Goal: Communication & Community: Answer question/provide support

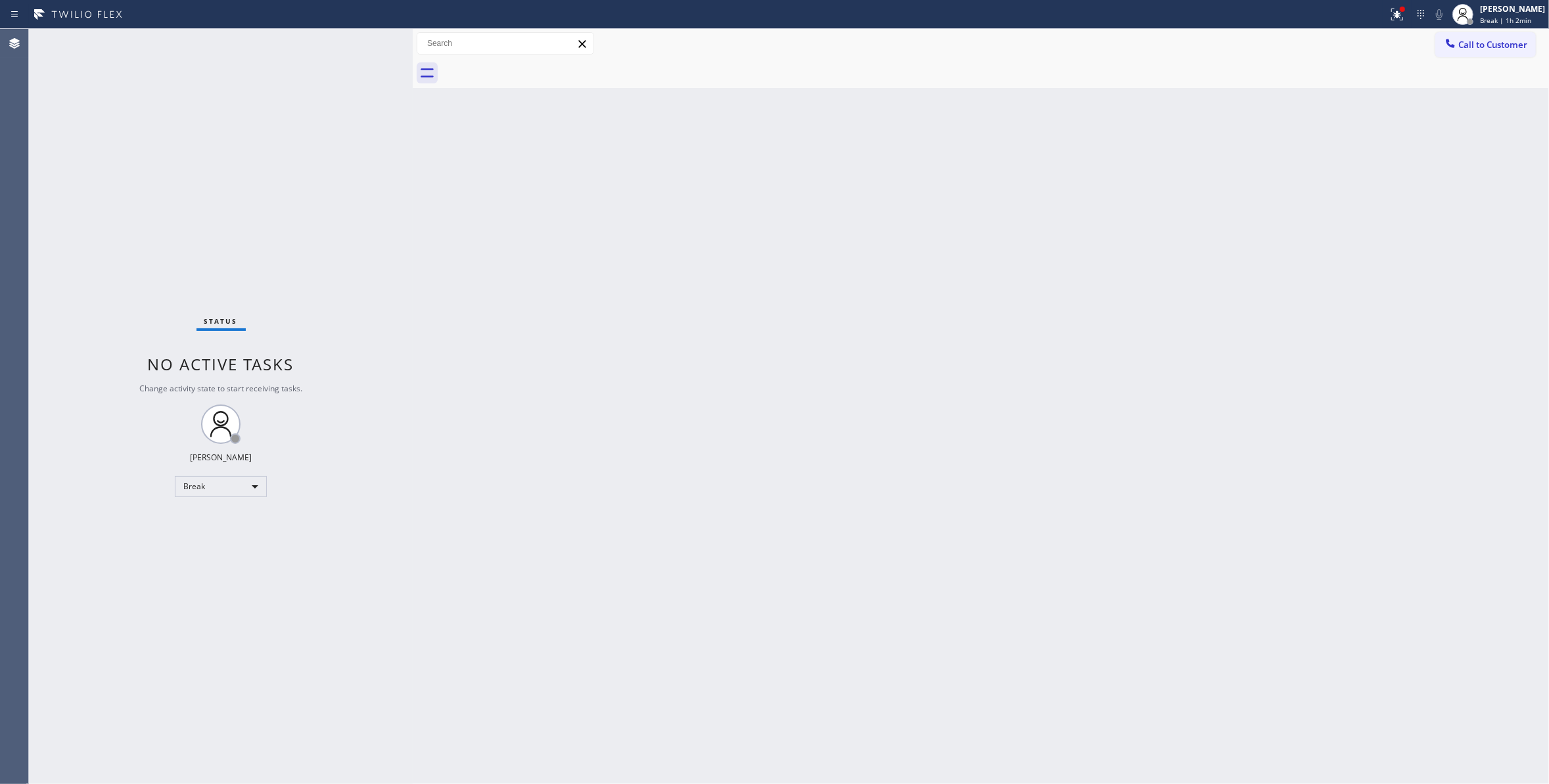
click at [271, 461] on div "Status No active tasks Change activity state to start receiving tasks. Louis Ma…" at bounding box center [220, 406] width 384 height 755
click at [188, 486] on div "Break" at bounding box center [220, 487] width 92 height 21
click at [207, 537] on li "Unavailable" at bounding box center [219, 538] width 89 height 16
click at [64, 770] on div "Status No active tasks Change activity state to start receiving tasks. [PERSON_…" at bounding box center [220, 406] width 384 height 755
click at [191, 763] on div "Status No active tasks Change activity state to start receiving tasks. [PERSON_…" at bounding box center [220, 406] width 384 height 755
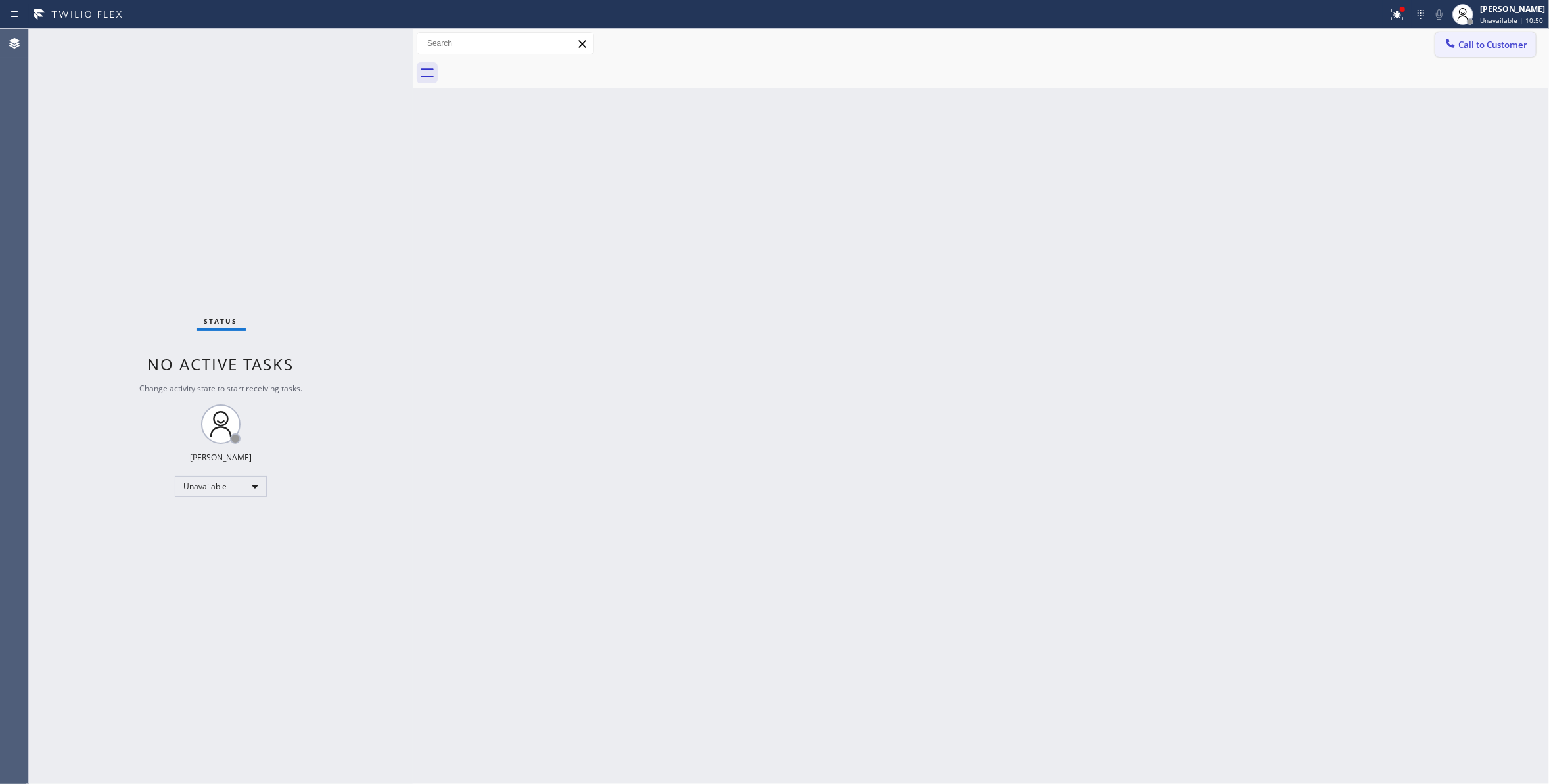
click at [1494, 51] on button "Call to Customer" at bounding box center [1485, 44] width 101 height 25
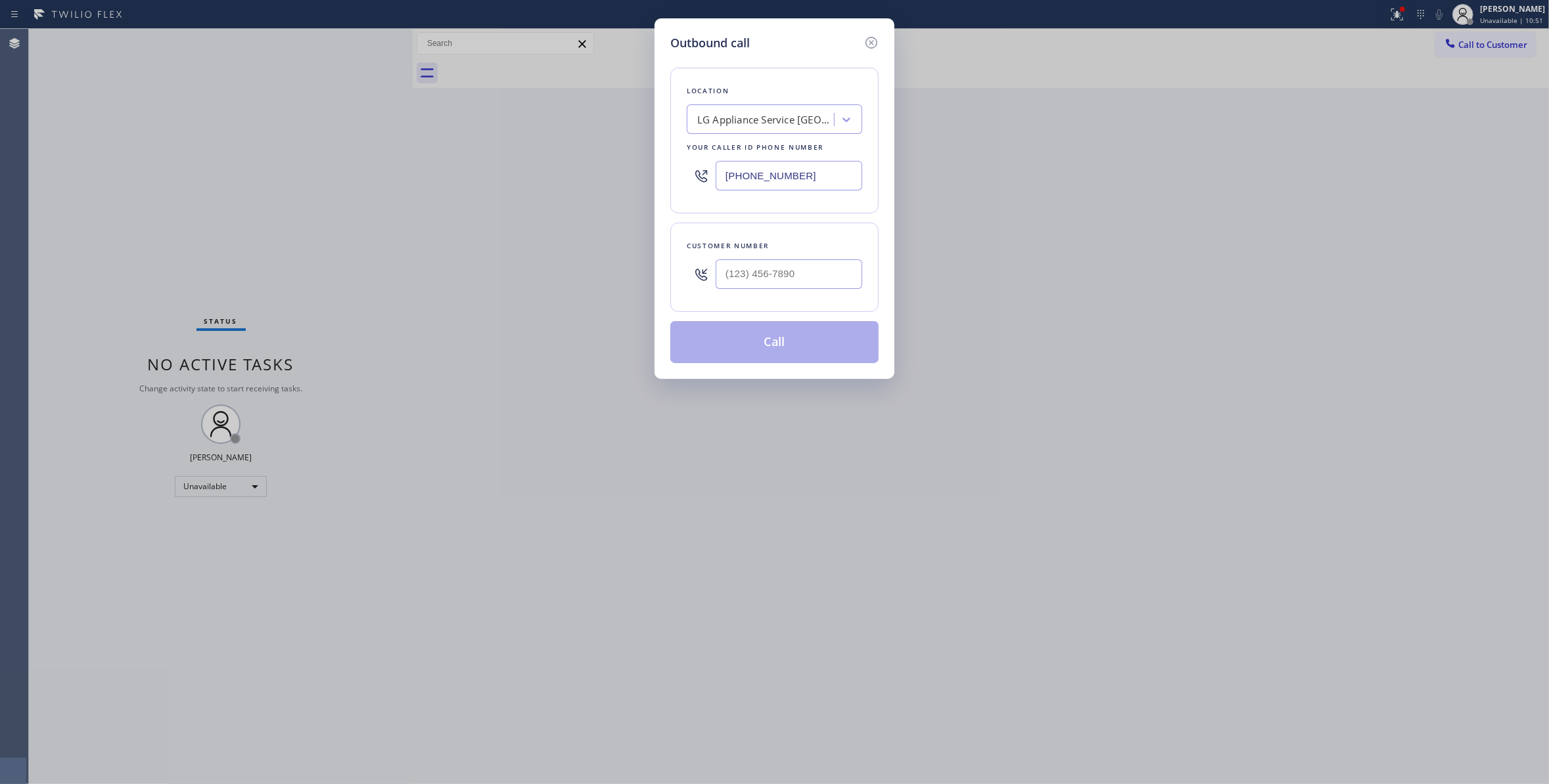
drag, startPoint x: 816, startPoint y: 184, endPoint x: 398, endPoint y: 164, distance: 418.5
click at [398, 164] on div "Outbound call Location LG Appliance Service San Diego Your caller id phone numb…" at bounding box center [774, 392] width 1549 height 784
paste input "206) 800-0310"
type input "(206) 800-0310"
click at [795, 285] on input "(___) ___-____" at bounding box center [789, 274] width 147 height 30
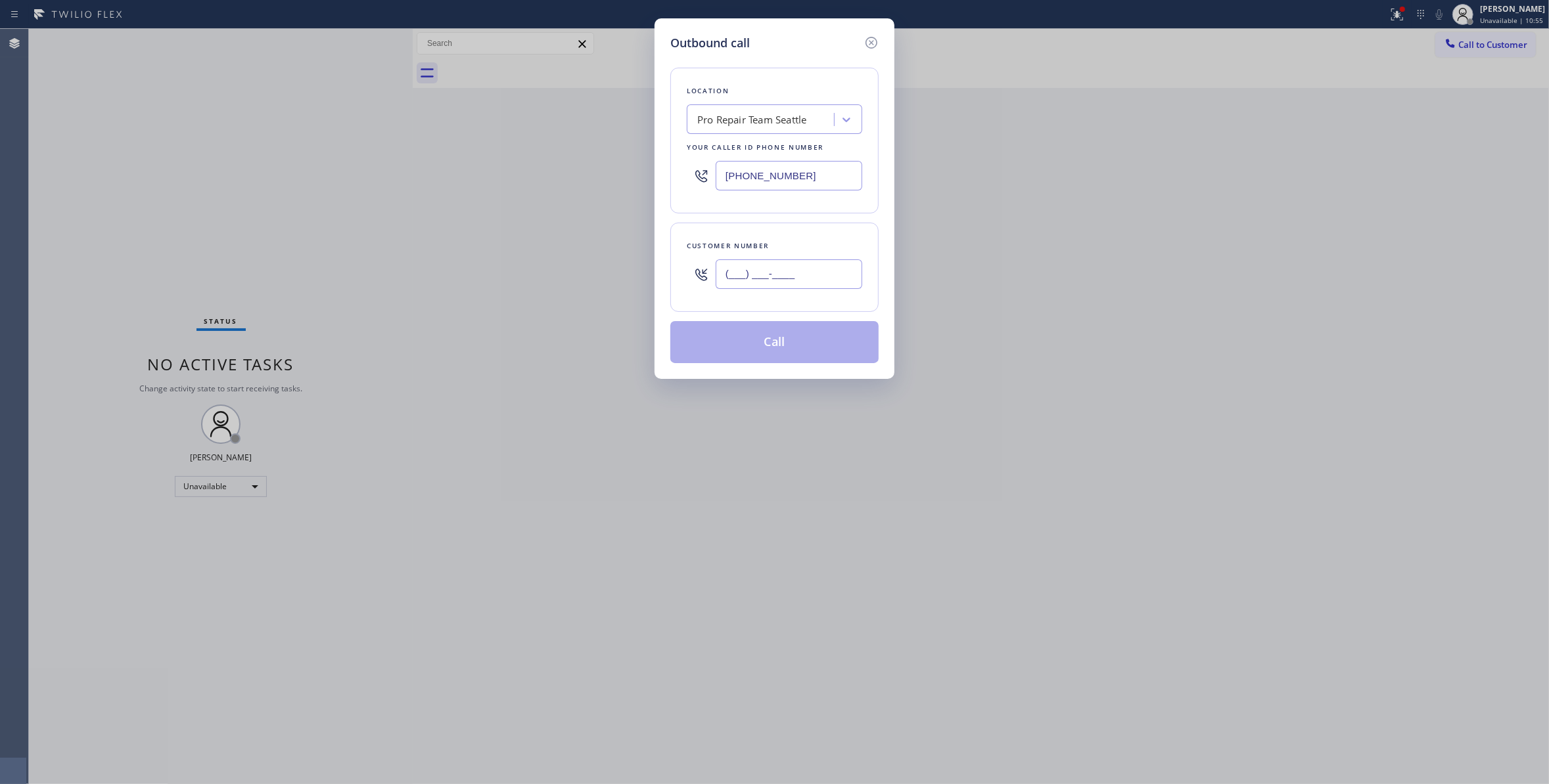
paste input "661) 910-4016"
type input "(661) 910-4016"
click at [774, 355] on button "Call" at bounding box center [774, 342] width 208 height 42
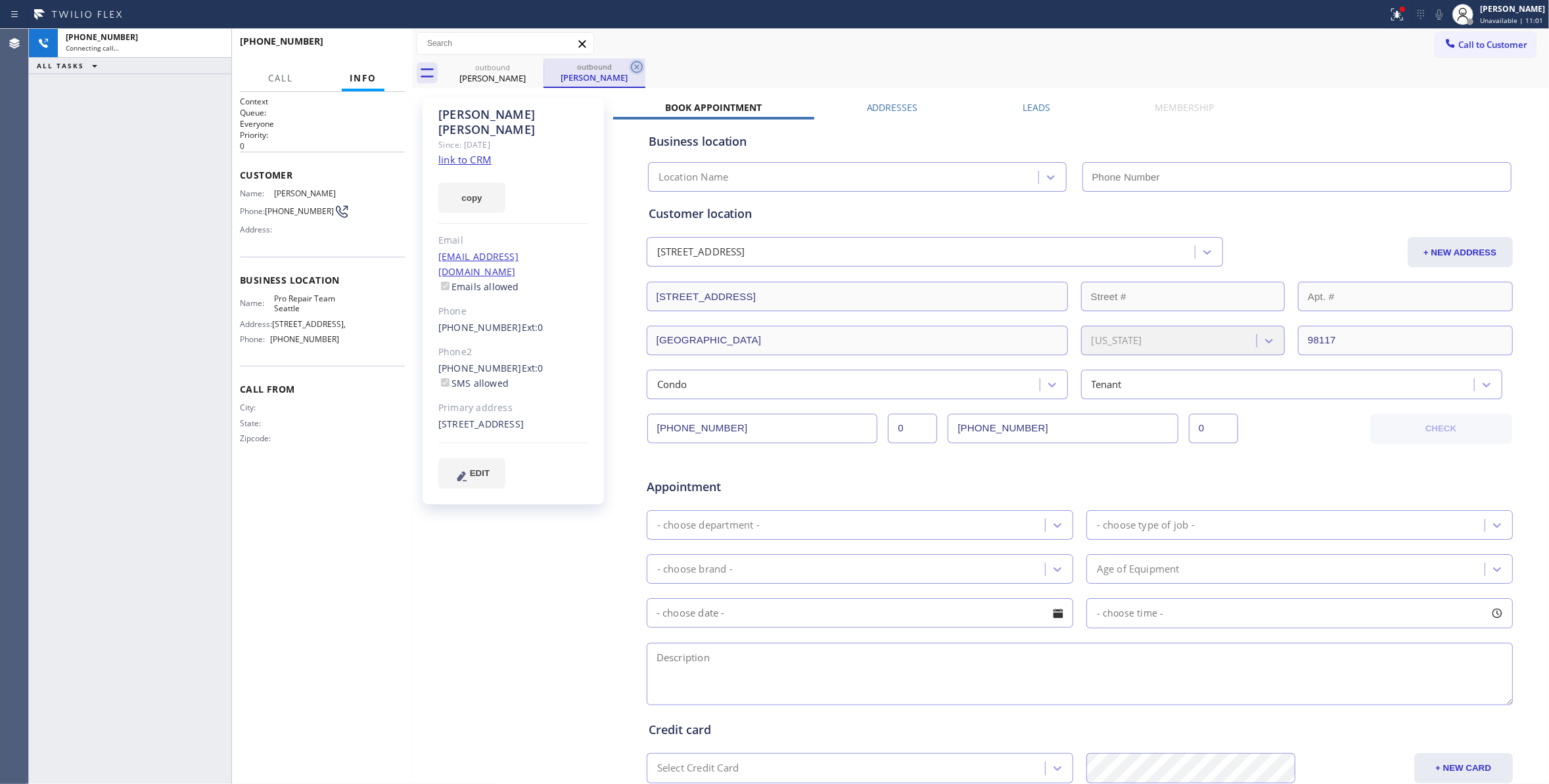
click at [639, 63] on icon at bounding box center [636, 67] width 12 height 12
type input "(206) 800-0310"
click at [385, 43] on span "HANG UP" at bounding box center [374, 48] width 40 height 10
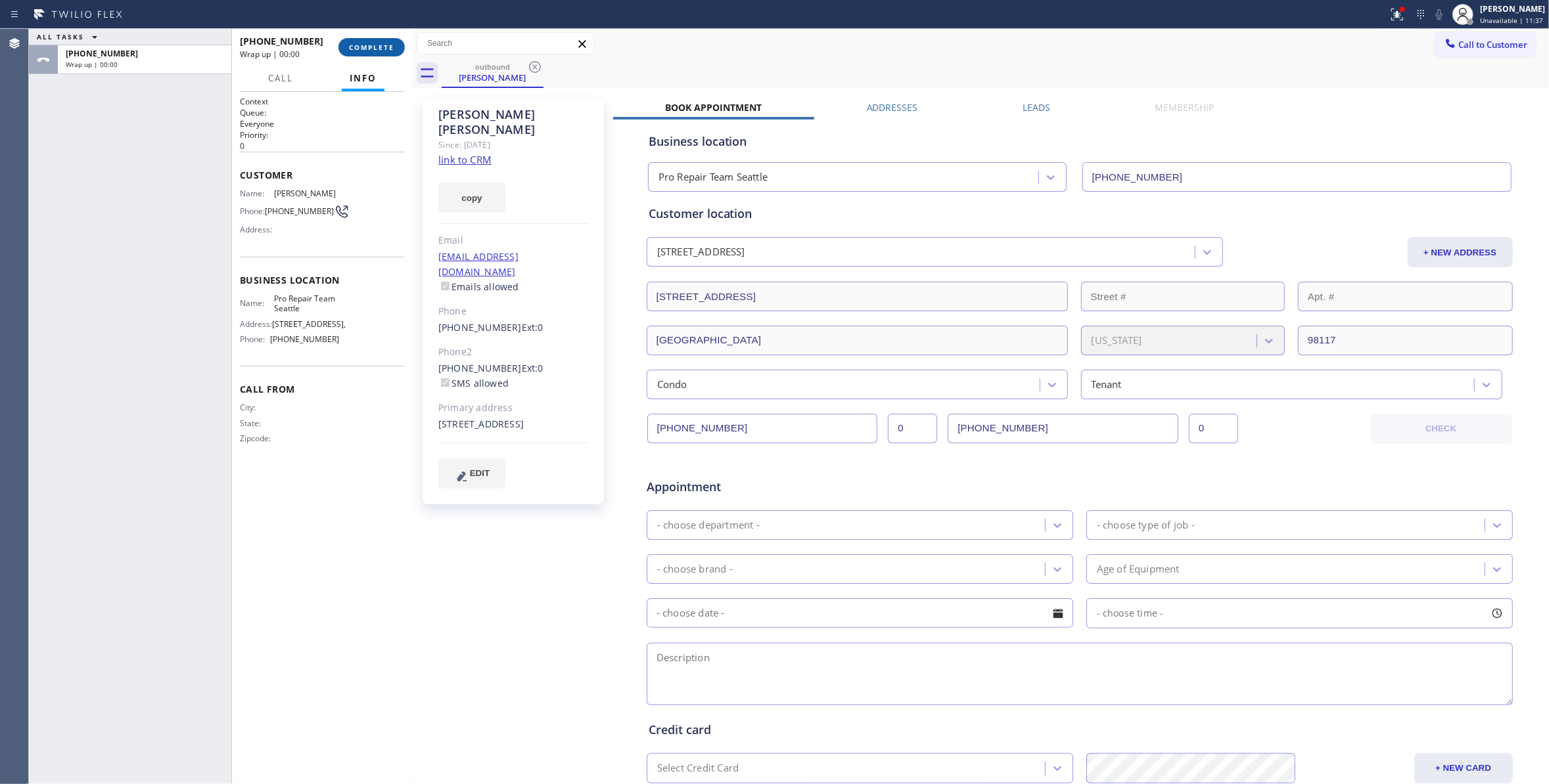
click at [358, 49] on span "COMPLETE" at bounding box center [371, 48] width 45 height 10
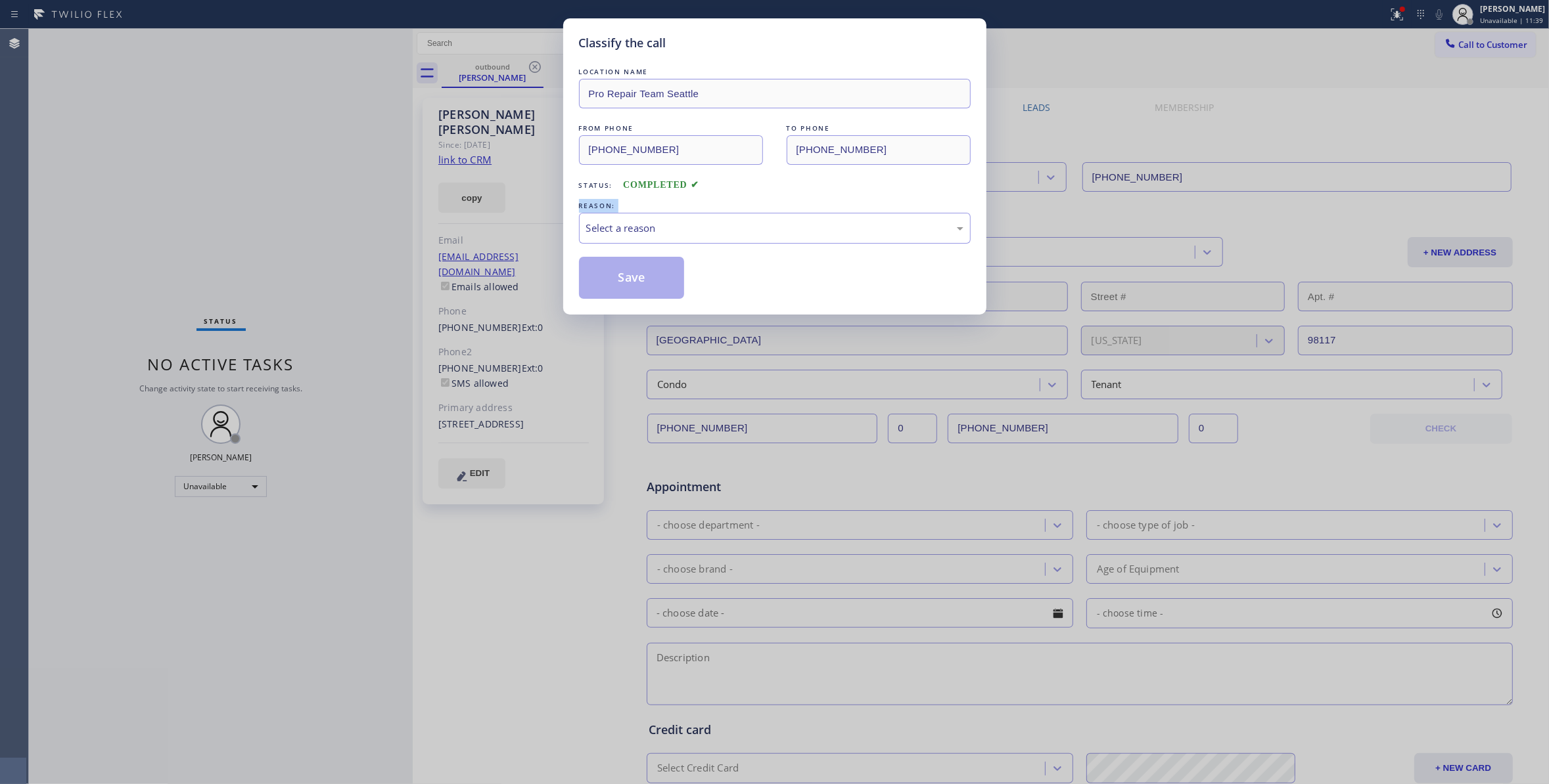
click at [286, 214] on div "Classify the call LOCATION NAME Pro Repair Team Seattle FROM PHONE (206) 800-03…" at bounding box center [774, 392] width 1549 height 784
click at [628, 222] on div "Select a reason" at bounding box center [774, 228] width 377 height 15
click at [634, 280] on button "Save" at bounding box center [631, 278] width 106 height 42
drag, startPoint x: 634, startPoint y: 280, endPoint x: 690, endPoint y: 10, distance: 275.7
click at [637, 274] on button "Save" at bounding box center [631, 278] width 106 height 42
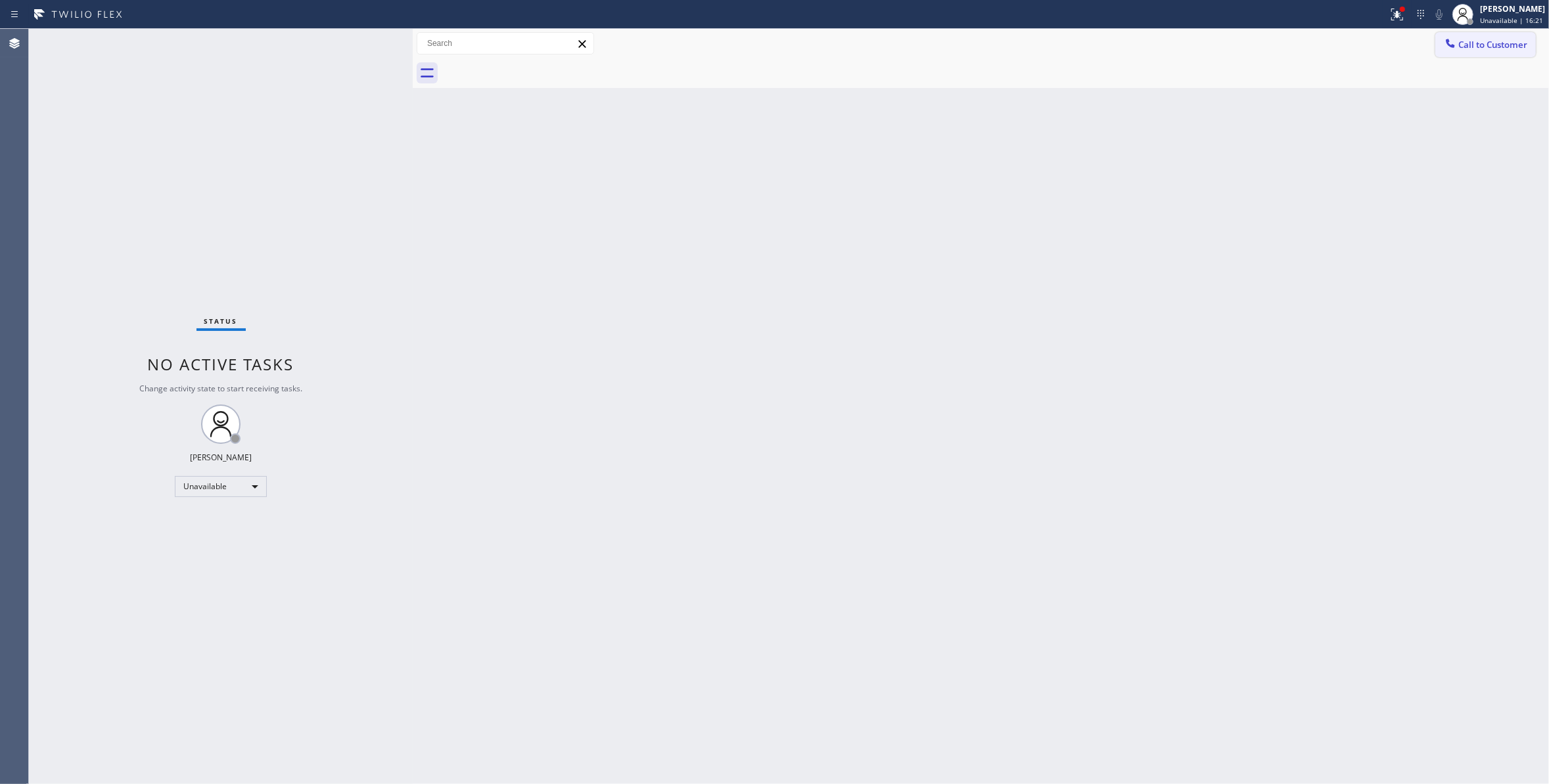
click at [1496, 41] on span "Call to Customer" at bounding box center [1492, 45] width 69 height 12
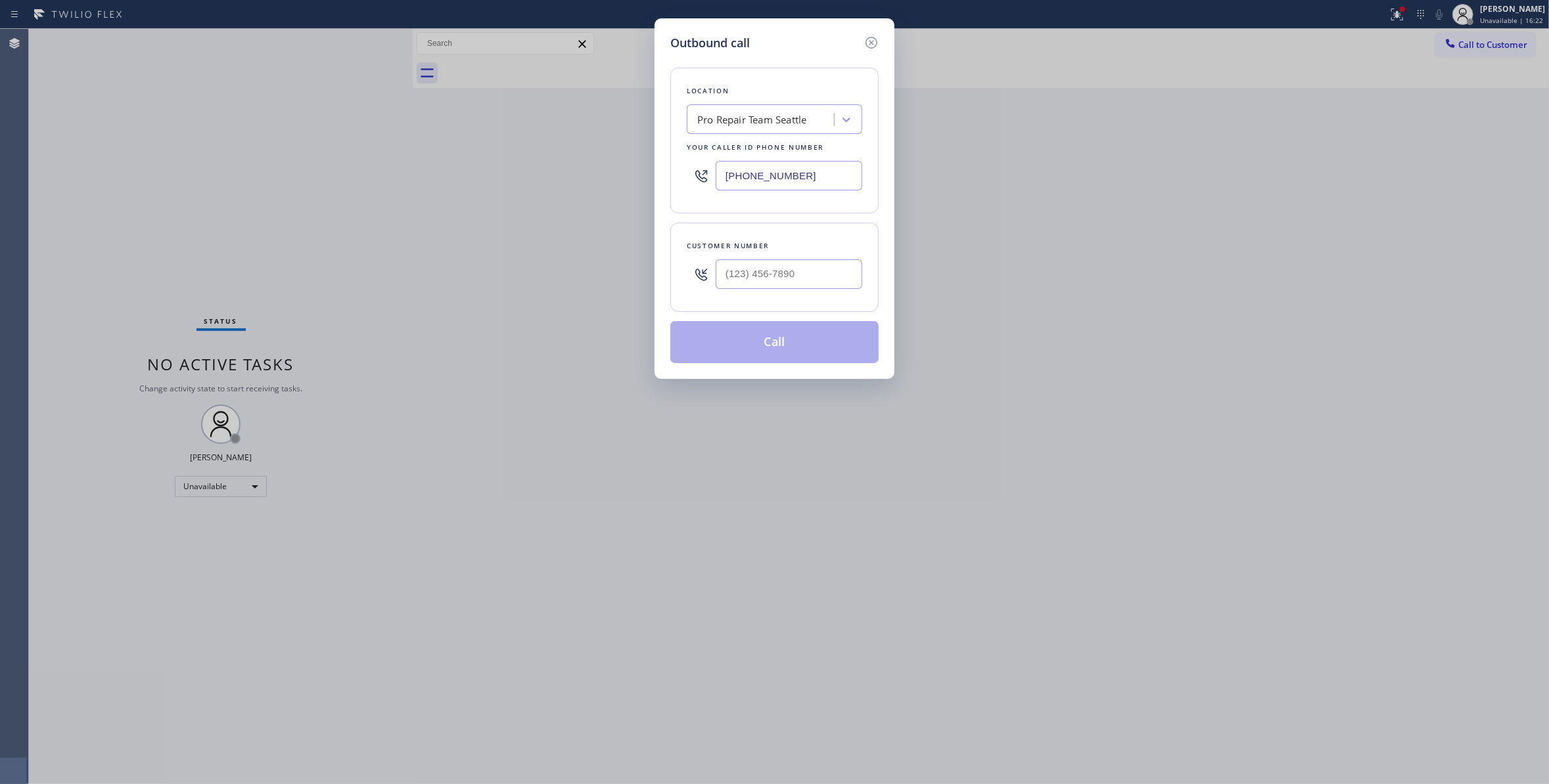
drag, startPoint x: 805, startPoint y: 176, endPoint x: 575, endPoint y: 120, distance: 236.7
click at [485, 174] on div "Outbound call Location Pro Repair Team Seattle Your caller id phone number (206…" at bounding box center [774, 392] width 1549 height 784
paste input "480) 568-6101"
type input "(480) 568-6101"
click at [746, 277] on input "(___) ___-____" at bounding box center [789, 274] width 147 height 30
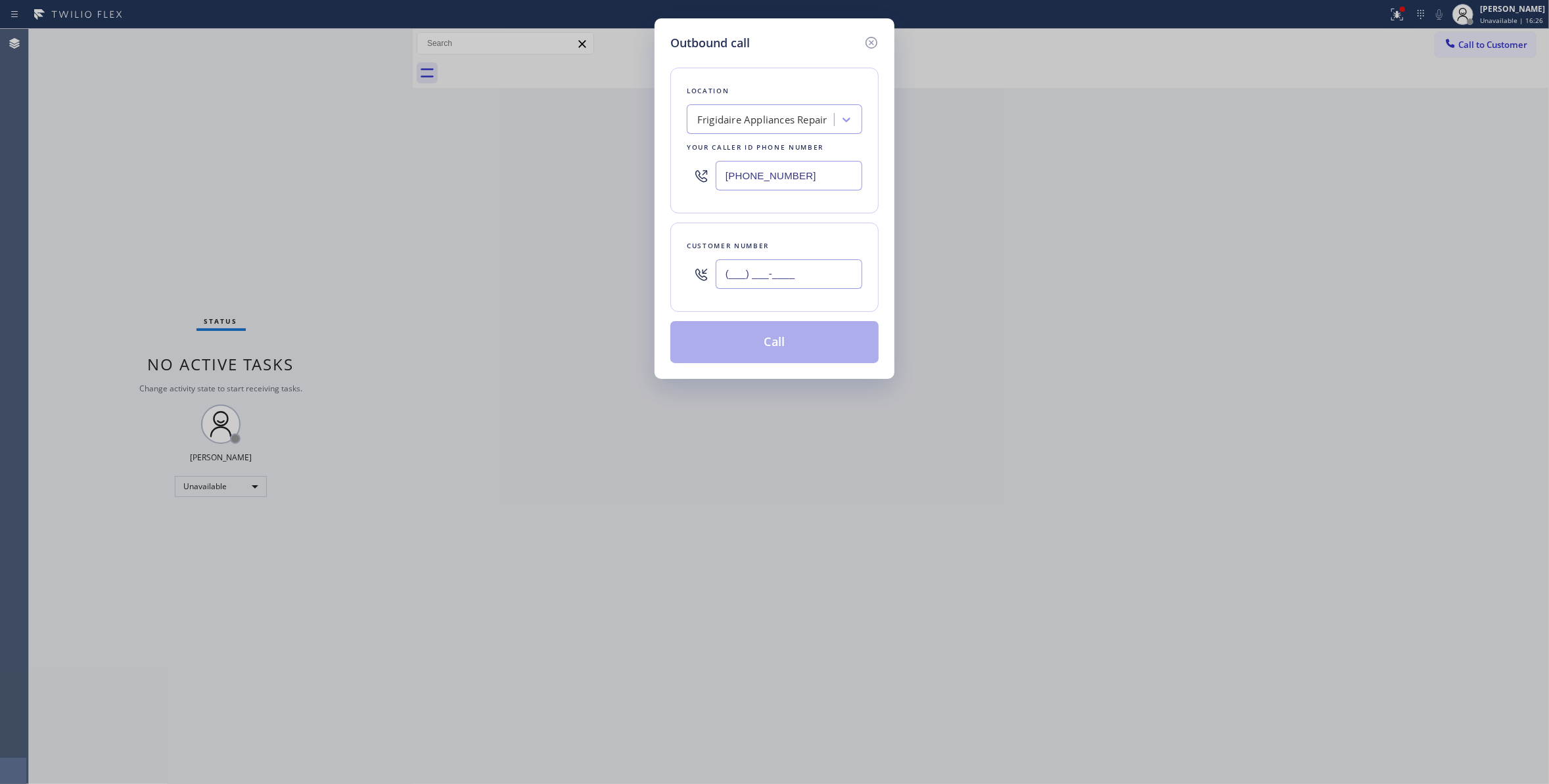
paste input "480) 353-8163"
type input "(480) 353-8163"
click at [745, 347] on button "Call" at bounding box center [774, 342] width 208 height 42
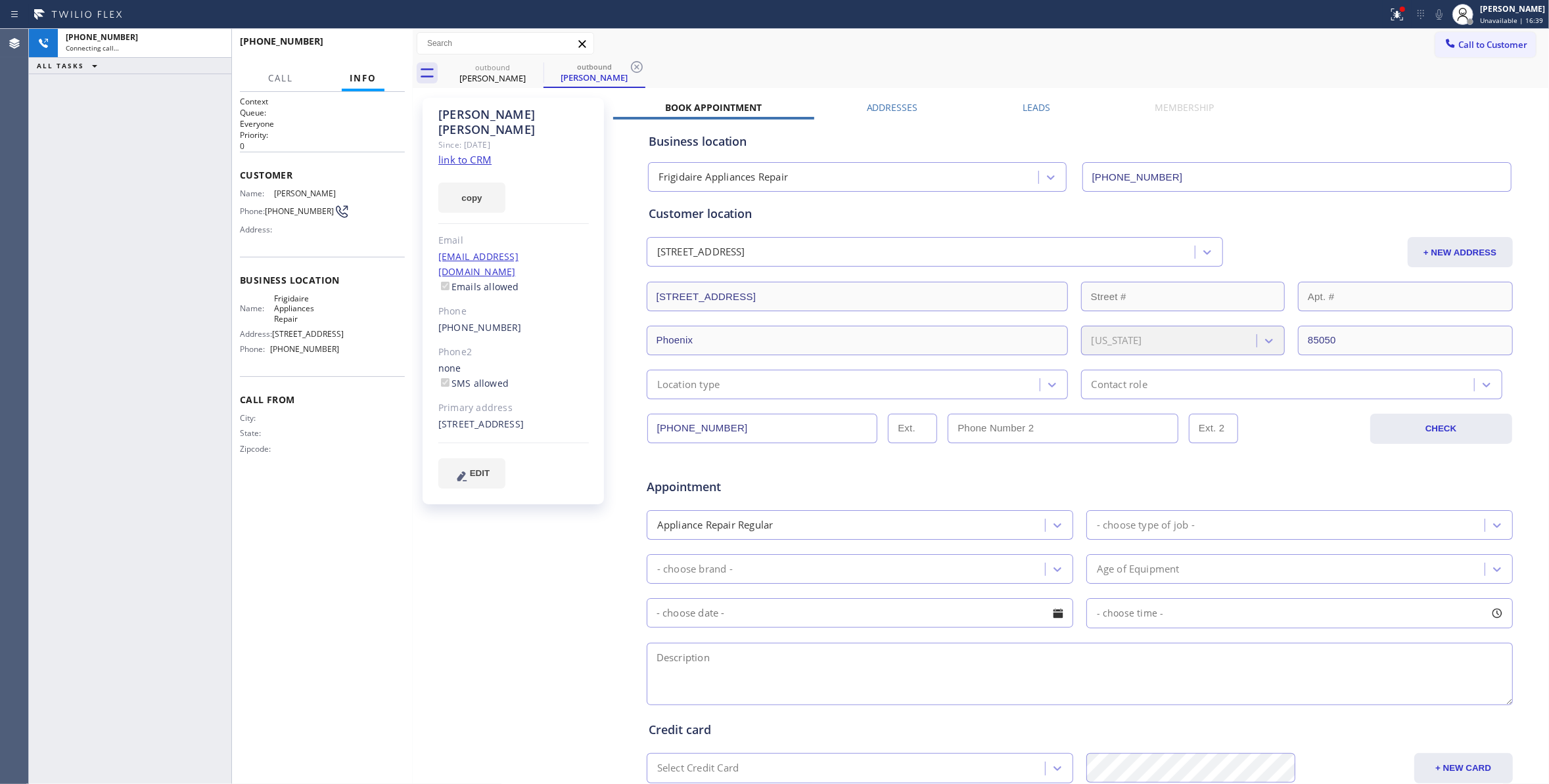
type input "(480) 568-6101"
click at [266, 206] on div "Phone: (480) 353-8163" at bounding box center [290, 211] width 99 height 16
copy span "(480) 353-8163"
click at [377, 51] on button "HANG UP" at bounding box center [374, 47] width 61 height 18
click at [351, 46] on span "COMPLETE" at bounding box center [371, 48] width 45 height 10
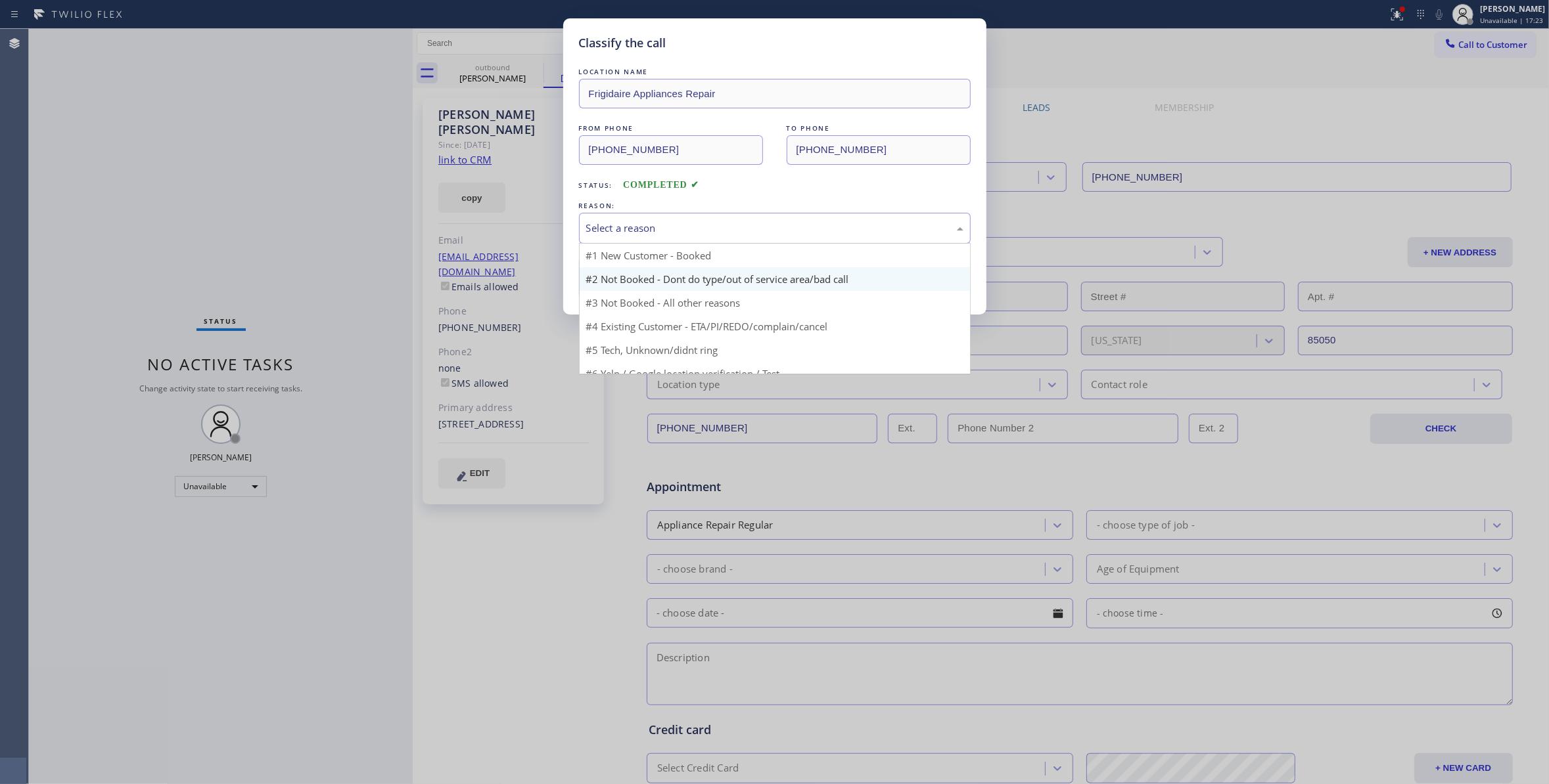
drag, startPoint x: 681, startPoint y: 214, endPoint x: 634, endPoint y: 279, distance: 80.2
click at [678, 214] on div "Select a reason" at bounding box center [774, 228] width 392 height 31
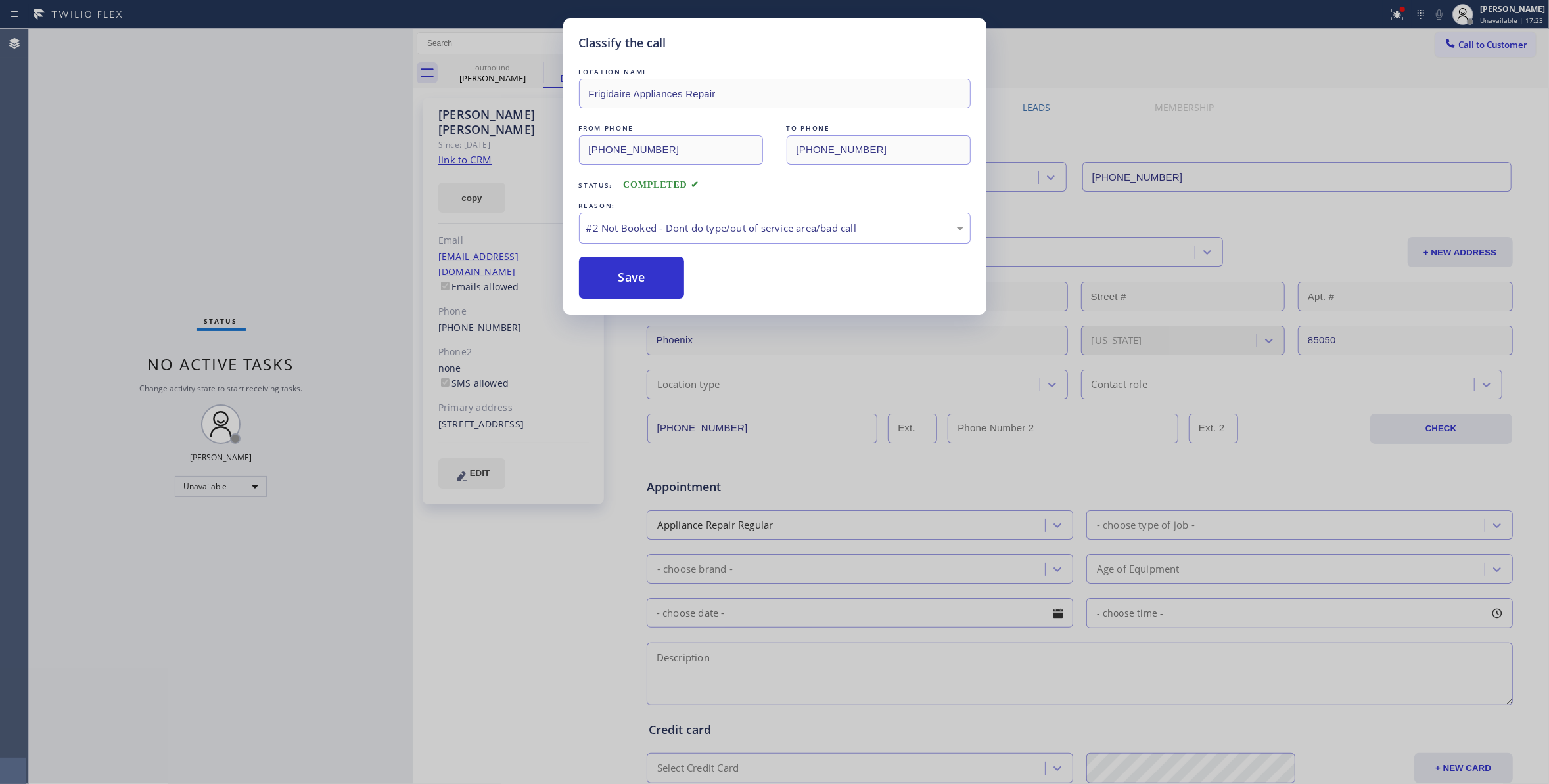
click at [621, 282] on button "Save" at bounding box center [631, 278] width 106 height 42
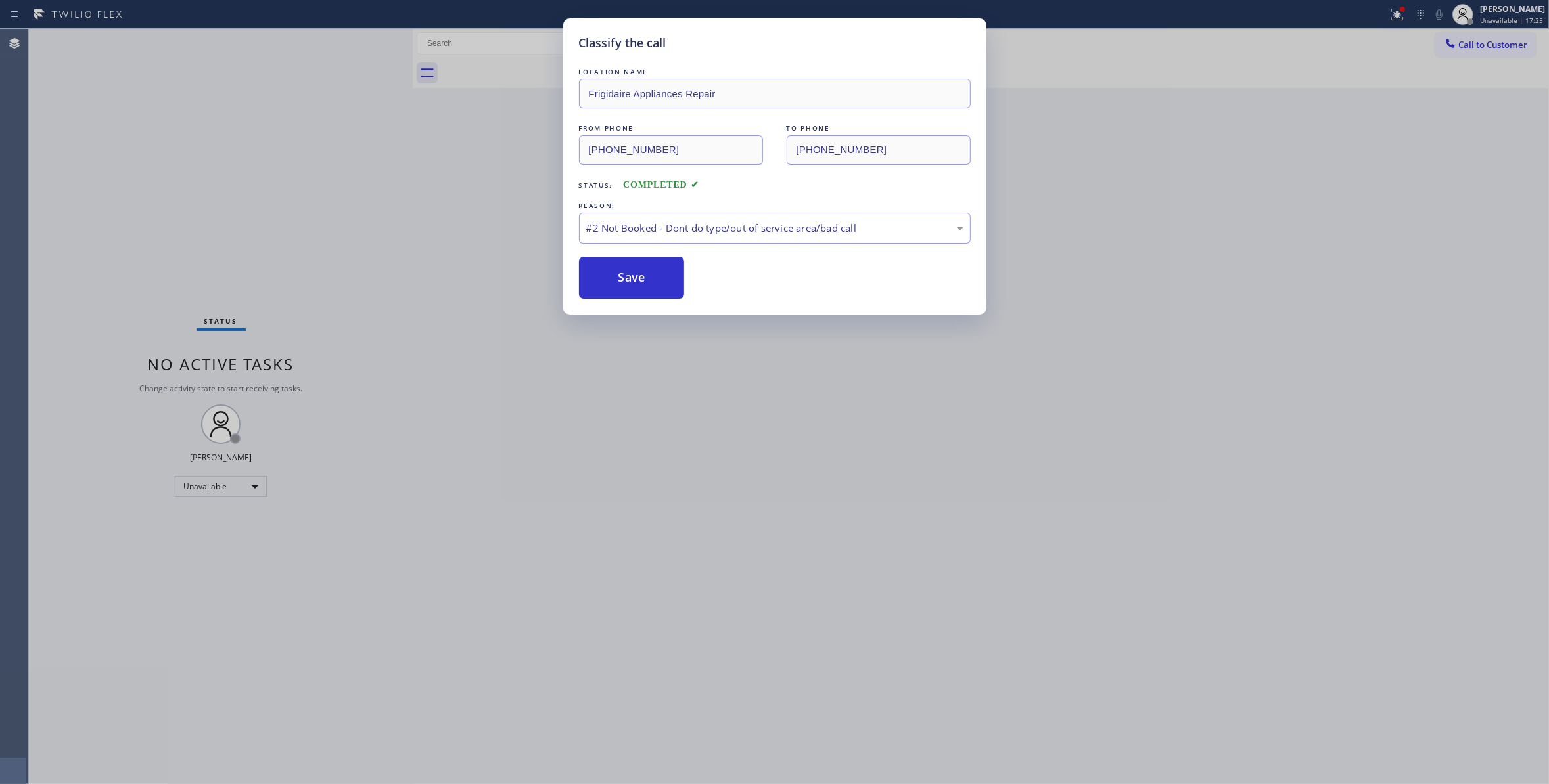
click at [1485, 42] on div "Classify the call LOCATION NAME Frigidaire Appliances Repair FROM PHONE (480) 5…" at bounding box center [774, 392] width 1549 height 784
click at [611, 280] on button "Save" at bounding box center [631, 278] width 106 height 42
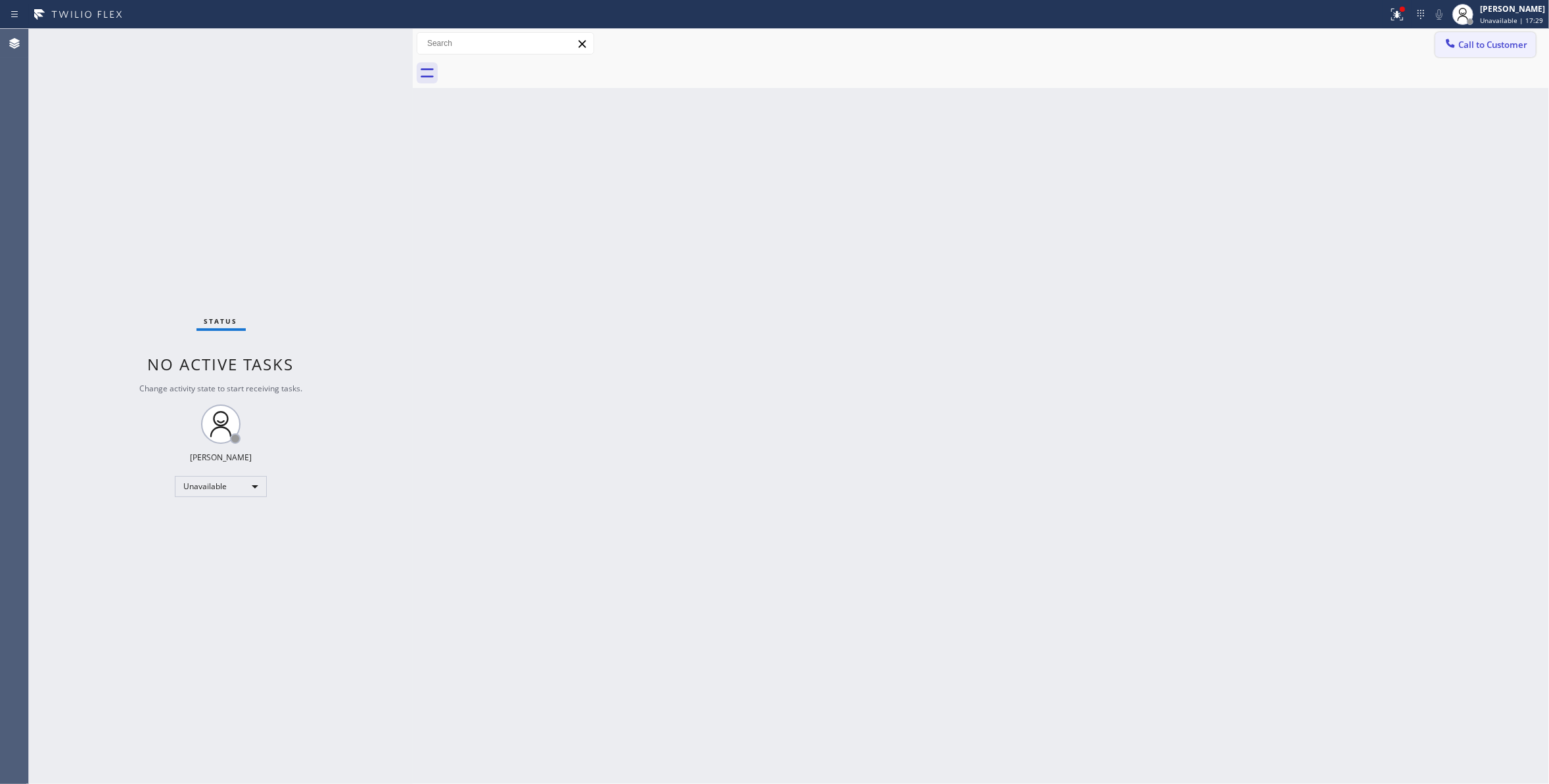
click at [1501, 53] on button "Call to Customer" at bounding box center [1485, 44] width 101 height 25
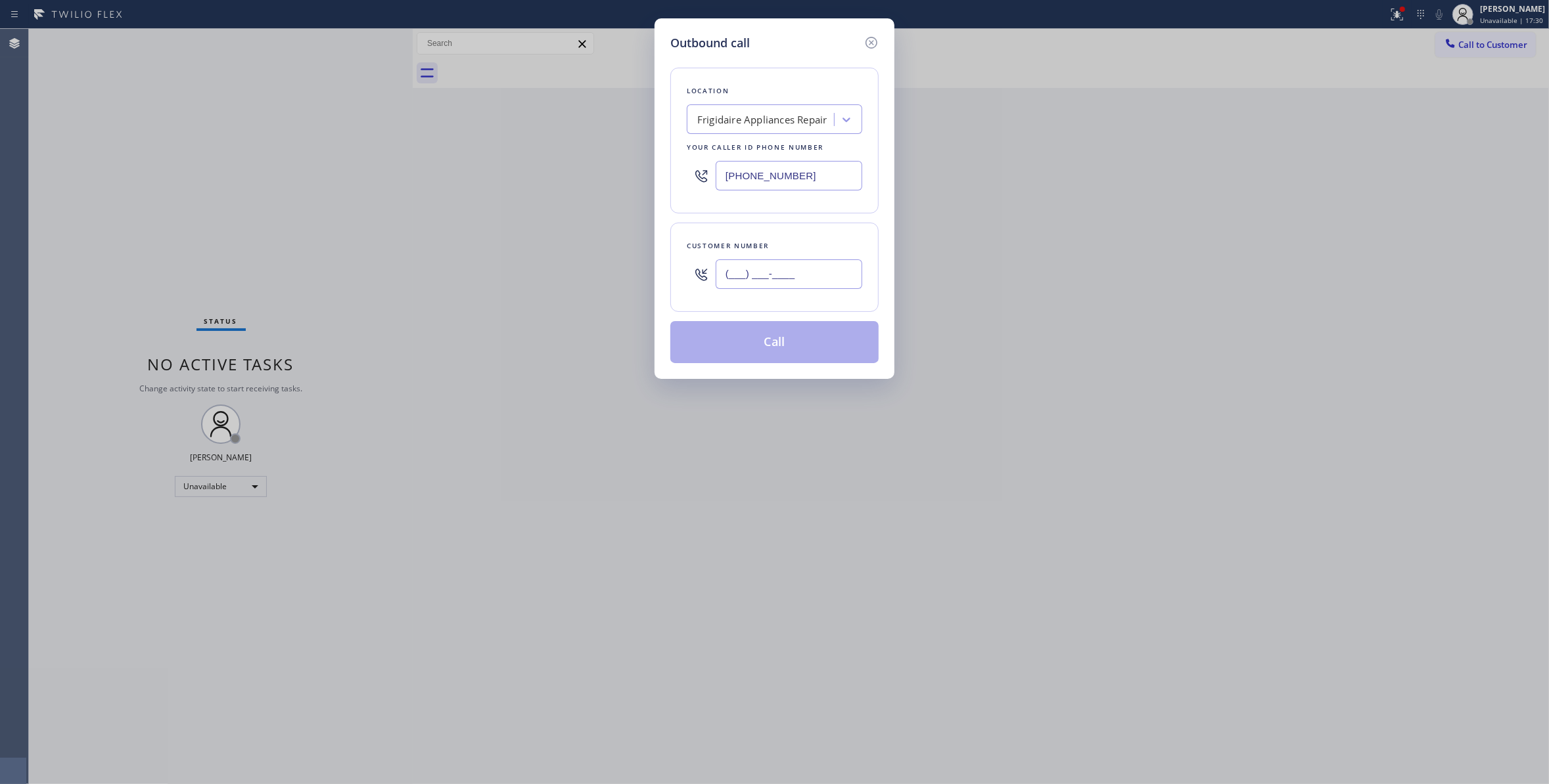
click at [744, 285] on input "(___) ___-____" at bounding box center [789, 274] width 147 height 30
paste input "480) 353-8163"
type input "(480) 353-8163"
click at [689, 297] on div "Customer number (480) 353-8163" at bounding box center [774, 267] width 208 height 89
click at [719, 353] on button "Call" at bounding box center [774, 342] width 208 height 42
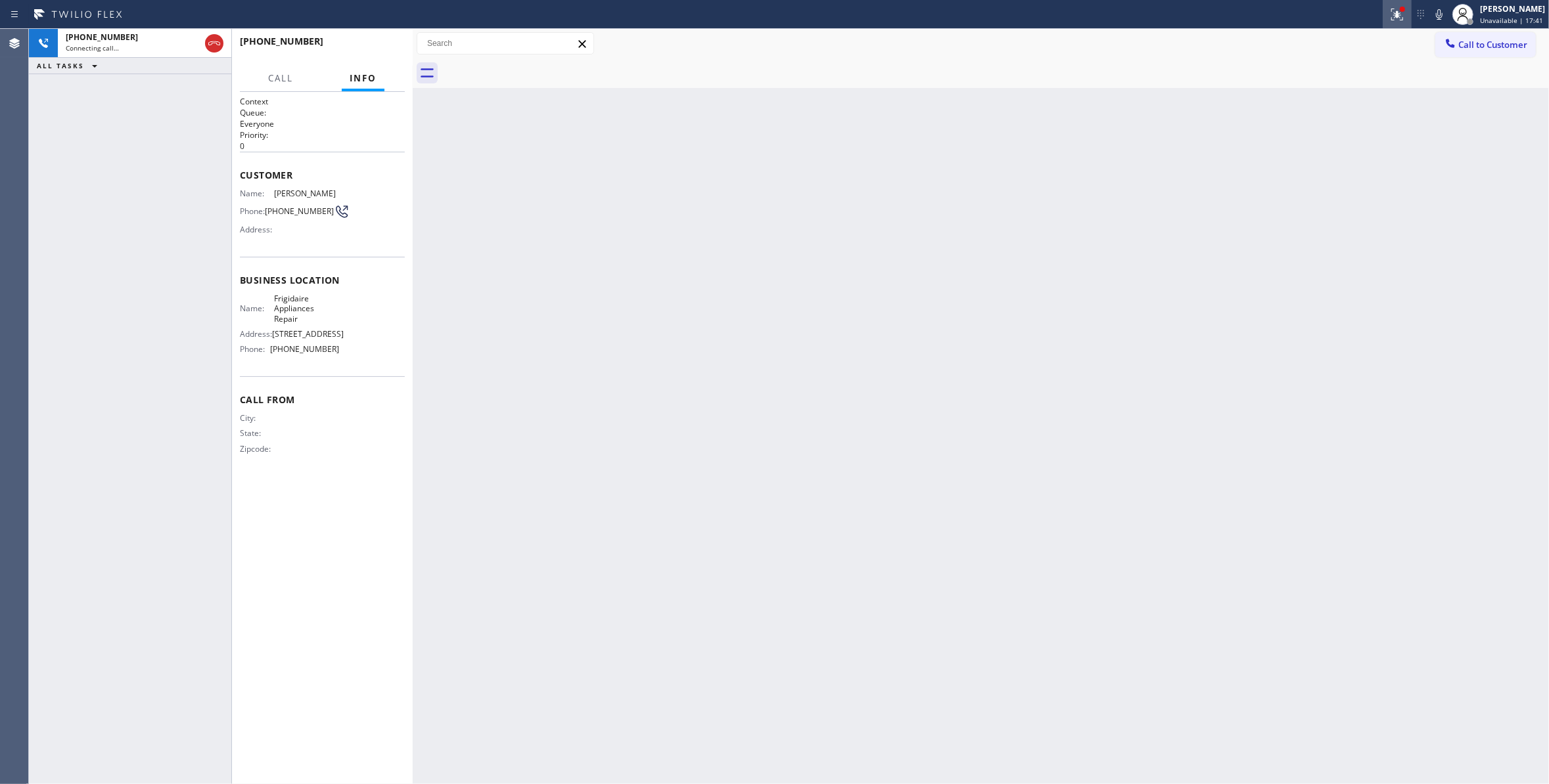
click at [1389, 18] on icon at bounding box center [1397, 14] width 16 height 16
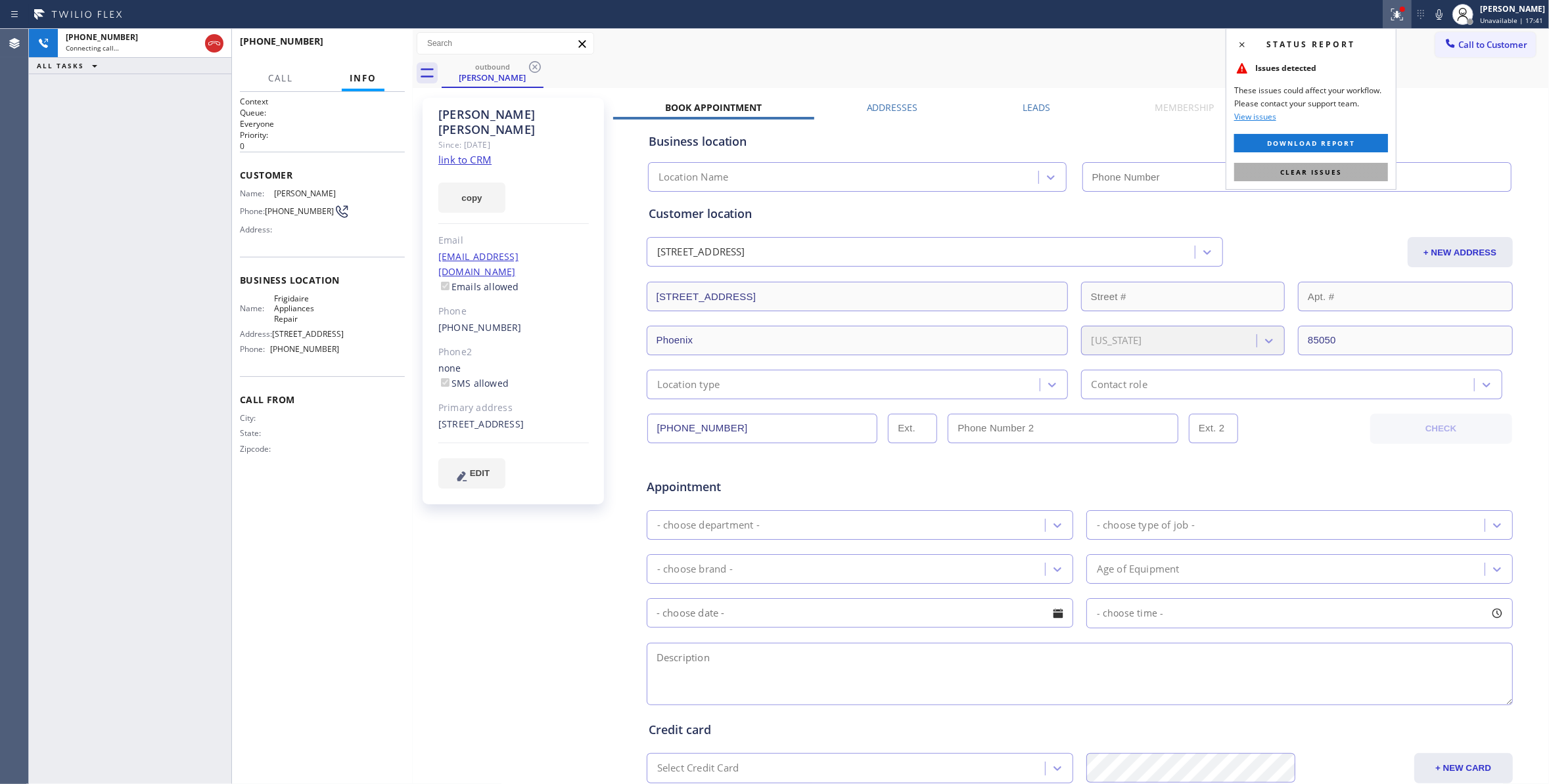
click at [1342, 176] on button "Clear issues" at bounding box center [1310, 171] width 154 height 18
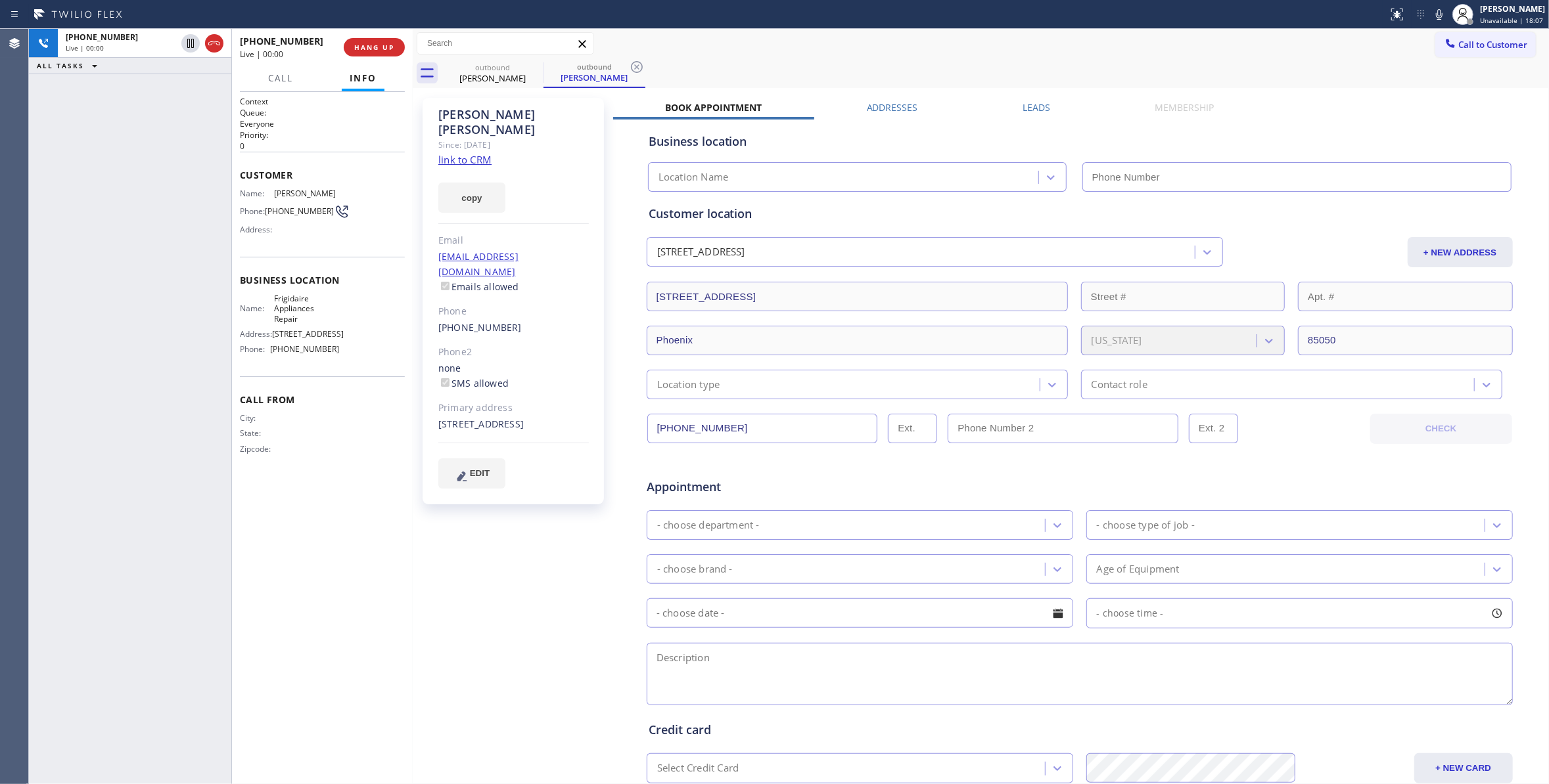
type input "(480) 568-6101"
click at [355, 49] on span "HANG UP" at bounding box center [374, 48] width 40 height 10
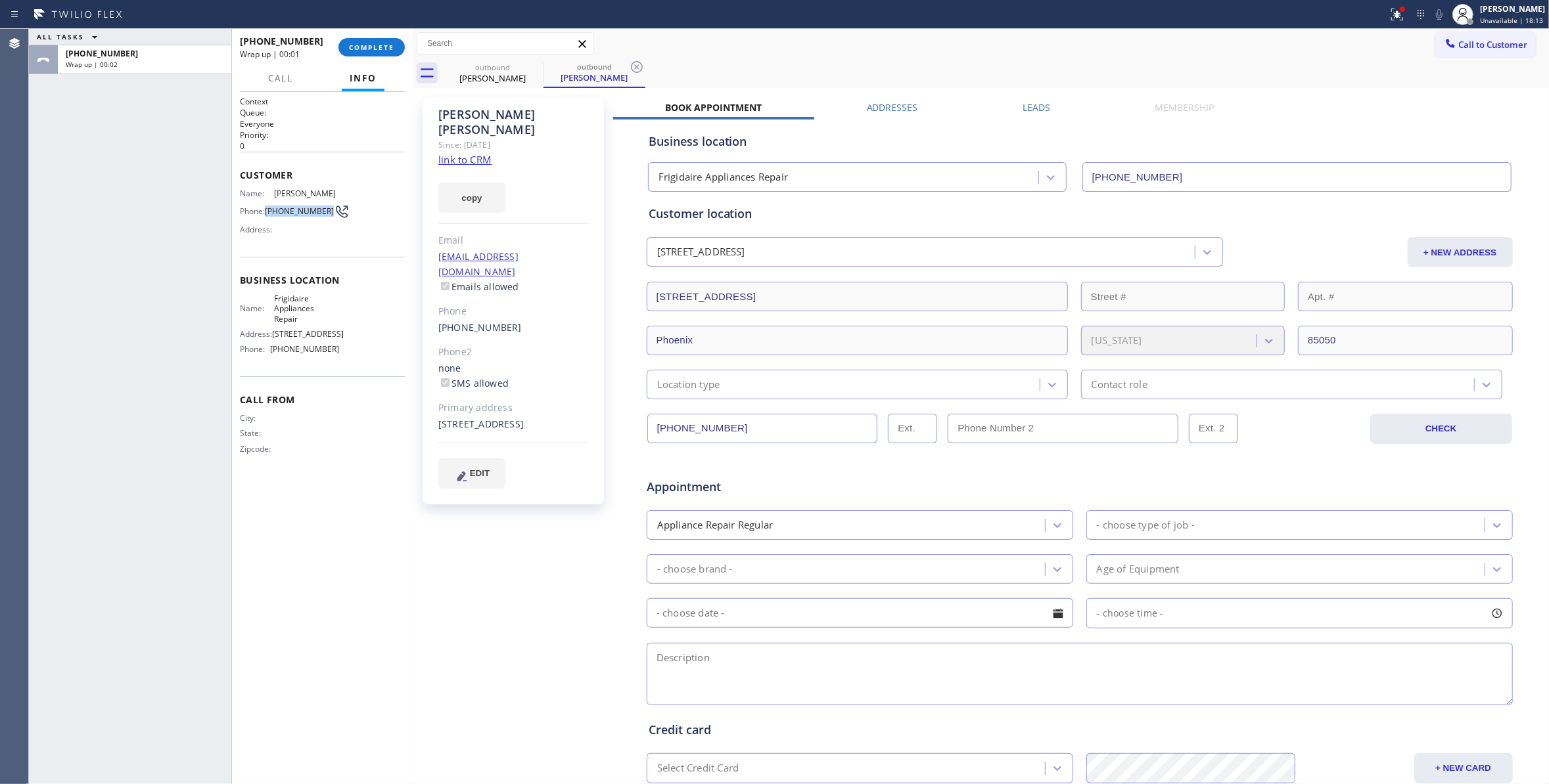
drag, startPoint x: 295, startPoint y: 219, endPoint x: 264, endPoint y: 208, distance: 32.9
click at [264, 208] on div "Phone: (480) 353-8163" at bounding box center [290, 211] width 99 height 16
copy div "(480) 353-8163"
click at [371, 45] on span "COMPLETE" at bounding box center [371, 48] width 45 height 10
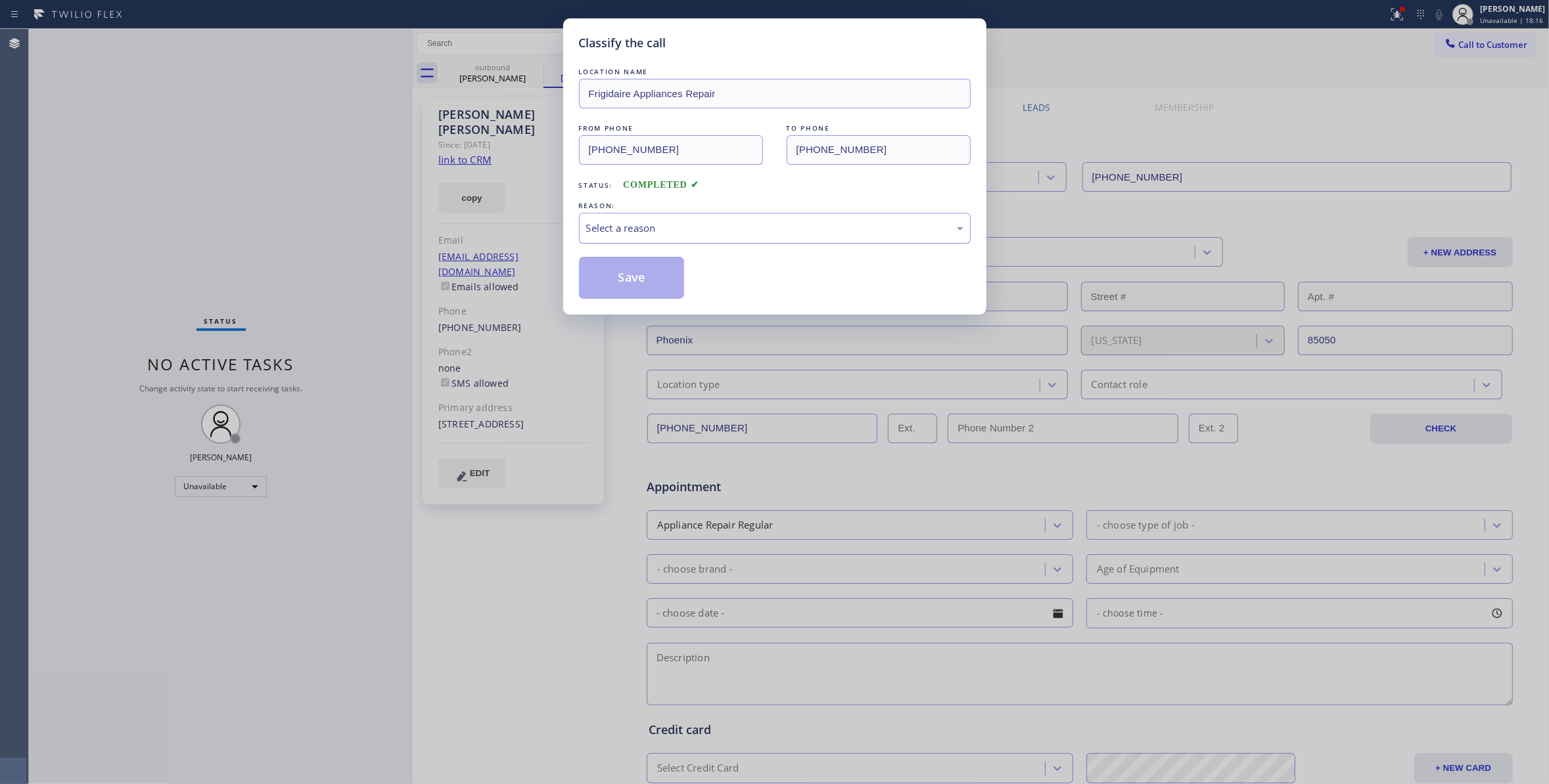
click at [637, 231] on div "Select a reason" at bounding box center [774, 228] width 377 height 15
click at [634, 280] on button "Save" at bounding box center [631, 278] width 106 height 42
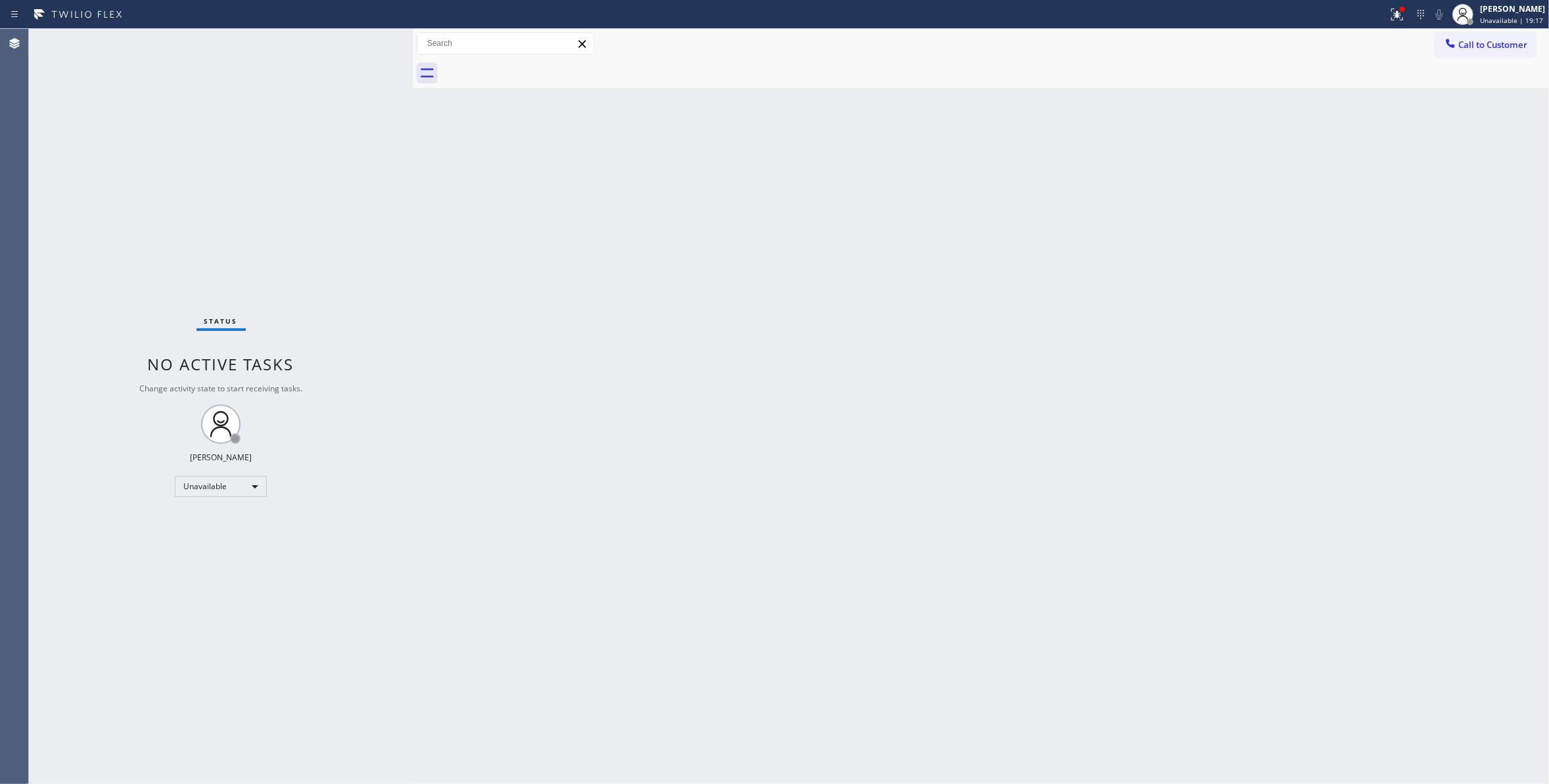
click at [80, 400] on div "Status No active tasks Change activity state to start receiving tasks. Louis Ma…" at bounding box center [220, 406] width 384 height 755
click at [69, 770] on div "Status No active tasks Change activity state to start receiving tasks. Louis Ma…" at bounding box center [220, 406] width 384 height 755
click at [1459, 45] on span "Call to Customer" at bounding box center [1492, 45] width 69 height 12
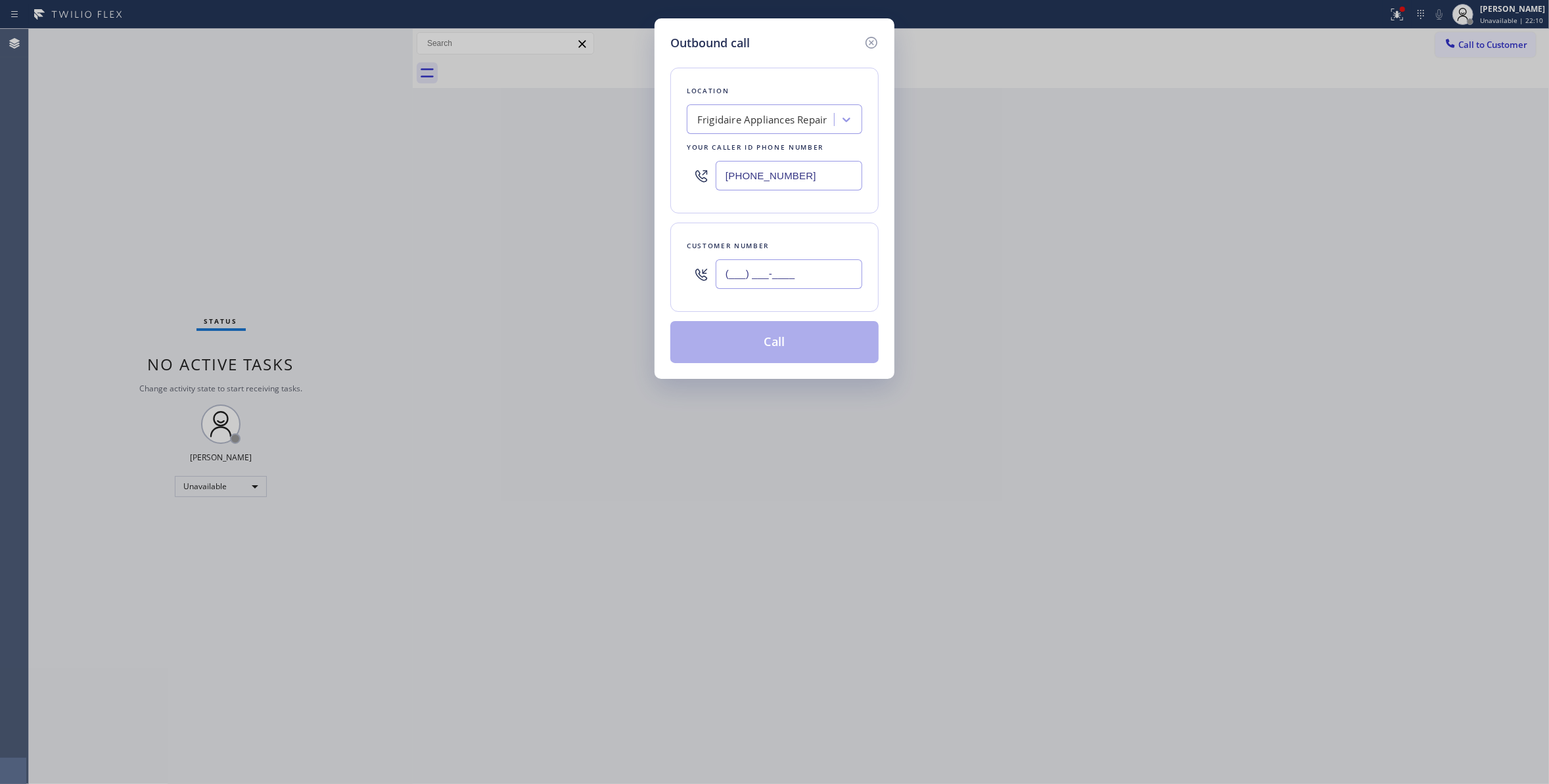
click at [802, 280] on input "(___) ___-____" at bounding box center [789, 274] width 147 height 30
paste input "480) 369-3924"
type input "(480) 369-3924"
paste input "602) 353-7310"
drag, startPoint x: 833, startPoint y: 171, endPoint x: 366, endPoint y: 155, distance: 467.3
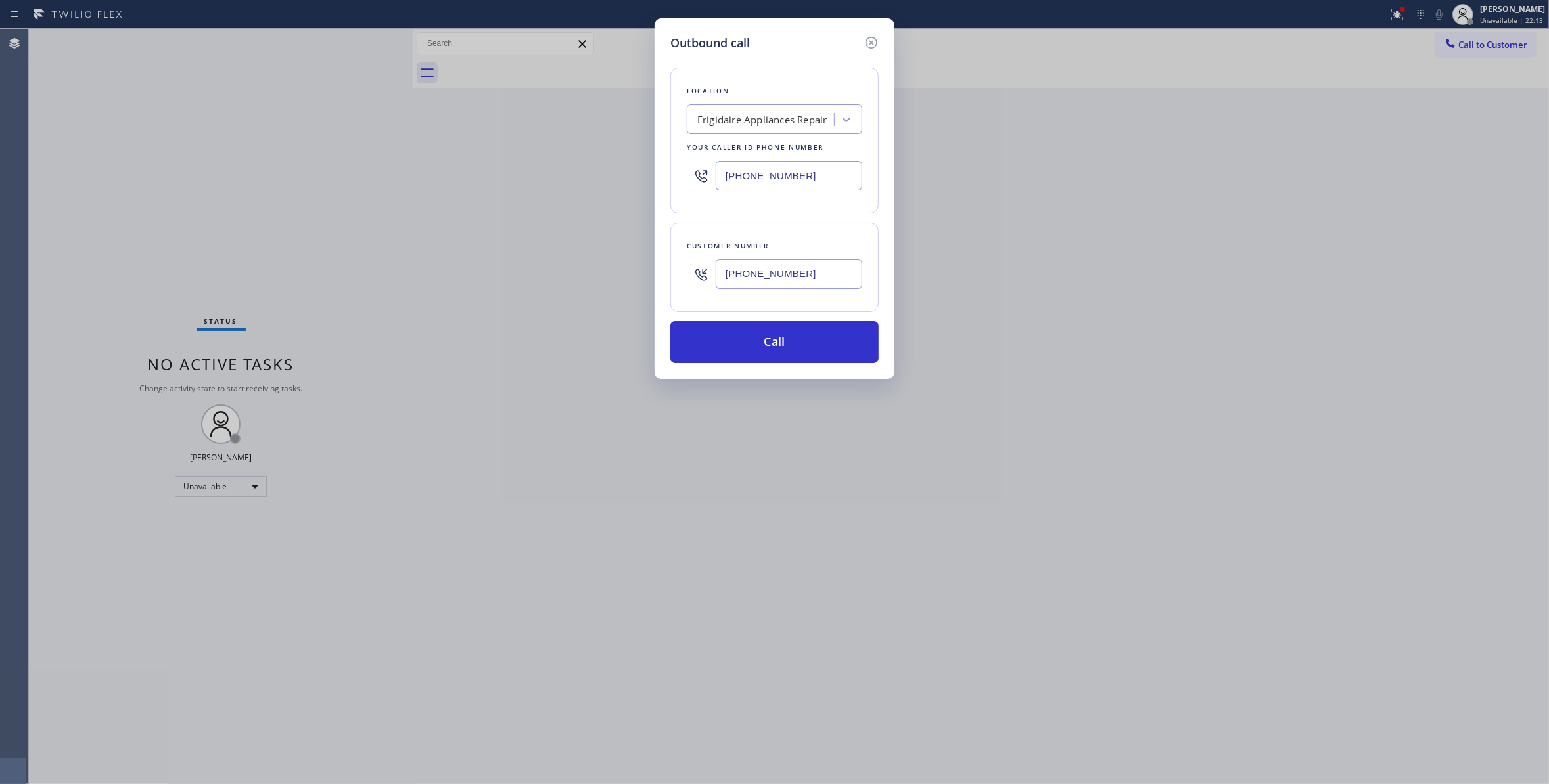
click at [366, 155] on div "Outbound call Location Frigidaire Appliances Repair Your caller id phone number…" at bounding box center [774, 392] width 1549 height 784
type input "(602) 353-7310"
drag, startPoint x: 810, startPoint y: 274, endPoint x: 500, endPoint y: 246, distance: 311.3
click at [500, 246] on div "Outbound call Location Red Apple Appliance Repair Phoenix Your caller id phone …" at bounding box center [774, 392] width 1549 height 784
click at [725, 355] on button "Call" at bounding box center [774, 342] width 208 height 42
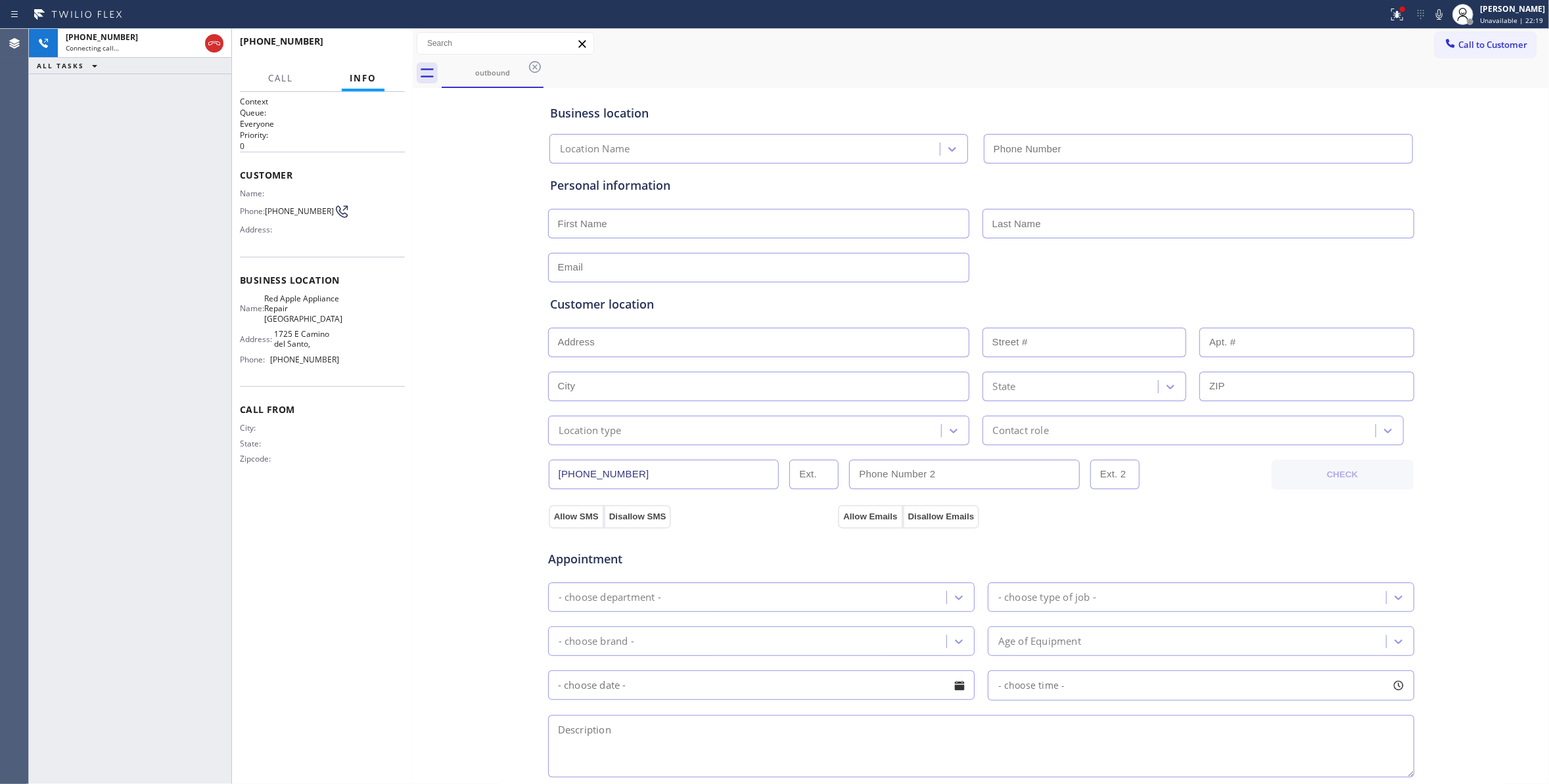
type input "(602) 353-7310"
click at [361, 627] on div "Context Queue: Everyone Priority: 0 Customer Name: Phone: (480) 369-3924 Addres…" at bounding box center [322, 438] width 165 height 684
drag, startPoint x: 292, startPoint y: 219, endPoint x: 270, endPoint y: 211, distance: 23.4
click at [270, 211] on span "(480) 369-3924" at bounding box center [299, 211] width 69 height 10
copy span "(480) 369-3924"
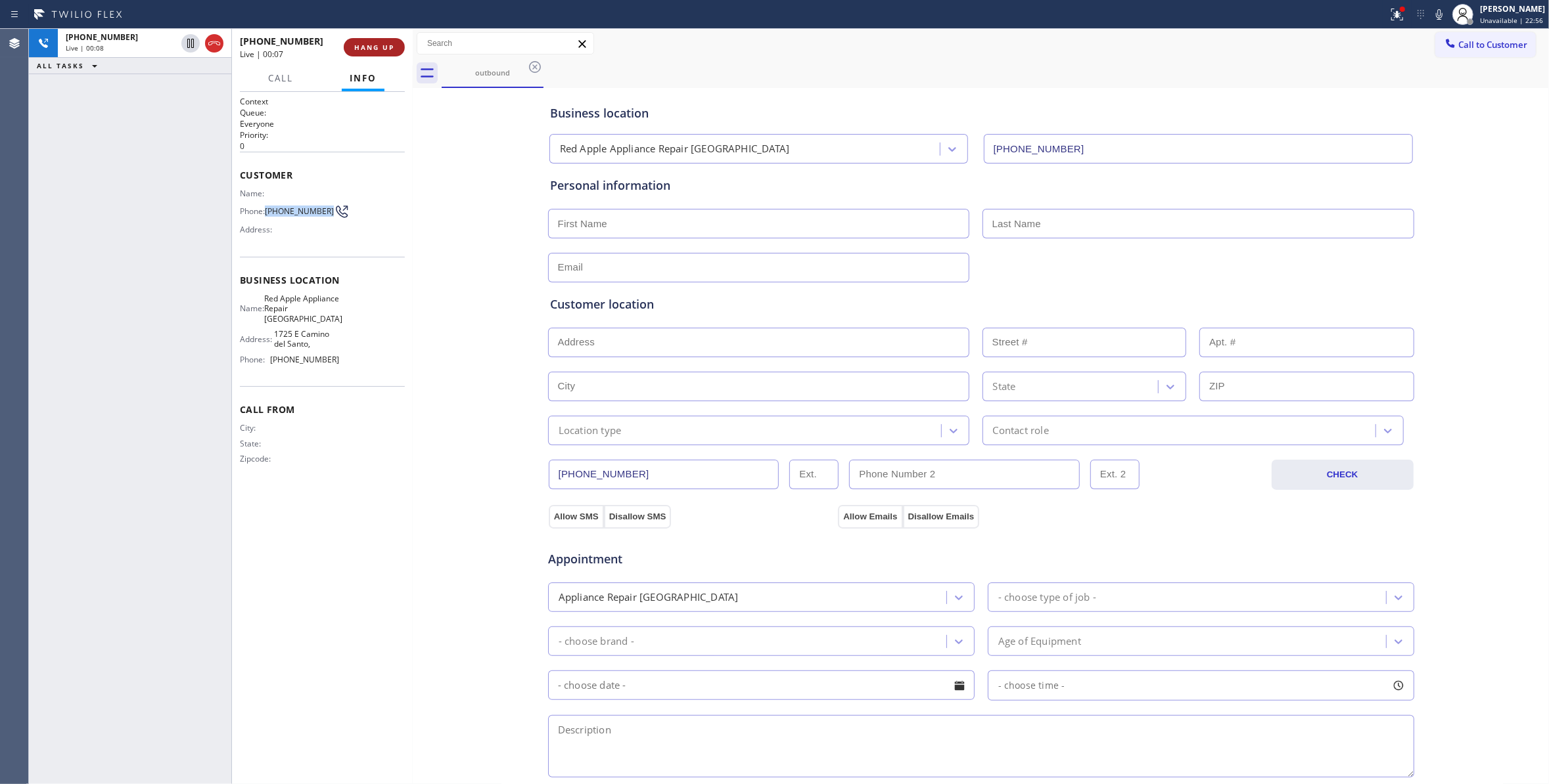
click at [389, 45] on span "HANG UP" at bounding box center [374, 48] width 40 height 10
click at [387, 45] on span "COMPLETE" at bounding box center [371, 48] width 45 height 10
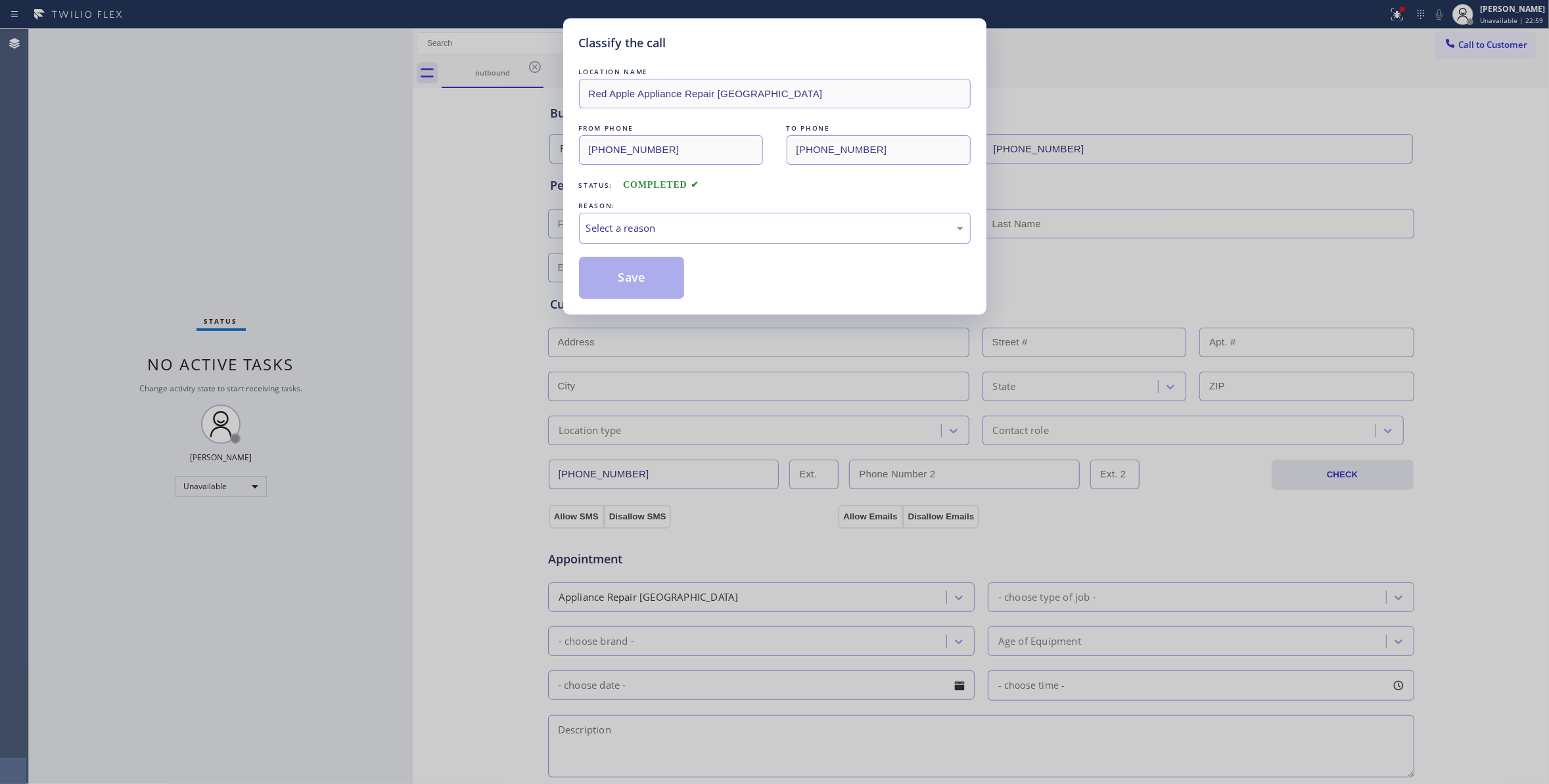
click at [620, 226] on div "Select a reason" at bounding box center [774, 228] width 377 height 15
click at [628, 282] on button "Save" at bounding box center [631, 278] width 106 height 42
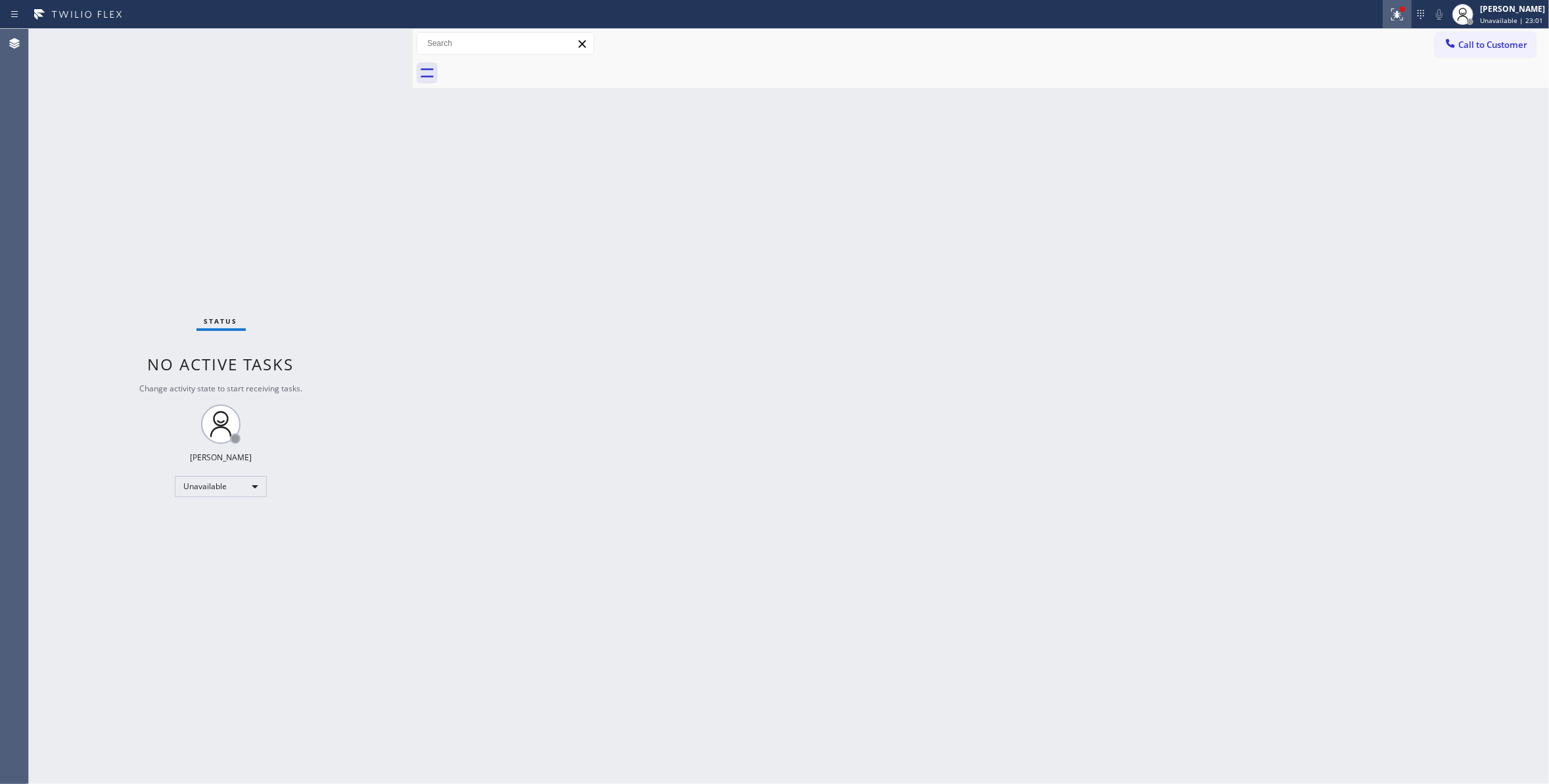
click at [1389, 17] on icon at bounding box center [1397, 14] width 16 height 16
click at [1335, 175] on span "Clear issues" at bounding box center [1310, 172] width 61 height 10
click at [1511, 43] on span "Call to Customer" at bounding box center [1492, 45] width 69 height 12
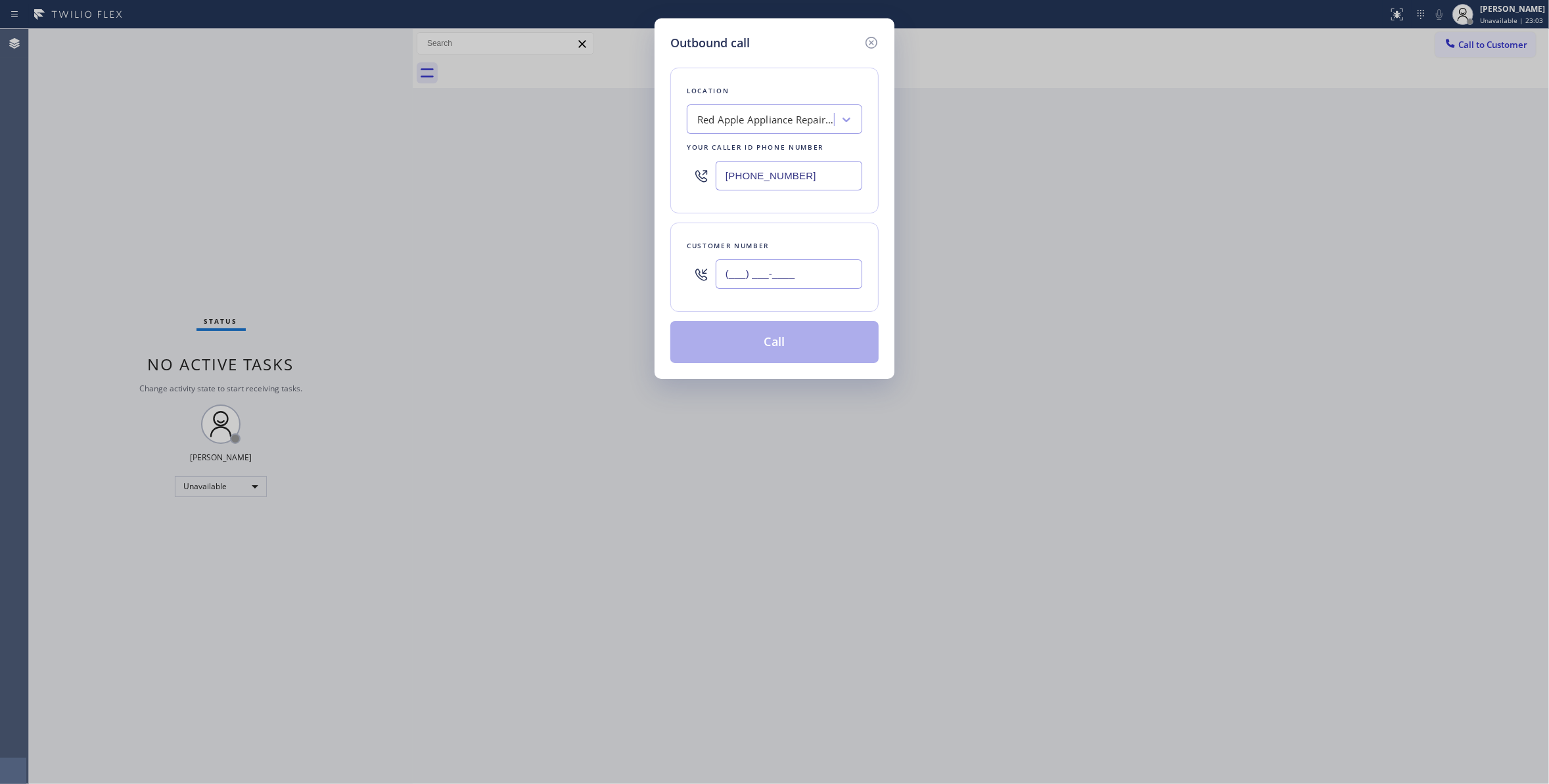
click at [782, 274] on input "(___) ___-____" at bounding box center [789, 274] width 147 height 30
paste input "480) 369-3924"
type input "(480) 369-3924"
click at [771, 342] on button "Call" at bounding box center [774, 342] width 208 height 42
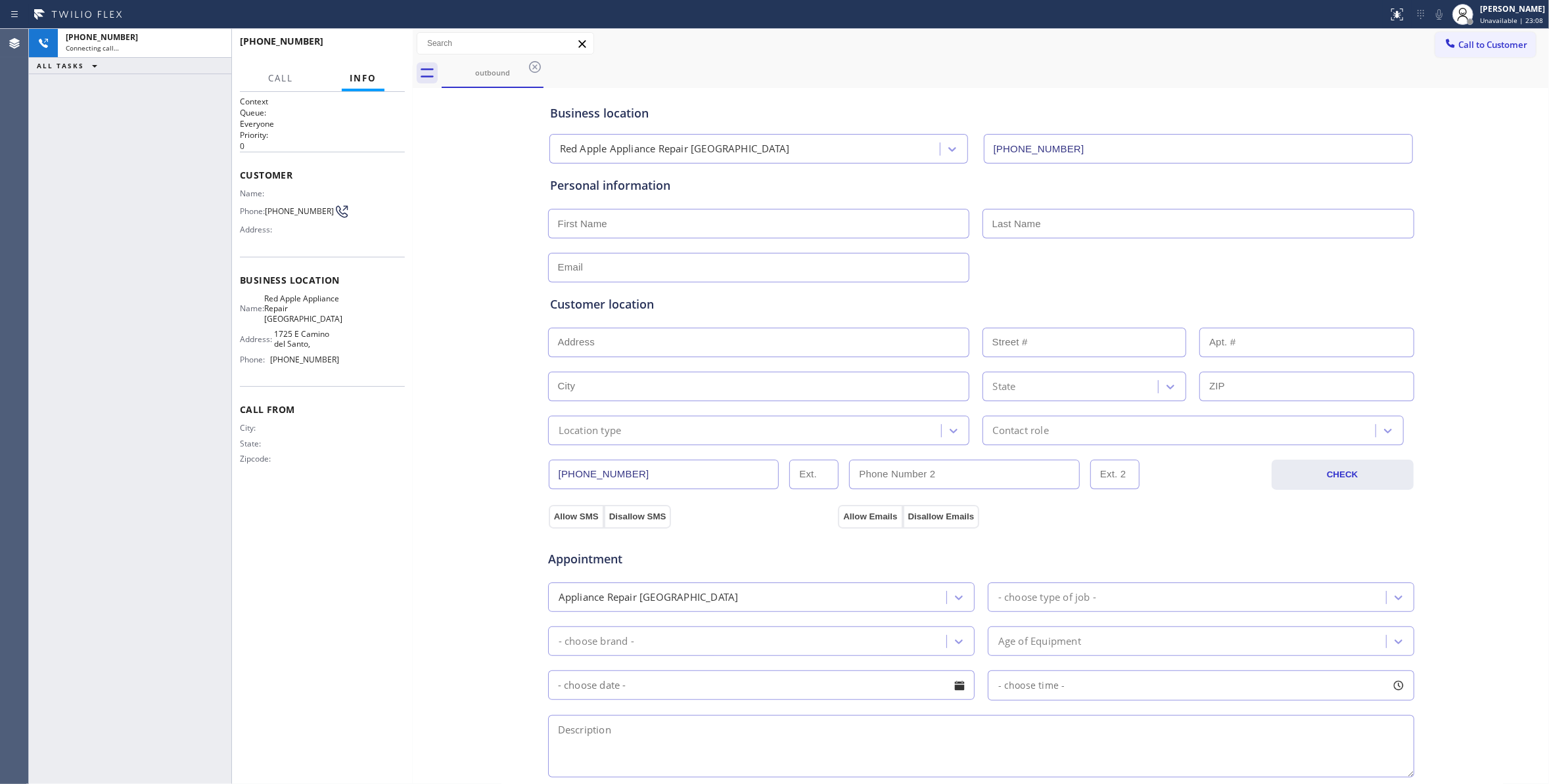
type input "(602) 353-7310"
click at [57, 522] on div "+14803693924 Connecting call… ALL TASKS ALL TASKS ACTIVE TASKS TASKS IN WRAP UP" at bounding box center [130, 406] width 203 height 755
click at [69, 414] on div "+14803693924 Connecting call… ALL TASKS ALL TASKS ACTIVE TASKS TASKS IN WRAP UP" at bounding box center [130, 406] width 203 height 755
copy span "Red Apple Appliance Repair Phoenix"
drag, startPoint x: 314, startPoint y: 325, endPoint x: 271, endPoint y: 302, distance: 48.8
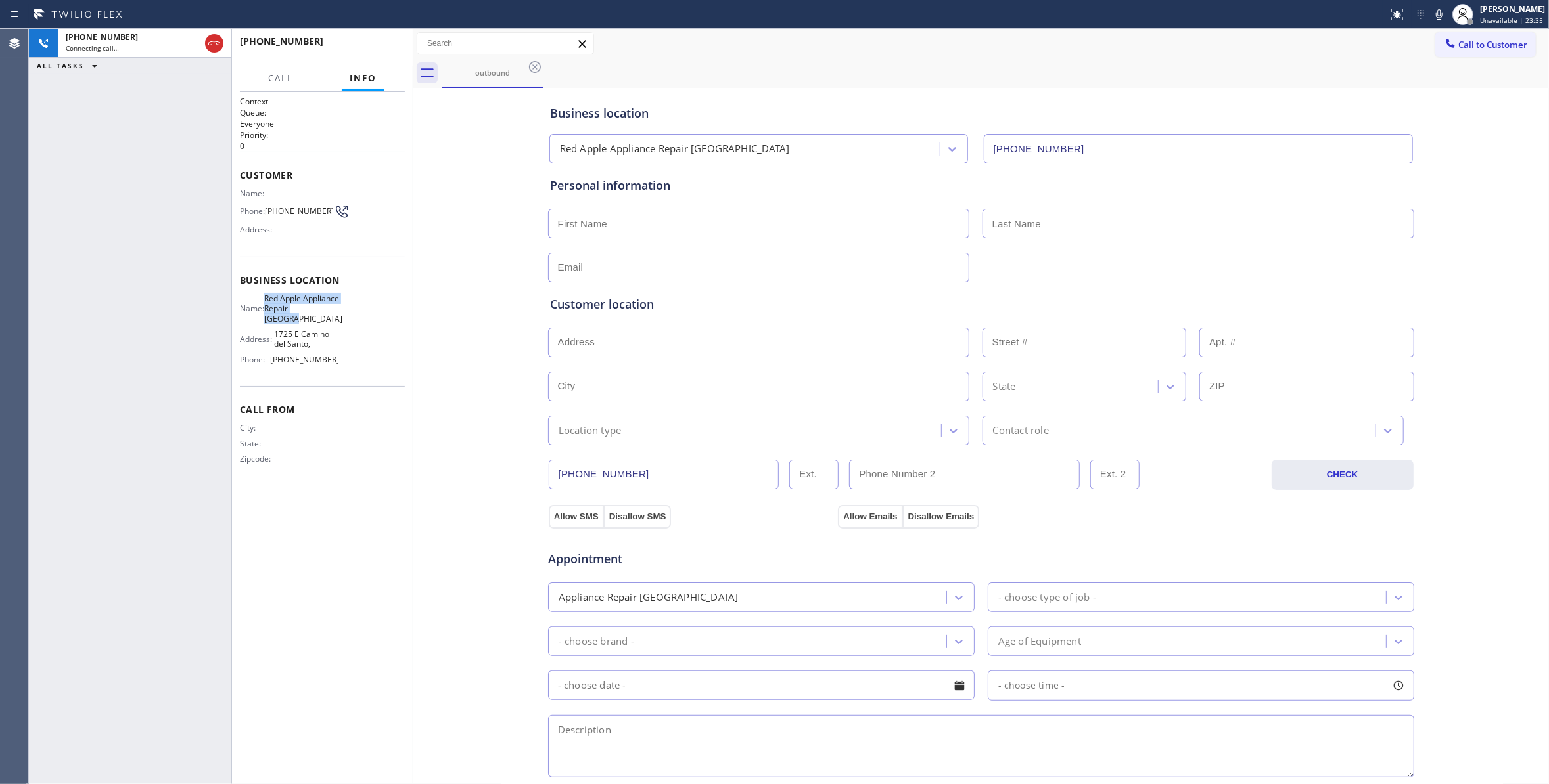
click at [271, 302] on div "Name: Red Apple Appliance Repair Phoenix" at bounding box center [290, 309] width 99 height 30
drag, startPoint x: 90, startPoint y: 252, endPoint x: 354, endPoint y: 51, distance: 331.8
click at [90, 250] on div "+14803693924 Live | 00:08 ALL TASKS ALL TASKS ACTIVE TASKS TASKS IN WRAP UP" at bounding box center [130, 406] width 203 height 755
click at [359, 49] on span "HANG UP" at bounding box center [374, 48] width 40 height 10
click at [87, 288] on div "ALL TASKS ALL TASKS ACTIVE TASKS TASKS IN WRAP UP +14803693924 Wrap up | 00:06" at bounding box center [130, 406] width 203 height 755
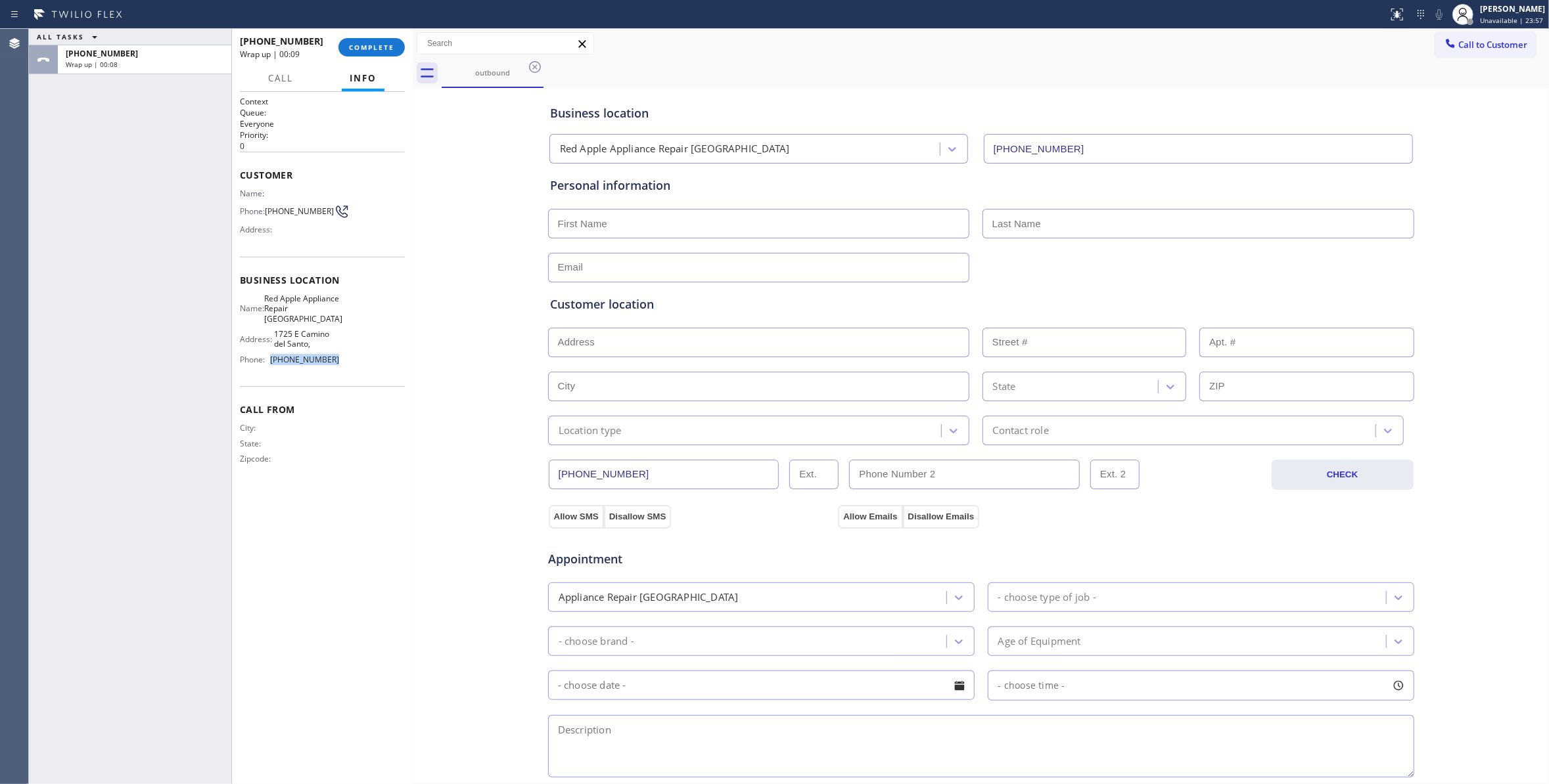
drag, startPoint x: 344, startPoint y: 363, endPoint x: 274, endPoint y: 363, distance: 70.0
click at [274, 363] on div "Name: Red Apple Appliance Repair Phoenix Address: 1725 E Camino del Santo, Phon…" at bounding box center [322, 332] width 165 height 77
copy span "(602) 353-7310"
click at [82, 250] on div "ALL TASKS ALL TASKS ACTIVE TASKS TASKS IN WRAP UP +14803693924 Wrap up | 00:23" at bounding box center [130, 406] width 203 height 755
click at [277, 216] on span "(480) 369-3924" at bounding box center [299, 211] width 69 height 10
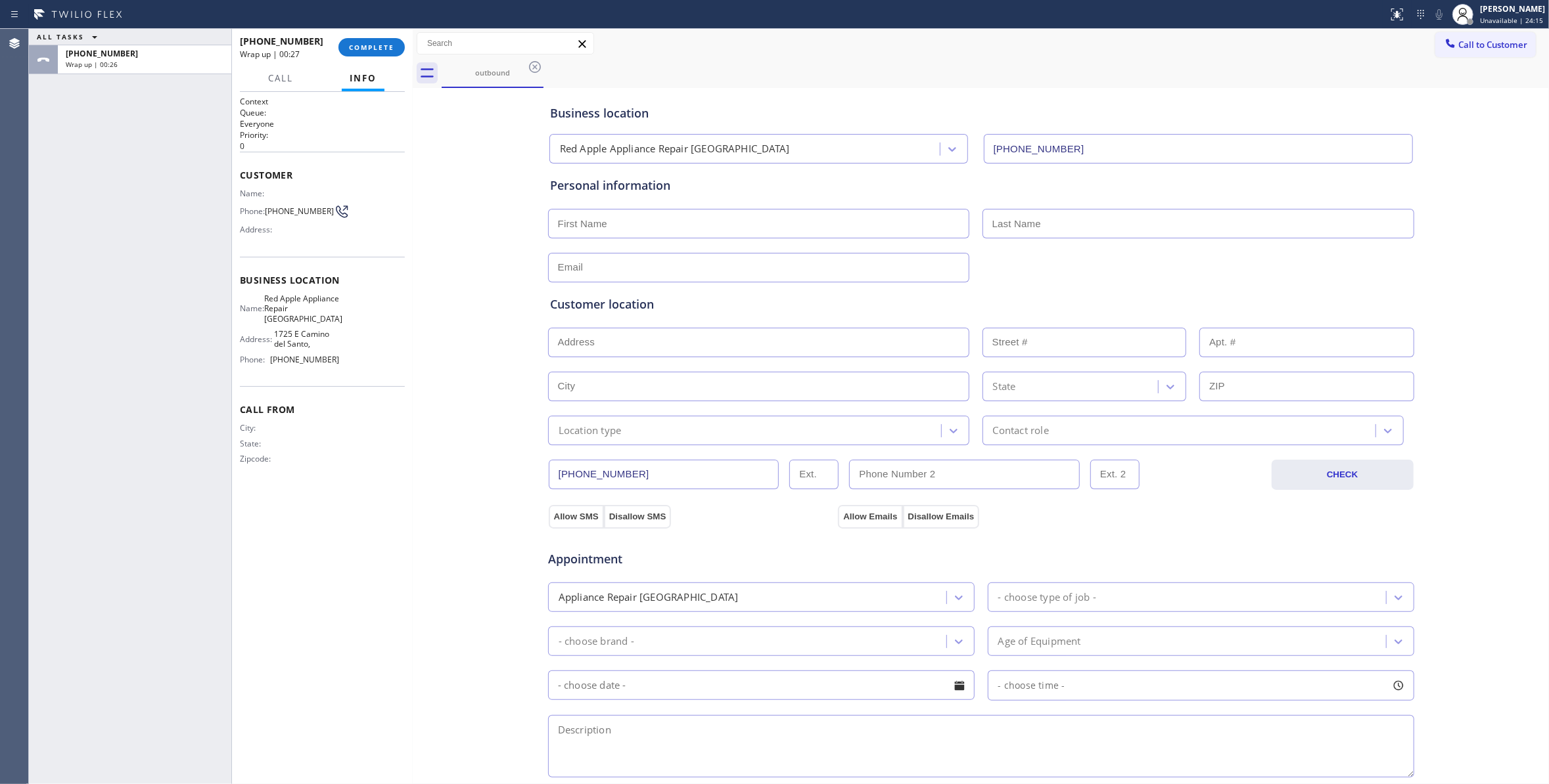
click at [277, 214] on span "(480) 369-3924" at bounding box center [299, 211] width 69 height 10
click at [277, 213] on span "(480) 369-3924" at bounding box center [299, 211] width 69 height 10
copy div "(480) 369-3924"
click at [373, 43] on span "COMPLETE" at bounding box center [371, 48] width 45 height 10
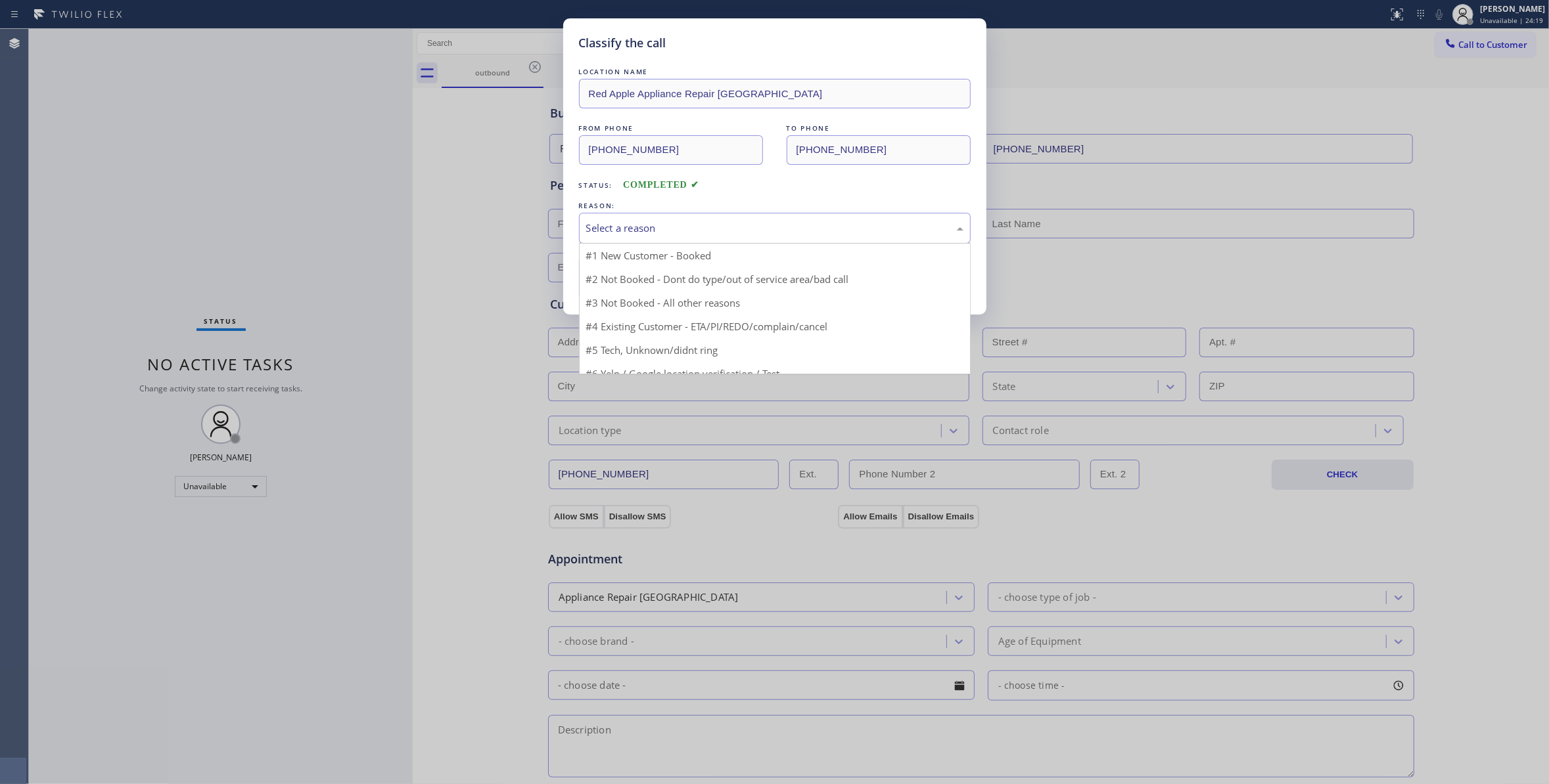
click at [671, 223] on div "Select a reason" at bounding box center [774, 228] width 377 height 15
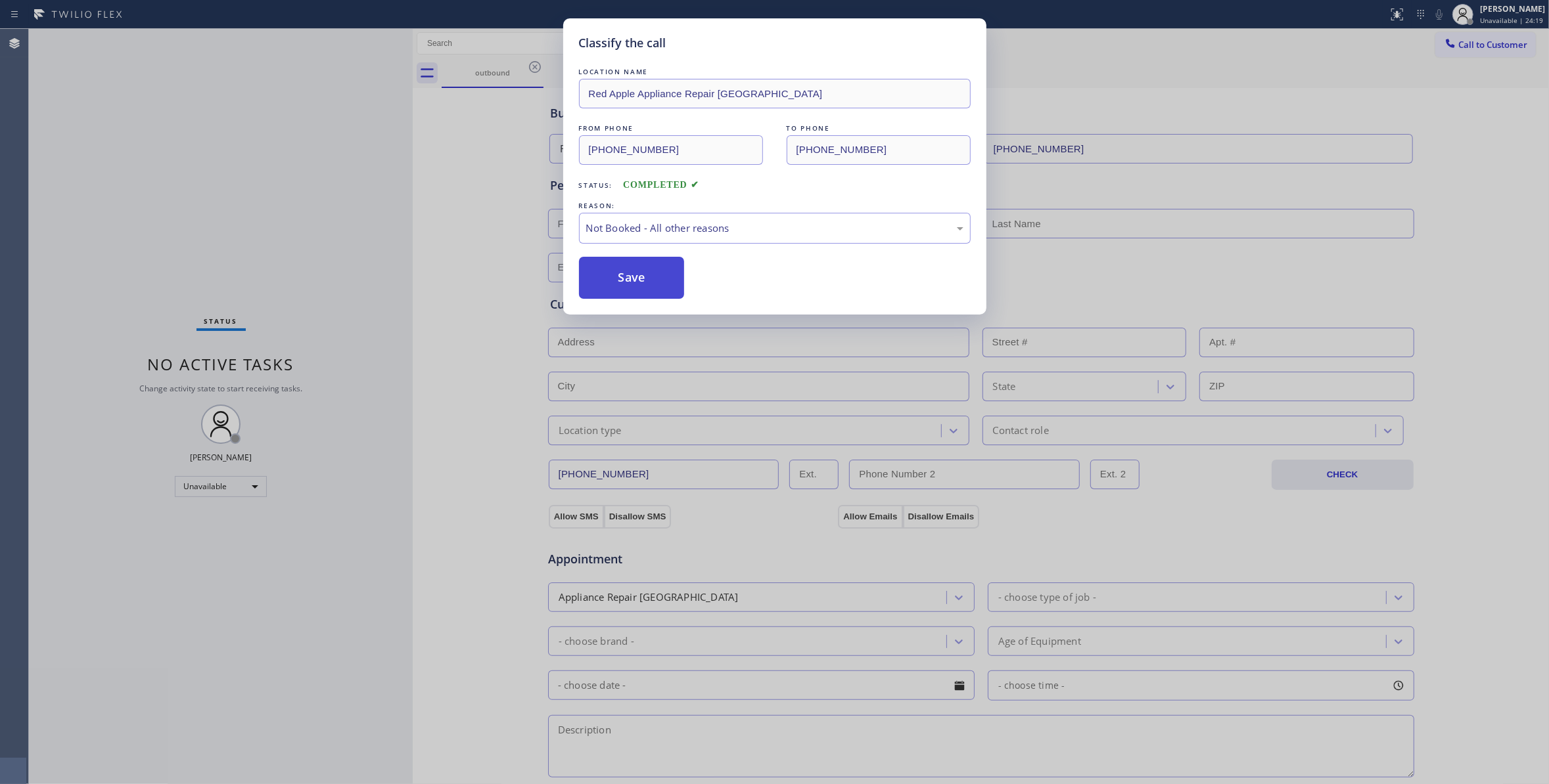
click at [661, 278] on button "Save" at bounding box center [631, 278] width 106 height 42
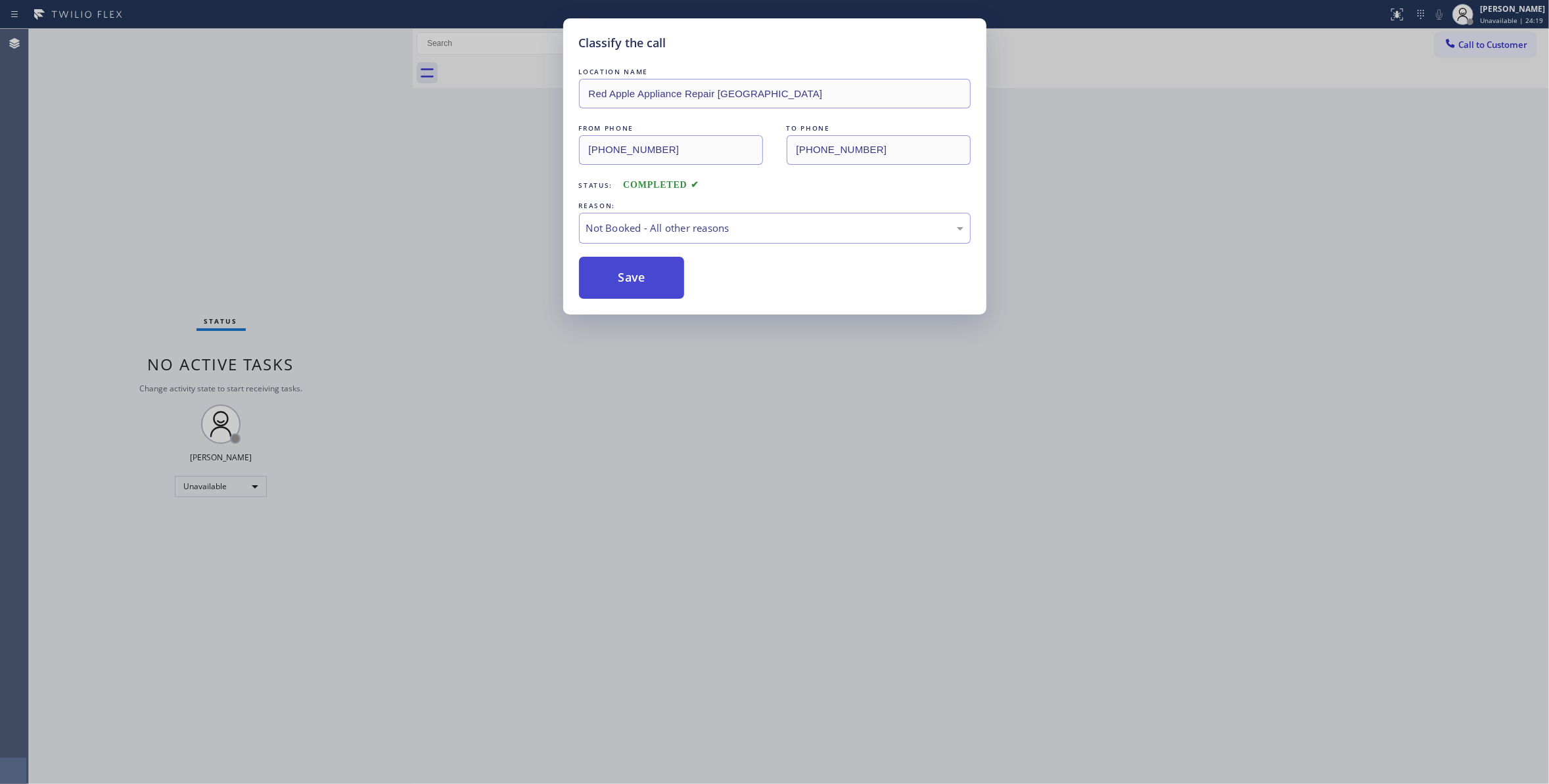
click at [661, 278] on button "Save" at bounding box center [631, 278] width 106 height 42
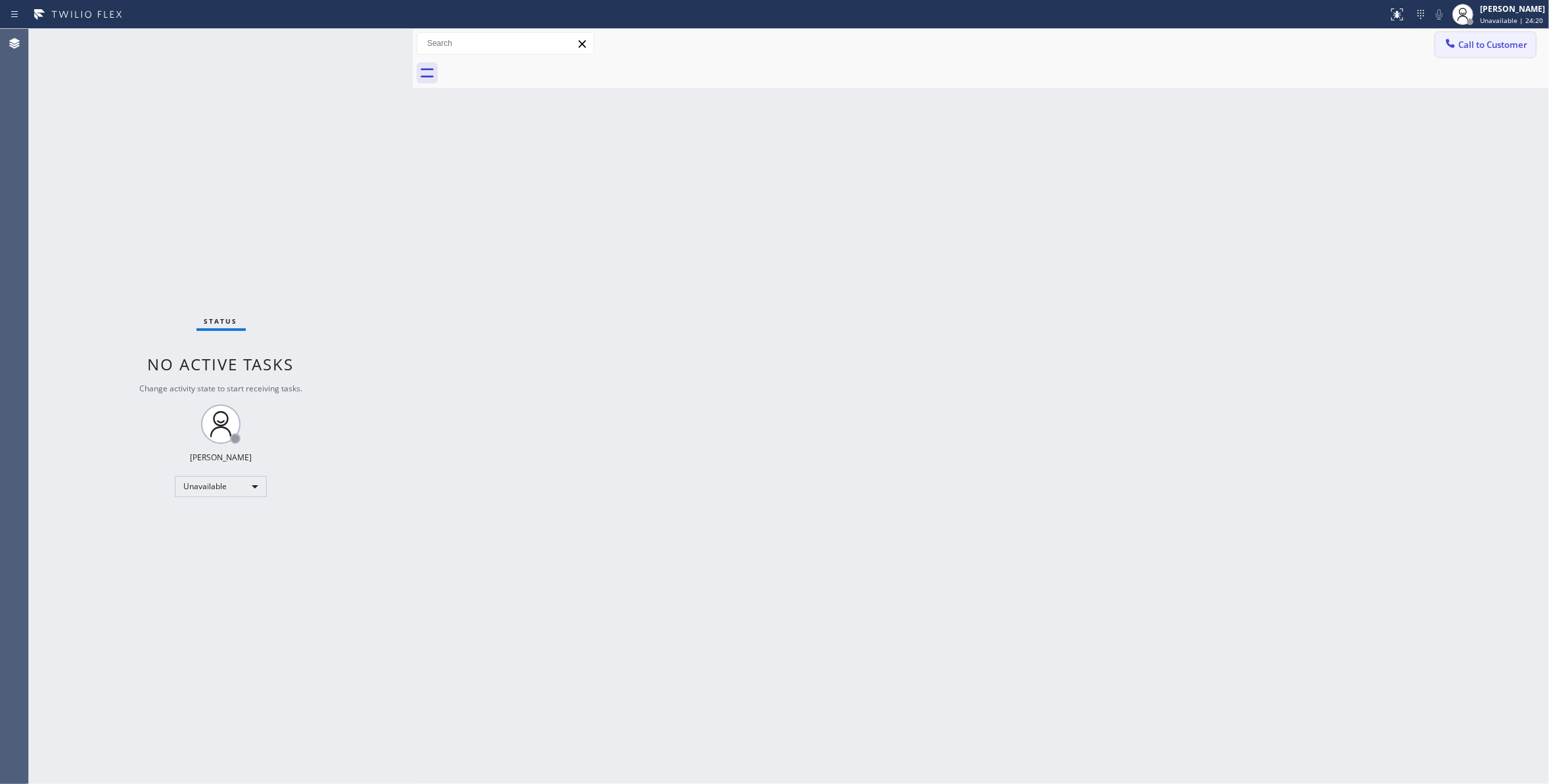
click at [1497, 43] on span "Call to Customer" at bounding box center [1492, 45] width 69 height 12
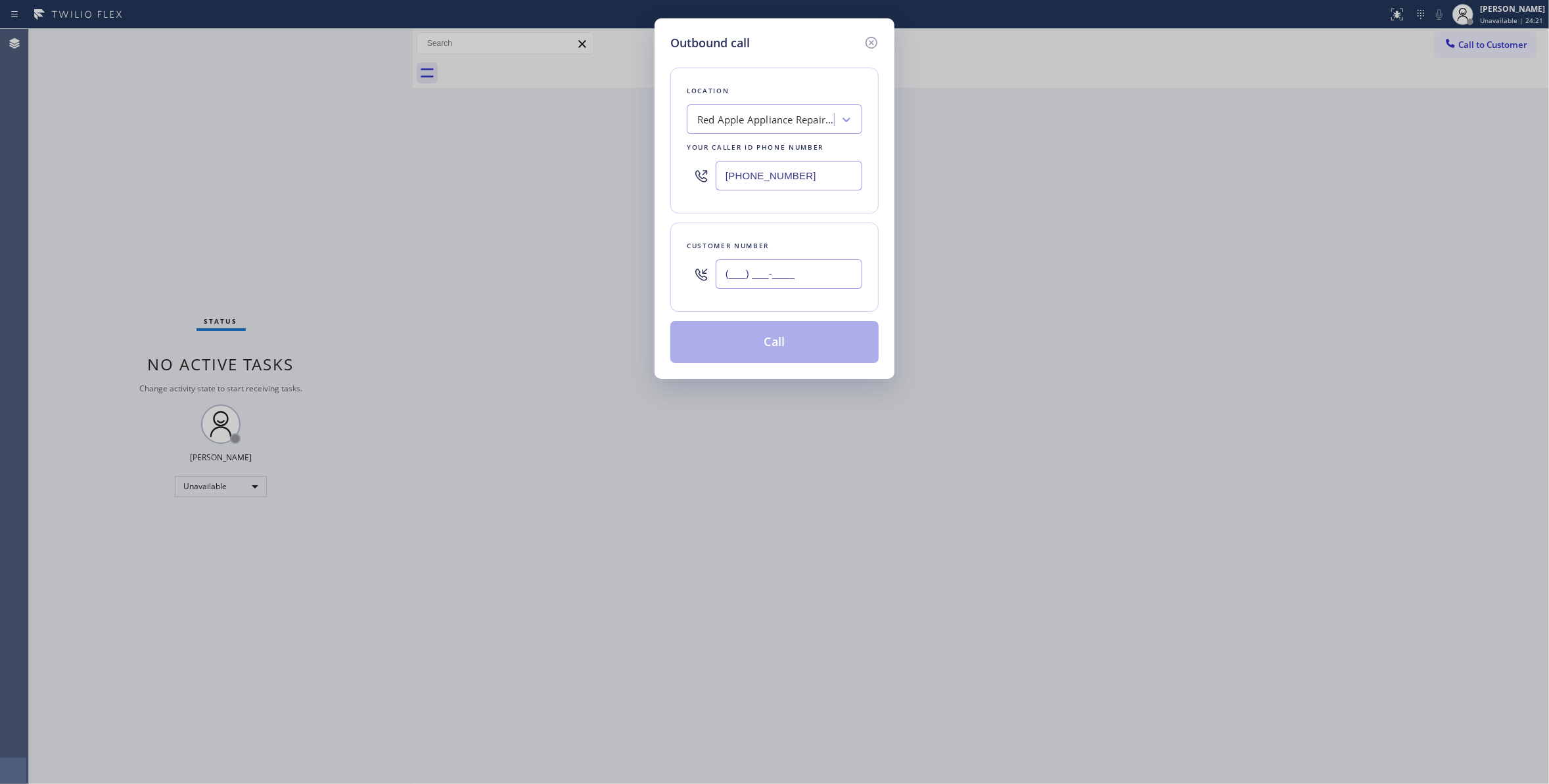
click at [770, 281] on input "(___) ___-____" at bounding box center [789, 274] width 147 height 30
paste input "480) 369-3924"
type input "(480) 369-3924"
click at [778, 343] on button "Call" at bounding box center [774, 342] width 208 height 42
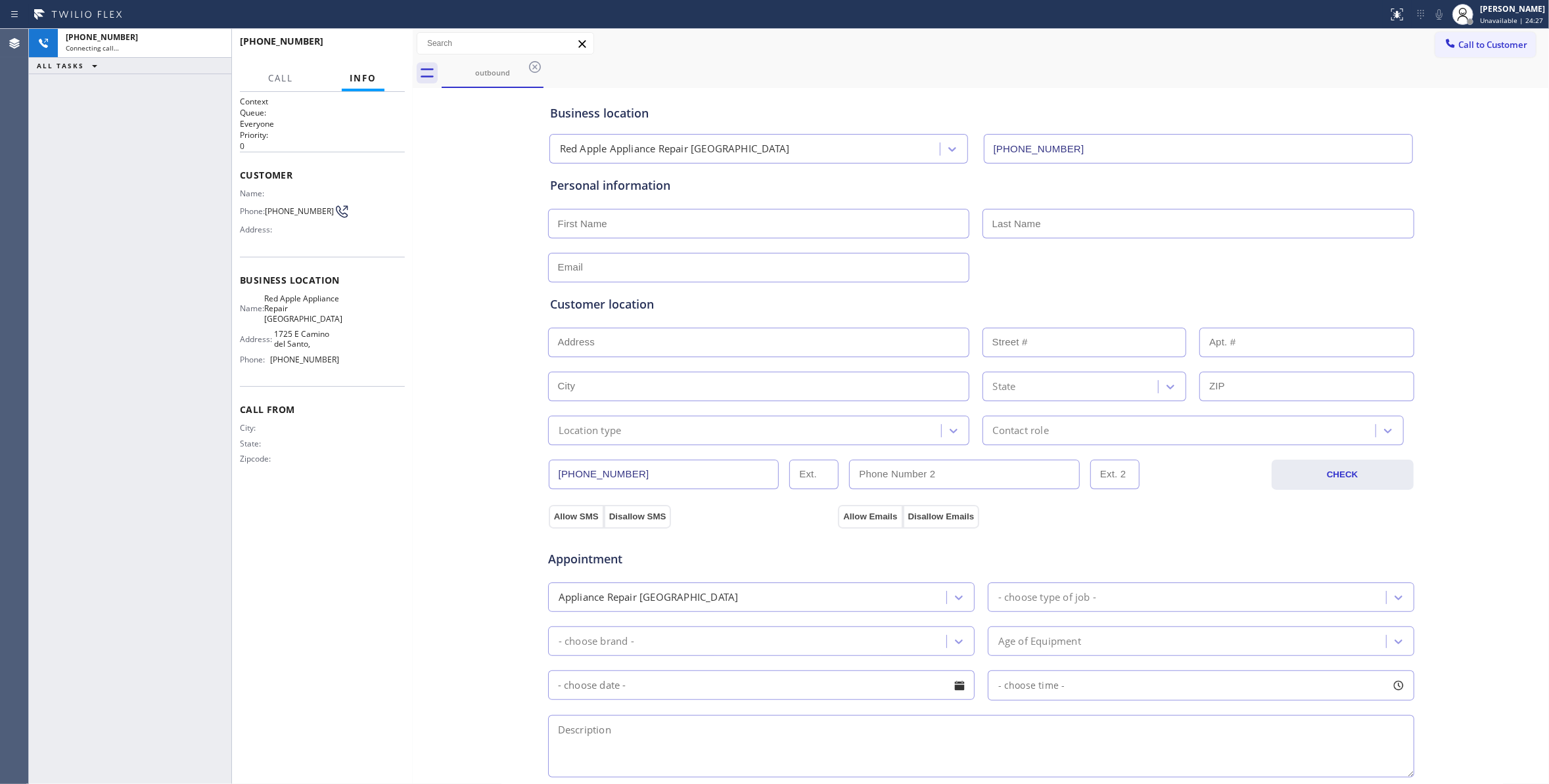
type input "(602) 353-7310"
click at [61, 513] on div "+14803693924 Connecting call… ALL TASKS ALL TASKS ACTIVE TASKS TASKS IN WRAP UP" at bounding box center [130, 406] width 203 height 755
click at [413, 526] on div at bounding box center [413, 406] width 0 height 755
drag, startPoint x: 140, startPoint y: 764, endPoint x: 192, endPoint y: 544, distance: 226.1
click at [140, 764] on div "+14803693924 Live | 00:00 ALL TASKS ALL TASKS ACTIVE TASKS TASKS IN WRAP UP" at bounding box center [130, 406] width 203 height 755
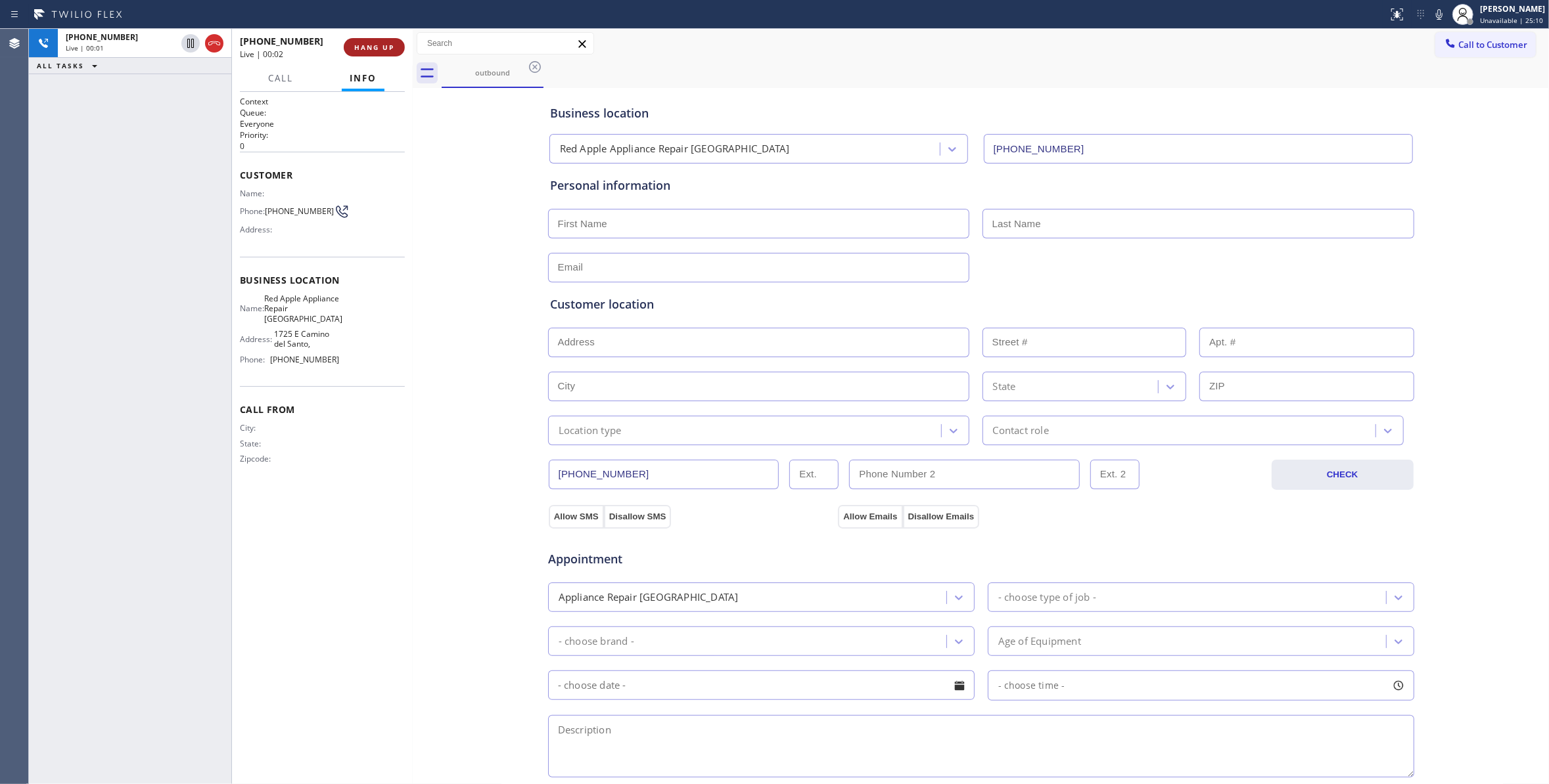
click at [353, 47] on button "HANG UP" at bounding box center [374, 47] width 61 height 18
click at [376, 38] on button "COMPLETE" at bounding box center [371, 47] width 66 height 18
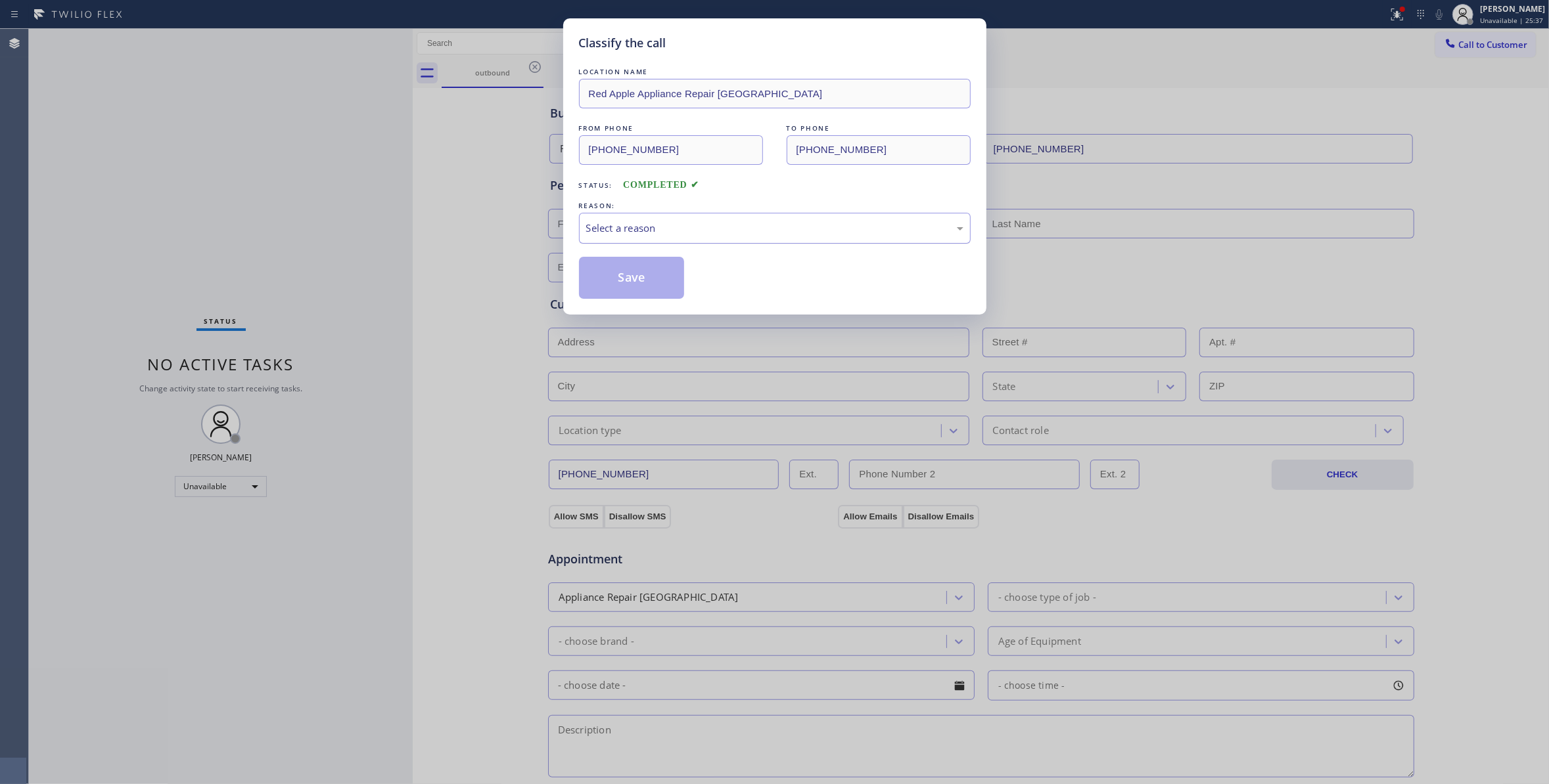
click at [661, 221] on div "Select a reason" at bounding box center [774, 228] width 377 height 15
click at [644, 276] on button "Save" at bounding box center [631, 278] width 106 height 42
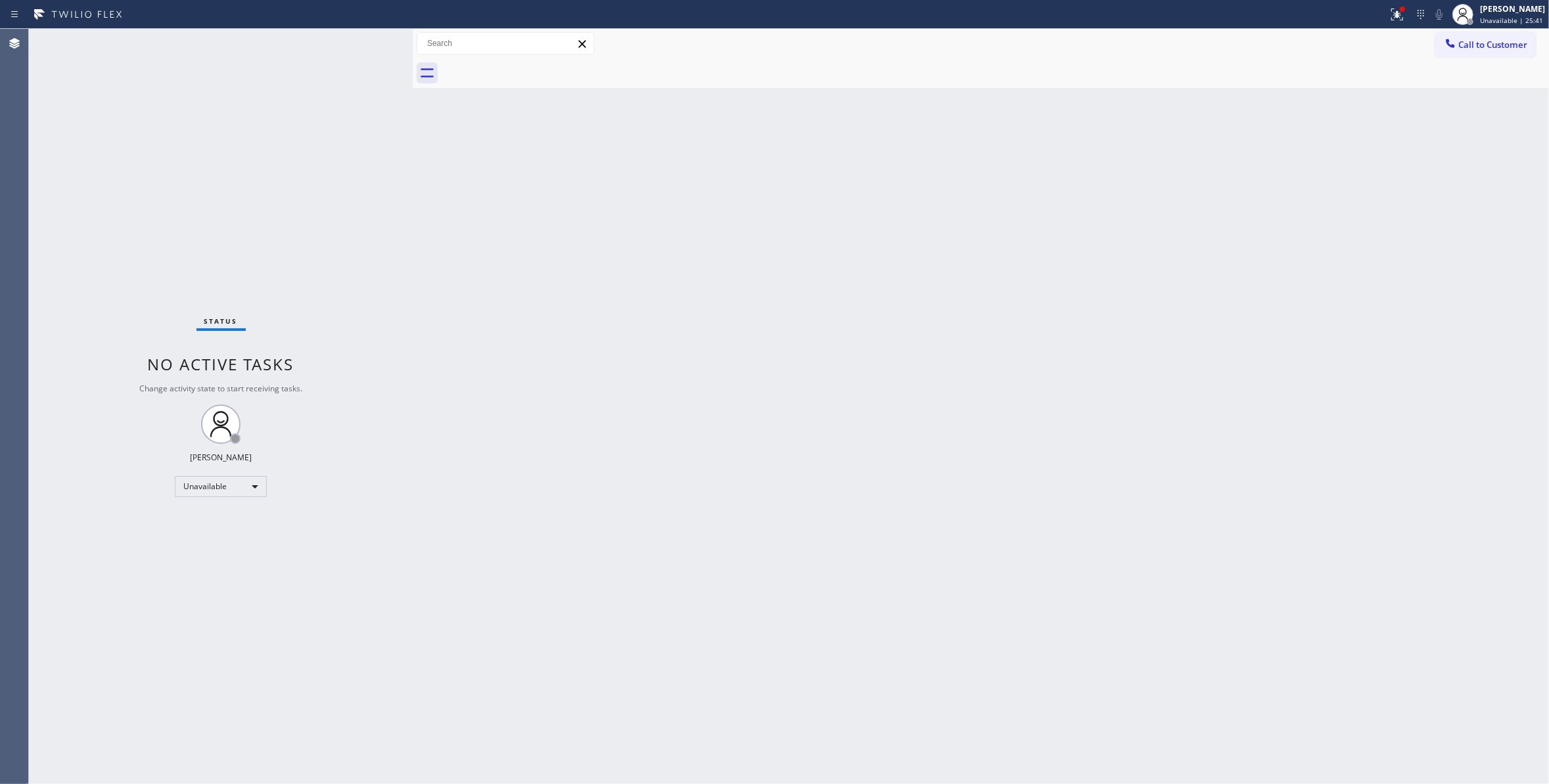
click at [97, 400] on div "Status No active tasks Change activity state to start receiving tasks. Louis Ma…" at bounding box center [220, 406] width 384 height 755
click at [79, 217] on div "Status No active tasks Change activity state to start receiving tasks. Louis Ma…" at bounding box center [220, 406] width 384 height 755
click at [88, 180] on div "Status No active tasks Change activity state to start receiving tasks. Louis Ma…" at bounding box center [220, 406] width 384 height 755
click at [1492, 51] on button "Call to Customer" at bounding box center [1485, 44] width 101 height 25
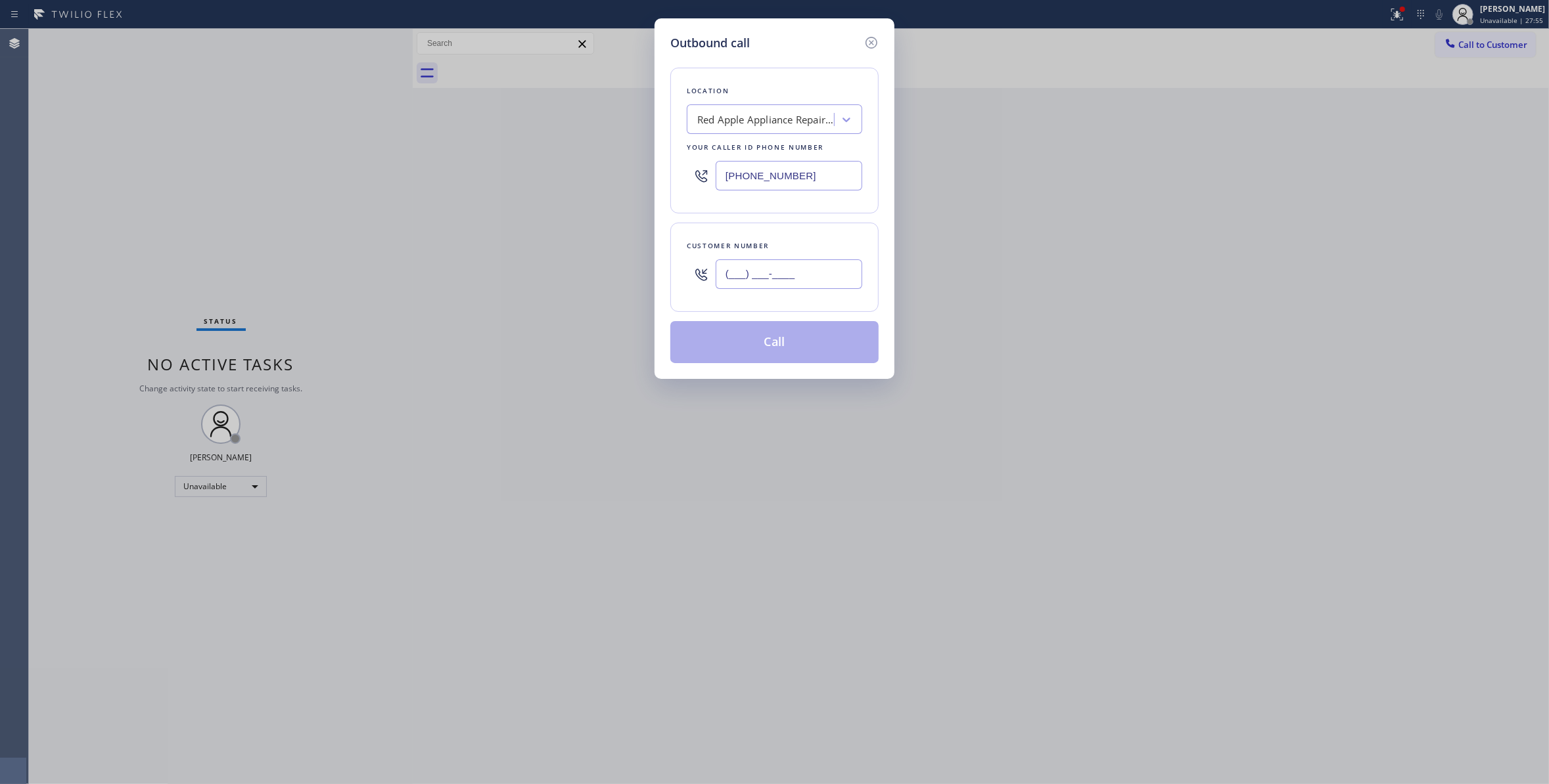
click at [742, 274] on input "(___) ___-____" at bounding box center [789, 274] width 147 height 30
paste input "917) 352-5290"
type input "(917) 352-5290"
drag, startPoint x: 833, startPoint y: 171, endPoint x: 616, endPoint y: 171, distance: 217.0
click at [616, 171] on div "Outbound call Location Red Apple Appliance Repair Phoenix Your caller id phone …" at bounding box center [774, 392] width 1549 height 784
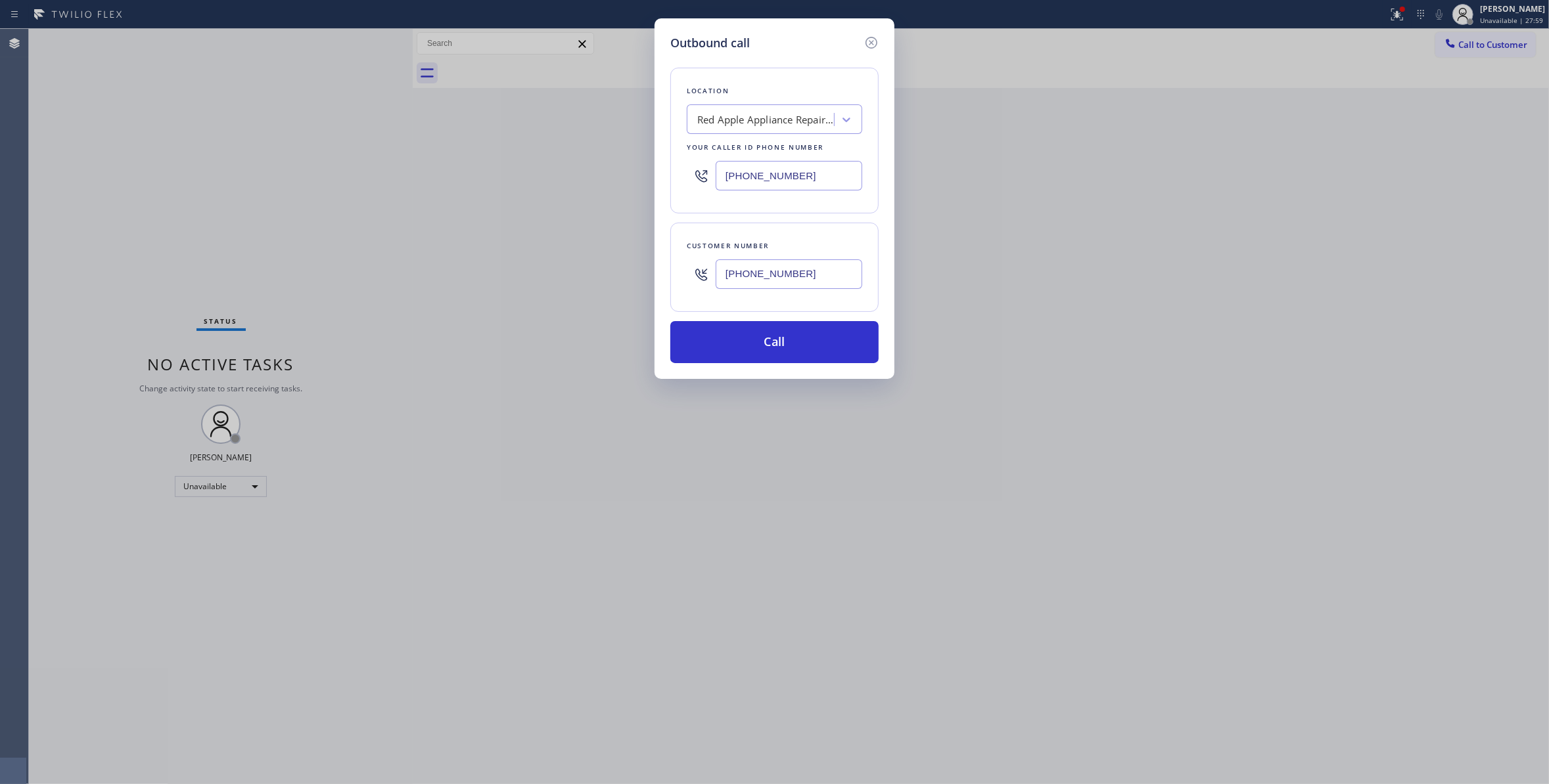
paste input "917) 773-1357"
type input "(917) 773-1357"
drag, startPoint x: 809, startPoint y: 278, endPoint x: 623, endPoint y: 280, distance: 186.0
click at [620, 278] on div "Outbound call Location Sunset Air Conditioning & Heating Queens Your caller id …" at bounding box center [774, 392] width 1549 height 784
click at [697, 347] on button "Call" at bounding box center [774, 342] width 208 height 42
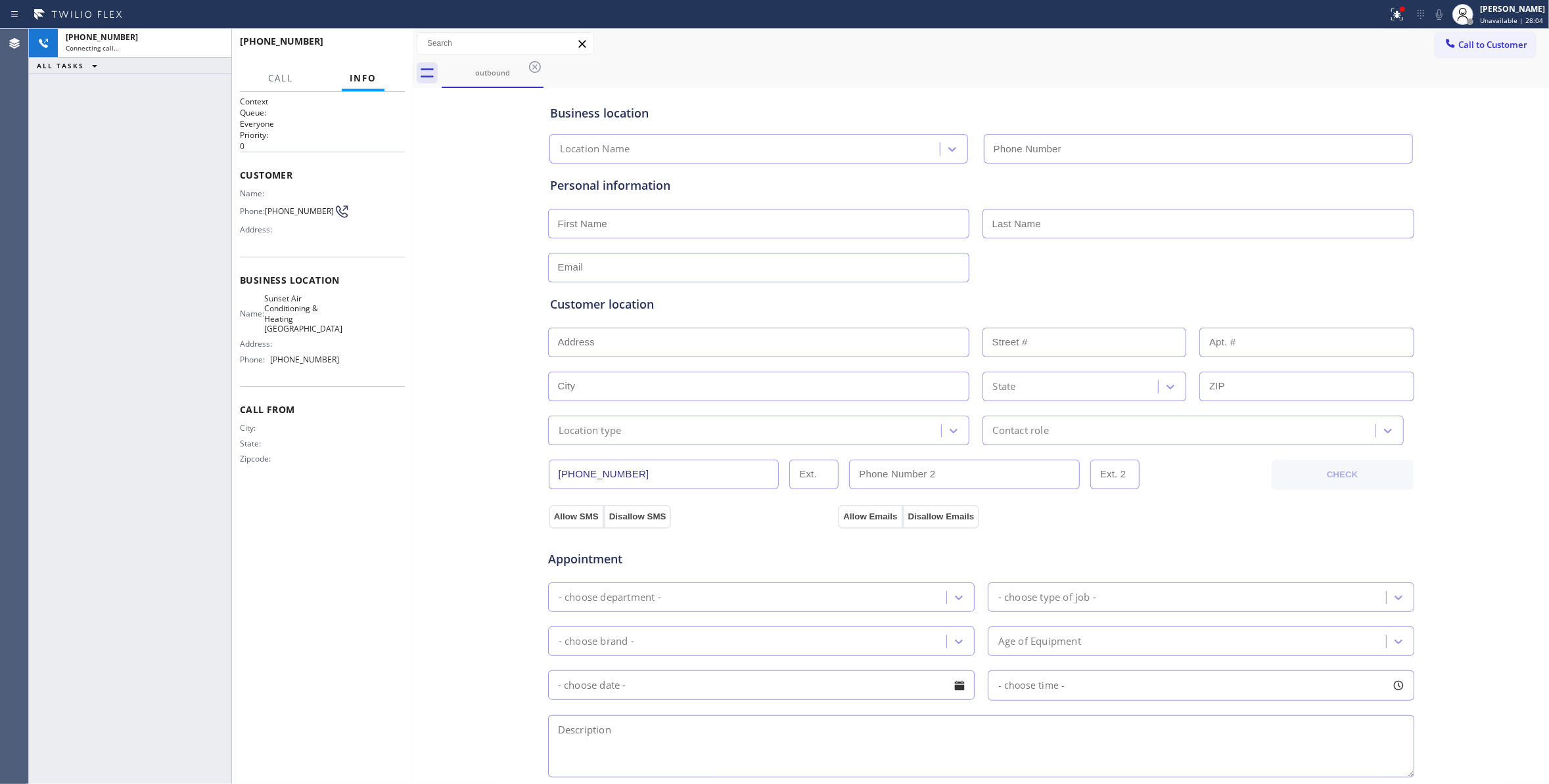
type input "(917) 773-1357"
click at [1391, 16] on icon at bounding box center [1395, 14] width 8 height 10
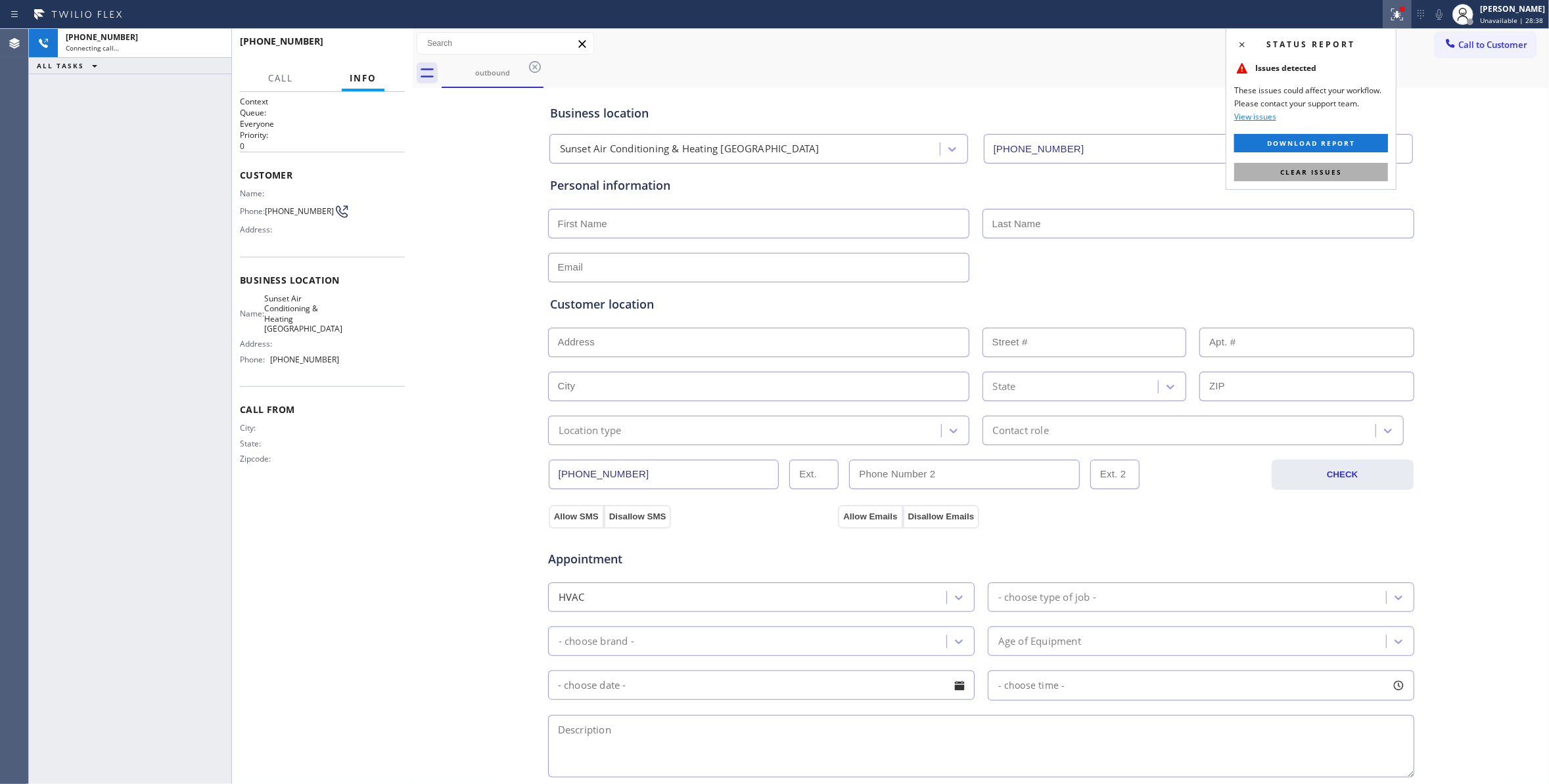
click at [1321, 167] on button "Clear issues" at bounding box center [1310, 171] width 154 height 18
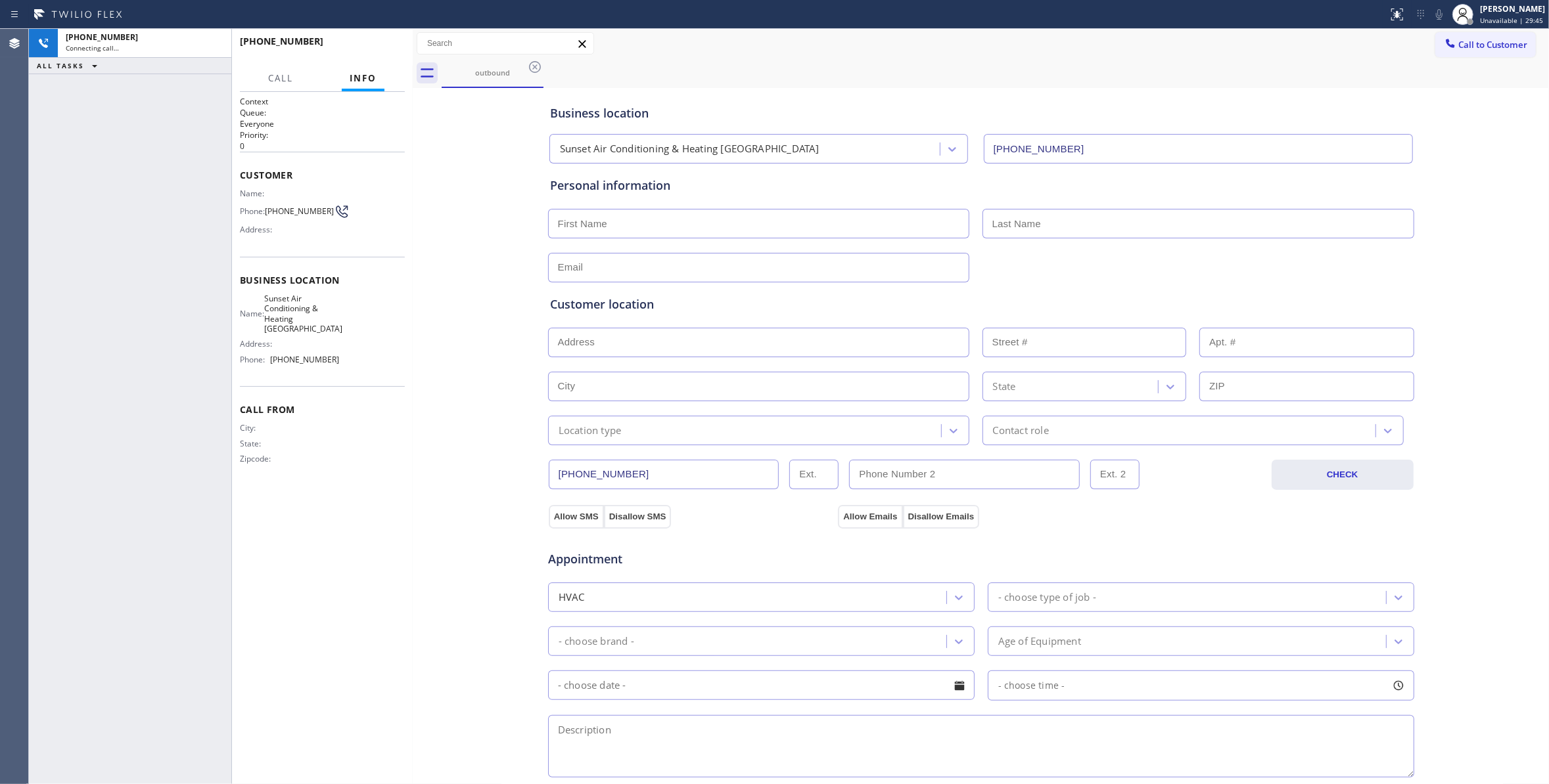
drag, startPoint x: 415, startPoint y: 444, endPoint x: 254, endPoint y: 122, distance: 360.0
click at [413, 436] on div at bounding box center [413, 406] width 0 height 755
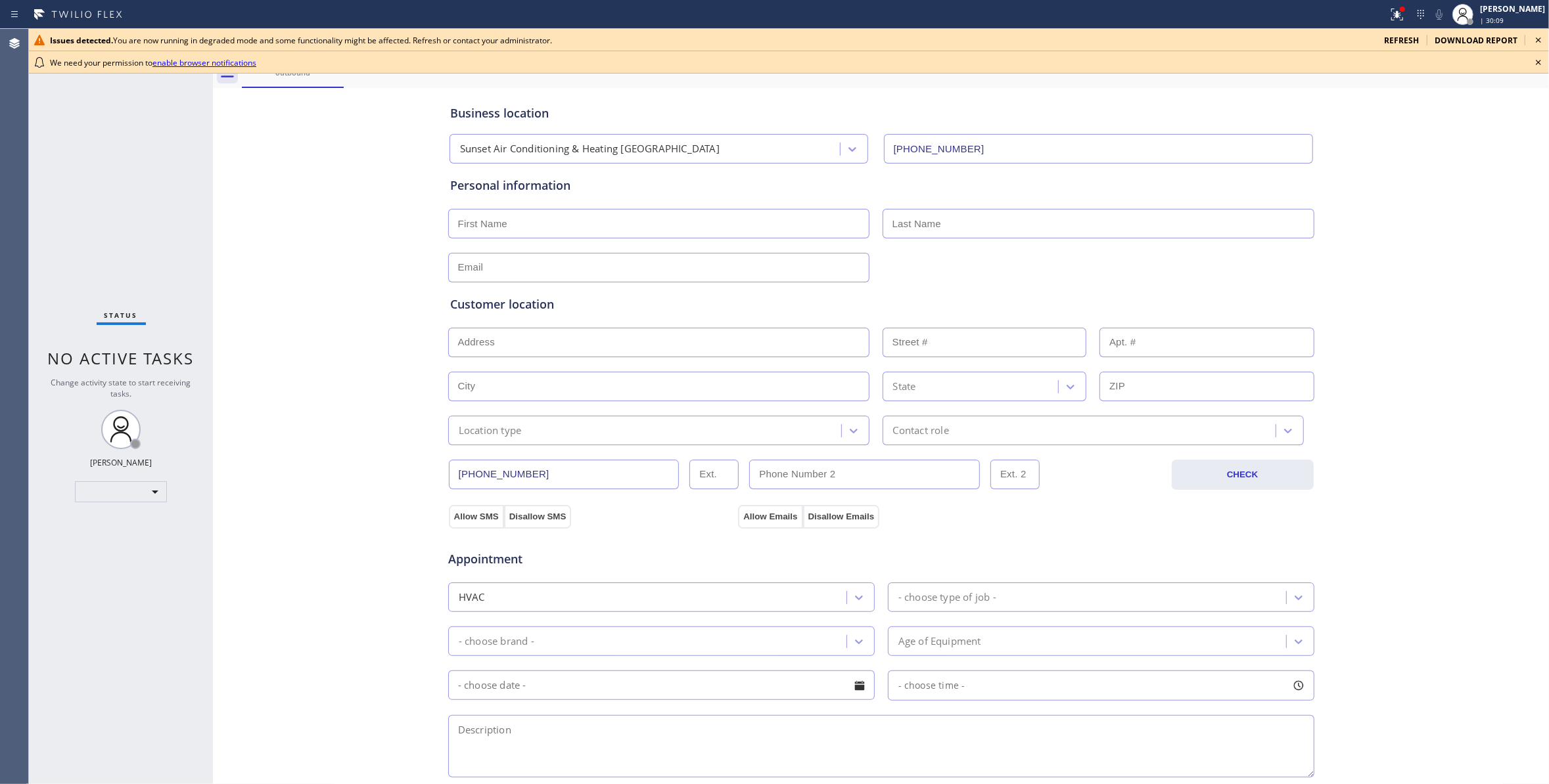
type input "[PHONE_NUMBER]"
click at [259, 766] on div "Business location Sunset Air Conditioning & Heating Queens (917) 773-1357 Perso…" at bounding box center [881, 539] width 1330 height 897
click at [1541, 43] on icon at bounding box center [1539, 40] width 16 height 16
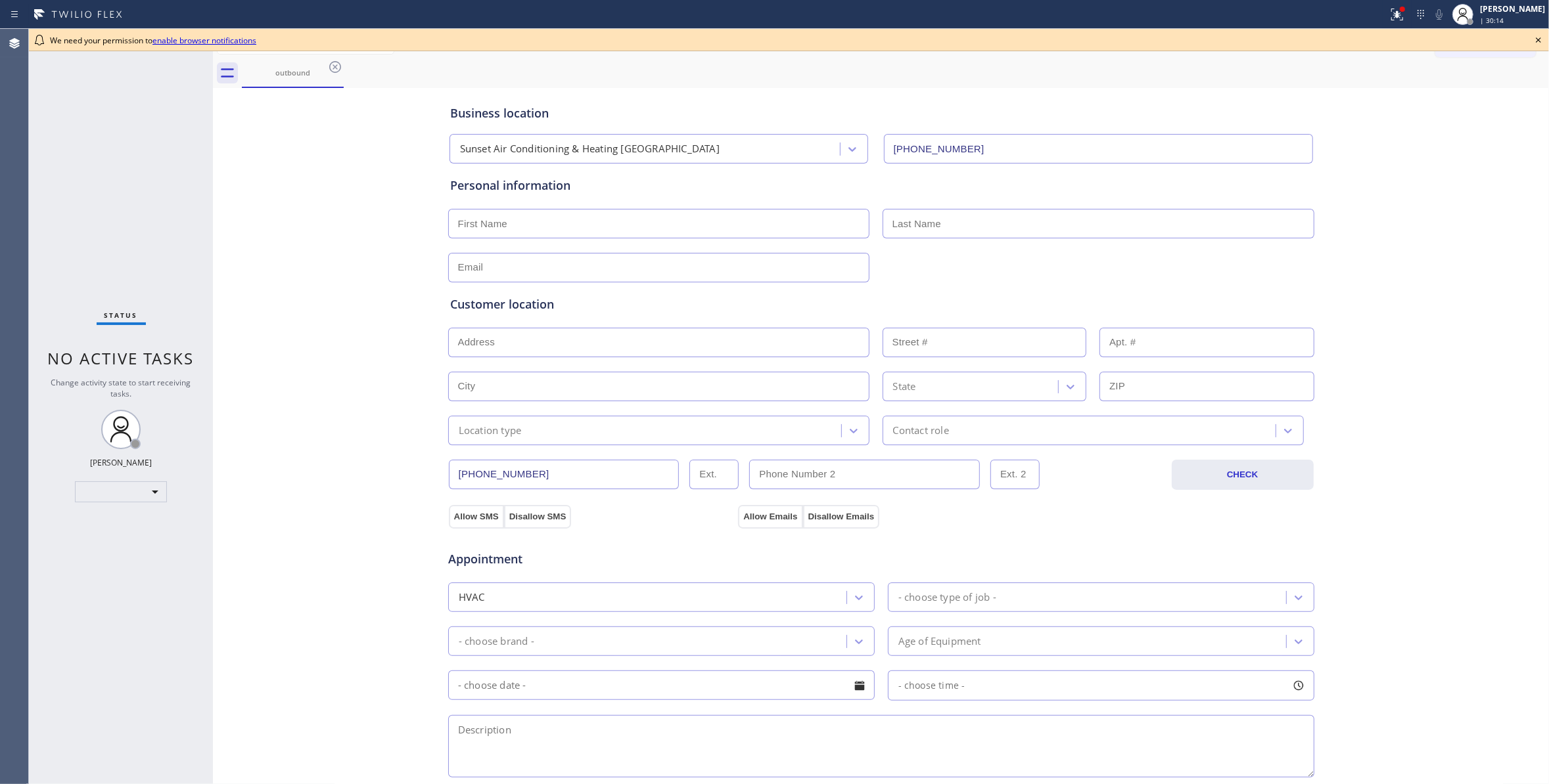
click at [1543, 50] on div at bounding box center [788, 50] width 1520 height 1
click at [1535, 35] on icon at bounding box center [1539, 40] width 16 height 16
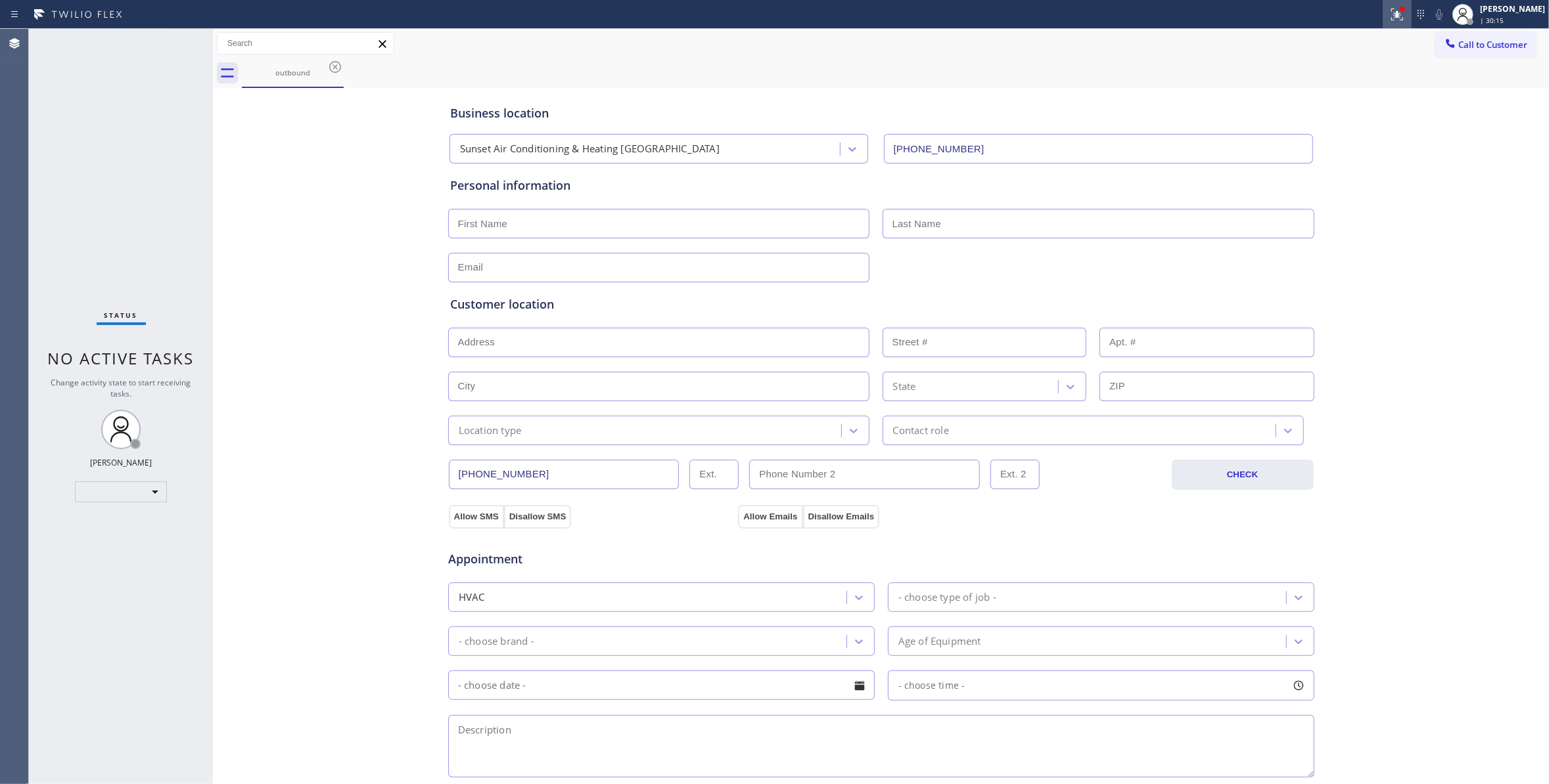
click at [1382, 6] on div at bounding box center [1397, 14] width 29 height 16
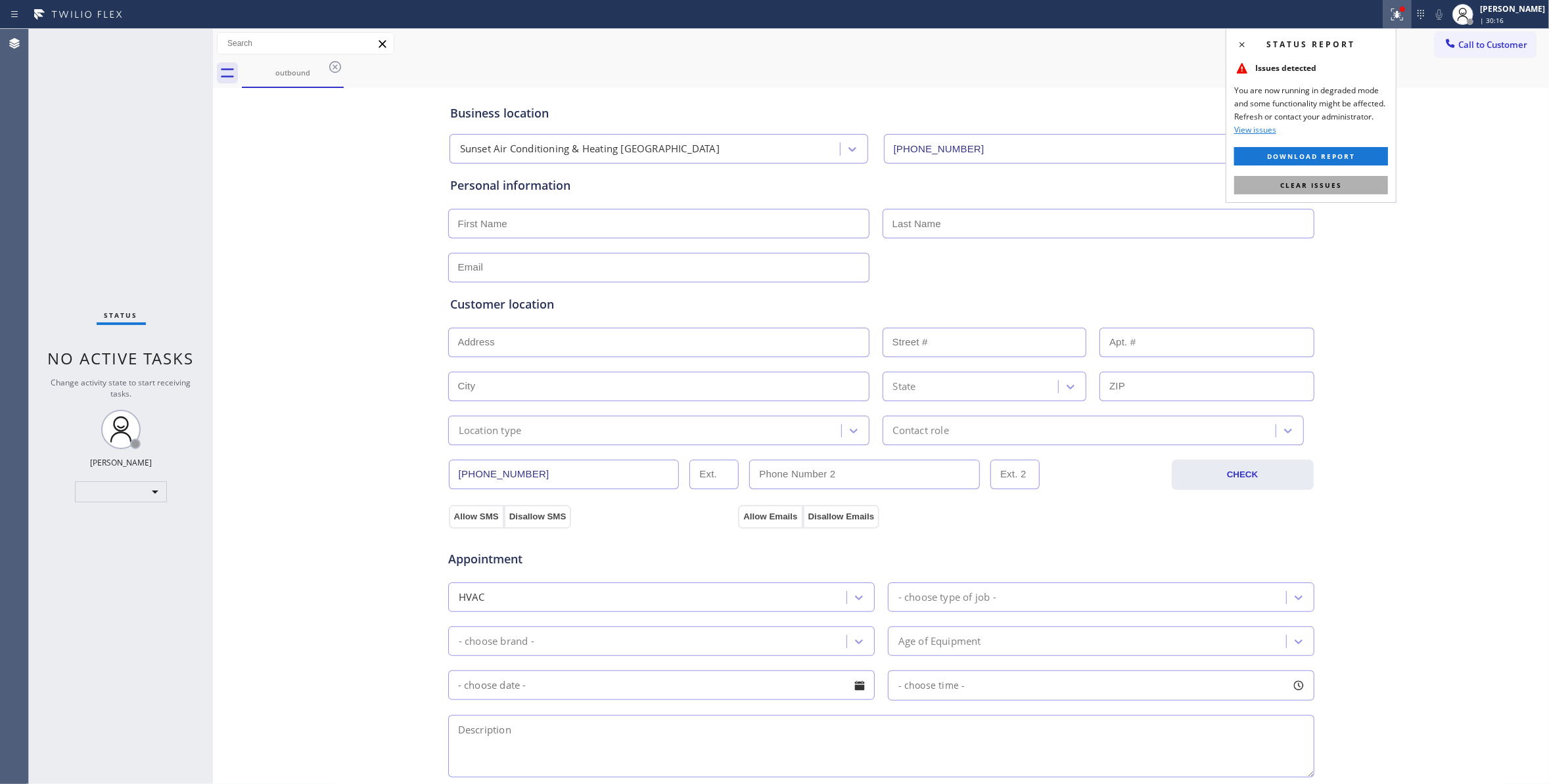
drag, startPoint x: 1330, startPoint y: 189, endPoint x: 1025, endPoint y: 151, distance: 307.4
click at [1330, 187] on span "Clear issues" at bounding box center [1310, 185] width 61 height 10
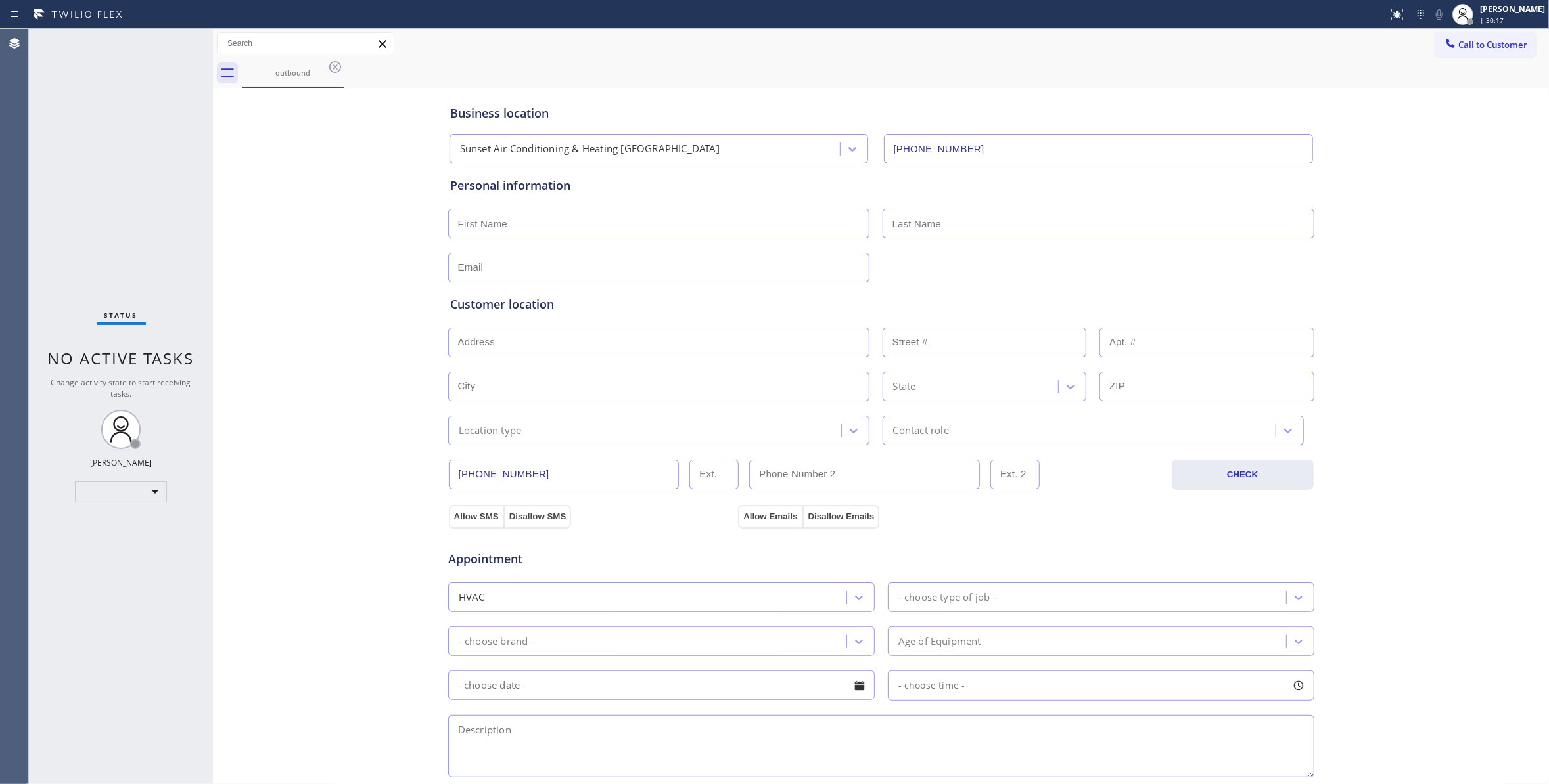
drag, startPoint x: 334, startPoint y: 67, endPoint x: 229, endPoint y: 109, distance: 113.1
click at [334, 69] on icon at bounding box center [335, 67] width 12 height 12
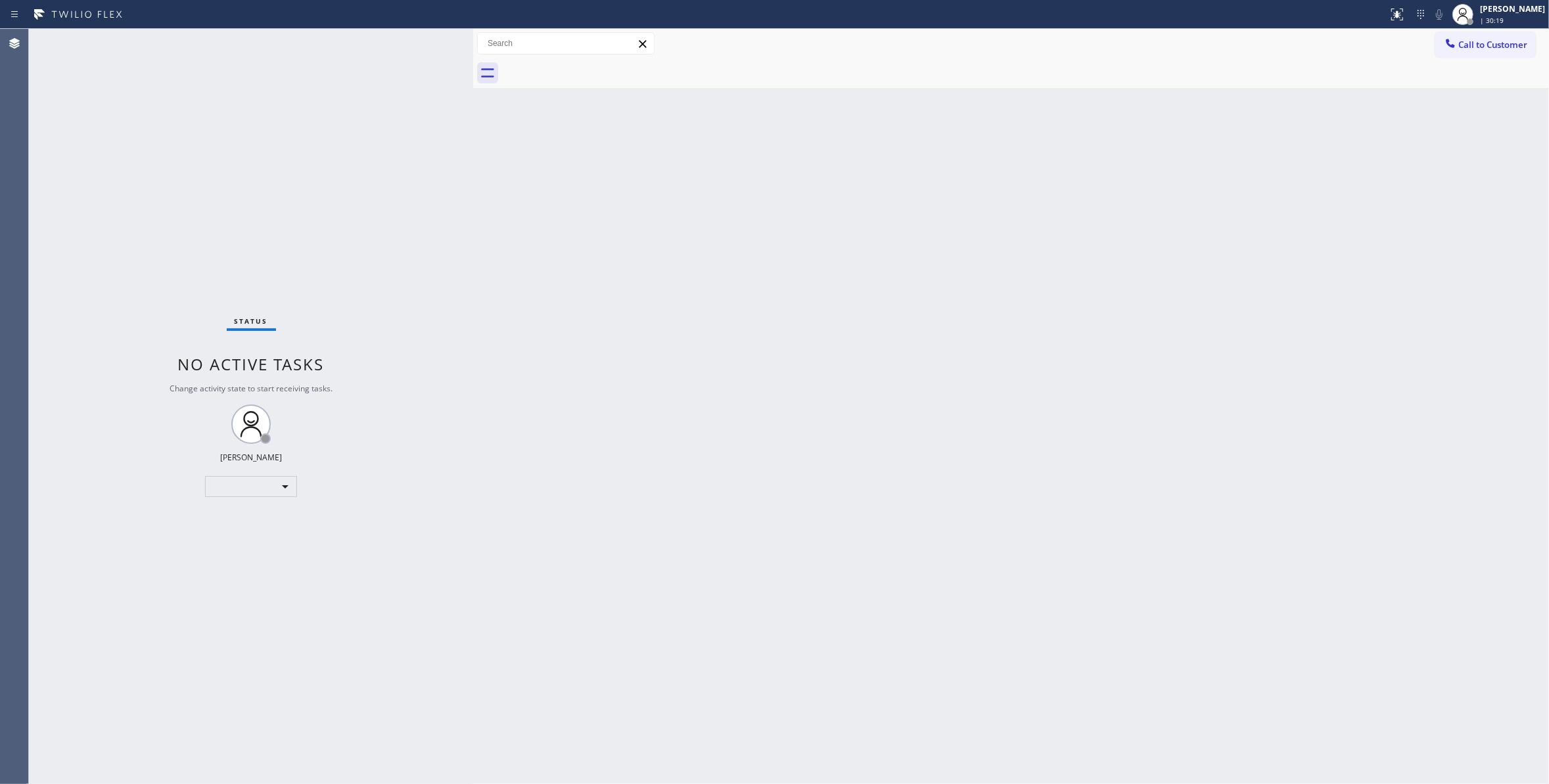
drag, startPoint x: 214, startPoint y: 81, endPoint x: 475, endPoint y: 111, distance: 262.7
click at [473, 111] on div at bounding box center [473, 406] width 0 height 755
click at [276, 489] on div "​" at bounding box center [251, 487] width 92 height 21
click at [221, 534] on li "Unavailable" at bounding box center [251, 538] width 89 height 16
click at [277, 482] on div "​" at bounding box center [251, 487] width 92 height 21
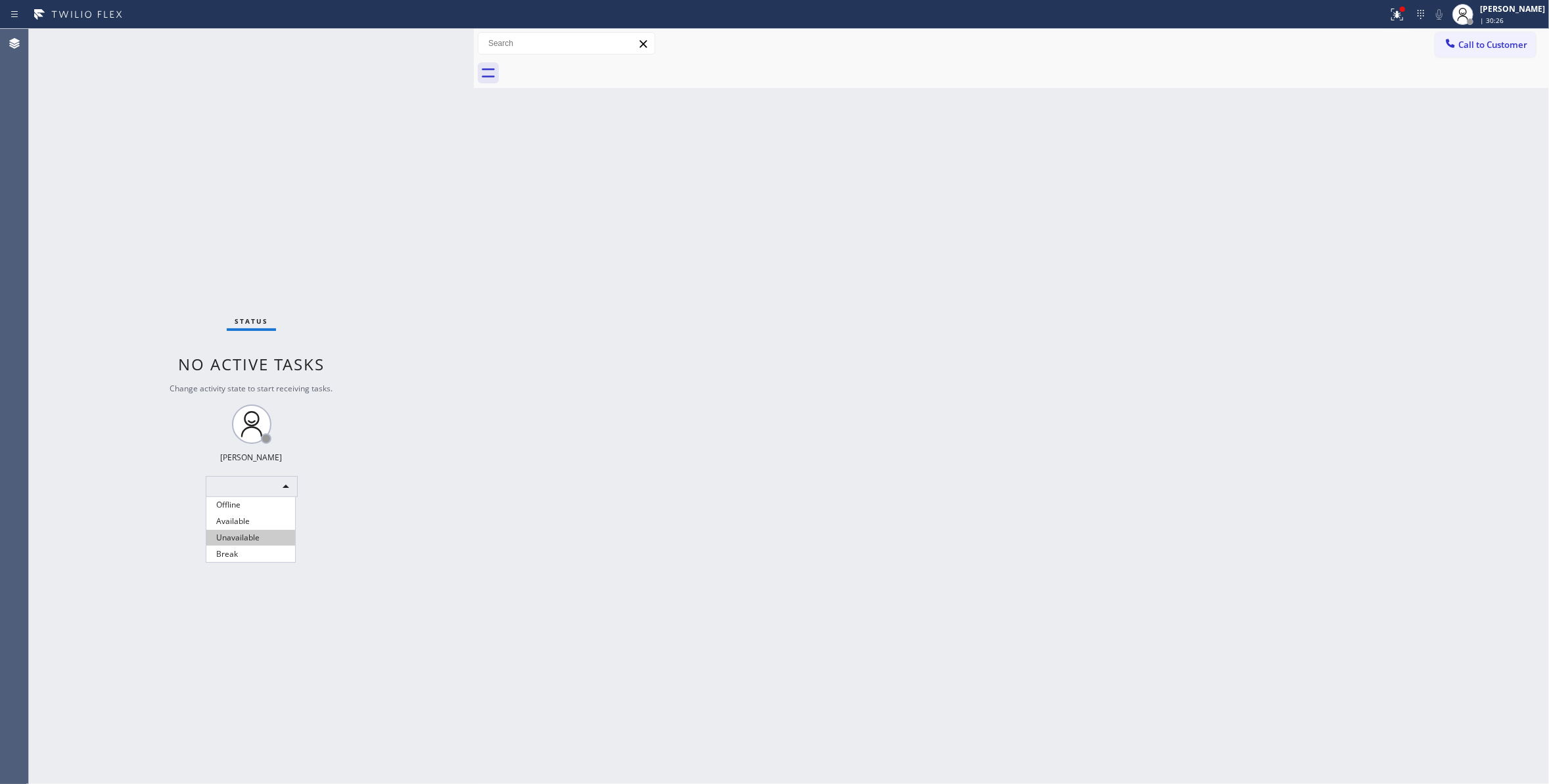
click at [246, 537] on li "Unavailable" at bounding box center [251, 538] width 89 height 16
click at [258, 483] on div "​" at bounding box center [251, 487] width 92 height 21
click at [263, 534] on li "Unavailable" at bounding box center [251, 538] width 89 height 16
click at [263, 534] on div "Status No active tasks Change activity state to start receiving tasks. Louis Ma…" at bounding box center [251, 406] width 445 height 755
drag, startPoint x: 519, startPoint y: 403, endPoint x: 223, endPoint y: 17, distance: 486.4
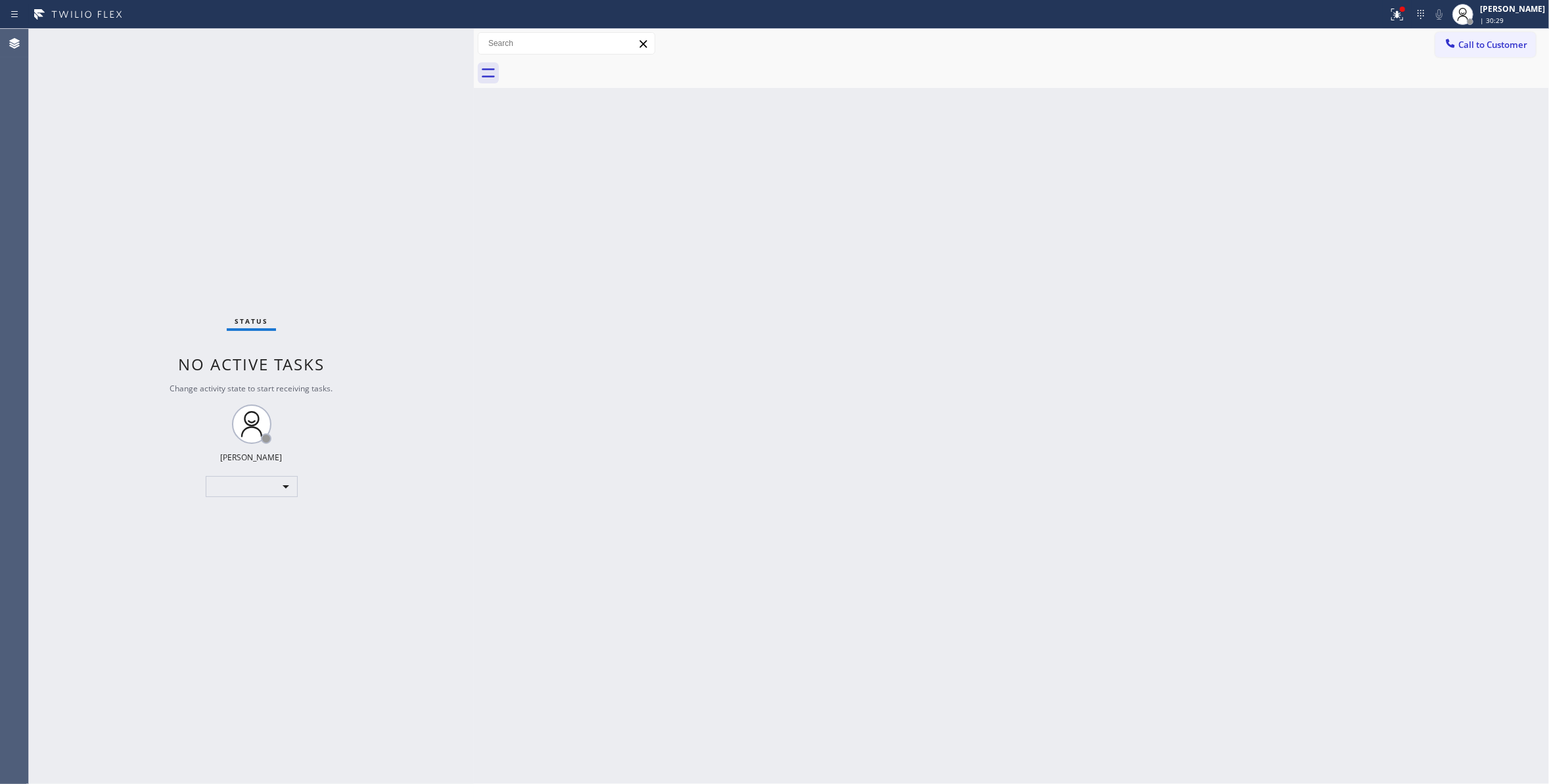
click at [519, 402] on div "Back to Dashboard Change Sender ID Customers Technicians Select a contact Outbo…" at bounding box center [1011, 406] width 1075 height 755
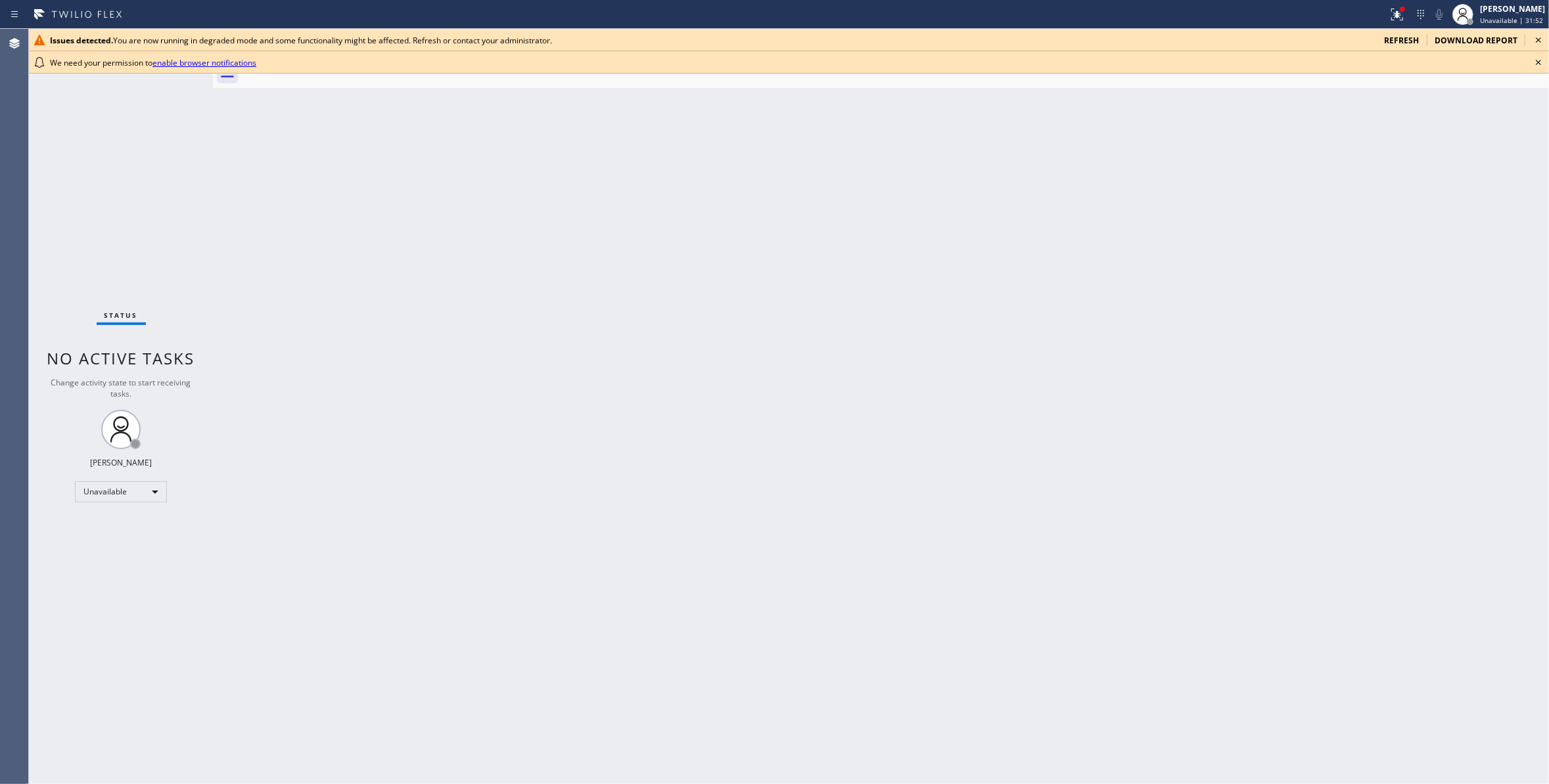
click at [1540, 61] on icon at bounding box center [1539, 62] width 16 height 16
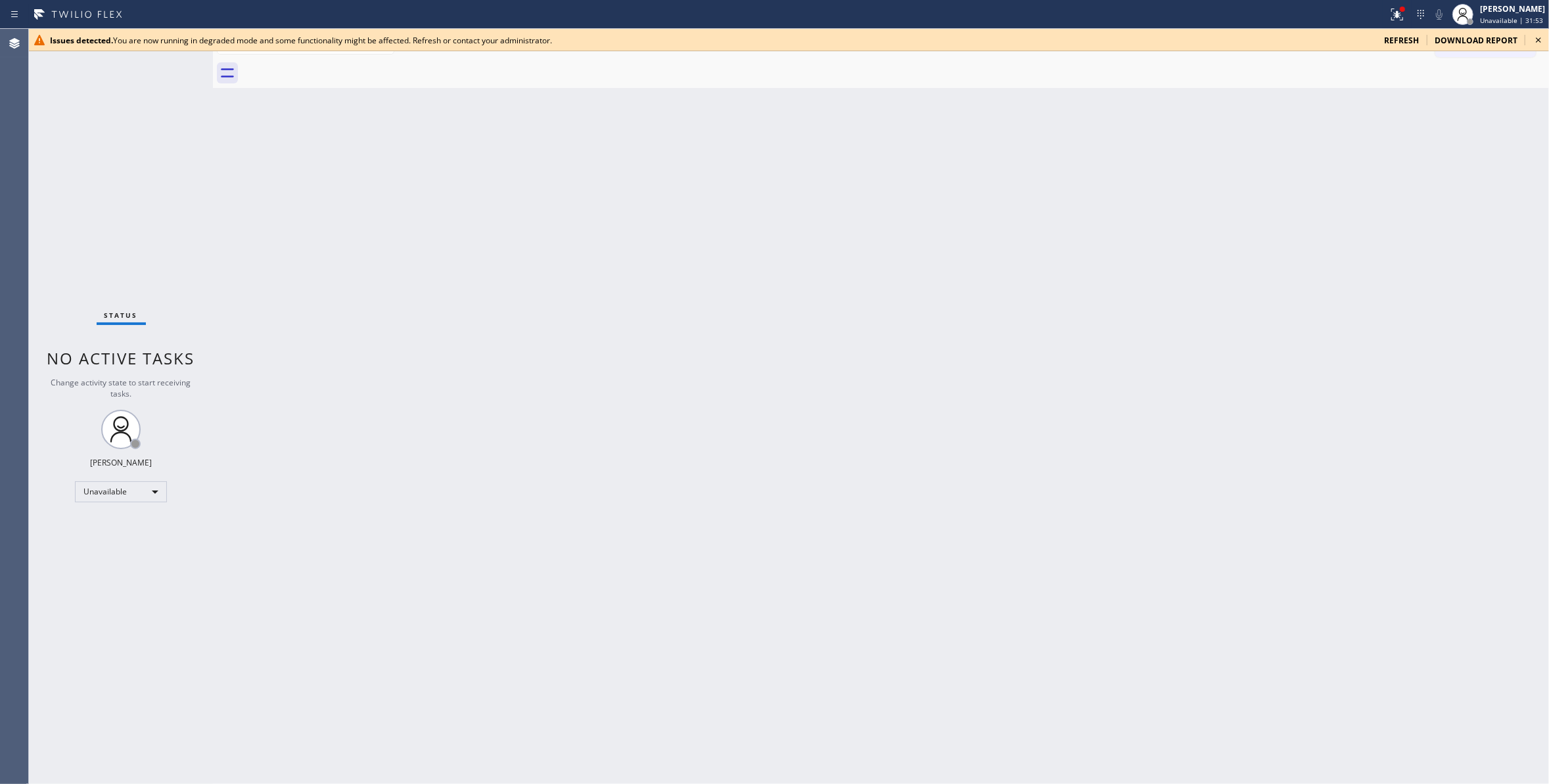
click at [1540, 35] on icon at bounding box center [1539, 40] width 16 height 16
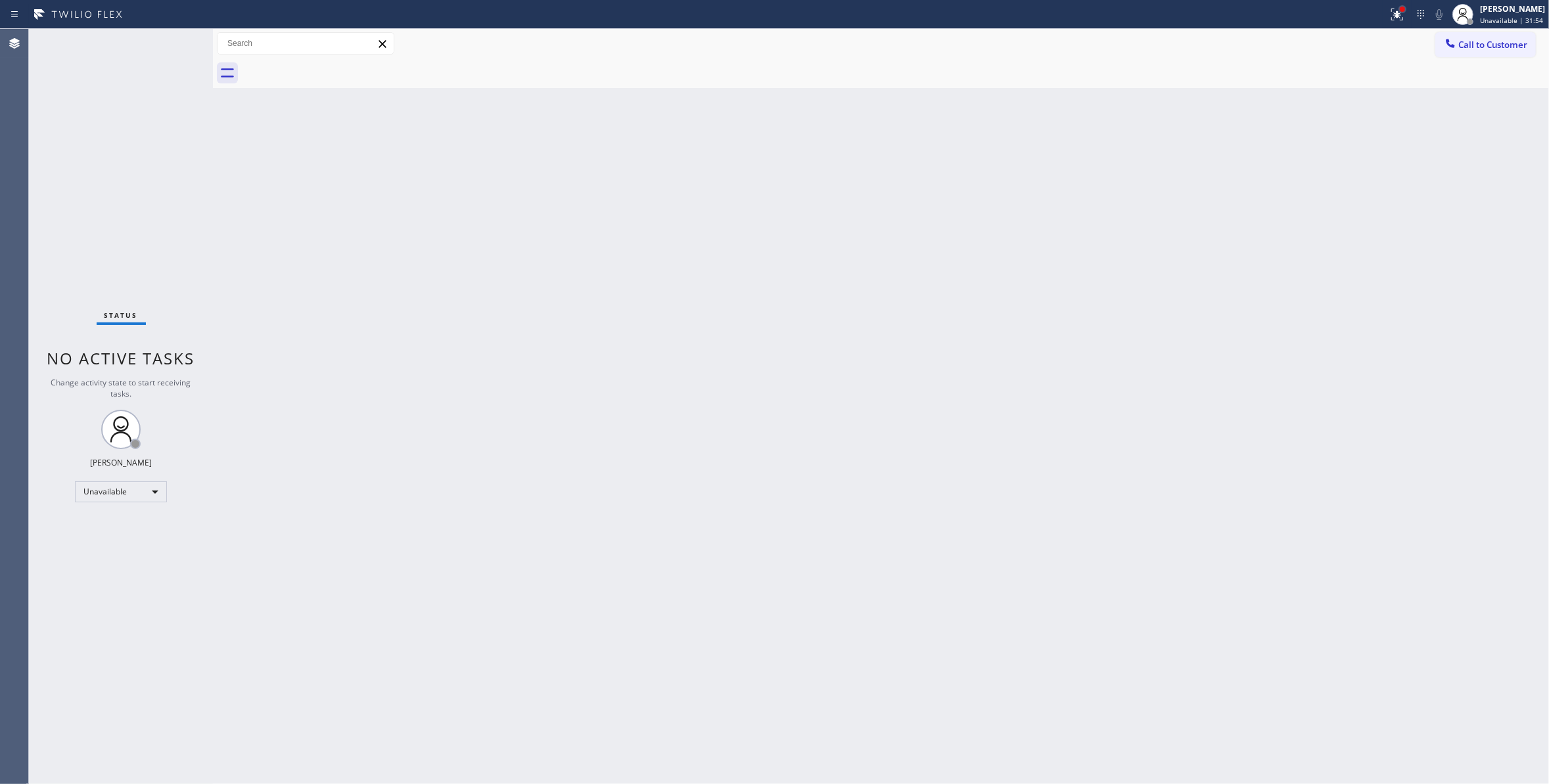
click at [1398, 9] on div at bounding box center [1402, 10] width 8 height 8
click at [1349, 173] on div "Status report Issues detected You are now running in degraded mode and some fun…" at bounding box center [1311, 115] width 171 height 175
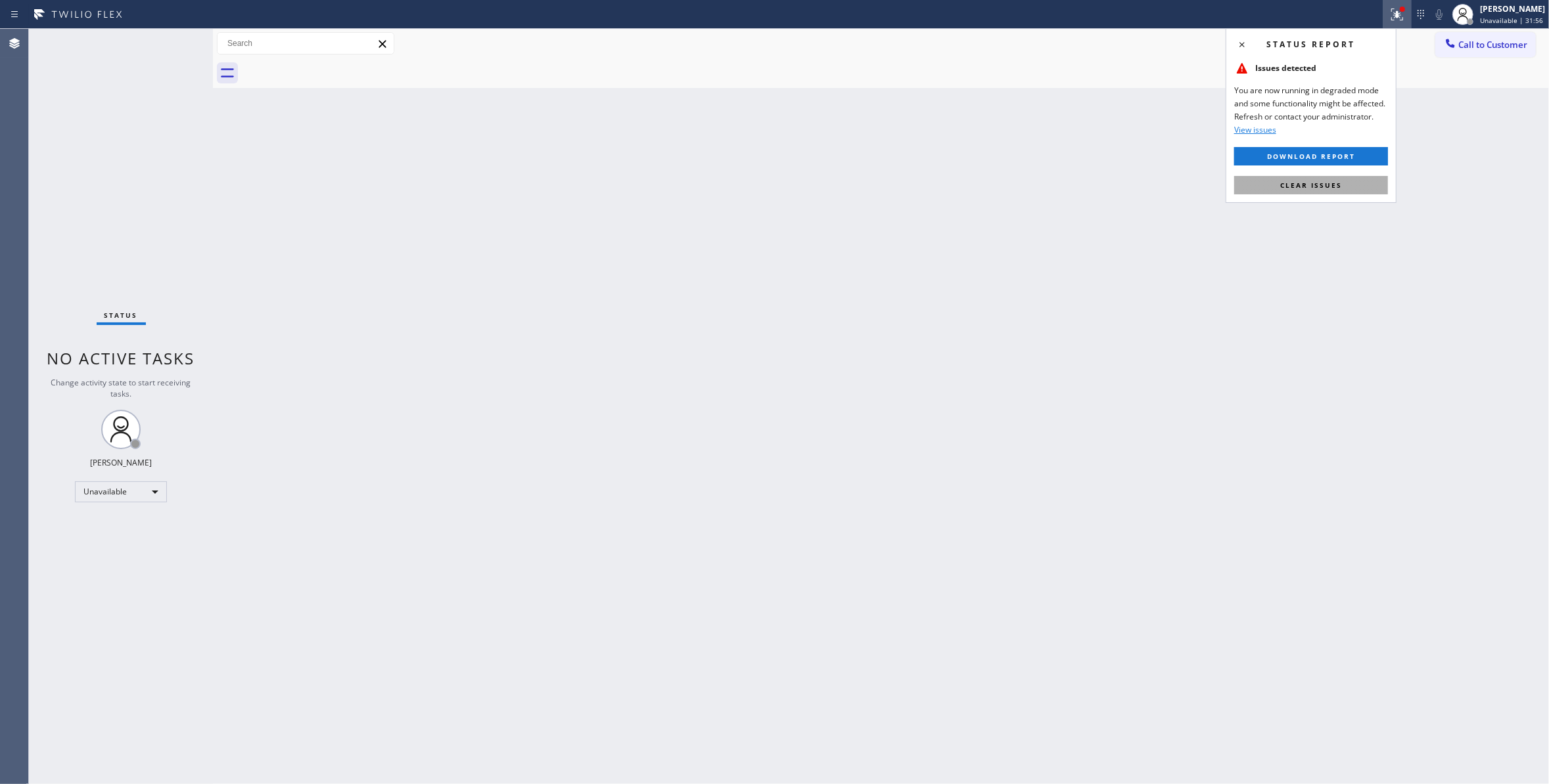
click at [1352, 184] on button "Clear issues" at bounding box center [1310, 185] width 154 height 18
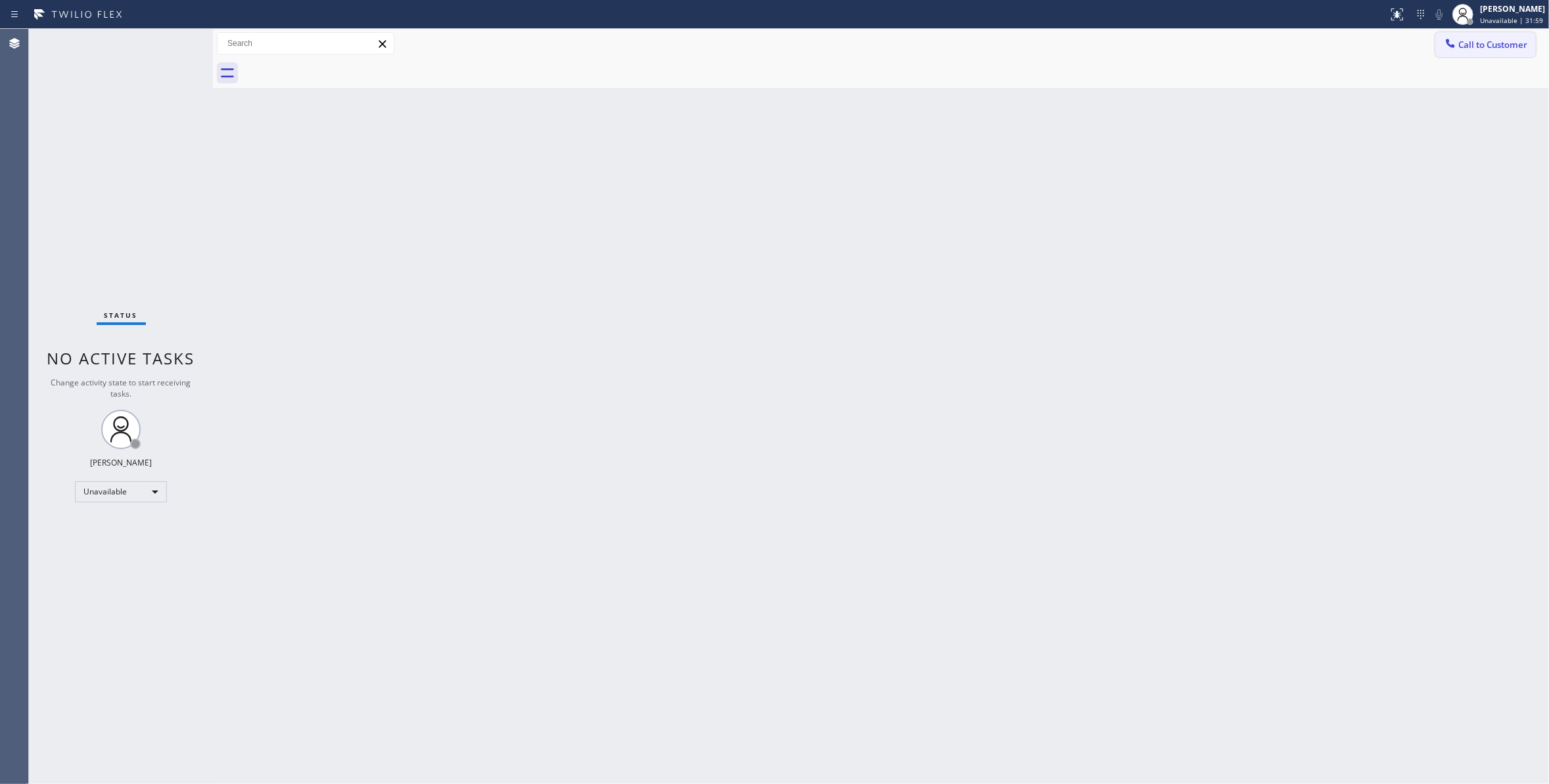
click at [1494, 45] on span "Call to Customer" at bounding box center [1492, 45] width 69 height 12
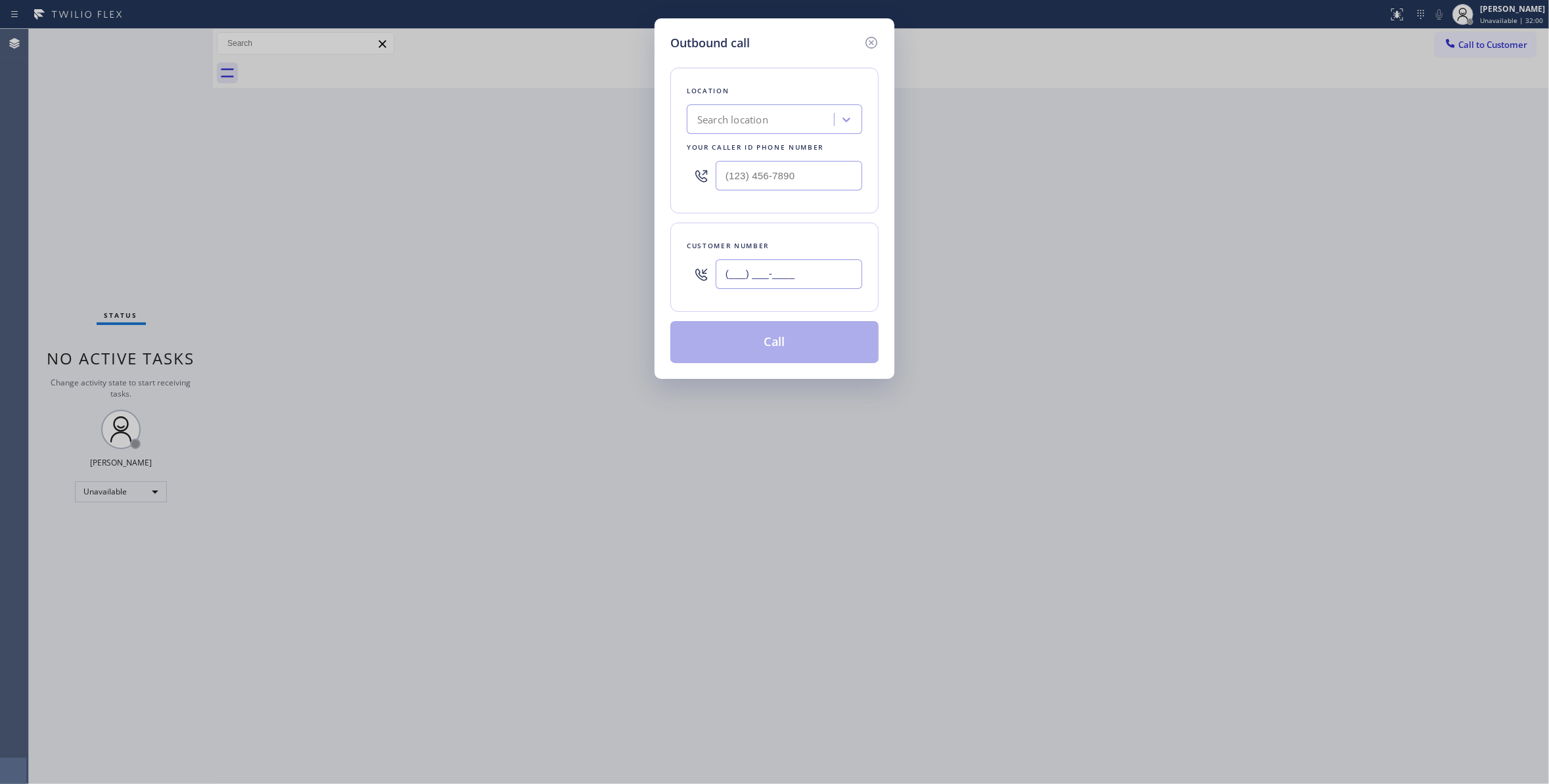
click at [776, 280] on input "(___) ___-____" at bounding box center [789, 274] width 147 height 30
paste input "917) 352-5290"
type input "(917) 352-5290"
paste input "917) 773-1357"
drag, startPoint x: 803, startPoint y: 177, endPoint x: 464, endPoint y: 169, distance: 339.1
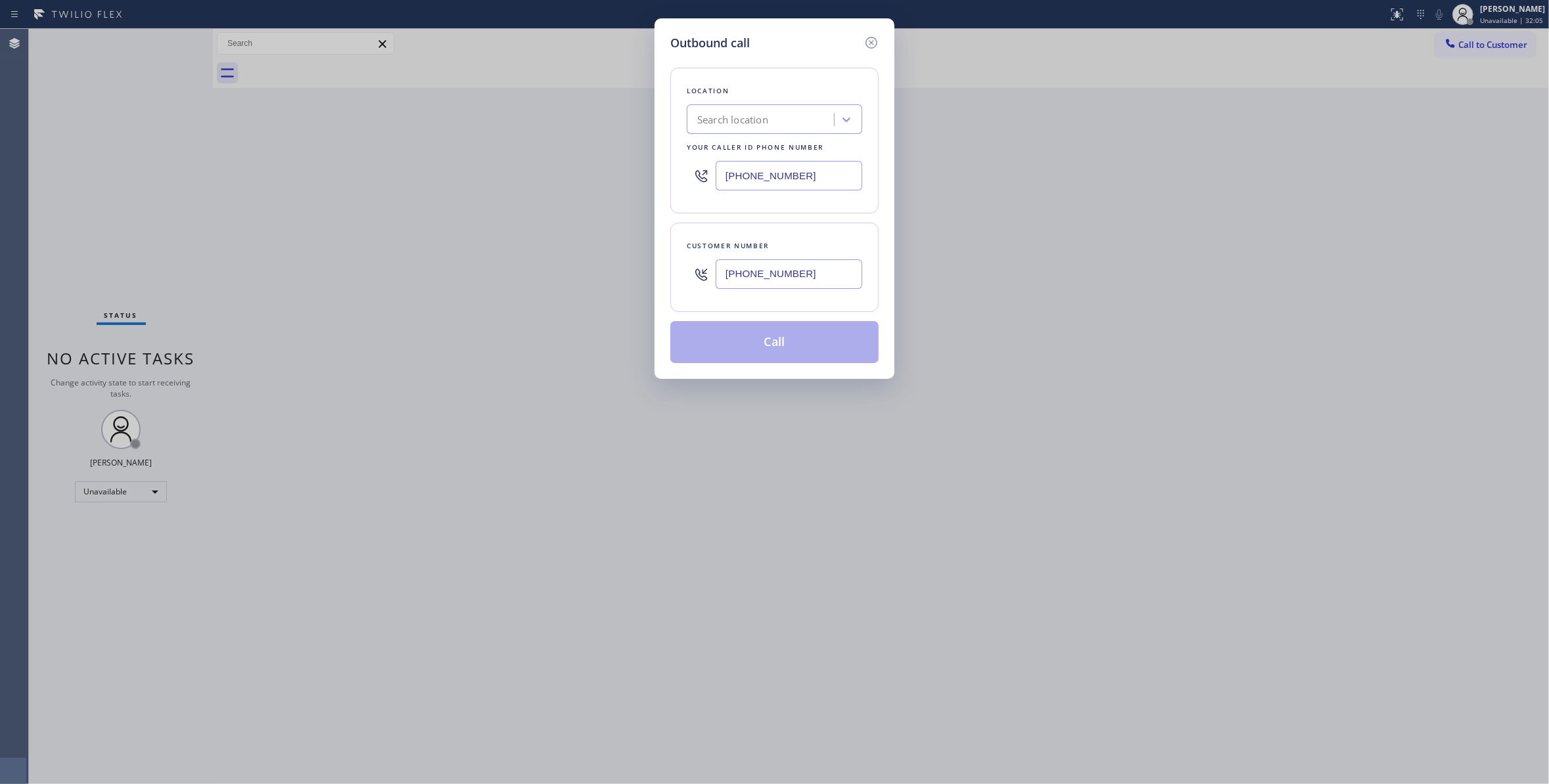
click at [464, 169] on div "Outbound call Location Search location Your caller id phone number (917) 773-13…" at bounding box center [774, 392] width 1549 height 784
type input "(917) 773-1357"
drag, startPoint x: 800, startPoint y: 277, endPoint x: 639, endPoint y: 272, distance: 161.1
click at [638, 272] on div "Outbound call Location Sunset Air Conditioning & Heating Queens Your caller id …" at bounding box center [774, 392] width 1549 height 784
click at [737, 339] on button "Call" at bounding box center [774, 342] width 208 height 42
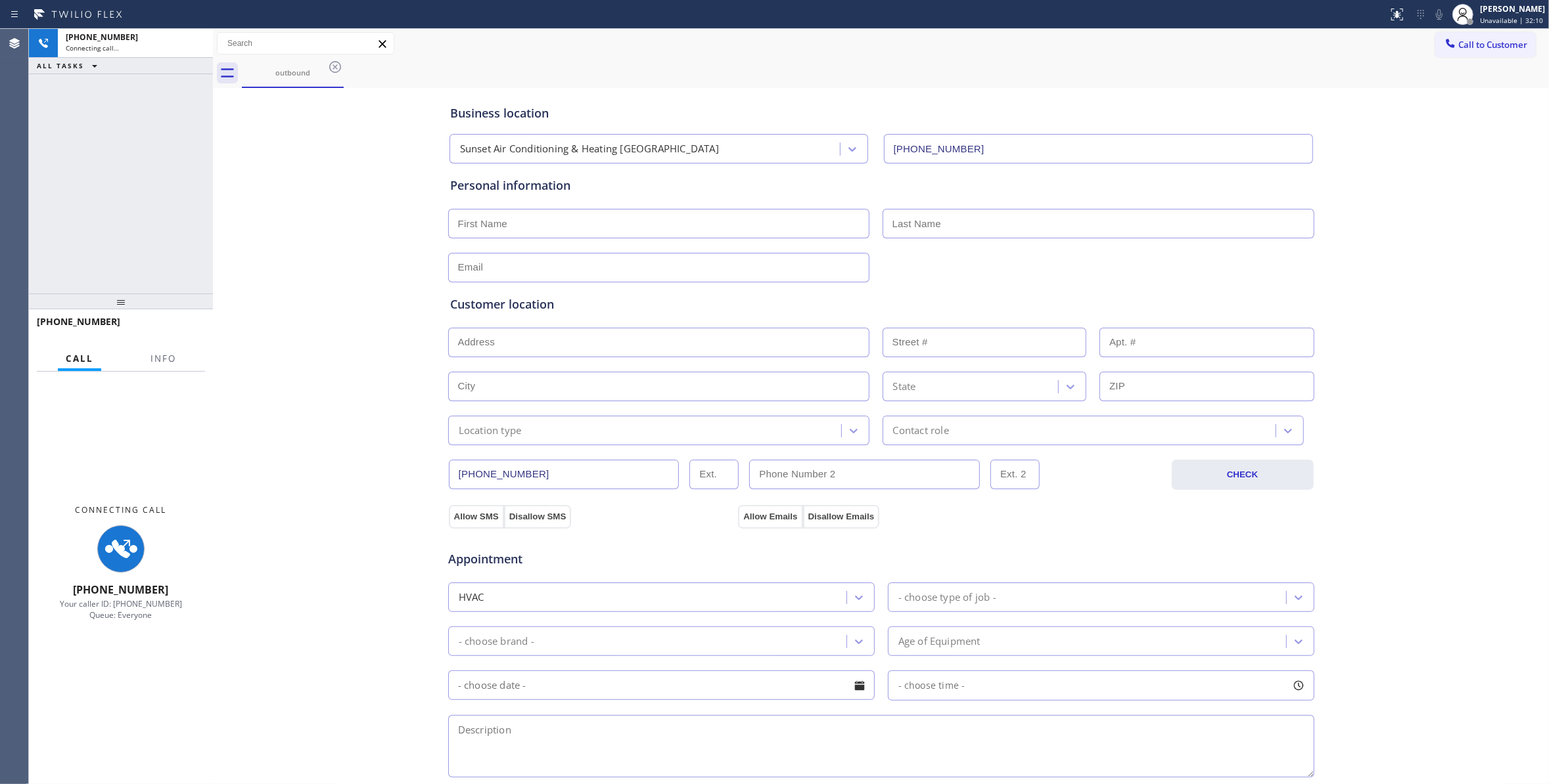
type input "(917) 773-1357"
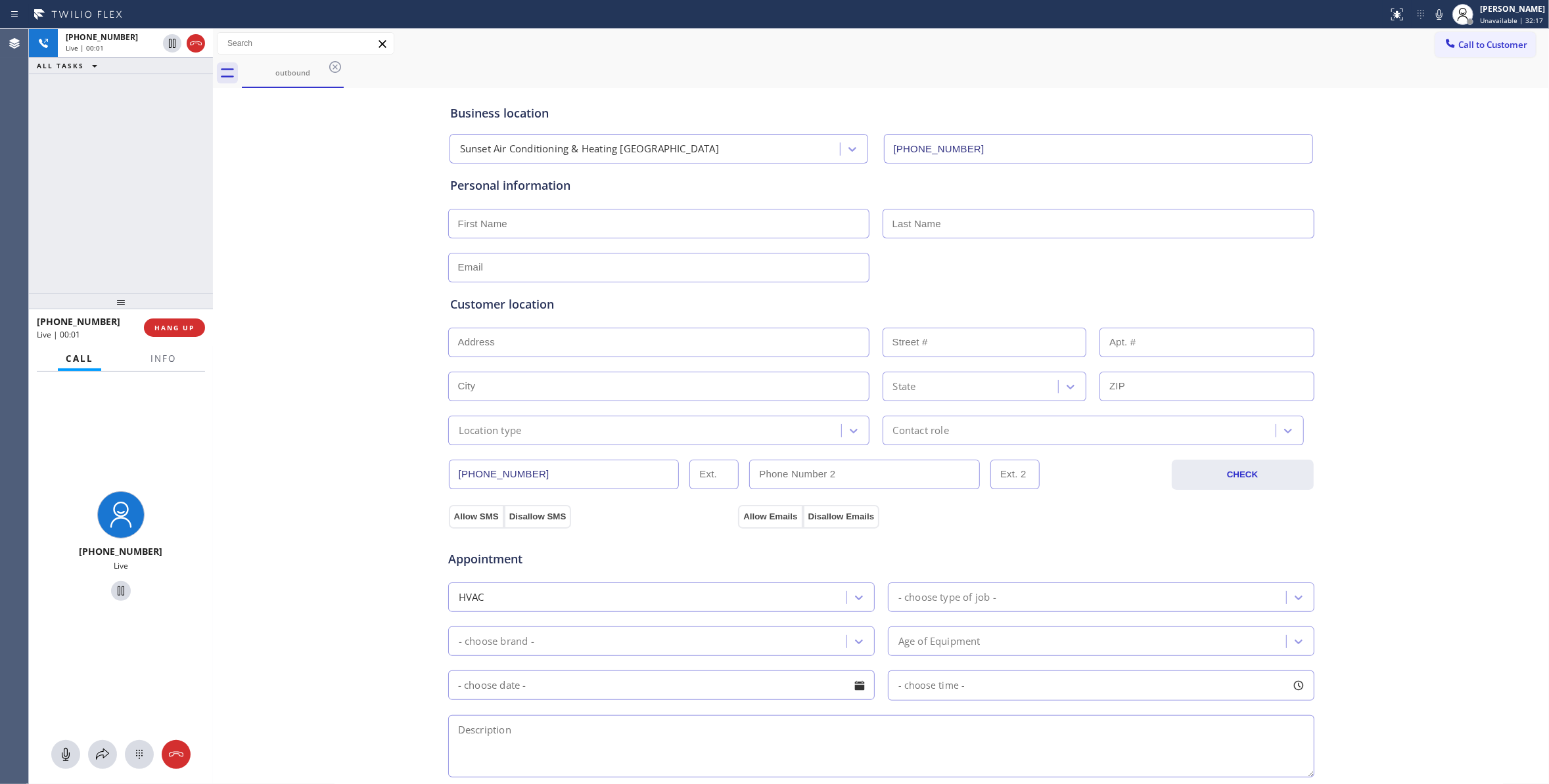
click at [85, 211] on div "+19173525290 Live | 00:01 ALL TASKS ALL TASKS ACTIVE TASKS TASKS IN WRAP UP" at bounding box center [121, 161] width 184 height 265
click at [166, 363] on span "Info" at bounding box center [164, 358] width 26 height 12
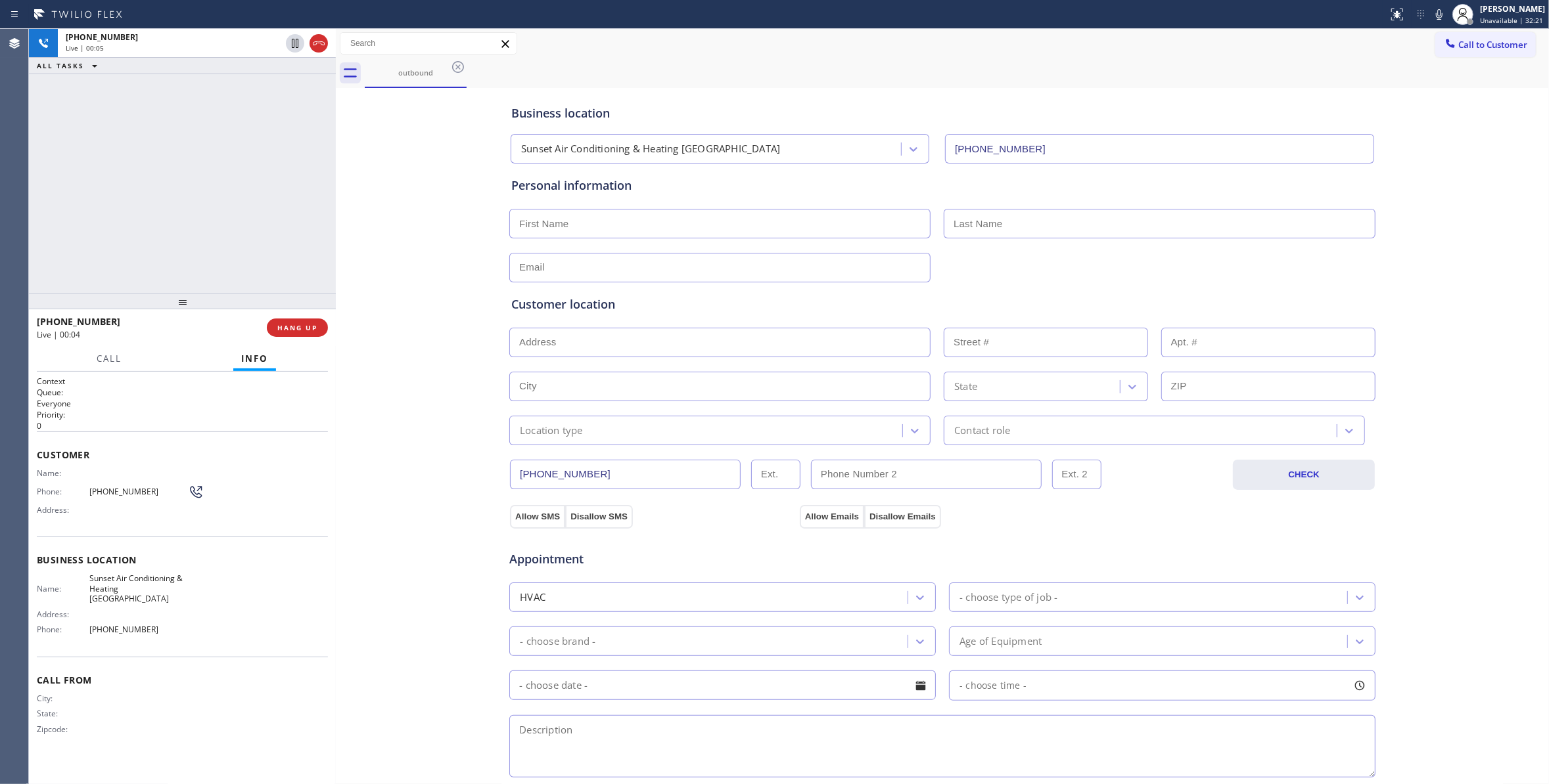
drag, startPoint x: 214, startPoint y: 211, endPoint x: 337, endPoint y: 227, distance: 124.0
click at [336, 227] on div at bounding box center [336, 406] width 0 height 755
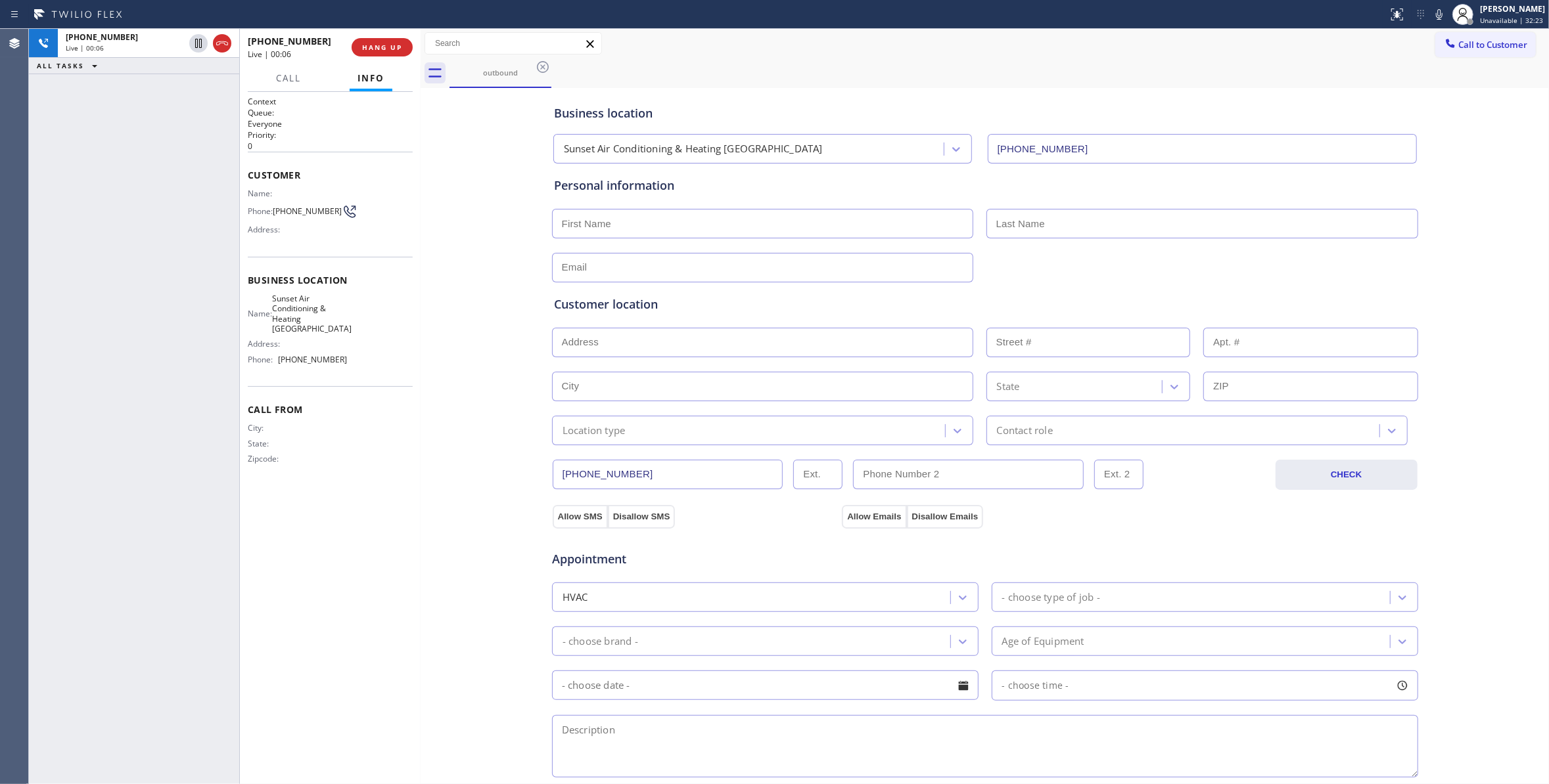
drag, startPoint x: 334, startPoint y: 231, endPoint x: 419, endPoint y: 252, distance: 87.6
click at [421, 252] on div at bounding box center [421, 406] width 0 height 755
drag, startPoint x: 172, startPoint y: 297, endPoint x: 218, endPoint y: 199, distance: 108.3
click at [188, 258] on div "ALL TASKS ALL TASKS ACTIVE TASKS TASKS IN WRAP UP +19173525290 Wrap up | 00:31" at bounding box center [133, 406] width 210 height 755
click at [374, 50] on span "COMPLETE" at bounding box center [379, 48] width 45 height 10
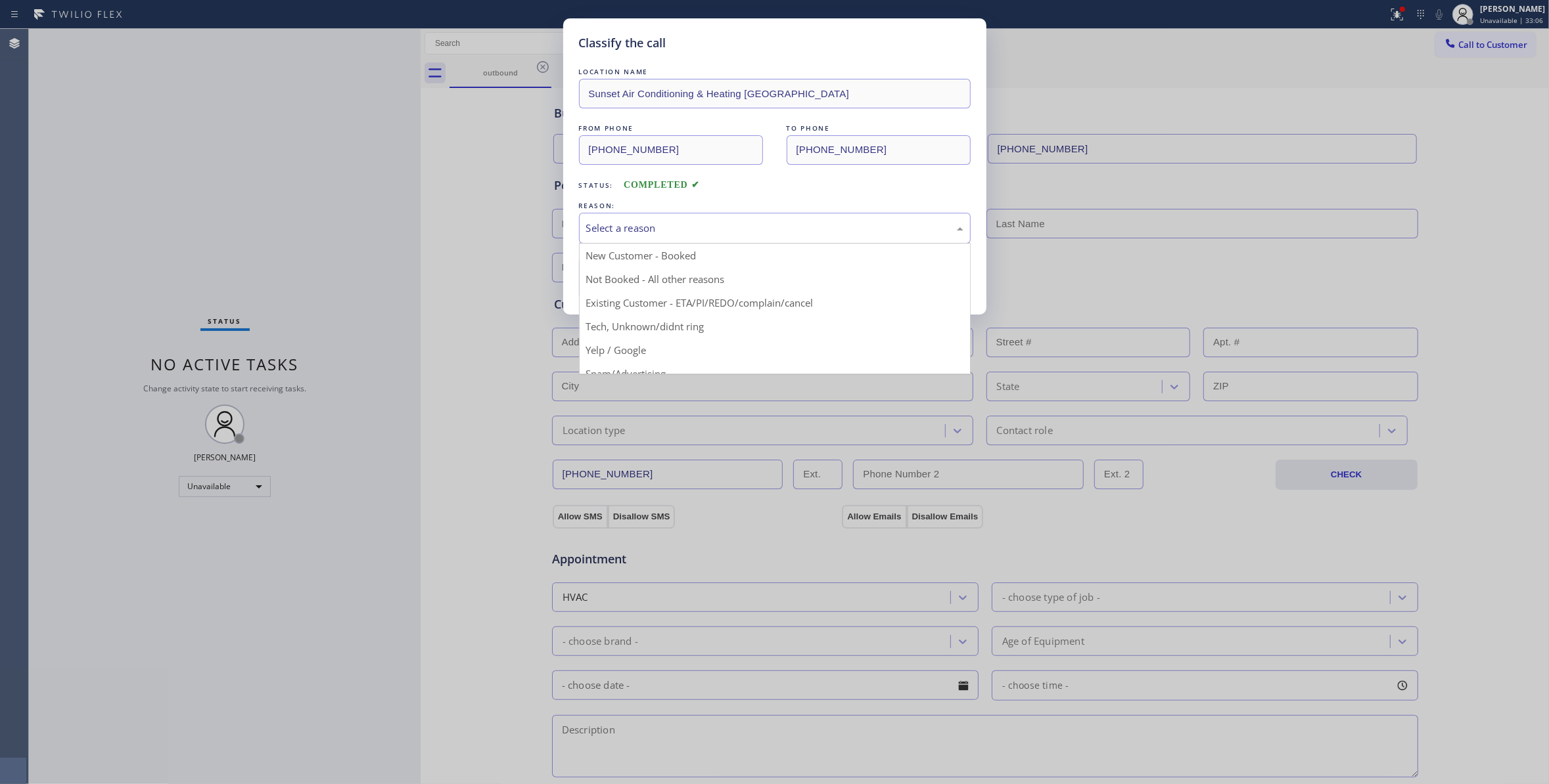
click at [662, 221] on div "Select a reason" at bounding box center [774, 228] width 377 height 15
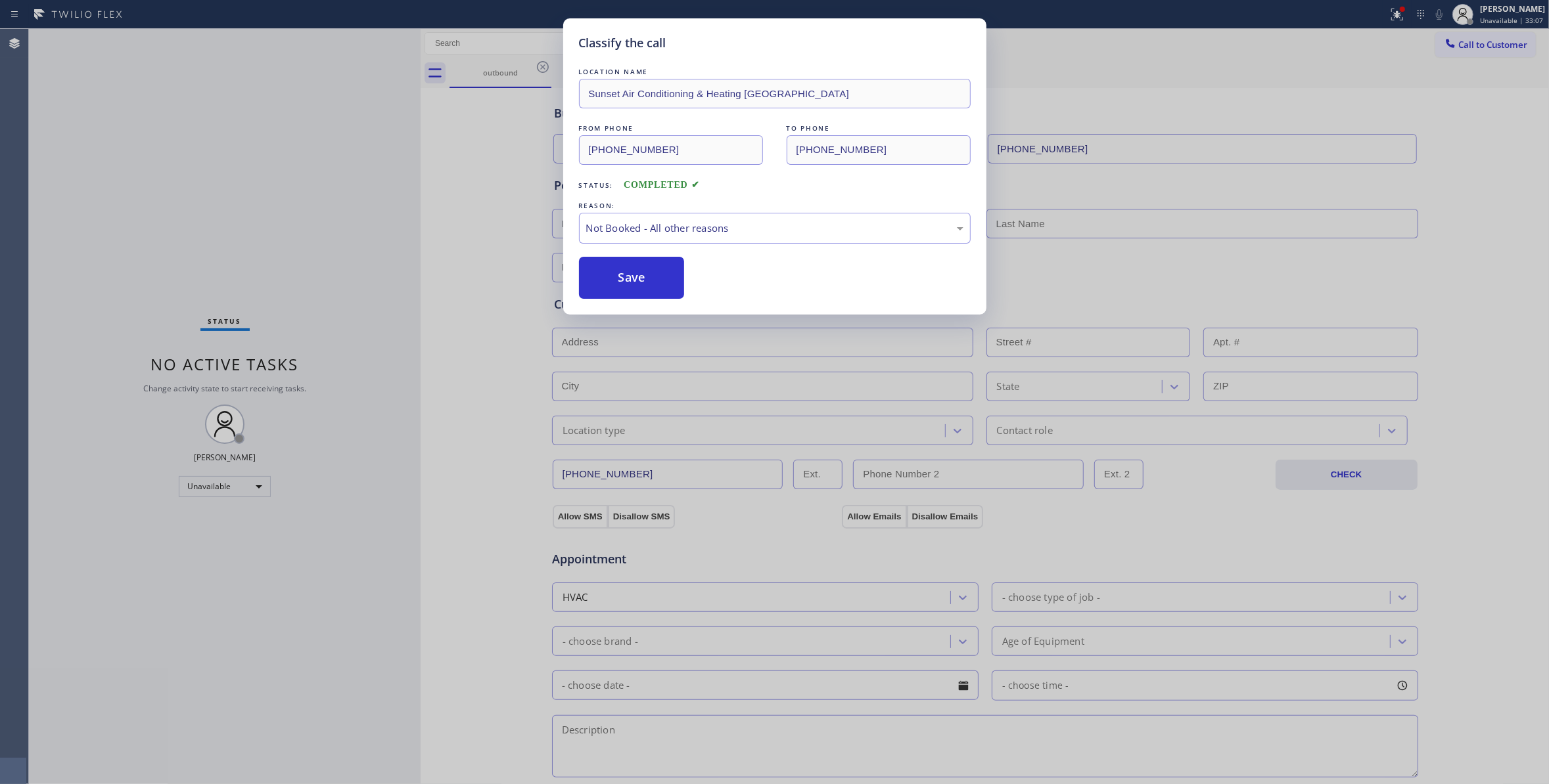
click at [639, 272] on button "Save" at bounding box center [631, 278] width 106 height 42
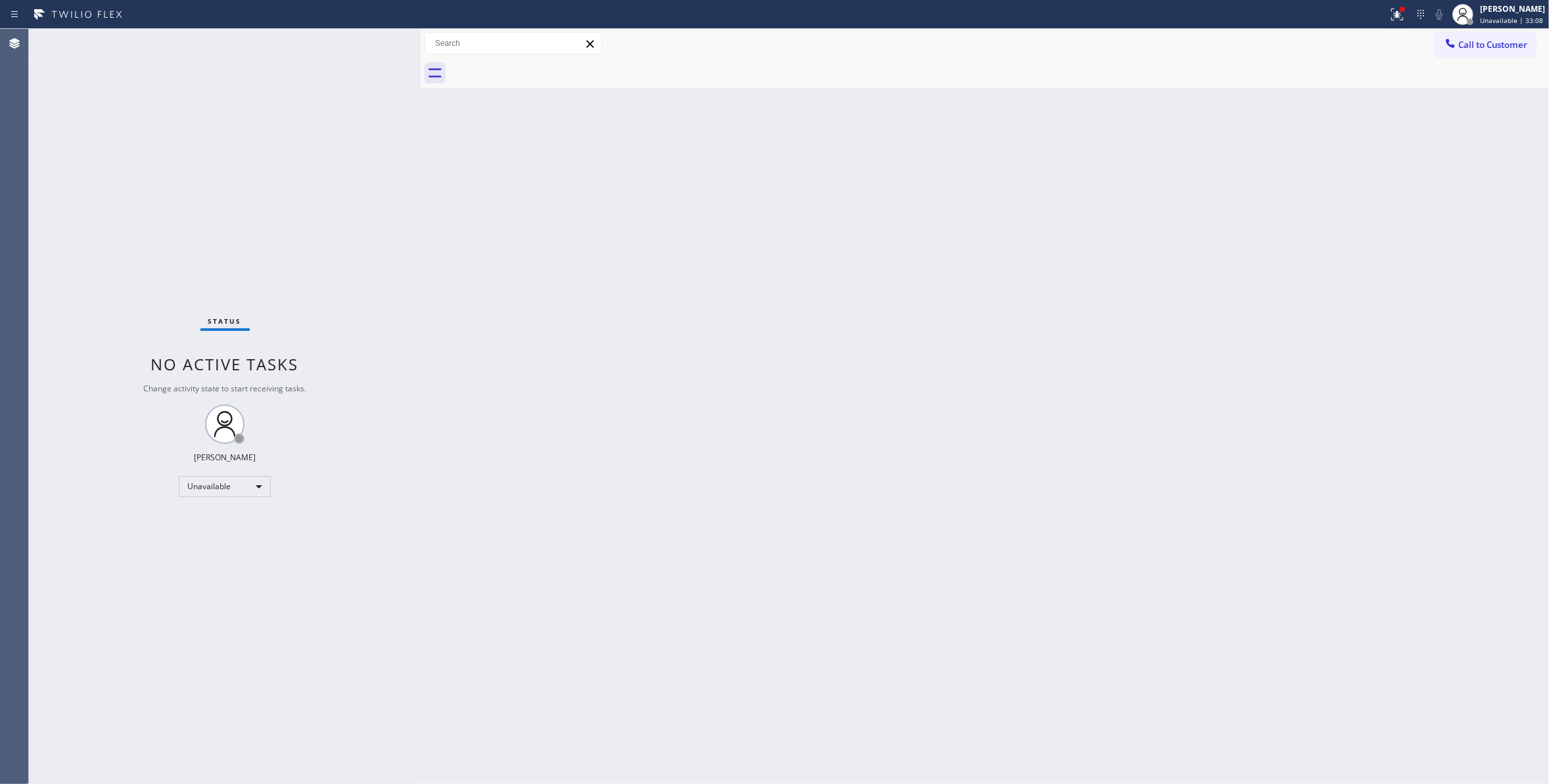
drag, startPoint x: 1499, startPoint y: 45, endPoint x: 866, endPoint y: 231, distance: 659.8
click at [1498, 45] on span "Call to Customer" at bounding box center [1492, 45] width 69 height 12
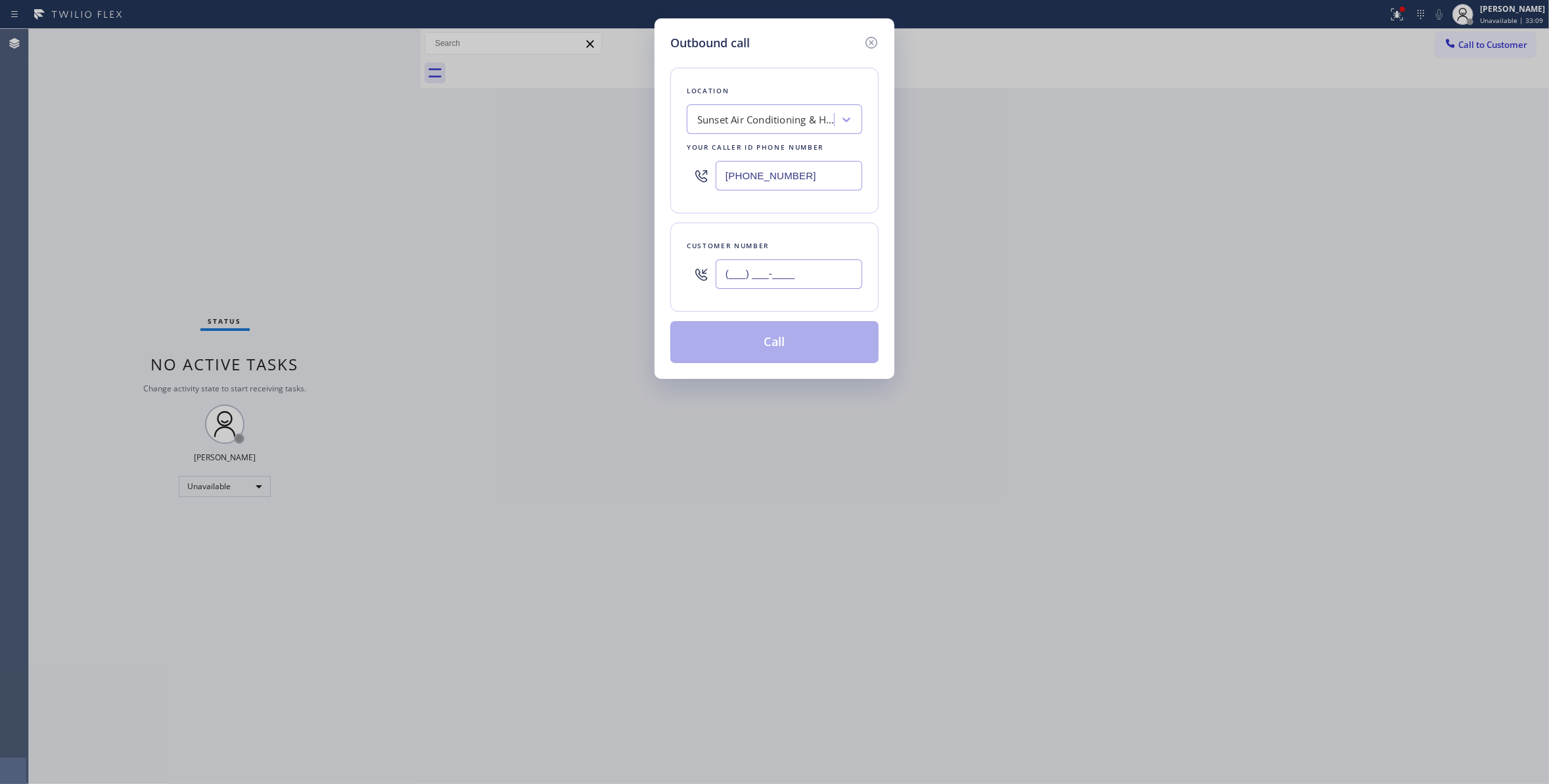
click at [758, 271] on input "(___) ___-____" at bounding box center [789, 274] width 147 height 30
paste input "917) 352-5290"
type input "(917) 352-5290"
click at [737, 348] on button "Call" at bounding box center [774, 342] width 208 height 42
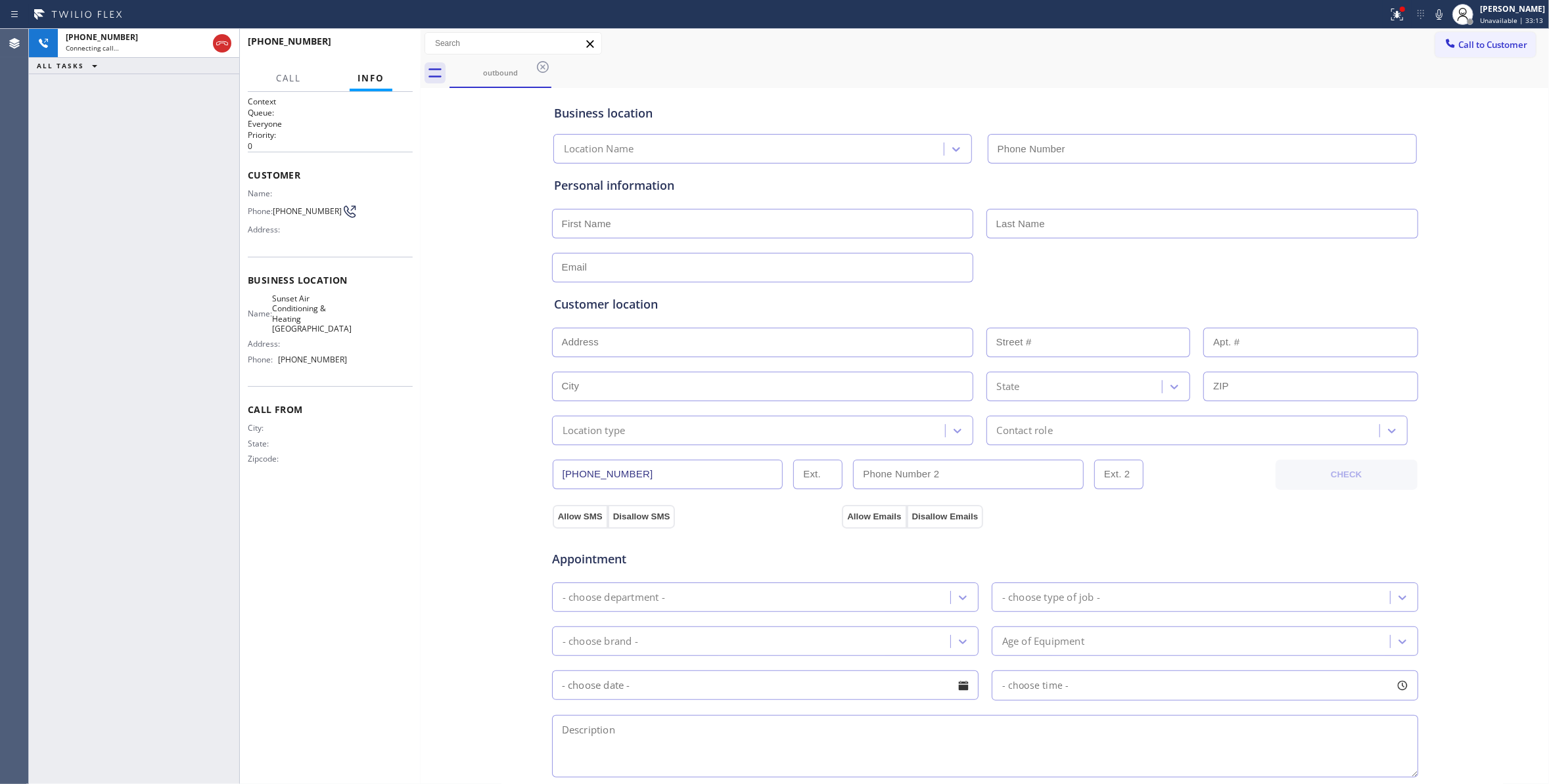
type input "(917) 773-1357"
drag, startPoint x: 385, startPoint y: 61, endPoint x: 384, endPoint y: 50, distance: 11.0
click at [385, 61] on div "+19173525290 Live | 00:01 HANG UP" at bounding box center [330, 47] width 165 height 34
click at [384, 47] on span "HANG UP" at bounding box center [382, 48] width 40 height 10
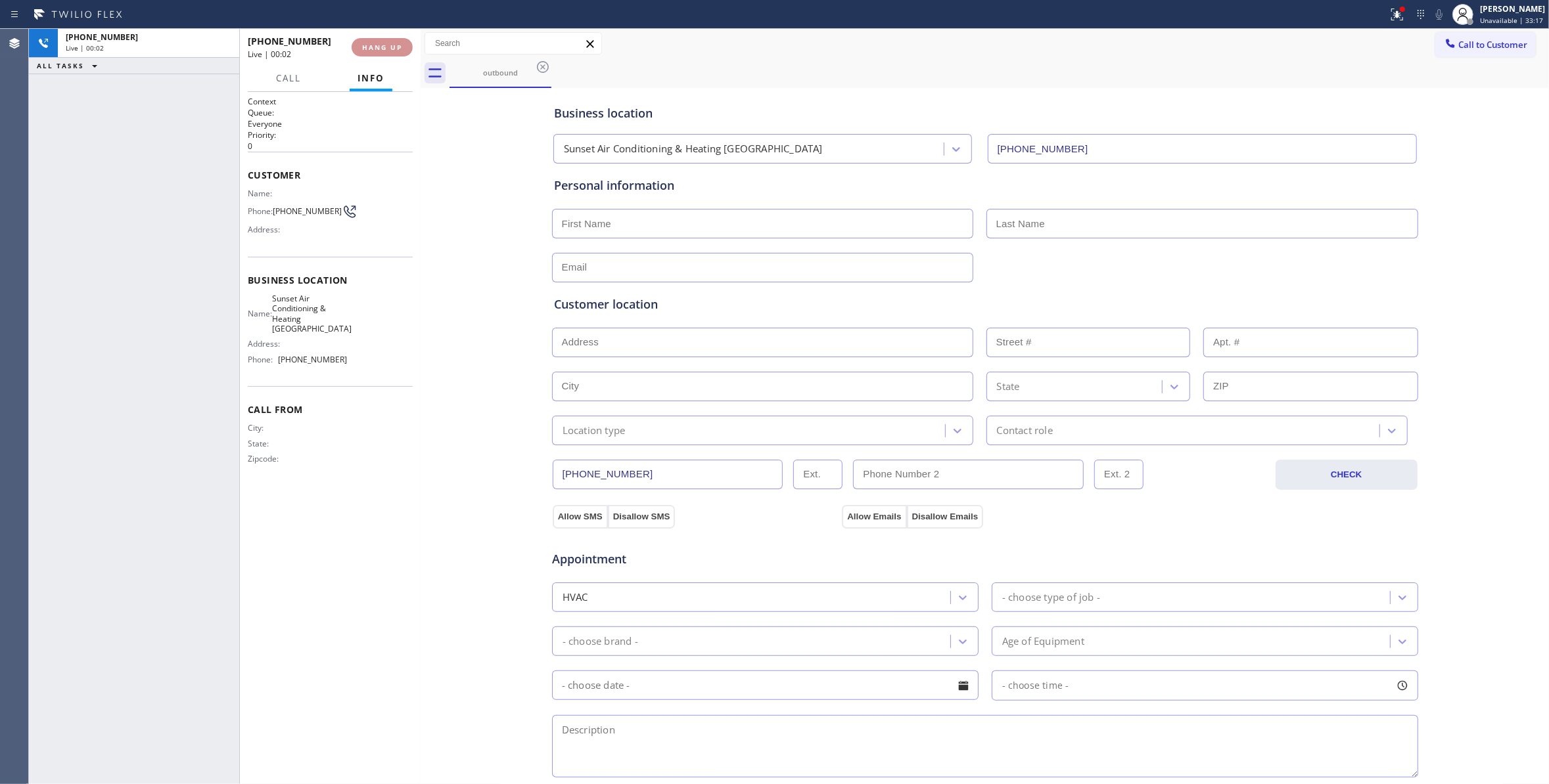
click at [389, 45] on span "HANG UP" at bounding box center [382, 48] width 40 height 10
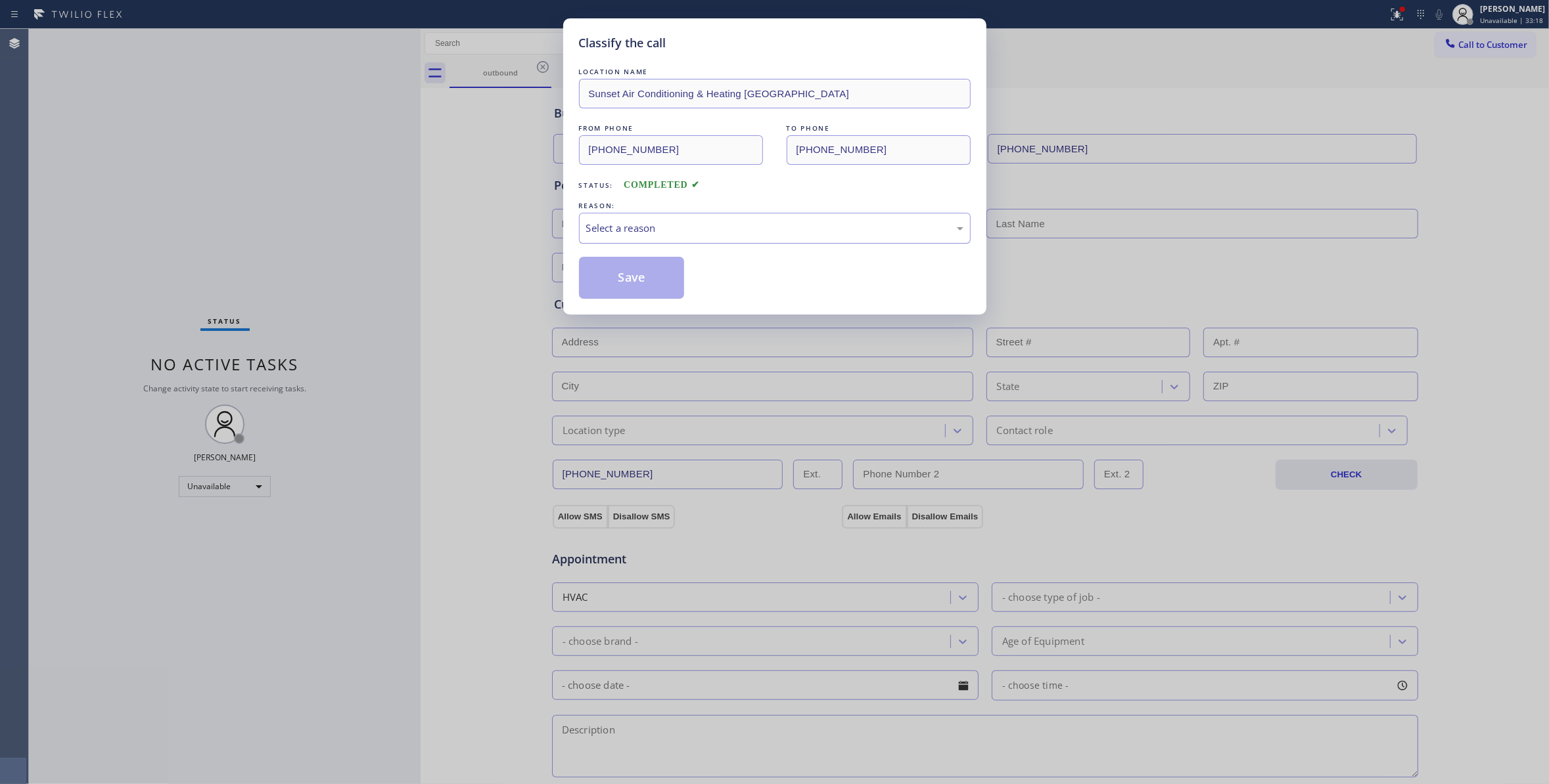
click at [610, 227] on div "Select a reason" at bounding box center [774, 228] width 377 height 15
click at [611, 282] on button "Save" at bounding box center [631, 278] width 106 height 42
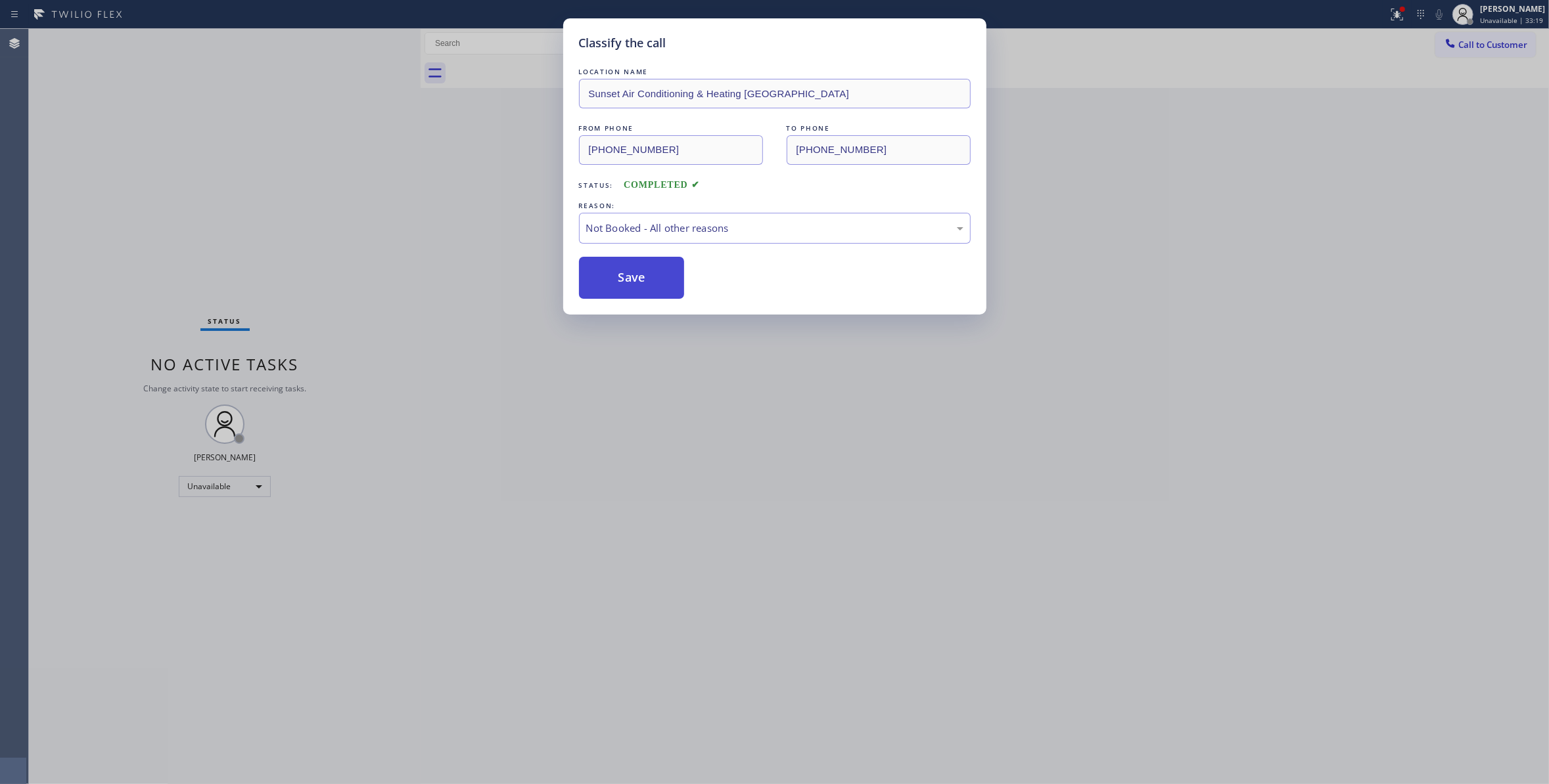
click at [611, 282] on button "Save" at bounding box center [631, 278] width 106 height 42
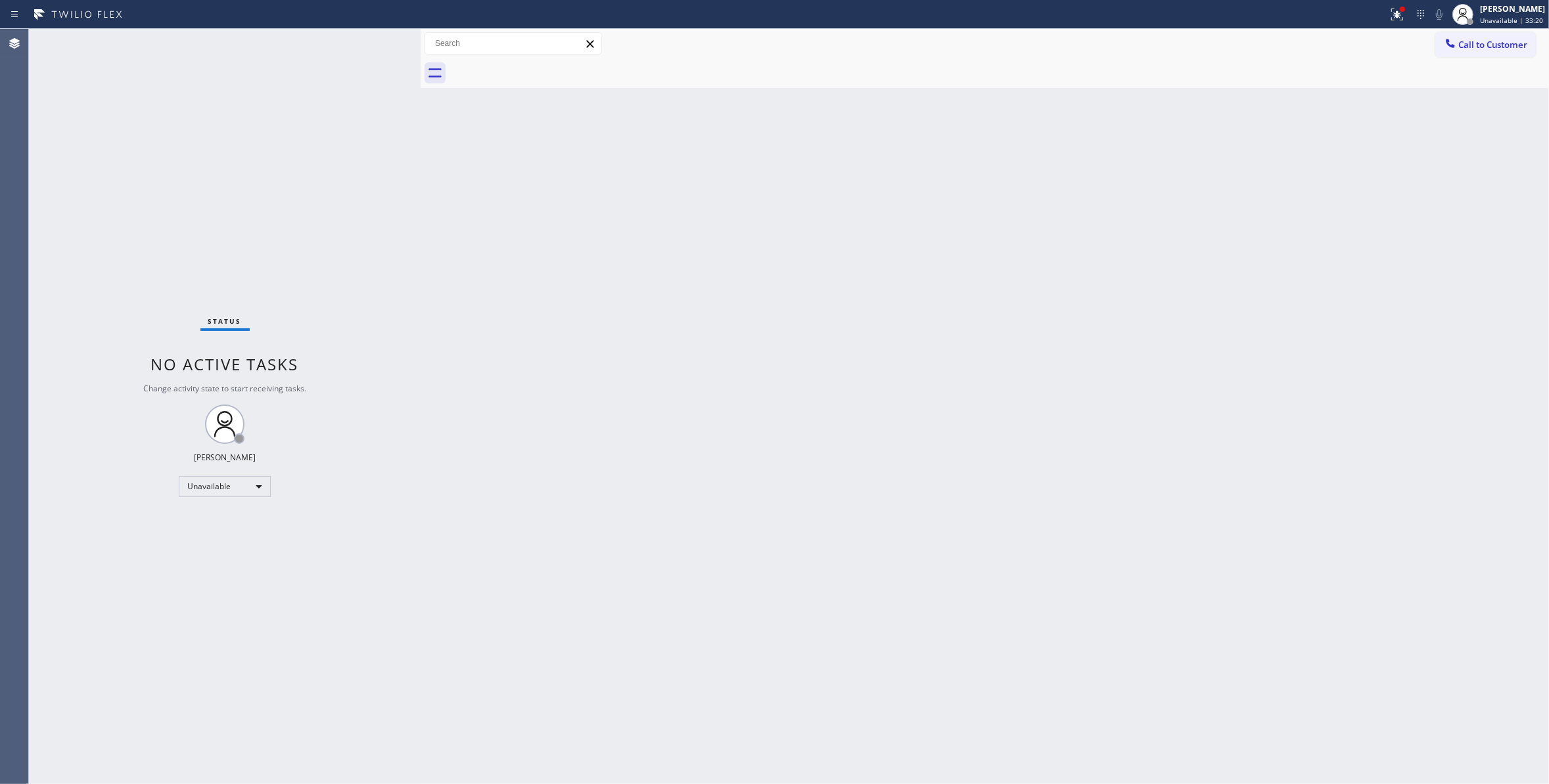
click at [1485, 45] on span "Call to Customer" at bounding box center [1492, 45] width 69 height 12
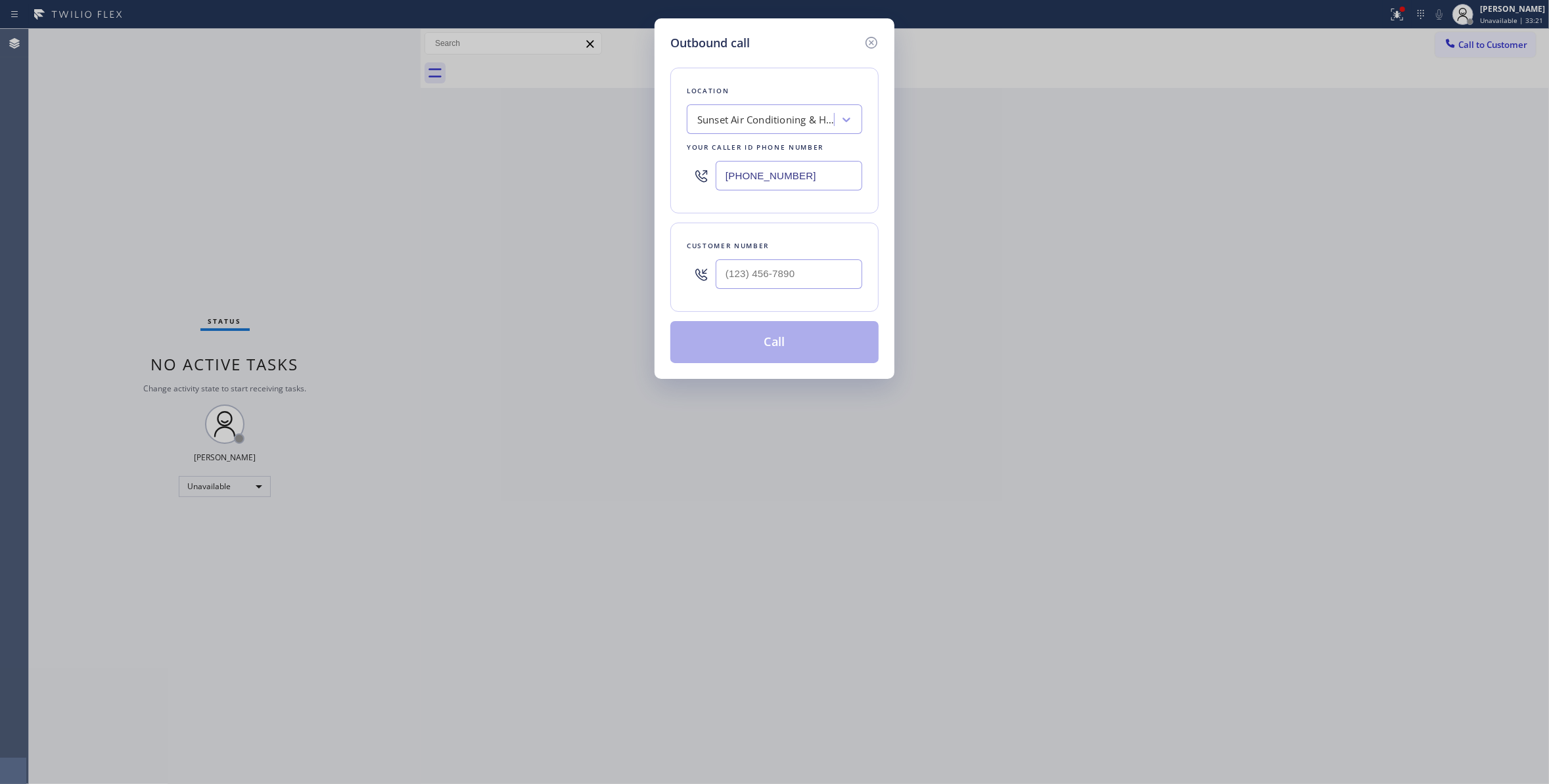
click at [762, 256] on div at bounding box center [789, 274] width 147 height 43
click at [761, 274] on input "(___) ___-____" at bounding box center [789, 274] width 147 height 30
paste input "917) 352-5290"
type input "(917) 352-5290"
click at [740, 348] on button "Call" at bounding box center [774, 342] width 208 height 42
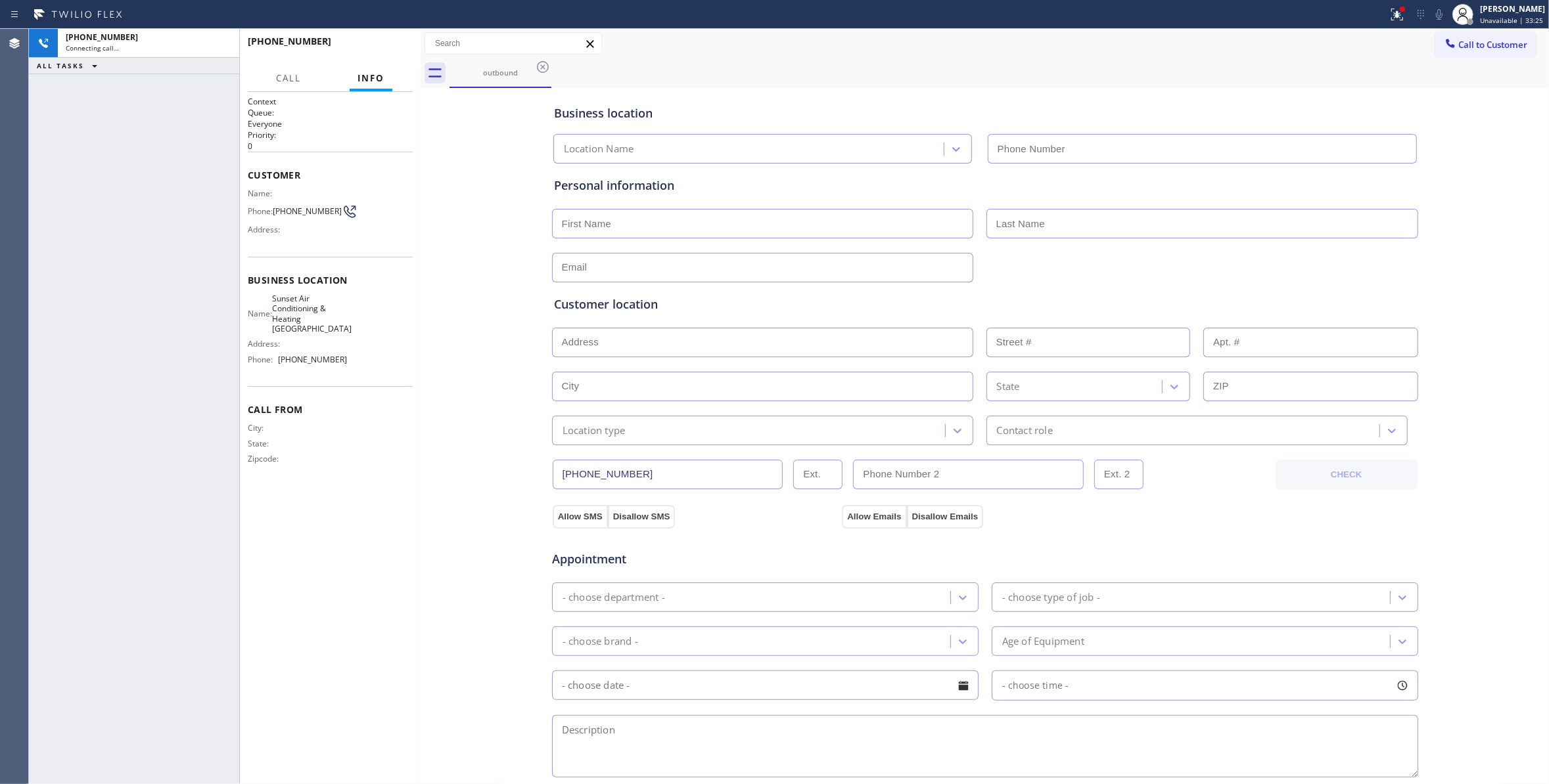
type input "(917) 773-1357"
click at [137, 232] on div "+19173525290 Connecting call… ALL TASKS ALL TASKS ACTIVE TASKS TASKS IN WRAP UP" at bounding box center [133, 406] width 210 height 755
click at [1389, 14] on icon at bounding box center [1397, 14] width 16 height 16
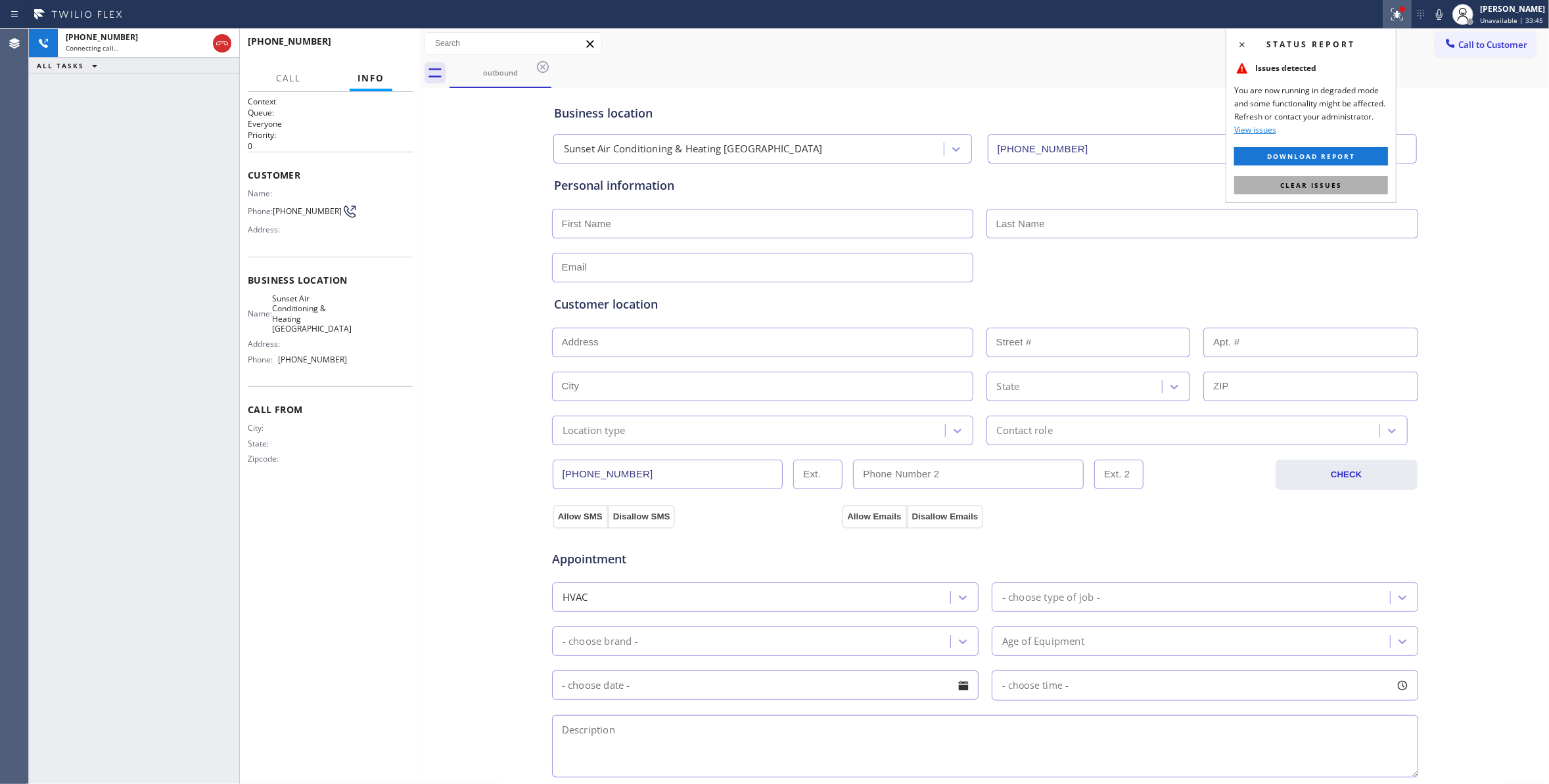
click at [1355, 184] on button "Clear issues" at bounding box center [1310, 185] width 154 height 18
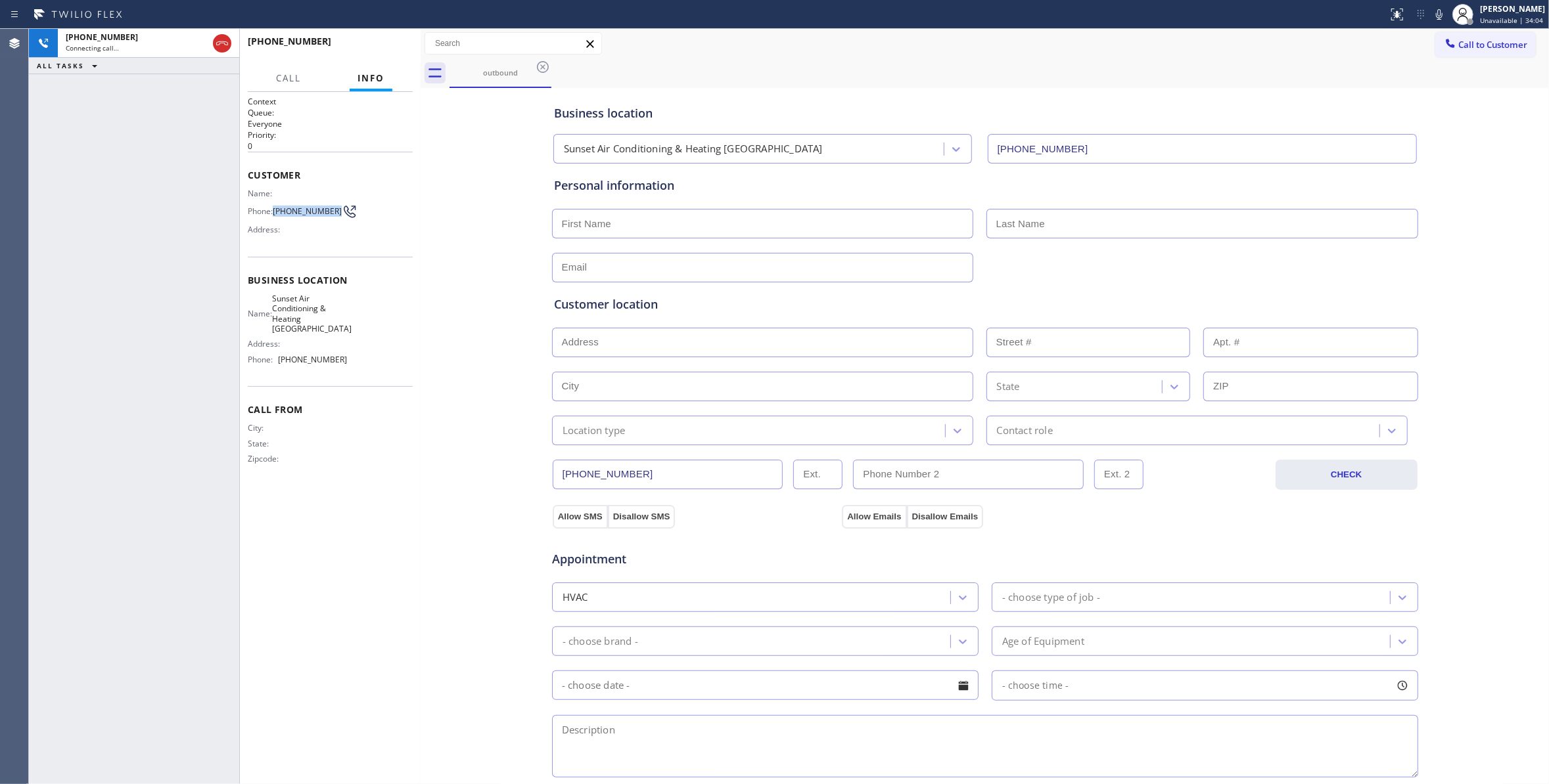
drag, startPoint x: 300, startPoint y: 221, endPoint x: 271, endPoint y: 205, distance: 33.1
click at [271, 205] on div "Phone: (917) 352-5290" at bounding box center [297, 211] width 99 height 16
copy span "(917) 352-5290"
click at [221, 46] on icon at bounding box center [222, 43] width 16 height 16
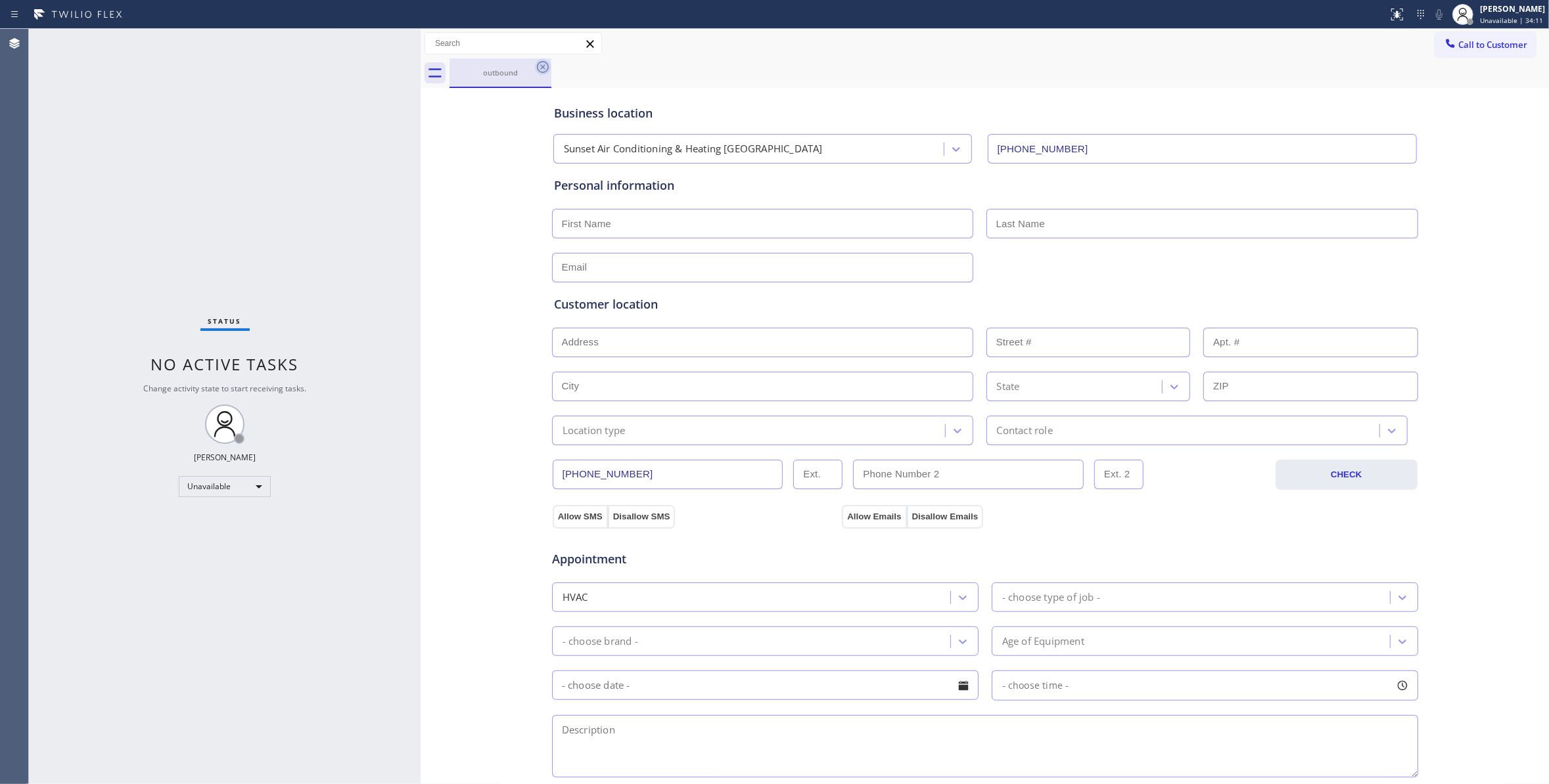
click at [545, 61] on icon at bounding box center [543, 67] width 12 height 12
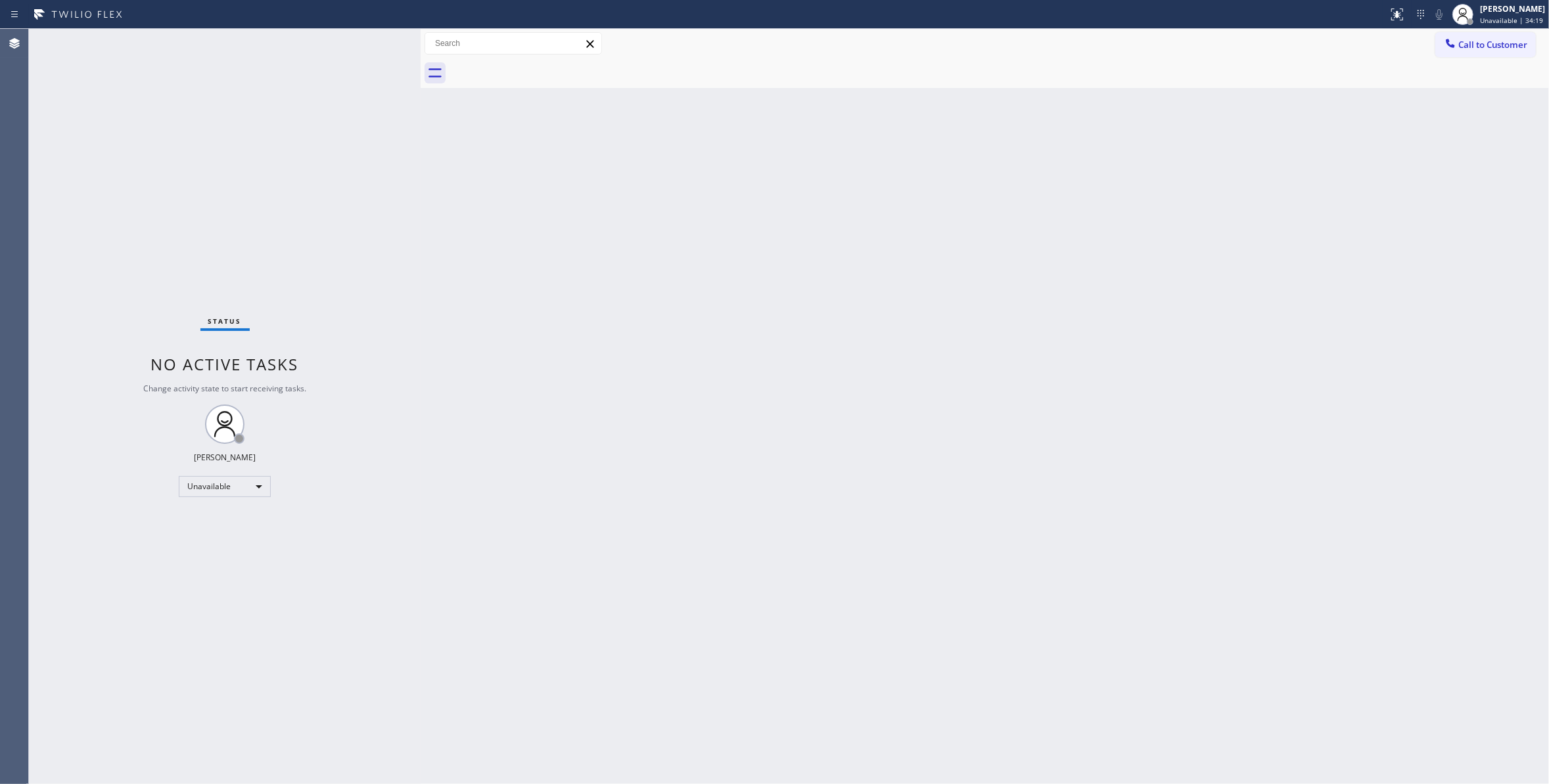
drag, startPoint x: 1081, startPoint y: 332, endPoint x: 1289, endPoint y: 151, distance: 275.7
click at [1085, 321] on div "Back to Dashboard Change Sender ID Customers Technicians Select a contact Outbo…" at bounding box center [985, 406] width 1128 height 755
click at [1489, 46] on span "Call to Customer" at bounding box center [1492, 45] width 69 height 12
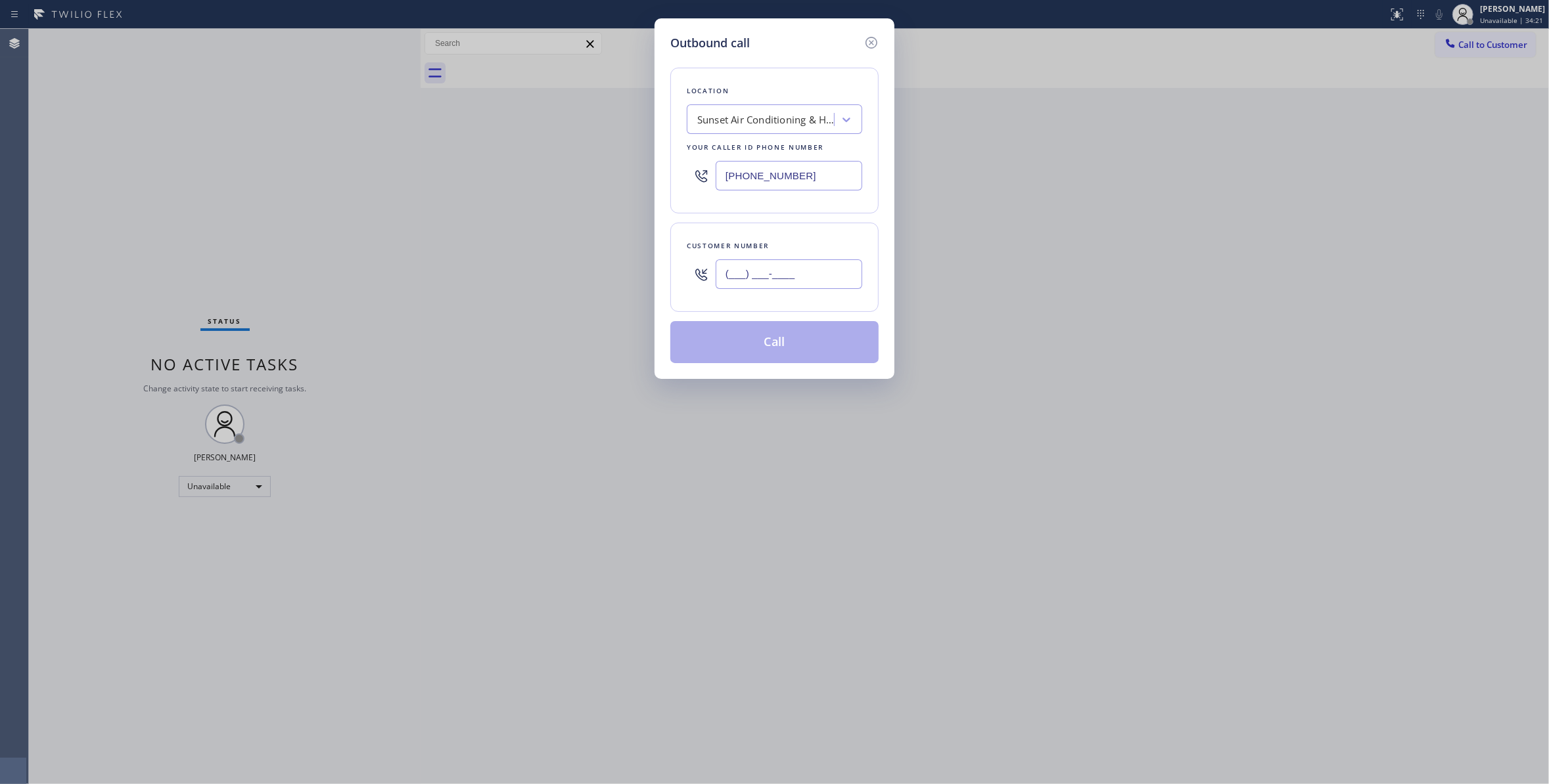
click at [770, 289] on input "(___) ___-____" at bounding box center [789, 274] width 147 height 30
paste input "310) 921-5660"
type input "(310) 921-5660"
paste input "310) 868-0820"
drag, startPoint x: 816, startPoint y: 180, endPoint x: 482, endPoint y: 224, distance: 336.9
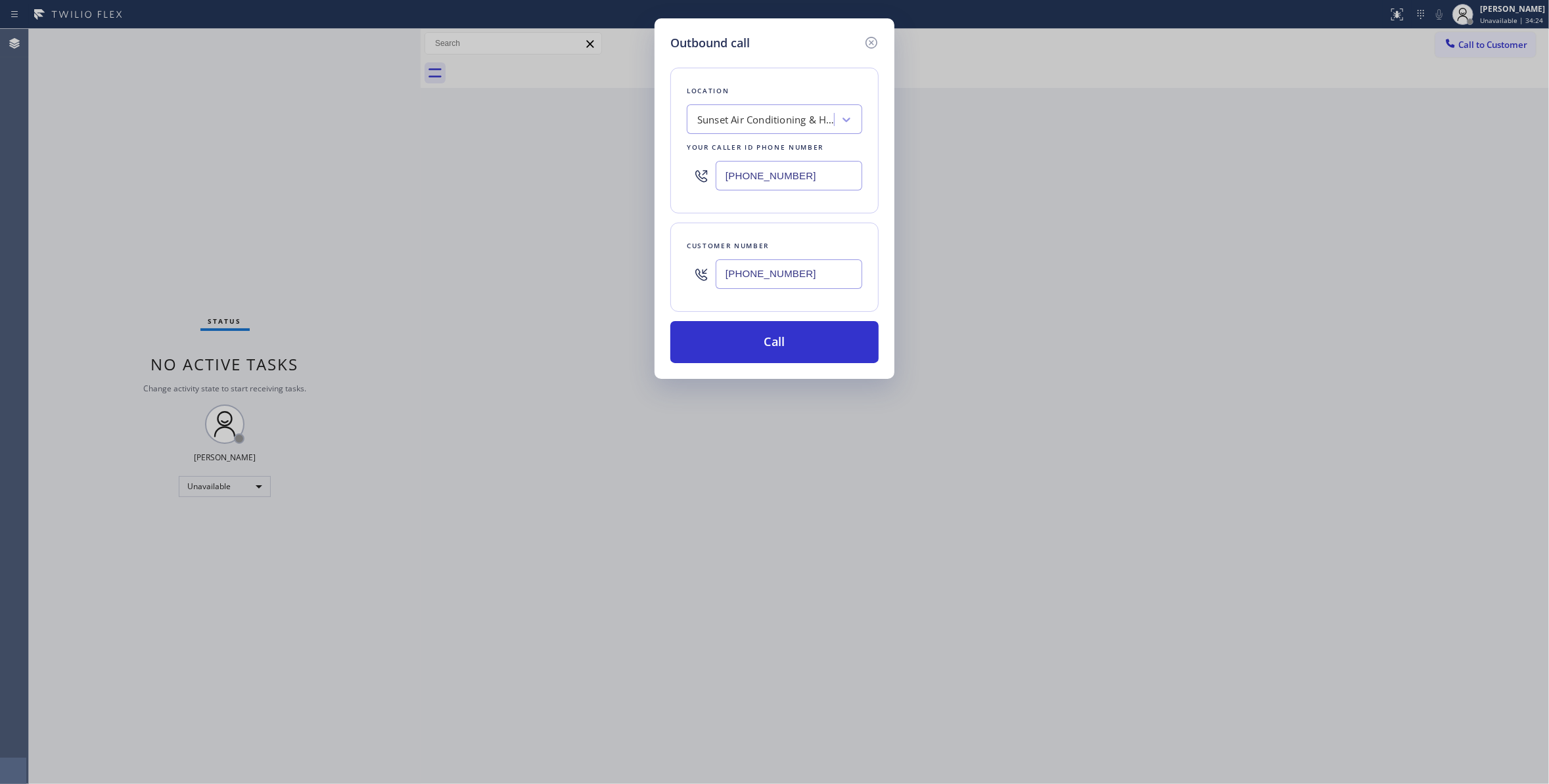
click at [465, 180] on div "Outbound call Location Sunset Air Conditioning & Heating Queens Your caller id …" at bounding box center [774, 392] width 1549 height 784
type input "(310) 868-0820"
drag, startPoint x: 753, startPoint y: 269, endPoint x: 605, endPoint y: 269, distance: 148.0
click at [605, 269] on div "Outbound call Location Alliance HVAC Rancho Palos Verdes Your caller id phone n…" at bounding box center [774, 392] width 1549 height 784
click at [737, 345] on button "Call" at bounding box center [774, 342] width 208 height 42
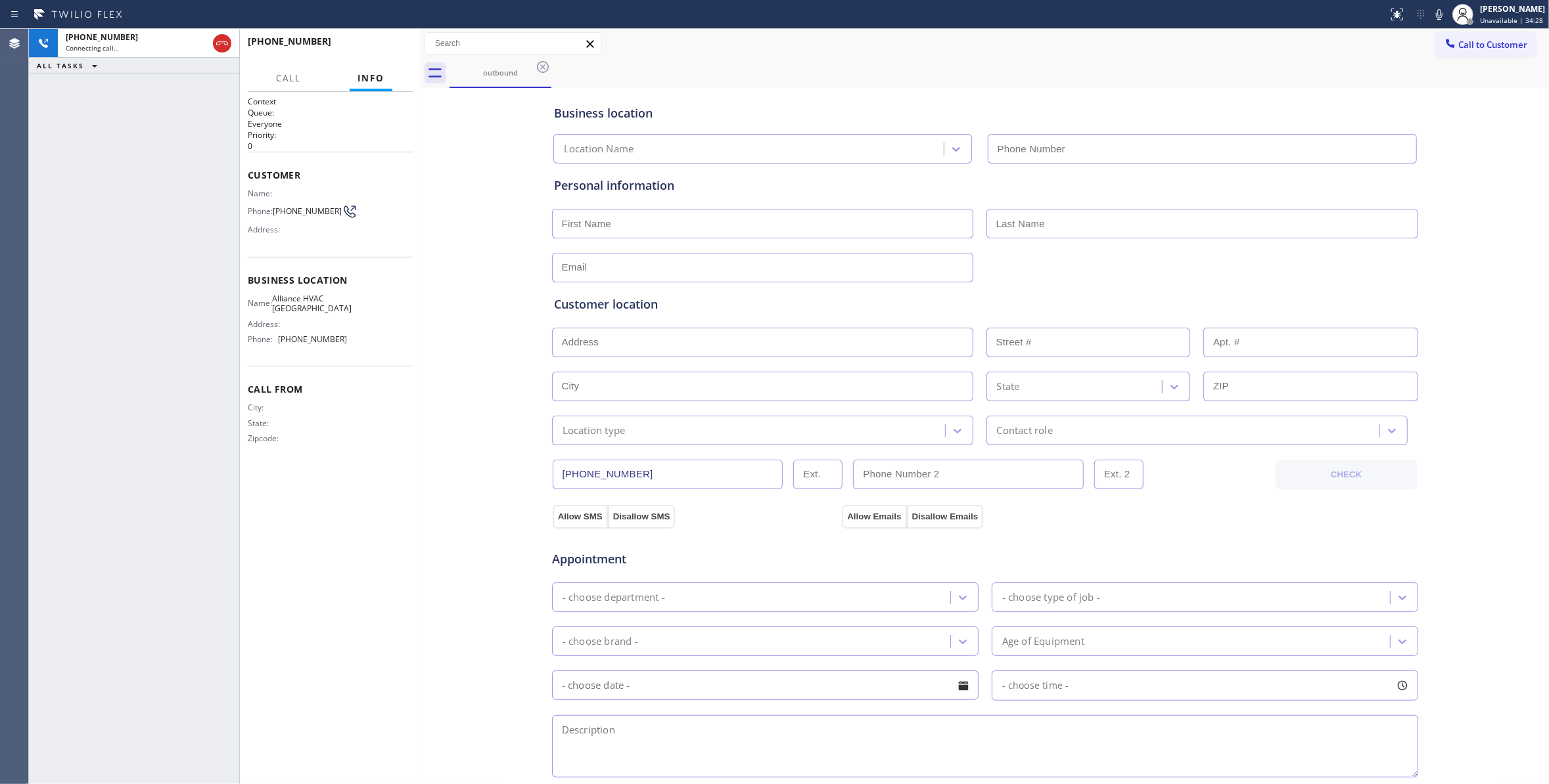
type input "(310) 868-0820"
click at [88, 261] on div "+13109215660 Live | 00:00 ALL TASKS ALL TASKS ACTIVE TASKS TASKS IN WRAP UP" at bounding box center [133, 406] width 210 height 755
click at [298, 210] on span "(310) 921-5660" at bounding box center [307, 211] width 69 height 10
click at [297, 210] on span "(310) 921-5660" at bounding box center [307, 211] width 69 height 10
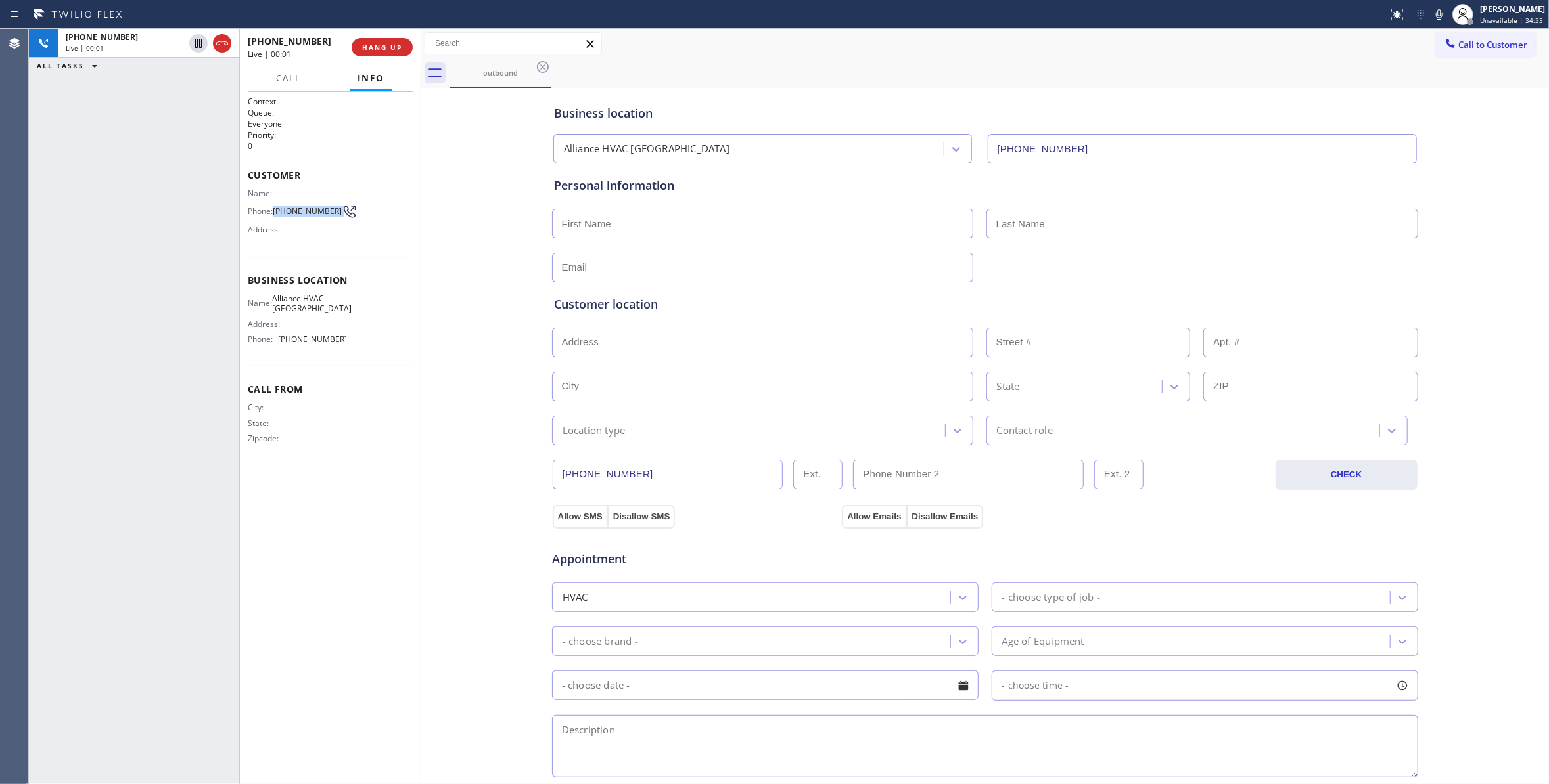
copy div "(310) 921-5660"
click at [377, 51] on button "HANG UP" at bounding box center [382, 47] width 61 height 18
click at [381, 50] on span "COMPLETE" at bounding box center [379, 48] width 45 height 10
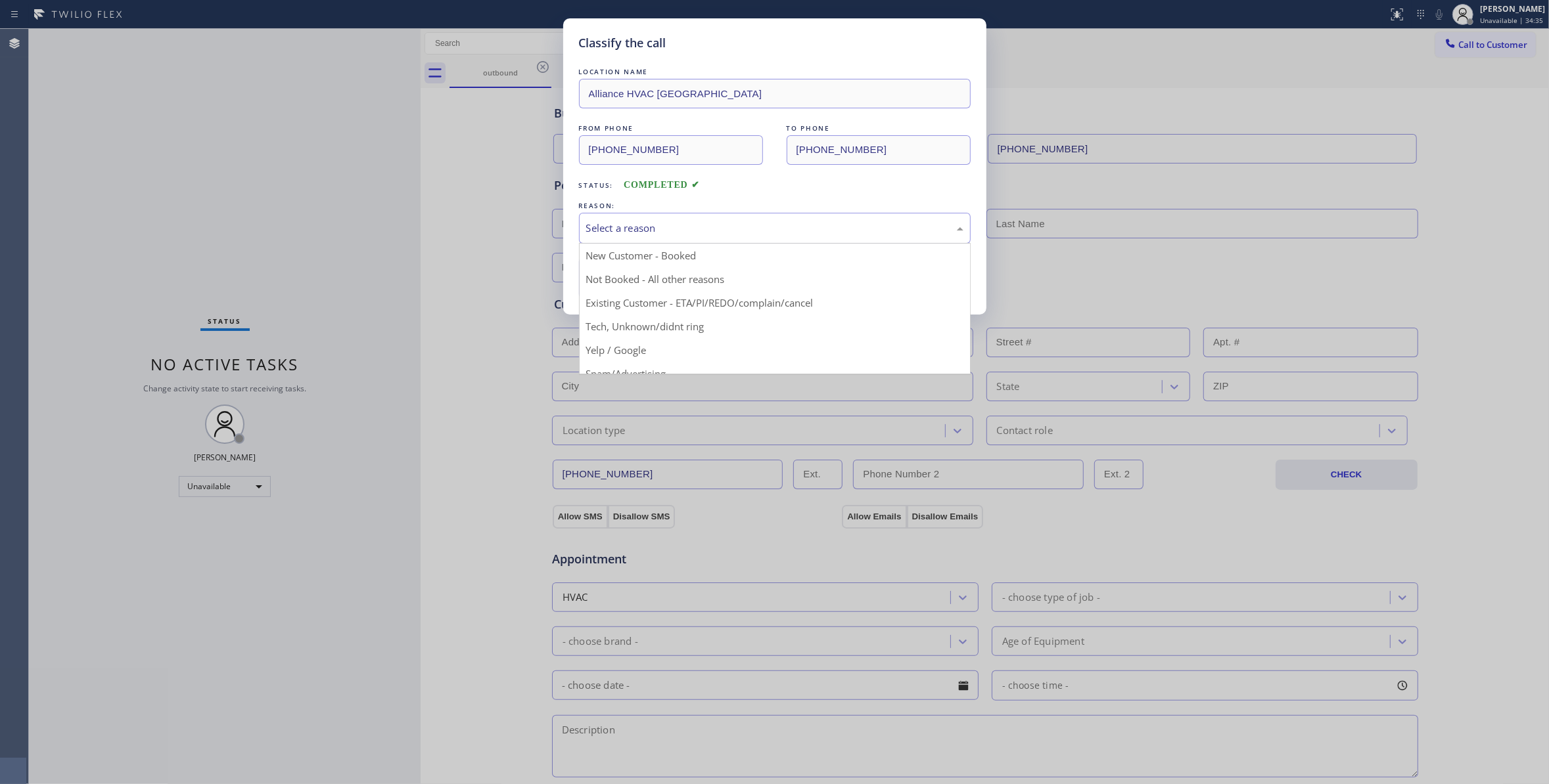
click at [644, 227] on div "Select a reason" at bounding box center [774, 228] width 377 height 15
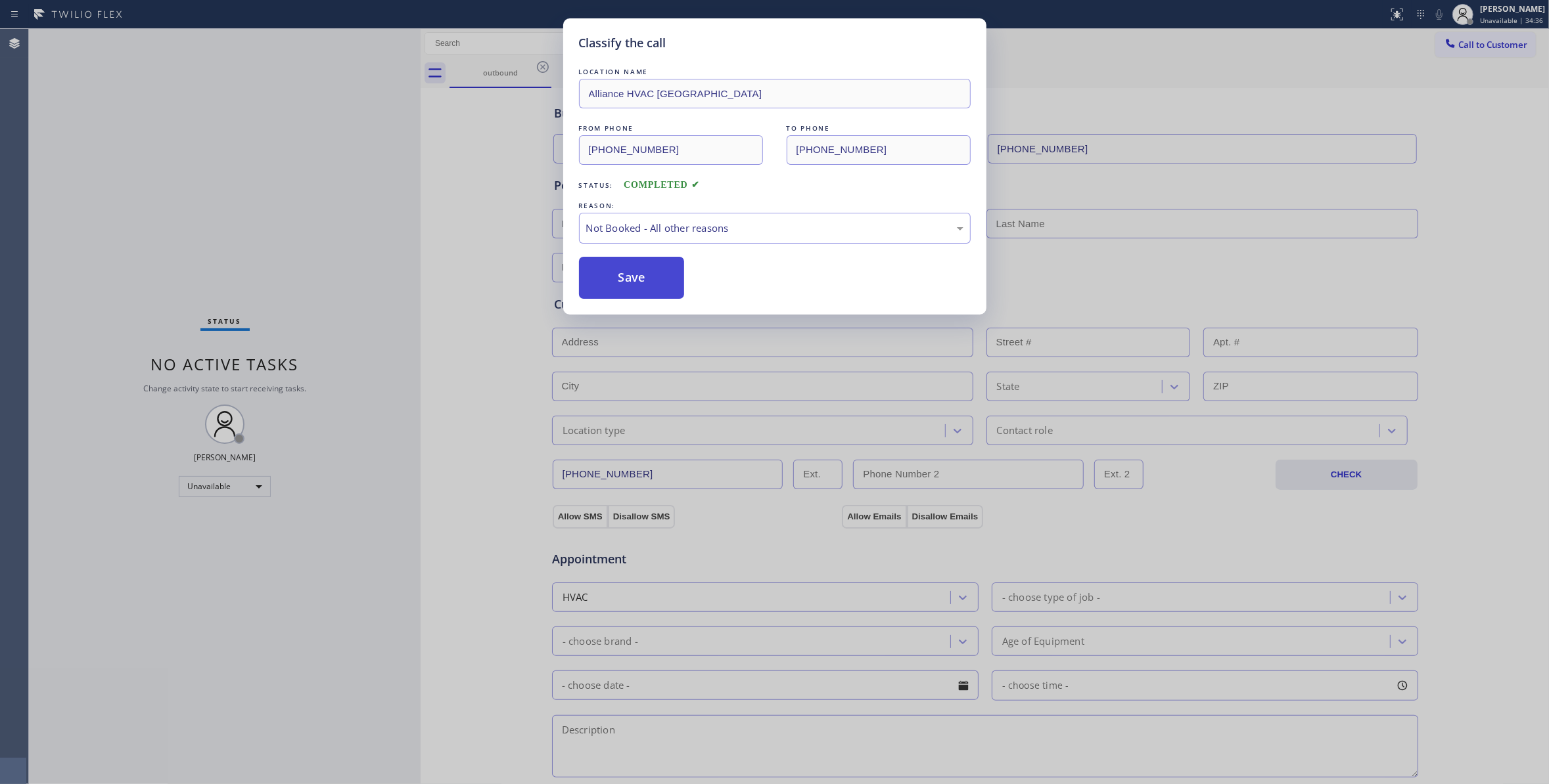
click at [628, 285] on button "Save" at bounding box center [631, 278] width 106 height 42
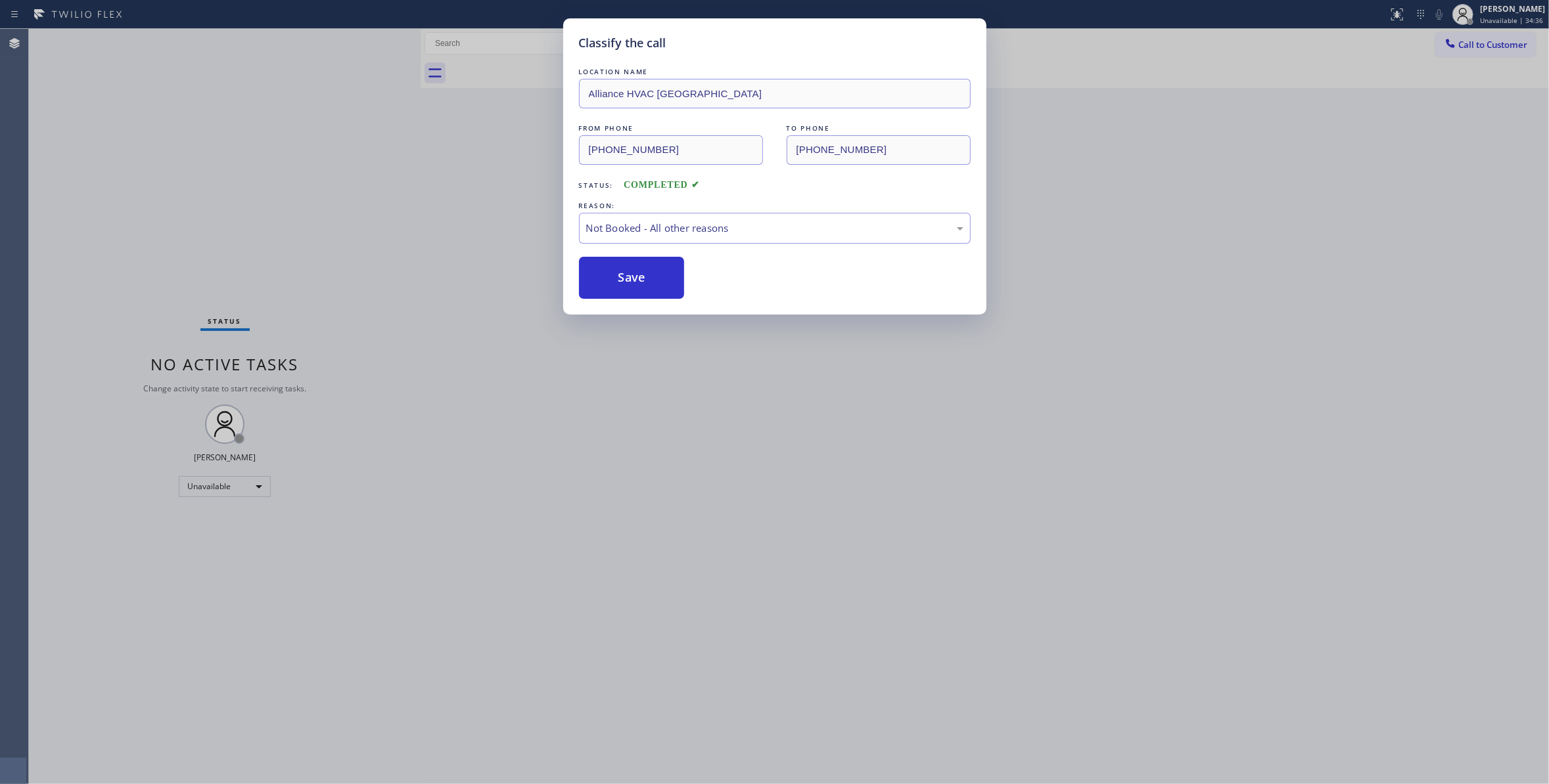
drag, startPoint x: 628, startPoint y: 285, endPoint x: 995, endPoint y: 168, distance: 385.2
click at [637, 274] on button "Save" at bounding box center [631, 278] width 106 height 42
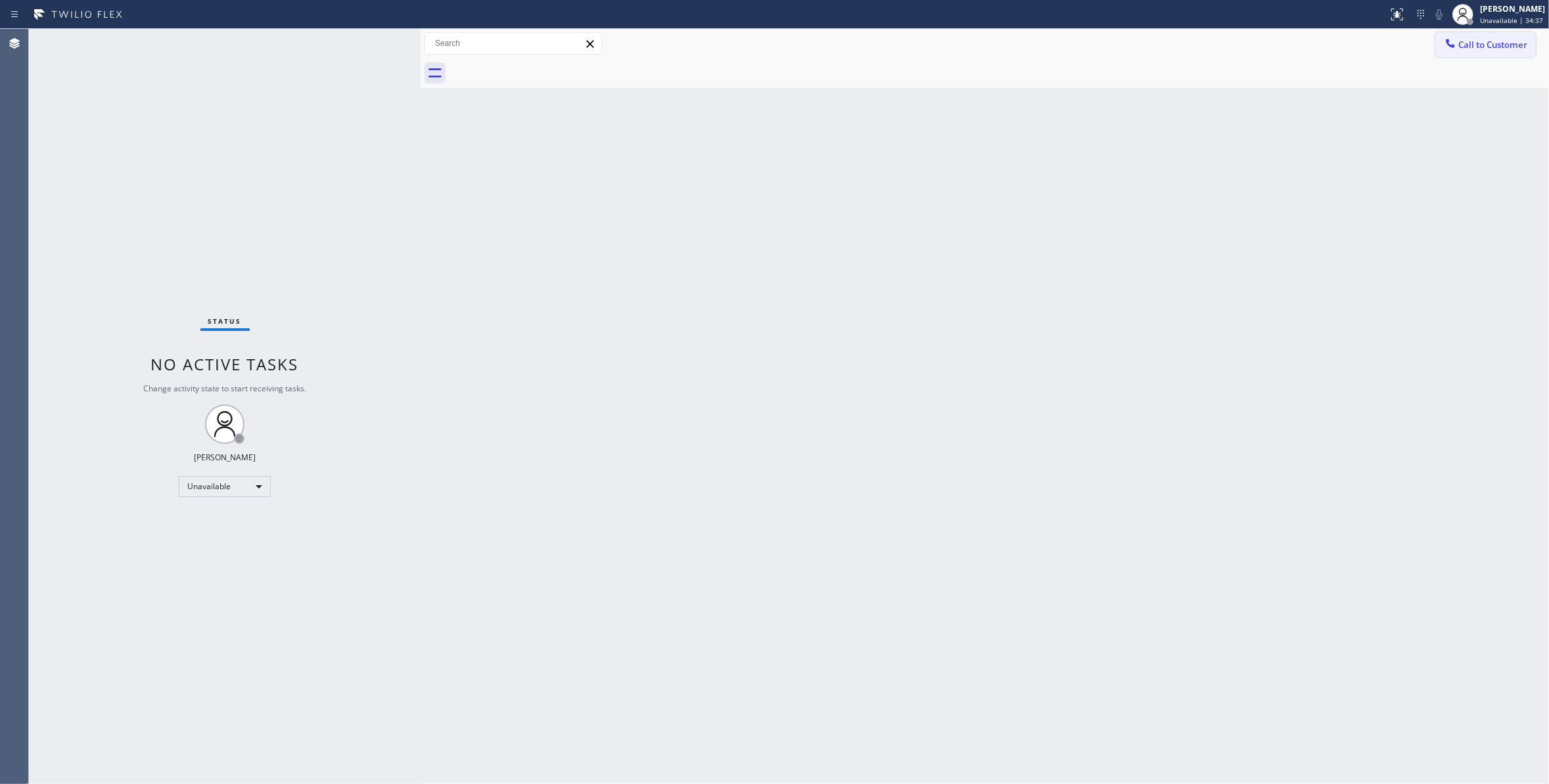
click at [1492, 43] on span "Call to Customer" at bounding box center [1492, 45] width 69 height 12
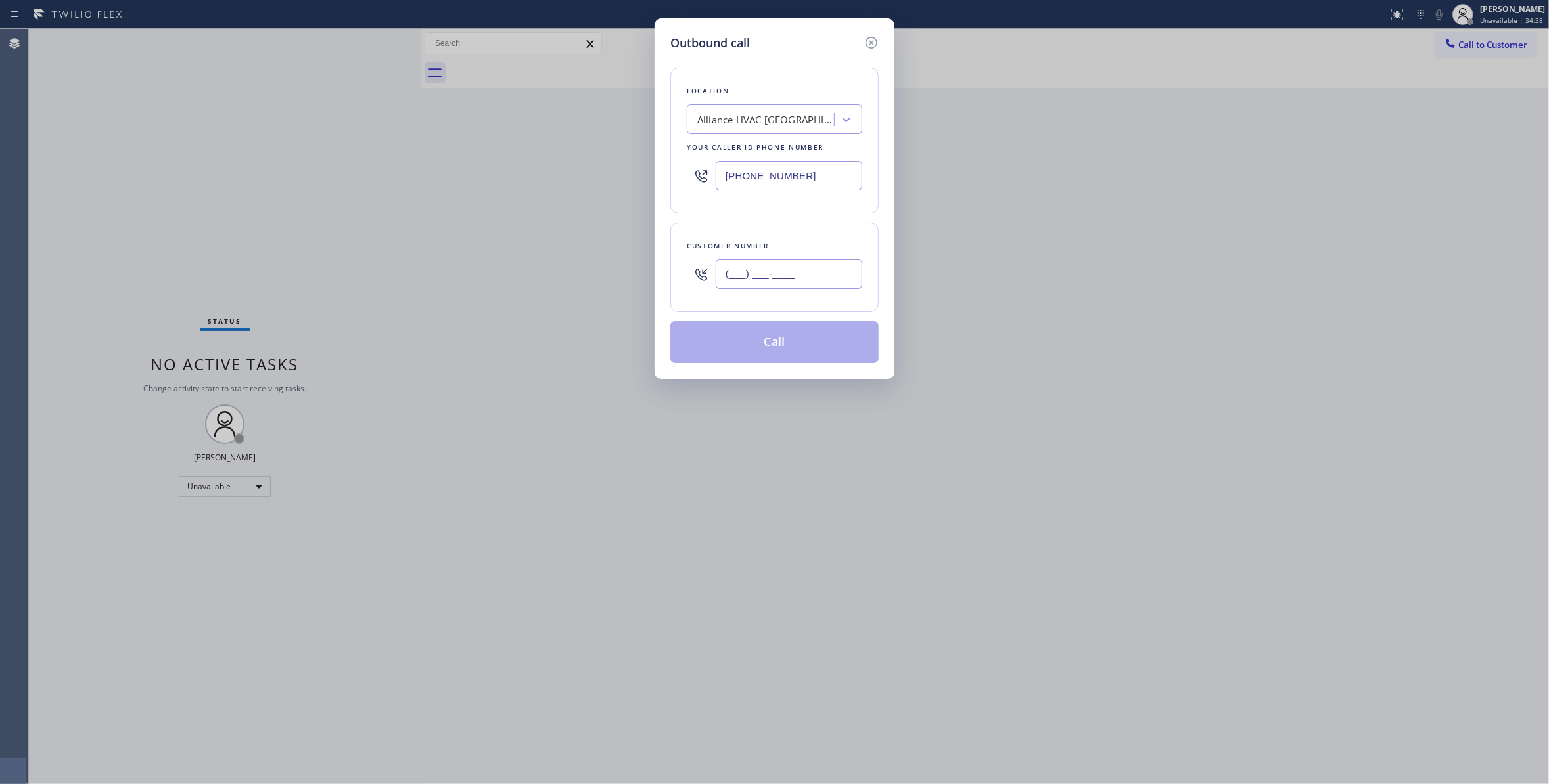
click at [779, 282] on input "(___) ___-____" at bounding box center [789, 274] width 147 height 30
paste input "310) 921-5660"
type input "(310) 921-5660"
click at [735, 344] on button "Call" at bounding box center [774, 342] width 208 height 42
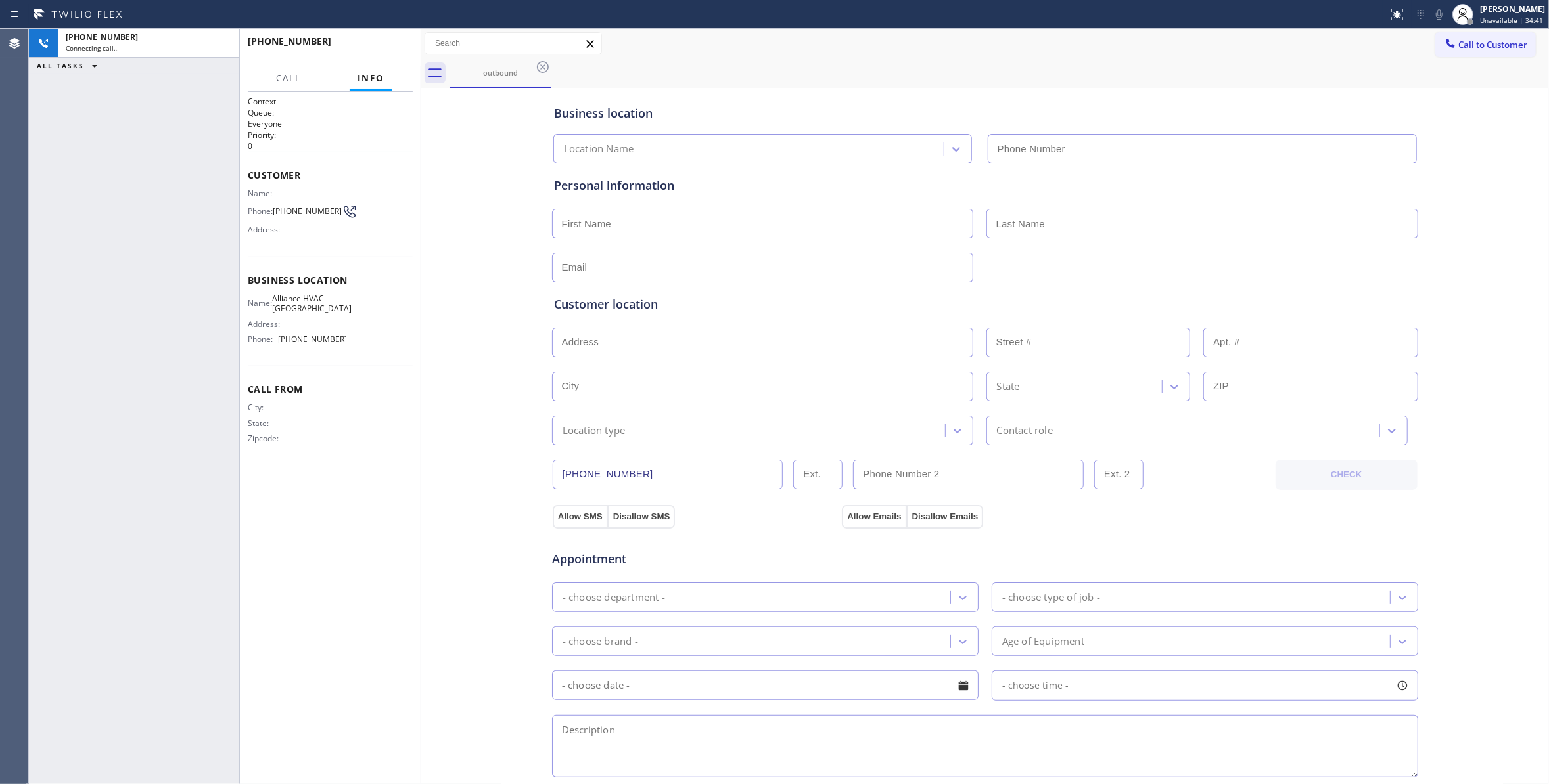
type input "(310) 868-0820"
click at [64, 289] on div "+13109215660 Connecting call… ALL TASKS ALL TASKS ACTIVE TASKS TASKS IN WRAP UP" at bounding box center [133, 406] width 210 height 755
click at [289, 216] on span "(310) 921-5660" at bounding box center [307, 211] width 69 height 10
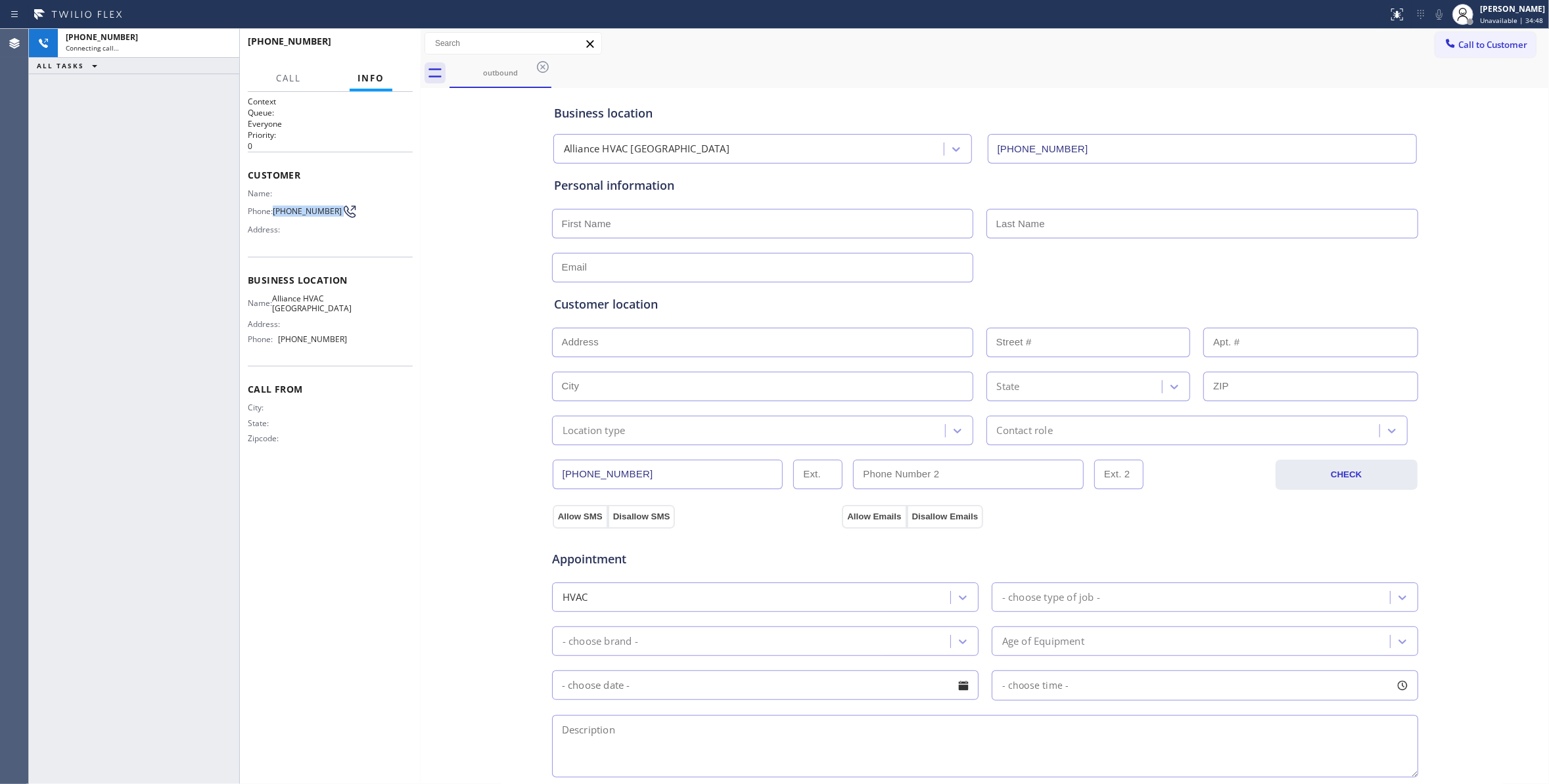
copy div "(310) 921-5660"
drag, startPoint x: 219, startPoint y: 46, endPoint x: 437, endPoint y: 74, distance: 219.8
click at [219, 46] on icon at bounding box center [222, 43] width 16 height 16
drag, startPoint x: 384, startPoint y: 42, endPoint x: 416, endPoint y: 61, distance: 37.2
click at [382, 41] on button "HANG UP" at bounding box center [382, 47] width 61 height 18
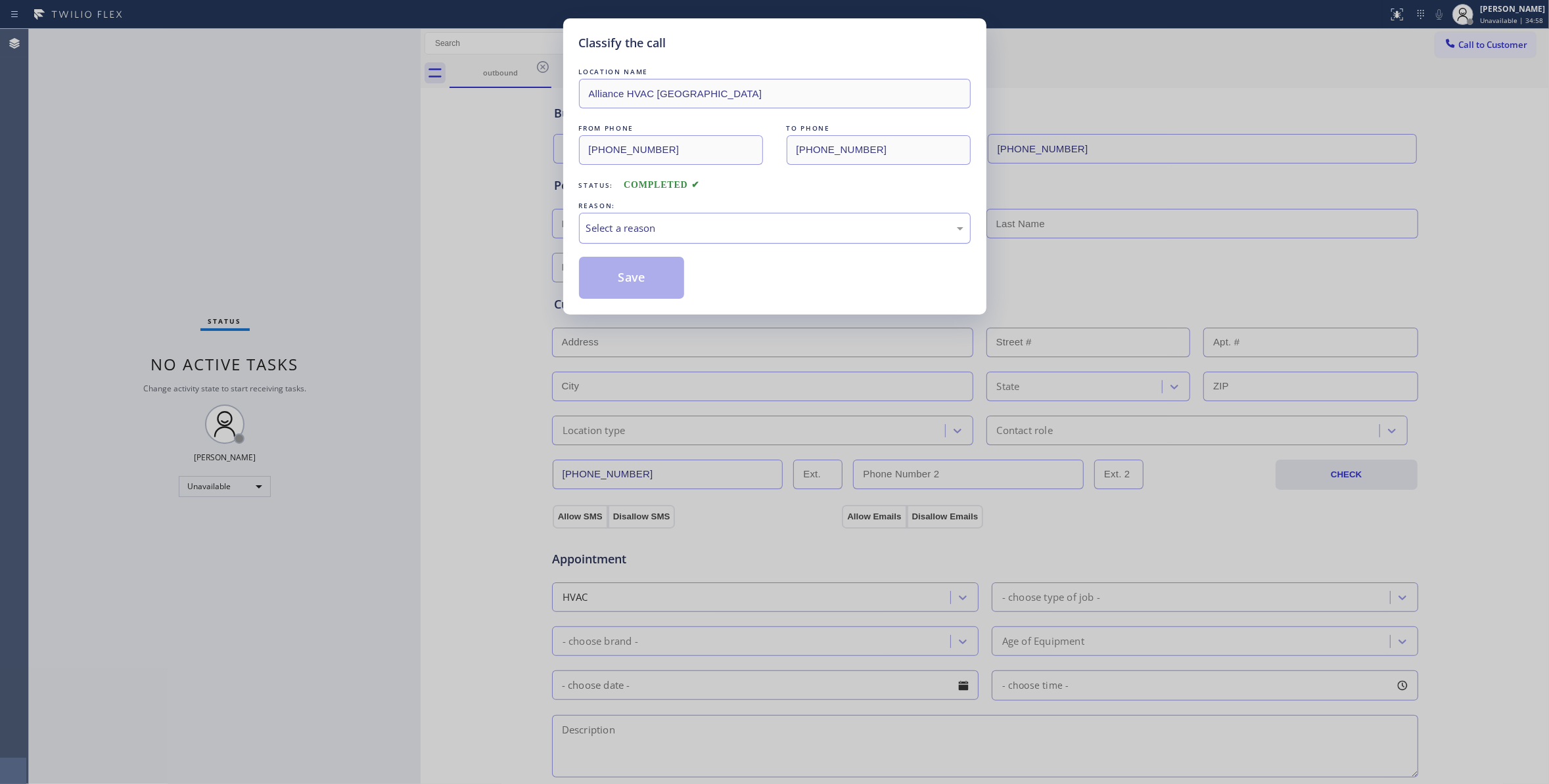
click at [632, 232] on div "Select a reason" at bounding box center [774, 228] width 377 height 15
click at [647, 277] on button "Save" at bounding box center [631, 278] width 106 height 42
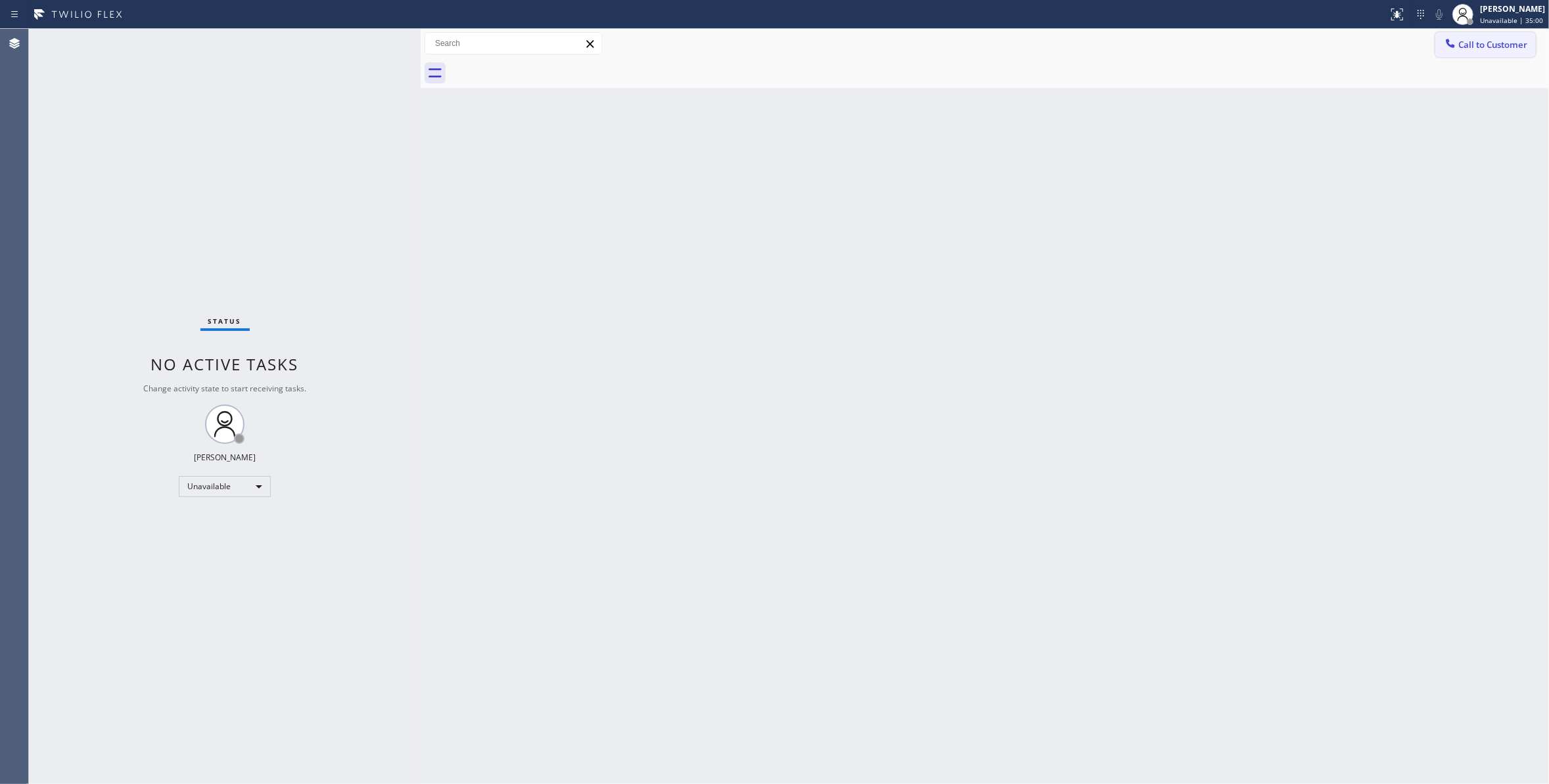
drag, startPoint x: 1486, startPoint y: 43, endPoint x: 1089, endPoint y: 152, distance: 411.7
click at [1485, 43] on span "Call to Customer" at bounding box center [1492, 45] width 69 height 12
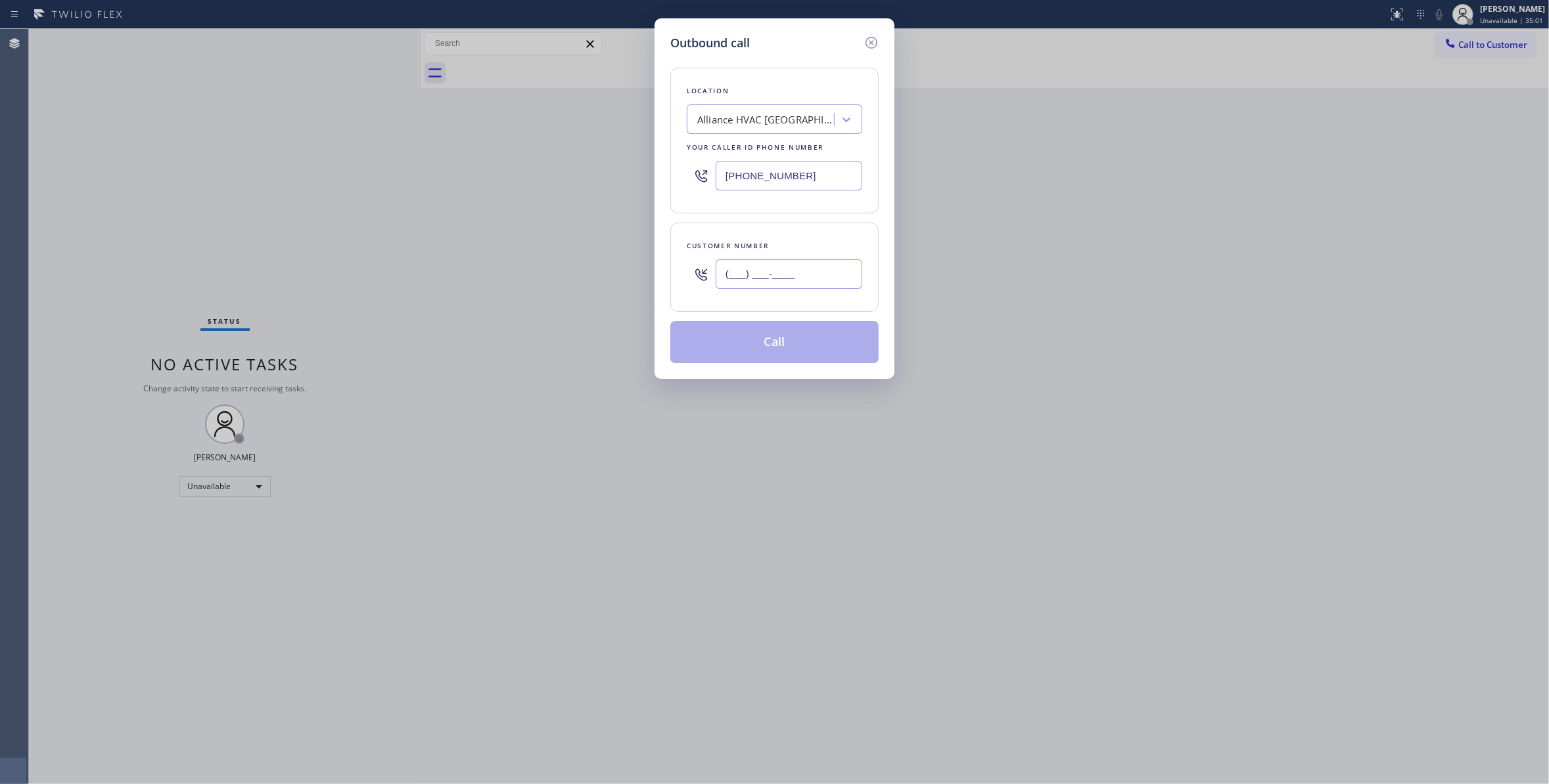
click at [808, 264] on input "(___) ___-____" at bounding box center [789, 274] width 147 height 30
paste input "310) 921-5660"
type input "(310) 921-5660"
click at [763, 350] on button "Call" at bounding box center [774, 342] width 208 height 42
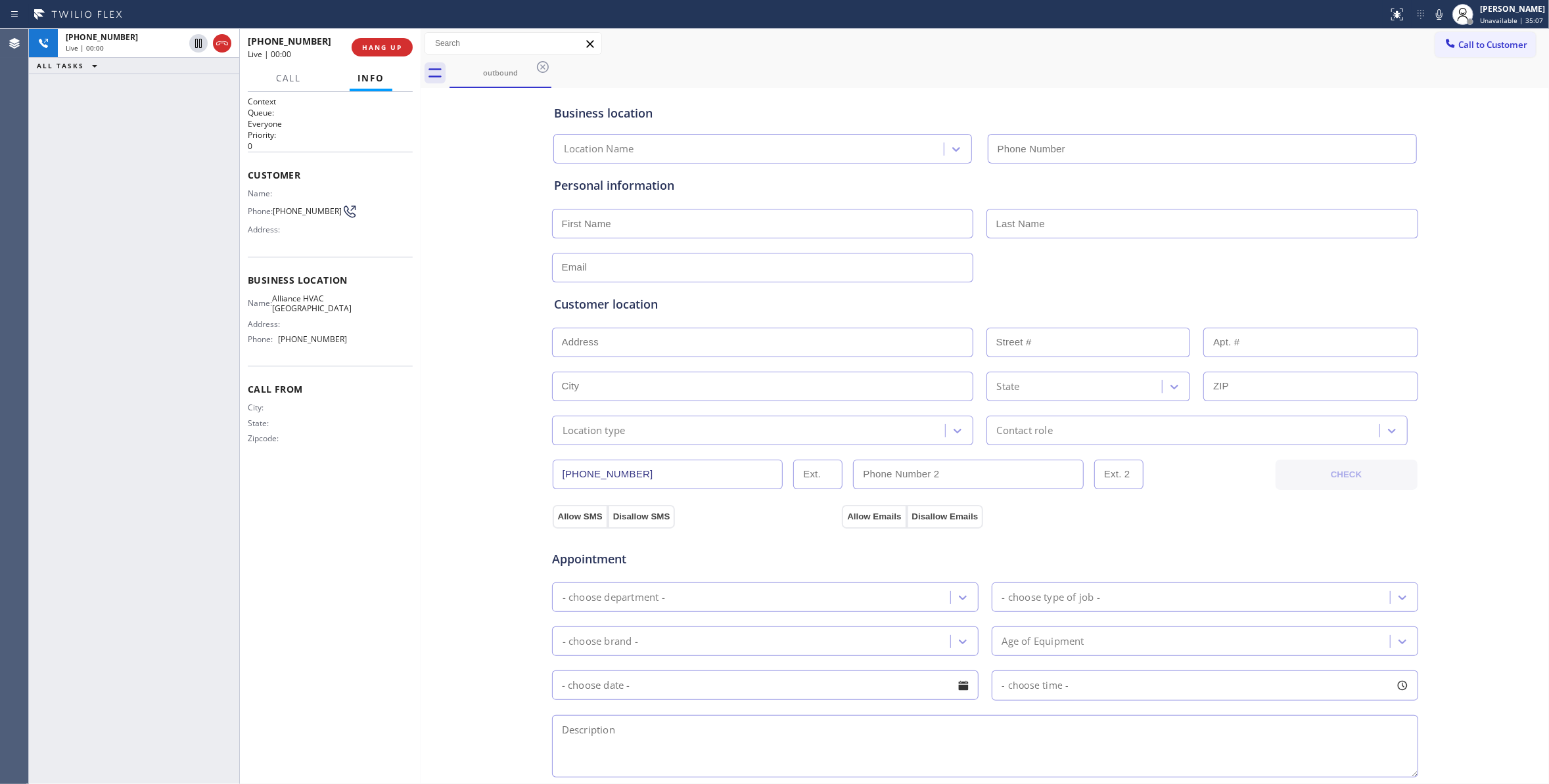
type input "(310) 868-0820"
click at [373, 45] on span "HANG UP" at bounding box center [382, 48] width 40 height 10
click at [374, 45] on span "HANG UP" at bounding box center [382, 48] width 40 height 10
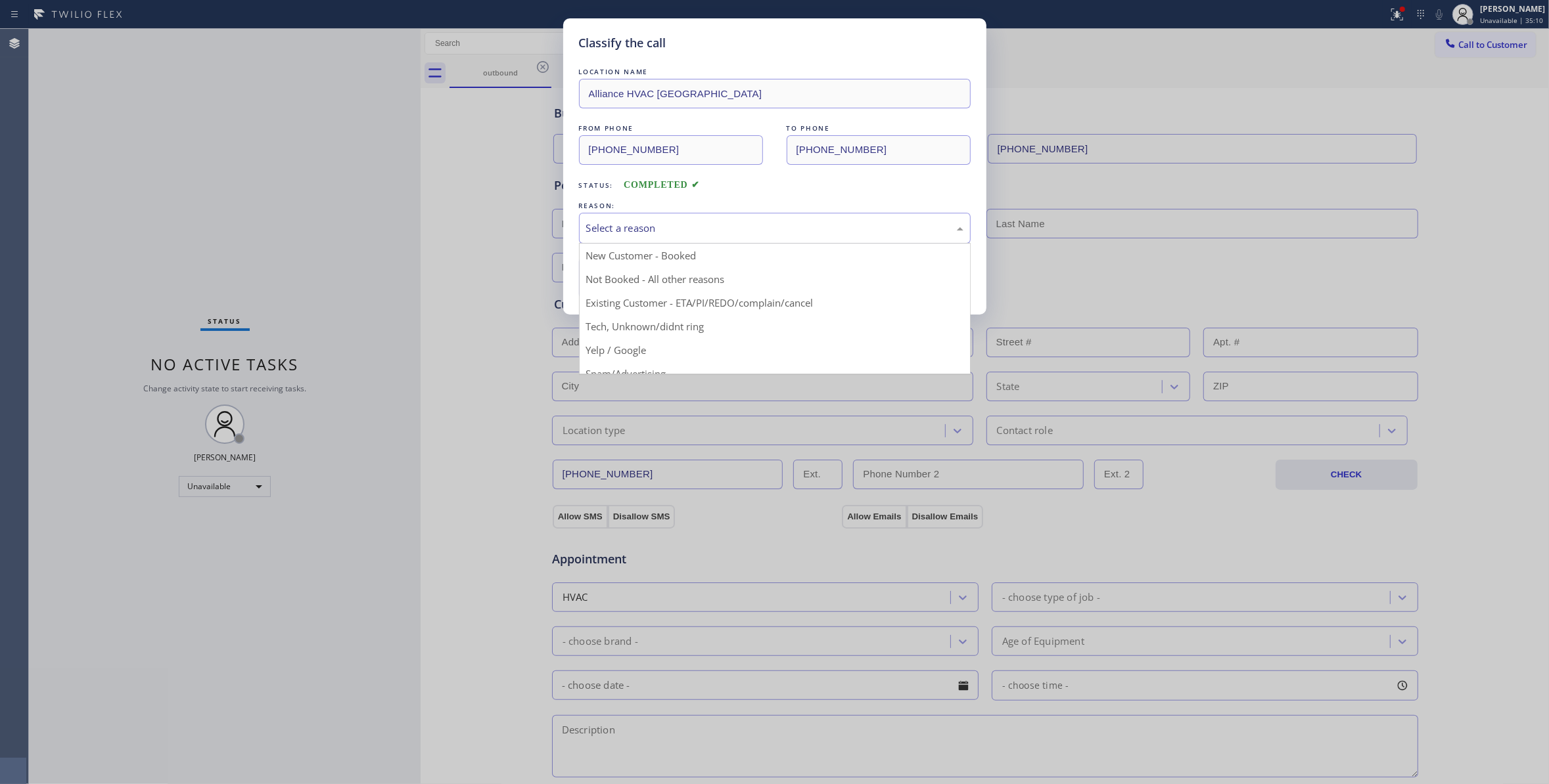
click at [618, 223] on div "Select a reason" at bounding box center [774, 228] width 377 height 15
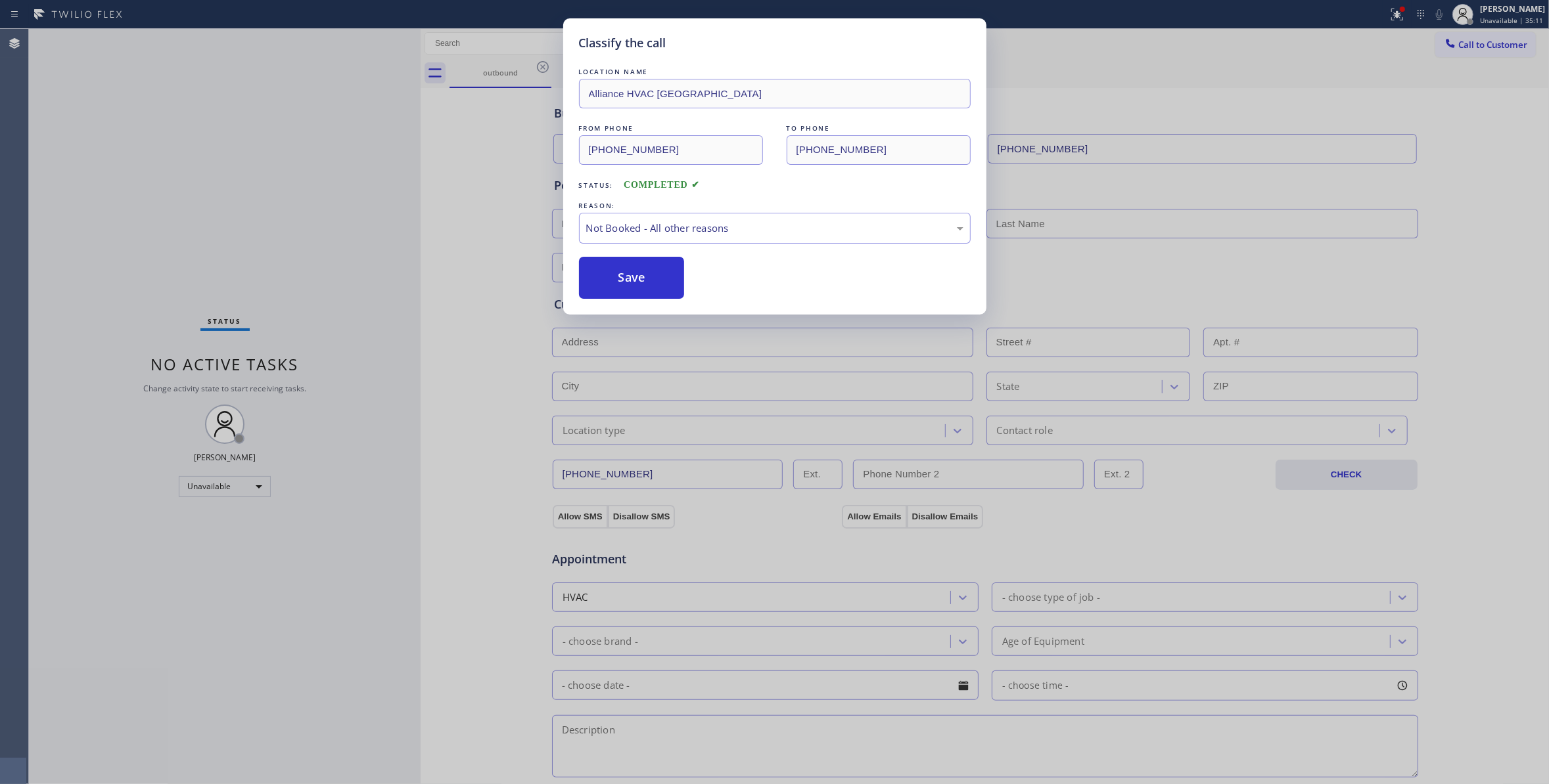
click at [618, 278] on button "Save" at bounding box center [631, 278] width 106 height 42
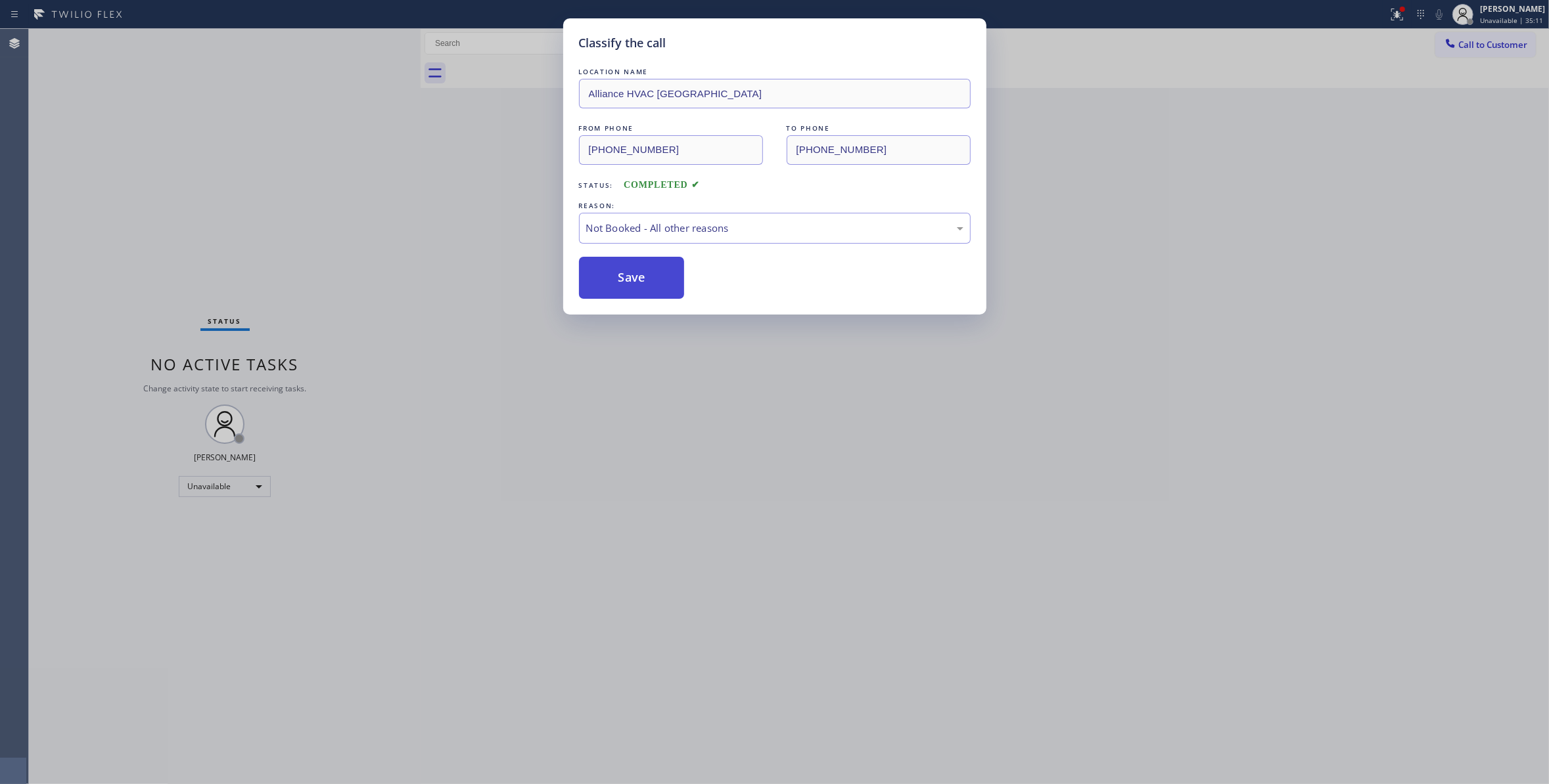
drag, startPoint x: 618, startPoint y: 278, endPoint x: 626, endPoint y: 280, distance: 8.2
click at [622, 278] on button "Save" at bounding box center [631, 278] width 106 height 42
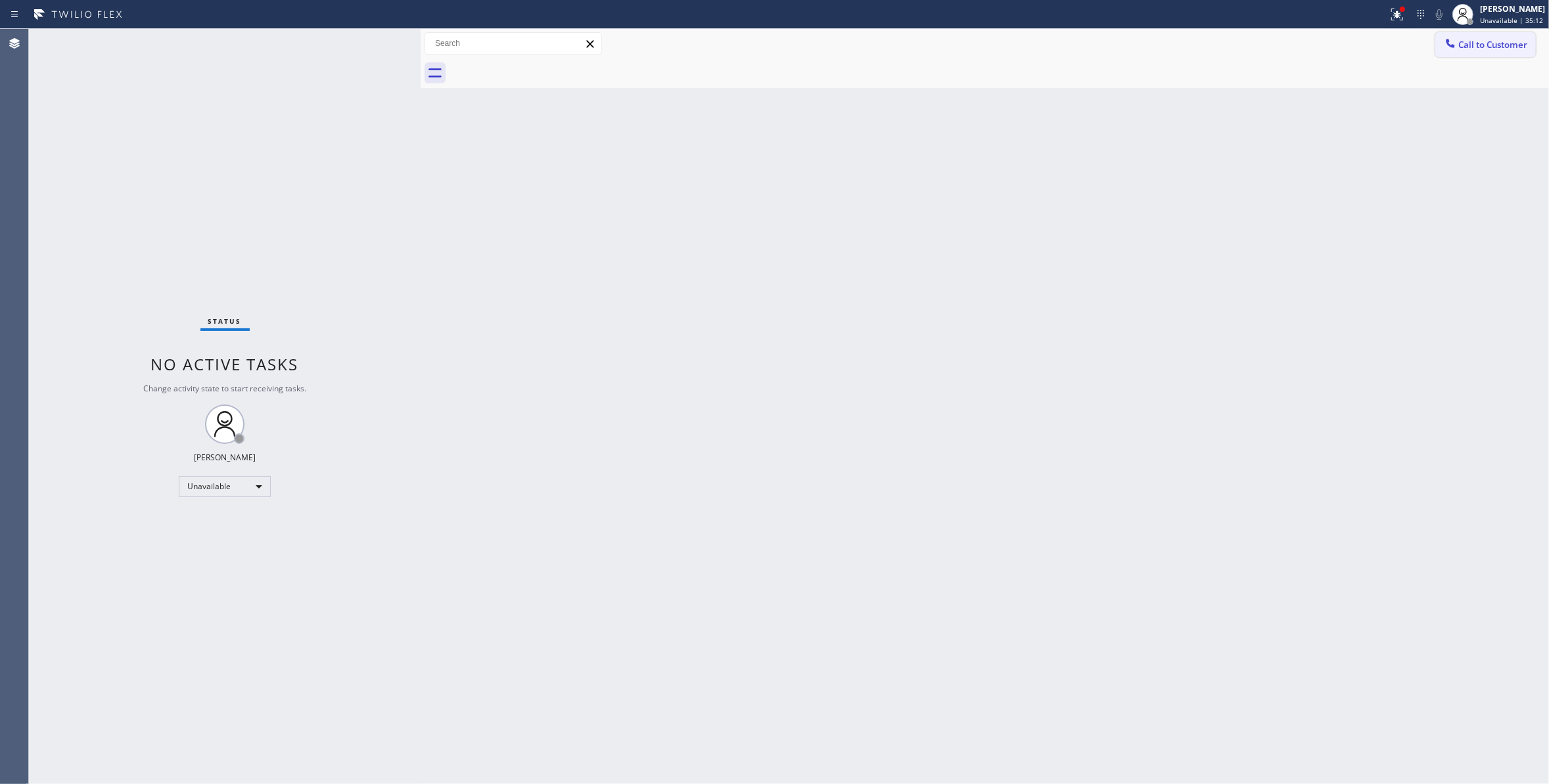
click at [1496, 40] on span "Call to Customer" at bounding box center [1492, 45] width 69 height 12
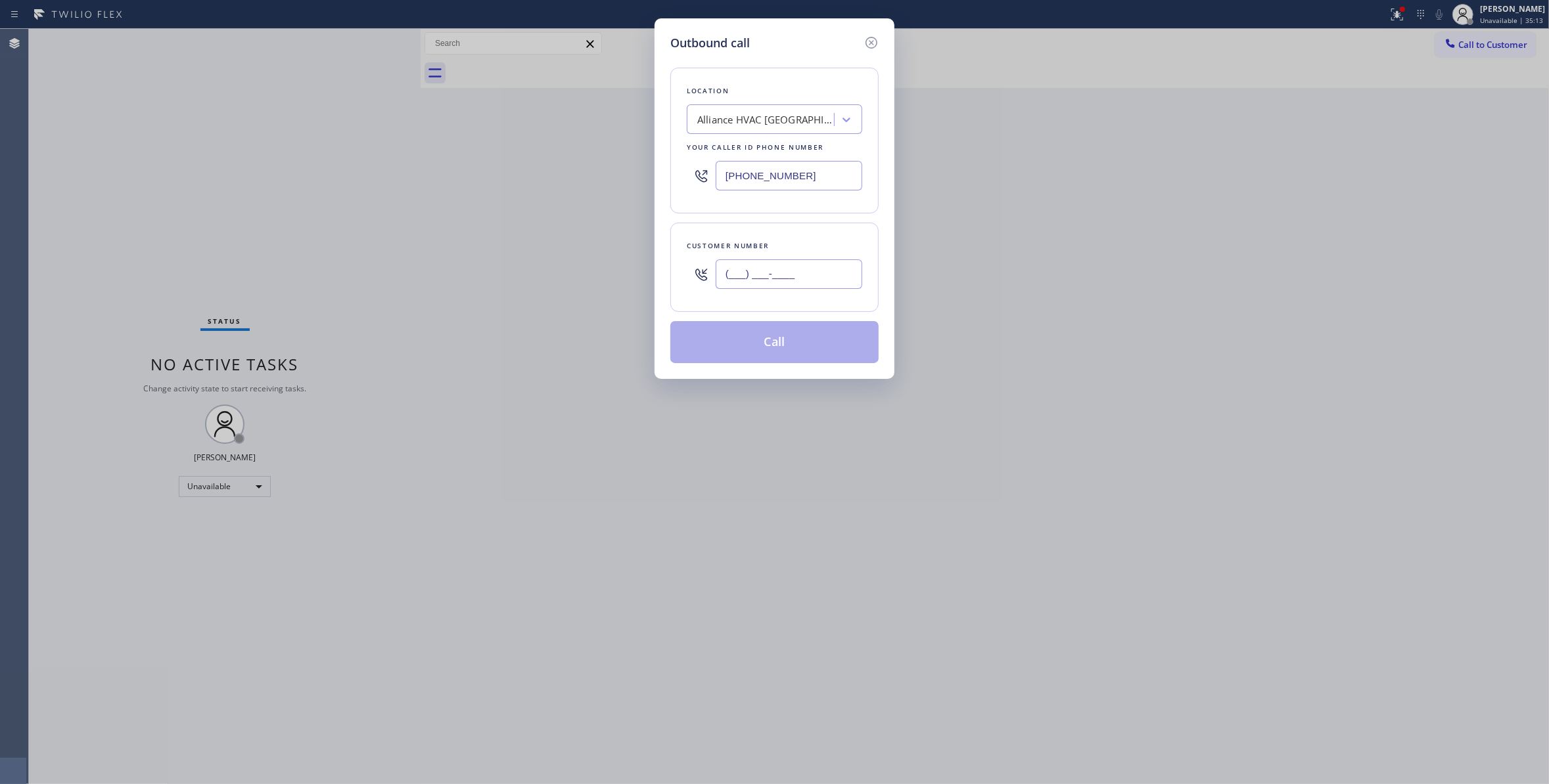
click at [758, 279] on input "(___) ___-____" at bounding box center [789, 274] width 147 height 30
paste input "310) 921-5660"
type input "(310) 921-5660"
click at [773, 348] on button "Call" at bounding box center [774, 342] width 208 height 42
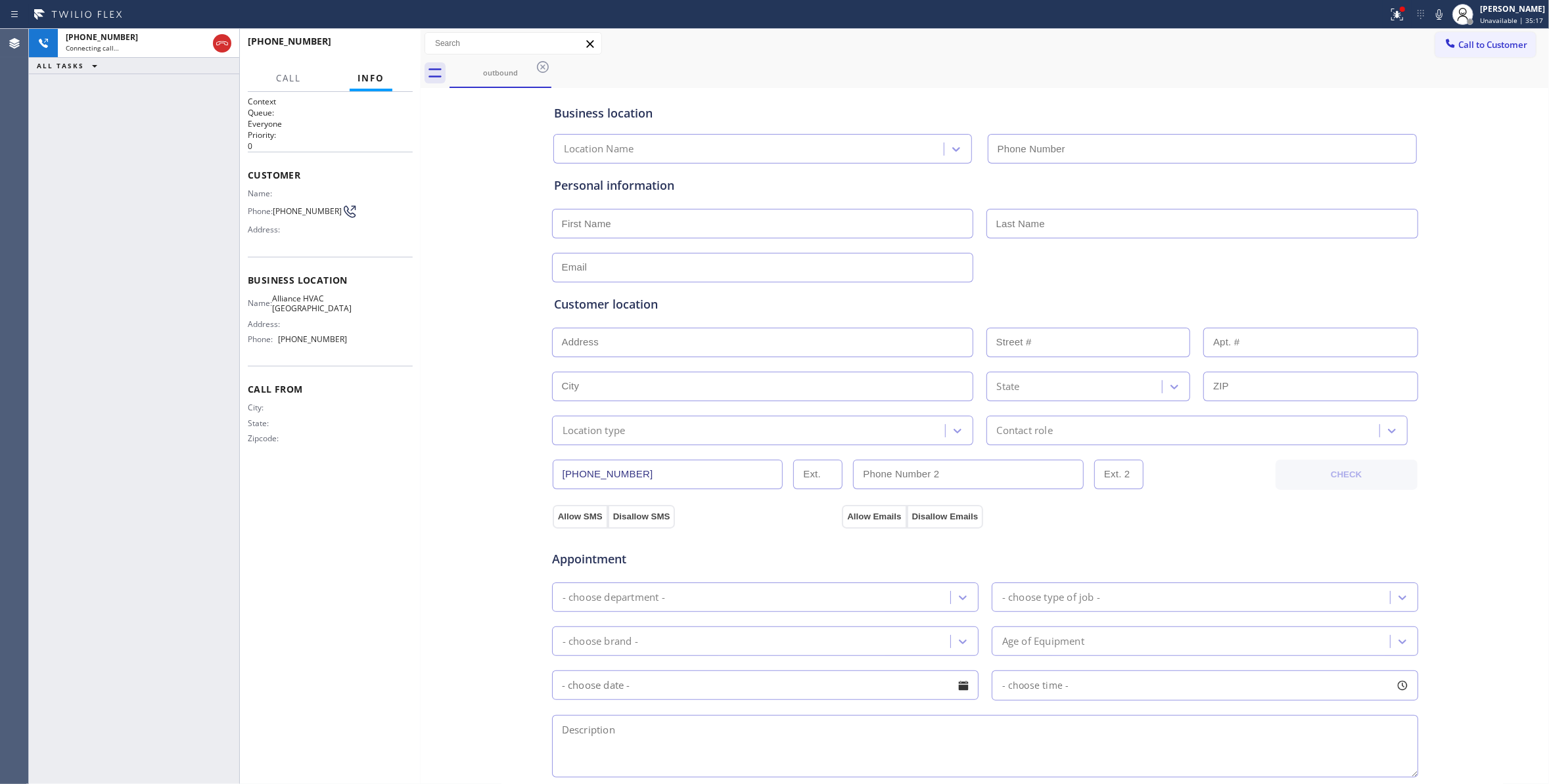
type input "(310) 868-0820"
drag, startPoint x: 63, startPoint y: 381, endPoint x: 174, endPoint y: 121, distance: 282.7
click at [63, 374] on div "+13109215660 Connecting call… ALL TASKS ALL TASKS ACTIVE TASKS TASKS IN WRAP UP" at bounding box center [133, 406] width 210 height 755
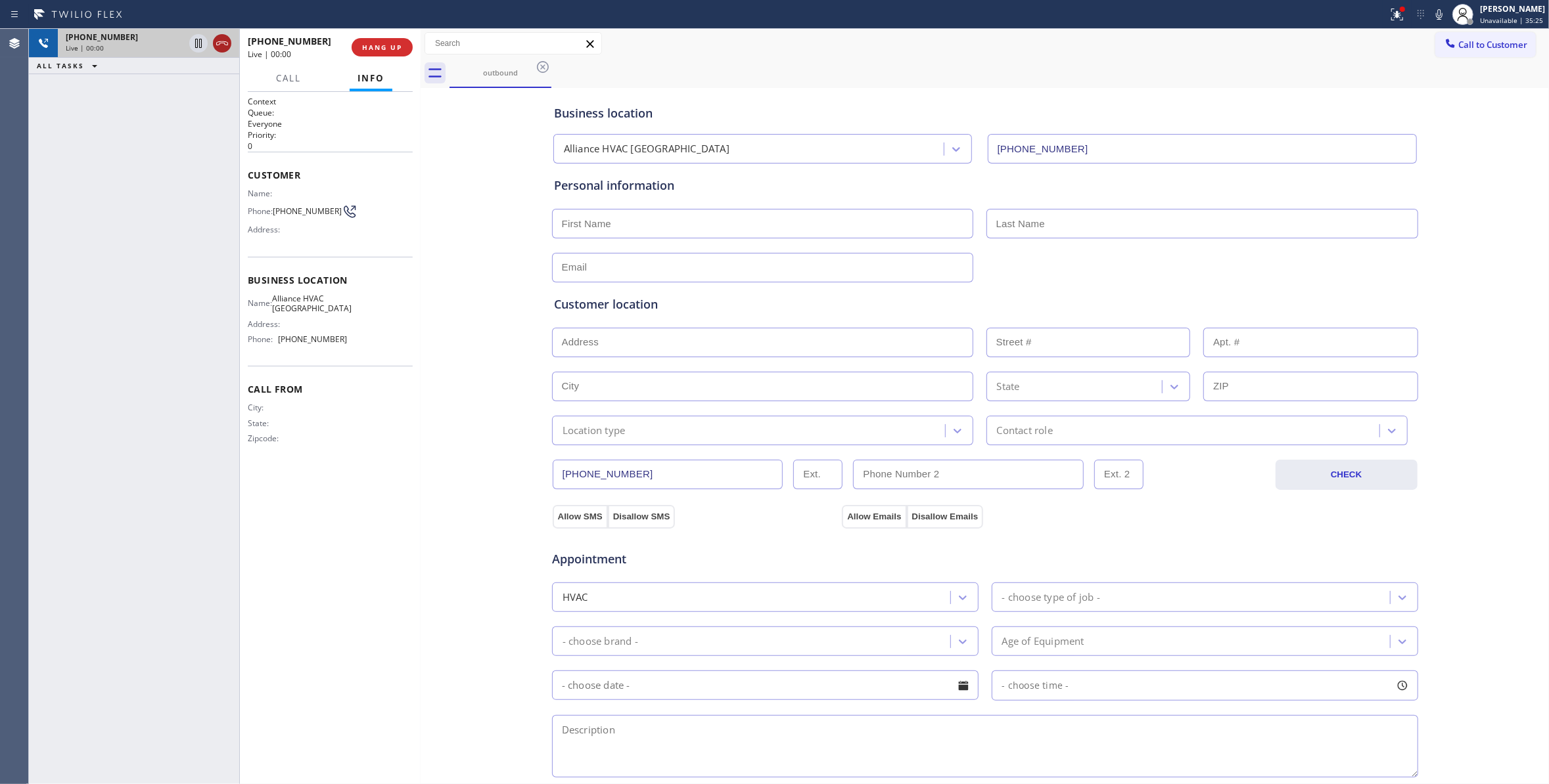
click at [227, 43] on icon at bounding box center [222, 43] width 12 height 4
click at [363, 42] on button "HANG UP" at bounding box center [382, 47] width 61 height 18
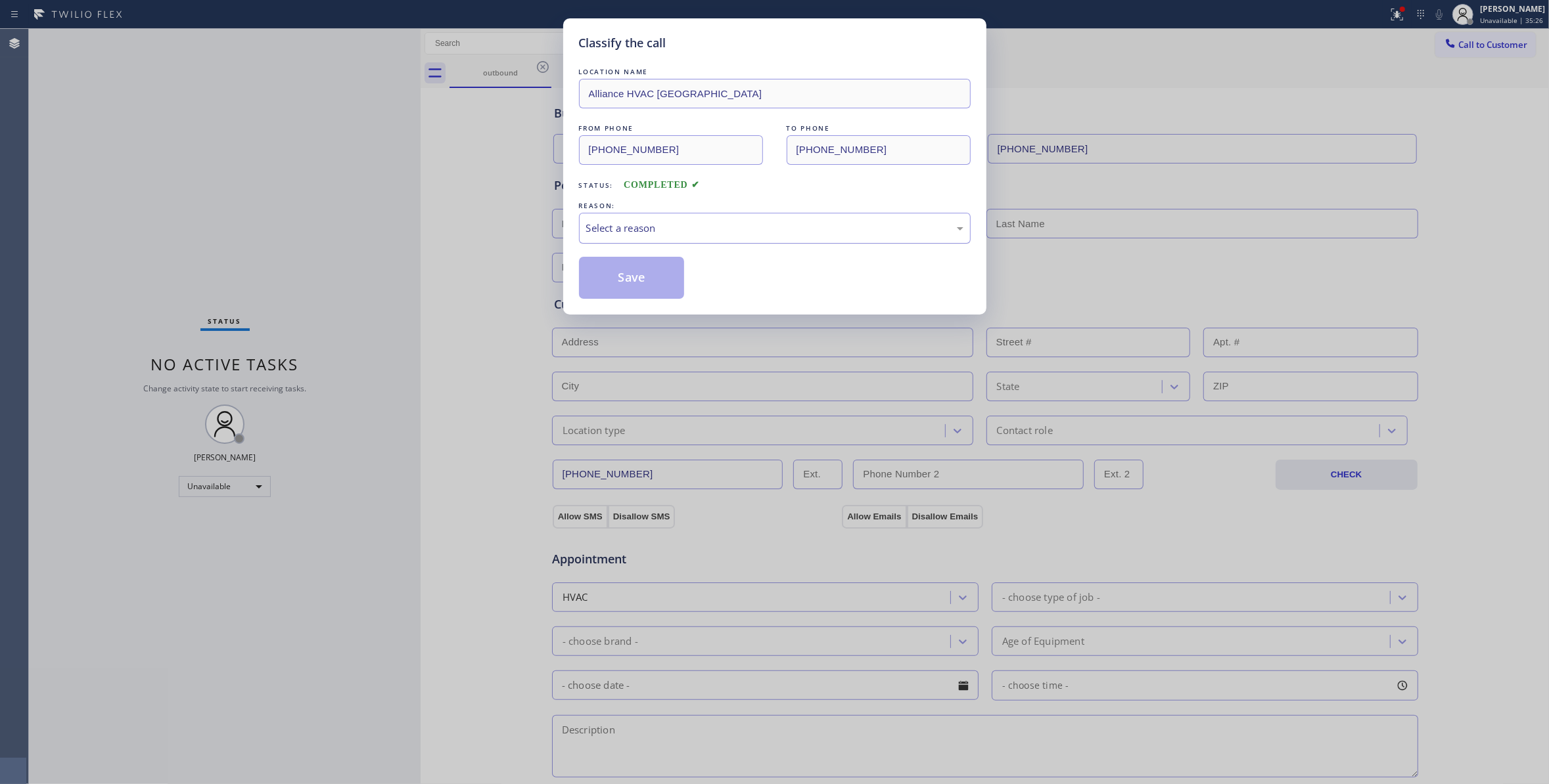
drag, startPoint x: 674, startPoint y: 230, endPoint x: 666, endPoint y: 232, distance: 8.2
click at [674, 230] on div "Select a reason" at bounding box center [774, 228] width 377 height 15
click at [639, 281] on button "Save" at bounding box center [631, 278] width 106 height 42
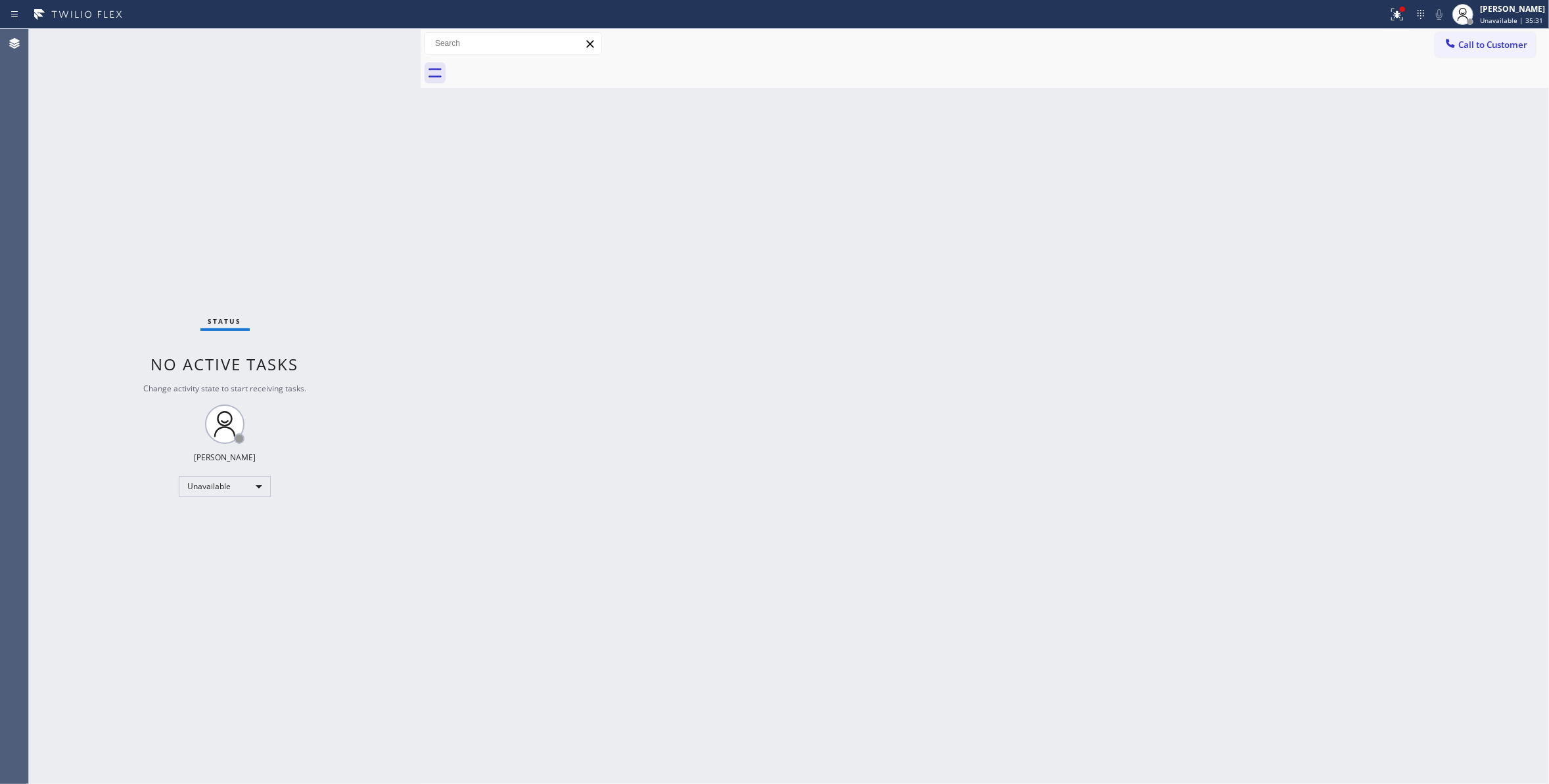
click at [1473, 41] on span "Call to Customer" at bounding box center [1492, 45] width 69 height 12
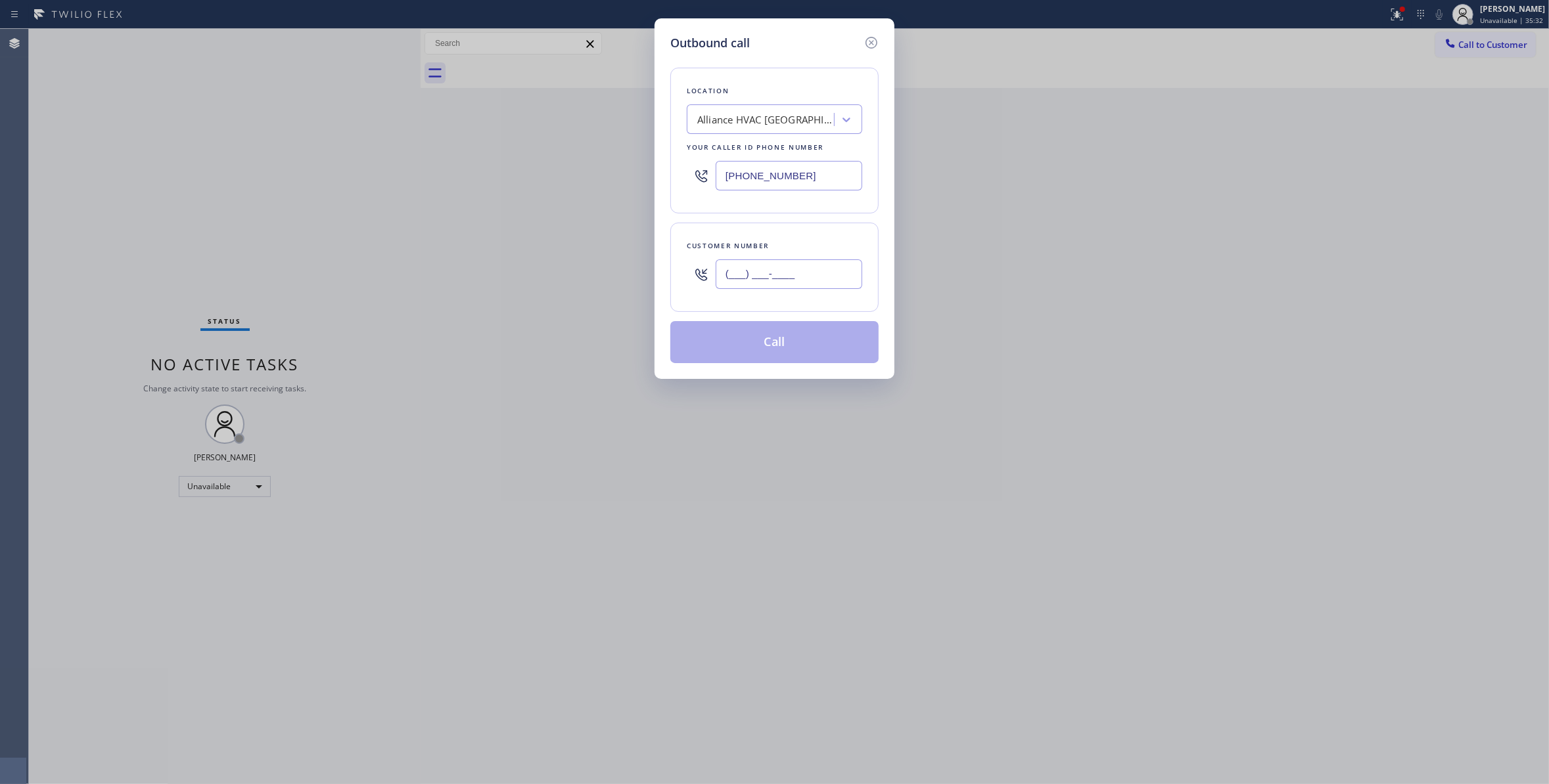
click at [808, 278] on input "(___) ___-____" at bounding box center [789, 274] width 147 height 30
paste input "954) 676-7903"
type input "(954) 676-7903"
drag, startPoint x: 816, startPoint y: 169, endPoint x: 492, endPoint y: 173, distance: 324.0
click at [482, 169] on div "Outbound call Location Alliance HVAC Rancho Palos Verdes Your caller id phone n…" at bounding box center [774, 392] width 1549 height 784
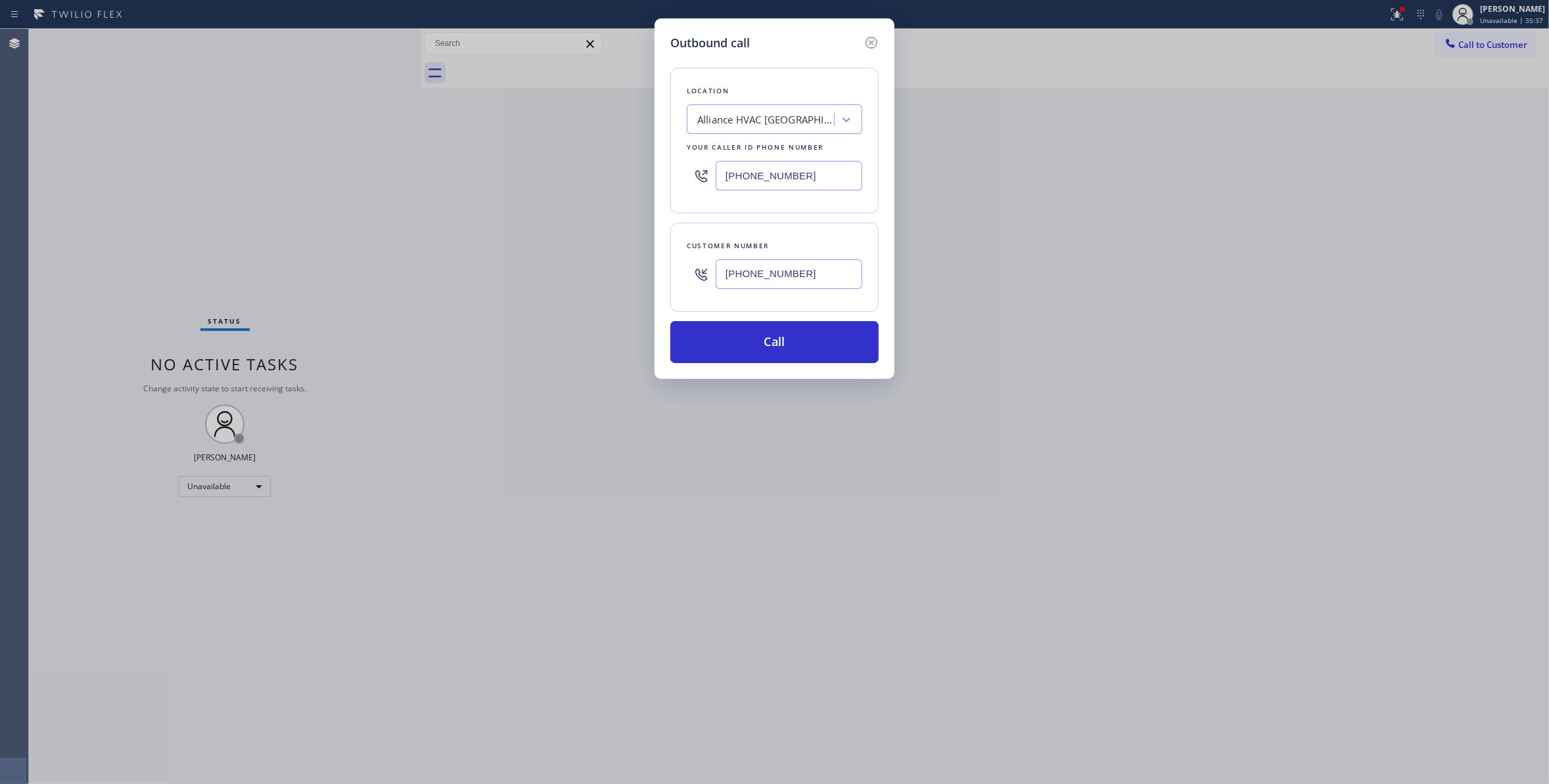
paste input "954) 799-3474"
type input "(954) 799-3474"
drag, startPoint x: 824, startPoint y: 277, endPoint x: 618, endPoint y: 254, distance: 207.3
click at [618, 254] on div "Outbound call Location Metro Heating Repair Sunrise Your caller id phone number…" at bounding box center [774, 392] width 1549 height 784
click at [809, 343] on button "Call" at bounding box center [774, 342] width 208 height 42
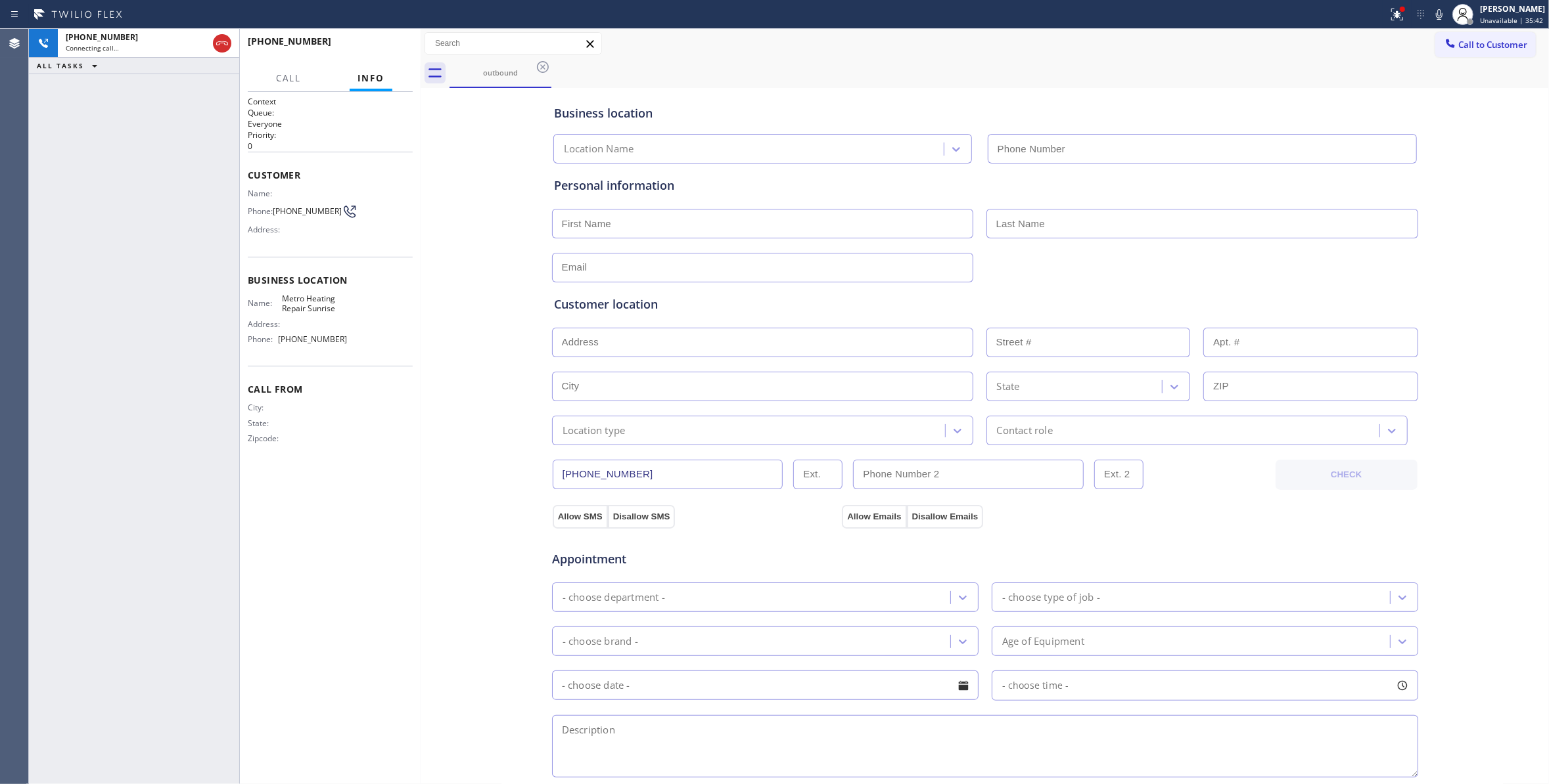
drag, startPoint x: 1375, startPoint y: 18, endPoint x: 1360, endPoint y: 176, distance: 158.7
click at [1389, 18] on icon at bounding box center [1397, 14] width 16 height 16
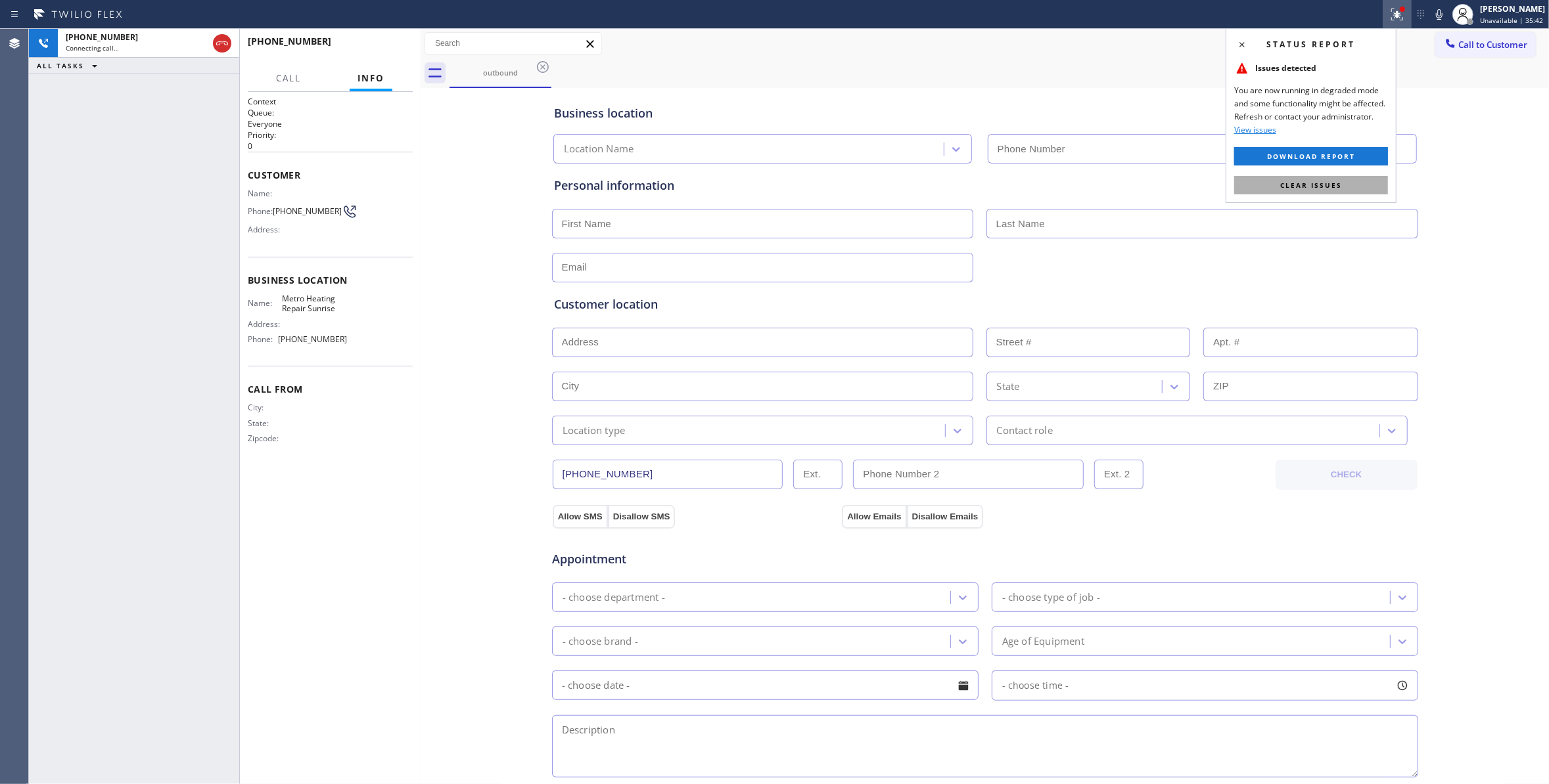
type input "(954) 799-3474"
click at [1363, 181] on button "Clear issues" at bounding box center [1310, 185] width 154 height 18
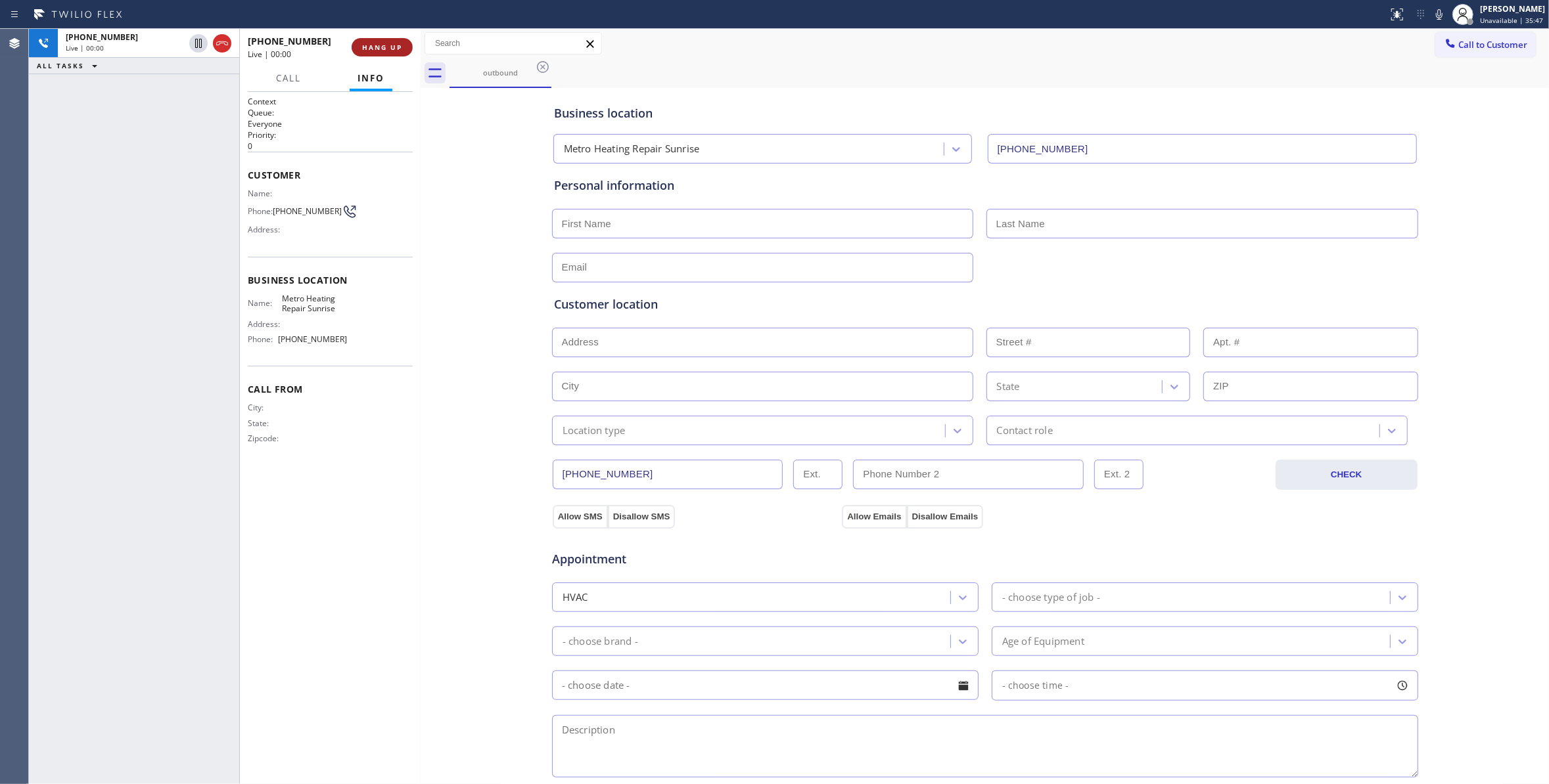
click at [363, 49] on span "HANG UP" at bounding box center [382, 48] width 40 height 10
click at [360, 53] on button "COMPLETE" at bounding box center [379, 47] width 66 height 18
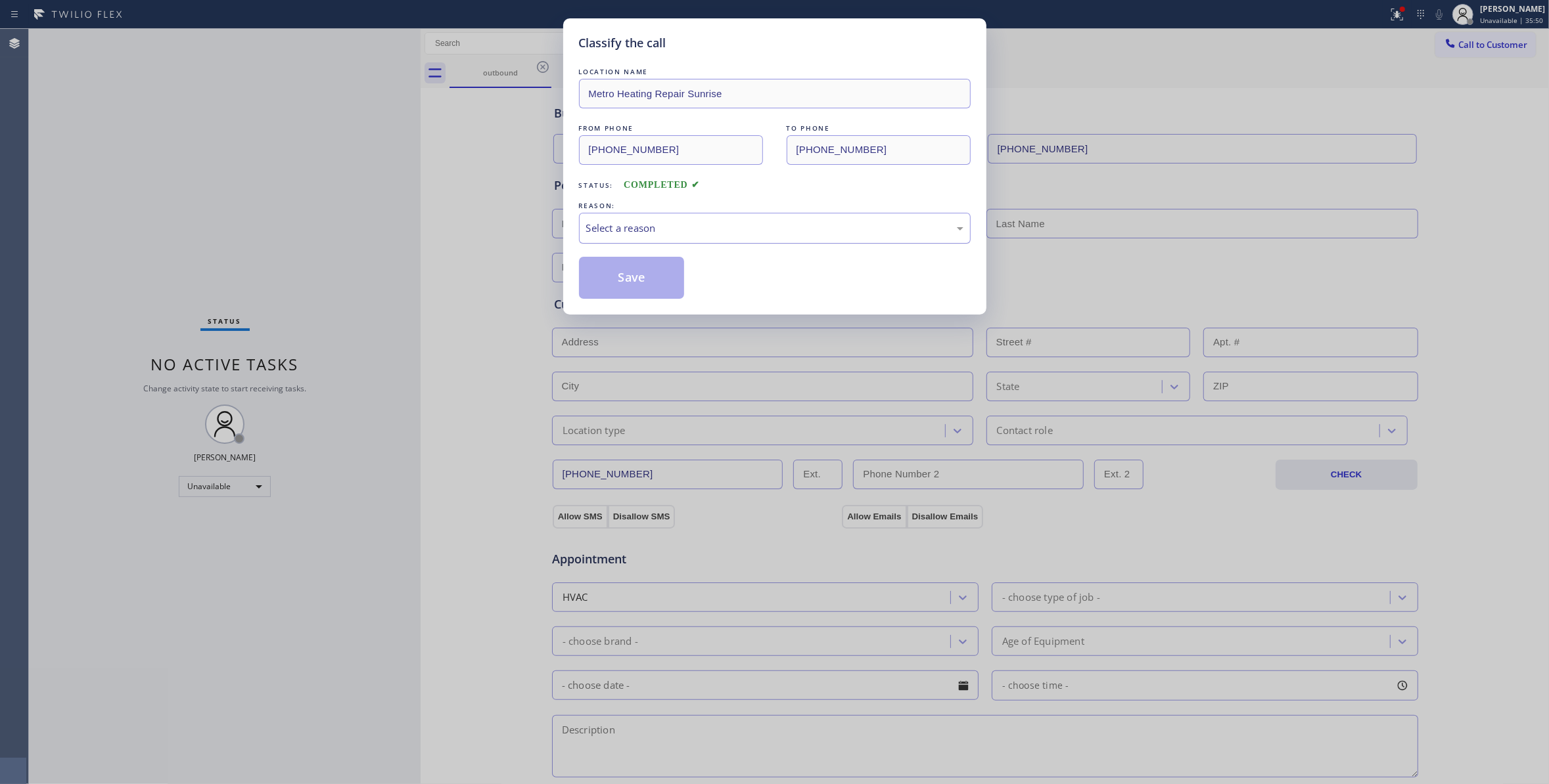
click at [657, 231] on div "Select a reason" at bounding box center [774, 228] width 377 height 15
click at [644, 284] on button "Save" at bounding box center [631, 278] width 106 height 42
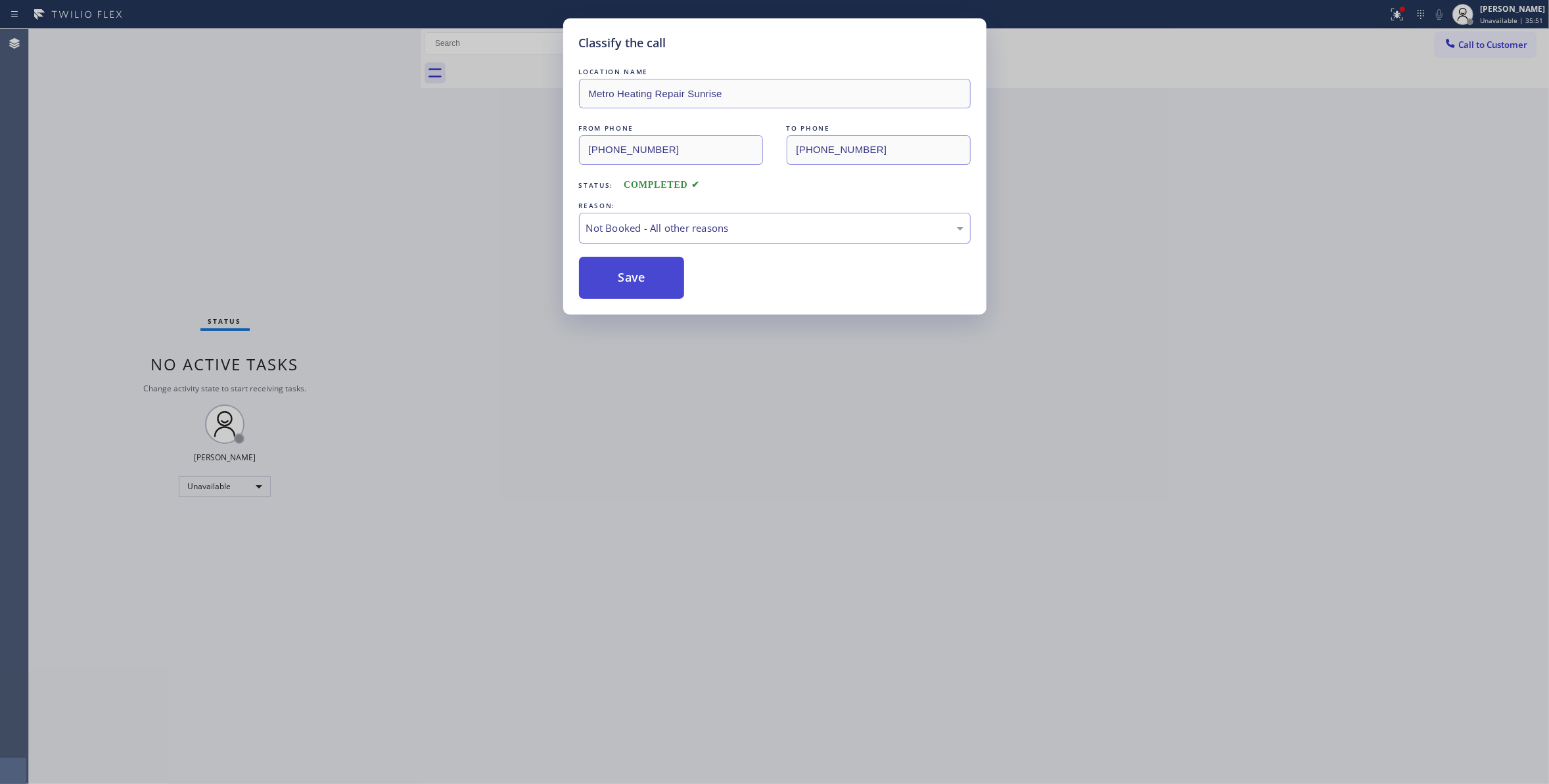
click at [644, 284] on button "Save" at bounding box center [631, 278] width 106 height 42
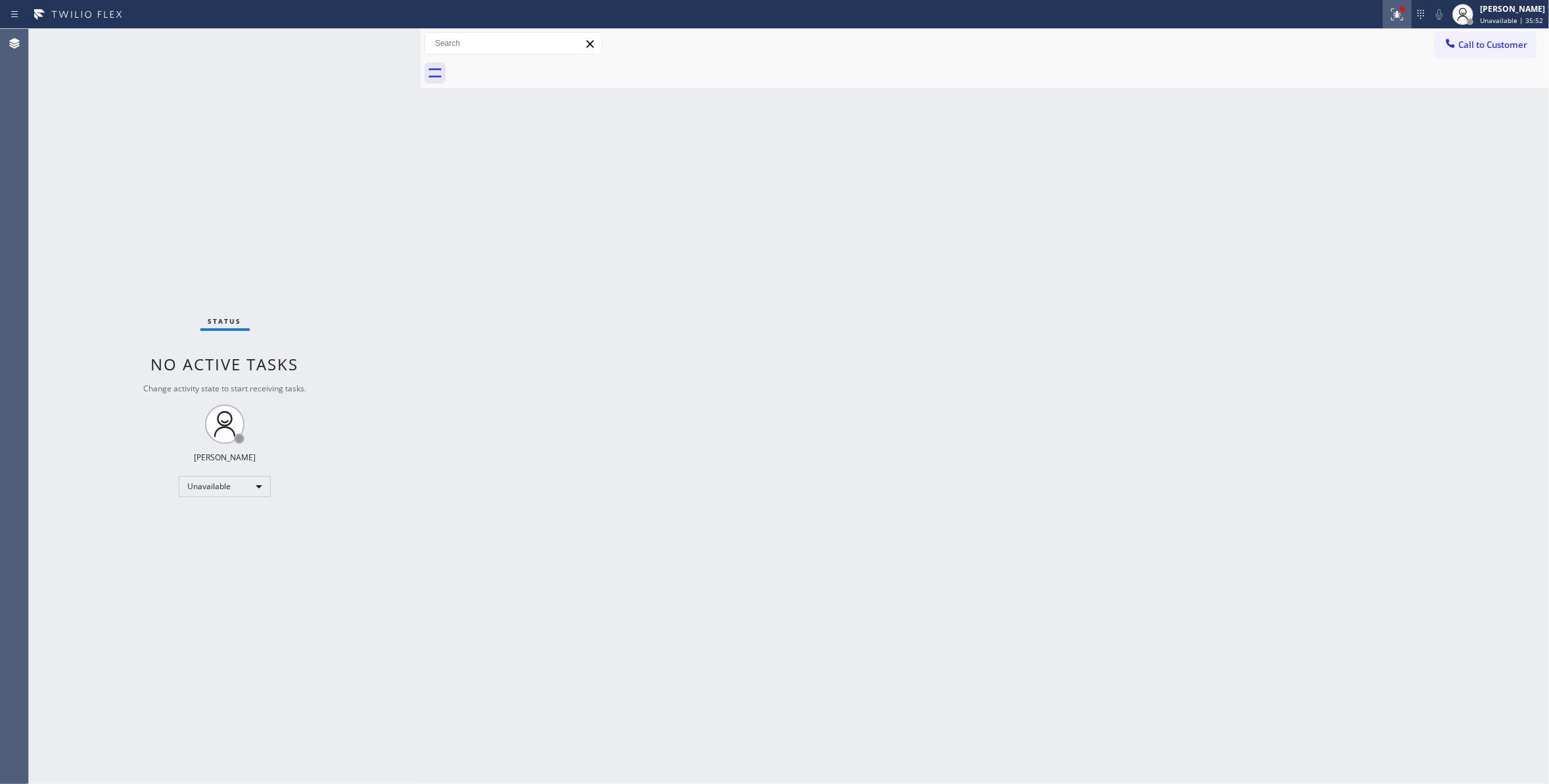
click at [1391, 14] on icon at bounding box center [1395, 14] width 8 height 10
click at [1336, 198] on div "Status report Issues detected You are now running in degraded mode and some fun…" at bounding box center [1311, 115] width 171 height 175
click at [1338, 187] on span "Clear issues" at bounding box center [1310, 185] width 61 height 10
click at [1496, 45] on span "Call to Customer" at bounding box center [1492, 45] width 69 height 12
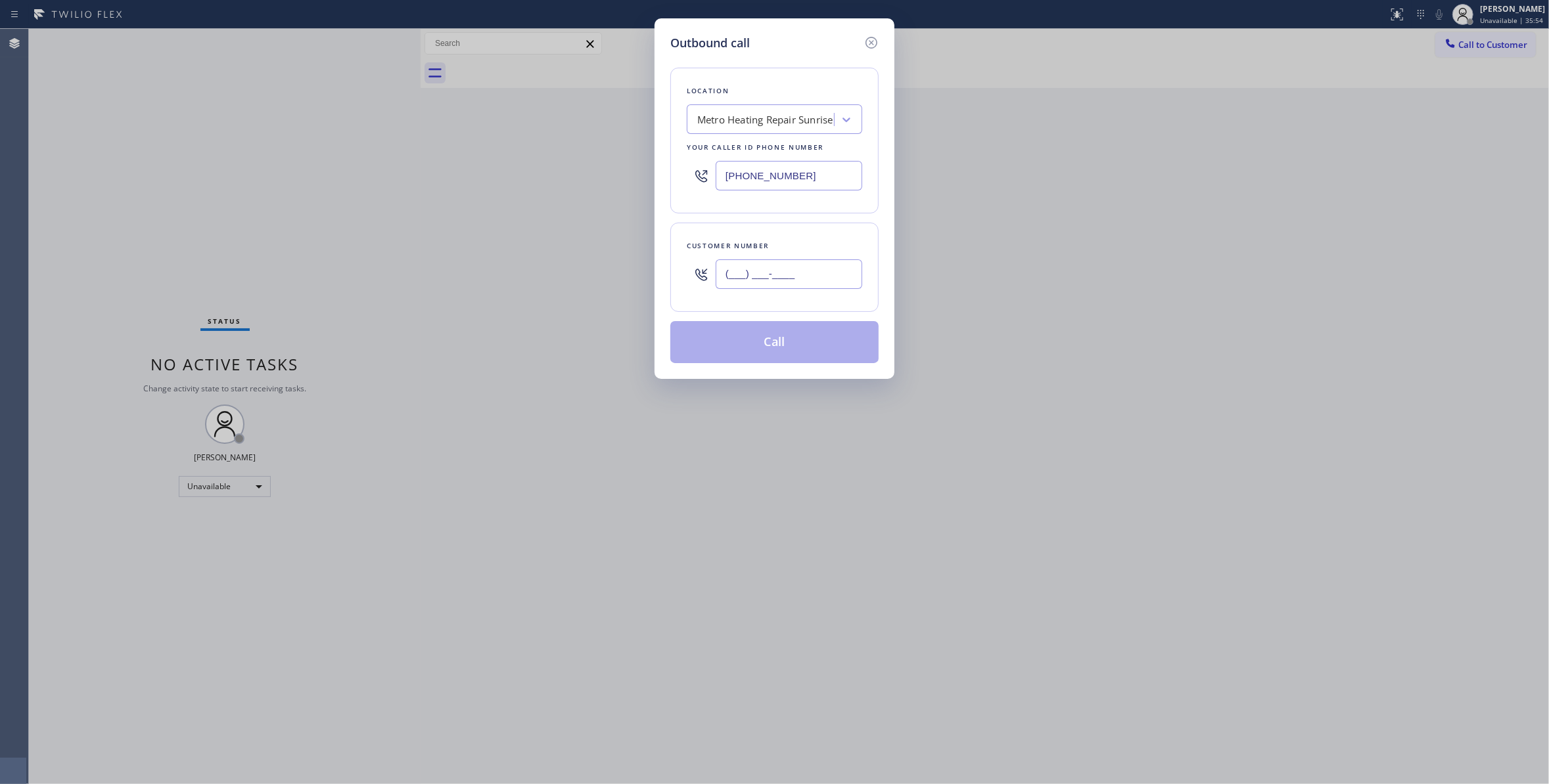
click at [799, 270] on input "(___) ___-____" at bounding box center [789, 274] width 147 height 30
paste input "954) 676-7903"
type input "(954) 676-7903"
click at [802, 343] on button "Call" at bounding box center [774, 342] width 208 height 42
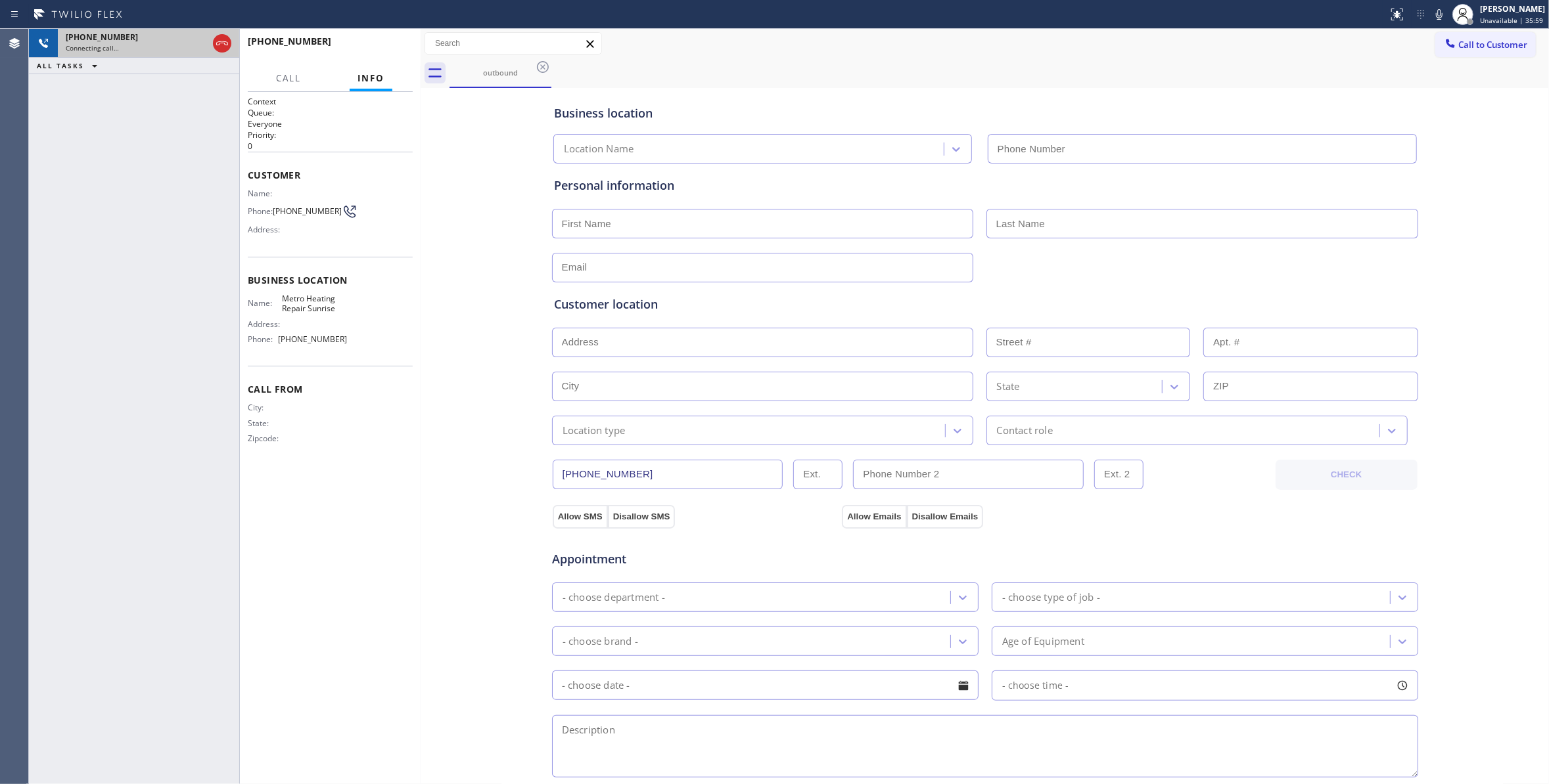
type input "(954) 799-3474"
click at [289, 216] on span "(954) 676-7903" at bounding box center [307, 211] width 69 height 10
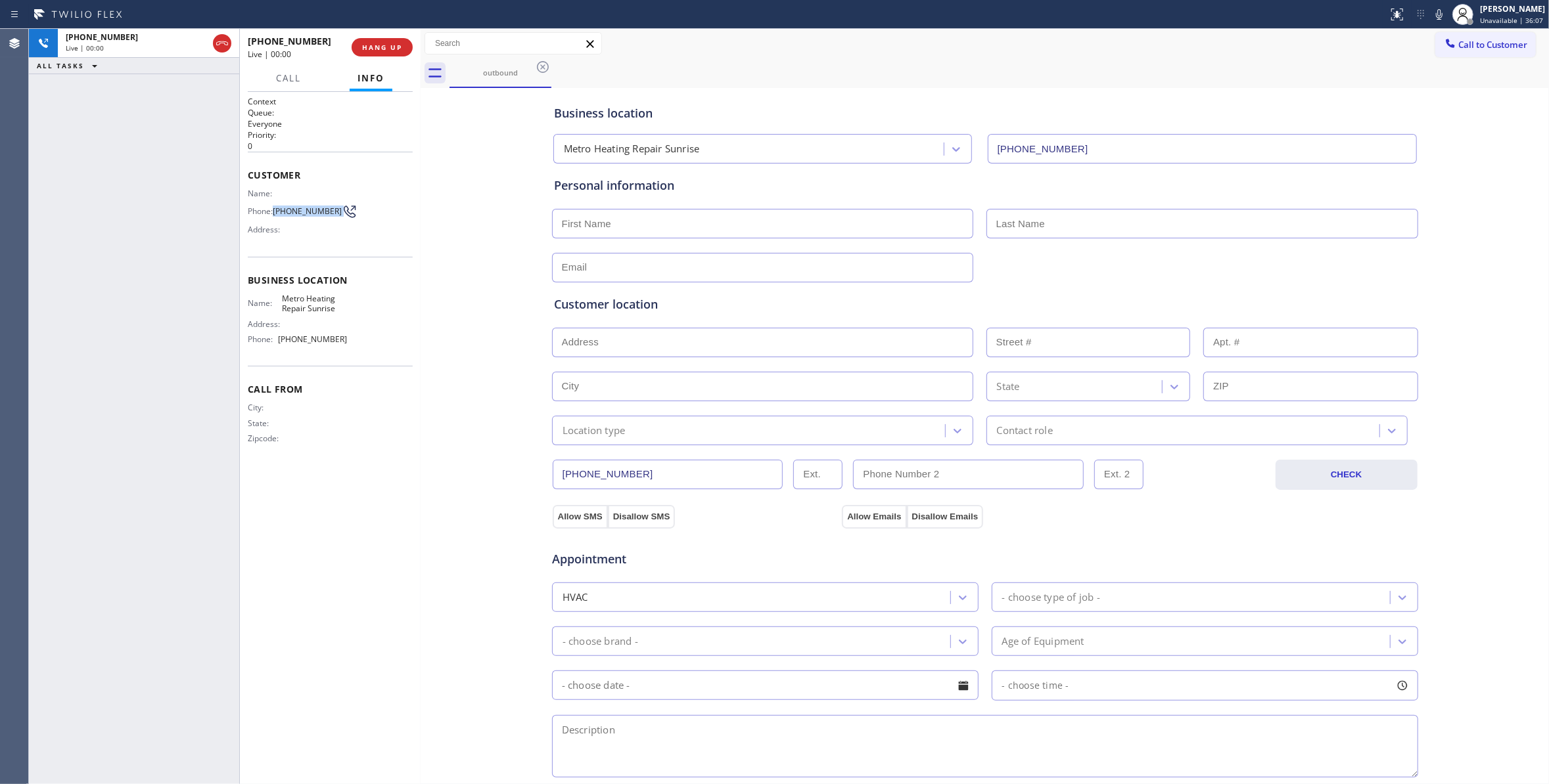
click at [289, 216] on span "(954) 676-7903" at bounding box center [307, 211] width 69 height 10
copy div "(954) 676-7903"
click at [376, 47] on span "HANG UP" at bounding box center [382, 48] width 40 height 10
click at [377, 47] on span "HANG UP" at bounding box center [382, 48] width 40 height 10
click at [380, 46] on span "COMPLETE" at bounding box center [379, 48] width 45 height 10
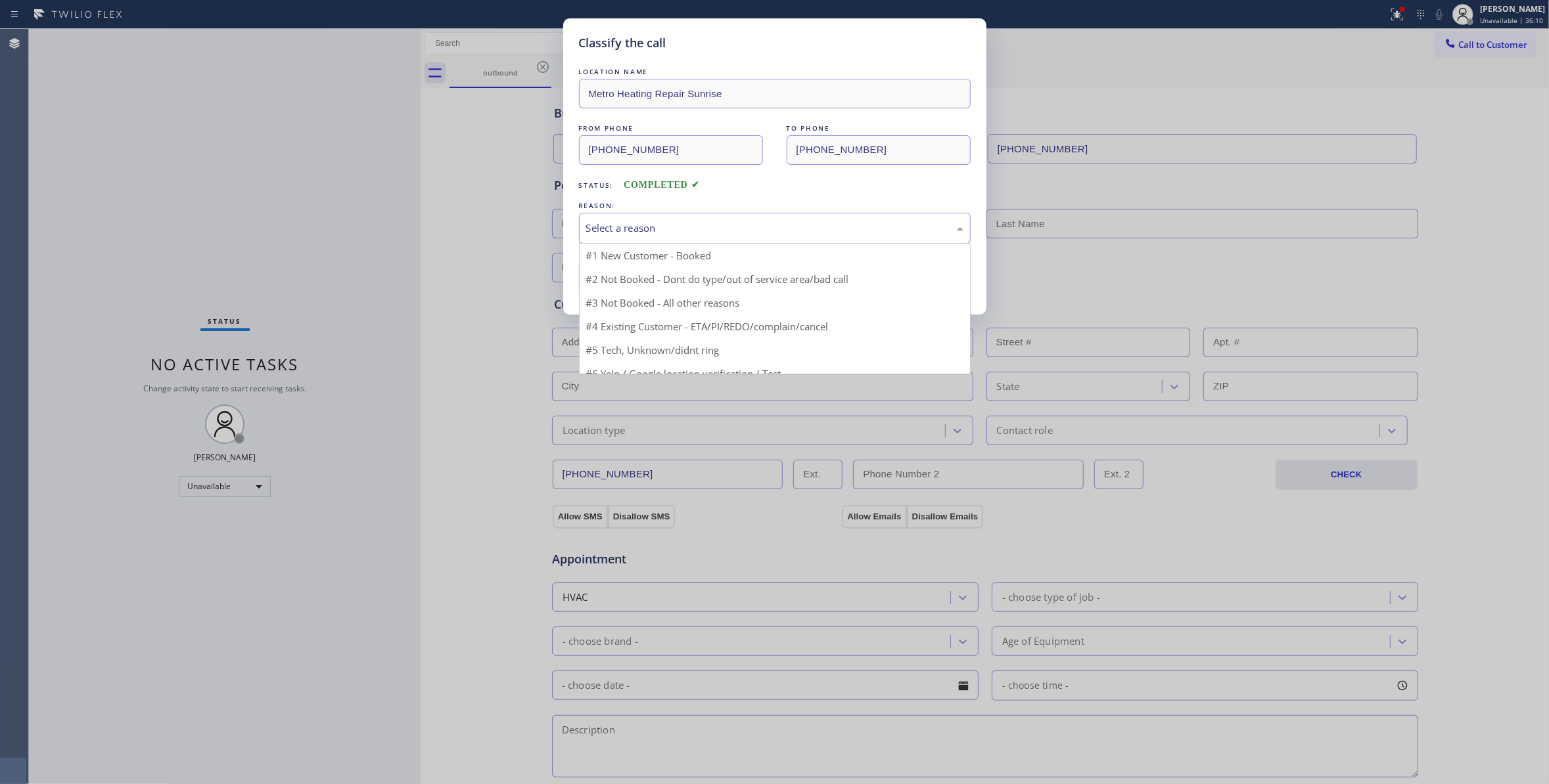
click at [602, 224] on div "Select a reason" at bounding box center [774, 228] width 377 height 15
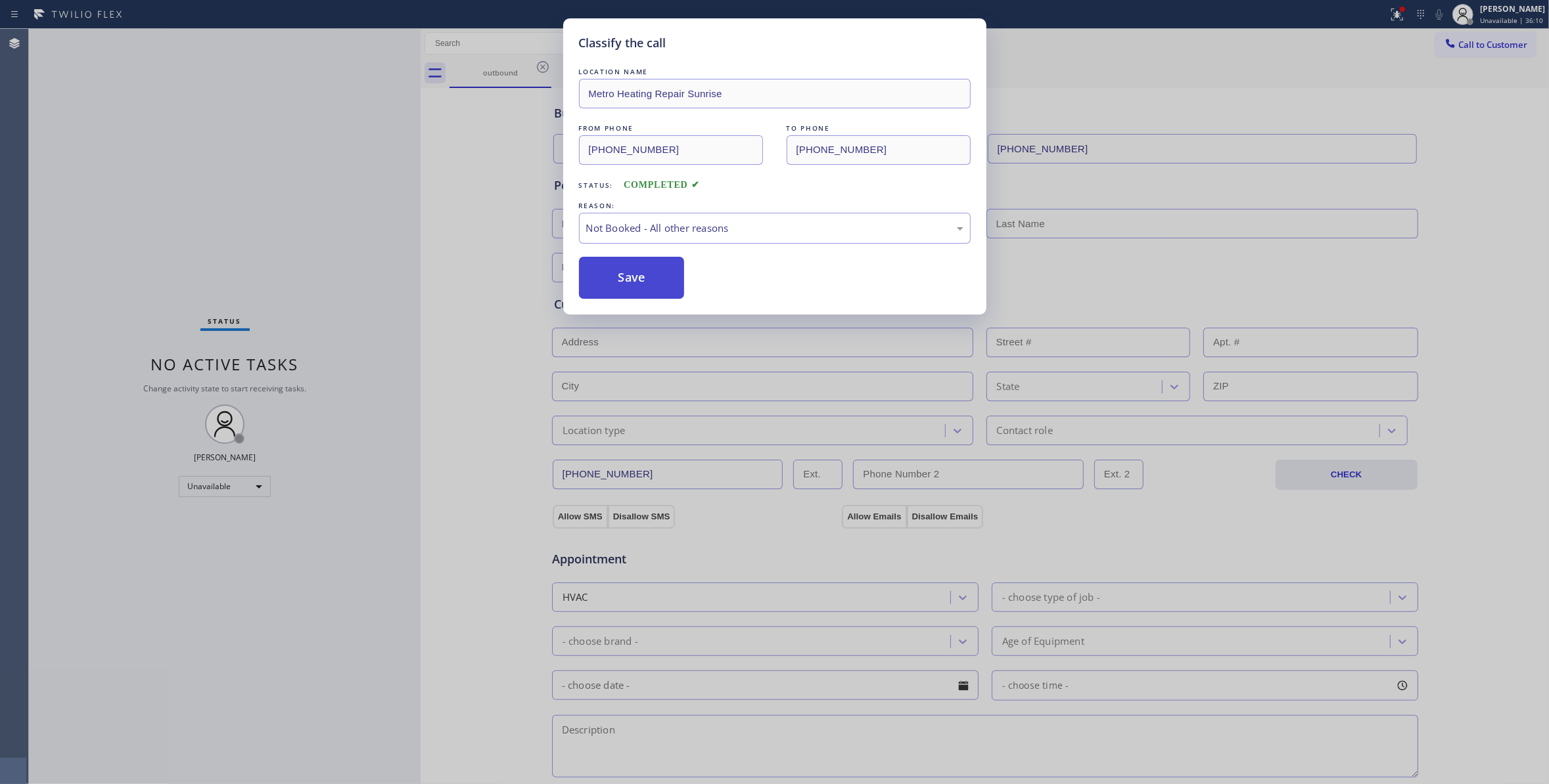
click at [623, 284] on button "Save" at bounding box center [631, 278] width 106 height 42
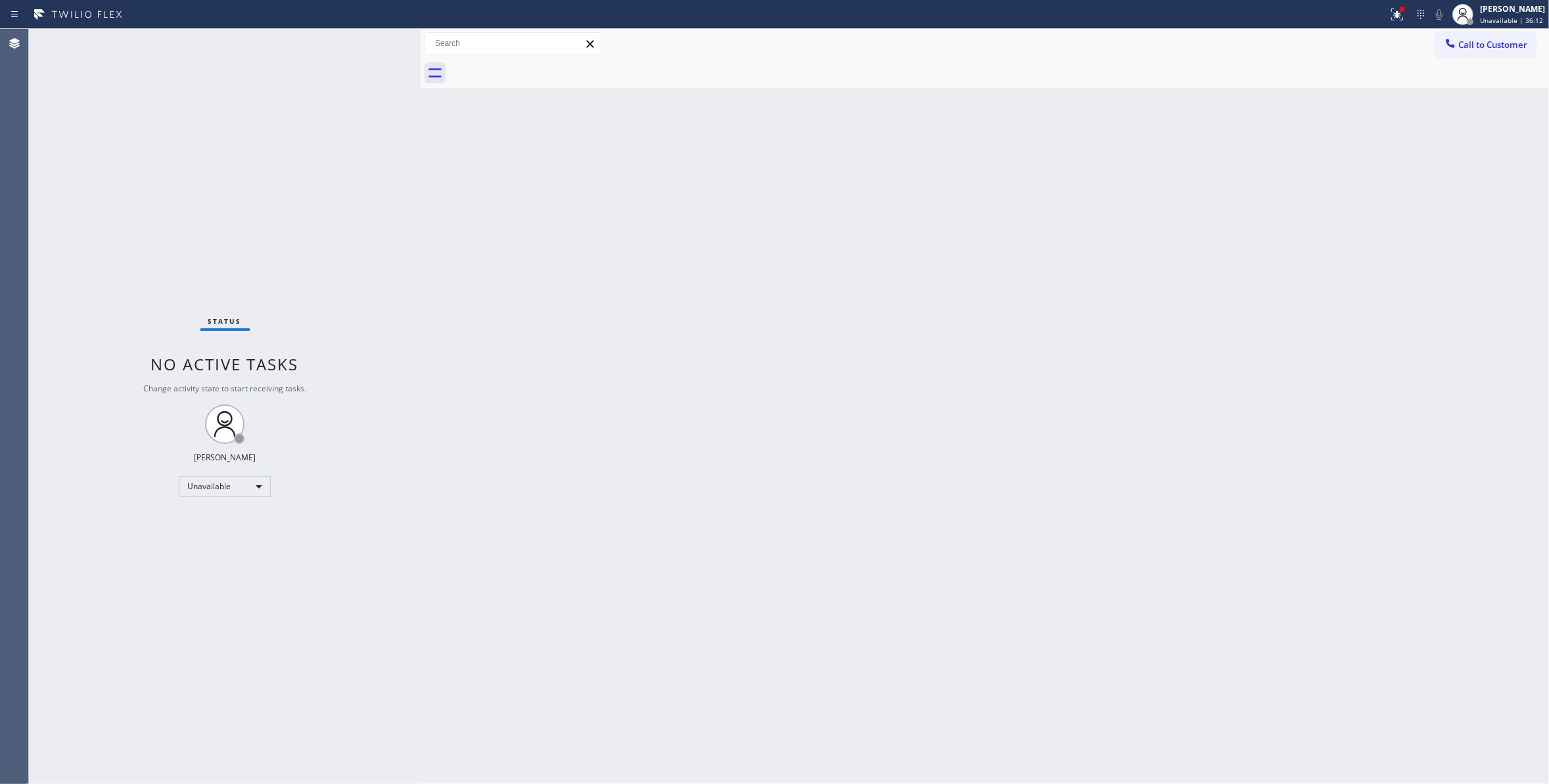
click at [1483, 50] on span "Call to Customer" at bounding box center [1492, 45] width 69 height 12
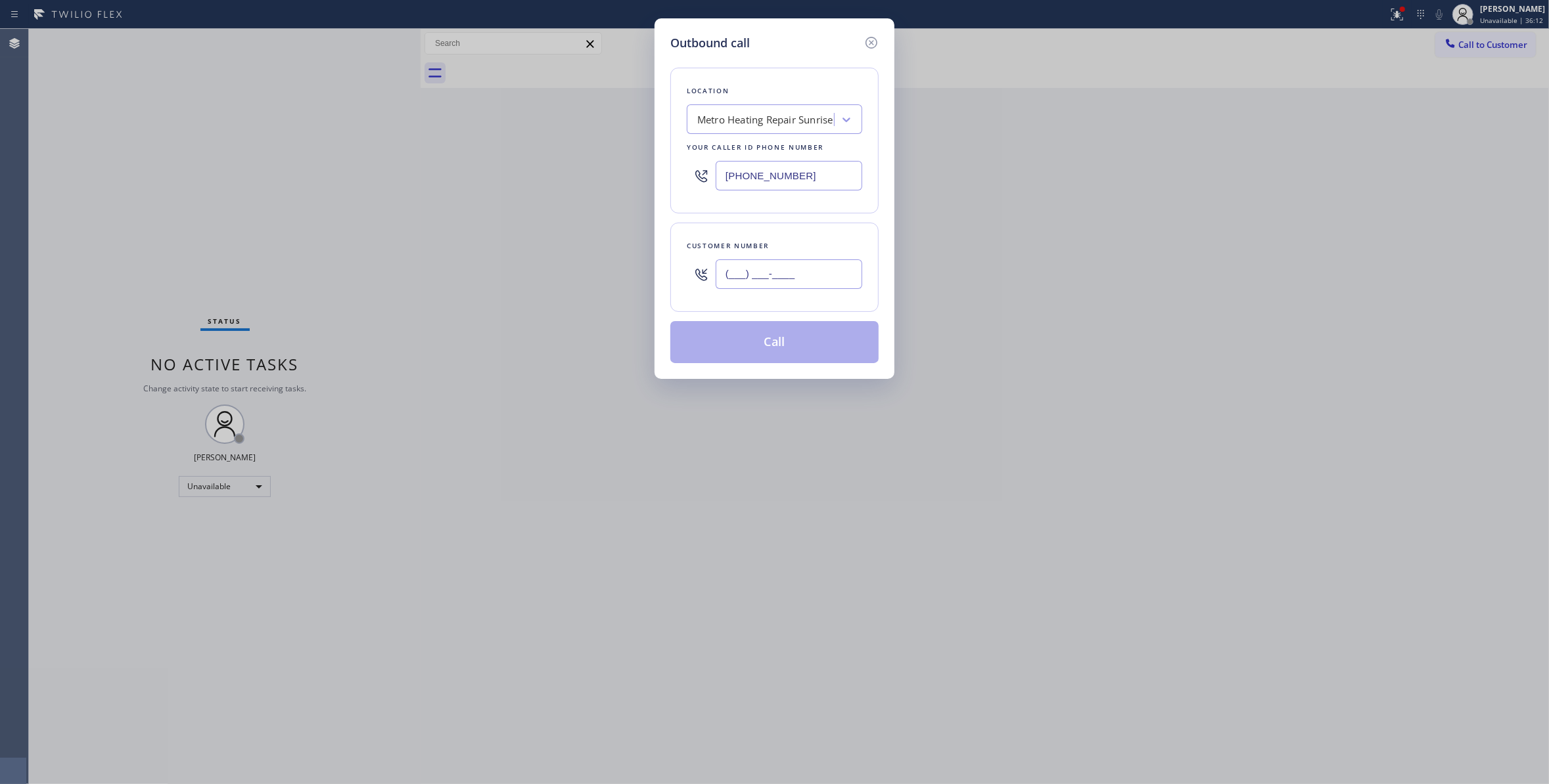
click at [842, 270] on input "(___) ___-____" at bounding box center [789, 274] width 147 height 30
paste input "954) 676-7903"
type input "(954) 676-7903"
click at [795, 343] on button "Call" at bounding box center [774, 342] width 208 height 42
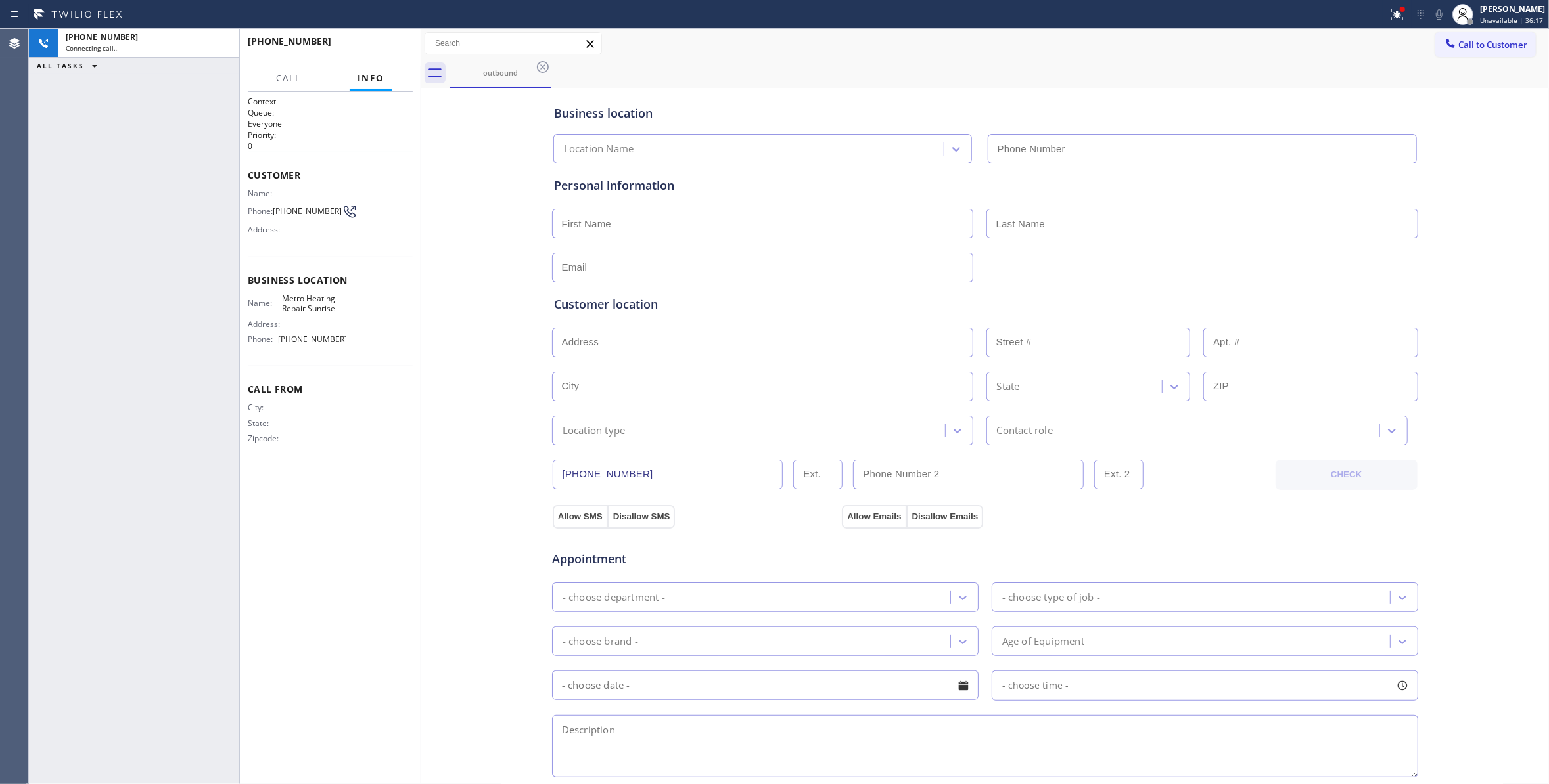
type input "(954) 799-3474"
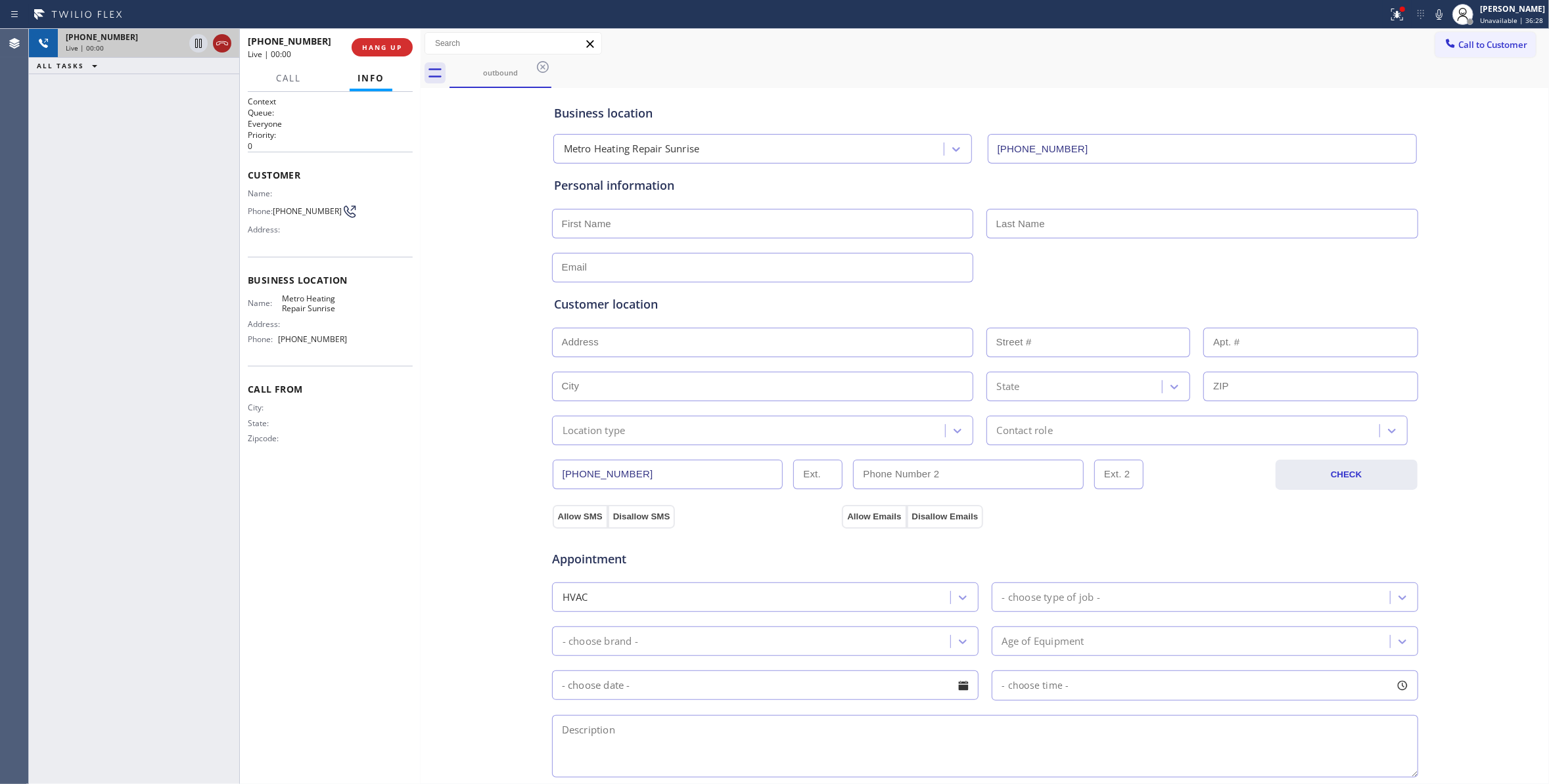
click at [222, 42] on icon at bounding box center [222, 43] width 16 height 16
click at [374, 47] on span "HANG UP" at bounding box center [382, 48] width 40 height 10
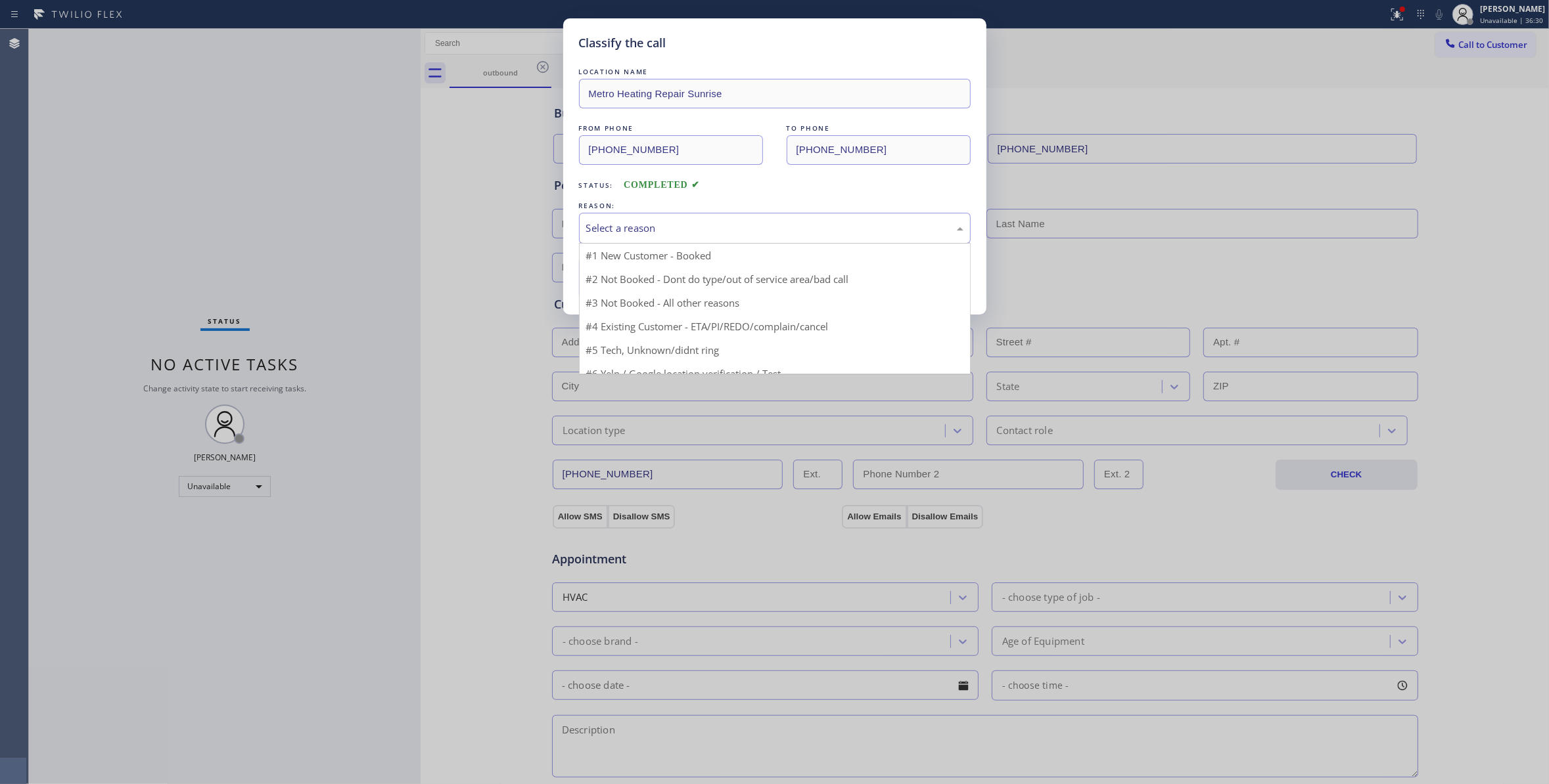
click at [653, 224] on div "Select a reason" at bounding box center [774, 228] width 377 height 15
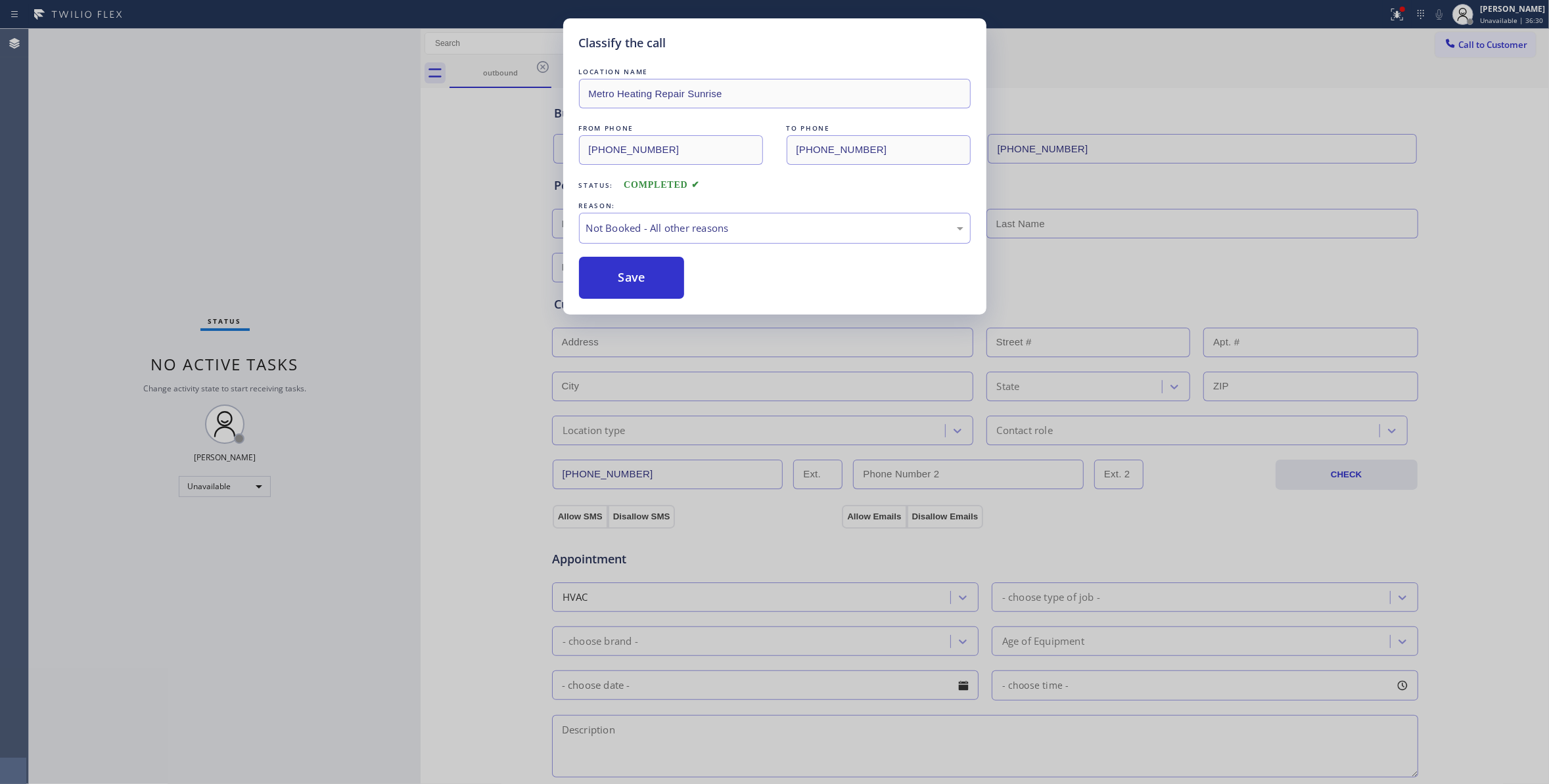
click at [637, 274] on button "Save" at bounding box center [631, 278] width 106 height 42
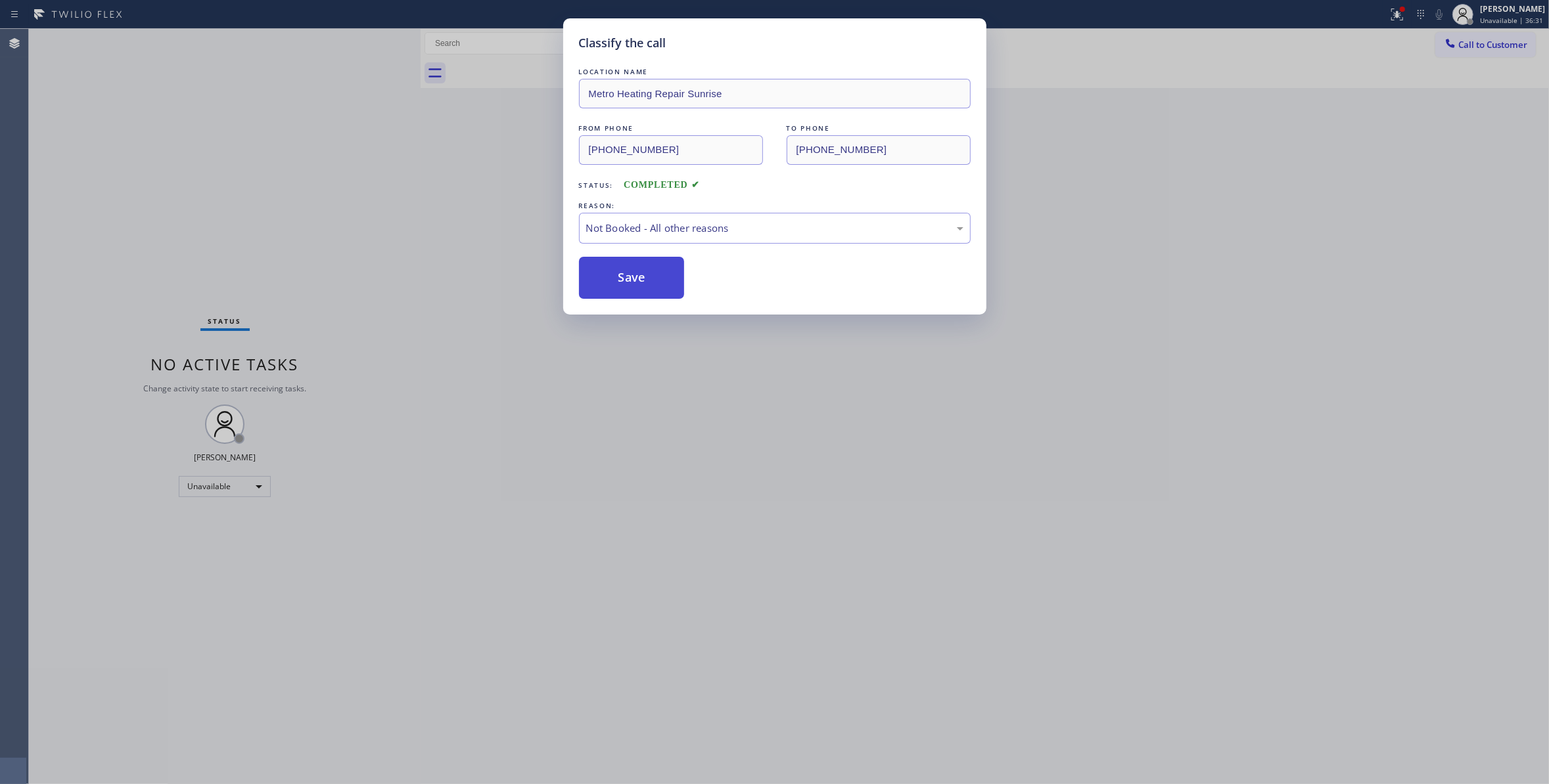
click at [636, 274] on button "Save" at bounding box center [631, 278] width 106 height 42
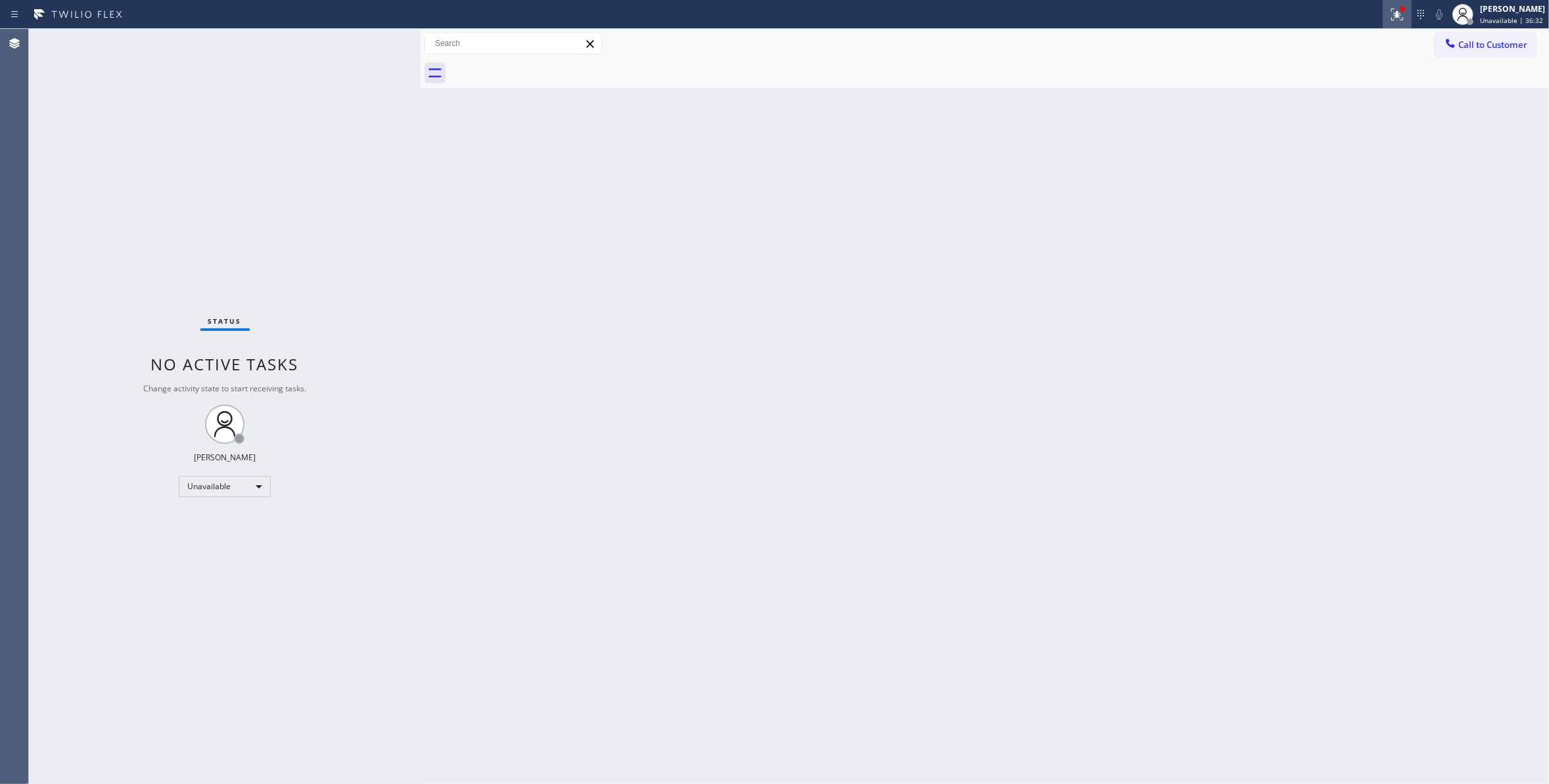
click at [1391, 17] on icon at bounding box center [1397, 14] width 12 height 12
click at [1283, 187] on span "Clear issues" at bounding box center [1310, 185] width 61 height 10
click at [1496, 43] on span "Call to Customer" at bounding box center [1492, 45] width 69 height 12
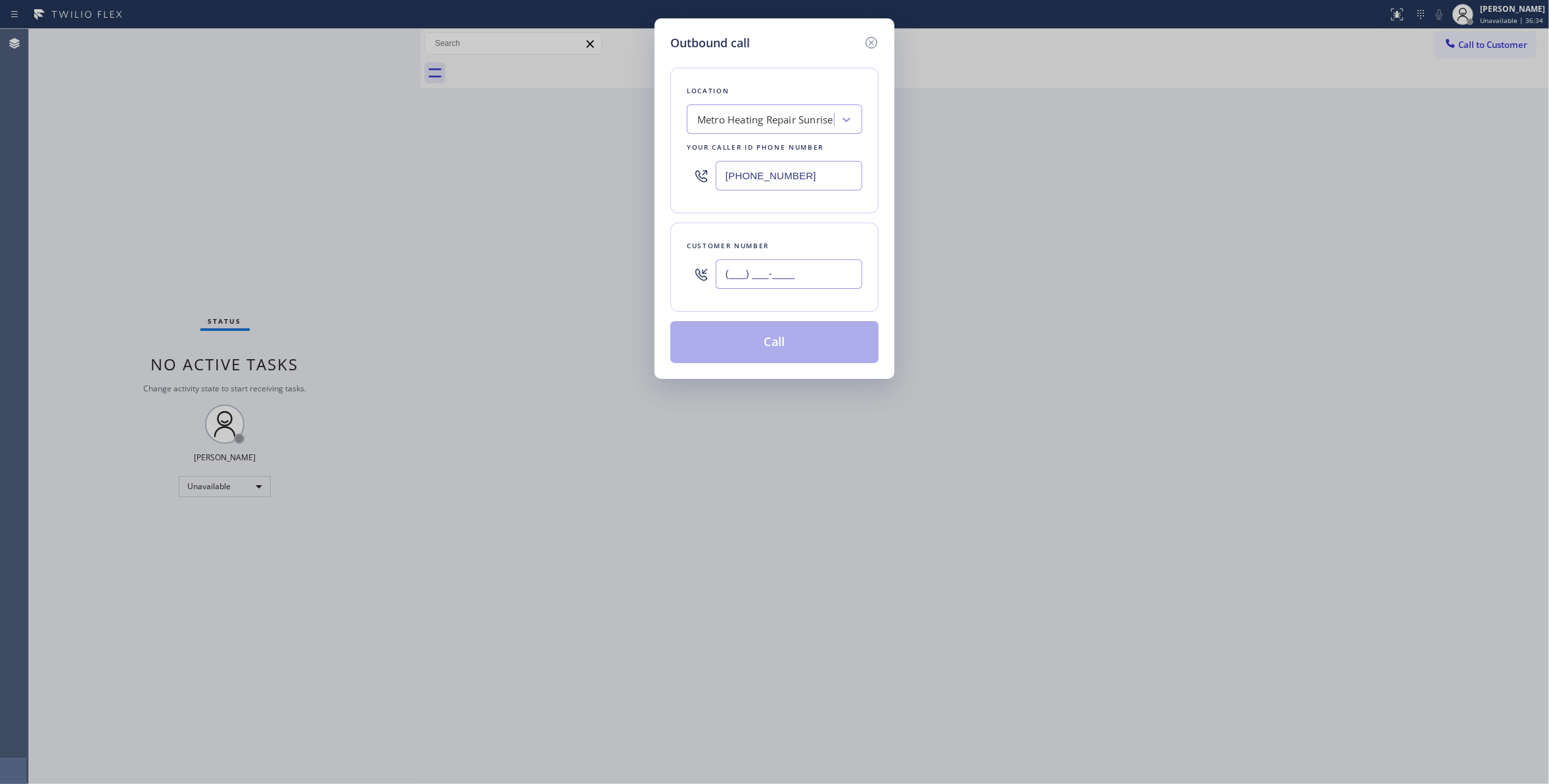
click at [805, 271] on input "(___) ___-____" at bounding box center [789, 274] width 147 height 30
paste input "954) 676-7903"
type input "(954) 676-7903"
click at [745, 350] on button "Call" at bounding box center [774, 342] width 208 height 42
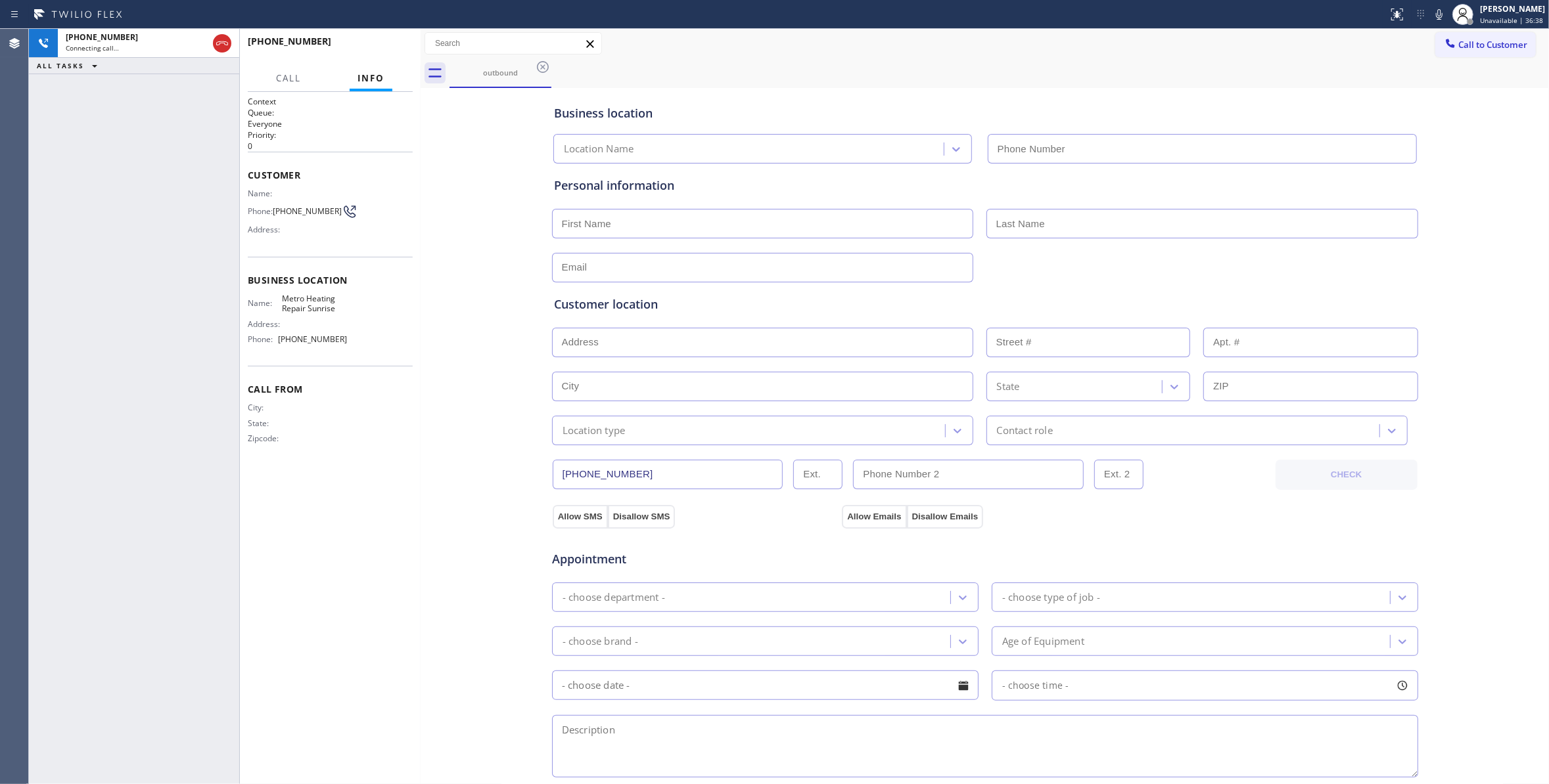
type input "(954) 799-3474"
drag, startPoint x: 219, startPoint y: 40, endPoint x: 374, endPoint y: 54, distance: 155.6
click at [221, 40] on icon at bounding box center [222, 43] width 16 height 16
click at [393, 57] on div "+19546767903 Live | 00:00 HANG UP" at bounding box center [330, 47] width 165 height 34
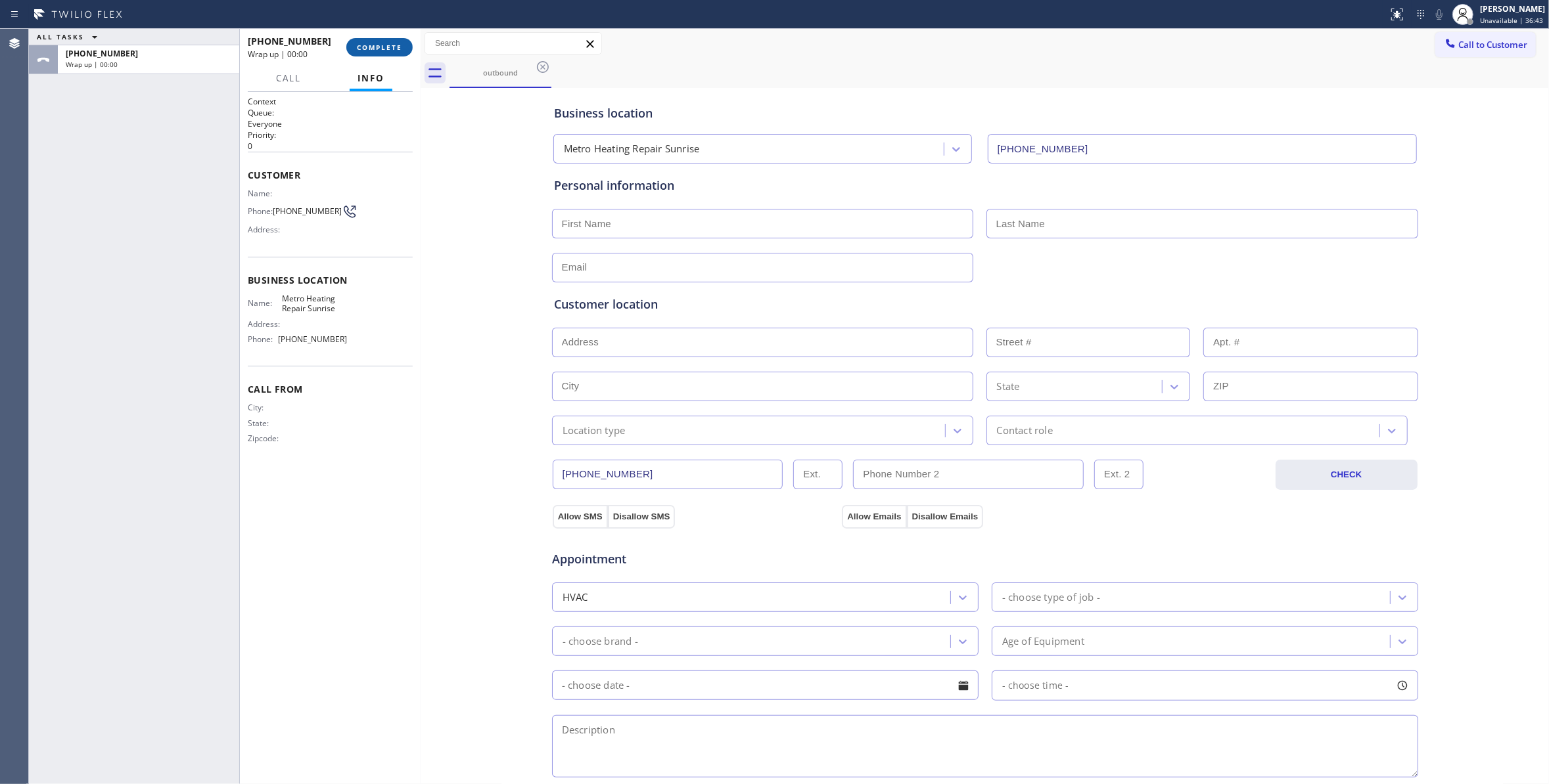
click at [392, 51] on button "COMPLETE" at bounding box center [379, 47] width 66 height 18
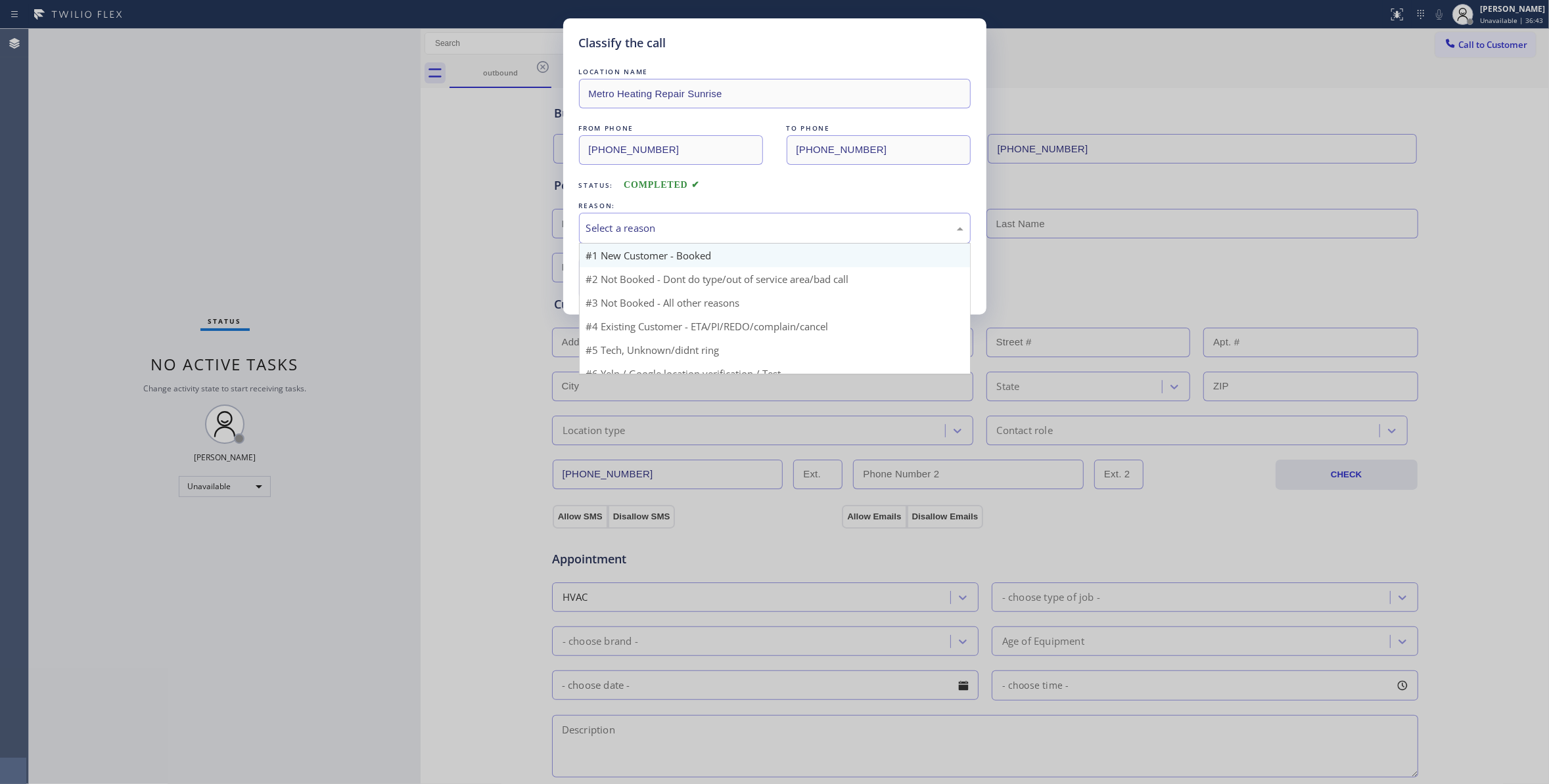
drag, startPoint x: 663, startPoint y: 236, endPoint x: 661, endPoint y: 254, distance: 18.1
click at [661, 234] on div "Select a reason" at bounding box center [774, 228] width 377 height 15
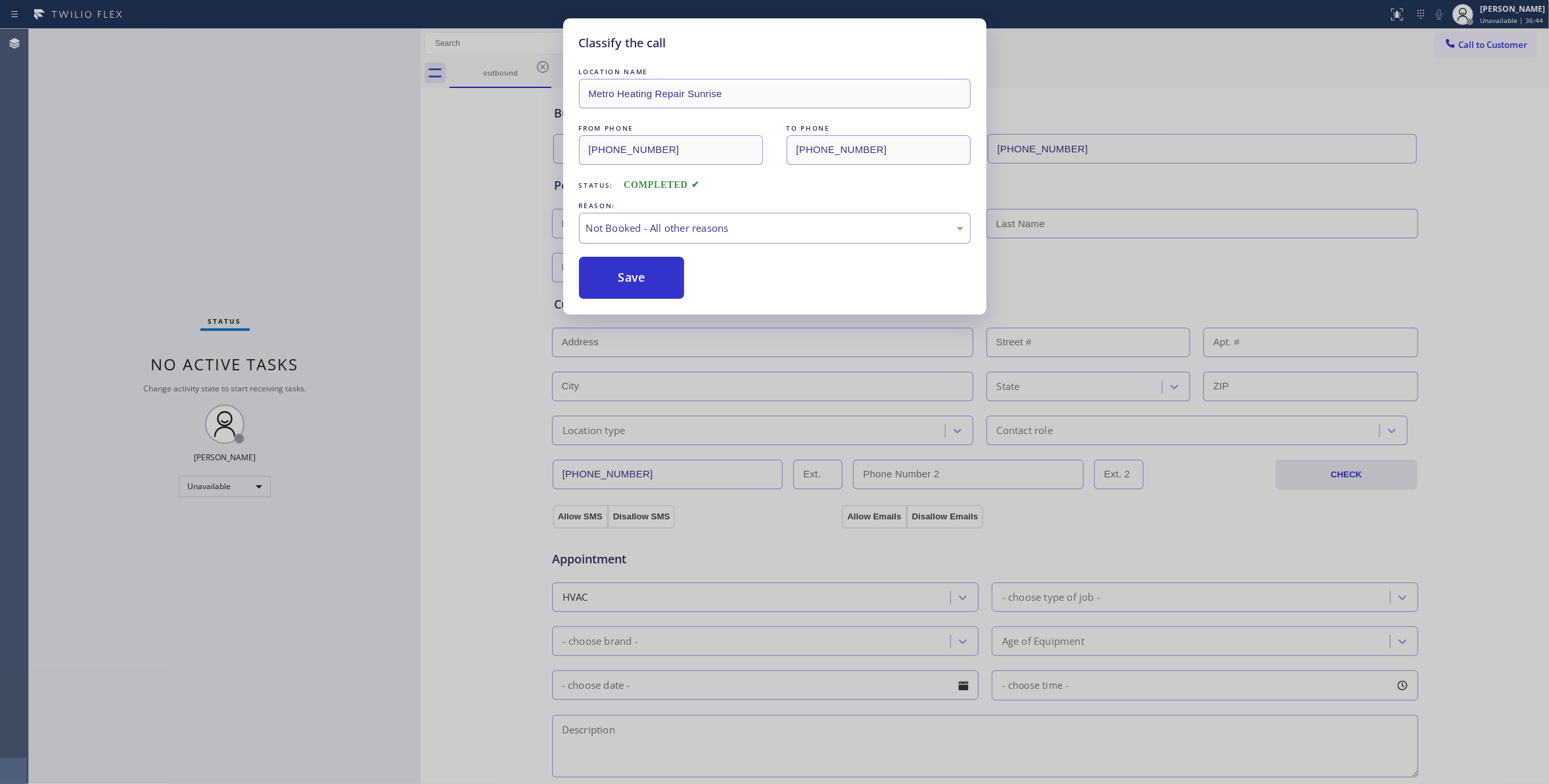
click at [650, 277] on button "Save" at bounding box center [631, 278] width 106 height 42
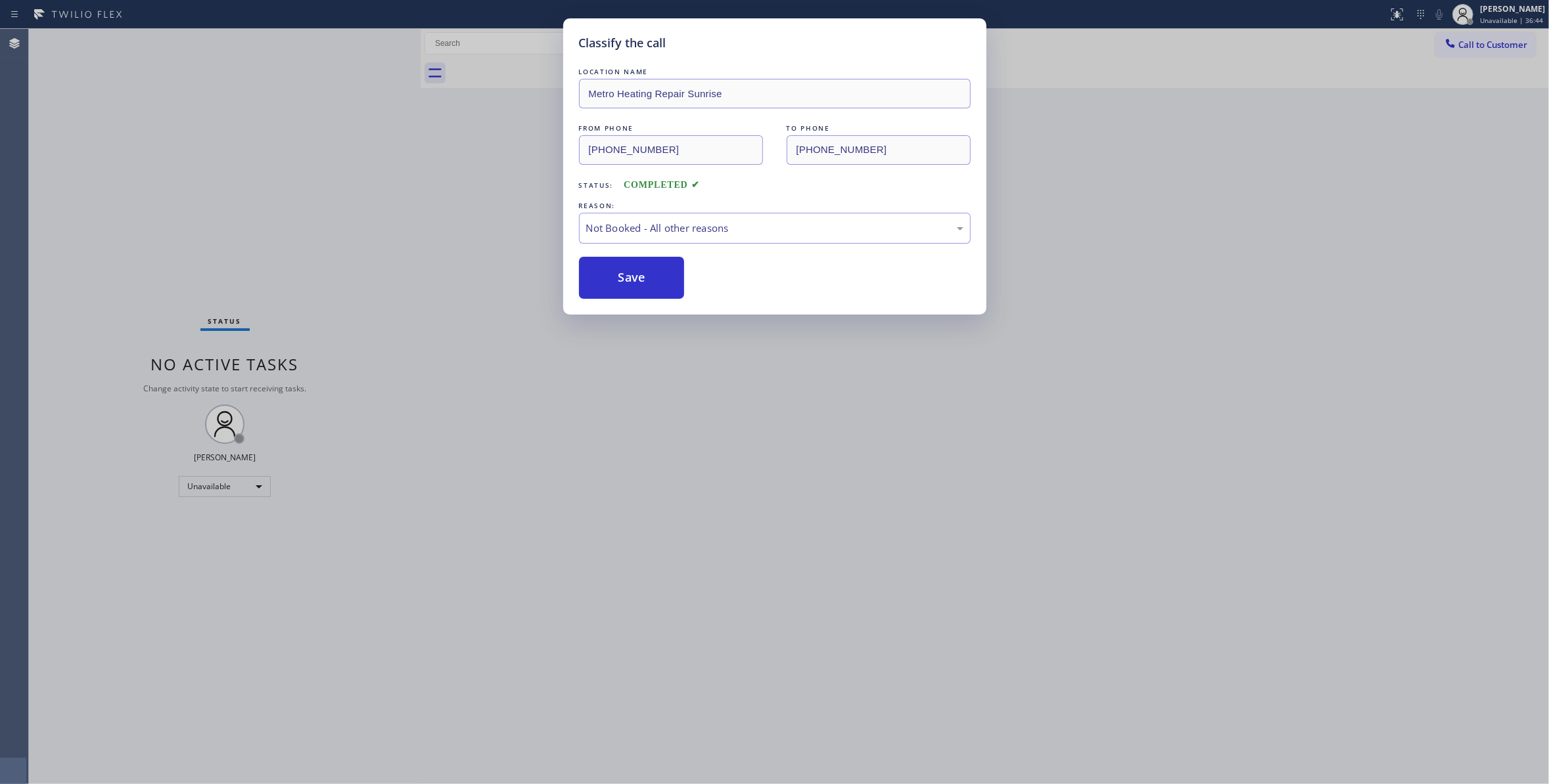
click at [650, 277] on button "Save" at bounding box center [631, 278] width 106 height 42
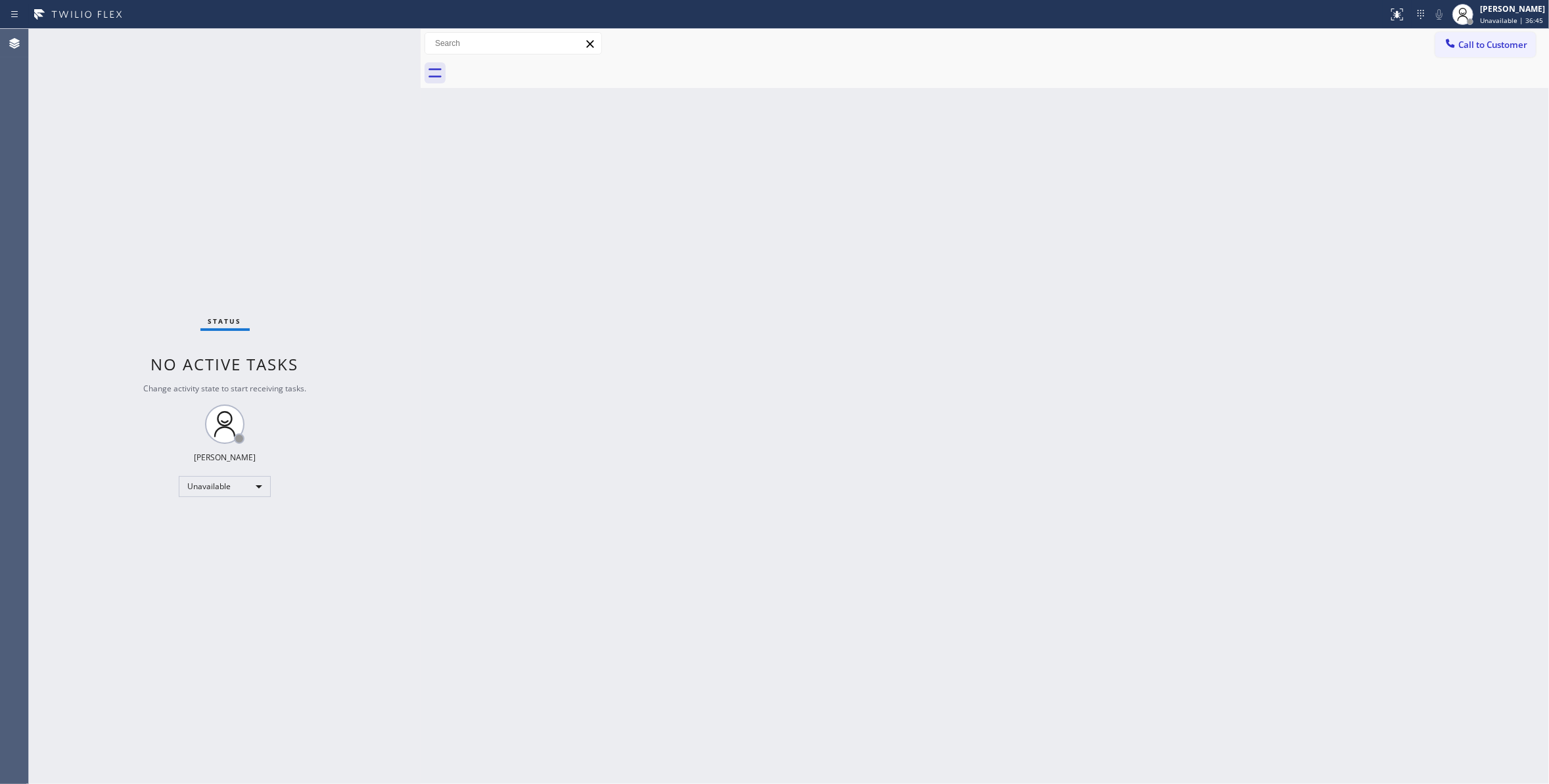
drag, startPoint x: 1487, startPoint y: 42, endPoint x: 1368, endPoint y: 42, distance: 119.0
click at [1478, 42] on span "Call to Customer" at bounding box center [1492, 45] width 69 height 12
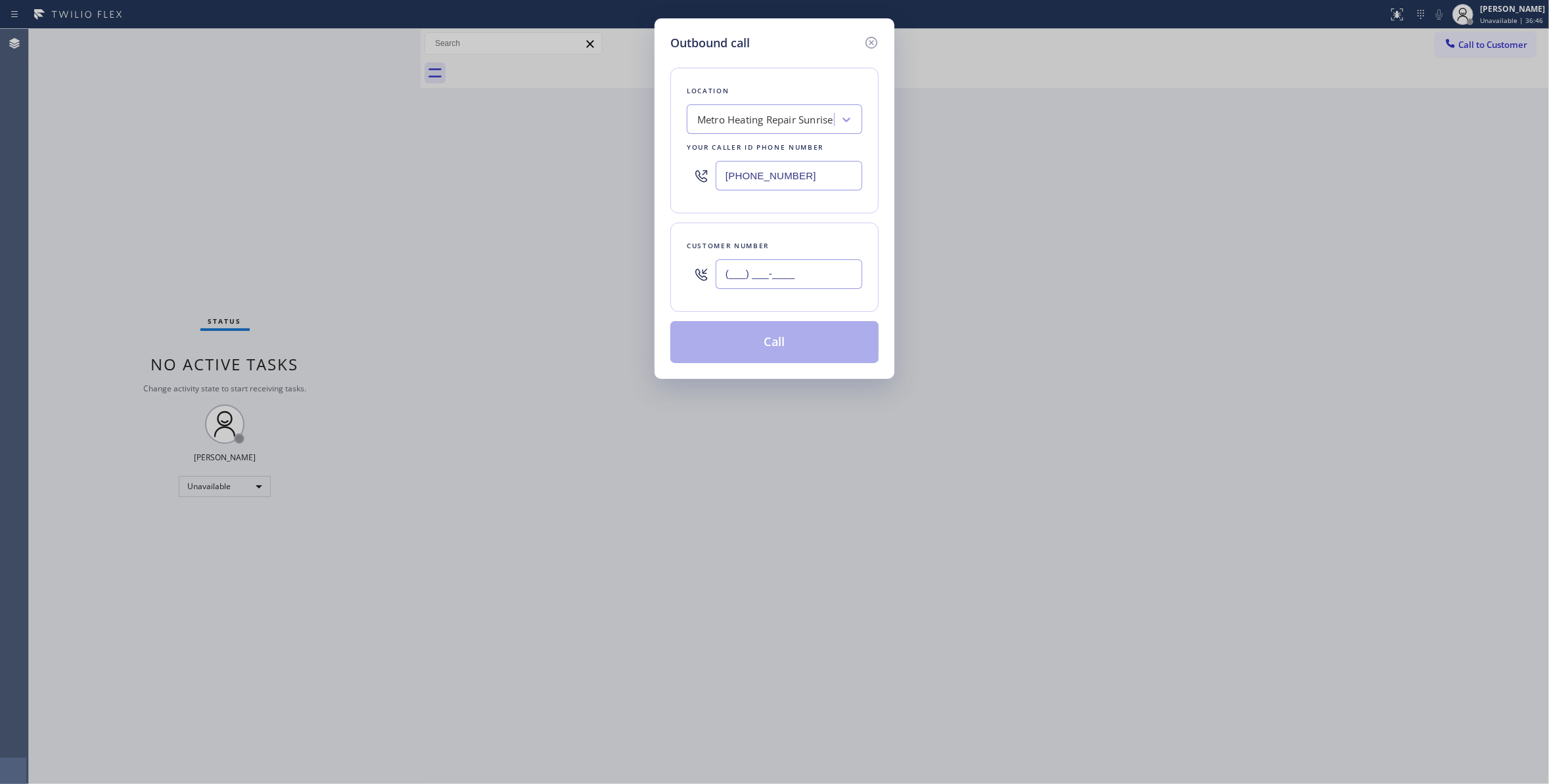
click at [781, 282] on input "(___) ___-____" at bounding box center [789, 274] width 147 height 30
paste input "954) 676-7903"
type input "(954) 676-7903"
click at [779, 353] on button "Call" at bounding box center [774, 342] width 208 height 42
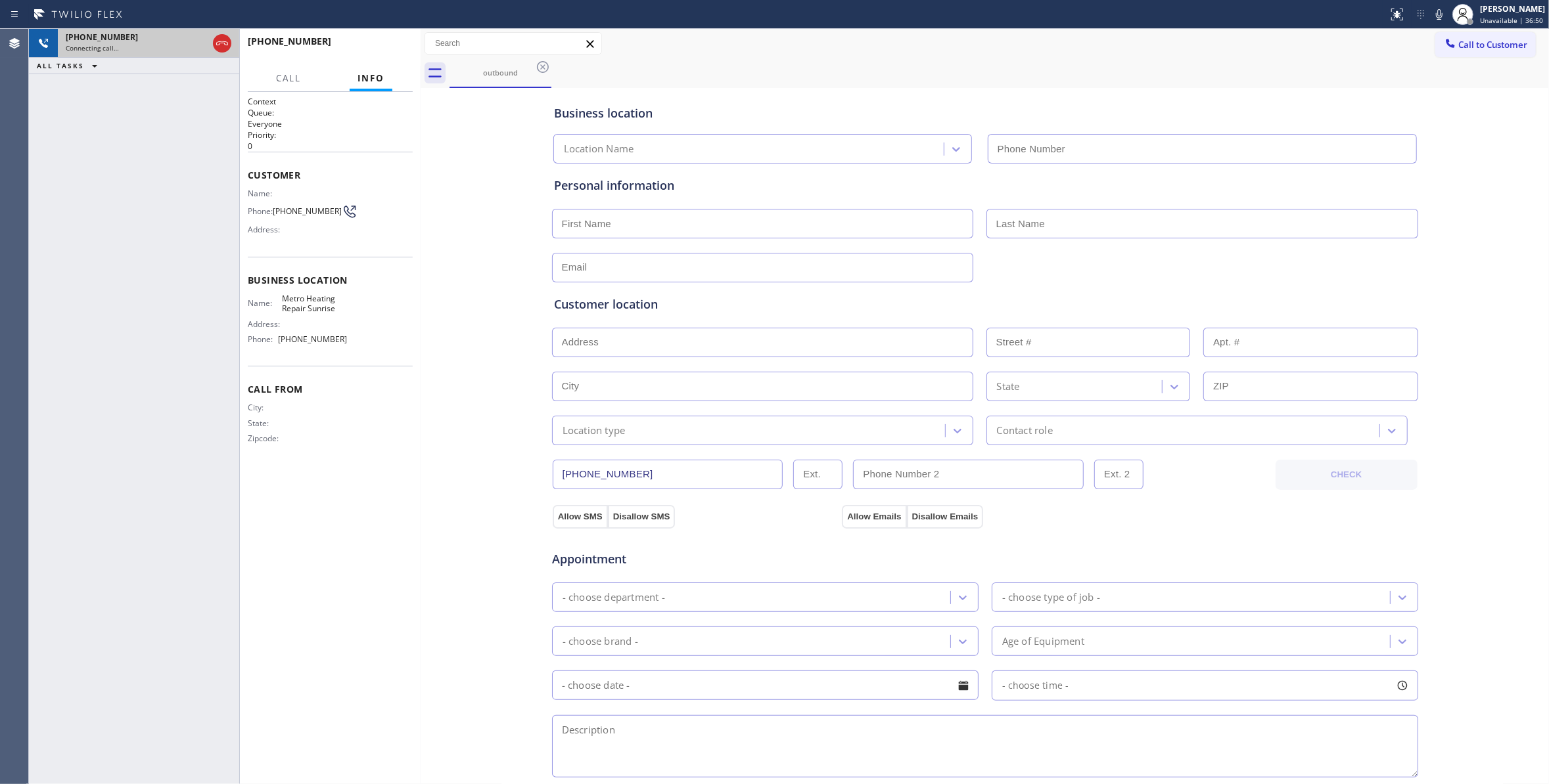
type input "(954) 799-3474"
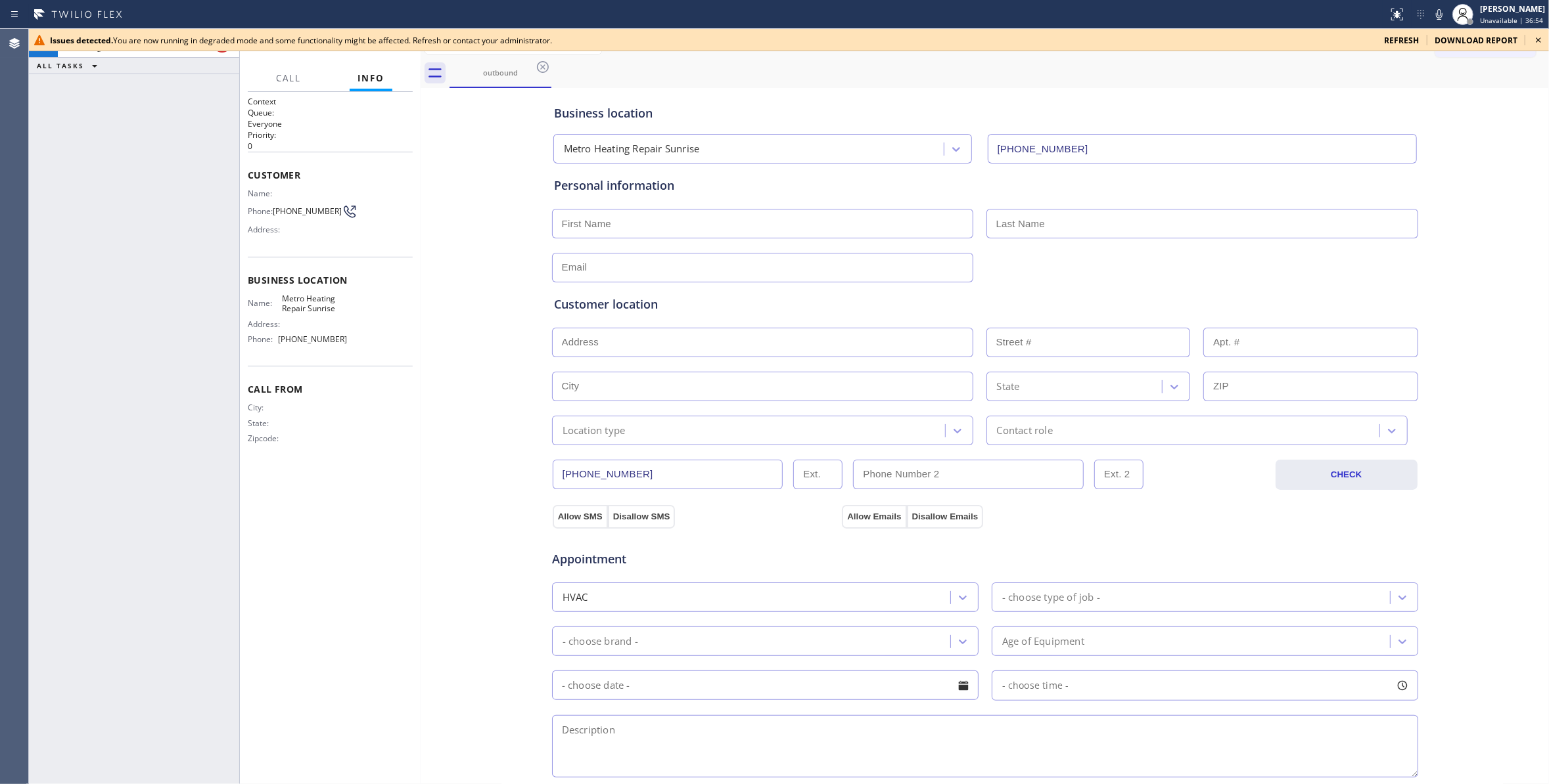
click at [1546, 43] on icon at bounding box center [1539, 40] width 16 height 16
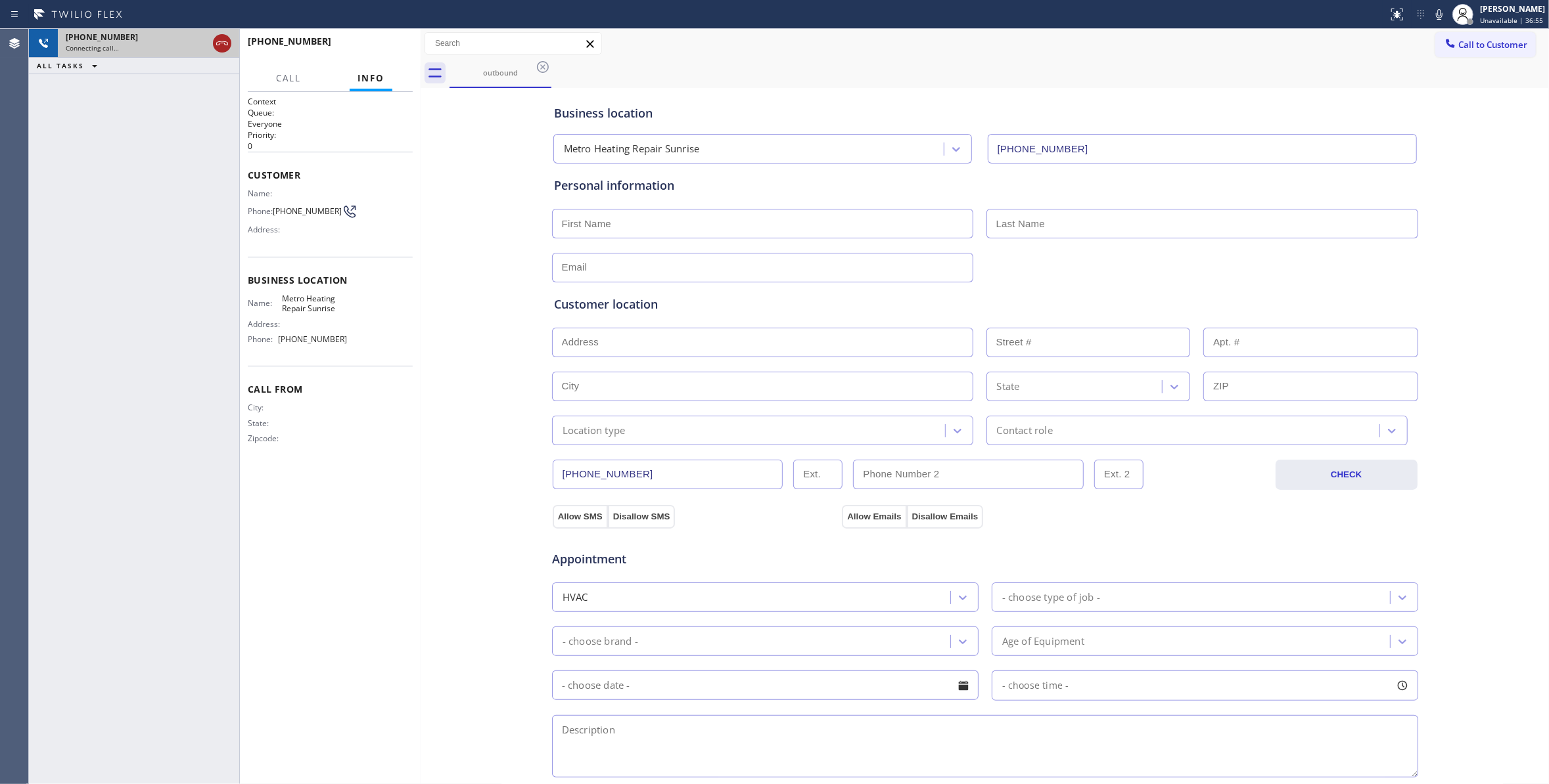
click at [219, 43] on icon at bounding box center [222, 43] width 16 height 16
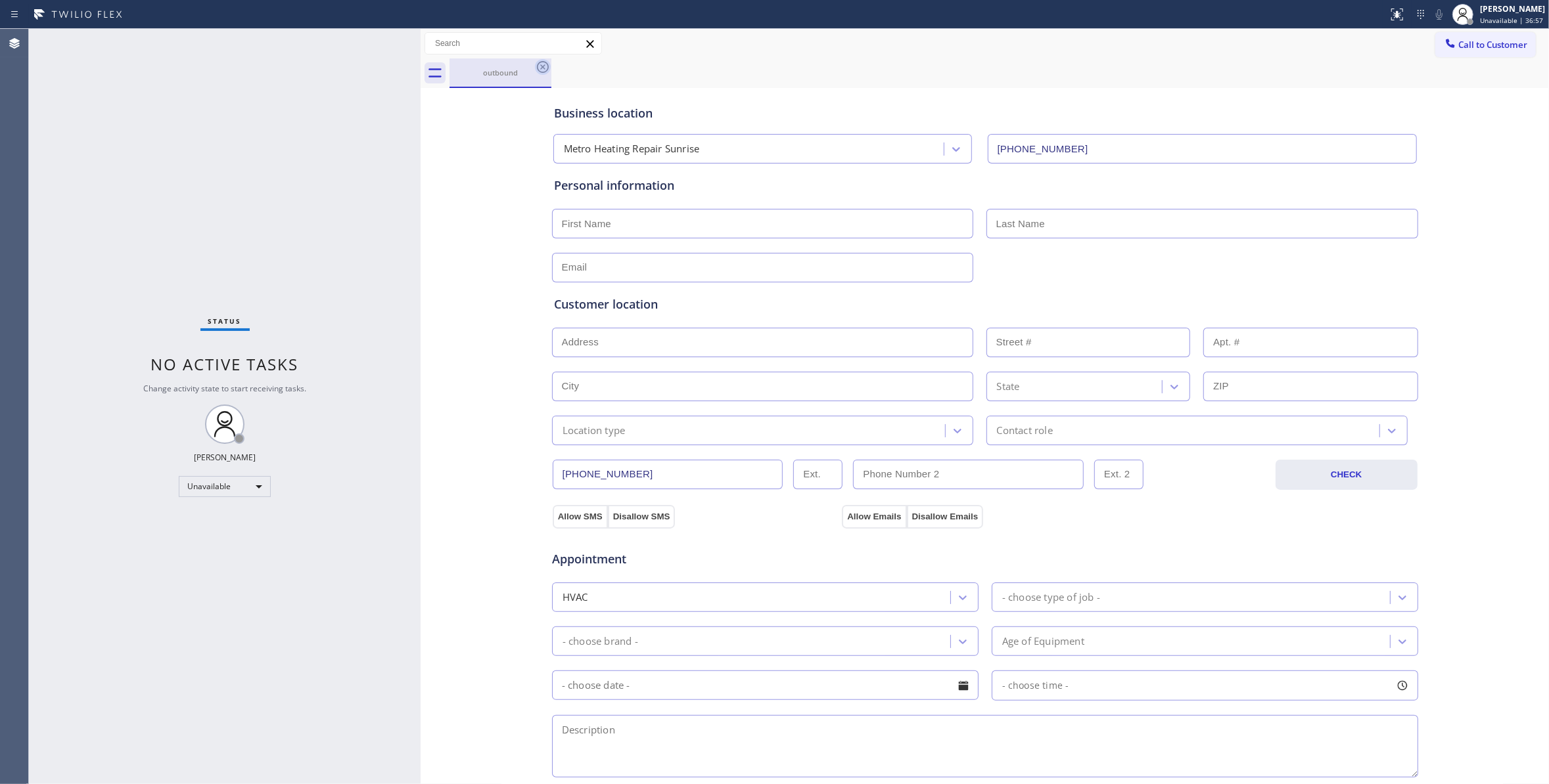
click at [544, 69] on icon at bounding box center [543, 67] width 12 height 12
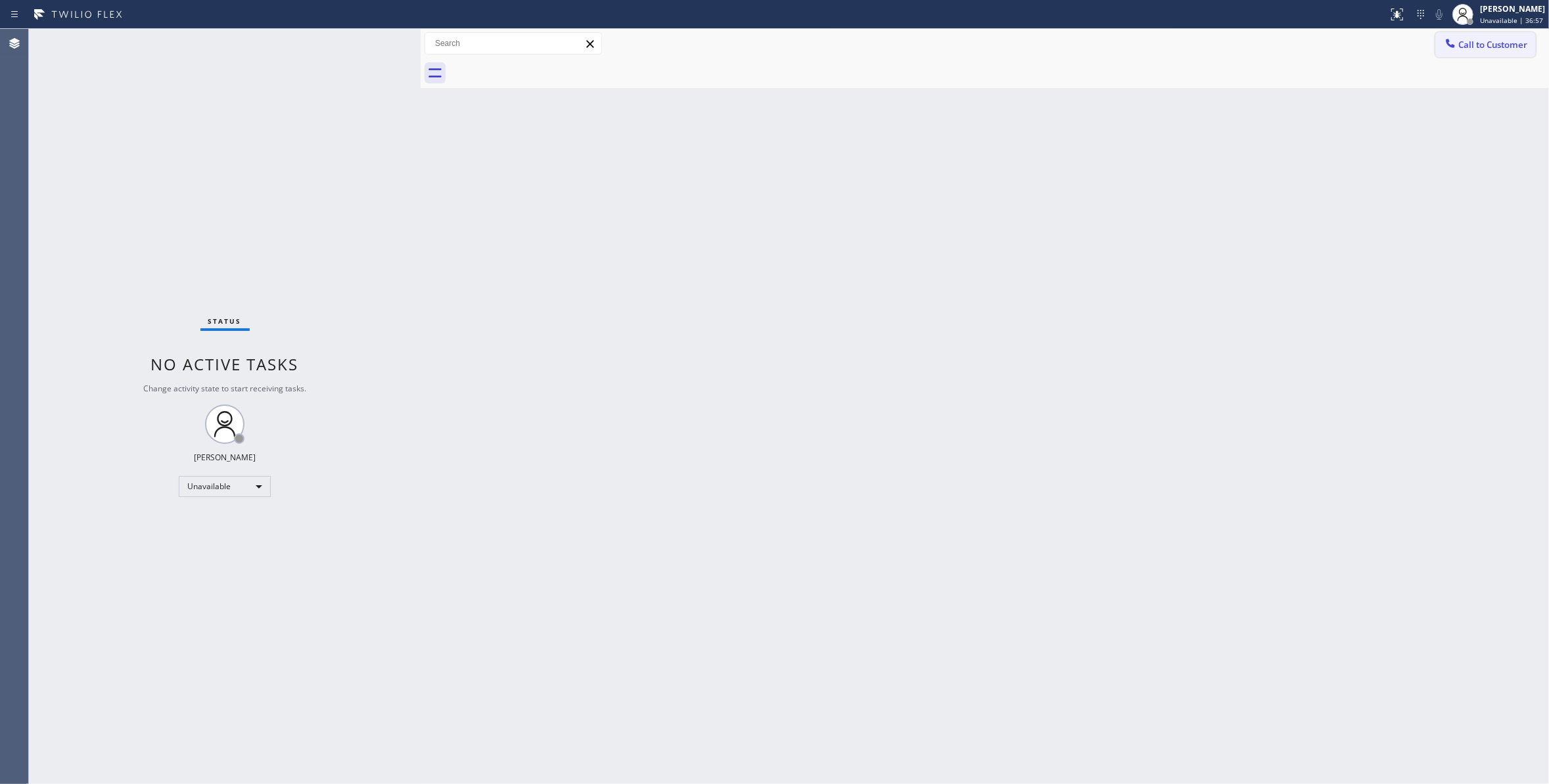
click at [1489, 40] on span "Call to Customer" at bounding box center [1492, 45] width 69 height 12
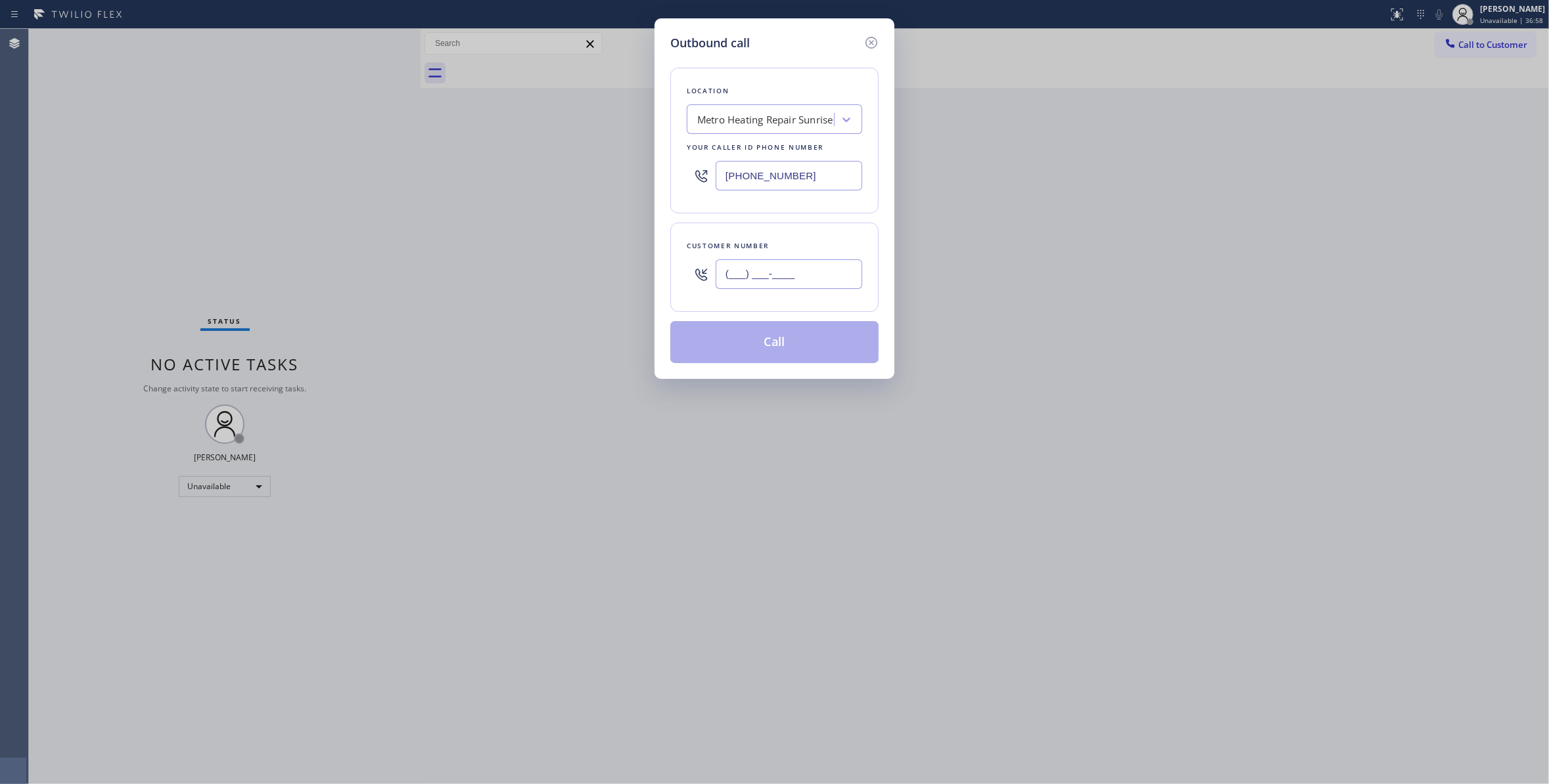
click at [782, 270] on input "(___) ___-____" at bounding box center [789, 274] width 147 height 30
paste input "954) 676-7903"
type input "(954) 676-7903"
click at [765, 349] on button "Call" at bounding box center [774, 342] width 208 height 42
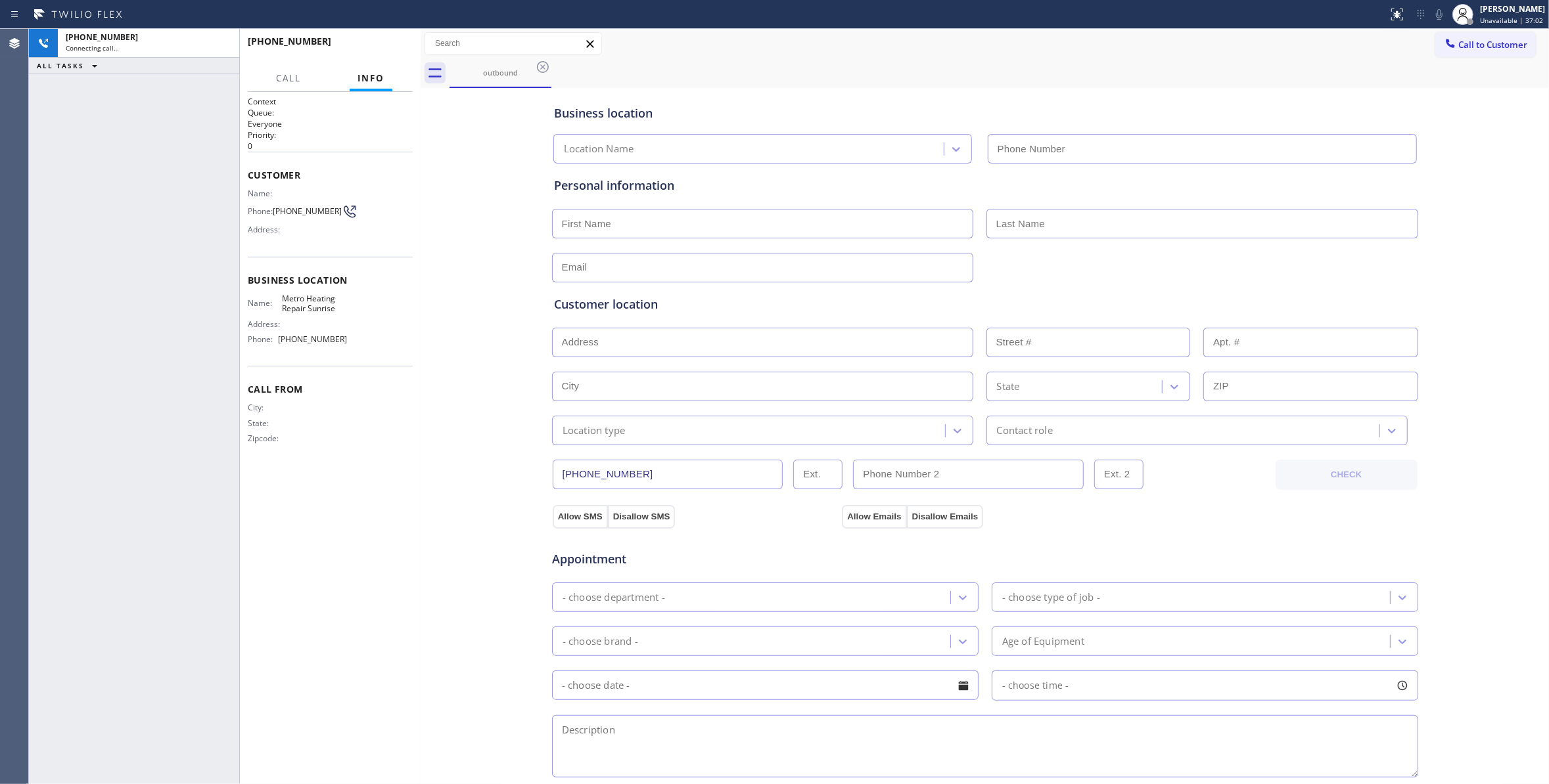
type input "(954) 799-3474"
click at [69, 427] on div "+19546767903 Connecting call… ALL TASKS ALL TASKS ACTIVE TASKS TASKS IN WRAP UP" at bounding box center [133, 406] width 210 height 755
click at [450, 396] on div "Business location Metro Heating Repair Sunrise (954) 799-3474 Personal informat…" at bounding box center [985, 539] width 1122 height 897
click at [717, 71] on div "outbound" at bounding box center [999, 73] width 1100 height 30
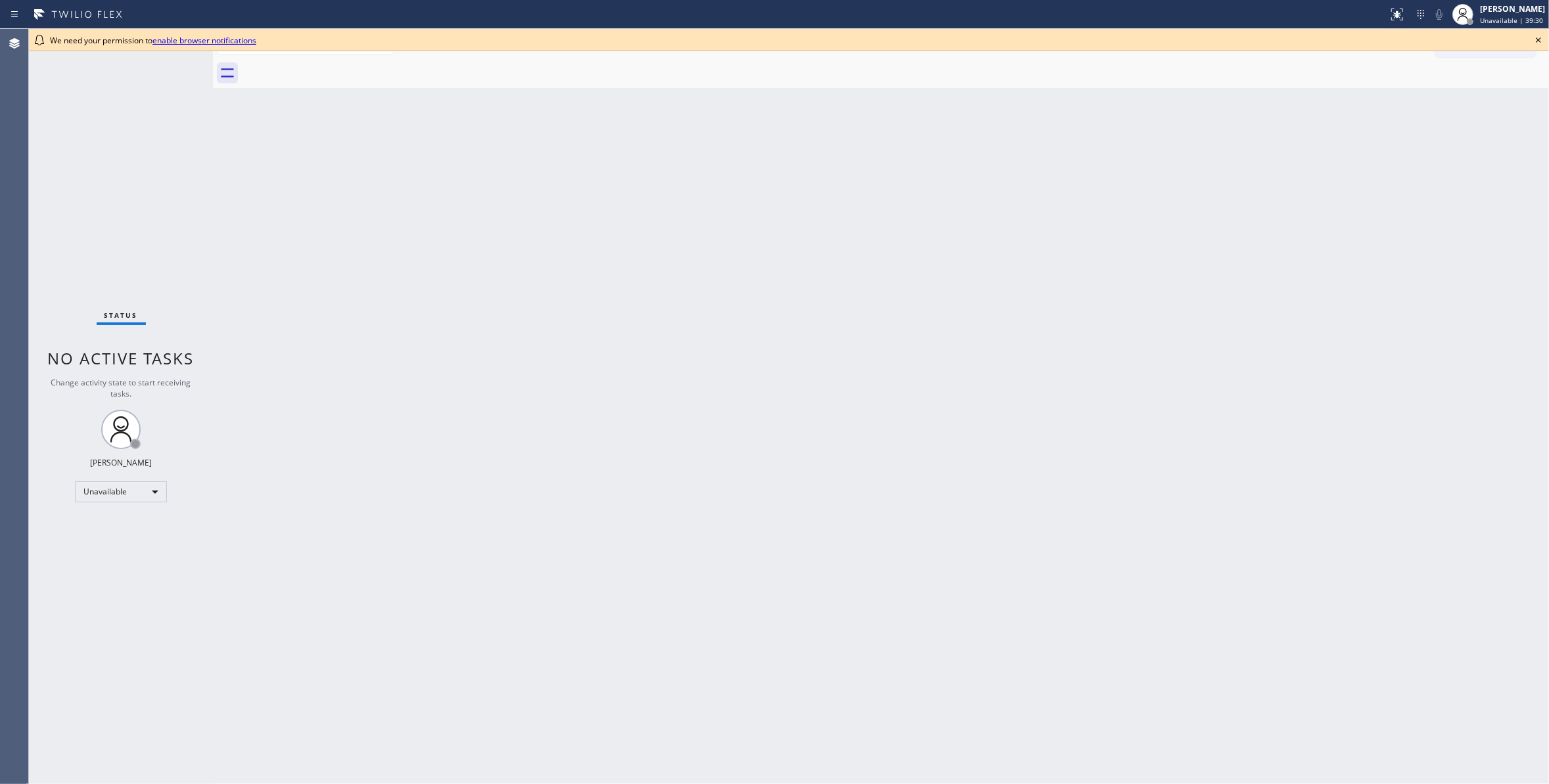
click at [69, 200] on div "Status No active tasks Change activity state to start receiving tasks. [PERSON_…" at bounding box center [121, 406] width 184 height 755
click at [1543, 35] on icon at bounding box center [1539, 40] width 16 height 16
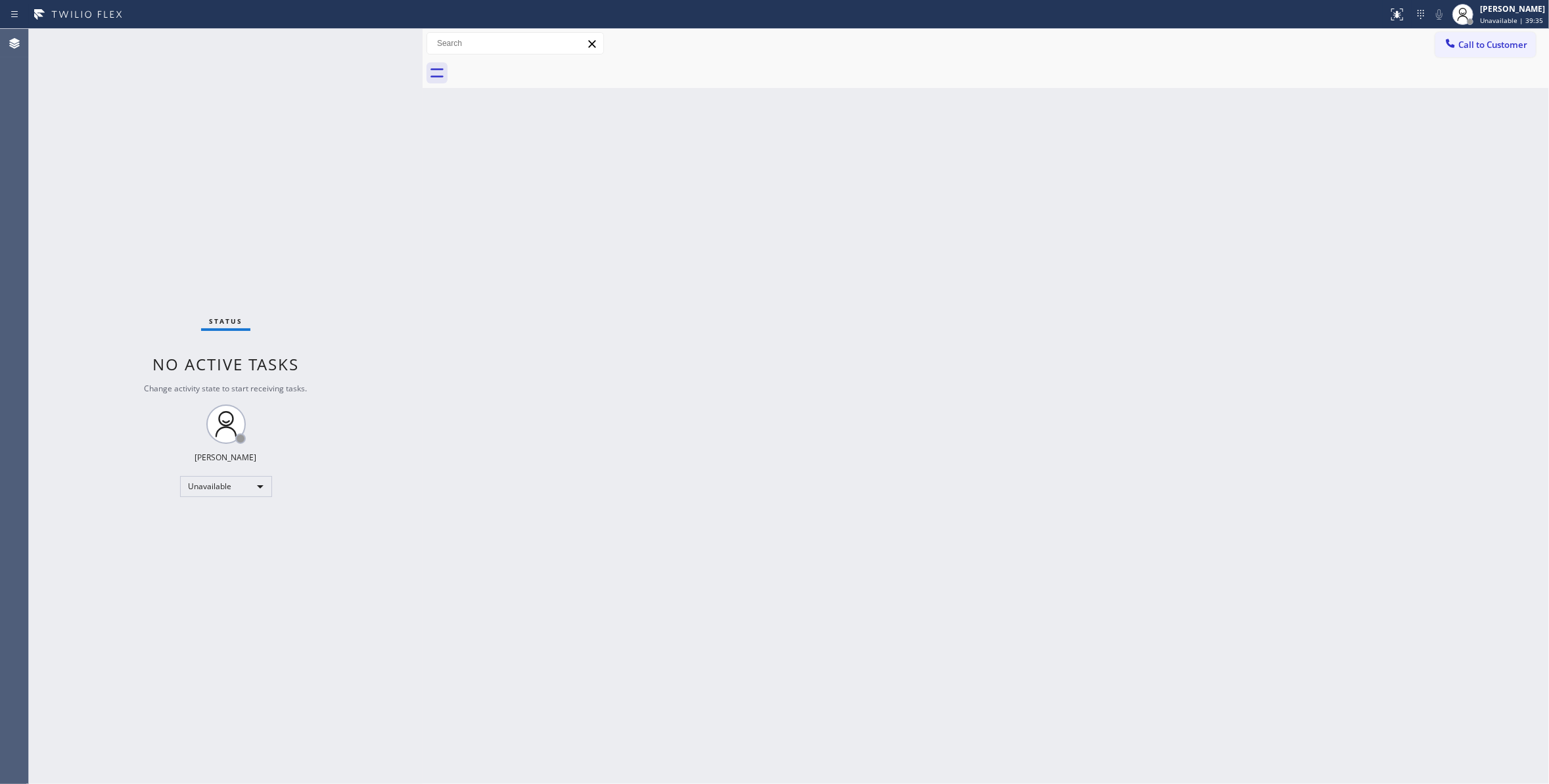
drag, startPoint x: 214, startPoint y: 82, endPoint x: 423, endPoint y: 109, distance: 210.7
click at [422, 109] on div at bounding box center [422, 406] width 0 height 755
drag, startPoint x: 1496, startPoint y: 50, endPoint x: 1494, endPoint y: 43, distance: 7.3
click at [1496, 45] on button "Call to Customer" at bounding box center [1485, 44] width 101 height 25
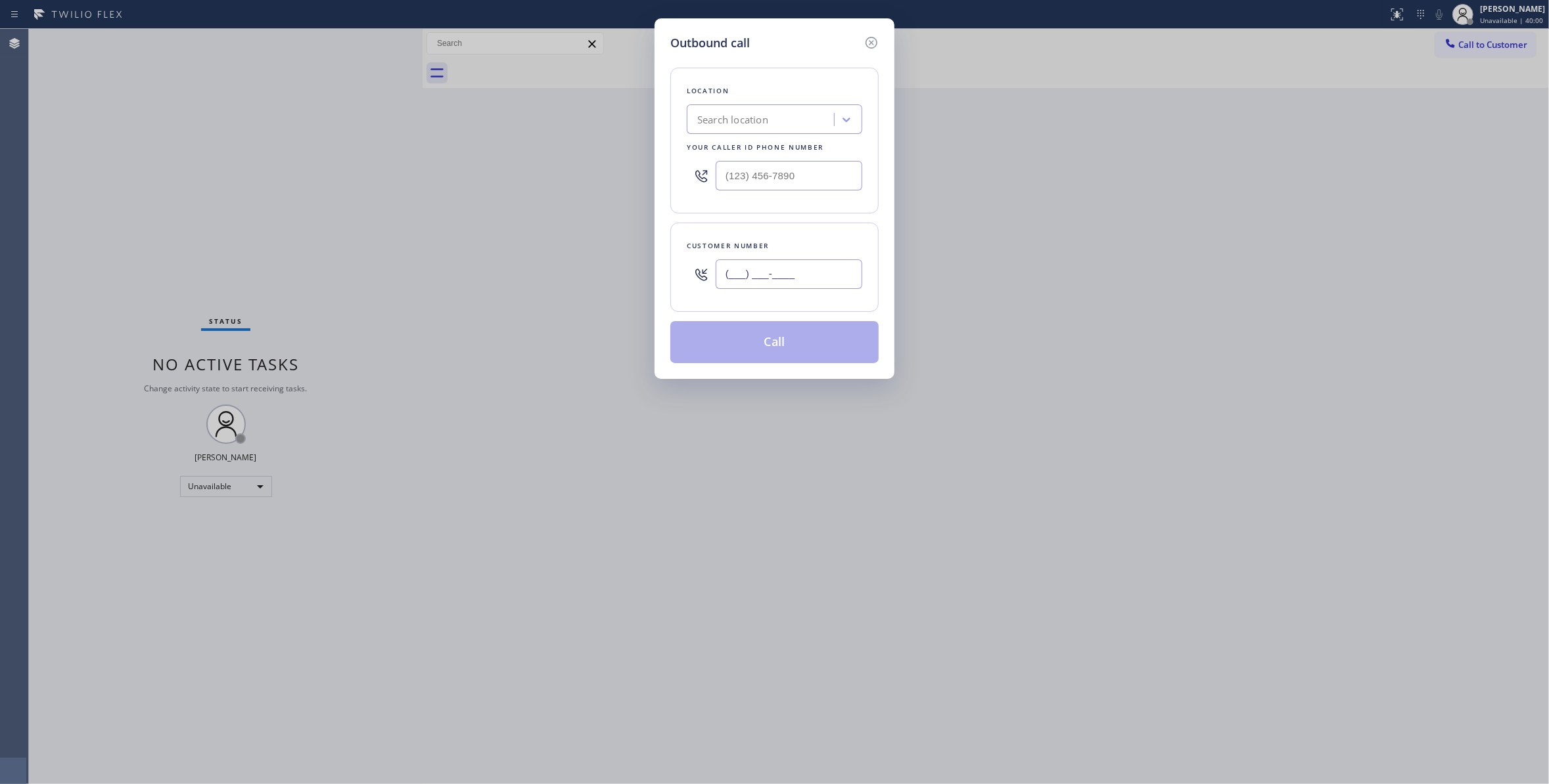
click at [744, 277] on input "(___) ___-____" at bounding box center [789, 274] width 147 height 30
paste input "619) 748-8654"
type input "[PHONE_NUMBER]"
click at [753, 108] on div "Search location" at bounding box center [762, 120] width 144 height 23
type input "Home Alliance"
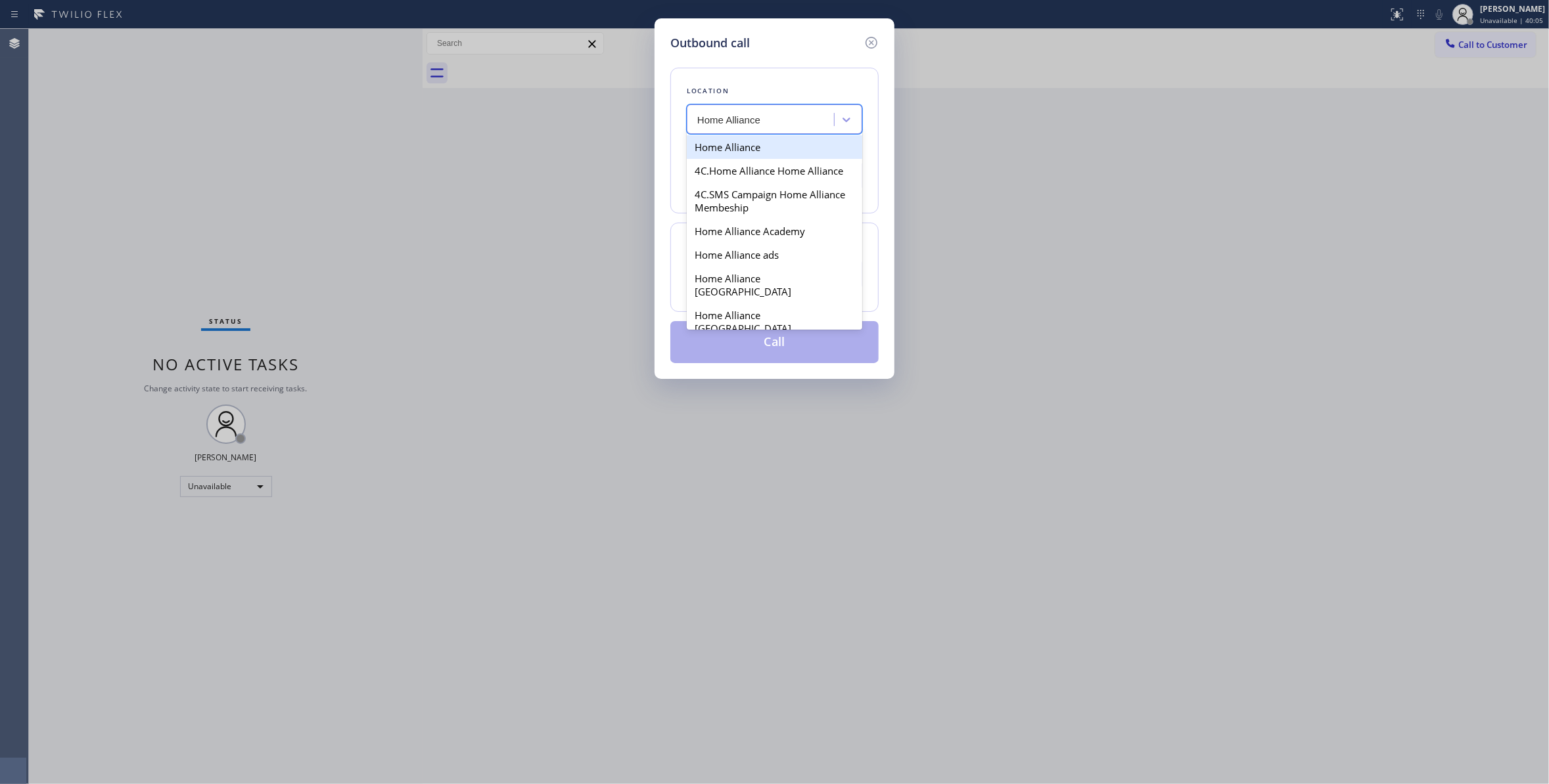
click at [739, 151] on div "Home Alliance" at bounding box center [774, 148] width 176 height 24
type input "[PHONE_NUMBER]"
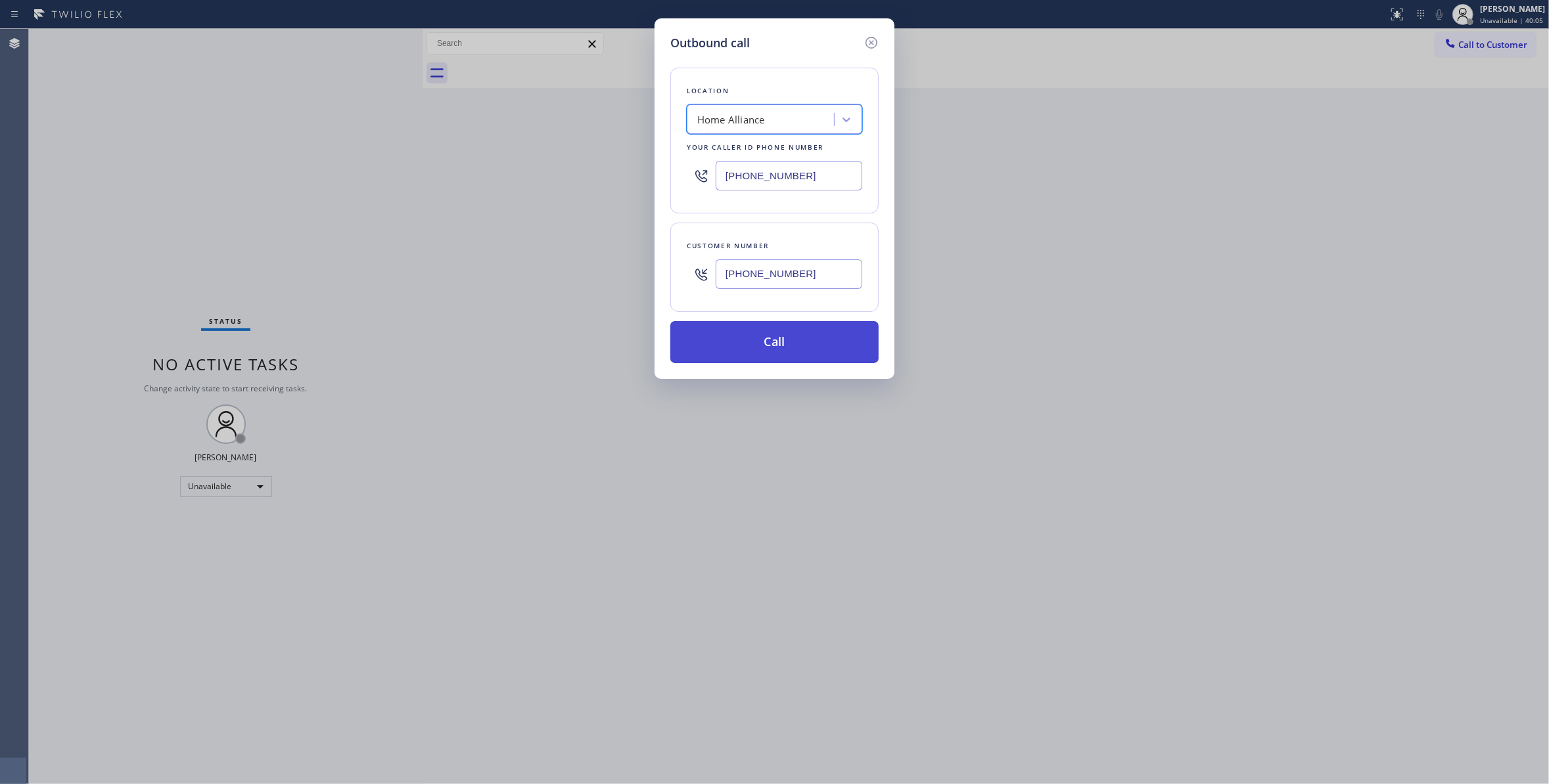
click at [808, 340] on button "Call" at bounding box center [774, 342] width 208 height 42
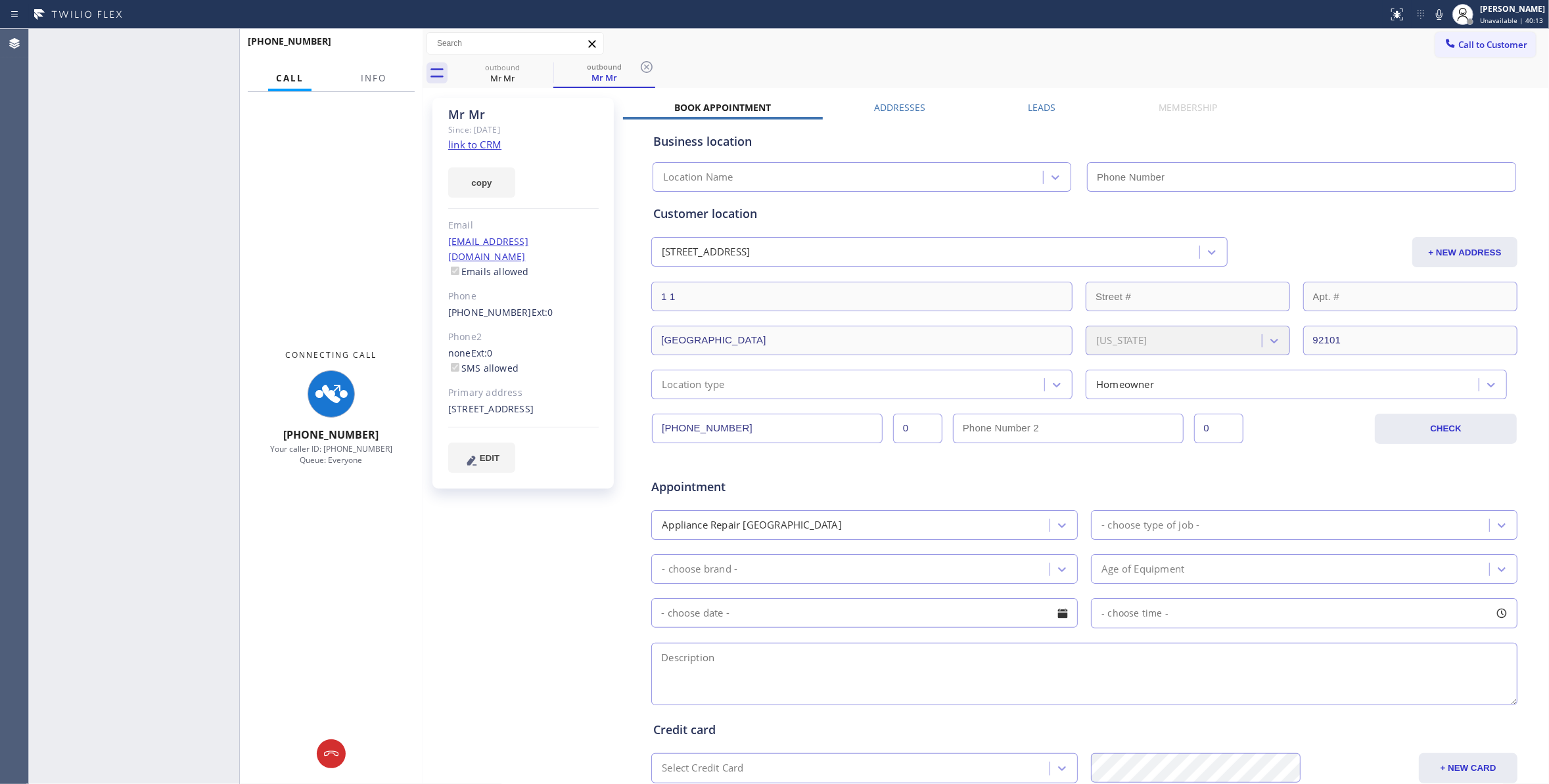
type input "[PHONE_NUMBER]"
click at [361, 77] on span "Info" at bounding box center [373, 78] width 26 height 12
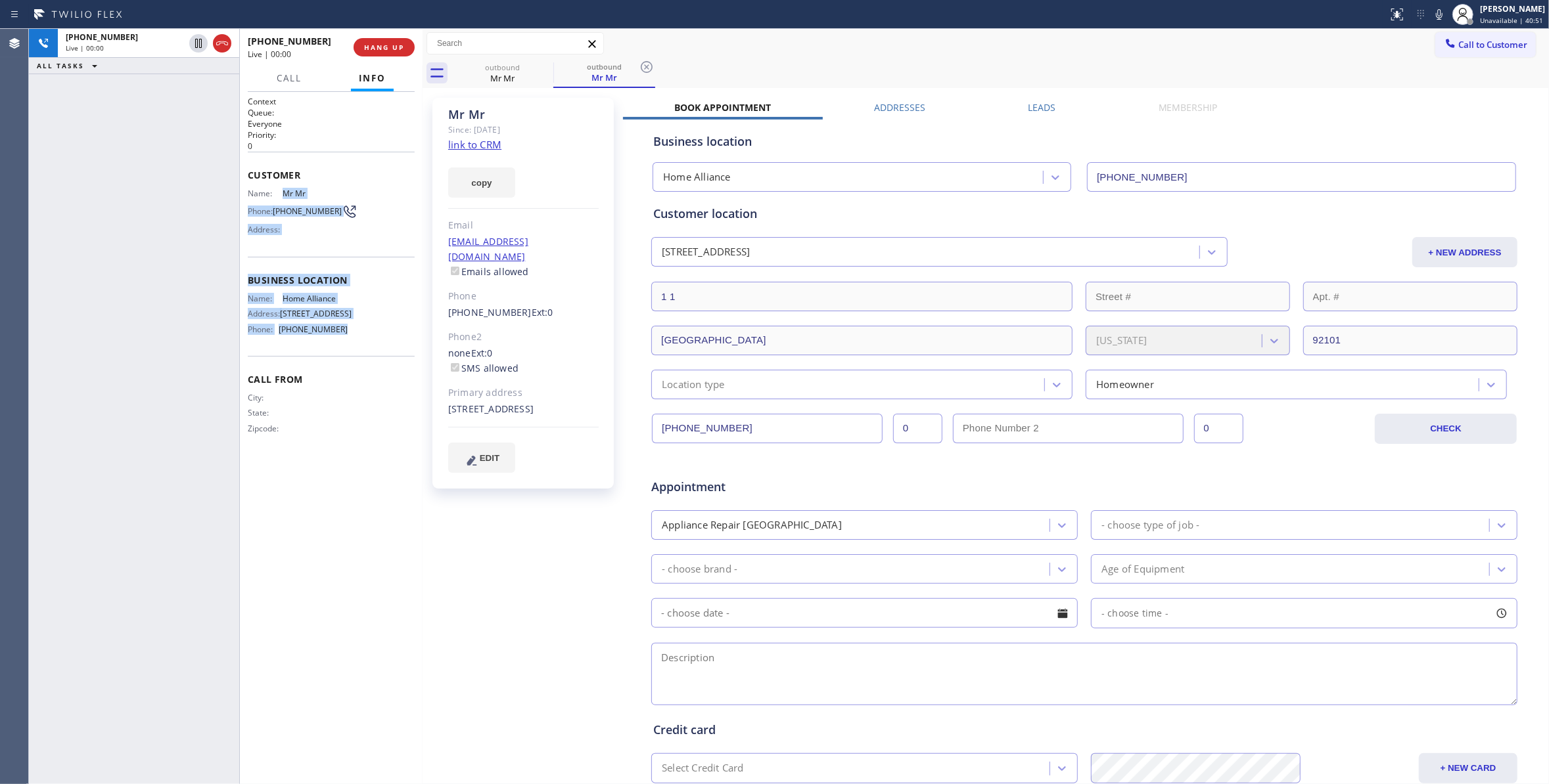
drag, startPoint x: 343, startPoint y: 337, endPoint x: 282, endPoint y: 195, distance: 154.5
click at [282, 195] on div "Context Queue: Everyone Priority: 0 Customer Name: Mr Mr [PERSON_NAME]: [PHONE_…" at bounding box center [330, 275] width 167 height 360
copy div "Mr Mr [PERSON_NAME]: [PHONE_NUMBER] Address: Business location Name: Home Allia…"
drag, startPoint x: 526, startPoint y: 541, endPoint x: 543, endPoint y: 436, distance: 106.4
click at [531, 500] on div "Mr Mr [PERSON_NAME]: [DATE] link to CRM copy Email [EMAIL_ADDRESS][DOMAIN_NAME]…" at bounding box center [524, 516] width 197 height 851
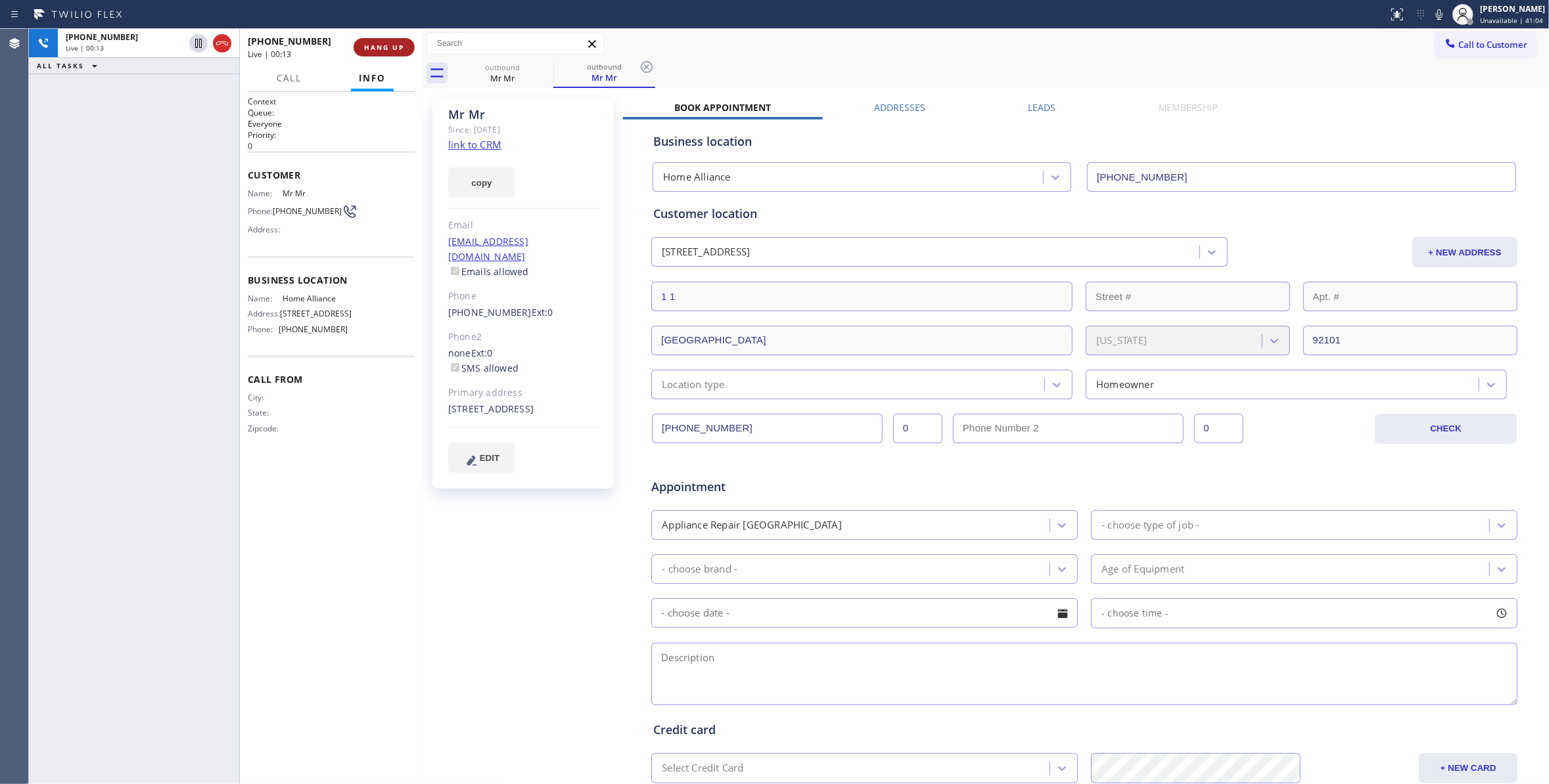
click at [394, 45] on span "HANG UP" at bounding box center [384, 48] width 40 height 10
click at [639, 69] on icon at bounding box center [646, 67] width 16 height 16
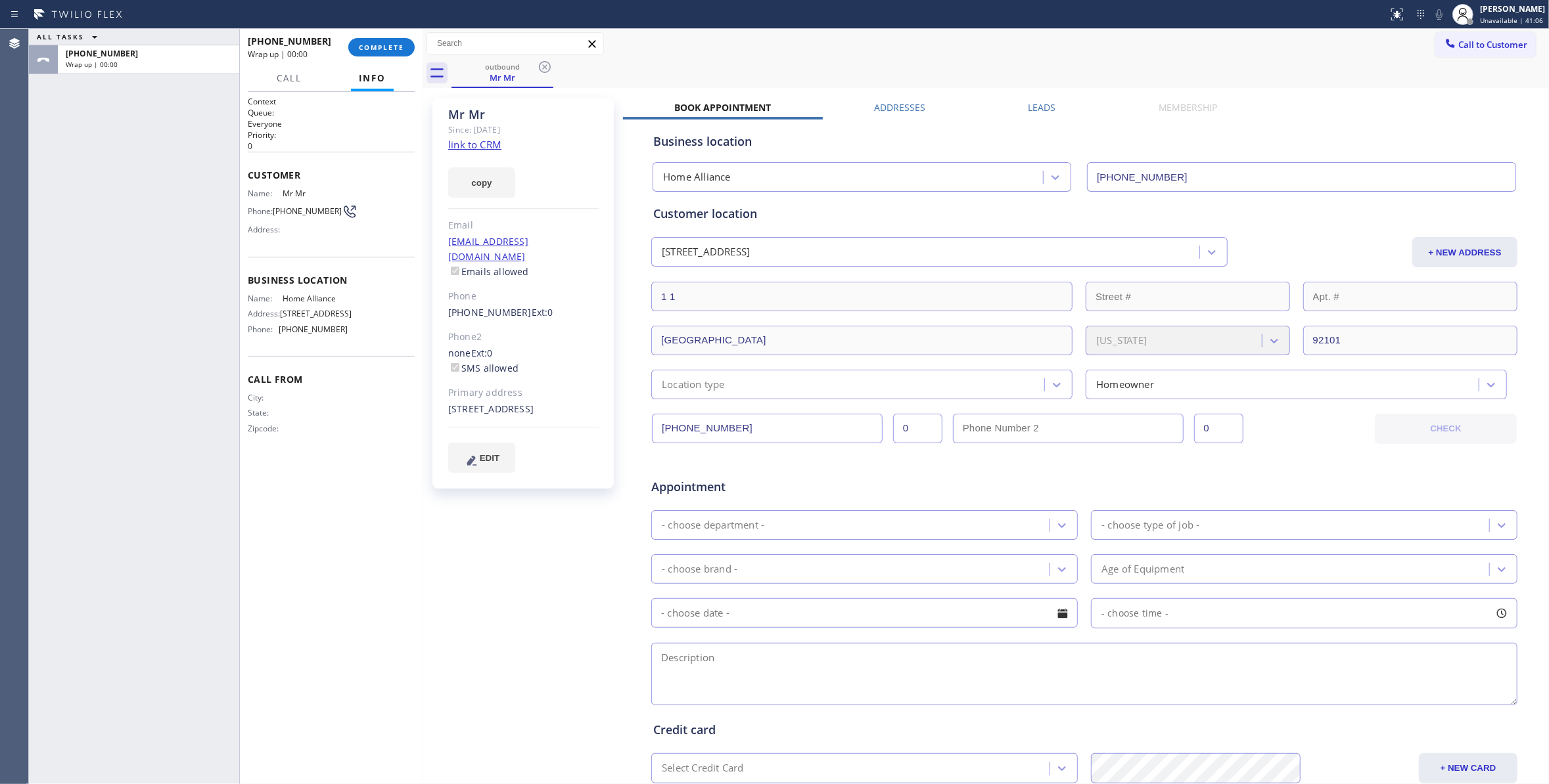
click at [305, 214] on span "[PHONE_NUMBER]" at bounding box center [307, 211] width 69 height 10
click at [305, 214] on span "(619) 748-8654" at bounding box center [307, 211] width 69 height 10
copy div "(619) 748-8654"
click at [378, 48] on span "COMPLETE" at bounding box center [381, 48] width 45 height 10
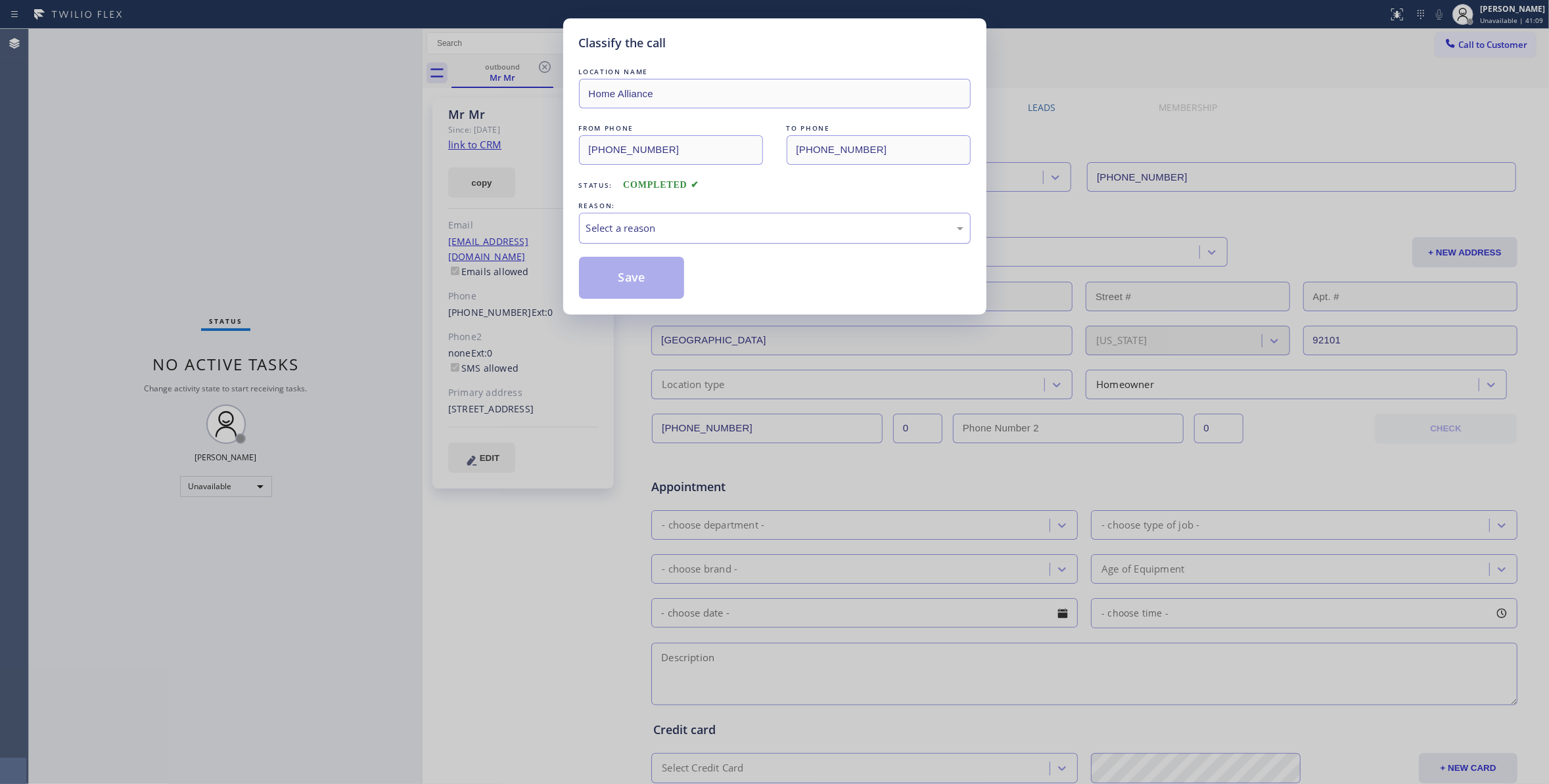
click at [626, 232] on div "Select a reason" at bounding box center [774, 228] width 377 height 15
click at [620, 277] on button "Save" at bounding box center [631, 278] width 106 height 42
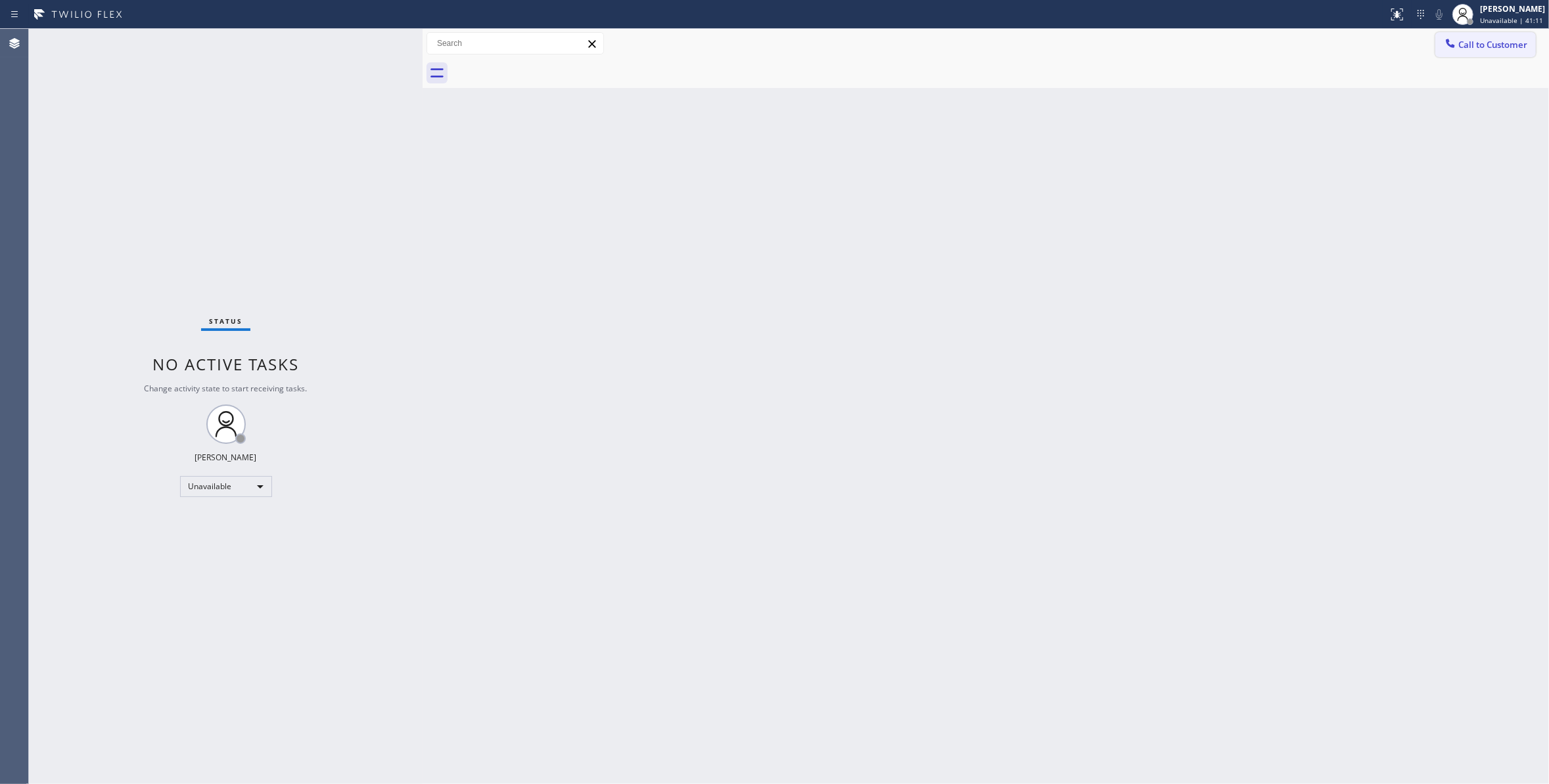
click at [1488, 43] on span "Call to Customer" at bounding box center [1492, 45] width 69 height 12
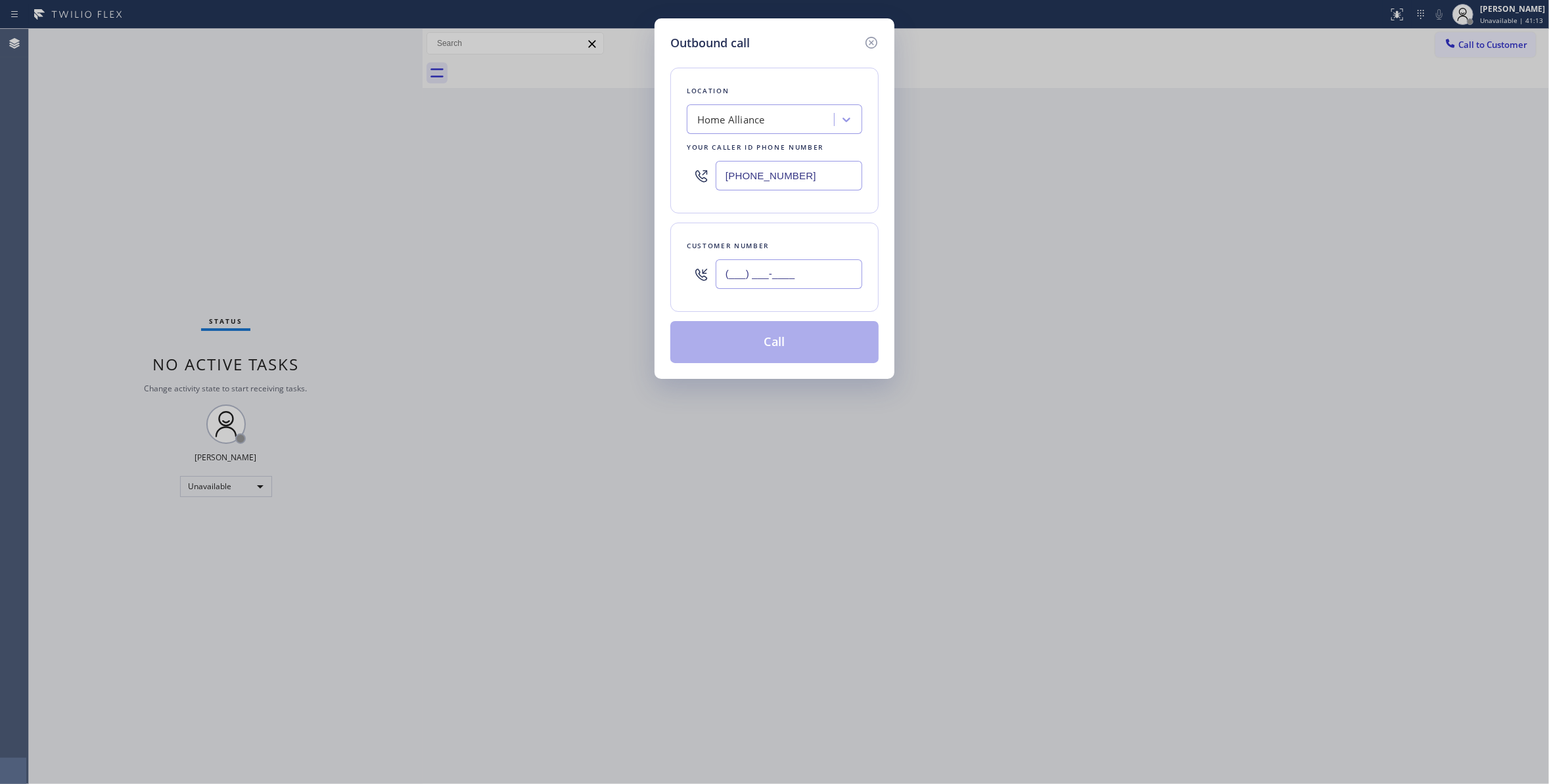
click at [805, 271] on input "(___) ___-____" at bounding box center [789, 274] width 147 height 30
paste input "619) 748-8654"
type input "(619) 748-8654"
click at [779, 345] on button "Call" at bounding box center [774, 342] width 208 height 42
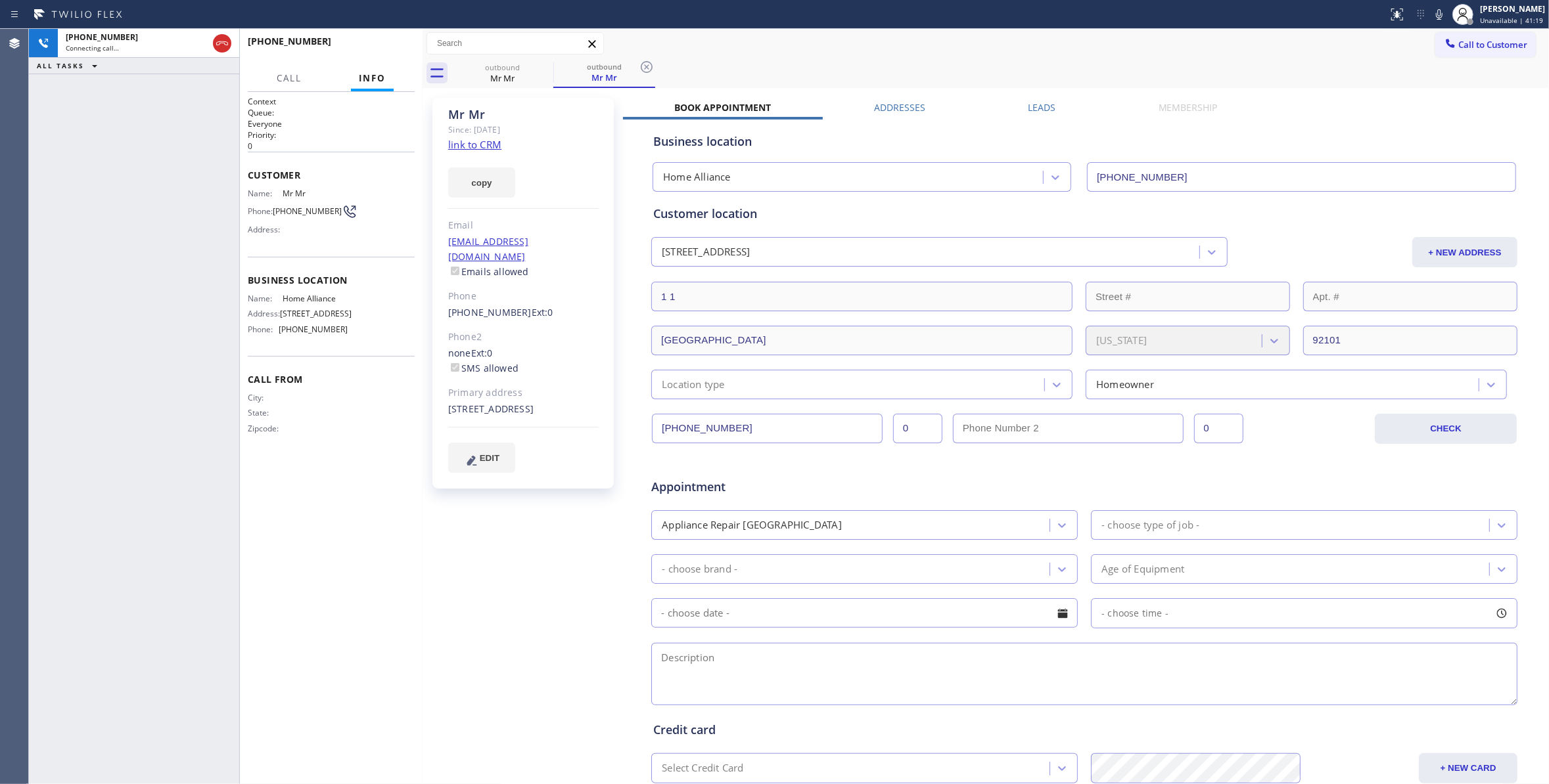
type input "[PHONE_NUMBER]"
drag, startPoint x: 50, startPoint y: 105, endPoint x: 290, endPoint y: 57, distance: 244.8
click at [50, 105] on div "+16197488654 Live | 00:25 ALL TASKS ALL TASKS ACTIVE TASKS TASKS IN WRAP UP" at bounding box center [133, 406] width 210 height 755
click at [395, 45] on span "HANG UP" at bounding box center [384, 48] width 40 height 10
click at [381, 48] on span "COMPLETE" at bounding box center [381, 48] width 45 height 10
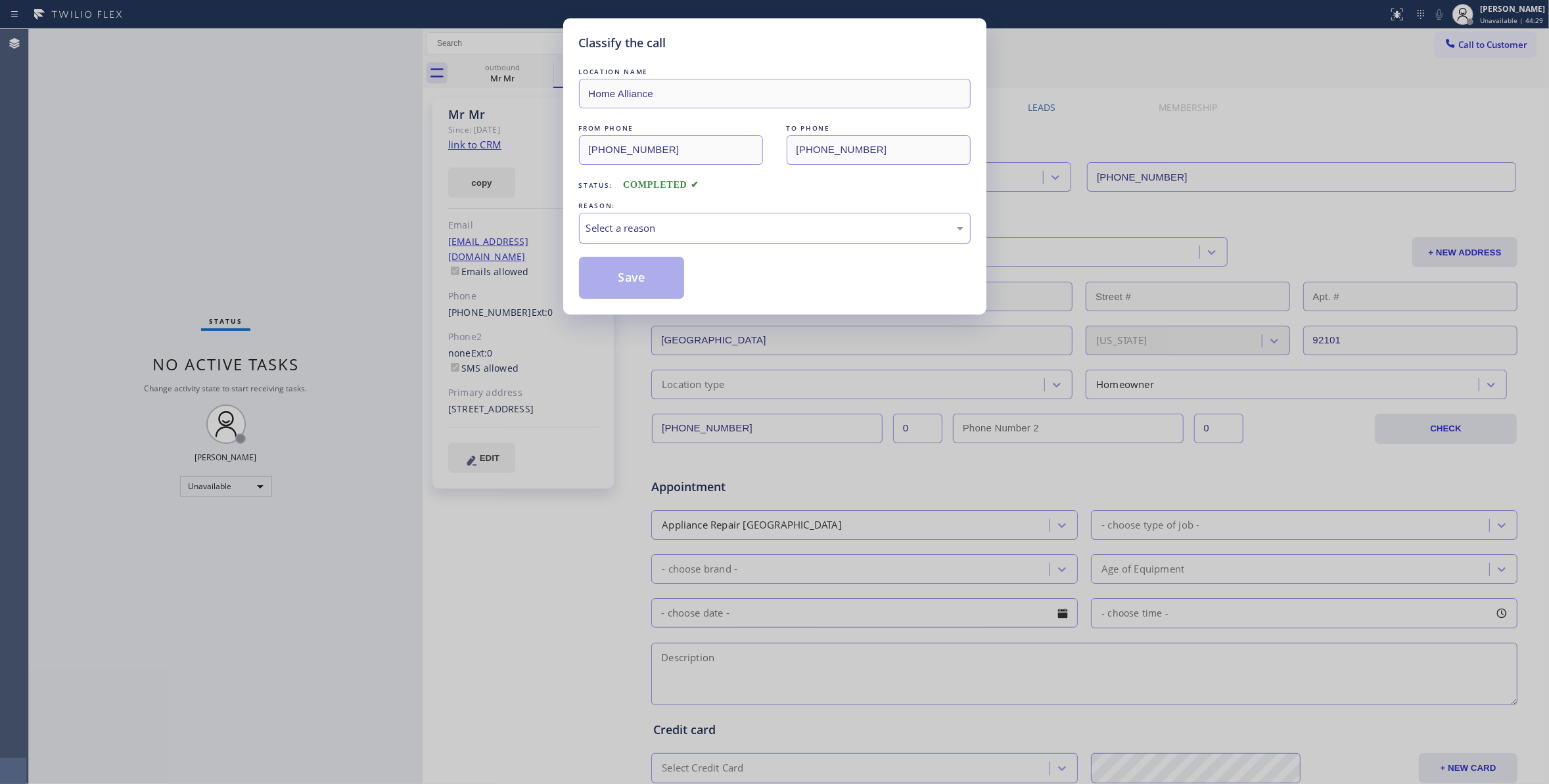
click at [587, 234] on div "Select a reason" at bounding box center [774, 228] width 377 height 15
click at [664, 281] on button "Save" at bounding box center [631, 278] width 106 height 42
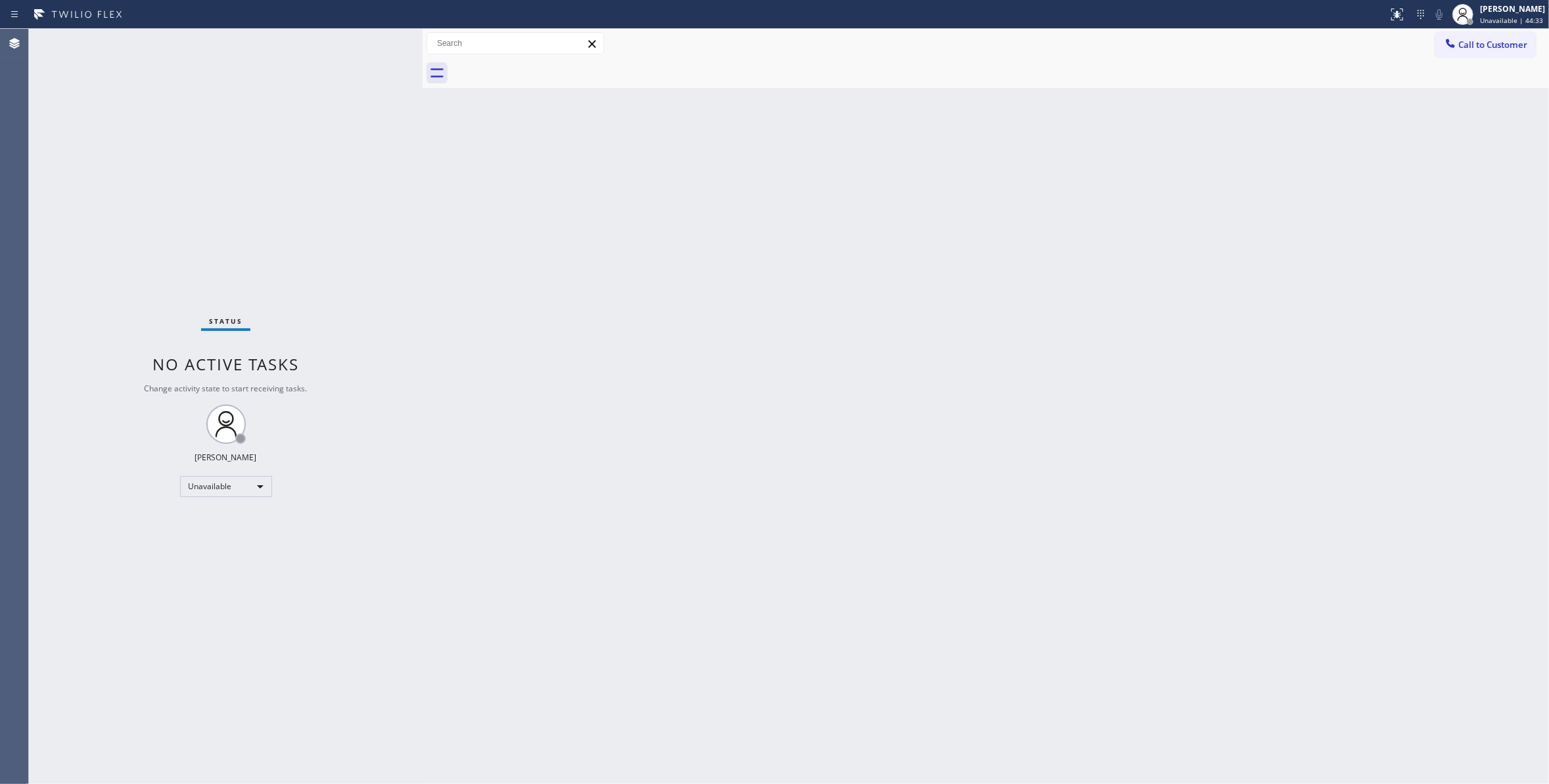
click at [1293, 162] on div "Back to Dashboard Change Sender ID Customers Technicians Select a contact Outbo…" at bounding box center [985, 406] width 1126 height 755
click at [1496, 34] on button "Call to Customer" at bounding box center [1485, 44] width 101 height 25
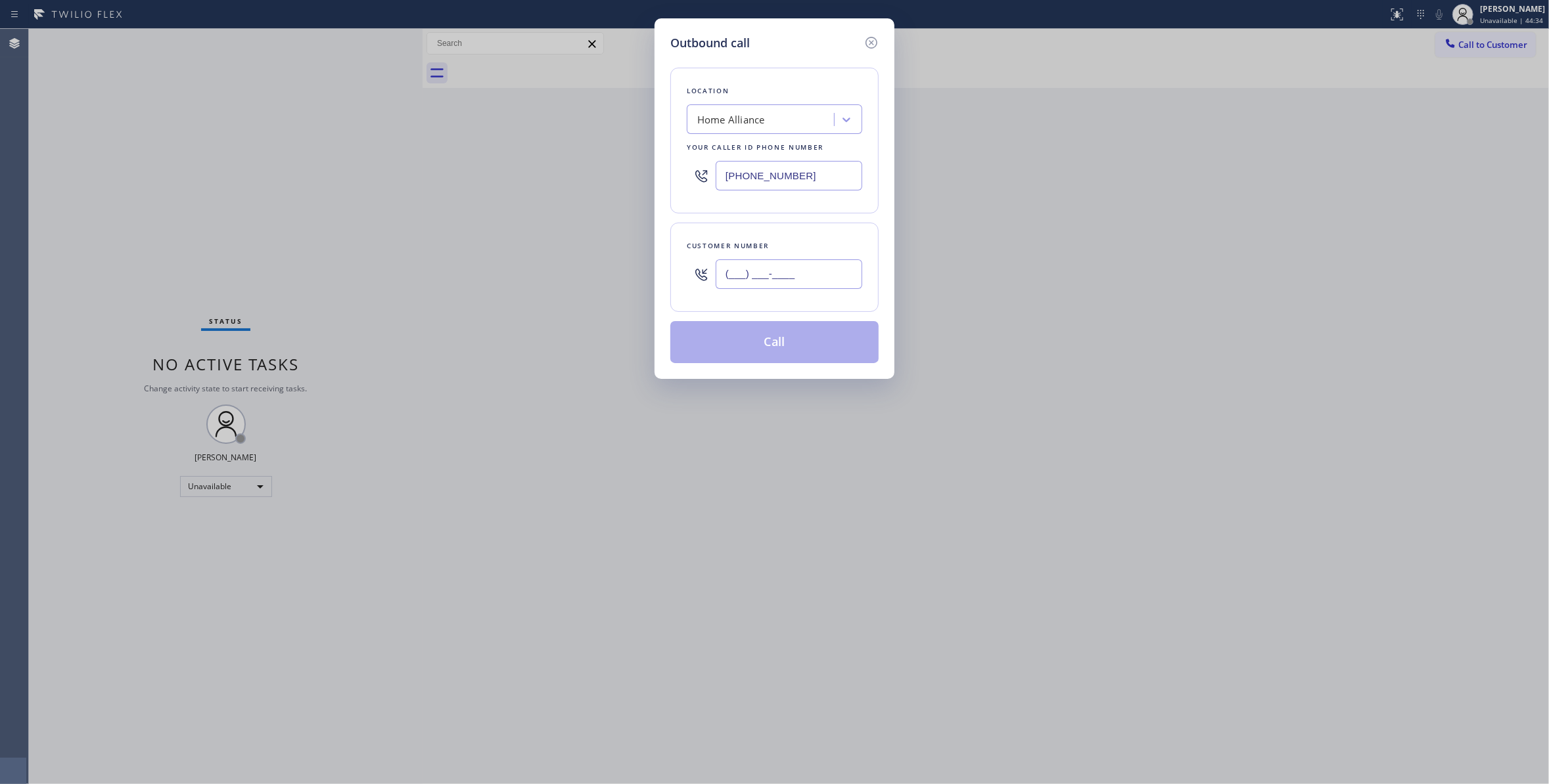
click at [770, 274] on input "(___) ___-____" at bounding box center [789, 274] width 147 height 30
paste input "323) 356-6635"
type input "(323) 356-6635"
paste input "562) 414-6833"
drag, startPoint x: 827, startPoint y: 176, endPoint x: 332, endPoint y: 185, distance: 495.1
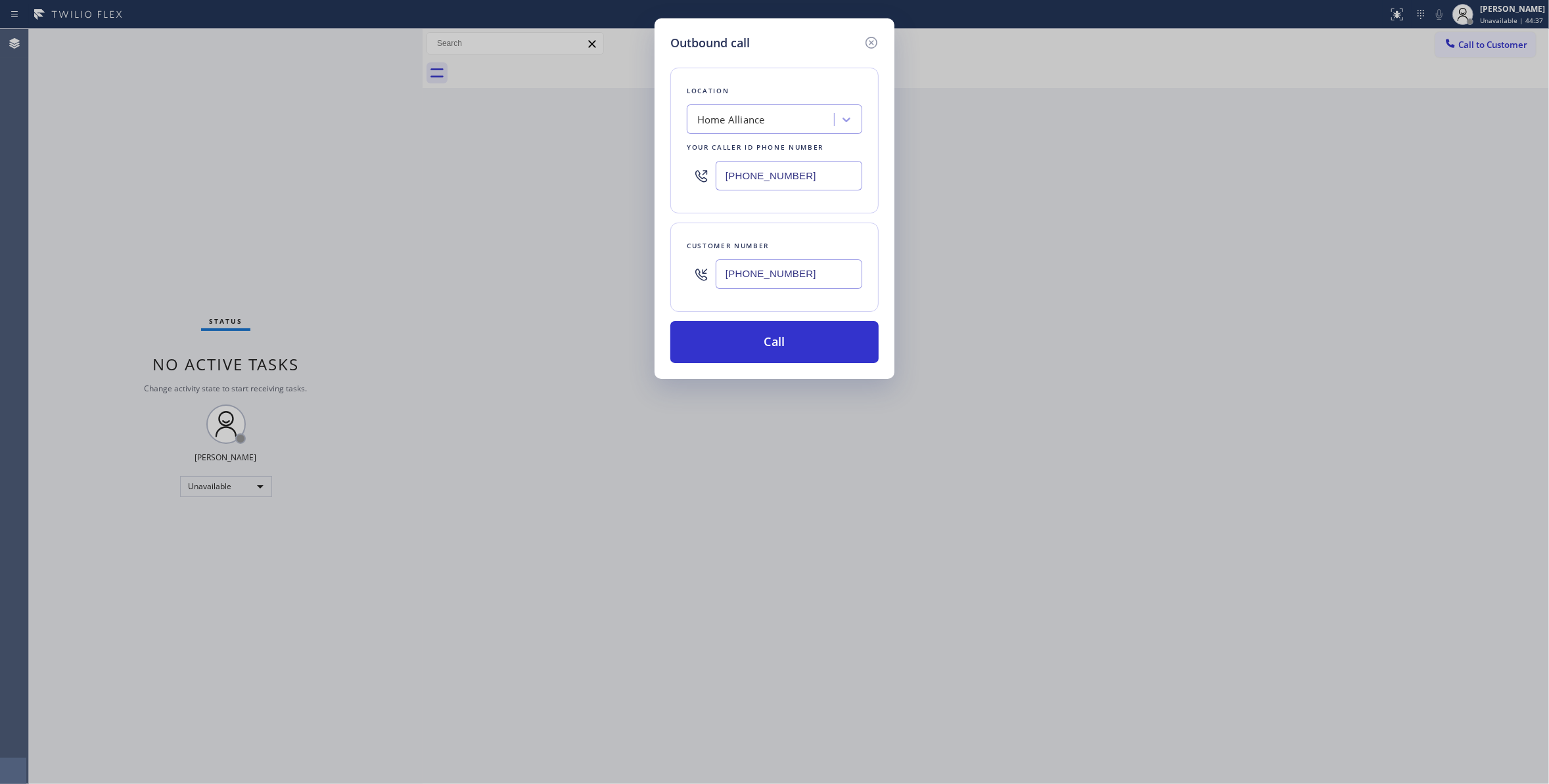
click at [332, 185] on div "Outbound call Location Home Alliance Your caller id phone number (877) 777-0796…" at bounding box center [774, 392] width 1549 height 784
type input "(562) 414-6833"
drag, startPoint x: 832, startPoint y: 274, endPoint x: 677, endPoint y: 274, distance: 155.0
click at [677, 274] on div "Customer number (323) 356-6635" at bounding box center [774, 267] width 208 height 89
click at [731, 348] on button "Call" at bounding box center [774, 342] width 208 height 42
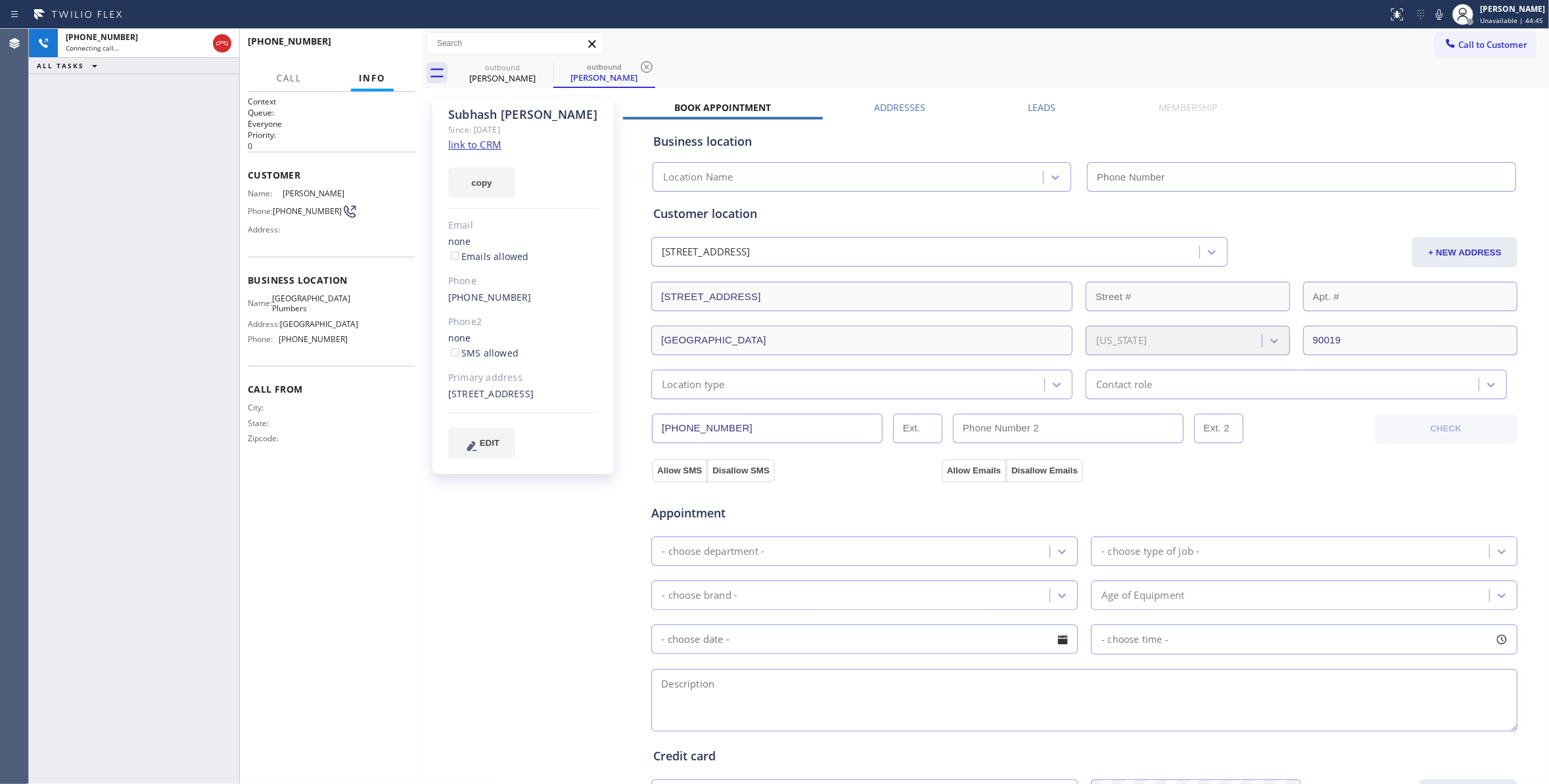
type input "(562) 414-6833"
click at [77, 227] on div "+13233566635 Connecting call… ALL TASKS ALL TASKS ACTIVE TASKS TASKS IN WRAP UP" at bounding box center [133, 406] width 210 height 755
click at [644, 65] on icon at bounding box center [646, 67] width 16 height 16
click at [393, 49] on span "HANG UP" at bounding box center [384, 48] width 40 height 10
click at [395, 49] on span "HANG UP" at bounding box center [384, 48] width 40 height 10
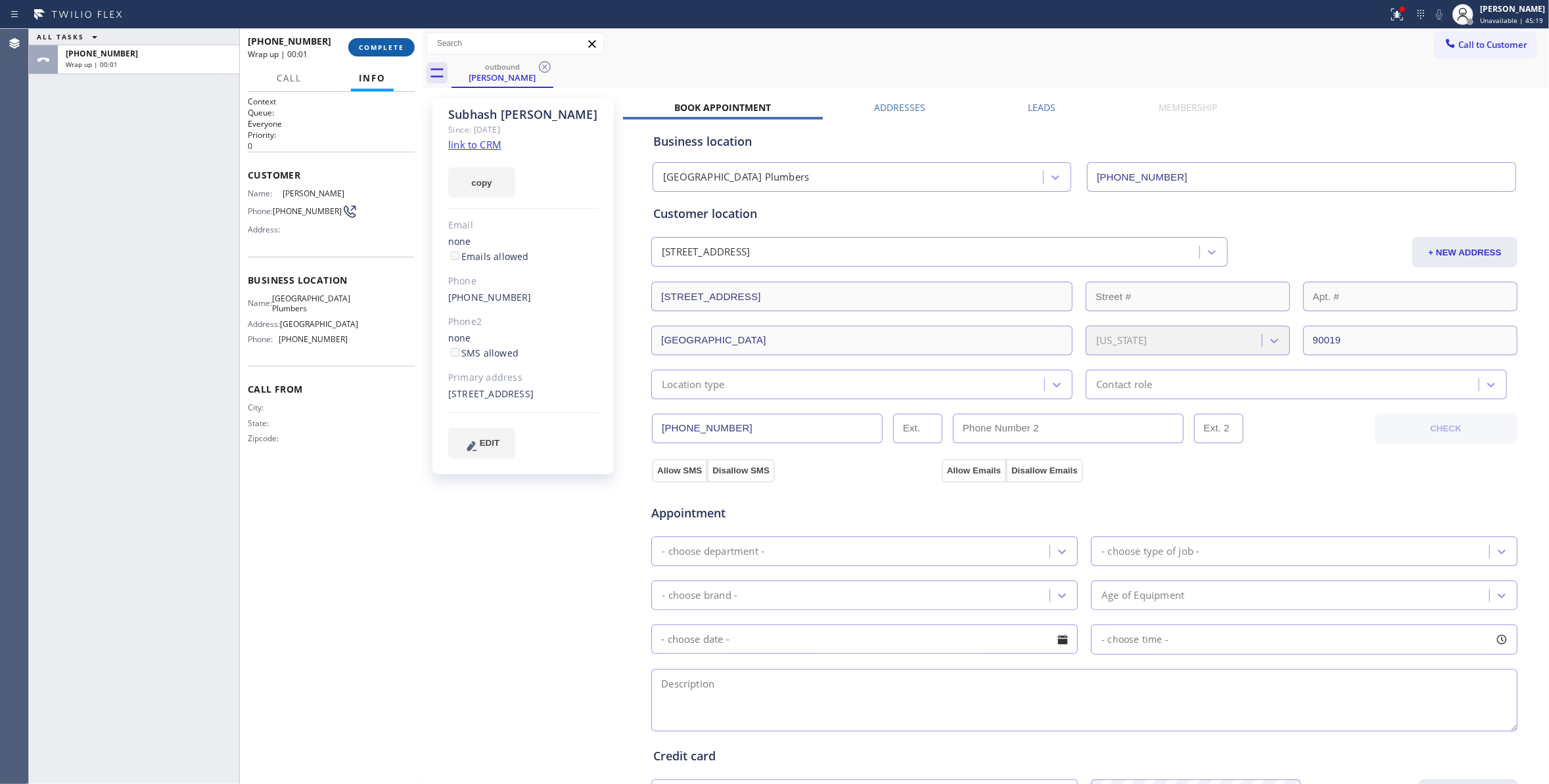
click at [390, 48] on span "COMPLETE" at bounding box center [381, 48] width 45 height 10
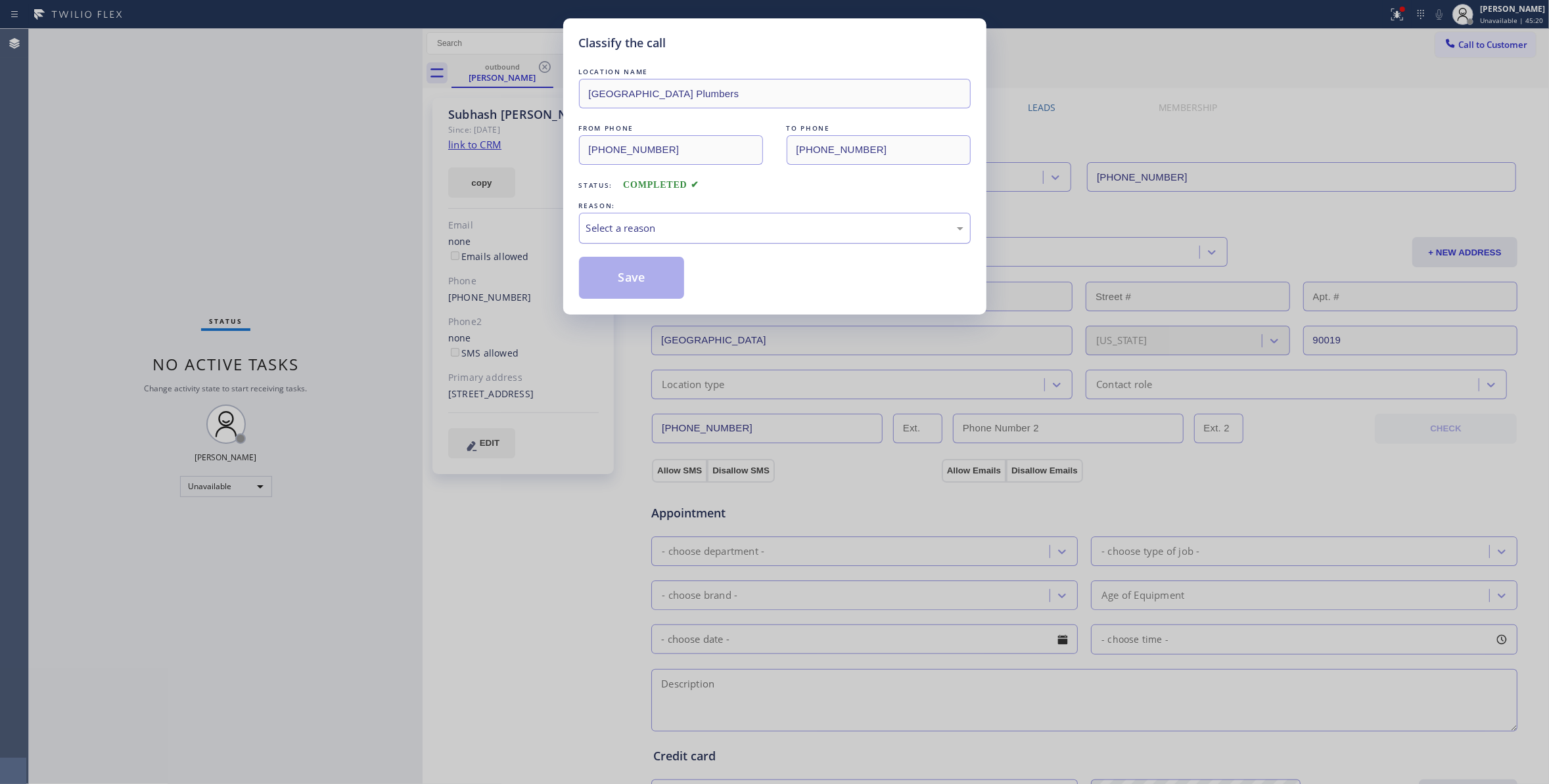
click at [620, 232] on div "Select a reason" at bounding box center [774, 228] width 377 height 15
click at [616, 277] on button "Save" at bounding box center [631, 278] width 106 height 42
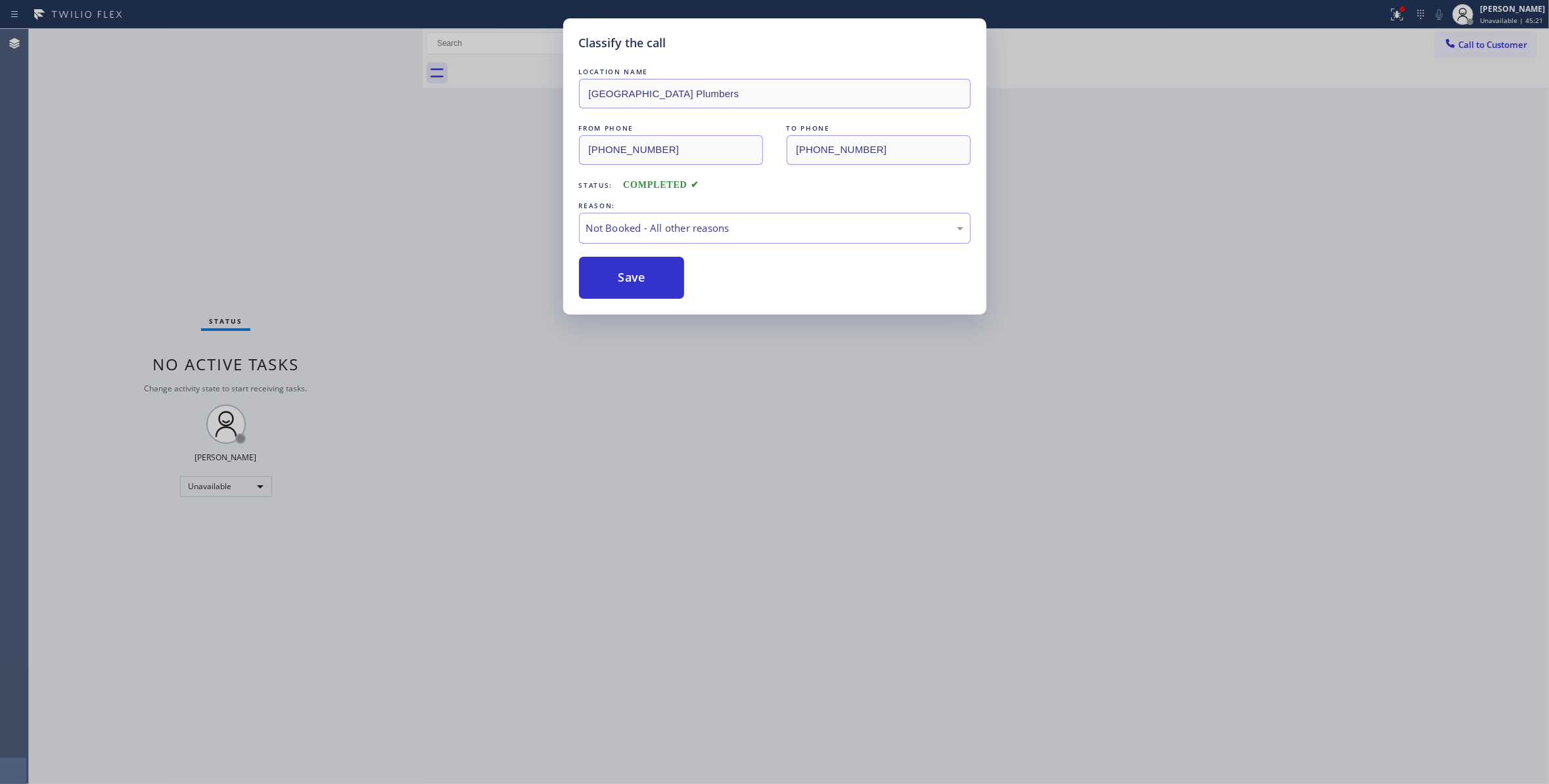
click at [616, 277] on button "Save" at bounding box center [631, 278] width 106 height 42
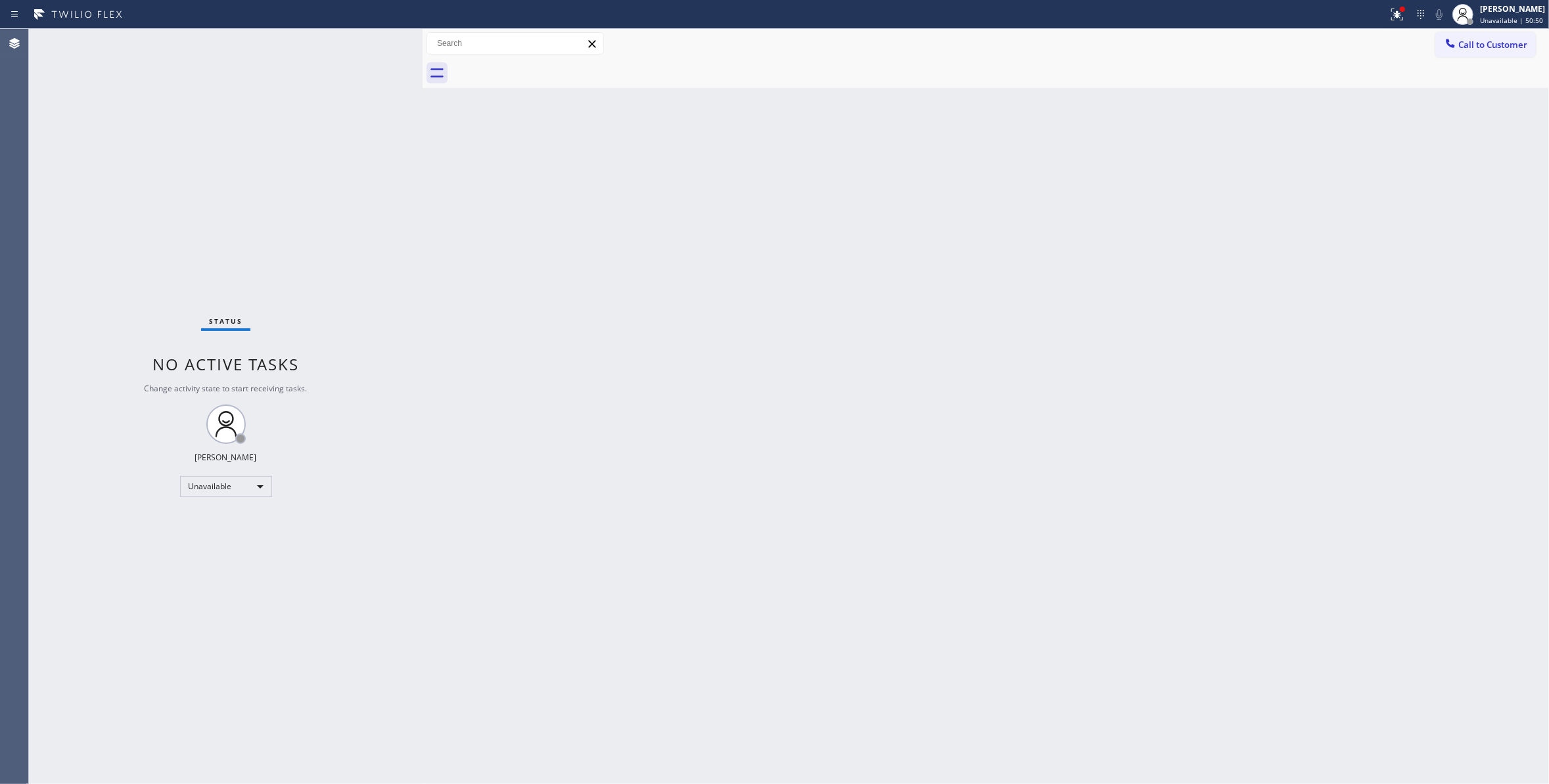
click at [88, 760] on div "Status No active tasks Change activity state to start receiving tasks. Louis Ma…" at bounding box center [225, 406] width 393 height 755
click at [230, 762] on div "Status No active tasks Change activity state to start receiving tasks. Louis Ma…" at bounding box center [225, 406] width 393 height 755
drag, startPoint x: 1514, startPoint y: 39, endPoint x: 1291, endPoint y: 71, distance: 225.3
click at [1514, 40] on span "Call to Customer" at bounding box center [1492, 45] width 69 height 12
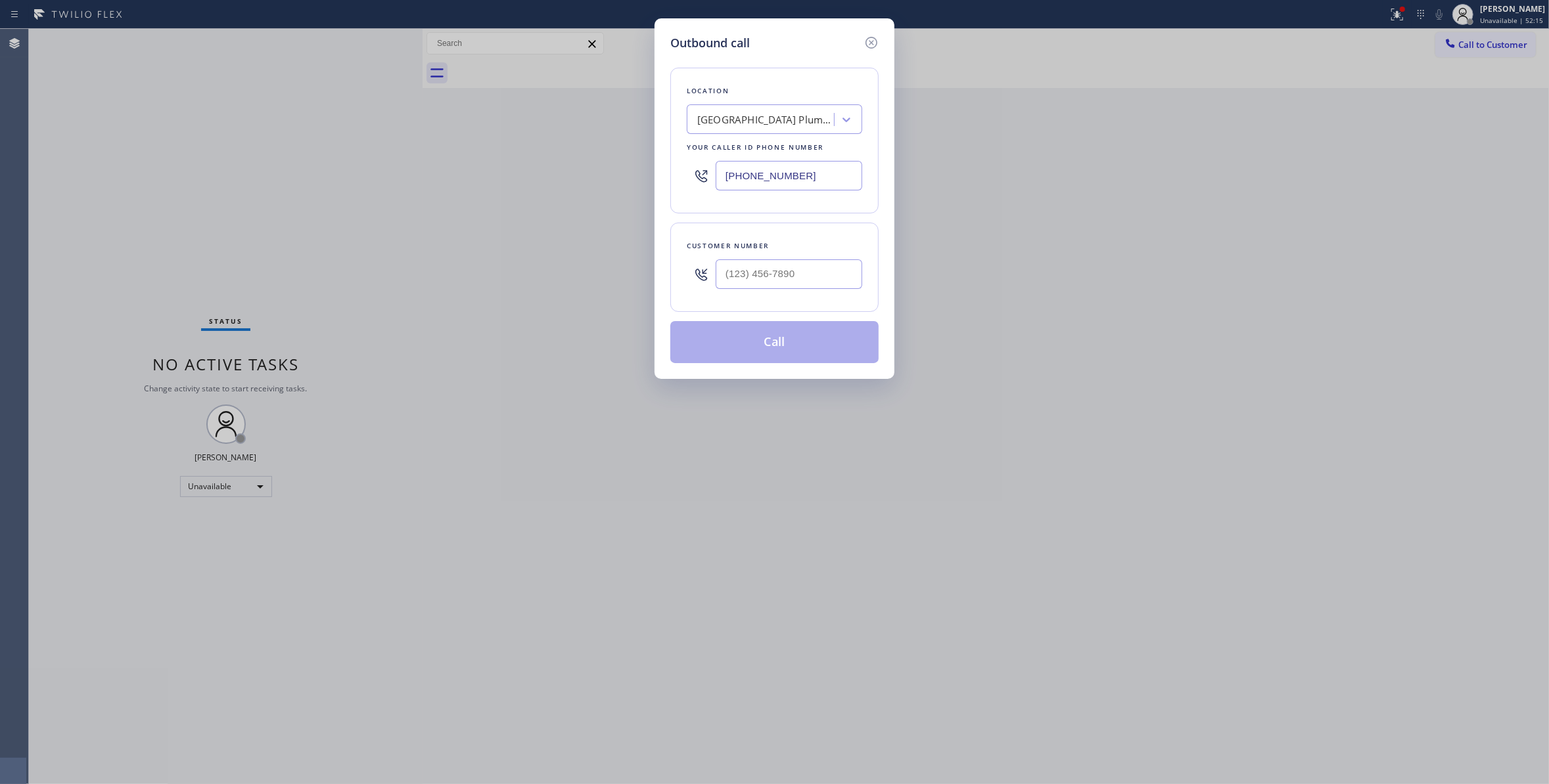
drag, startPoint x: 813, startPoint y: 176, endPoint x: 255, endPoint y: 166, distance: 558.1
click at [255, 166] on div "Outbound call Location Midway City Plumbers Your caller id phone number (562) 4…" at bounding box center [774, 392] width 1549 height 784
paste input "714) 706-3926"
type input "(714) 706-3926"
click at [809, 274] on input "(___) ___-____" at bounding box center [789, 274] width 147 height 30
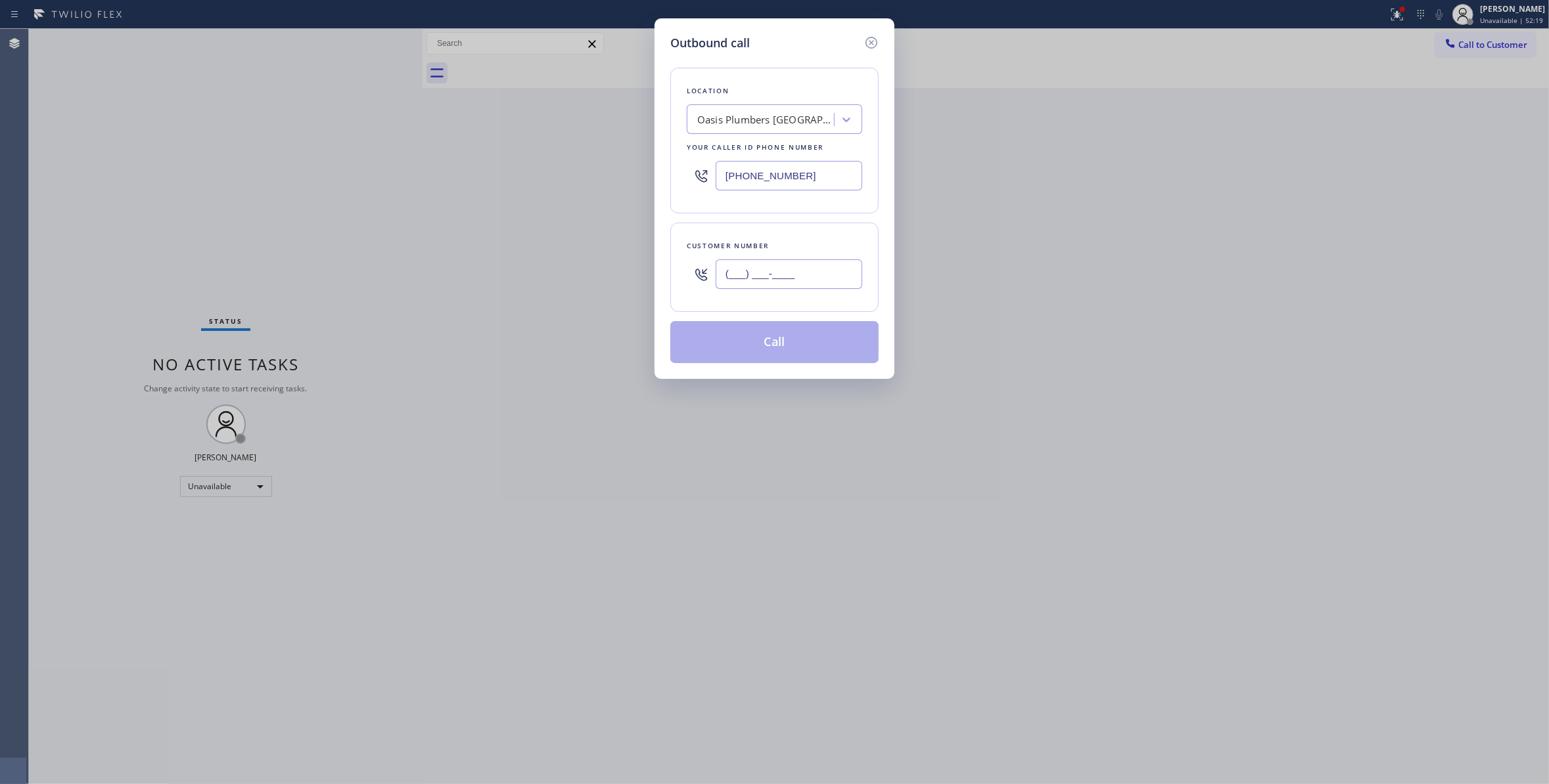
paste input "657) 427-9916"
type input "(657) 427-9916"
click at [753, 347] on button "Call" at bounding box center [774, 342] width 208 height 42
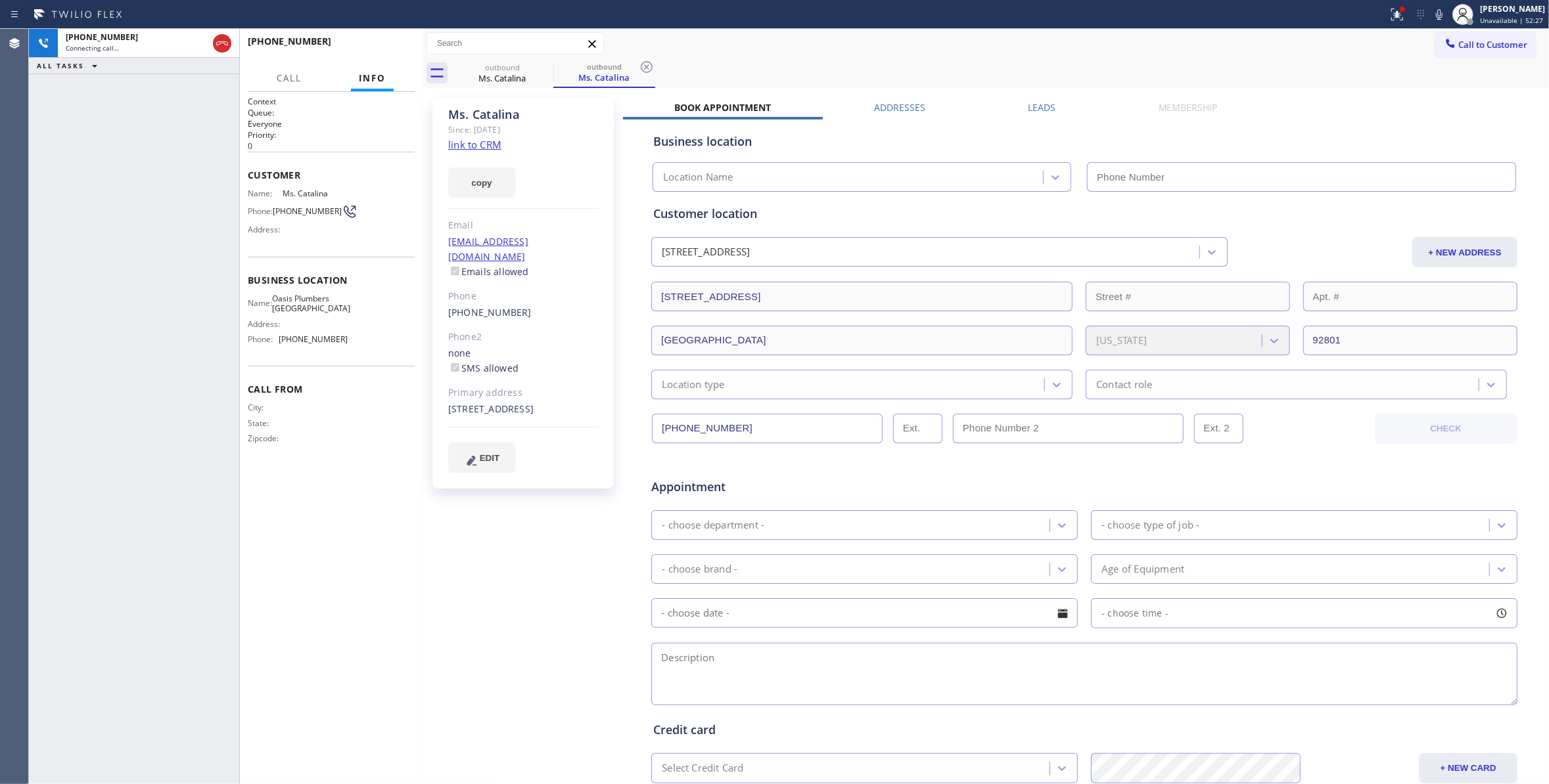
type input "(714) 706-3926"
click at [88, 236] on div "+16574279916 Live | 00:00 ALL TASKS ALL TASKS ACTIVE TASKS TASKS IN WRAP UP" at bounding box center [133, 406] width 210 height 755
click at [301, 206] on div "Phone: (657) 427-9916" at bounding box center [297, 211] width 100 height 16
click at [301, 205] on div "Phone: (657) 427-9916" at bounding box center [297, 211] width 100 height 16
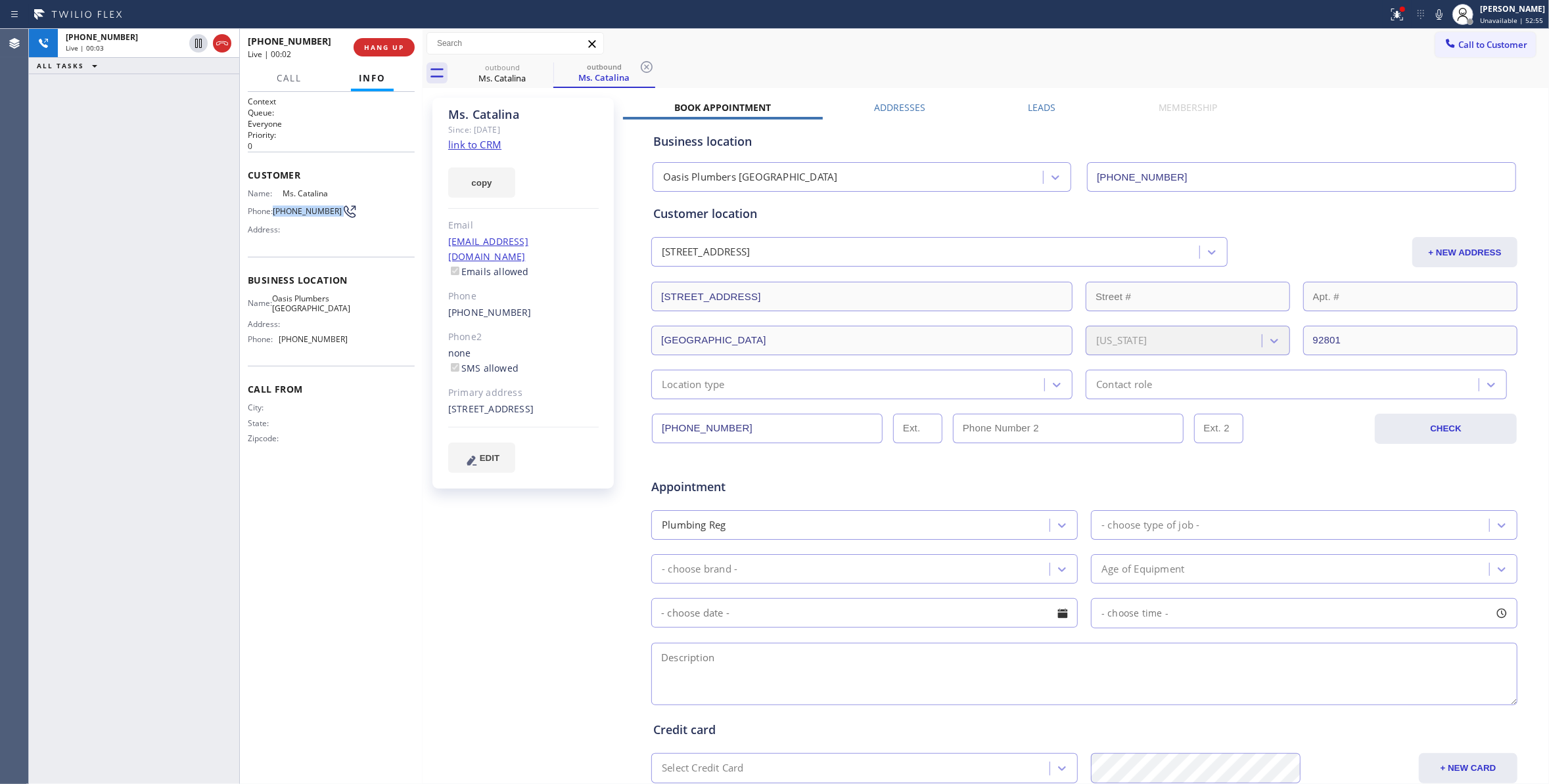
copy div "(657) 427-9916"
click at [384, 40] on button "HANG UP" at bounding box center [384, 47] width 61 height 18
click at [385, 41] on button "HANG UP" at bounding box center [384, 47] width 61 height 18
click at [646, 63] on icon at bounding box center [646, 67] width 16 height 16
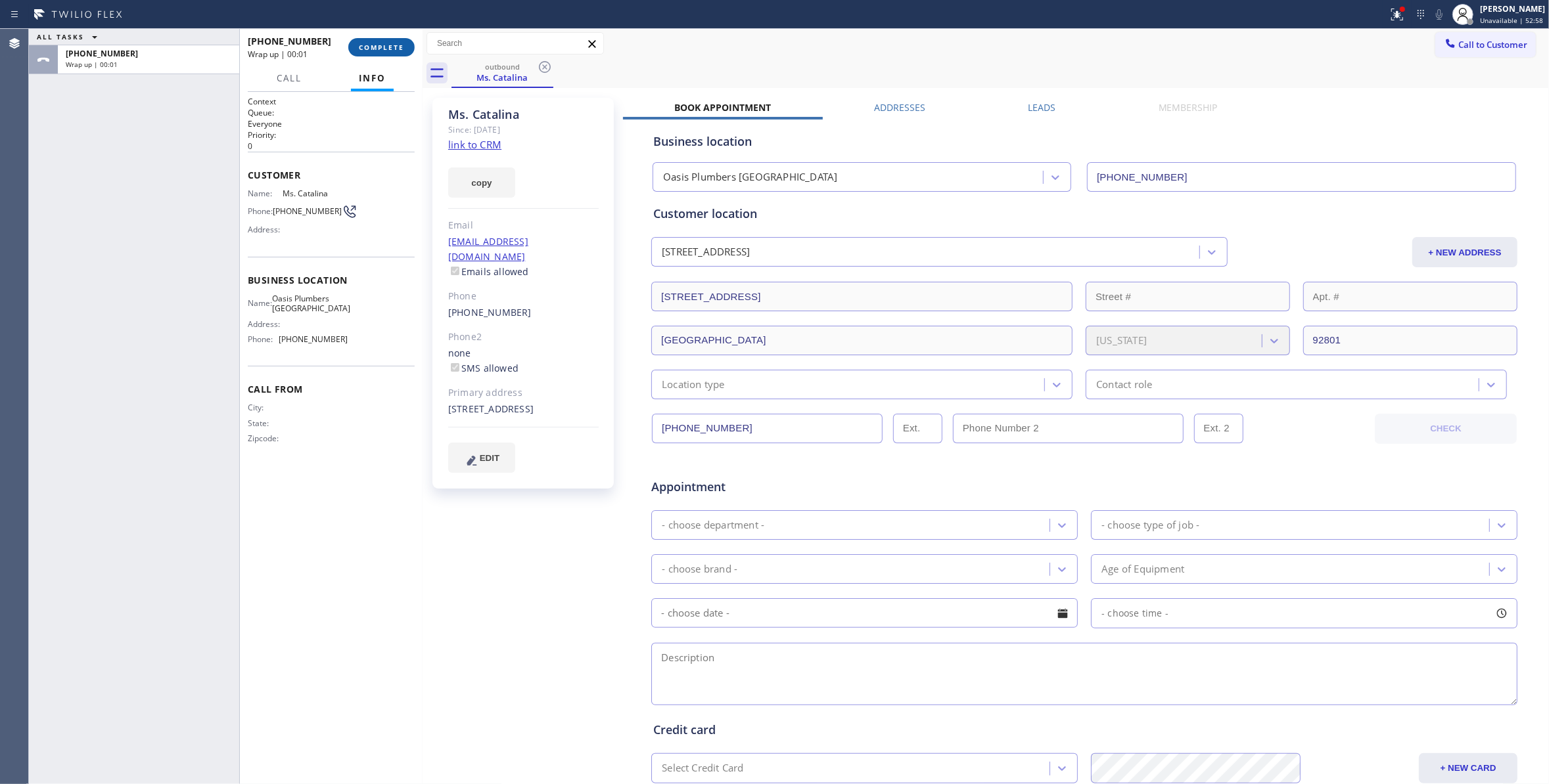
click at [376, 41] on button "COMPLETE" at bounding box center [381, 47] width 66 height 18
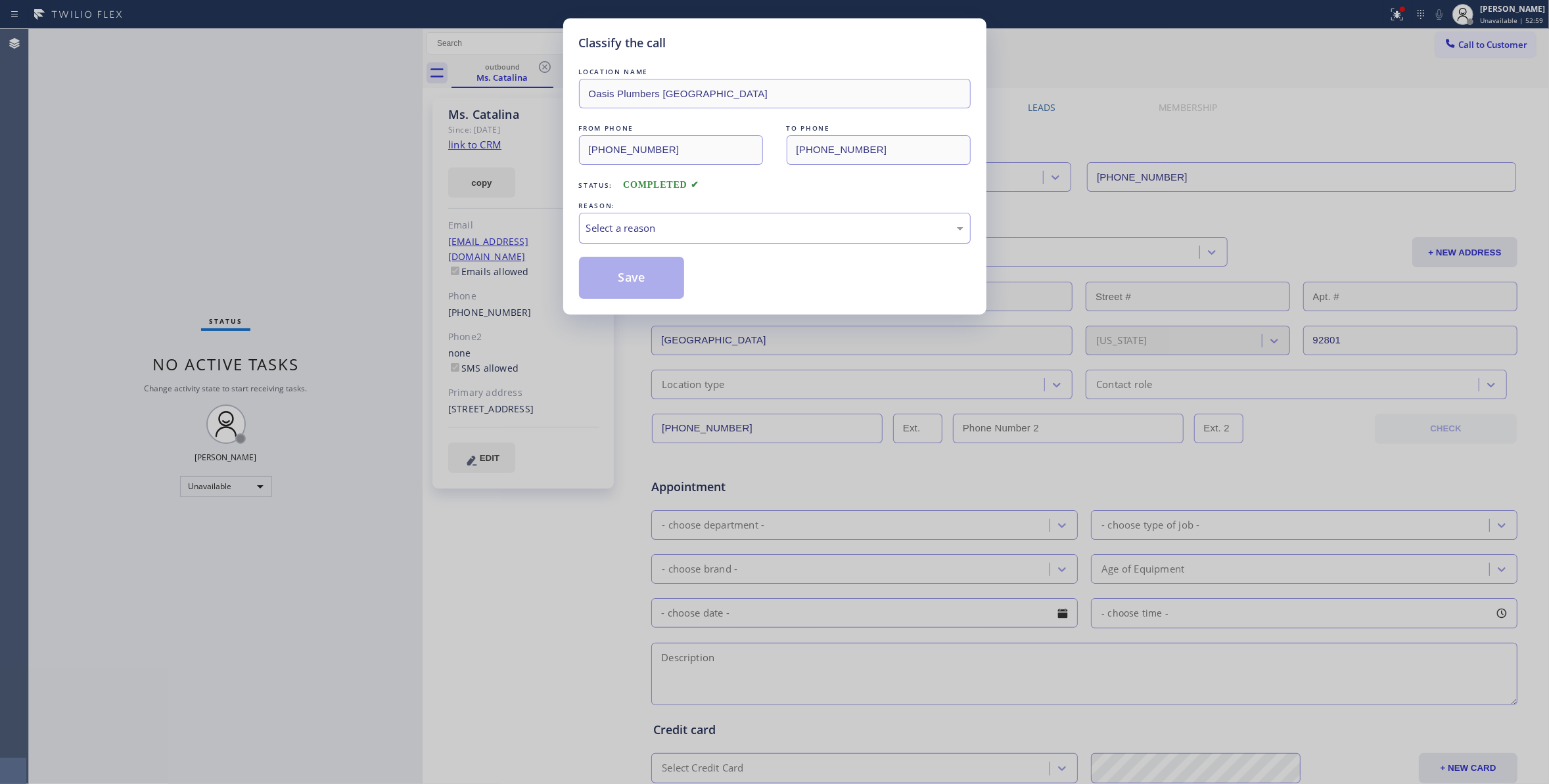
drag, startPoint x: 684, startPoint y: 244, endPoint x: 673, endPoint y: 223, distance: 23.7
click at [681, 240] on div "Select a reason" at bounding box center [774, 228] width 392 height 31
click at [672, 280] on button "Save" at bounding box center [631, 278] width 106 height 42
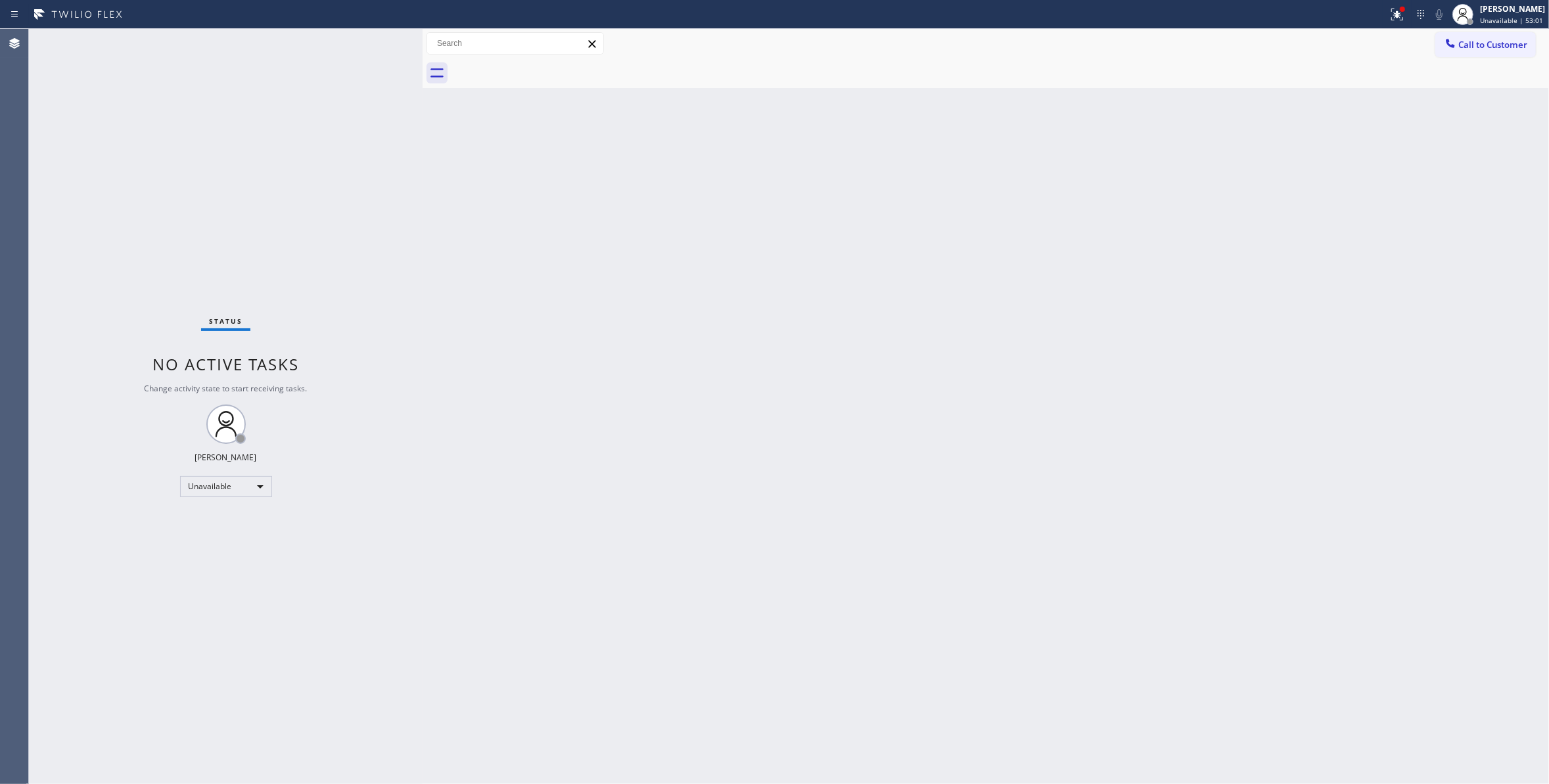
drag, startPoint x: 1494, startPoint y: 40, endPoint x: 979, endPoint y: 245, distance: 554.3
click at [1494, 39] on span "Call to Customer" at bounding box center [1492, 45] width 69 height 12
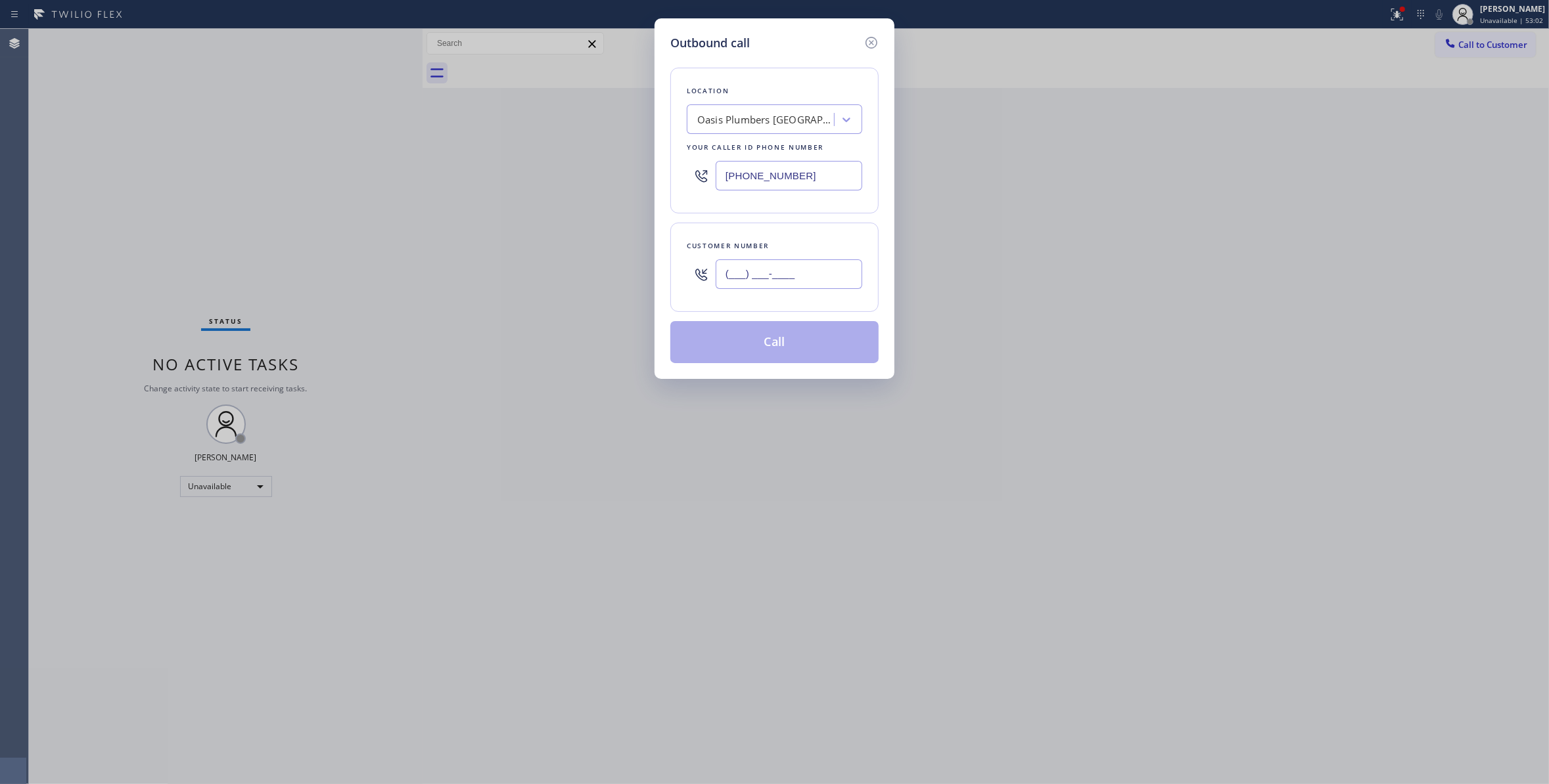
click at [788, 281] on input "(___) ___-____" at bounding box center [789, 274] width 147 height 30
paste input "657) 427-9916"
type input "(657) 427-9916"
click at [761, 345] on button "Call" at bounding box center [774, 342] width 208 height 42
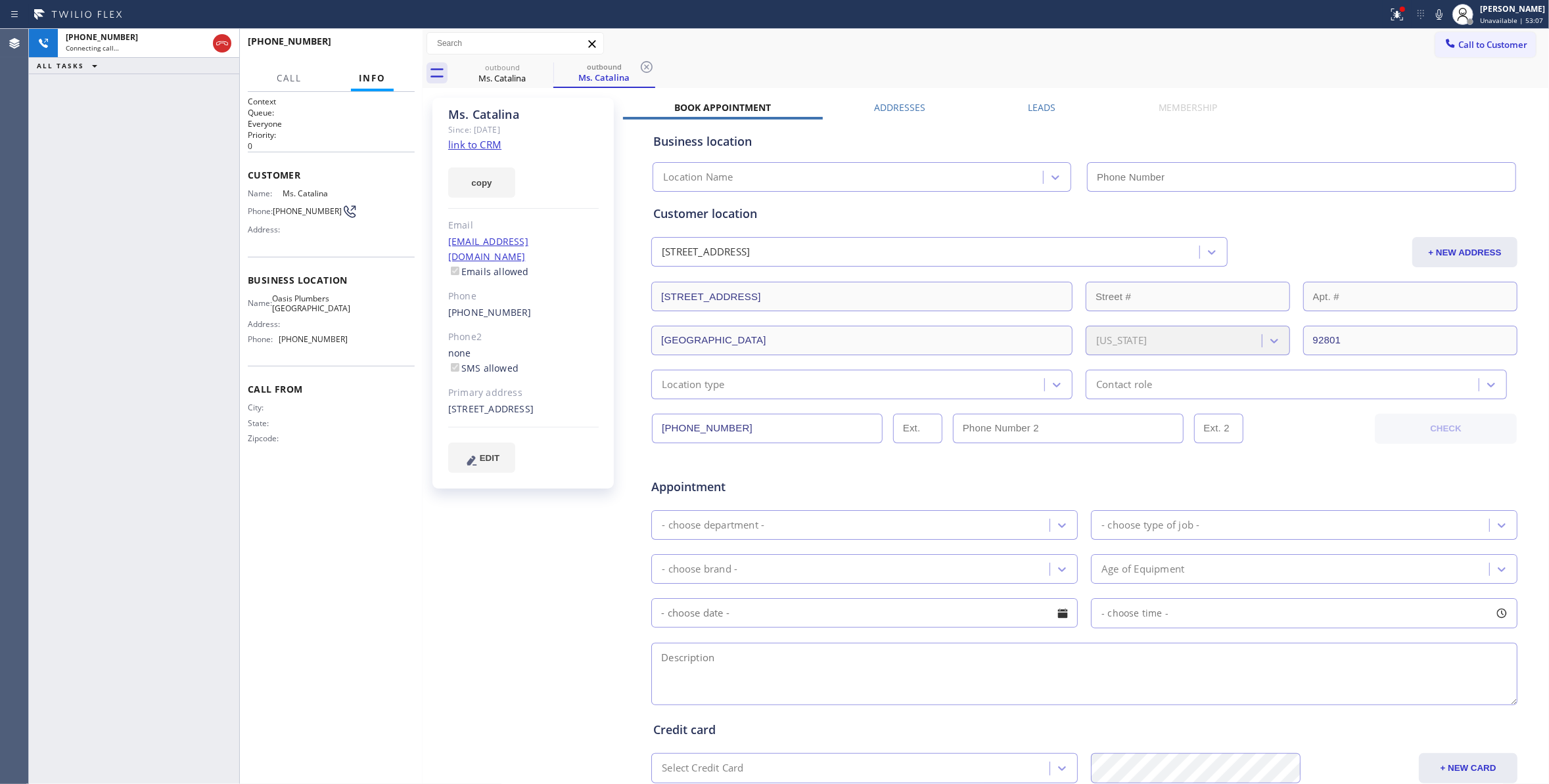
type input "(714) 706-3926"
click at [351, 50] on div "+16574279916 Live | 00:03" at bounding box center [300, 47] width 106 height 34
click at [368, 40] on button "HANG UP" at bounding box center [384, 47] width 61 height 18
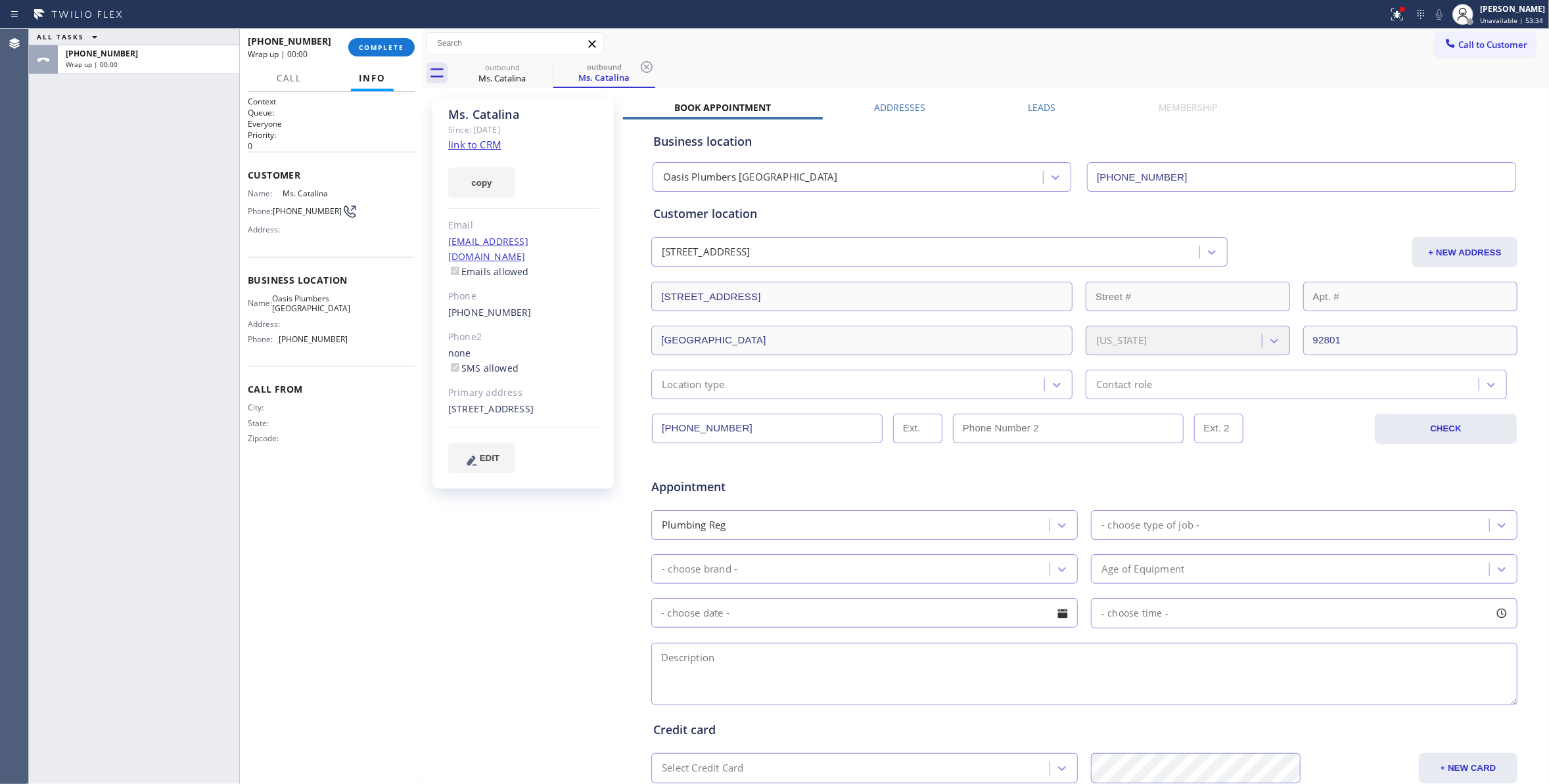
click at [655, 69] on div "outbound Ms. Catalina outbound Ms. Catalina" at bounding box center [1000, 73] width 1097 height 30
click at [646, 66] on icon at bounding box center [646, 67] width 12 height 12
drag, startPoint x: 332, startPoint y: 219, endPoint x: 275, endPoint y: 213, distance: 57.3
click at [275, 213] on div "Phone: (657) 427-9916" at bounding box center [297, 211] width 100 height 16
copy div "(657) 427-9916"
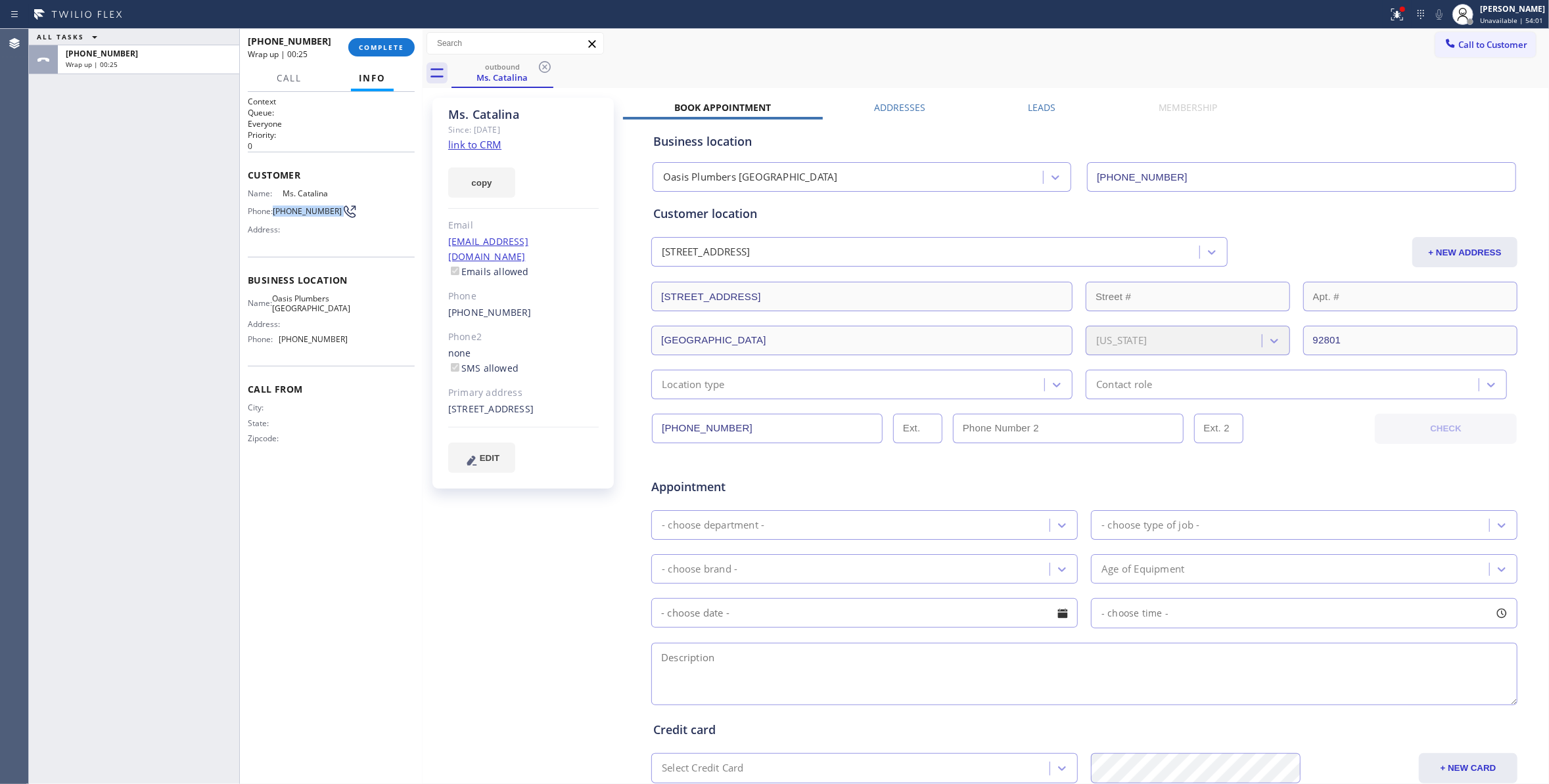
click at [101, 641] on div "ALL TASKS ALL TASKS ACTIVE TASKS TASKS IN WRAP UP +16574279916 Wrap up | 00:25" at bounding box center [133, 406] width 210 height 755
drag, startPoint x: 339, startPoint y: 345, endPoint x: 283, endPoint y: 190, distance: 164.8
click at [283, 190] on div "Context Queue: Everyone Priority: 0 Customer Name: Ms. Catalina Phone: (657) 42…" at bounding box center [330, 281] width 167 height 370
copy div "Ms. Catalina Phone: (657) 427-9916 Address: Business location Name: Oasis Plumb…"
click at [386, 45] on span "COMPLETE" at bounding box center [381, 48] width 45 height 10
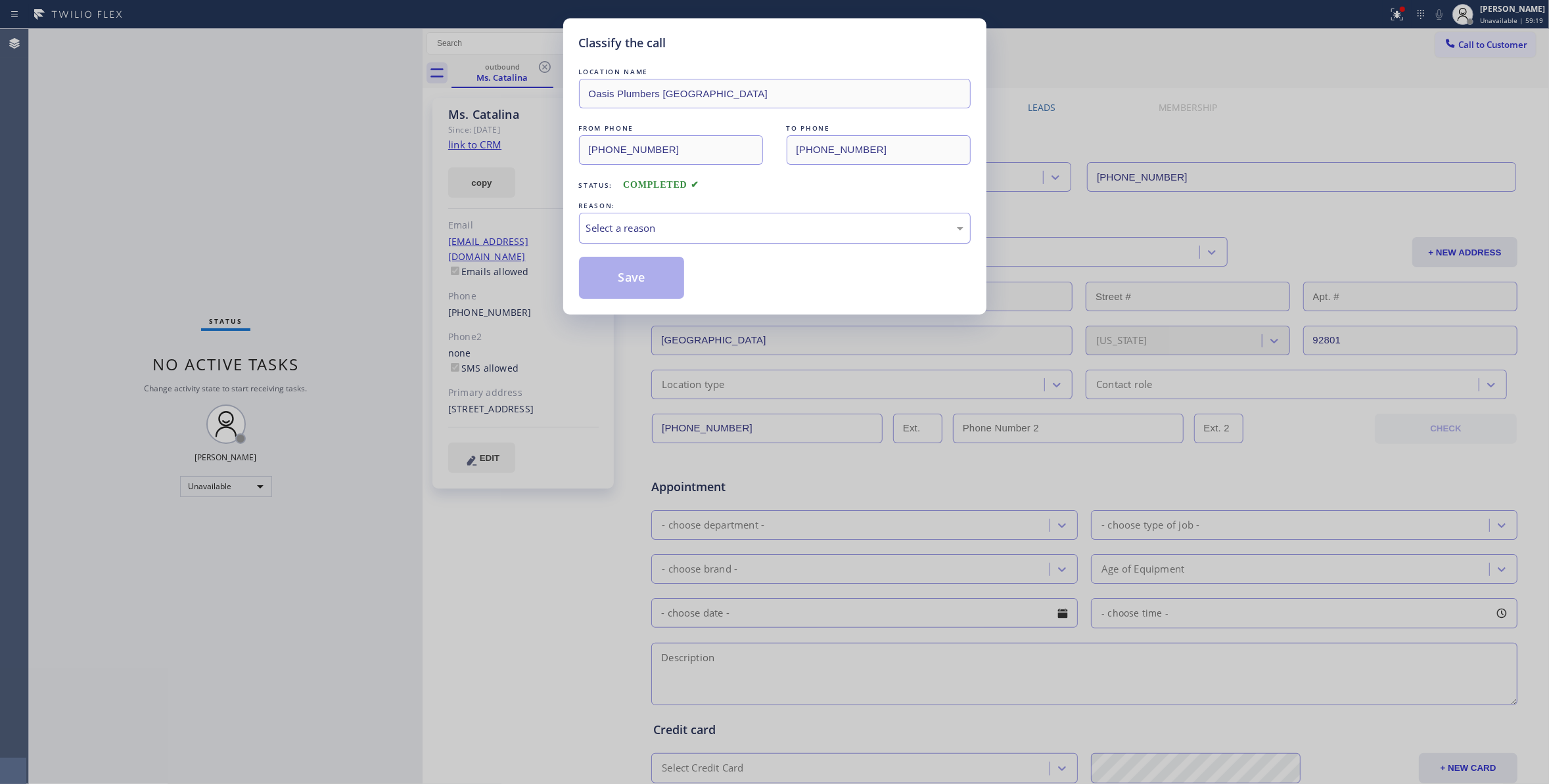
click at [691, 229] on div "Select a reason" at bounding box center [774, 228] width 377 height 15
click at [655, 270] on button "Save" at bounding box center [631, 278] width 106 height 42
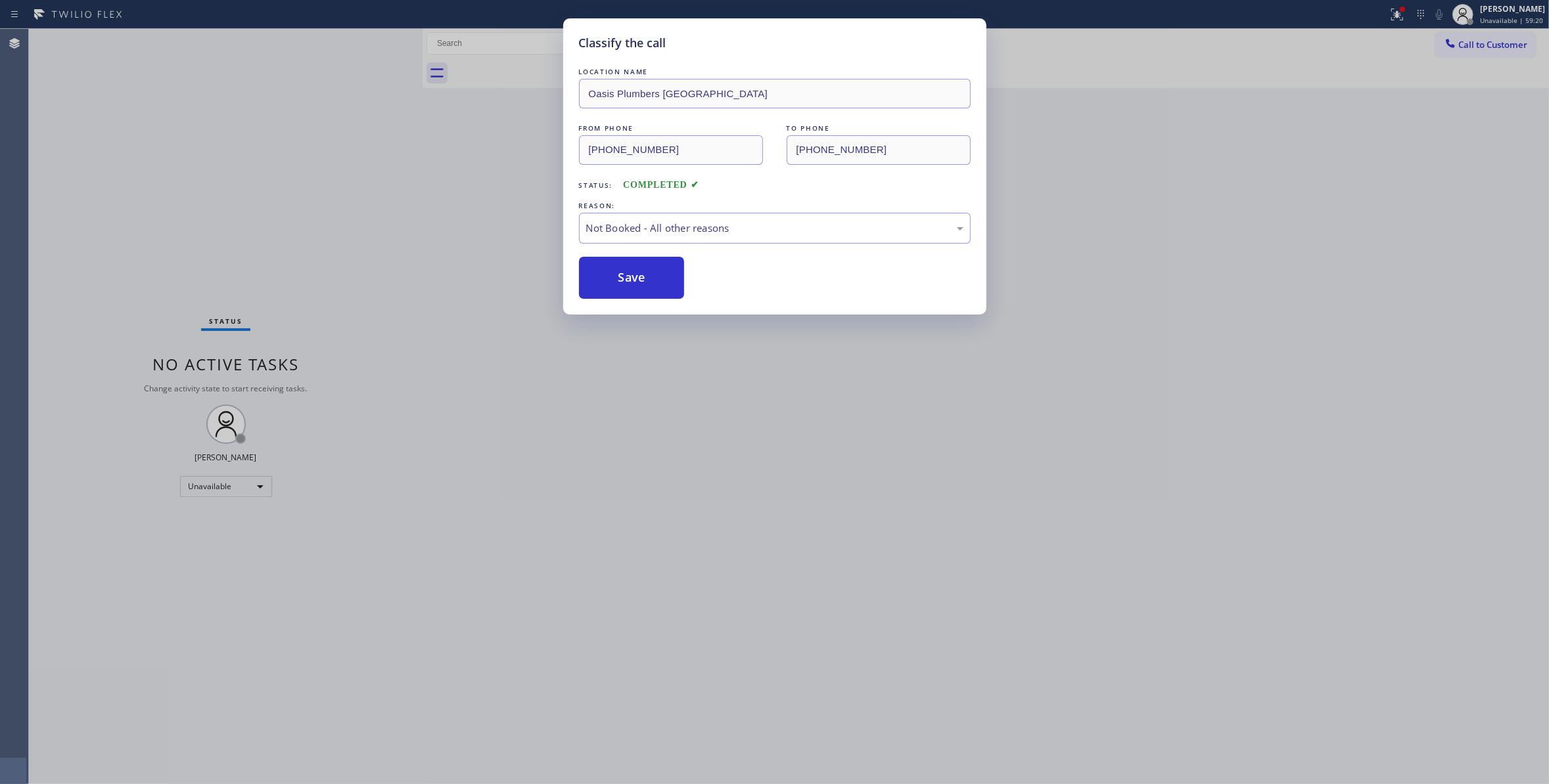
click at [655, 270] on button "Save" at bounding box center [631, 278] width 106 height 42
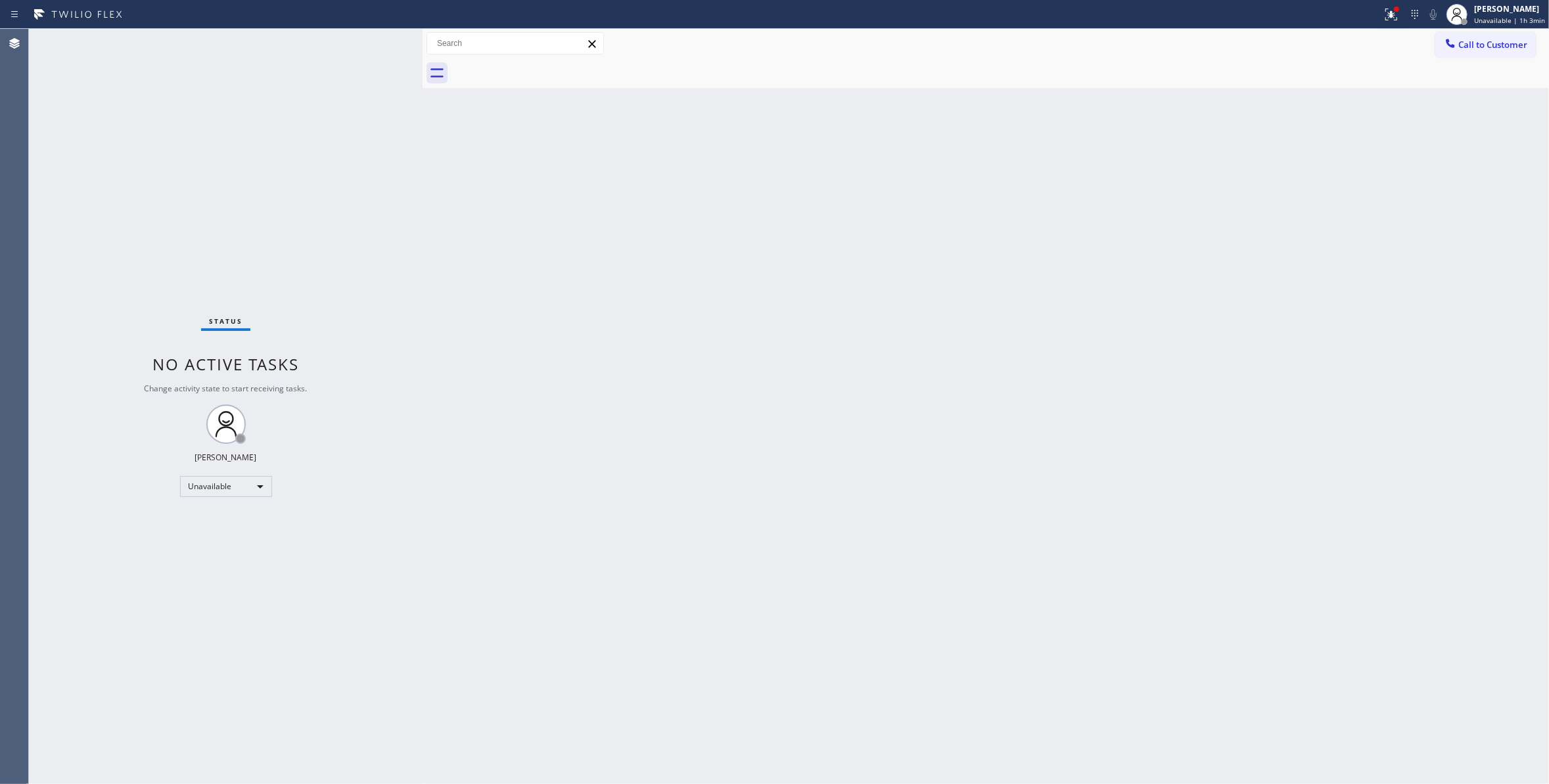
click at [128, 218] on div "Status No active tasks Change activity state to start receiving tasks. Louis Ma…" at bounding box center [225, 406] width 393 height 755
drag, startPoint x: 1481, startPoint y: 42, endPoint x: 958, endPoint y: 260, distance: 566.6
click at [1480, 41] on span "Call to Customer" at bounding box center [1492, 45] width 69 height 12
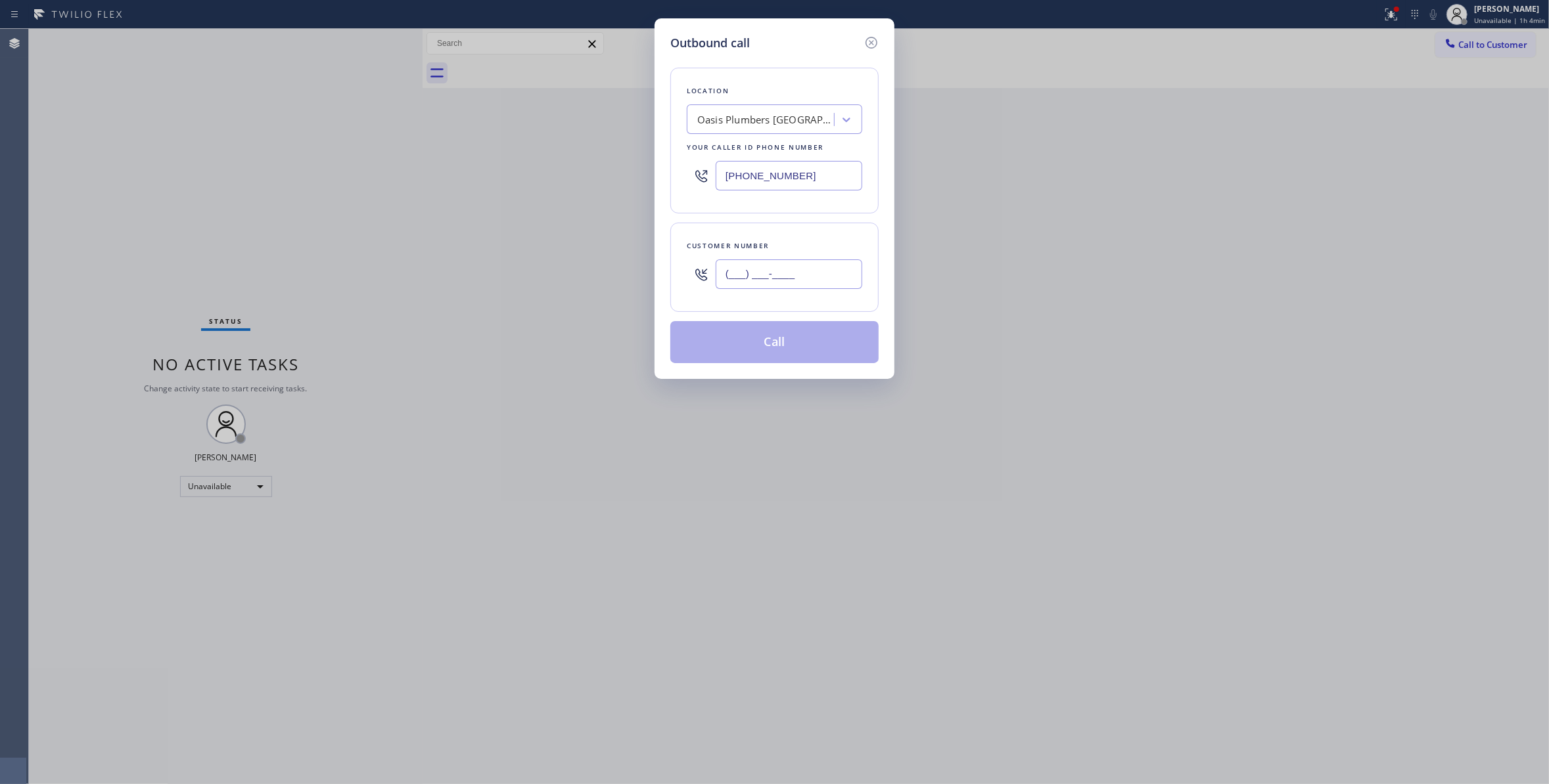
click at [792, 279] on input "(___) ___-____" at bounding box center [789, 274] width 147 height 30
paste input "773) 835-0046"
type input "(773) 835-0046"
paste input "73) 830-4668"
drag, startPoint x: 816, startPoint y: 176, endPoint x: 401, endPoint y: 177, distance: 415.0
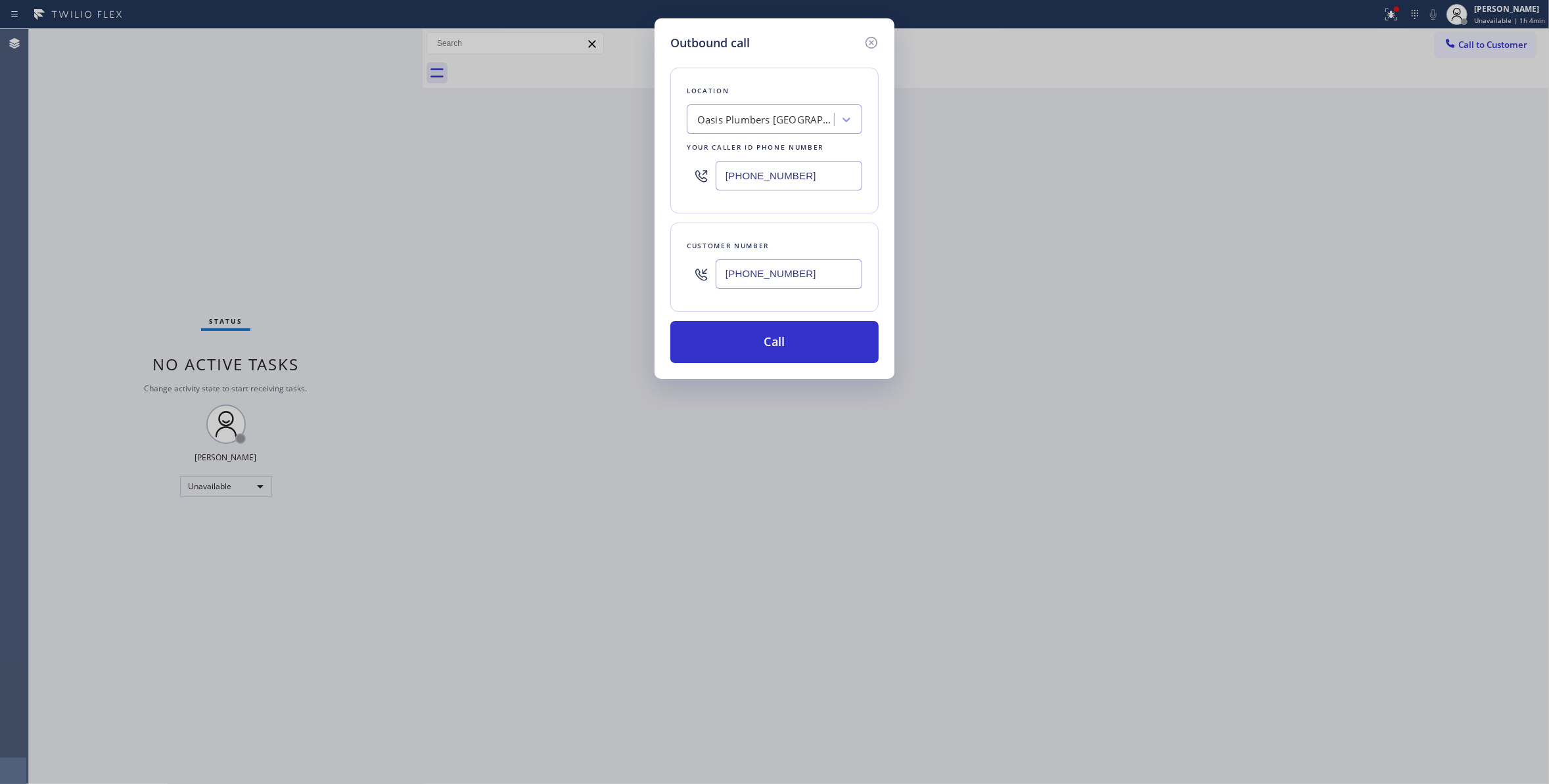
click at [401, 177] on div "Outbound call Location Oasis Plumbers Anaheim Your caller id phone number (714)…" at bounding box center [774, 392] width 1549 height 784
type input "(773) 830-4668"
drag, startPoint x: 827, startPoint y: 281, endPoint x: 612, endPoint y: 271, distance: 215.2
click at [600, 254] on div "Outbound call Location Calumet Heights Appliance Repair Your caller id phone nu…" at bounding box center [774, 392] width 1549 height 784
click at [724, 337] on button "Call" at bounding box center [774, 342] width 208 height 42
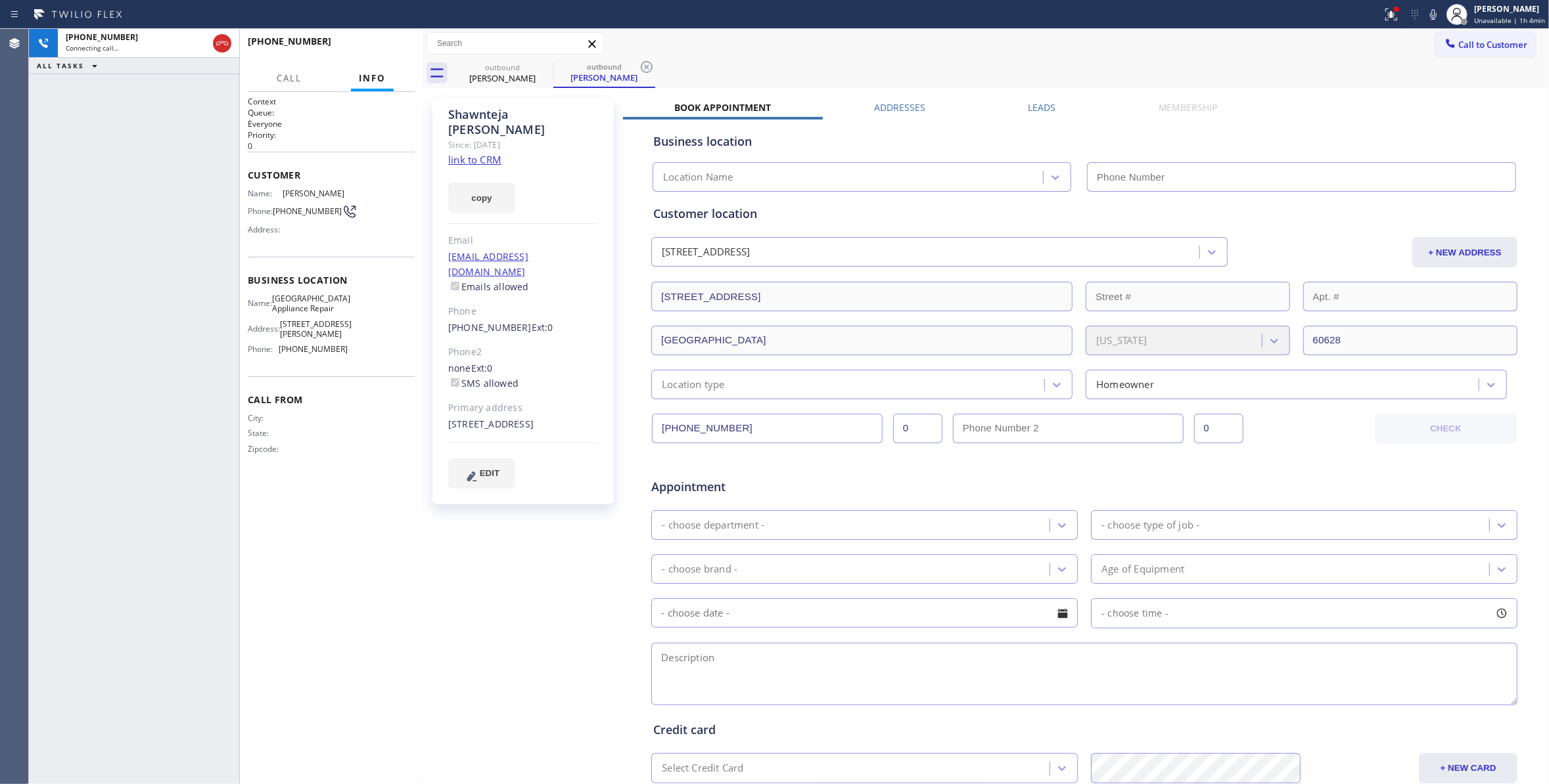
type input "(773) 830-4668"
click at [648, 63] on icon at bounding box center [646, 67] width 16 height 16
click at [384, 50] on span "HANG UP" at bounding box center [384, 48] width 40 height 10
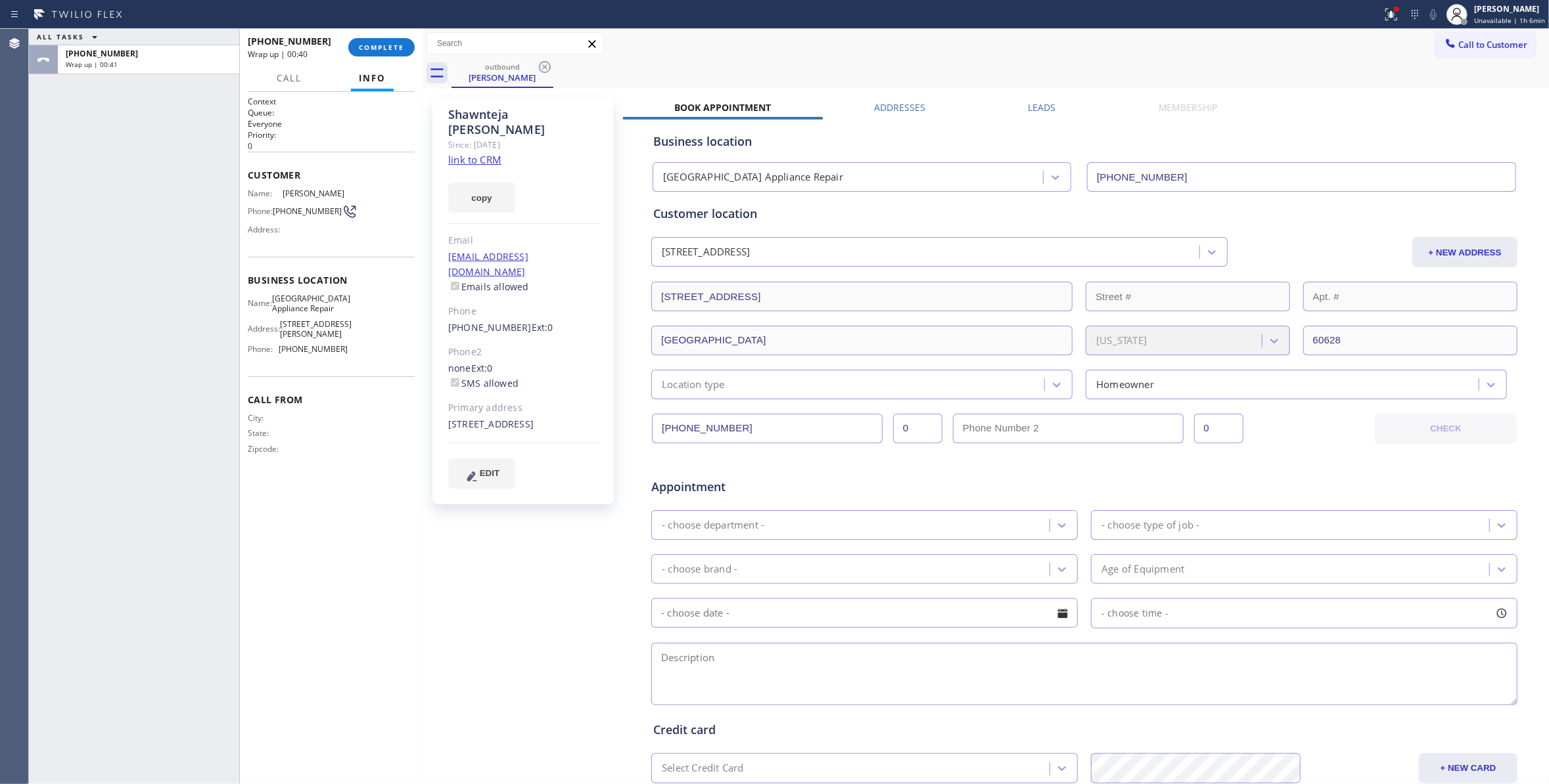
click at [314, 216] on span "(773) 835-0046" at bounding box center [307, 211] width 69 height 10
copy div "(773) 835-0046"
click at [389, 47] on span "COMPLETE" at bounding box center [381, 48] width 45 height 10
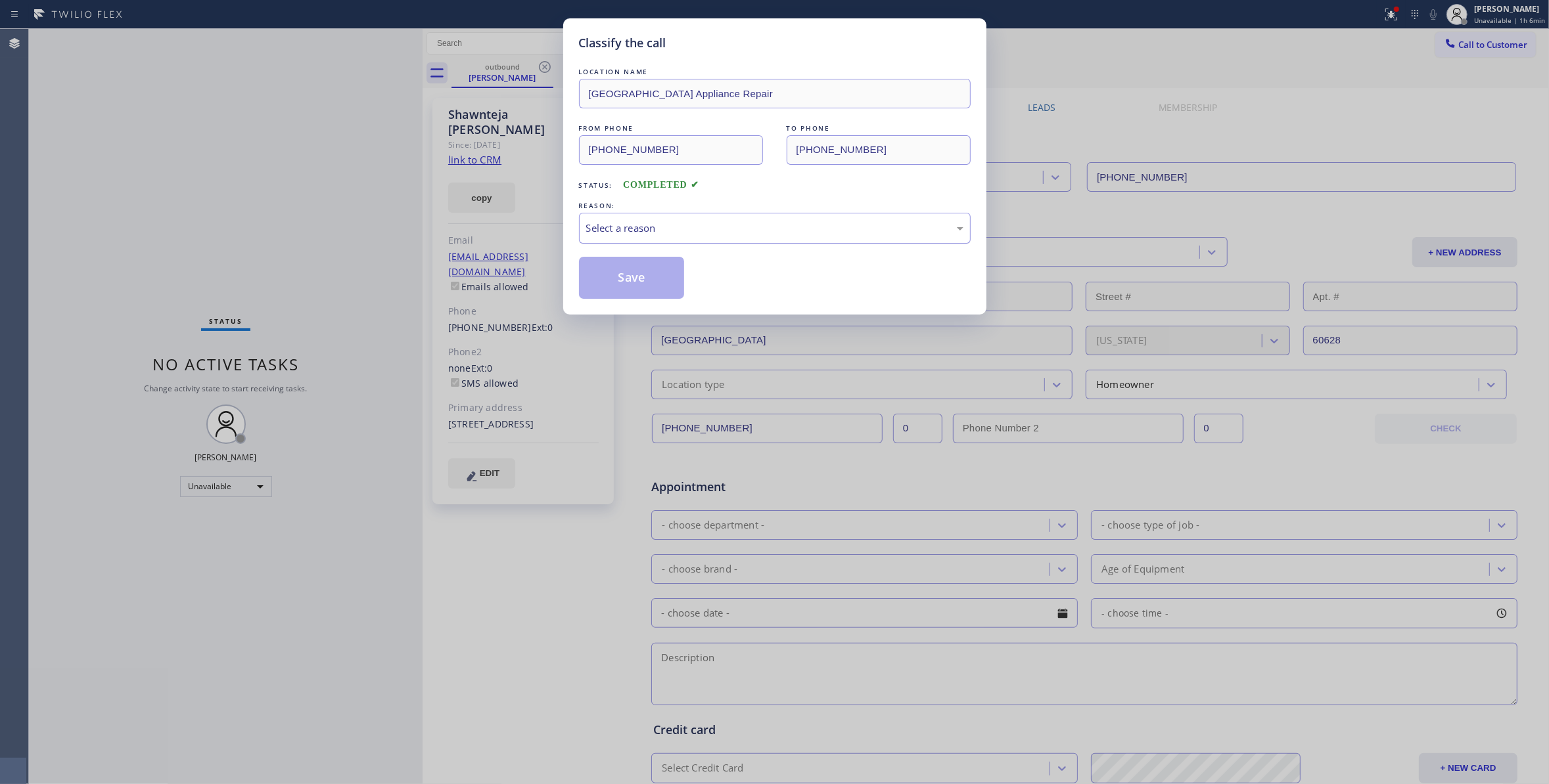
drag, startPoint x: 657, startPoint y: 229, endPoint x: 653, endPoint y: 236, distance: 8.1
click at [654, 229] on div "Select a reason" at bounding box center [774, 228] width 377 height 15
click at [637, 282] on button "Save" at bounding box center [631, 278] width 106 height 42
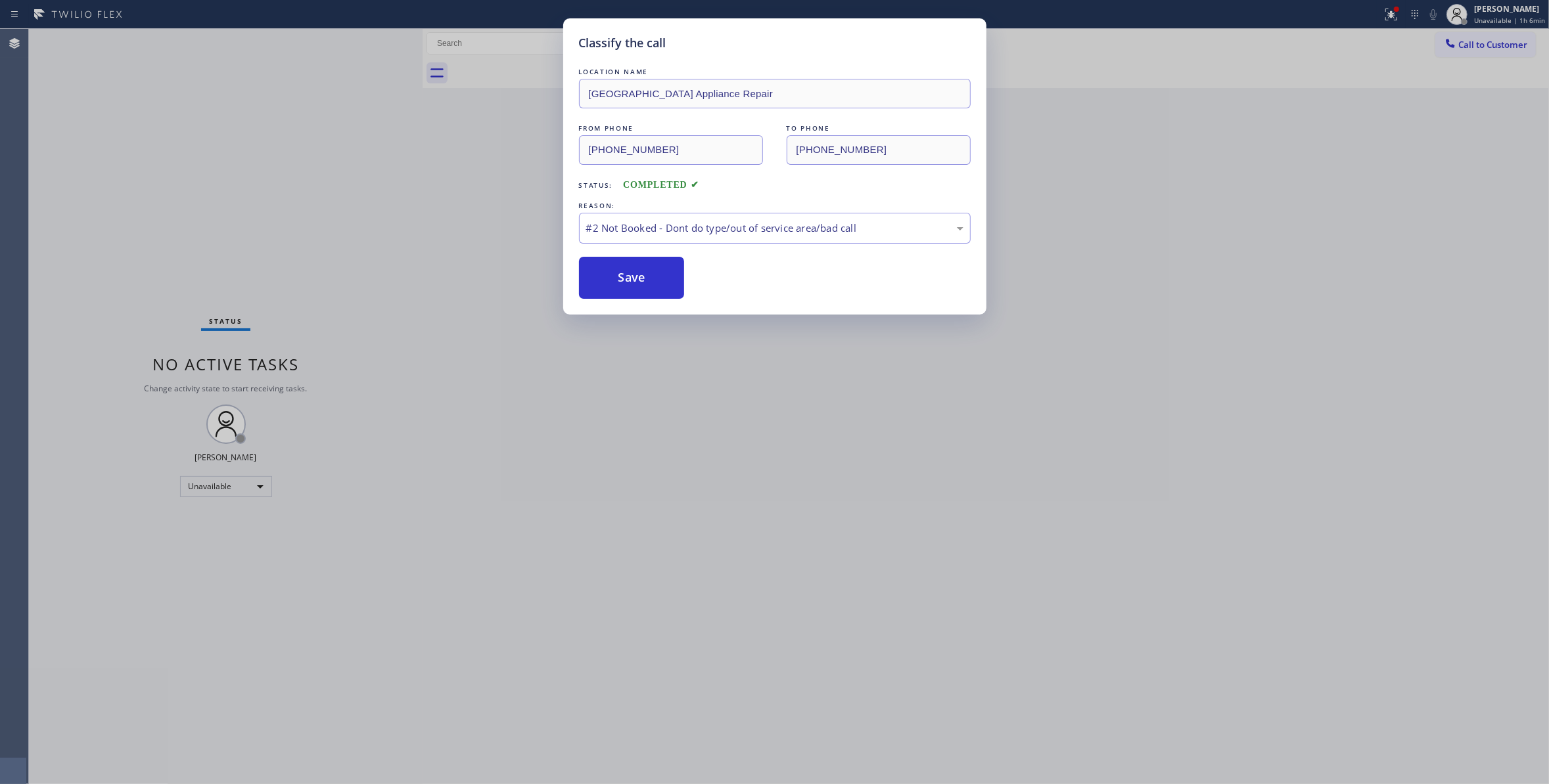
click at [637, 282] on button "Save" at bounding box center [631, 278] width 106 height 42
click at [631, 270] on button "Save" at bounding box center [631, 278] width 106 height 42
click at [646, 276] on button "Save" at bounding box center [631, 278] width 106 height 42
click at [646, 274] on button "Save" at bounding box center [631, 278] width 106 height 42
click at [623, 243] on div "#2 Not Booked - Dont do type/out of service area/bad call" at bounding box center [774, 228] width 392 height 31
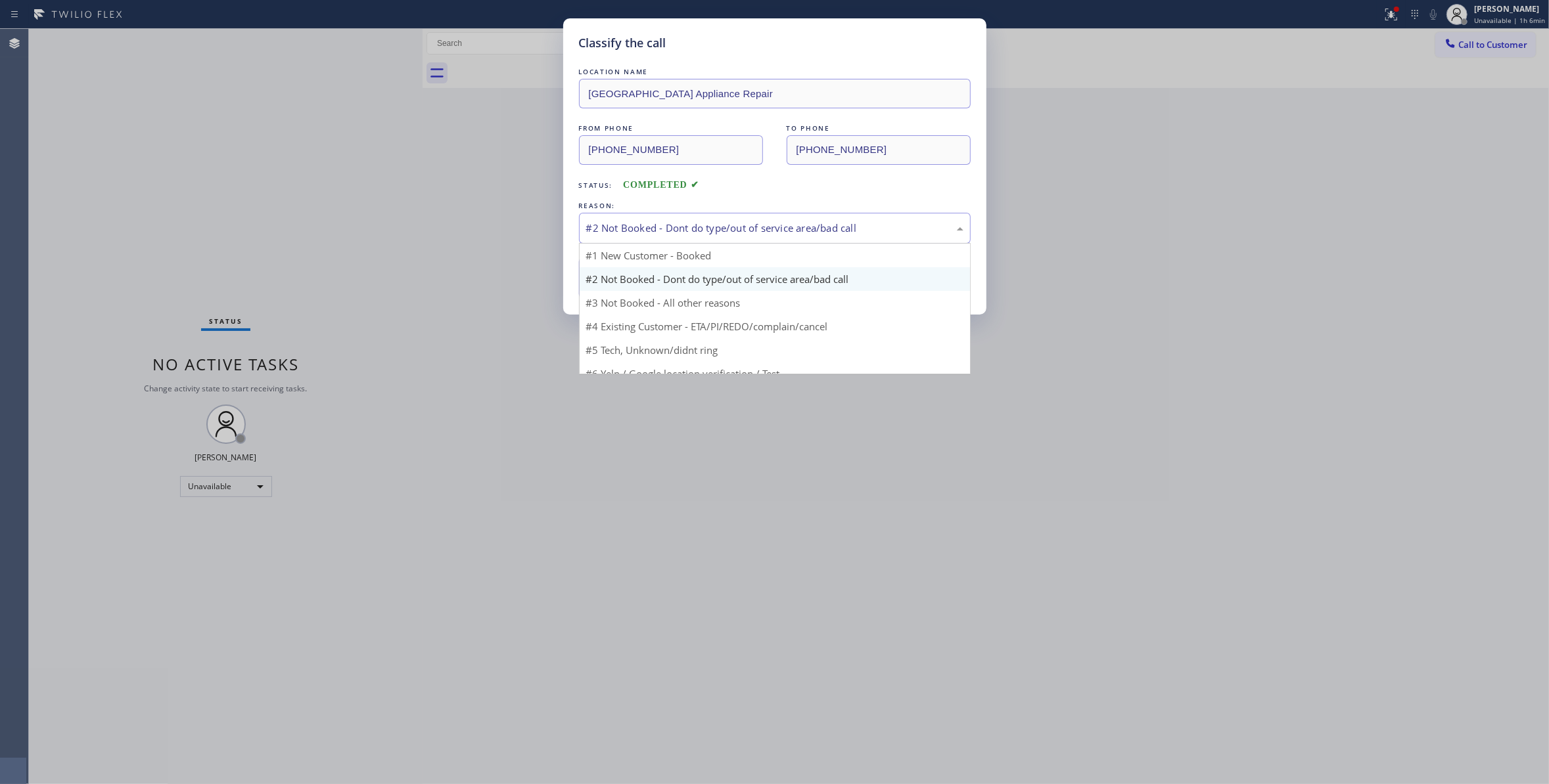
click at [559, 251] on div "Classify the call LOCATION NAME Calumet Heights Appliance Repair FROM PHONE (77…" at bounding box center [774, 392] width 1549 height 784
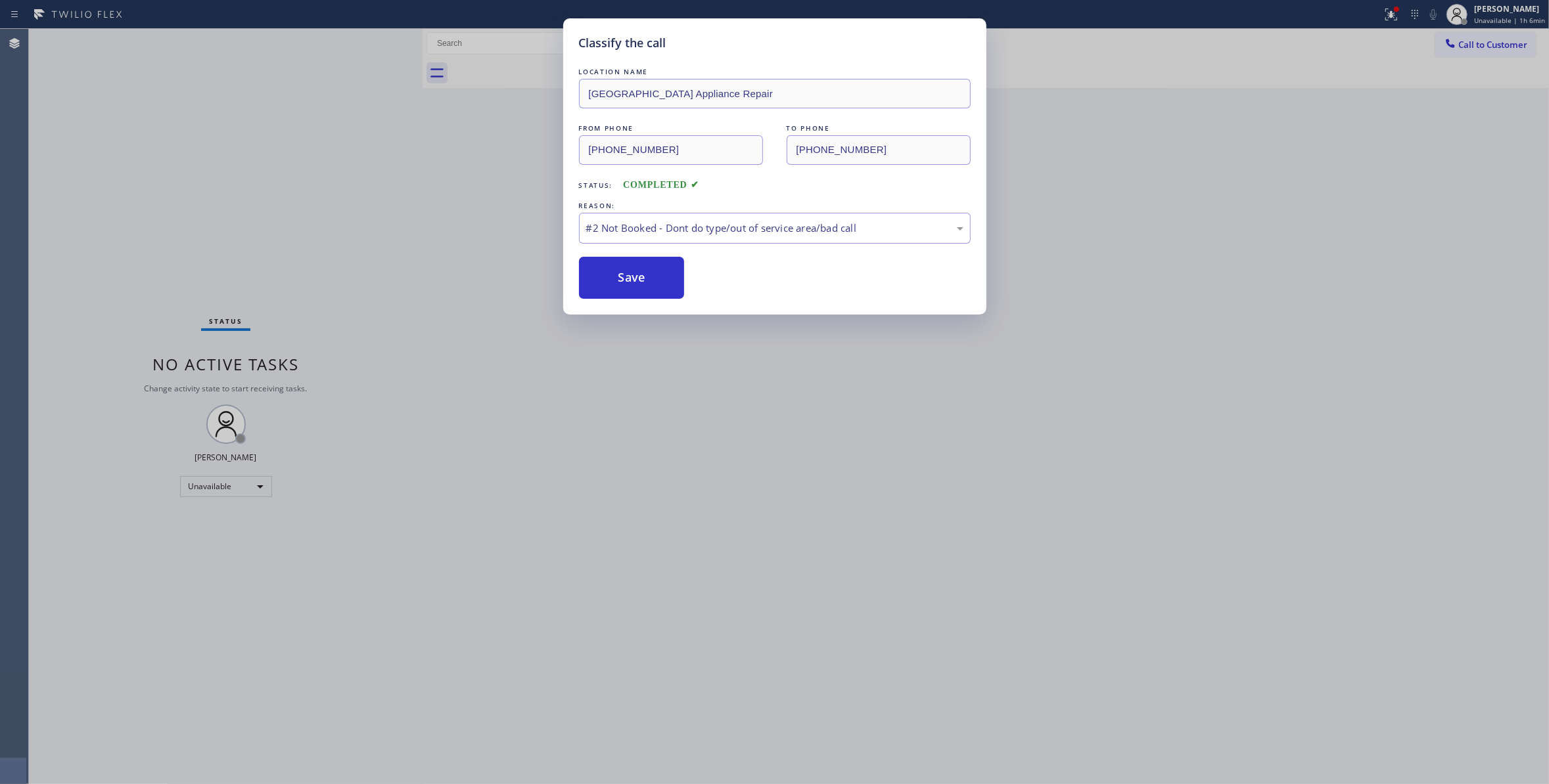
click at [569, 248] on div "Classify the call LOCATION NAME Calumet Heights Appliance Repair FROM PHONE (77…" at bounding box center [775, 166] width 423 height 296
click at [607, 279] on button "Save" at bounding box center [631, 278] width 106 height 42
click at [605, 282] on button "Save" at bounding box center [631, 278] width 106 height 42
click at [605, 285] on button "Save" at bounding box center [631, 278] width 106 height 42
click at [606, 282] on button "Save" at bounding box center [631, 278] width 106 height 42
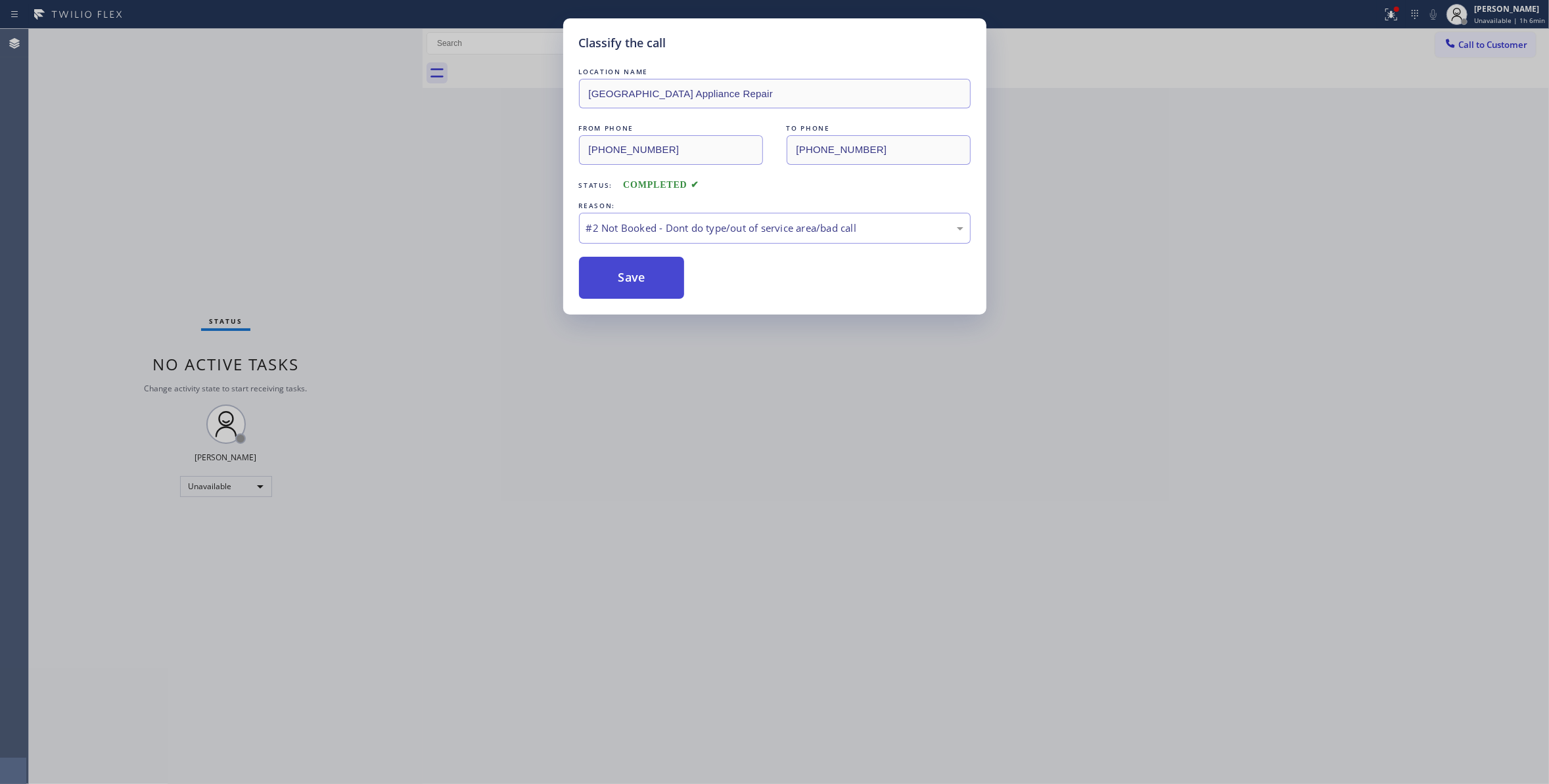
click at [607, 282] on button "Save" at bounding box center [631, 278] width 106 height 42
click at [608, 282] on button "Save" at bounding box center [631, 278] width 106 height 42
click at [608, 281] on button "Save" at bounding box center [631, 278] width 106 height 42
click at [608, 280] on button "Save" at bounding box center [631, 278] width 106 height 42
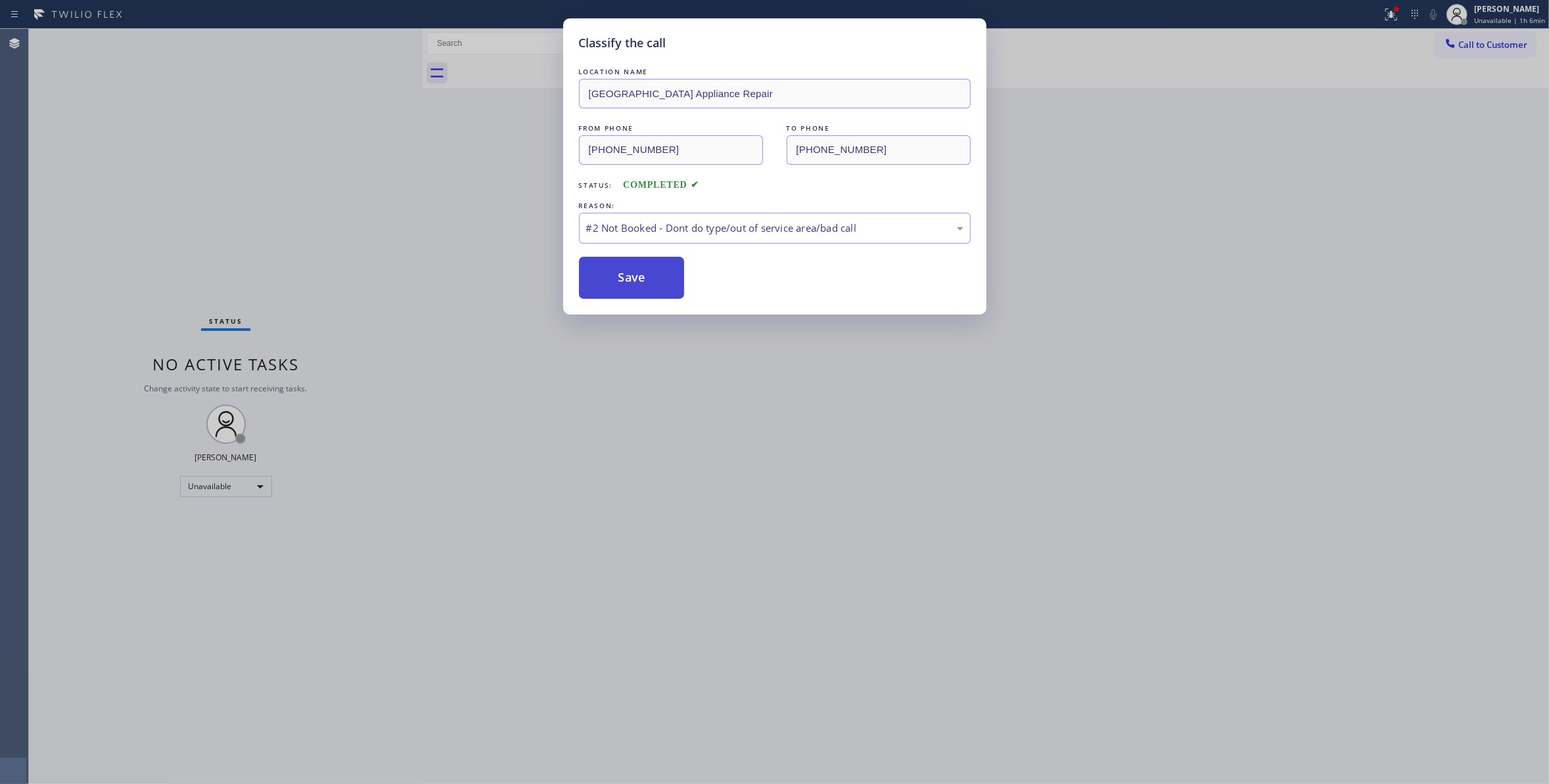
click at [611, 280] on button "Save" at bounding box center [631, 278] width 106 height 42
click at [611, 276] on button "Save" at bounding box center [631, 278] width 106 height 42
click at [612, 276] on button "Save" at bounding box center [631, 278] width 106 height 42
click at [613, 276] on button "Save" at bounding box center [631, 278] width 106 height 42
click at [615, 274] on button "Save" at bounding box center [631, 278] width 106 height 42
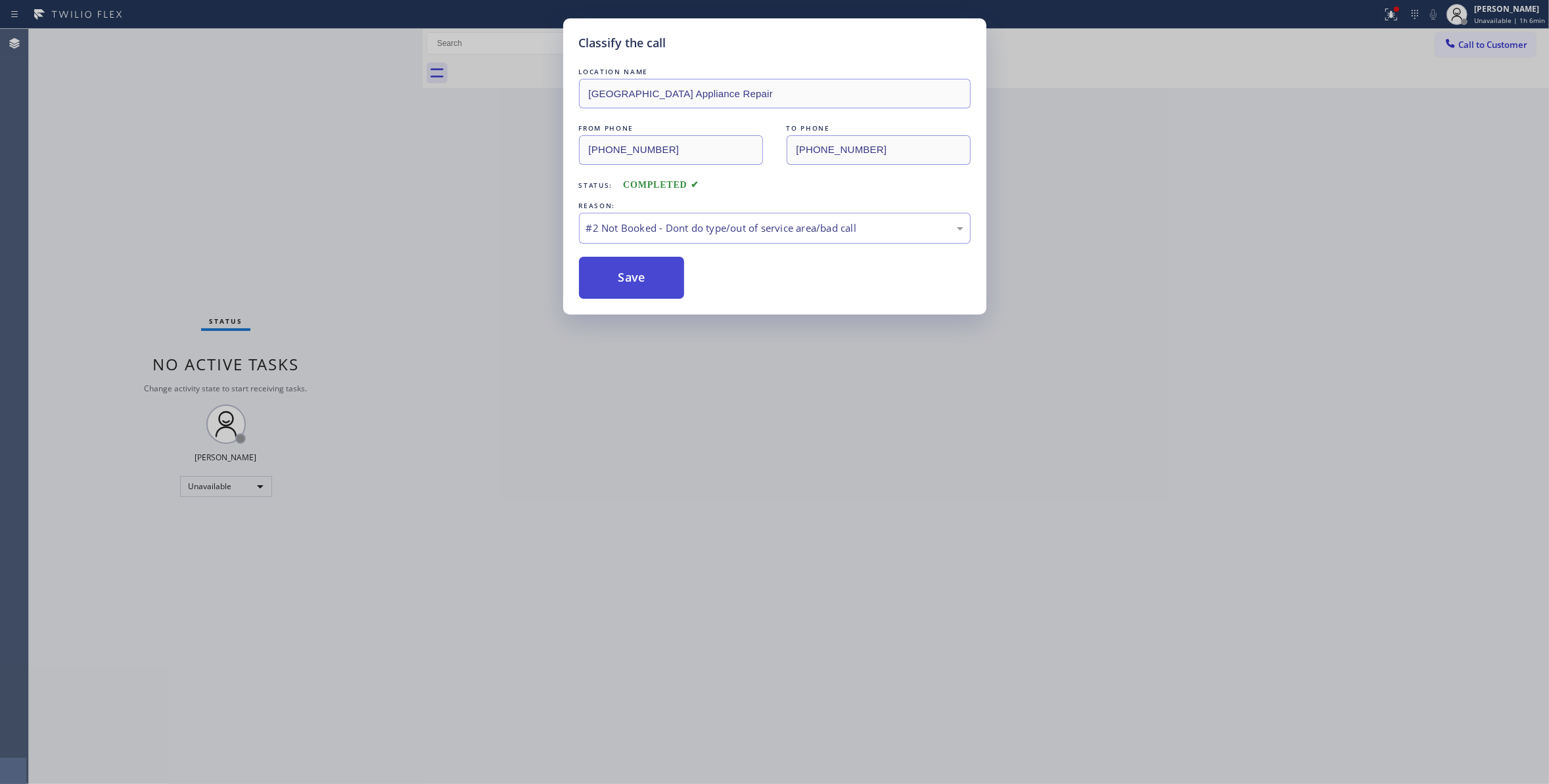
click at [620, 272] on button "Save" at bounding box center [631, 278] width 106 height 42
click at [620, 274] on button "Save" at bounding box center [631, 278] width 106 height 42
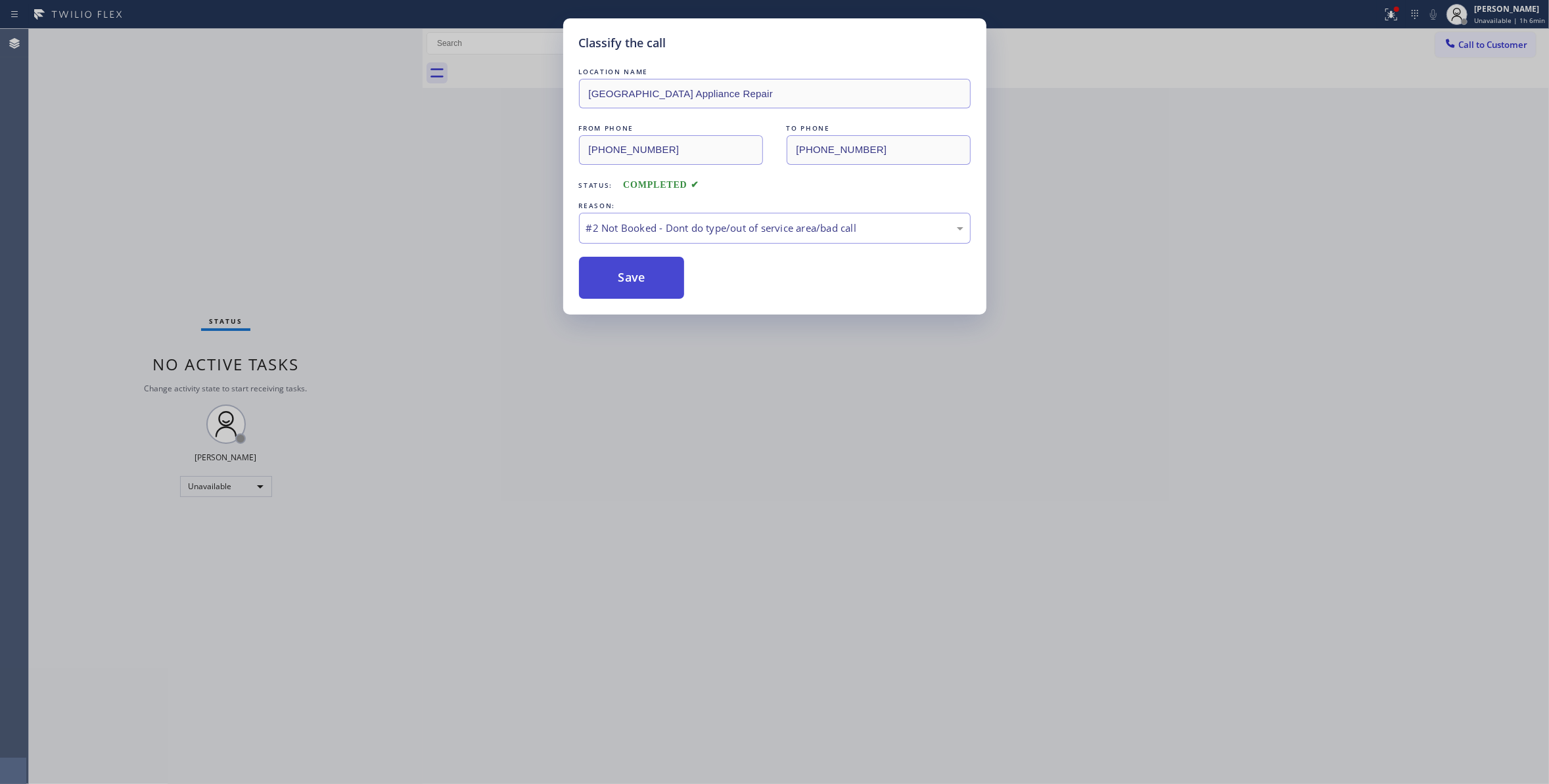
click at [622, 271] on button "Save" at bounding box center [631, 278] width 106 height 42
click at [626, 269] on button "Save" at bounding box center [631, 278] width 106 height 42
click at [629, 266] on button "Save" at bounding box center [631, 278] width 106 height 42
click at [630, 264] on button "Save" at bounding box center [631, 278] width 106 height 42
click at [631, 263] on button "Save" at bounding box center [631, 278] width 106 height 42
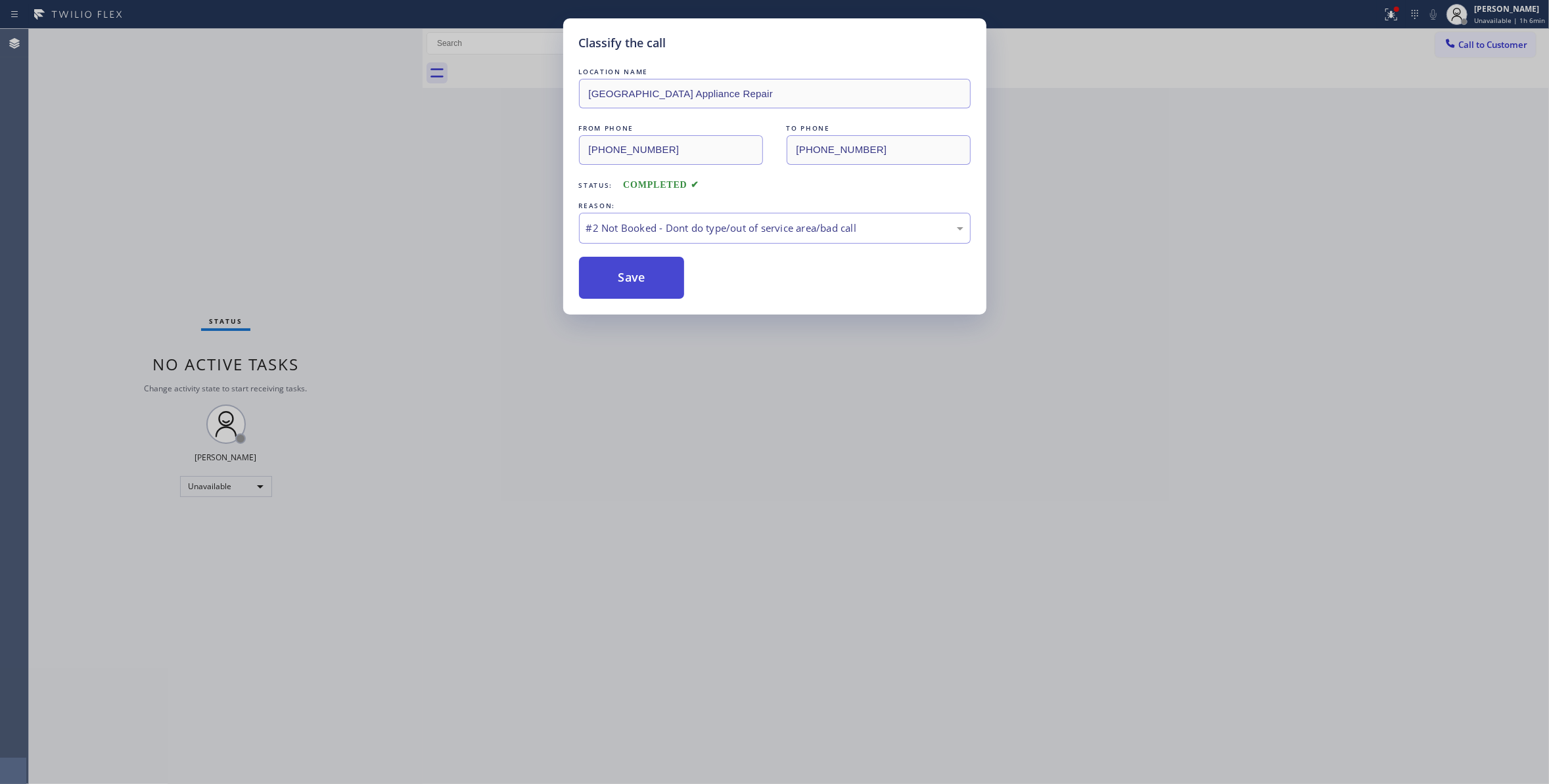
click at [631, 263] on button "Save" at bounding box center [631, 278] width 106 height 42
drag, startPoint x: 630, startPoint y: 266, endPoint x: 631, endPoint y: 274, distance: 8.1
click at [631, 268] on button "Save" at bounding box center [631, 278] width 106 height 42
click at [631, 274] on button "Save" at bounding box center [631, 278] width 106 height 42
click at [634, 274] on button "Save" at bounding box center [631, 278] width 106 height 42
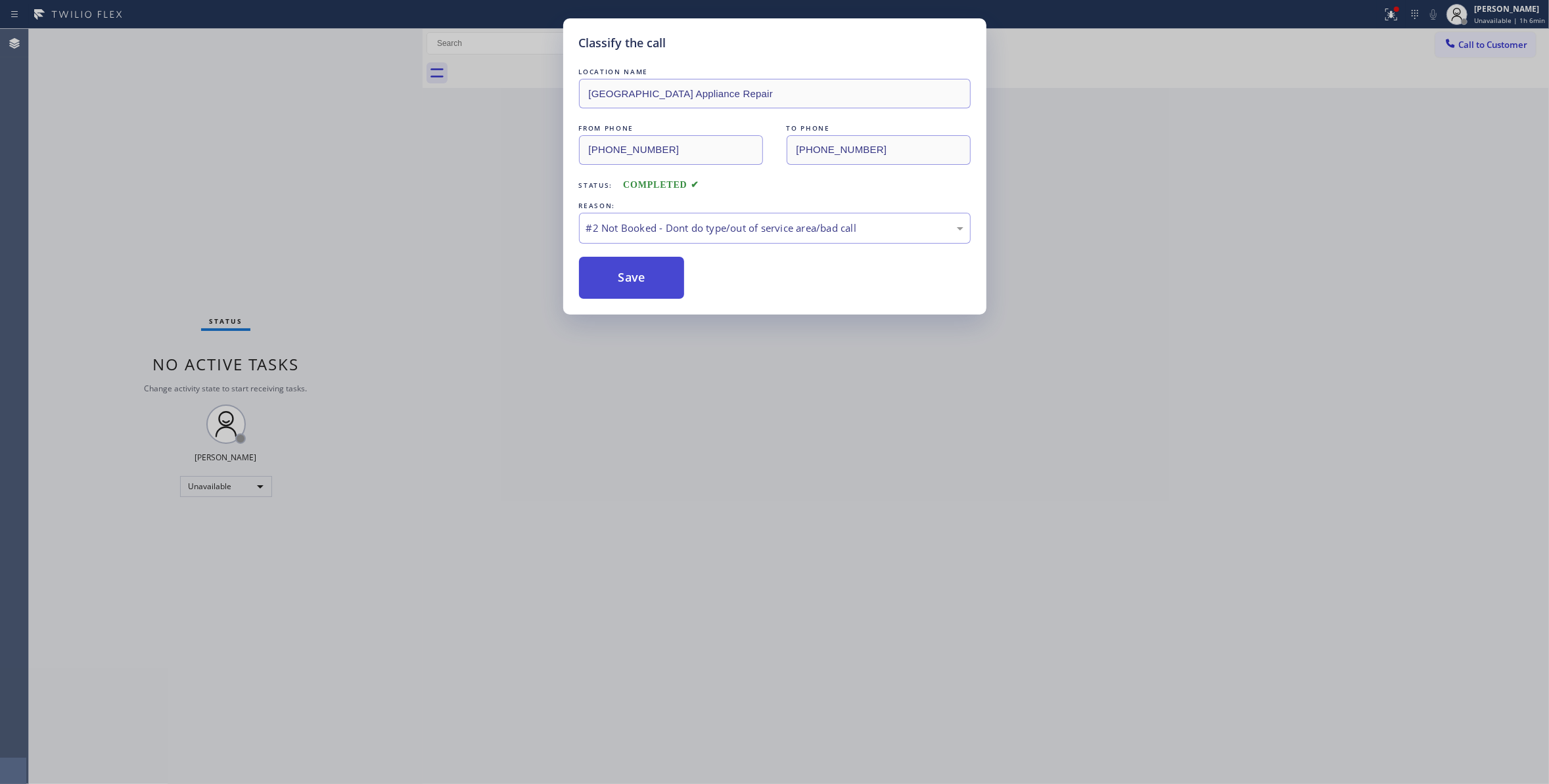
click at [636, 274] on button "Save" at bounding box center [631, 278] width 106 height 42
click at [637, 274] on button "Save" at bounding box center [631, 278] width 106 height 42
click at [638, 271] on button "Save" at bounding box center [631, 278] width 106 height 42
click at [639, 271] on button "Save" at bounding box center [631, 278] width 106 height 42
click at [639, 269] on button "Save" at bounding box center [631, 278] width 106 height 42
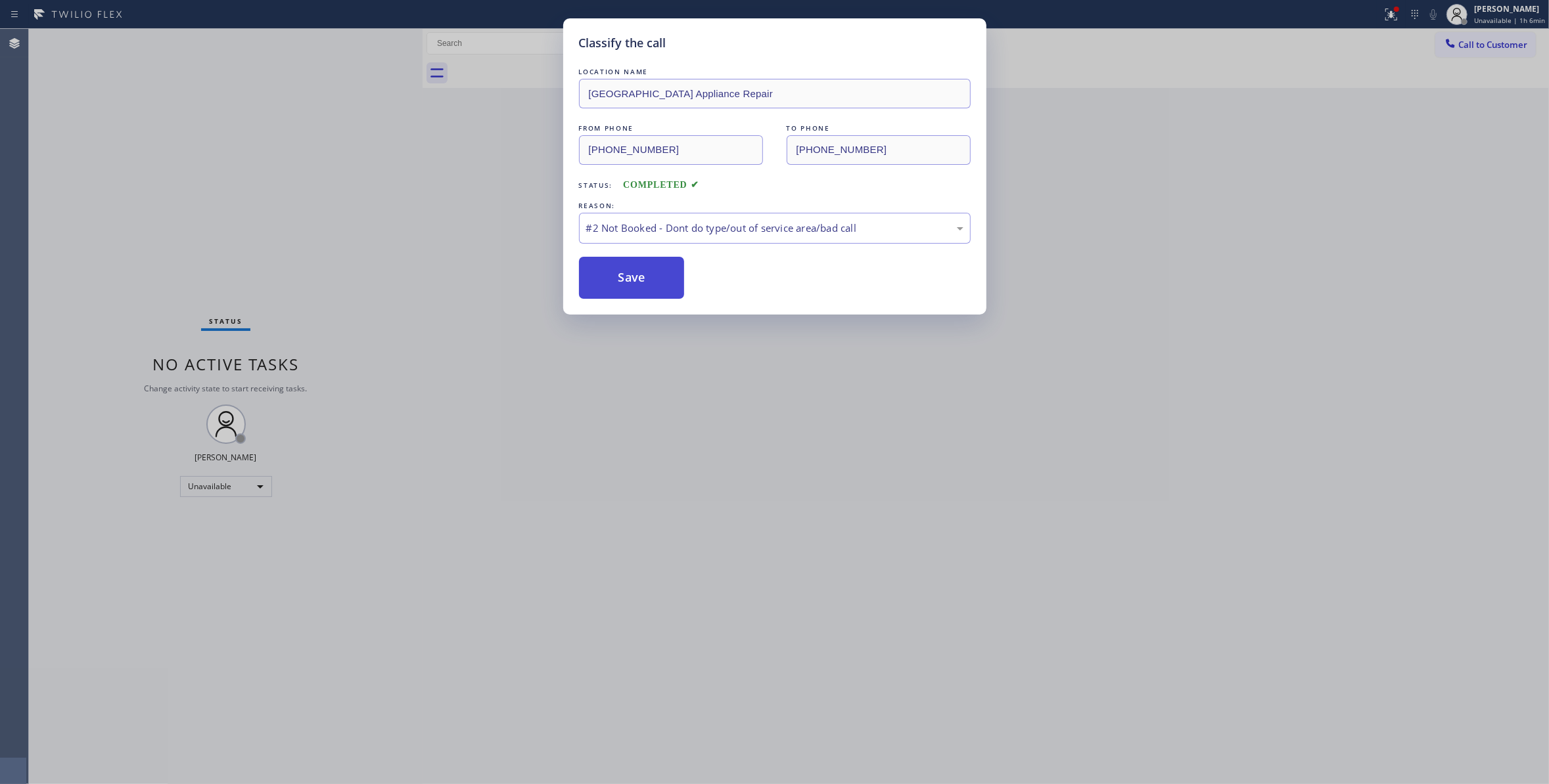
drag, startPoint x: 639, startPoint y: 269, endPoint x: 658, endPoint y: 269, distance: 19.0
click at [642, 269] on button "Save" at bounding box center [631, 278] width 106 height 42
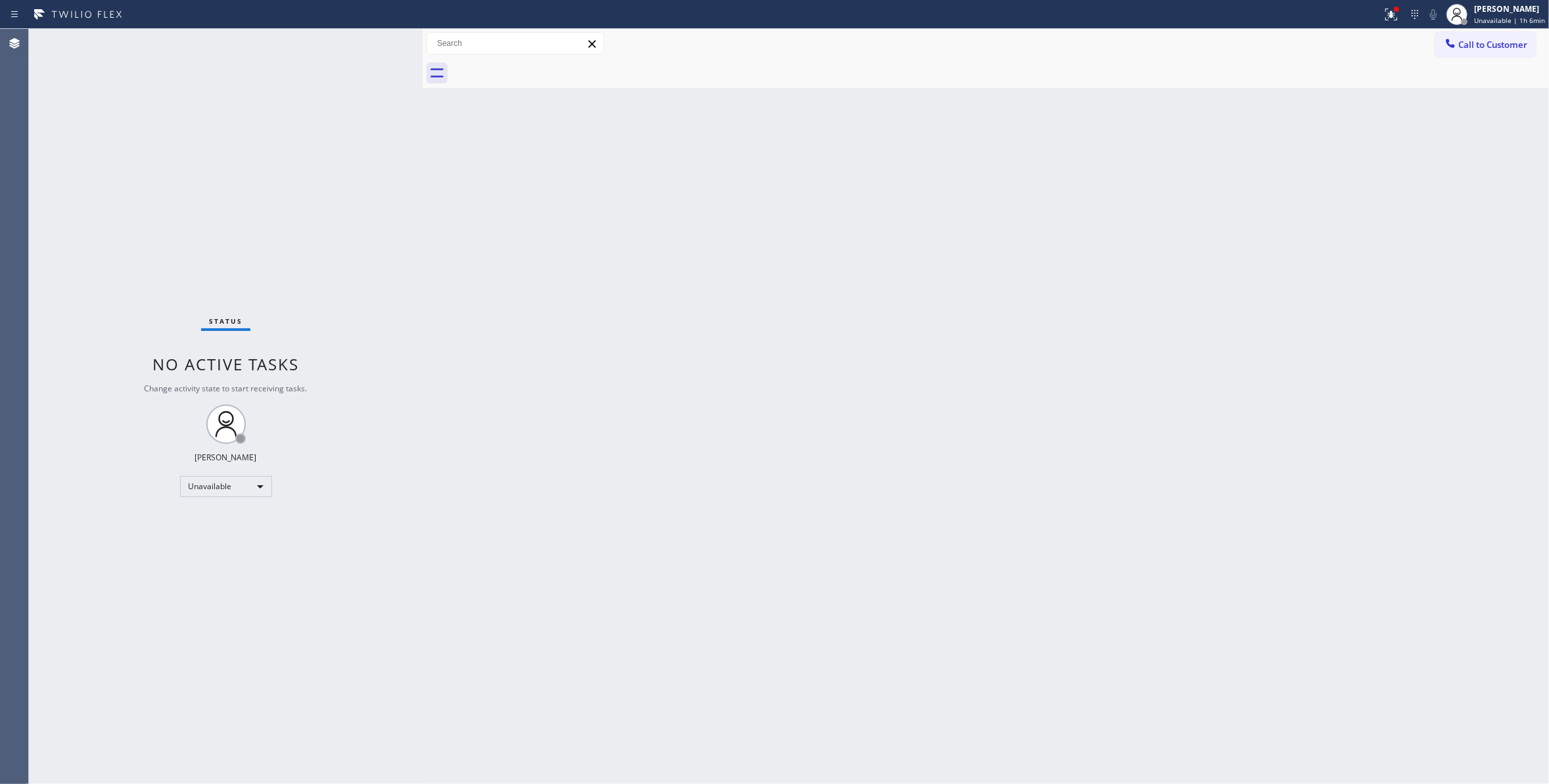
click at [1484, 45] on span "Call to Customer" at bounding box center [1492, 45] width 69 height 12
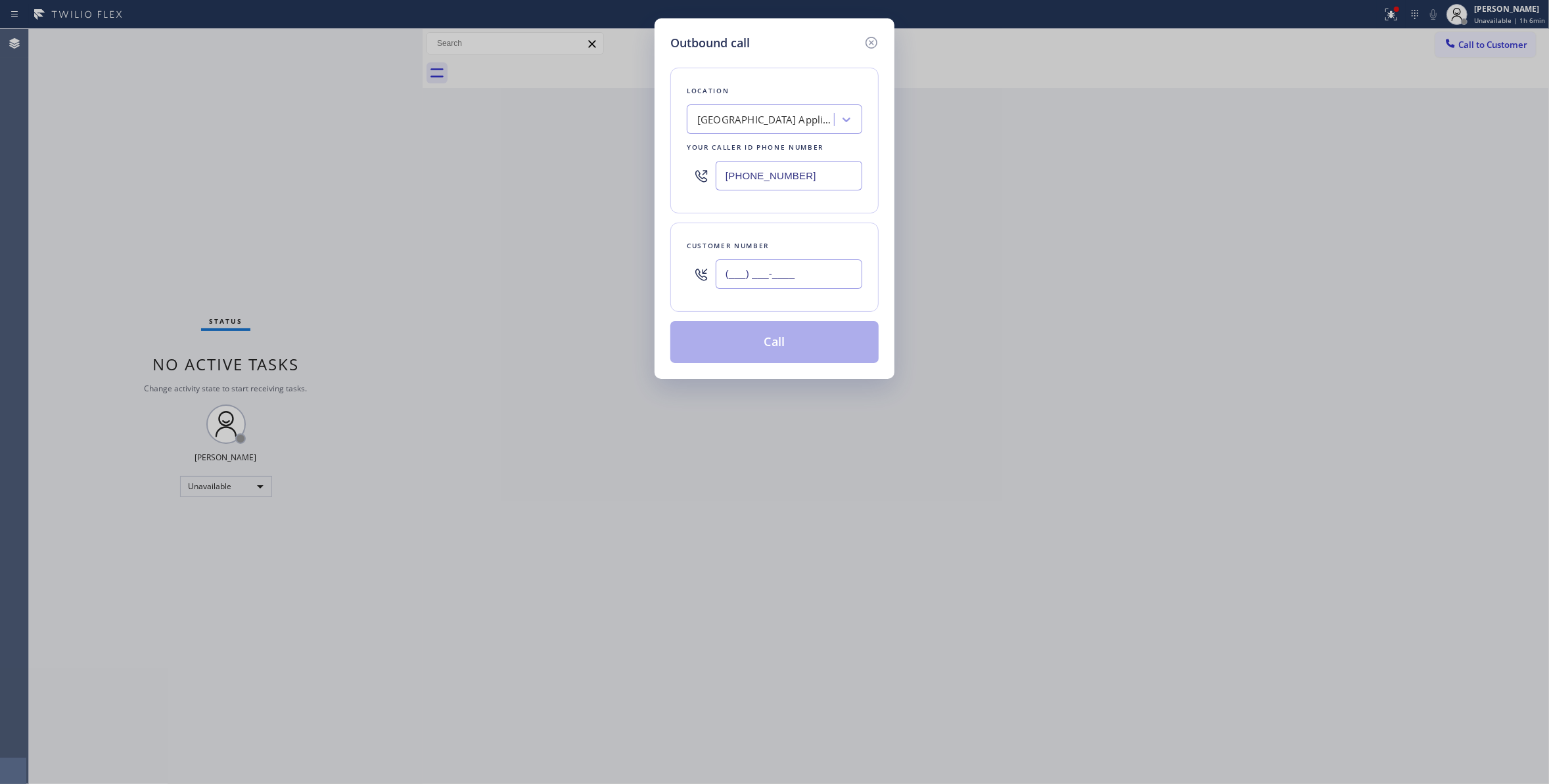
click at [769, 280] on input "(___) ___-____" at bounding box center [789, 274] width 147 height 30
paste input "773) 835-0046"
type input "(773) 835-0046"
click at [790, 348] on button "Call" at bounding box center [774, 342] width 208 height 42
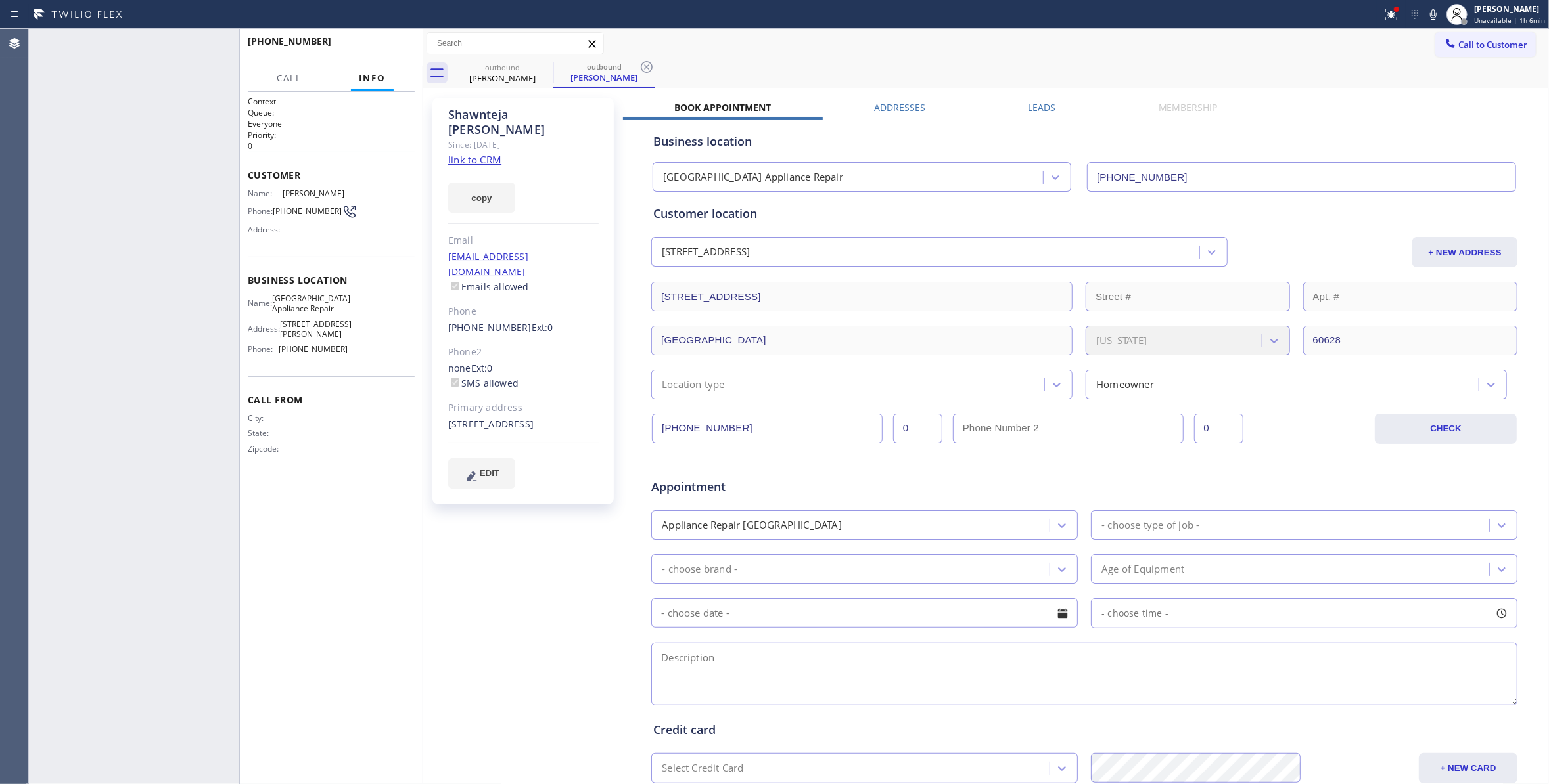
type input "(773) 830-4668"
click at [393, 40] on button "COMPLETE" at bounding box center [381, 47] width 66 height 18
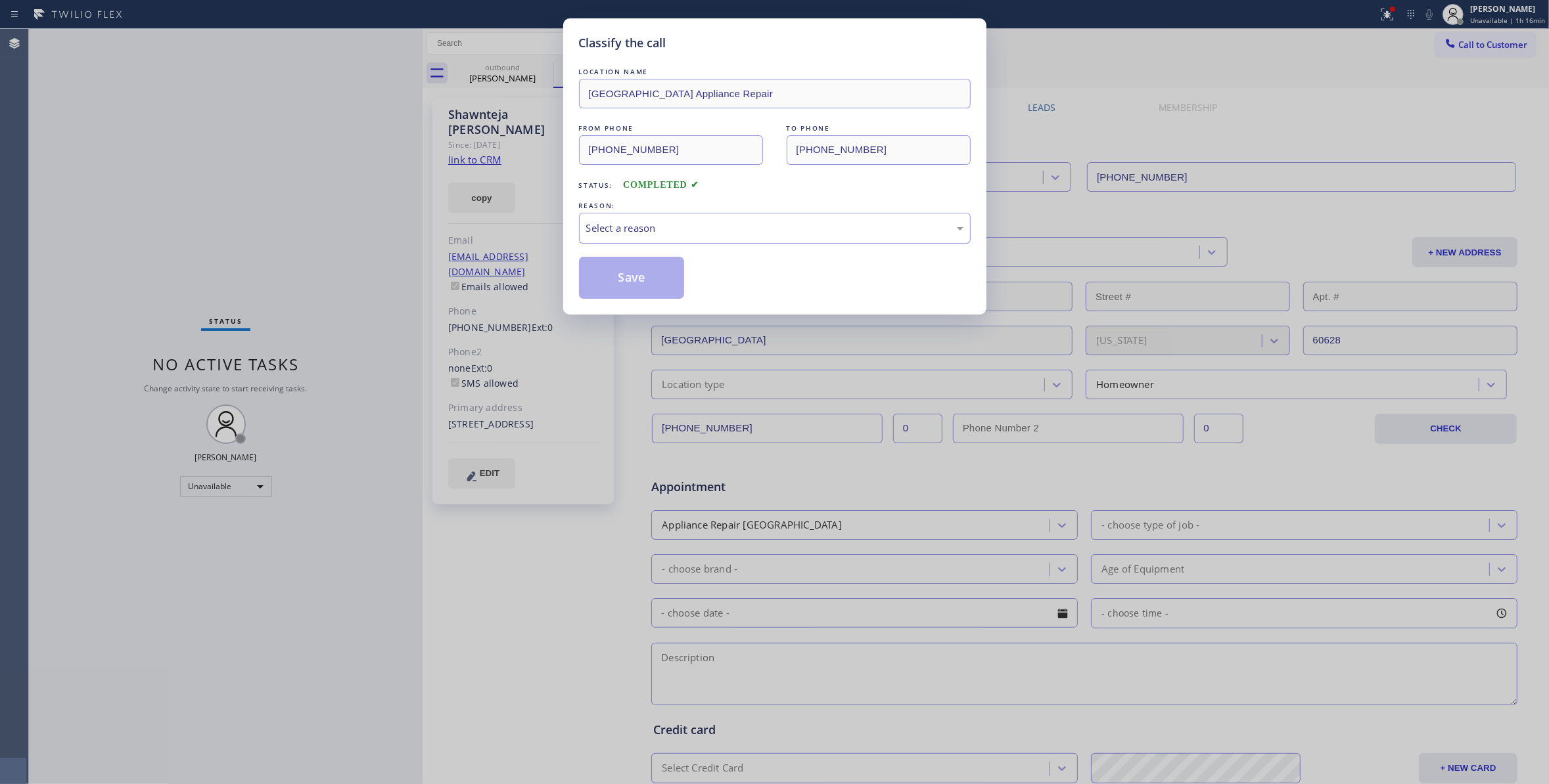
click at [614, 226] on div "Select a reason" at bounding box center [774, 228] width 377 height 15
click at [618, 278] on button "Save" at bounding box center [631, 278] width 106 height 42
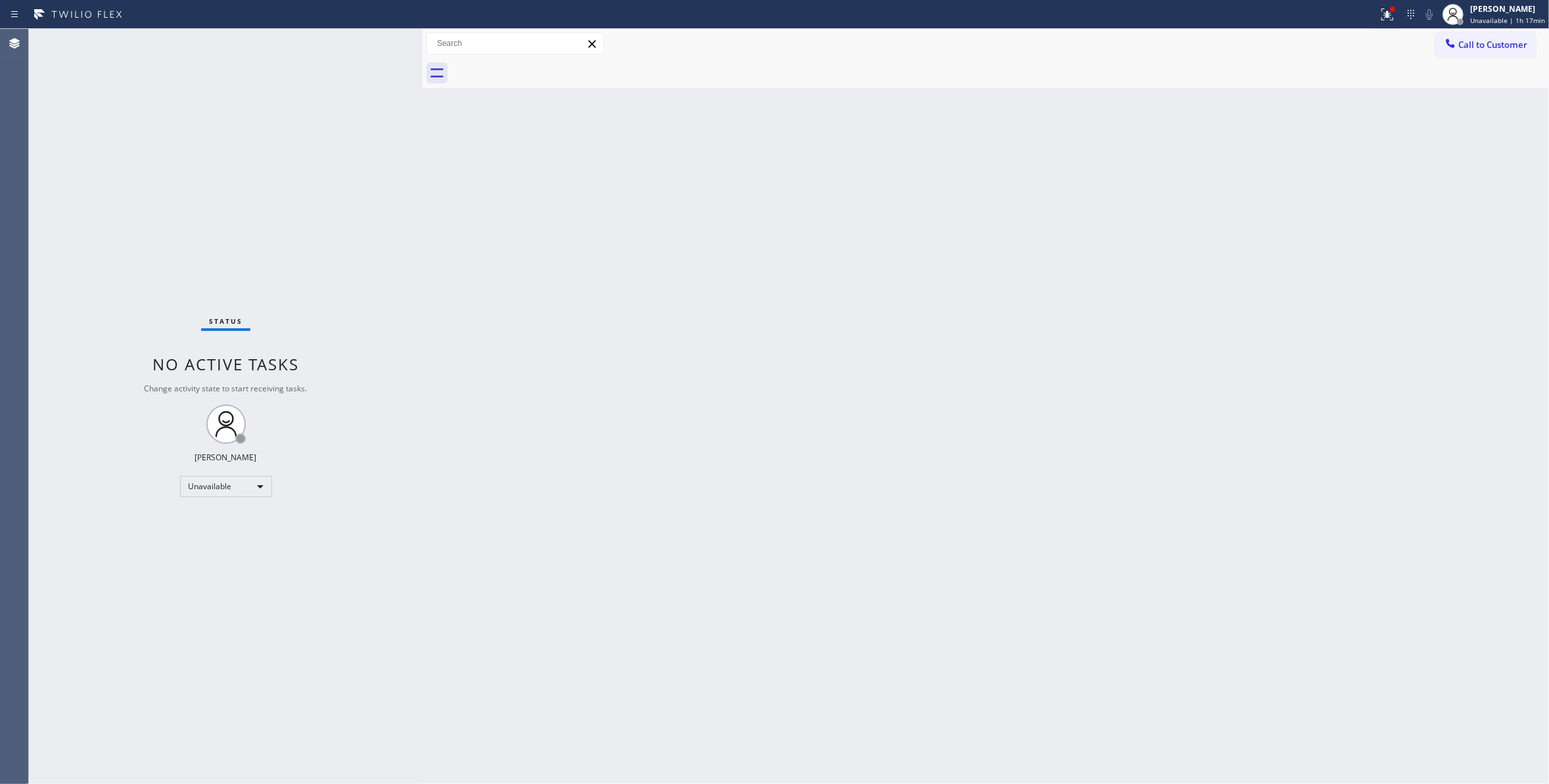
drag, startPoint x: 221, startPoint y: 205, endPoint x: 1314, endPoint y: 169, distance: 1093.6
click at [222, 199] on div "Status No active tasks Change activity state to start receiving tasks. Louis Ma…" at bounding box center [225, 406] width 393 height 755
click at [1483, 50] on span "Call to Customer" at bounding box center [1492, 45] width 69 height 12
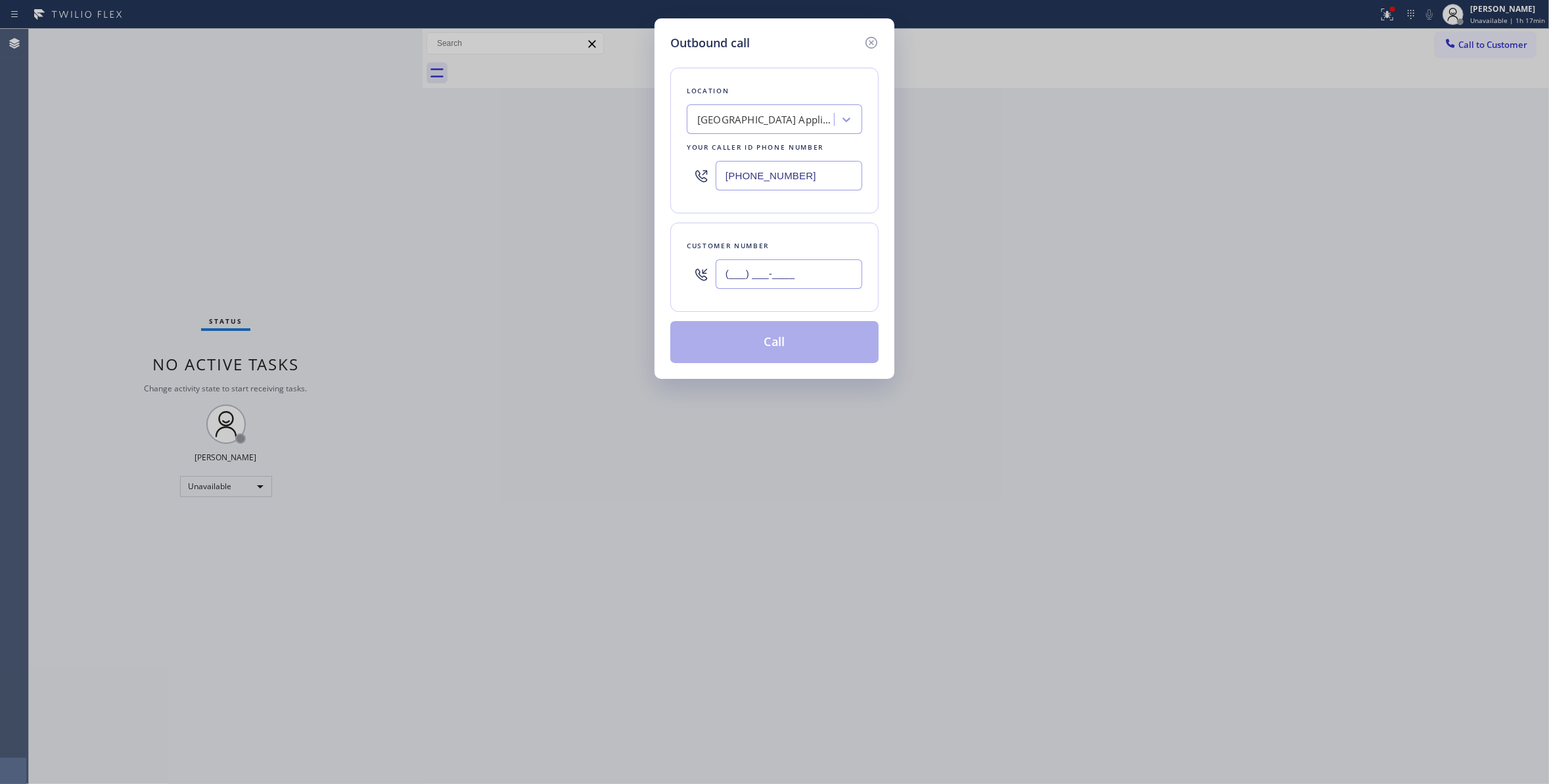
click at [799, 282] on input "(___) ___-____" at bounding box center [789, 274] width 147 height 30
paste input "714) 686-2576"
type input "(714) 686-2576"
click at [247, 199] on div "Outbound call Location Calumet Heights Appliance Repair Your caller id phone nu…" at bounding box center [774, 392] width 1549 height 784
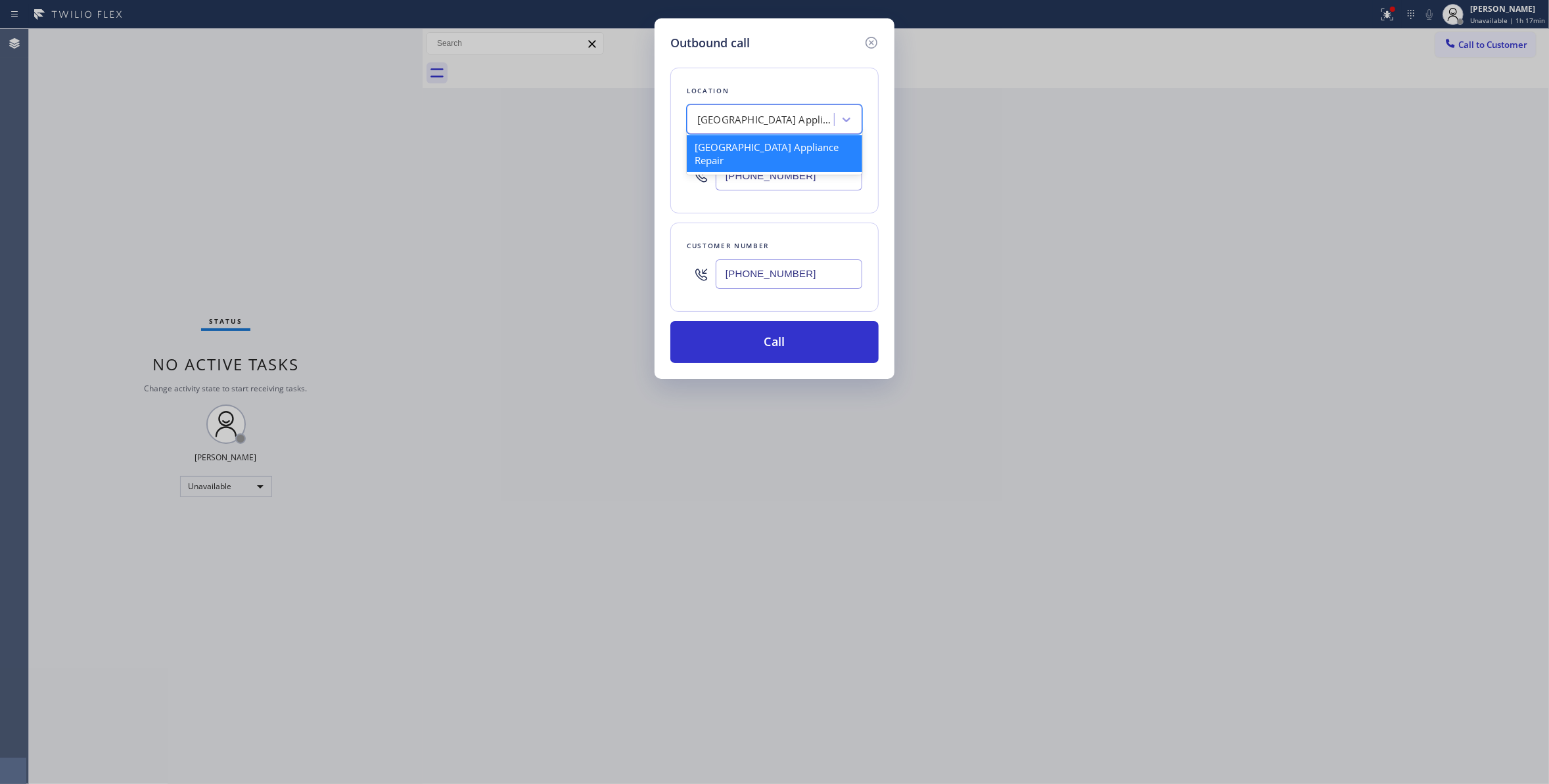
click at [780, 118] on div "Calumet Heights Appliance Repair" at bounding box center [766, 120] width 138 height 15
paste input "A C Miller Refrigerator Repair"
type input "A C Miller Refrigerator Repair"
click at [776, 153] on div "A C Miller Refrigerator Repair" at bounding box center [774, 154] width 176 height 37
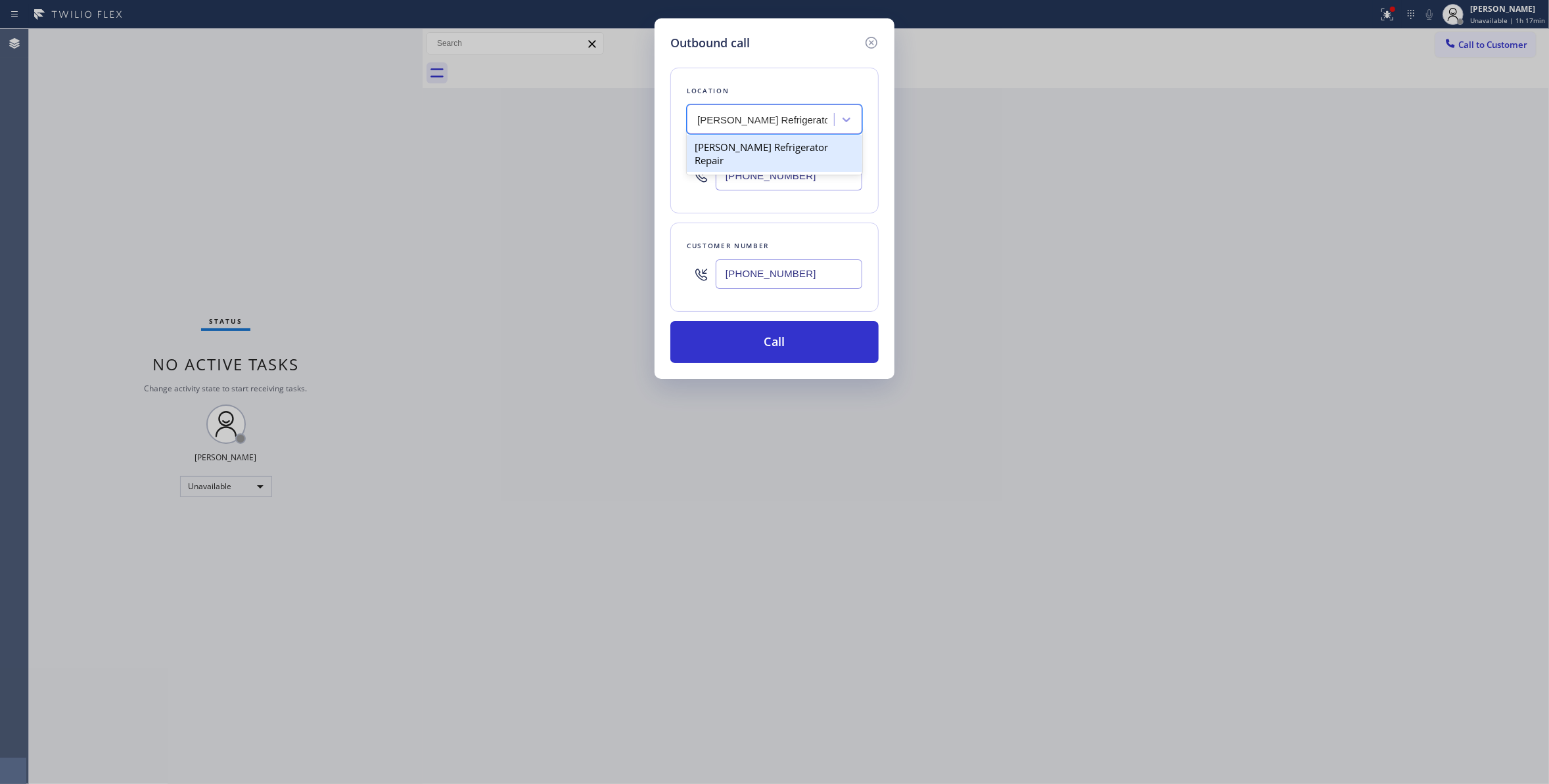
type input "(714) 942-0785"
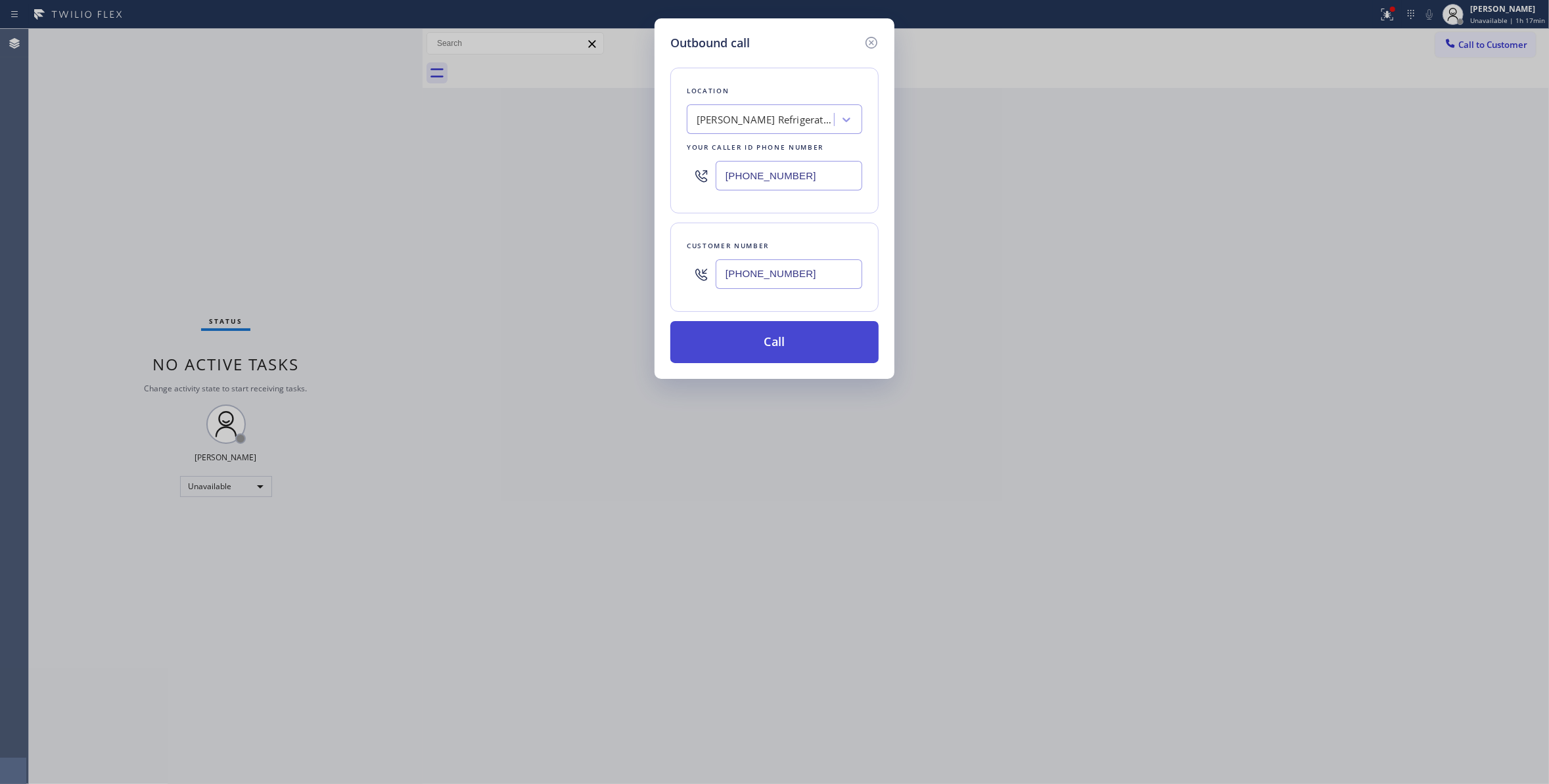
click at [800, 343] on button "Call" at bounding box center [774, 342] width 208 height 42
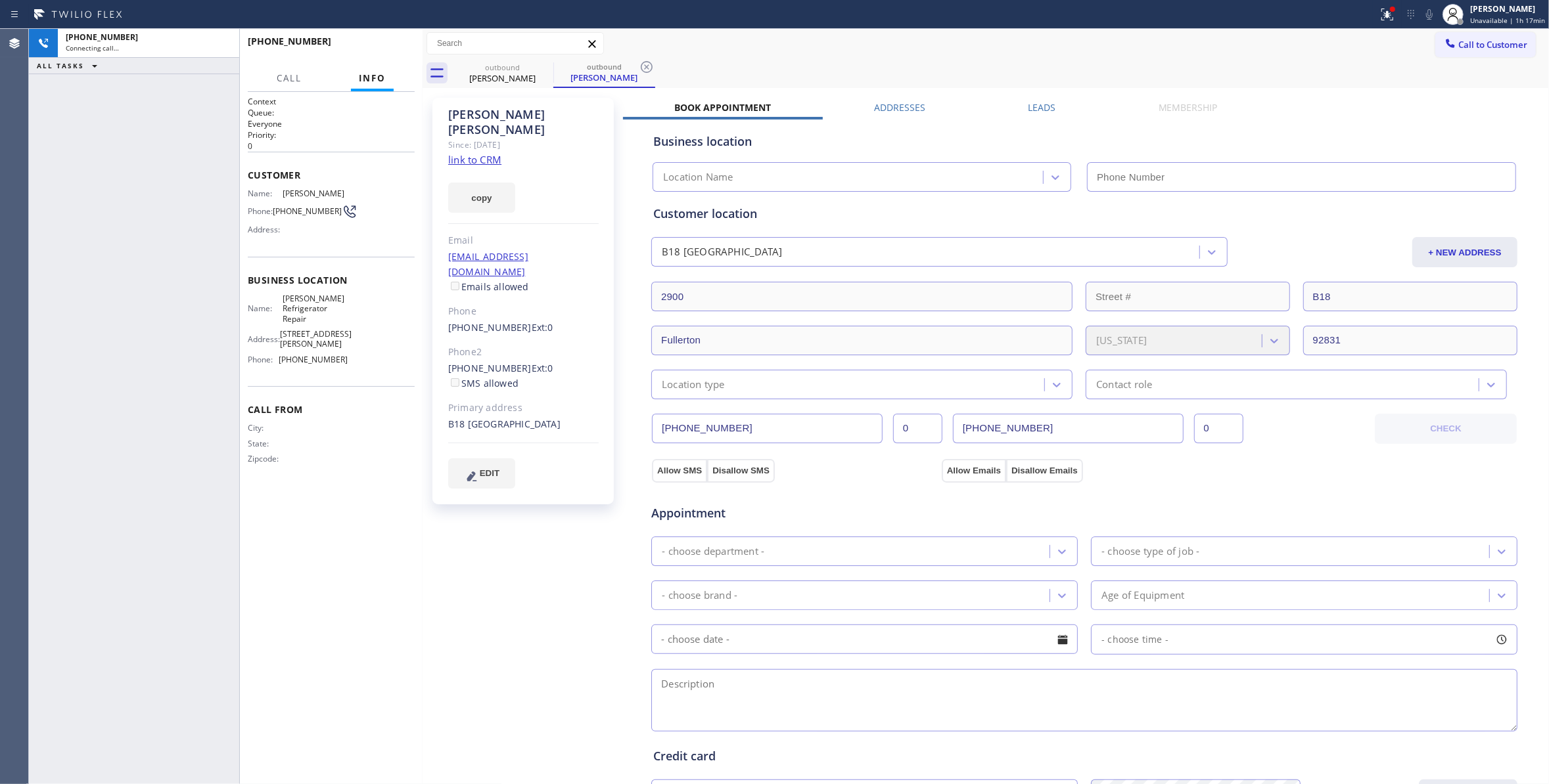
drag, startPoint x: 544, startPoint y: 526, endPoint x: 595, endPoint y: 250, distance: 280.7
click at [543, 515] on div "Zoe Alavi Since: 20 may 2020 link to CRM copy Email zohafazel@hotmail.com Email…" at bounding box center [524, 530] width 197 height 877
click at [645, 61] on icon at bounding box center [646, 67] width 12 height 12
type input "(714) 942-0785"
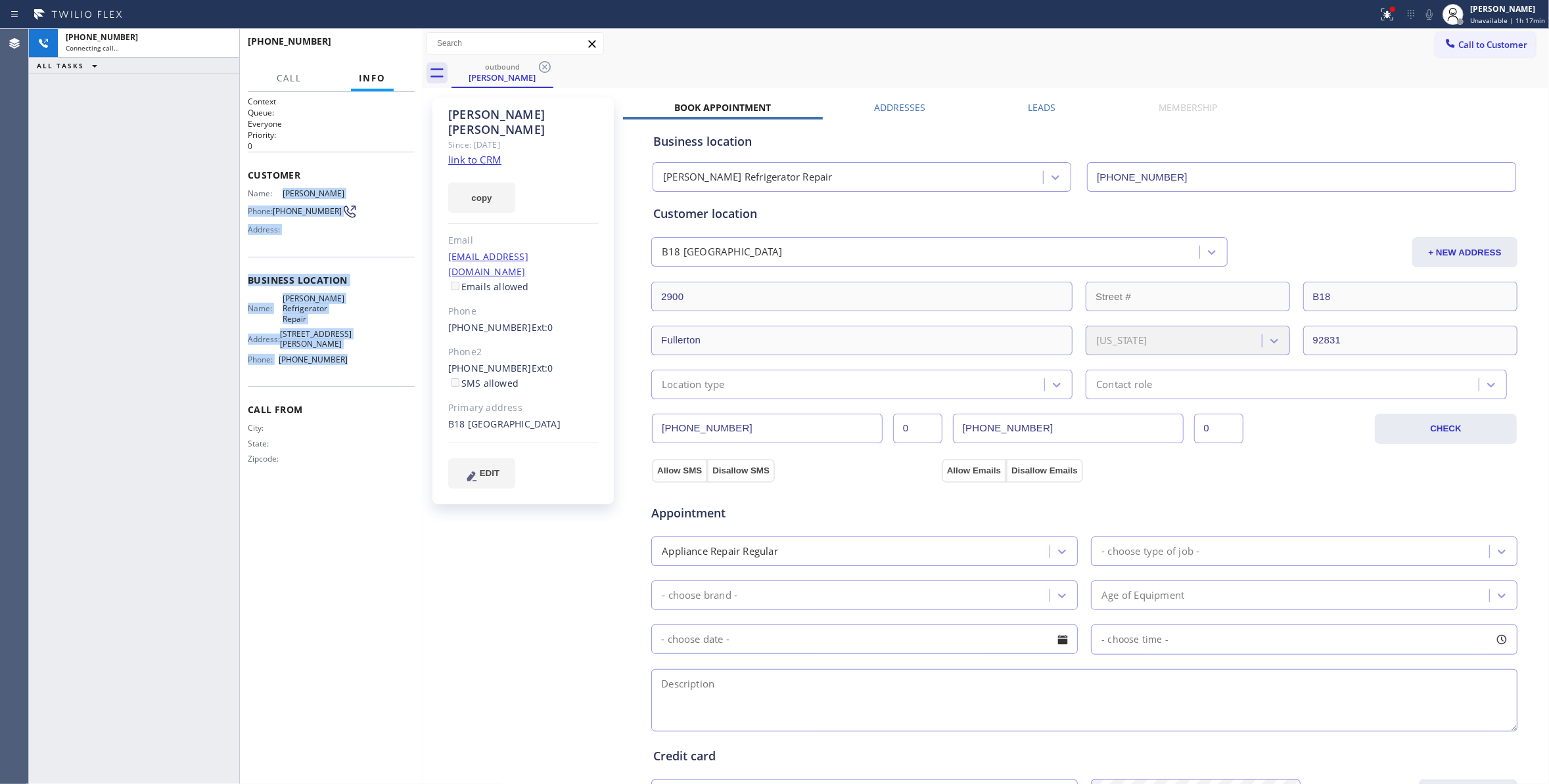
drag, startPoint x: 334, startPoint y: 355, endPoint x: 277, endPoint y: 197, distance: 168.0
click at [277, 197] on div "Context Queue: Everyone Priority: 0 Customer Name: Zoe Alavi Phone: (714) 686-2…" at bounding box center [330, 290] width 167 height 390
copy div "Zoe Alavi Phone: (714) 686-2576 Address: Business location Name: A C Miller Ref…"
click at [520, 546] on div "Zoe Alavi Since: 20 may 2020 link to CRM copy Email zohafazel@hotmail.com Email…" at bounding box center [524, 530] width 197 height 877
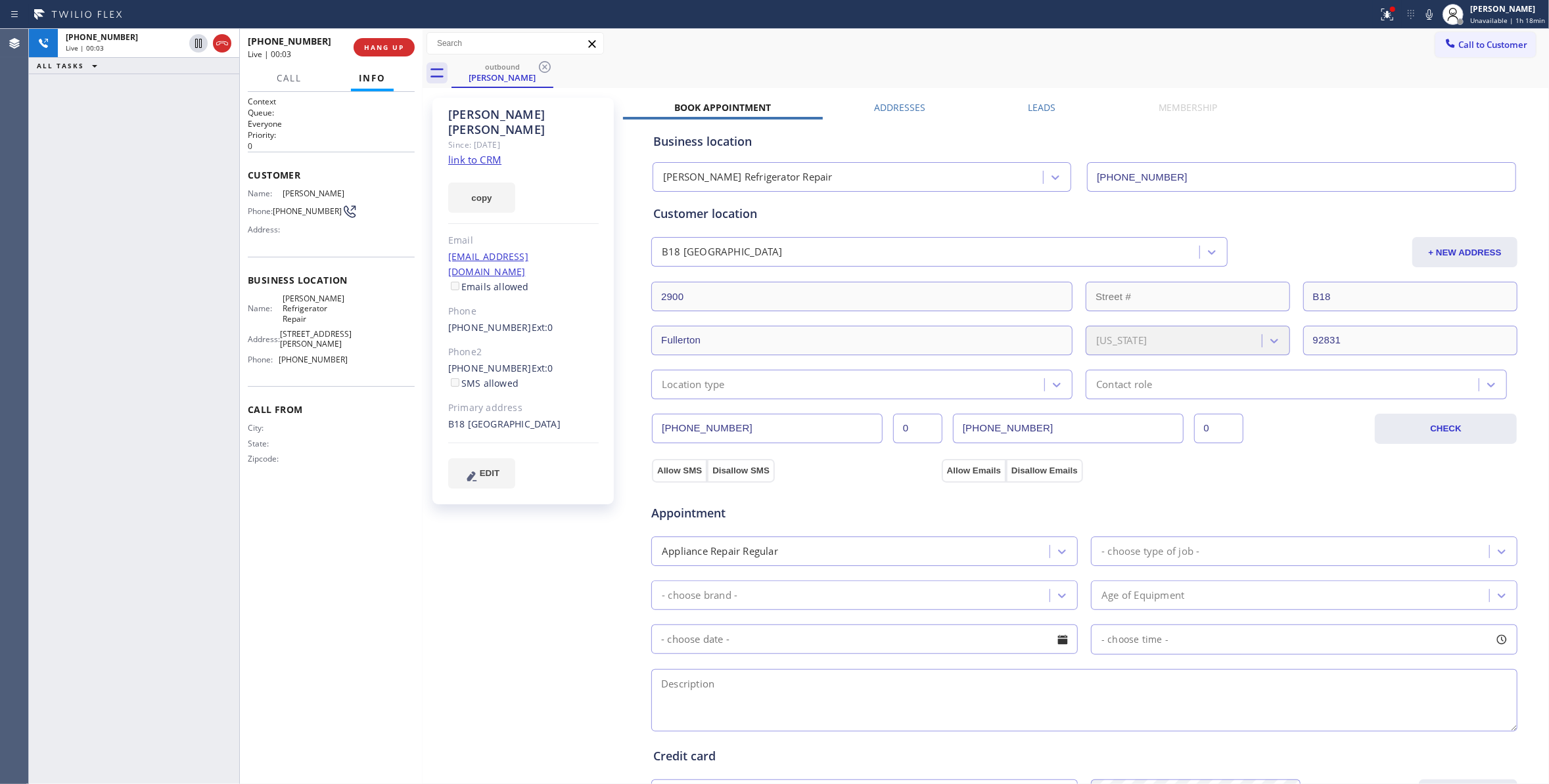
click at [540, 550] on div "Zoe Alavi Since: 20 may 2020 link to CRM copy Email zohafazel@hotmail.com Email…" at bounding box center [524, 530] width 197 height 877
click at [480, 153] on link "link to CRM" at bounding box center [475, 160] width 53 height 13
click at [1423, 12] on icon at bounding box center [1429, 14] width 16 height 16
click at [1422, 10] on icon at bounding box center [1429, 14] width 16 height 16
click at [397, 617] on div "Context Queue: Everyone Priority: 0 Customer Name: Zoe Alavi Phone: (714) 686-2…" at bounding box center [330, 438] width 167 height 684
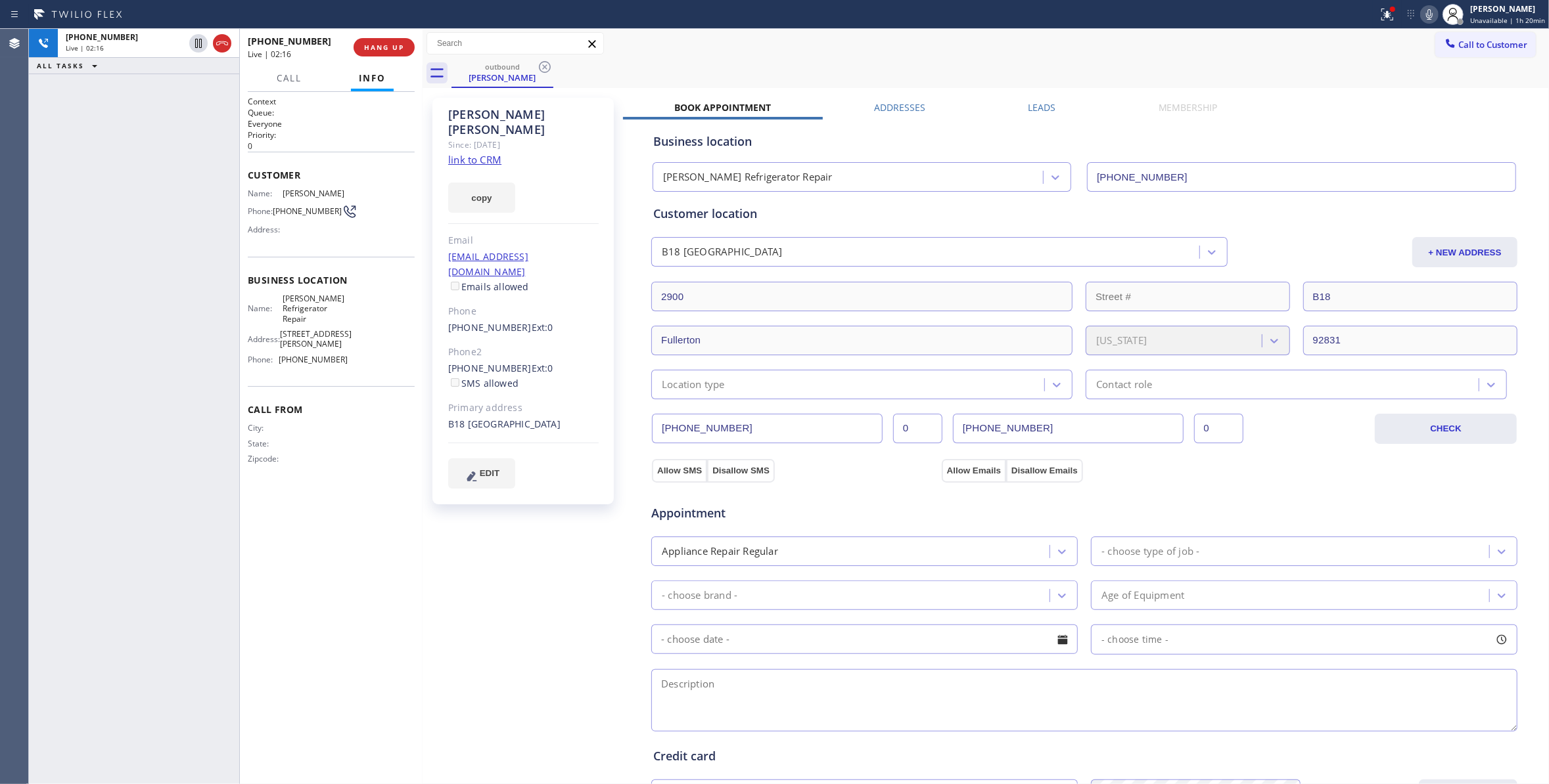
click at [552, 538] on div "Zoe Alavi Since: 20 may 2020 link to CRM copy Email zohafazel@hotmail.com Email…" at bounding box center [524, 530] width 197 height 877
click at [555, 538] on div "Zoe Alavi Since: 20 may 2020 link to CRM copy Email zohafazel@hotmail.com Email…" at bounding box center [524, 530] width 197 height 877
drag, startPoint x: 545, startPoint y: 531, endPoint x: 586, endPoint y: 226, distance: 307.7
click at [545, 530] on div "Zoe Alavi Since: 20 may 2020 link to CRM copy Email zohafazel@hotmail.com Email…" at bounding box center [524, 530] width 197 height 877
click at [526, 566] on div "Zoe Alavi Since: 20 may 2020 link to CRM copy Email zohafazel@hotmail.com Email…" at bounding box center [524, 530] width 197 height 877
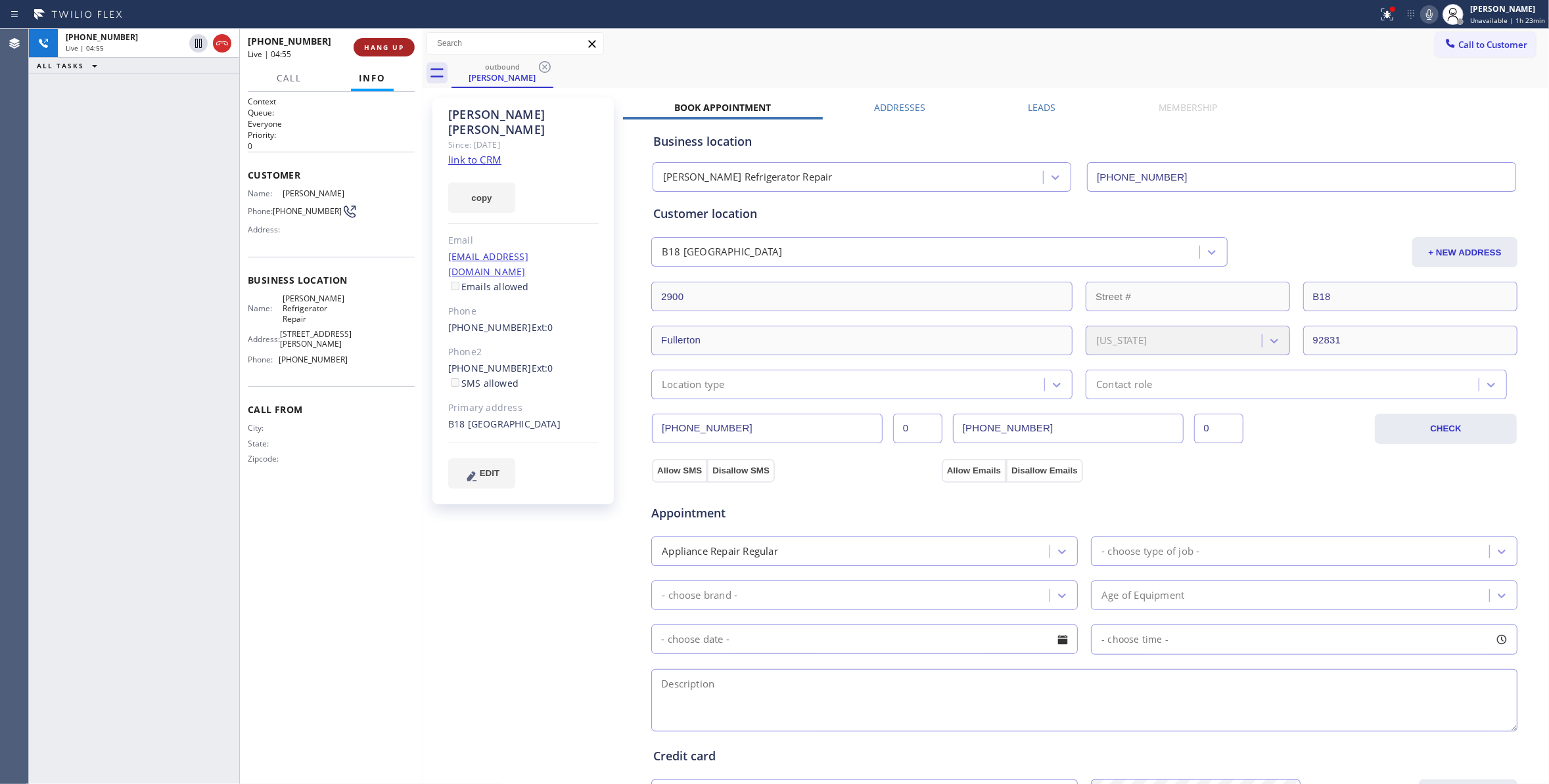
click at [387, 47] on span "HANG UP" at bounding box center [384, 48] width 40 height 10
click at [376, 46] on span "COMPLETE" at bounding box center [381, 48] width 45 height 10
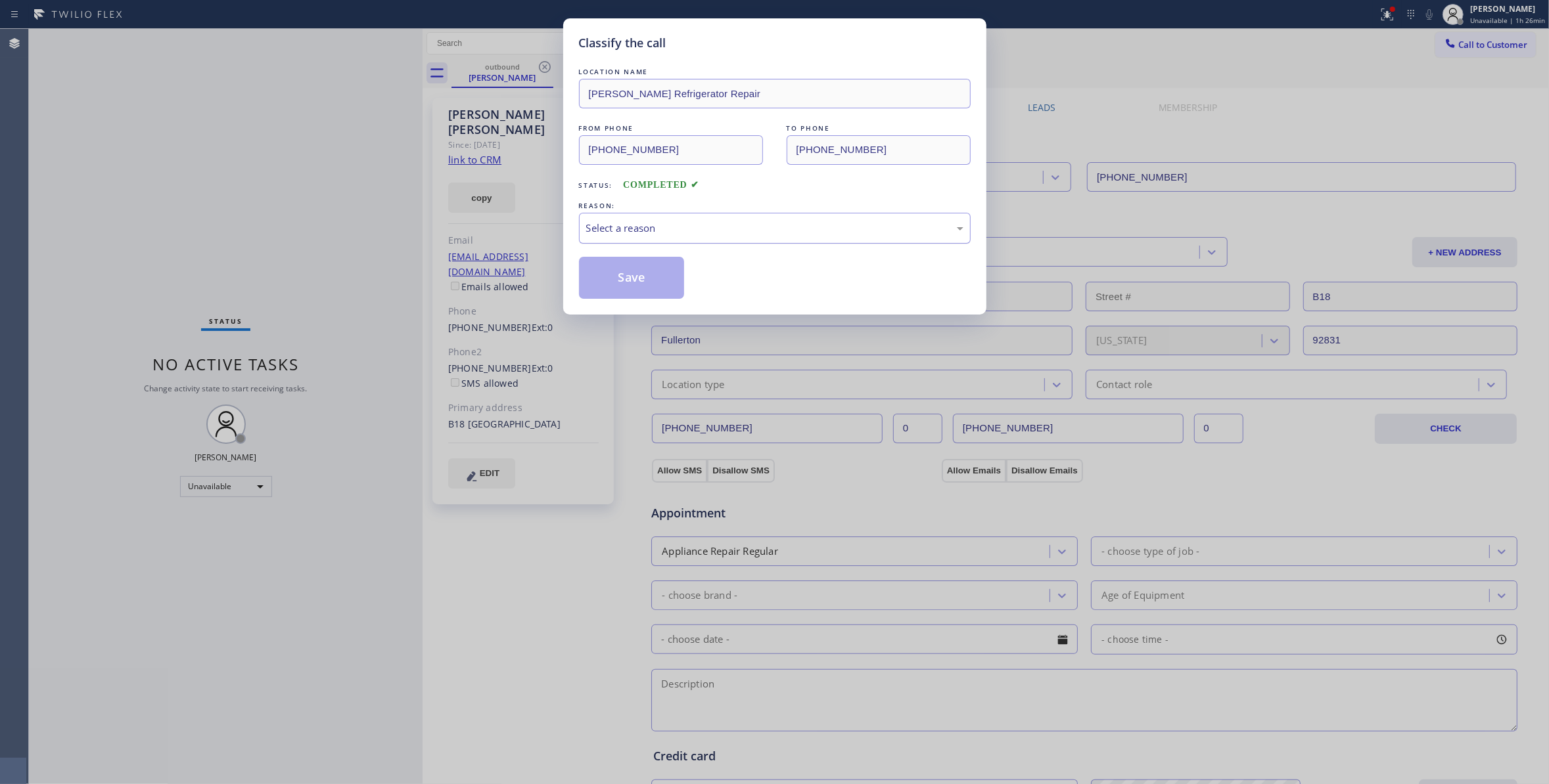
click at [713, 223] on div "Select a reason" at bounding box center [774, 228] width 377 height 15
click at [642, 271] on button "Save" at bounding box center [631, 278] width 106 height 42
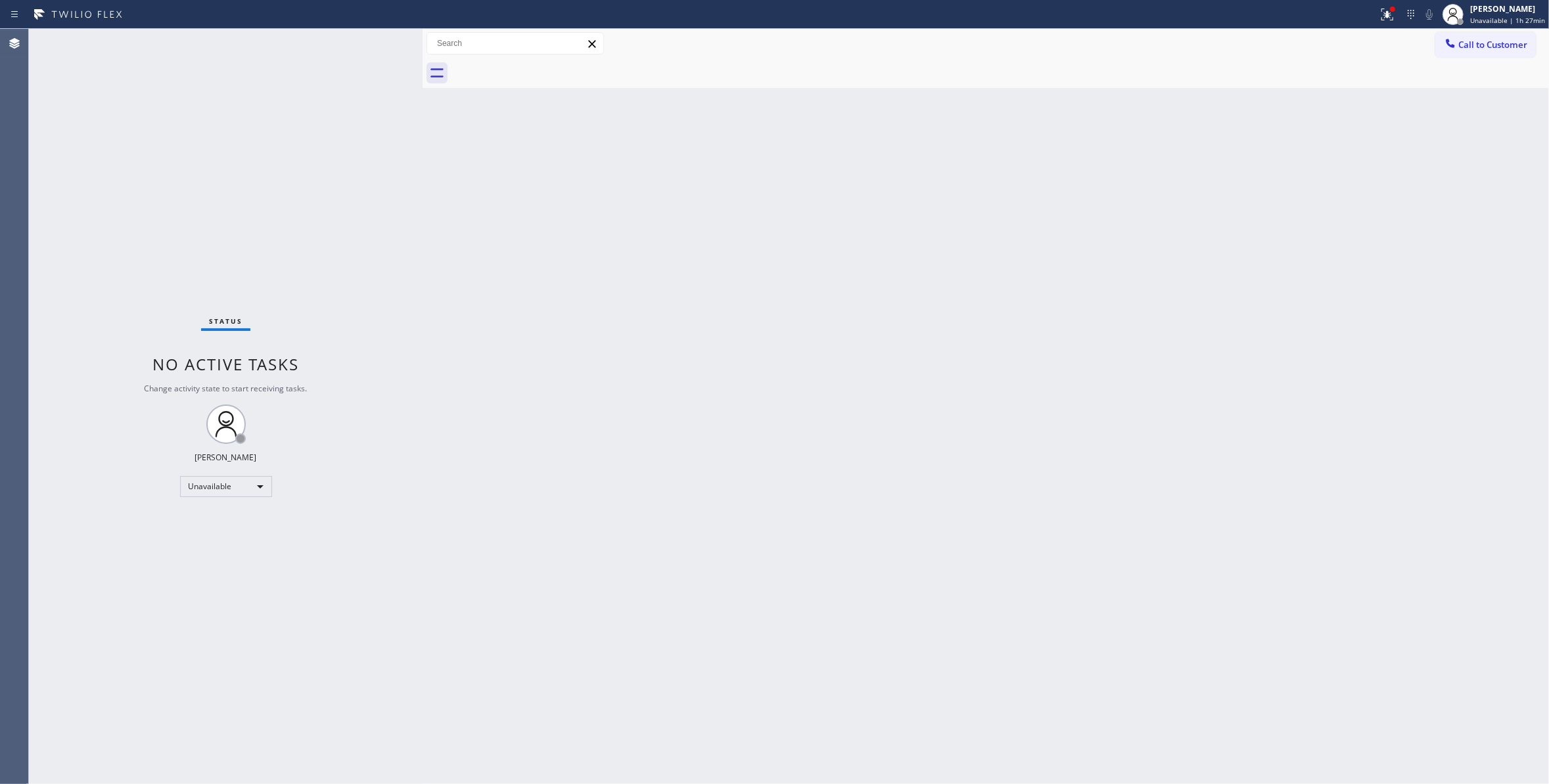
click at [232, 203] on div "Status No active tasks Change activity state to start receiving tasks. Louis Ma…" at bounding box center [225, 406] width 393 height 755
click at [1505, 41] on span "Call to Customer" at bounding box center [1492, 45] width 69 height 12
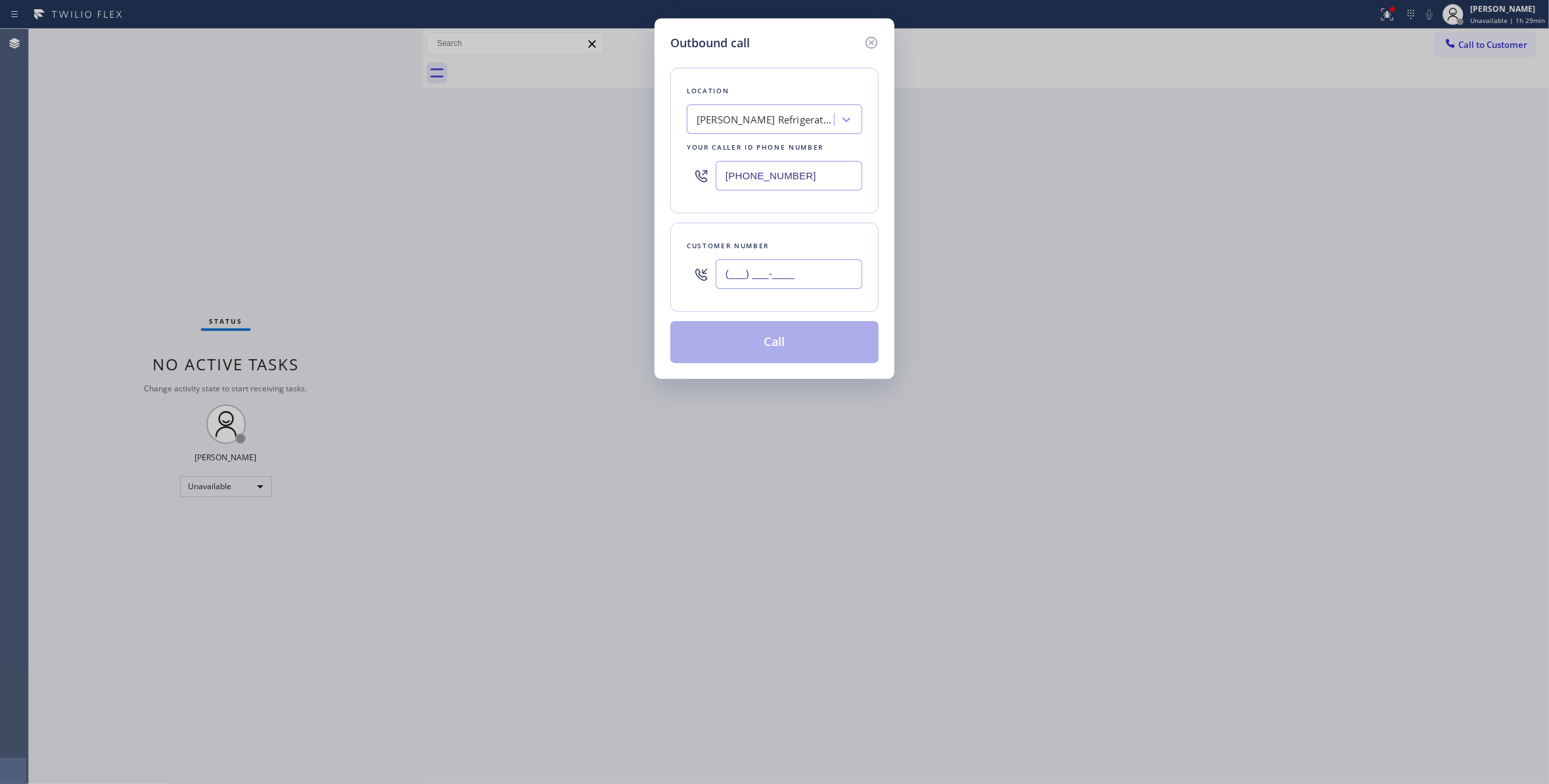
click at [810, 274] on input "(___) ___-____" at bounding box center [789, 274] width 147 height 30
paste input "425) 681-6330"
type input "(425) 681-6330"
click at [723, 126] on div "A C Miller Refrigerator Repair" at bounding box center [765, 120] width 138 height 15
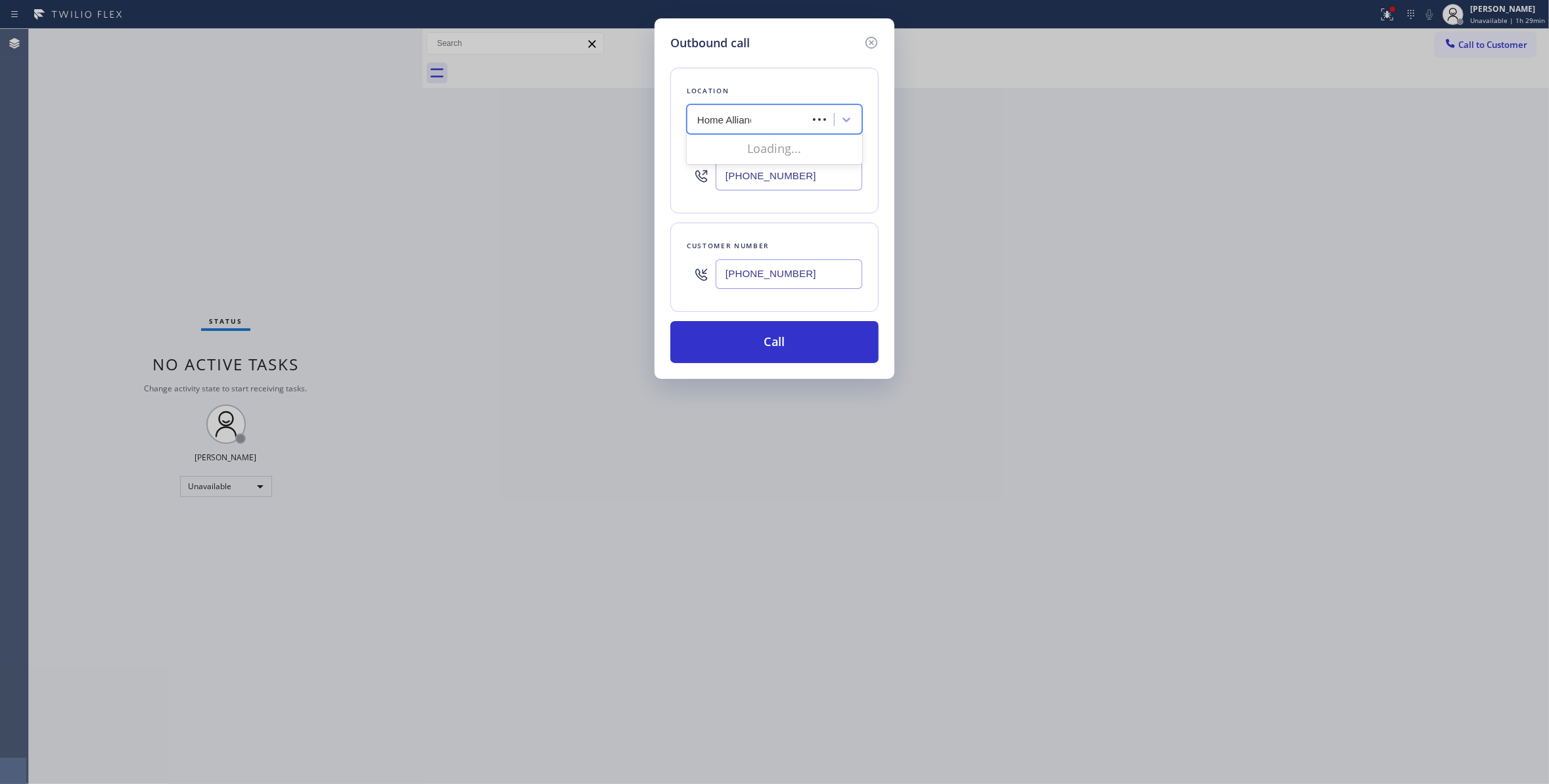
type input "Home Alliance"
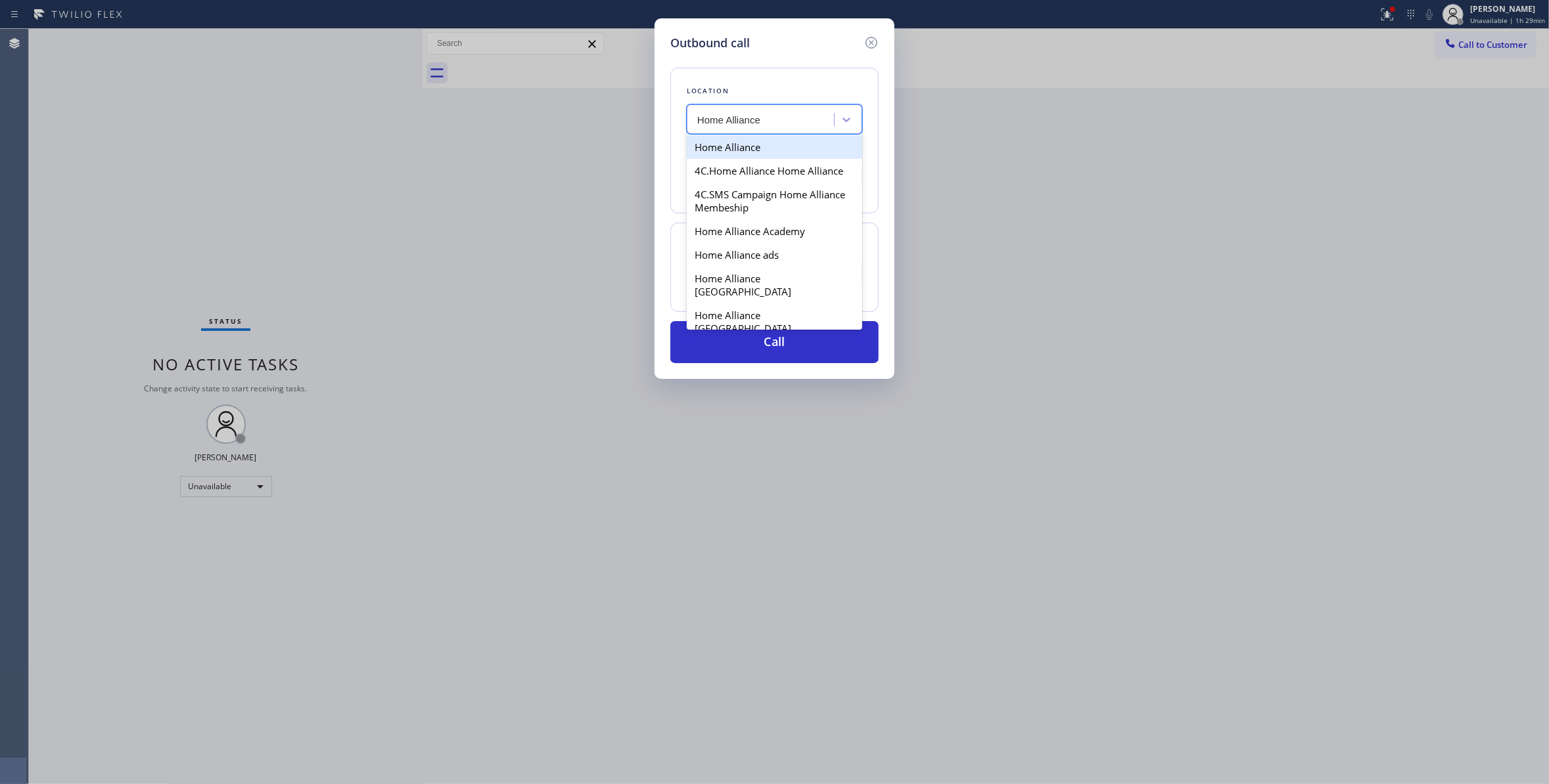
click at [716, 150] on div "Home Alliance" at bounding box center [774, 148] width 176 height 24
type input "[PHONE_NUMBER]"
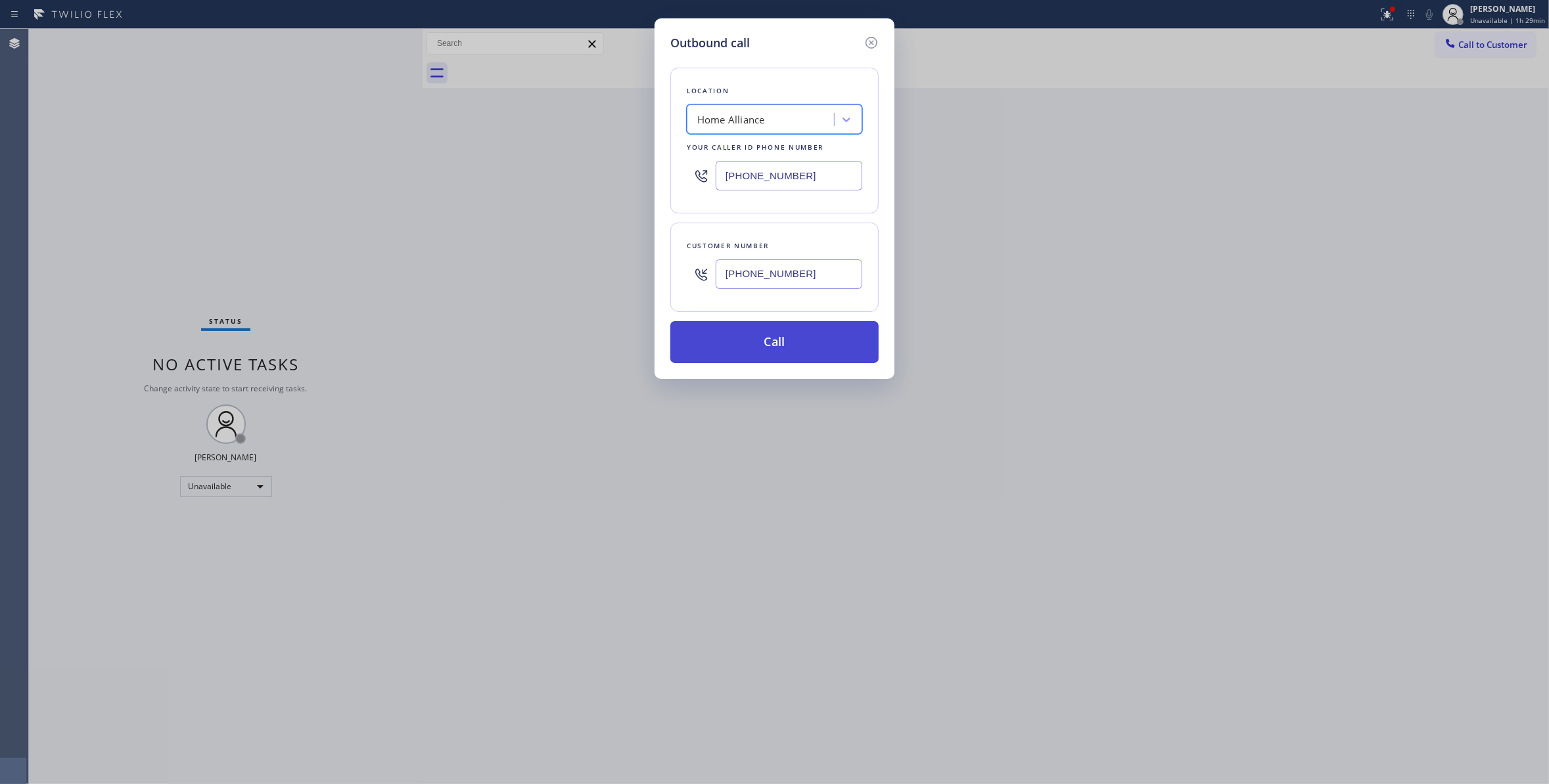
click at [800, 355] on button "Call" at bounding box center [774, 342] width 208 height 42
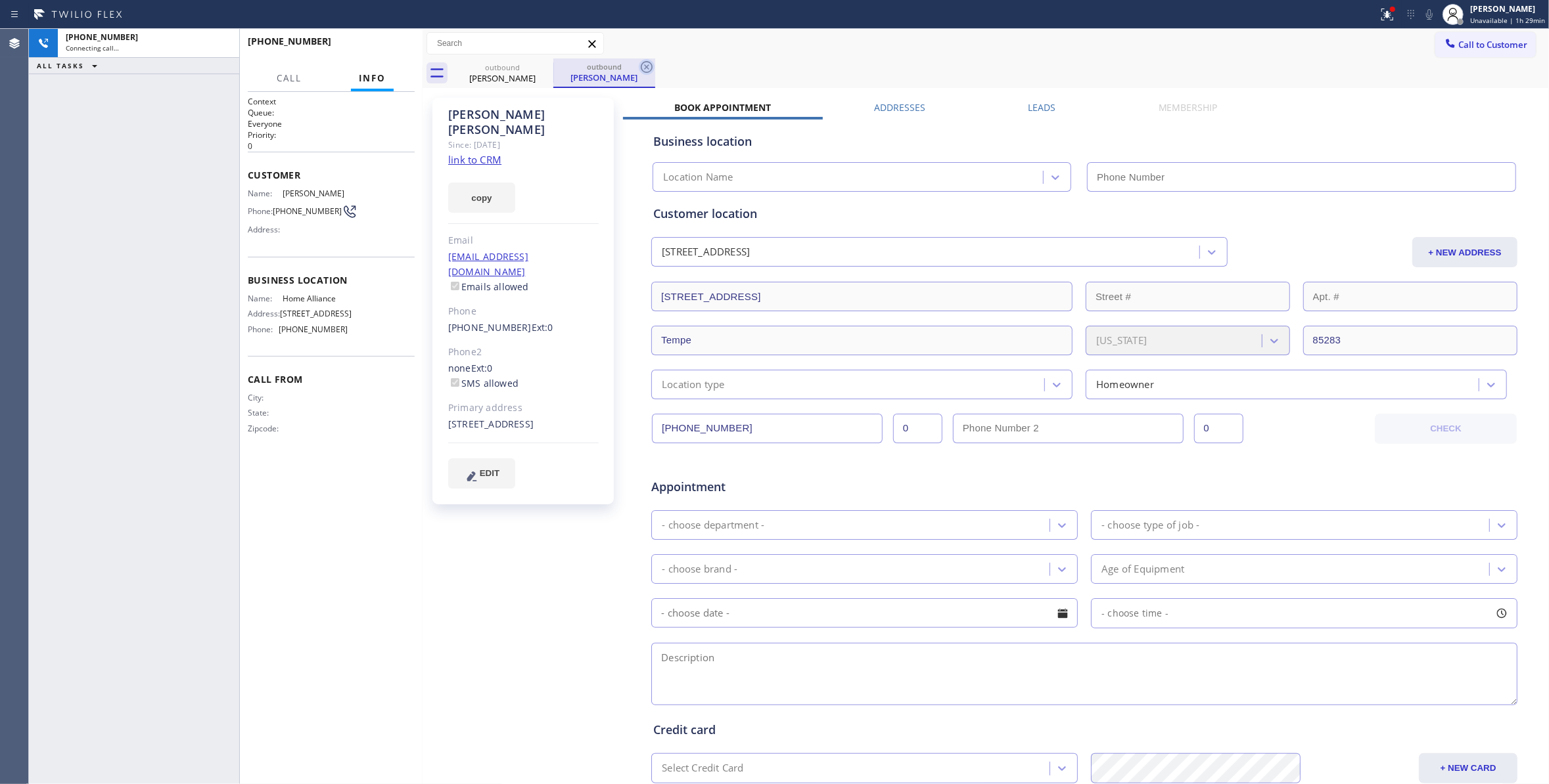
click at [642, 67] on icon at bounding box center [646, 67] width 12 height 12
type input "[PHONE_NUMBER]"
click at [82, 234] on div "+14256816330 Connecting call… ALL TASKS ALL TASKS ACTIVE TASKS TASKS IN WRAP UP" at bounding box center [133, 406] width 210 height 755
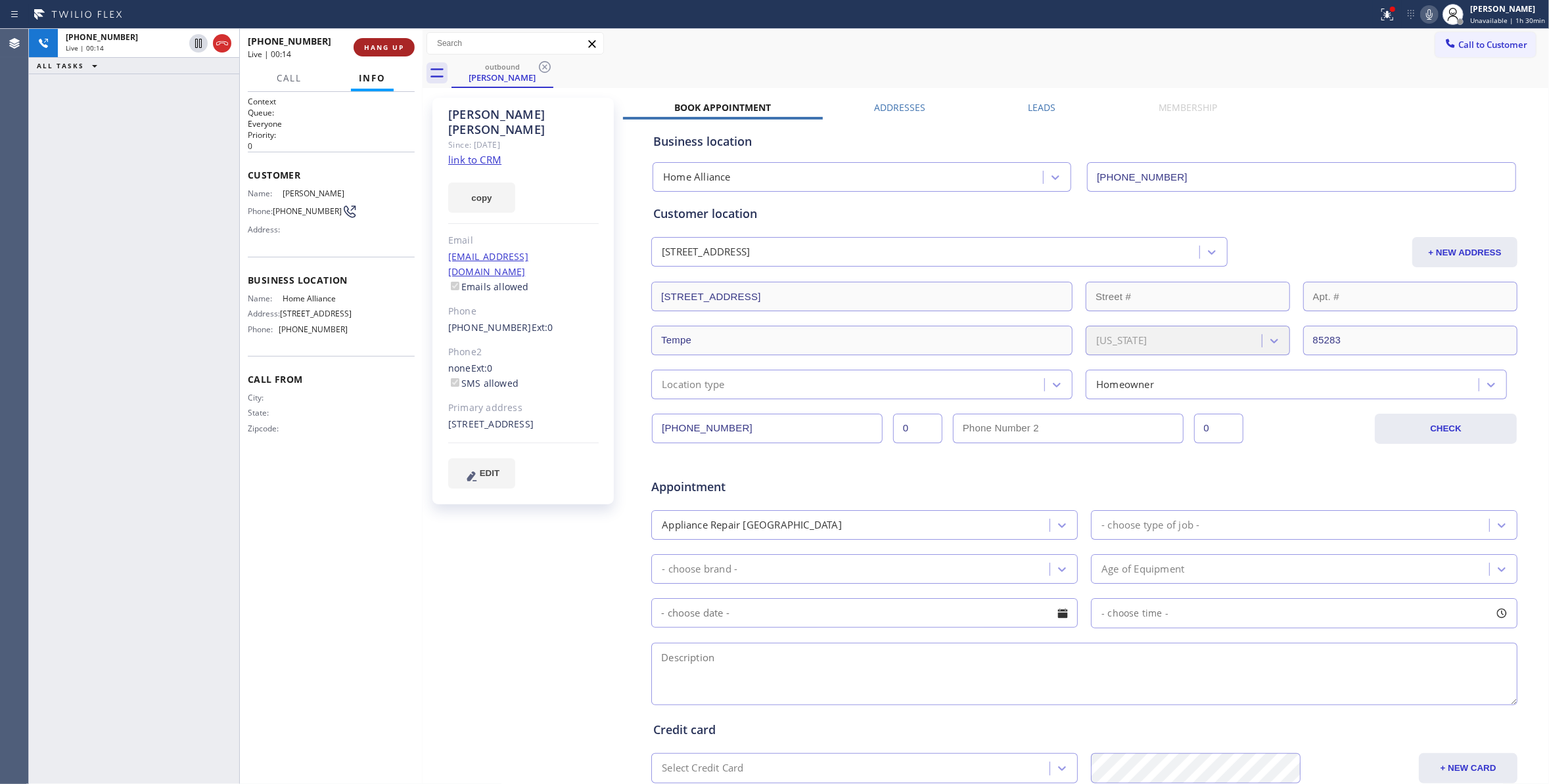
click at [393, 49] on span "HANG UP" at bounding box center [384, 48] width 40 height 10
click at [393, 48] on span "HANG UP" at bounding box center [384, 48] width 40 height 10
click at [377, 45] on span "COMPLETE" at bounding box center [381, 48] width 45 height 10
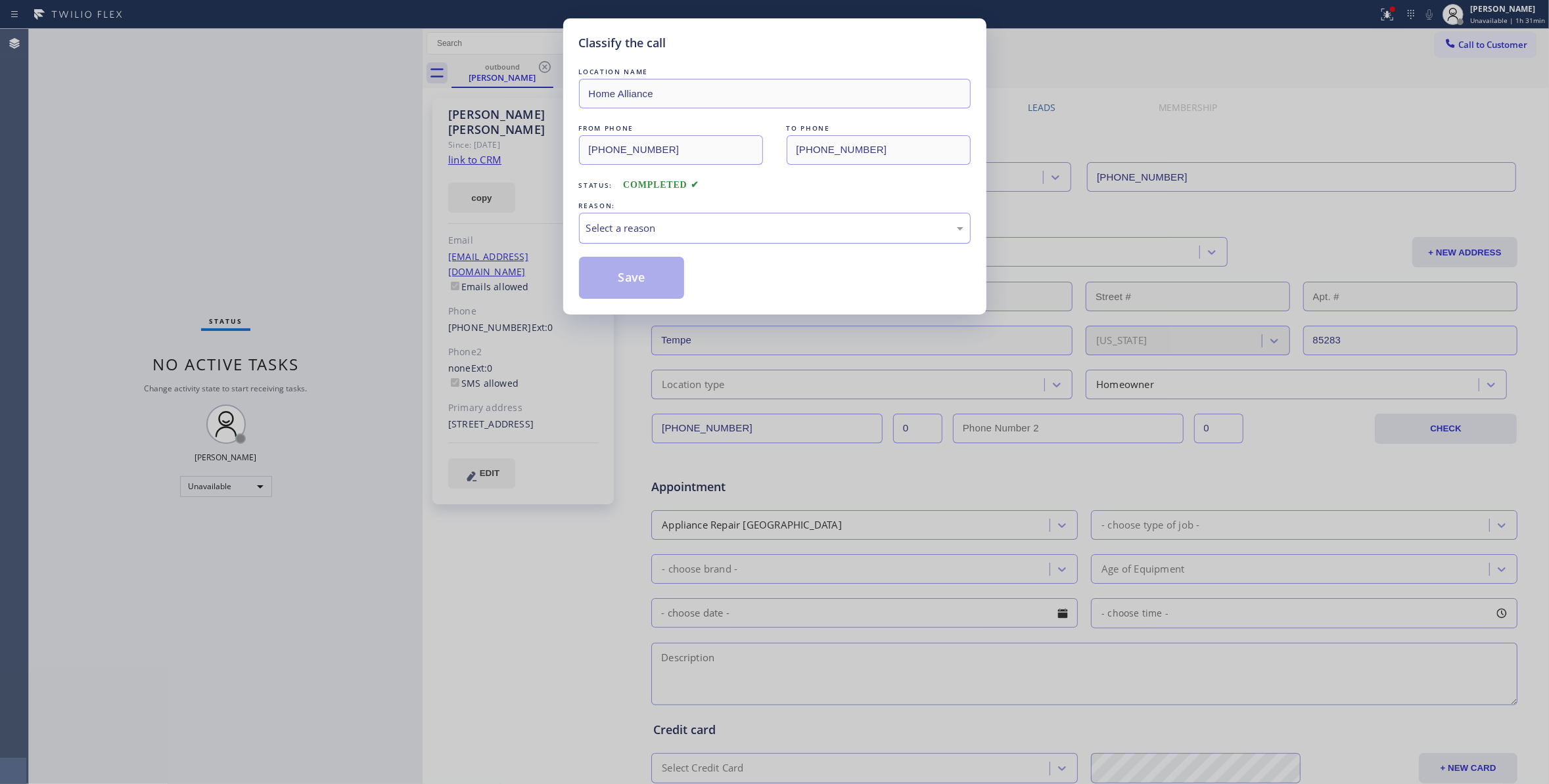
click at [634, 226] on div "Select a reason" at bounding box center [774, 228] width 377 height 15
click at [638, 276] on button "Save" at bounding box center [631, 278] width 106 height 42
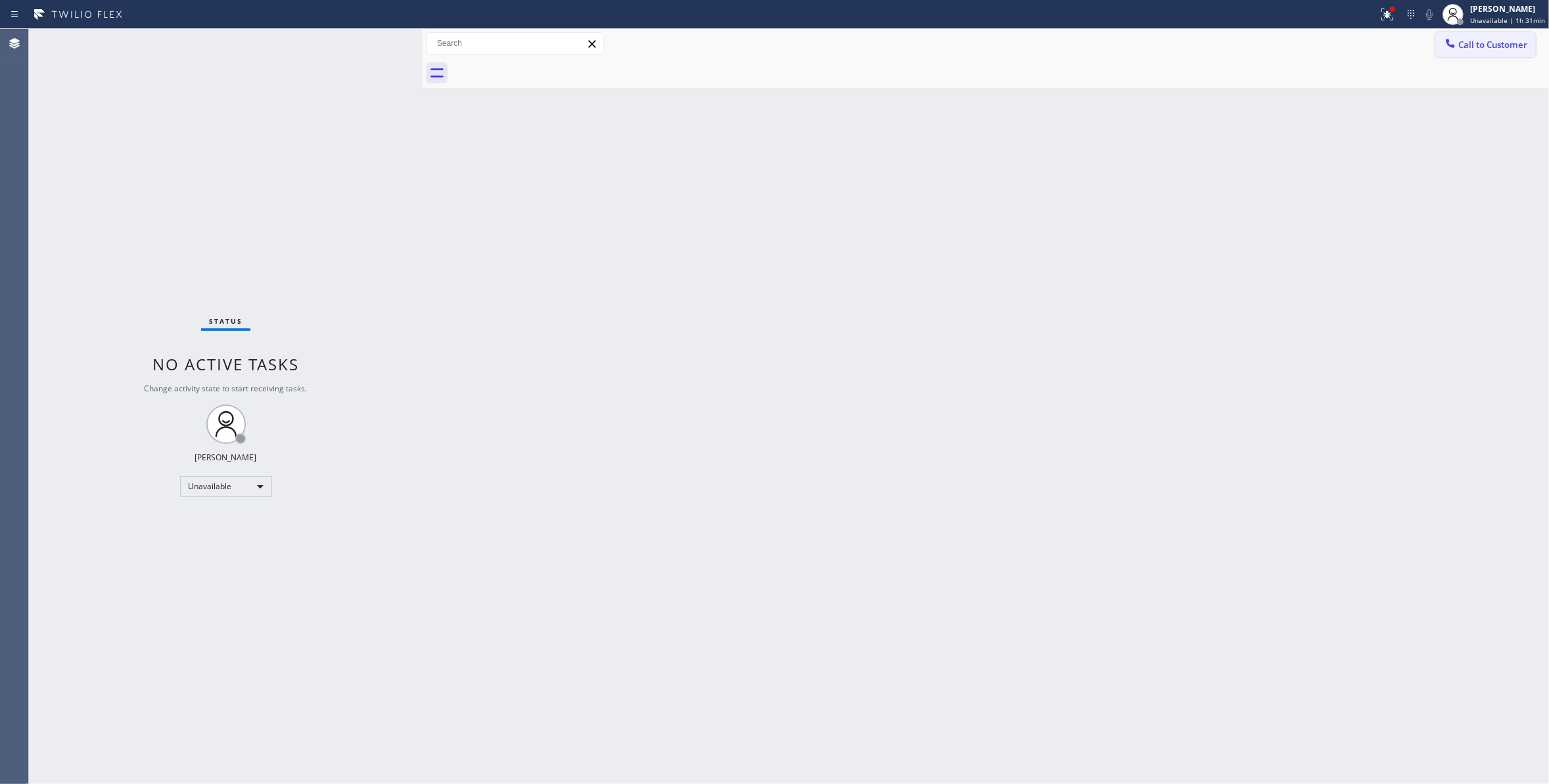
click at [1501, 37] on button "Call to Customer" at bounding box center [1485, 44] width 101 height 25
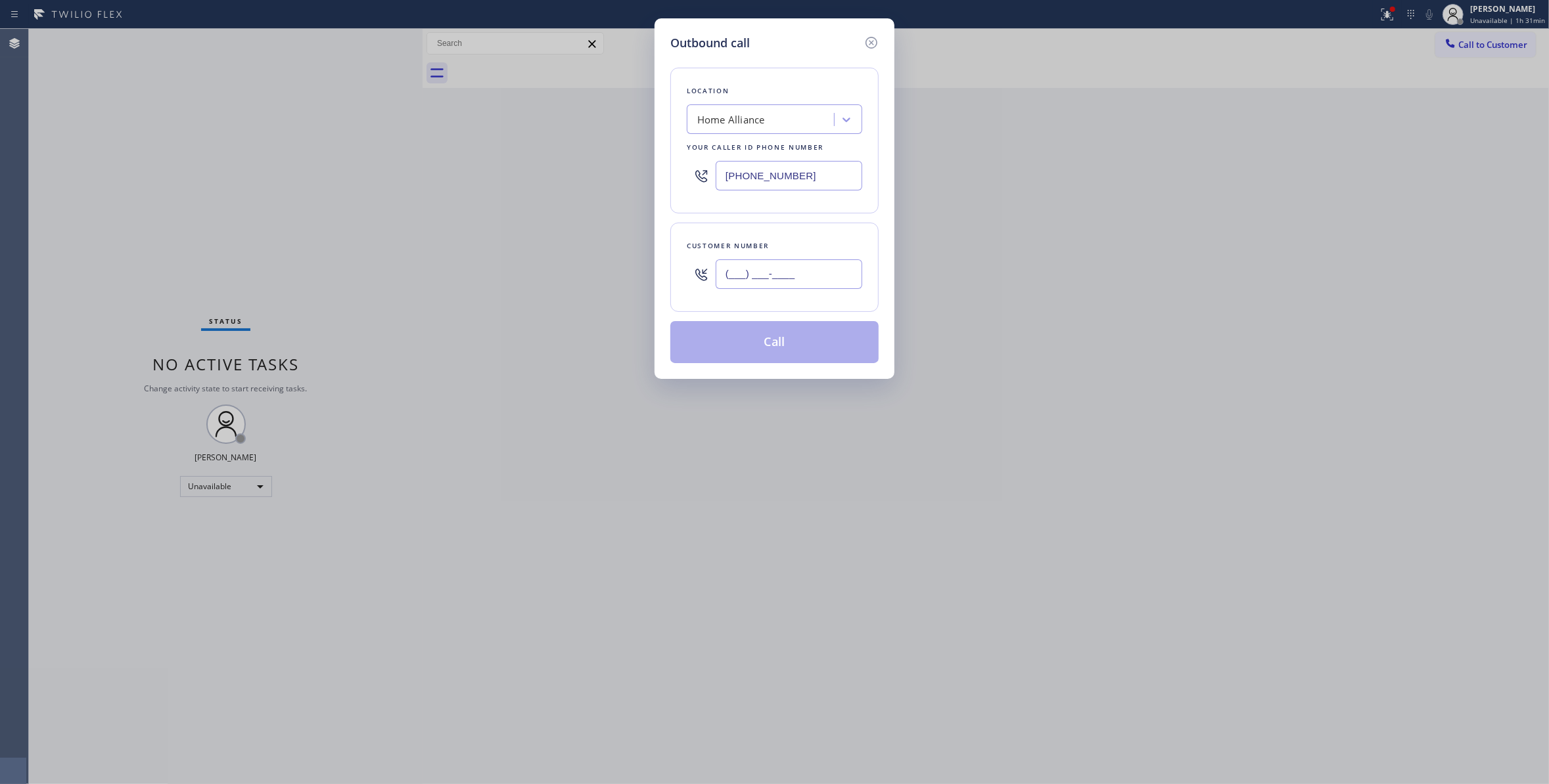
click at [797, 281] on input "(___) ___-____" at bounding box center [789, 274] width 147 height 30
paste input "425) 681-6330"
type input "(425) 681-6330"
click at [784, 347] on button "Call" at bounding box center [774, 342] width 208 height 42
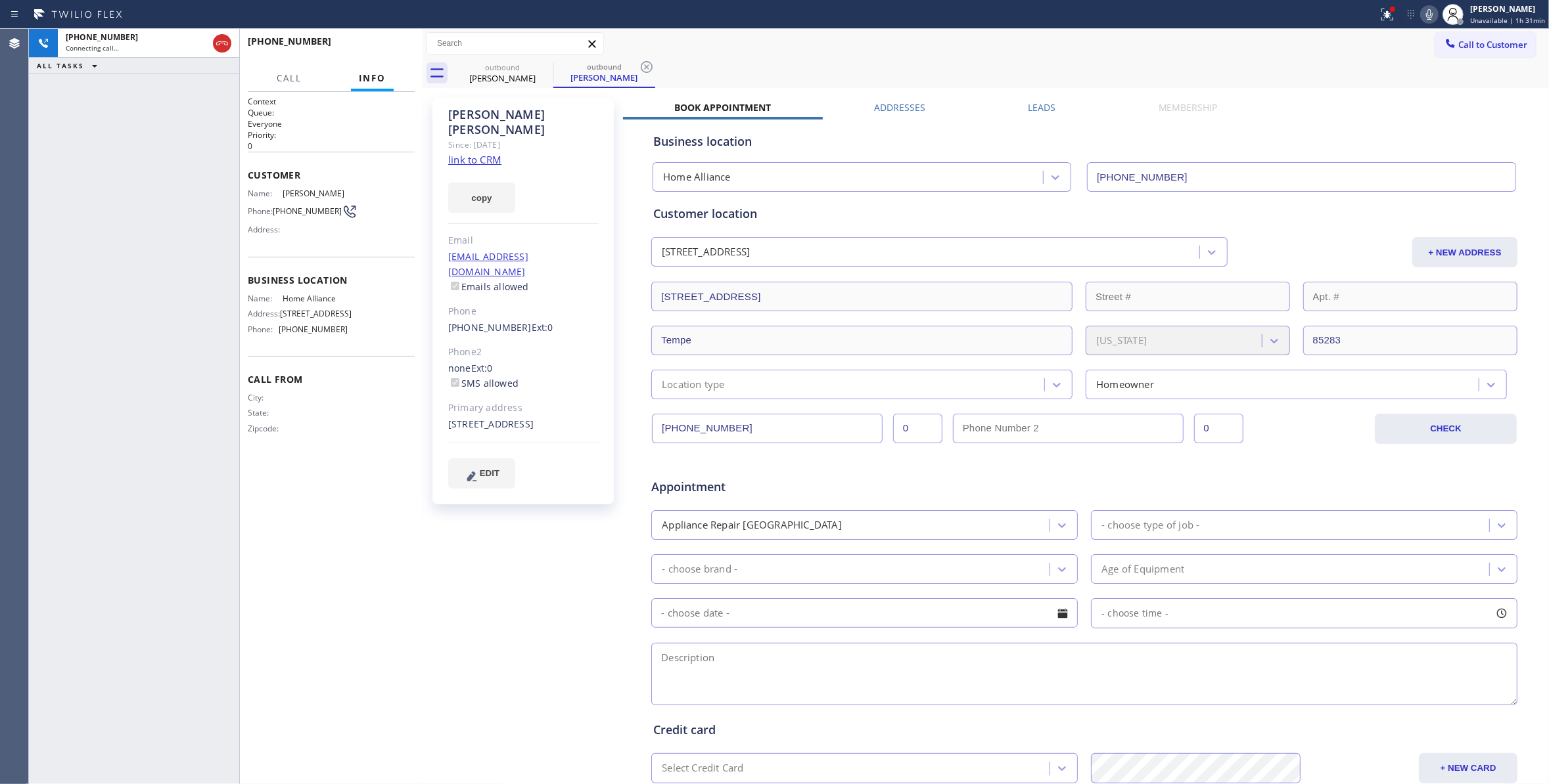
type input "[PHONE_NUMBER]"
click at [89, 306] on div "+14256816330 Live | 00:01 ALL TASKS ALL TASKS ACTIVE TASKS TASKS IN WRAP UP" at bounding box center [133, 406] width 210 height 755
click at [403, 42] on button "HANG UP" at bounding box center [384, 47] width 61 height 18
click at [642, 65] on icon at bounding box center [646, 67] width 12 height 12
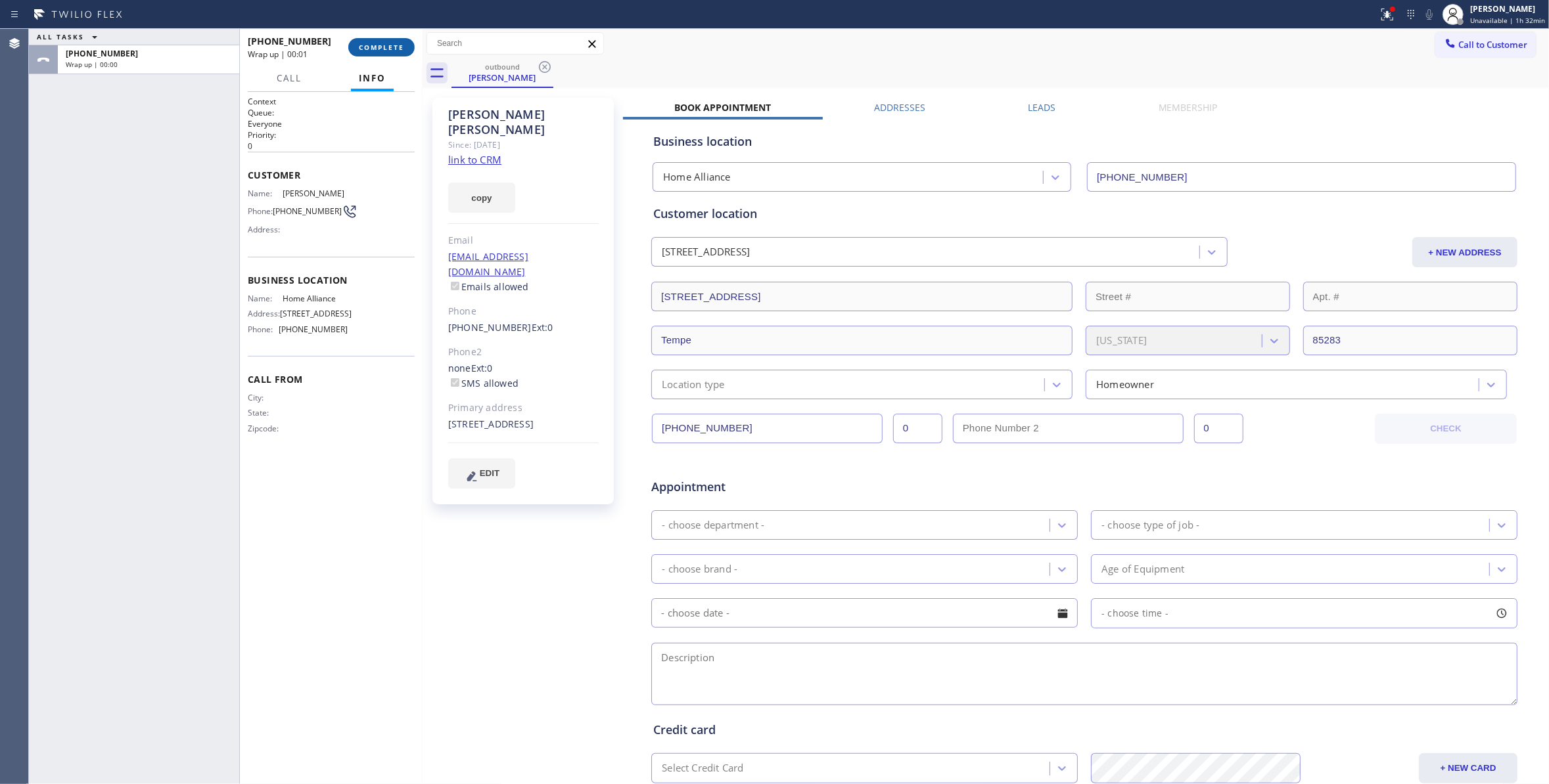
click at [384, 43] on span "COMPLETE" at bounding box center [381, 48] width 45 height 10
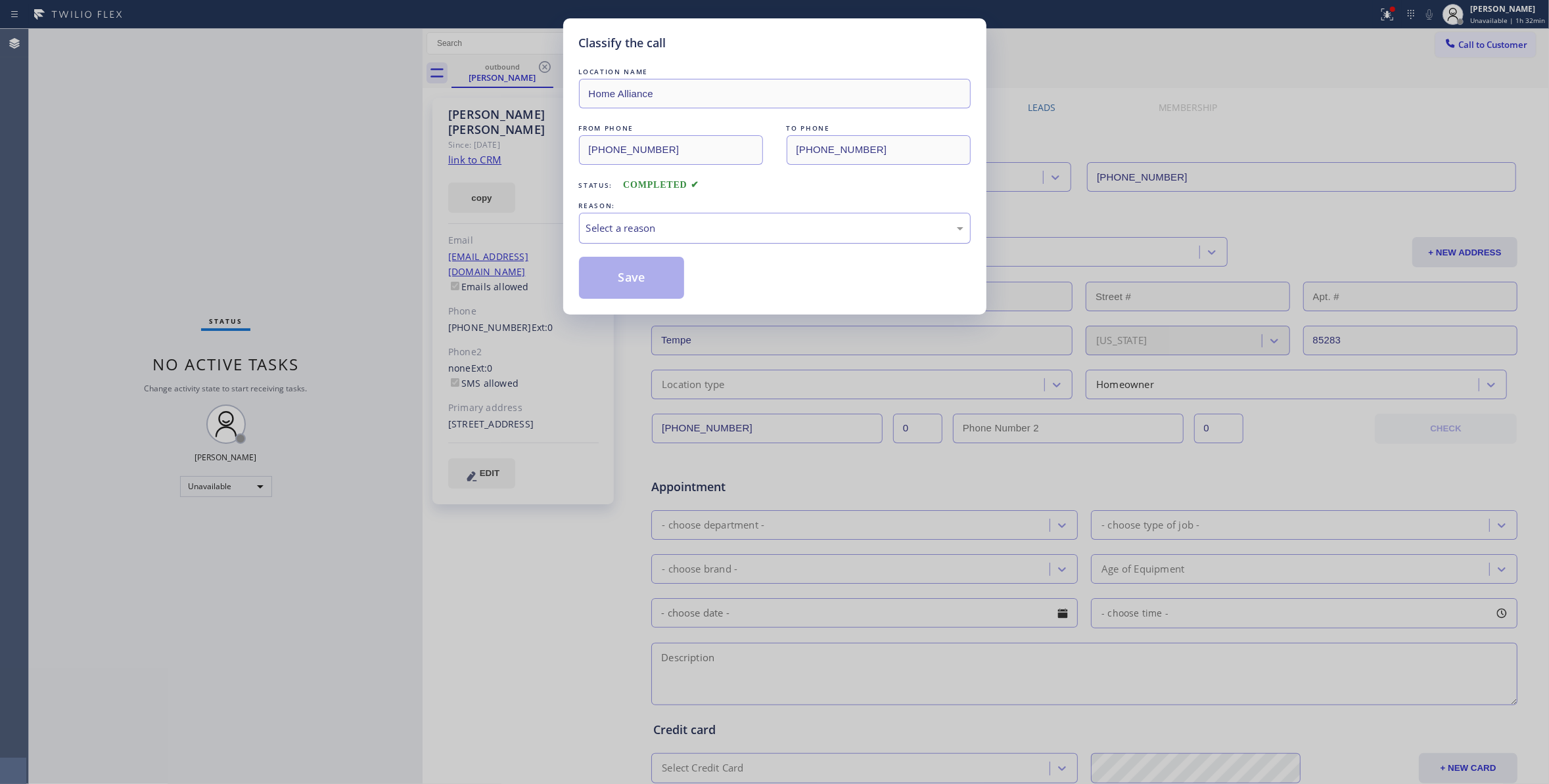
click at [653, 232] on div "Select a reason" at bounding box center [774, 228] width 377 height 15
click at [650, 274] on button "Save" at bounding box center [631, 278] width 106 height 42
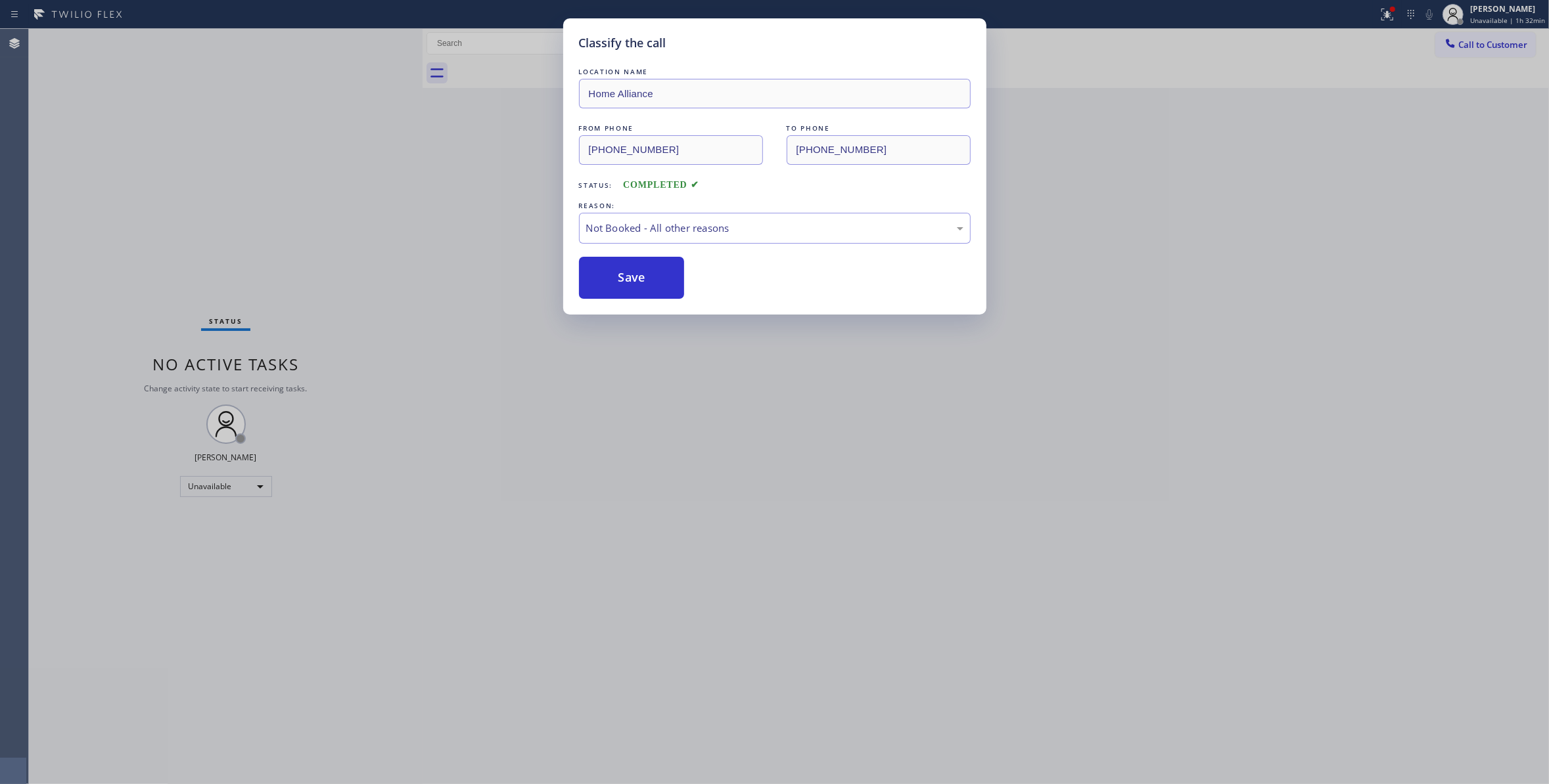
click at [650, 274] on button "Save" at bounding box center [631, 278] width 106 height 42
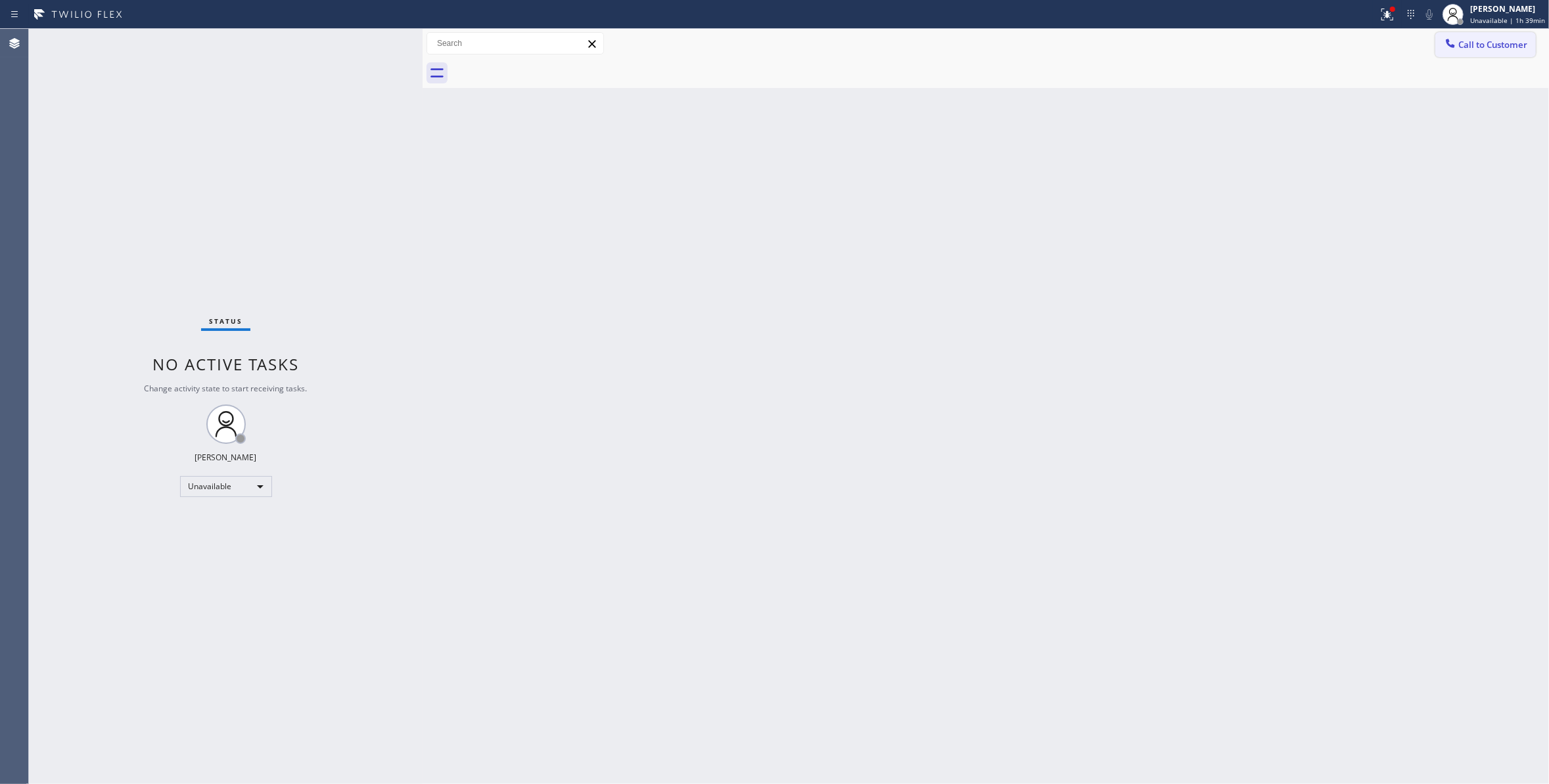
click at [1472, 43] on span "Call to Customer" at bounding box center [1492, 45] width 69 height 12
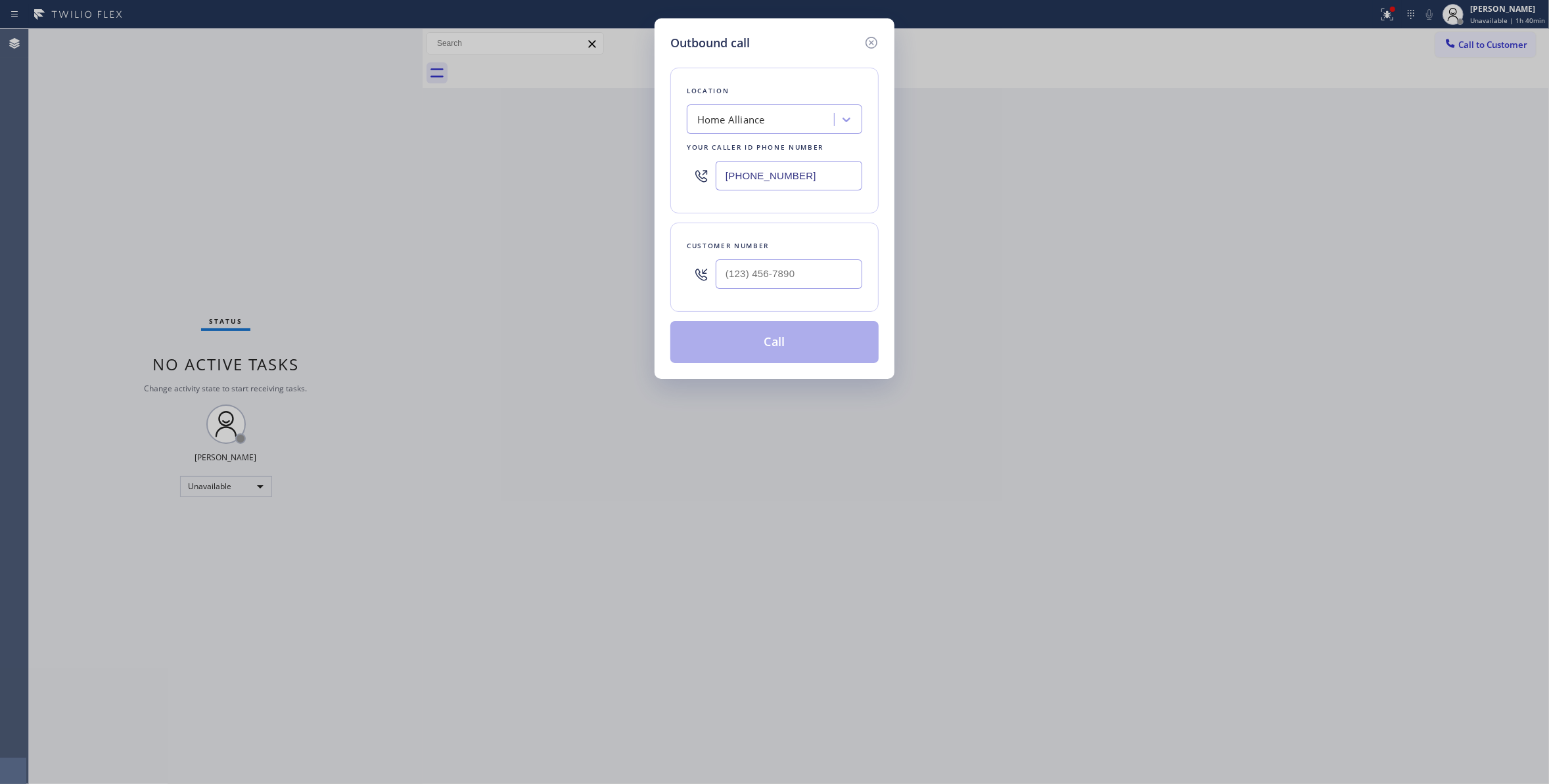
drag, startPoint x: 832, startPoint y: 180, endPoint x: 263, endPoint y: 155, distance: 569.5
click at [263, 158] on div "Outbound call Location Home Alliance Your caller id phone number (877) 777-0796…" at bounding box center [774, 392] width 1549 height 784
paste input "619) 304-2508"
type input "(619) 304-2508"
click at [758, 277] on input "(___) ___-____" at bounding box center [789, 274] width 147 height 30
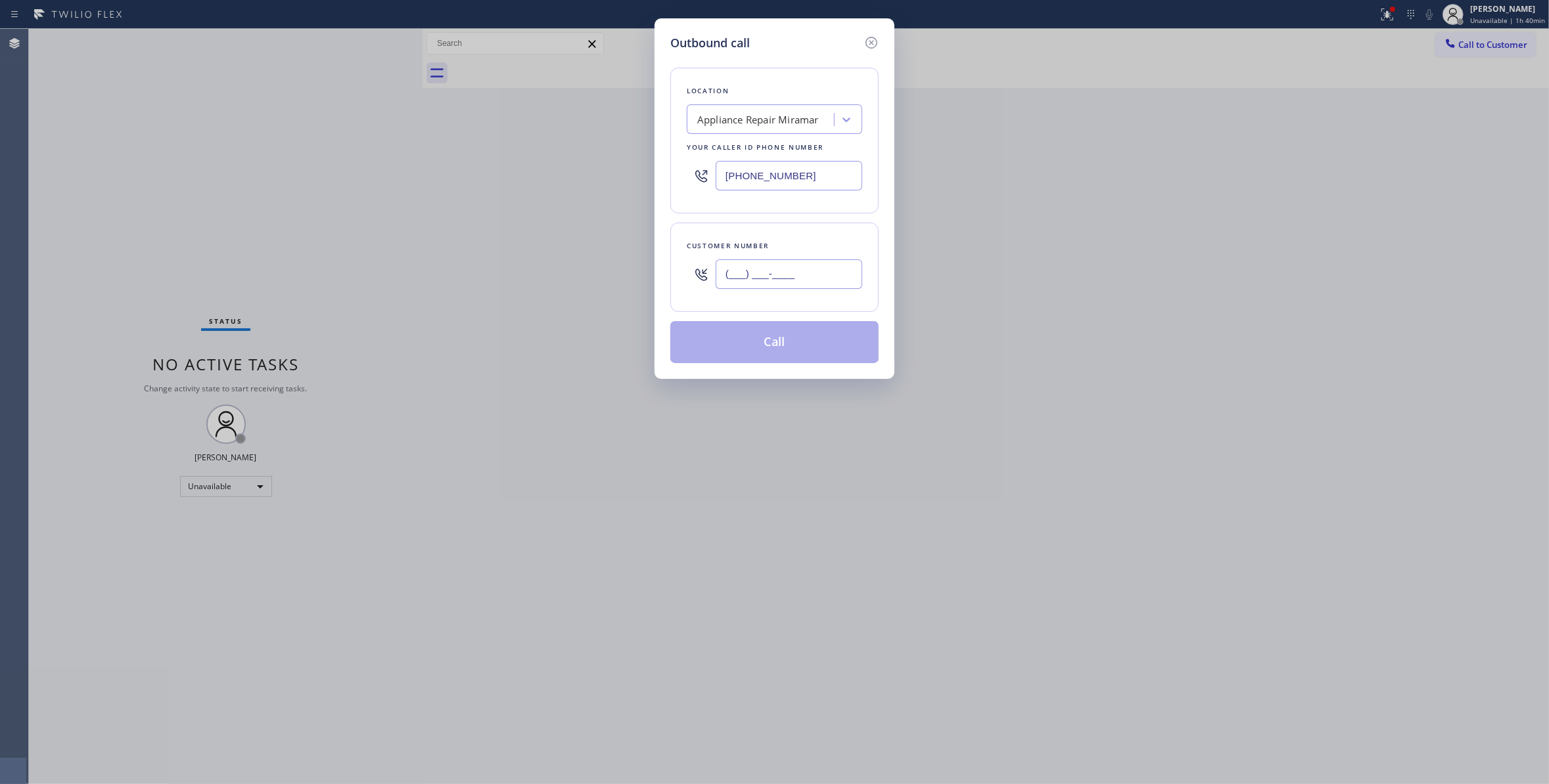
paste input "619) 277-1297"
type input "(619) 277-1297"
click at [729, 352] on button "Call" at bounding box center [774, 342] width 208 height 42
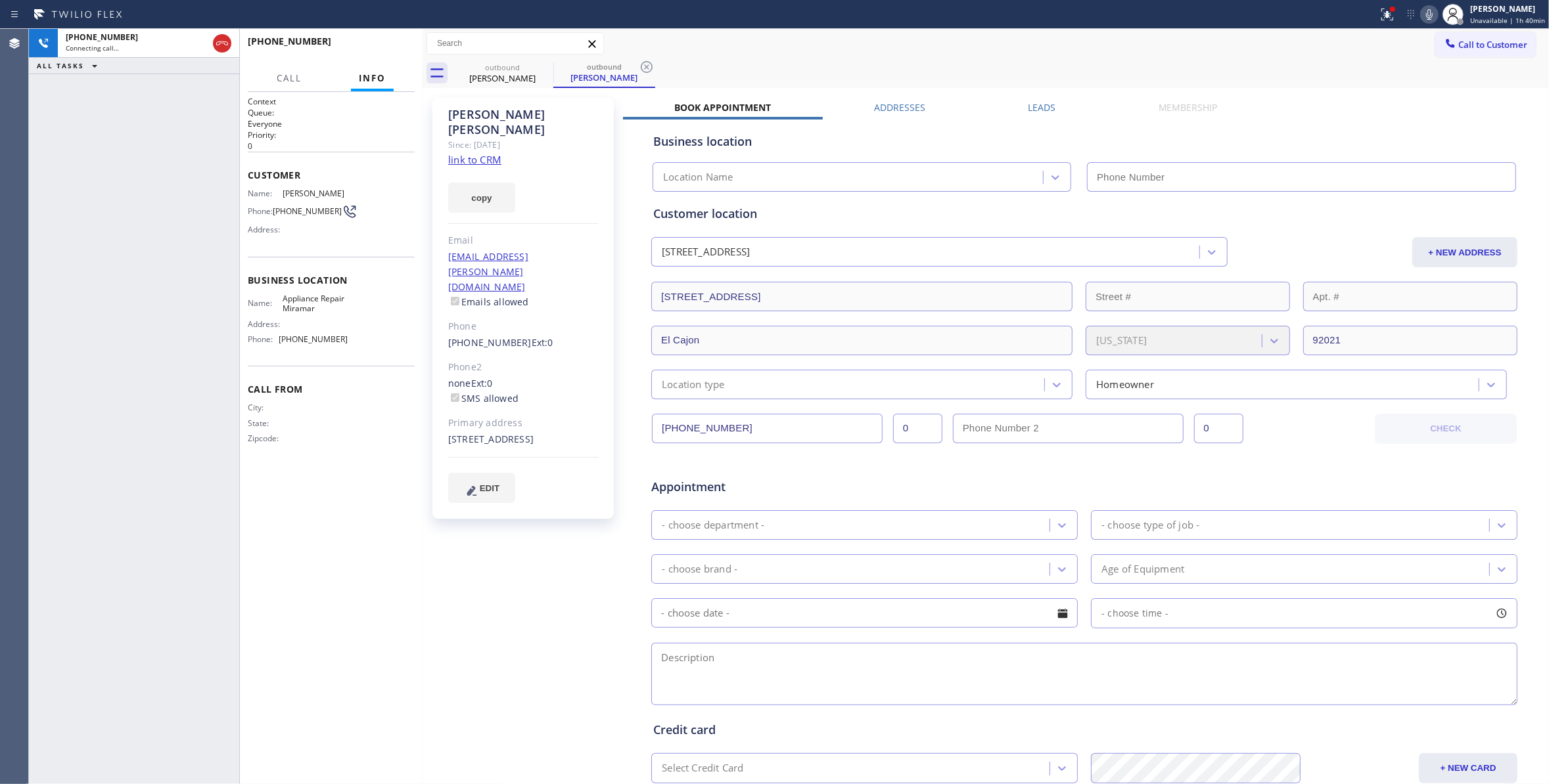
type input "(619) 304-2508"
click at [650, 66] on icon at bounding box center [646, 67] width 16 height 16
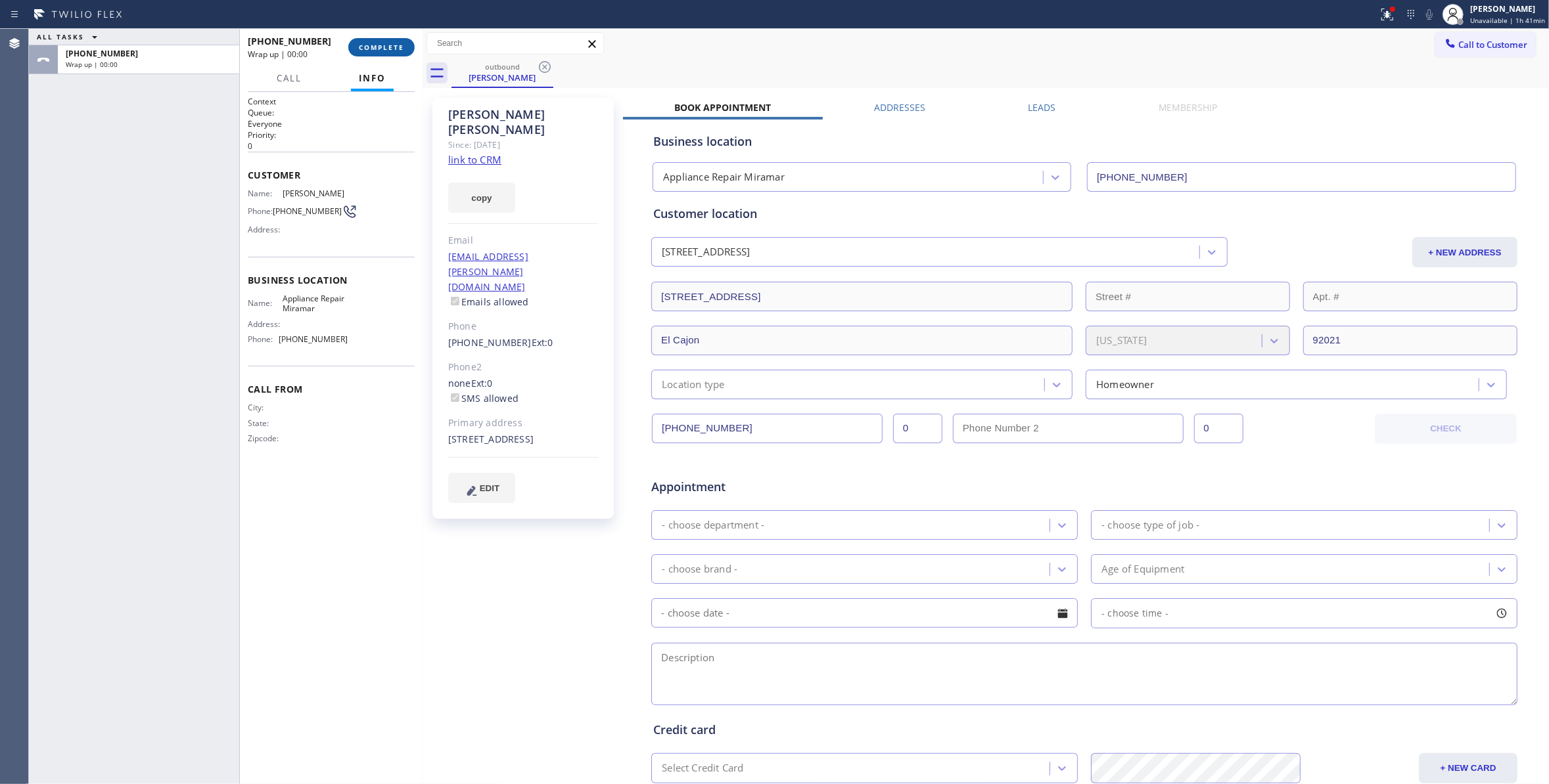
click at [381, 43] on span "COMPLETE" at bounding box center [381, 48] width 45 height 10
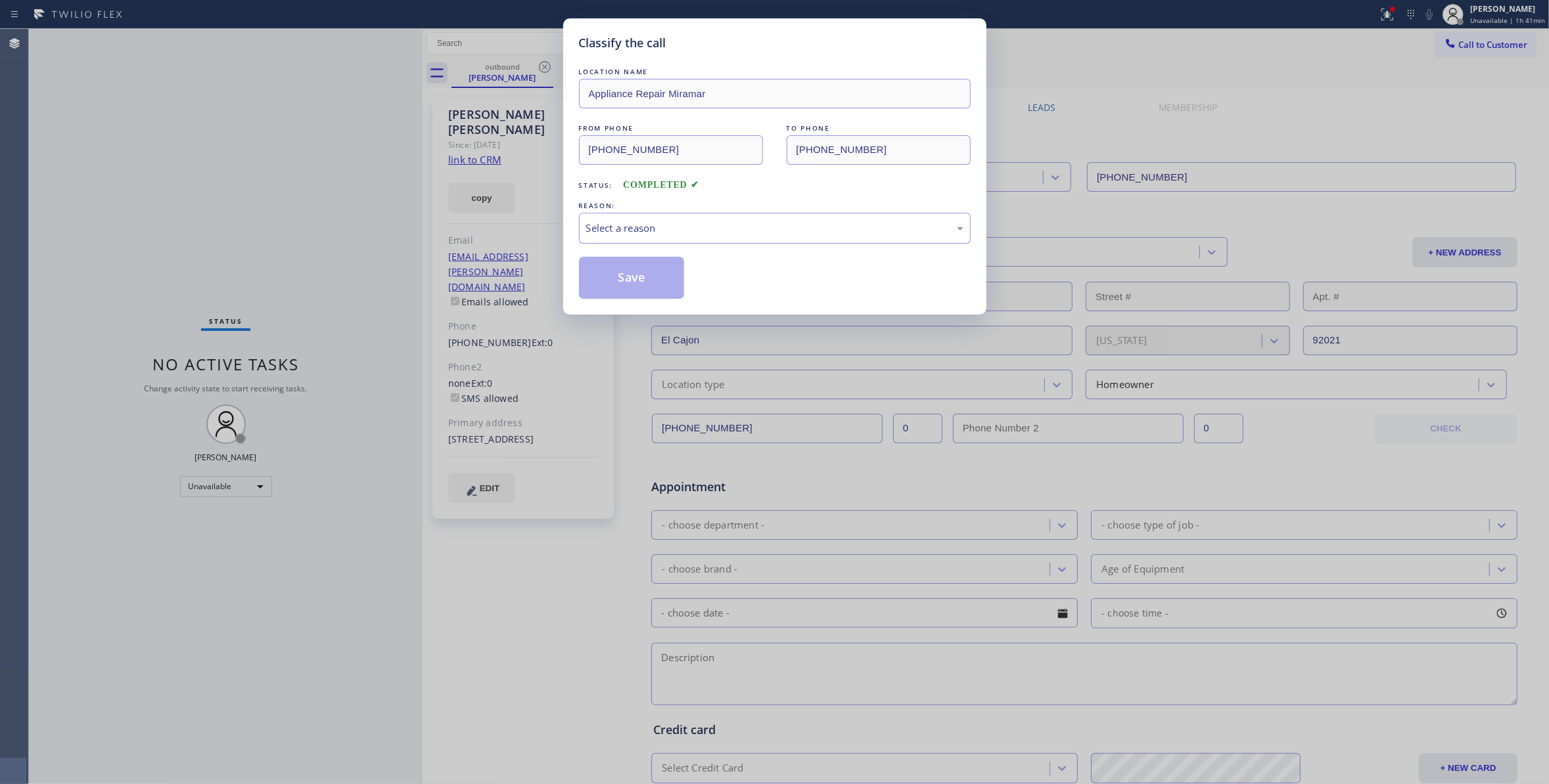
click at [630, 230] on div "Select a reason" at bounding box center [774, 228] width 377 height 15
click at [621, 284] on button "Save" at bounding box center [631, 278] width 106 height 42
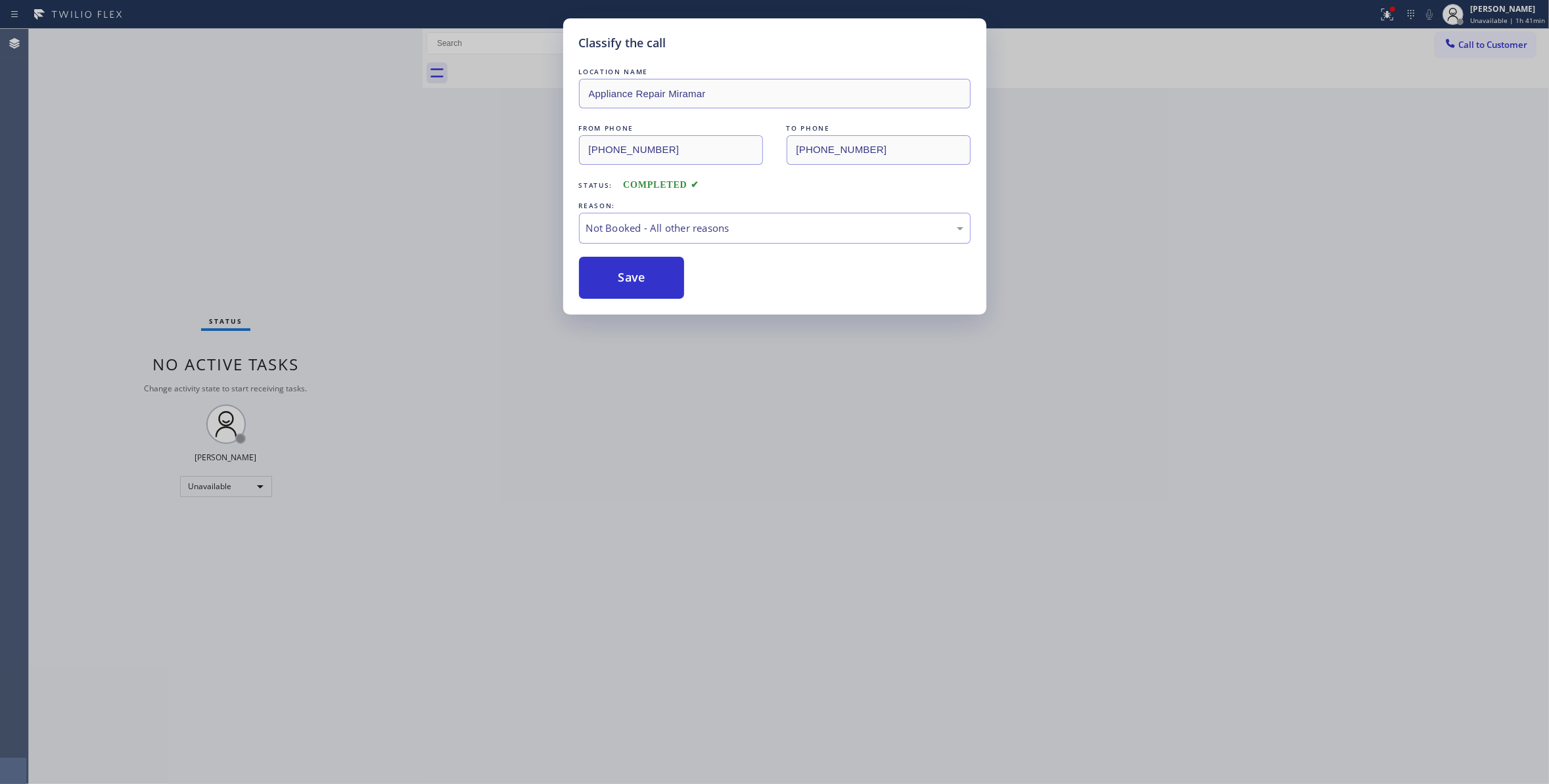
drag, startPoint x: 621, startPoint y: 284, endPoint x: 637, endPoint y: 6, distance: 278.5
click at [626, 240] on div "LOCATION NAME Appliance Repair Miramar FROM PHONE (619) 304-2508 TO PHONE (619)…" at bounding box center [774, 182] width 392 height 234
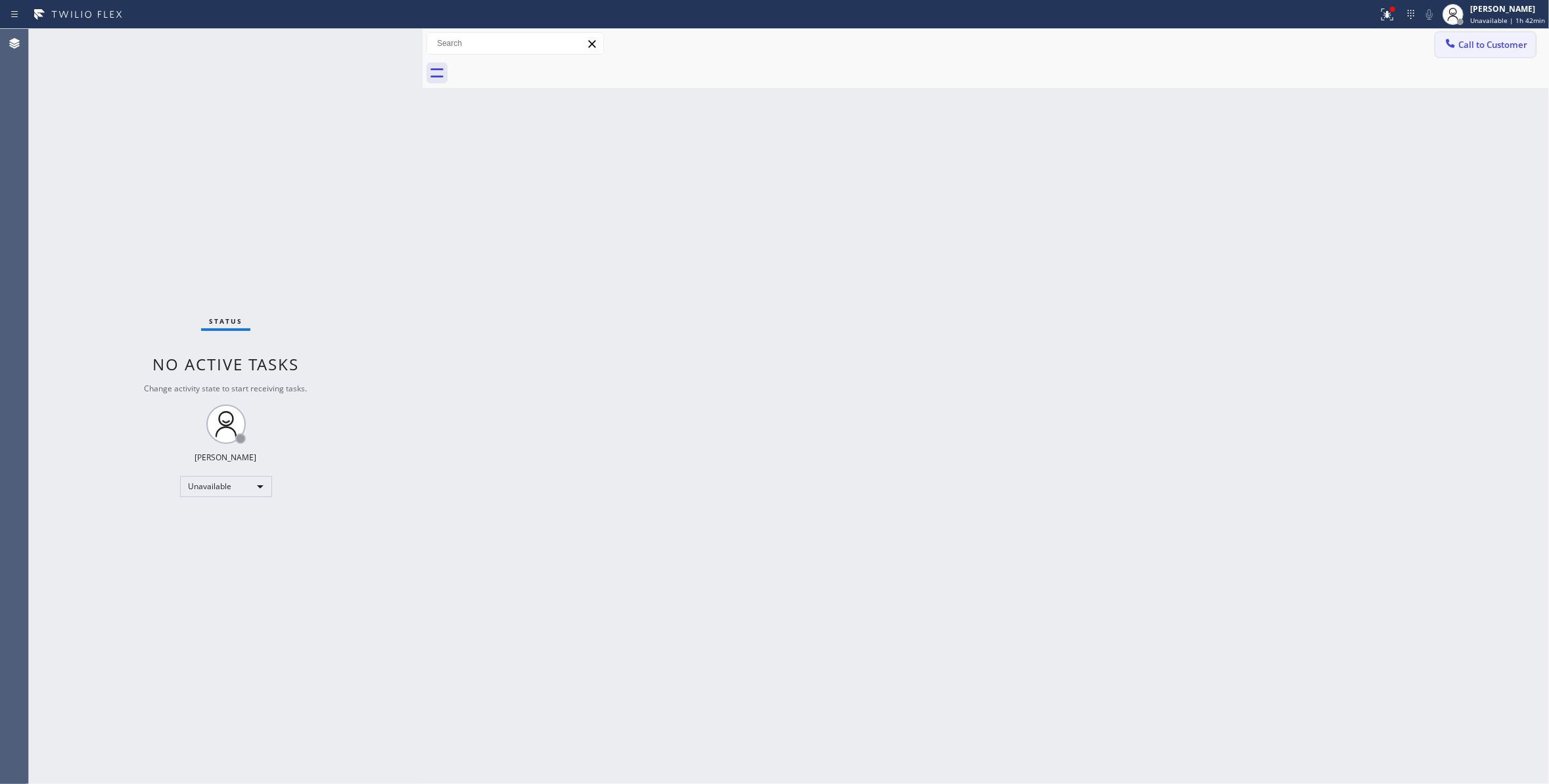
click at [1516, 50] on button "Call to Customer" at bounding box center [1485, 44] width 101 height 25
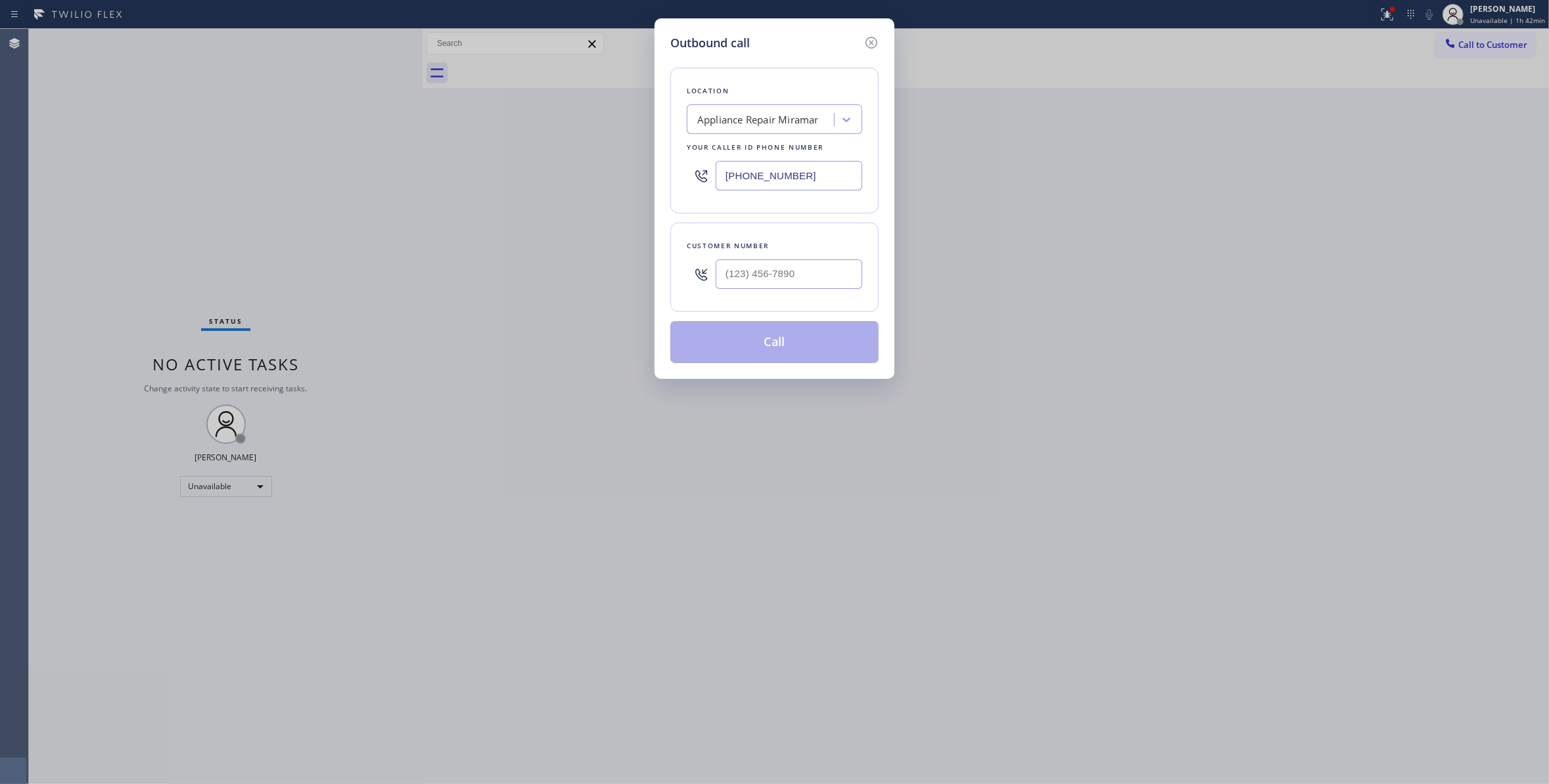
drag, startPoint x: 597, startPoint y: 163, endPoint x: 121, endPoint y: 164, distance: 476.0
click at [121, 163] on div "Outbound call Location Appliance Repair Miramar Your caller id phone number (61…" at bounding box center [774, 392] width 1549 height 784
paste input "760) 388-9800"
type input "(760) 388-9800"
click at [755, 266] on input "(___) ___-____" at bounding box center [789, 274] width 147 height 30
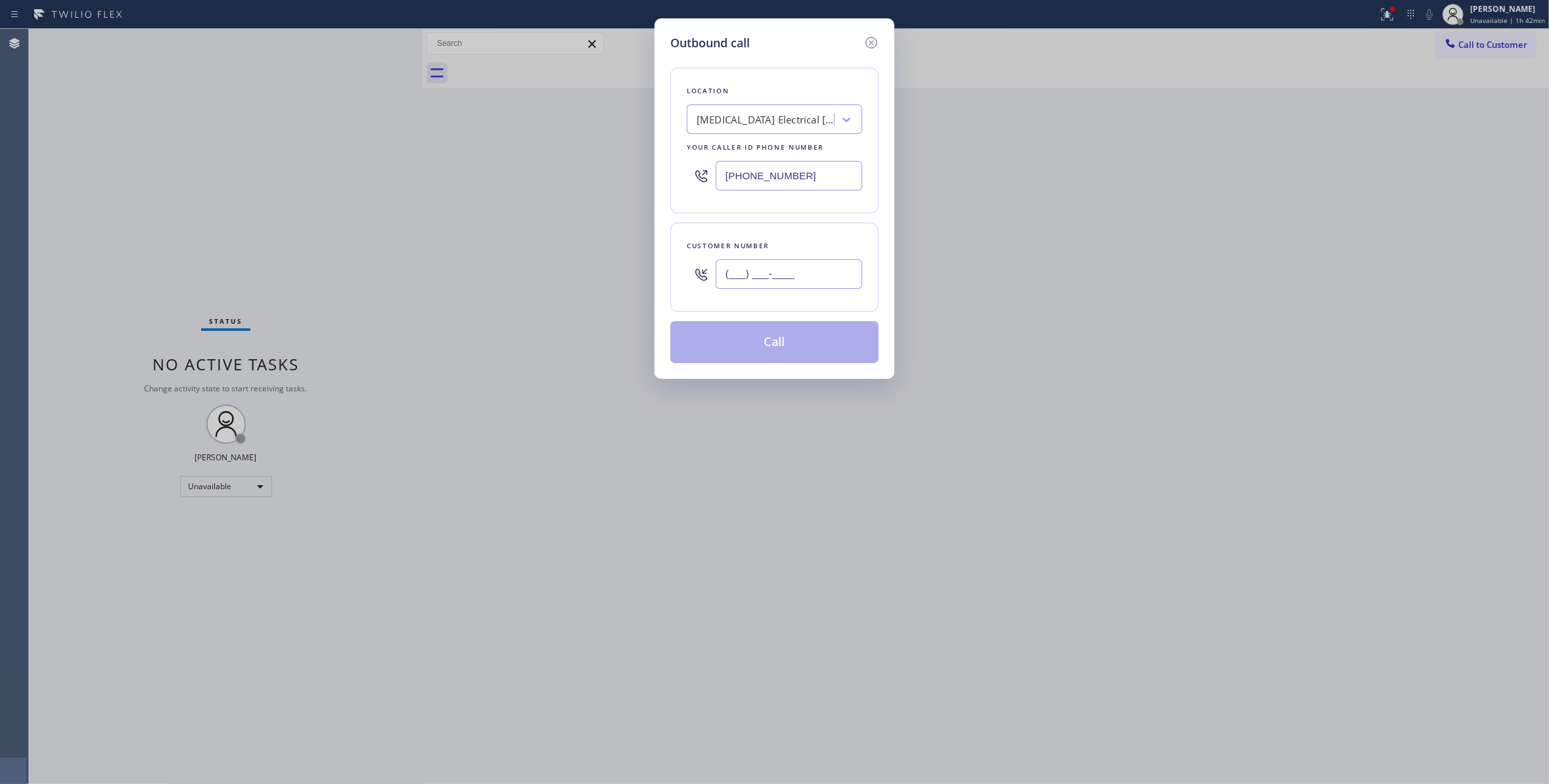
paste input "442) 241-9300"
type input "(442) 241-9300"
click at [779, 348] on button "Call" at bounding box center [774, 342] width 208 height 42
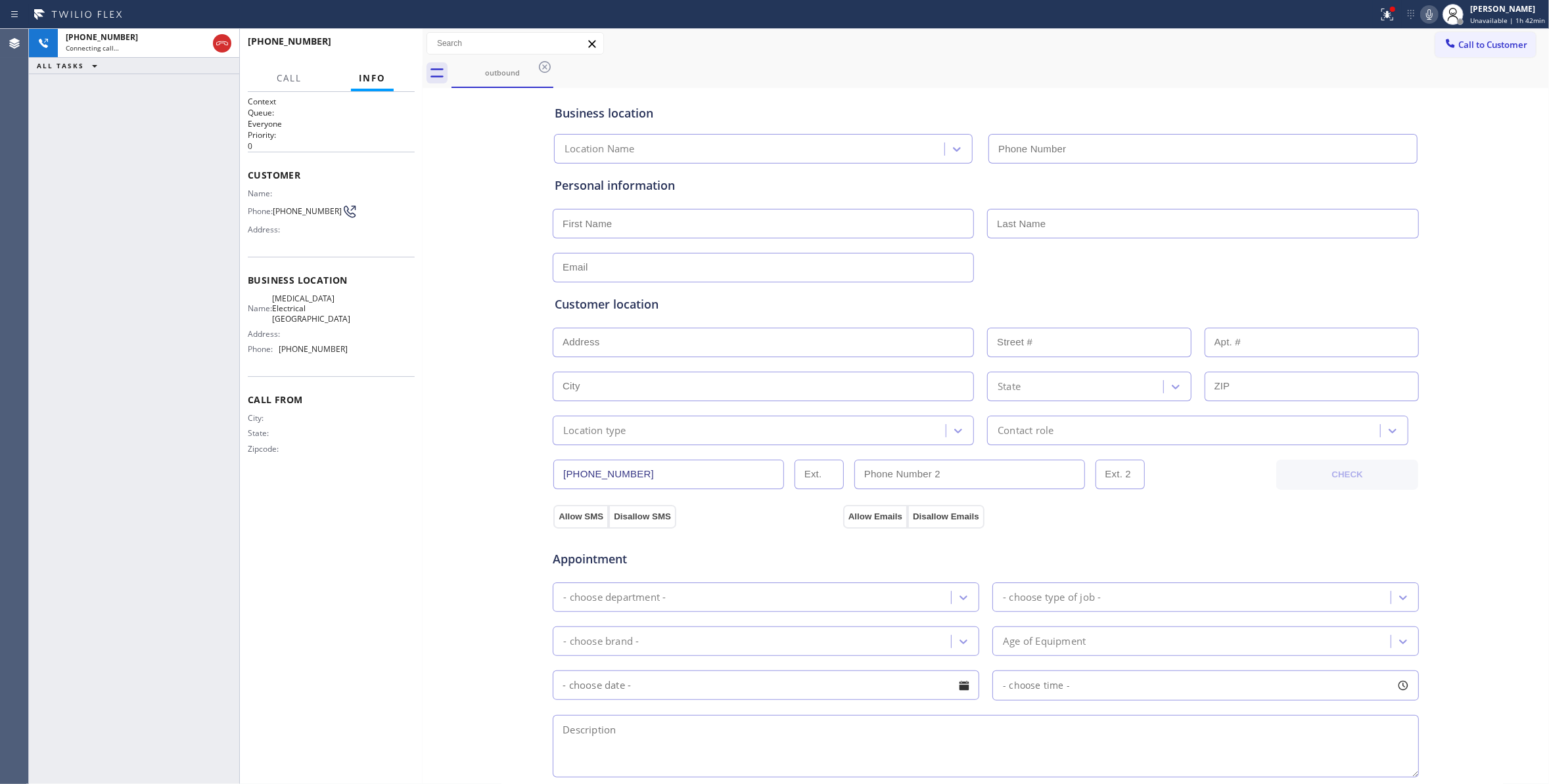
type input "(760) 388-9800"
click at [309, 209] on span "(442) 241-9300" at bounding box center [307, 211] width 69 height 10
copy div "(442) 241-9300"
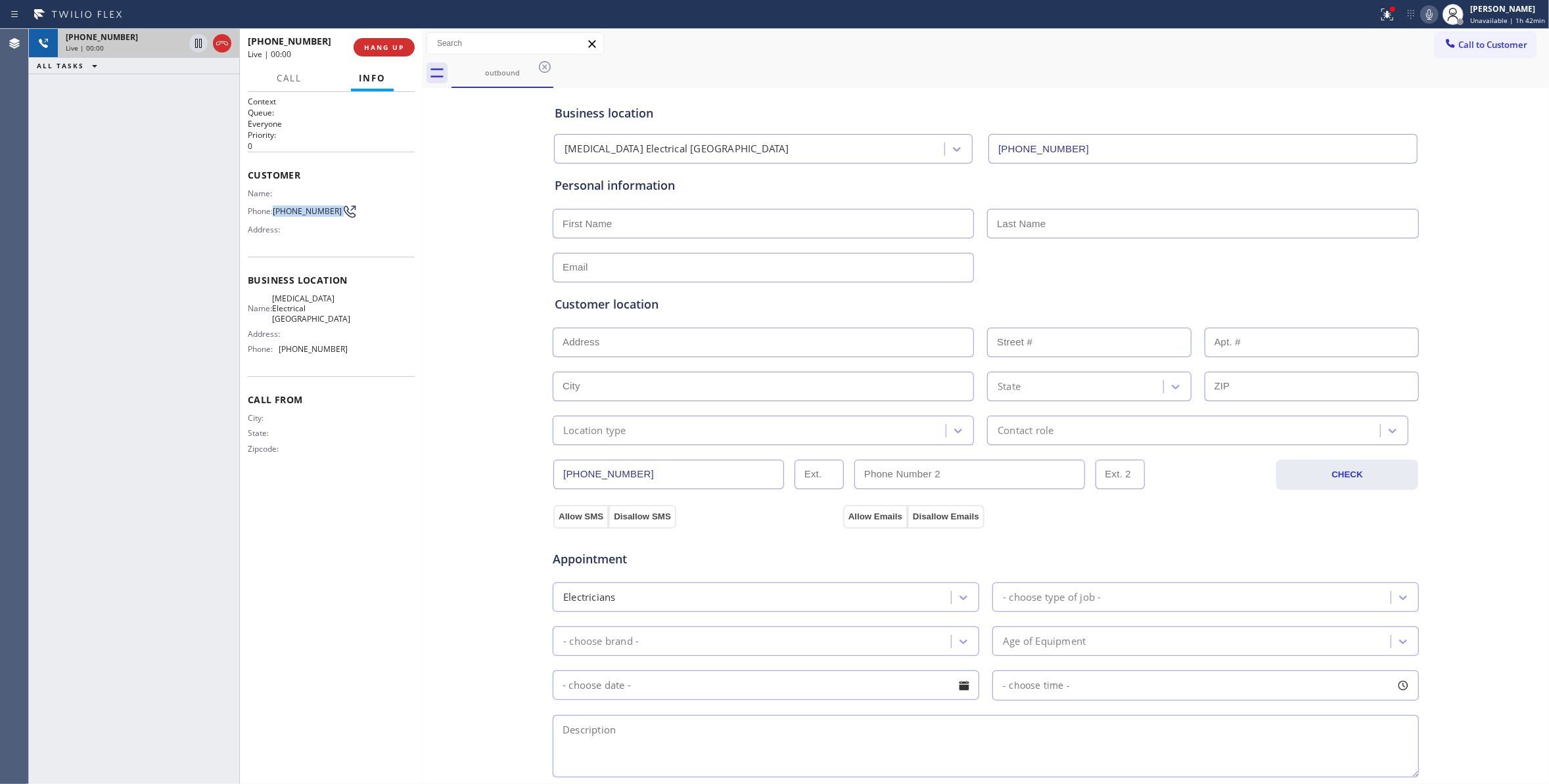
click at [222, 37] on icon at bounding box center [222, 43] width 16 height 16
click at [389, 47] on span "HANG UP" at bounding box center [384, 48] width 40 height 10
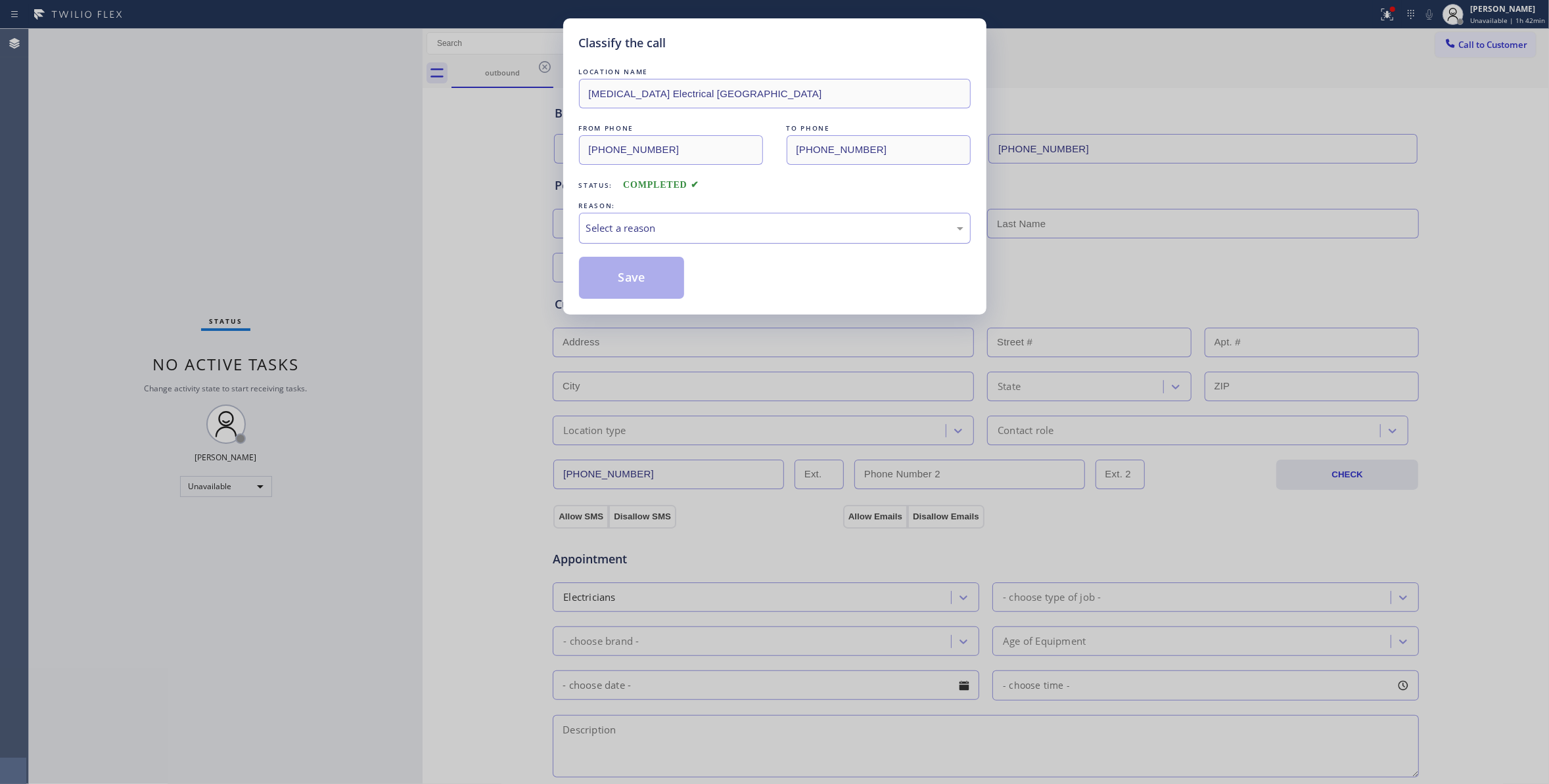
click at [719, 214] on div "Select a reason" at bounding box center [774, 228] width 392 height 31
click at [655, 280] on button "Save" at bounding box center [631, 278] width 106 height 42
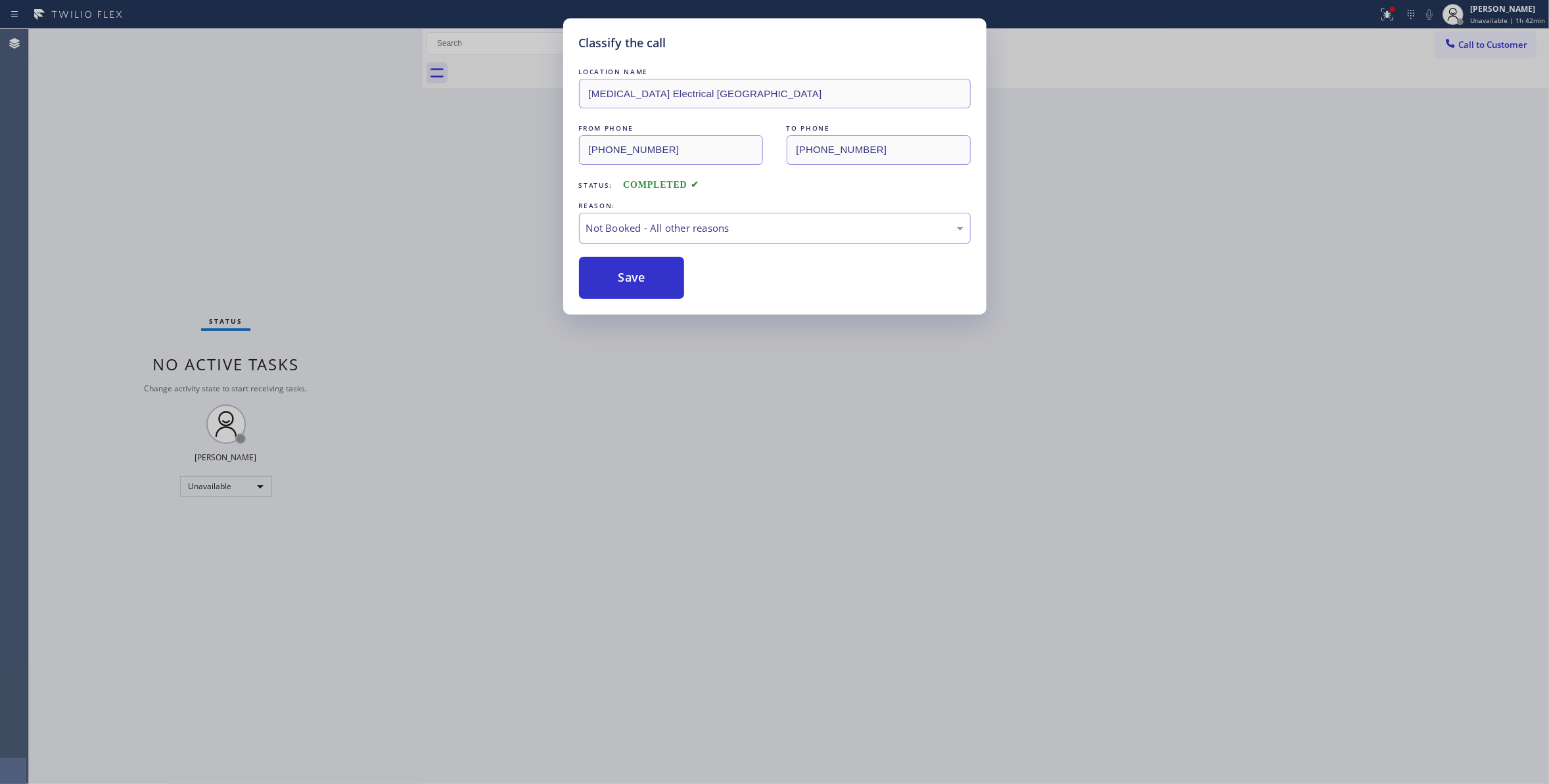
click at [655, 280] on button "Save" at bounding box center [631, 278] width 106 height 42
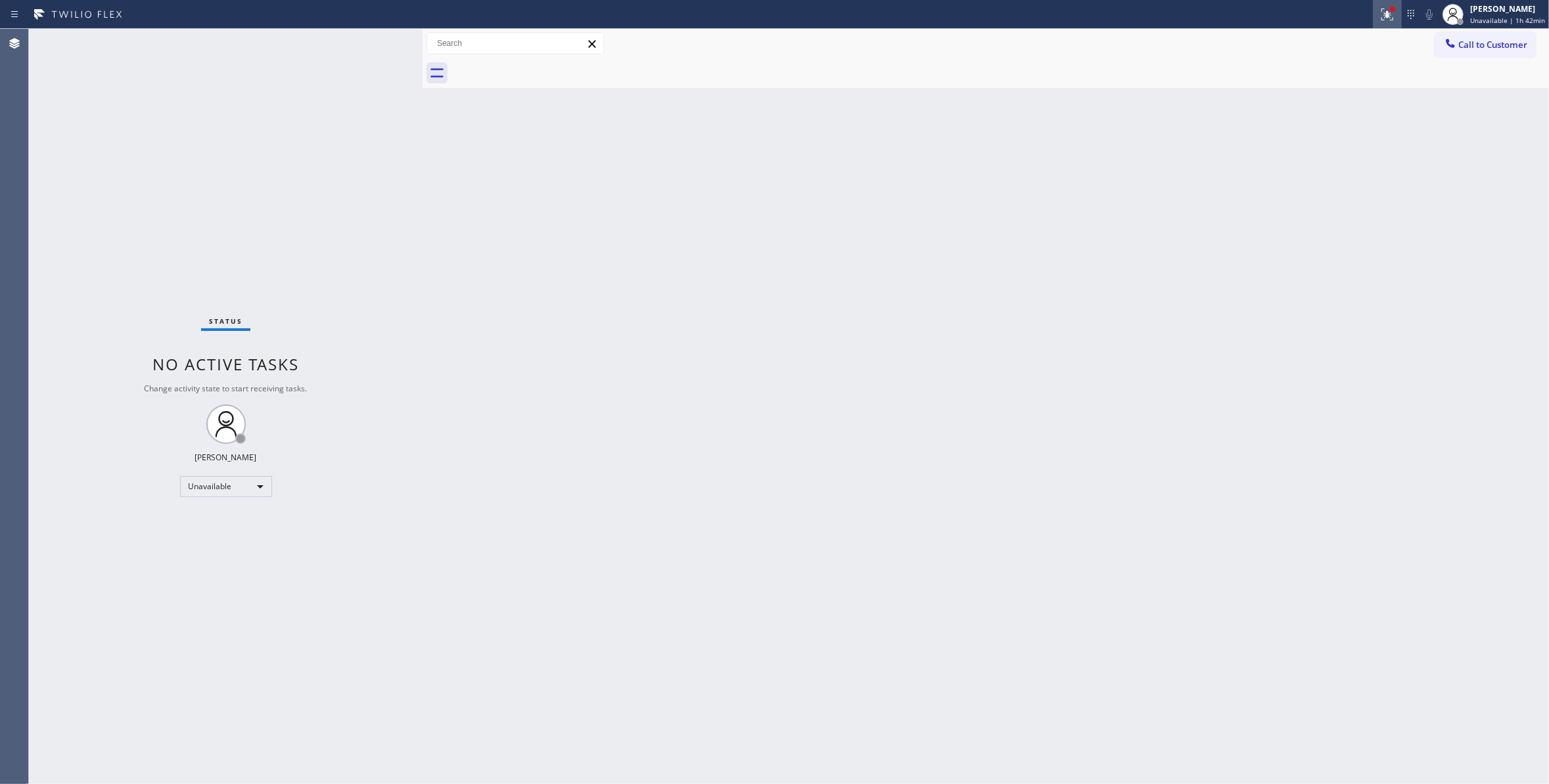
click at [1379, 18] on icon at bounding box center [1387, 14] width 16 height 16
click at [1259, 166] on button "Clear issues" at bounding box center [1310, 171] width 154 height 18
click at [1501, 40] on span "Call to Customer" at bounding box center [1492, 45] width 69 height 12
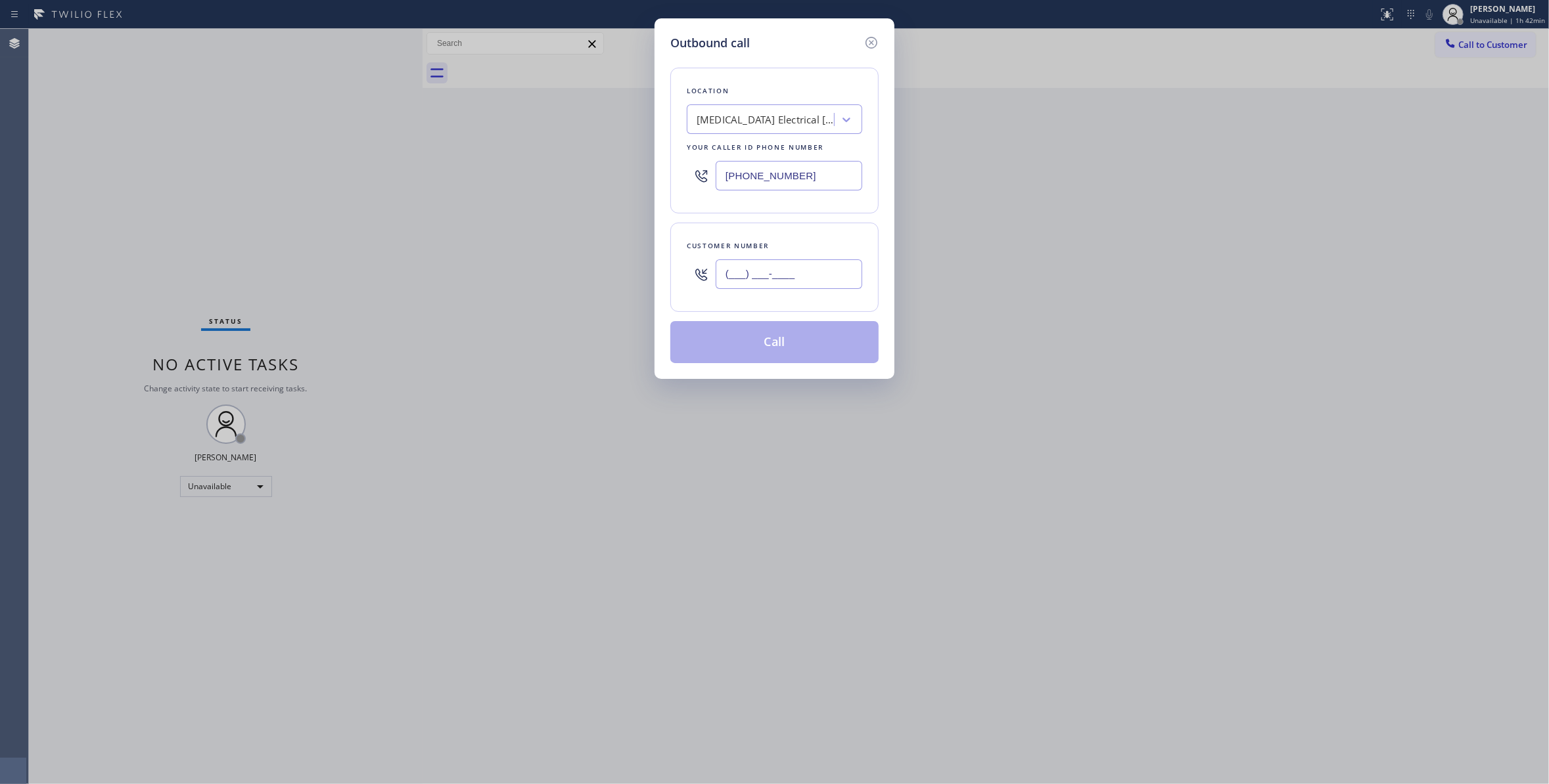
click at [731, 277] on input "(___) ___-____" at bounding box center [789, 274] width 147 height 30
paste input "442) 241-9300"
type input "(442) 241-9300"
click at [761, 345] on button "Call" at bounding box center [774, 342] width 208 height 42
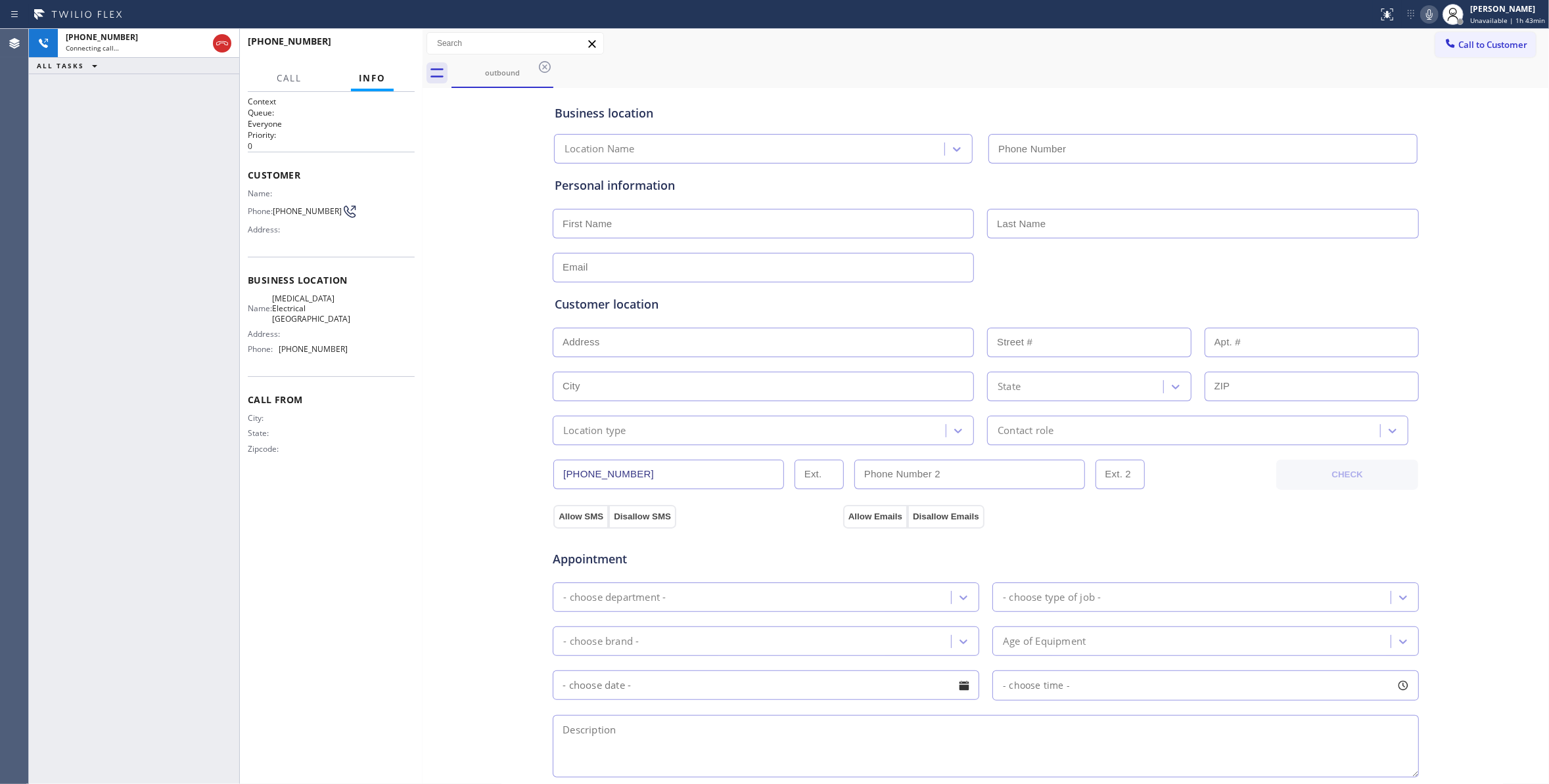
type input "(760) 388-9800"
click at [400, 50] on span "HANG UP" at bounding box center [384, 48] width 40 height 10
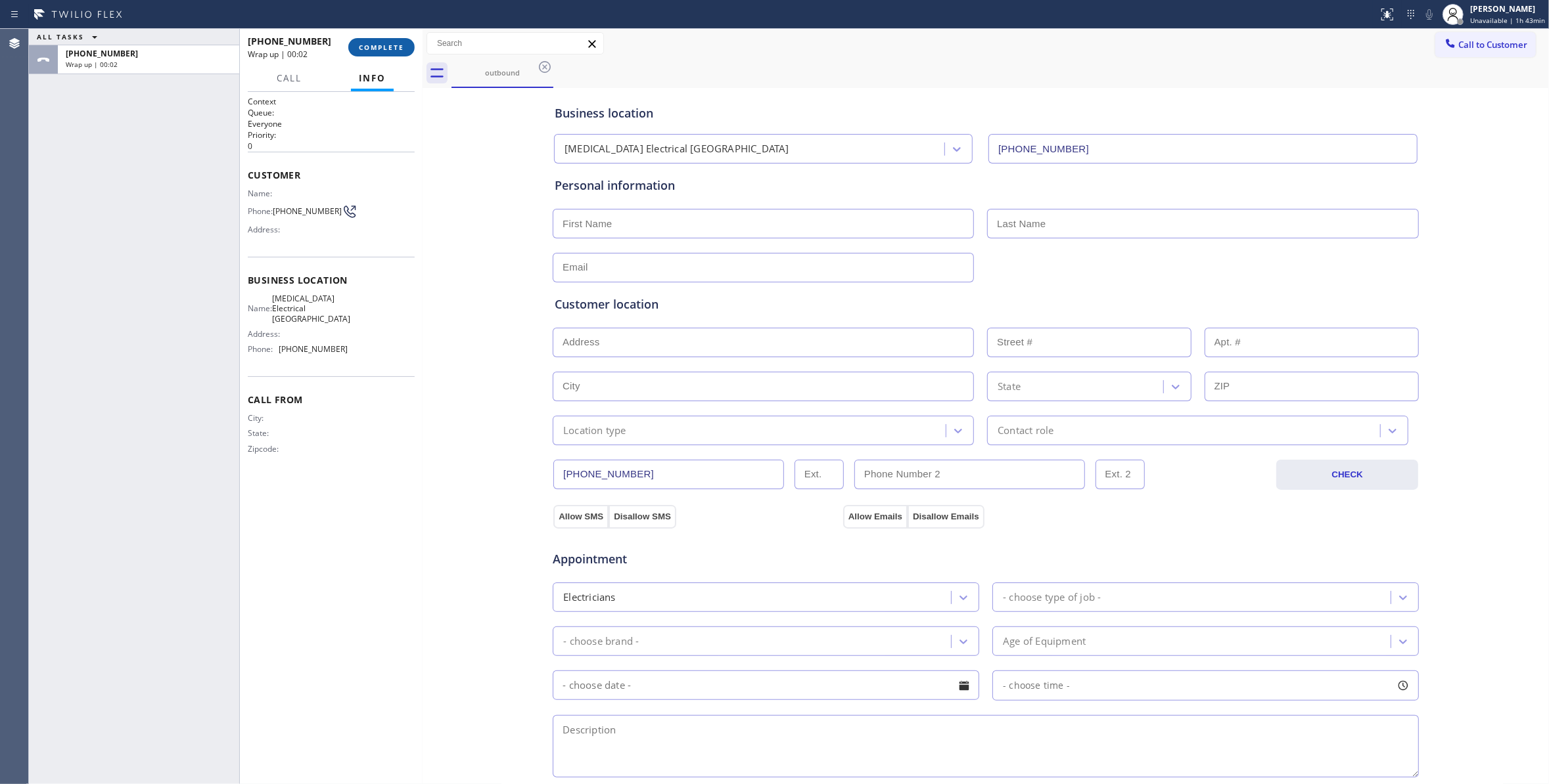
click at [400, 50] on span "COMPLETE" at bounding box center [381, 48] width 45 height 10
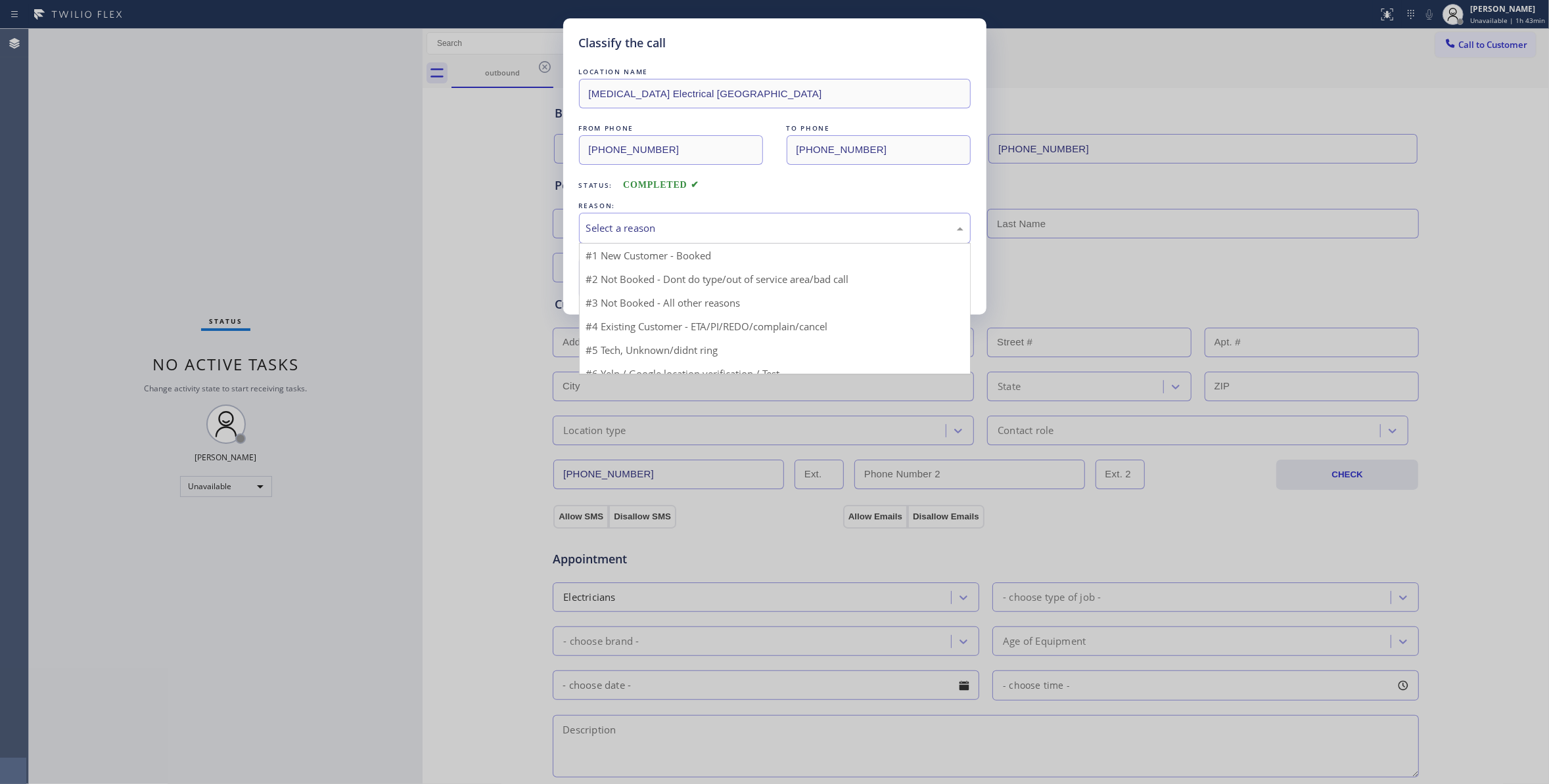
click at [610, 224] on div "Select a reason" at bounding box center [774, 228] width 377 height 15
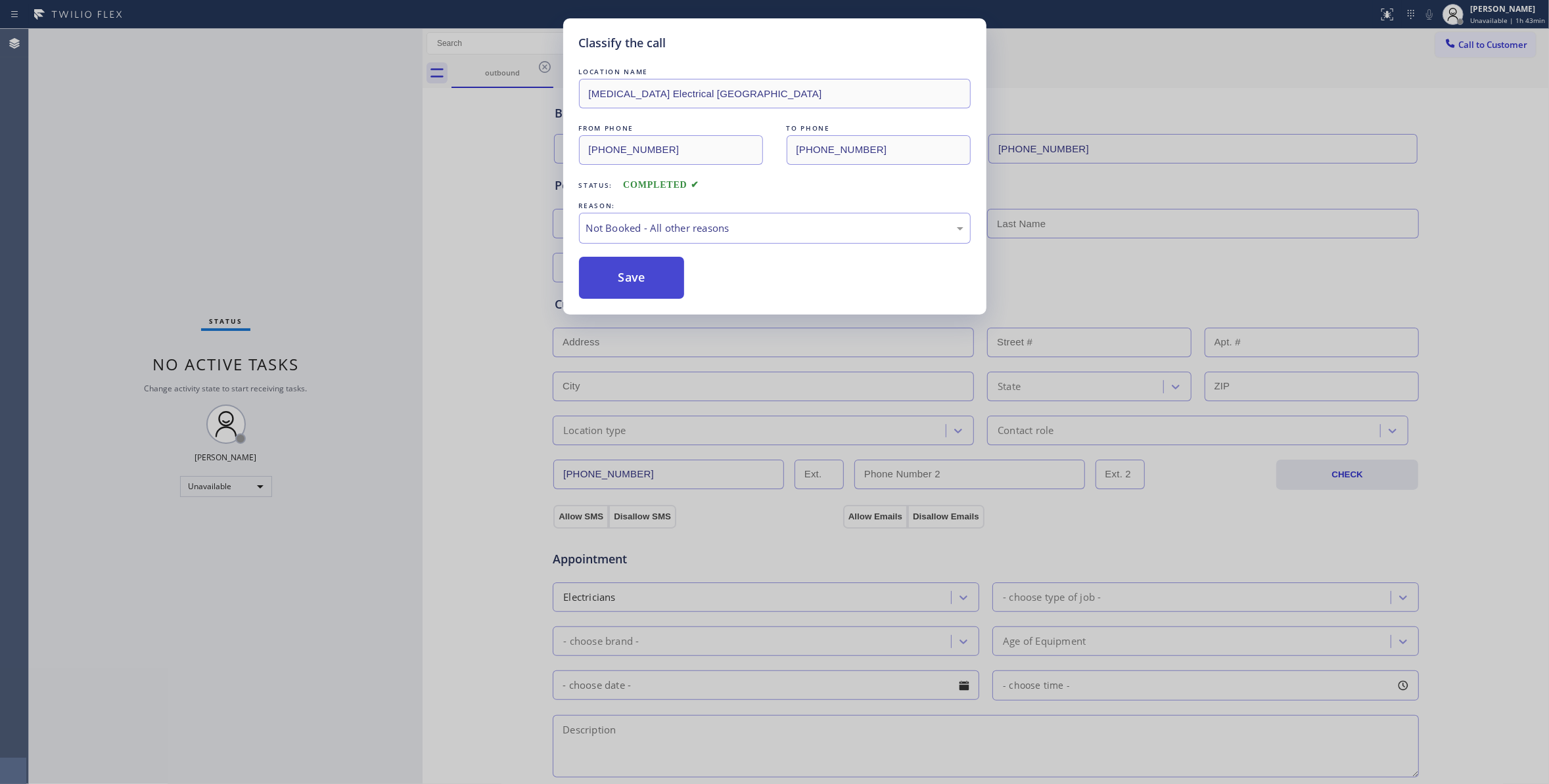
click at [620, 281] on button "Save" at bounding box center [631, 278] width 106 height 42
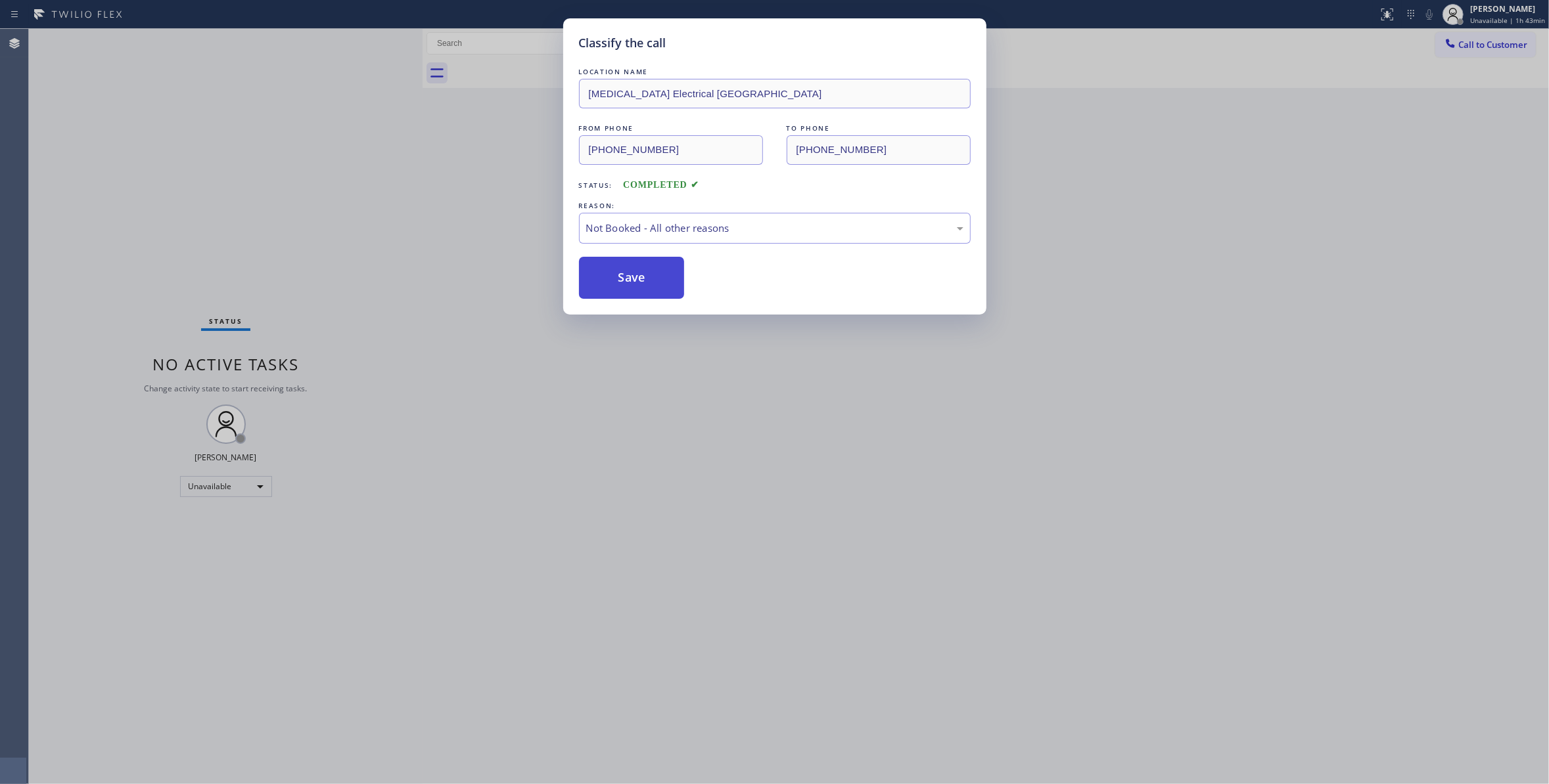
click at [624, 279] on button "Save" at bounding box center [631, 278] width 106 height 42
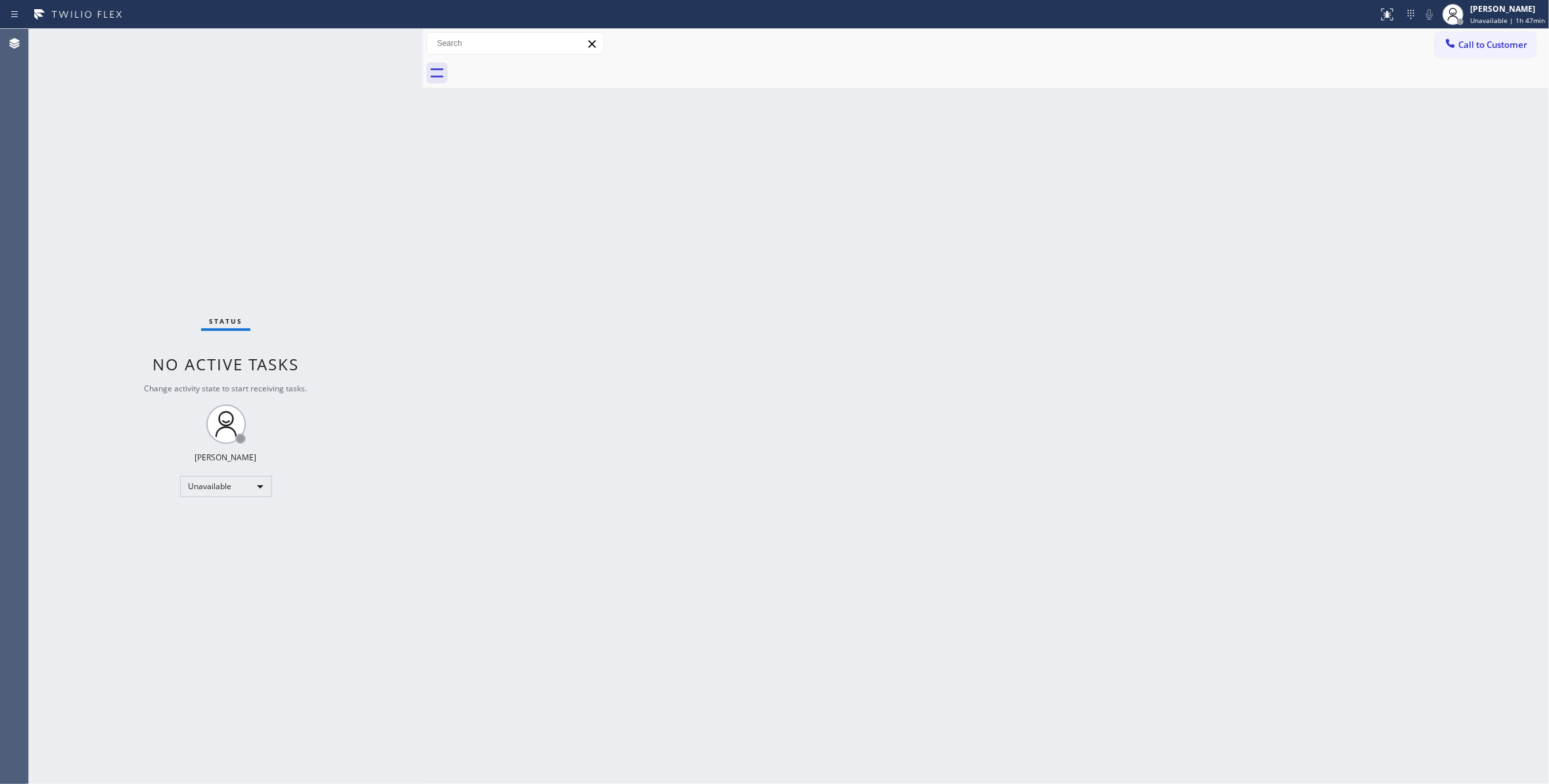
click at [160, 103] on div "Status No active tasks Change activity state to start receiving tasks. Louis Ma…" at bounding box center [225, 406] width 393 height 755
click at [211, 173] on div "Status No active tasks Change activity state to start receiving tasks. Louis Ma…" at bounding box center [225, 406] width 393 height 755
click at [206, 206] on div "Status No active tasks Change activity state to start receiving tasks. Louis Ma…" at bounding box center [225, 406] width 393 height 755
click at [1480, 20] on span "Unavailable | 1h 54min" at bounding box center [1508, 21] width 75 height 10
click at [1469, 105] on button "Break" at bounding box center [1483, 103] width 132 height 17
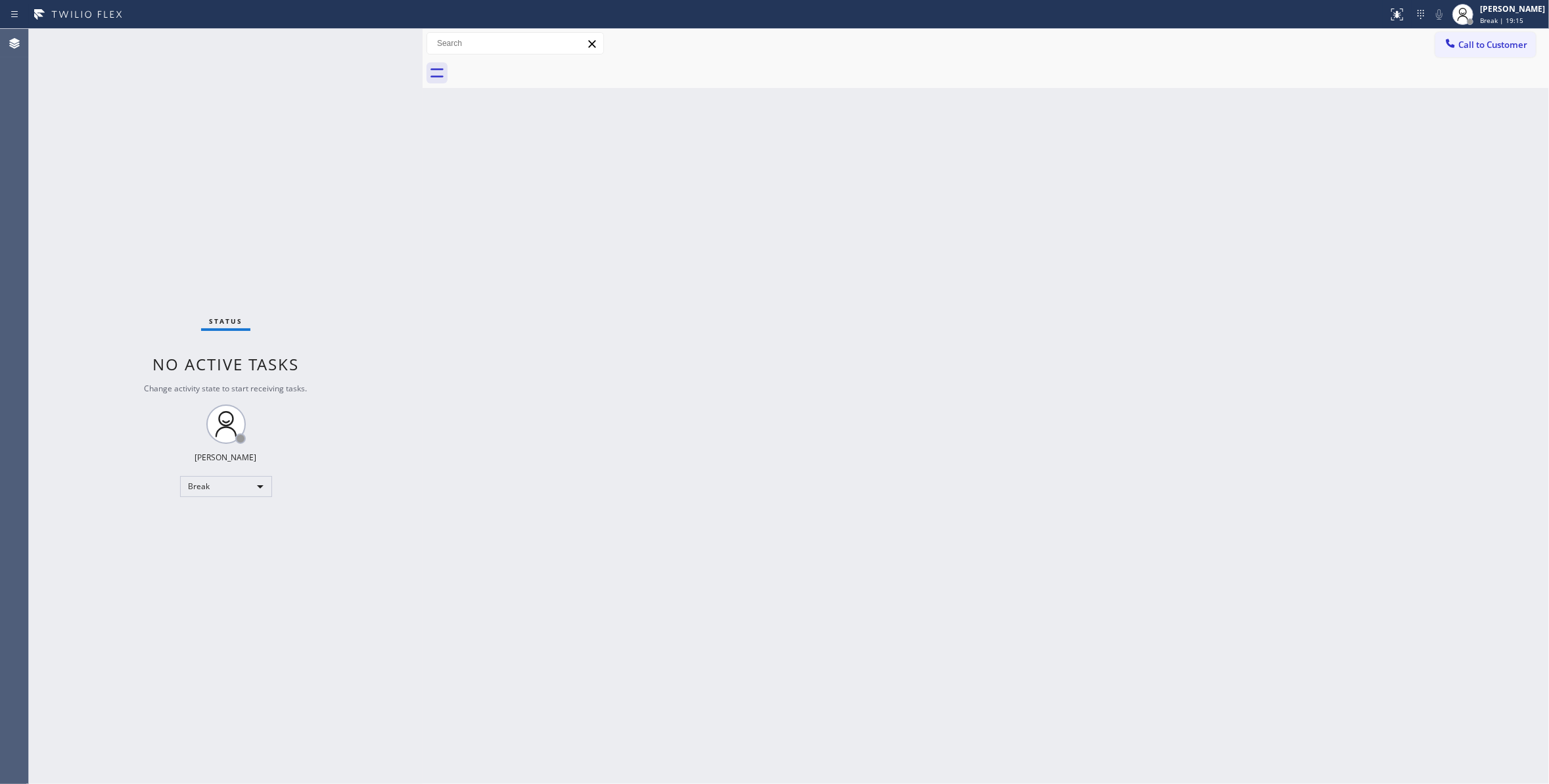
drag, startPoint x: 1468, startPoint y: 24, endPoint x: 1476, endPoint y: 50, distance: 27.2
click at [1480, 24] on span "Break | 19:15" at bounding box center [1501, 21] width 43 height 10
click at [1449, 100] on button "Break" at bounding box center [1483, 103] width 132 height 17
click at [1480, 22] on span "Break | 19:17" at bounding box center [1501, 21] width 43 height 10
drag, startPoint x: 1463, startPoint y: 88, endPoint x: 1434, endPoint y: 146, distance: 64.8
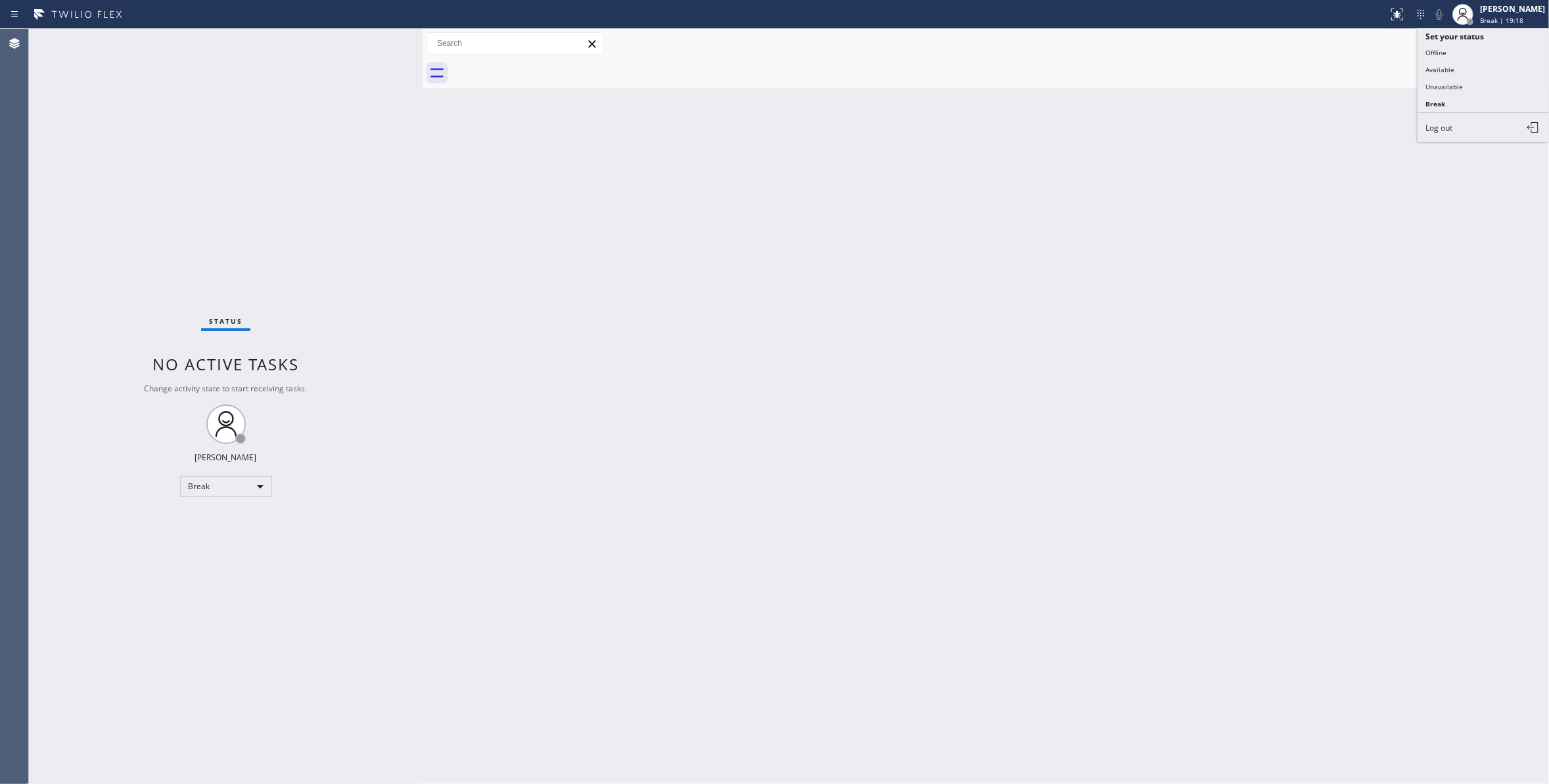
click at [1463, 88] on button "Unavailable" at bounding box center [1483, 86] width 132 height 17
click at [749, 485] on div "Back to Dashboard Change Sender ID Customers Technicians Select a contact Outbo…" at bounding box center [985, 406] width 1126 height 755
click at [239, 158] on div "Status No active tasks Change activity state to start receiving tasks. Louis Ma…" at bounding box center [225, 406] width 393 height 755
click at [205, 201] on div "Status No active tasks Change activity state to start receiving tasks. Louis Ma…" at bounding box center [225, 406] width 393 height 755
click at [1493, 43] on span "Call to Customer" at bounding box center [1492, 45] width 69 height 12
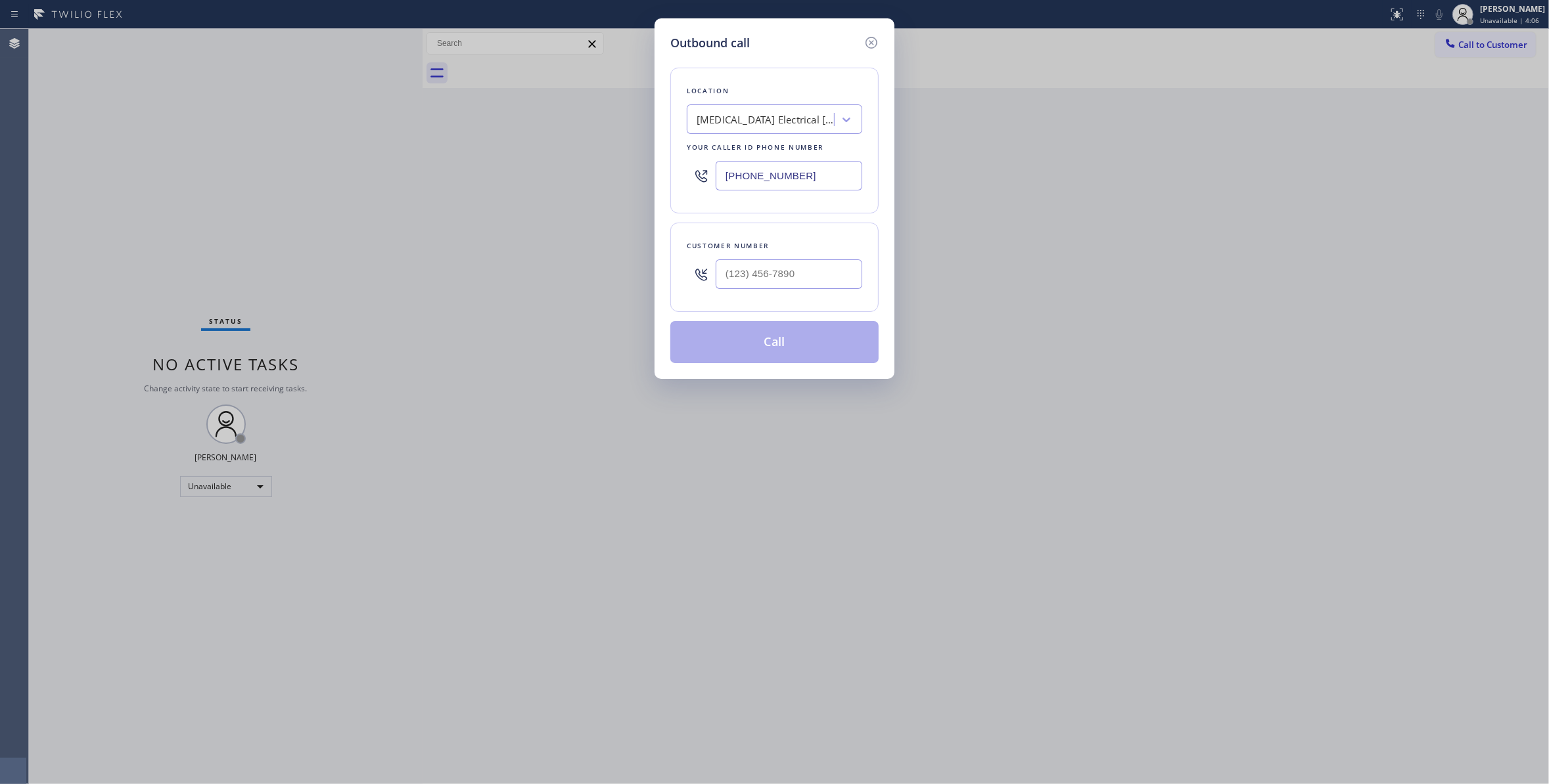
drag, startPoint x: 828, startPoint y: 175, endPoint x: 292, endPoint y: 167, distance: 536.1
click at [259, 166] on div "Outbound call Location High Voltage Electrical Palm Springs Your caller id phon…" at bounding box center [774, 392] width 1549 height 784
paste input "text"
type input "(760) 388-9800"
click at [786, 268] on input "(___) ___-____" at bounding box center [789, 274] width 147 height 30
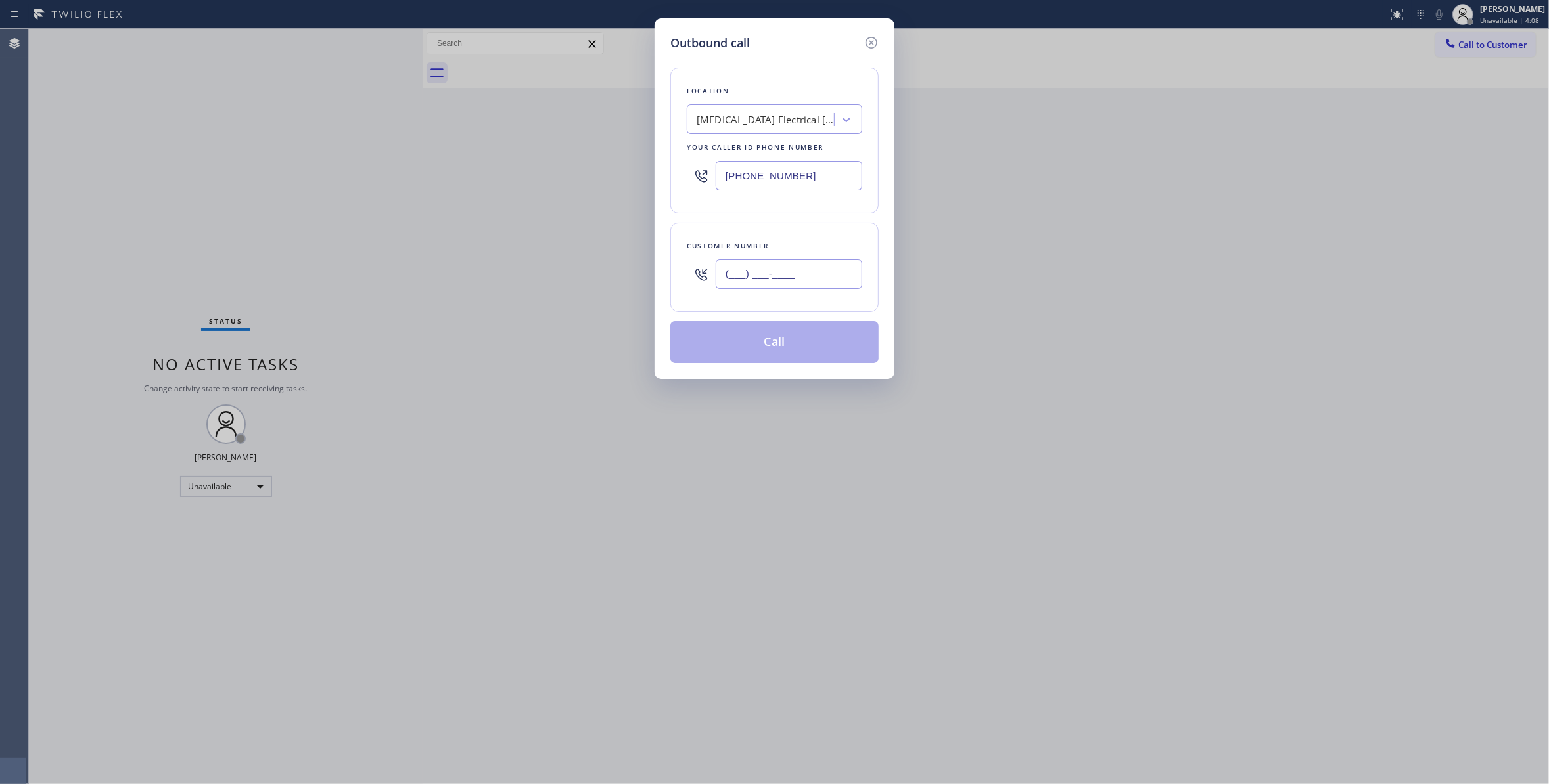
paste input "442) 241-9300"
type input "(442) 241-9300"
click at [773, 347] on button "Call" at bounding box center [774, 342] width 208 height 42
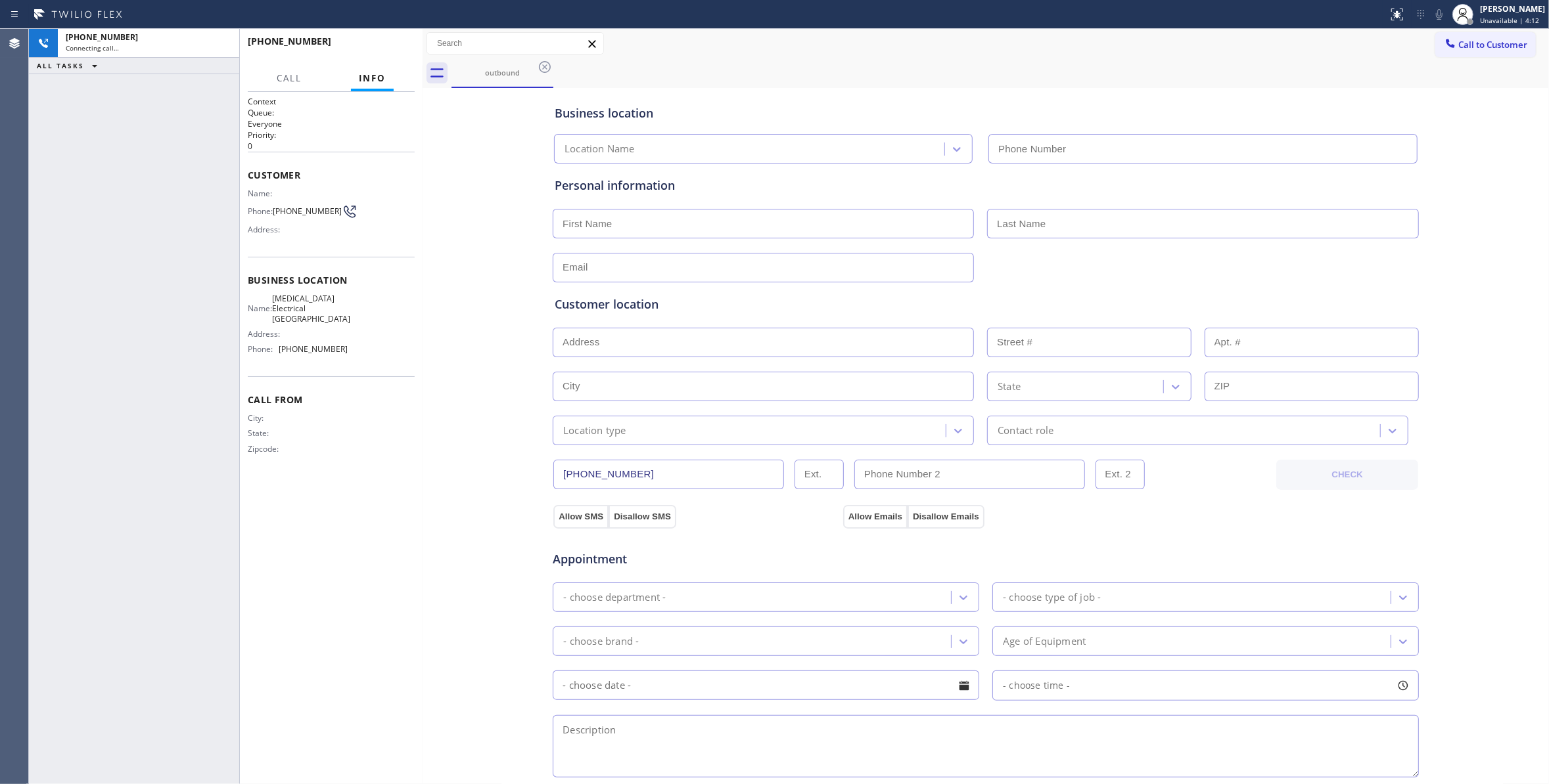
type input "(760) 388-9800"
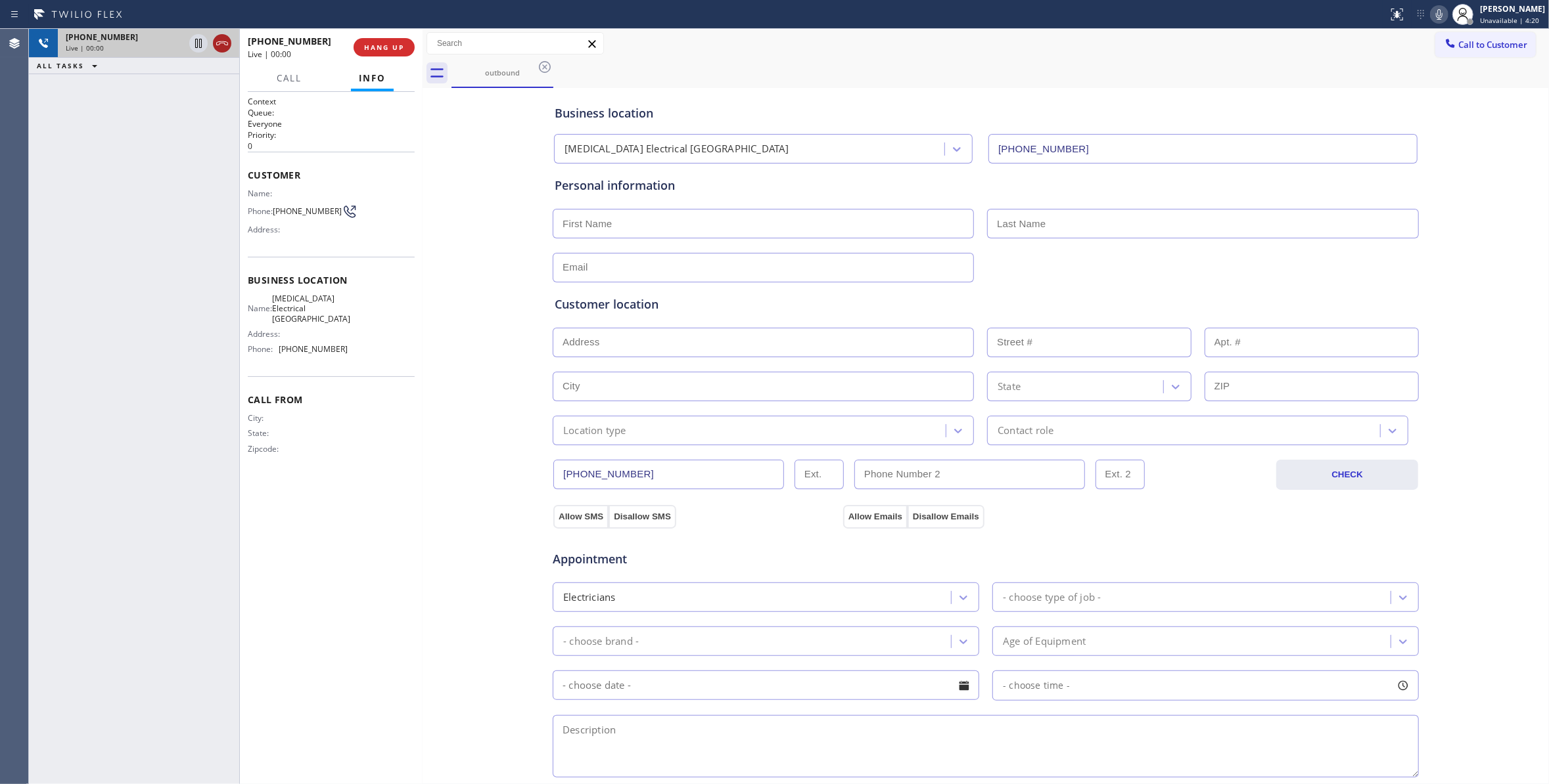
drag, startPoint x: 222, startPoint y: 45, endPoint x: 227, endPoint y: 35, distance: 11.2
click at [222, 45] on icon at bounding box center [222, 43] width 16 height 16
click at [374, 50] on span "HANG UP" at bounding box center [384, 48] width 40 height 10
click at [298, 207] on span "(442) 241-9300" at bounding box center [307, 211] width 69 height 10
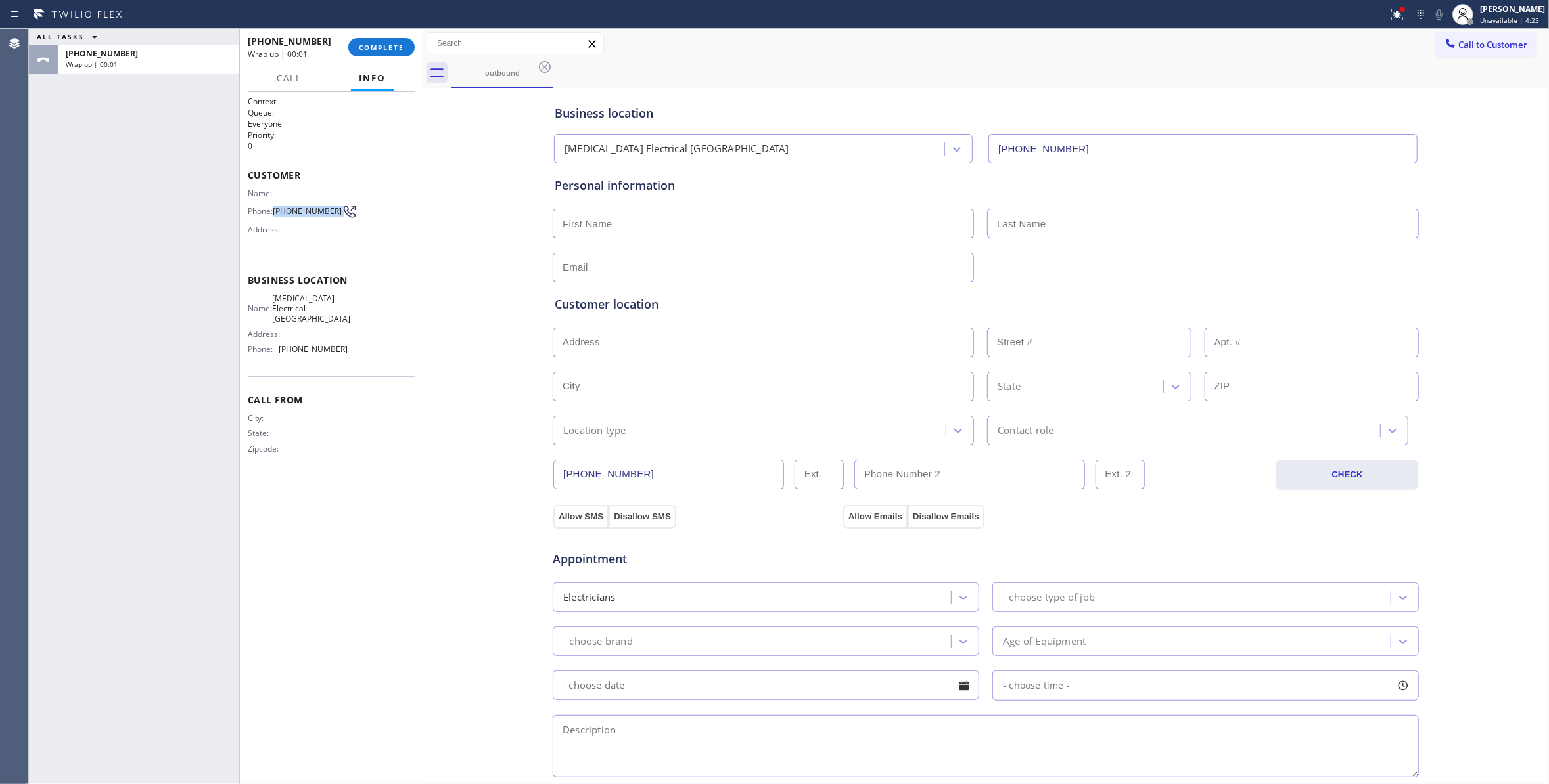
click at [298, 207] on span "(442) 241-9300" at bounding box center [307, 211] width 69 height 10
copy div "(442) 241-9300"
click at [388, 56] on button "COMPLETE" at bounding box center [381, 47] width 66 height 18
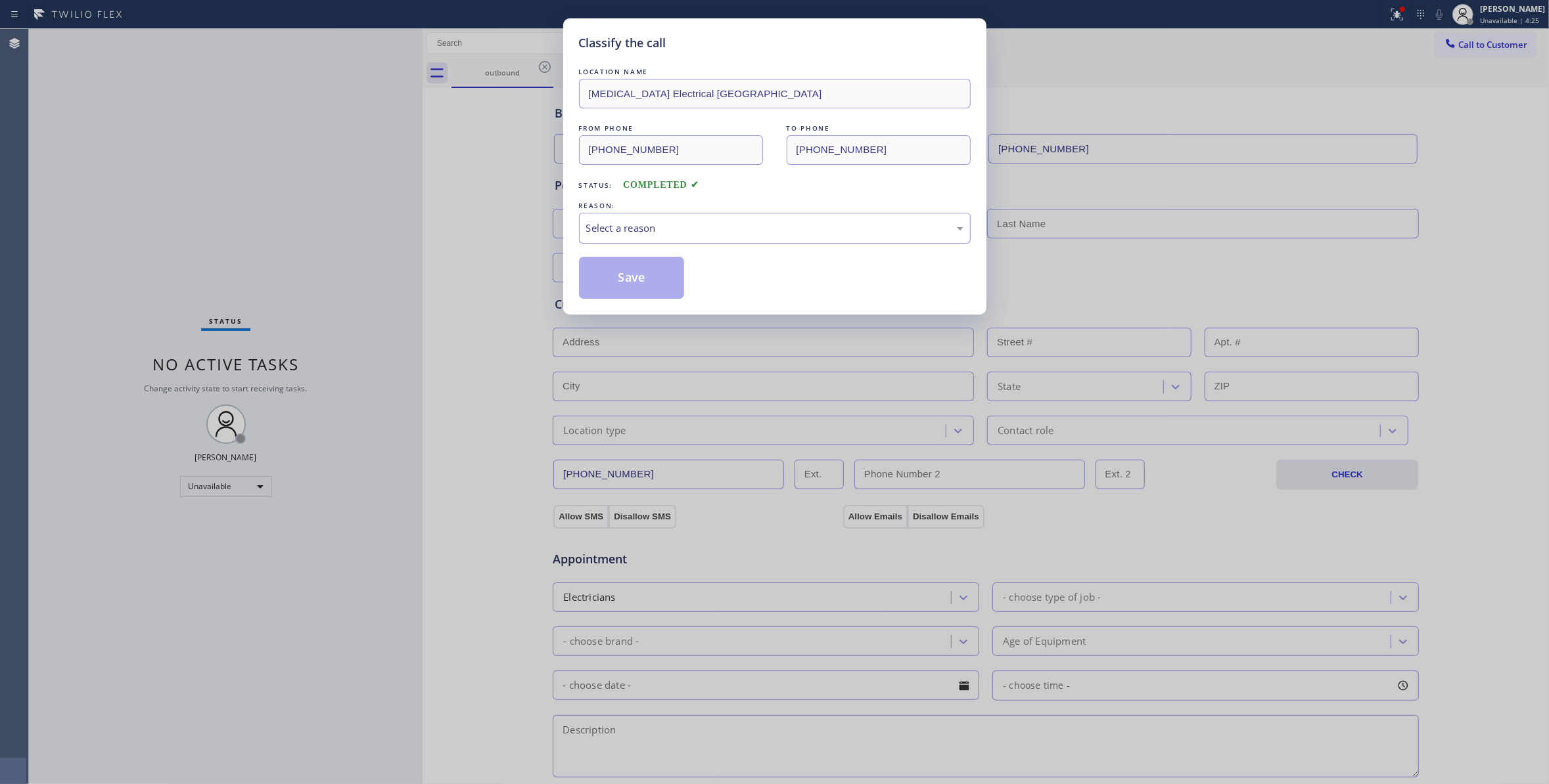
click at [646, 218] on div "Select a reason" at bounding box center [774, 228] width 392 height 31
click at [648, 274] on button "Save" at bounding box center [631, 278] width 106 height 42
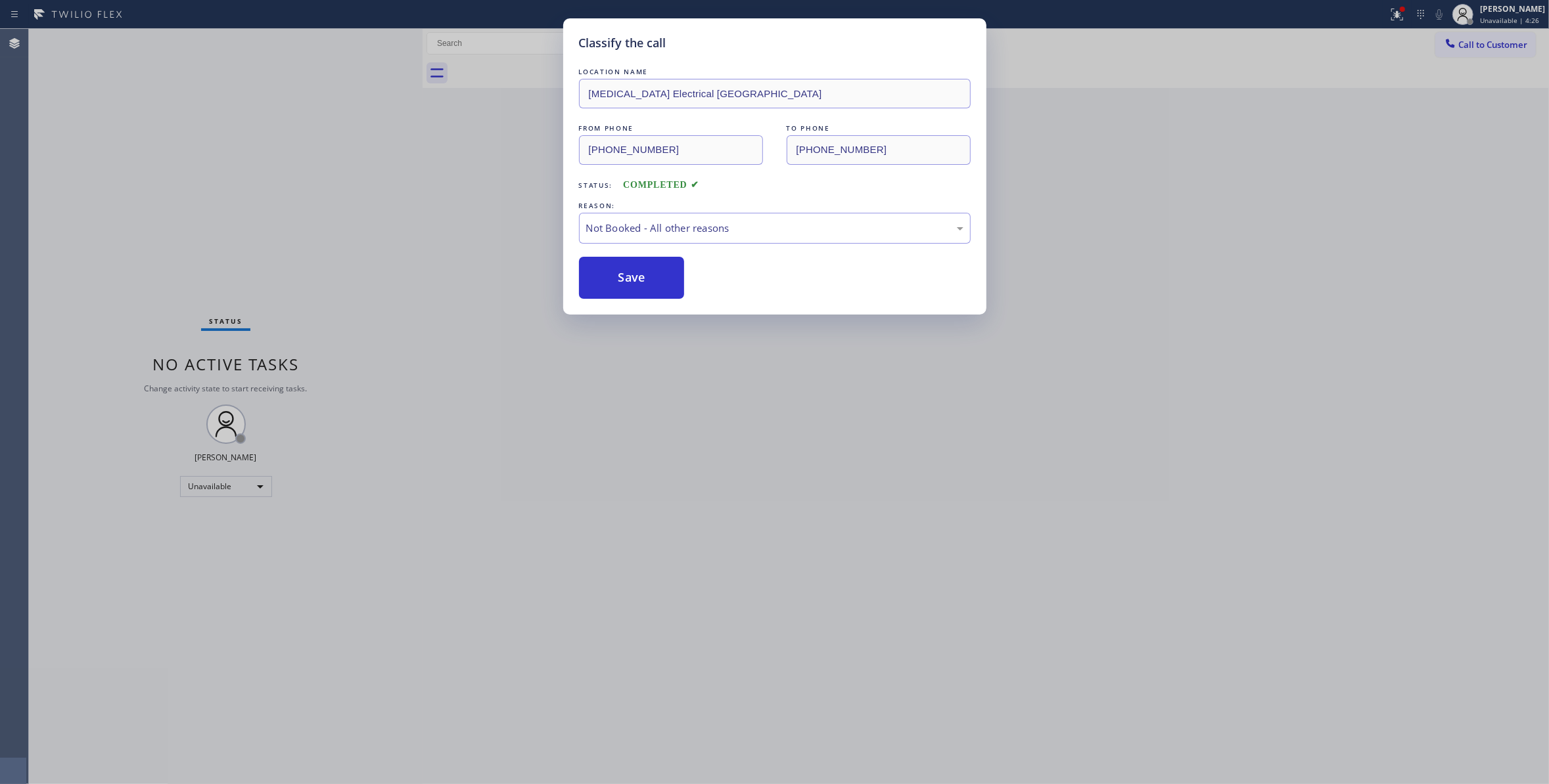
click at [648, 274] on button "Save" at bounding box center [631, 278] width 106 height 42
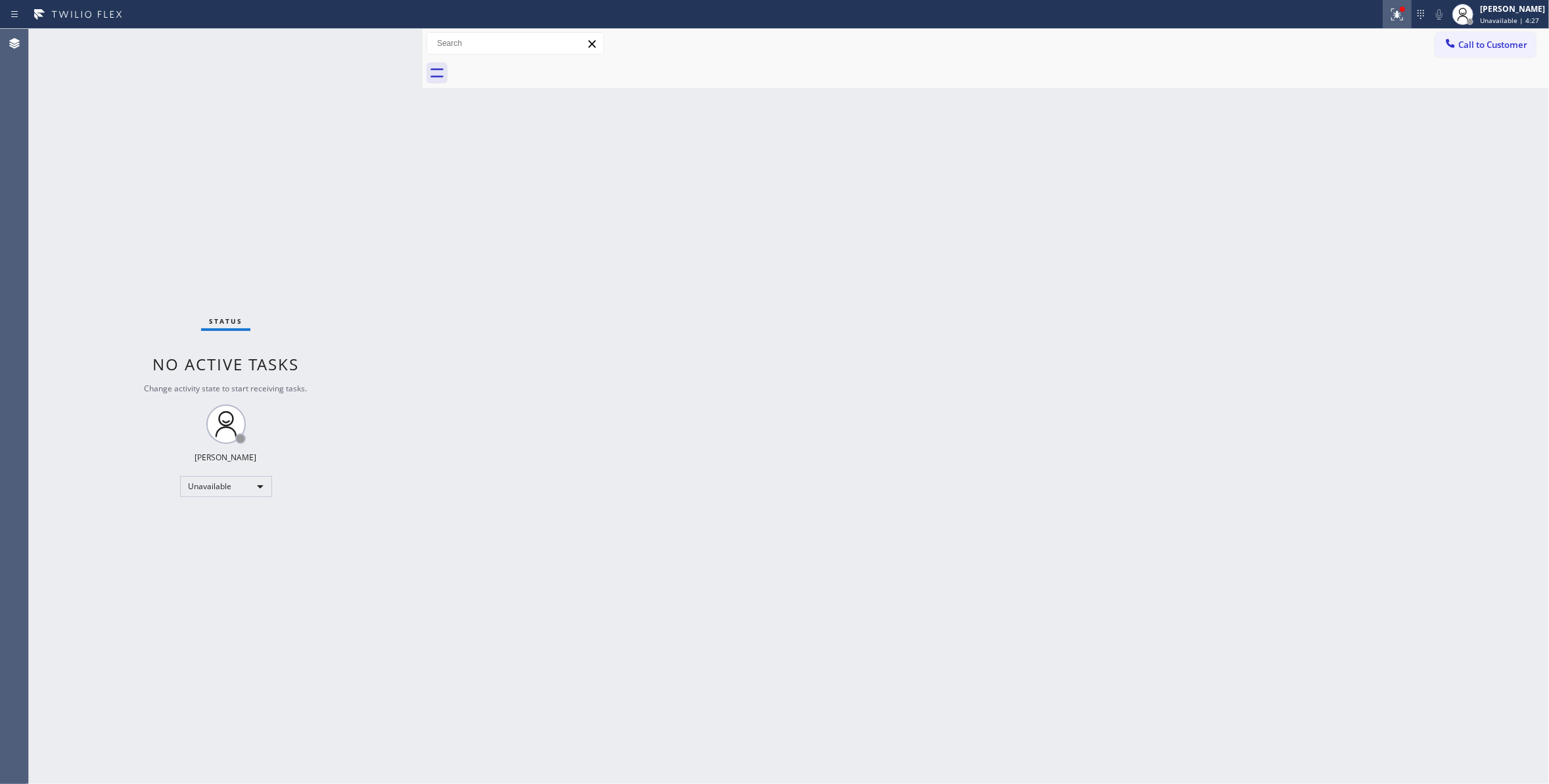
click at [1393, 14] on icon at bounding box center [1397, 13] width 8 height 5
click at [1342, 175] on button "Clear issues" at bounding box center [1310, 171] width 154 height 18
click at [1506, 49] on span "Call to Customer" at bounding box center [1492, 45] width 69 height 12
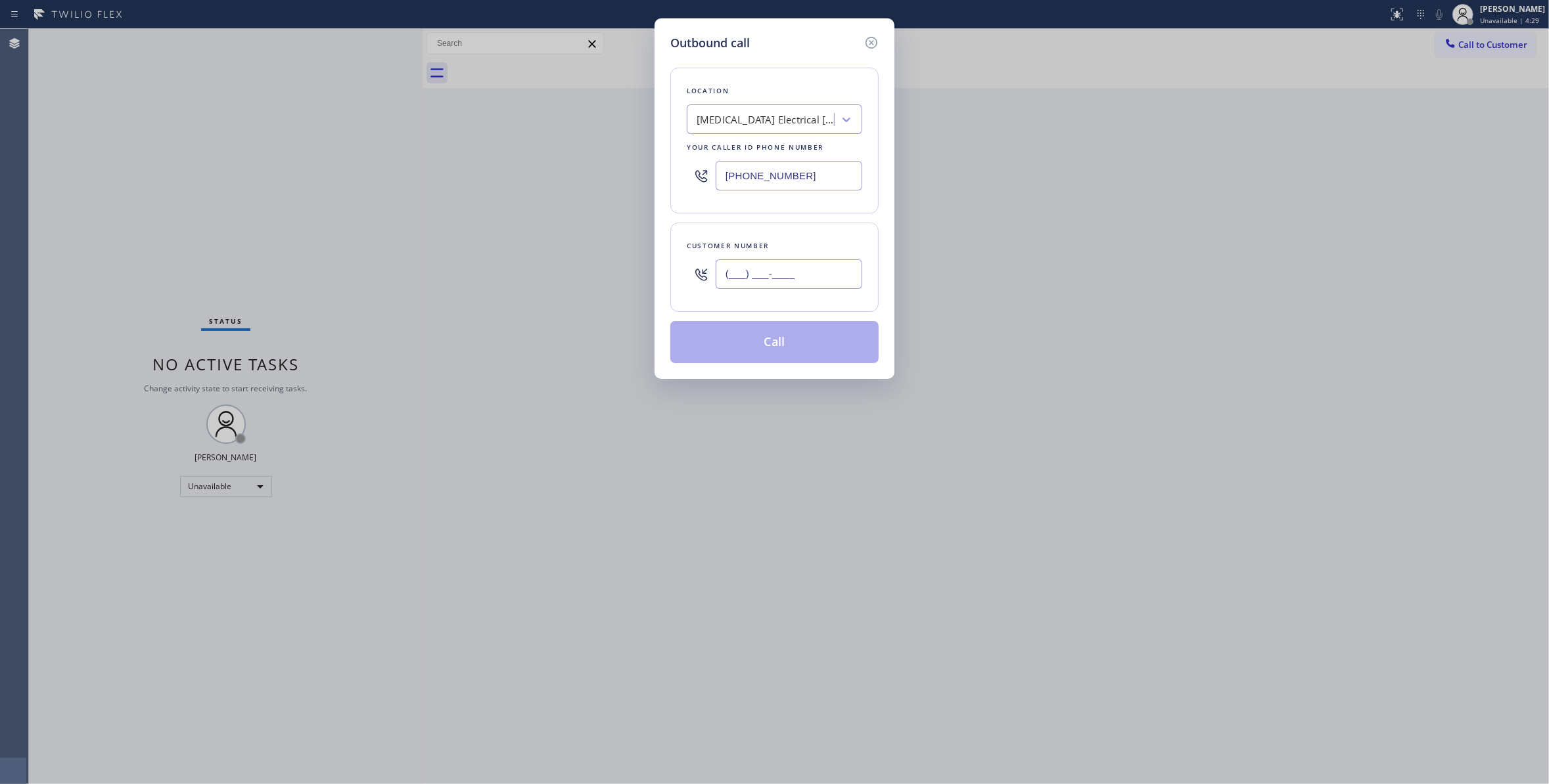
click at [780, 277] on input "(___) ___-____" at bounding box center [789, 274] width 147 height 30
paste input "442) 241-9300"
type input "(442) 241-9300"
click at [760, 343] on button "Call" at bounding box center [774, 342] width 208 height 42
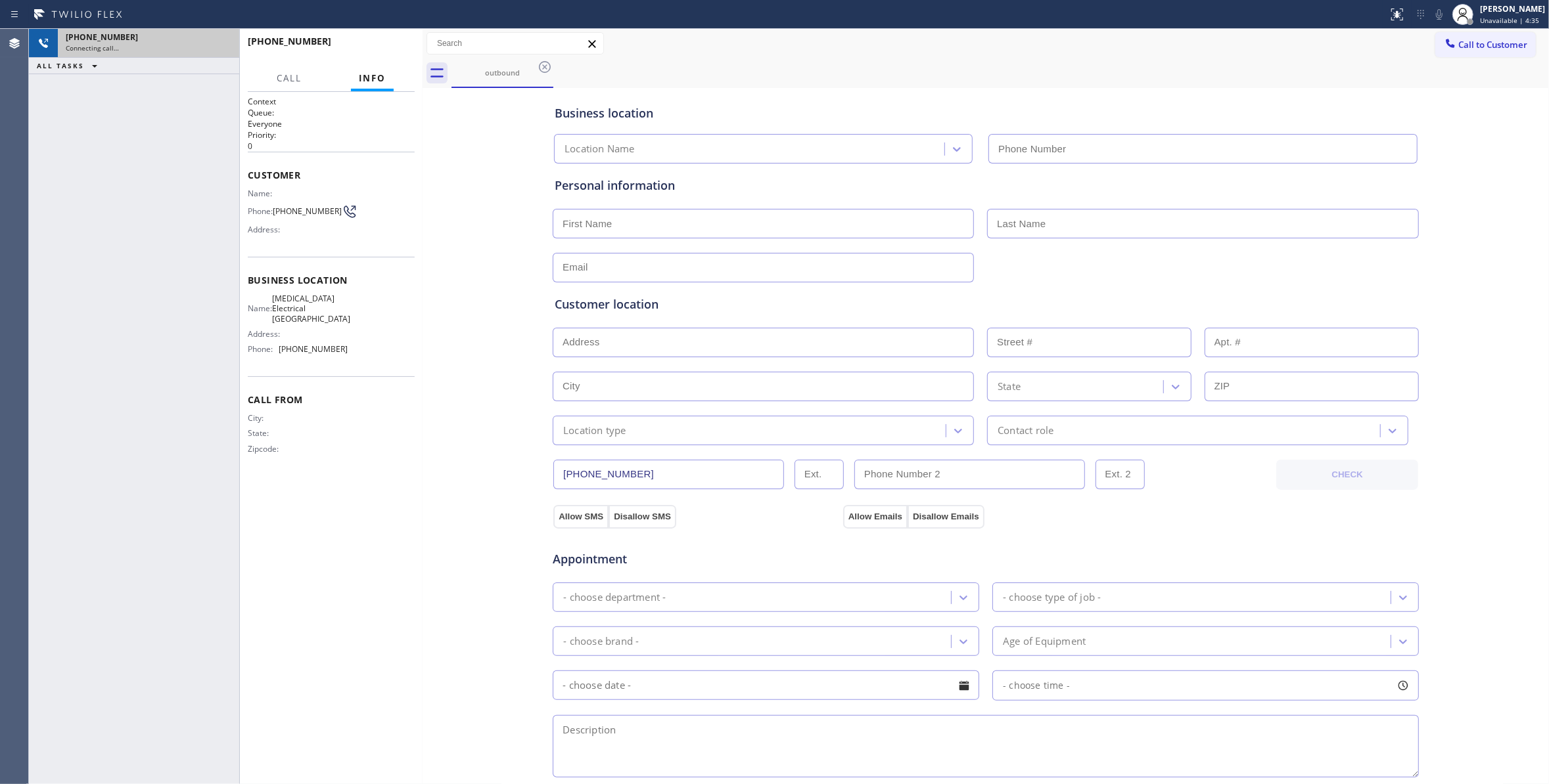
type input "(760) 388-9800"
click at [221, 43] on icon at bounding box center [222, 43] width 12 height 4
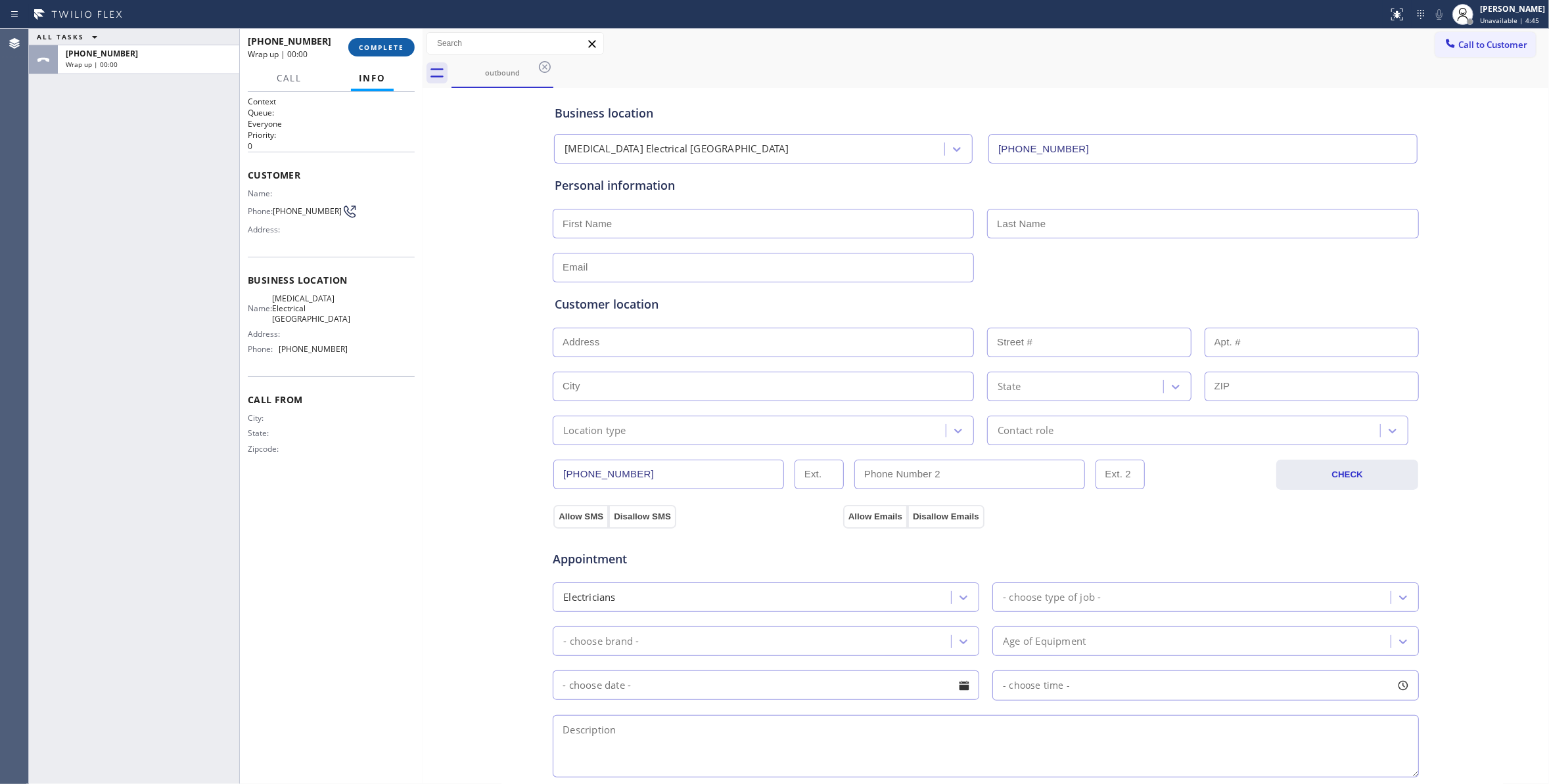
click at [392, 41] on button "COMPLETE" at bounding box center [381, 47] width 66 height 18
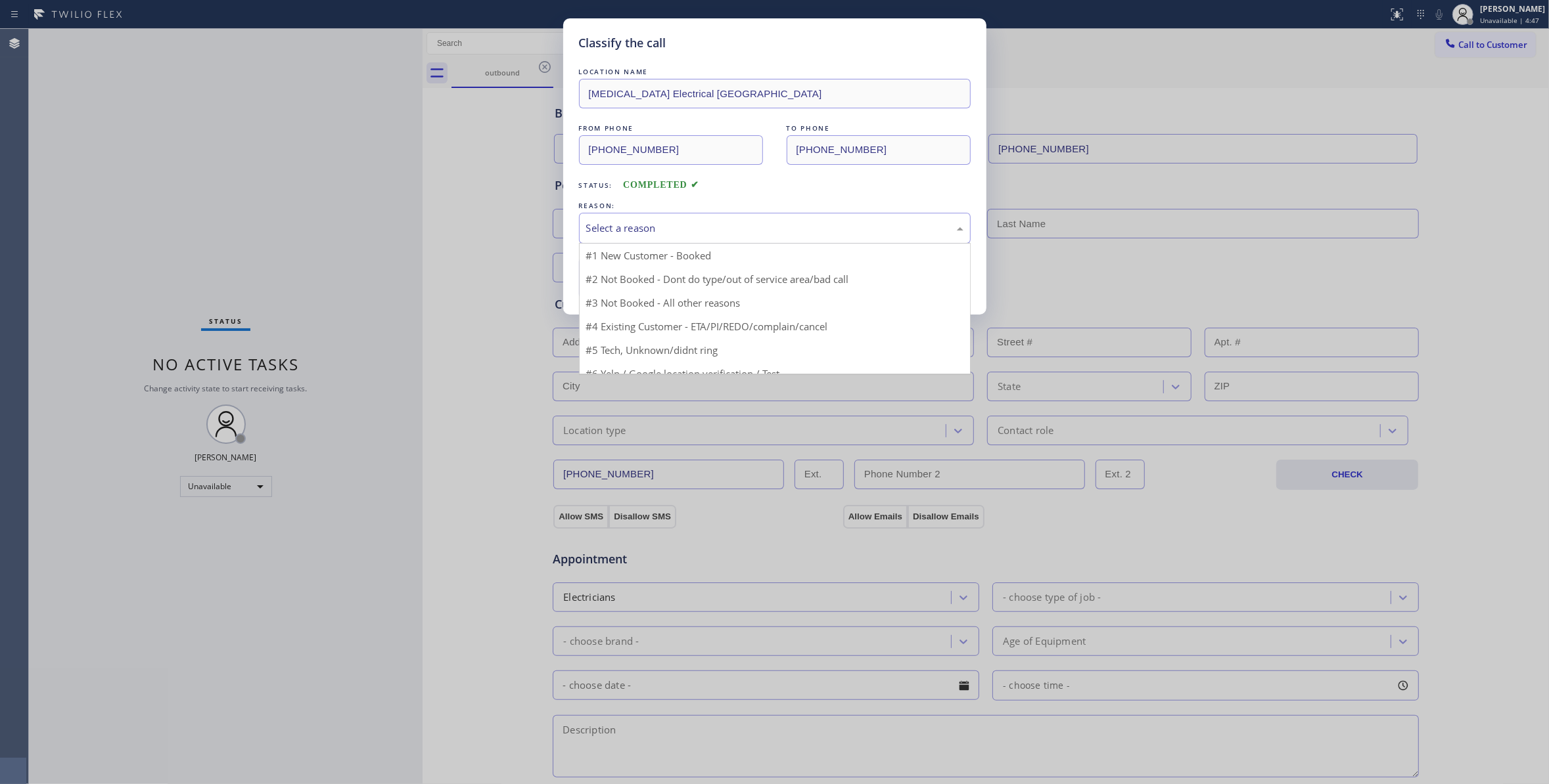
click at [723, 217] on div "Select a reason" at bounding box center [774, 228] width 392 height 31
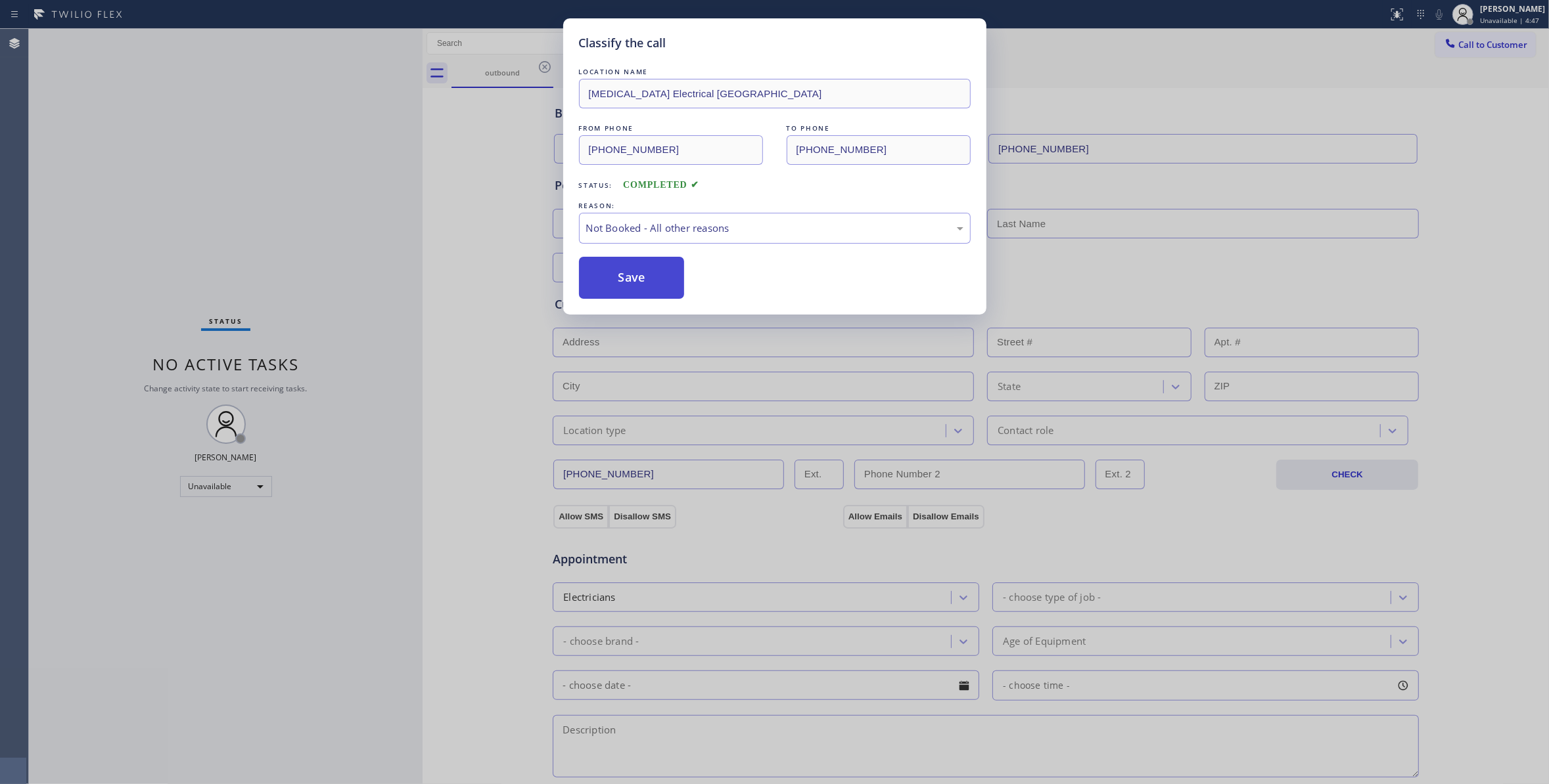
click at [638, 281] on button "Save" at bounding box center [631, 278] width 106 height 42
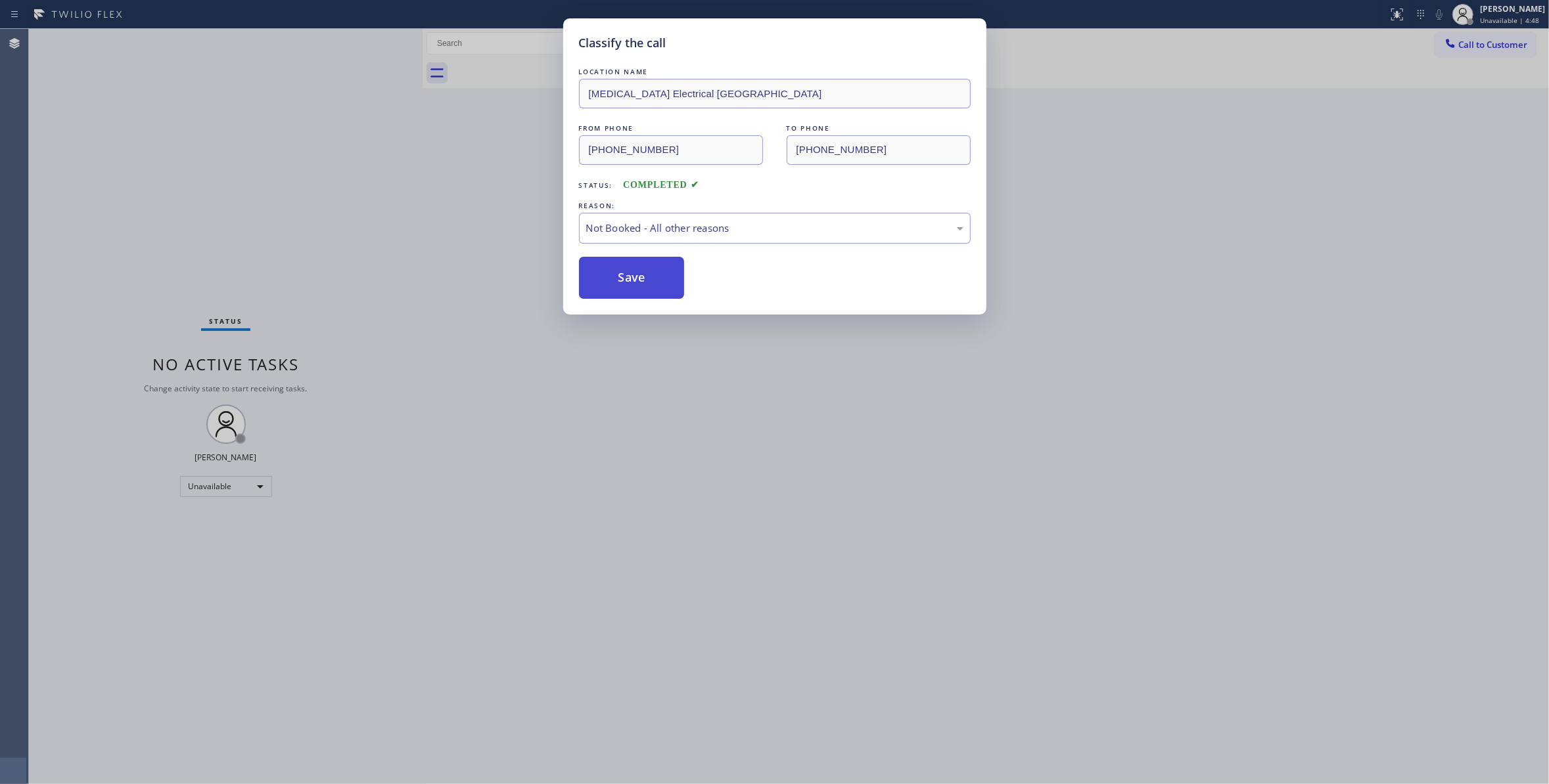
click at [638, 281] on button "Save" at bounding box center [631, 278] width 106 height 42
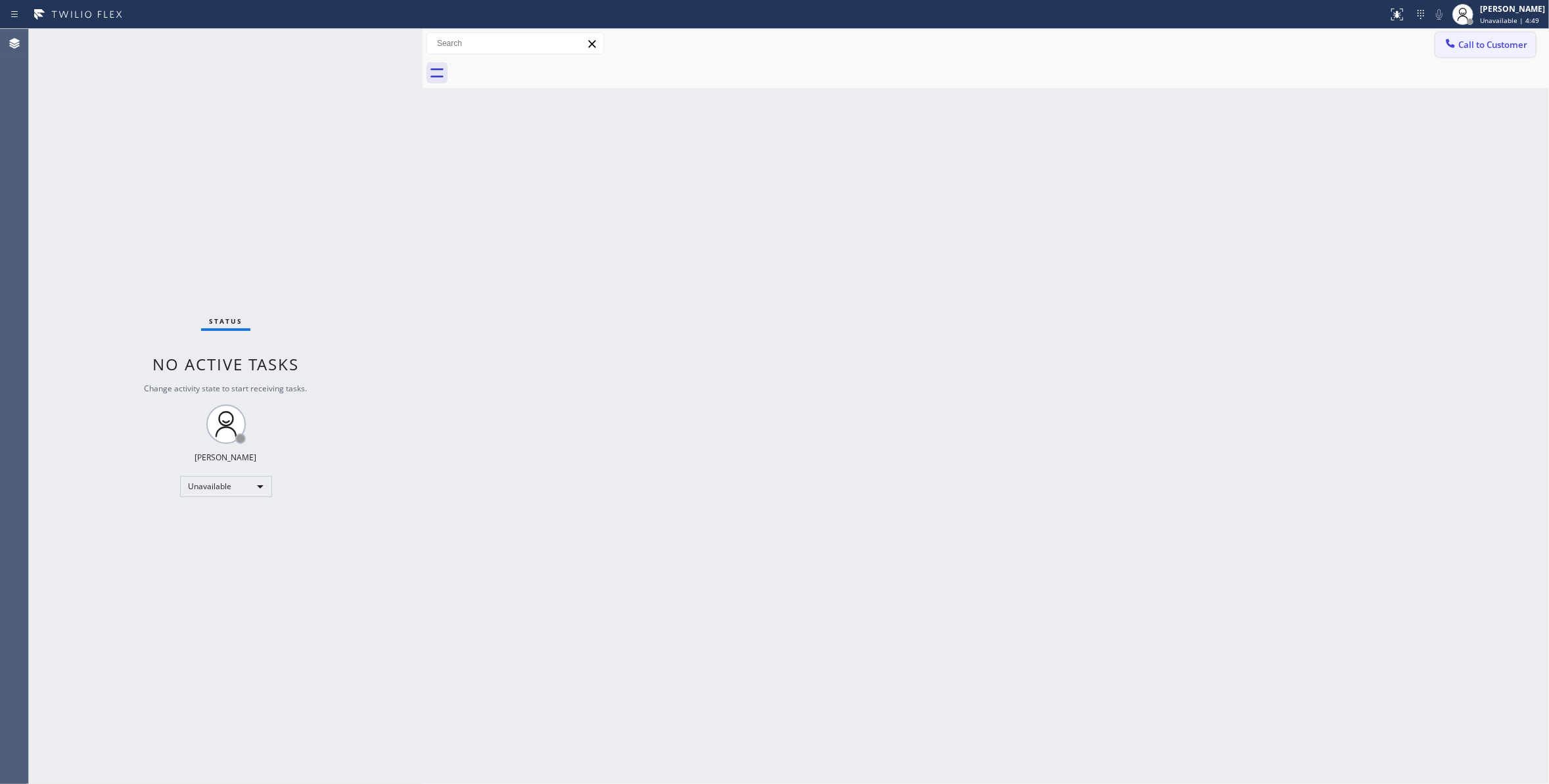
click at [1502, 42] on span "Call to Customer" at bounding box center [1492, 45] width 69 height 12
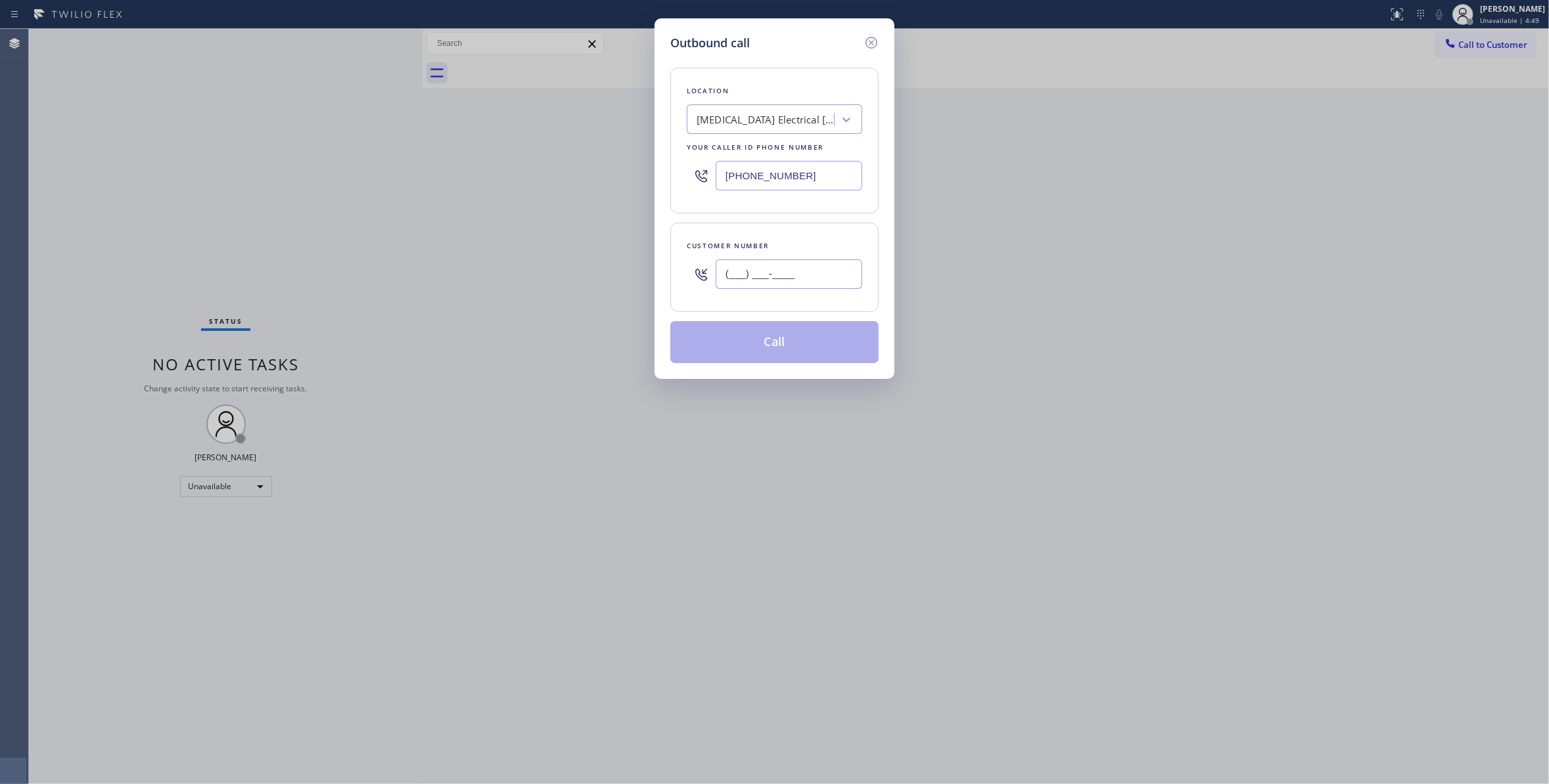
click at [773, 274] on input "(___) ___-____" at bounding box center [789, 274] width 147 height 30
paste input "442) 241-9300"
type input "(442) 241-9300"
click at [799, 348] on button "Call" at bounding box center [774, 342] width 208 height 42
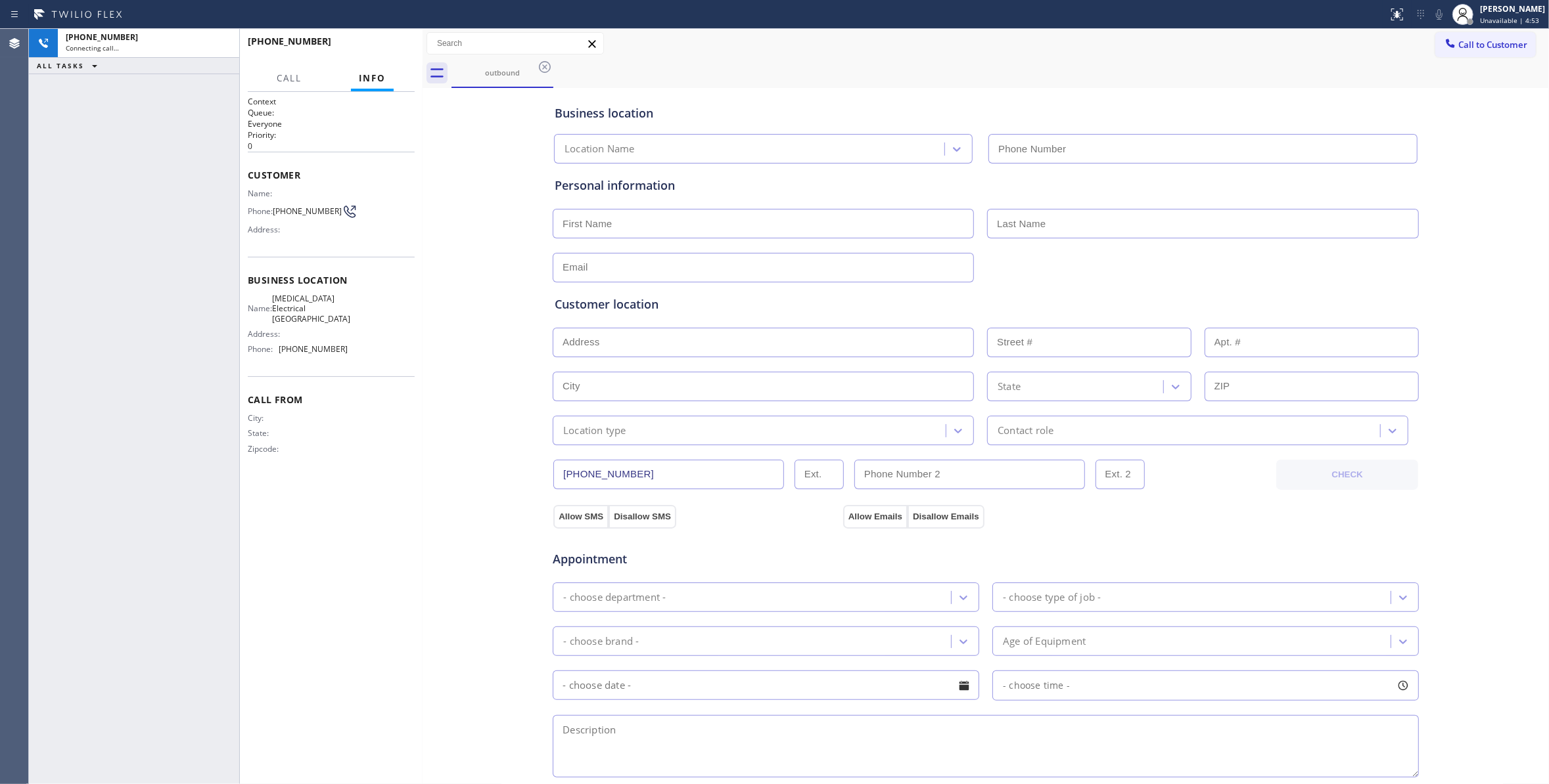
type input "(760) 388-9800"
click at [358, 45] on button "HANG UP" at bounding box center [384, 47] width 61 height 18
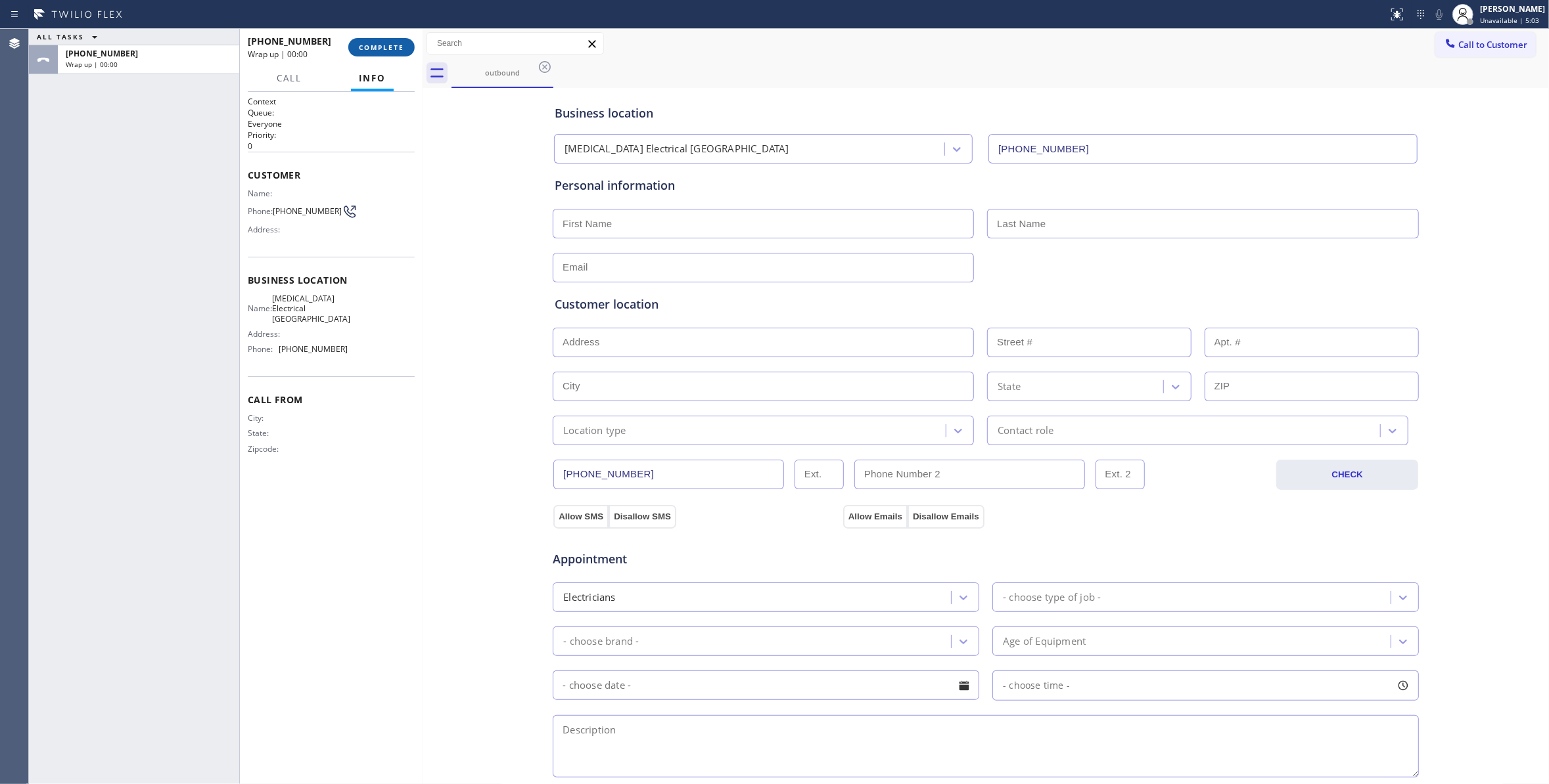
click at [359, 46] on span "COMPLETE" at bounding box center [381, 48] width 45 height 10
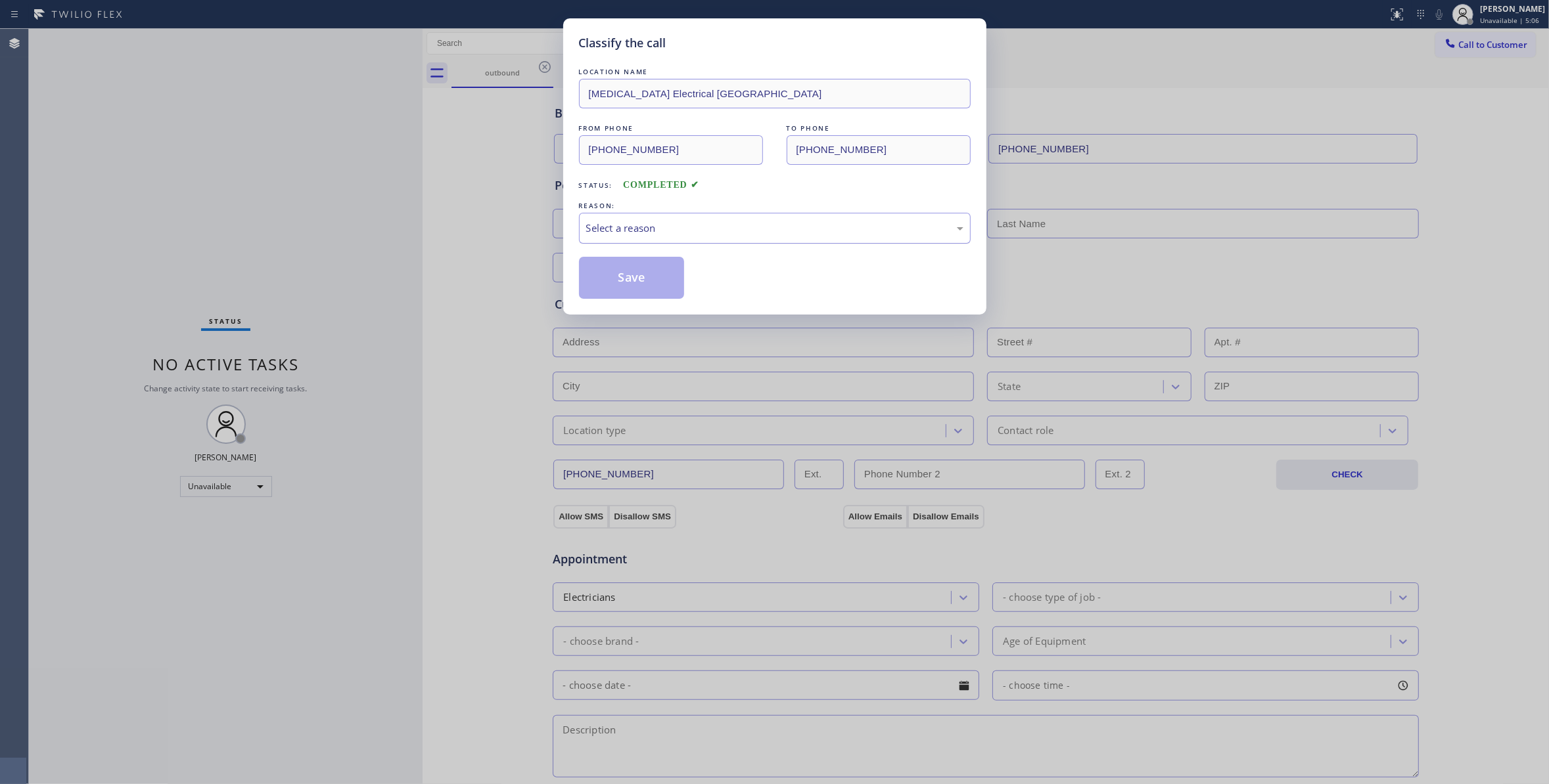
click at [668, 234] on div "Select a reason" at bounding box center [774, 228] width 377 height 15
click at [653, 277] on button "Save" at bounding box center [631, 278] width 106 height 42
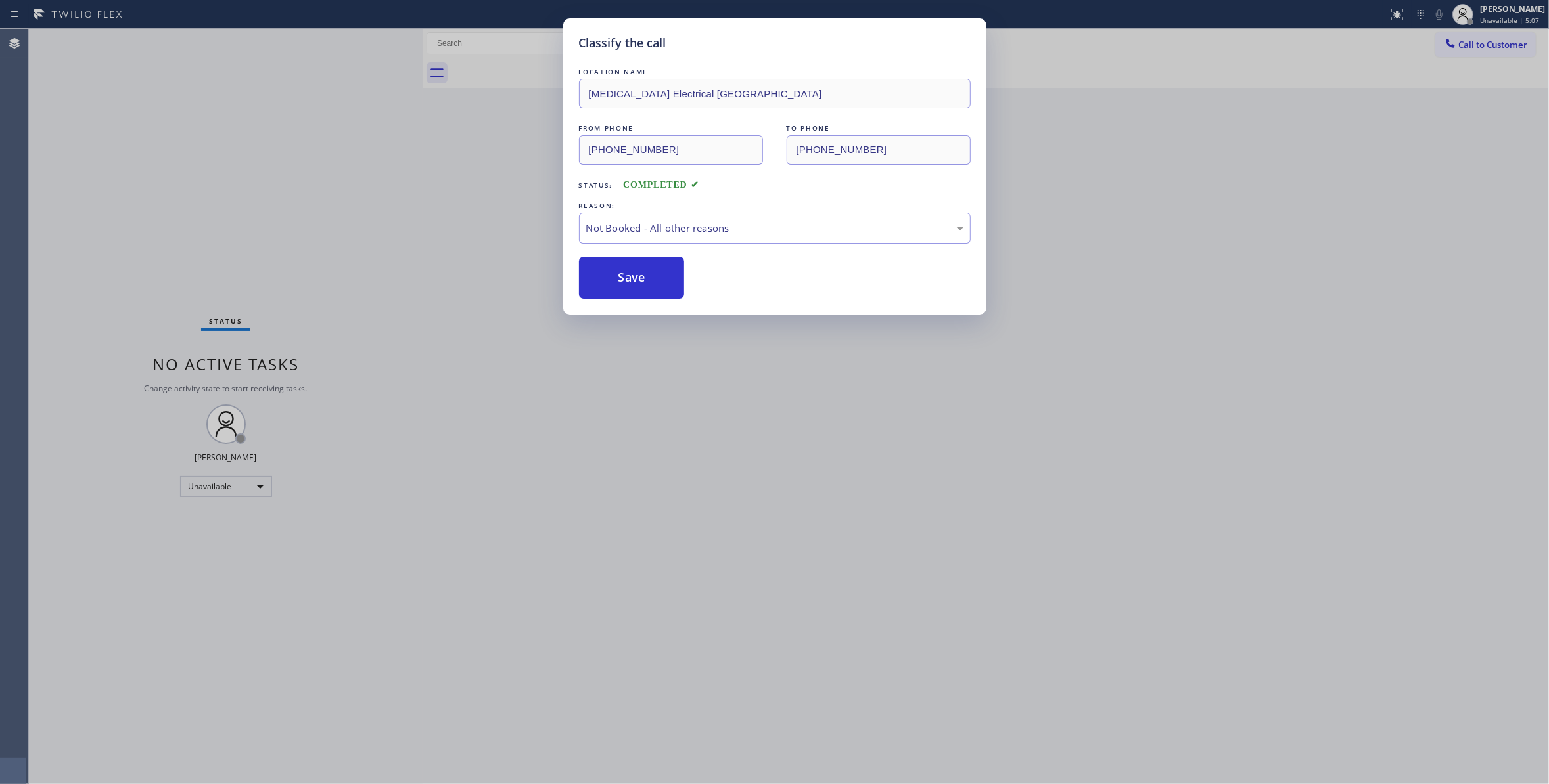
click at [653, 277] on button "Save" at bounding box center [631, 278] width 106 height 42
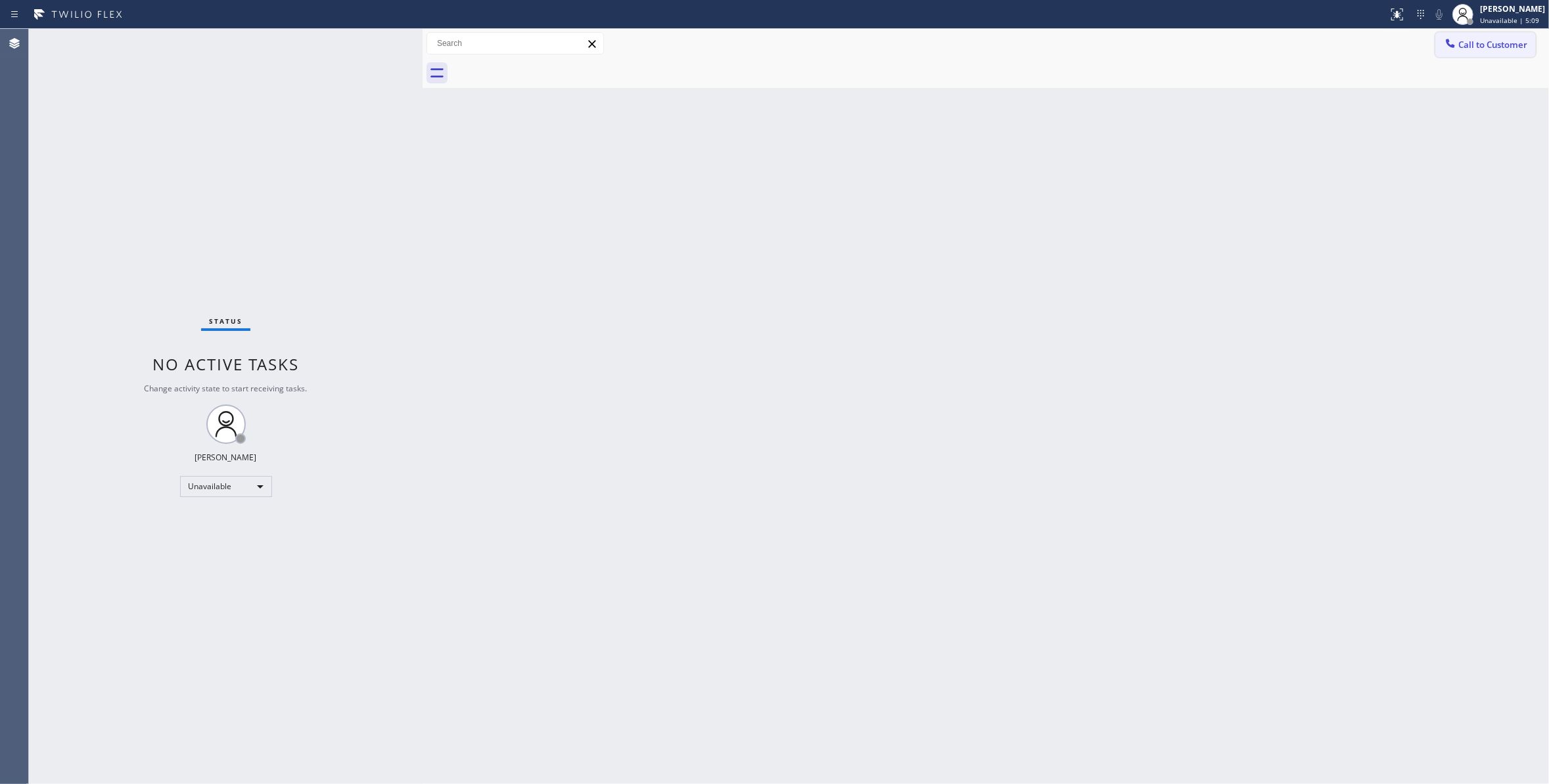
click at [1476, 48] on span "Call to Customer" at bounding box center [1492, 45] width 69 height 12
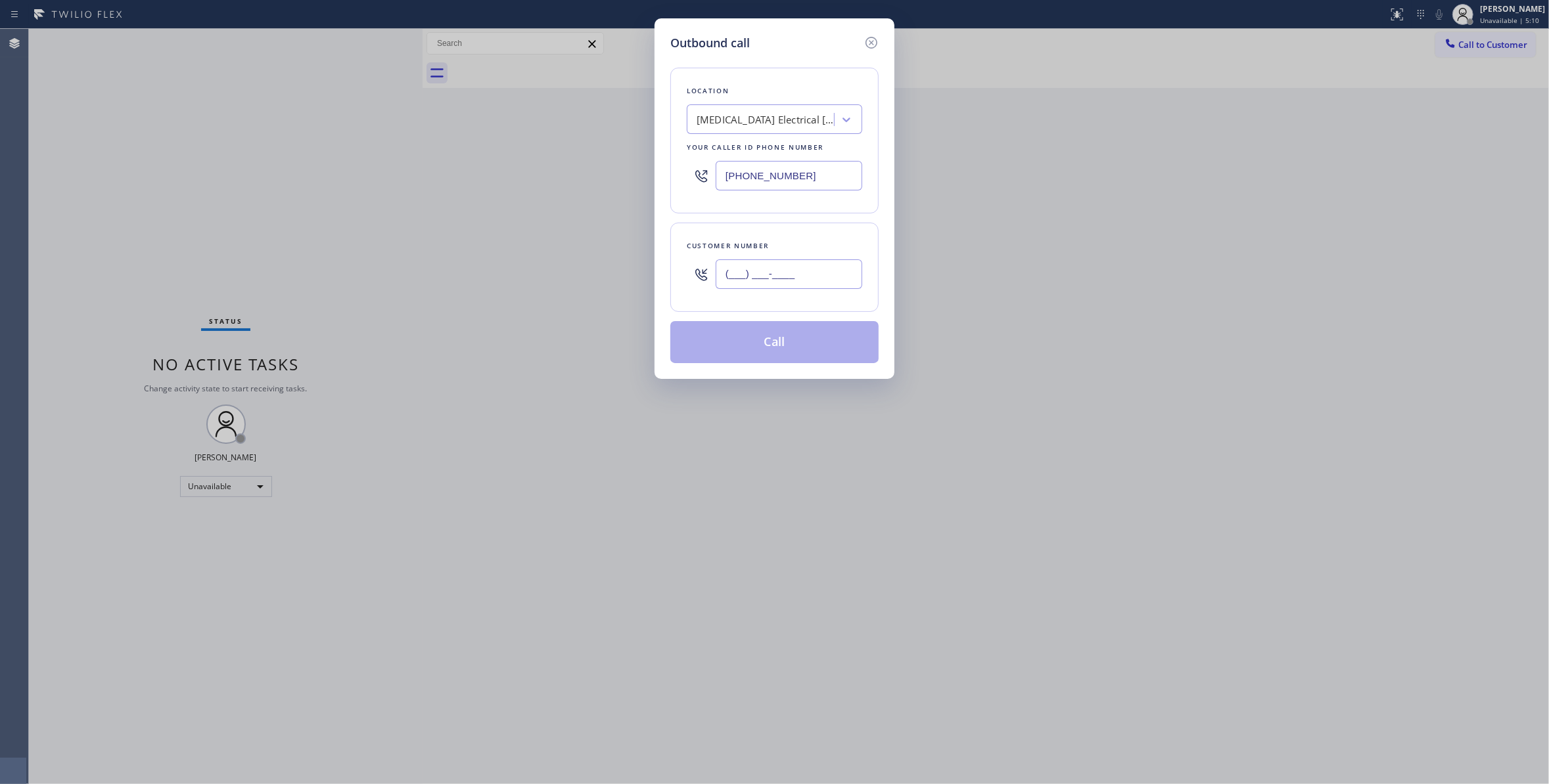
click at [781, 286] on input "(___) ___-____" at bounding box center [789, 274] width 147 height 30
paste input "442) 241-9300"
type input "(442) 241-9300"
click at [750, 345] on button "Call" at bounding box center [774, 342] width 208 height 42
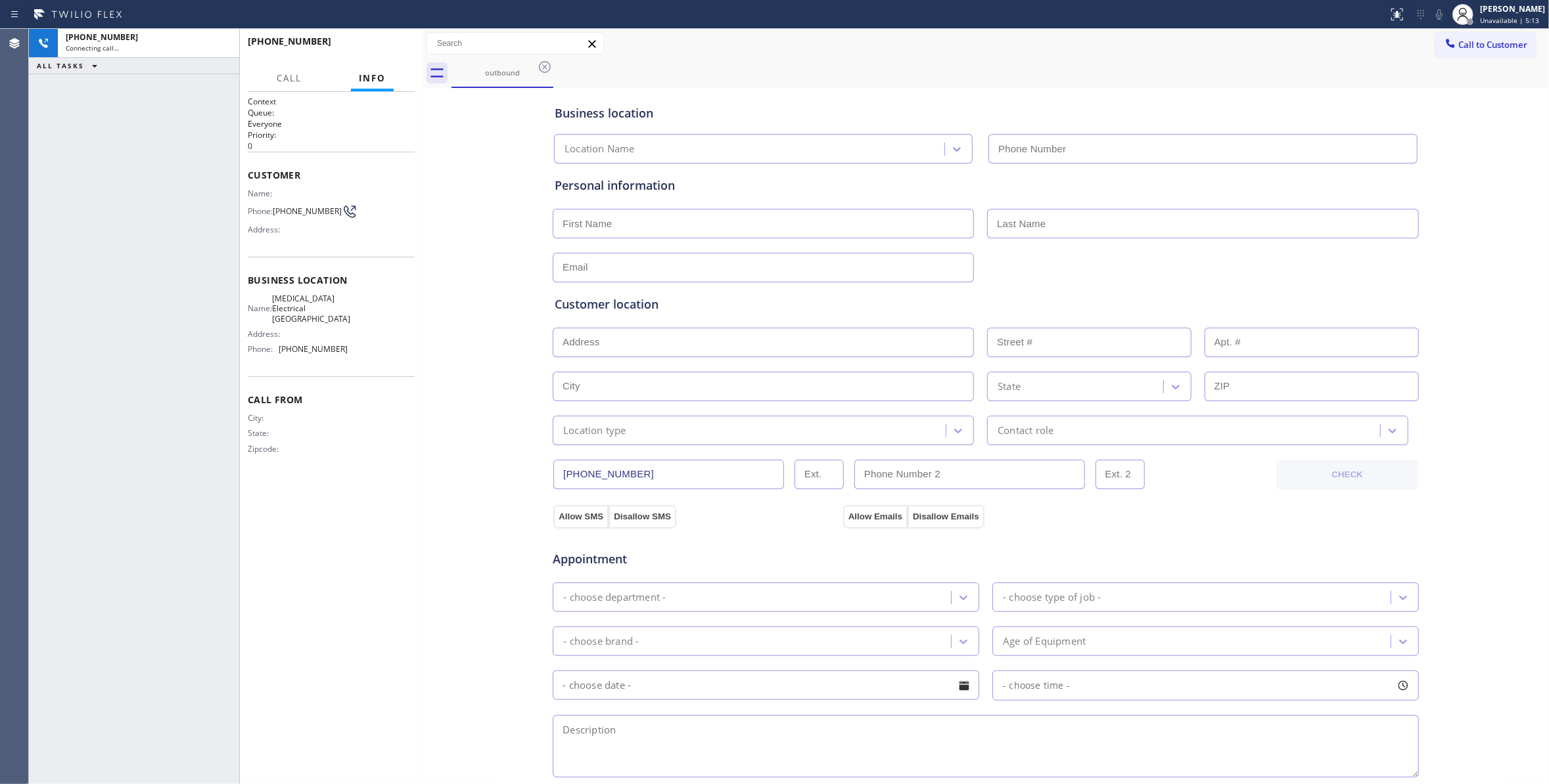
type input "(760) 388-9800"
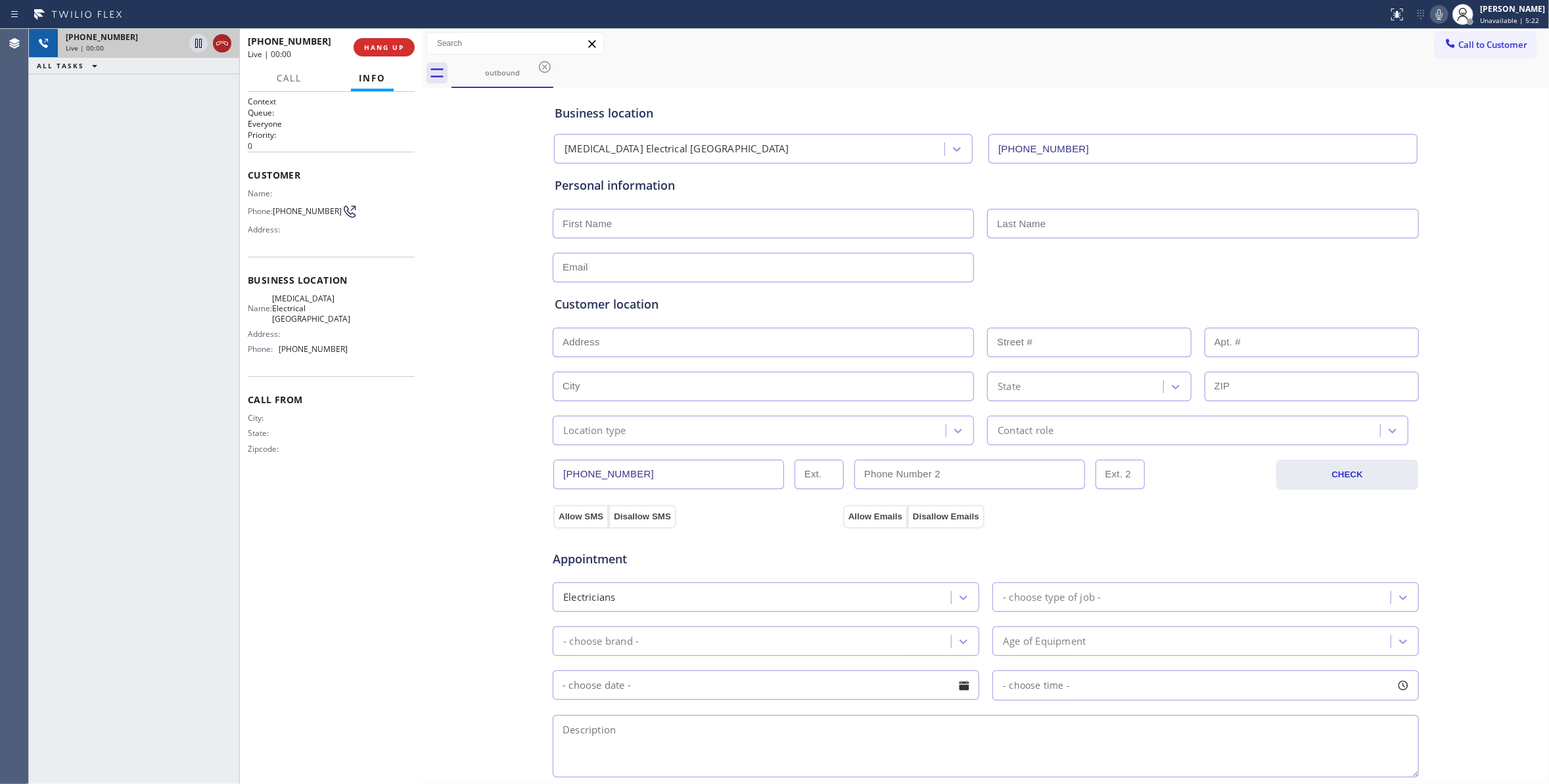
click at [225, 42] on icon at bounding box center [222, 43] width 16 height 16
click at [393, 47] on span "COMPLETE" at bounding box center [381, 48] width 45 height 10
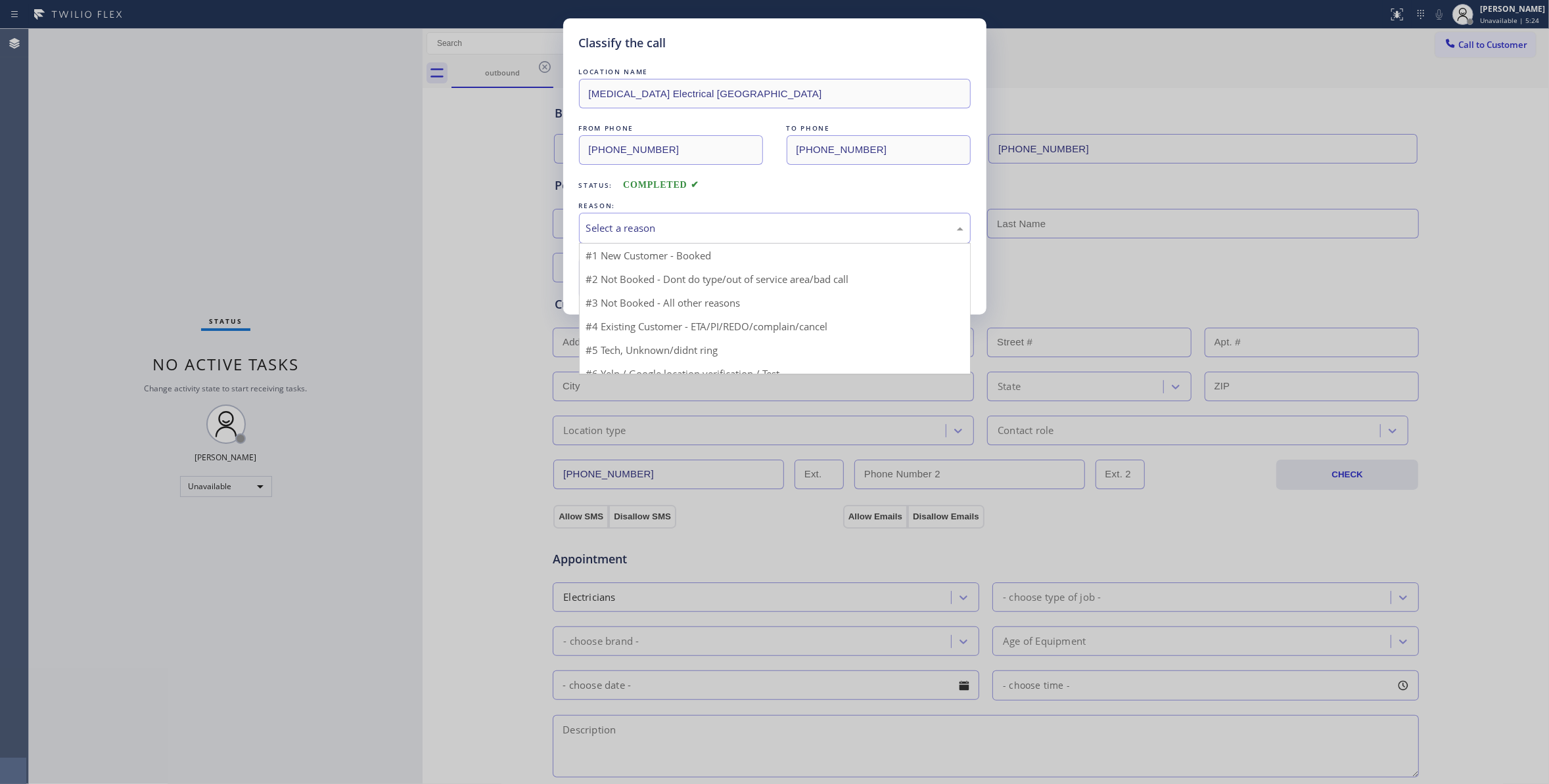
click at [600, 221] on div "Select a reason" at bounding box center [774, 228] width 377 height 15
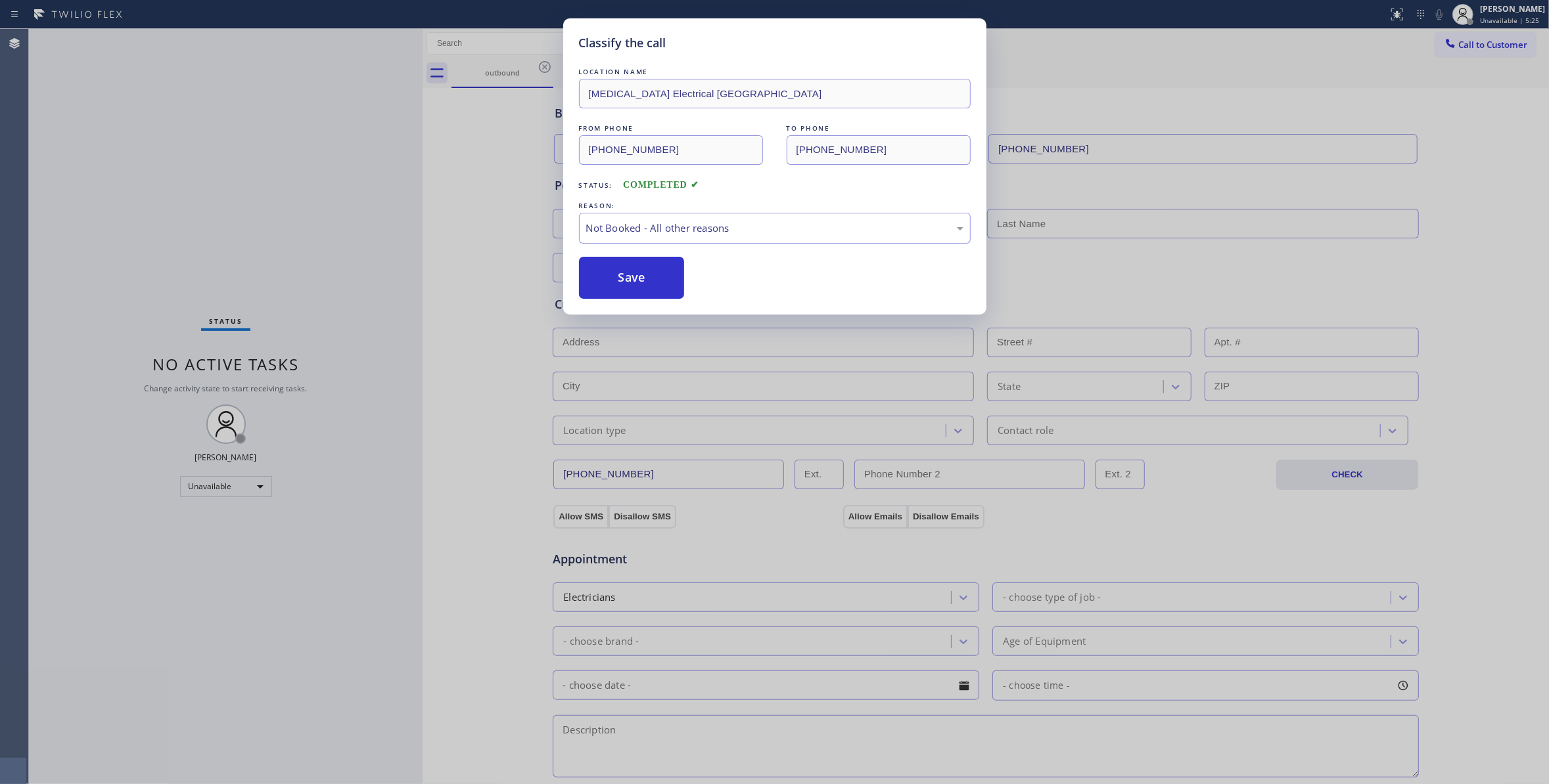
click at [618, 279] on button "Save" at bounding box center [631, 278] width 106 height 42
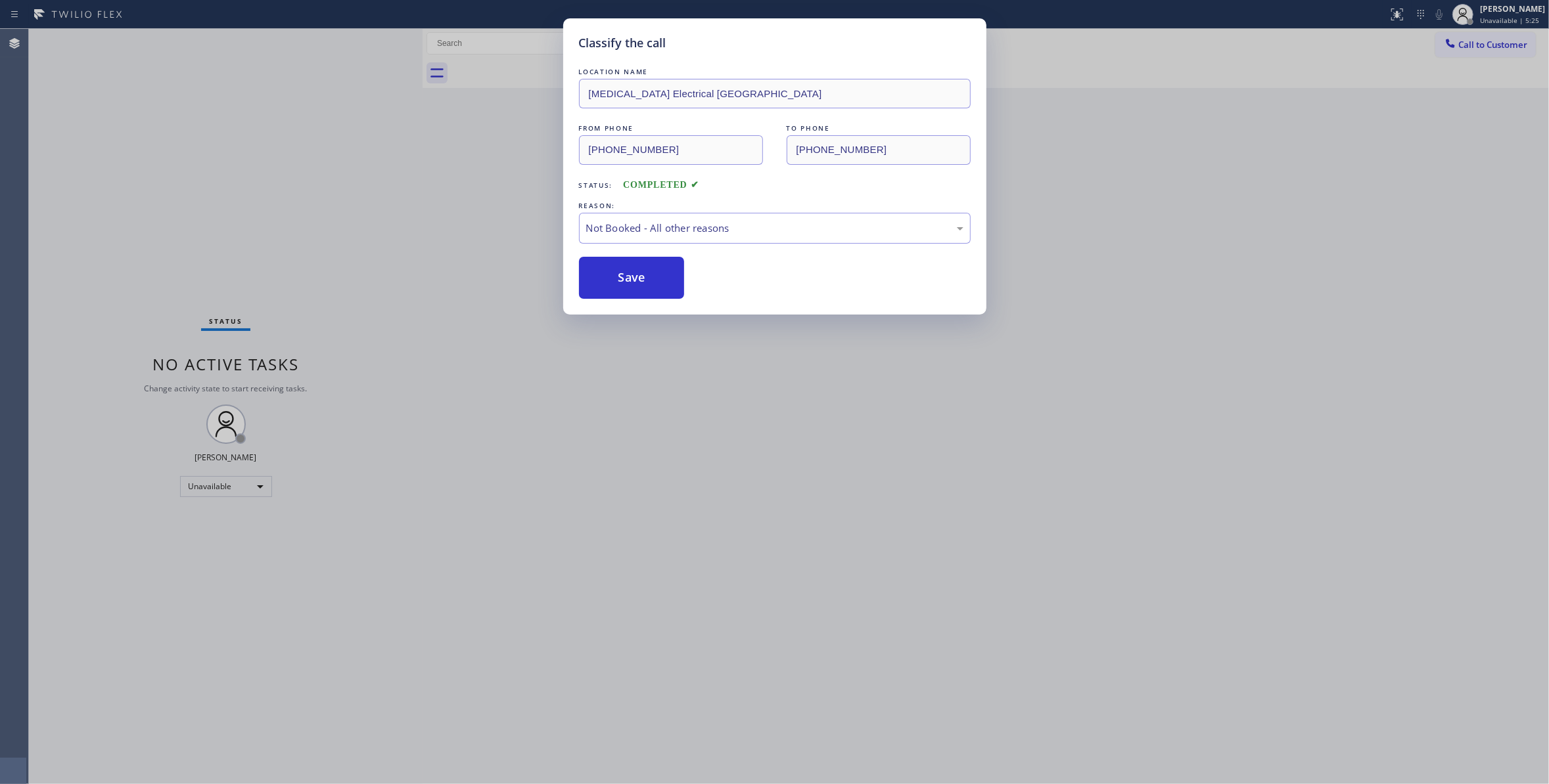
click at [618, 279] on button "Save" at bounding box center [631, 278] width 106 height 42
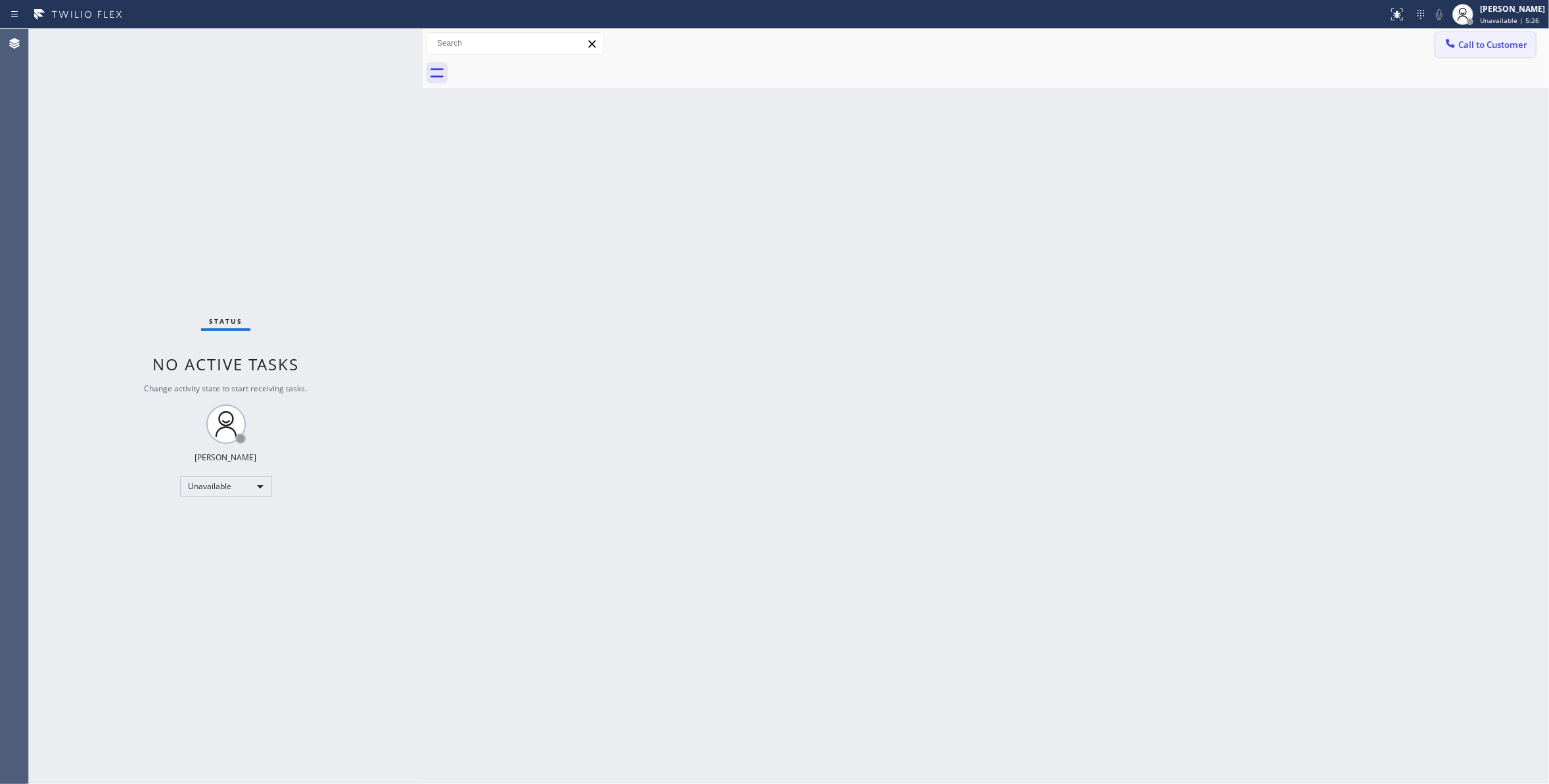
click at [1502, 43] on span "Call to Customer" at bounding box center [1492, 45] width 69 height 12
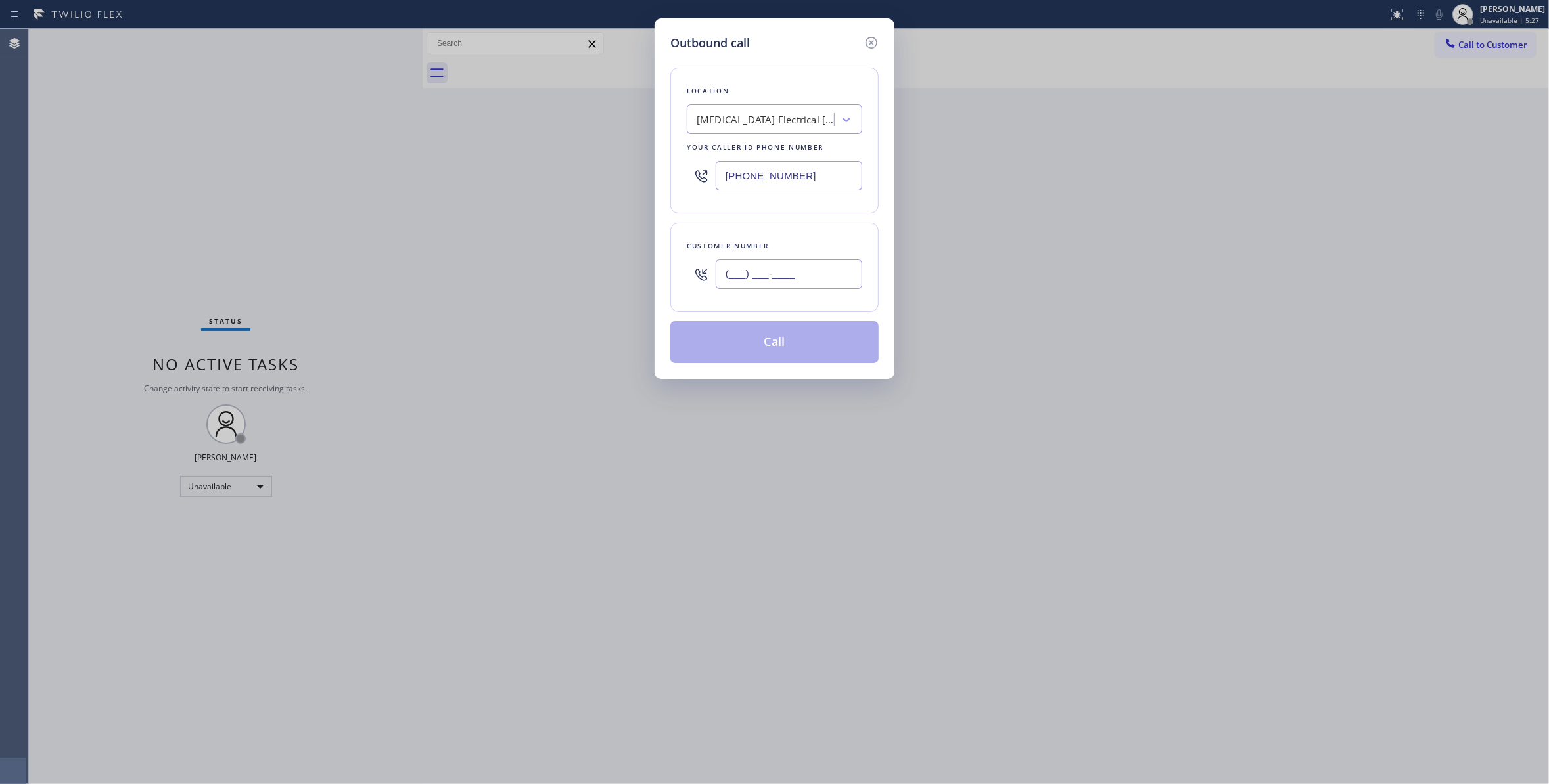
click at [784, 279] on input "(___) ___-____" at bounding box center [789, 274] width 147 height 30
paste input "442) 241-9300"
type input "(442) 241-9300"
click at [773, 342] on button "Call" at bounding box center [774, 342] width 208 height 42
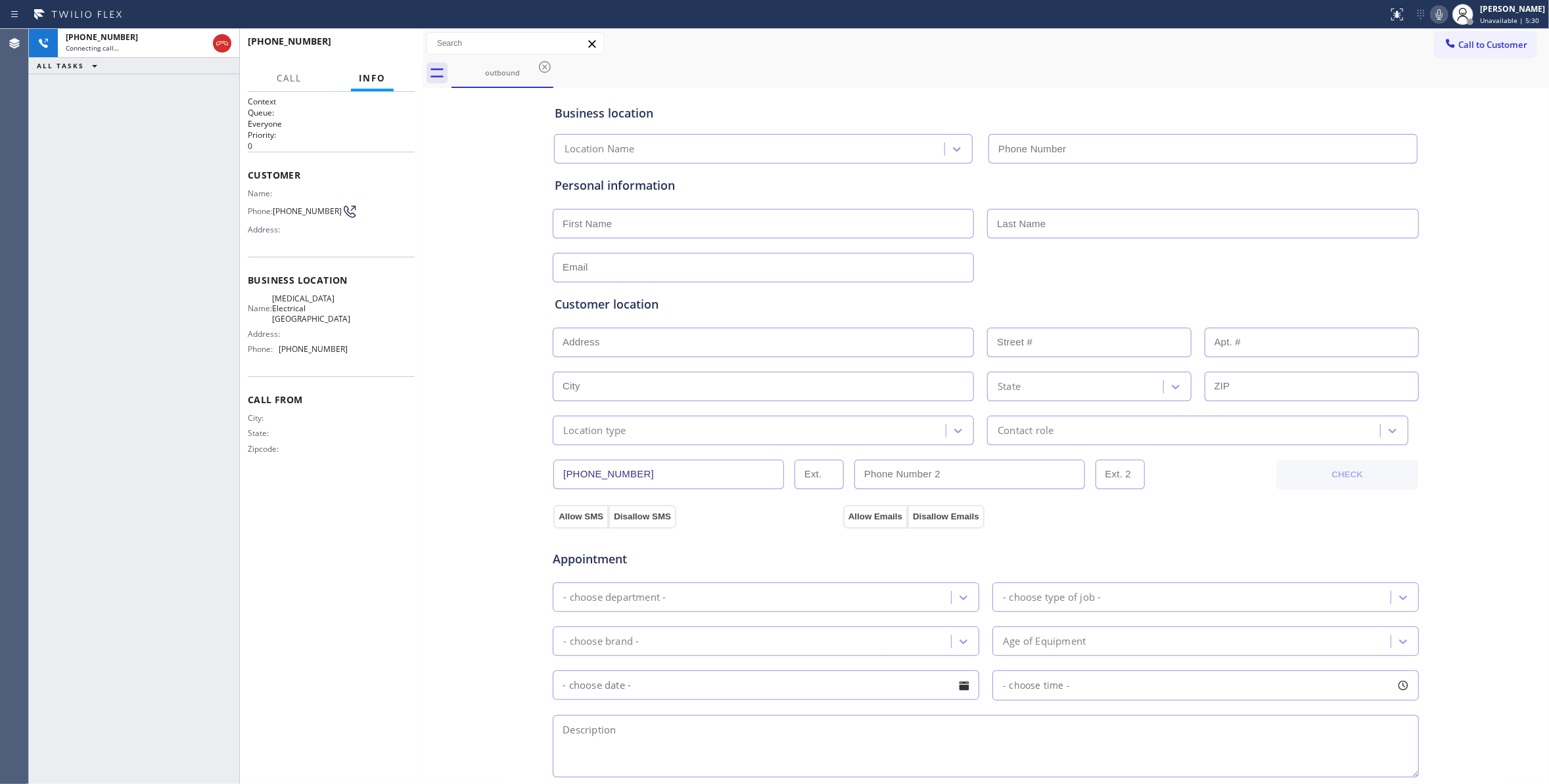
type input "(760) 388-9800"
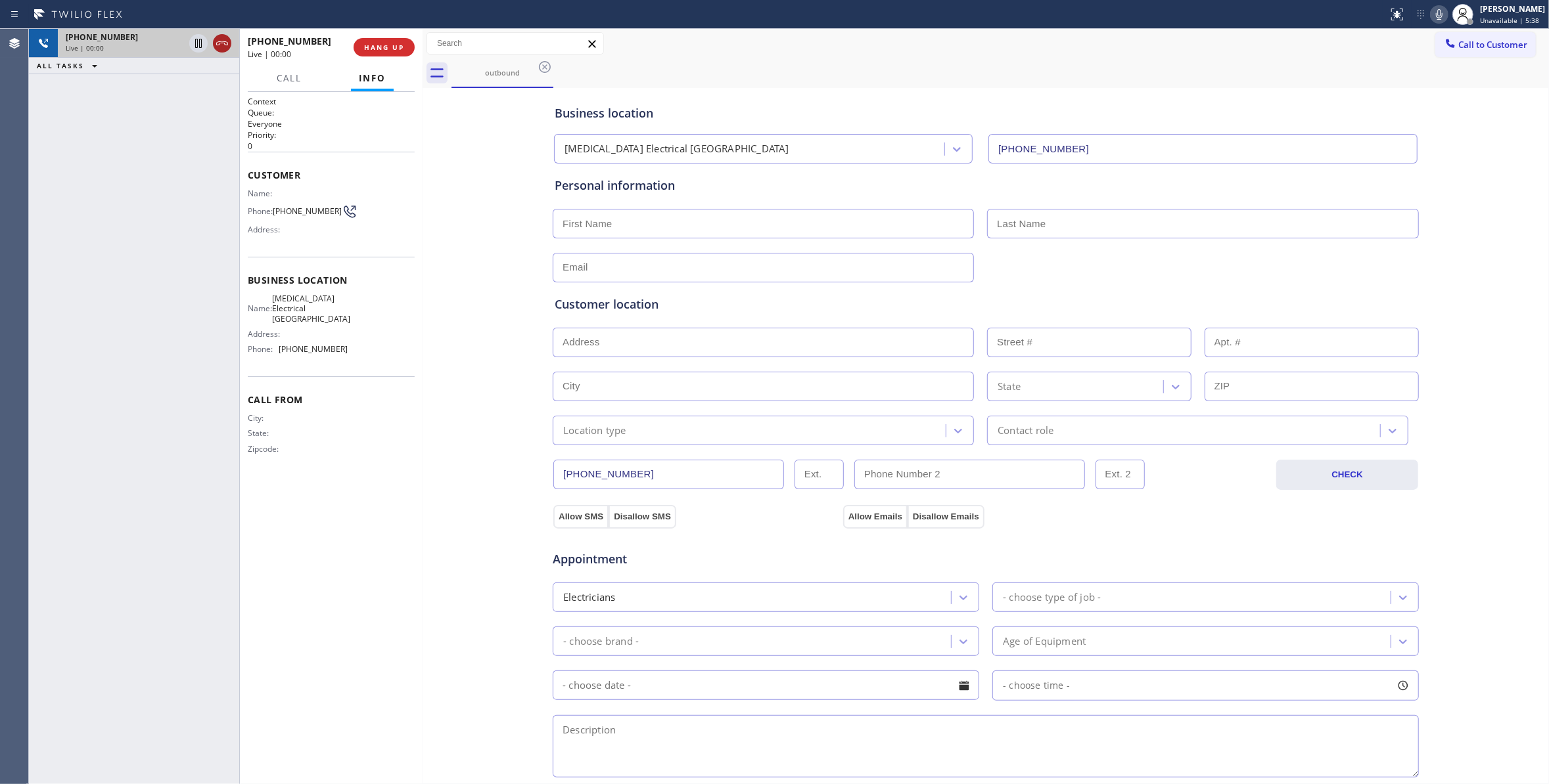
click at [221, 42] on icon at bounding box center [222, 43] width 16 height 16
drag, startPoint x: 422, startPoint y: 61, endPoint x: 393, endPoint y: 54, distance: 29.8
click at [422, 58] on div at bounding box center [422, 406] width 0 height 755
click at [393, 53] on button "COMPLETE" at bounding box center [373, 47] width 66 height 18
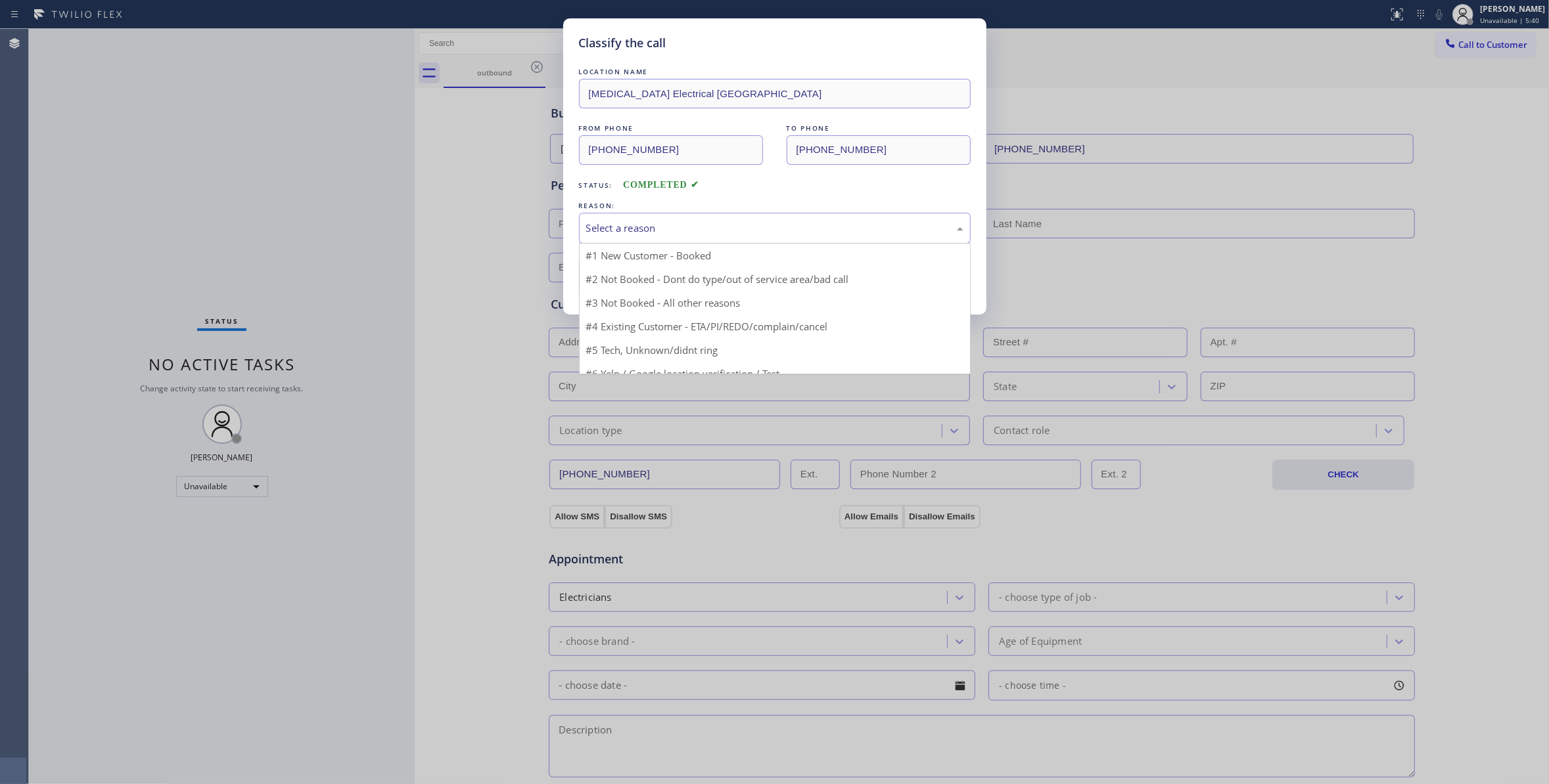
click at [661, 215] on div "Select a reason" at bounding box center [774, 228] width 392 height 31
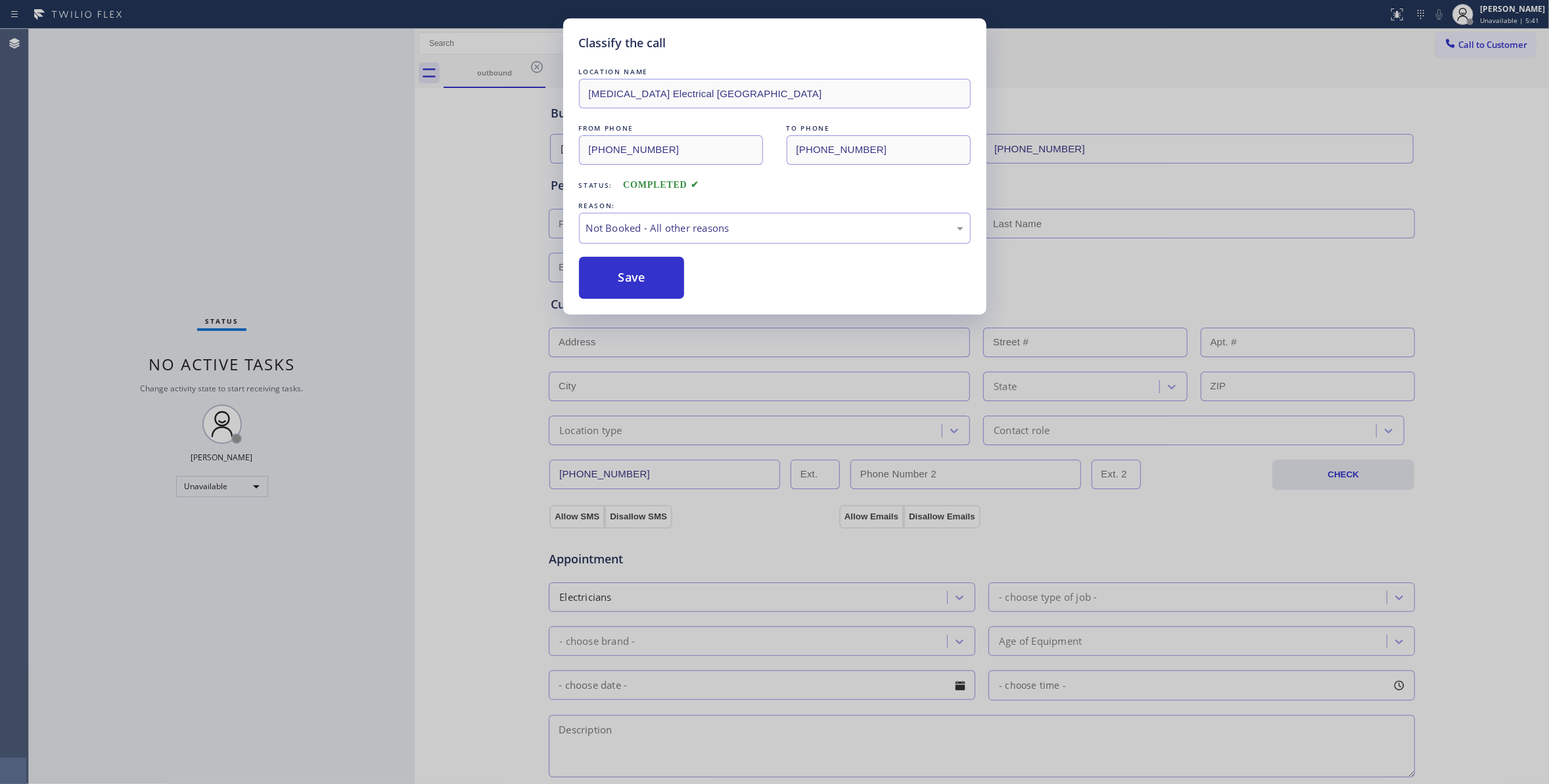
click at [642, 272] on button "Save" at bounding box center [631, 278] width 106 height 42
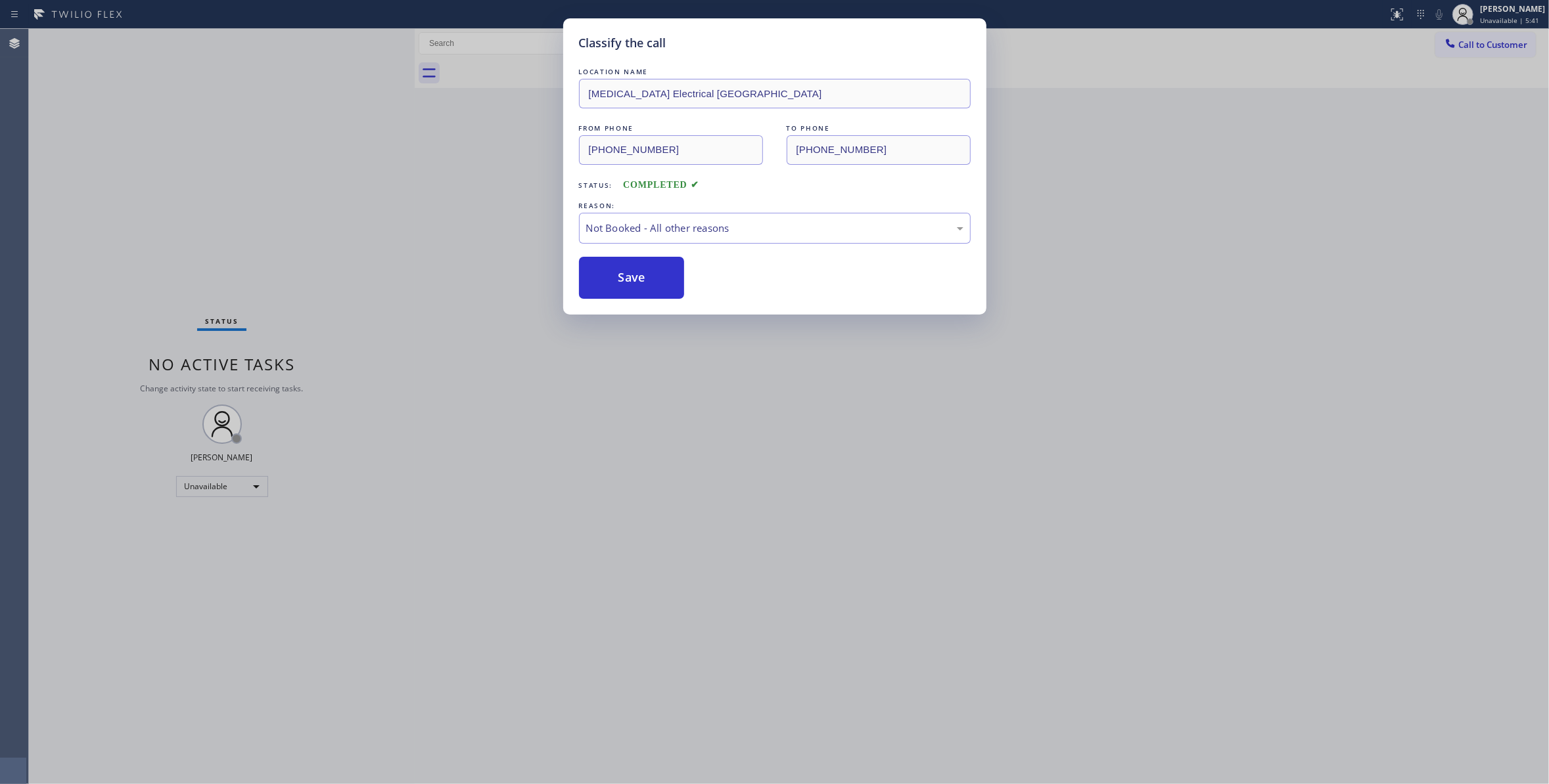
click at [642, 272] on button "Save" at bounding box center [631, 278] width 106 height 42
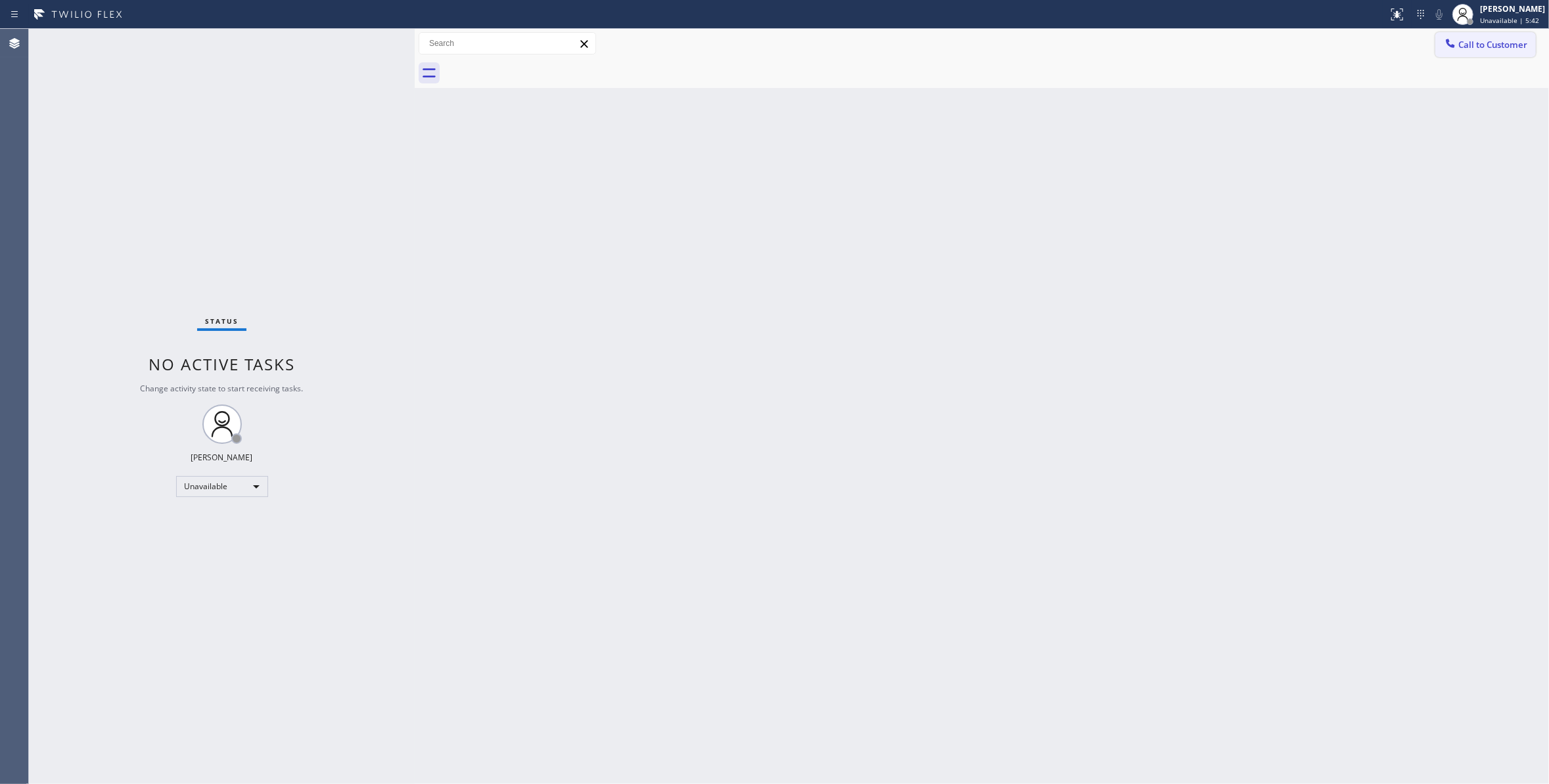
drag, startPoint x: 1489, startPoint y: 49, endPoint x: 1478, endPoint y: 50, distance: 11.0
click at [1488, 48] on span "Call to Customer" at bounding box center [1492, 45] width 69 height 12
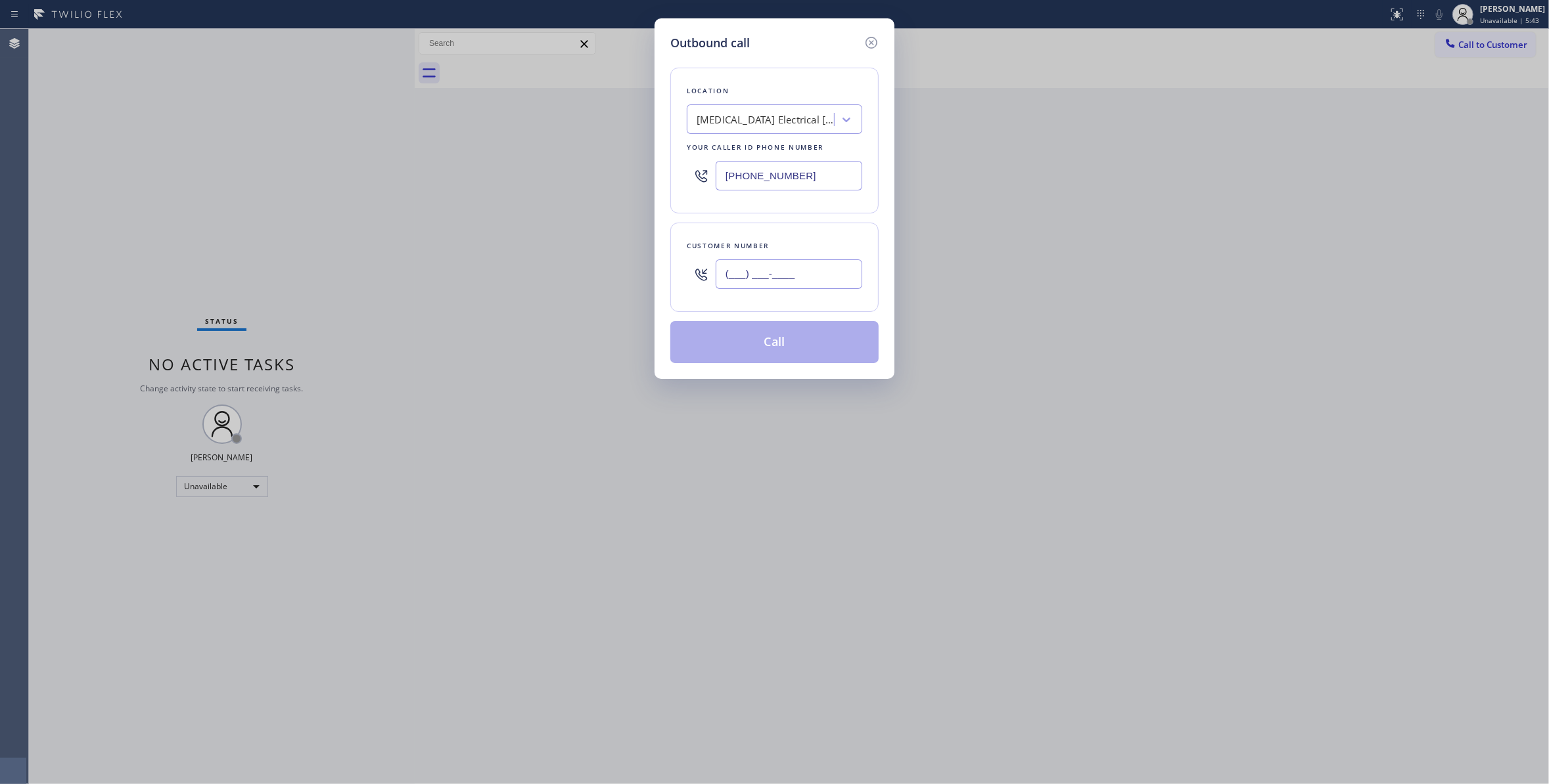
click at [745, 289] on input "(___) ___-____" at bounding box center [789, 274] width 147 height 30
paste input "442) 241-9300"
type input "(442) 241-9300"
click at [761, 343] on button "Call" at bounding box center [774, 342] width 208 height 42
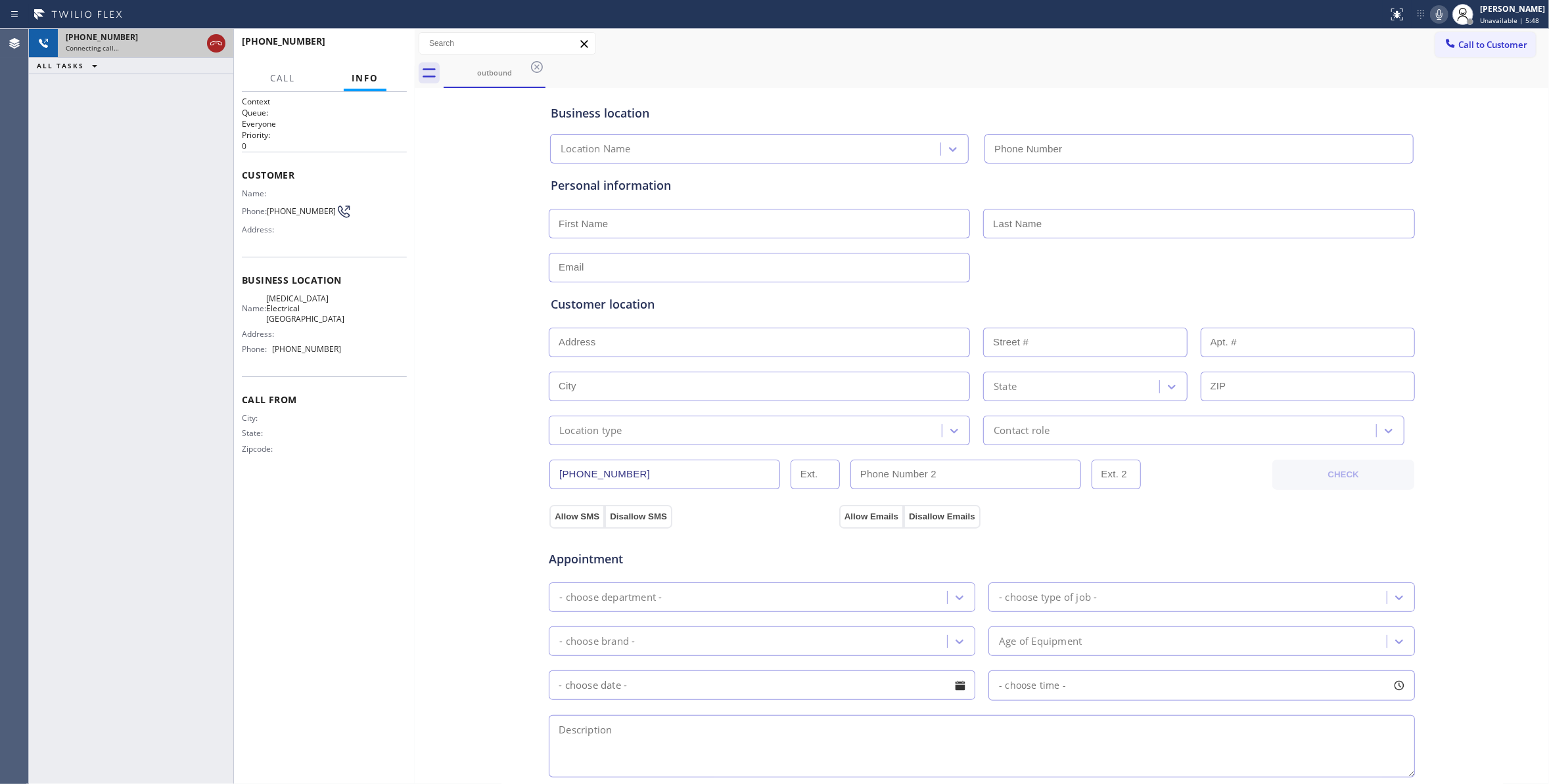
type input "(760) 388-9800"
click at [211, 40] on icon at bounding box center [216, 43] width 16 height 16
click at [380, 47] on span "HANG UP" at bounding box center [376, 48] width 40 height 10
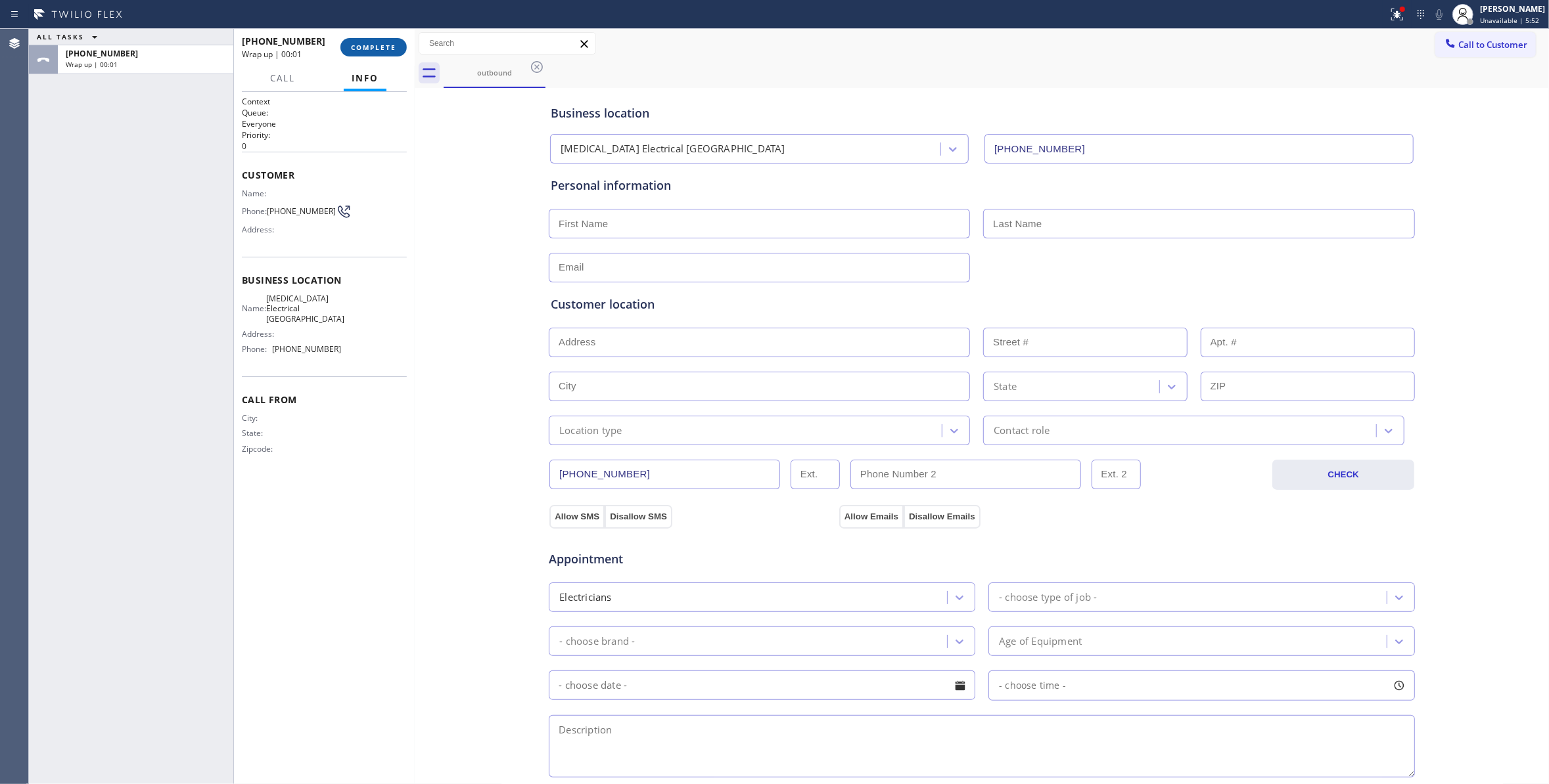
click at [385, 42] on button "COMPLETE" at bounding box center [373, 47] width 66 height 18
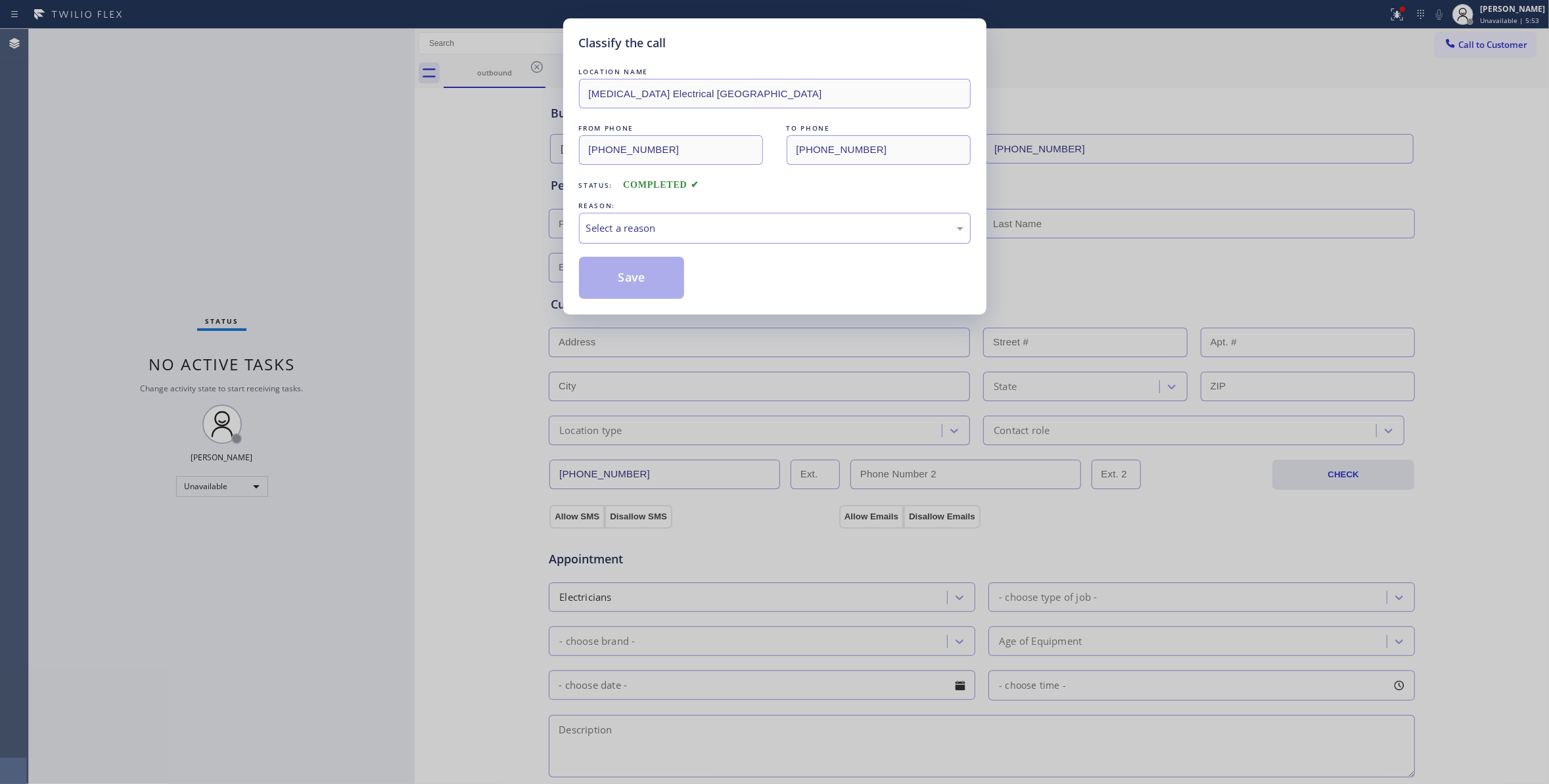
click at [713, 229] on div "Select a reason" at bounding box center [774, 228] width 377 height 15
click at [664, 284] on button "Save" at bounding box center [631, 278] width 106 height 42
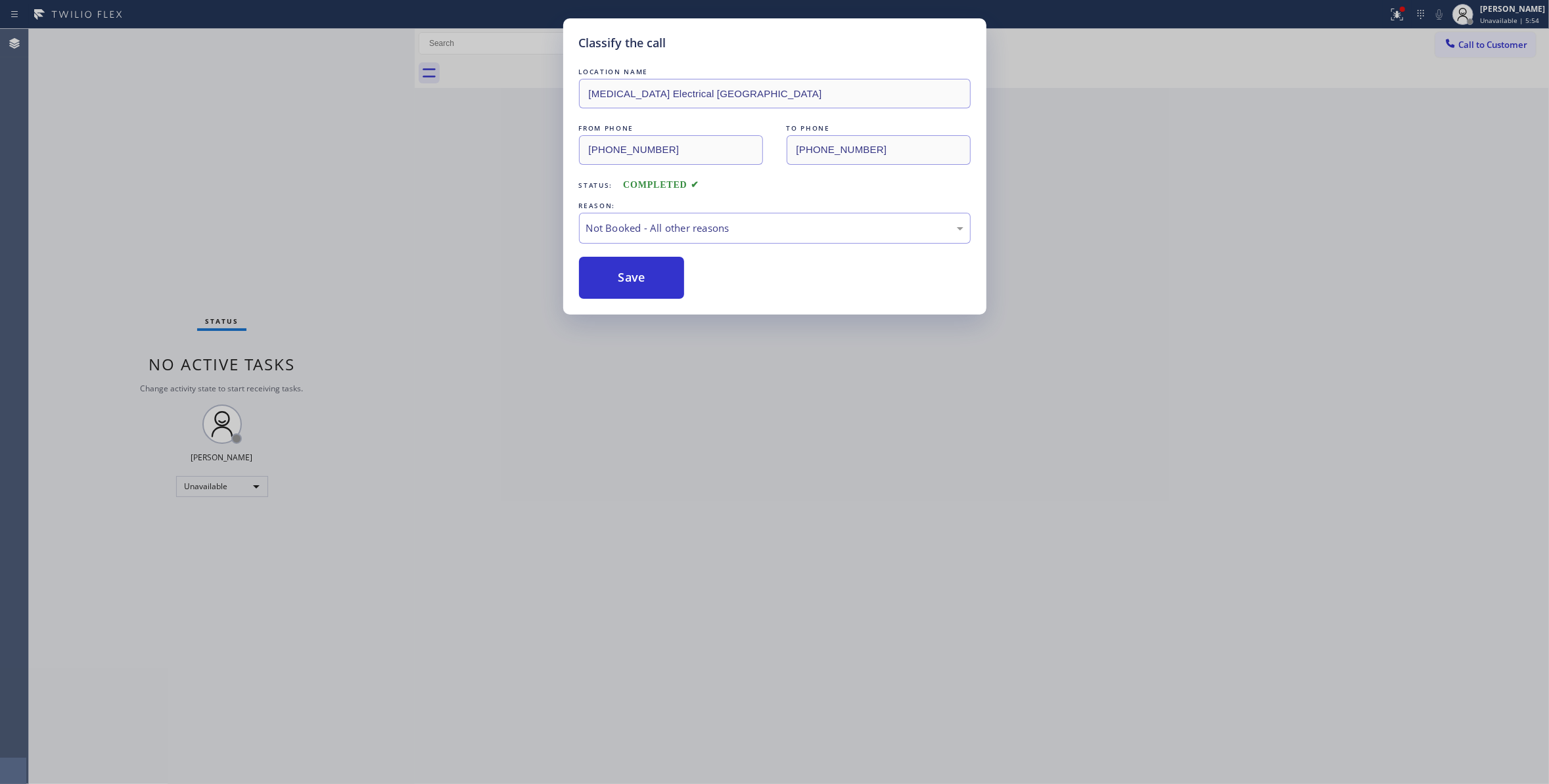
click at [664, 284] on button "Save" at bounding box center [631, 278] width 106 height 42
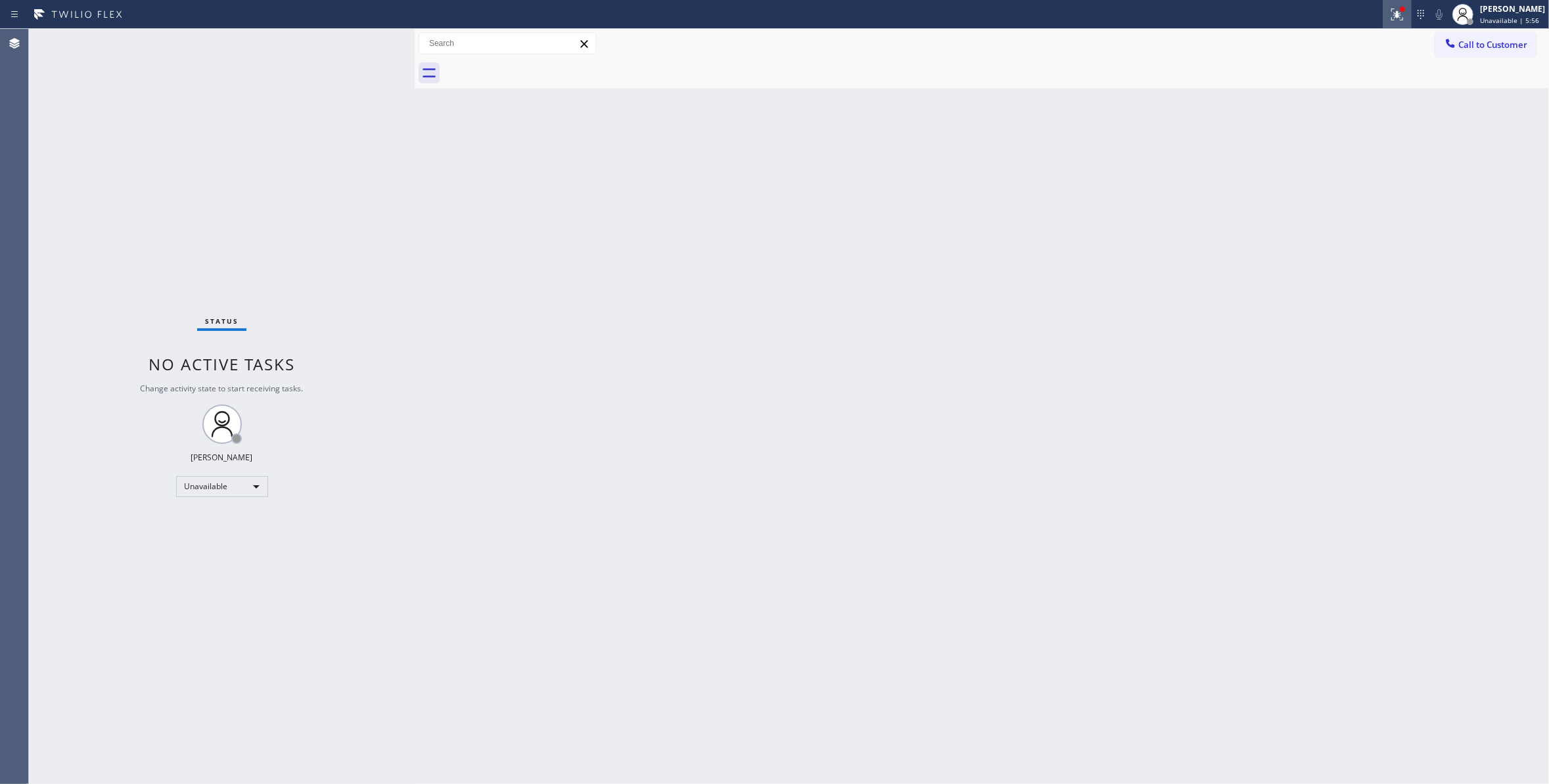
click at [1391, 14] on icon at bounding box center [1395, 14] width 8 height 10
click at [1357, 171] on button "Clear issues" at bounding box center [1310, 171] width 154 height 18
click at [1509, 43] on span "Call to Customer" at bounding box center [1492, 45] width 69 height 12
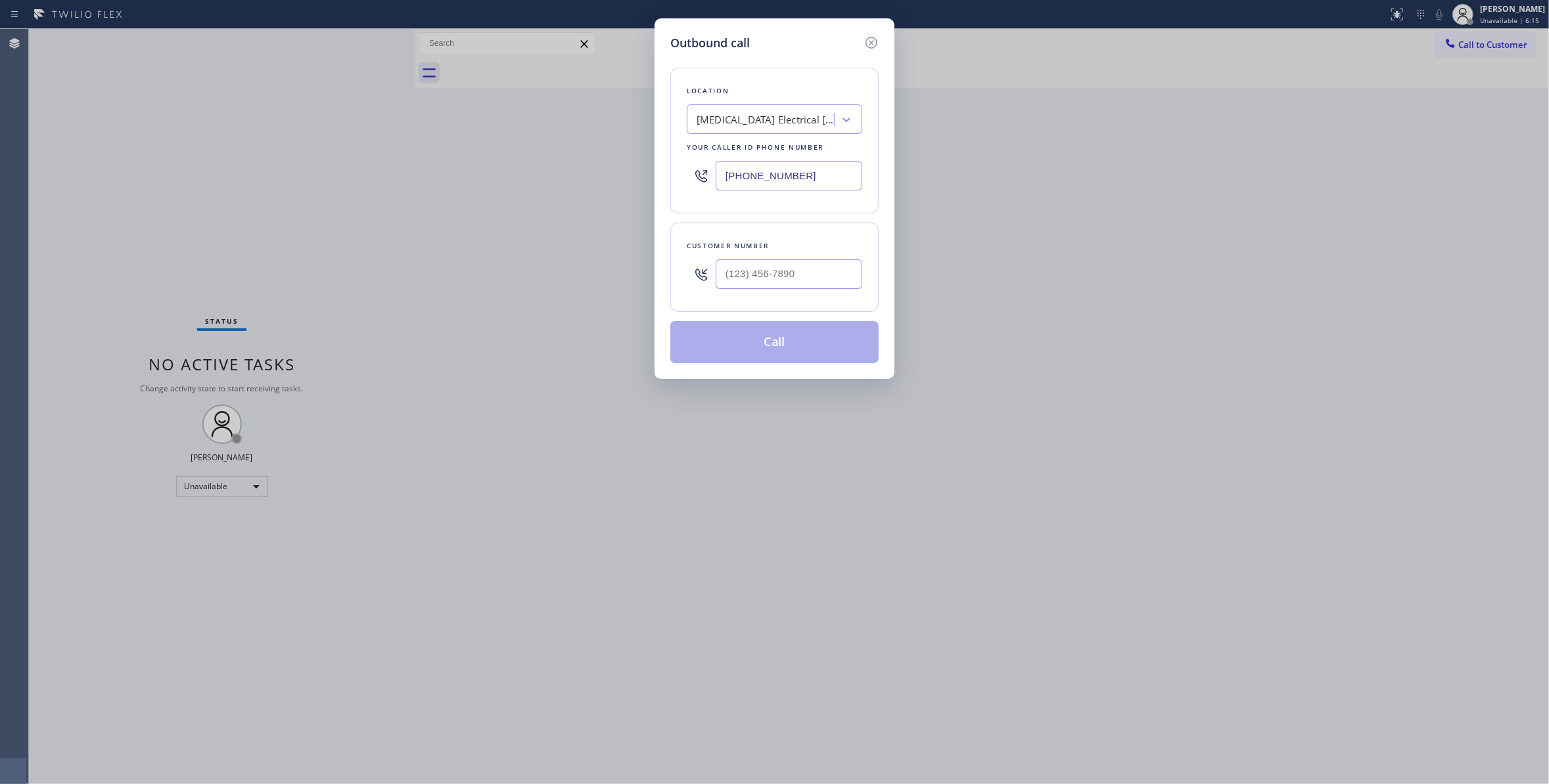
drag, startPoint x: 819, startPoint y: 176, endPoint x: 152, endPoint y: 195, distance: 667.3
click at [152, 195] on div "Outbound call Location High Voltage Electrical Palm Springs Your caller id phon…" at bounding box center [774, 392] width 1549 height 784
paste input "470) 782-9857"
type input "(470) 782-9857"
click at [781, 277] on input "(___) ___-____" at bounding box center [789, 274] width 147 height 30
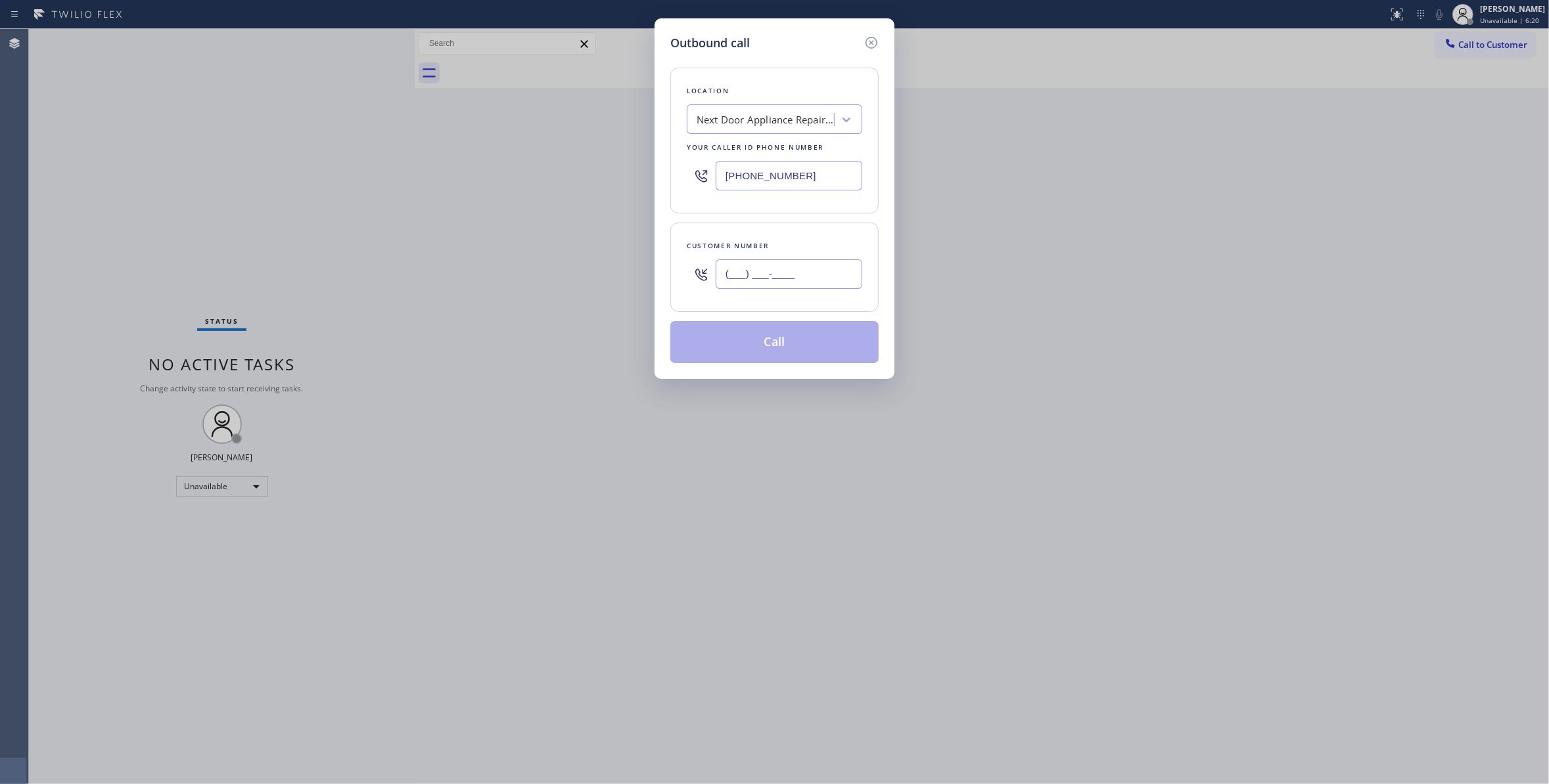
paste input "986) 286-1401"
type input "(986) 286-1401"
click at [766, 334] on button "Call" at bounding box center [774, 342] width 208 height 42
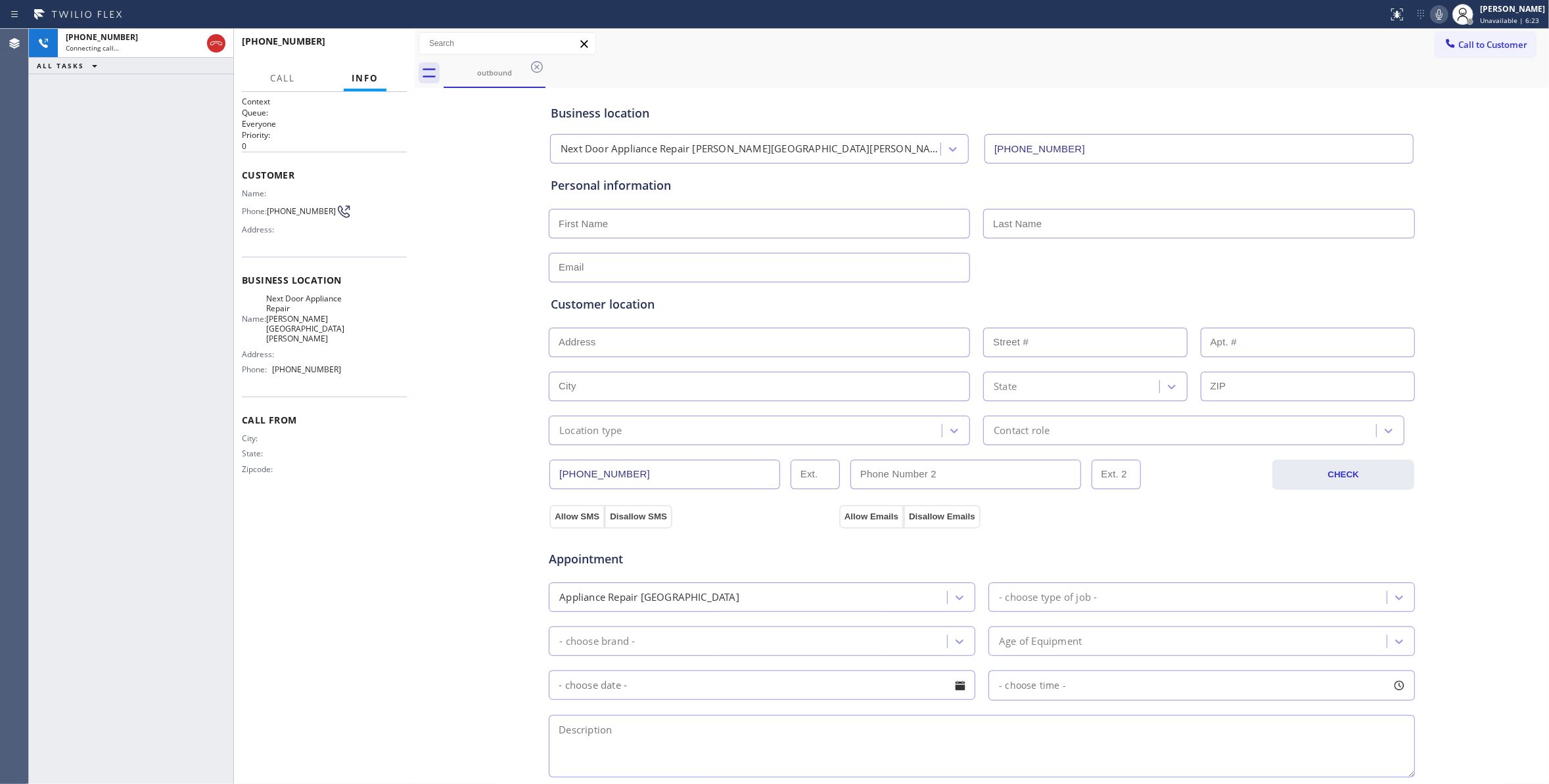
type input "(470) 782-9857"
click at [287, 216] on span "(986) 286-1401" at bounding box center [301, 211] width 69 height 10
click at [284, 216] on span "(986) 286-1401" at bounding box center [301, 211] width 69 height 10
click at [377, 47] on span "HANG UP" at bounding box center [376, 48] width 40 height 10
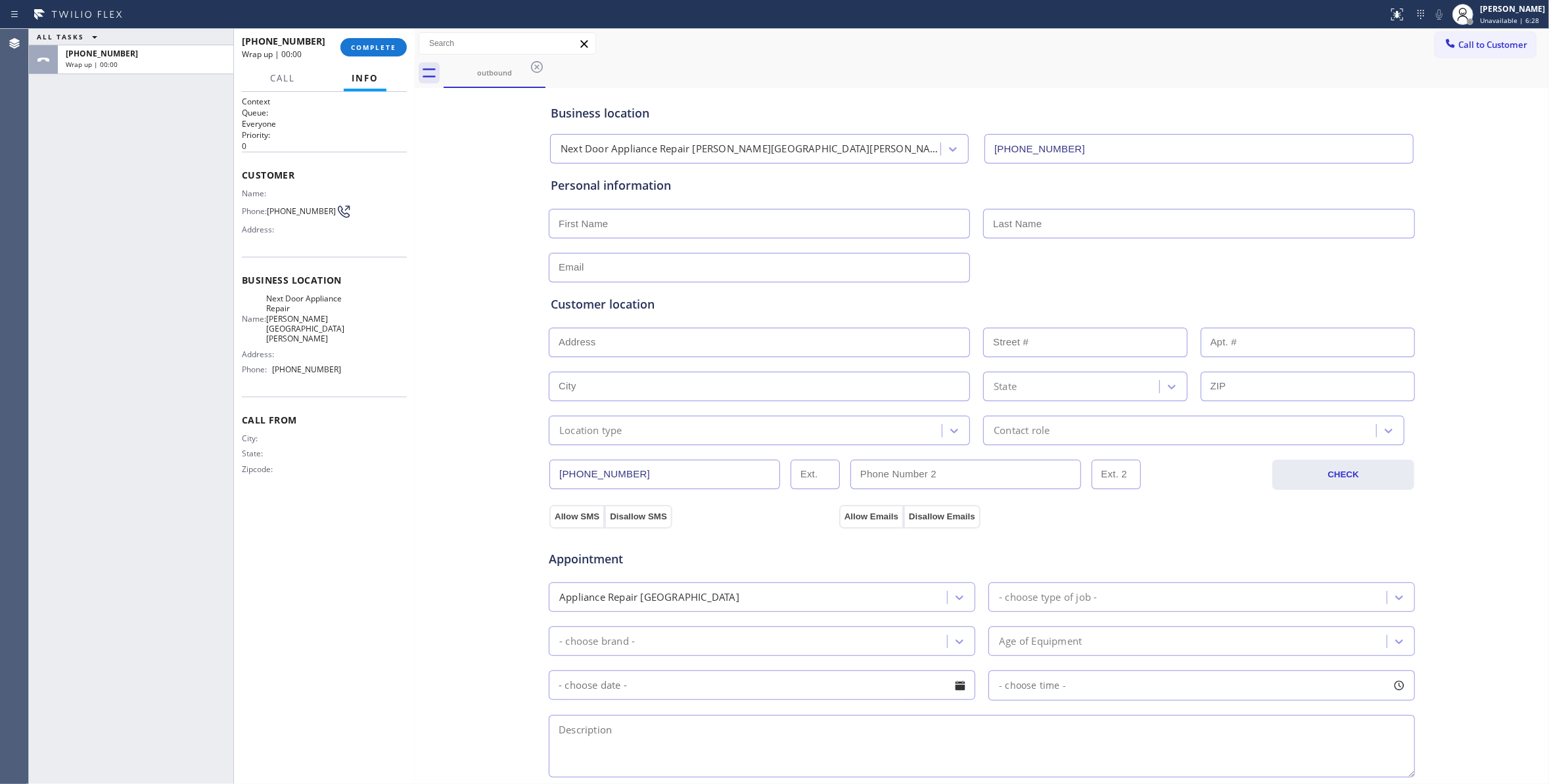
click at [283, 216] on span "(986) 286-1401" at bounding box center [301, 211] width 69 height 10
copy div "(986) 286-1401"
click at [376, 48] on span "COMPLETE" at bounding box center [373, 48] width 45 height 10
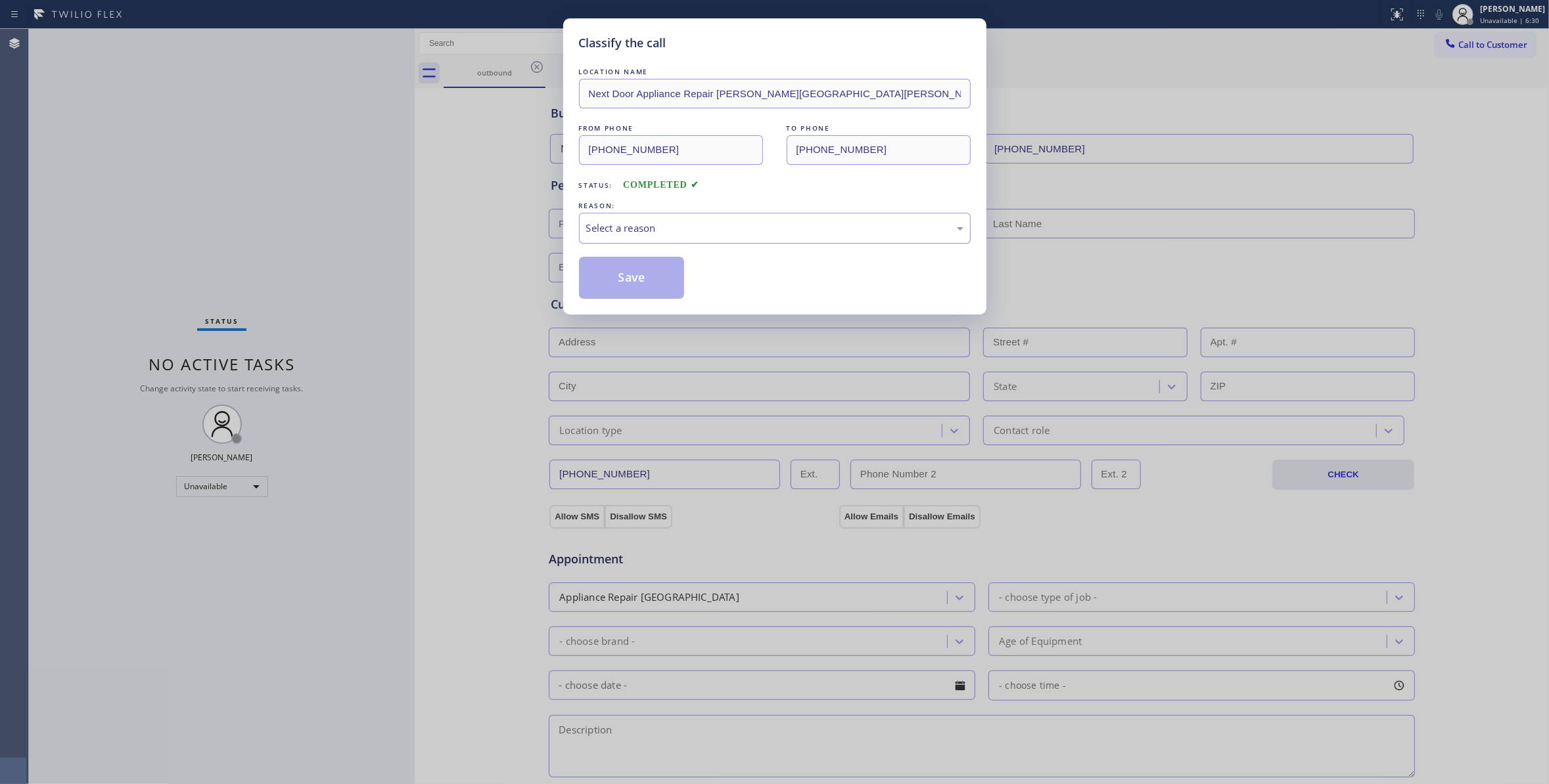
click at [689, 222] on div "Select a reason" at bounding box center [774, 228] width 377 height 15
click at [645, 282] on button "Save" at bounding box center [631, 278] width 106 height 42
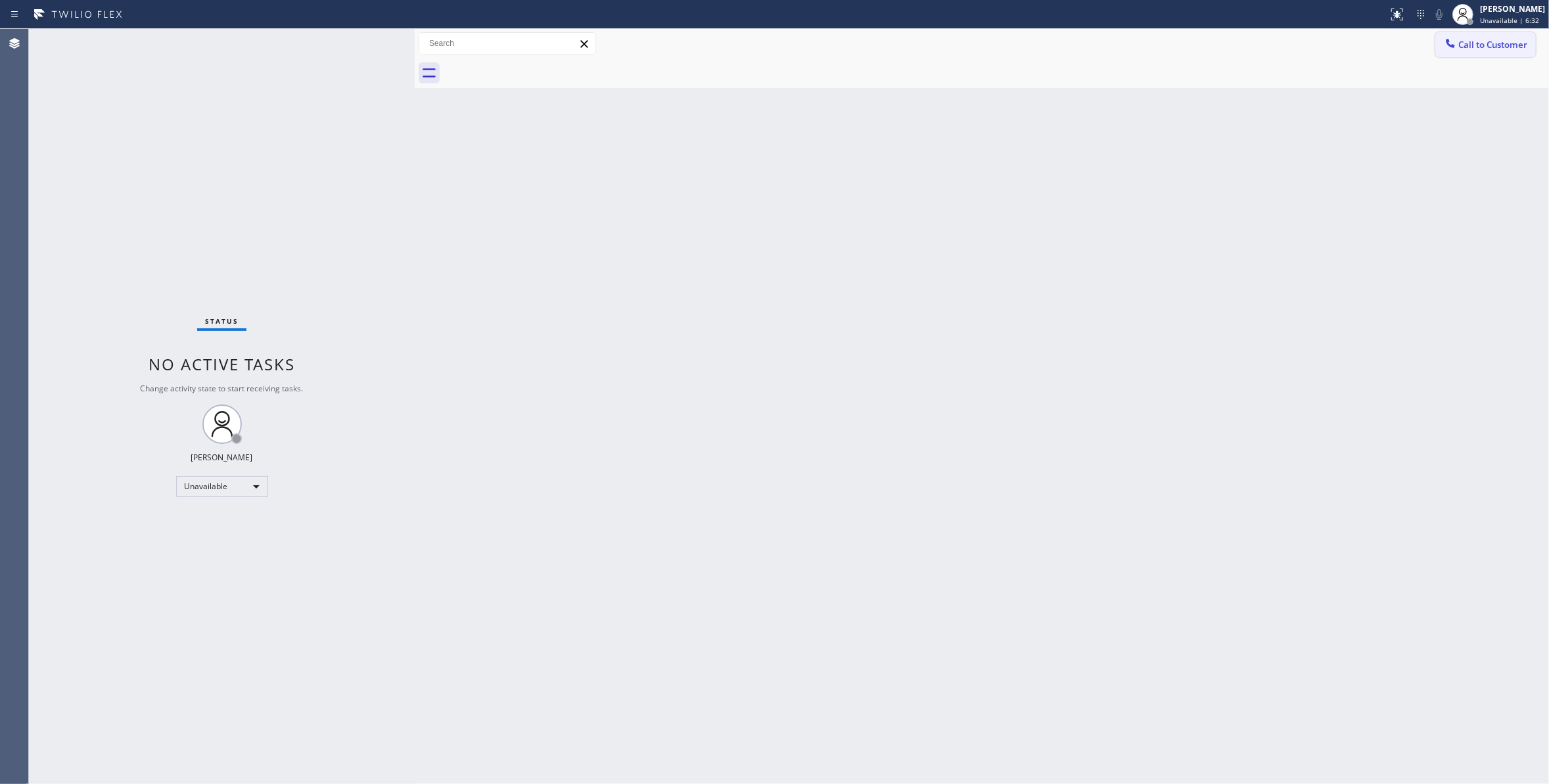
click at [1496, 45] on span "Call to Customer" at bounding box center [1492, 45] width 69 height 12
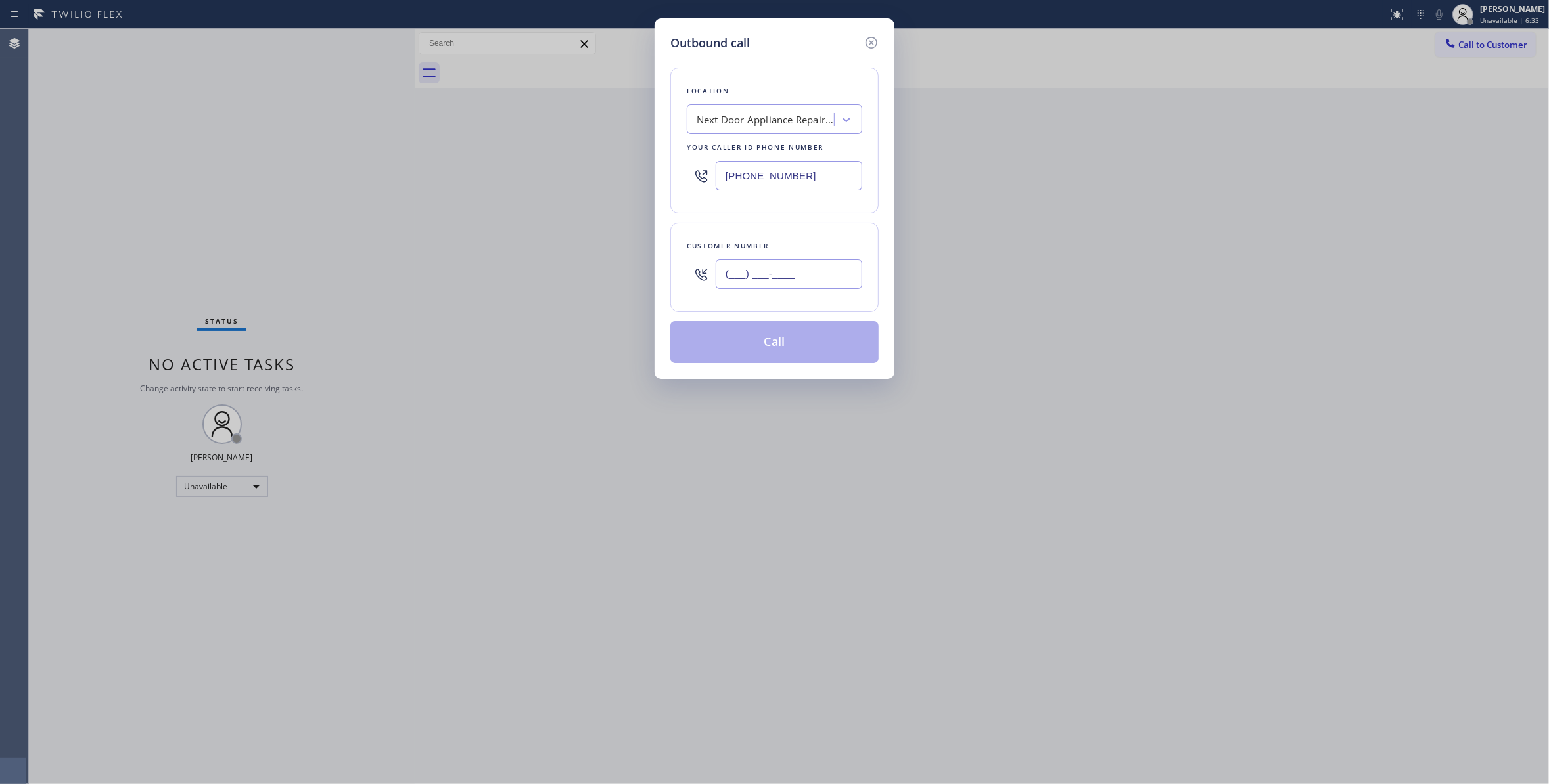
click at [821, 270] on input "(___) ___-____" at bounding box center [789, 274] width 147 height 30
paste input "986) 286-1401"
type input "(986) 286-1401"
click at [769, 348] on button "Call" at bounding box center [774, 342] width 208 height 42
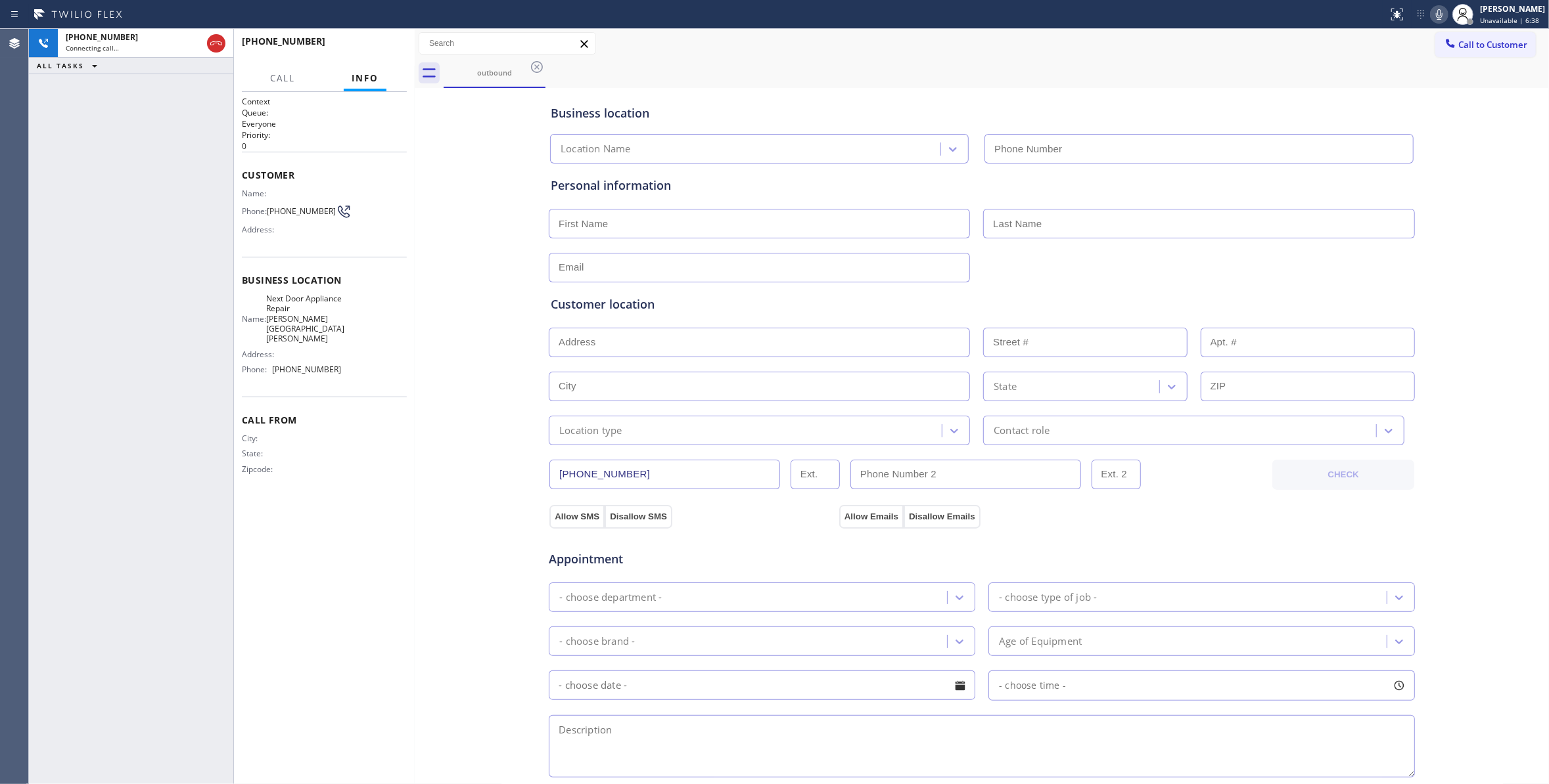
type input "(470) 782-9857"
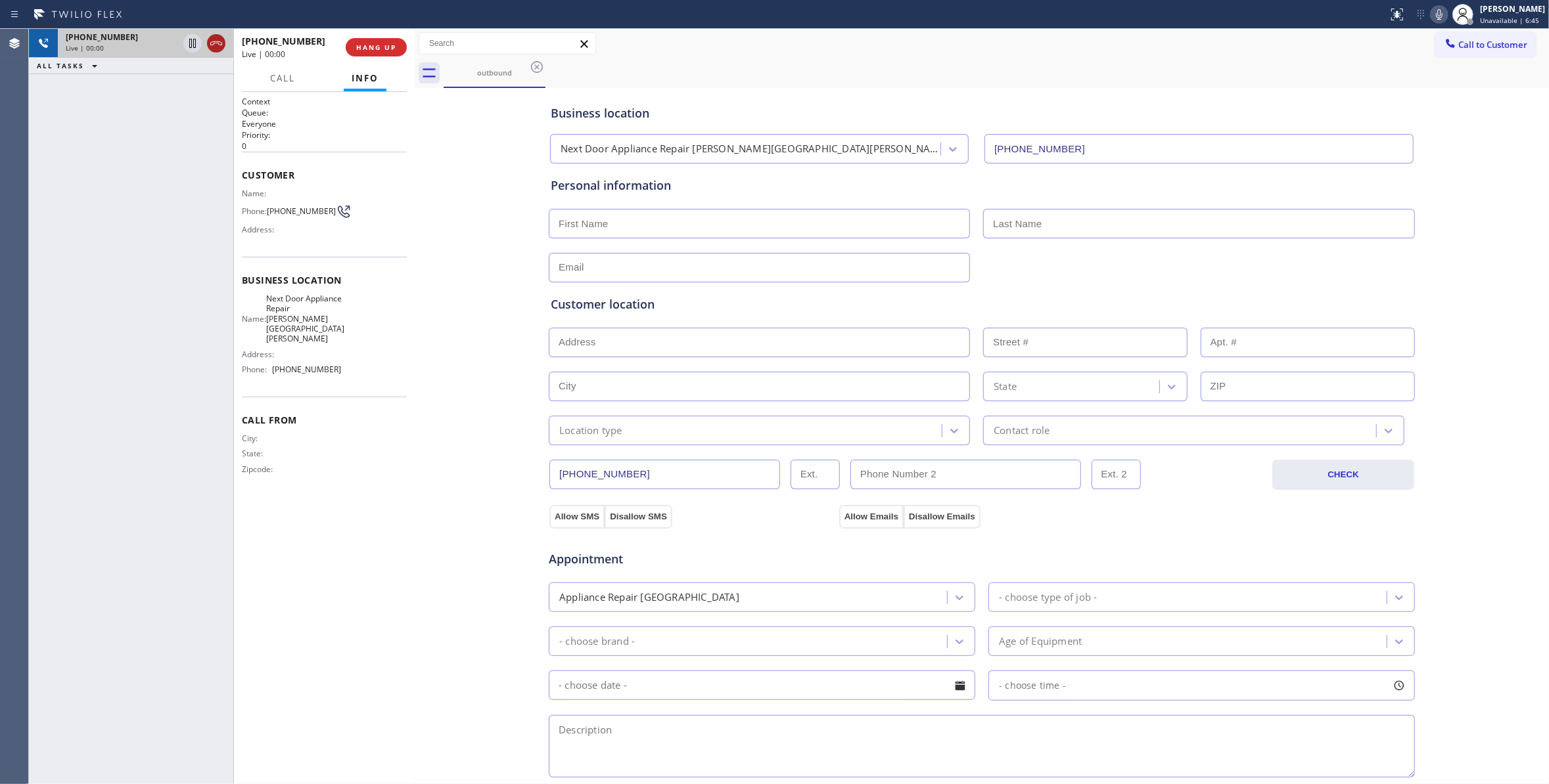
click at [215, 43] on icon at bounding box center [215, 43] width 12 height 4
click at [358, 50] on span "HANG UP" at bounding box center [376, 48] width 40 height 10
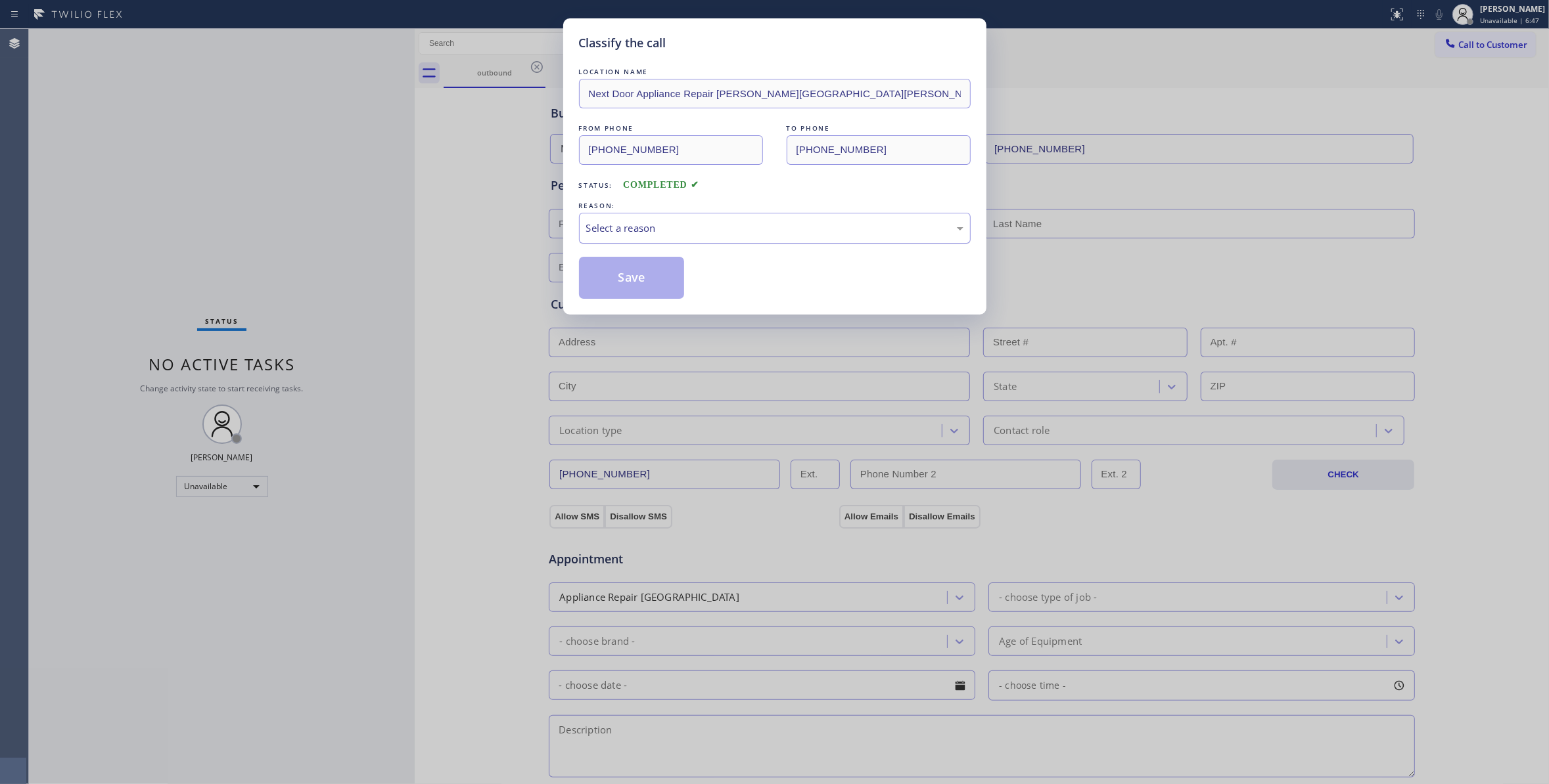
click at [626, 232] on div "Select a reason" at bounding box center [774, 228] width 377 height 15
click at [623, 289] on button "Save" at bounding box center [631, 278] width 106 height 42
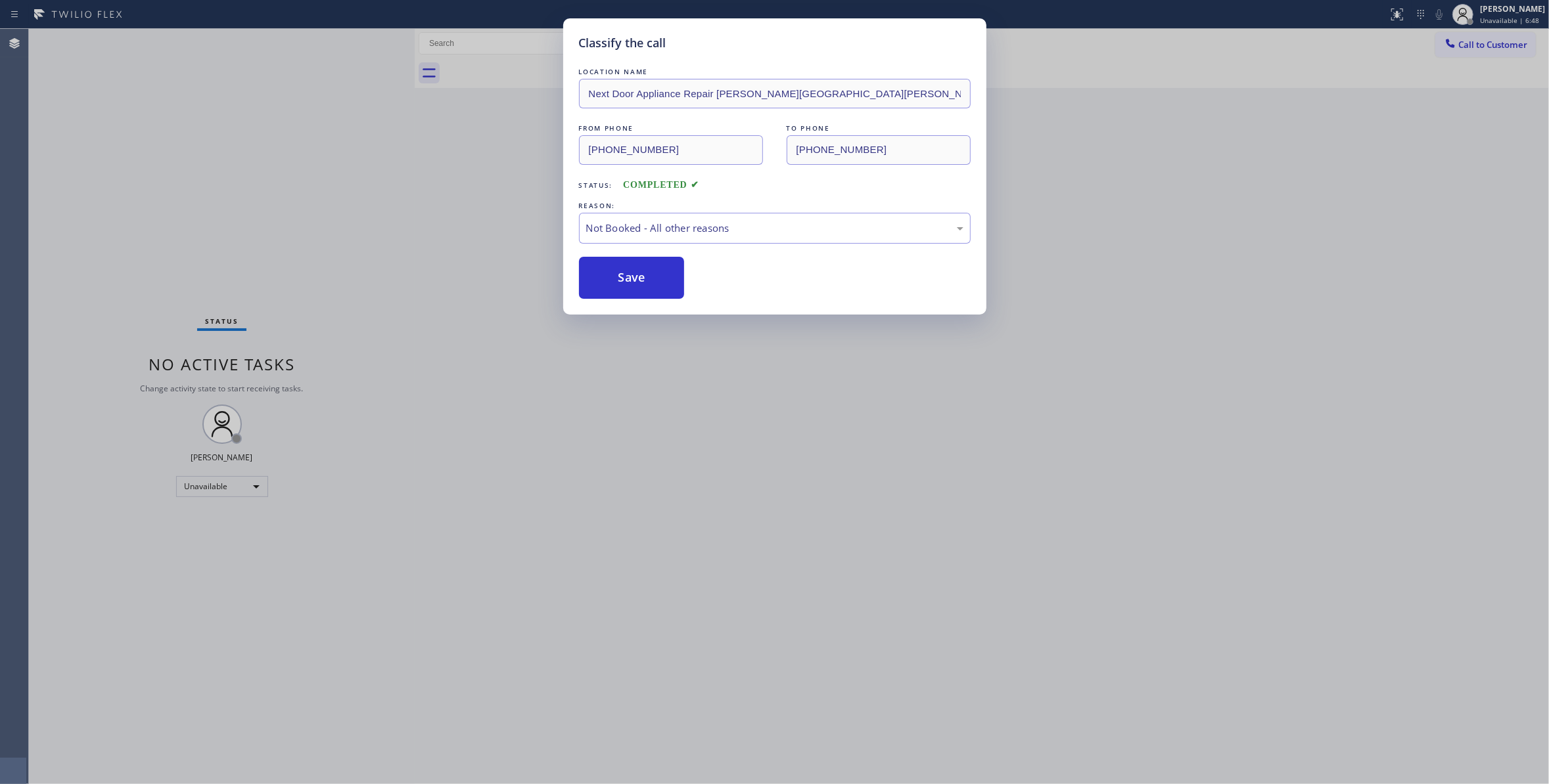
click at [623, 289] on button "Save" at bounding box center [631, 278] width 106 height 42
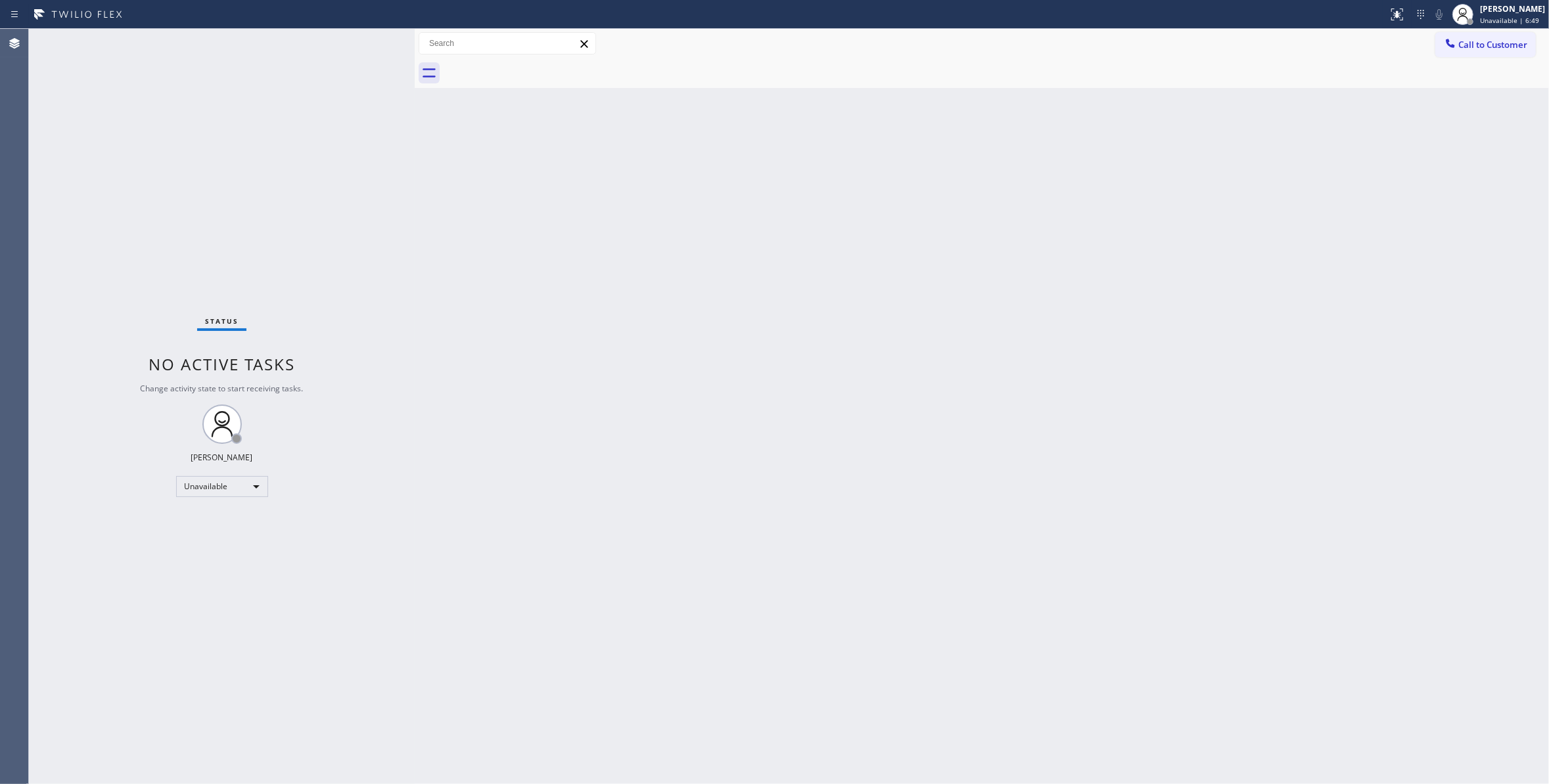
drag, startPoint x: 1480, startPoint y: 50, endPoint x: 778, endPoint y: 195, distance: 716.8
click at [1475, 50] on button "Call to Customer" at bounding box center [1485, 44] width 101 height 25
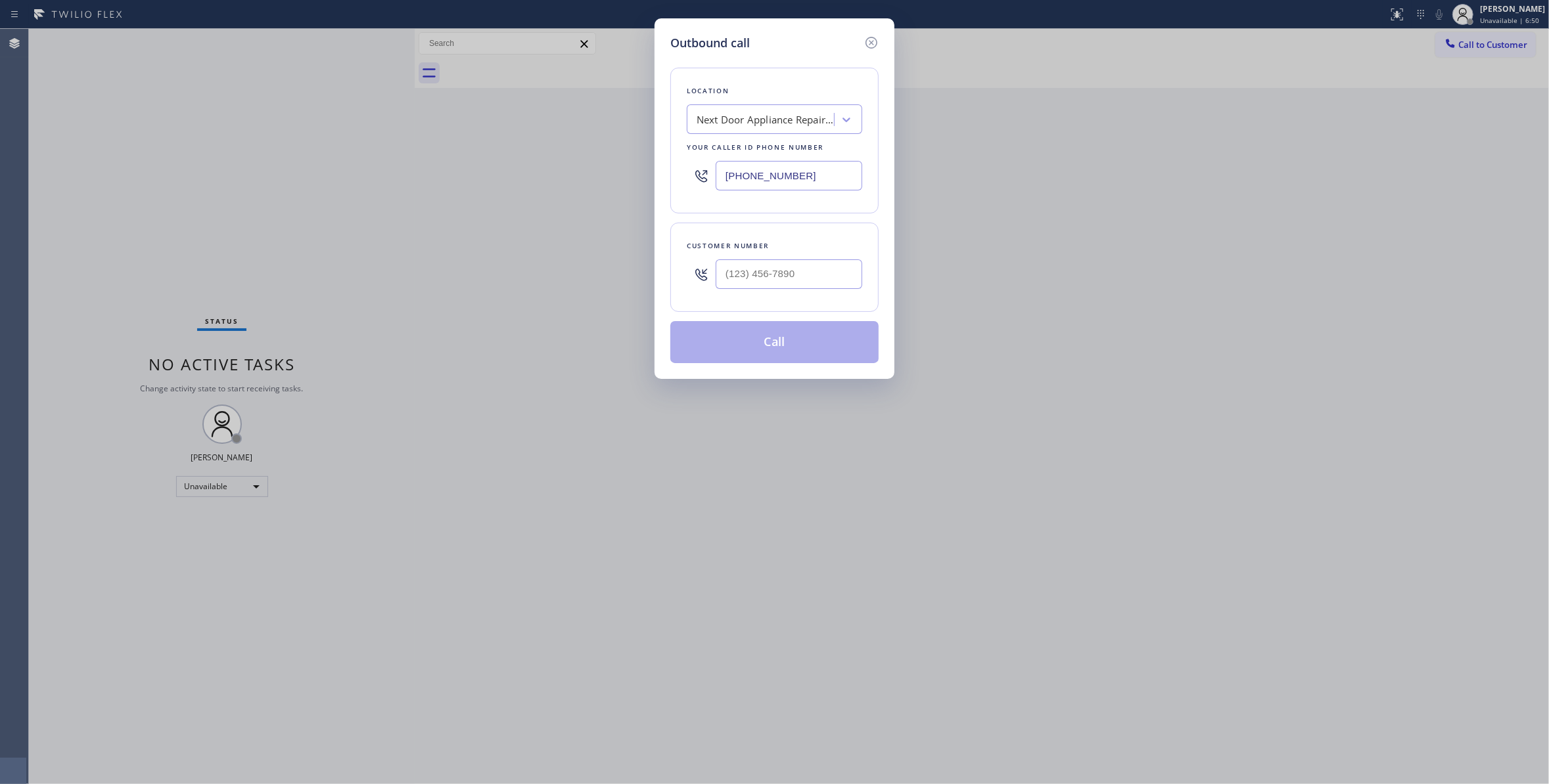
click at [787, 293] on div at bounding box center [789, 274] width 147 height 43
click at [782, 280] on input "(___) ___-____" at bounding box center [789, 274] width 147 height 30
paste input "986) 286-1401"
type input "(986) 286-1401"
click at [758, 347] on button "Call" at bounding box center [774, 342] width 208 height 42
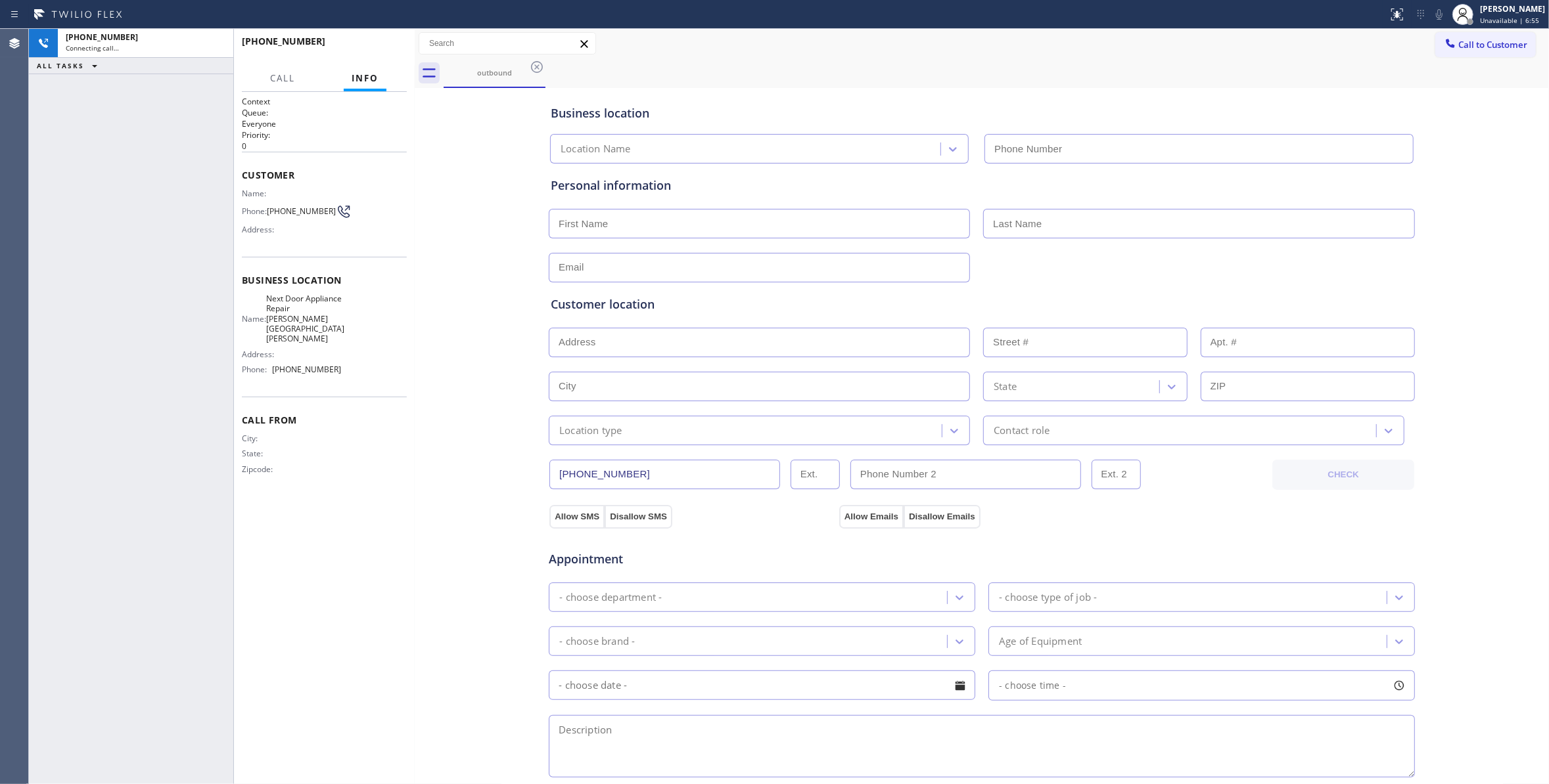
type input "(470) 782-9857"
drag, startPoint x: 217, startPoint y: 45, endPoint x: 275, endPoint y: 42, distance: 58.1
click at [217, 45] on icon at bounding box center [216, 43] width 16 height 16
click at [348, 57] on div "+19862861401 Live | 00:00 HANG UP" at bounding box center [324, 47] width 165 height 34
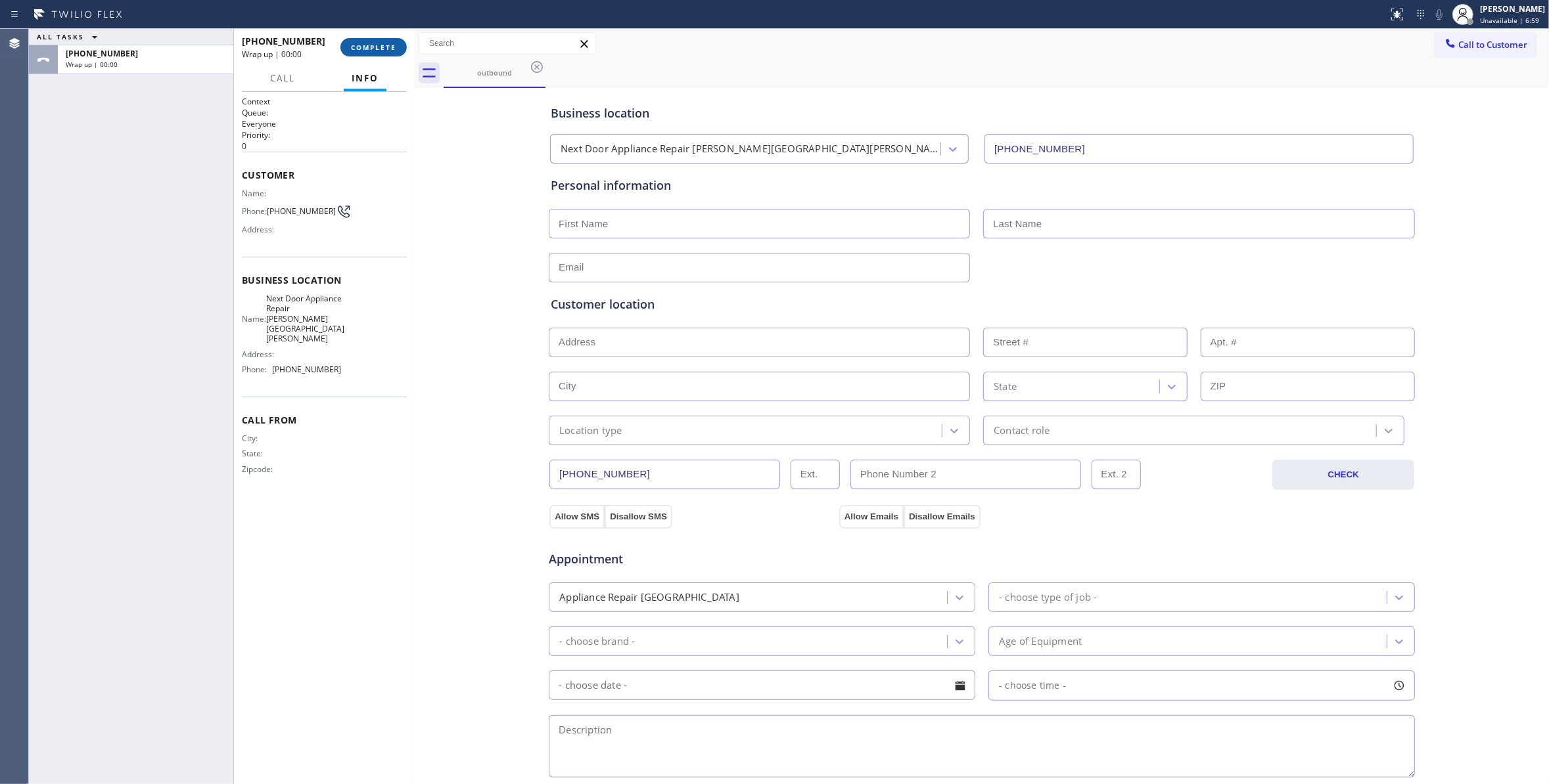
click at [356, 53] on button "COMPLETE" at bounding box center [373, 47] width 66 height 18
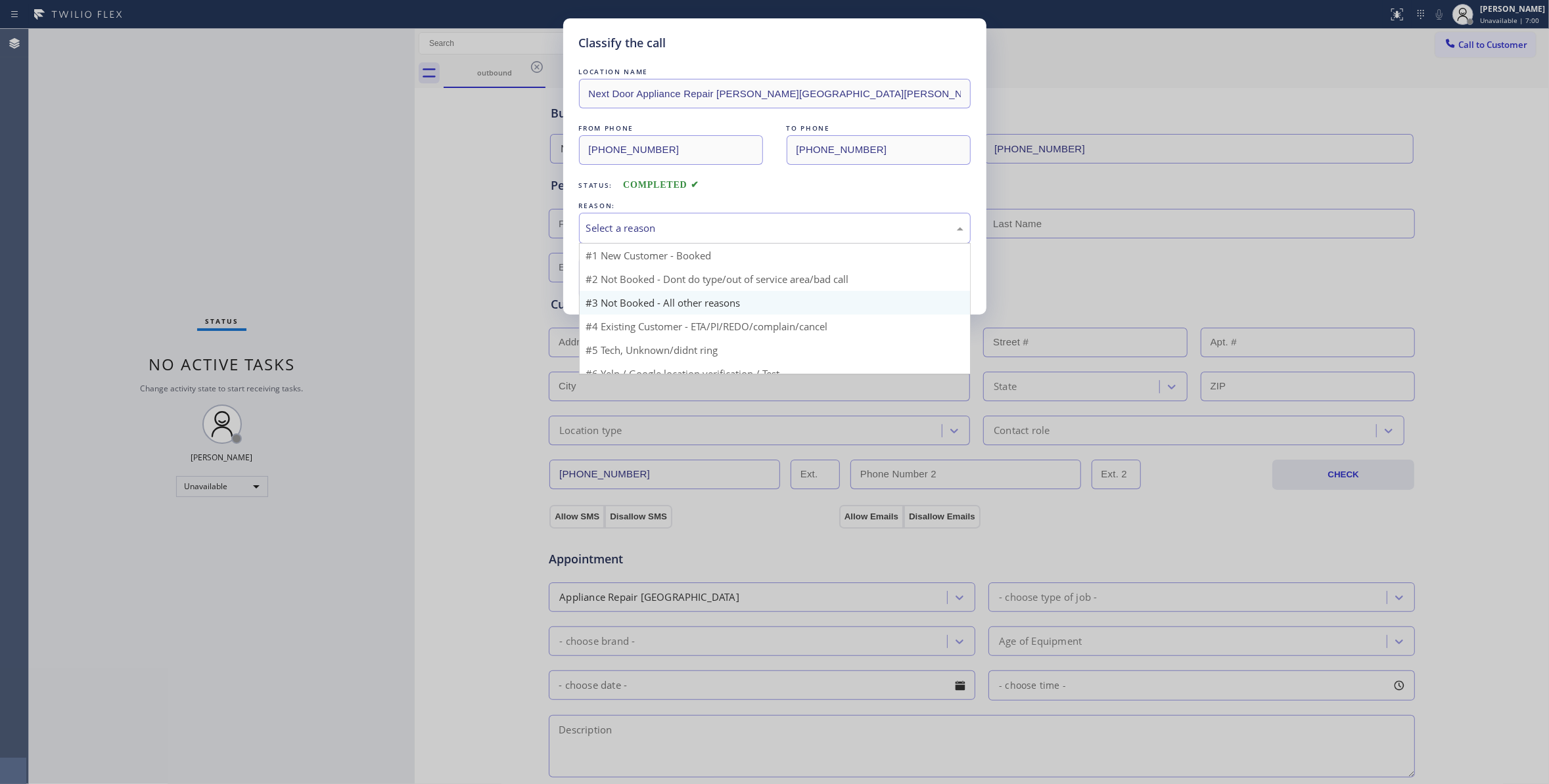
drag, startPoint x: 646, startPoint y: 227, endPoint x: 616, endPoint y: 270, distance: 52.4
click at [646, 226] on div "Select a reason" at bounding box center [774, 228] width 377 height 15
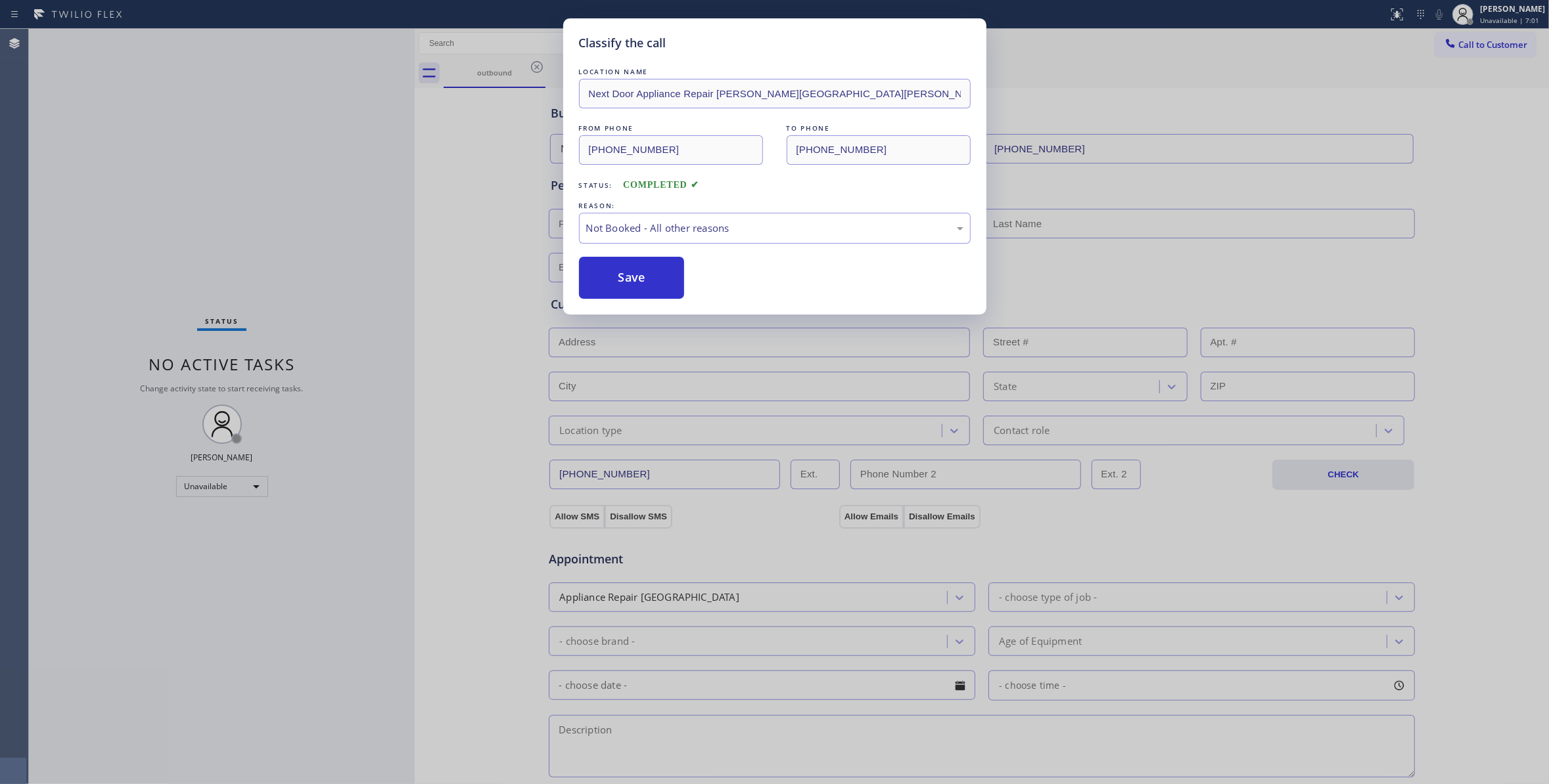
click at [613, 277] on button "Save" at bounding box center [631, 278] width 106 height 42
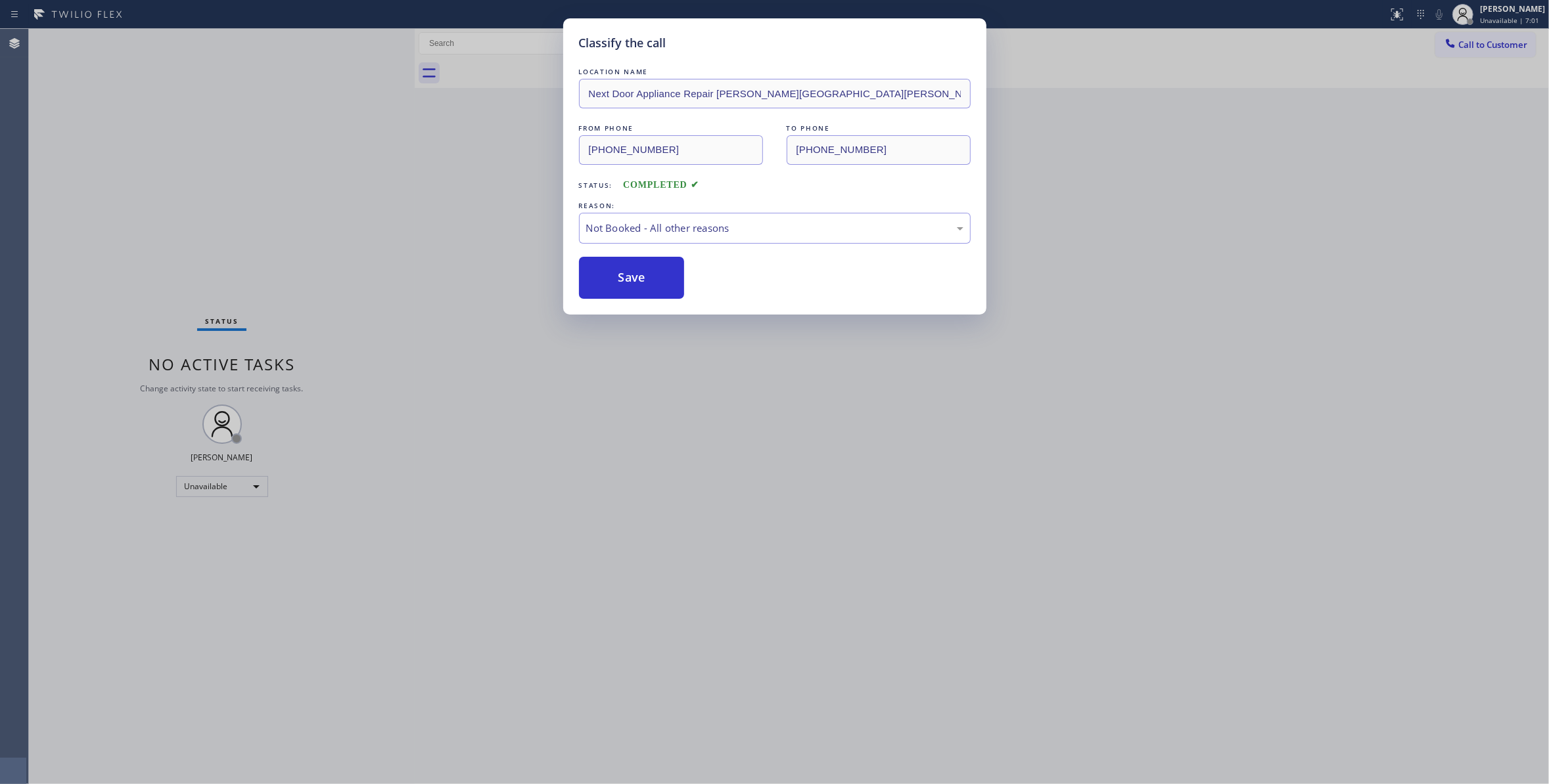
click at [613, 277] on button "Save" at bounding box center [631, 278] width 106 height 42
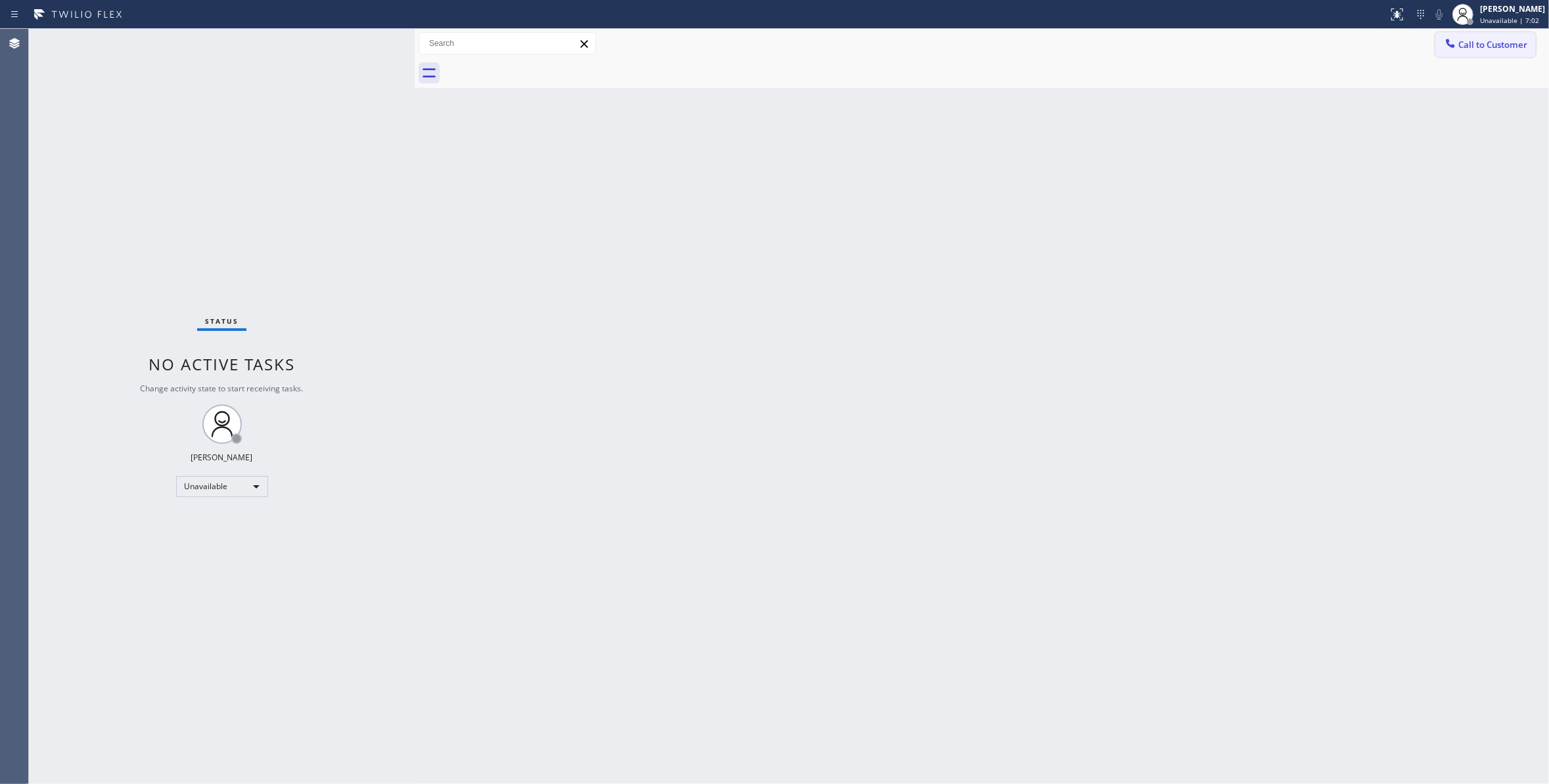
click at [1491, 47] on span "Call to Customer" at bounding box center [1492, 45] width 69 height 12
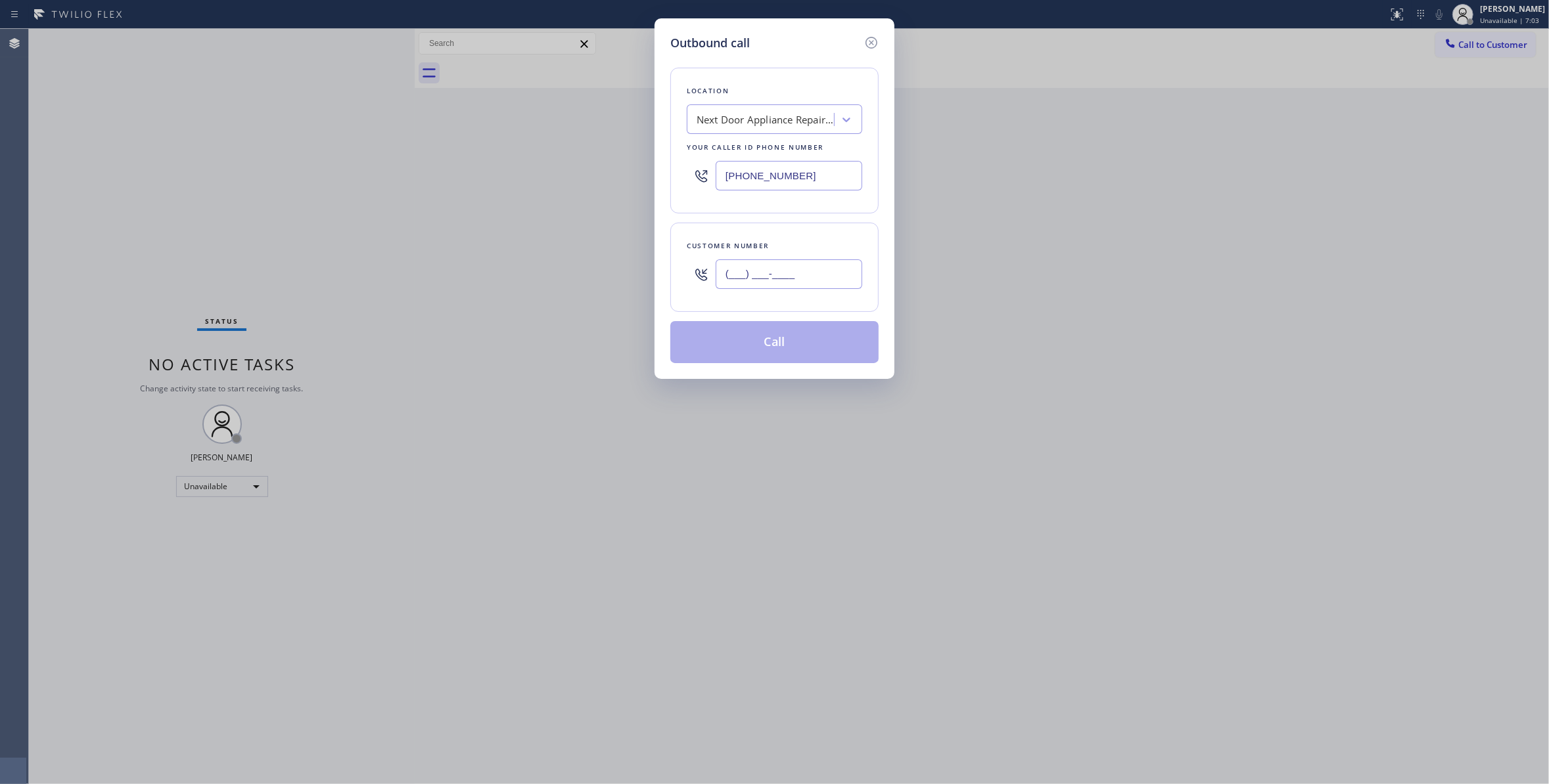
click at [720, 266] on input "(___) ___-____" at bounding box center [789, 274] width 147 height 30
paste input "986) 286-1401"
type input "(986) 286-1401"
click at [757, 347] on button "Call" at bounding box center [774, 342] width 208 height 42
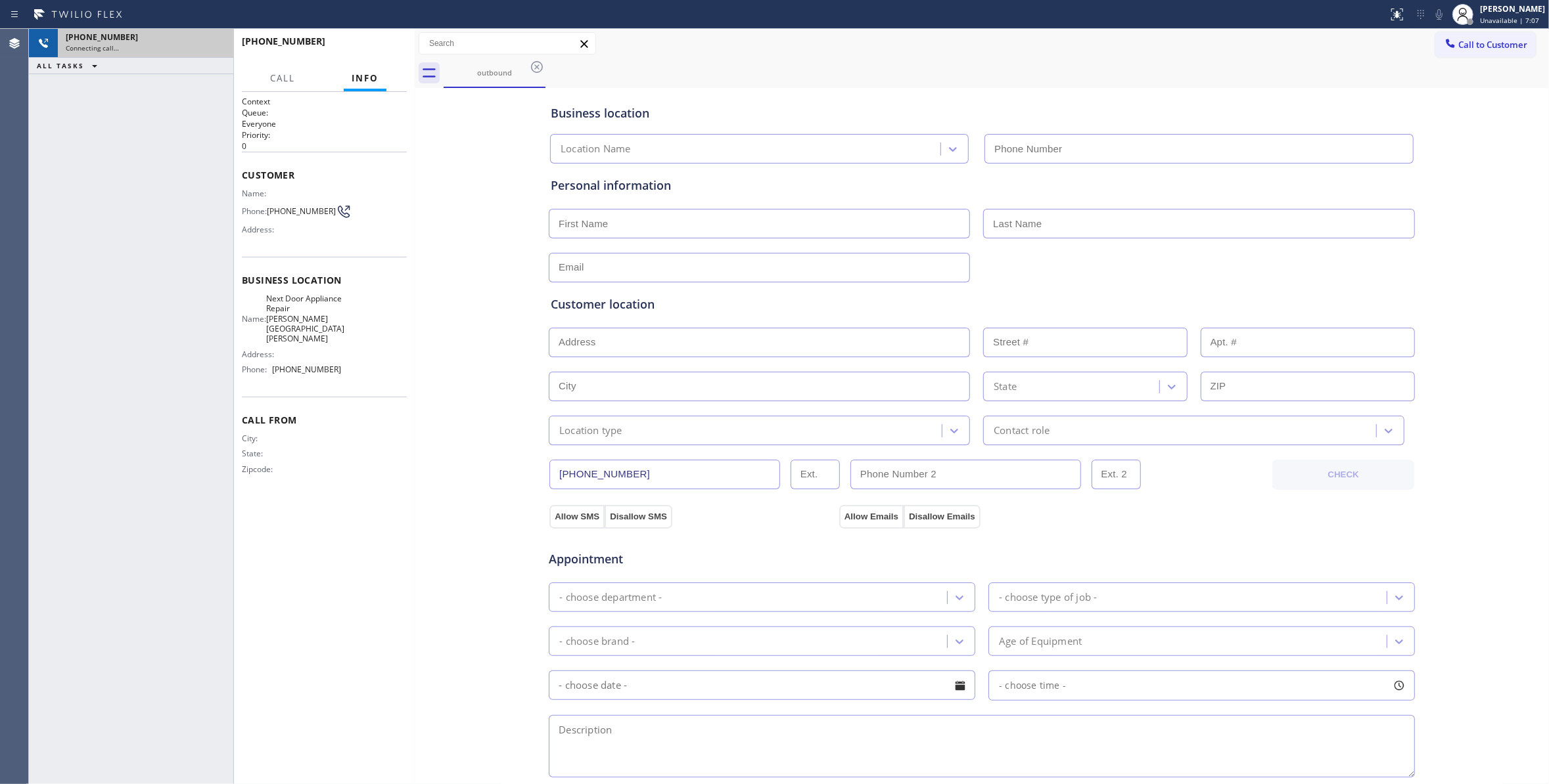
type input "(470) 782-9857"
click at [214, 48] on icon at bounding box center [216, 43] width 16 height 16
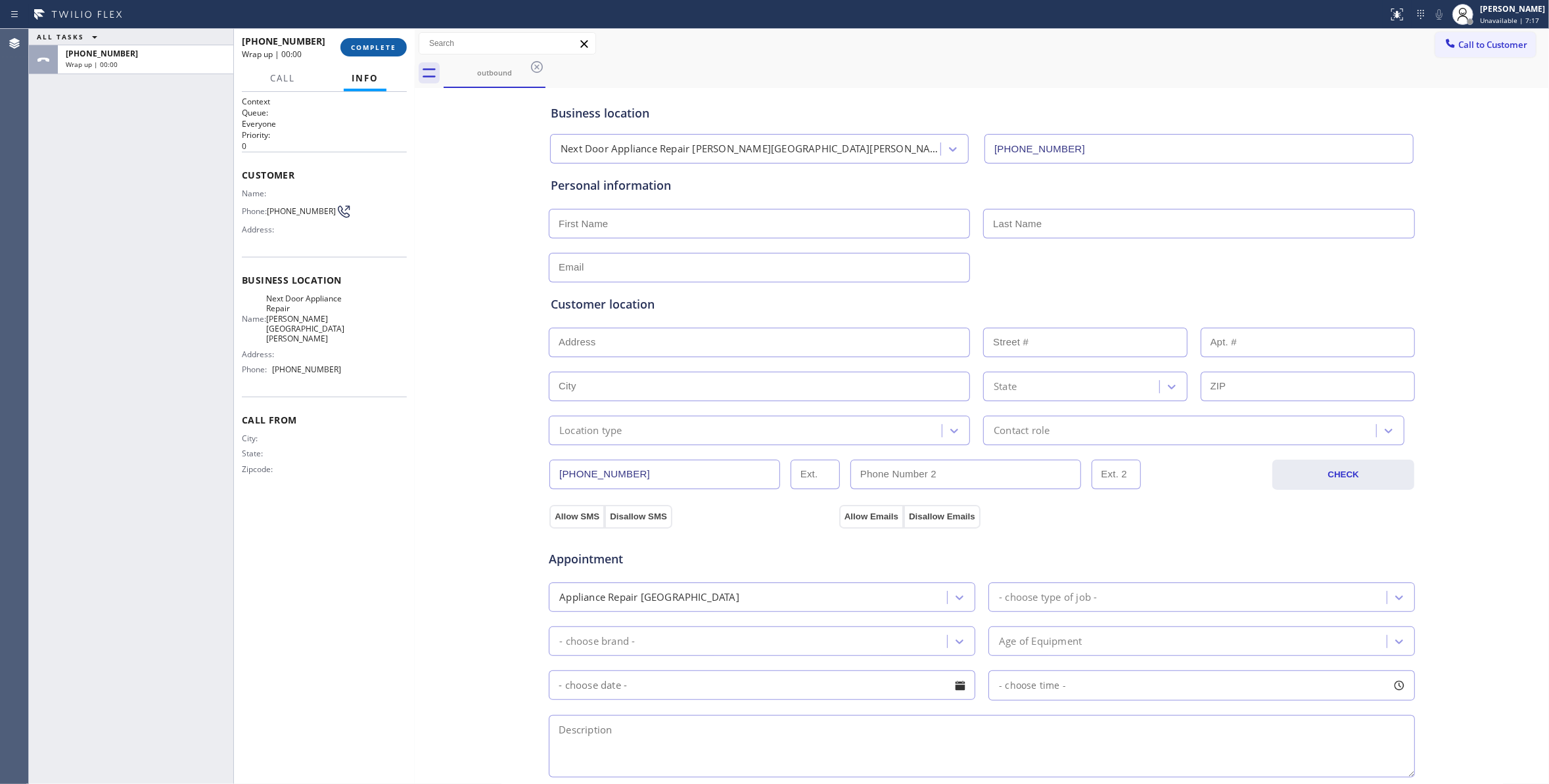
click at [368, 56] on button "COMPLETE" at bounding box center [373, 47] width 66 height 18
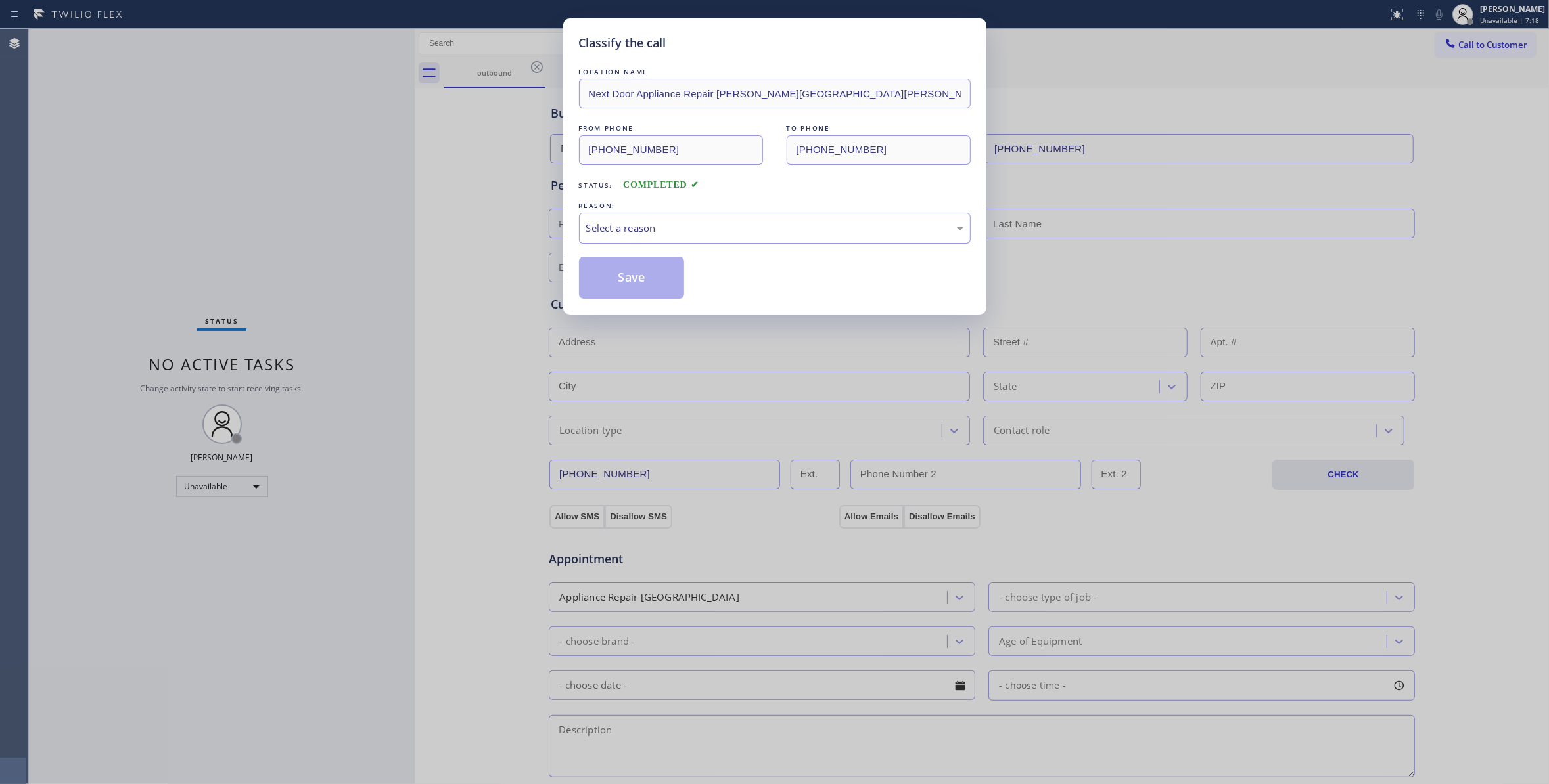
click at [642, 243] on div "Select a reason" at bounding box center [774, 228] width 392 height 31
click at [623, 281] on button "Save" at bounding box center [631, 278] width 106 height 42
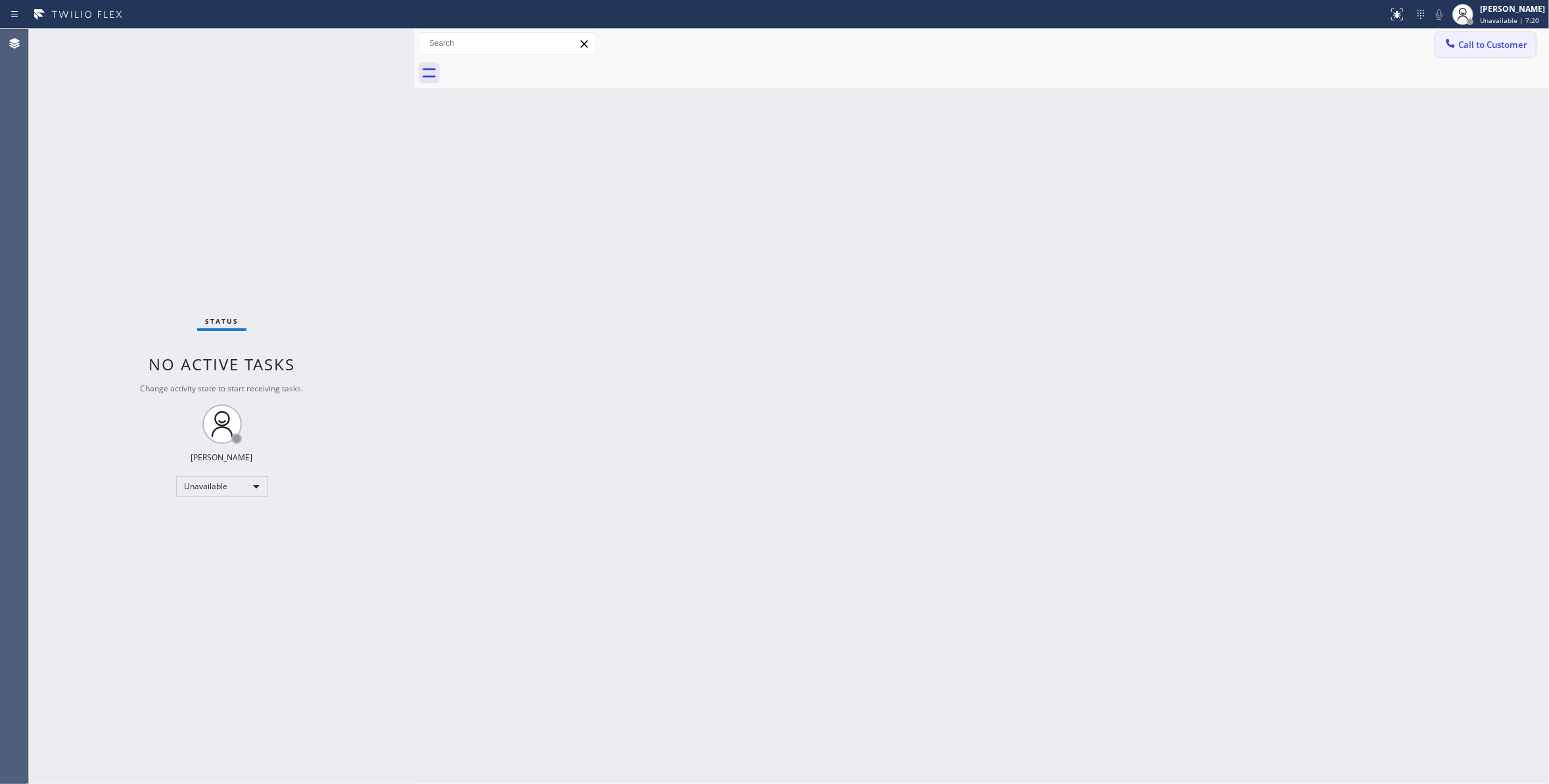
click at [1494, 47] on span "Call to Customer" at bounding box center [1492, 45] width 69 height 12
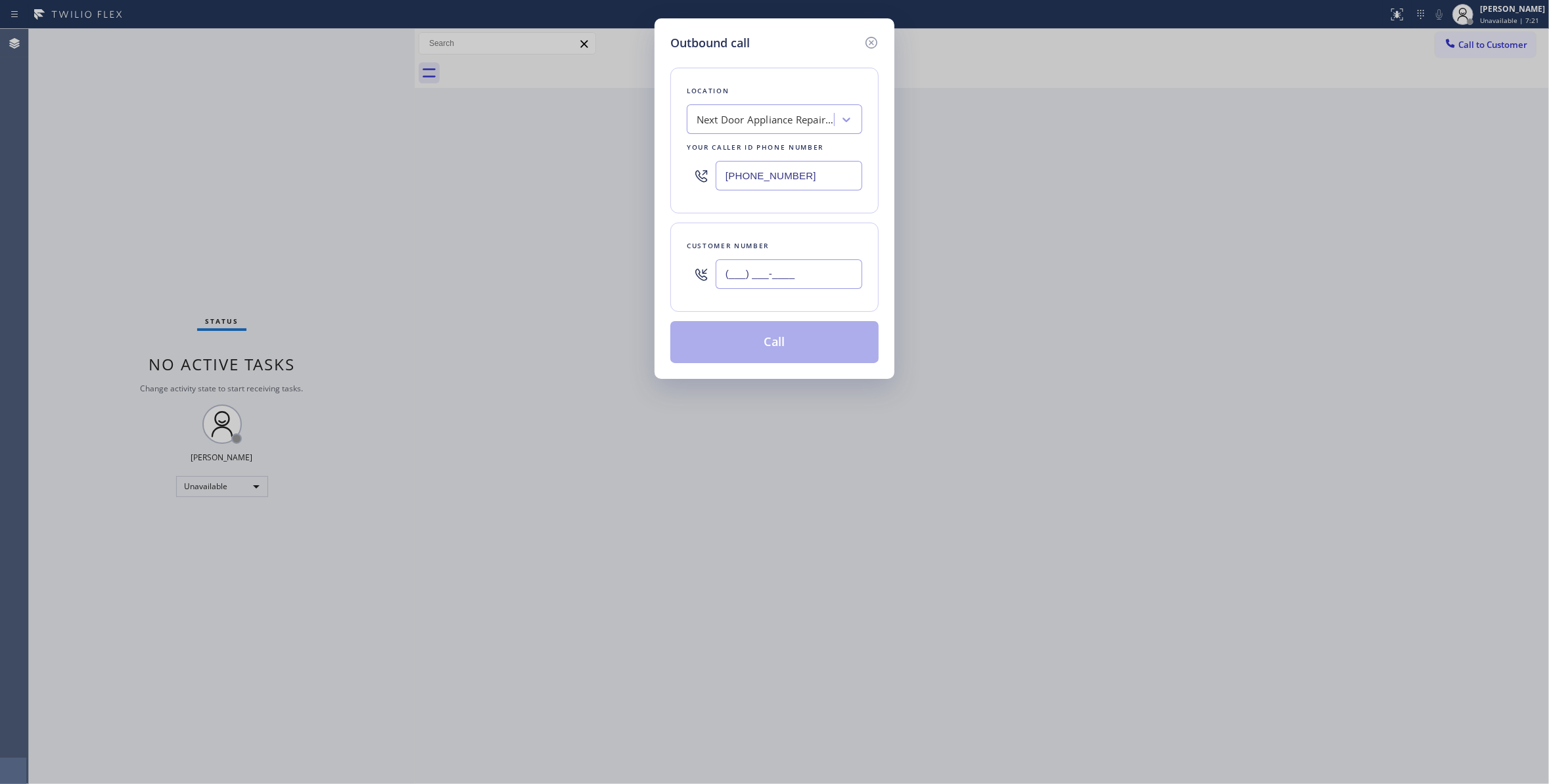
click at [786, 268] on input "(___) ___-____" at bounding box center [789, 274] width 147 height 30
paste input "986) 286-1401"
type input "(986) 286-1401"
click at [726, 343] on button "Call" at bounding box center [774, 342] width 208 height 42
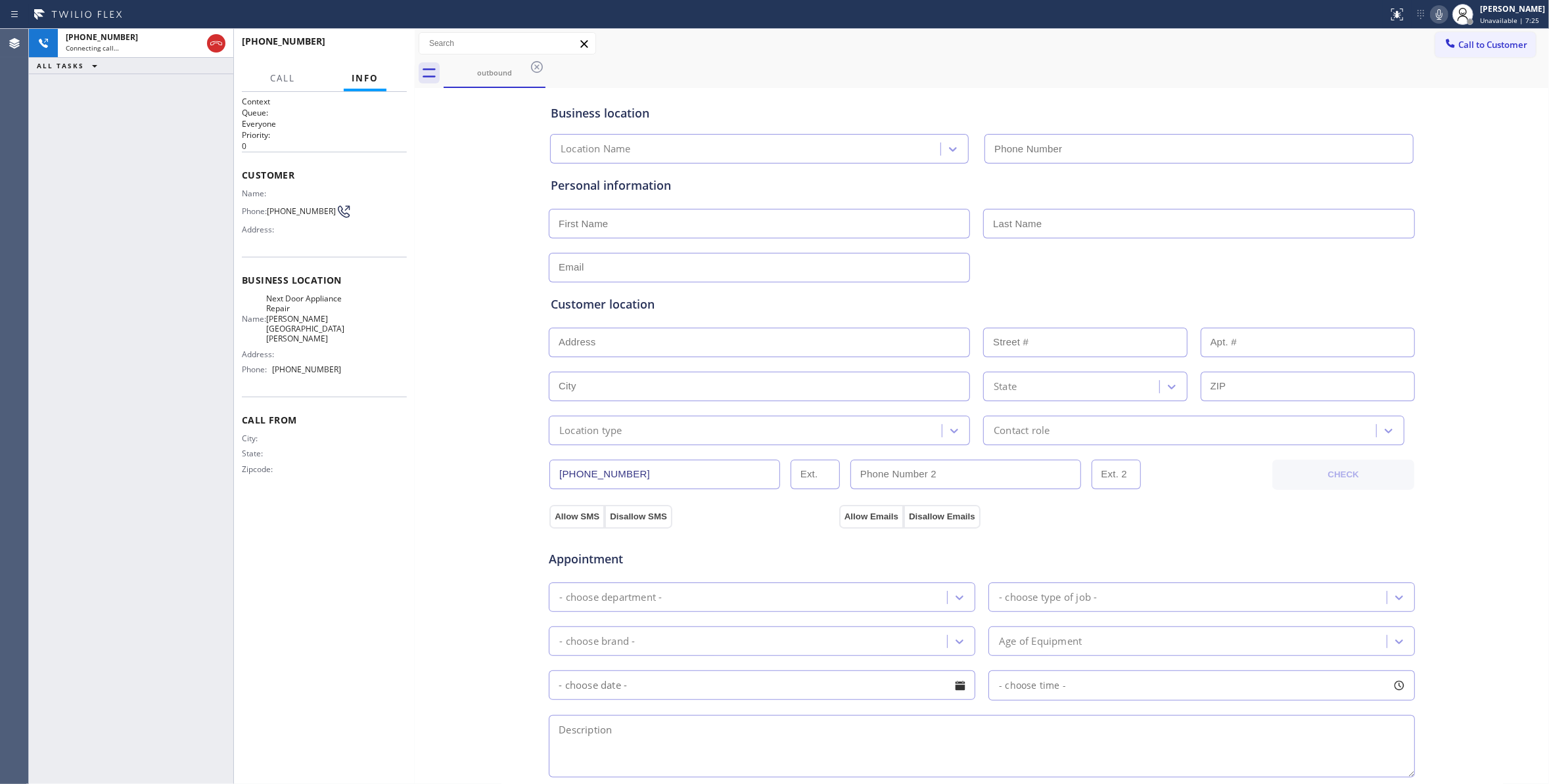
type input "(470) 782-9857"
drag, startPoint x: 216, startPoint y: 38, endPoint x: 295, endPoint y: 53, distance: 80.4
click at [217, 39] on icon at bounding box center [216, 43] width 16 height 16
click at [384, 50] on span "HANG UP" at bounding box center [376, 48] width 40 height 10
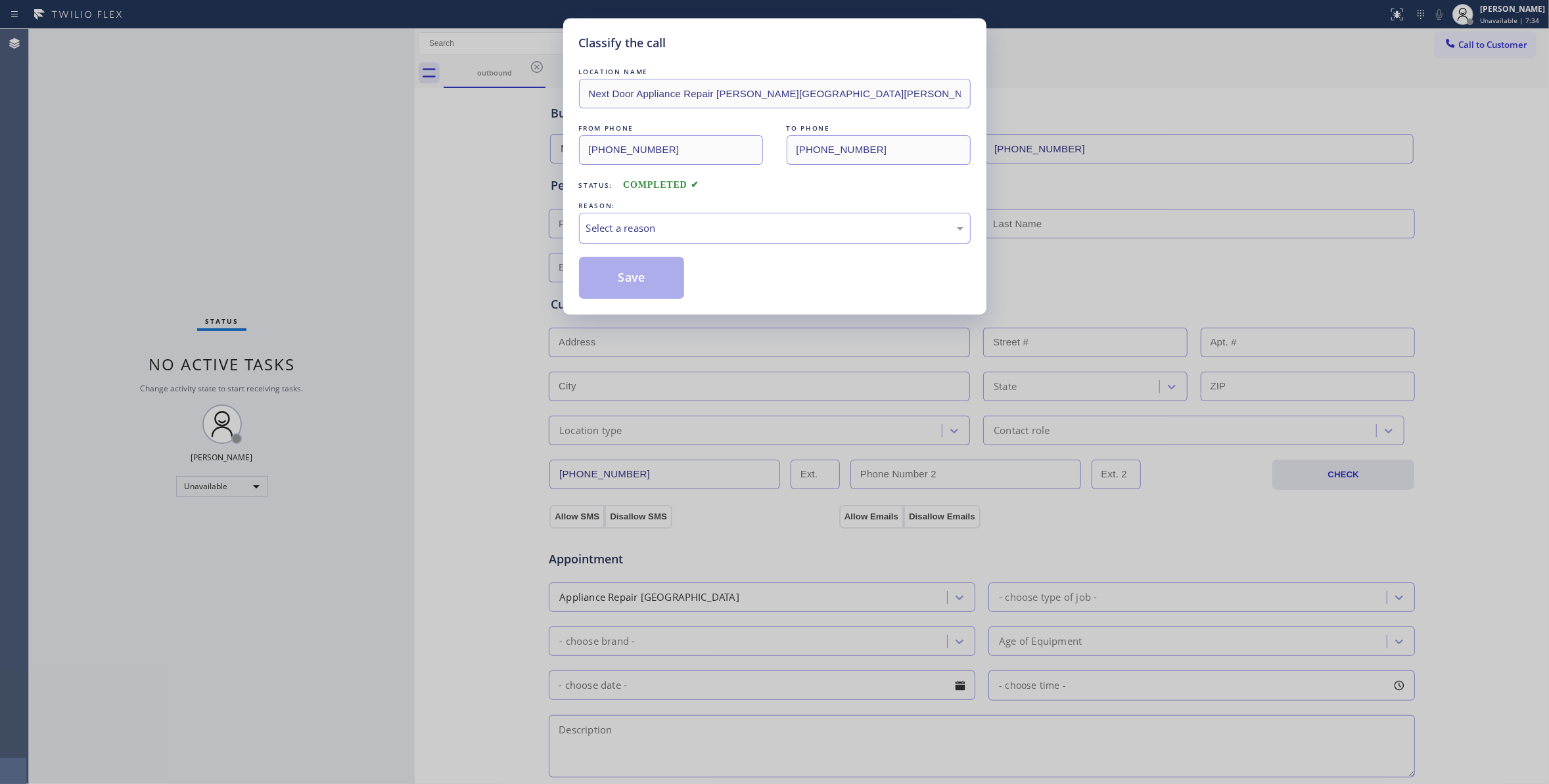
click at [679, 232] on div "Select a reason" at bounding box center [774, 228] width 377 height 15
click at [646, 300] on div "Classify the call LOCATION NAME Next Door Appliance Repair Castleberry Hill FRO…" at bounding box center [775, 166] width 423 height 296
click at [621, 282] on button "Save" at bounding box center [631, 278] width 106 height 42
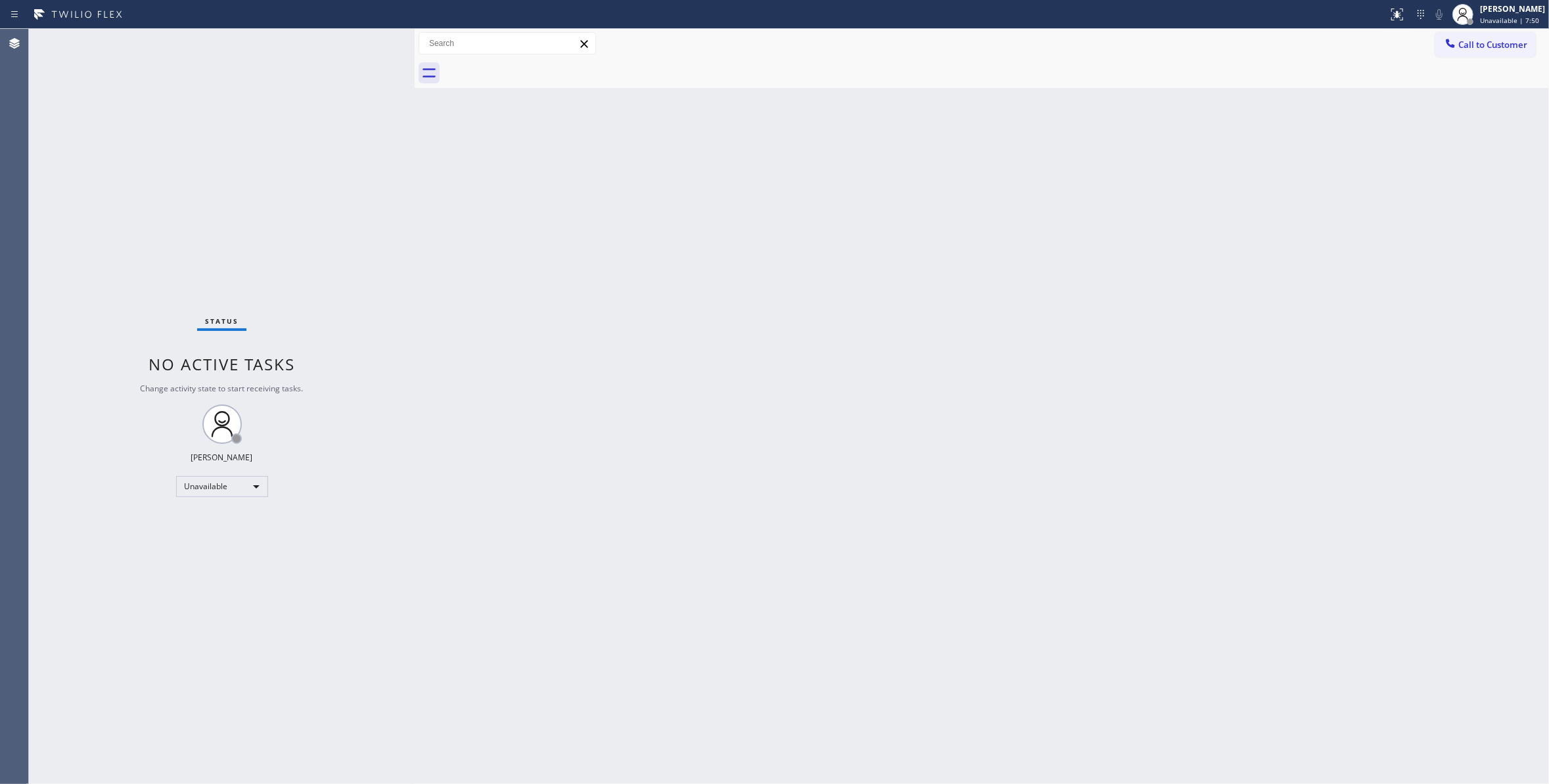
drag, startPoint x: 80, startPoint y: 246, endPoint x: 88, endPoint y: 234, distance: 14.4
click at [80, 245] on div "Status No active tasks Change activity state to start receiving tasks. Louis Ma…" at bounding box center [221, 406] width 385 height 755
click at [1491, 50] on span "Call to Customer" at bounding box center [1492, 45] width 69 height 12
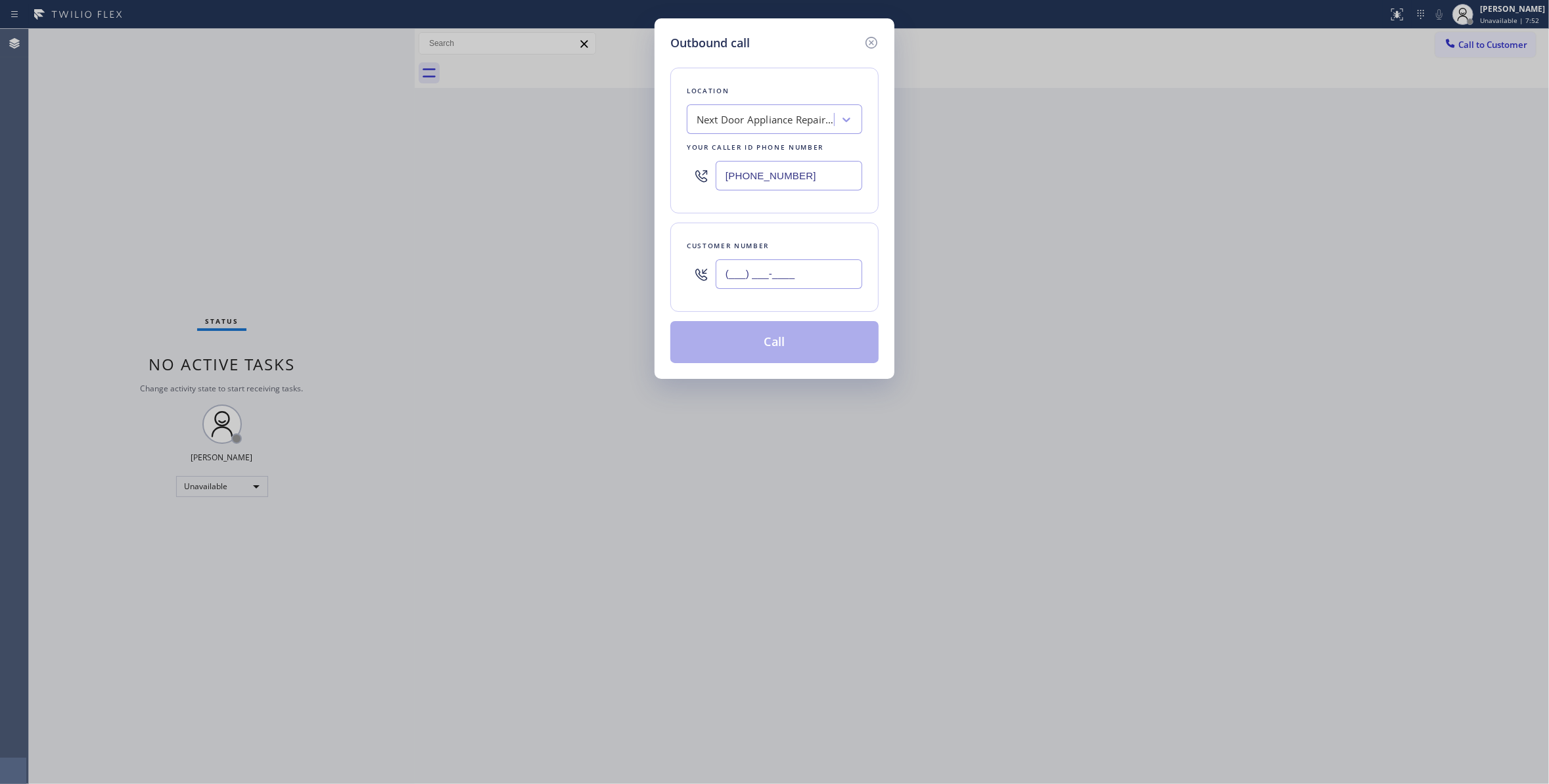
click at [791, 282] on input "(___) ___-____" at bounding box center [789, 274] width 147 height 30
paste input "986) 286-1401"
type input "(986) 286-1401"
click at [739, 355] on button "Call" at bounding box center [774, 342] width 208 height 42
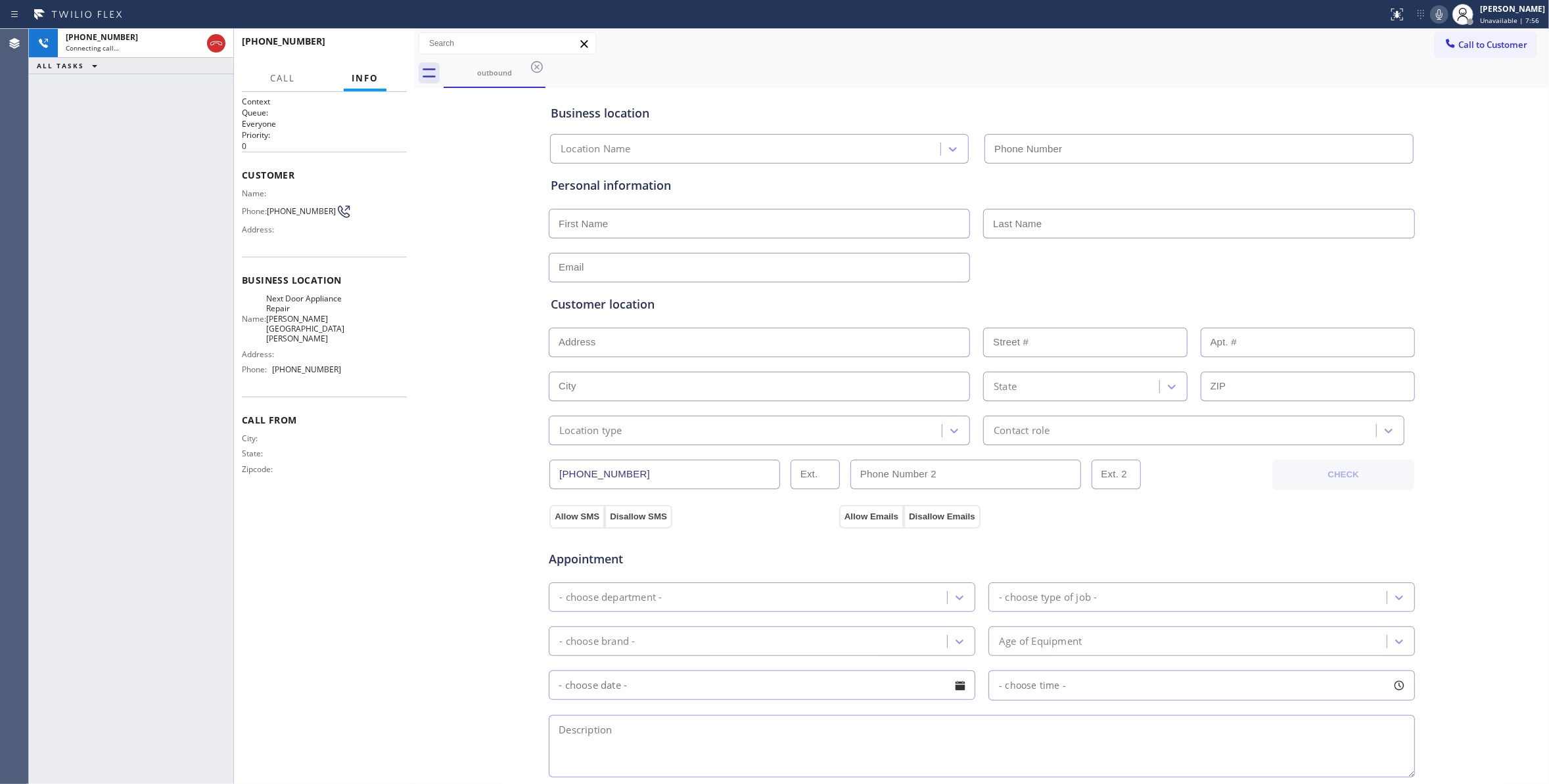
type input "(470) 782-9857"
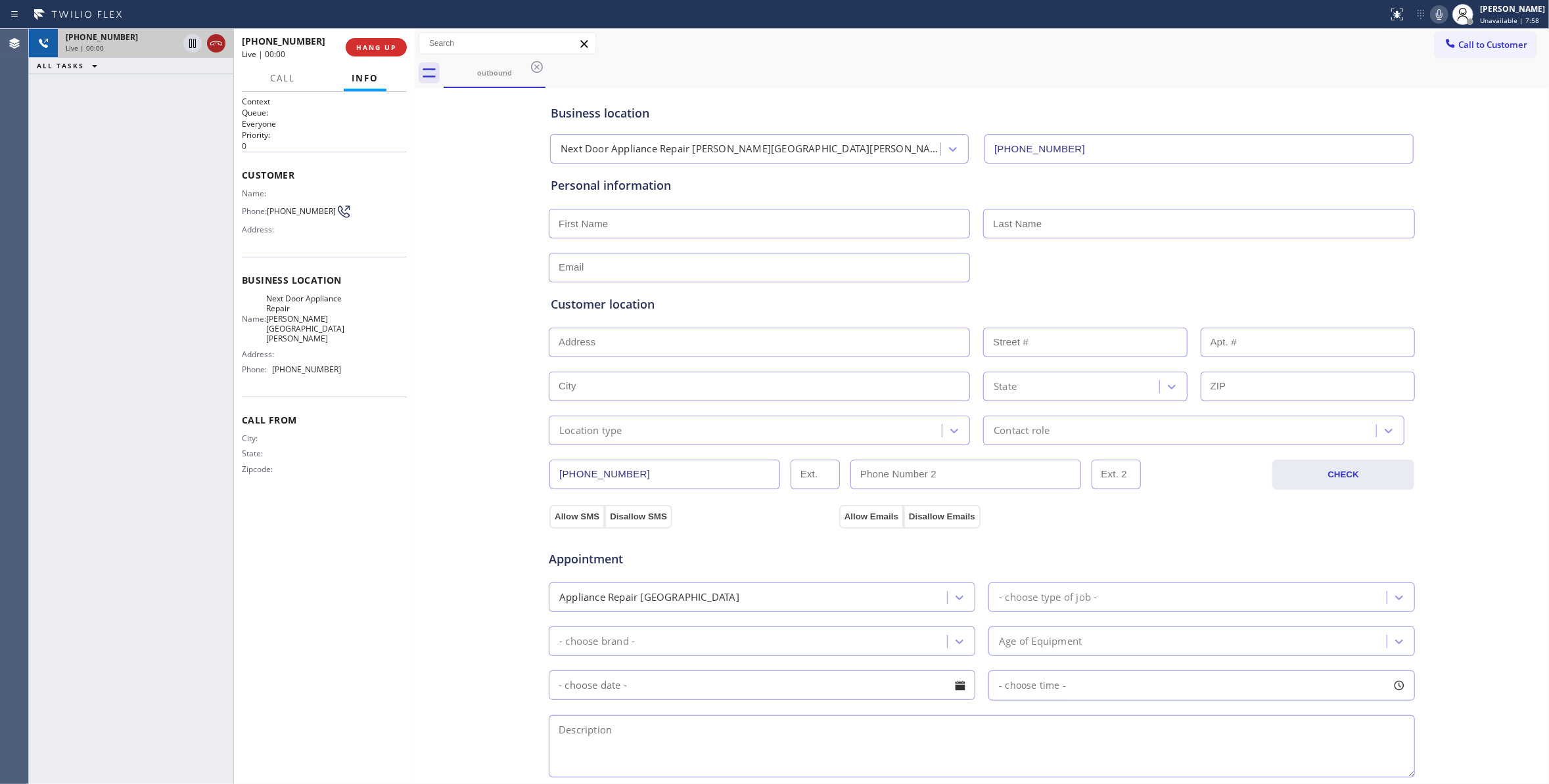
click at [215, 41] on icon at bounding box center [215, 43] width 12 height 4
click at [377, 43] on span "HANG UP" at bounding box center [376, 48] width 40 height 10
click at [378, 43] on span "COMPLETE" at bounding box center [373, 48] width 45 height 10
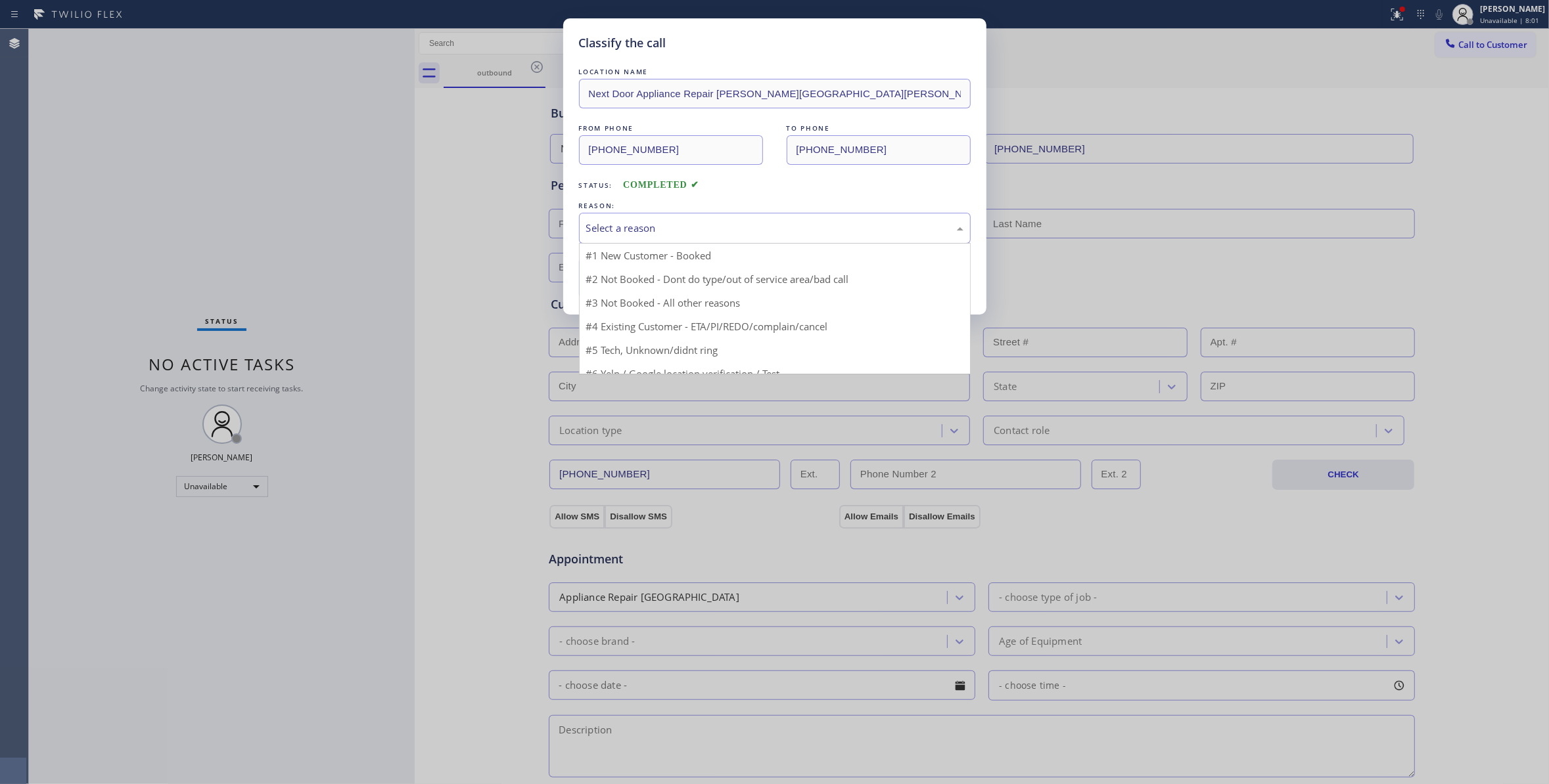
click at [620, 229] on div "Select a reason" at bounding box center [774, 228] width 377 height 15
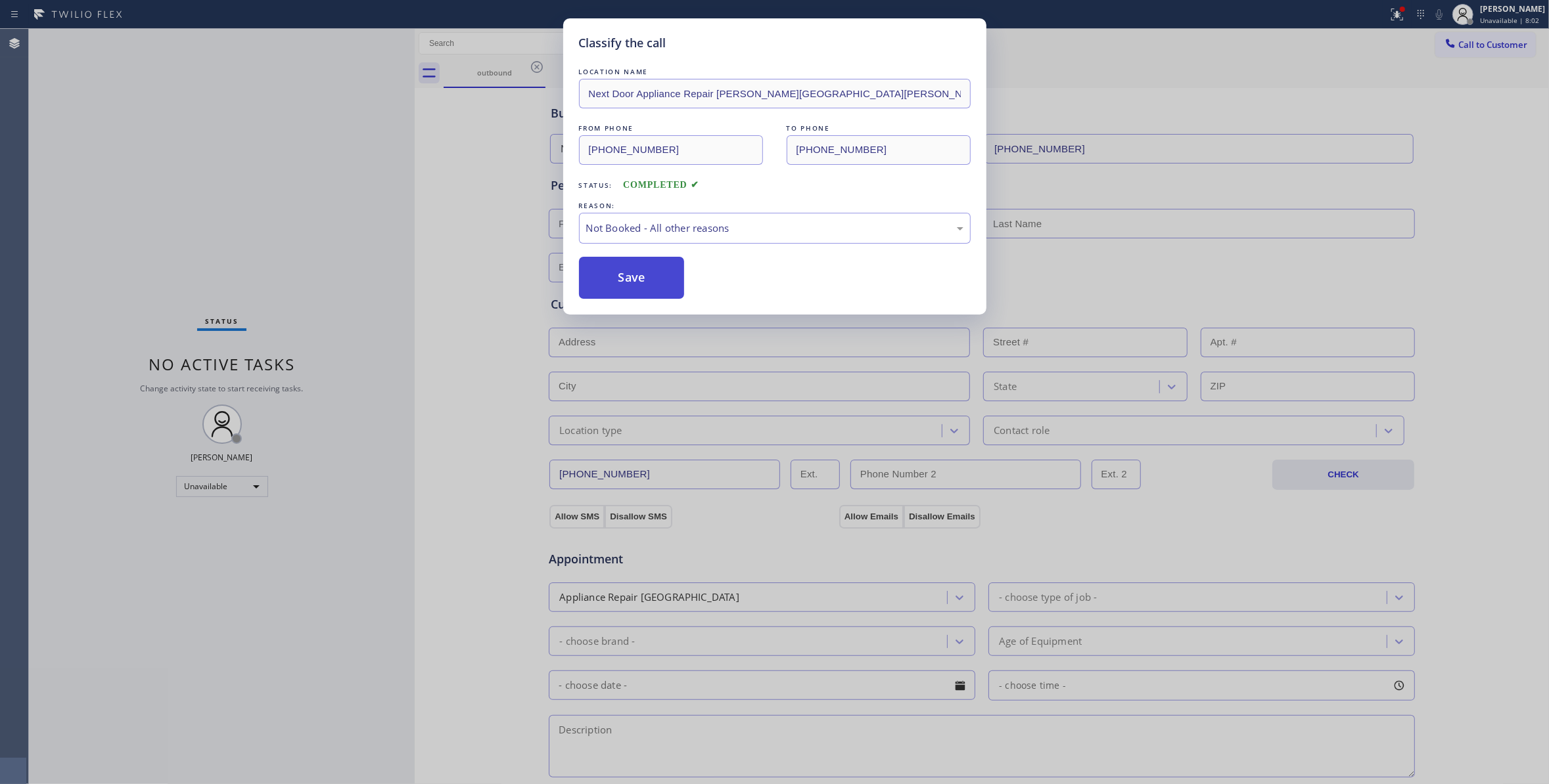
click at [616, 279] on button "Save" at bounding box center [631, 278] width 106 height 42
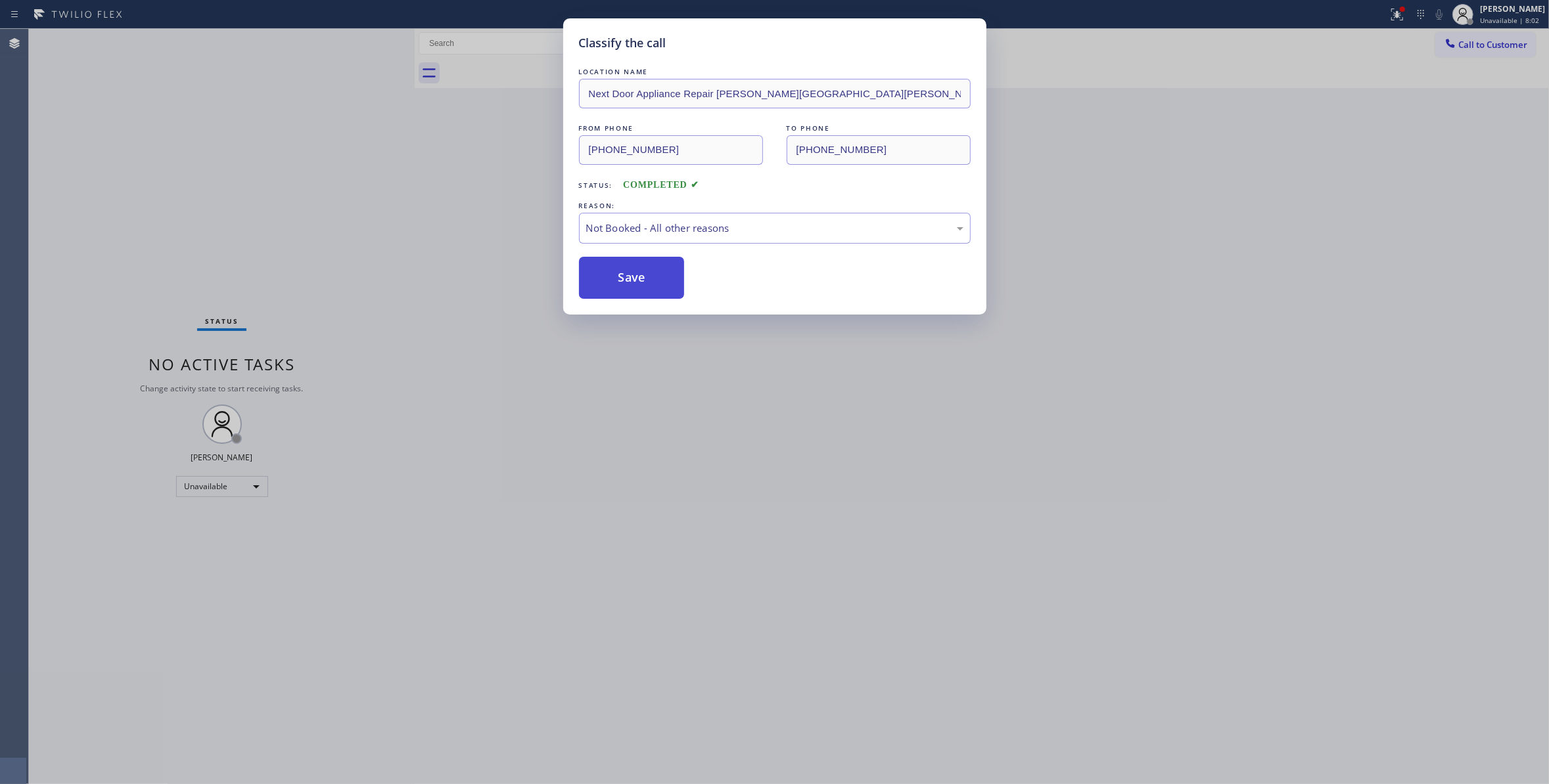
click at [616, 279] on button "Save" at bounding box center [631, 278] width 106 height 42
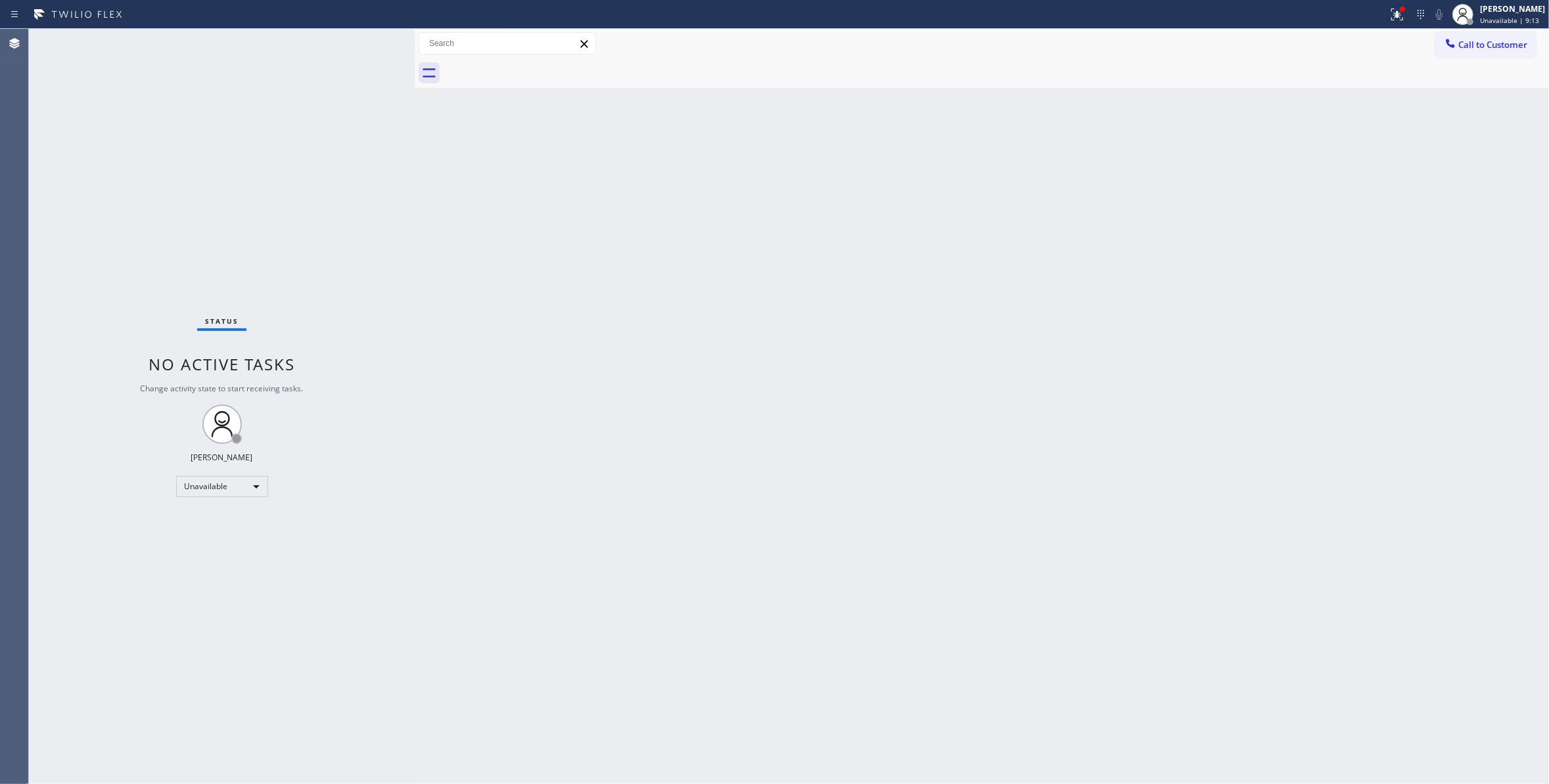
drag, startPoint x: 1502, startPoint y: 43, endPoint x: 1344, endPoint y: 63, distance: 159.3
click at [1499, 43] on span "Call to Customer" at bounding box center [1492, 45] width 69 height 12
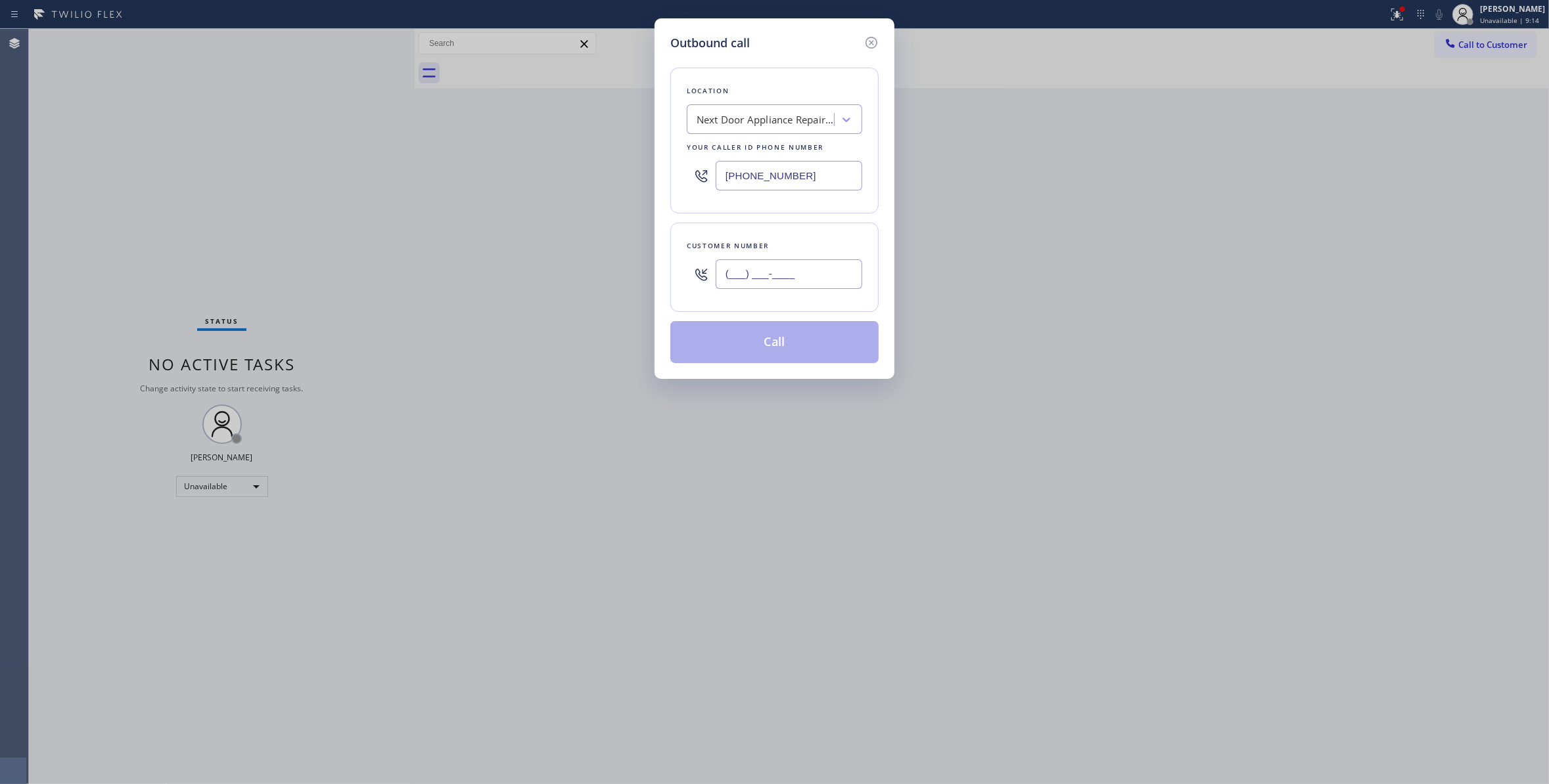
click at [745, 274] on input "(___) ___-____" at bounding box center [789, 274] width 147 height 30
paste input "408) 621-5550"
type input "(408) 621-5550"
drag, startPoint x: 842, startPoint y: 174, endPoint x: -131, endPoint y: 143, distance: 973.5
click at [0, 143] on html "Status report Issues detected These issues could affect your workflow. Please c…" at bounding box center [774, 392] width 1549 height 784
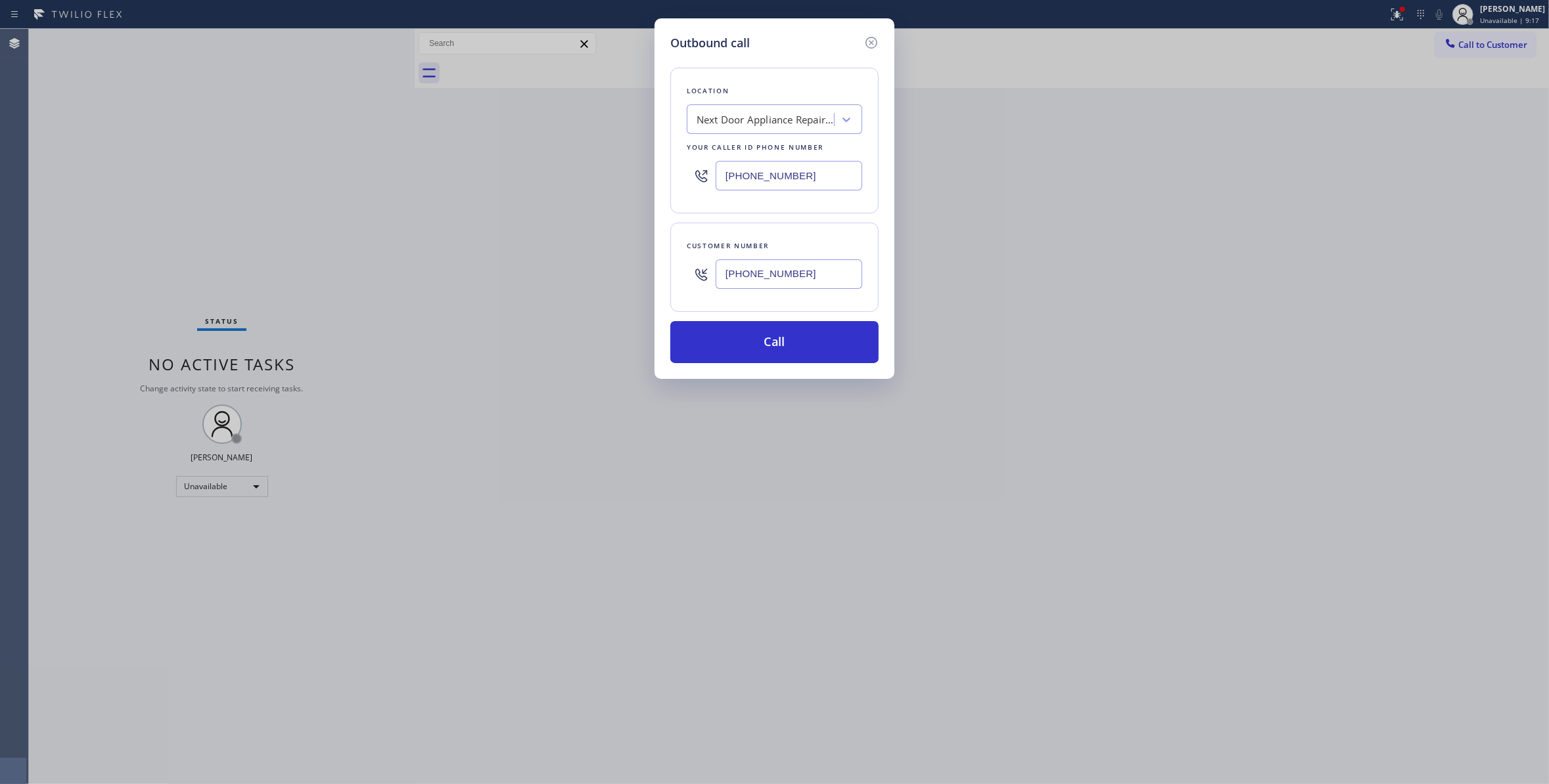
paste input "08) 621-5550"
type input "(470) 782-9857"
drag, startPoint x: 820, startPoint y: 279, endPoint x: 432, endPoint y: 266, distance: 388.2
click at [402, 258] on div "Outbound call Location Next Door Appliance Repair Castleberry Hill Your caller …" at bounding box center [774, 392] width 1549 height 784
paste input "text"
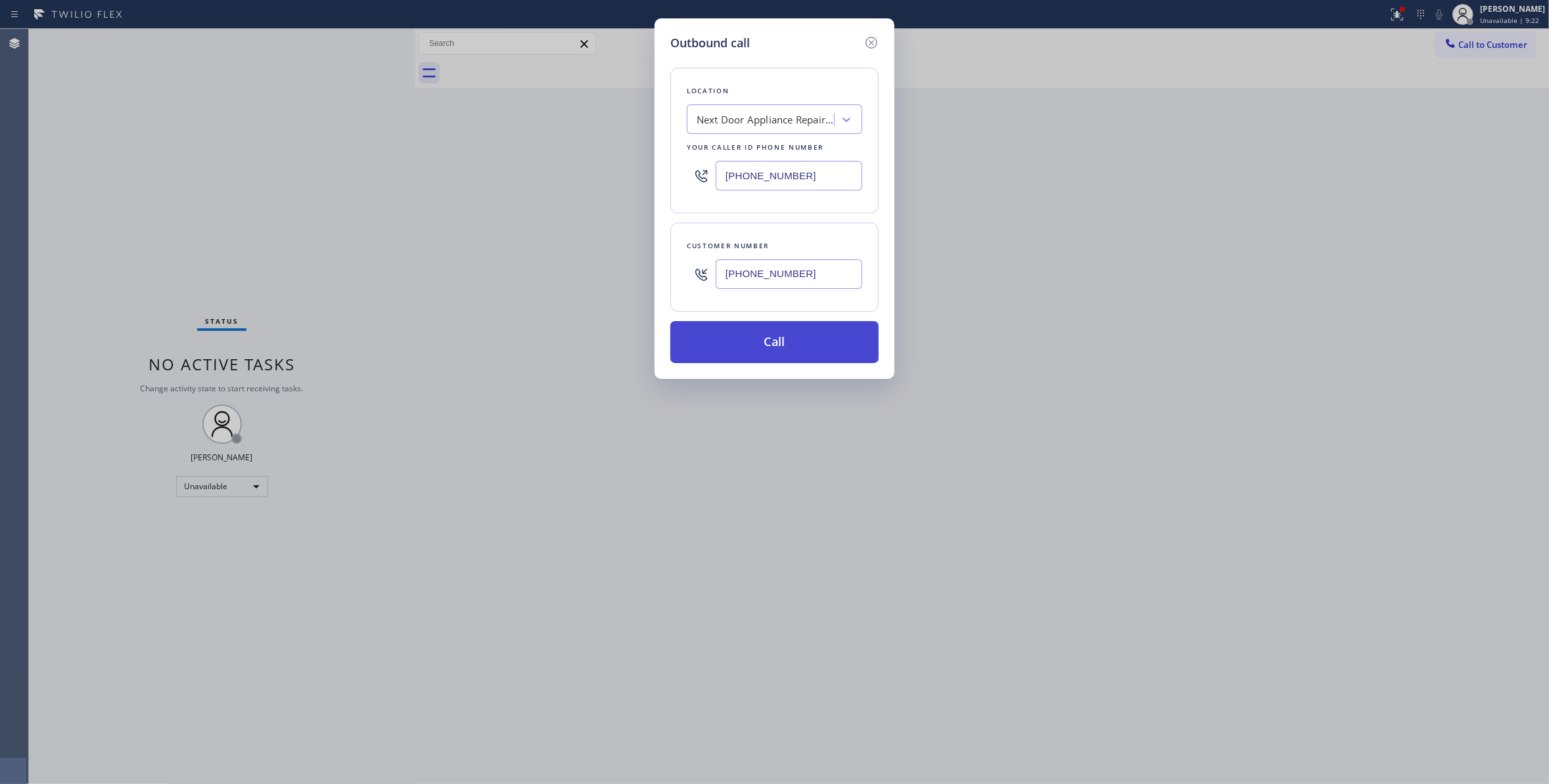
type input "(408) 621-5550"
click at [809, 341] on button "Call" at bounding box center [774, 342] width 208 height 42
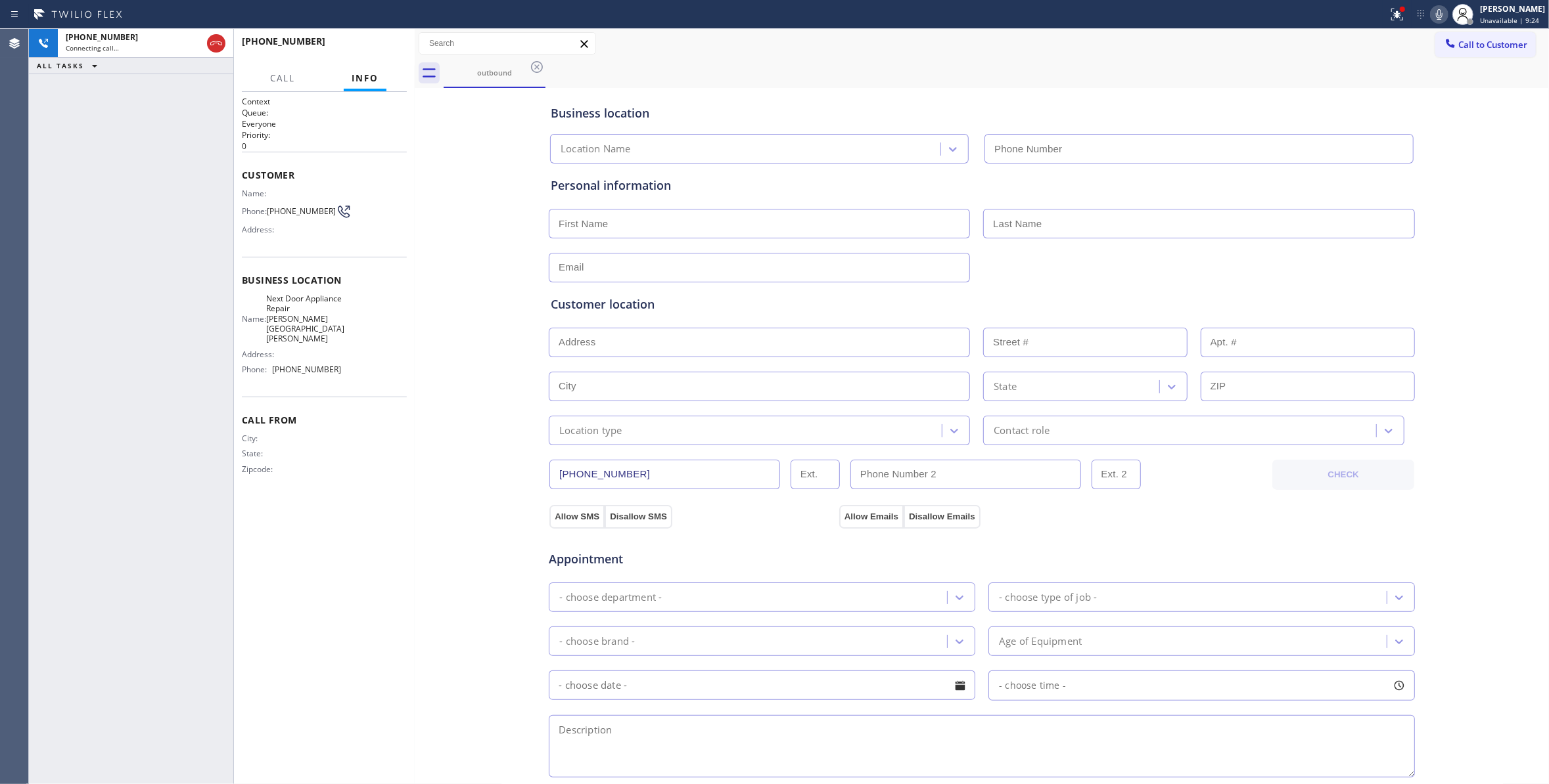
type input "(470) 782-9857"
click at [1389, 10] on icon at bounding box center [1397, 14] width 16 height 16
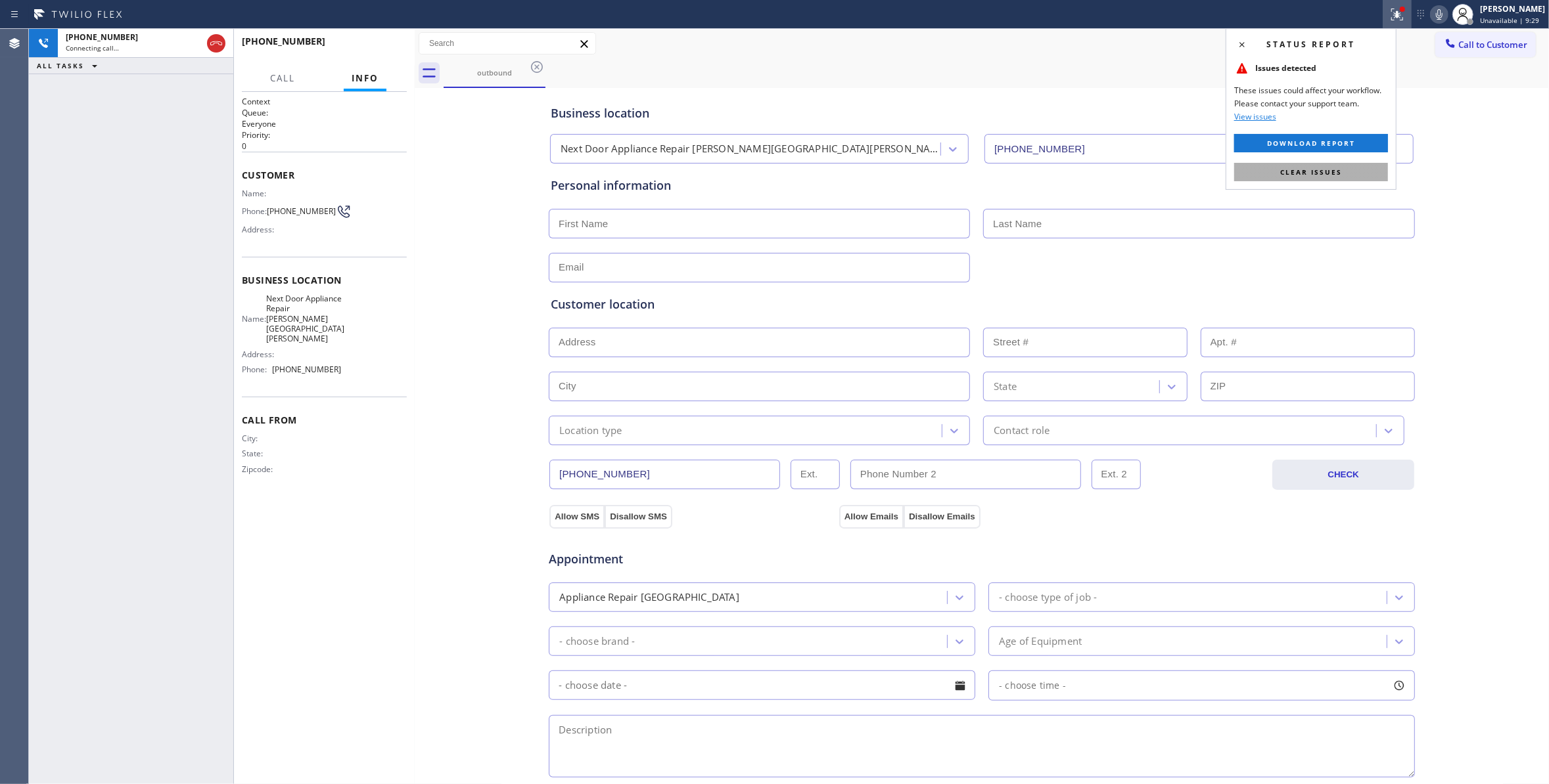
click at [1312, 172] on span "Clear issues" at bounding box center [1310, 172] width 61 height 10
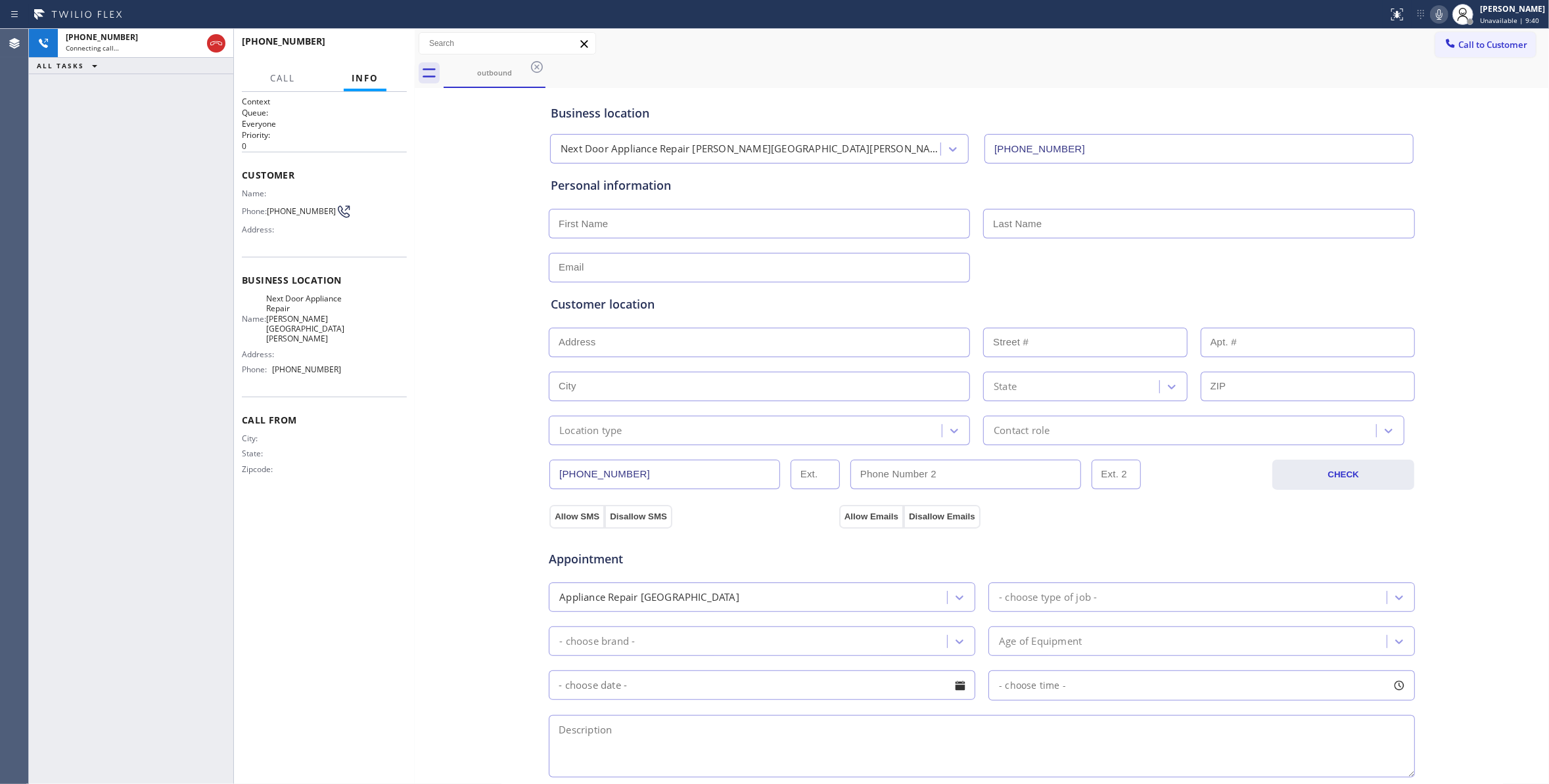
click at [461, 269] on div "Business location Next Door Appliance Repair Castleberry Hill (470) 782-9857 Pe…" at bounding box center [982, 539] width 1128 height 897
click at [358, 53] on button "HANG UP" at bounding box center [376, 47] width 61 height 18
click at [358, 53] on button "COMPLETE" at bounding box center [373, 47] width 66 height 18
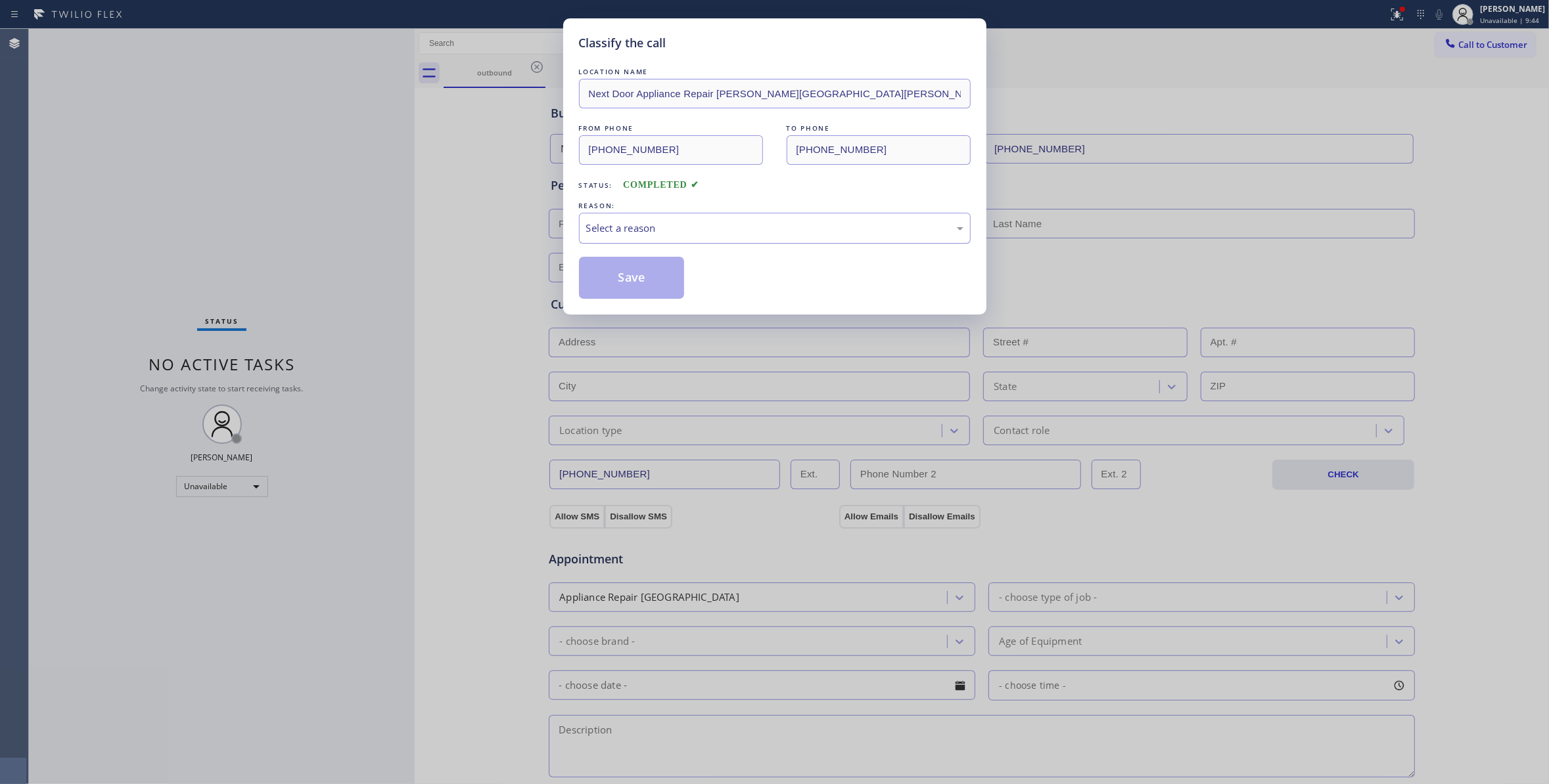
click at [623, 221] on div "Select a reason" at bounding box center [774, 228] width 377 height 15
click at [634, 276] on button "Save" at bounding box center [631, 278] width 106 height 42
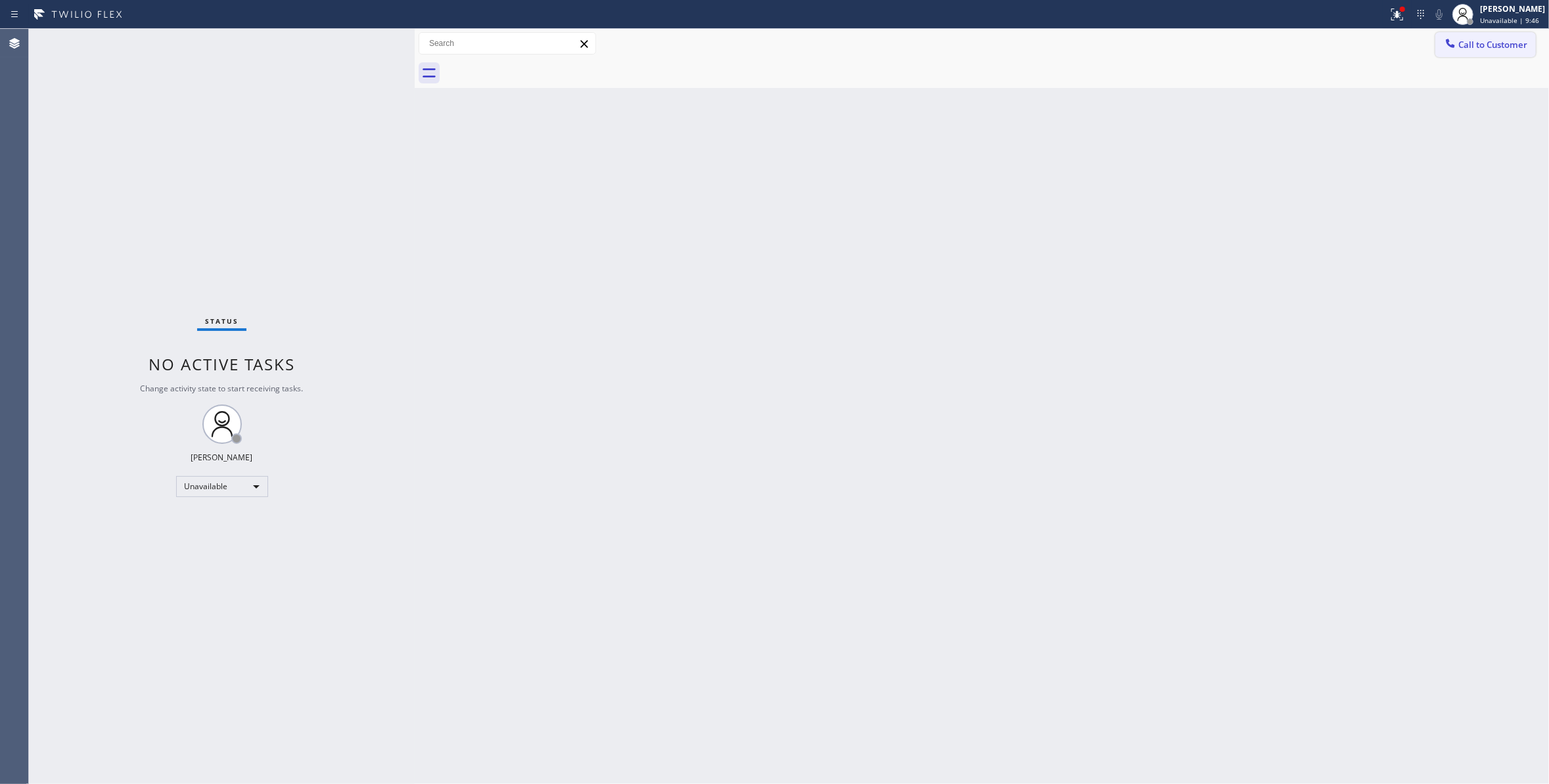
click at [1506, 43] on span "Call to Customer" at bounding box center [1492, 45] width 69 height 12
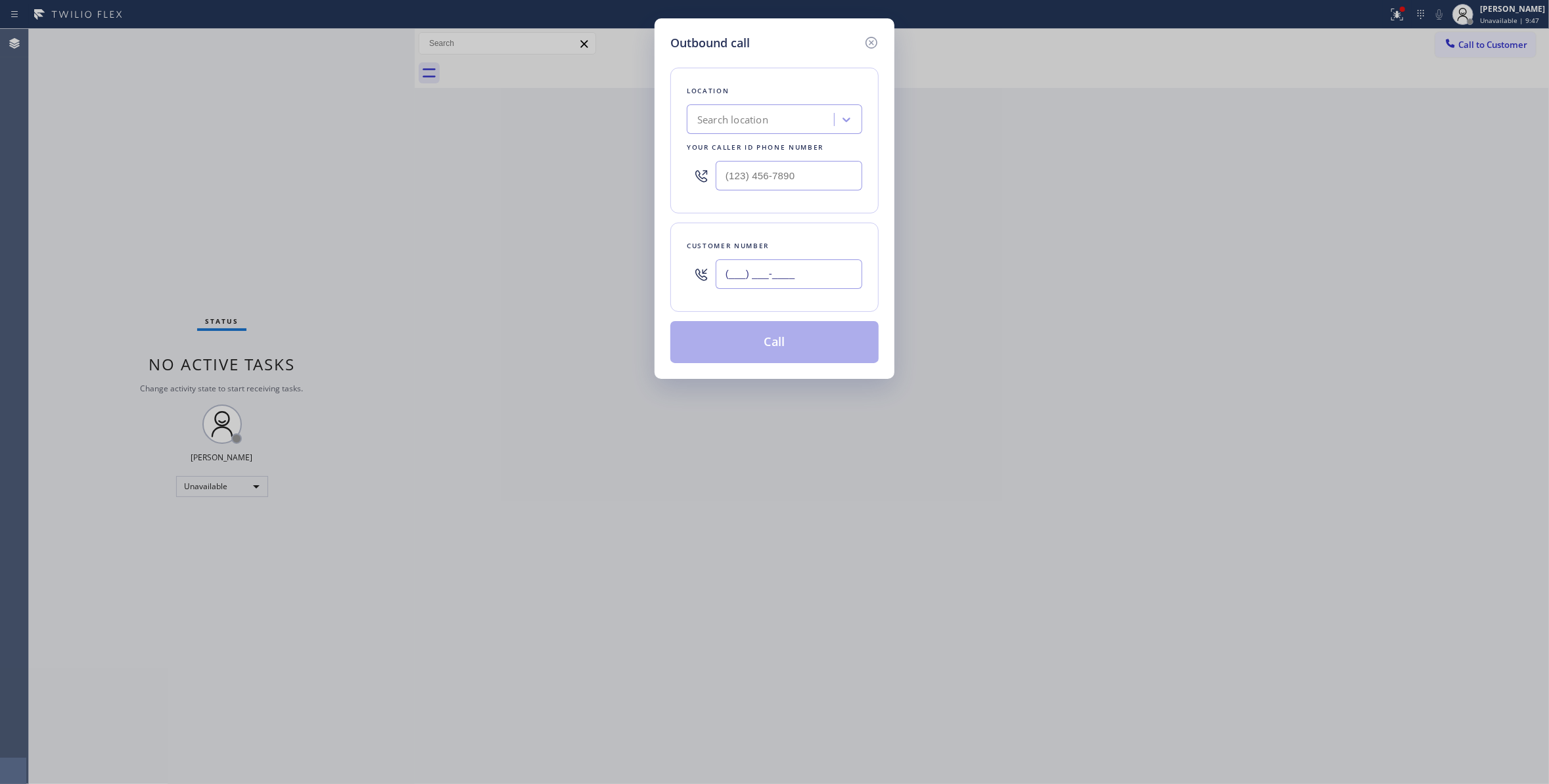
click at [798, 285] on input "(___) ___-____" at bounding box center [789, 274] width 147 height 30
paste input "408) 621-5550"
type input "(408) 621-5550"
click at [685, 306] on div "Customer number (408) 621-5550" at bounding box center [774, 267] width 208 height 89
paste input "408) 621-5550"
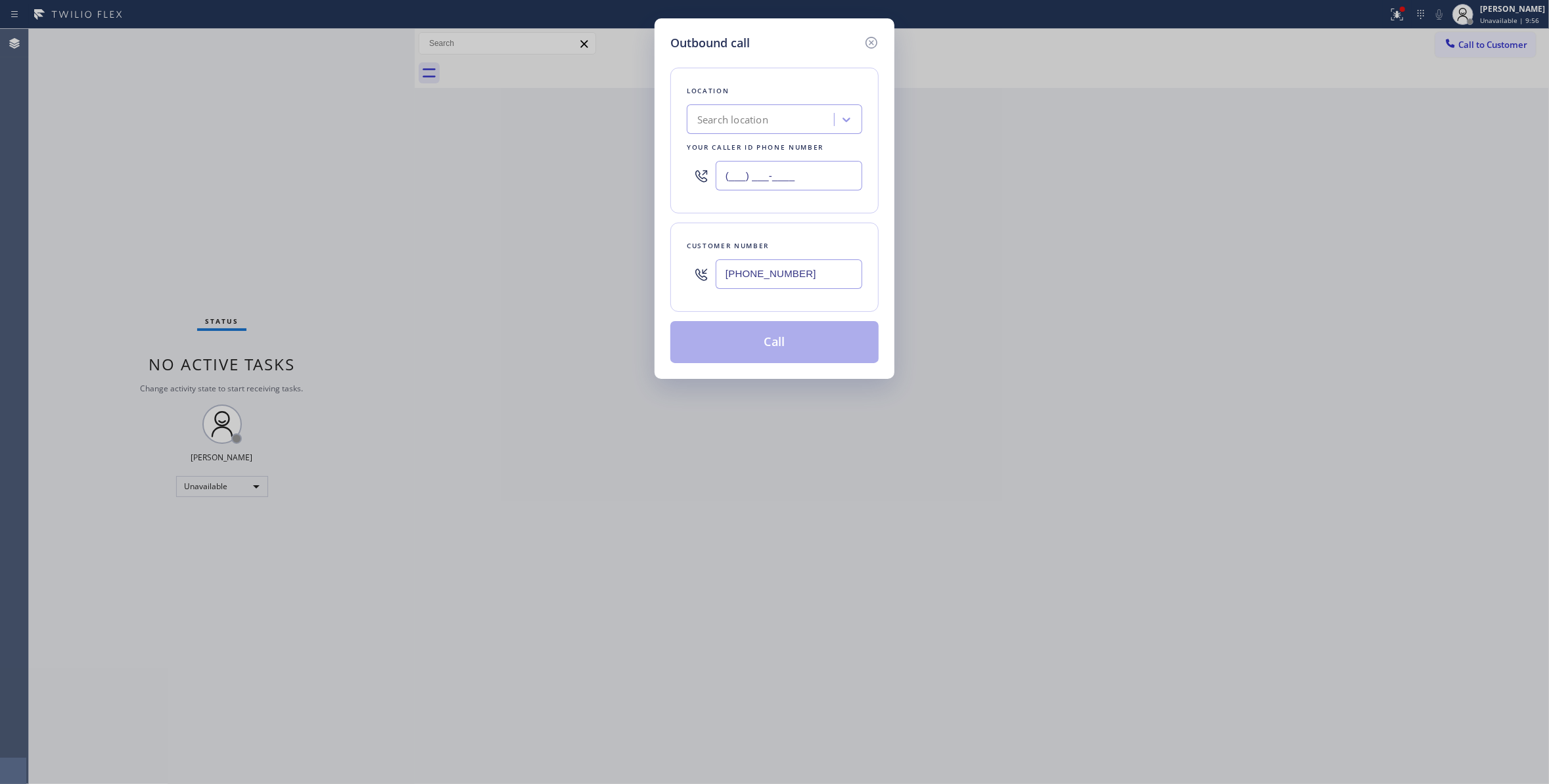
drag, startPoint x: 819, startPoint y: 172, endPoint x: 301, endPoint y: 163, distance: 518.1
click at [301, 163] on div "Outbound call Location Search location Your caller id phone number (___) ___-__…" at bounding box center [774, 392] width 1549 height 784
drag, startPoint x: 824, startPoint y: 272, endPoint x: 610, endPoint y: 258, distance: 214.5
click at [610, 258] on div "Outbound call Location Search location Your caller id phone number (408) 621-55…" at bounding box center [774, 392] width 1549 height 784
drag, startPoint x: 873, startPoint y: 182, endPoint x: 858, endPoint y: 177, distance: 15.8
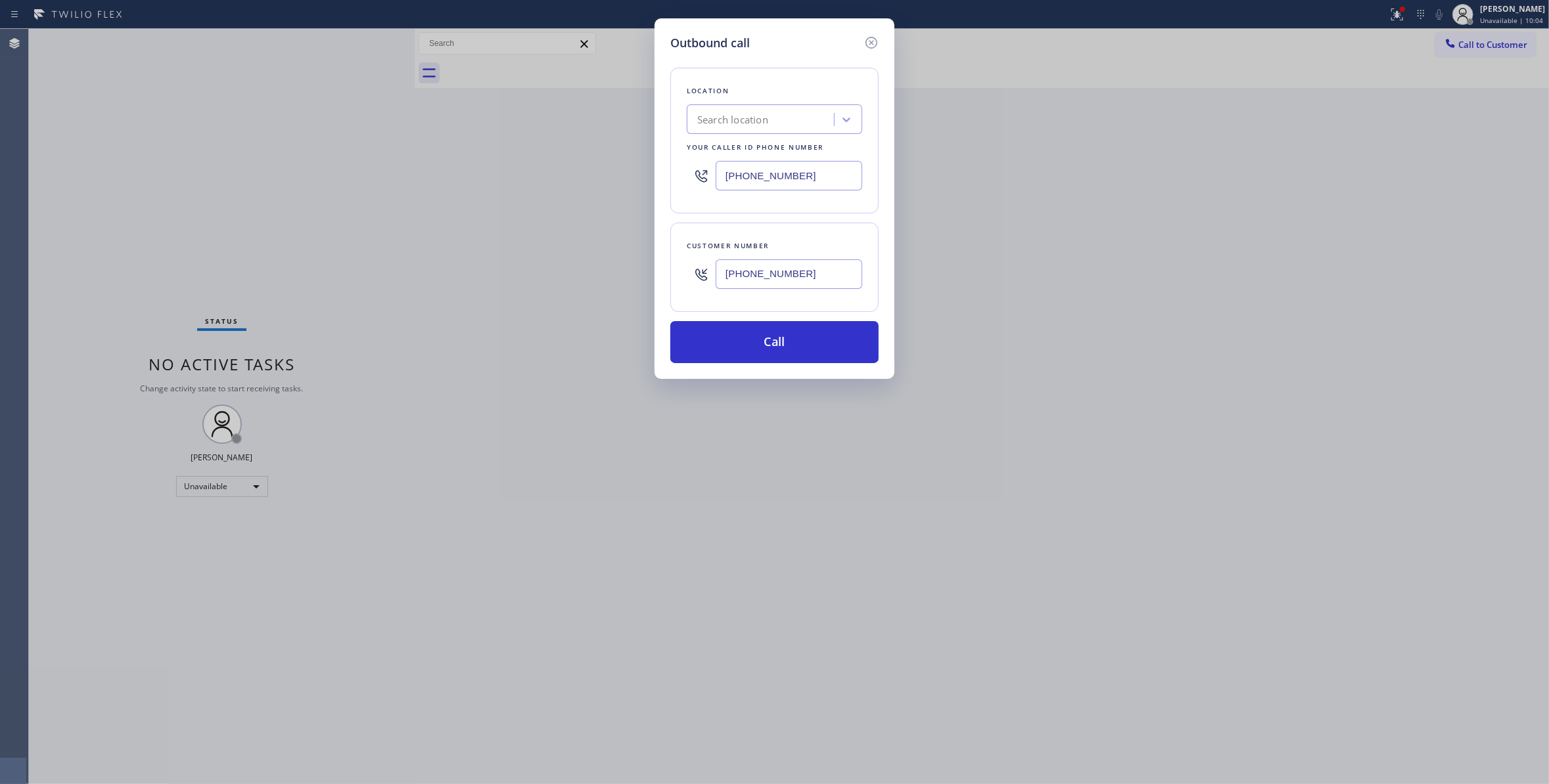
click at [866, 181] on div "Location Search location Your caller id phone number (408) 621-5550" at bounding box center [774, 140] width 208 height 146
drag, startPoint x: 847, startPoint y: 174, endPoint x: 527, endPoint y: 203, distance: 321.3
click at [527, 203] on div "Outbound call Location Search location Your caller id phone number (408) 621-55…" at bounding box center [774, 392] width 1549 height 784
paste input "520) 210-4153"
type input "(520) 210-4153"
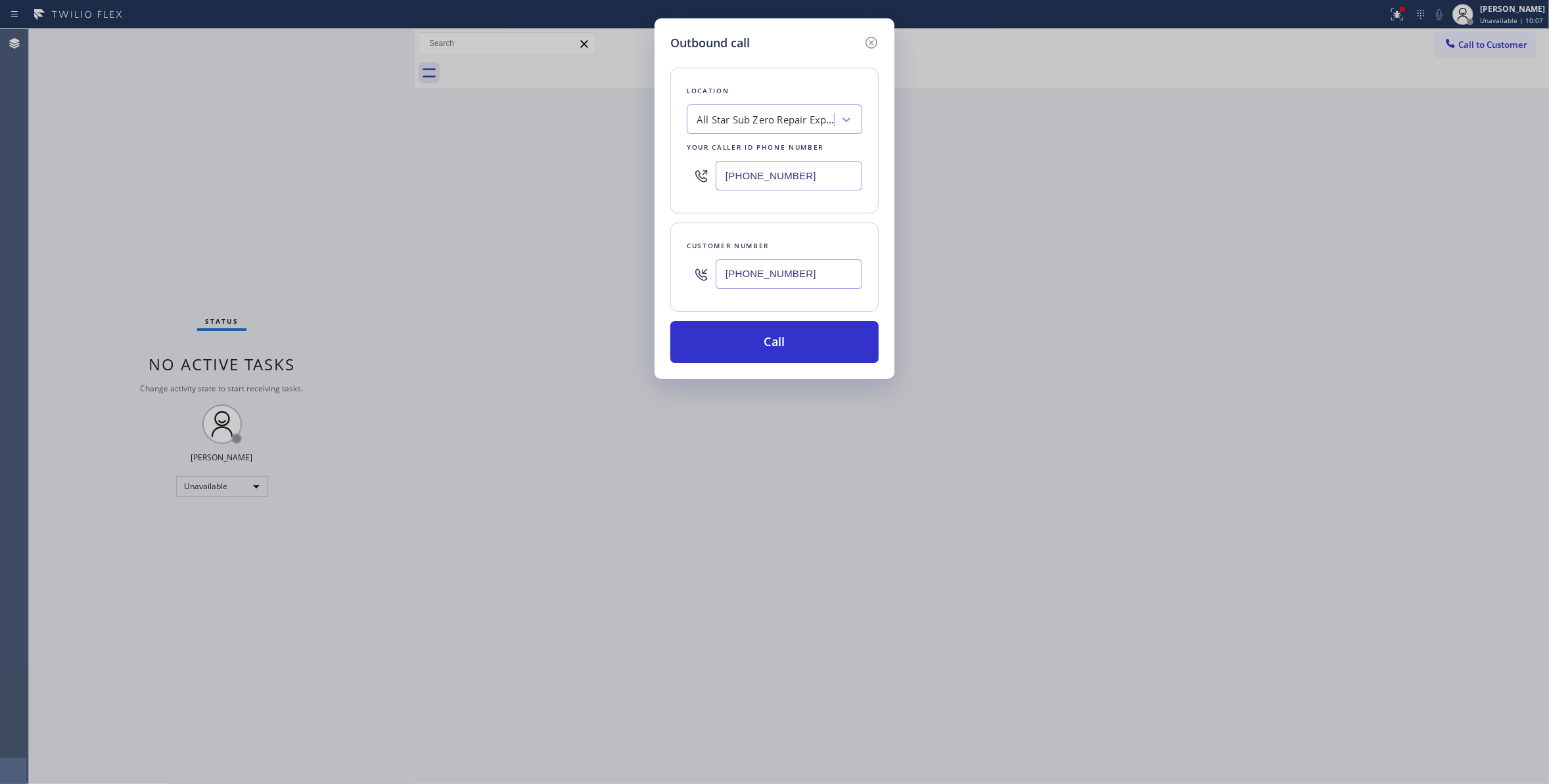
drag, startPoint x: 819, startPoint y: 279, endPoint x: 551, endPoint y: 261, distance: 268.6
click at [551, 261] on div "Outbound call Location All Star Sub Zero Repair Experts Your caller id phone nu…" at bounding box center [774, 392] width 1549 height 784
click at [780, 347] on button "Call" at bounding box center [774, 342] width 208 height 42
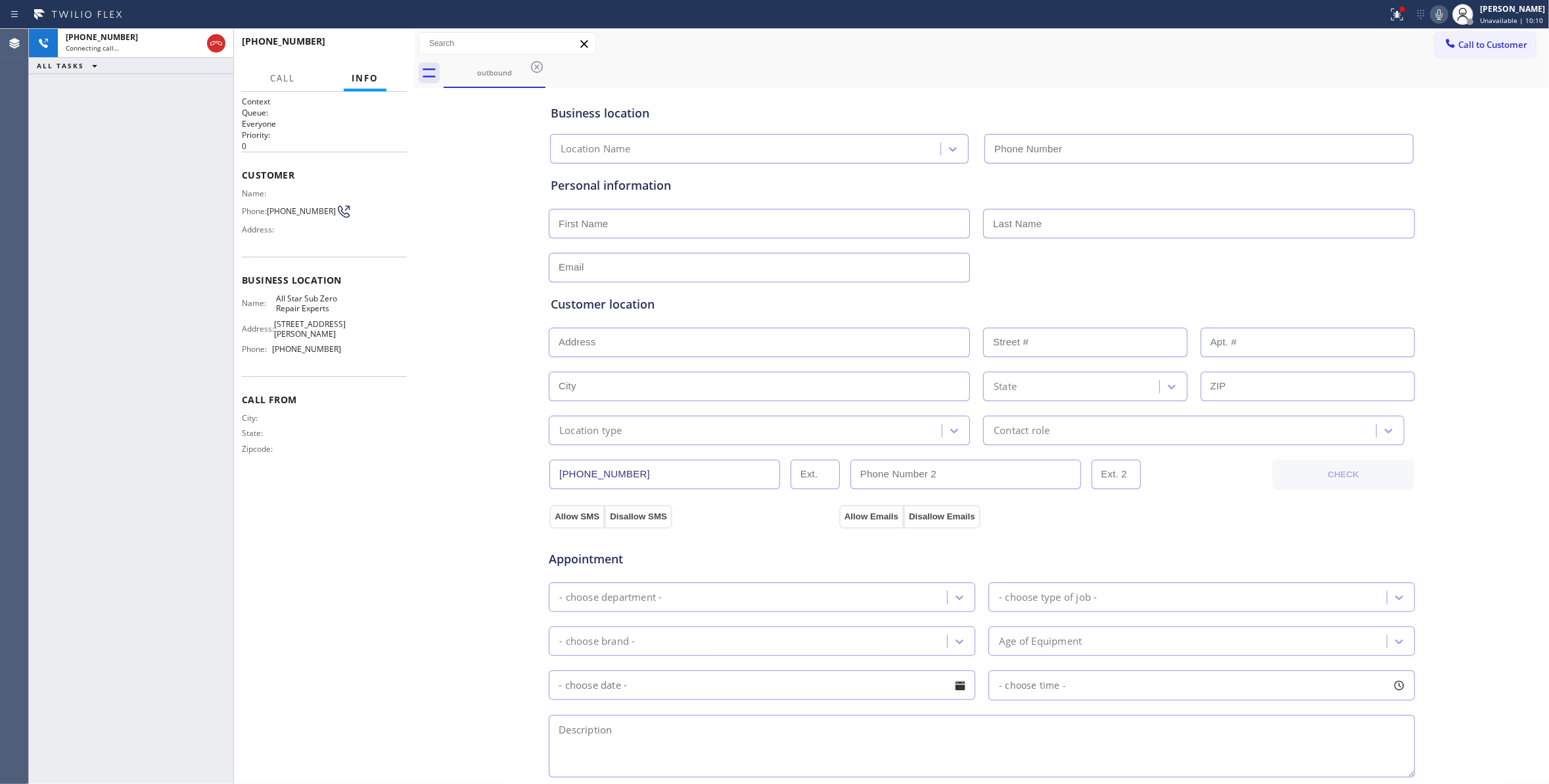
type input "(520) 210-4153"
click at [1391, 17] on icon at bounding box center [1395, 14] width 8 height 10
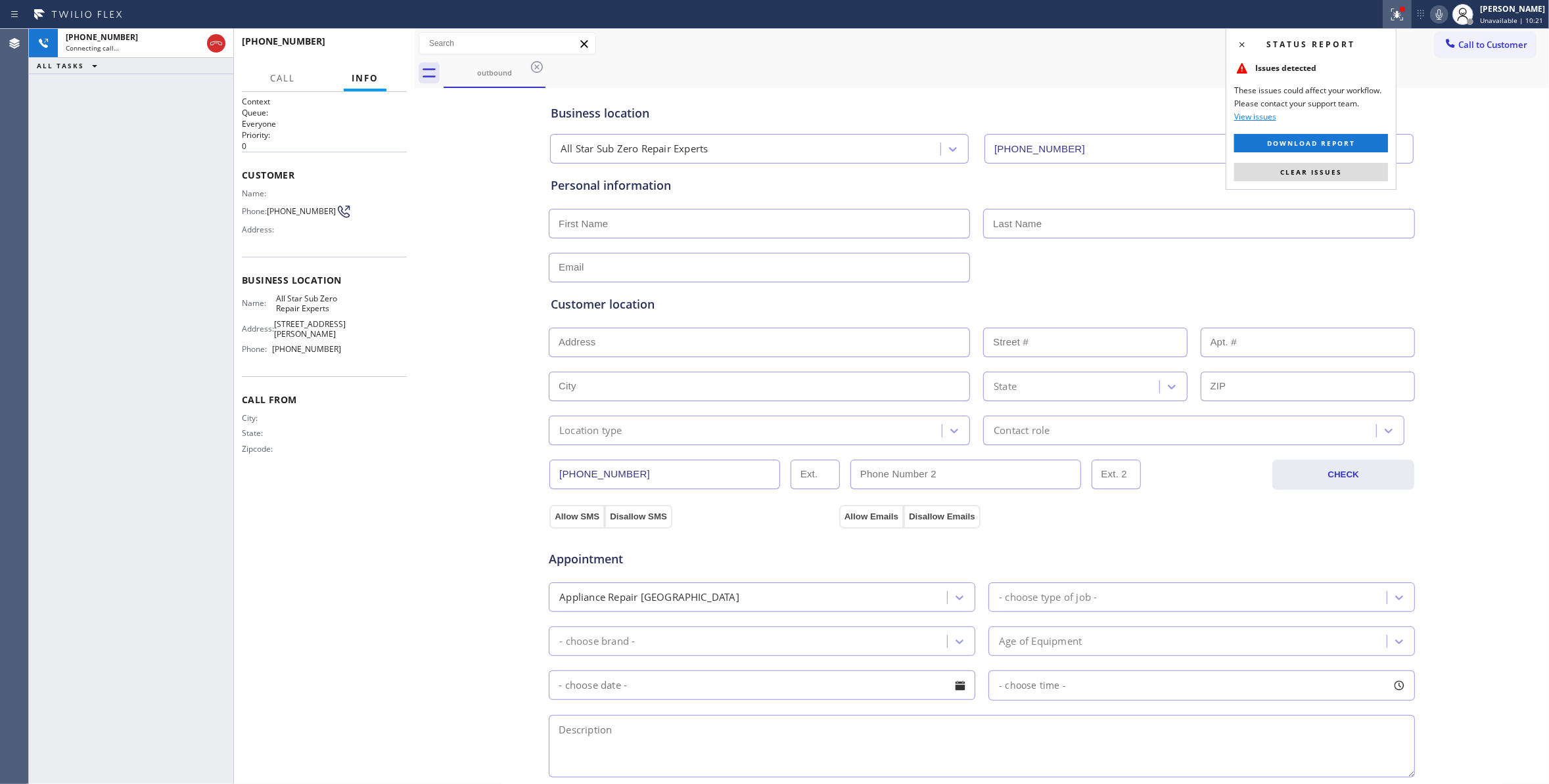
click at [1349, 176] on button "Clear issues" at bounding box center [1310, 171] width 154 height 18
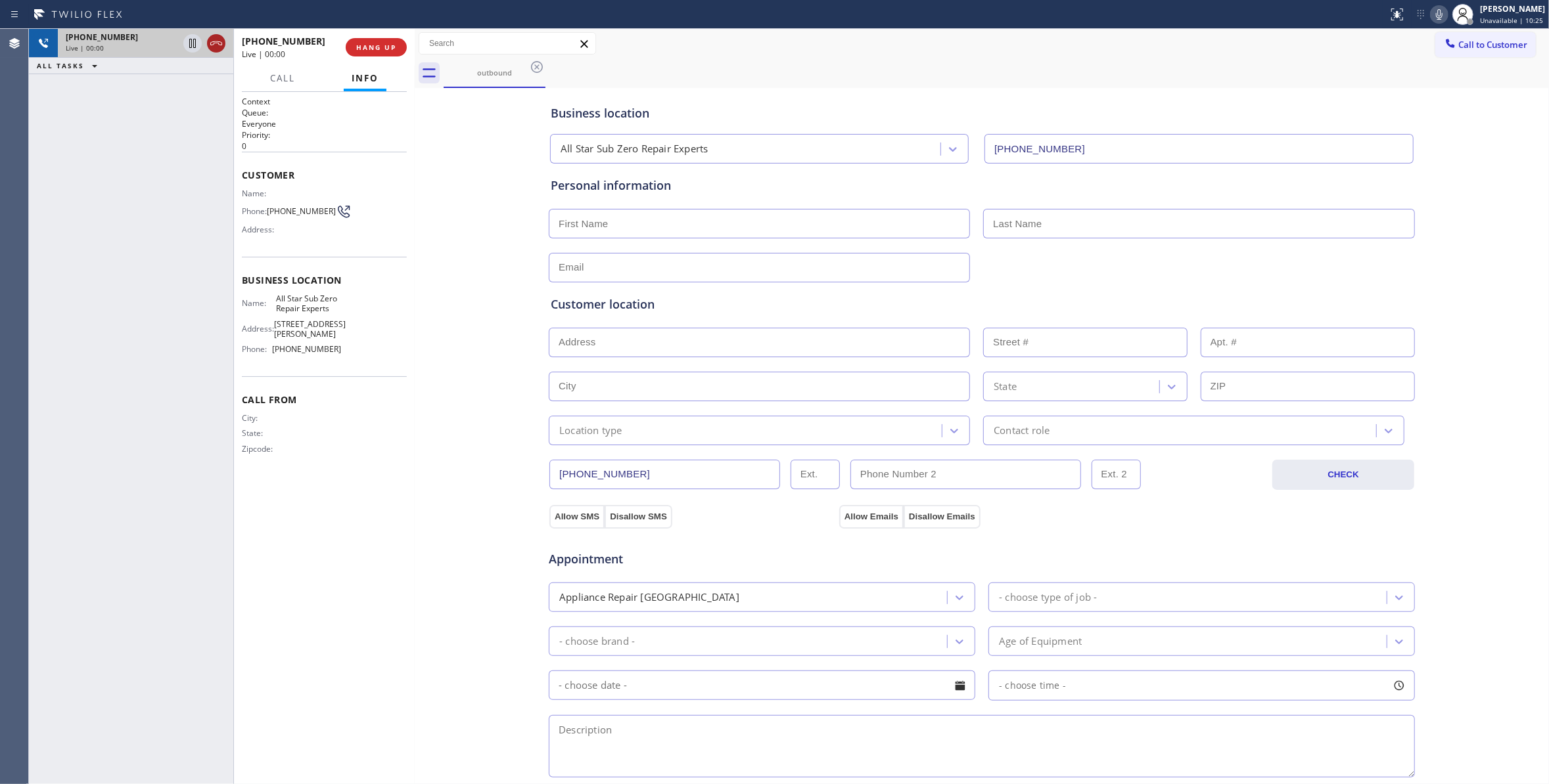
click at [216, 42] on icon at bounding box center [216, 43] width 16 height 16
click at [372, 46] on span "HANG UP" at bounding box center [376, 48] width 40 height 10
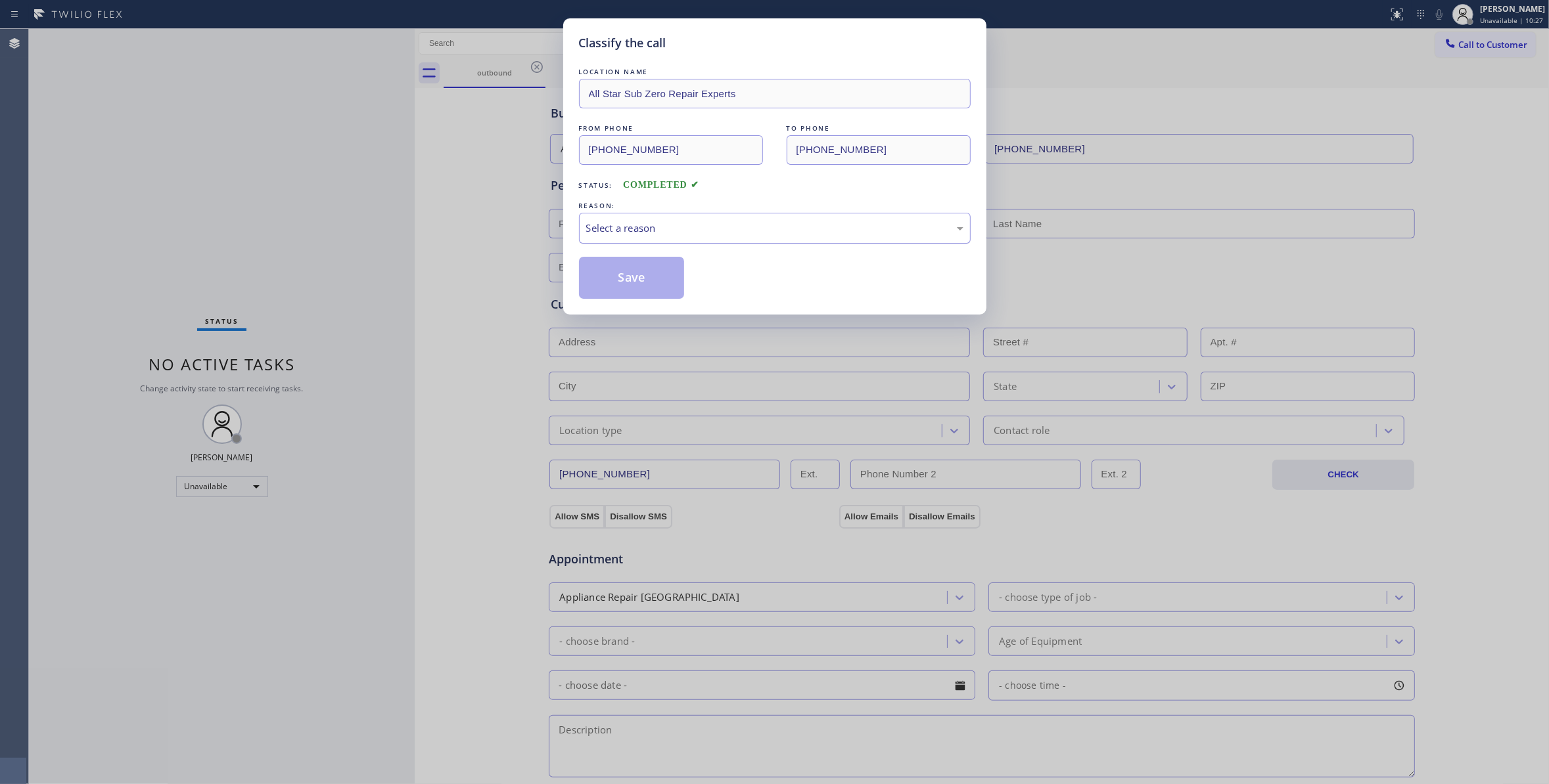
click at [623, 234] on div "Select a reason" at bounding box center [774, 228] width 377 height 15
click at [619, 285] on button "Save" at bounding box center [631, 278] width 106 height 42
click at [619, 284] on button "Save" at bounding box center [631, 278] width 106 height 42
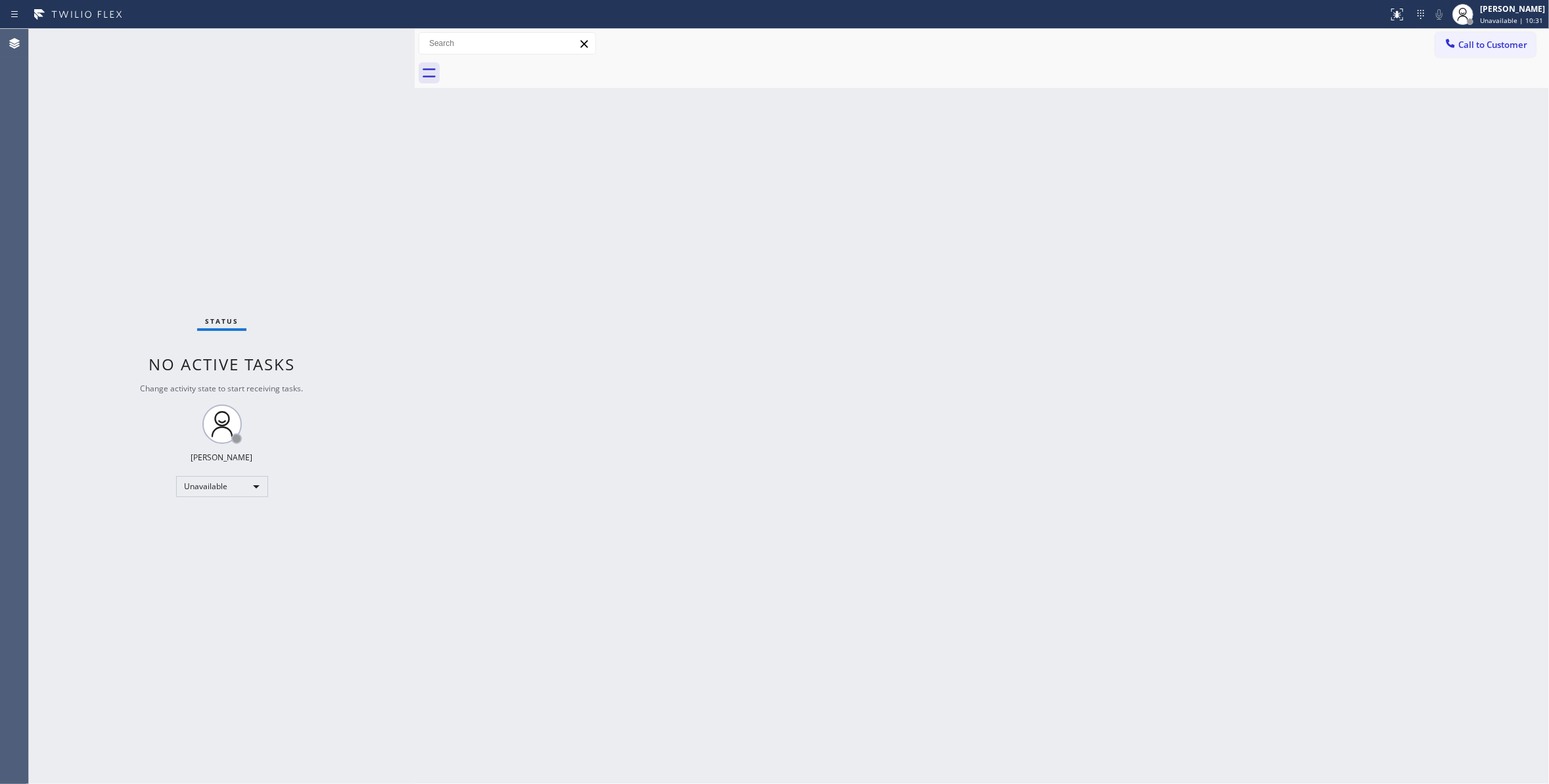
drag, startPoint x: 1021, startPoint y: 238, endPoint x: 1337, endPoint y: 105, distance: 342.8
click at [1021, 235] on div "Back to Dashboard Change Sender ID Customers Technicians Select a contact Outbo…" at bounding box center [982, 406] width 1134 height 755
click at [1493, 39] on span "Call to Customer" at bounding box center [1492, 45] width 69 height 12
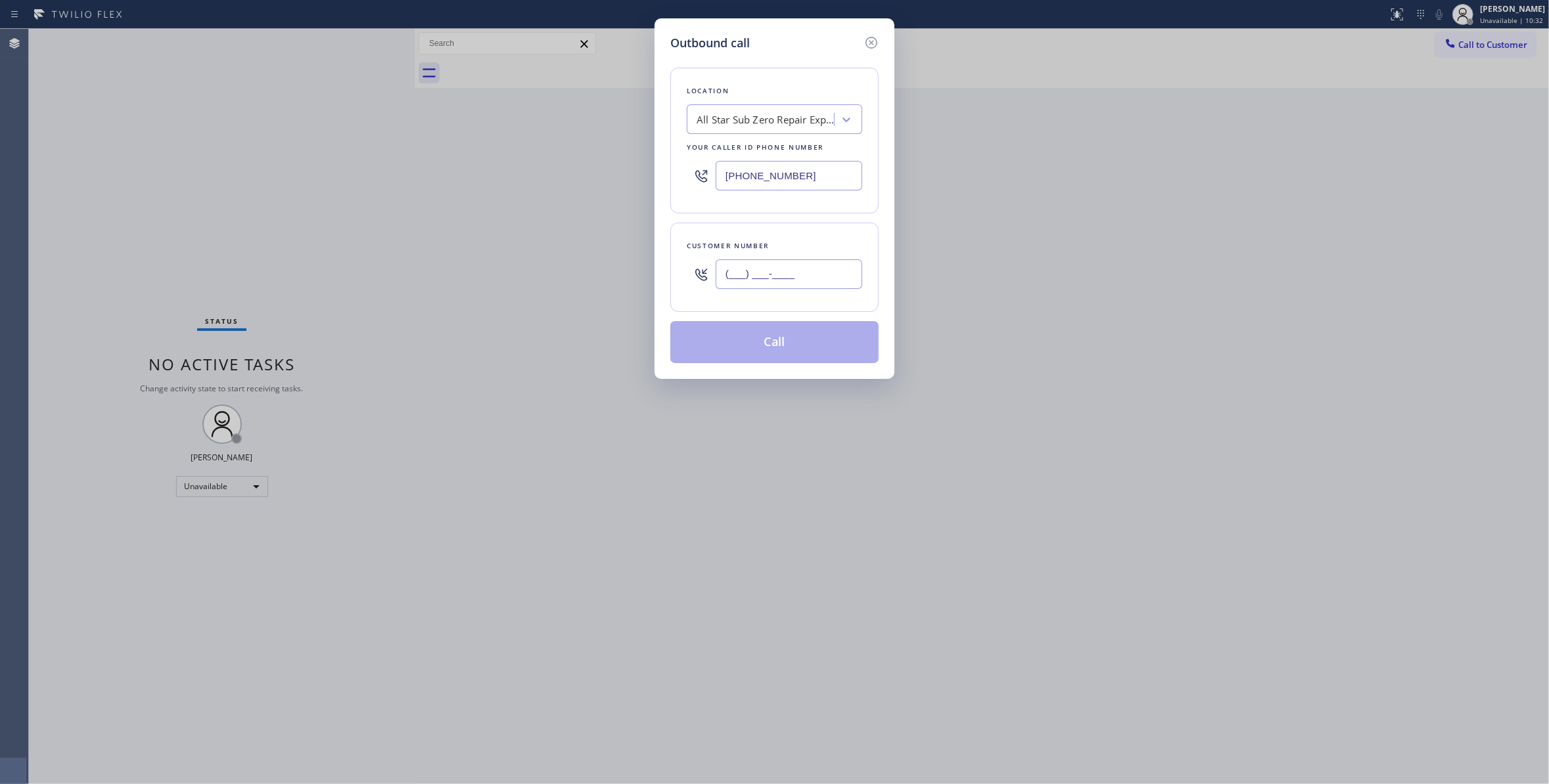
click at [799, 264] on input "(___) ___-____" at bounding box center [789, 274] width 147 height 30
paste input "805) 453-8193"
type input "(805) 453-8193"
drag, startPoint x: 816, startPoint y: 172, endPoint x: 473, endPoint y: 177, distance: 343.0
click at [473, 177] on div "Outbound call Location All Star Sub Zero Repair Experts Your caller id phone nu…" at bounding box center [774, 392] width 1549 height 784
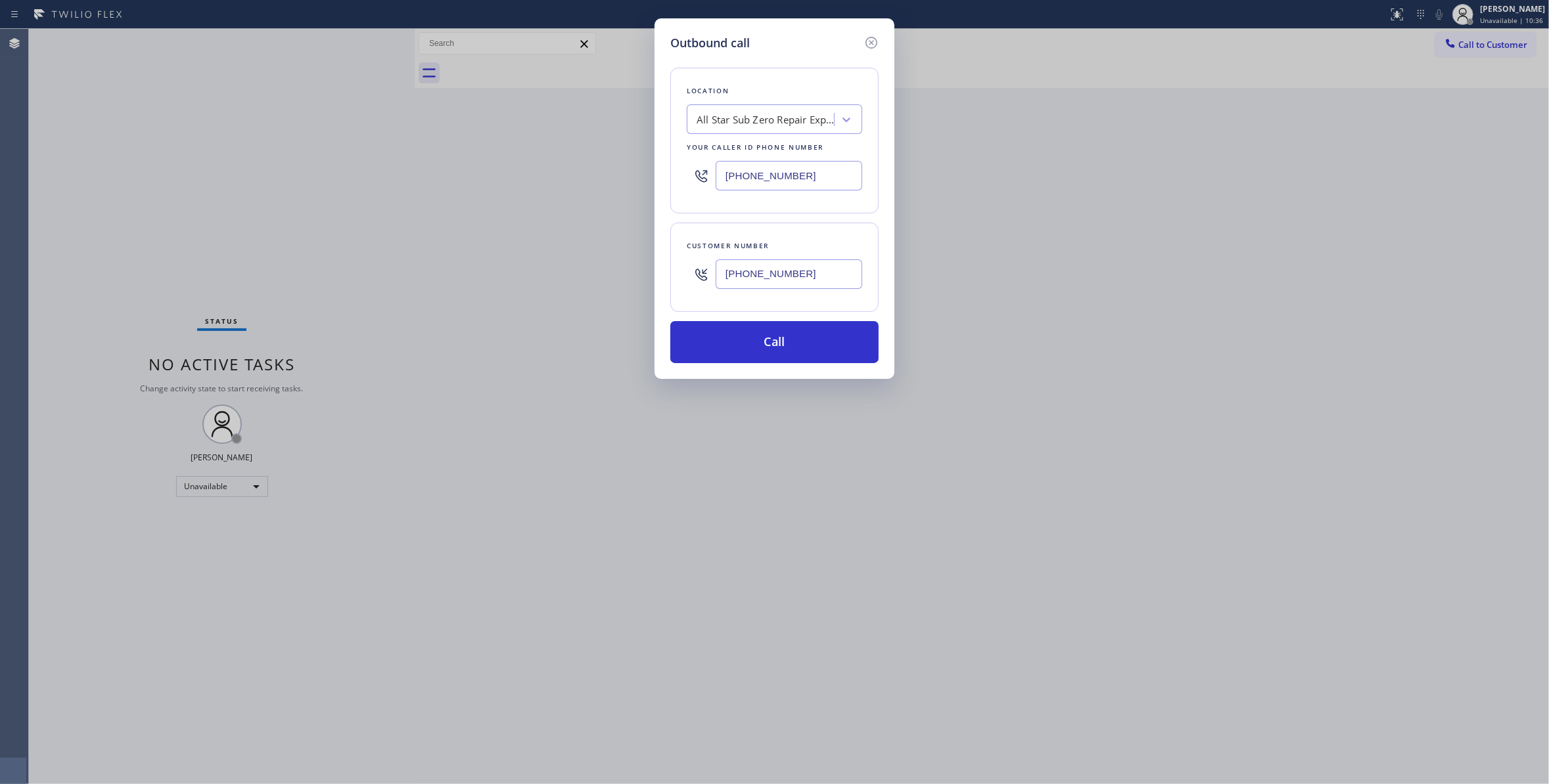
paste input "855) 731-4952"
type input "[PHONE_NUMBER]"
drag, startPoint x: 813, startPoint y: 277, endPoint x: 552, endPoint y: 270, distance: 261.1
click at [552, 270] on div "Outbound call Location 5 Star Appliance Repair Your caller id phone number (855…" at bounding box center [774, 392] width 1549 height 784
click at [765, 349] on button "Call" at bounding box center [774, 342] width 208 height 42
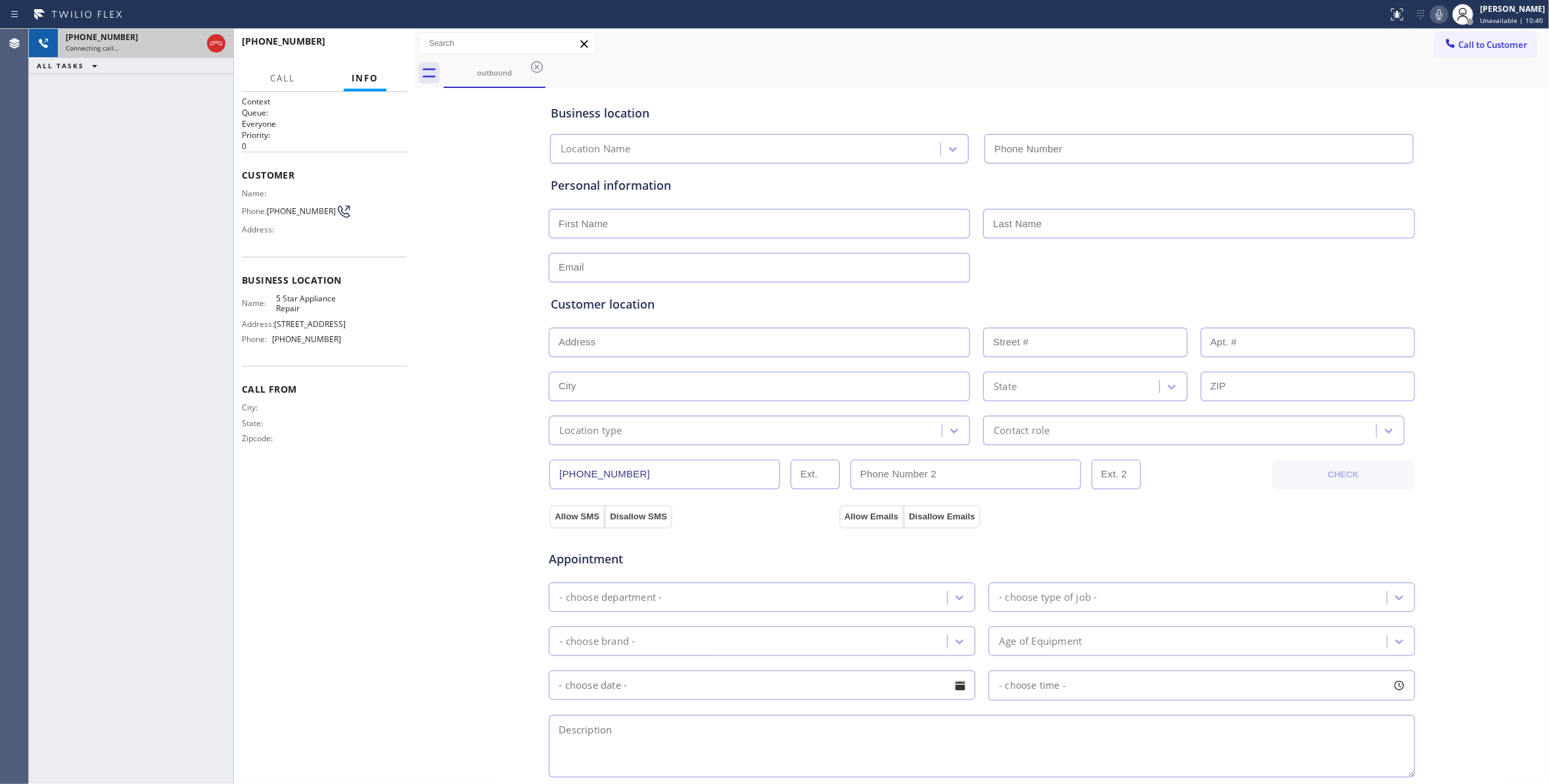
type input "[PHONE_NUMBER]"
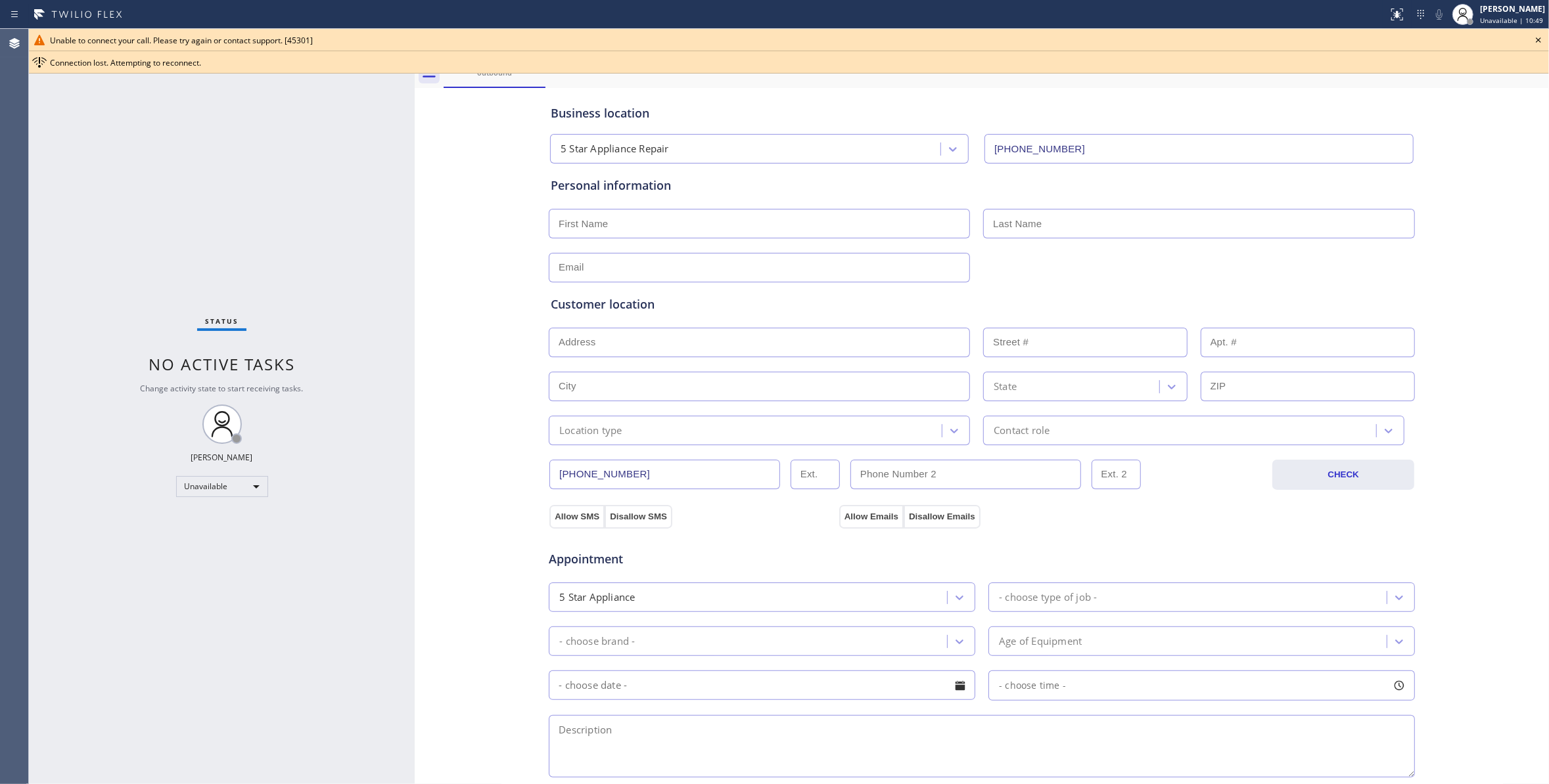
click at [1538, 37] on icon at bounding box center [1539, 40] width 16 height 16
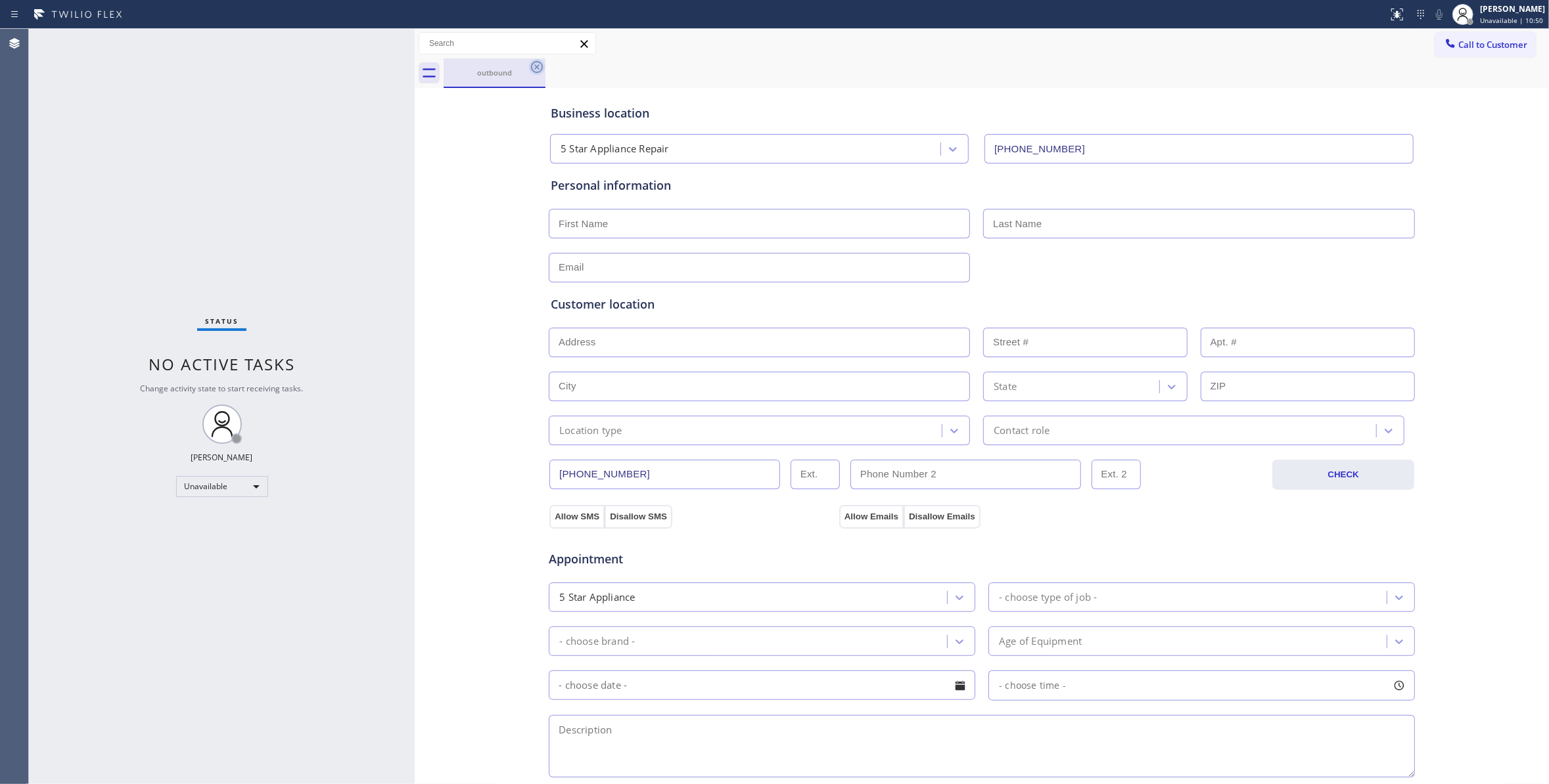
click at [532, 69] on icon at bounding box center [537, 67] width 16 height 16
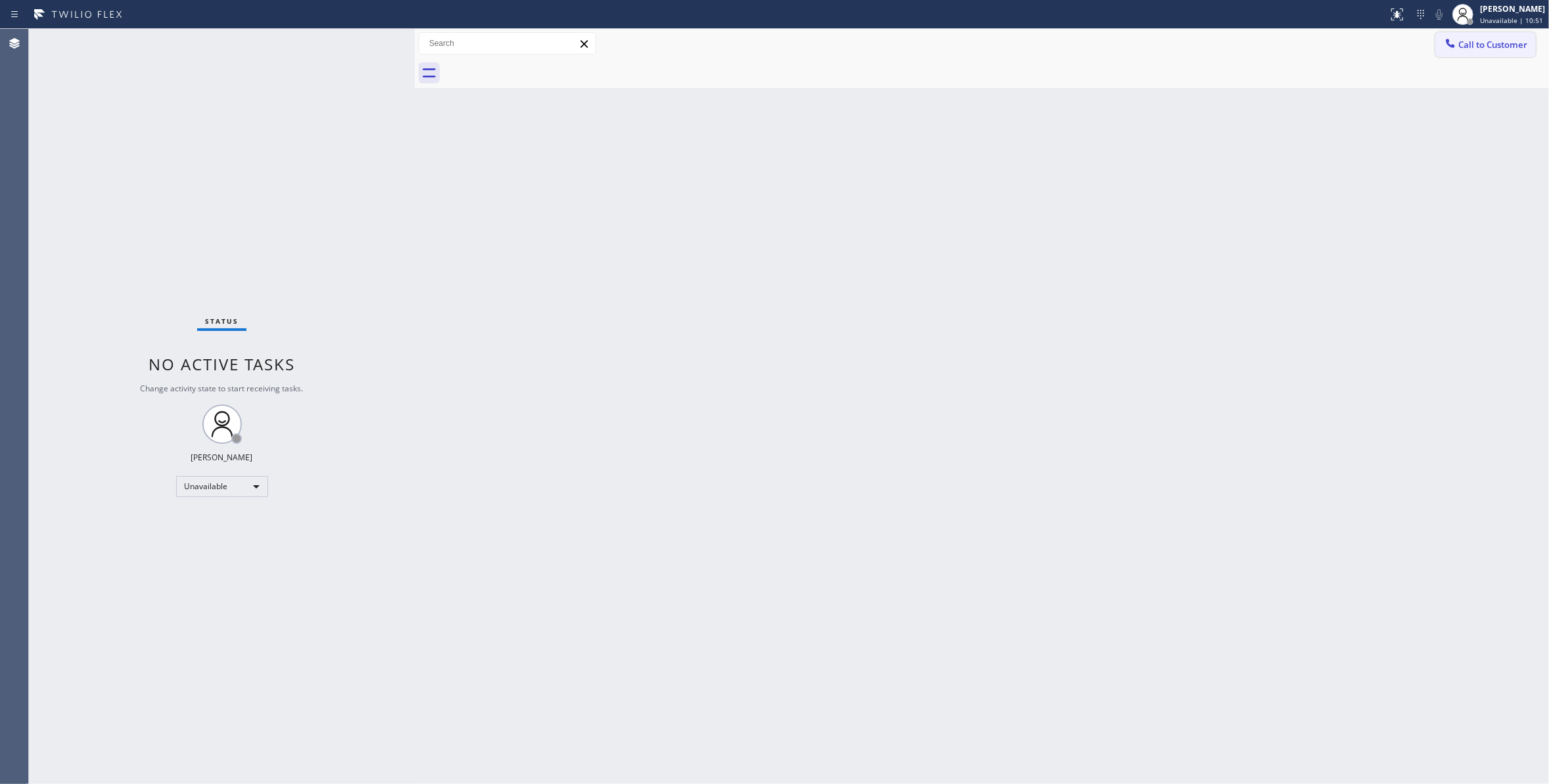
click at [1481, 49] on span "Call to Customer" at bounding box center [1492, 45] width 69 height 12
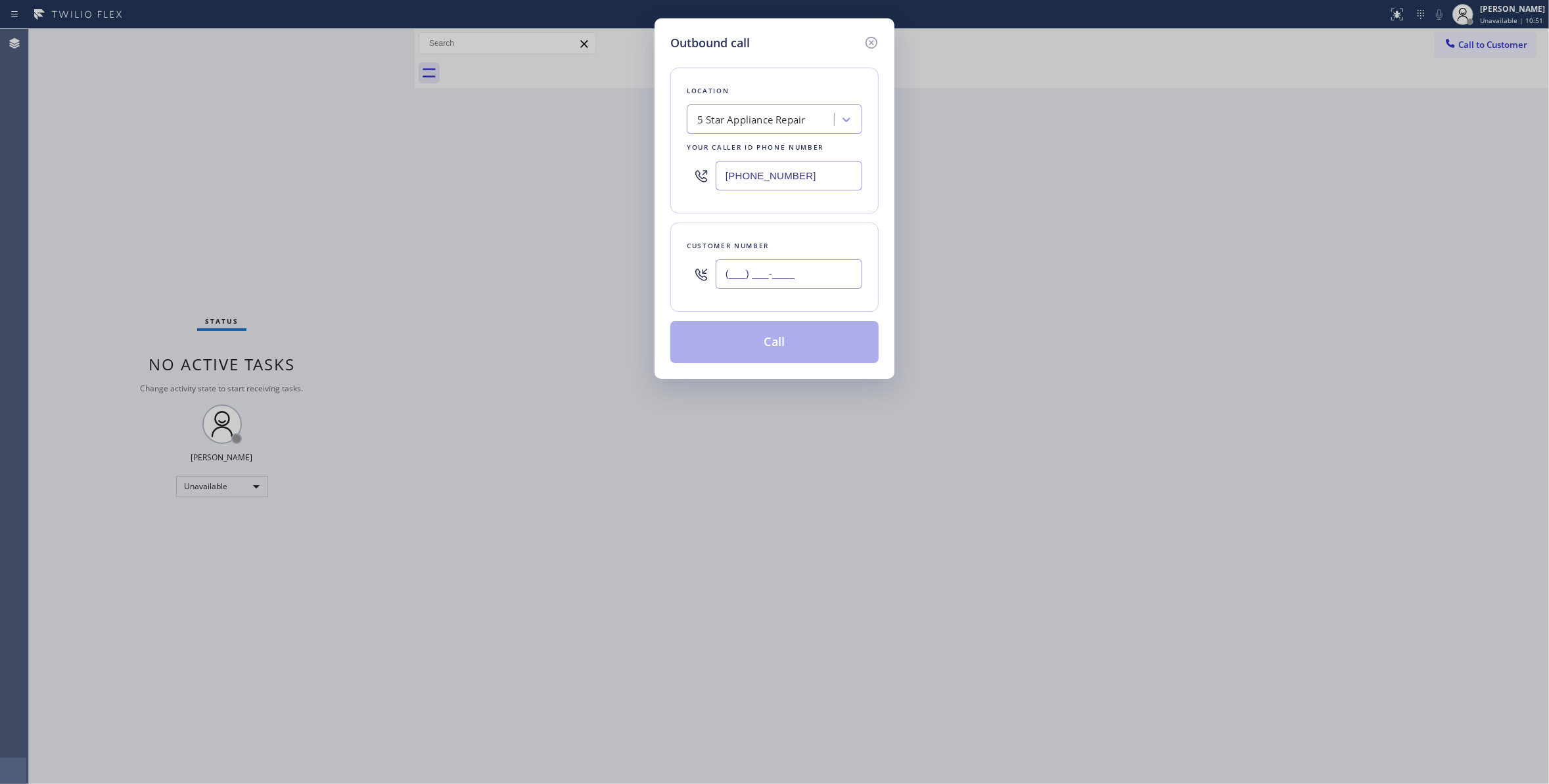
click at [773, 282] on input "(___) ___-____" at bounding box center [789, 274] width 147 height 30
paste input "805) 453-8193"
type input "(805) 453-8193"
click at [776, 353] on button "Call" at bounding box center [774, 342] width 208 height 42
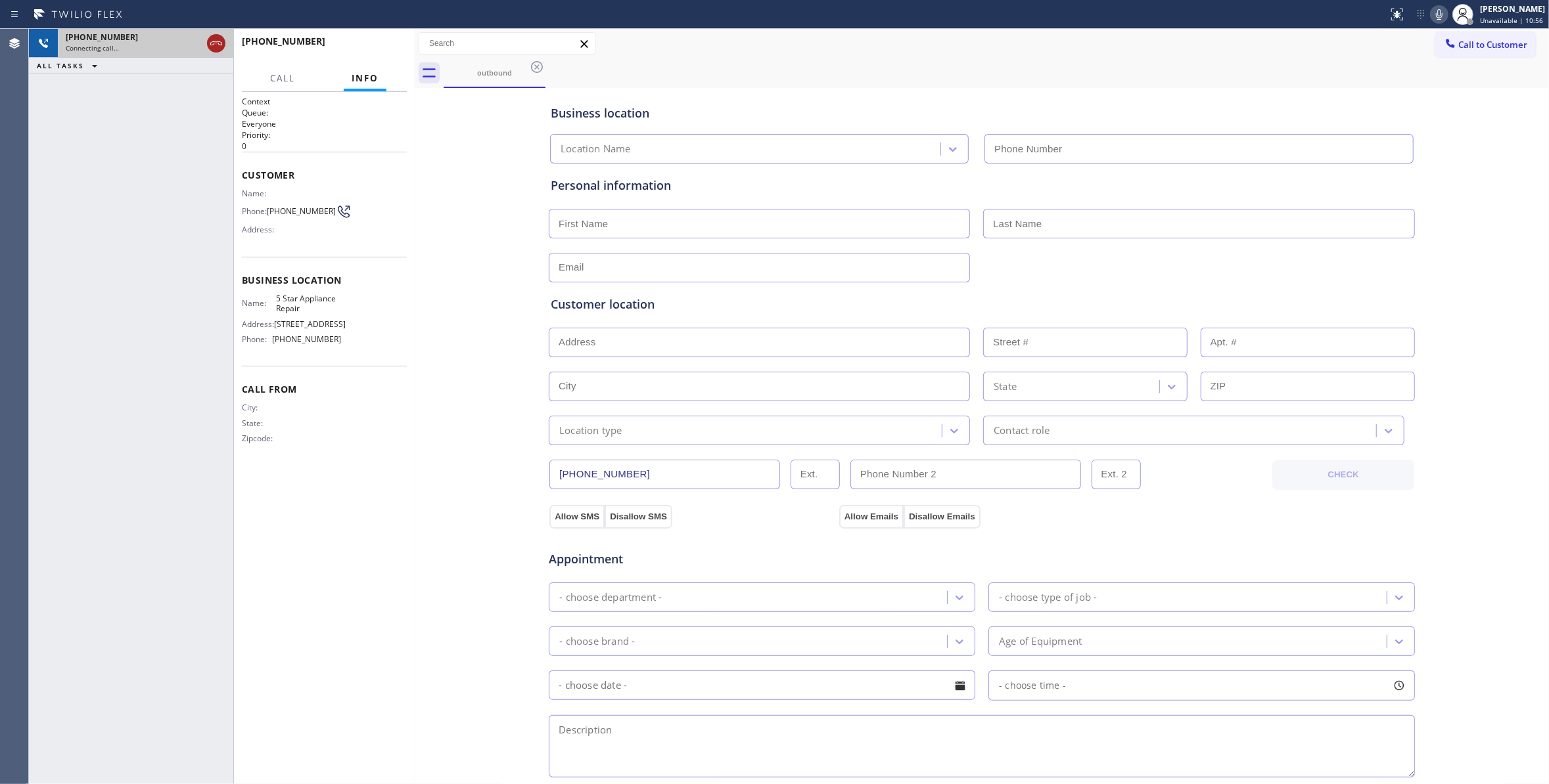
type input "[PHONE_NUMBER]"
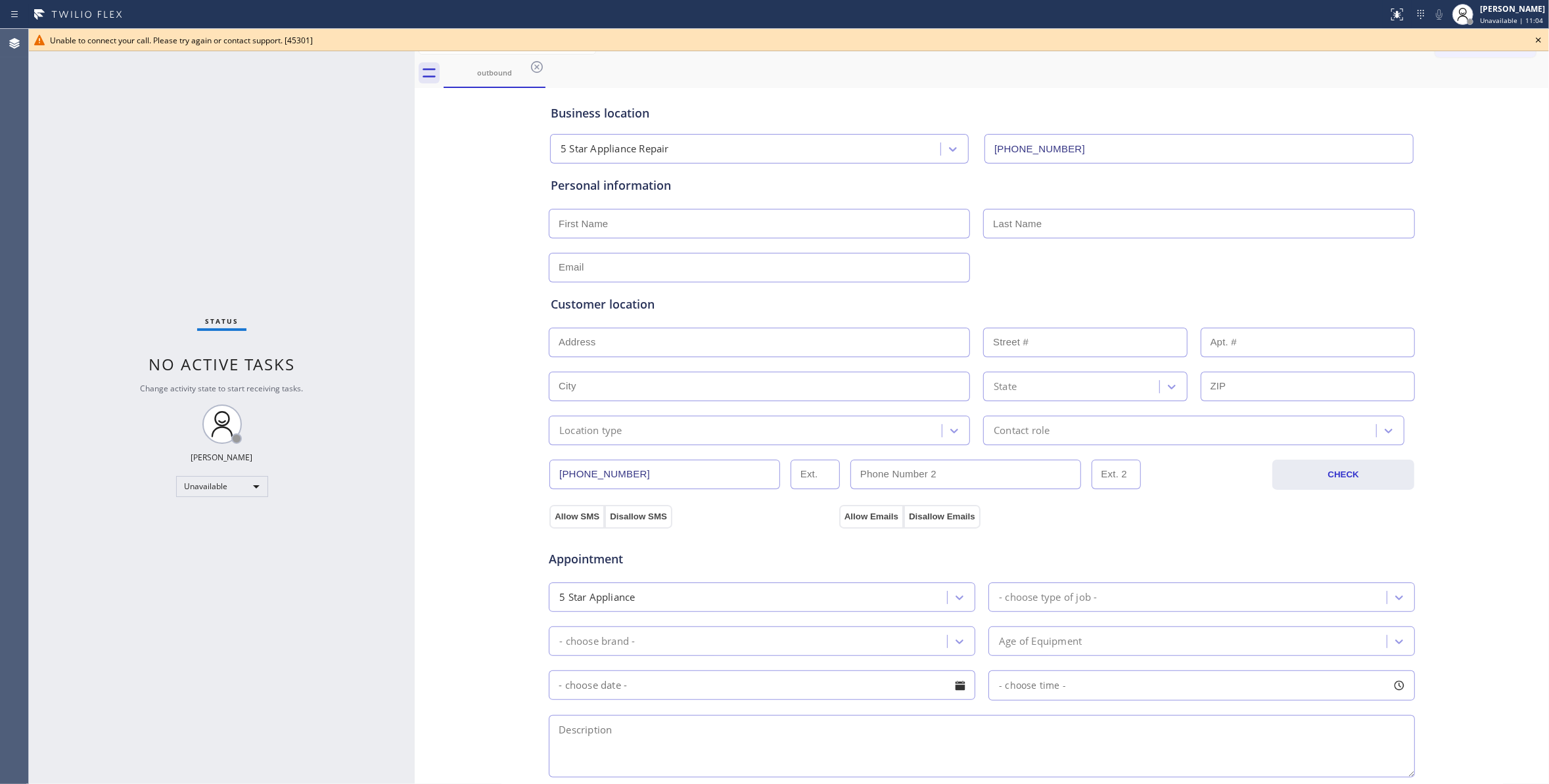
click at [1536, 42] on icon at bounding box center [1538, 40] width 6 height 6
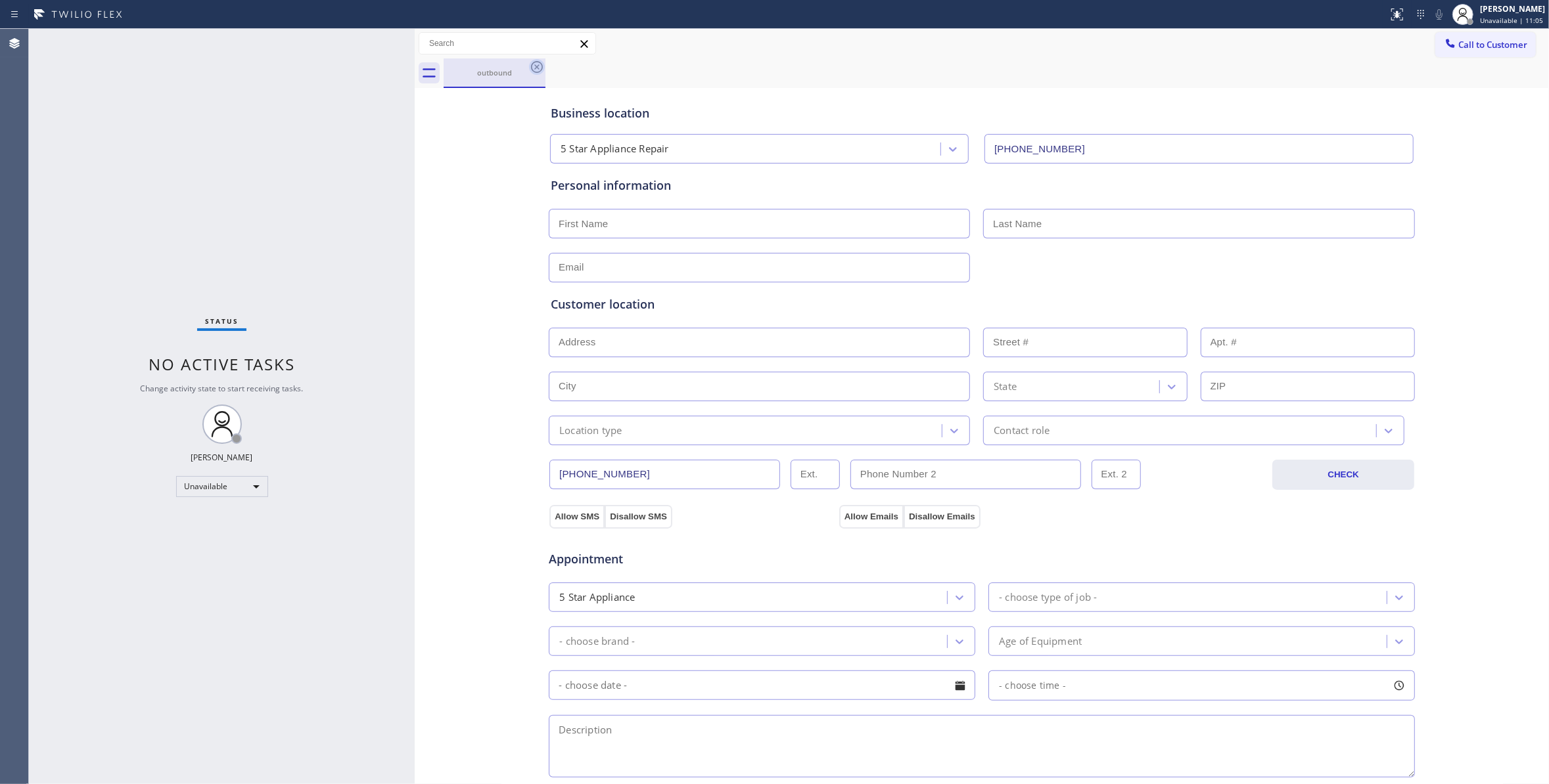
click at [538, 67] on icon at bounding box center [536, 67] width 12 height 12
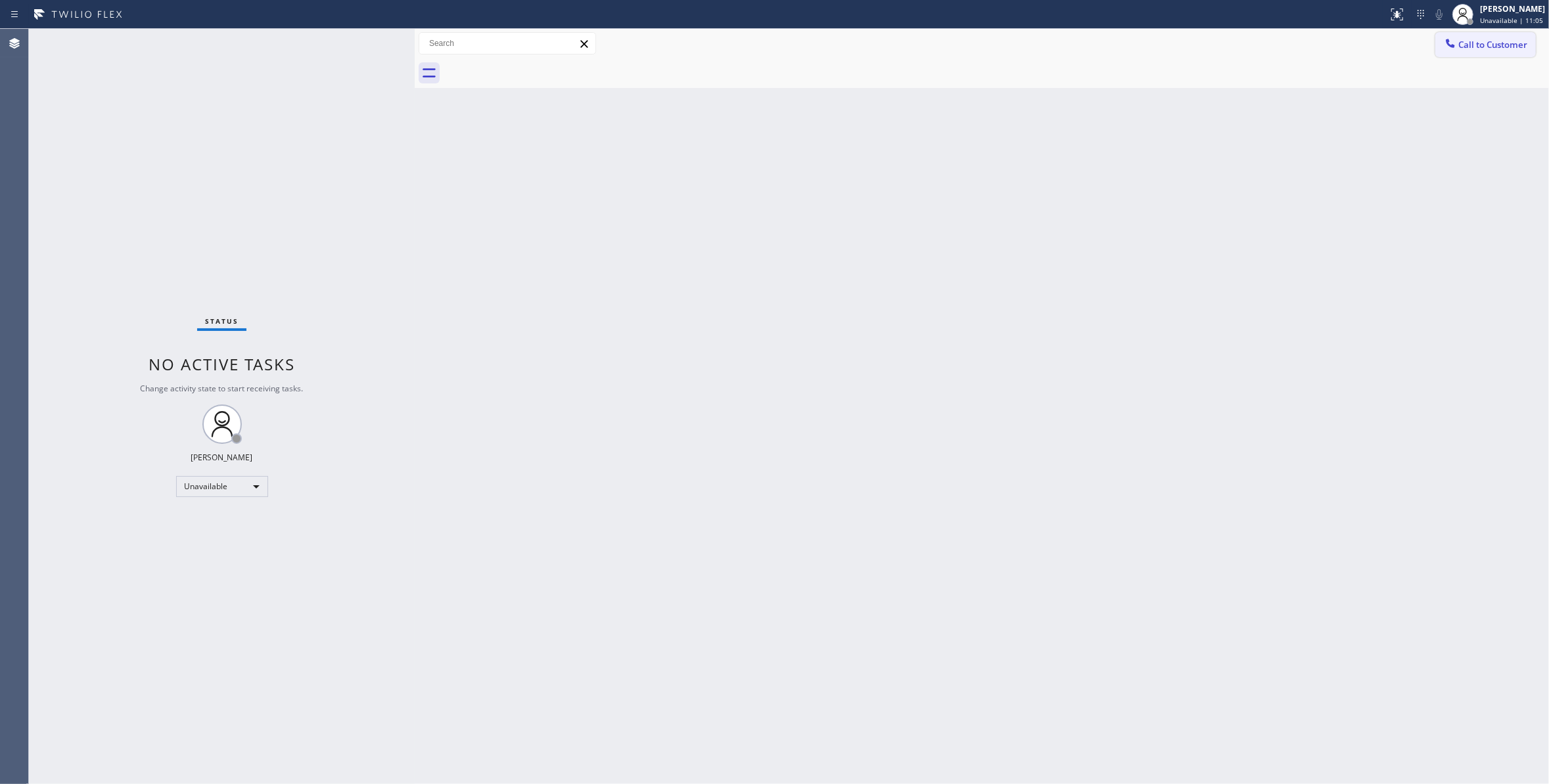
click at [1480, 50] on span "Call to Customer" at bounding box center [1492, 45] width 69 height 12
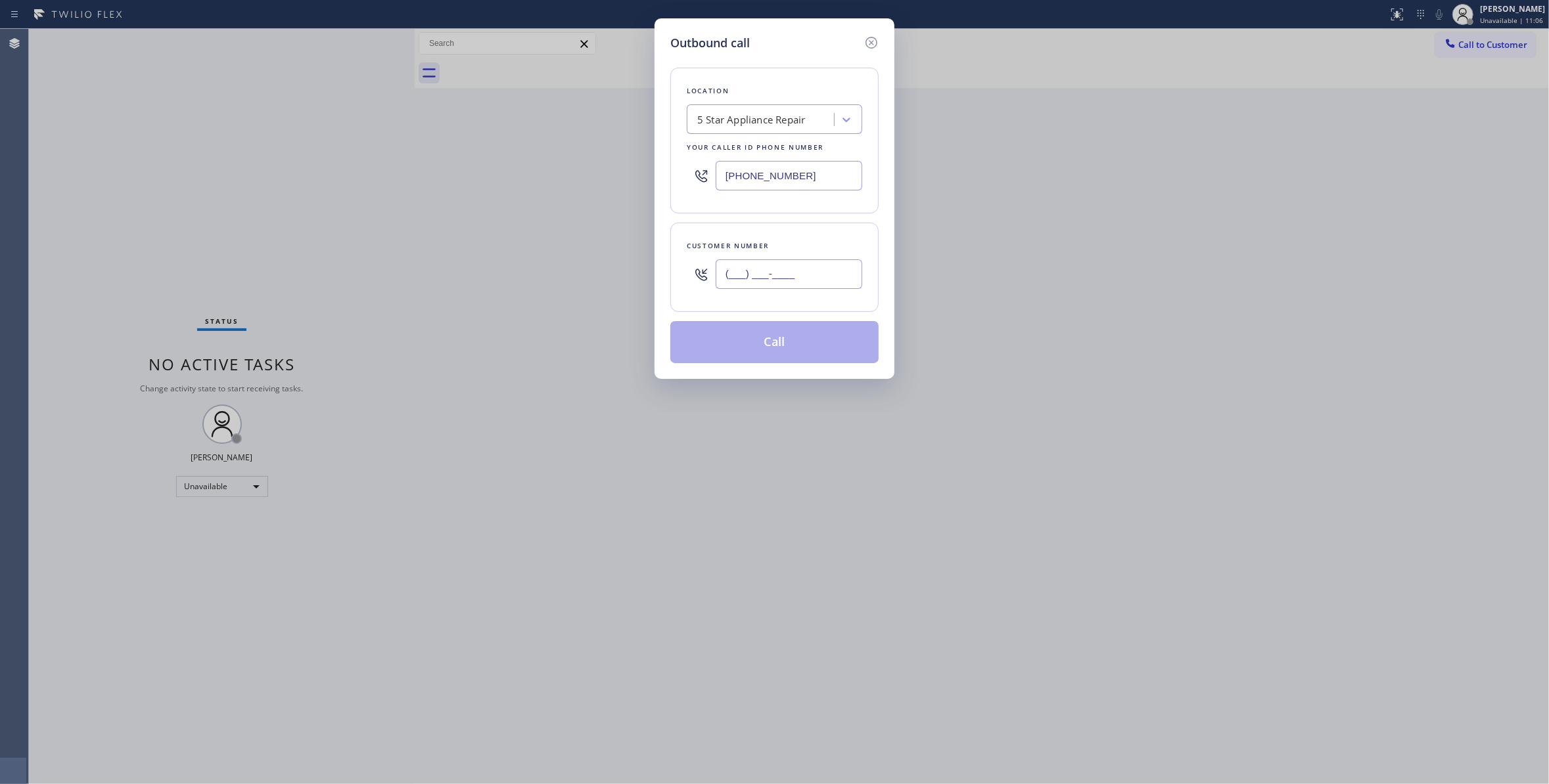
click at [750, 274] on input "(___) ___-____" at bounding box center [789, 274] width 147 height 30
paste input "805) 453-8193"
type input "(805) 453-8193"
click at [737, 352] on button "Call" at bounding box center [774, 342] width 208 height 42
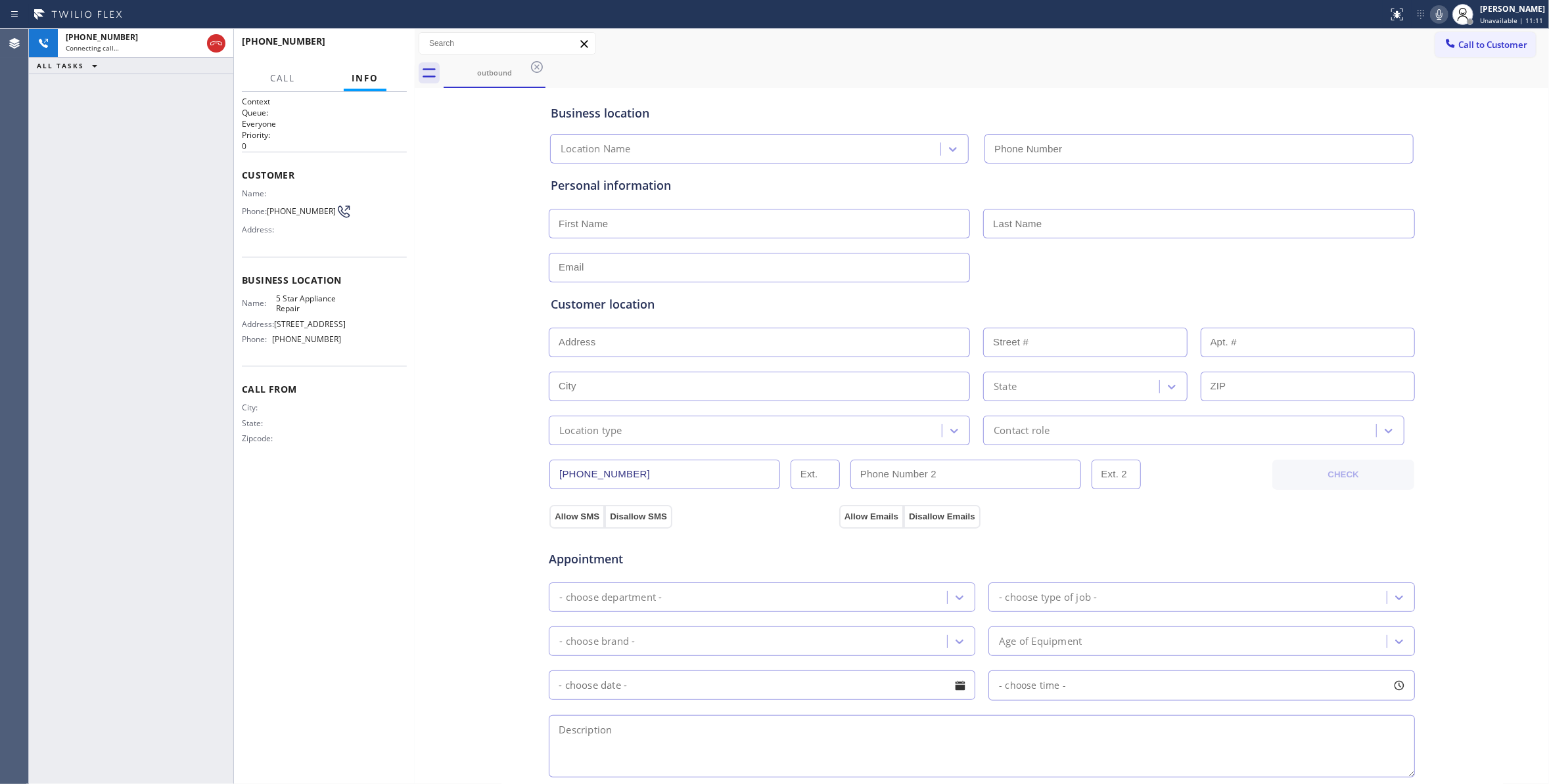
type input "[PHONE_NUMBER]"
click at [477, 447] on div "Business location 5 Star Appliance Repair (855) 731-4952 Personal information C…" at bounding box center [982, 539] width 1128 height 897
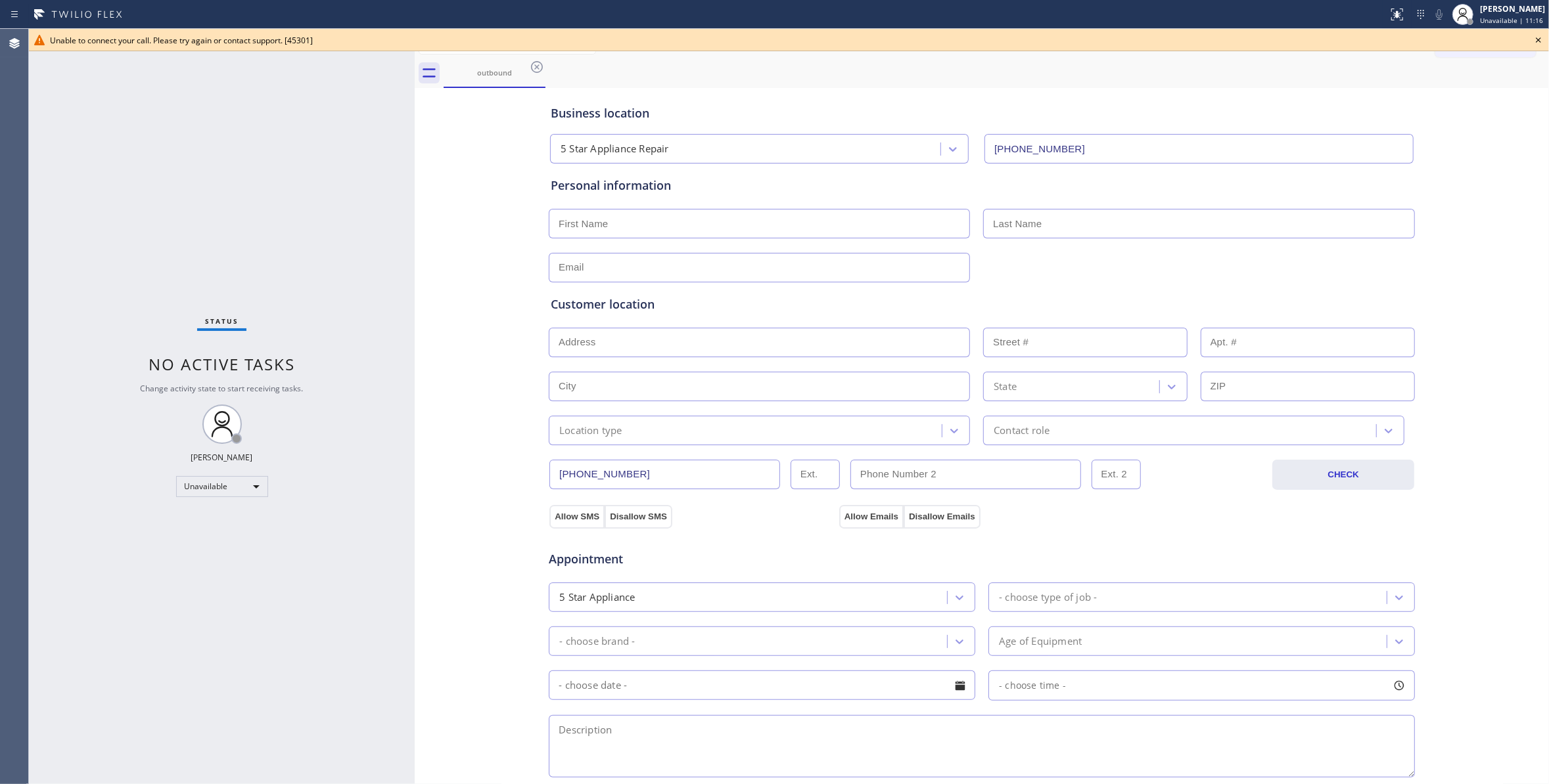
click at [1543, 35] on icon at bounding box center [1539, 40] width 16 height 16
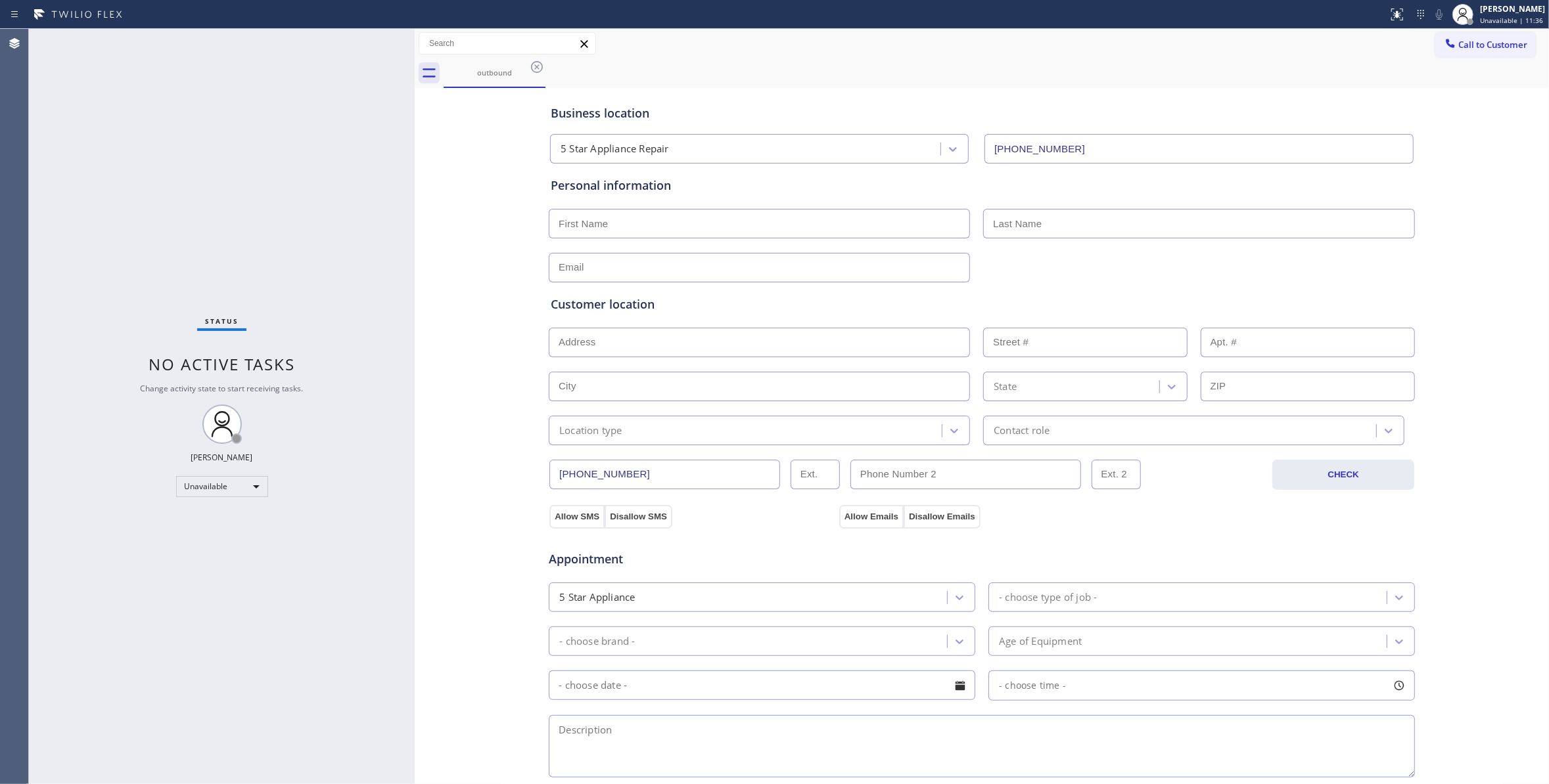
click at [171, 175] on div "Status No active tasks Change activity state to start receiving tasks. Louis Ma…" at bounding box center [221, 406] width 385 height 755
click at [1493, 45] on span "Call to Customer" at bounding box center [1492, 45] width 69 height 12
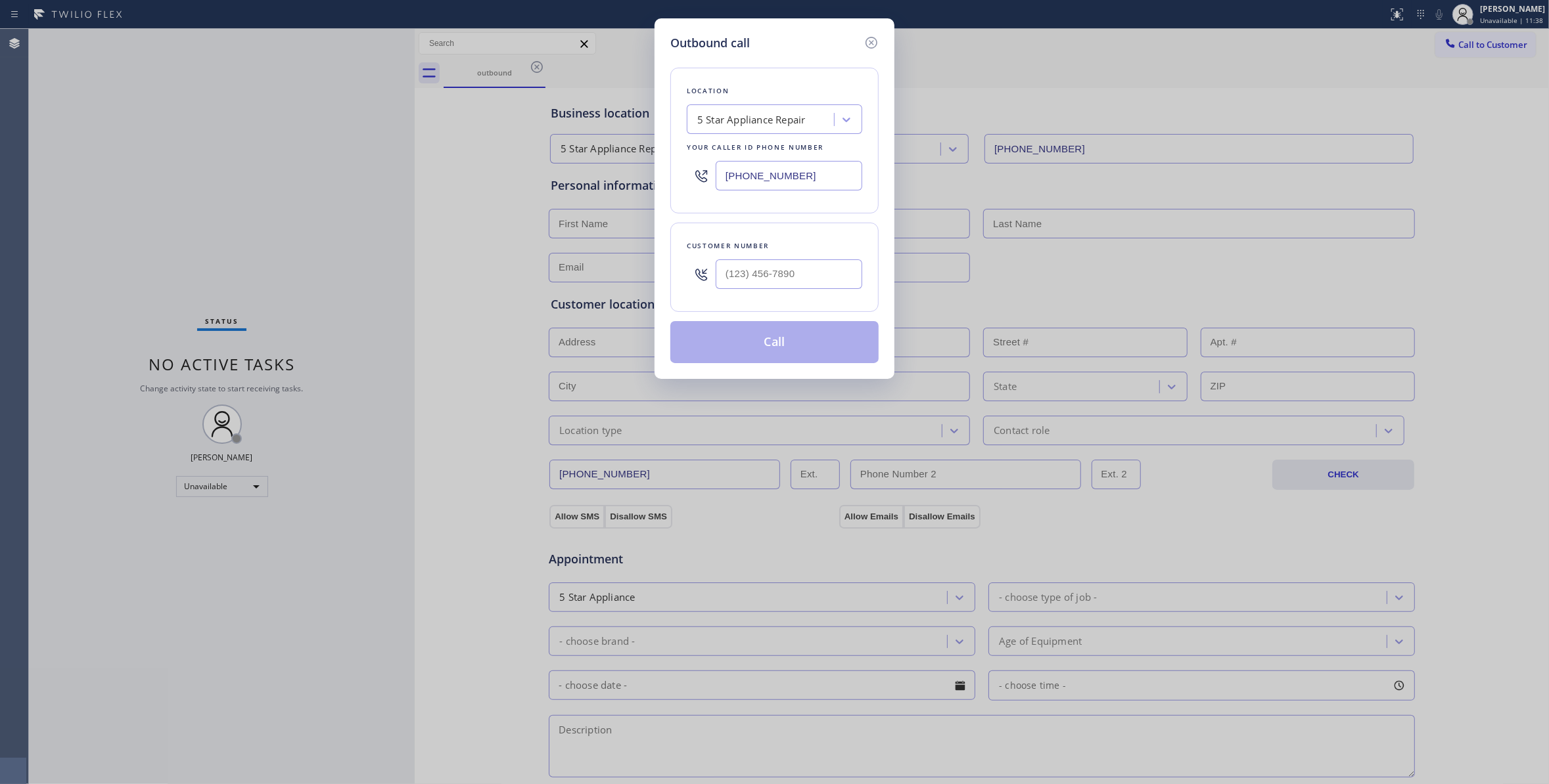
click at [762, 292] on div at bounding box center [789, 274] width 147 height 43
click at [766, 277] on input "(___) ___-____" at bounding box center [789, 274] width 147 height 30
paste input "805) 453-8193"
type input "(805) 453-8193"
click at [784, 348] on button "Call" at bounding box center [774, 342] width 208 height 42
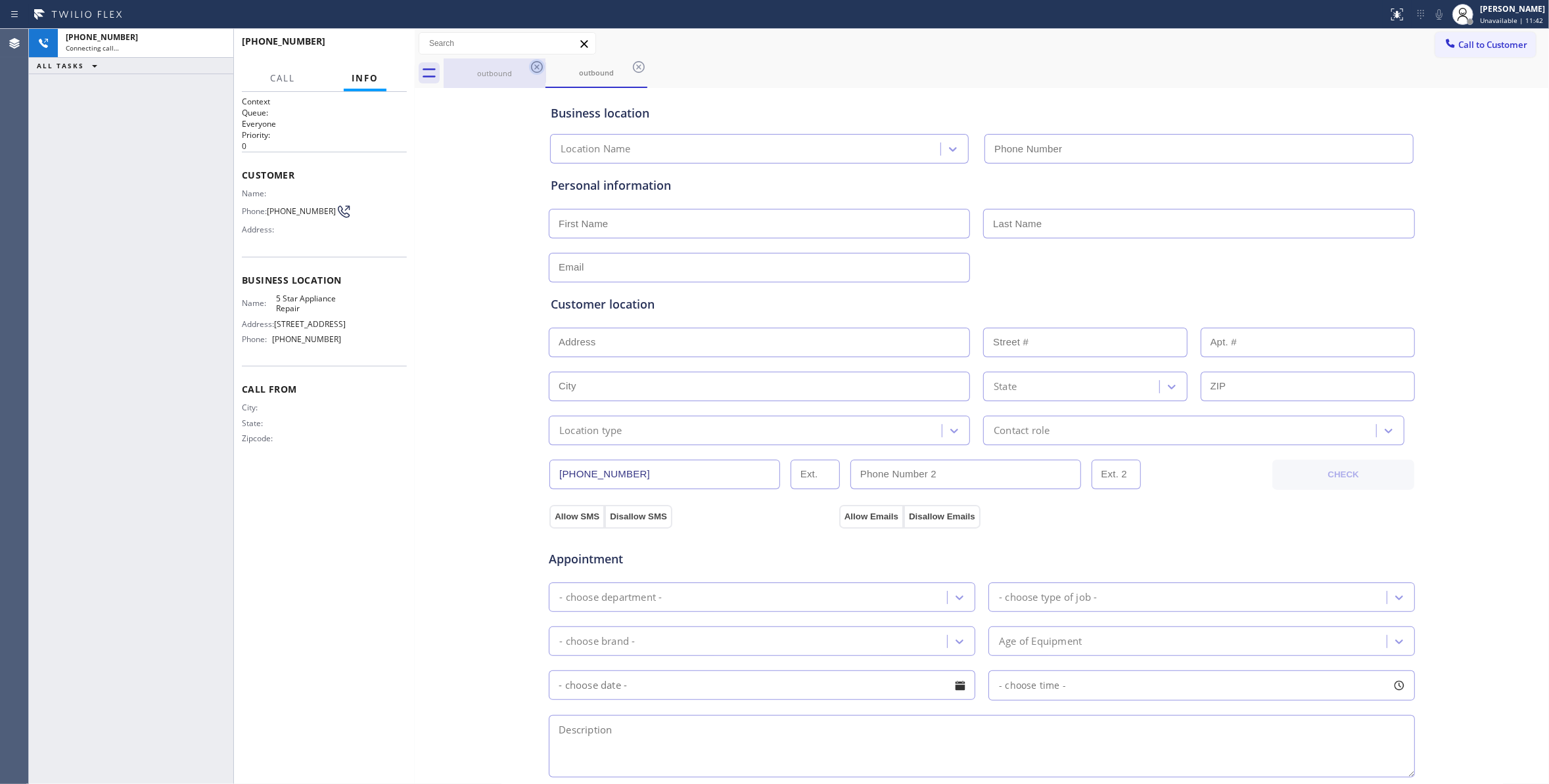
click at [536, 66] on icon at bounding box center [536, 67] width 12 height 12
type input "[PHONE_NUMBER]"
click at [638, 66] on icon at bounding box center [638, 67] width 12 height 12
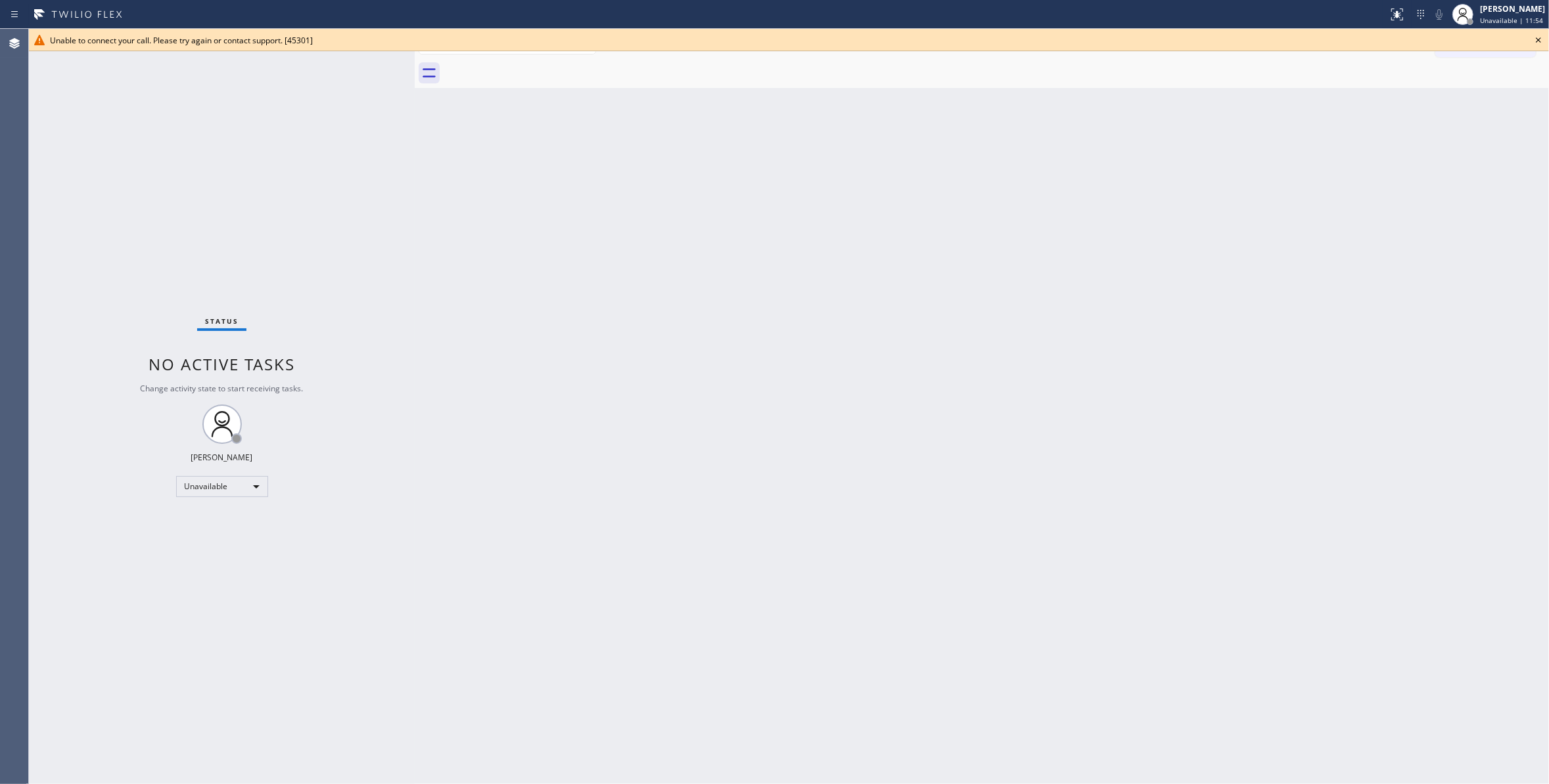
click at [1535, 37] on icon at bounding box center [1539, 40] width 16 height 16
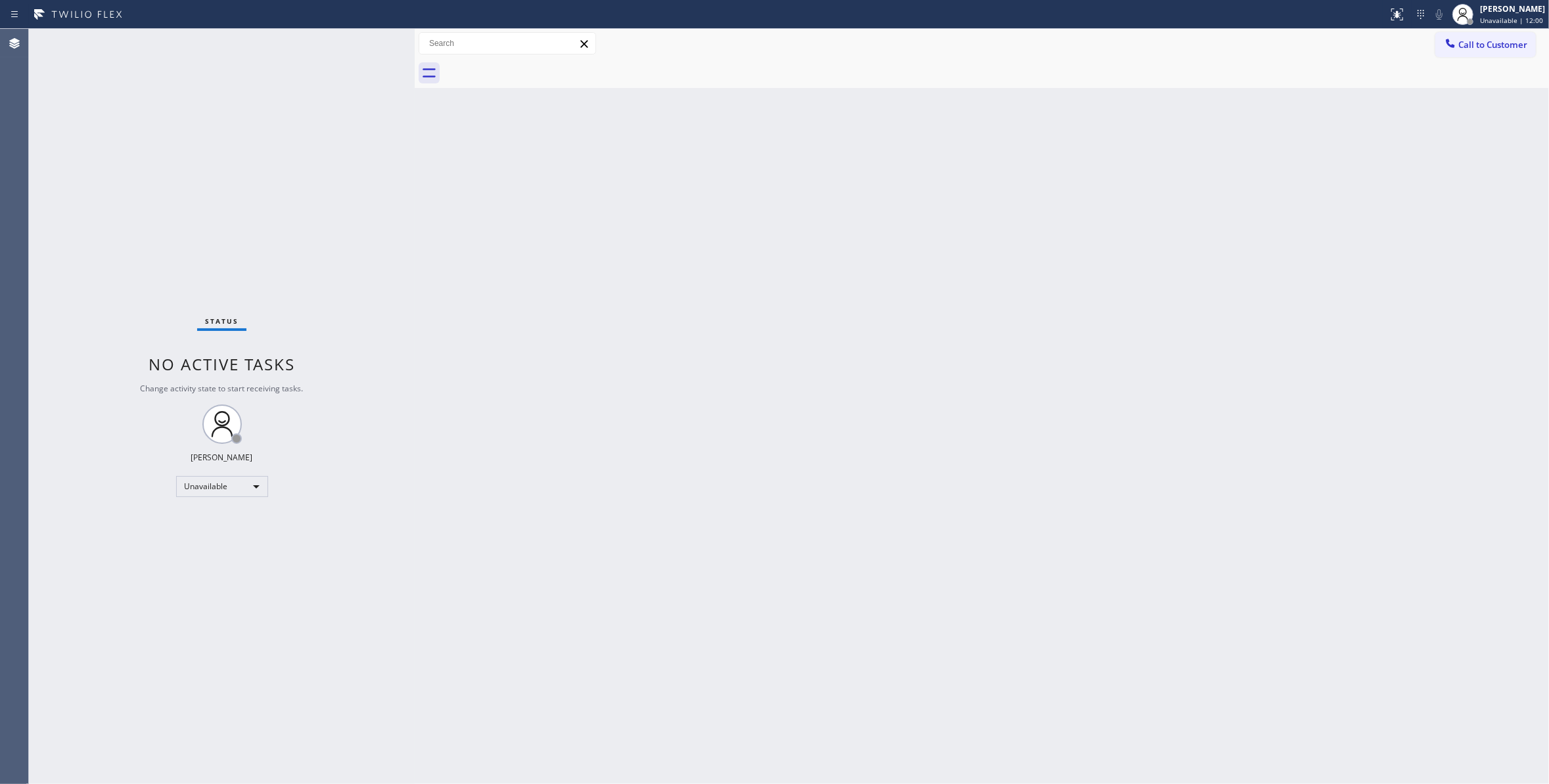
click at [1131, 250] on div "Back to Dashboard Change Sender ID Customers Technicians Select a contact Outbo…" at bounding box center [982, 406] width 1134 height 755
click at [1500, 48] on span "Call to Customer" at bounding box center [1492, 45] width 69 height 12
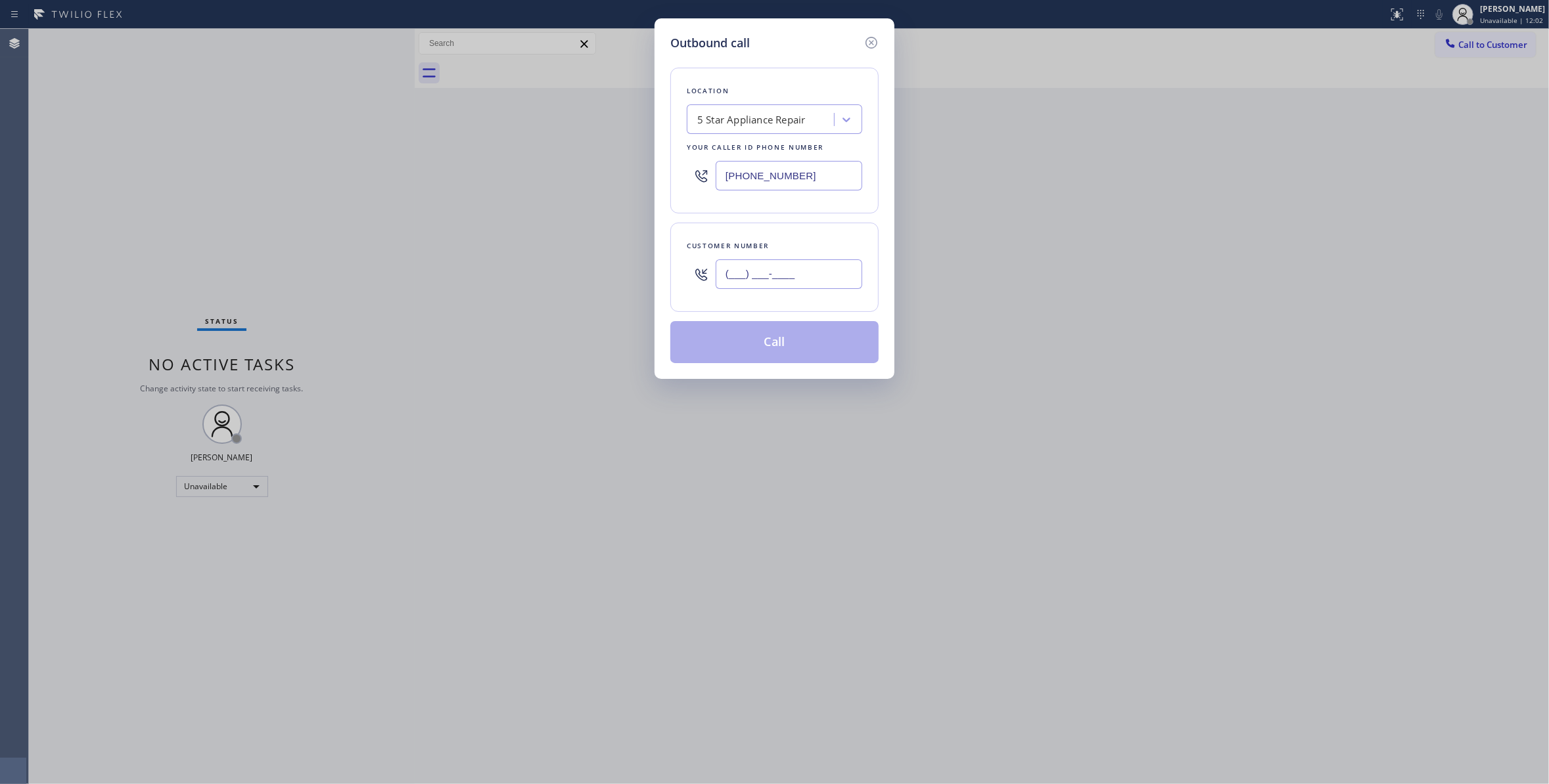
click at [824, 272] on input "(___) ___-____" at bounding box center [789, 274] width 147 height 30
paste input "619) 203-0525"
type input "(619) 203-0525"
paste input "530) 404-540"
drag, startPoint x: 526, startPoint y: 169, endPoint x: 153, endPoint y: 169, distance: 373.0
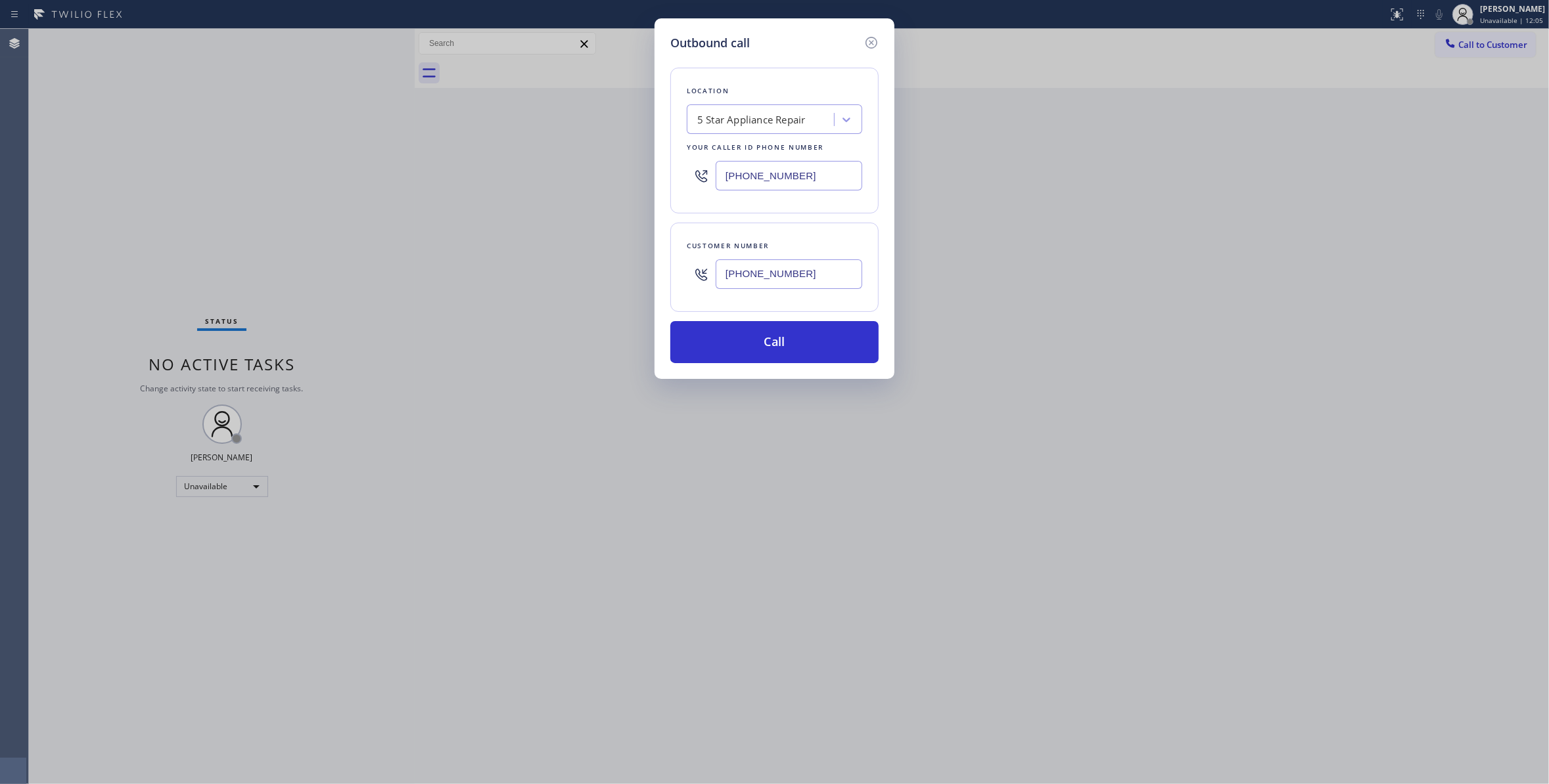
click at [164, 169] on div "Outbound call Location 5 Star Appliance Repair Your caller id phone number (855…" at bounding box center [774, 392] width 1549 height 784
type input "(530) 404-5402"
drag, startPoint x: 828, startPoint y: 278, endPoint x: 551, endPoint y: 264, distance: 277.4
click at [551, 264] on div "Outbound call Location Simi Valley Wolf Repair Professionals Your caller id pho…" at bounding box center [774, 392] width 1549 height 784
click at [703, 337] on button "Call" at bounding box center [774, 342] width 208 height 42
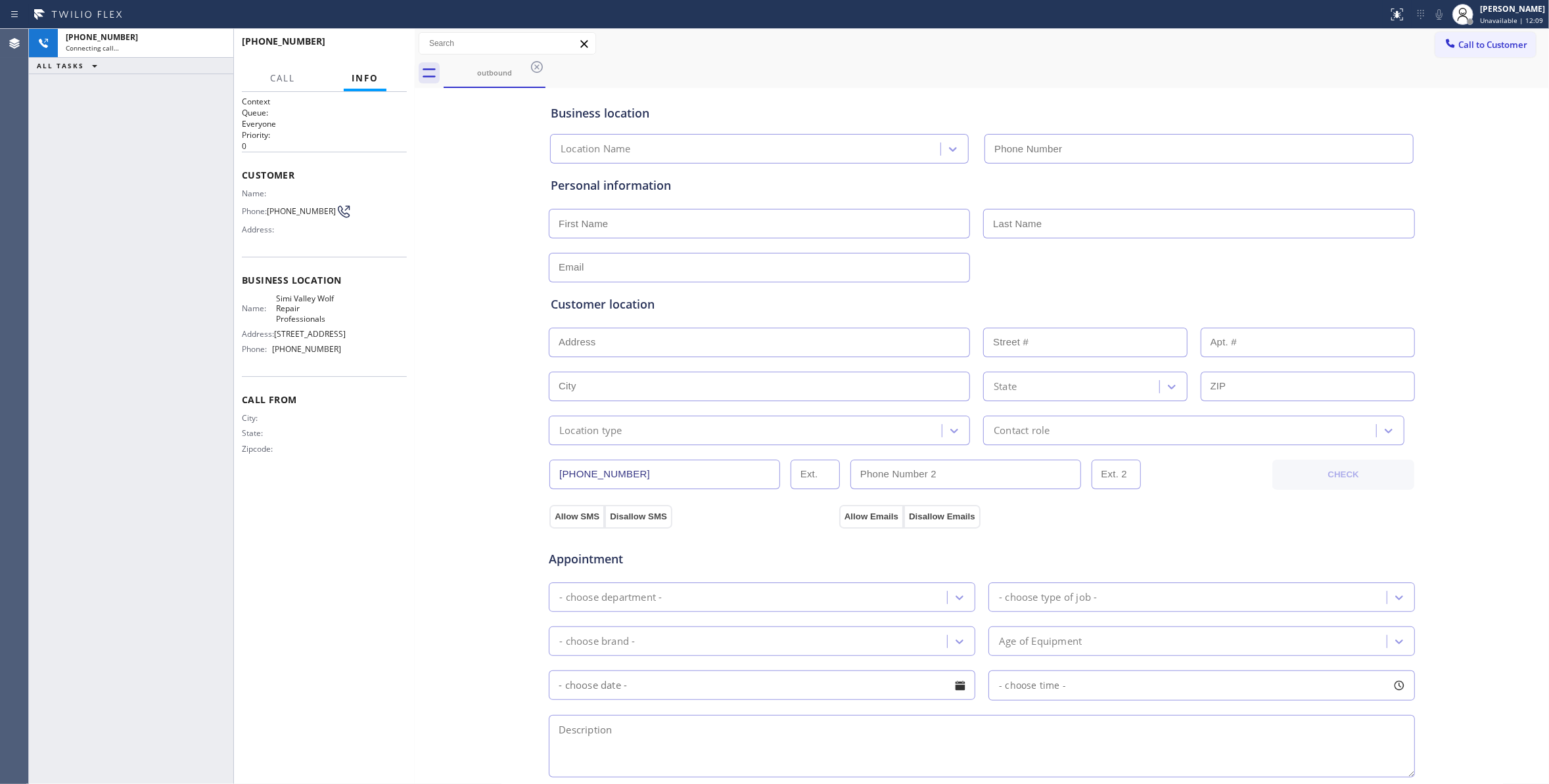
type input "(530) 404-5402"
drag, startPoint x: 303, startPoint y: 221, endPoint x: 293, endPoint y: 207, distance: 17.2
click at [277, 207] on span "(619) 203-0525" at bounding box center [301, 211] width 69 height 10
click at [300, 229] on div "Name: Phone: (619) 203-0525 Address:" at bounding box center [291, 214] width 99 height 52
drag, startPoint x: 300, startPoint y: 229, endPoint x: 269, endPoint y: 211, distance: 35.8
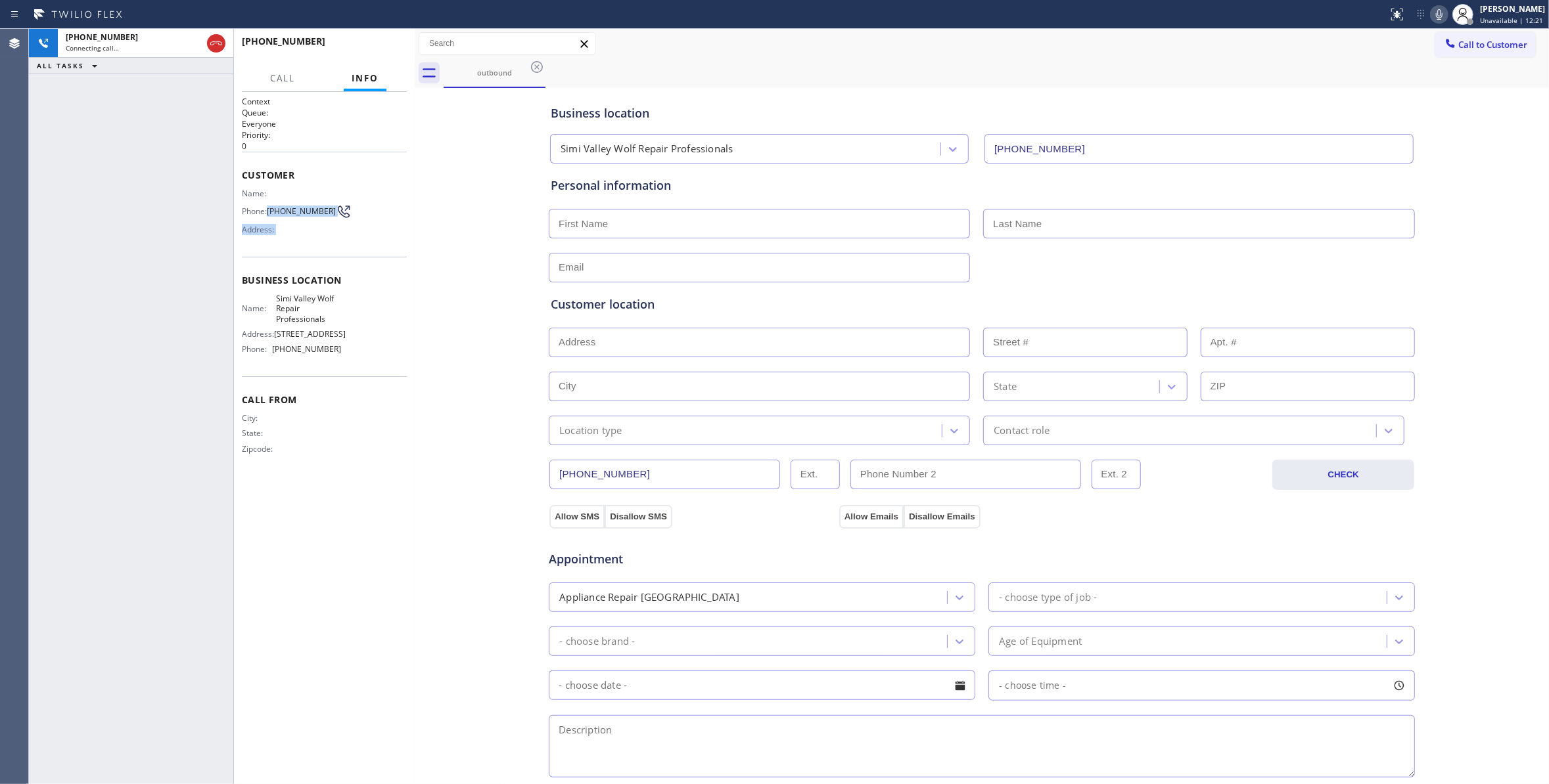
click at [269, 211] on div "Name: Phone: (619) 203-0525 Address:" at bounding box center [291, 214] width 99 height 52
click at [309, 216] on span "(619) 203-0525" at bounding box center [301, 211] width 69 height 10
drag, startPoint x: 299, startPoint y: 222, endPoint x: 270, endPoint y: 214, distance: 30.1
click at [270, 214] on div "Phone: (619) 203-0525" at bounding box center [291, 211] width 99 height 16
drag, startPoint x: 171, startPoint y: 190, endPoint x: 183, endPoint y: 175, distance: 19.2
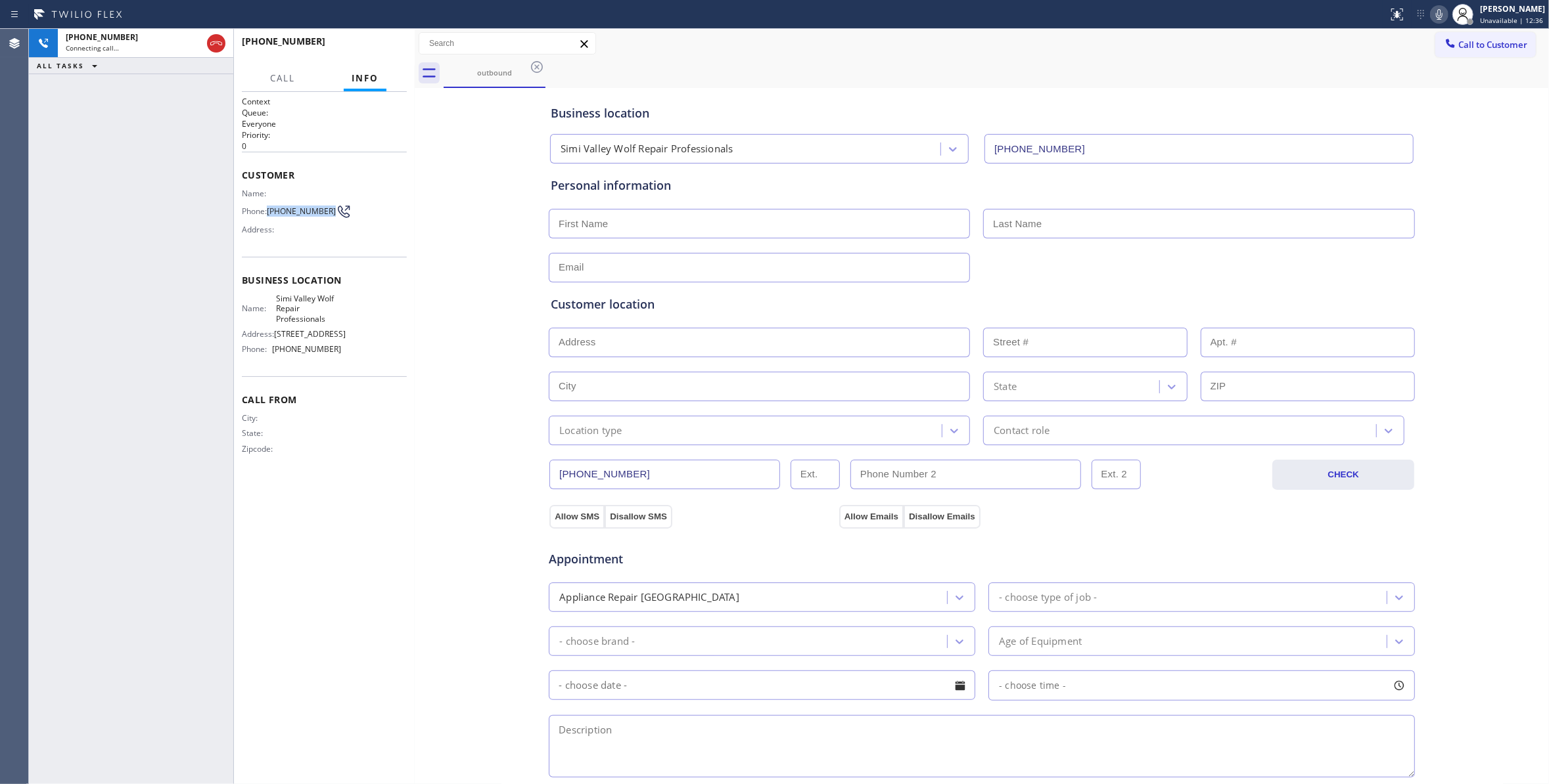
click at [171, 190] on div "+16192030525 Connecting call… ALL TASKS ALL TASKS ACTIVE TASKS TASKS IN WRAP UP" at bounding box center [131, 406] width 204 height 755
click at [218, 47] on icon at bounding box center [216, 43] width 16 height 16
click at [374, 57] on div "+16192030525 Wrap up | 00:00 COMPLETE" at bounding box center [324, 47] width 165 height 34
click at [355, 57] on div "+16192030525 Wrap up | 00:00 COMPLETE" at bounding box center [324, 47] width 165 height 34
click at [355, 49] on span "COMPLETE" at bounding box center [373, 48] width 45 height 10
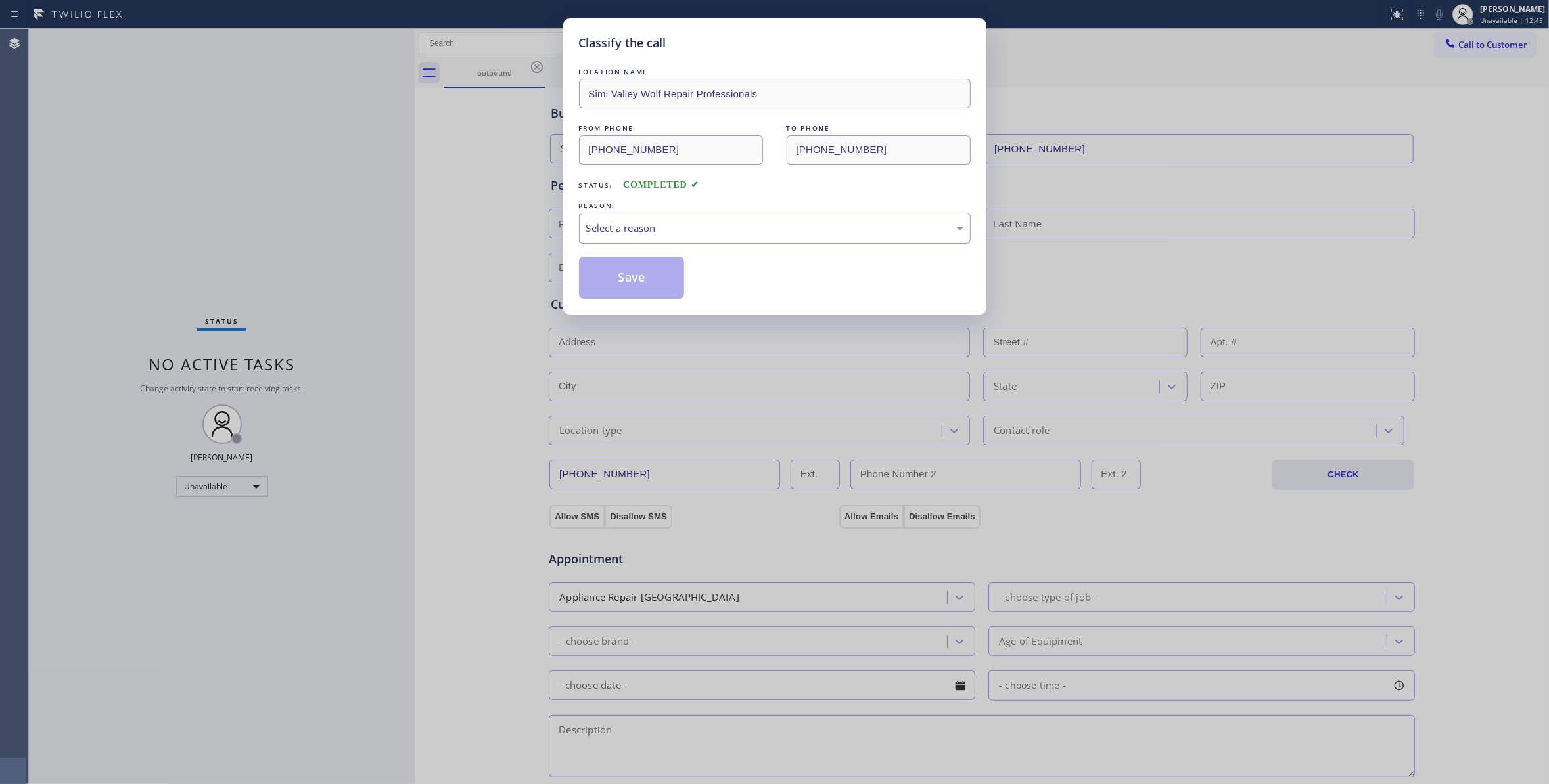
click at [671, 226] on div "Select a reason" at bounding box center [774, 228] width 377 height 15
click at [632, 286] on button "Save" at bounding box center [631, 278] width 106 height 42
drag, startPoint x: 632, startPoint y: 286, endPoint x: 679, endPoint y: 272, distance: 49.0
click at [634, 285] on button "Save" at bounding box center [631, 278] width 106 height 42
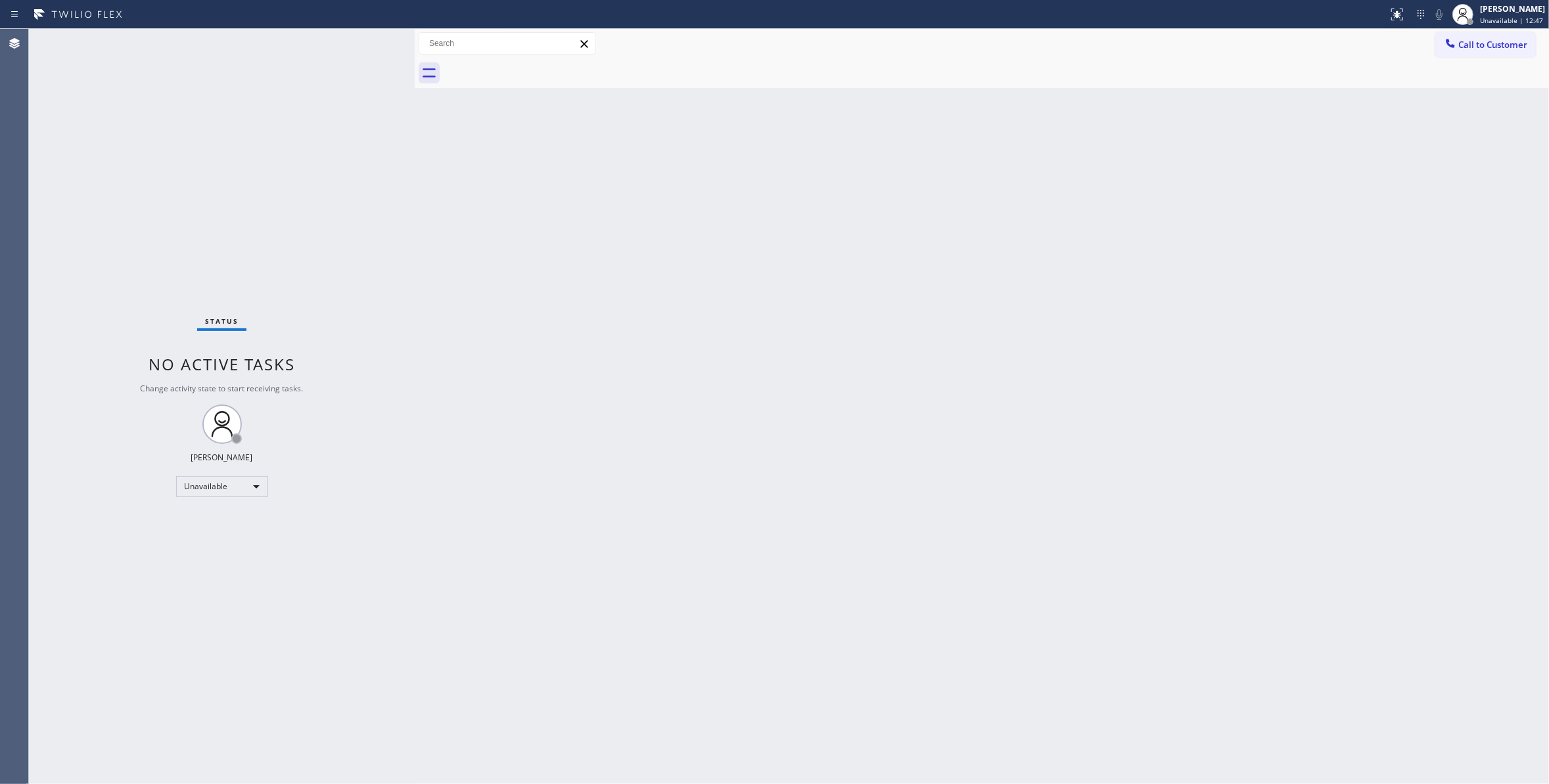
drag, startPoint x: 1515, startPoint y: 37, endPoint x: 1502, endPoint y: 41, distance: 13.6
click at [1510, 37] on button "Call to Customer" at bounding box center [1485, 44] width 101 height 25
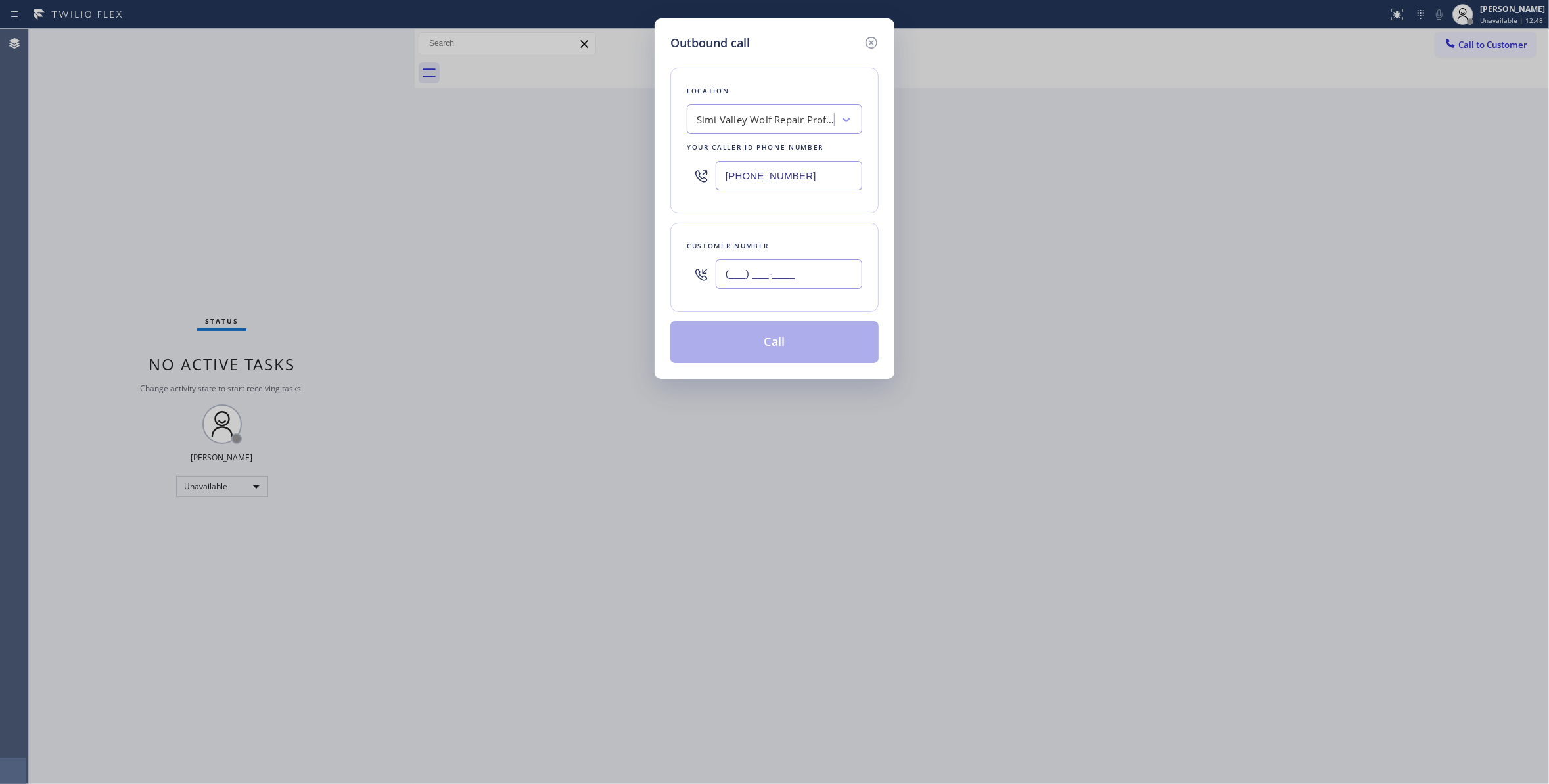
click at [786, 285] on input "(___) ___-____" at bounding box center [789, 274] width 147 height 30
paste input "619) 203-0525"
type input "(619) 203-0525"
click at [828, 337] on button "Call" at bounding box center [774, 342] width 208 height 42
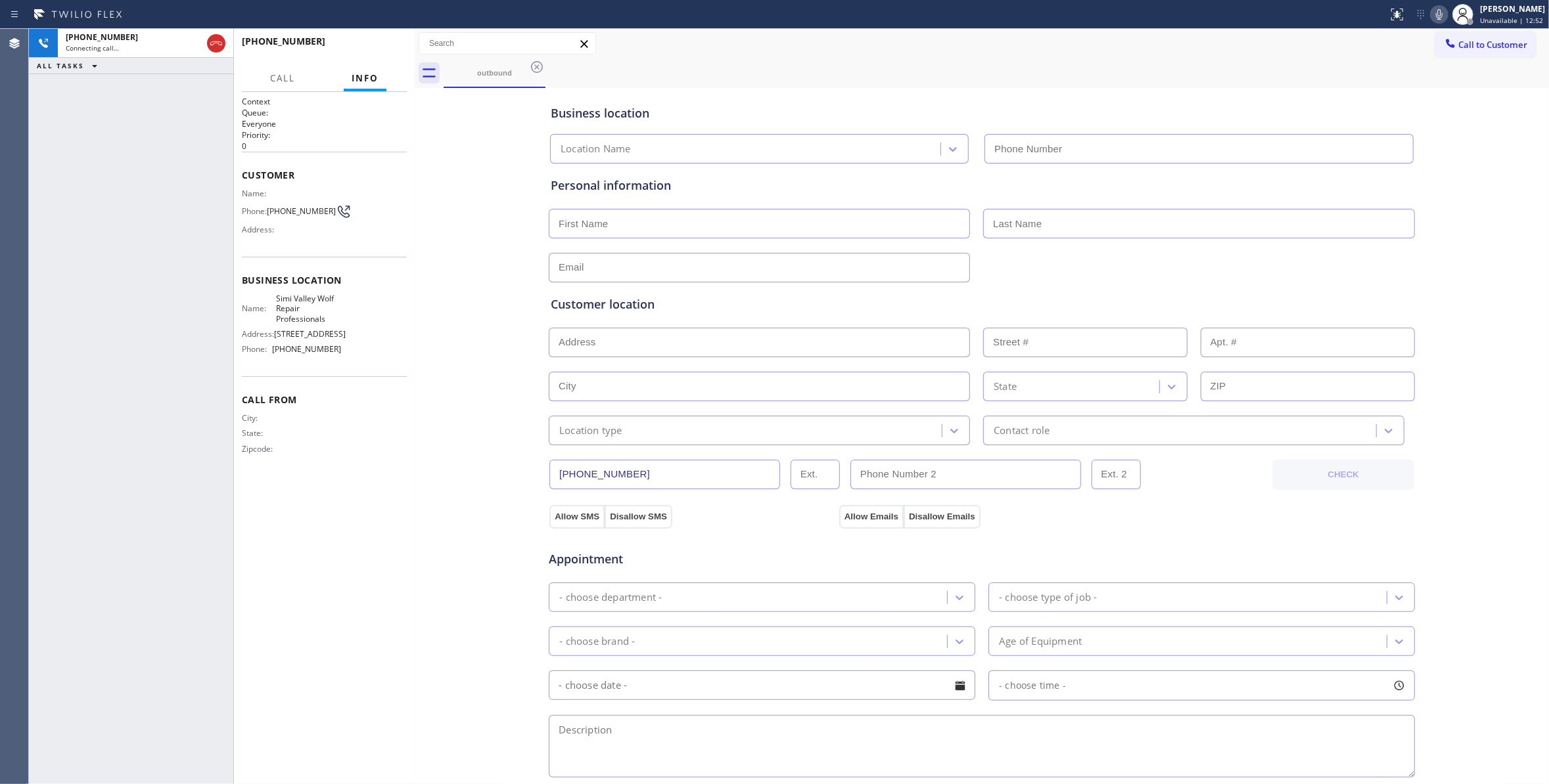
type input "(530) 404-5402"
click at [479, 214] on div "Business location Simi Valley Wolf Repair Professionals (530) 404-5402 Personal…" at bounding box center [982, 539] width 1128 height 897
click at [217, 43] on icon at bounding box center [216, 43] width 16 height 16
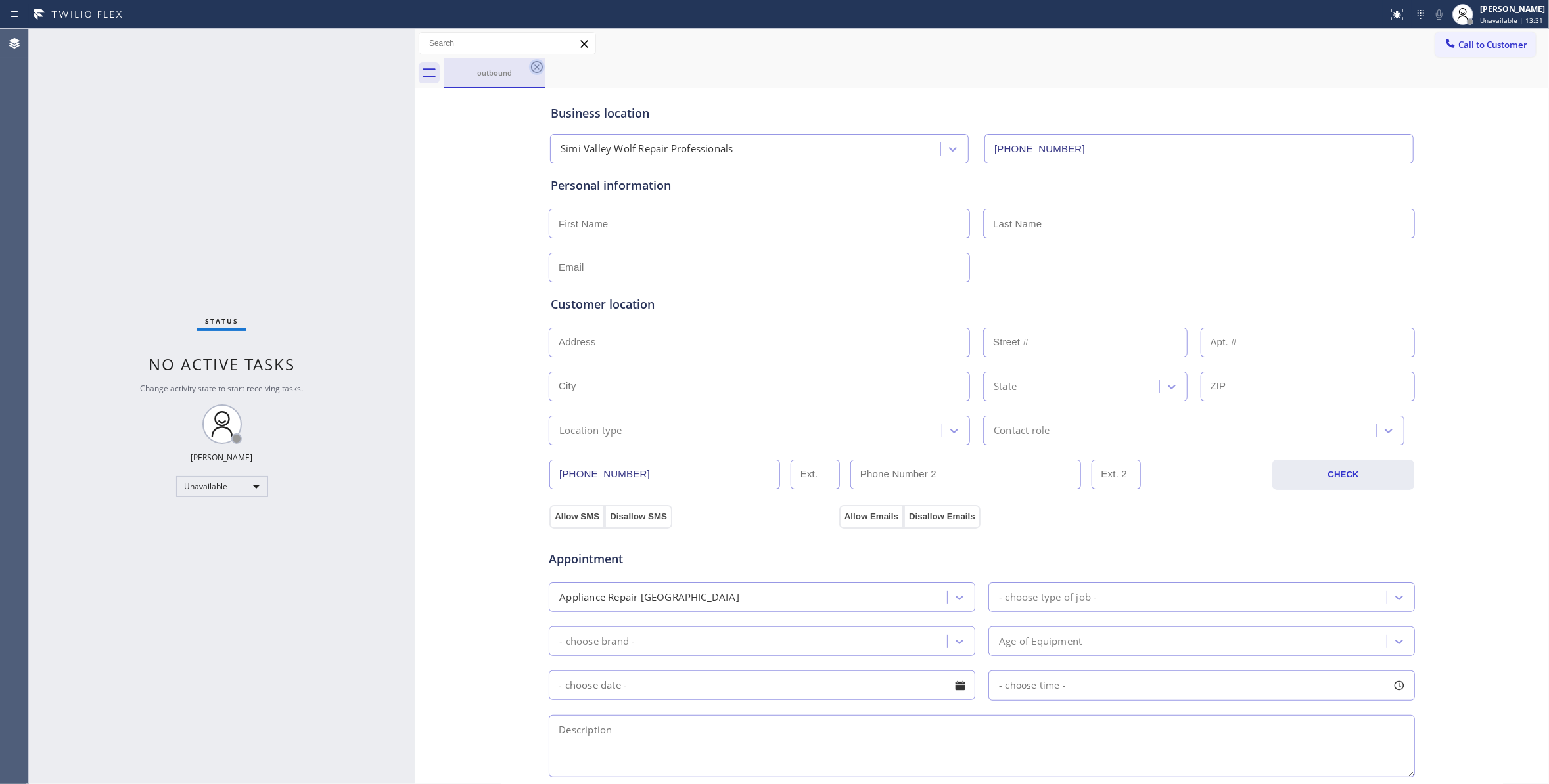
click at [541, 66] on icon at bounding box center [537, 67] width 16 height 16
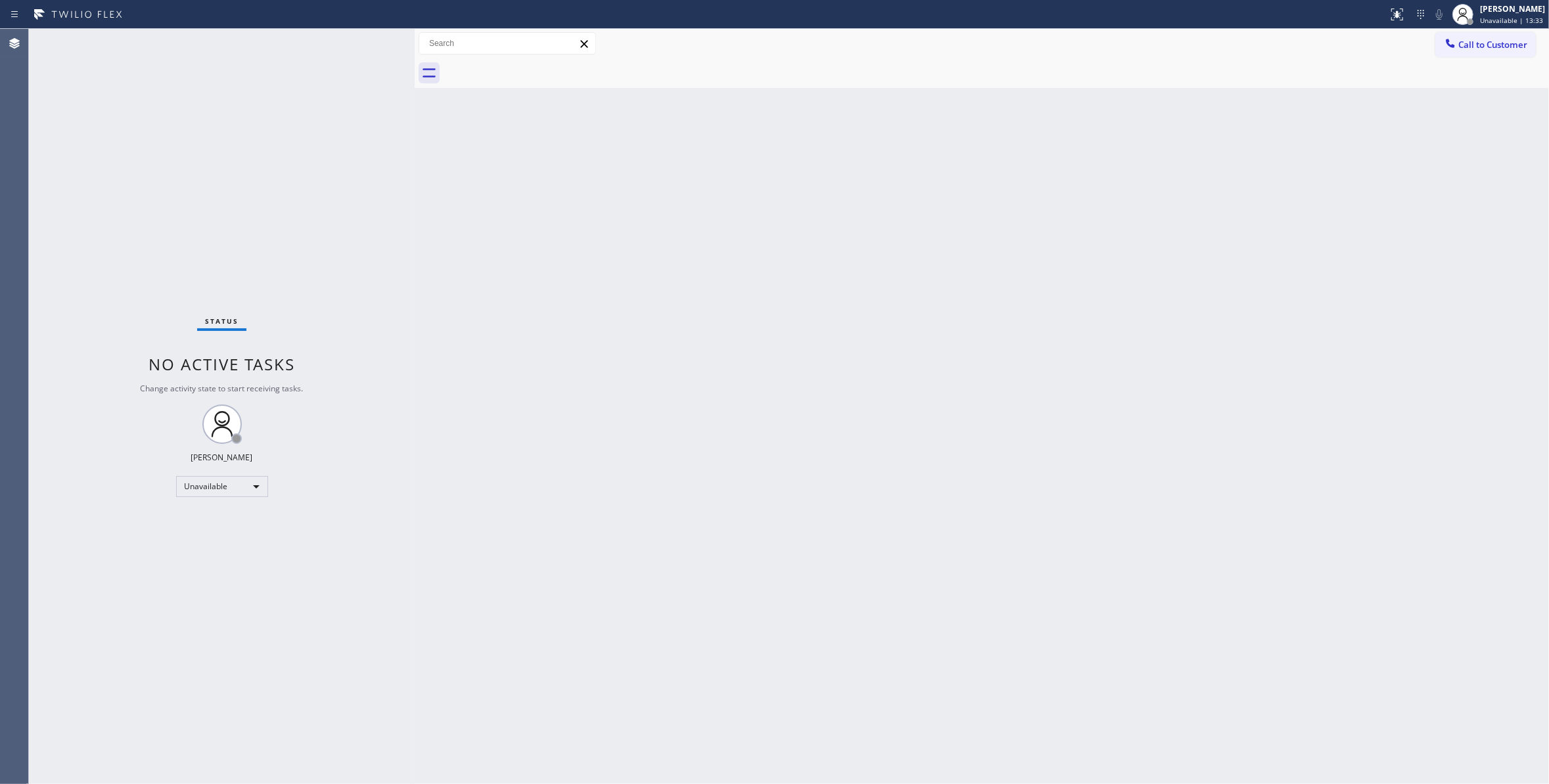
click at [1031, 247] on div "Back to Dashboard Change Sender ID Customers Technicians Select a contact Outbo…" at bounding box center [982, 406] width 1134 height 755
click at [1512, 50] on span "Call to Customer" at bounding box center [1492, 45] width 69 height 12
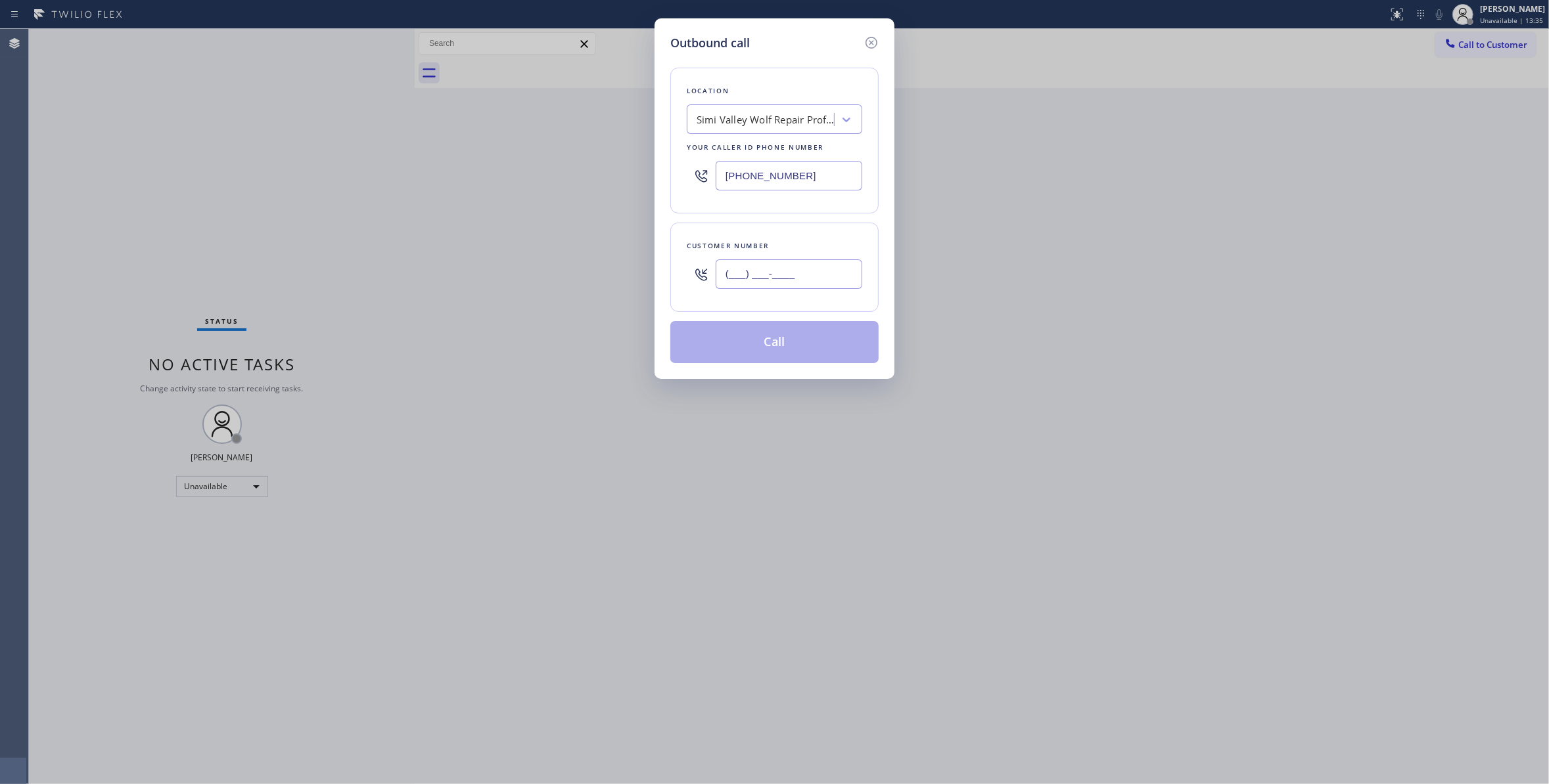
click at [773, 287] on input "(___) ___-____" at bounding box center [789, 274] width 147 height 30
paste input "858) 310-4259"
type input "(858) 310-4259"
drag, startPoint x: 813, startPoint y: 173, endPoint x: 563, endPoint y: 169, distance: 250.0
click at [555, 169] on div "Outbound call Location Simi Valley Wolf Repair Professionals Your caller id pho…" at bounding box center [774, 392] width 1549 height 784
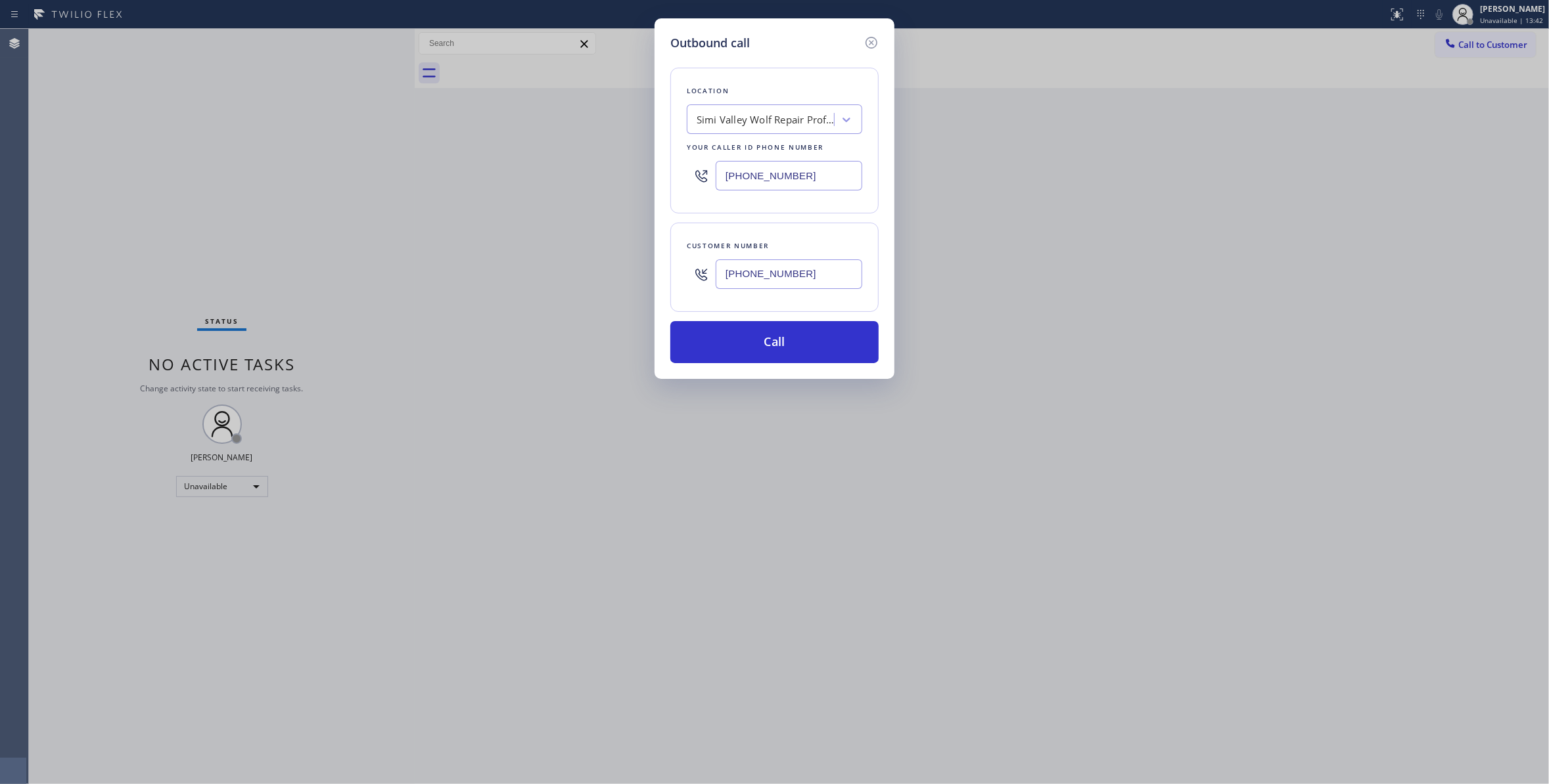
paste input "855) 999-4417"
type input "(855) 999-4417"
drag, startPoint x: 844, startPoint y: 282, endPoint x: 479, endPoint y: 278, distance: 365.0
click at [479, 278] on div "Outbound call Location 4B2.Paid HVAC Alliance Expert Your caller id phone numbe…" at bounding box center [774, 392] width 1549 height 784
click at [741, 363] on button "Call" at bounding box center [774, 342] width 208 height 42
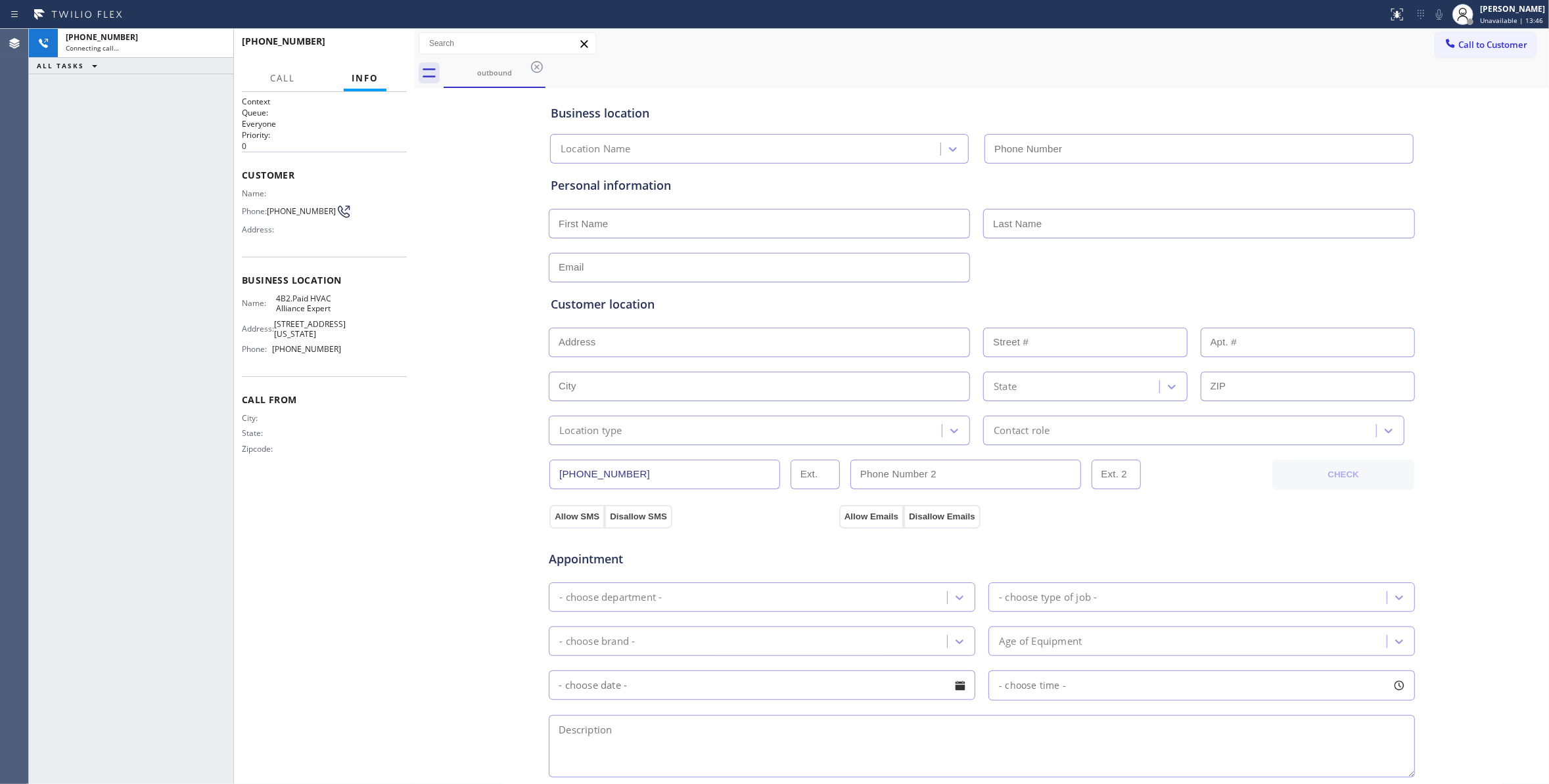
type input "(855) 999-4417"
click at [465, 217] on div "Business location HVAC Alliance Expert (855) 999-4417 Personal information Cust…" at bounding box center [982, 539] width 1128 height 897
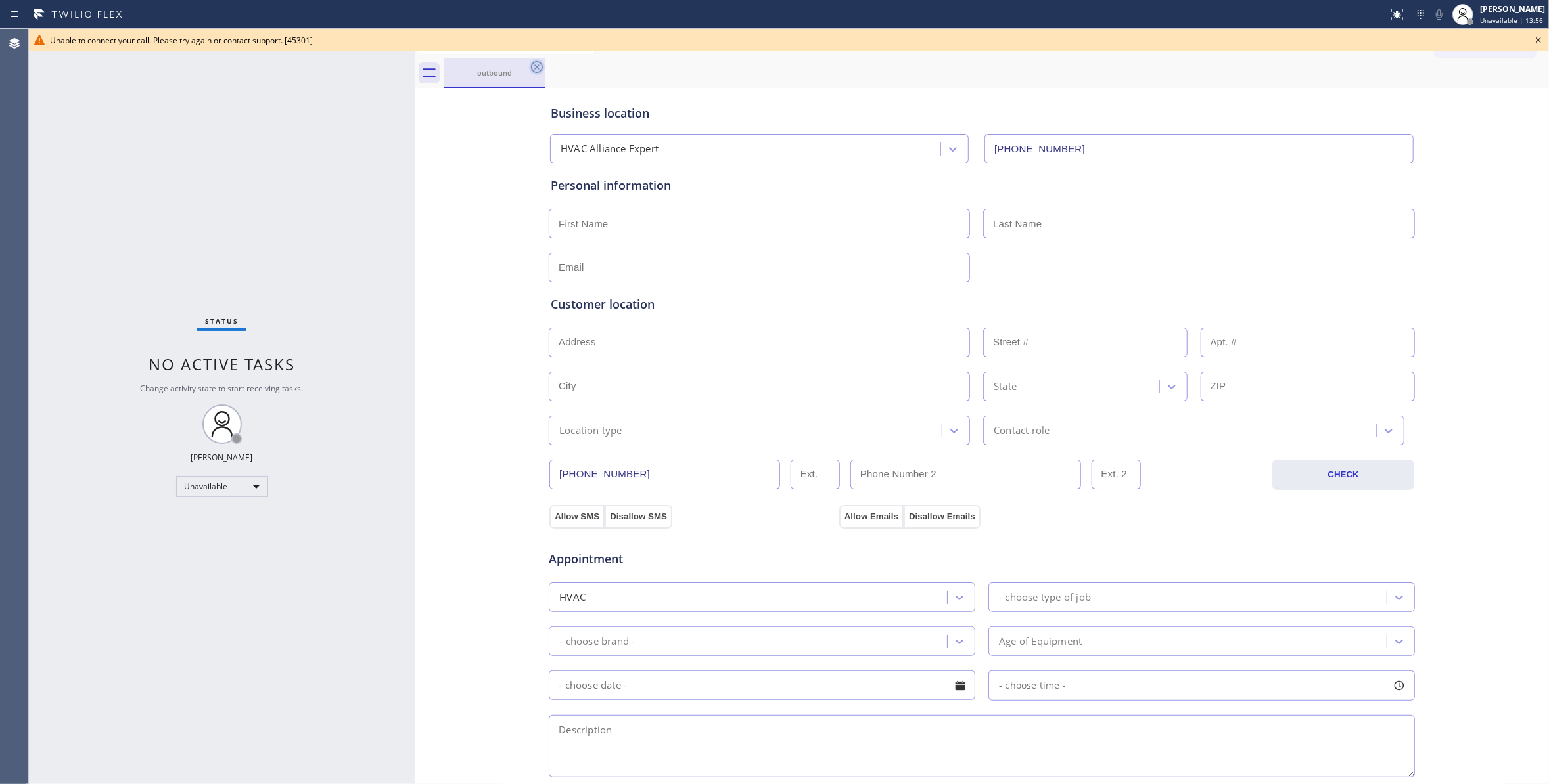
click at [536, 69] on icon at bounding box center [537, 67] width 16 height 16
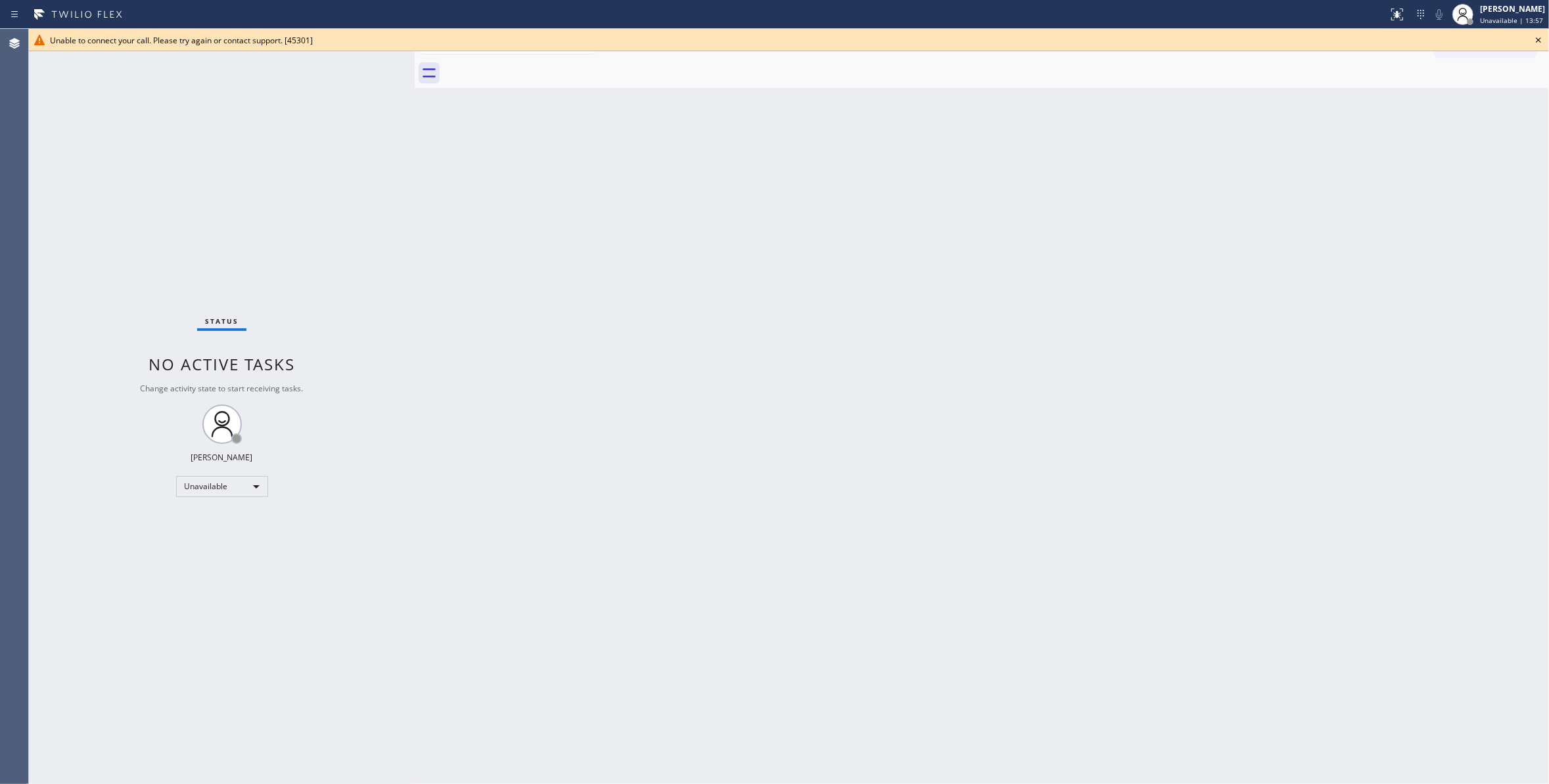
click at [1541, 45] on icon at bounding box center [1539, 40] width 16 height 16
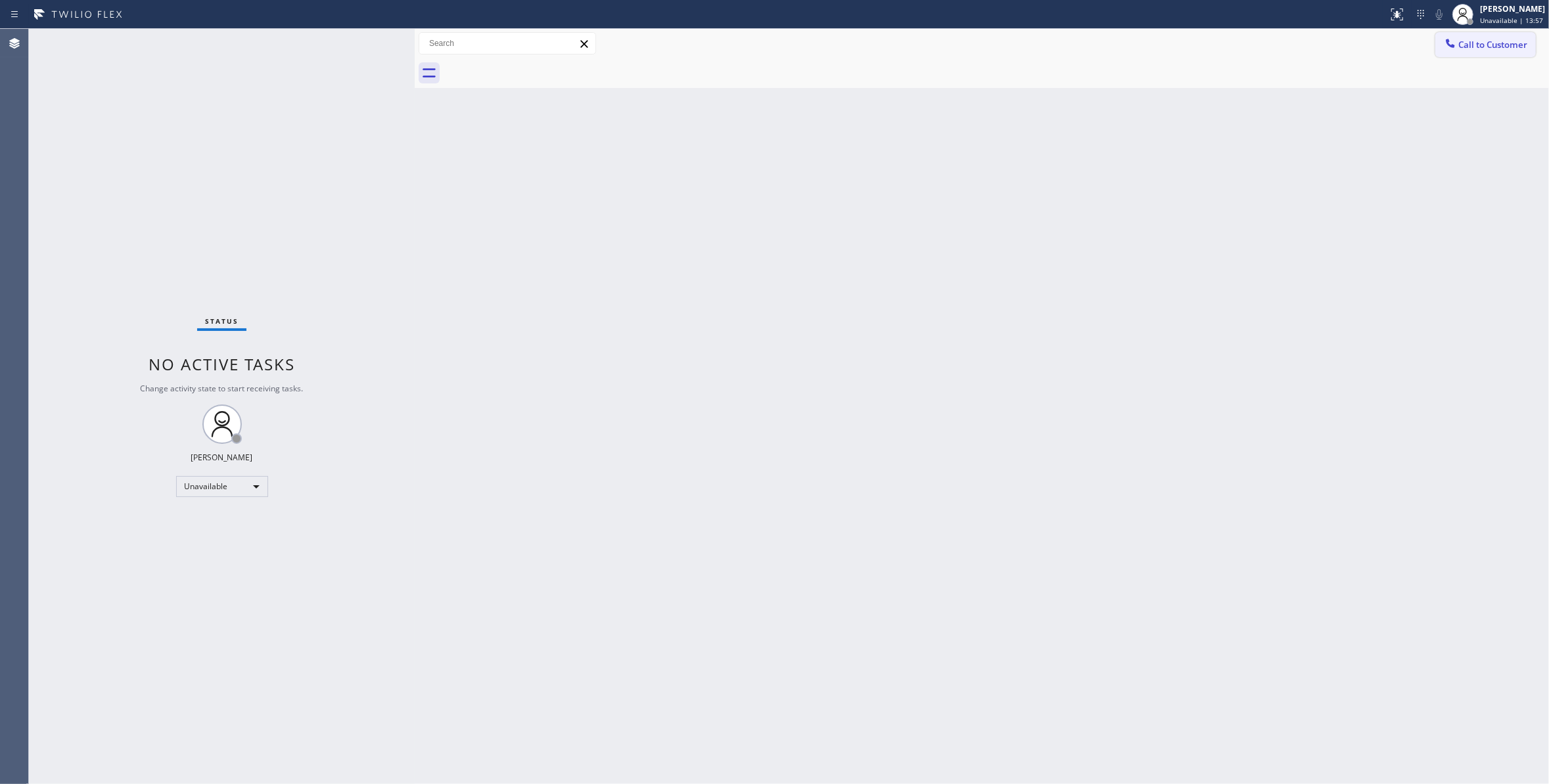
click at [1517, 50] on span "Call to Customer" at bounding box center [1492, 45] width 69 height 12
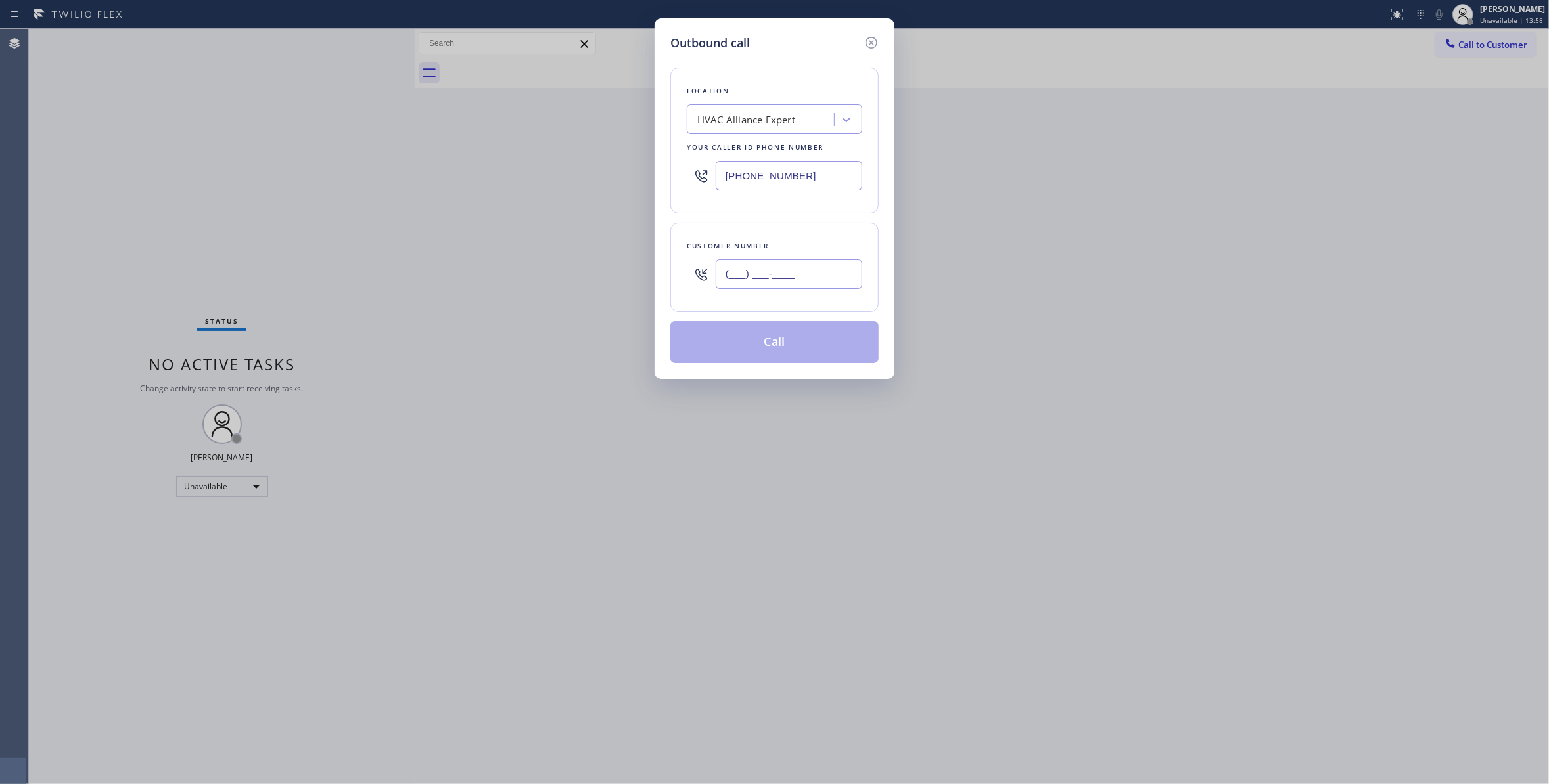
click at [737, 266] on input "(___) ___-____" at bounding box center [789, 274] width 147 height 30
paste input "858) 310-4259"
type input "(858) 310-4259"
click at [769, 353] on button "Call" at bounding box center [774, 342] width 208 height 42
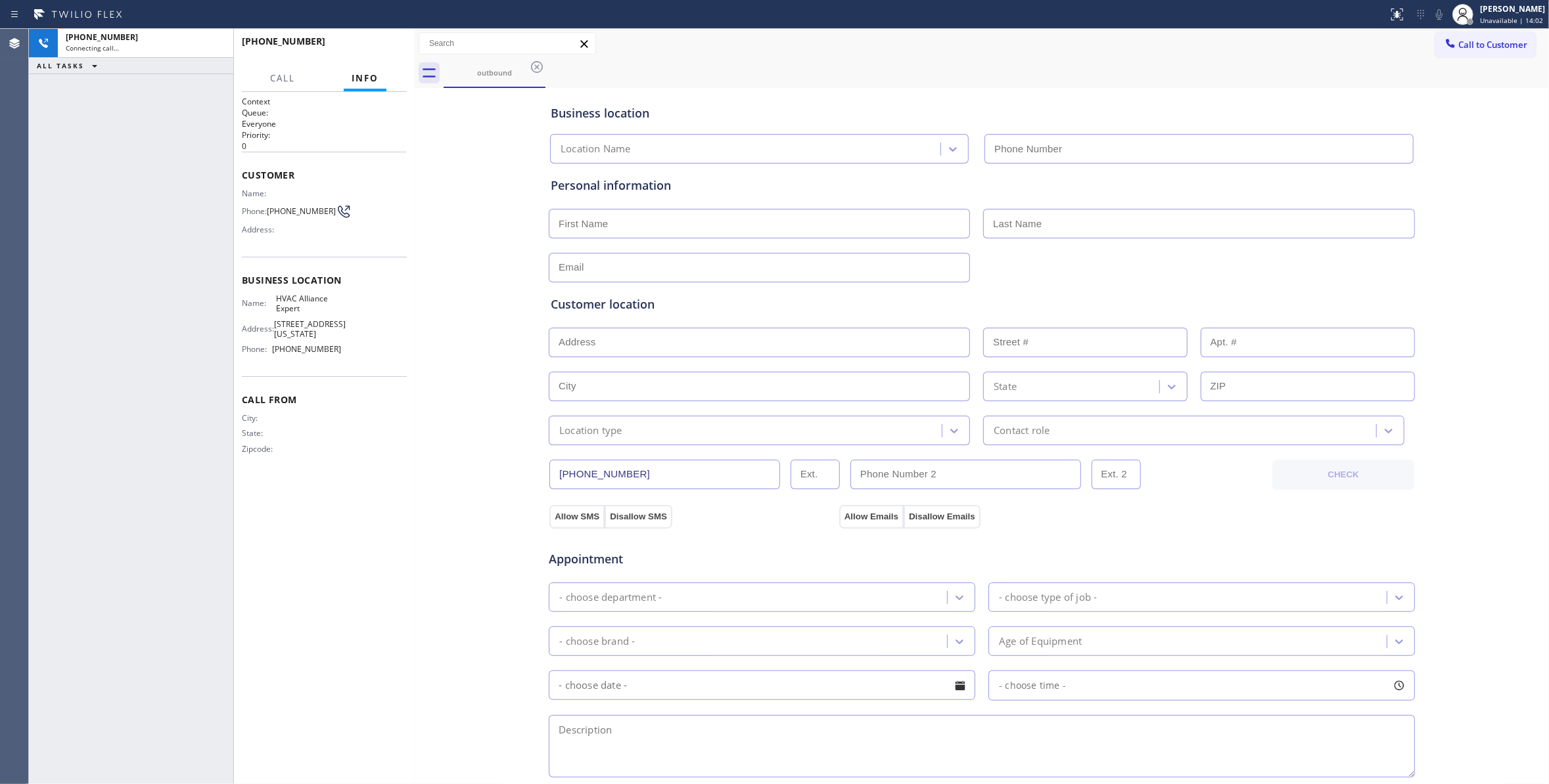
type input "(855) 999-4417"
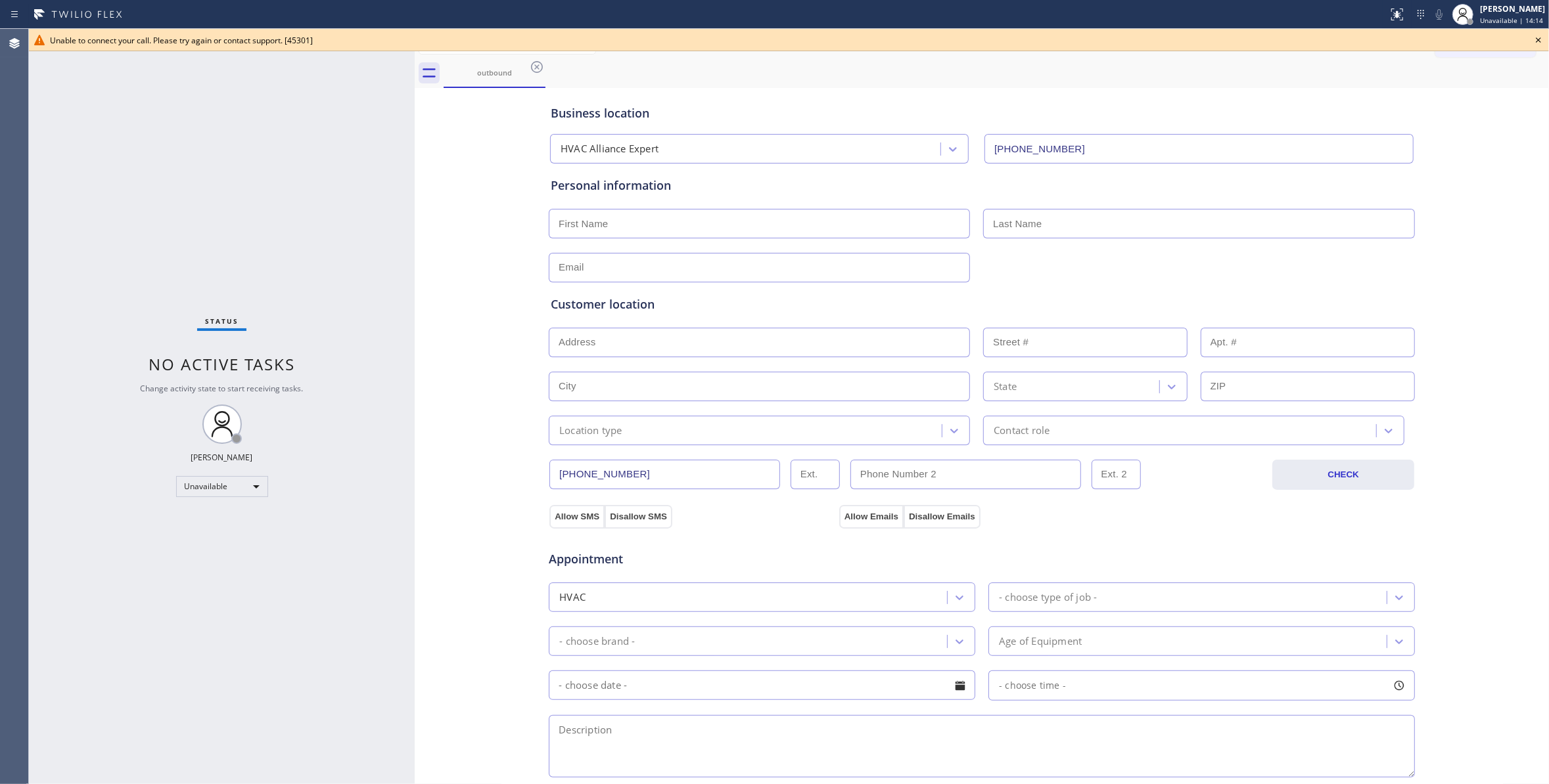
drag, startPoint x: 73, startPoint y: 284, endPoint x: 156, endPoint y: 146, distance: 161.0
click at [77, 269] on div "Status No active tasks Change activity state to start receiving tasks. Louis Ma…" at bounding box center [221, 406] width 385 height 755
click at [1539, 41] on icon at bounding box center [1538, 40] width 6 height 6
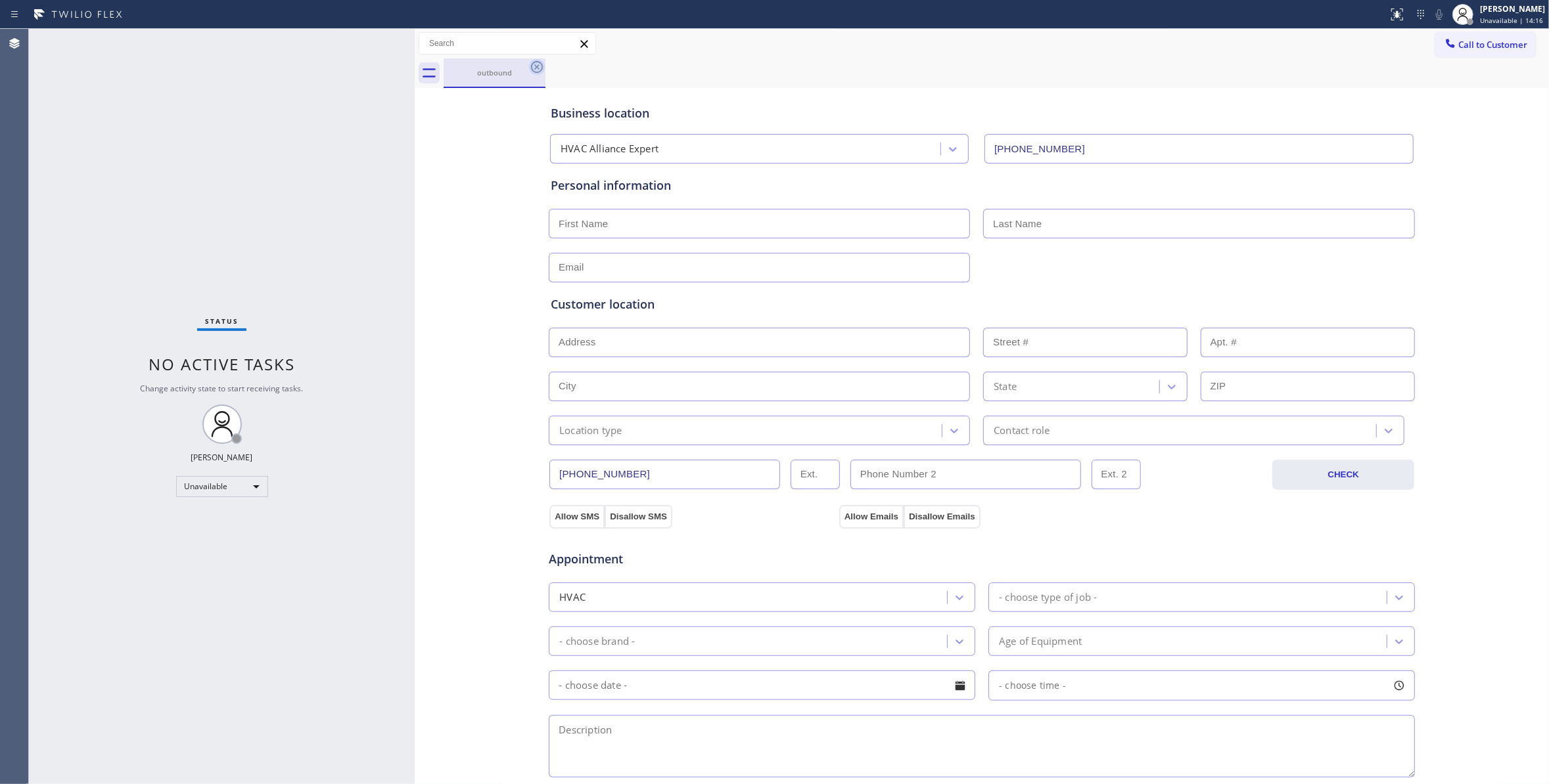
click at [535, 64] on icon at bounding box center [537, 67] width 16 height 16
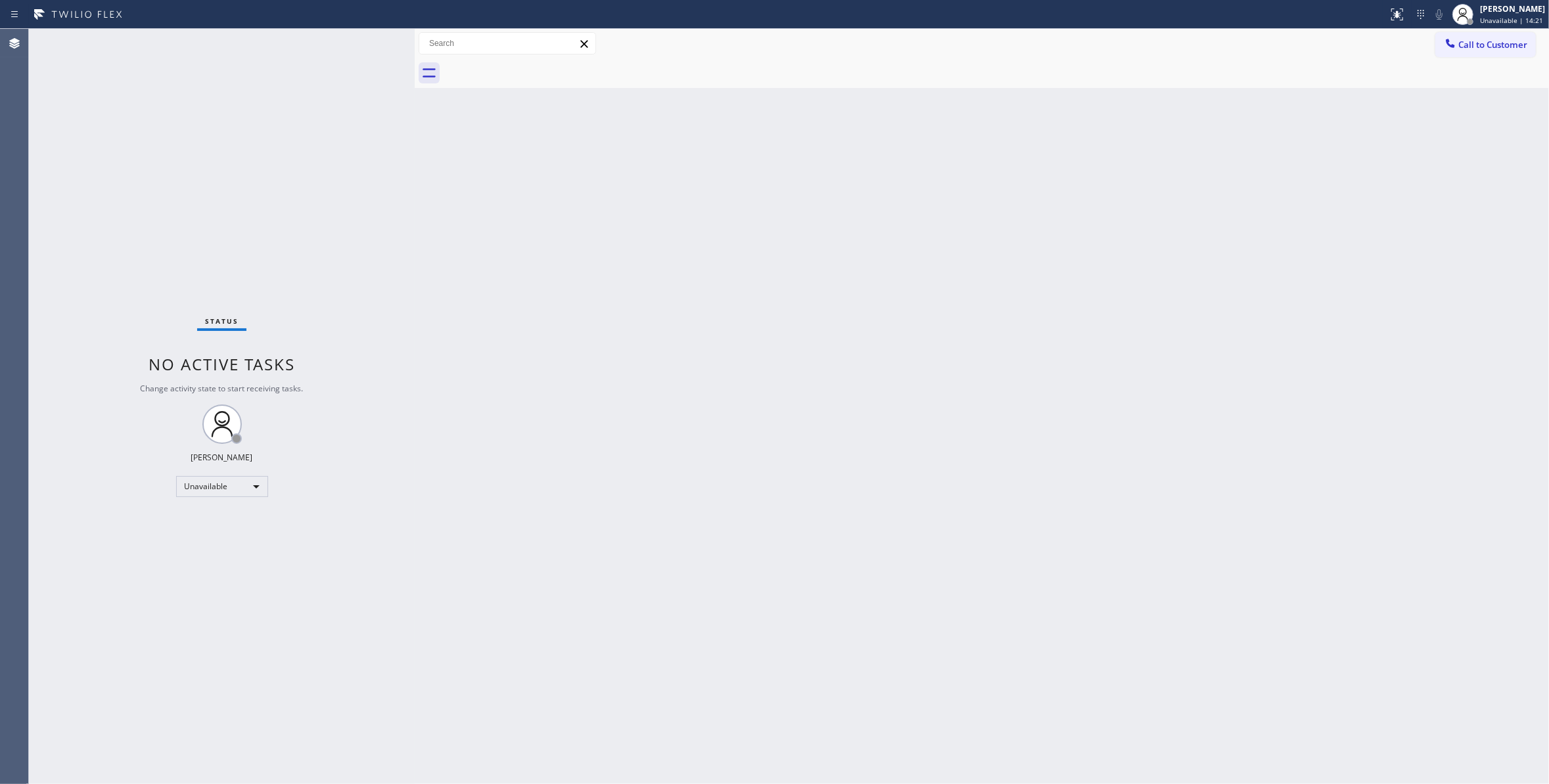
click at [1383, 207] on div "Back to Dashboard Change Sender ID Customers Technicians Select a contact Outbo…" at bounding box center [982, 406] width 1134 height 755
click at [1496, 48] on span "Call to Customer" at bounding box center [1492, 45] width 69 height 12
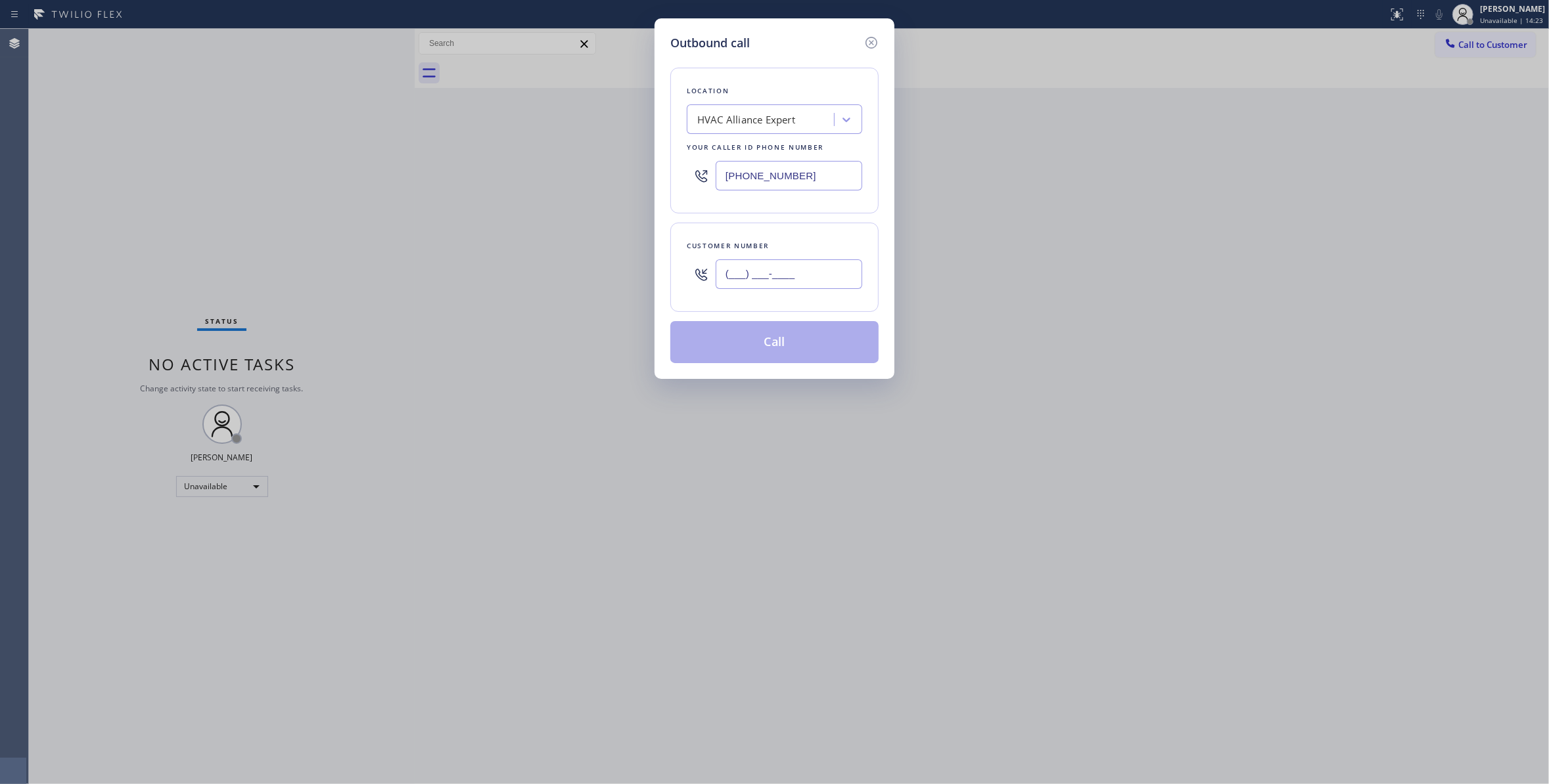
click at [786, 274] on input "(___) ___-____" at bounding box center [789, 274] width 147 height 30
paste input "510) 828-0600"
type input "(510) 828-0600"
paste input "714) 912-8101"
drag, startPoint x: 826, startPoint y: 169, endPoint x: 203, endPoint y: 176, distance: 623.0
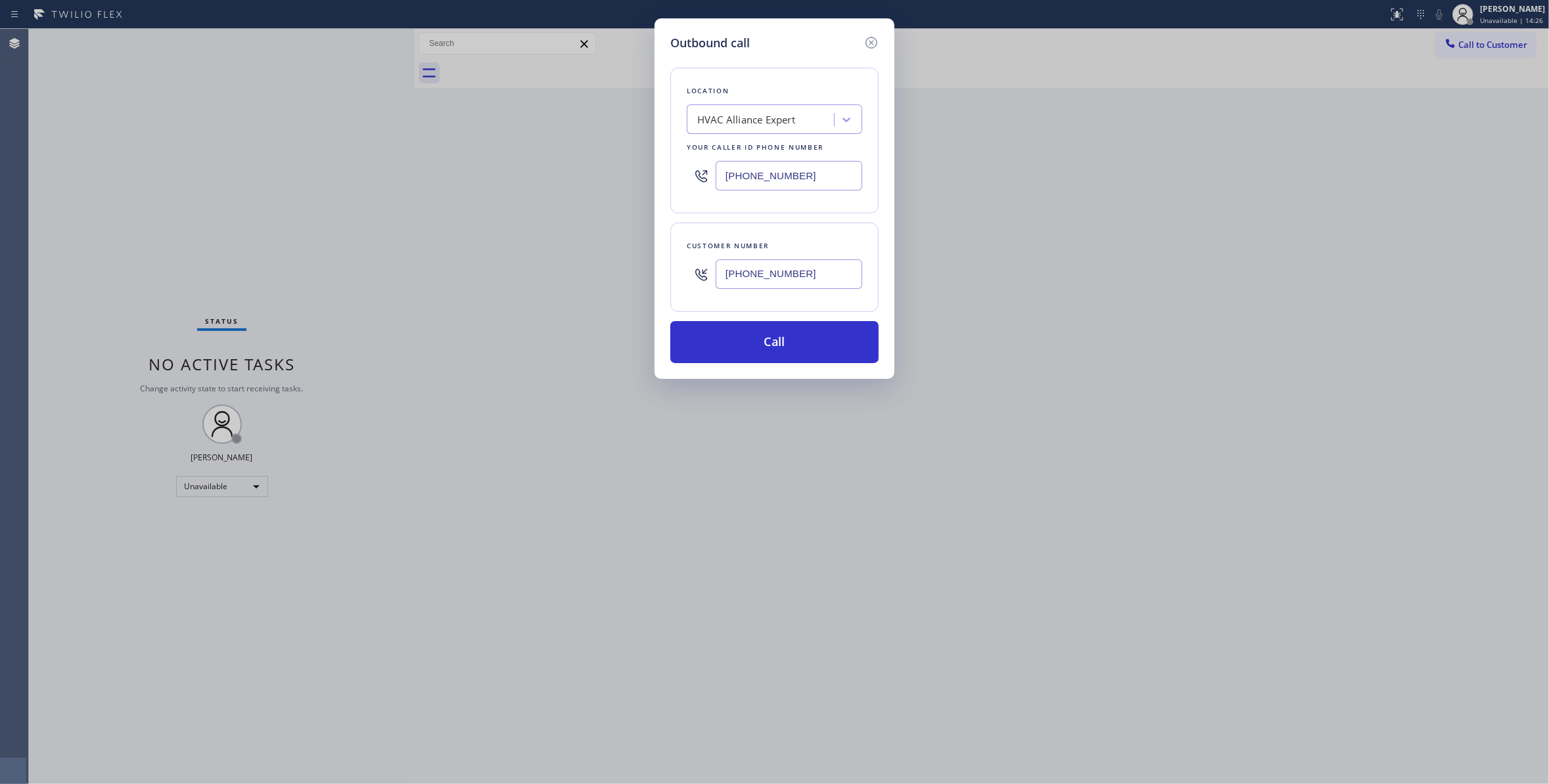
click at [203, 176] on div "Outbound call Location HVAC Alliance Expert Your caller id phone number (714) 9…" at bounding box center [774, 392] width 1549 height 784
type input "(714) 912-8101"
drag, startPoint x: 819, startPoint y: 274, endPoint x: 520, endPoint y: 258, distance: 299.4
click at [520, 258] on div "Outbound call Location KitchenAid Elite Appliance Repair Your caller id phone n…" at bounding box center [774, 392] width 1549 height 784
click at [773, 345] on button "Call" at bounding box center [774, 342] width 208 height 42
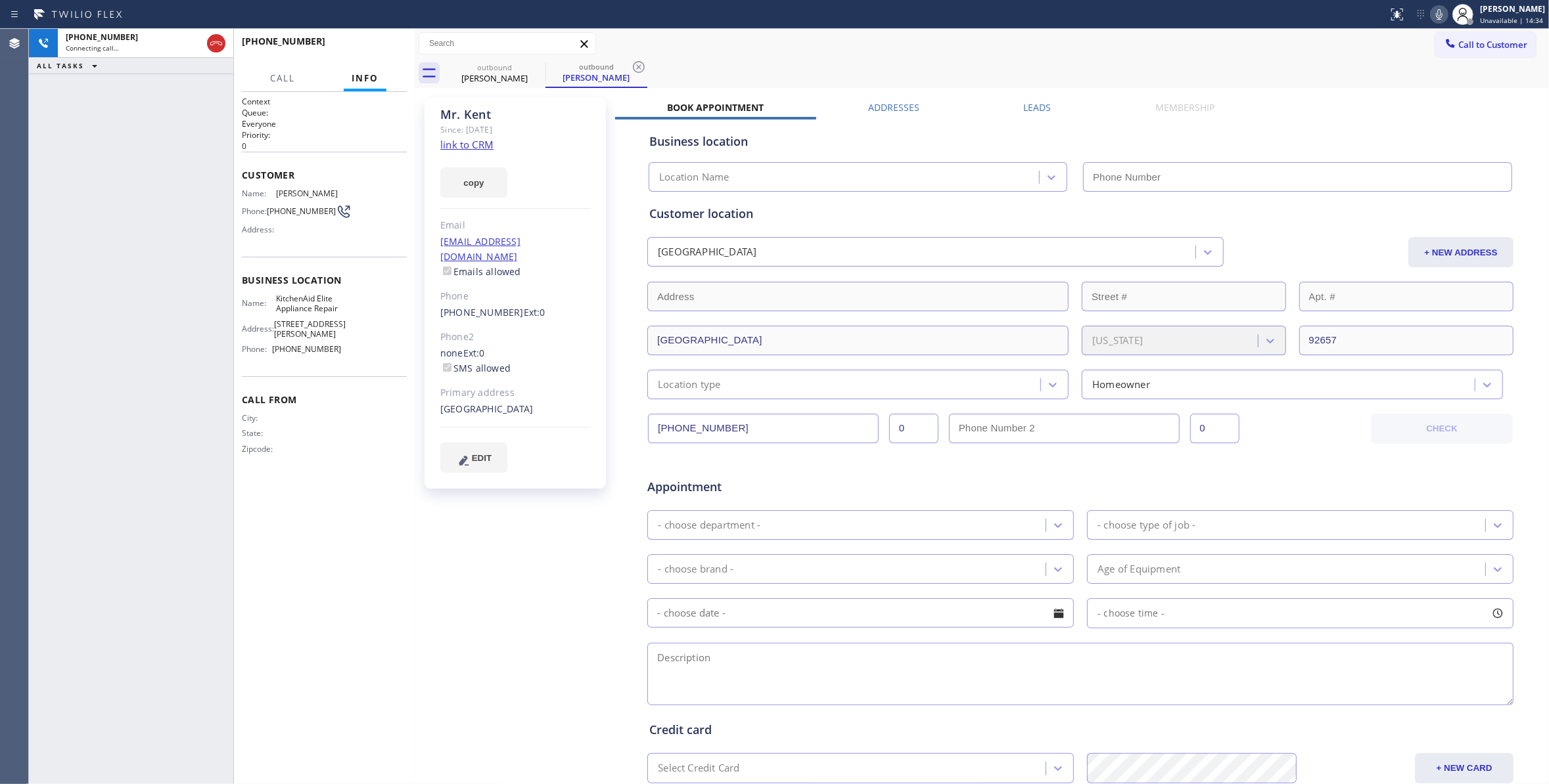
type input "(714) 912-8101"
click at [117, 135] on div "+15108280600 Connecting call… ALL TASKS ALL TASKS ACTIVE TASKS TASKS IN WRAP UP" at bounding box center [131, 406] width 204 height 755
drag, startPoint x: 480, startPoint y: 467, endPoint x: 574, endPoint y: 105, distance: 374.0
click at [480, 461] on div "Mr. Kent Since: 20 may 2020 link to CRM copy Email no@gmail.com Emails allowed …" at bounding box center [515, 294] width 181 height 391
click at [638, 66] on icon at bounding box center [638, 67] width 12 height 12
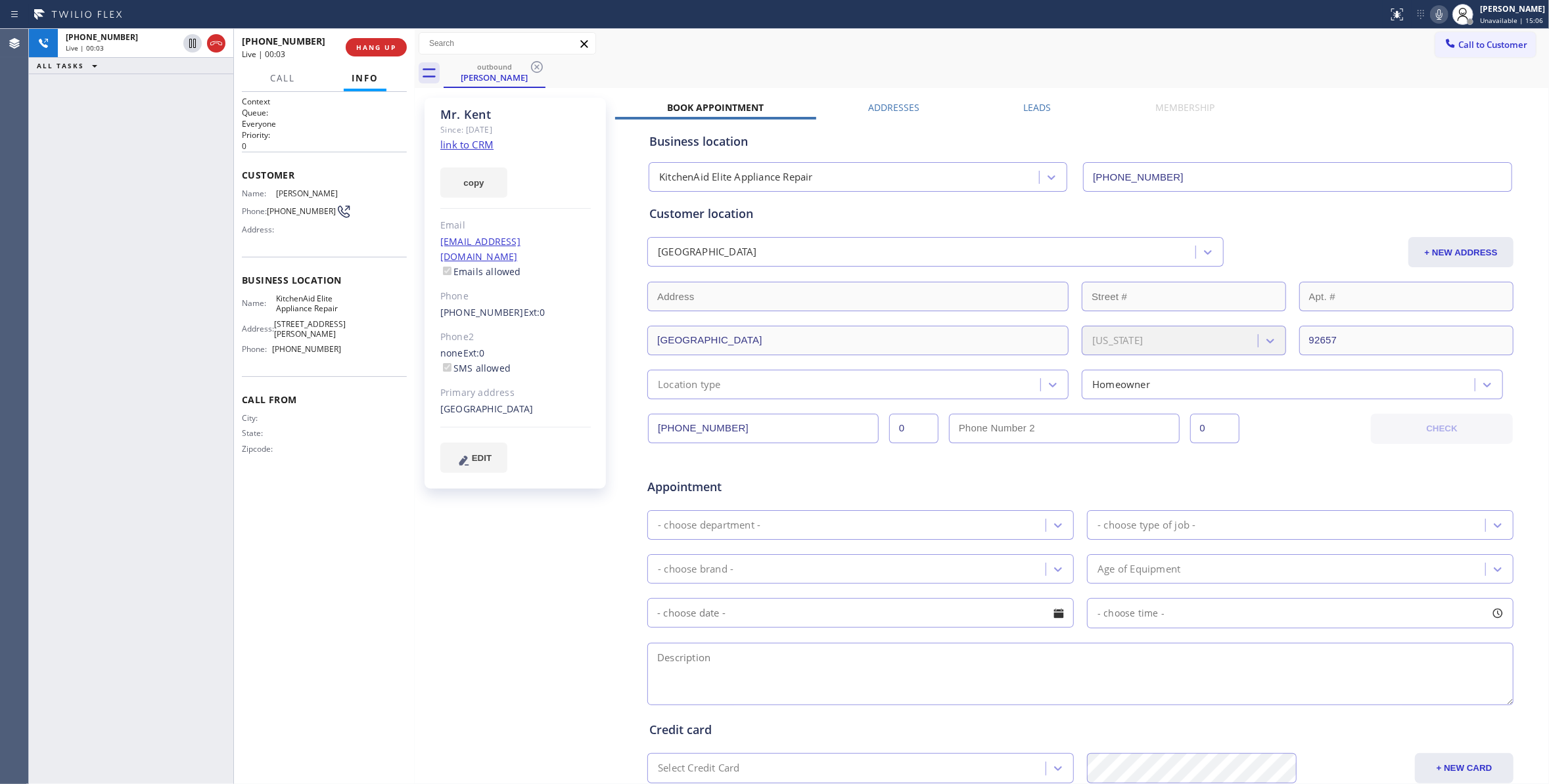
drag, startPoint x: 363, startPoint y: 50, endPoint x: 353, endPoint y: 134, distance: 84.6
click at [362, 50] on span "HANG UP" at bounding box center [376, 48] width 40 height 10
click at [284, 216] on span "(510) 828-0600" at bounding box center [301, 211] width 69 height 10
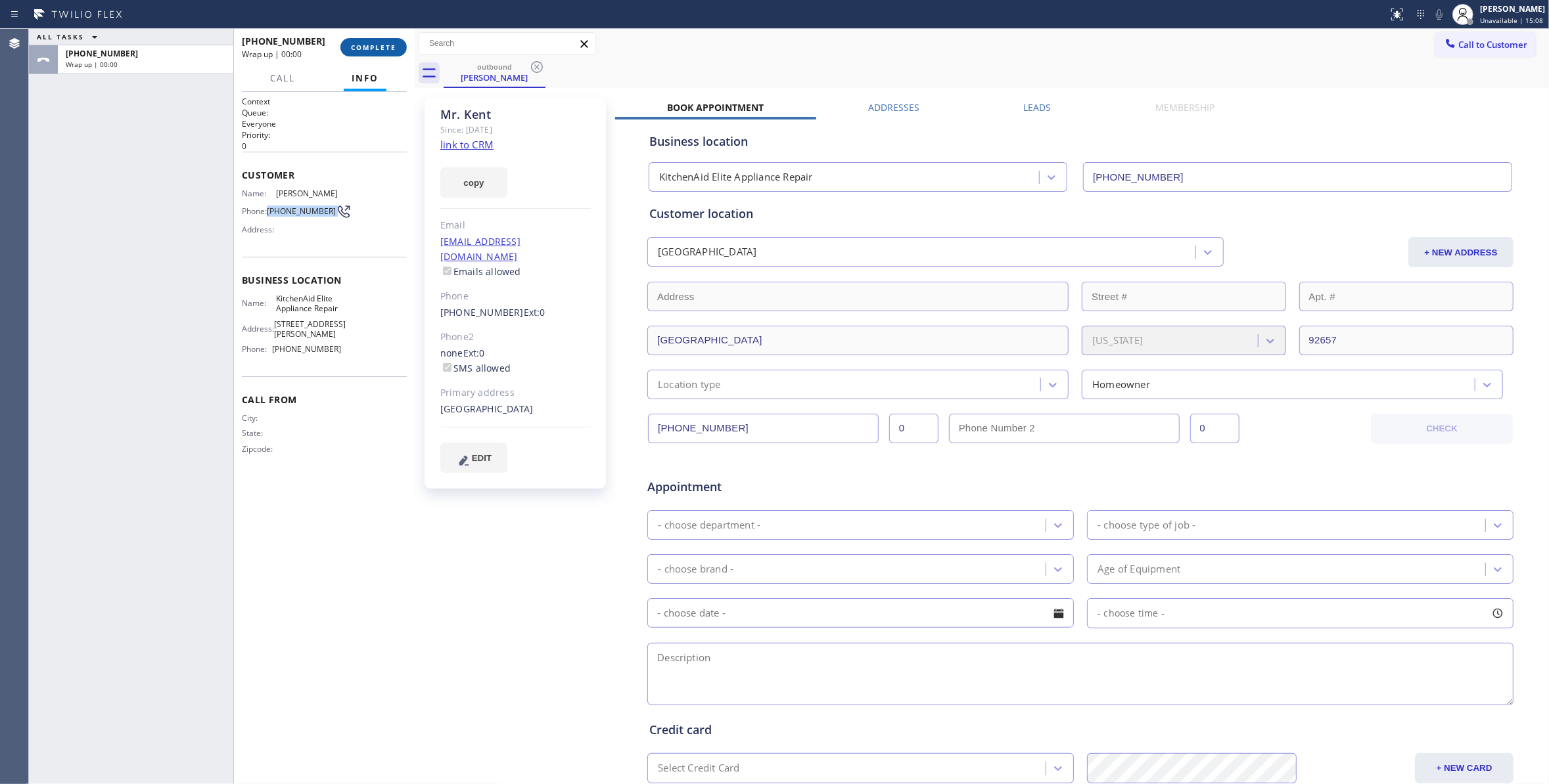
click at [359, 53] on button "COMPLETE" at bounding box center [373, 47] width 66 height 18
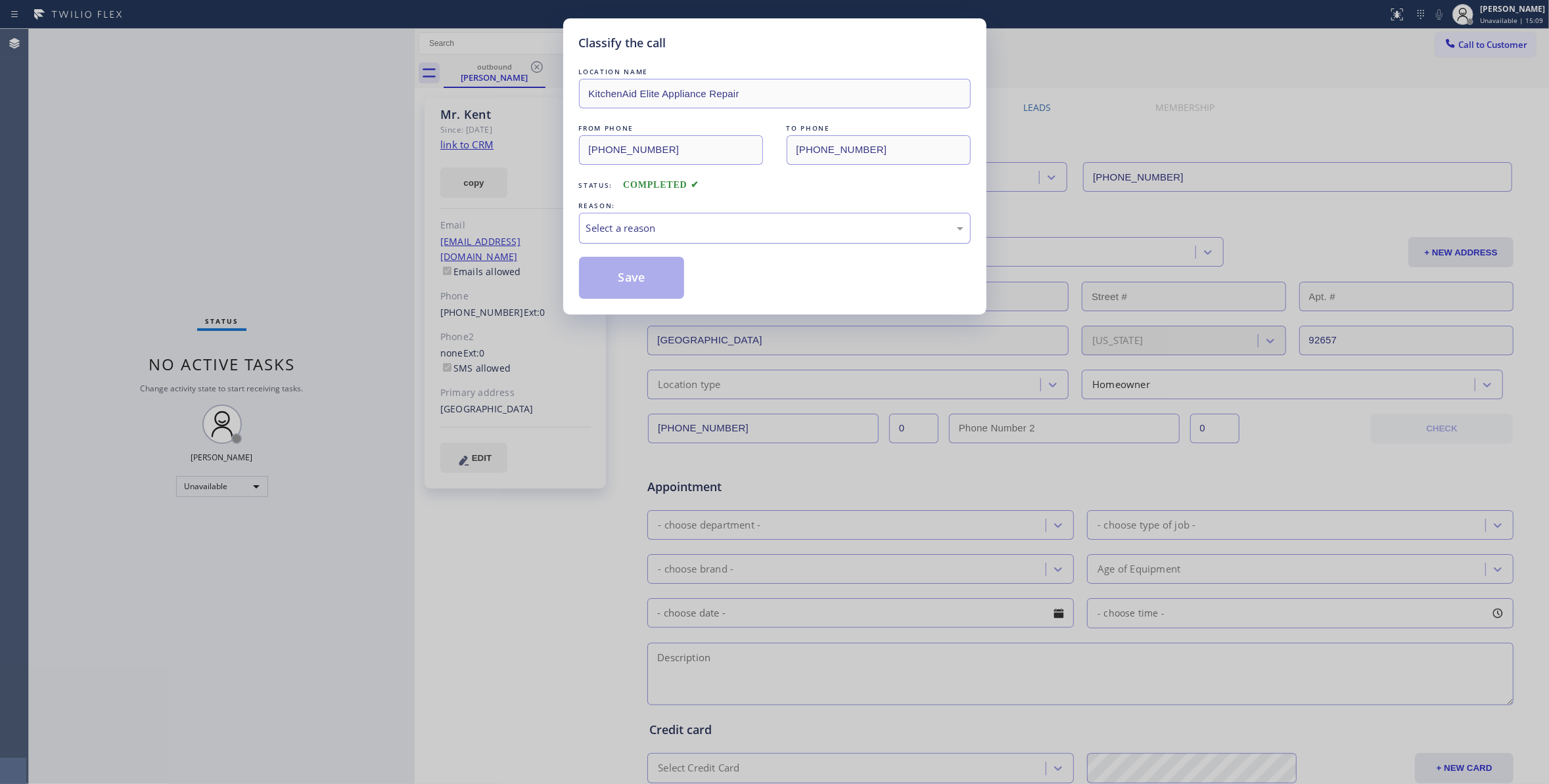
click at [624, 227] on div "Select a reason" at bounding box center [774, 228] width 377 height 15
click at [614, 278] on button "Save" at bounding box center [631, 278] width 106 height 42
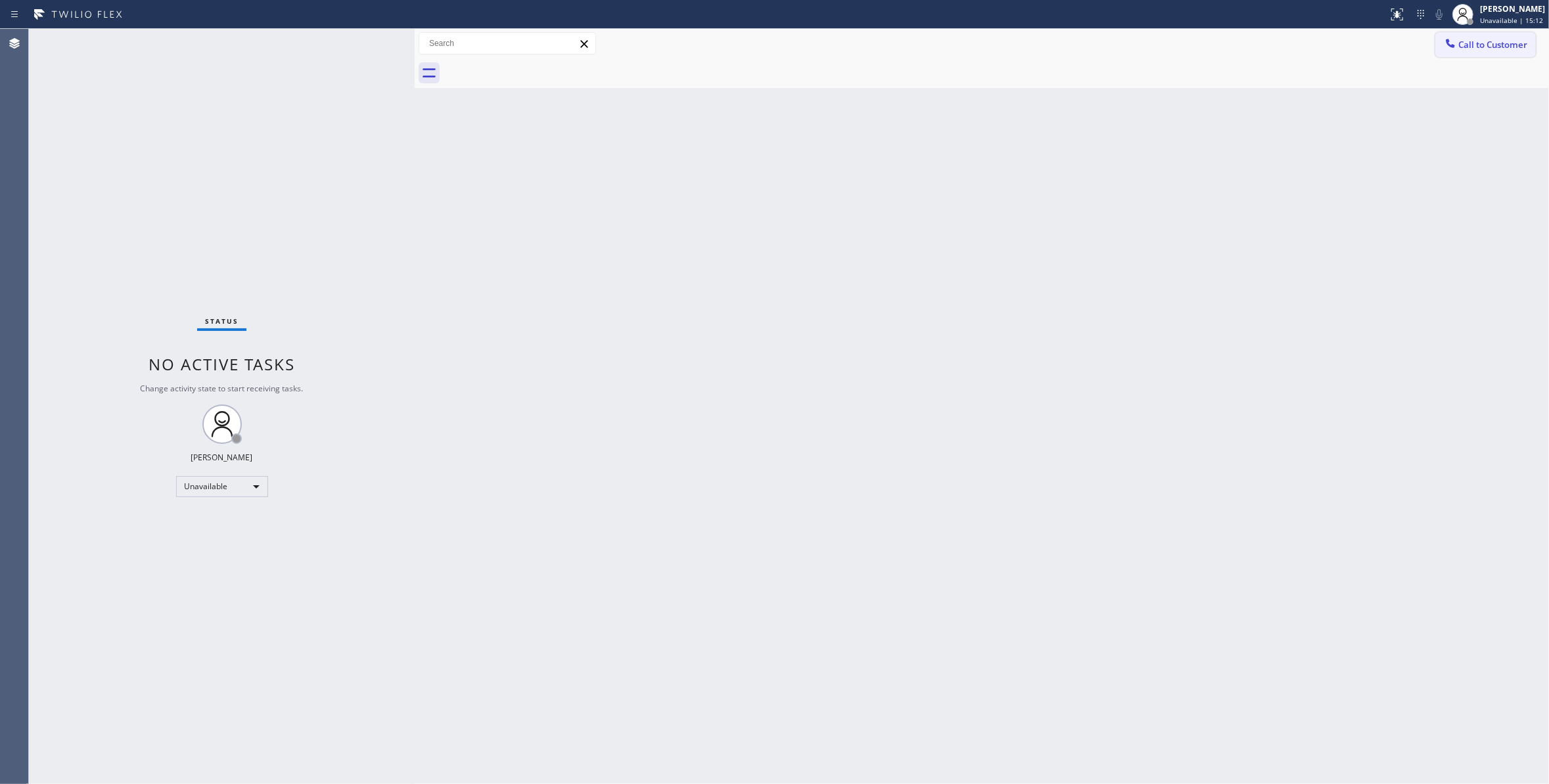
click at [1484, 40] on span "Call to Customer" at bounding box center [1492, 45] width 69 height 12
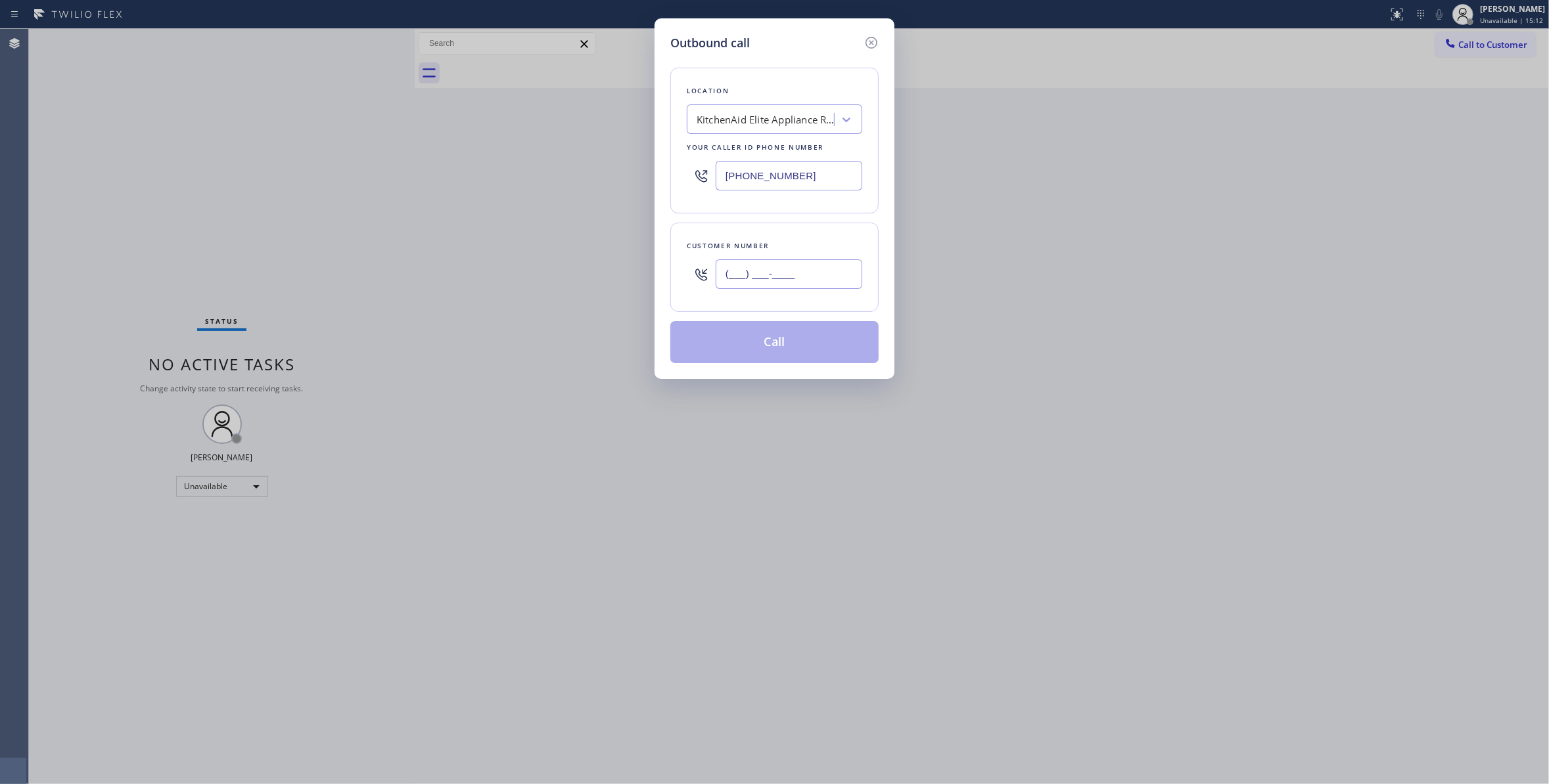
click at [742, 277] on input "(___) ___-____" at bounding box center [789, 274] width 147 height 30
paste input "510) 828-0600"
type input "(510) 828-0600"
click at [756, 351] on button "Call" at bounding box center [774, 342] width 208 height 42
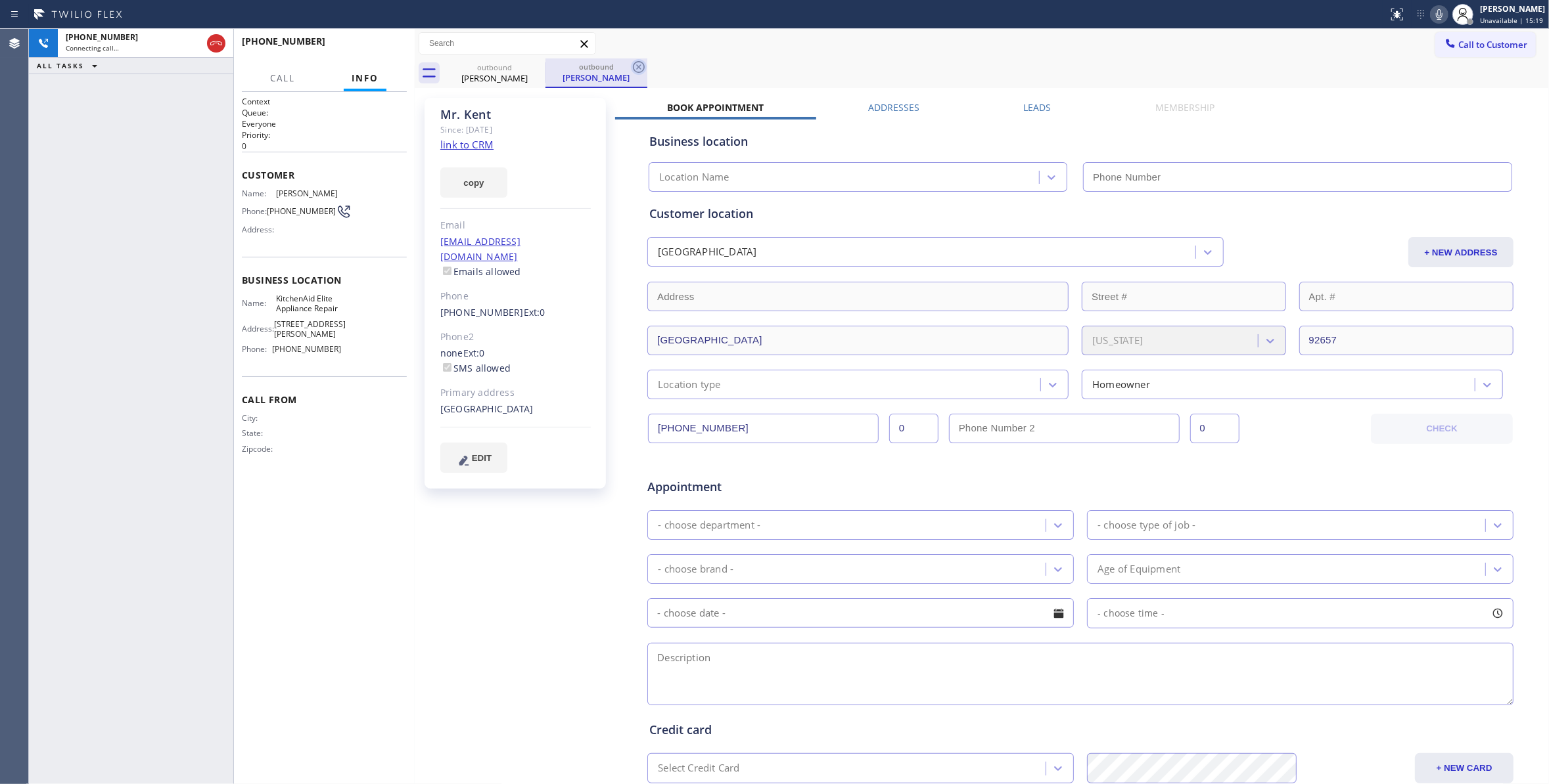
type input "(714) 912-8101"
click at [639, 66] on icon at bounding box center [638, 67] width 12 height 12
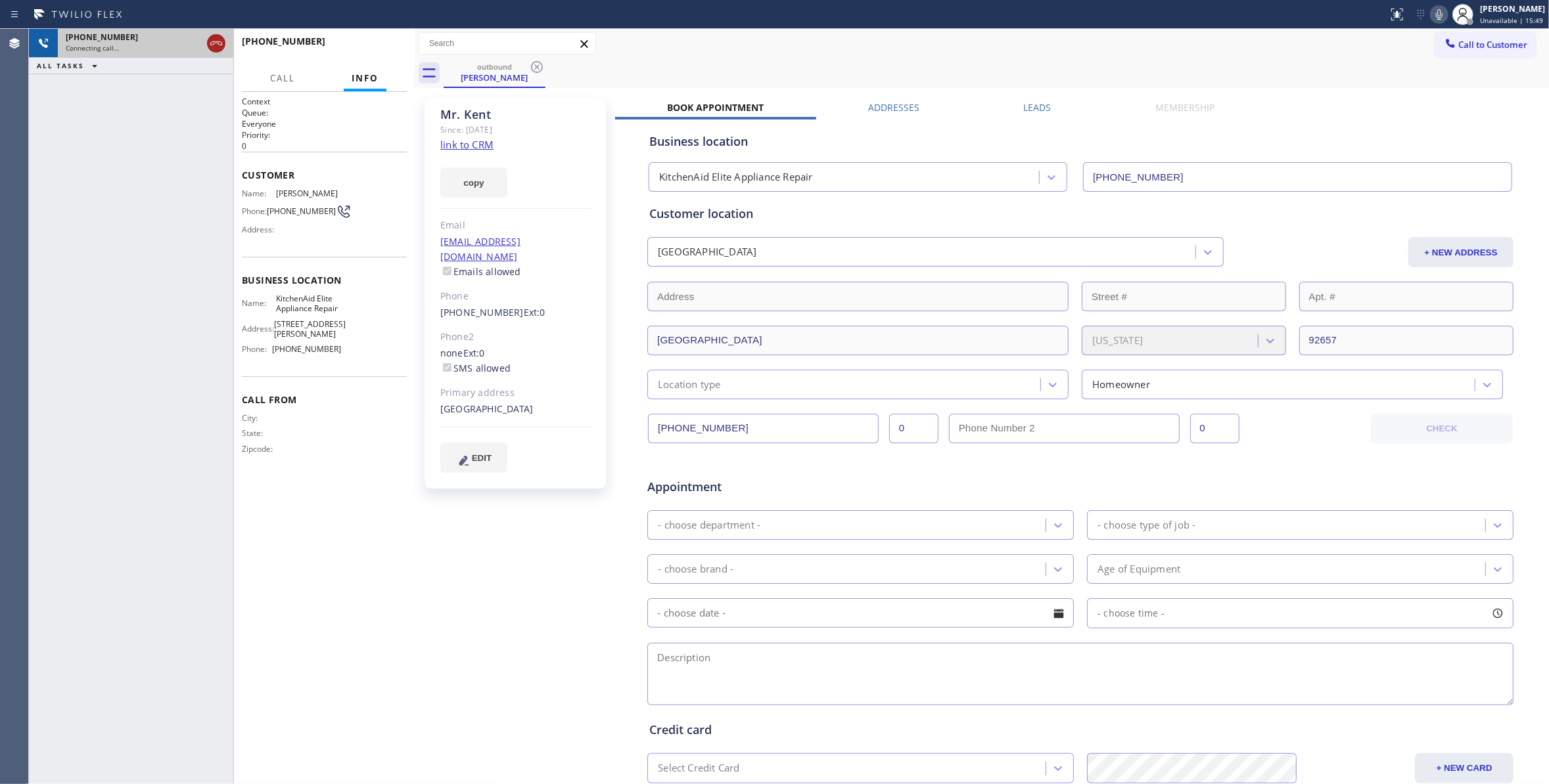
click at [214, 40] on icon at bounding box center [216, 43] width 16 height 16
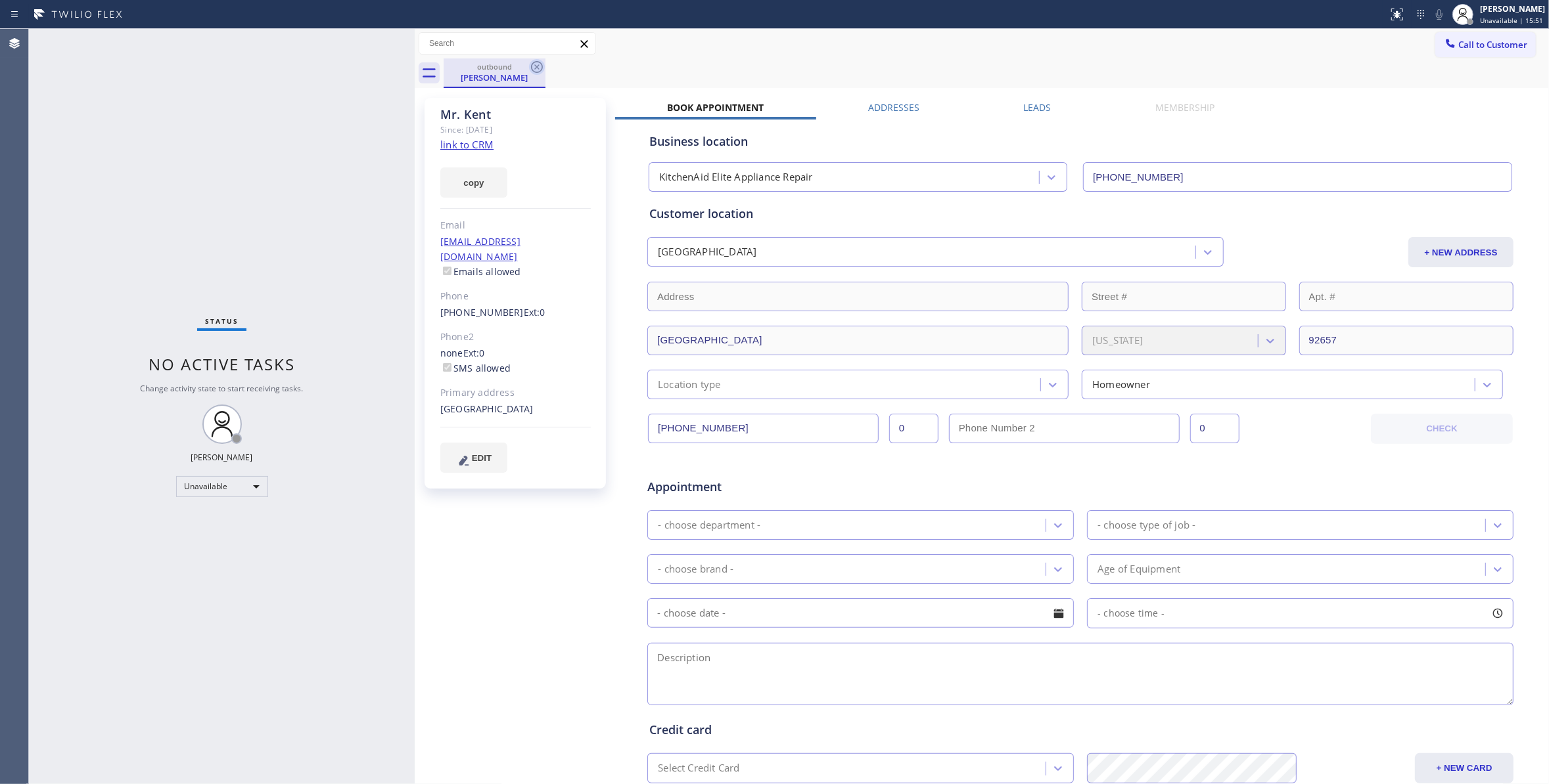
click at [537, 71] on icon at bounding box center [537, 67] width 16 height 16
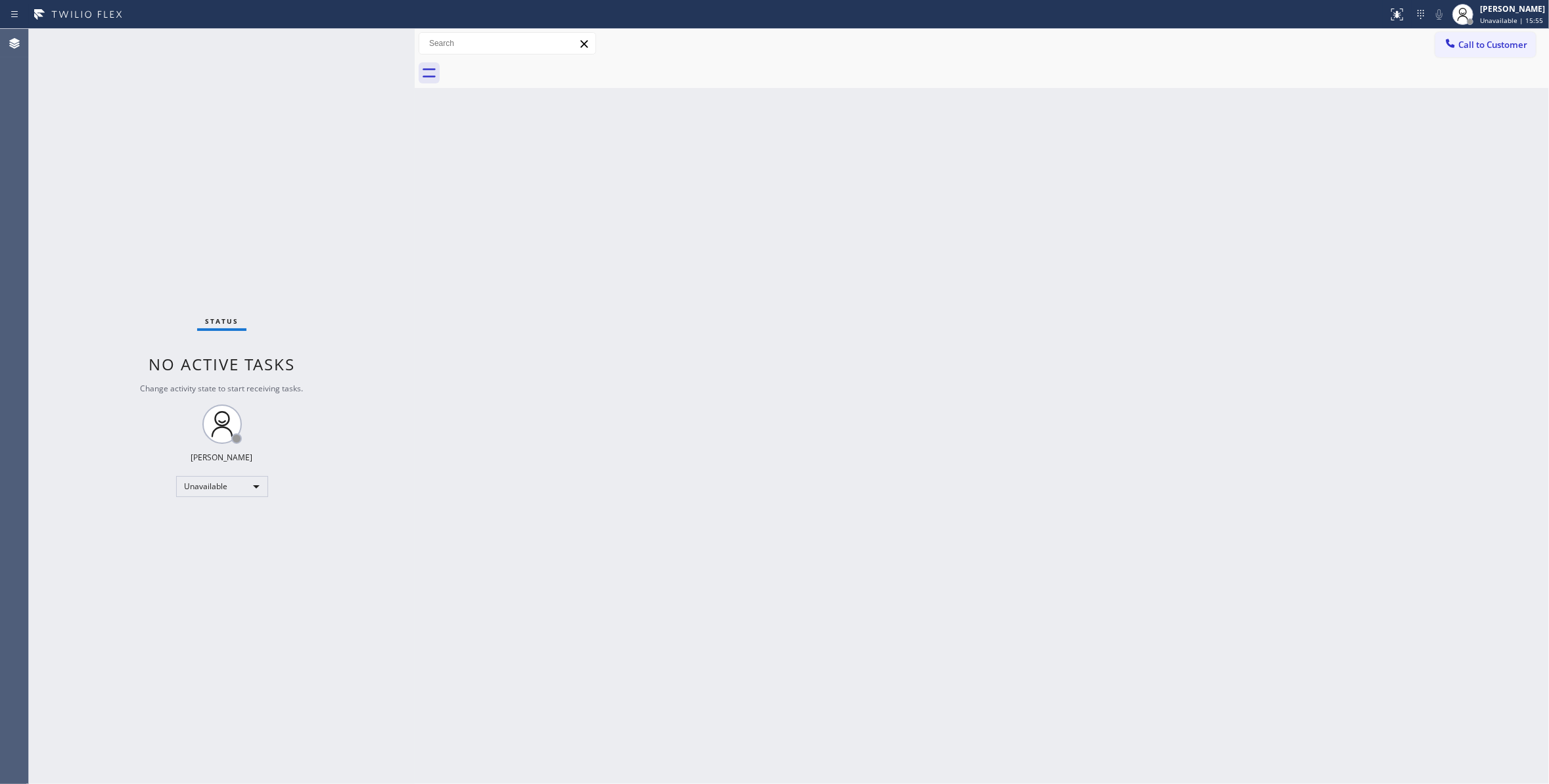
click at [1152, 255] on div "Back to Dashboard Change Sender ID Customers Technicians Select a contact Outbo…" at bounding box center [982, 406] width 1134 height 755
click at [1497, 51] on button "Call to Customer" at bounding box center [1485, 44] width 101 height 25
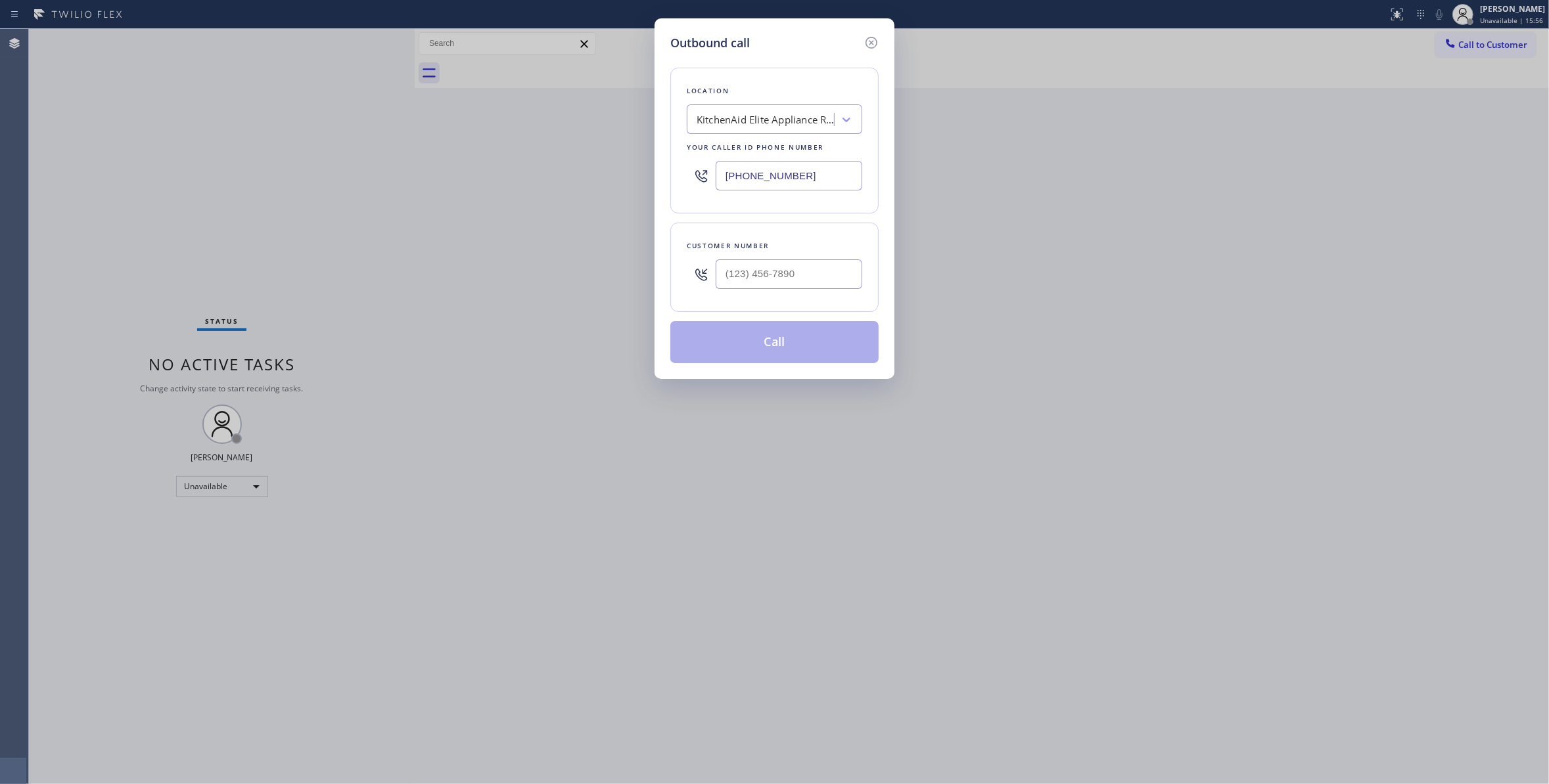
drag, startPoint x: 813, startPoint y: 175, endPoint x: -18, endPoint y: 174, distance: 831.0
click at [0, 174] on html "Status report No issues detected If you experience an issue, please download th…" at bounding box center [774, 392] width 1549 height 784
paste input "623) 432-9364"
type input "(623) 432-9364"
click at [812, 274] on input "(___) ___-____" at bounding box center [789, 274] width 147 height 30
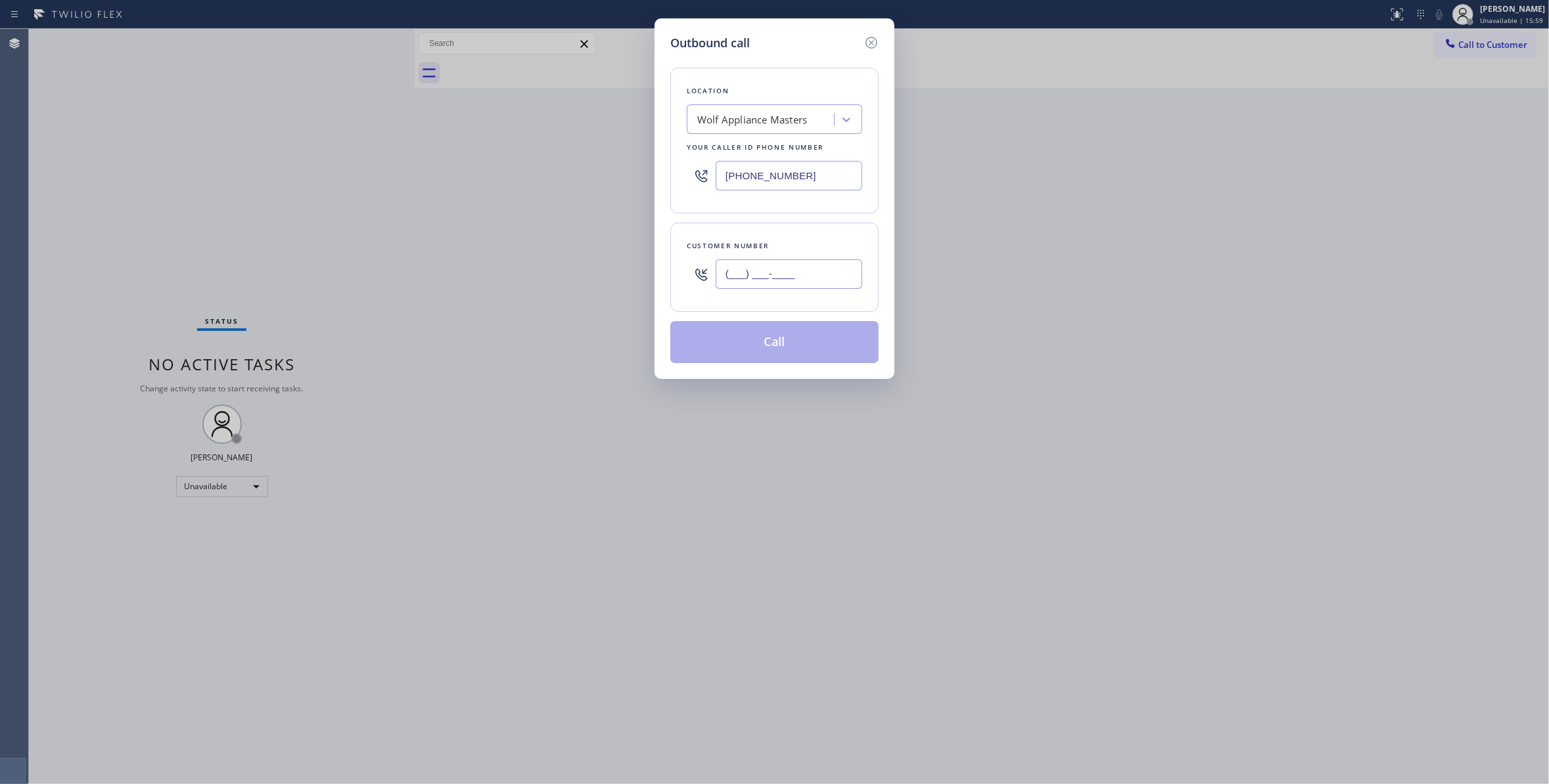
paste input "680) 518-9732"
type input "(680) 518-9732"
click at [800, 344] on button "Call" at bounding box center [774, 342] width 208 height 42
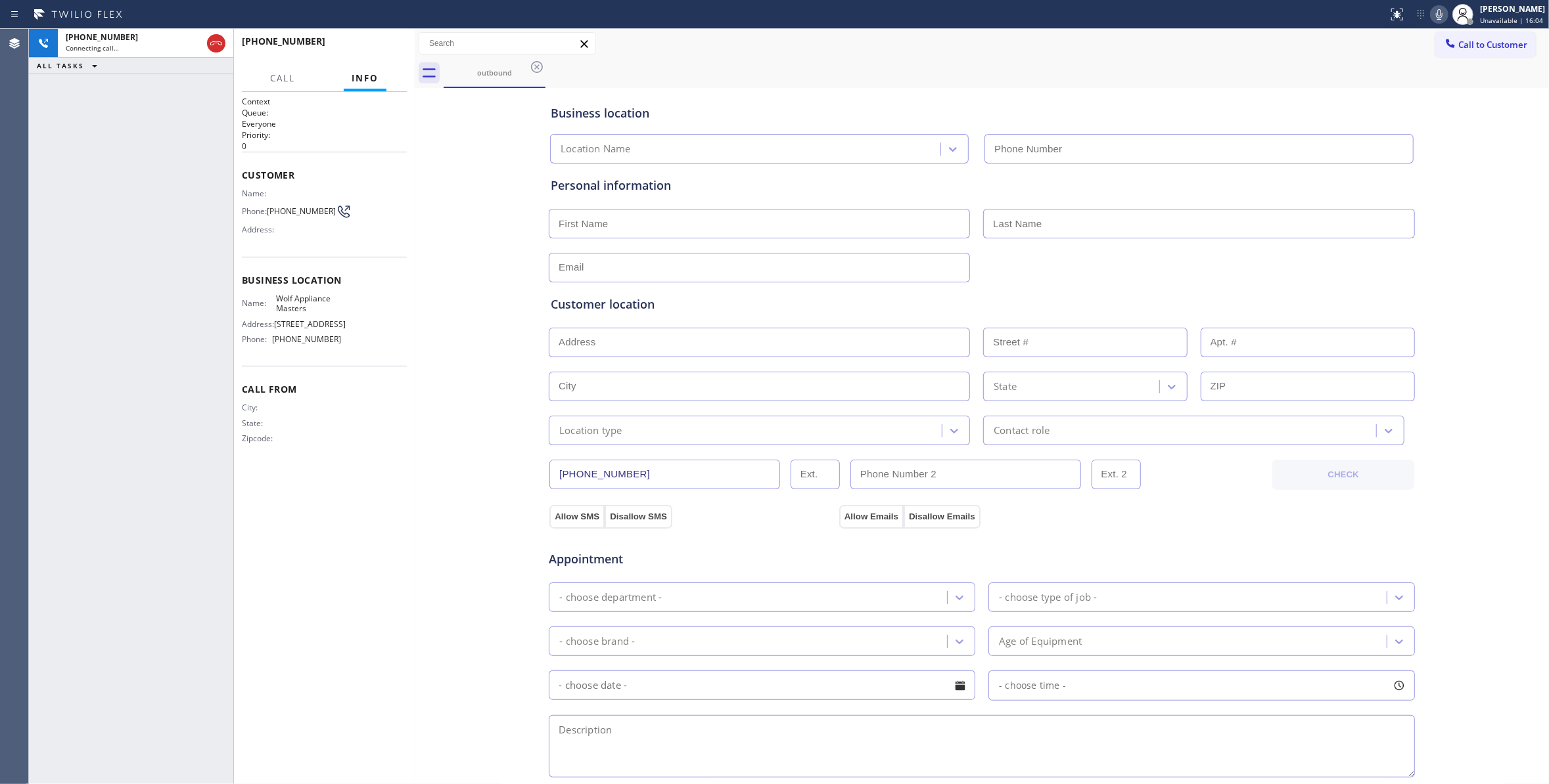
type input "(623) 432-9364"
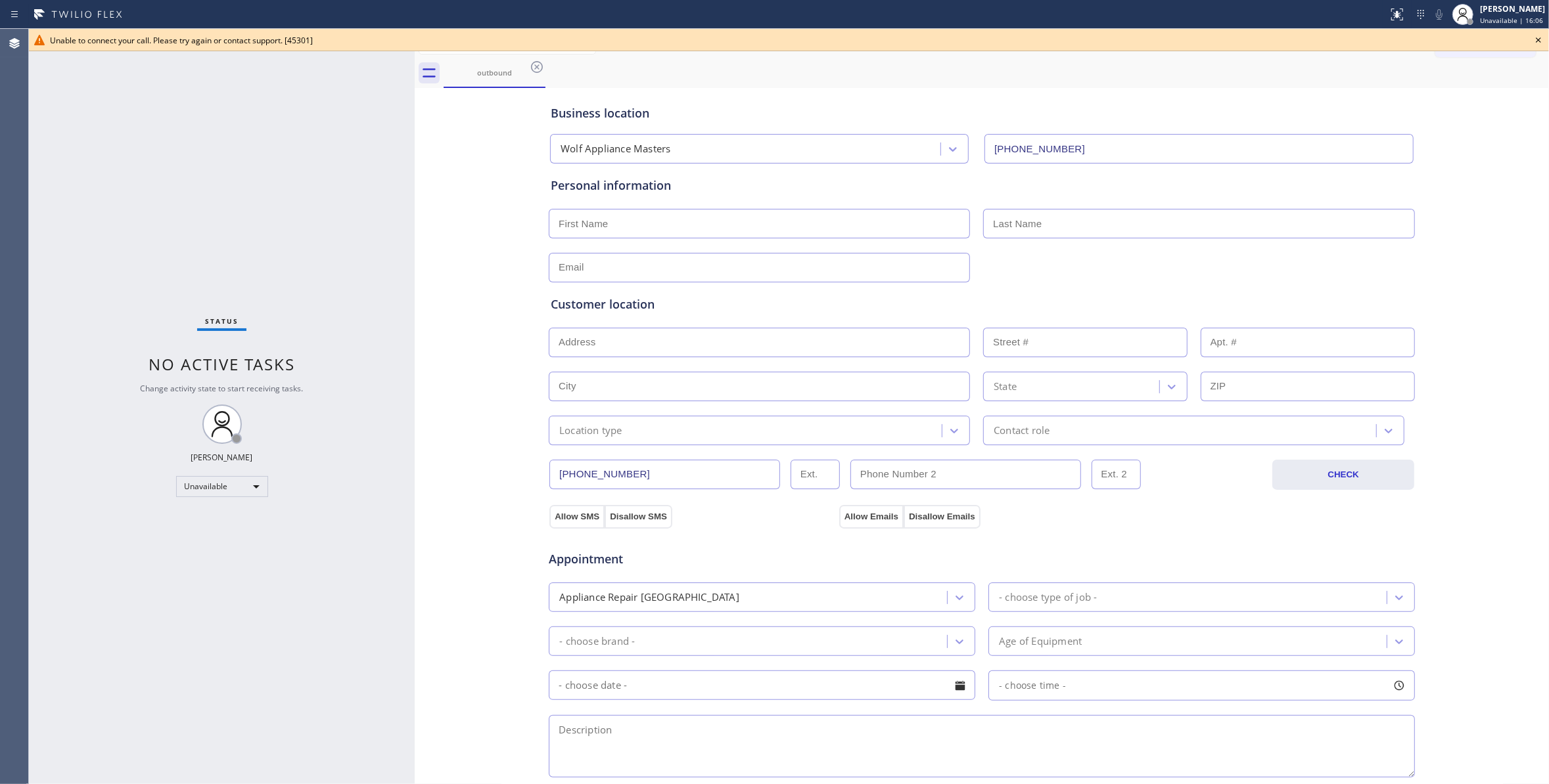
click at [1541, 38] on icon at bounding box center [1539, 40] width 16 height 16
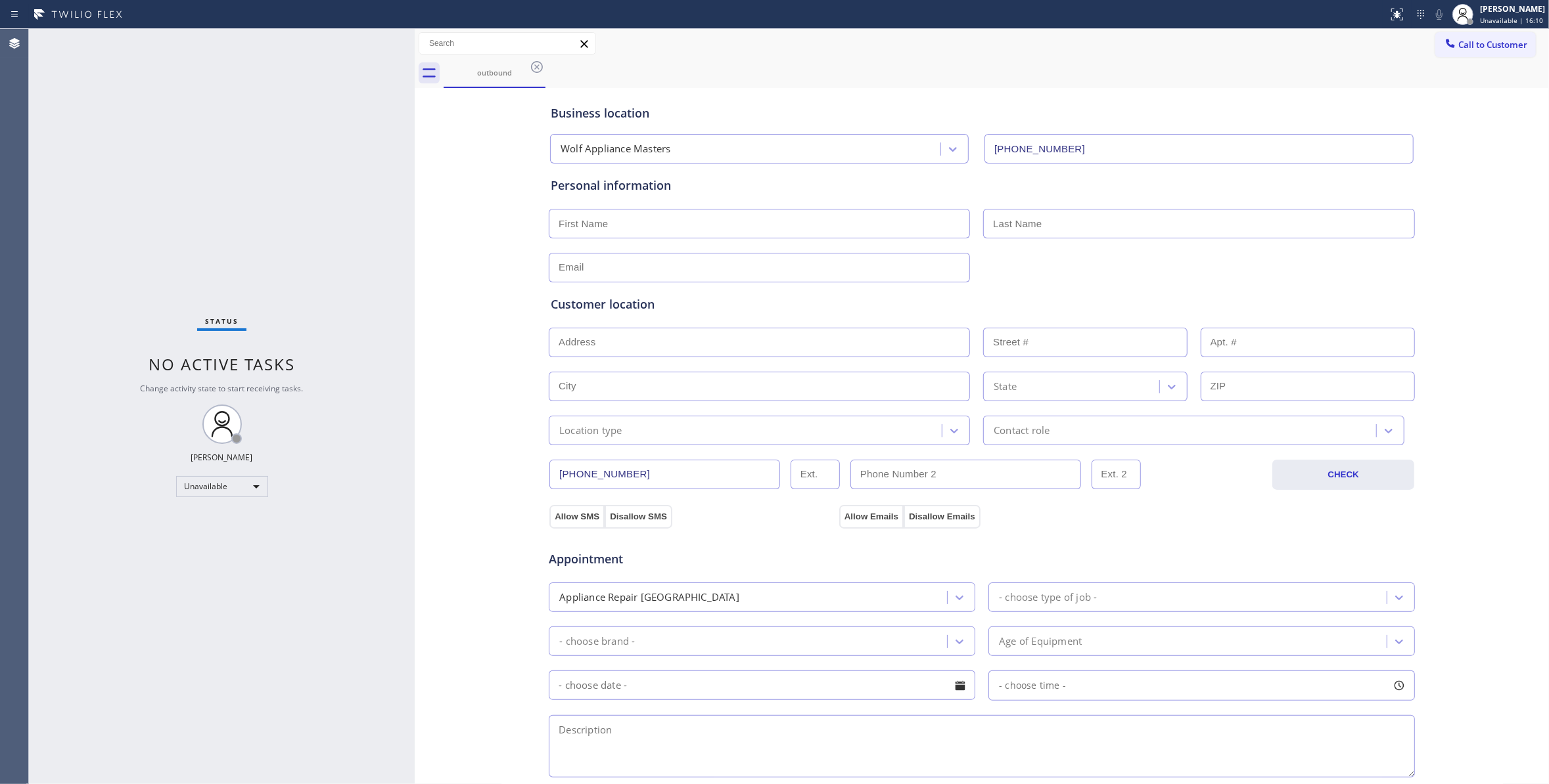
drag, startPoint x: 506, startPoint y: 147, endPoint x: 653, endPoint y: 91, distance: 157.3
click at [506, 147] on div "Business location Wolf Appliance Masters (623) 432-9364 Personal information Cu…" at bounding box center [982, 539] width 1128 height 897
click at [539, 66] on icon at bounding box center [537, 67] width 16 height 16
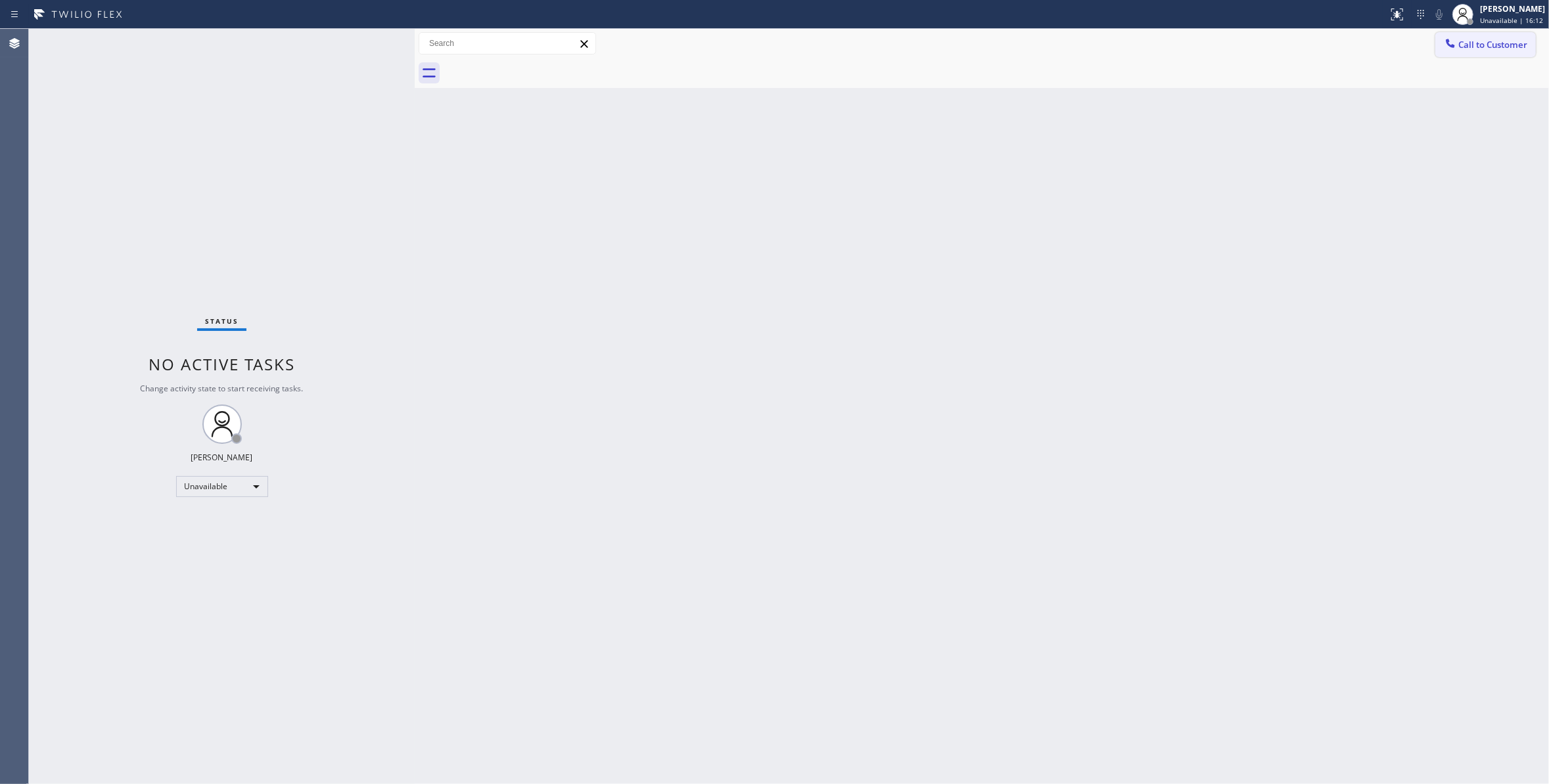
click at [1489, 47] on span "Call to Customer" at bounding box center [1492, 45] width 69 height 12
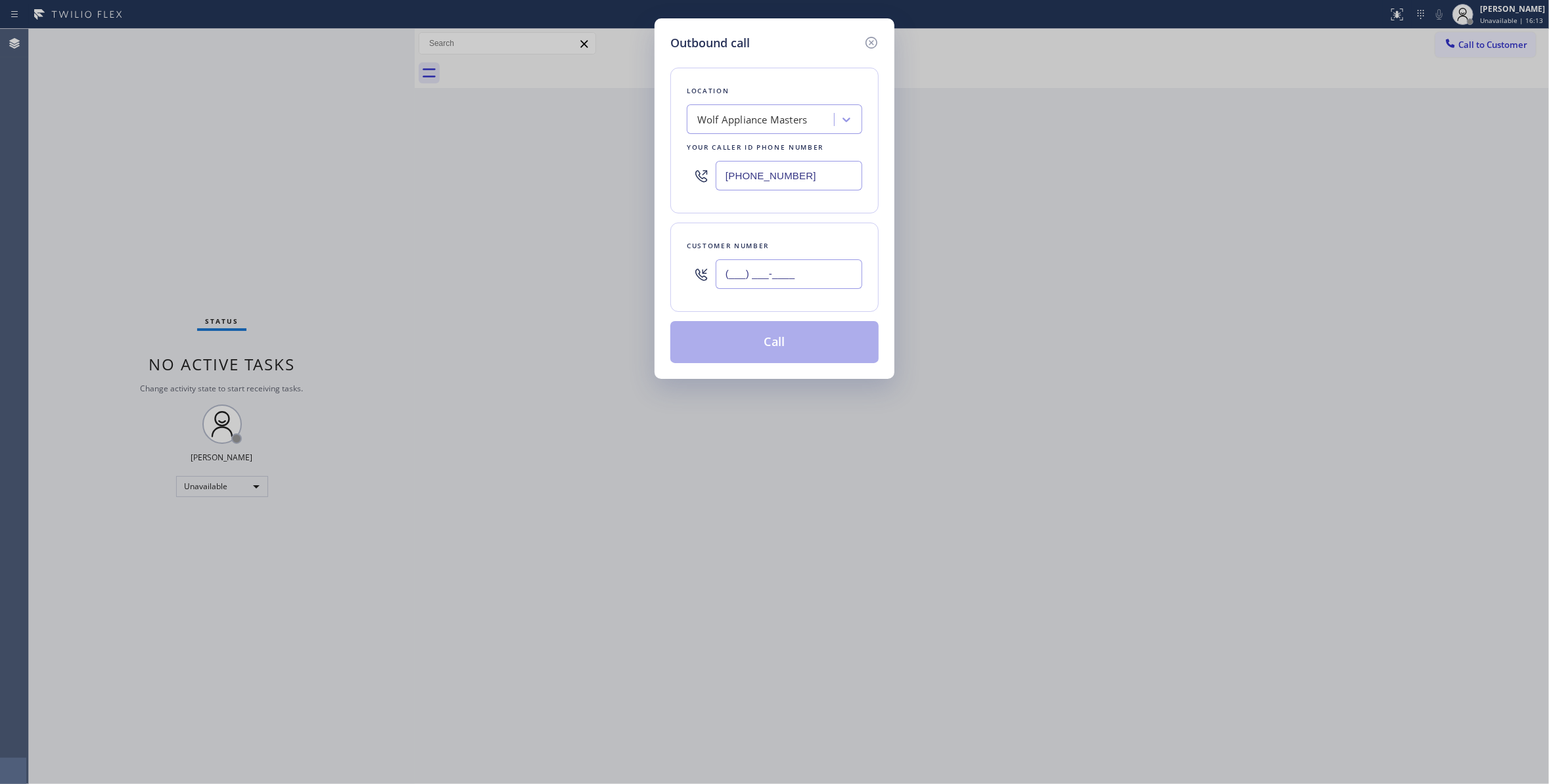
click at [780, 271] on input "(___) ___-____" at bounding box center [789, 274] width 147 height 30
paste input "323) 793-5503"
type input "(323) 793-5503"
paste input "833) 692-2271"
drag, startPoint x: 808, startPoint y: 169, endPoint x: 370, endPoint y: 169, distance: 438.0
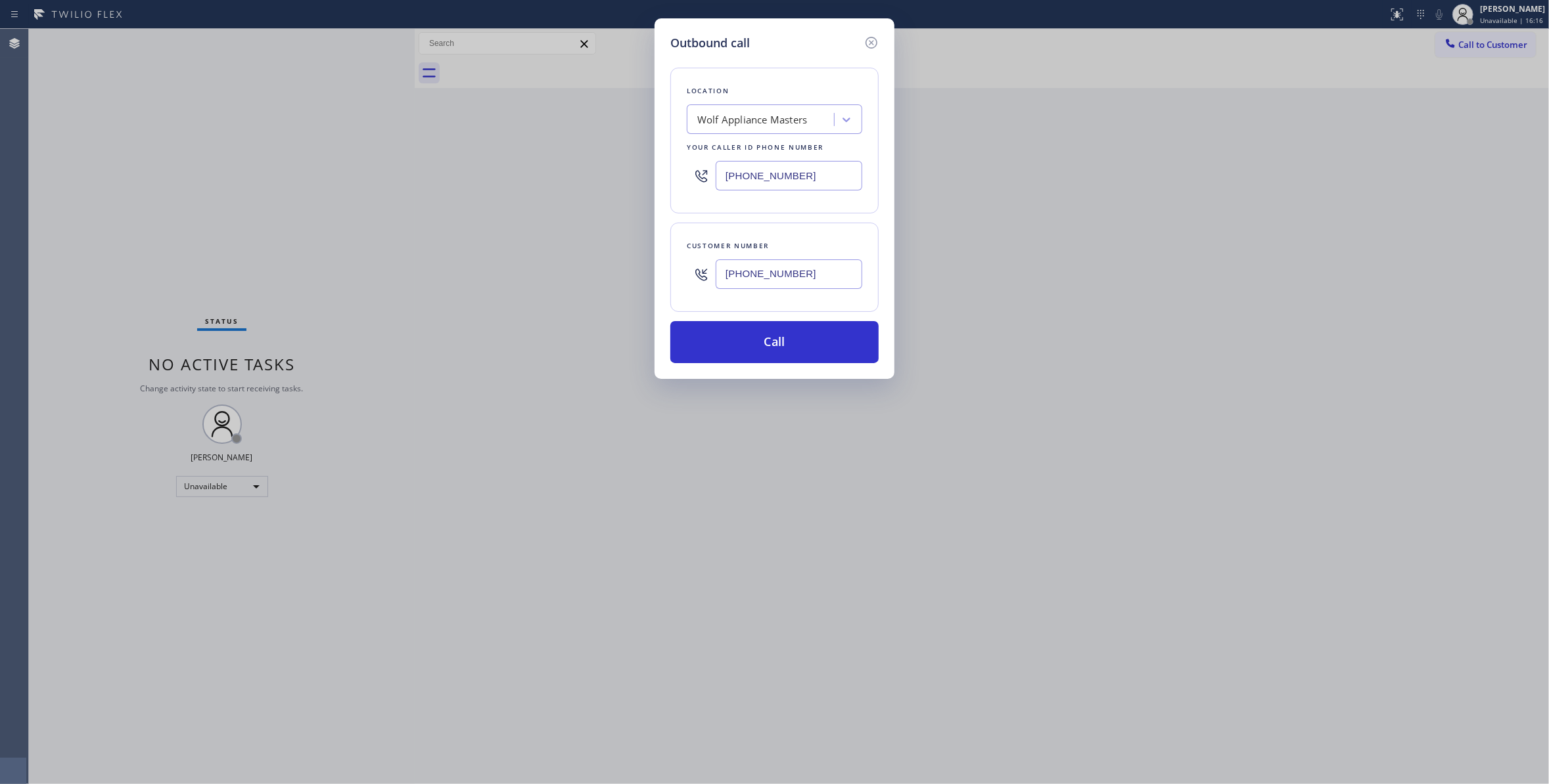
click at [370, 169] on div "Outbound call Location Wolf Appliance Masters Your caller id phone number (833)…" at bounding box center [774, 392] width 1549 height 784
type input "(833) 692-2271"
drag, startPoint x: 835, startPoint y: 272, endPoint x: 434, endPoint y: 289, distance: 401.4
click at [434, 289] on div "Outbound call Location 4C.SMS Campaign AR B2B SMS Your caller id phone number (…" at bounding box center [774, 392] width 1549 height 784
click at [740, 341] on button "Call" at bounding box center [774, 342] width 208 height 42
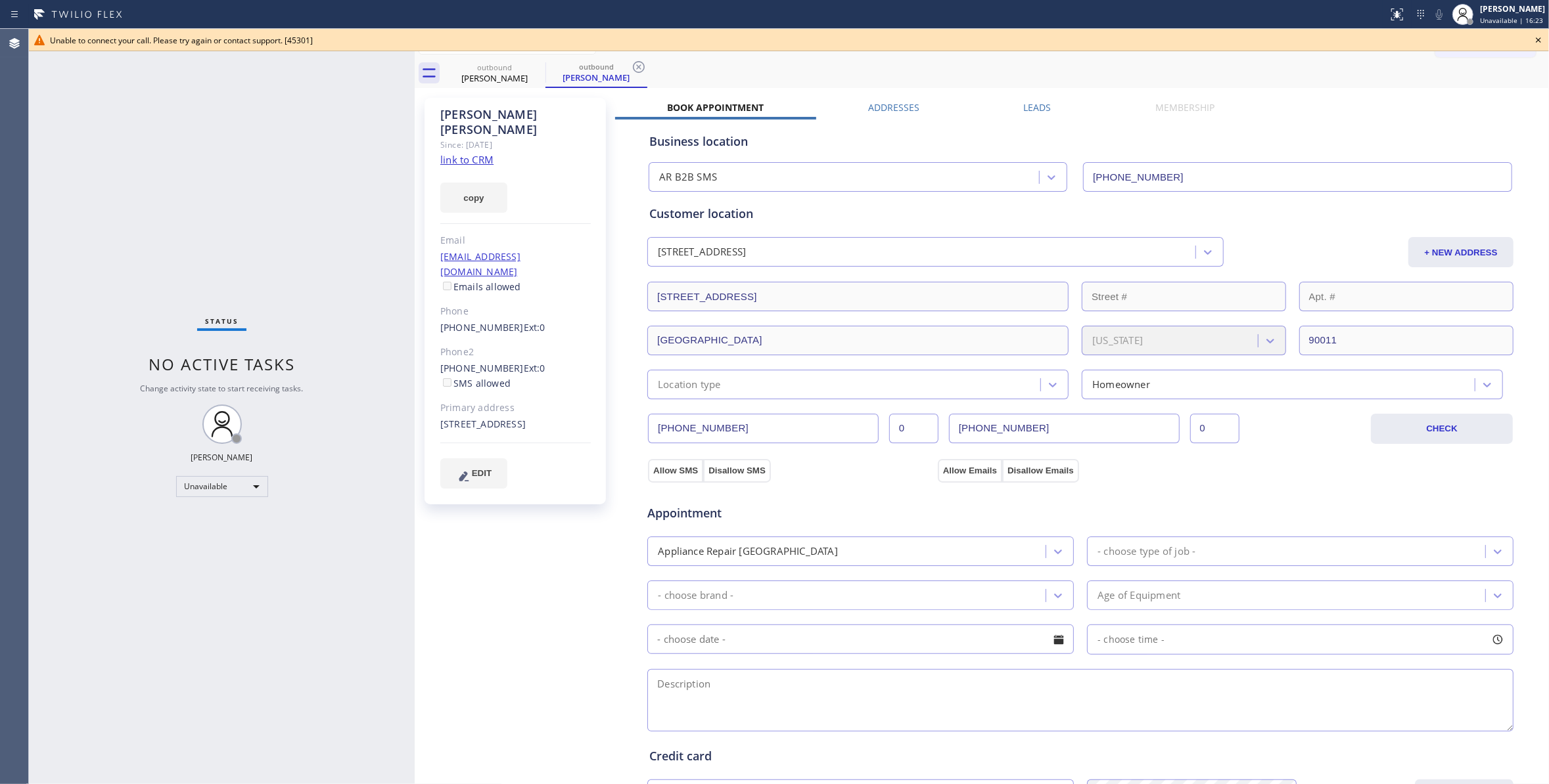
type input "(833) 692-2271"
click at [636, 66] on icon at bounding box center [638, 67] width 16 height 16
click at [538, 61] on icon at bounding box center [536, 67] width 12 height 12
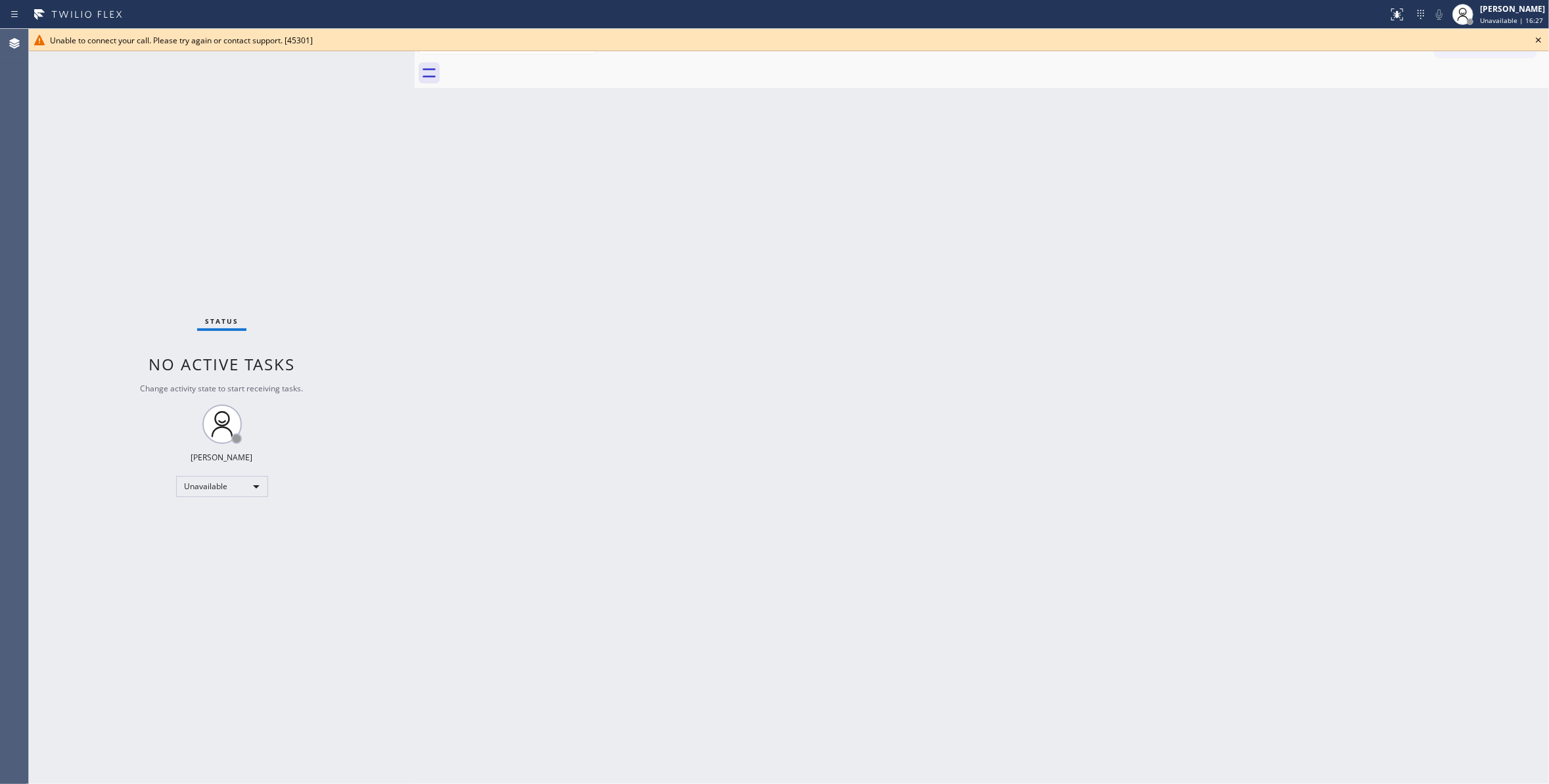
click at [1539, 37] on icon at bounding box center [1539, 40] width 16 height 16
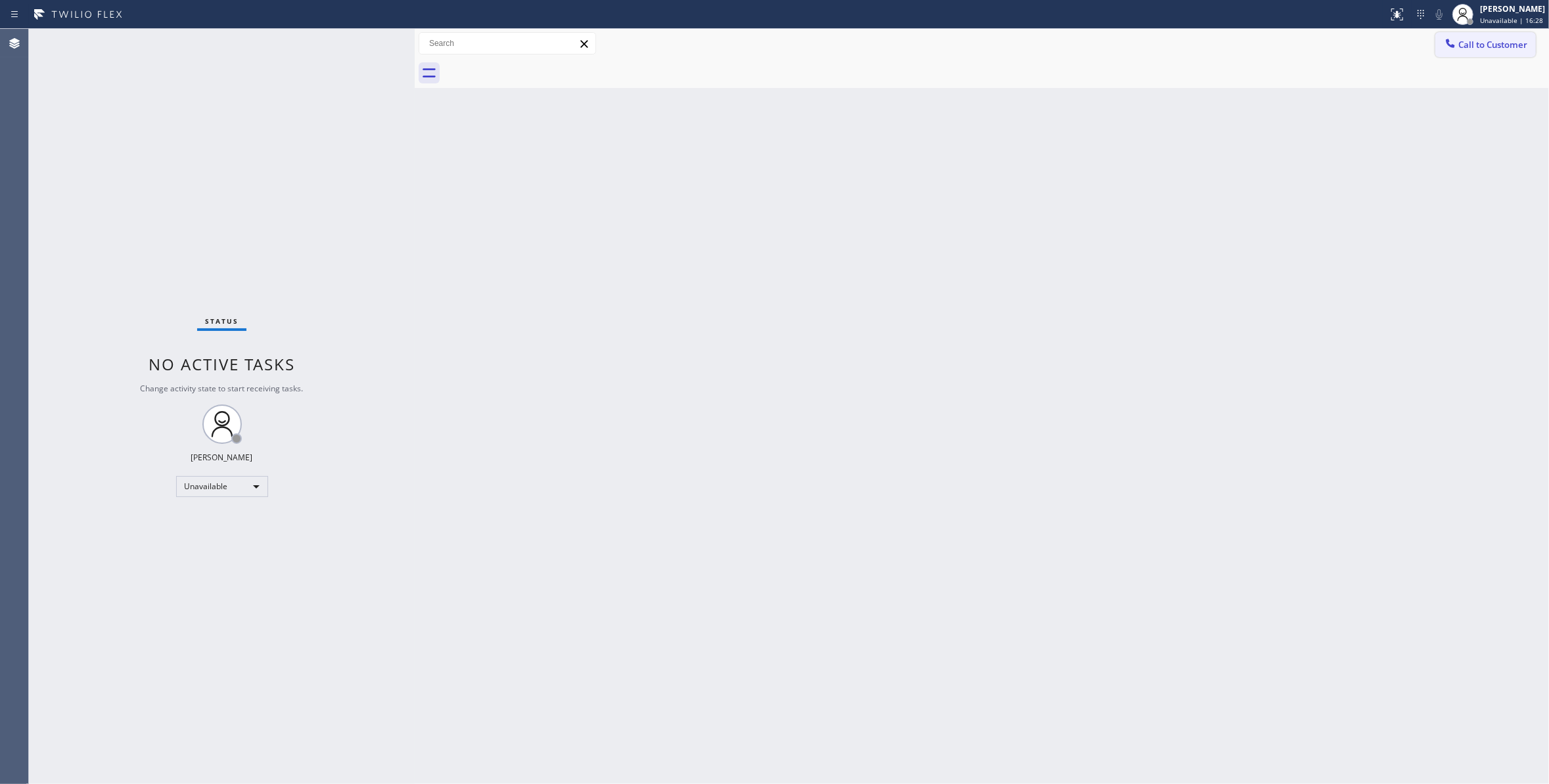
click at [1467, 43] on span "Call to Customer" at bounding box center [1492, 45] width 69 height 12
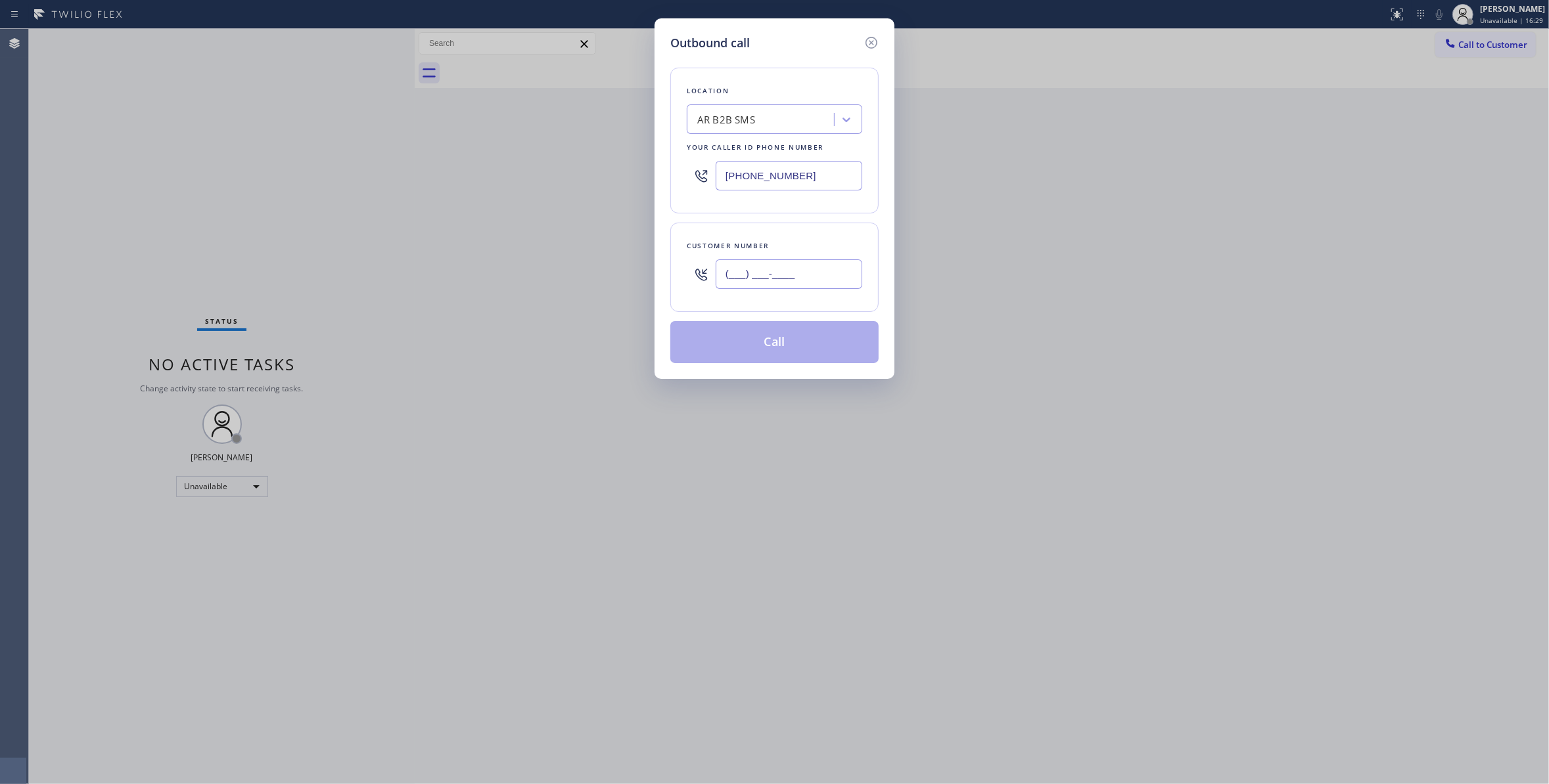
click at [769, 284] on input "(___) ___-____" at bounding box center [789, 274] width 147 height 30
paste input "323) 793-5503"
type input "(323) 793-5503"
click at [795, 356] on button "Call" at bounding box center [774, 342] width 208 height 42
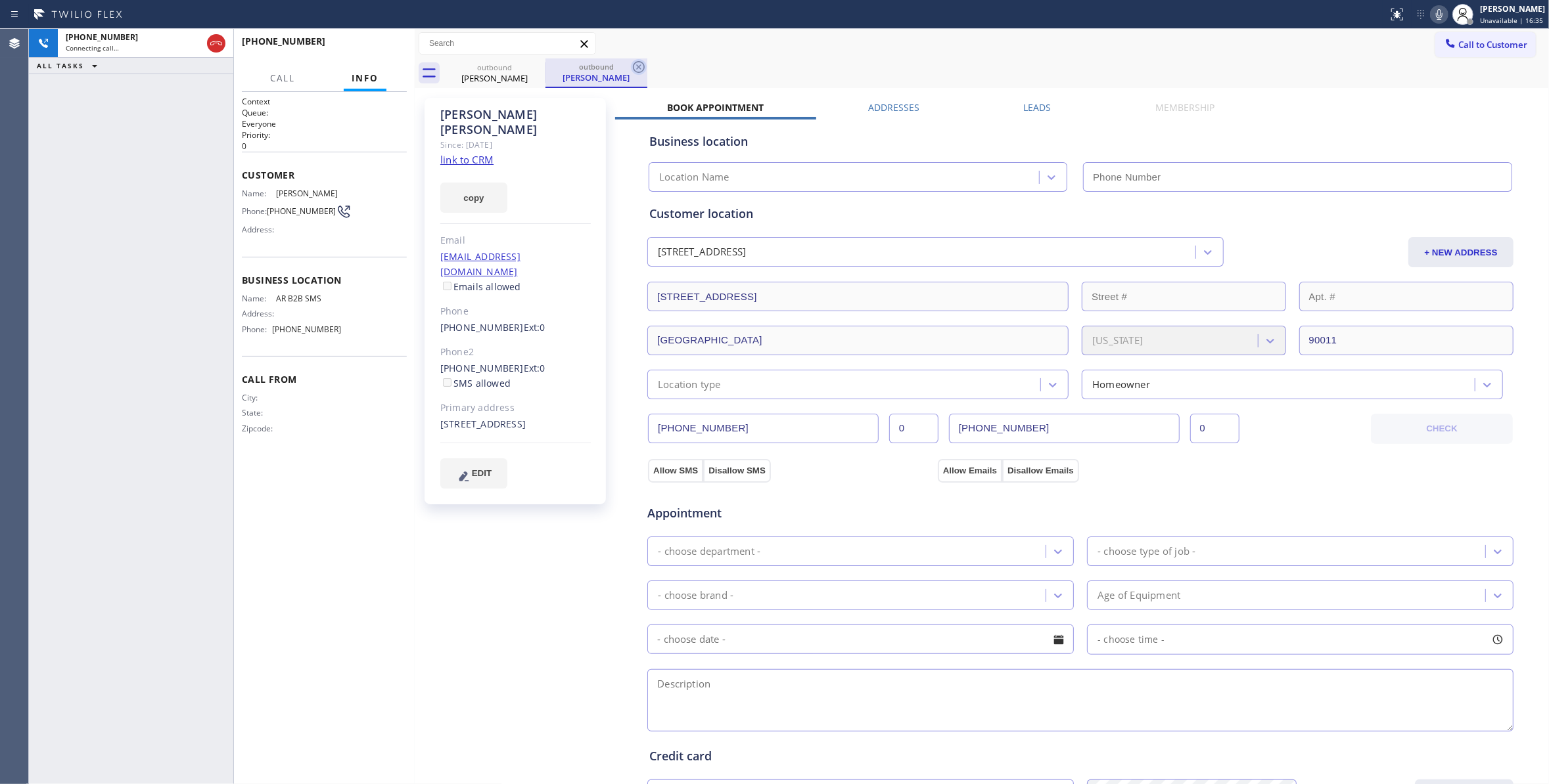
type input "(833) 692-2271"
click at [642, 64] on icon at bounding box center [638, 67] width 16 height 16
click at [471, 167] on div "copy" at bounding box center [516, 190] width 151 height 45
click at [471, 153] on link "link to CRM" at bounding box center [467, 160] width 53 height 13
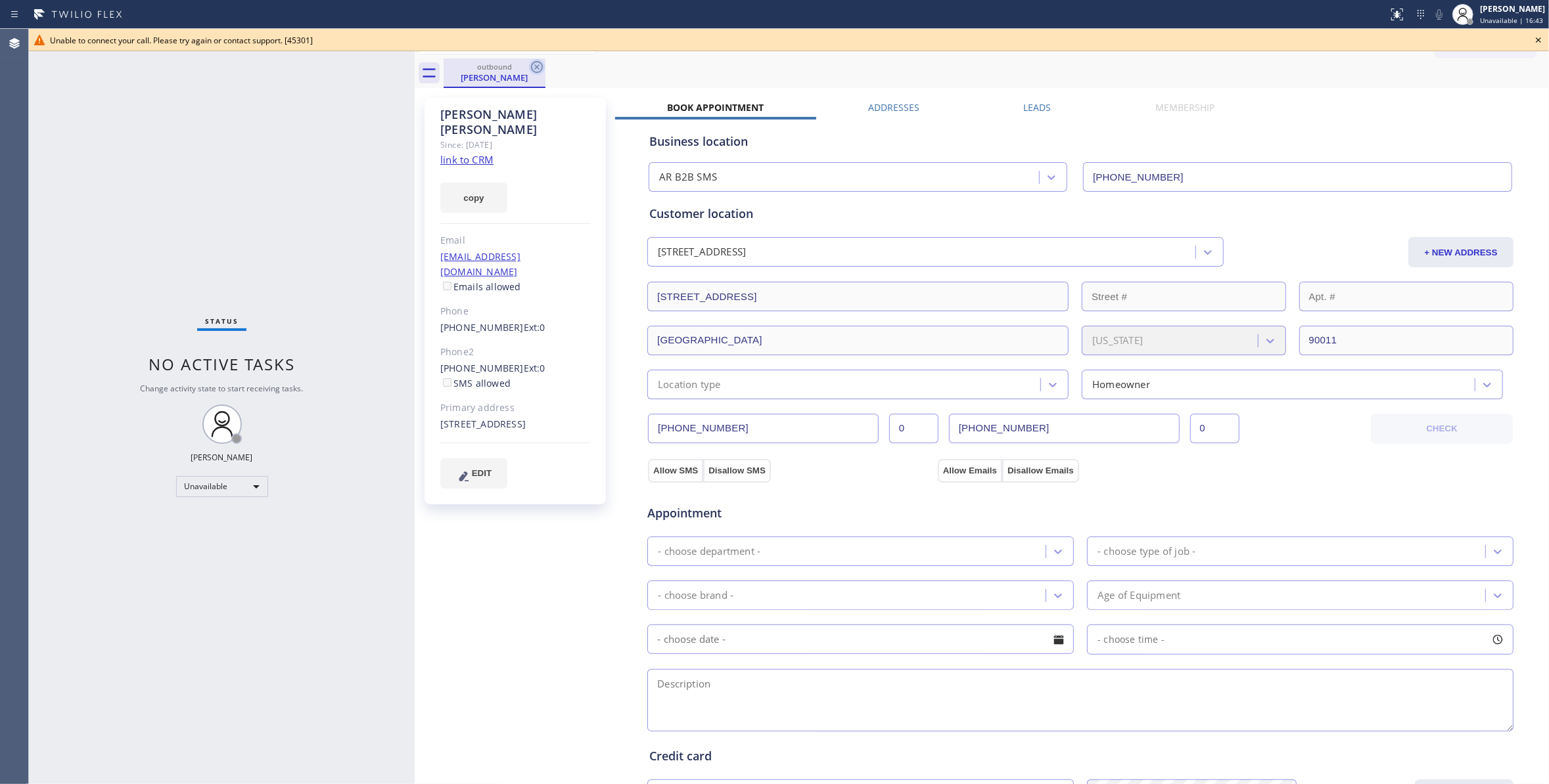
click at [538, 69] on icon at bounding box center [537, 67] width 16 height 16
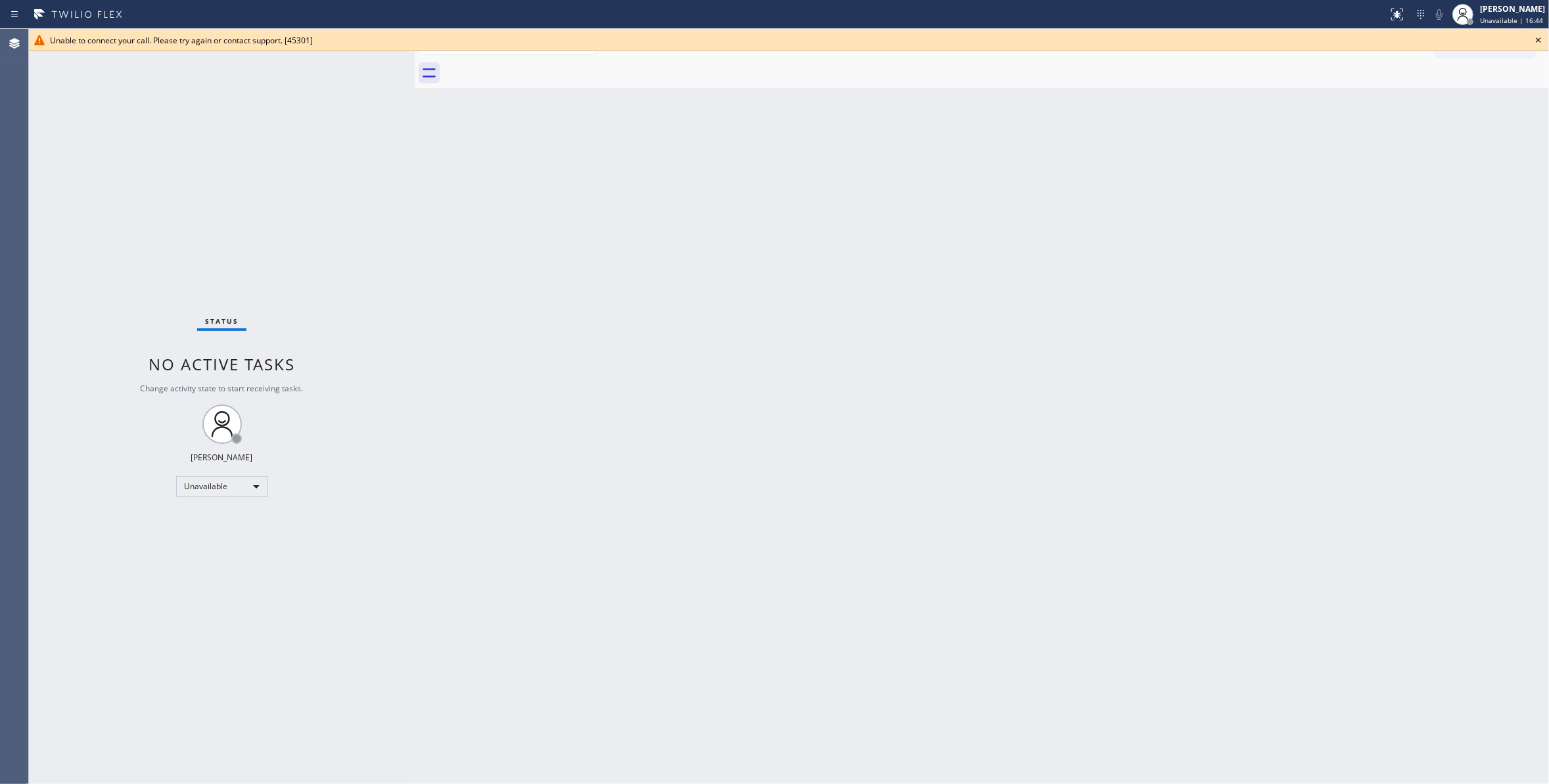
click at [1539, 43] on icon at bounding box center [1539, 40] width 16 height 16
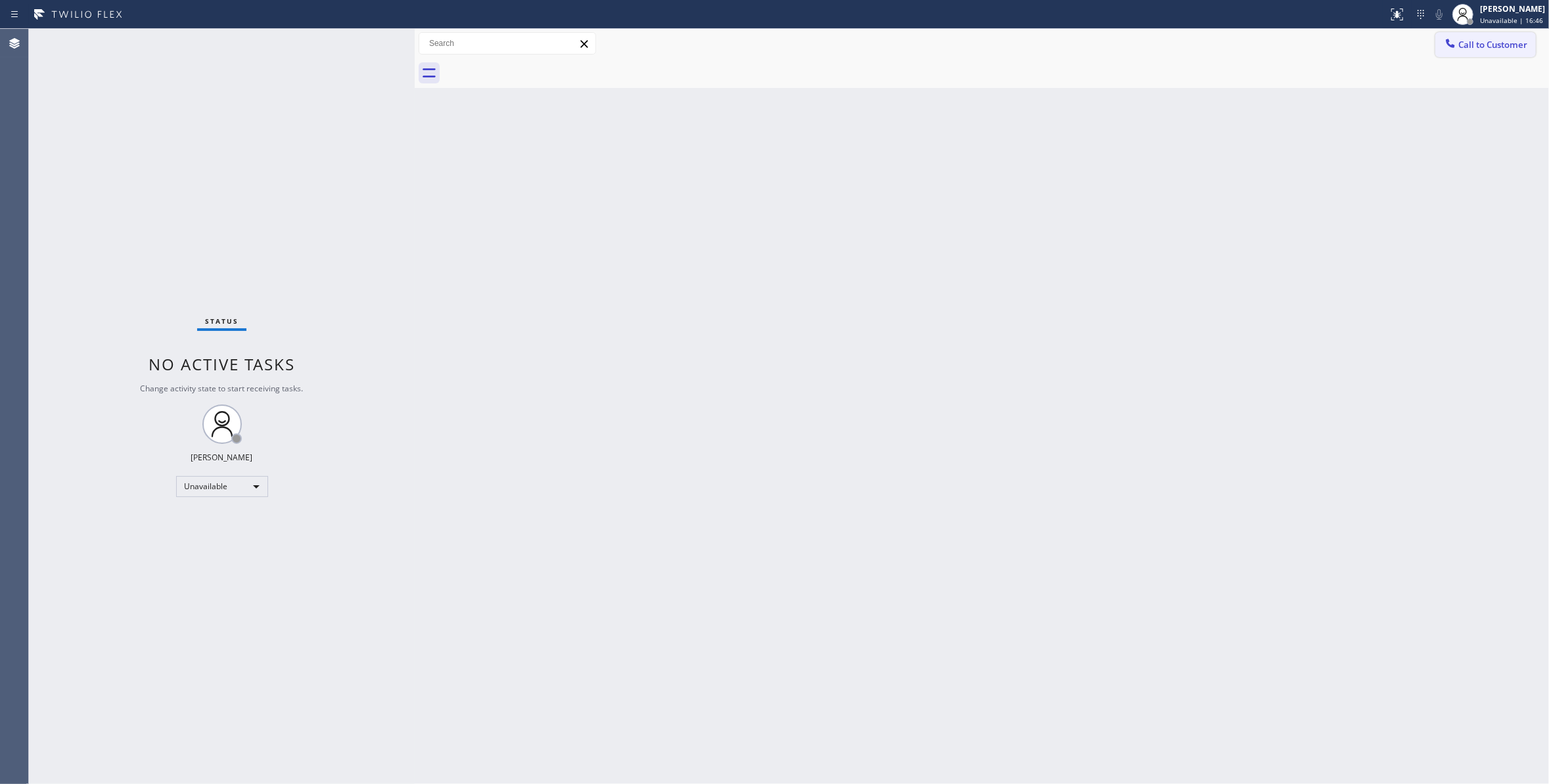
click at [1483, 43] on span "Call to Customer" at bounding box center [1492, 45] width 69 height 12
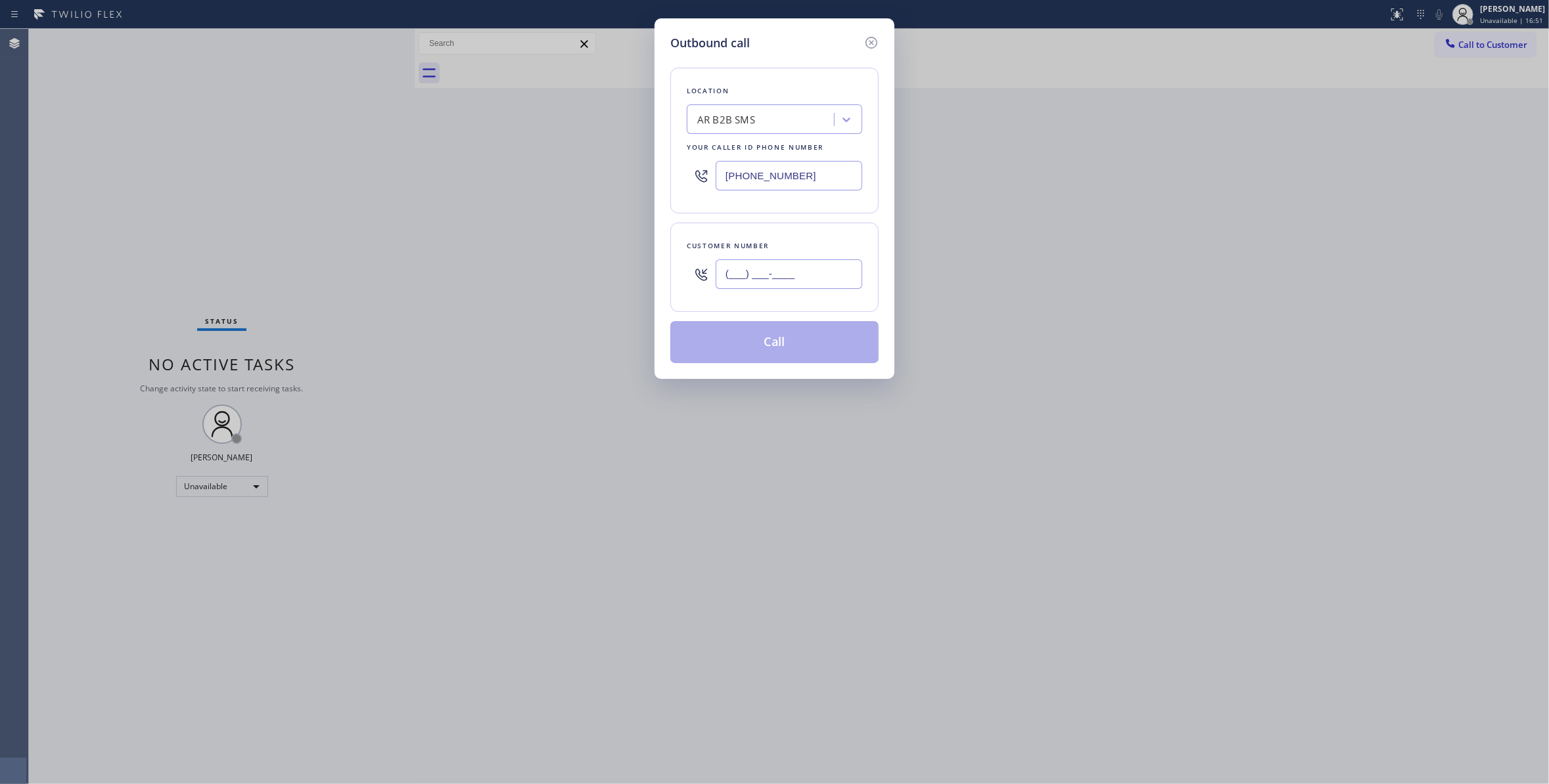
click at [758, 274] on input "(___) ___-____" at bounding box center [789, 274] width 147 height 30
paste input "323) 793-5503"
type input "(323) 793-5503"
click at [811, 357] on button "Call" at bounding box center [774, 342] width 208 height 42
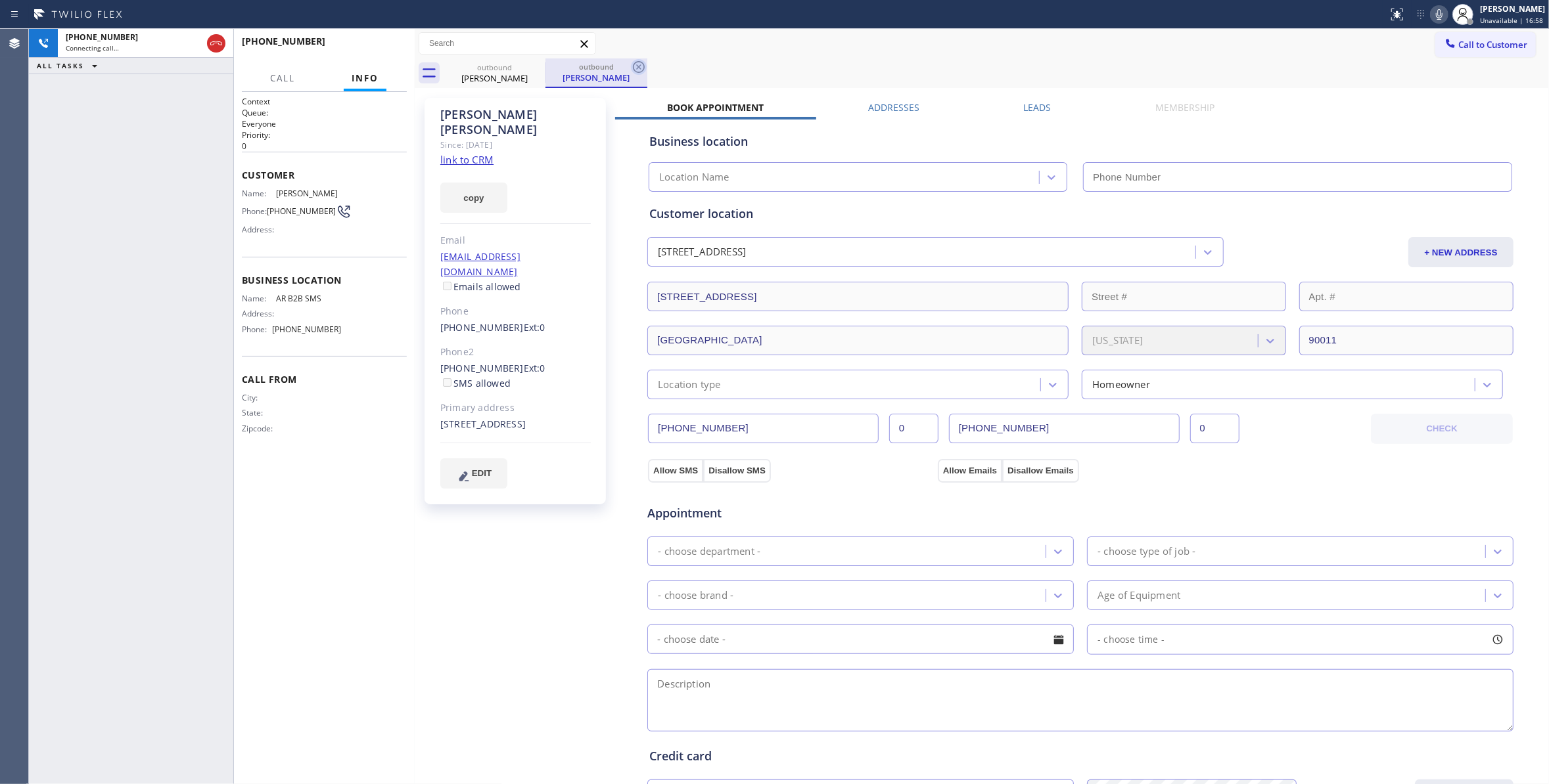
type input "(833) 692-2271"
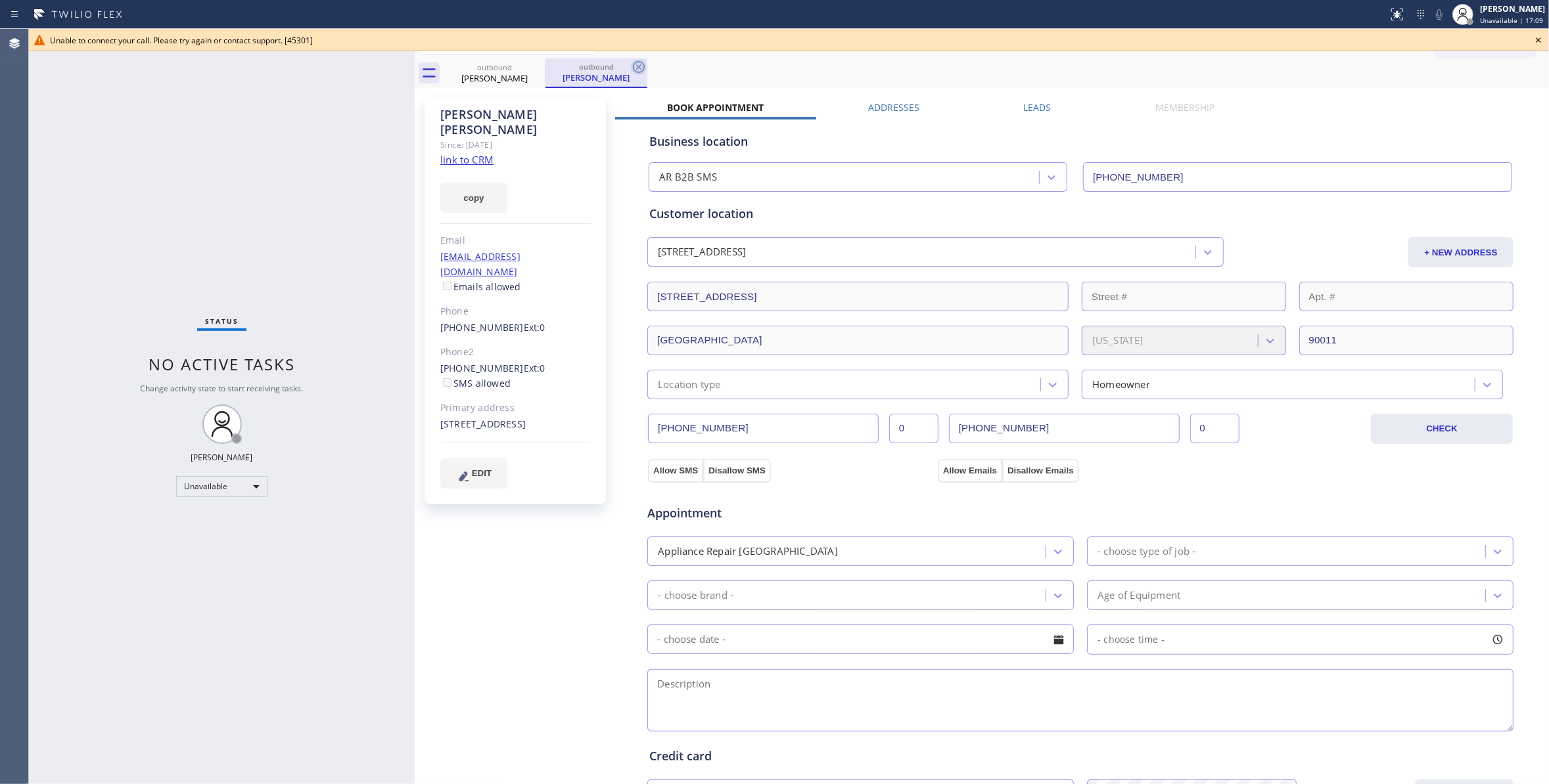
click at [634, 67] on icon at bounding box center [638, 67] width 16 height 16
click at [532, 69] on icon at bounding box center [537, 67] width 16 height 16
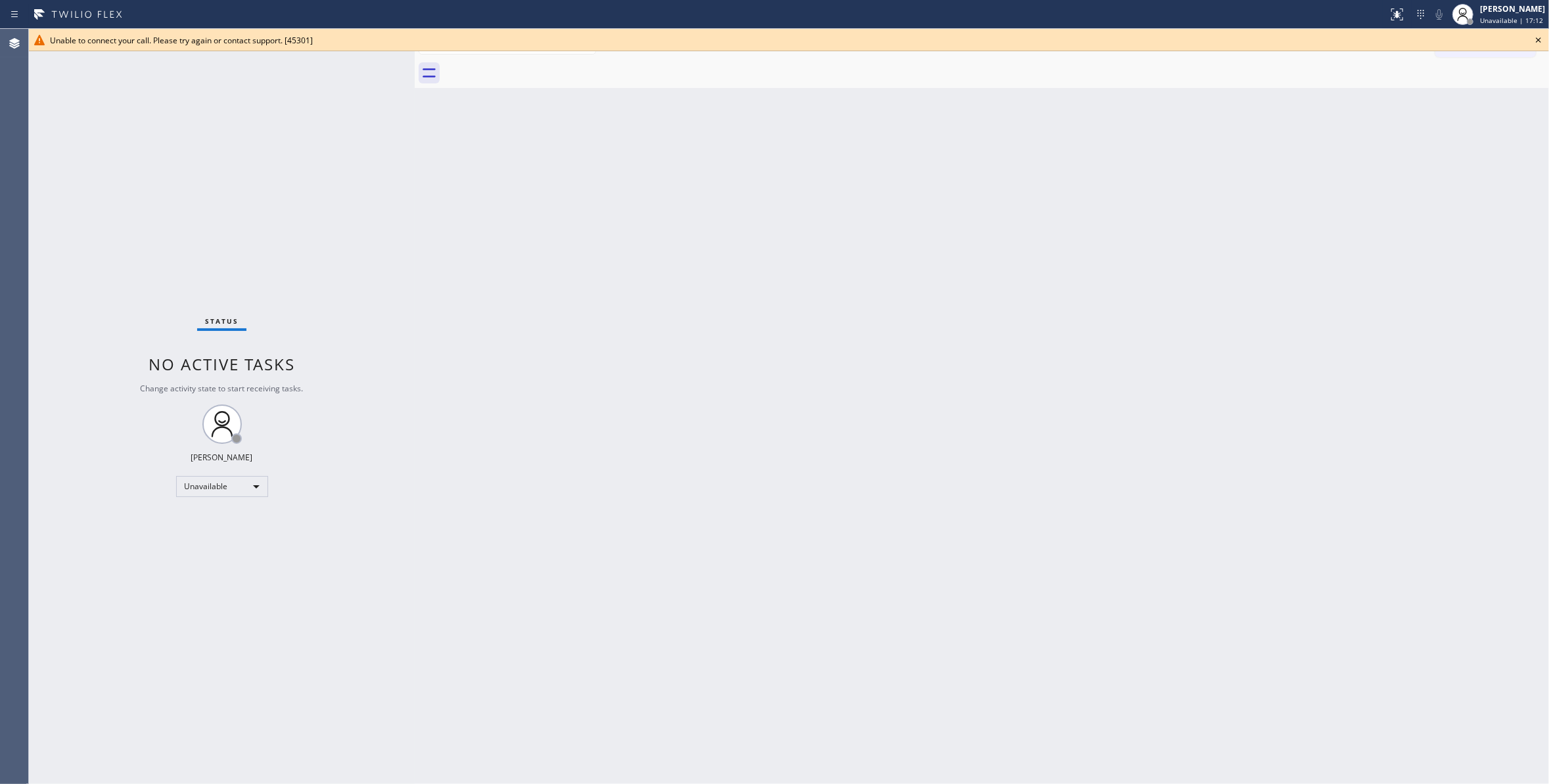
click at [1540, 41] on icon at bounding box center [1539, 40] width 16 height 16
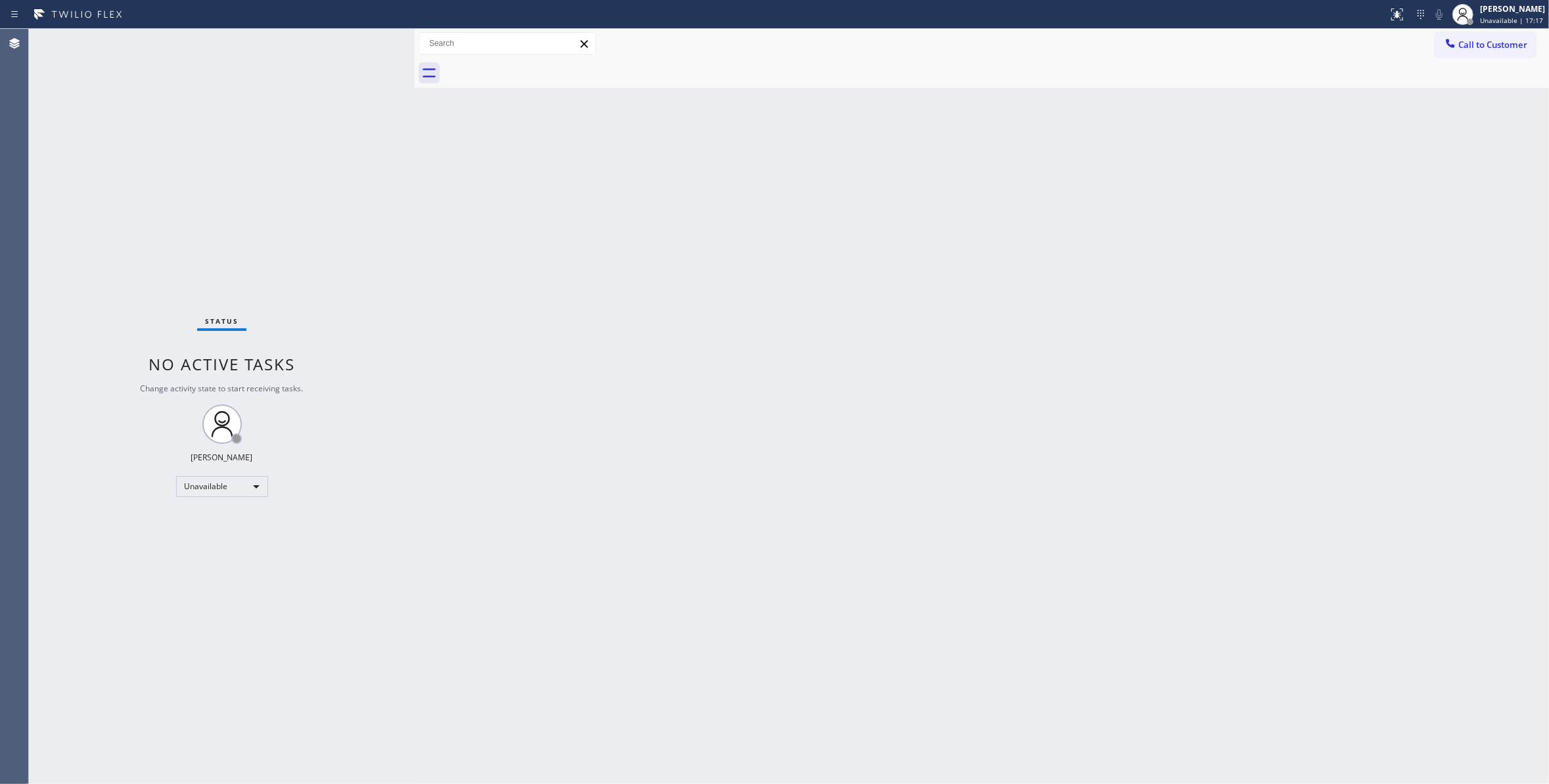
drag, startPoint x: 1085, startPoint y: 268, endPoint x: 1093, endPoint y: 260, distance: 11.3
click at [1093, 260] on div "Back to Dashboard Change Sender ID Customers Technicians Select a contact Outbo…" at bounding box center [982, 406] width 1134 height 755
click at [1517, 46] on span "Call to Customer" at bounding box center [1492, 45] width 69 height 12
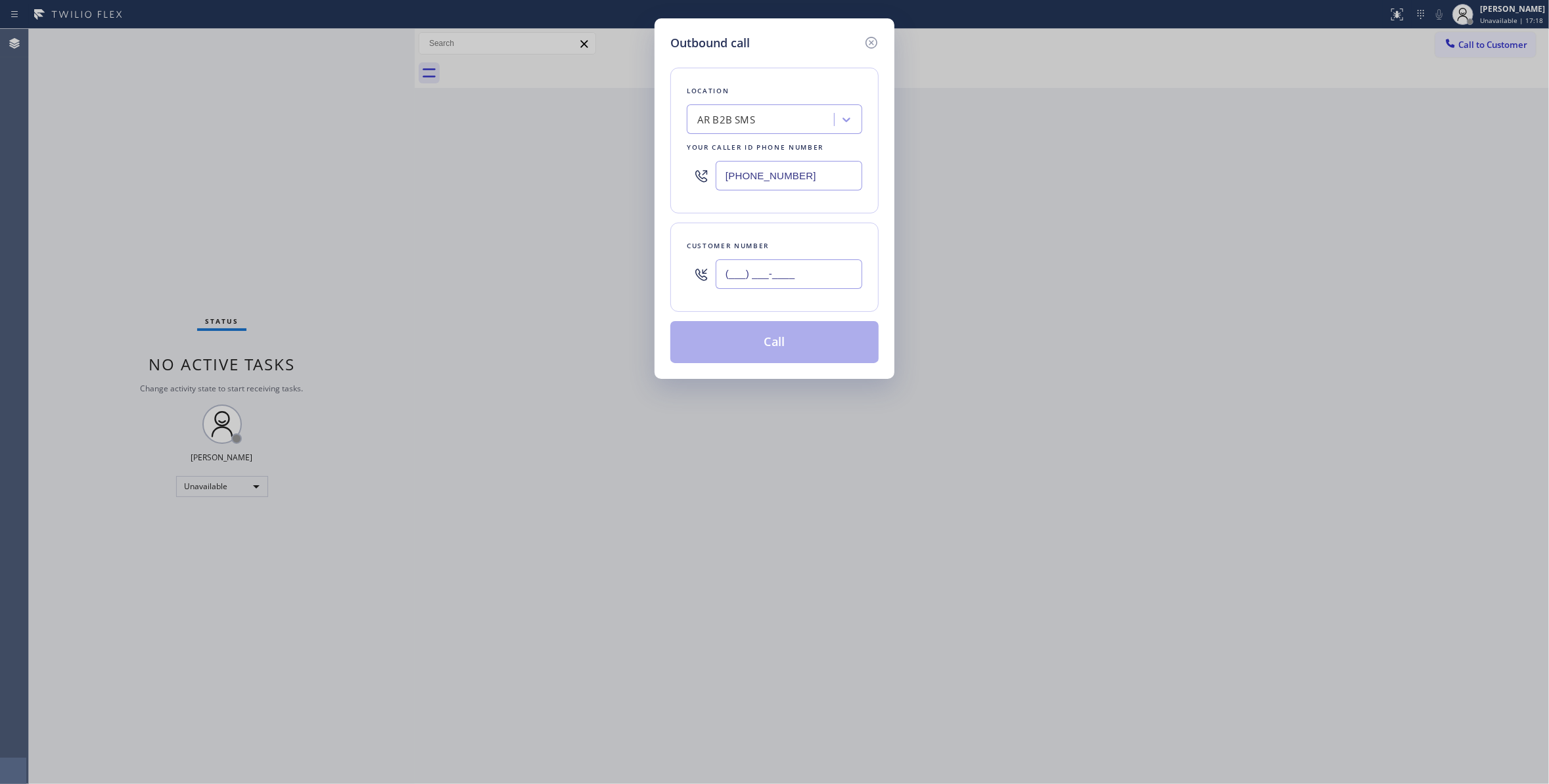
click at [753, 278] on input "(___) ___-____" at bounding box center [789, 274] width 147 height 30
paste input "406) 206-2255"
type input "(406) 206-2255"
paste input "55) 722-8130"
drag, startPoint x: 825, startPoint y: 173, endPoint x: 294, endPoint y: 274, distance: 540.5
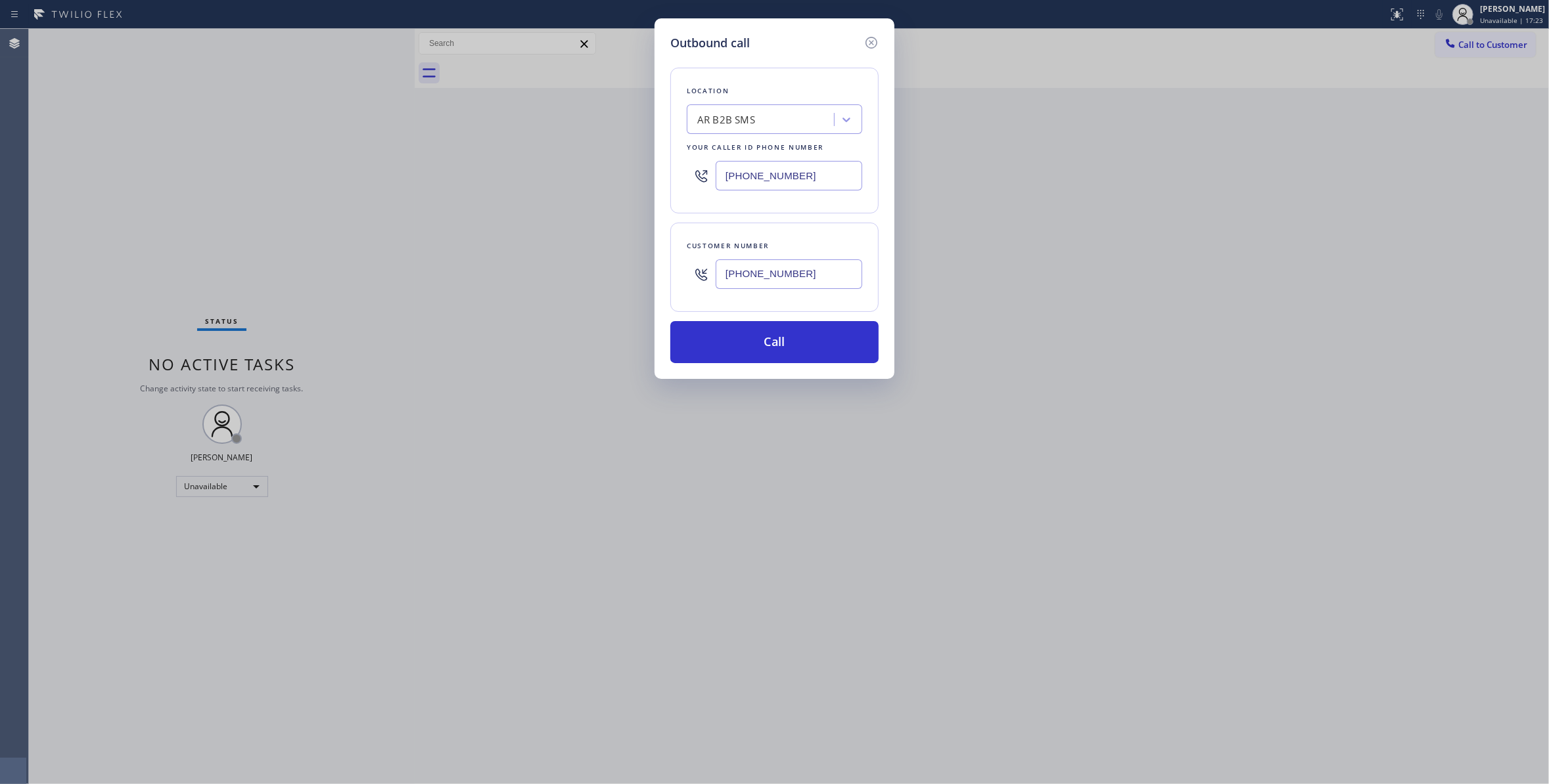
click at [156, 226] on div "Outbound call Location AR B2B SMS Your caller id phone number (833) 692-2271 Cu…" at bounding box center [774, 392] width 1549 height 784
type input "(855) 722-8130"
drag, startPoint x: 836, startPoint y: 281, endPoint x: 597, endPoint y: 268, distance: 239.4
click at [597, 268] on div "Outbound call Location 4C.Email Best HVAC in LA Your caller id phone number (85…" at bounding box center [774, 392] width 1549 height 784
click at [804, 347] on button "Call" at bounding box center [774, 342] width 208 height 42
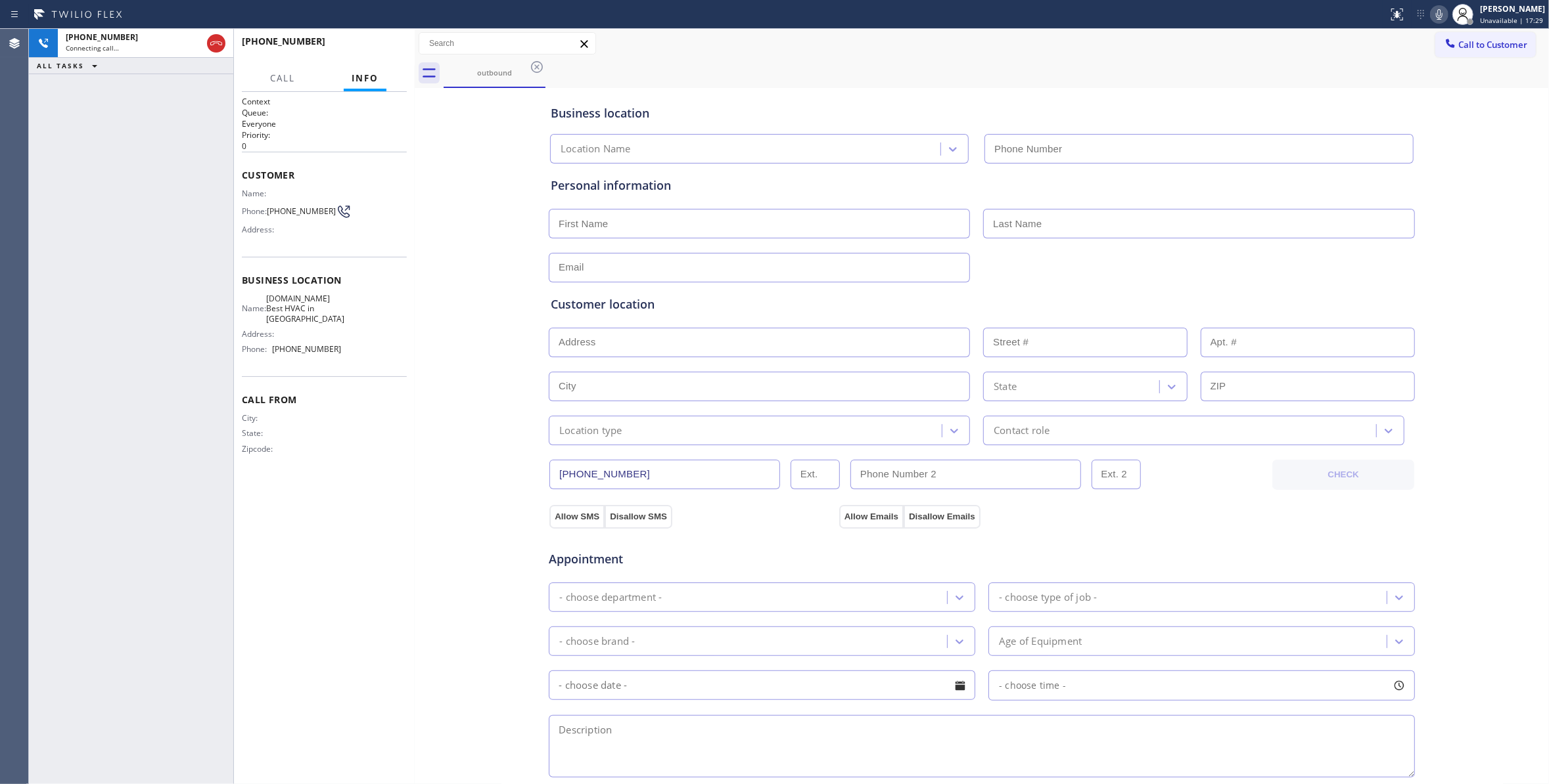
type input "(855) 722-8130"
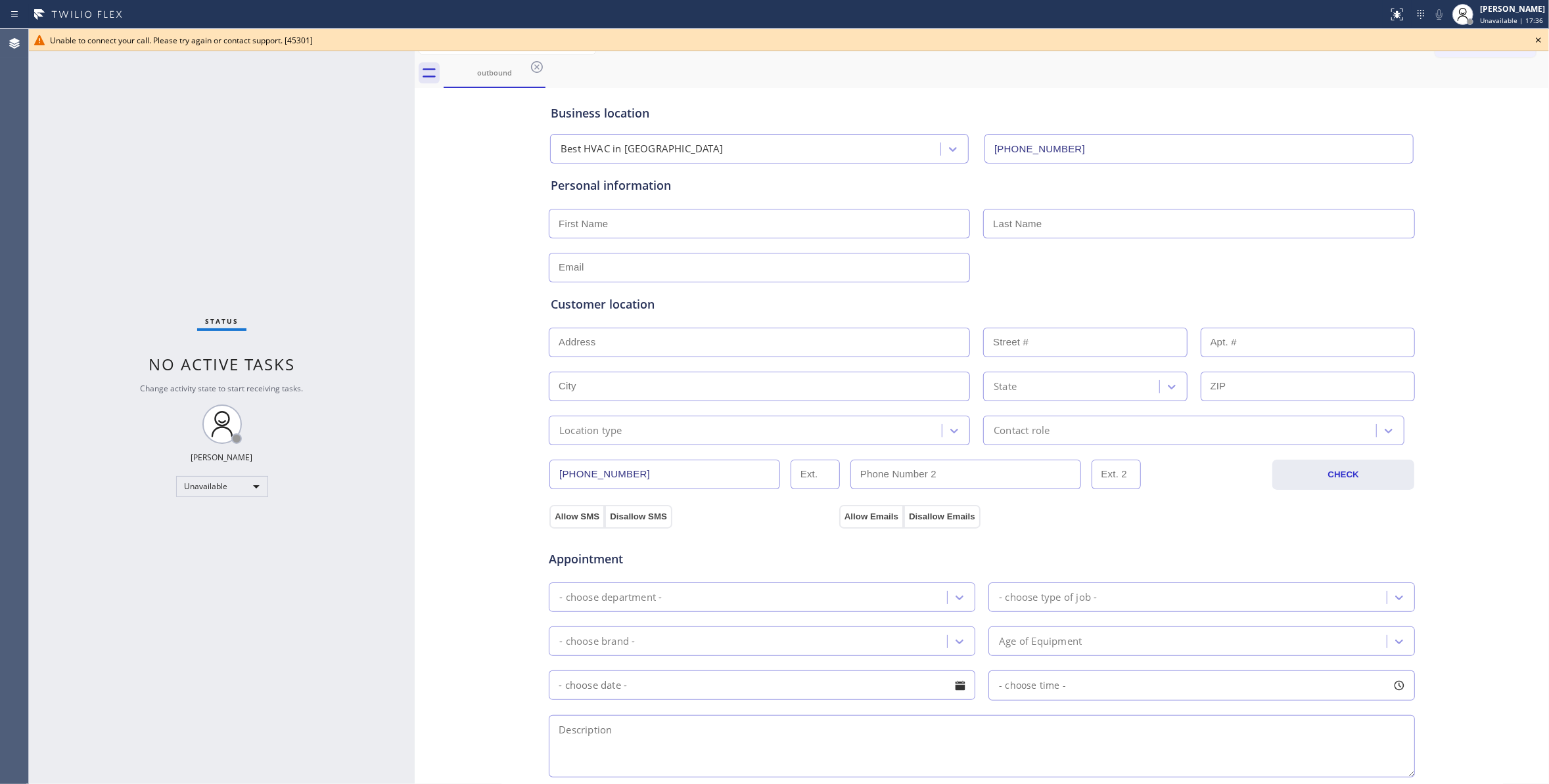
click at [1536, 45] on icon at bounding box center [1539, 40] width 16 height 16
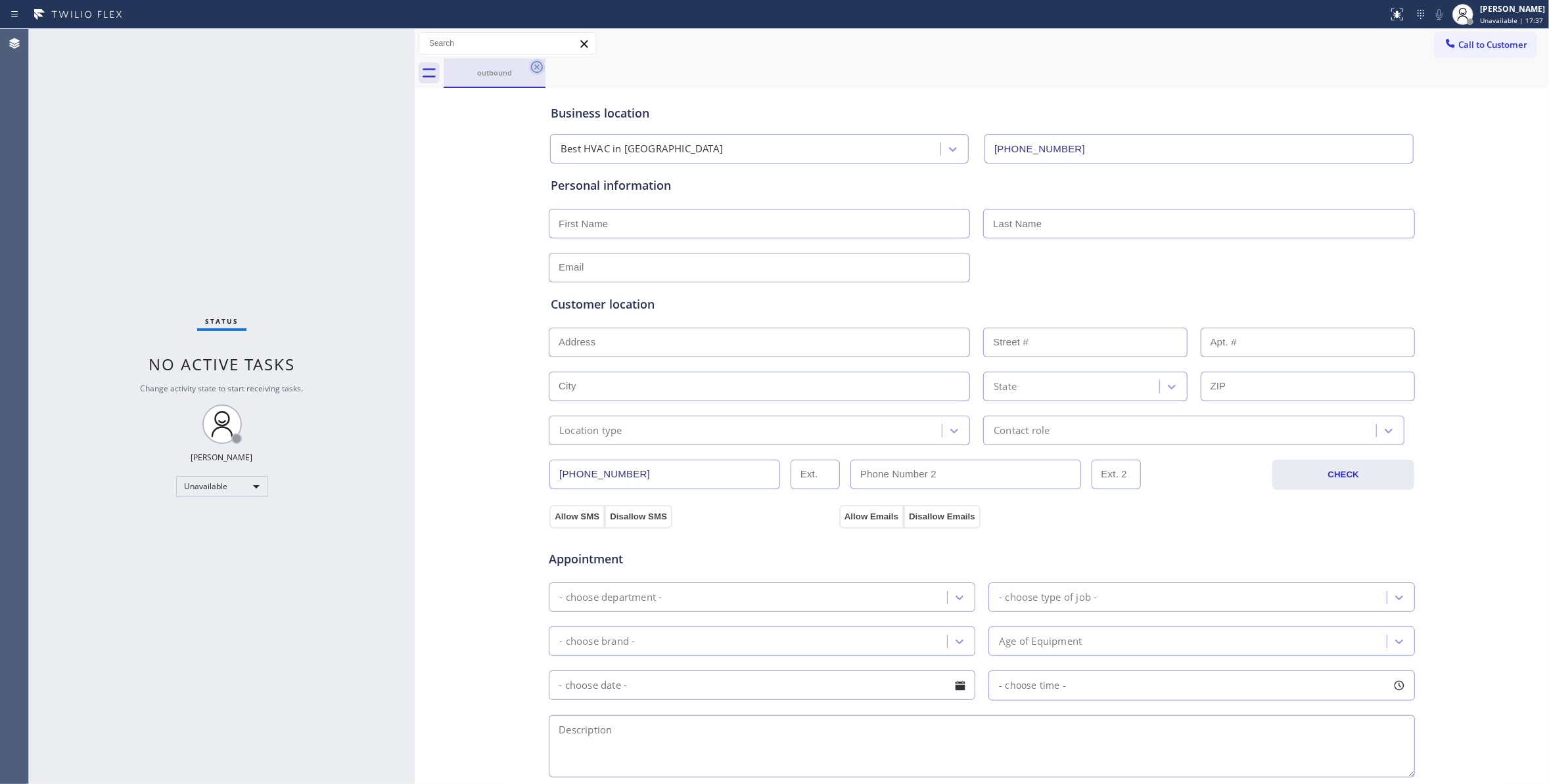
click at [539, 69] on icon at bounding box center [536, 67] width 12 height 12
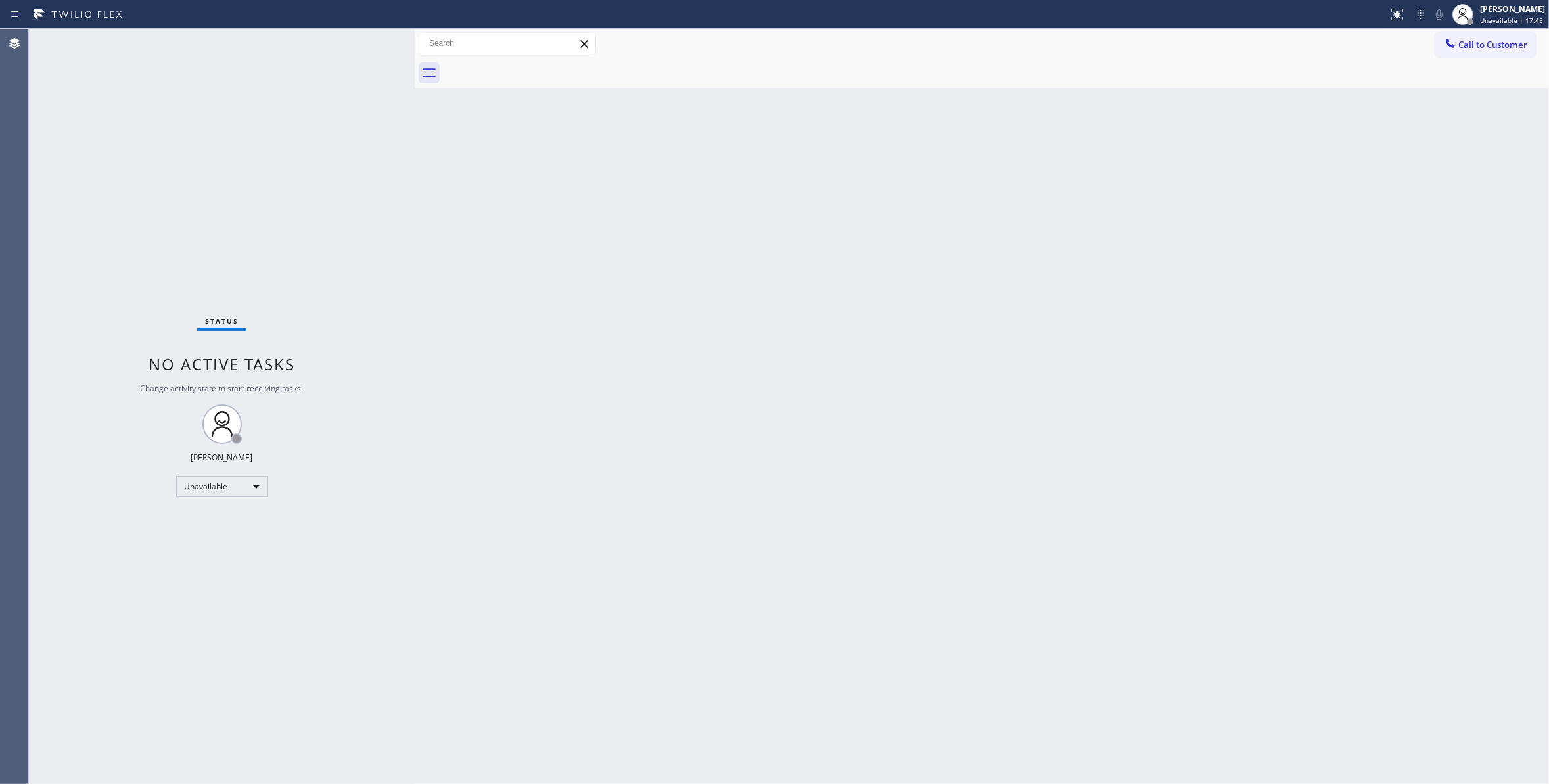
click at [1223, 294] on div "Back to Dashboard Change Sender ID Customers Technicians Select a contact Outbo…" at bounding box center [982, 406] width 1134 height 755
click at [1491, 26] on div "Louis Manuel Padica Unavailable | 17:46" at bounding box center [1499, 14] width 101 height 29
drag, startPoint x: 1300, startPoint y: 221, endPoint x: 1461, endPoint y: 81, distance: 213.4
click at [1313, 199] on div "Back to Dashboard Change Sender ID Customers Technicians Select a contact Outbo…" at bounding box center [982, 406] width 1134 height 755
click at [1476, 51] on button "Call to Customer" at bounding box center [1485, 44] width 101 height 25
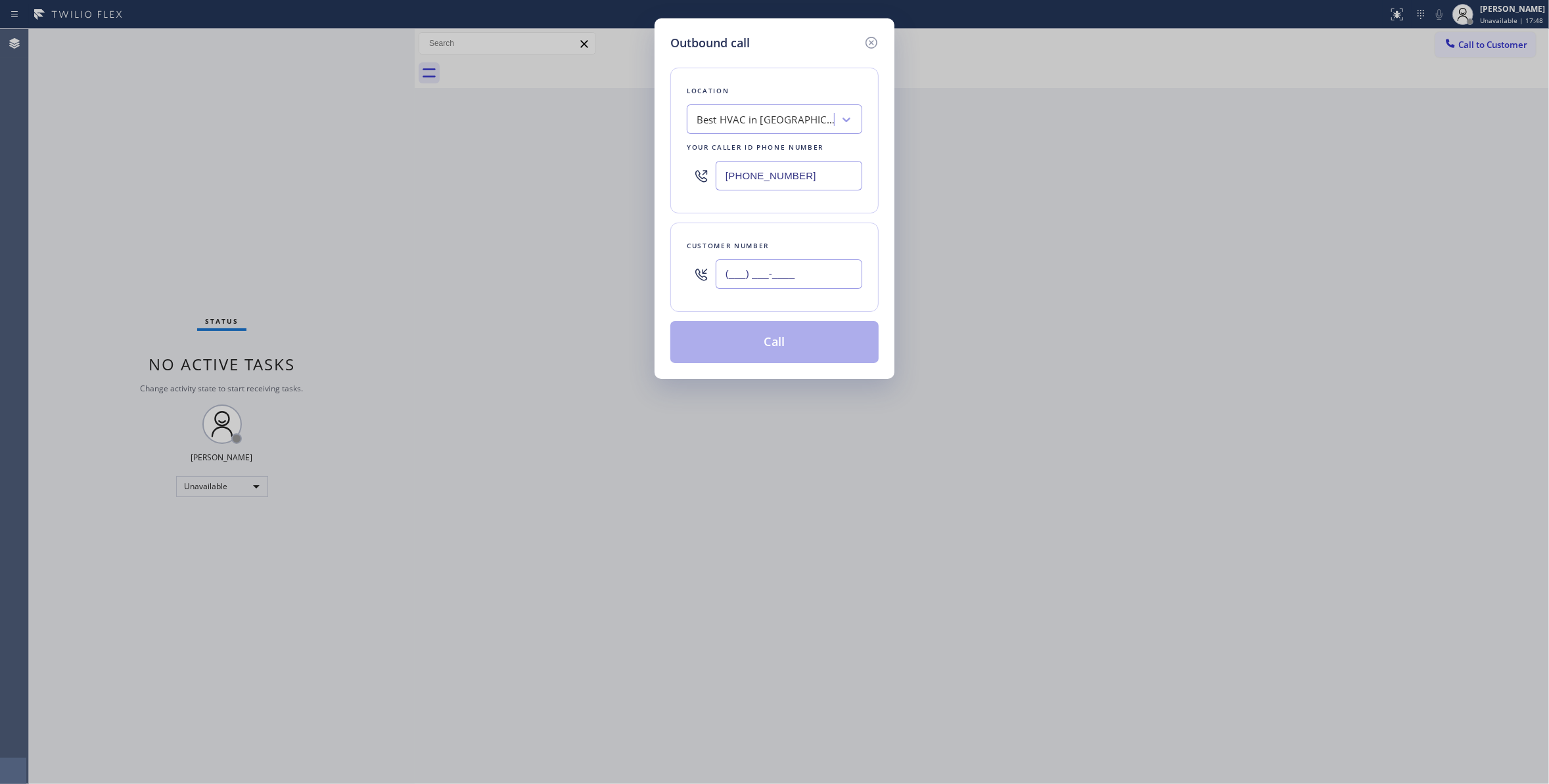
click at [780, 277] on input "(___) ___-____" at bounding box center [789, 274] width 147 height 30
paste input "406) 206-2255"
type input "(406) 206-2255"
click at [794, 347] on button "Call" at bounding box center [774, 342] width 208 height 42
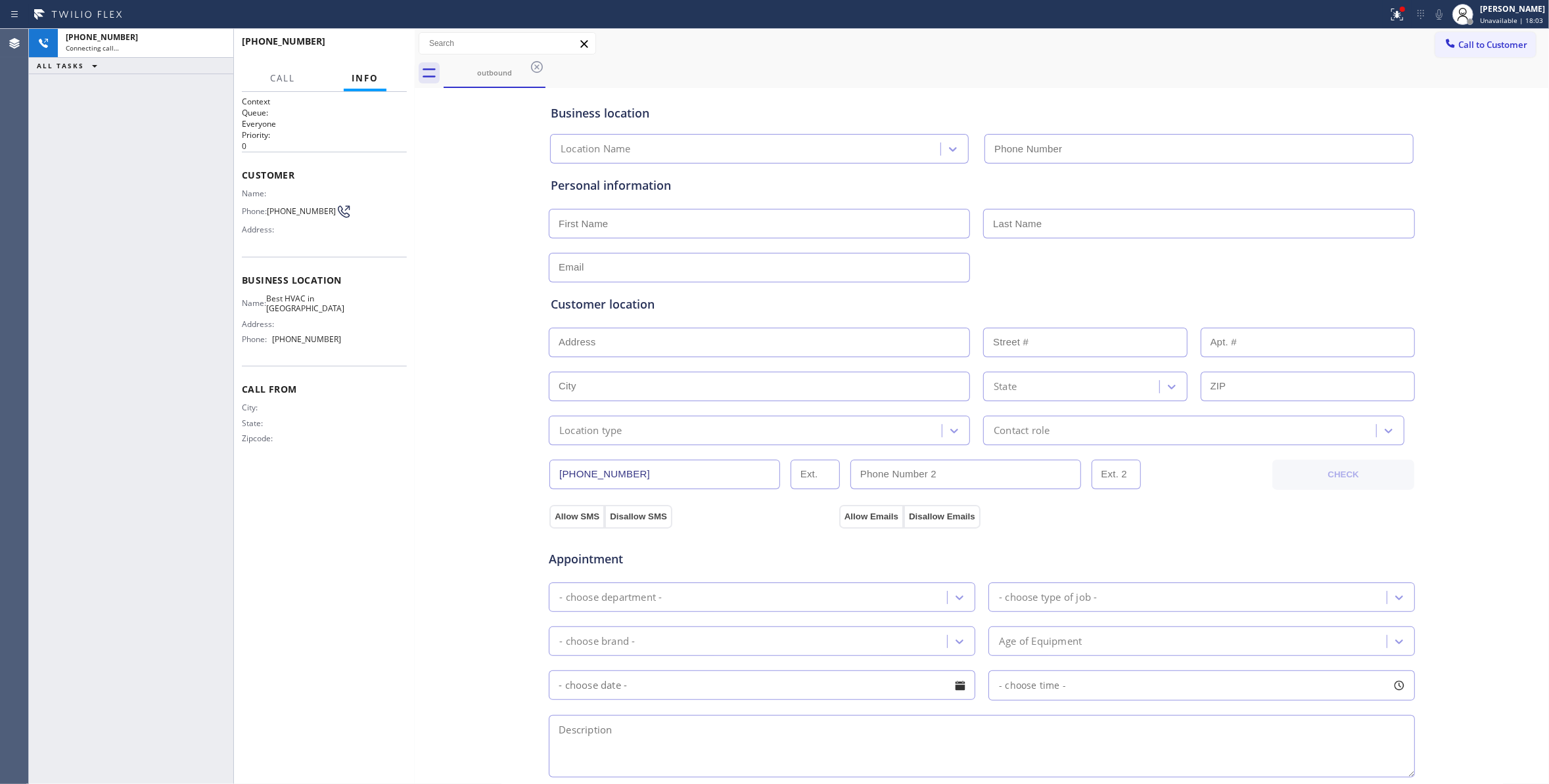
type input "(855) 722-8130"
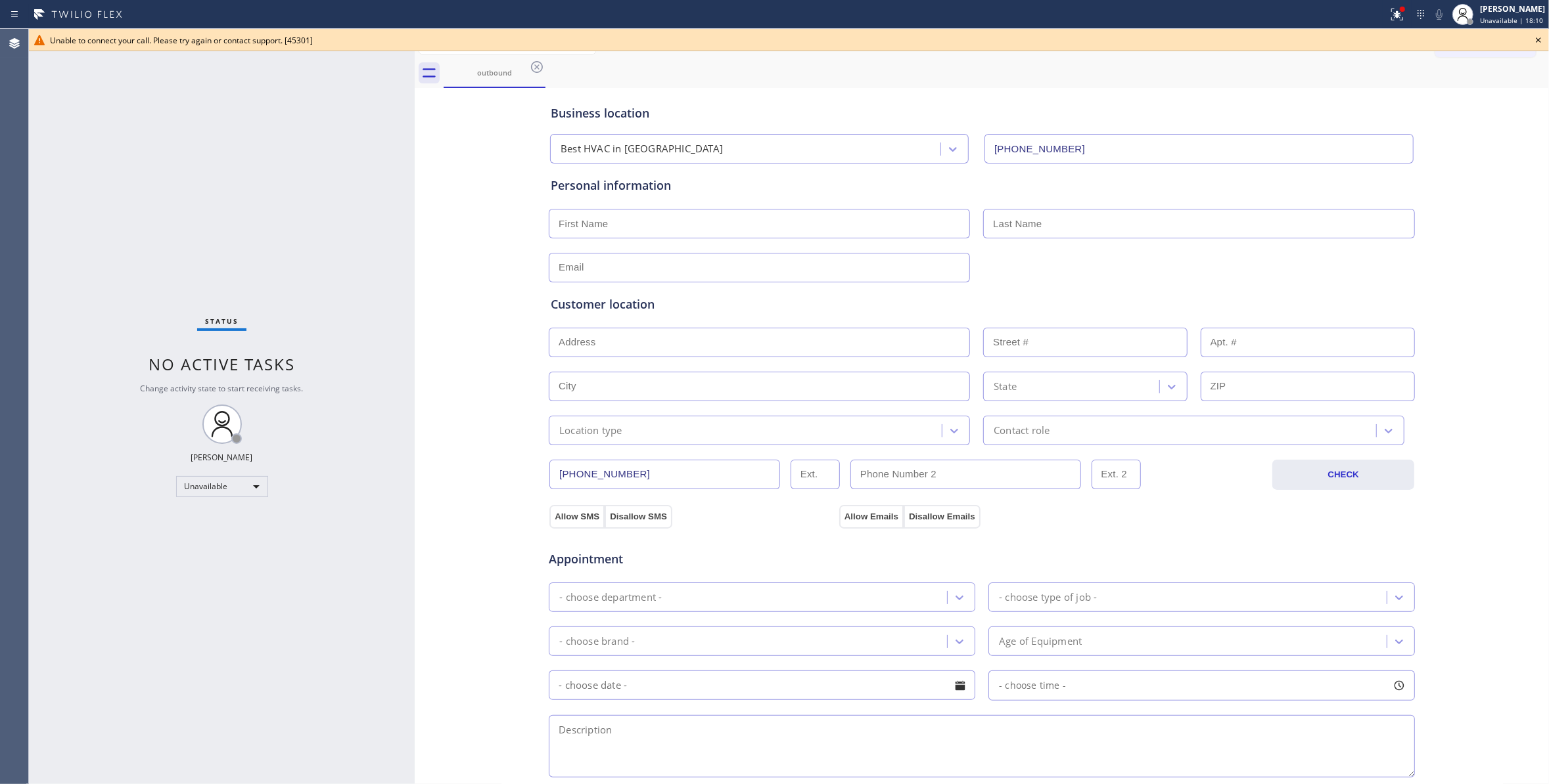
click at [1542, 38] on icon at bounding box center [1539, 40] width 16 height 16
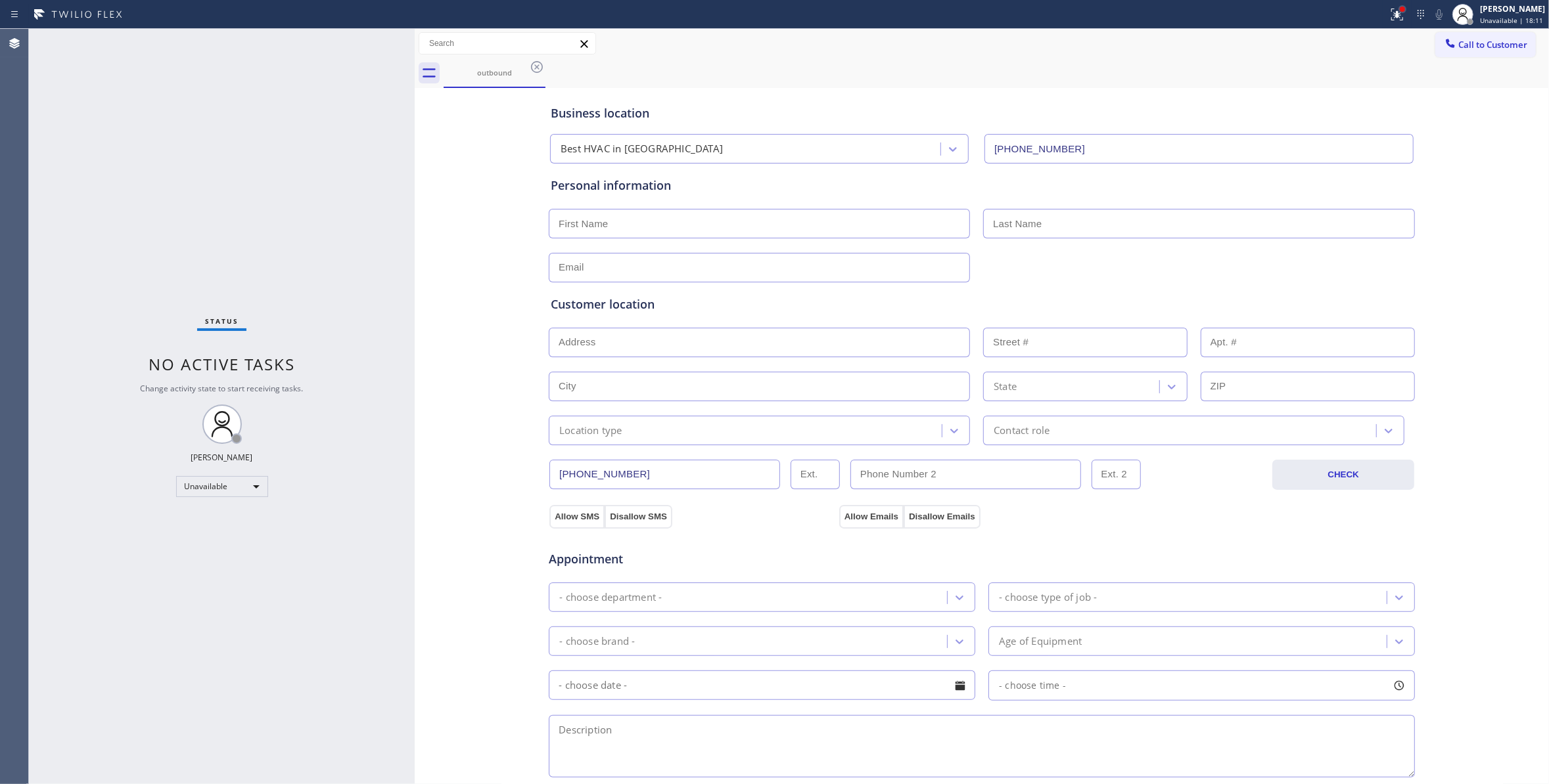
click at [1398, 6] on div at bounding box center [1402, 10] width 8 height 8
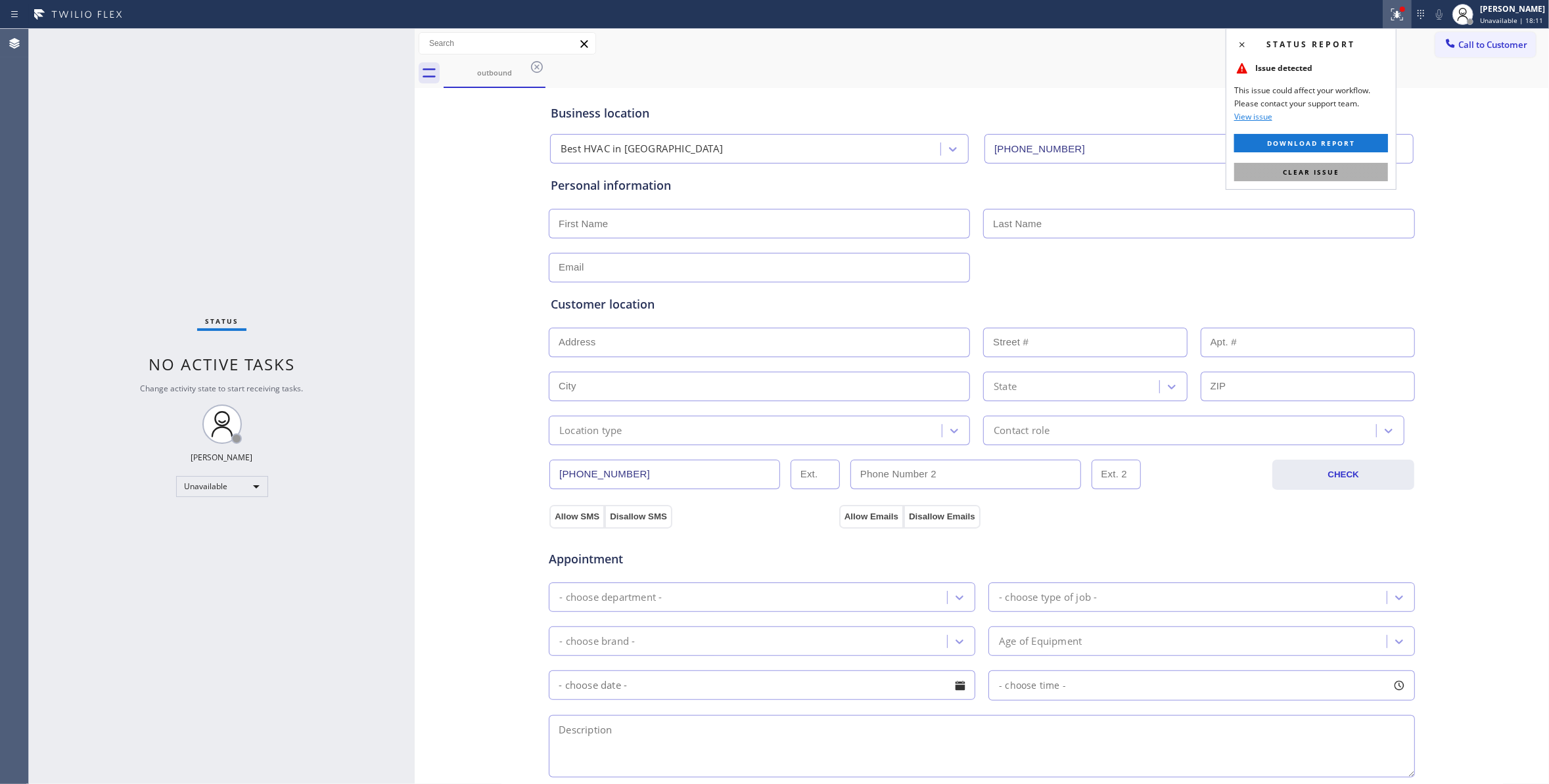
click at [1321, 179] on button "Clear issue" at bounding box center [1310, 171] width 154 height 18
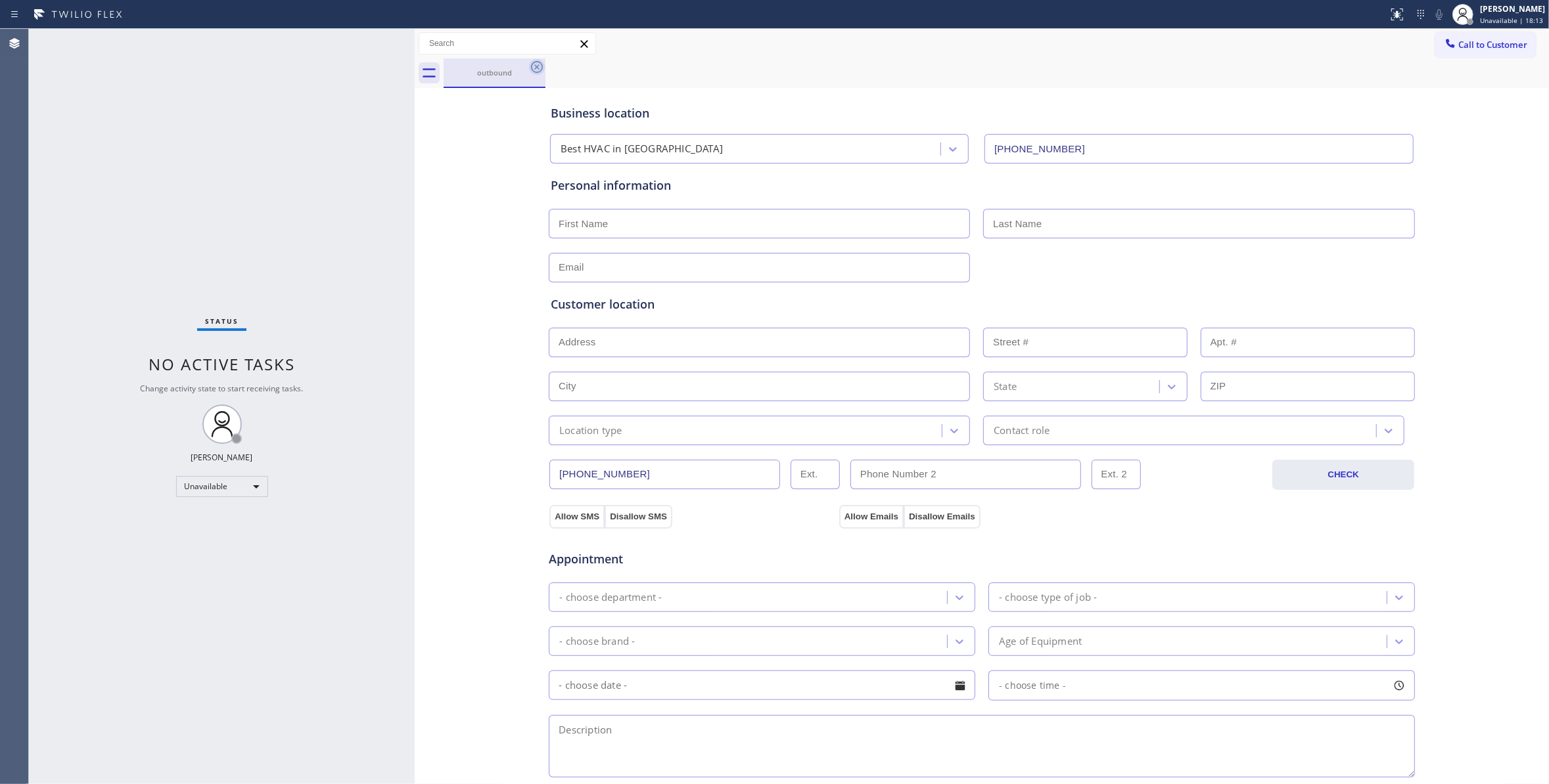
click at [534, 69] on icon at bounding box center [537, 67] width 16 height 16
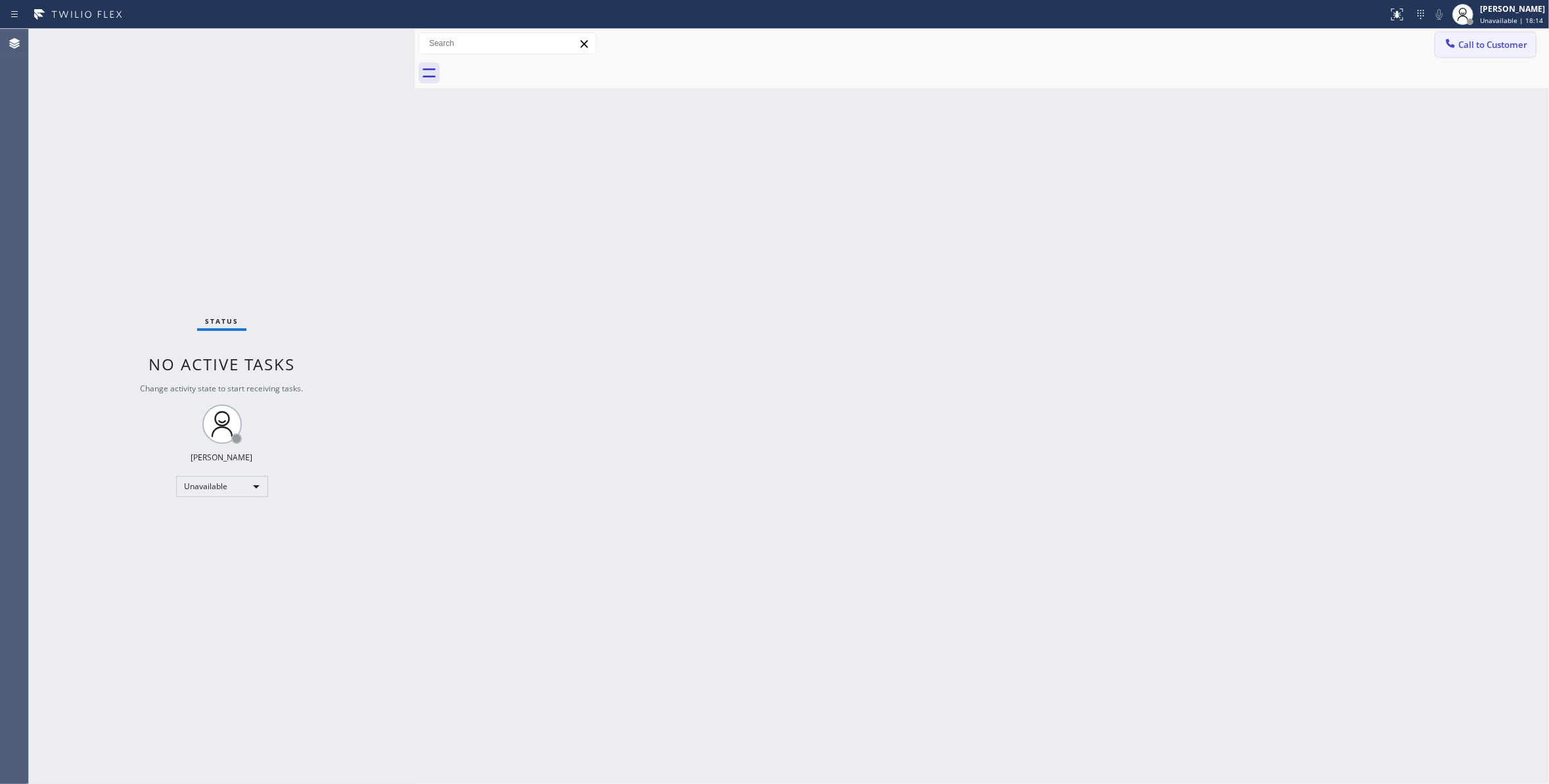
click at [1504, 40] on span "Call to Customer" at bounding box center [1492, 45] width 69 height 12
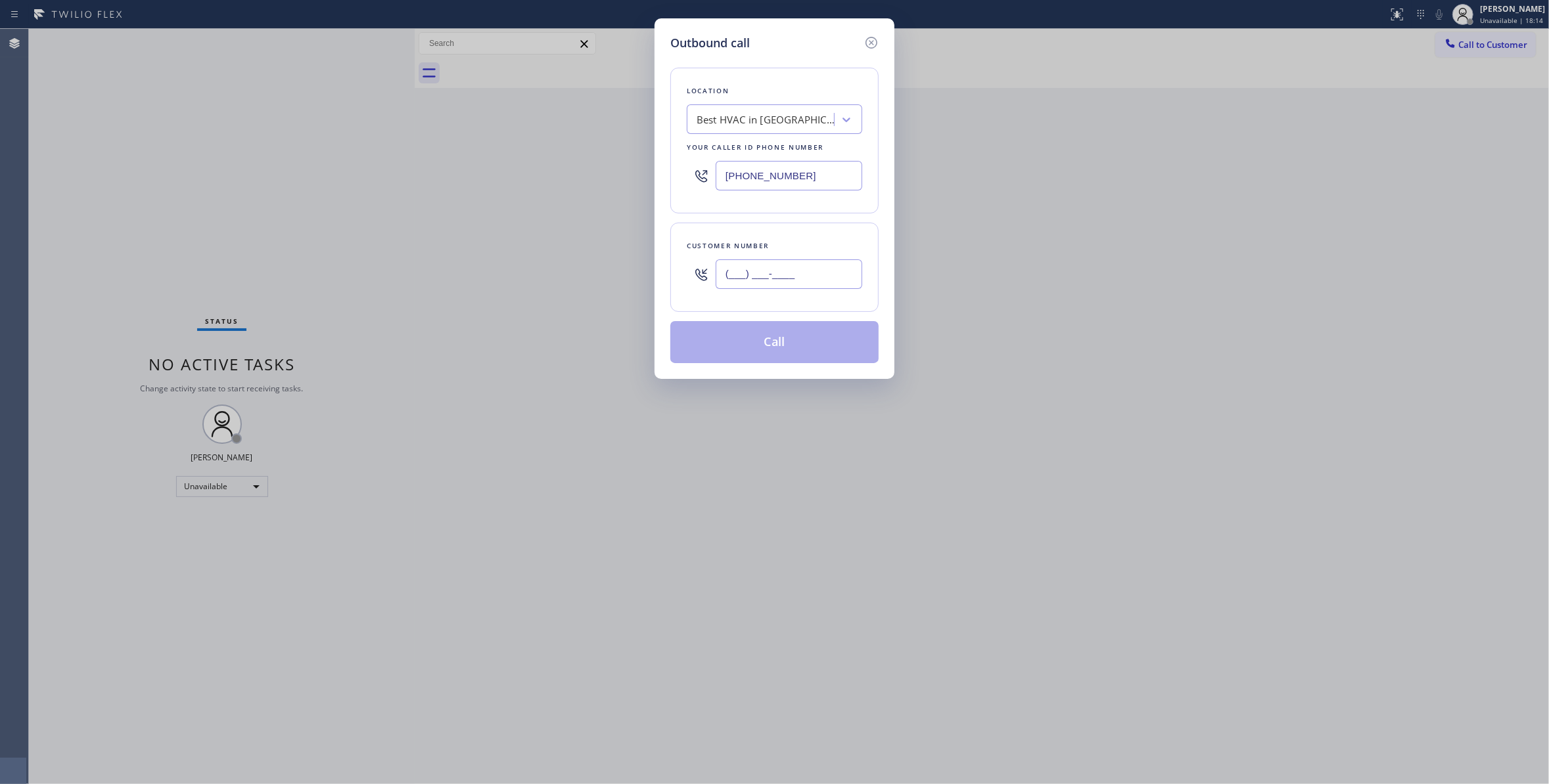
click at [733, 276] on input "(___) ___-____" at bounding box center [789, 274] width 147 height 30
paste input "406) 206-2255"
type input "(406) 206-2255"
click at [724, 352] on button "Call" at bounding box center [774, 342] width 208 height 42
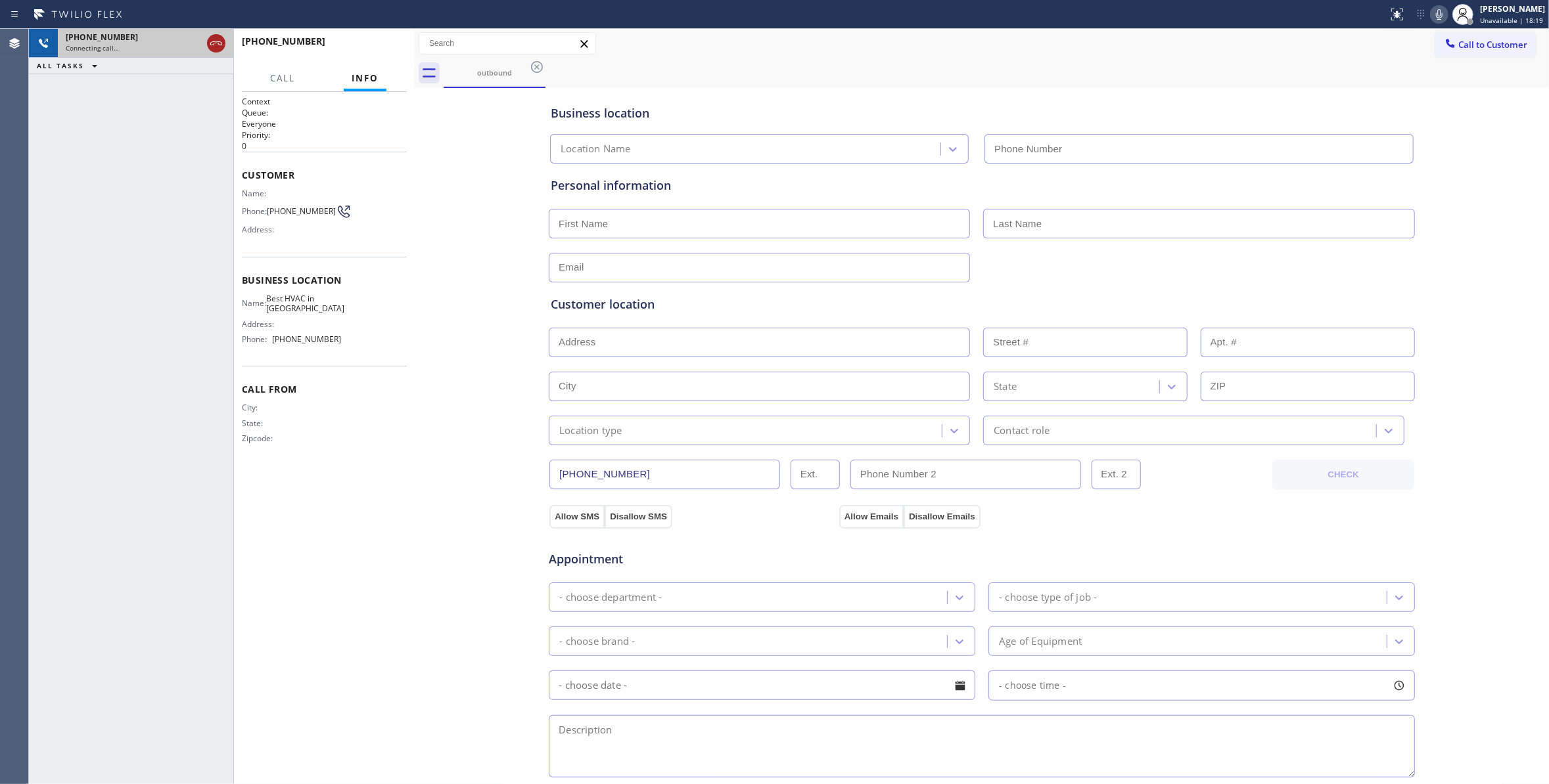
type input "(855) 722-8130"
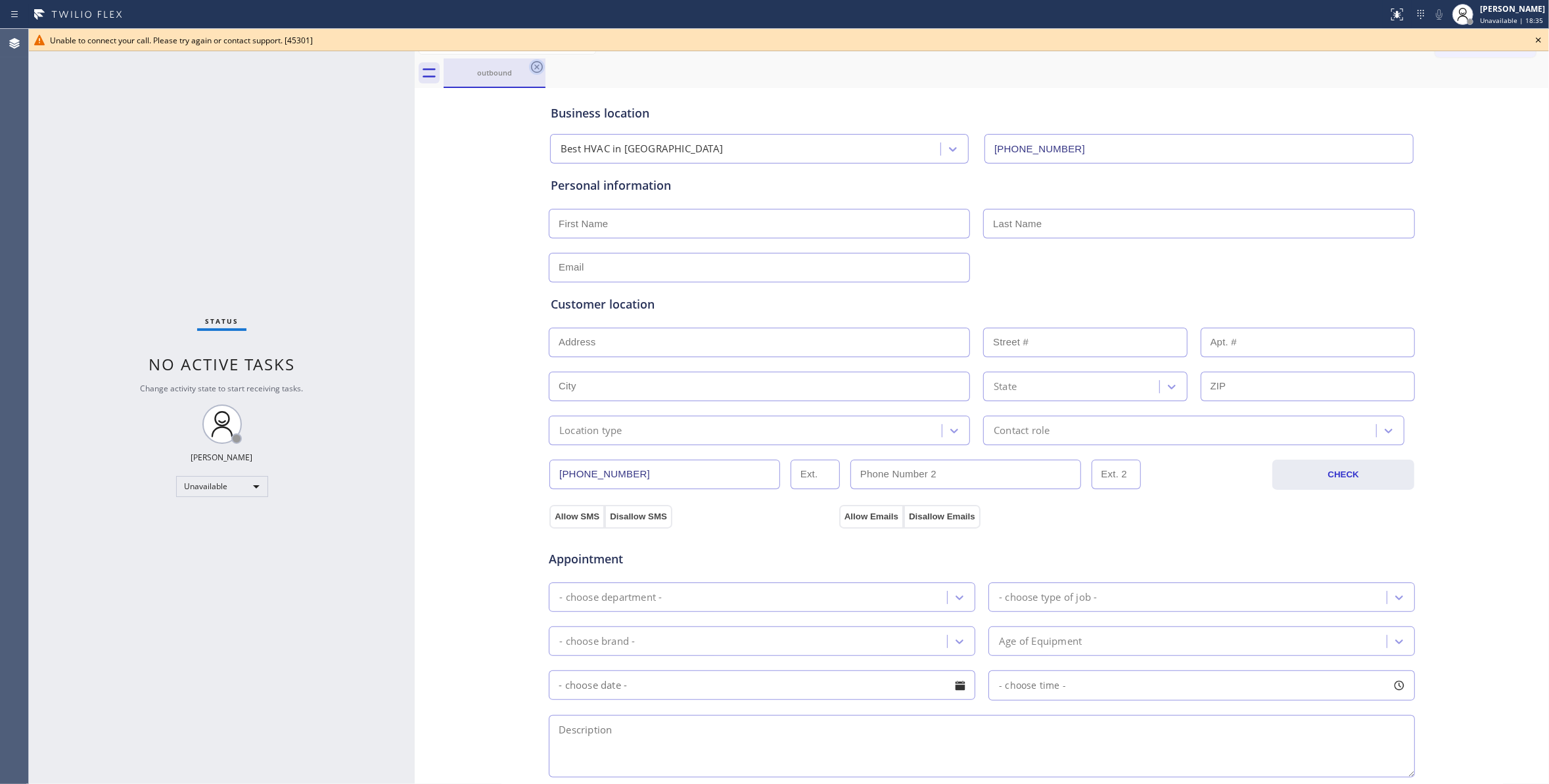
click at [541, 69] on icon at bounding box center [536, 67] width 12 height 12
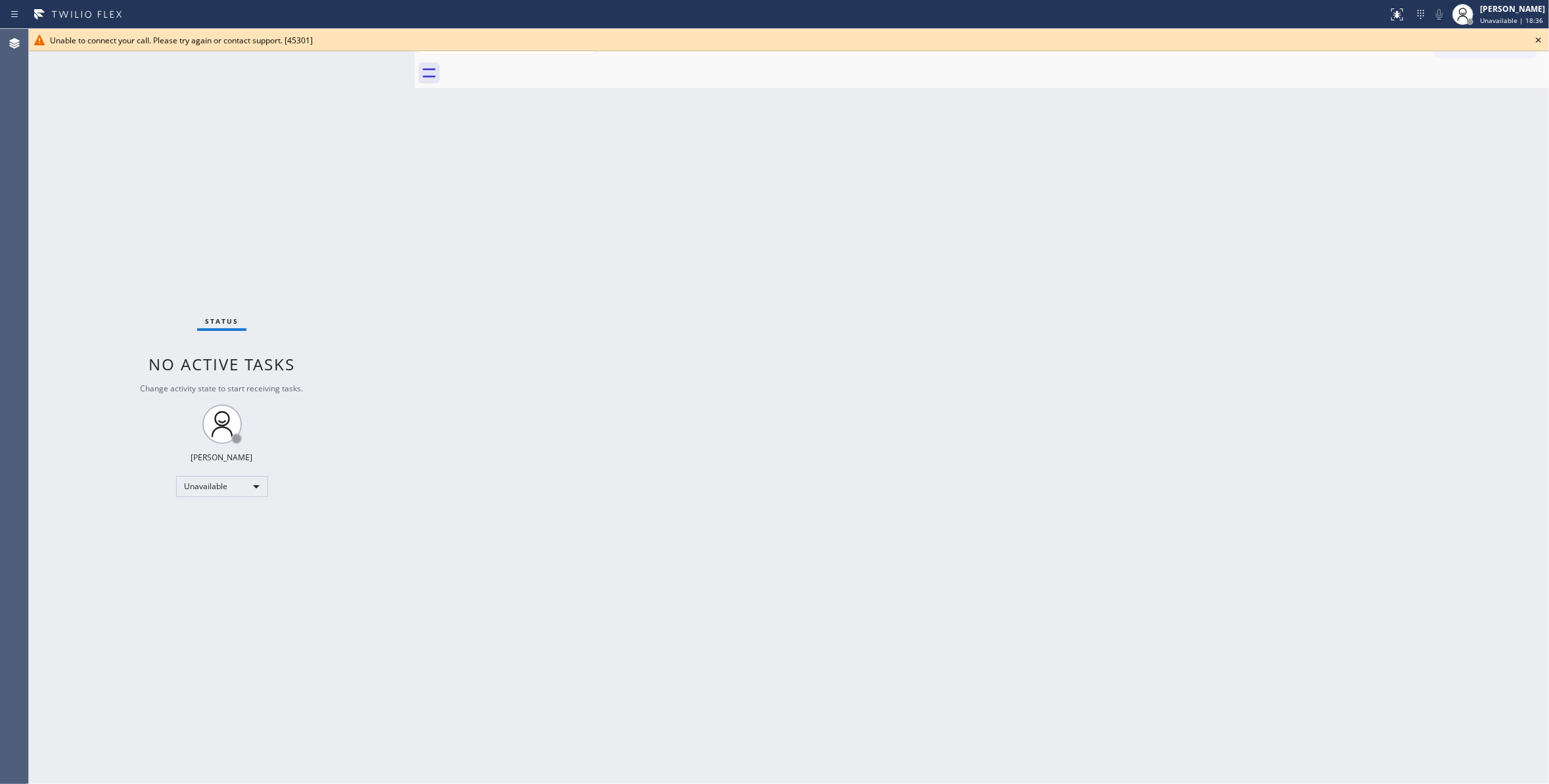
click at [1541, 45] on icon at bounding box center [1539, 40] width 16 height 16
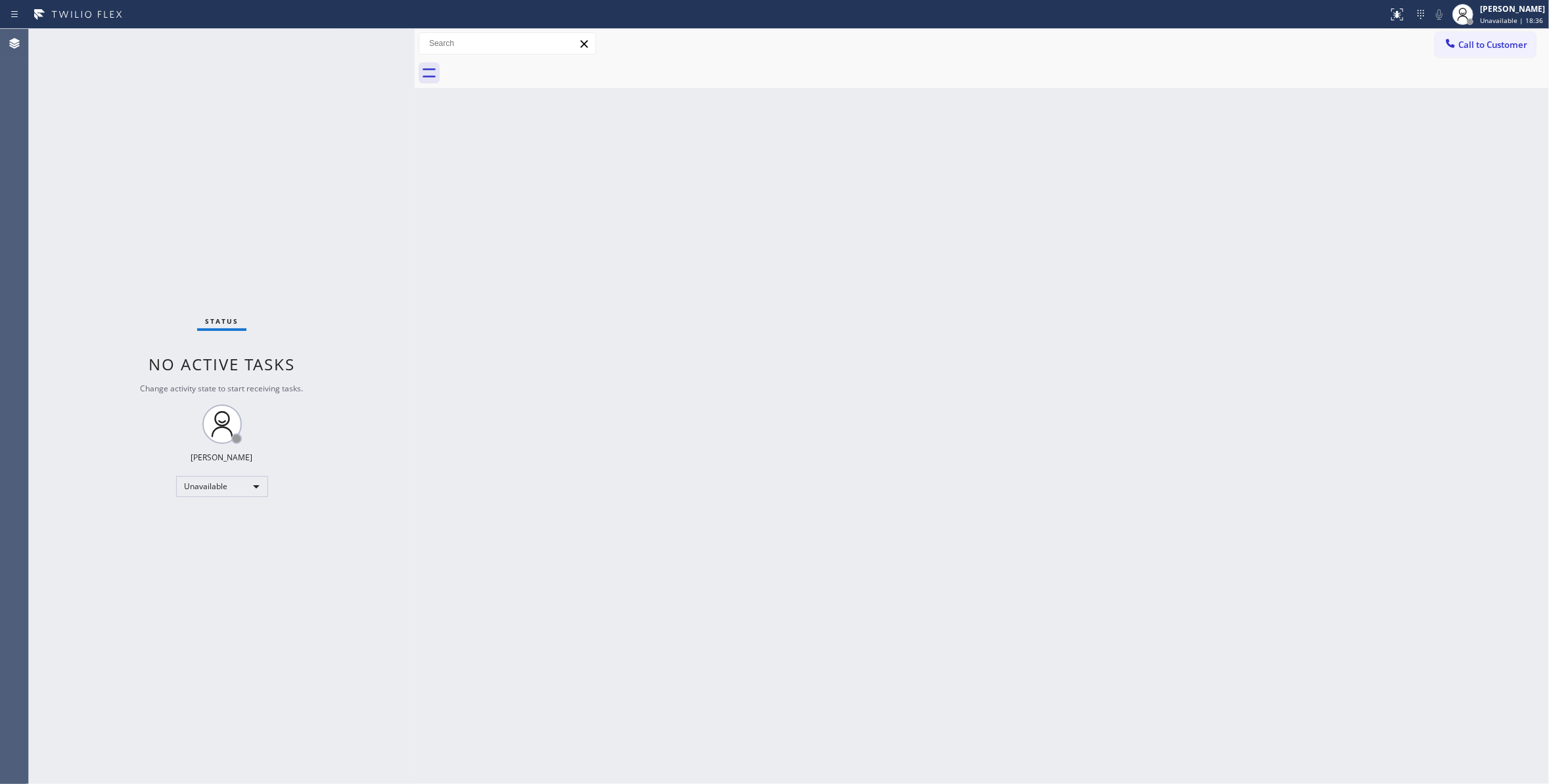
click at [1519, 39] on span "Call to Customer" at bounding box center [1492, 45] width 69 height 12
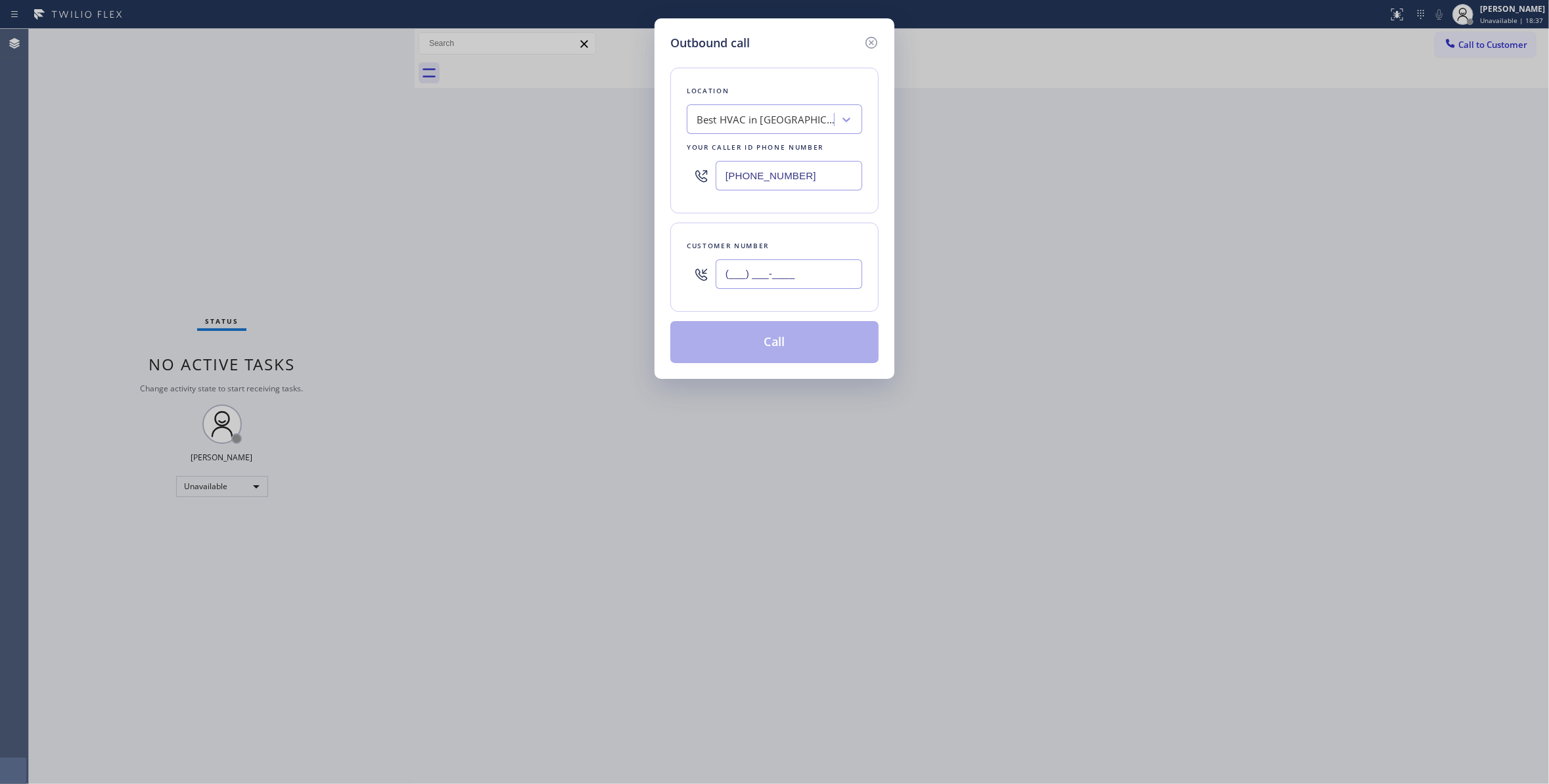
click at [813, 264] on input "(___) ___-____" at bounding box center [789, 274] width 147 height 30
paste input "406) 206-2255"
type input "(406) 206-2255"
click at [772, 347] on button "Call" at bounding box center [774, 342] width 208 height 42
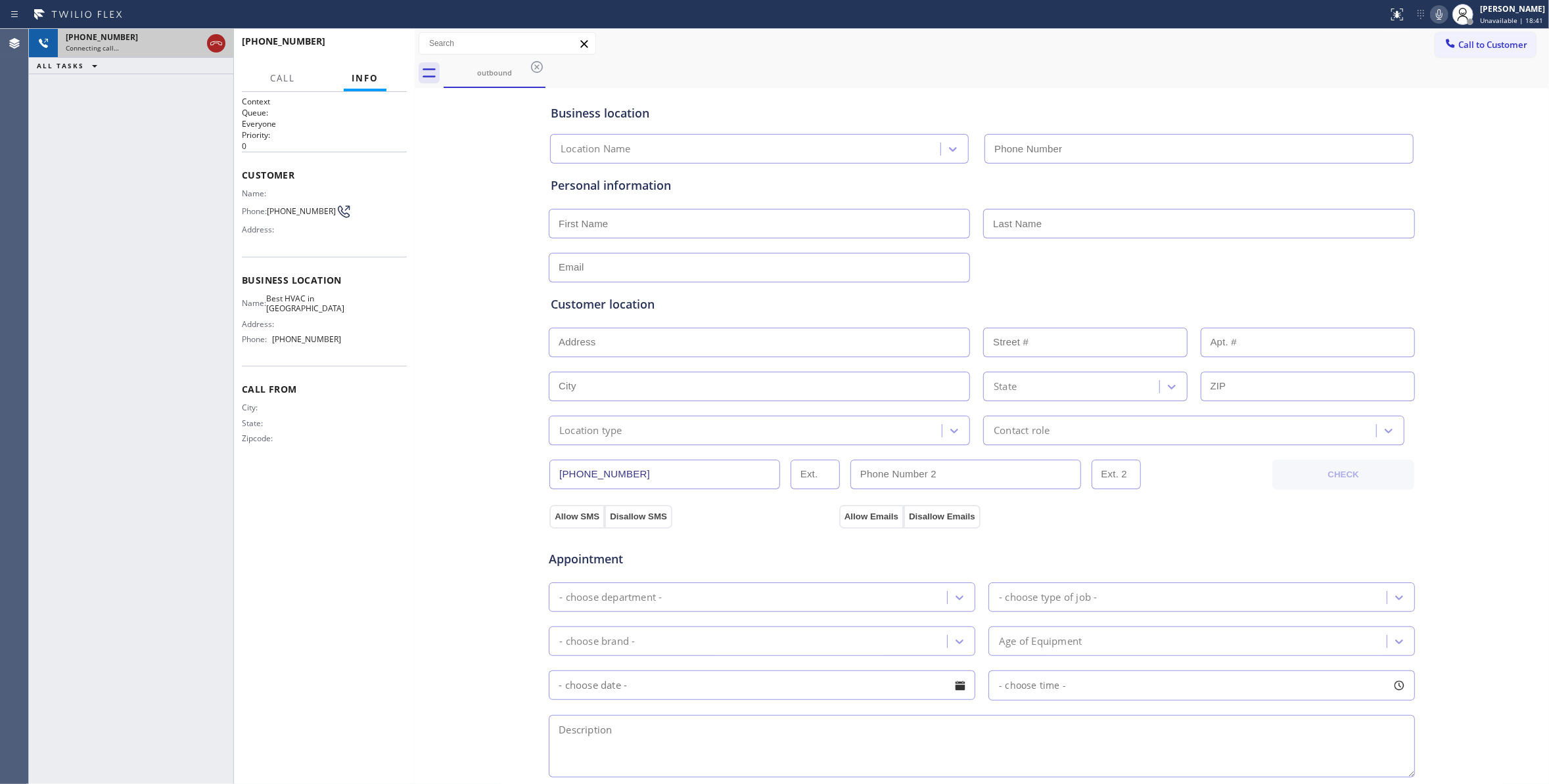
type input "(855) 722-8130"
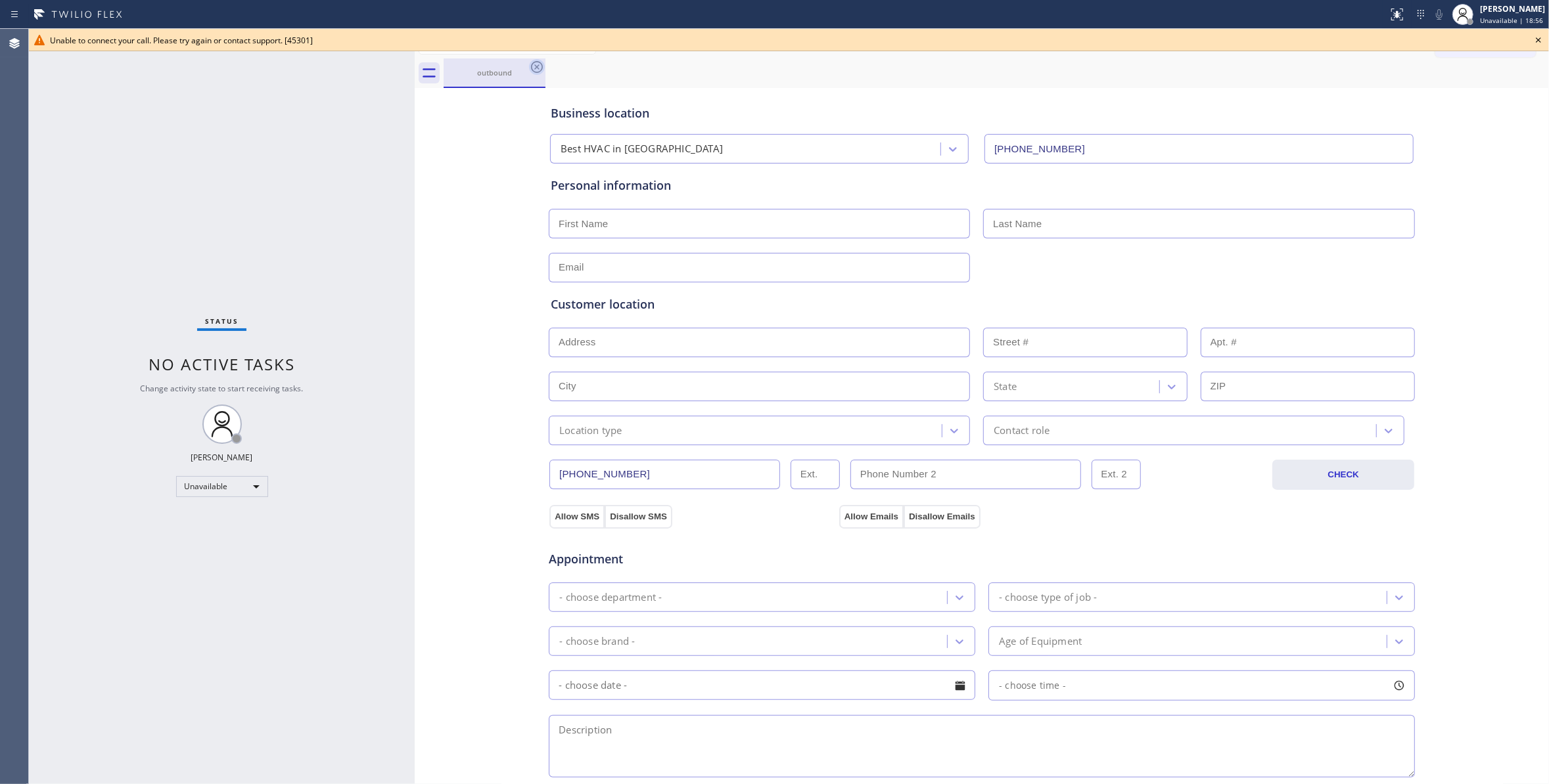
click at [537, 66] on icon at bounding box center [536, 67] width 12 height 12
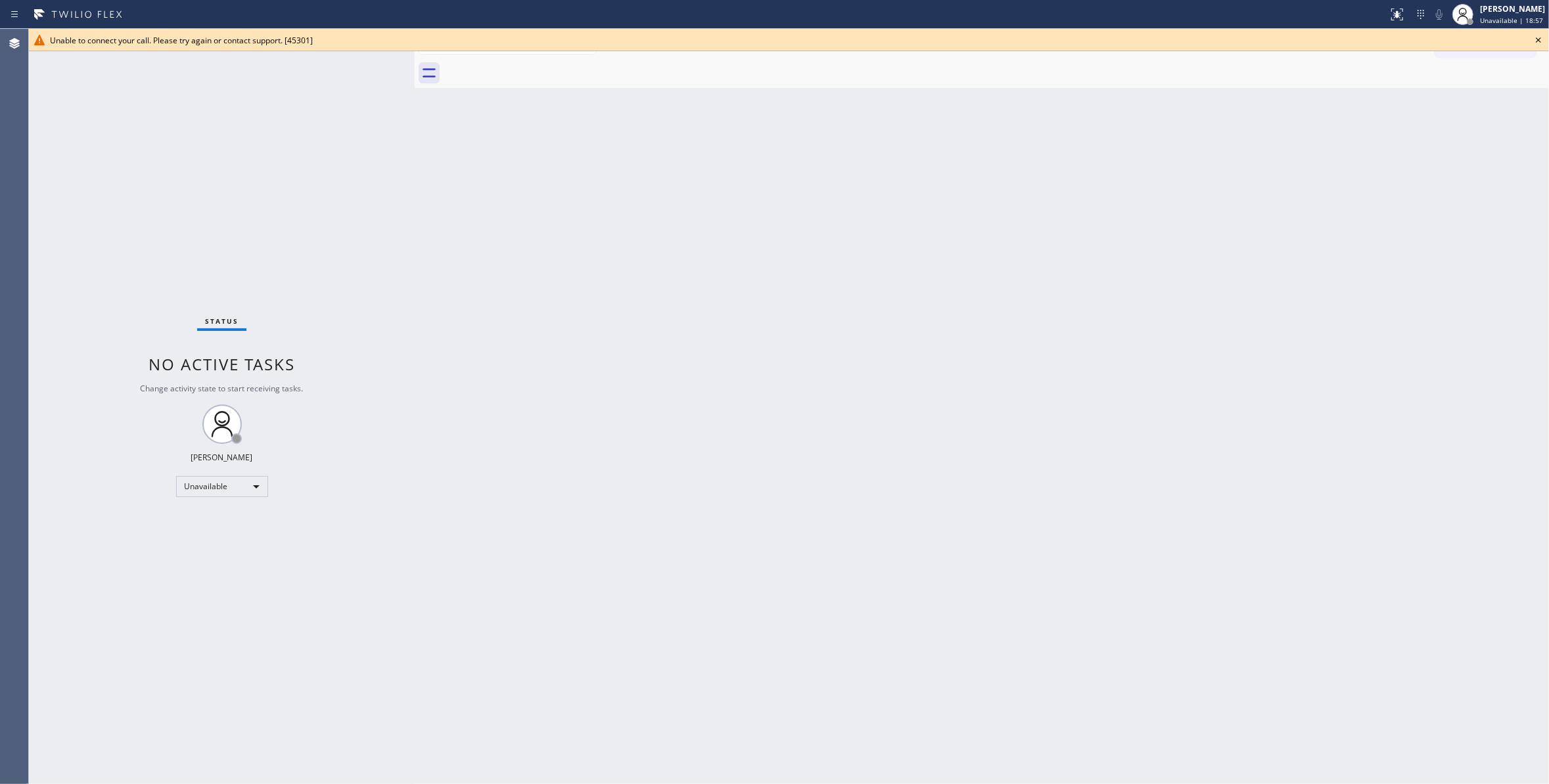
click at [1539, 40] on icon at bounding box center [1539, 40] width 16 height 16
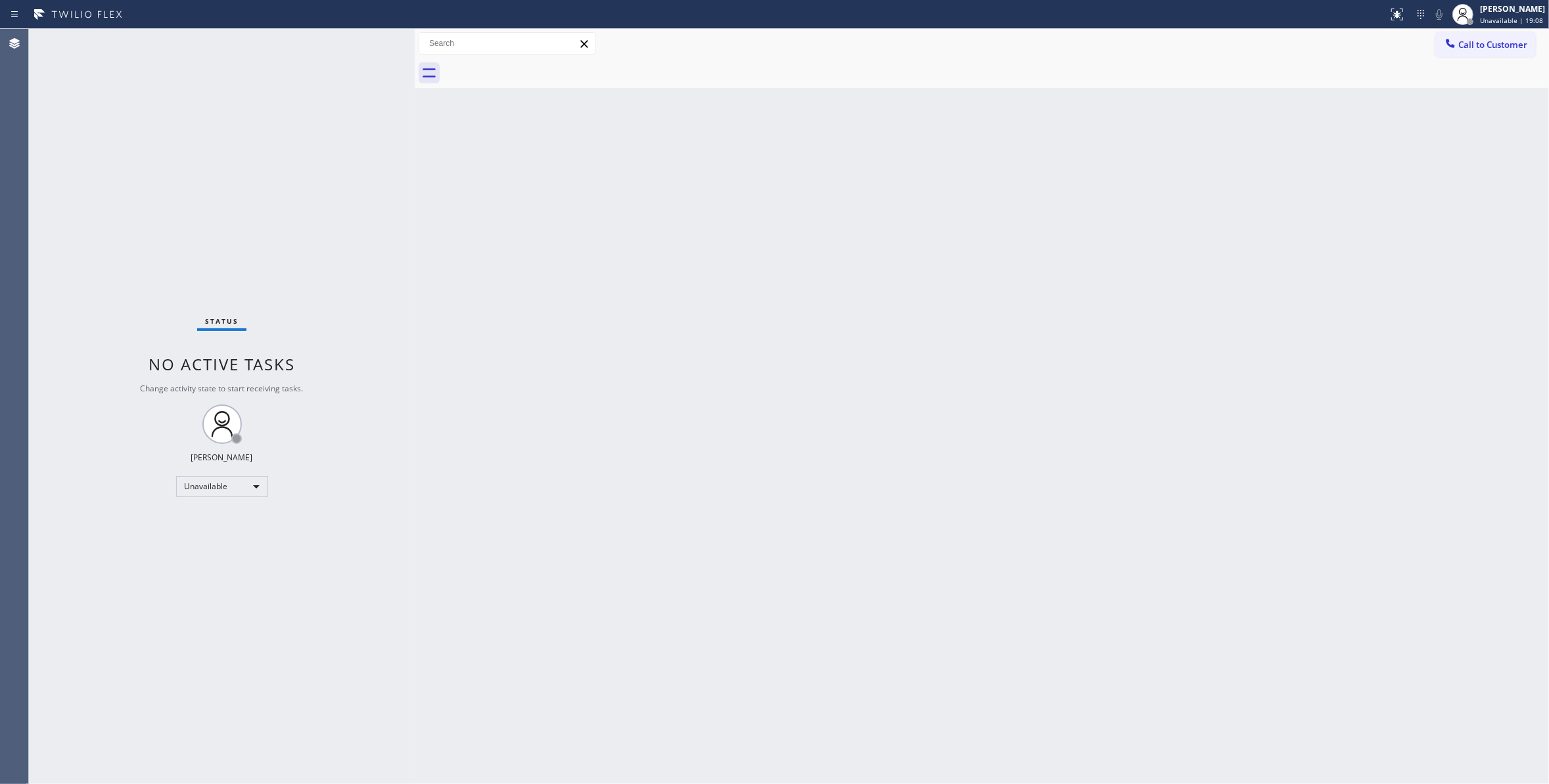
drag, startPoint x: 58, startPoint y: 145, endPoint x: 137, endPoint y: 28, distance: 141.2
click at [59, 144] on div "Status No active tasks Change activity state to start receiving tasks. Louis Ma…" at bounding box center [221, 406] width 385 height 755
click at [1488, 49] on span "Call to Customer" at bounding box center [1492, 45] width 69 height 12
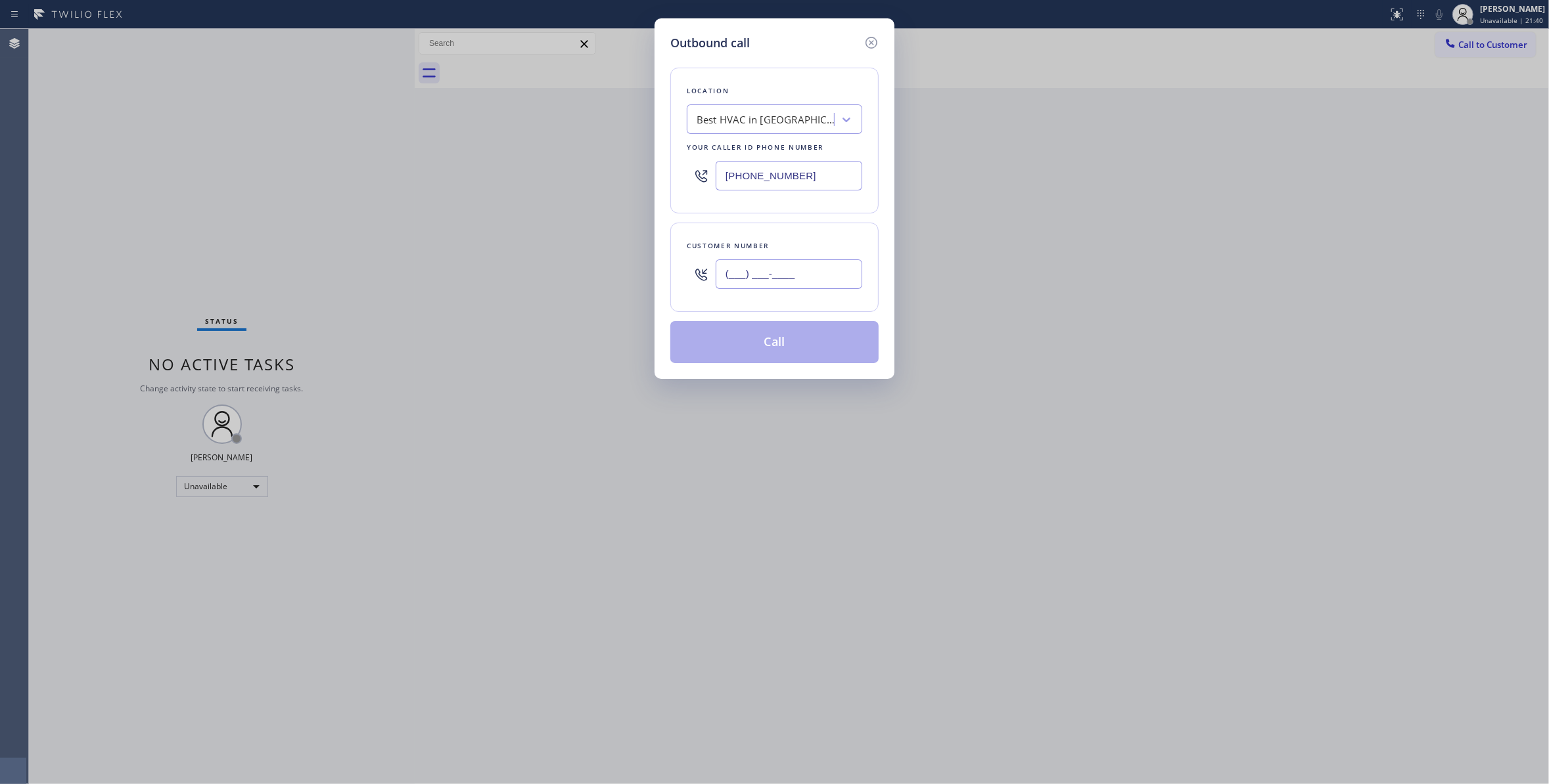
click at [813, 277] on input "(___) ___-____" at bounding box center [789, 274] width 147 height 30
paste input "714) 713-6329"
type input "(714) 713-6329"
paste input "909) 453-4152"
drag, startPoint x: 713, startPoint y: 175, endPoint x: 465, endPoint y: 180, distance: 248.1
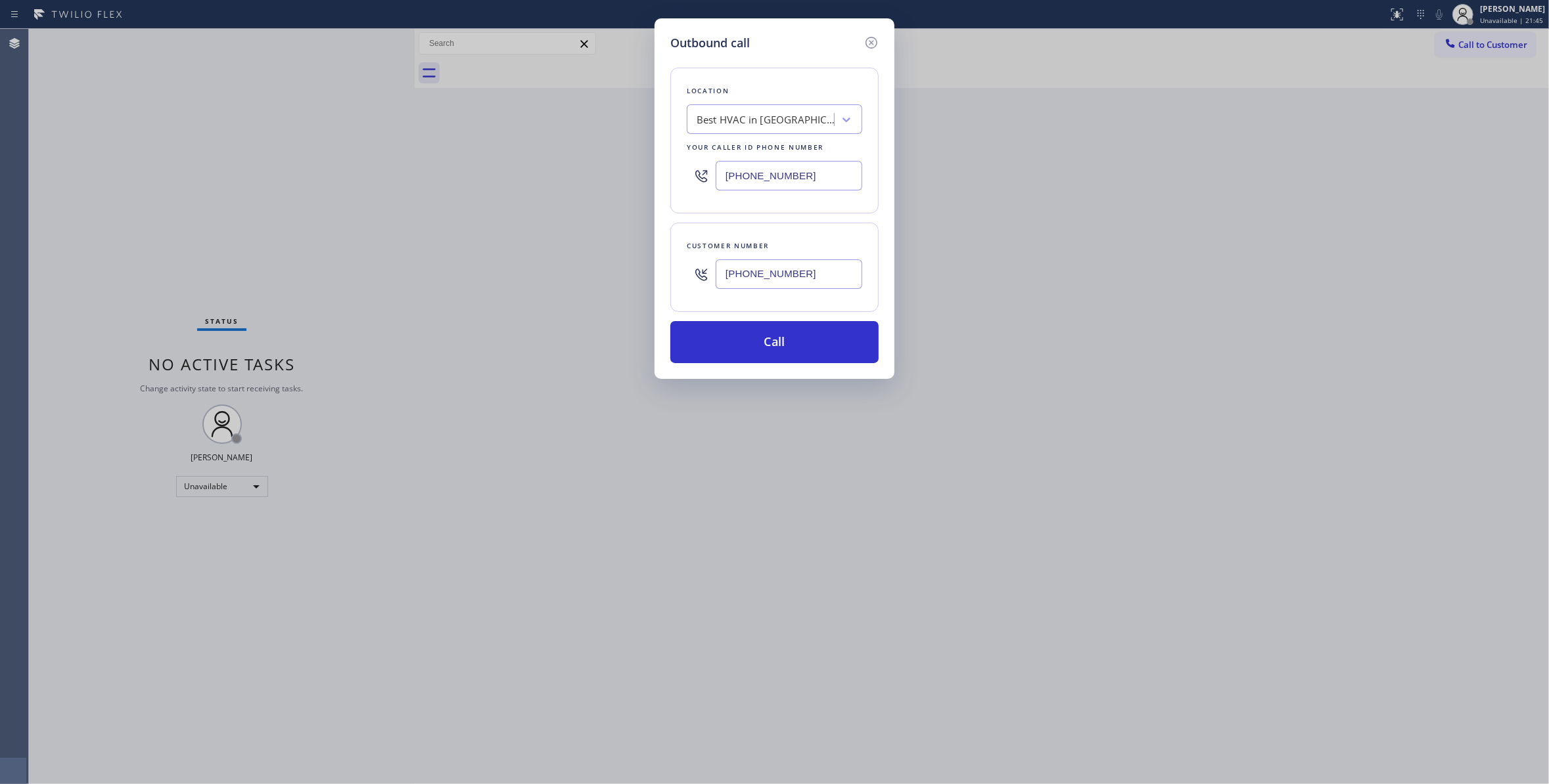
click at [465, 180] on div "Outbound call Location Best HVAC in LA Your caller id phone number (855) 722-81…" at bounding box center [774, 392] width 1549 height 784
type input "(909) 453-4152"
drag, startPoint x: 829, startPoint y: 282, endPoint x: 646, endPoint y: 278, distance: 183.0
click at [646, 278] on div "Outbound call Location Home Alliance Anaheim Your caller id phone number (909) …" at bounding box center [774, 392] width 1549 height 784
click at [770, 348] on button "Call" at bounding box center [774, 342] width 208 height 42
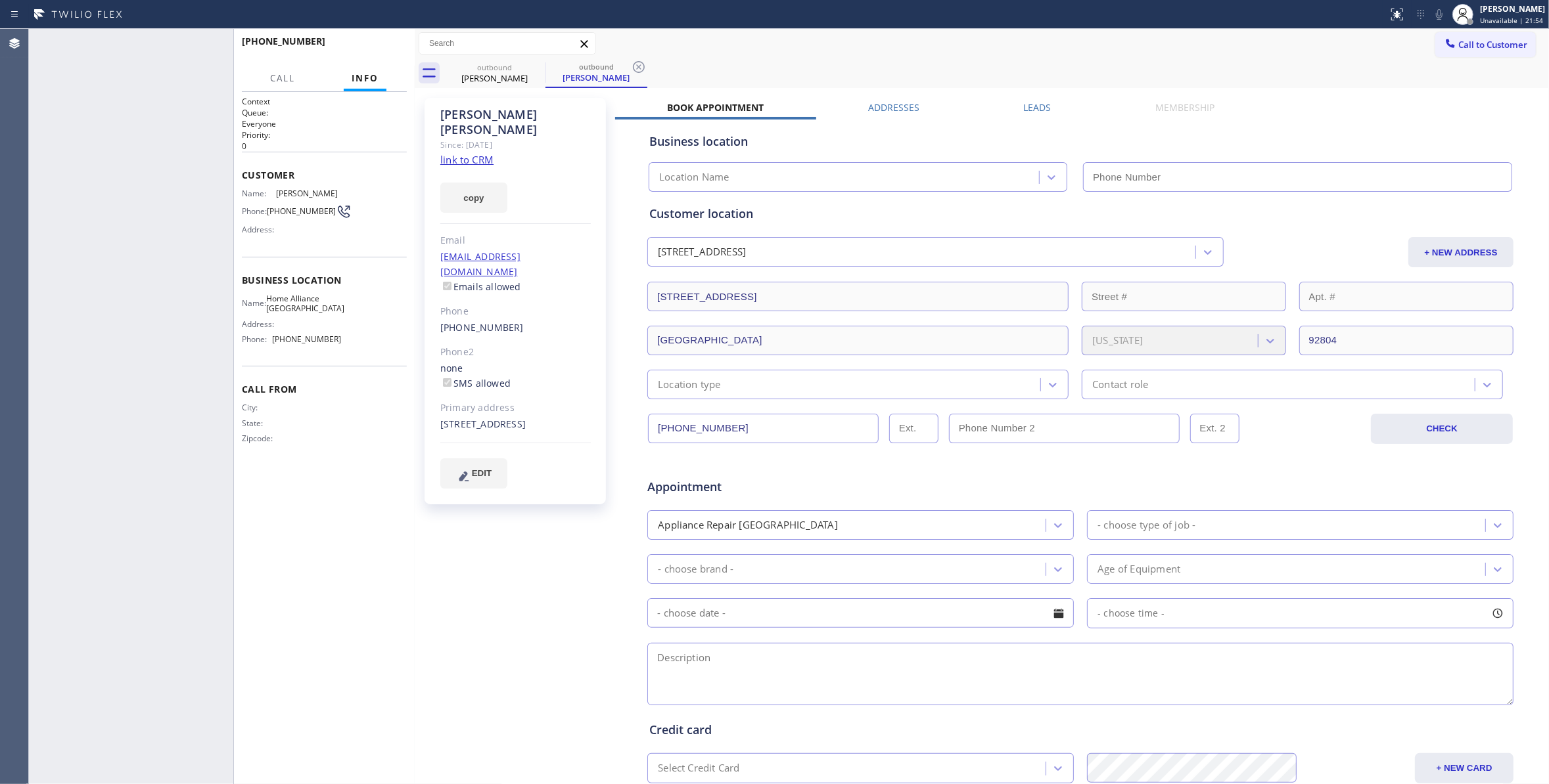
type input "(909) 453-4152"
drag, startPoint x: 284, startPoint y: 216, endPoint x: 271, endPoint y: 210, distance: 14.3
click at [271, 210] on span "(714) 713-6329" at bounding box center [301, 211] width 69 height 10
click at [381, 49] on span "HANG UP" at bounding box center [376, 48] width 40 height 10
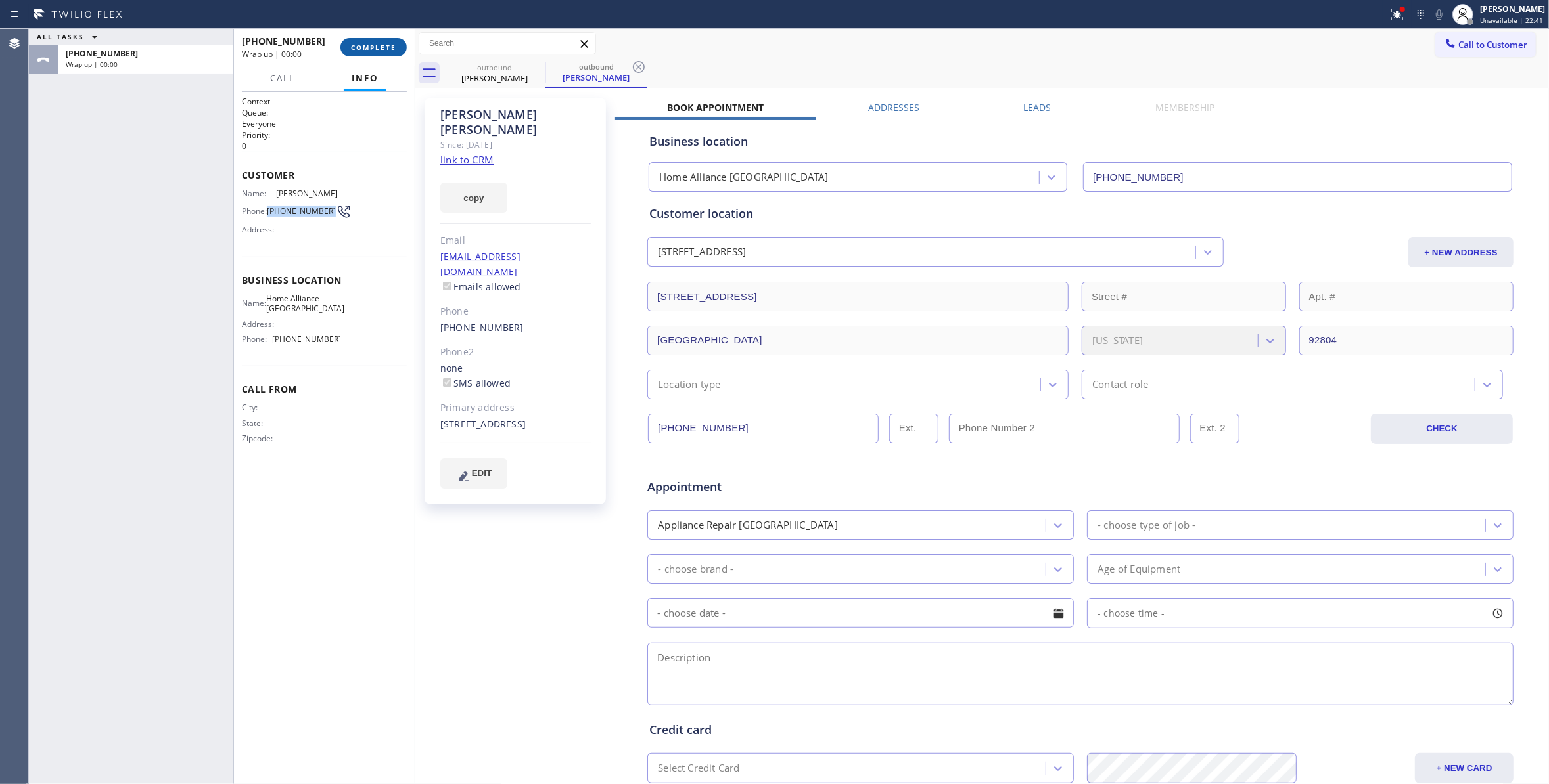
click at [381, 50] on span "COMPLETE" at bounding box center [373, 48] width 45 height 10
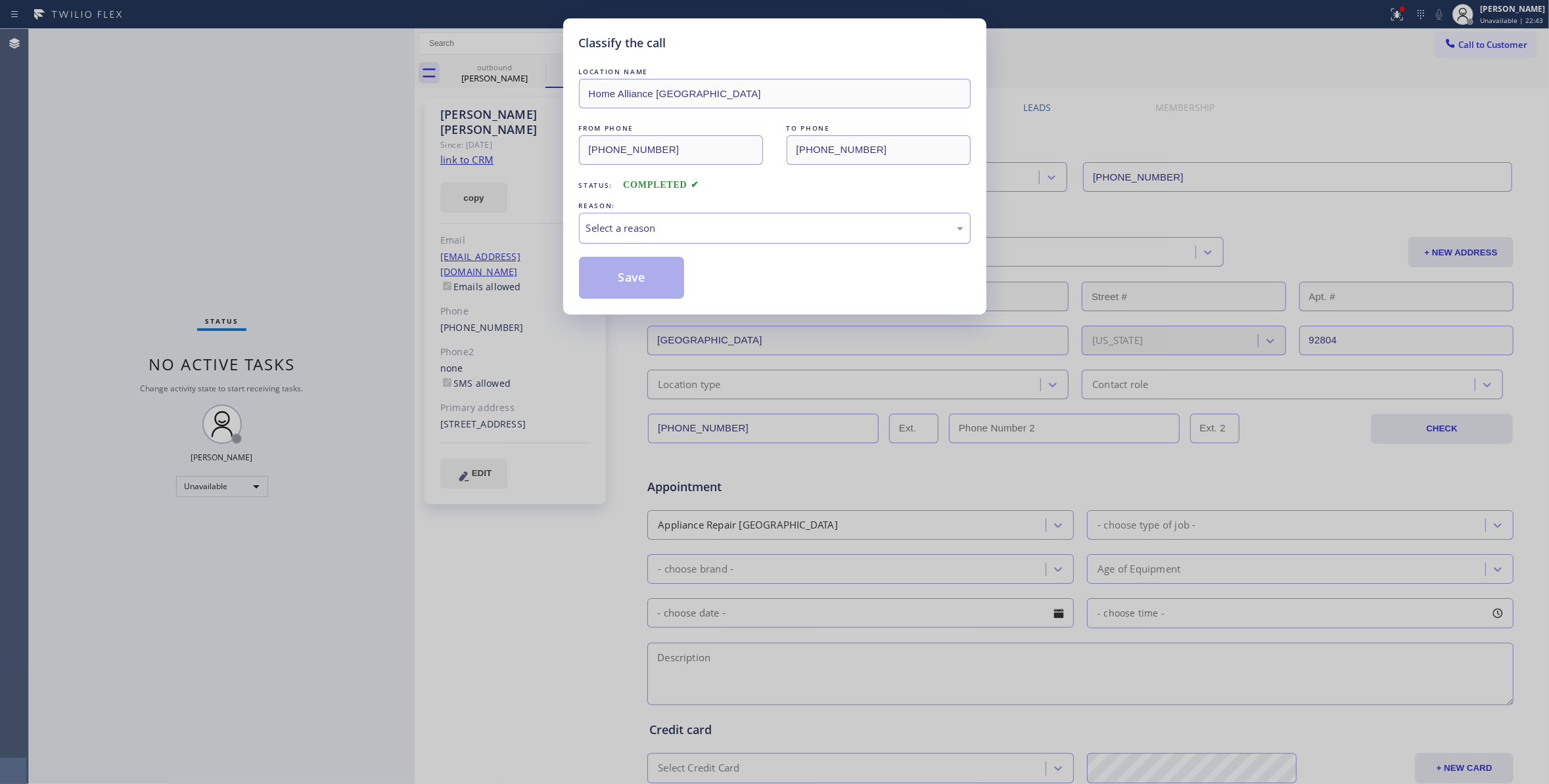
click at [623, 230] on div "Select a reason" at bounding box center [774, 228] width 377 height 15
click at [621, 282] on button "Save" at bounding box center [631, 278] width 106 height 42
click at [638, 274] on button "Save" at bounding box center [631, 278] width 106 height 42
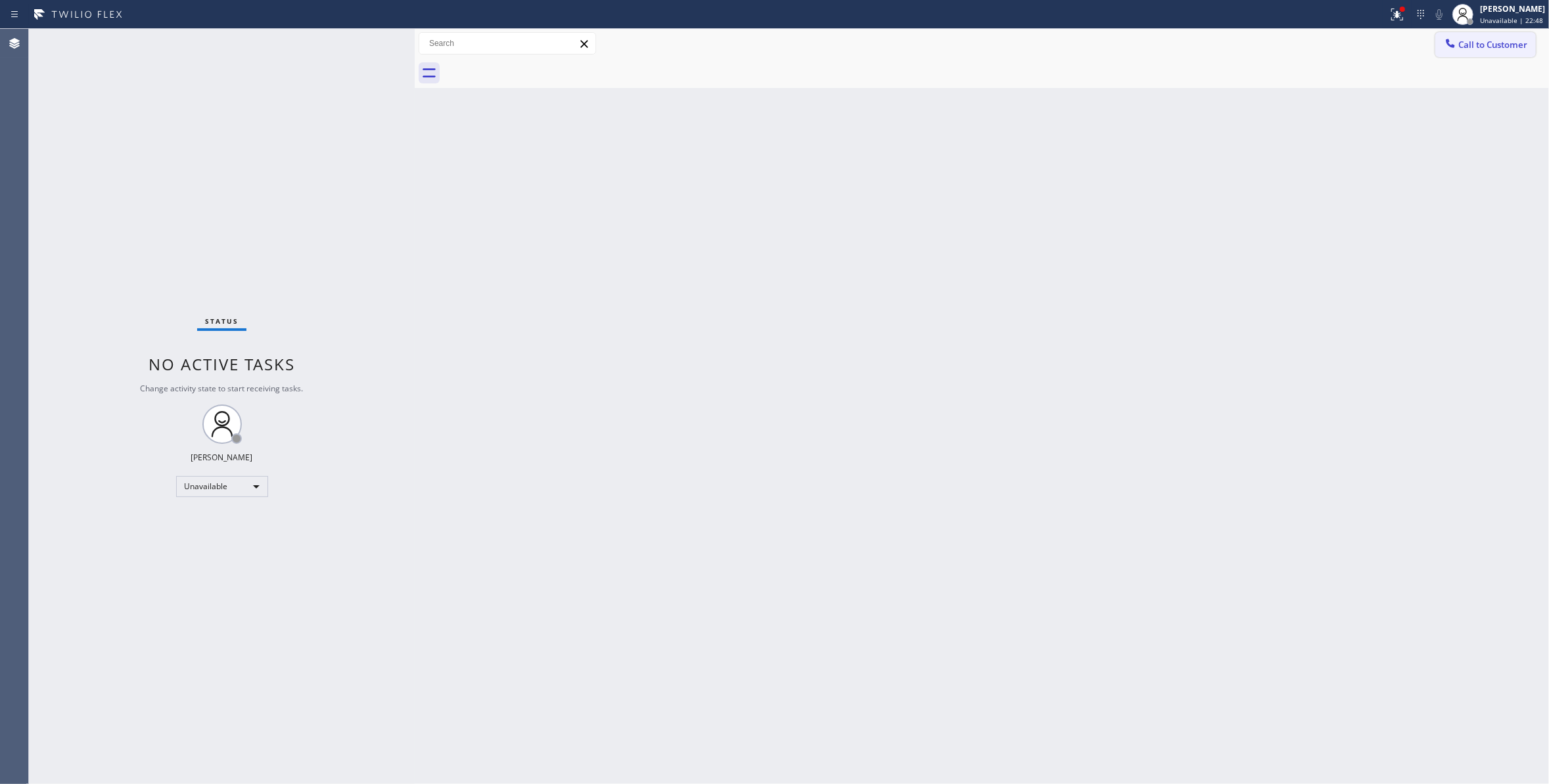
click at [1480, 48] on span "Call to Customer" at bounding box center [1492, 45] width 69 height 12
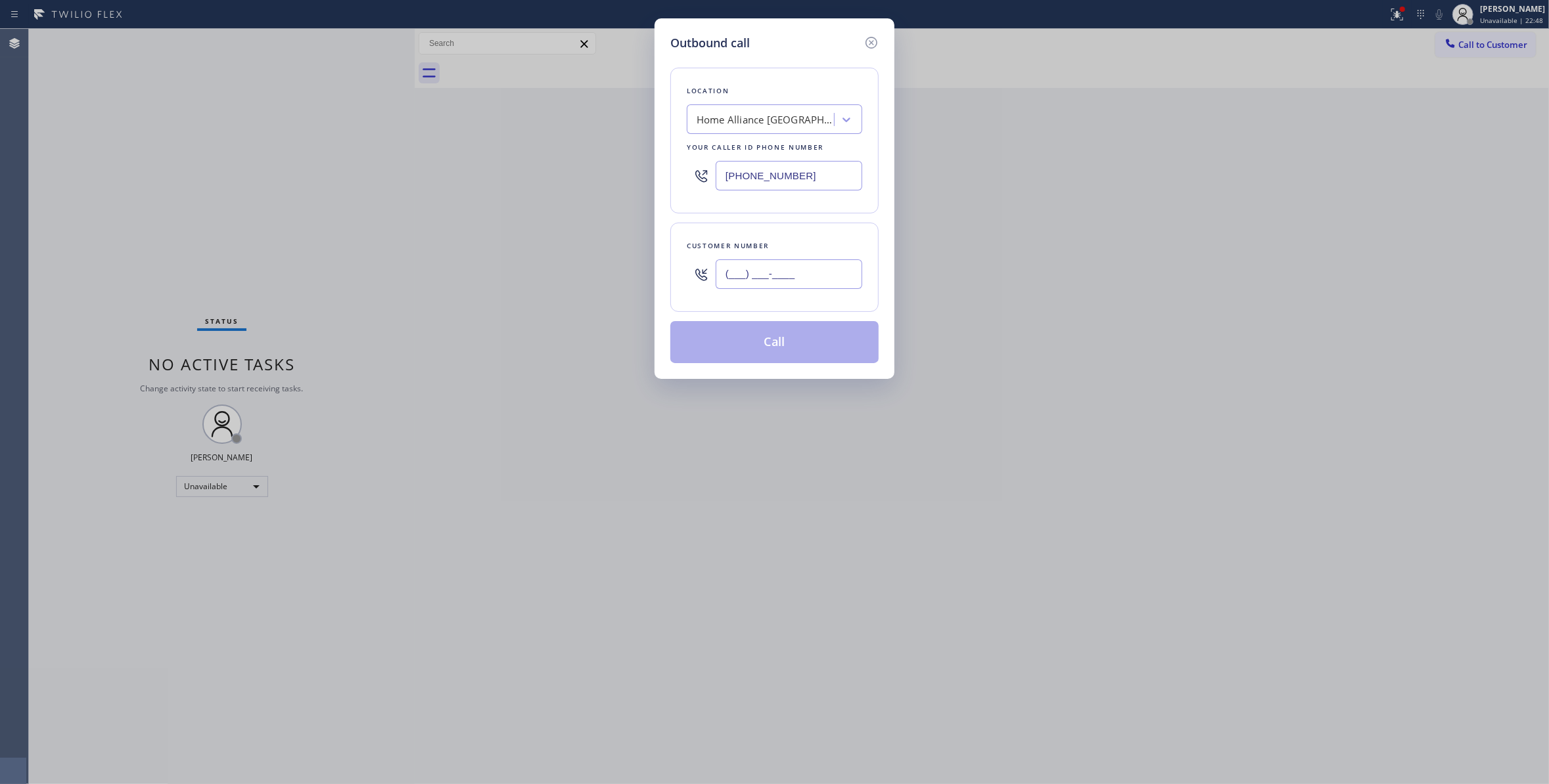
click at [784, 276] on input "(___) ___-____" at bounding box center [789, 274] width 147 height 30
paste input "714) 713-6329"
type input "(714) 713-6329"
click at [764, 348] on button "Call" at bounding box center [774, 342] width 208 height 42
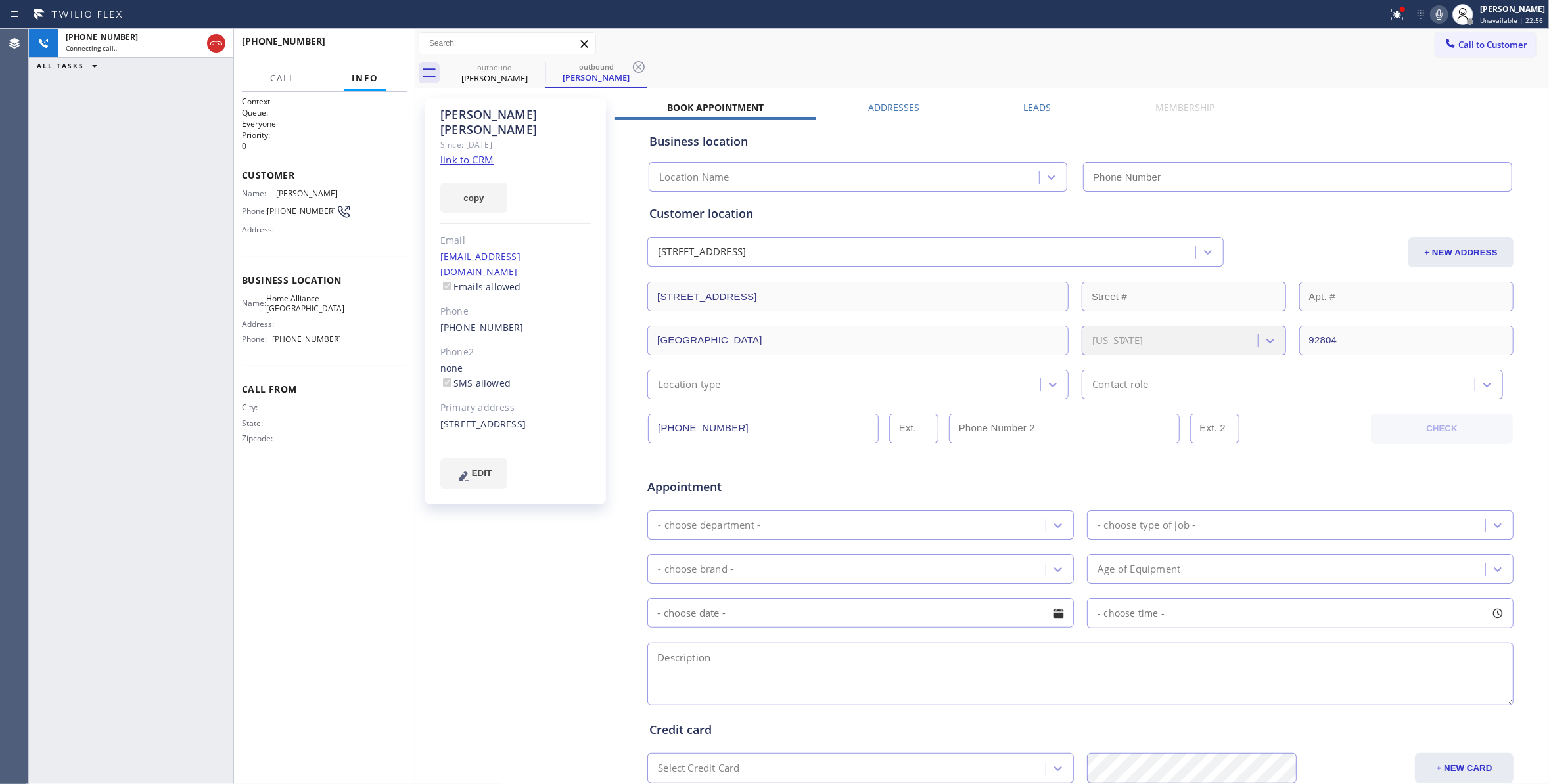
click at [57, 213] on div "+17147136329 Connecting call… ALL TASKS ALL TASKS ACTIVE TASKS TASKS IN WRAP UP" at bounding box center [131, 406] width 204 height 755
type input "(909) 453-4152"
click at [639, 67] on icon at bounding box center [638, 67] width 12 height 12
click at [379, 50] on span "HANG UP" at bounding box center [376, 48] width 40 height 10
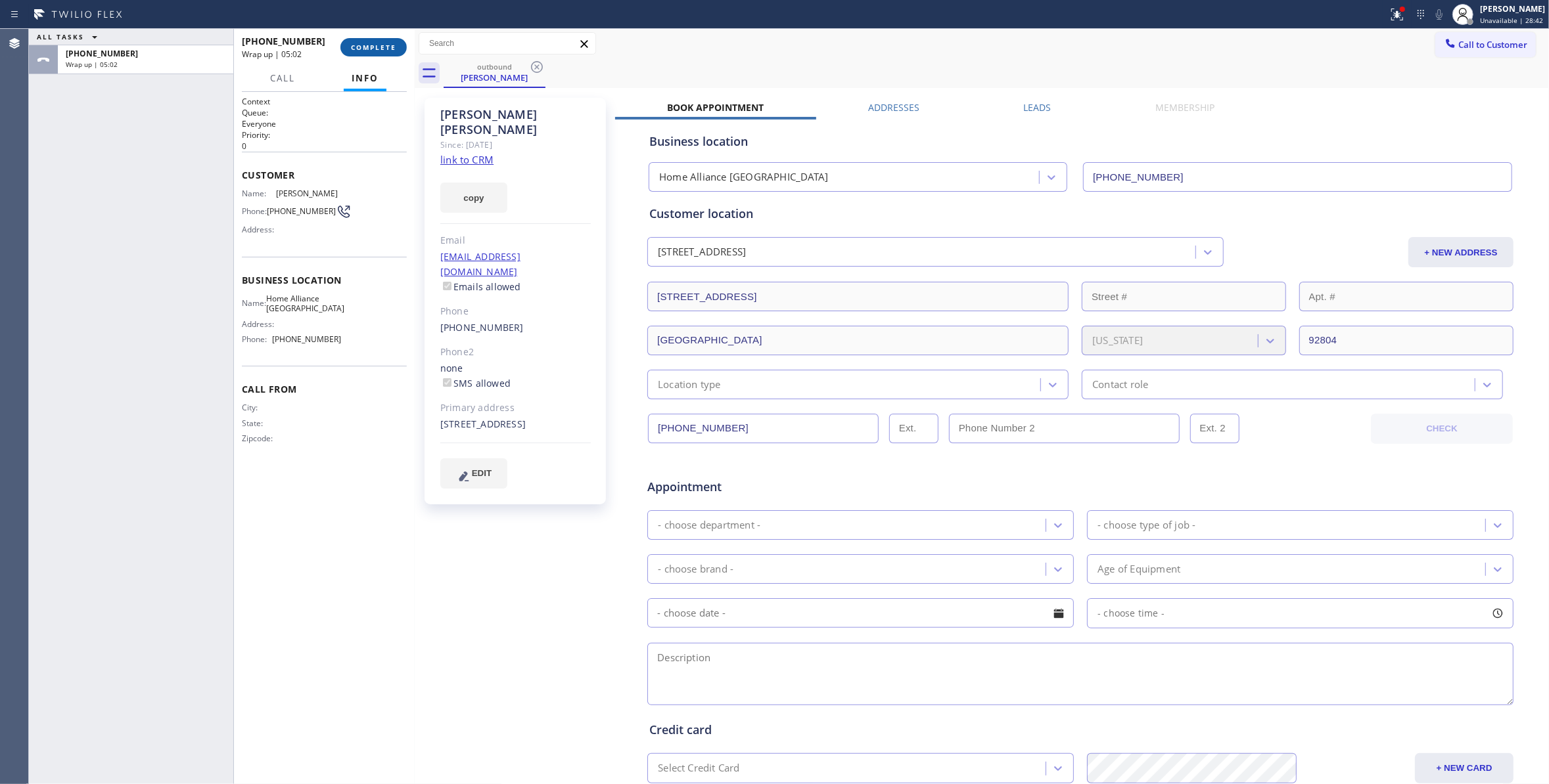
click at [371, 46] on span "COMPLETE" at bounding box center [373, 48] width 45 height 10
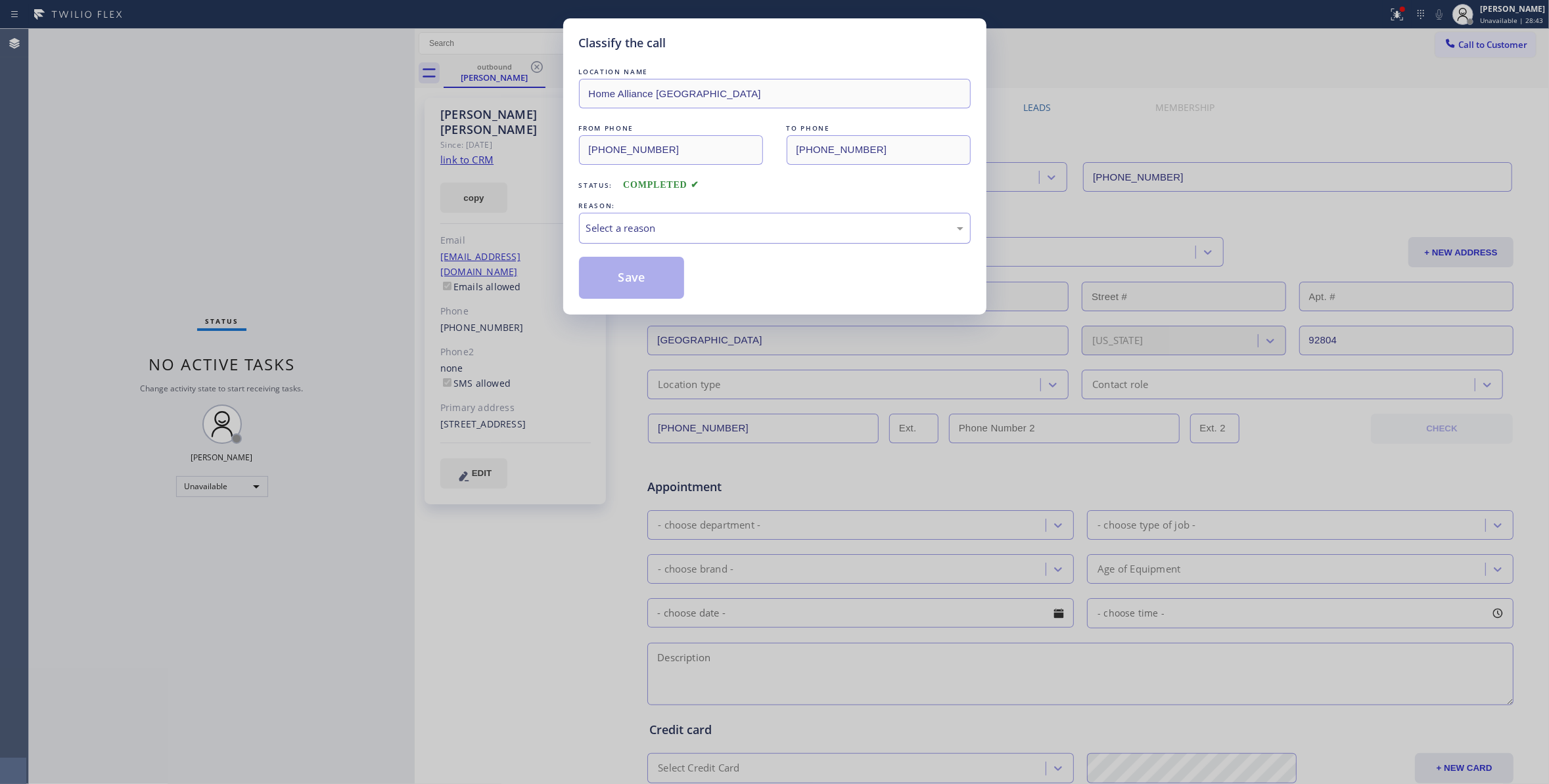
click at [642, 221] on div "Select a reason" at bounding box center [774, 228] width 377 height 15
click at [634, 274] on button "Save" at bounding box center [631, 278] width 106 height 42
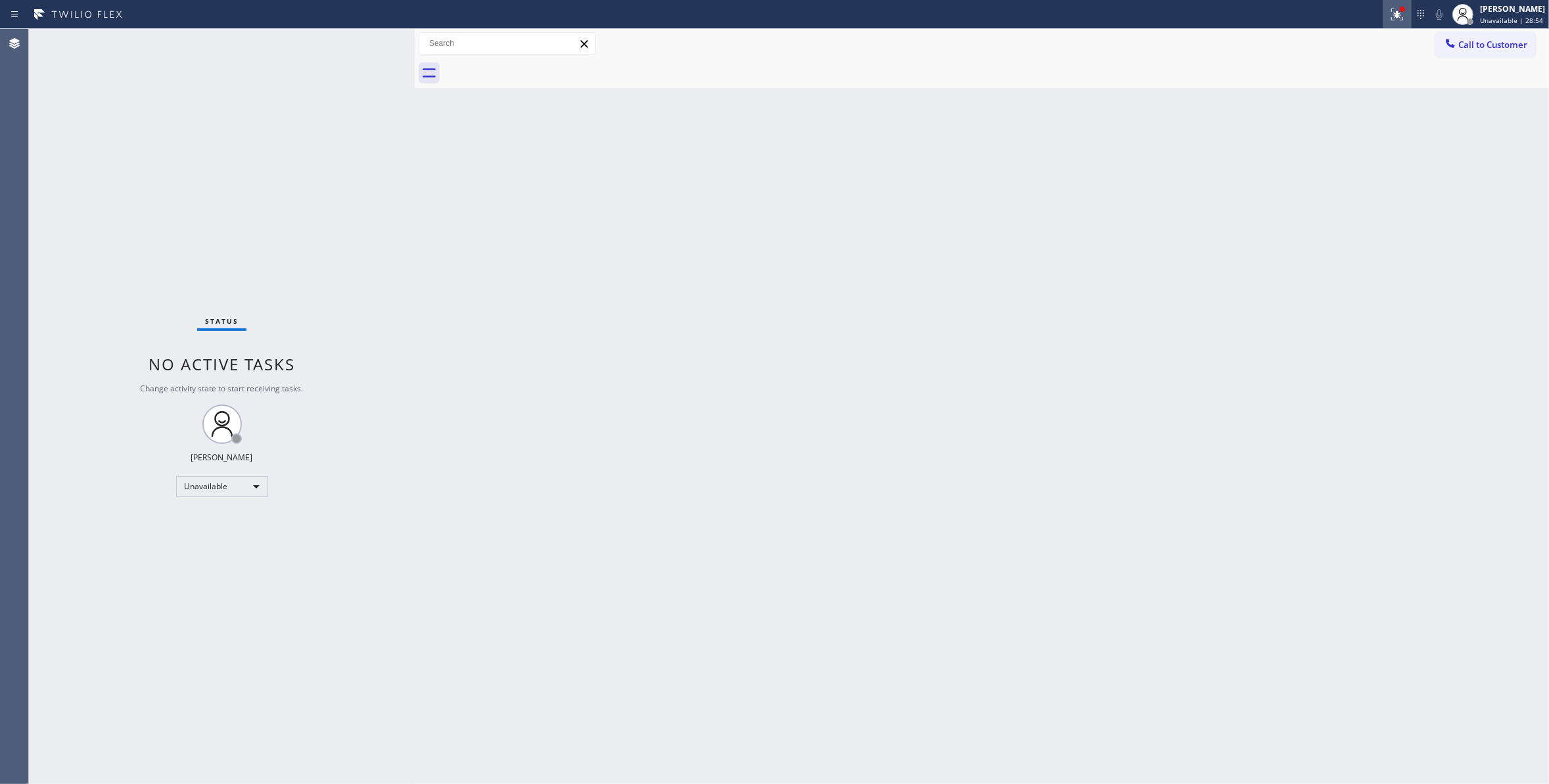
click at [1389, 14] on icon at bounding box center [1397, 14] width 16 height 16
click at [1341, 172] on span "Clear issues" at bounding box center [1310, 172] width 61 height 10
click at [57, 372] on div "Status No active tasks Change activity state to start receiving tasks. Louis Ma…" at bounding box center [221, 406] width 385 height 755
click at [1512, 47] on span "Call to Customer" at bounding box center [1492, 45] width 69 height 12
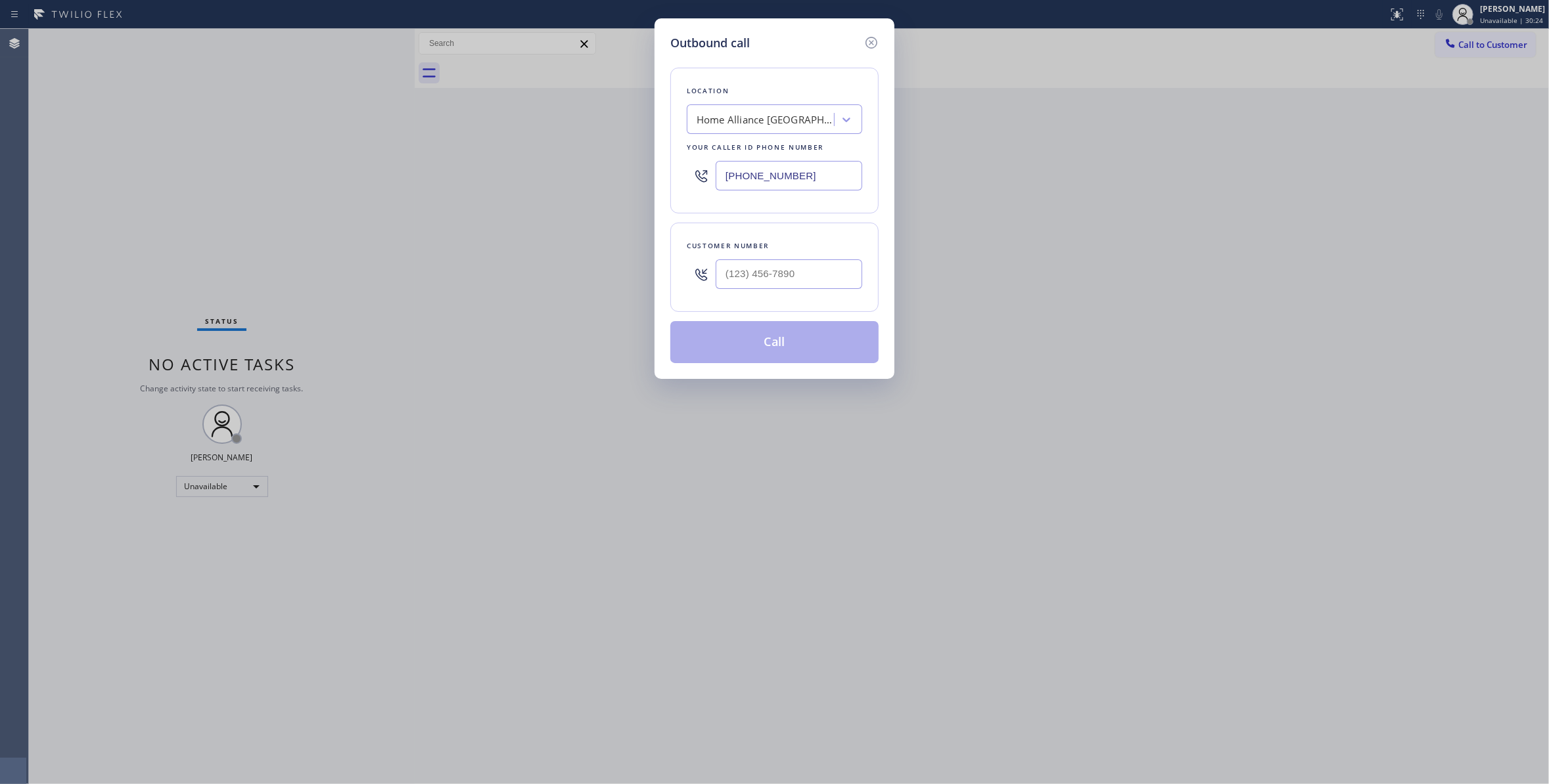
drag, startPoint x: 816, startPoint y: 175, endPoint x: 221, endPoint y: 130, distance: 596.7
click at [224, 132] on div "Outbound call Location Home Alliance Anaheim Your caller id phone number (909) …" at bounding box center [774, 392] width 1549 height 784
paste input "866) 432-1420"
type input "(866) 432-1420"
click at [808, 269] on input "(___) ___-____" at bounding box center [789, 274] width 147 height 30
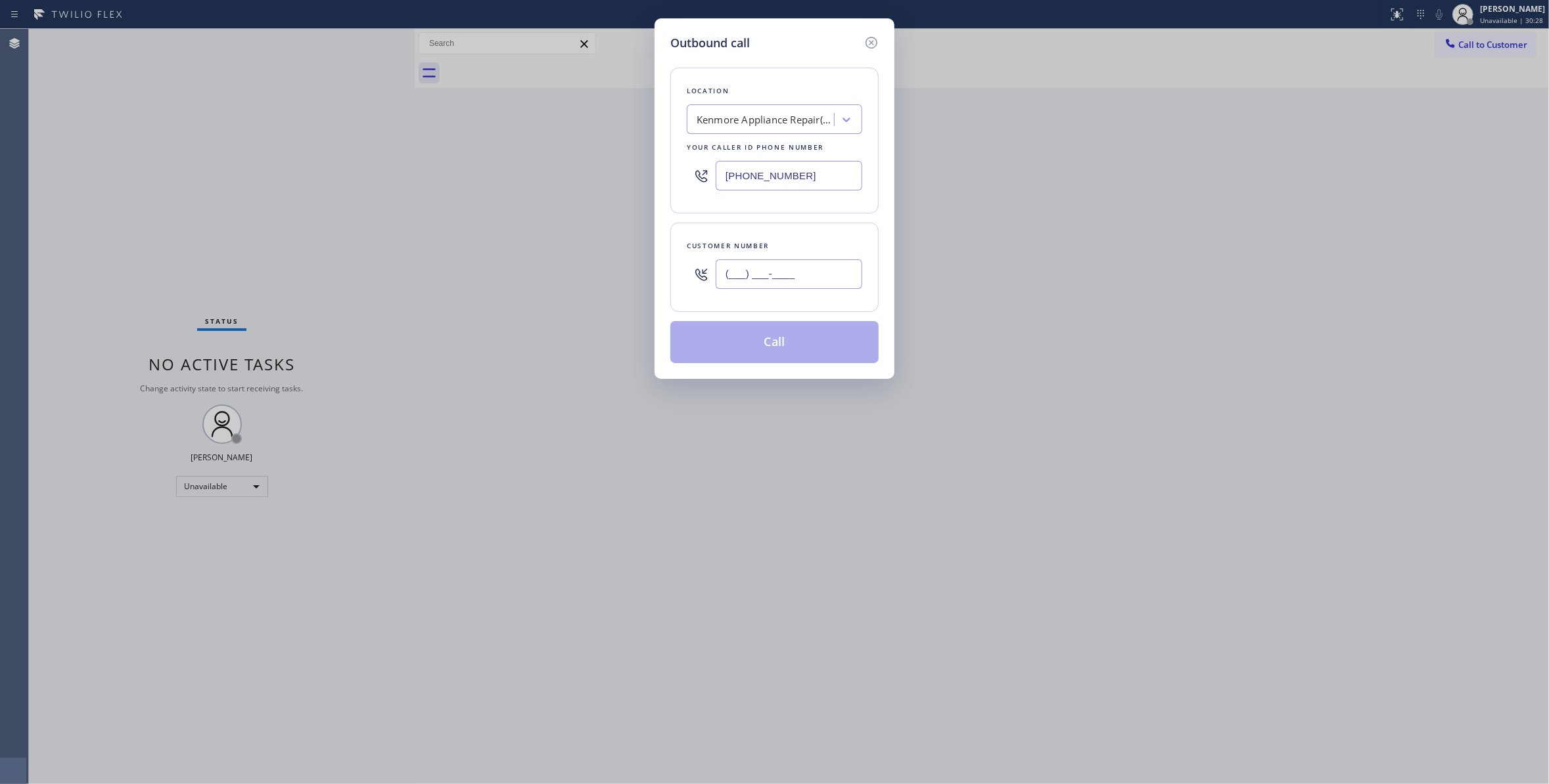
paste input "510) 612-1695"
type input "(510) 612-1695"
click at [787, 351] on button "Call" at bounding box center [774, 342] width 208 height 42
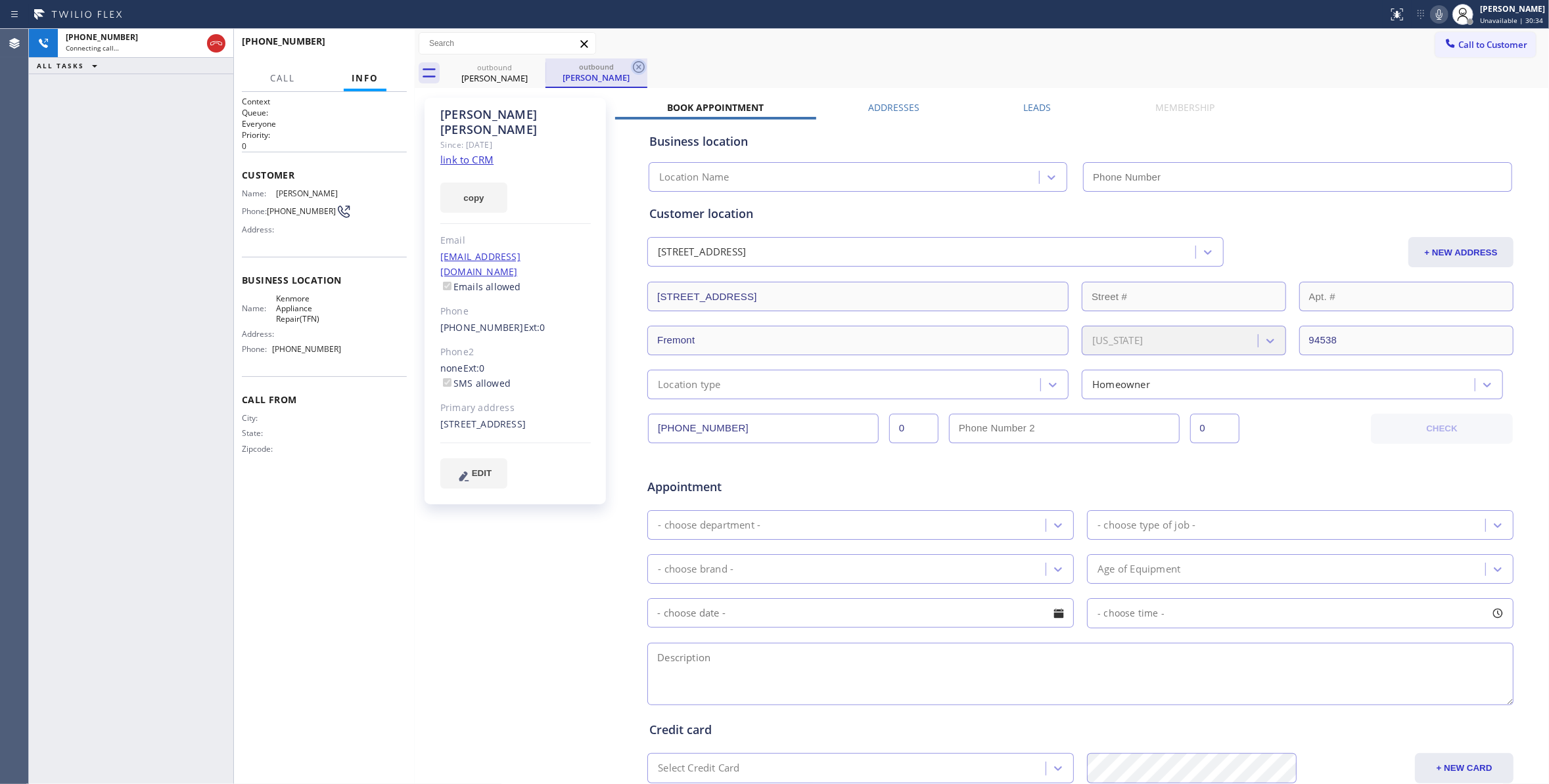
click at [638, 69] on icon at bounding box center [638, 67] width 16 height 16
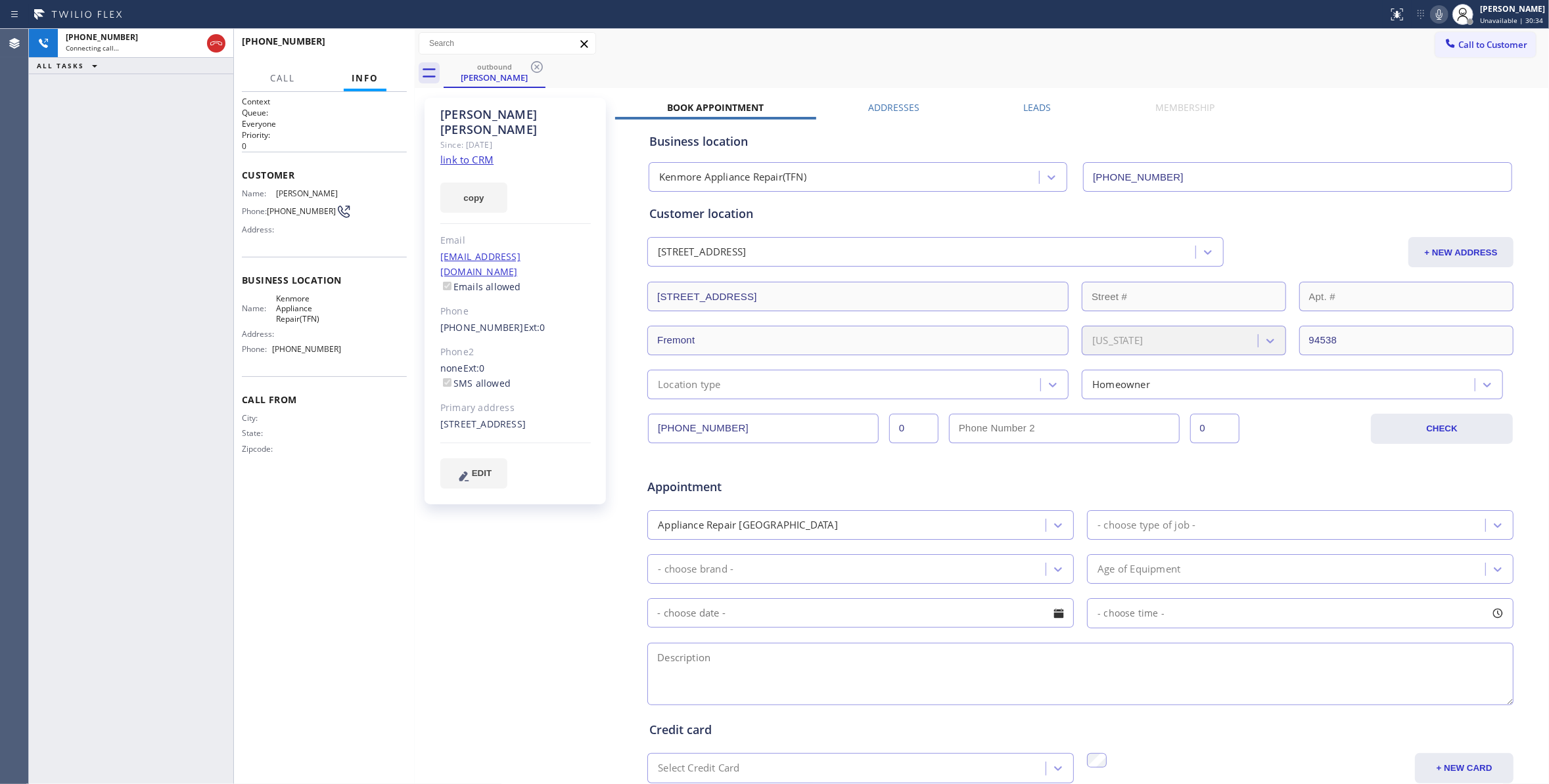
type input "(866) 432-1420"
click at [471, 153] on link "link to CRM" at bounding box center [467, 160] width 53 height 13
click at [377, 50] on span "HANG UP" at bounding box center [376, 48] width 40 height 10
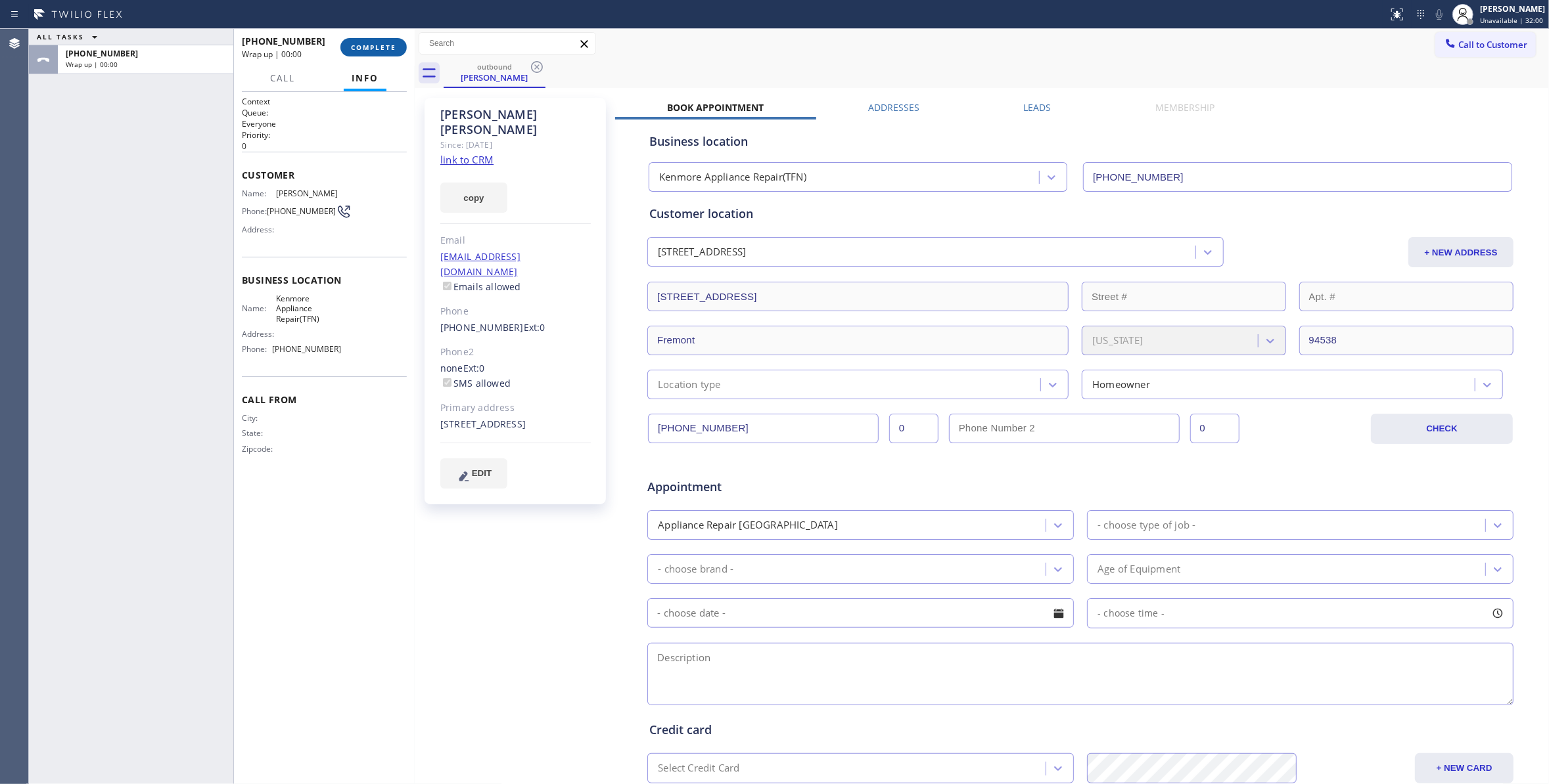
click at [396, 53] on button "COMPLETE" at bounding box center [373, 47] width 66 height 18
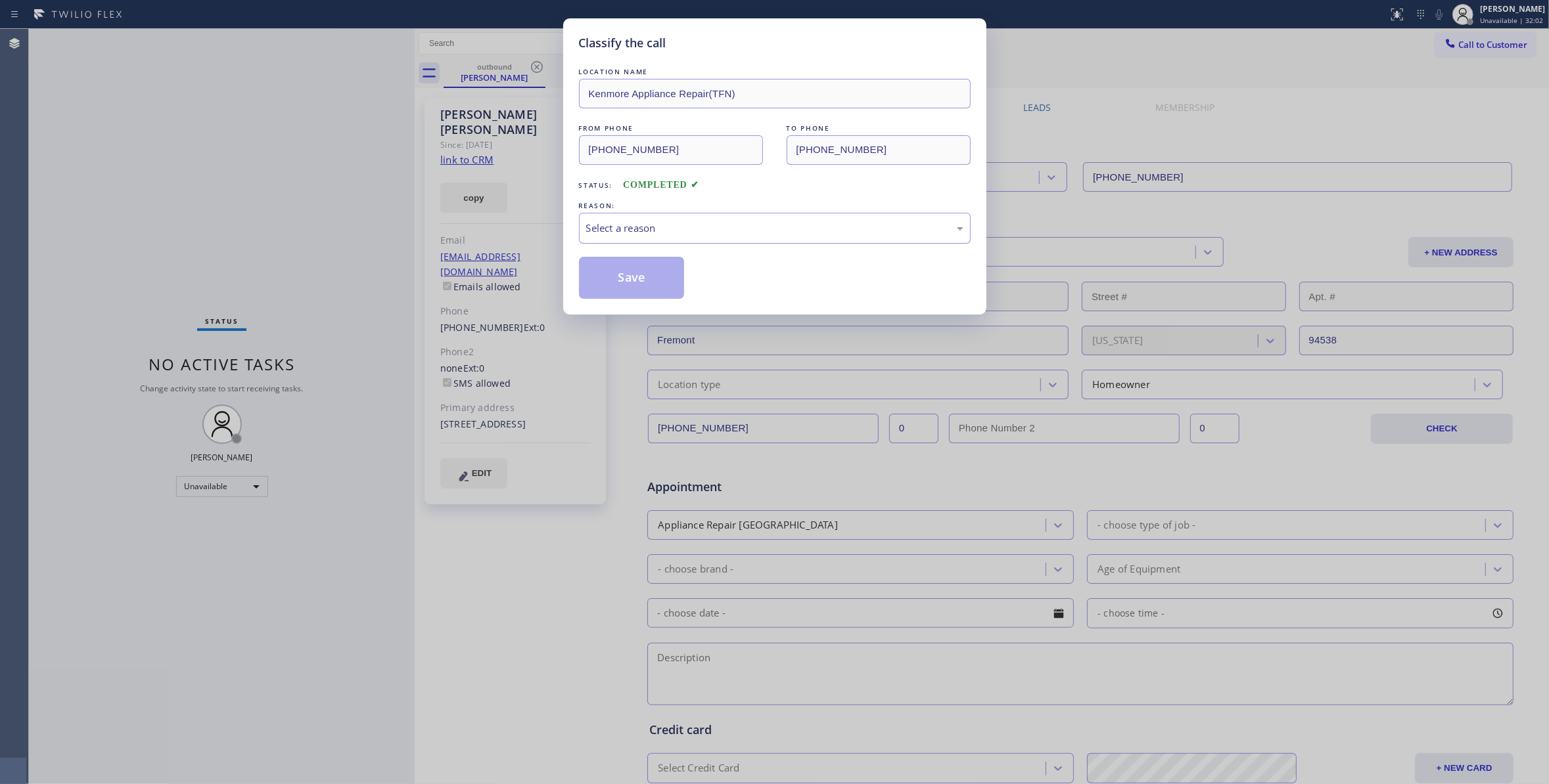
click at [620, 234] on div "Select a reason" at bounding box center [774, 228] width 377 height 15
click at [615, 276] on button "Save" at bounding box center [631, 278] width 106 height 42
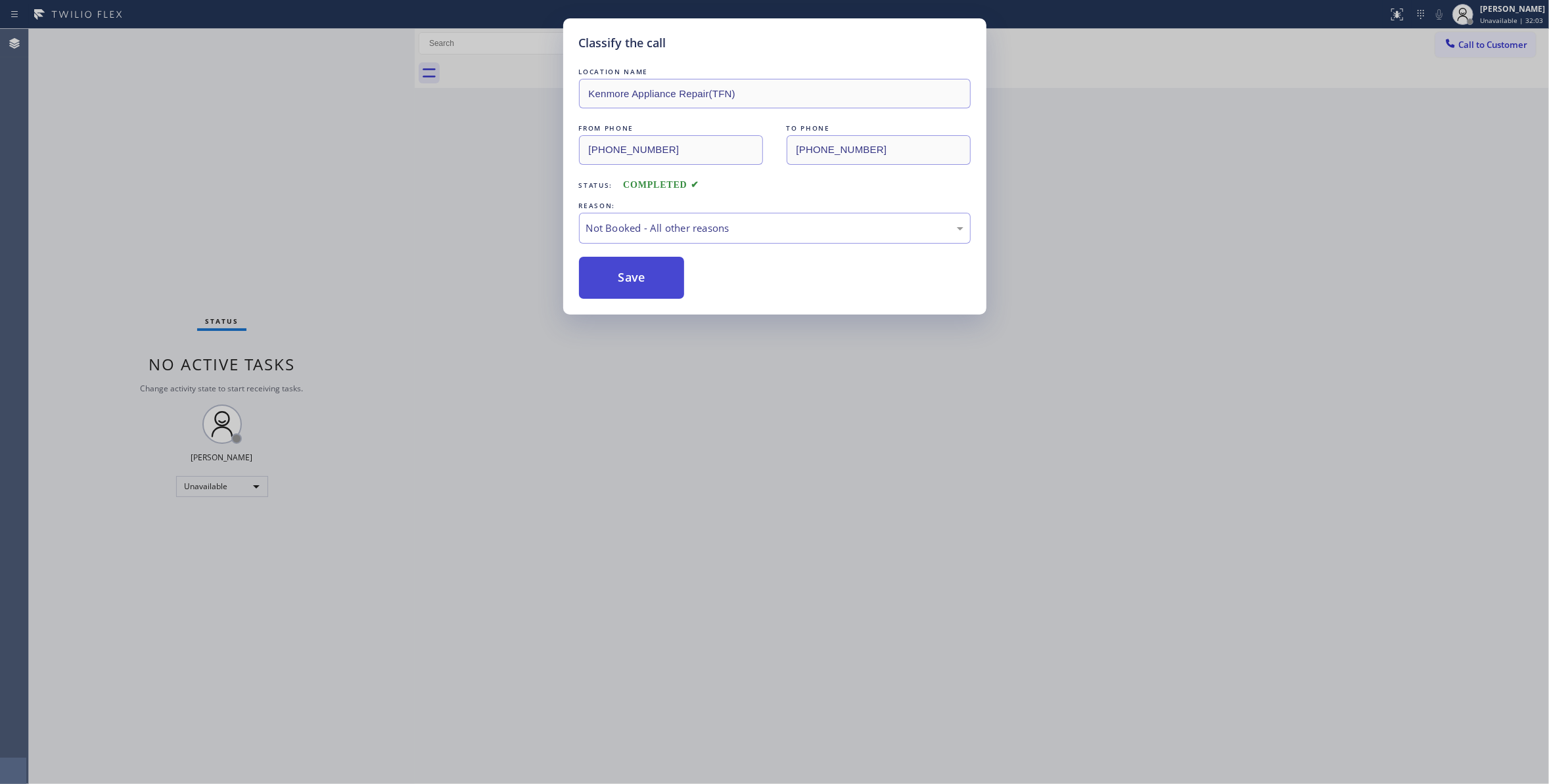
click at [614, 276] on button "Save" at bounding box center [631, 278] width 106 height 42
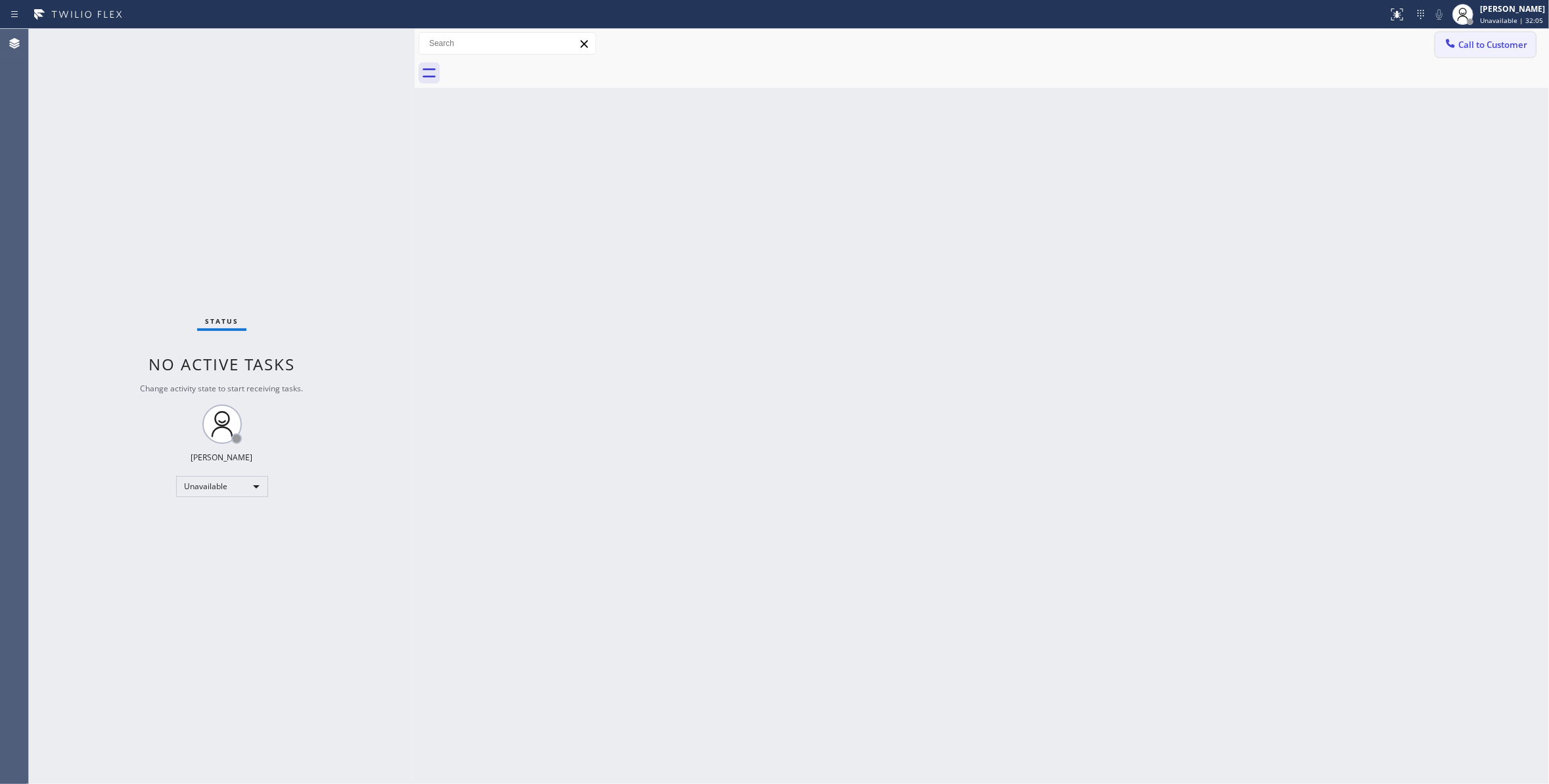
click at [1494, 45] on span "Call to Customer" at bounding box center [1492, 45] width 69 height 12
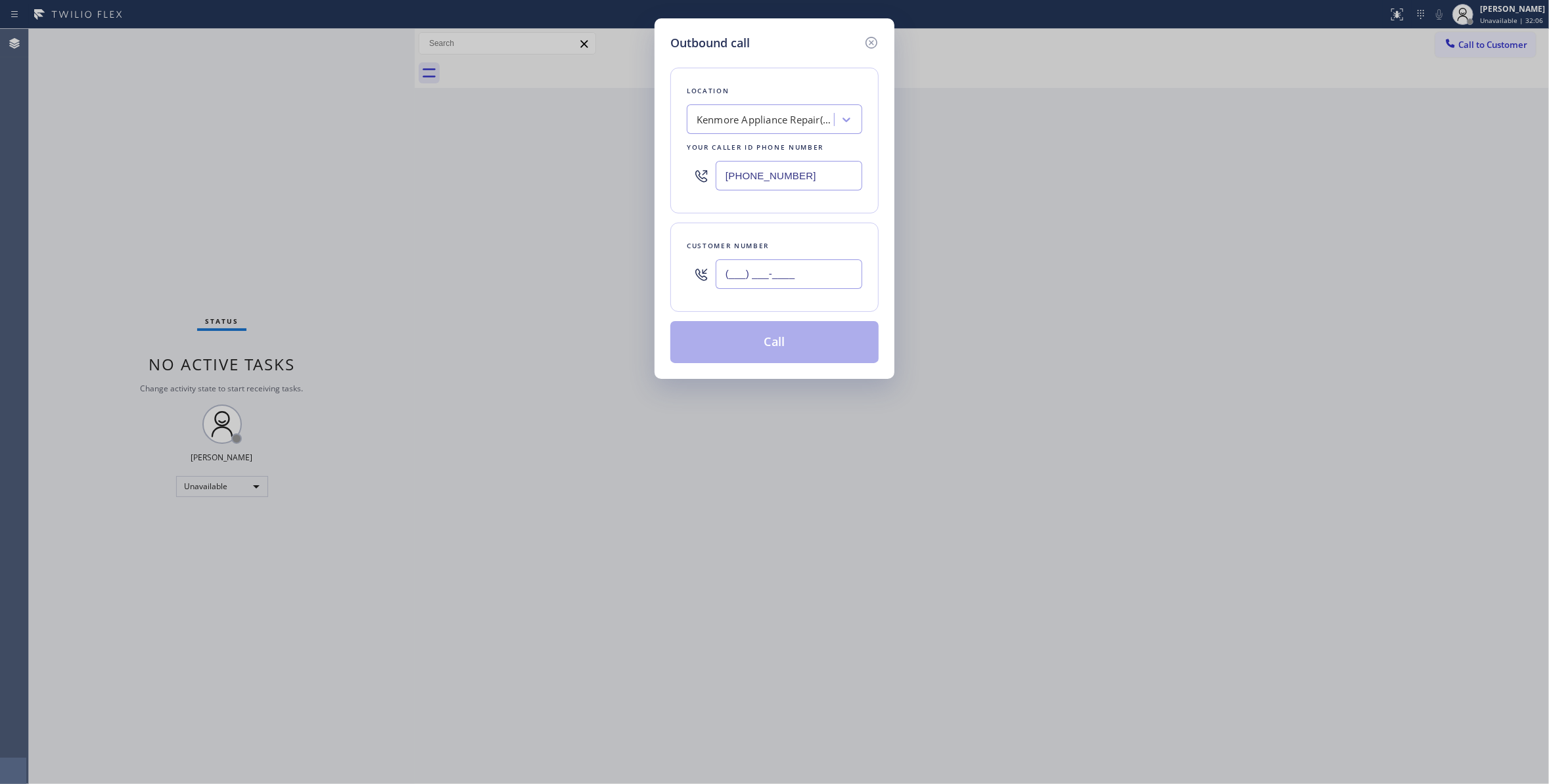
click at [765, 278] on input "(___) ___-____" at bounding box center [789, 274] width 147 height 30
paste input "text"
drag, startPoint x: 828, startPoint y: 277, endPoint x: 489, endPoint y: 274, distance: 339.0
click at [489, 274] on div "Outbound call Location Kenmore Appliance Repair(TFN) Your caller id phone numbe…" at bounding box center [774, 392] width 1549 height 784
paste input "text"
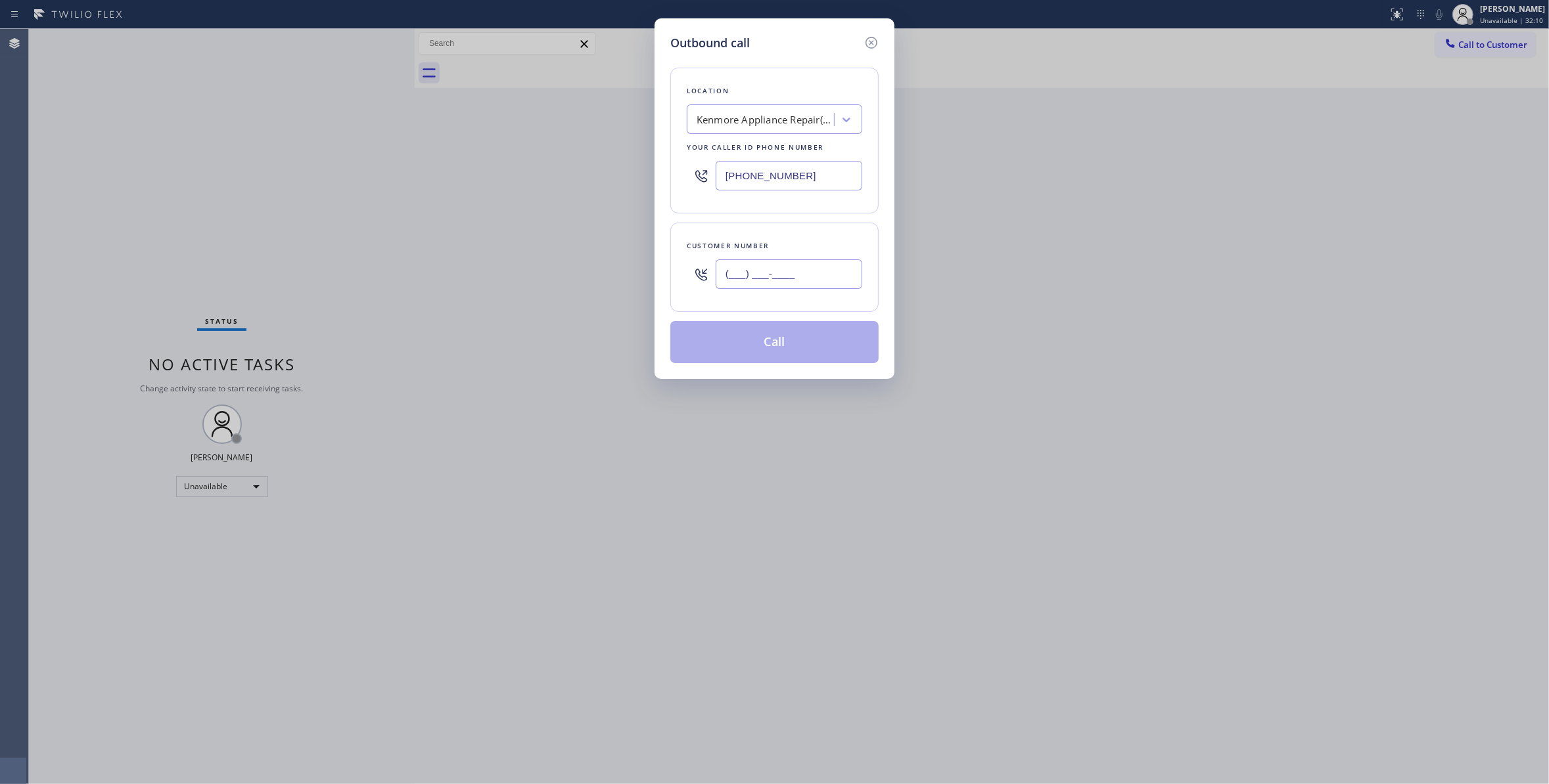
type input "(___) ___-____"
click at [871, 42] on icon at bounding box center [871, 42] width 12 height 12
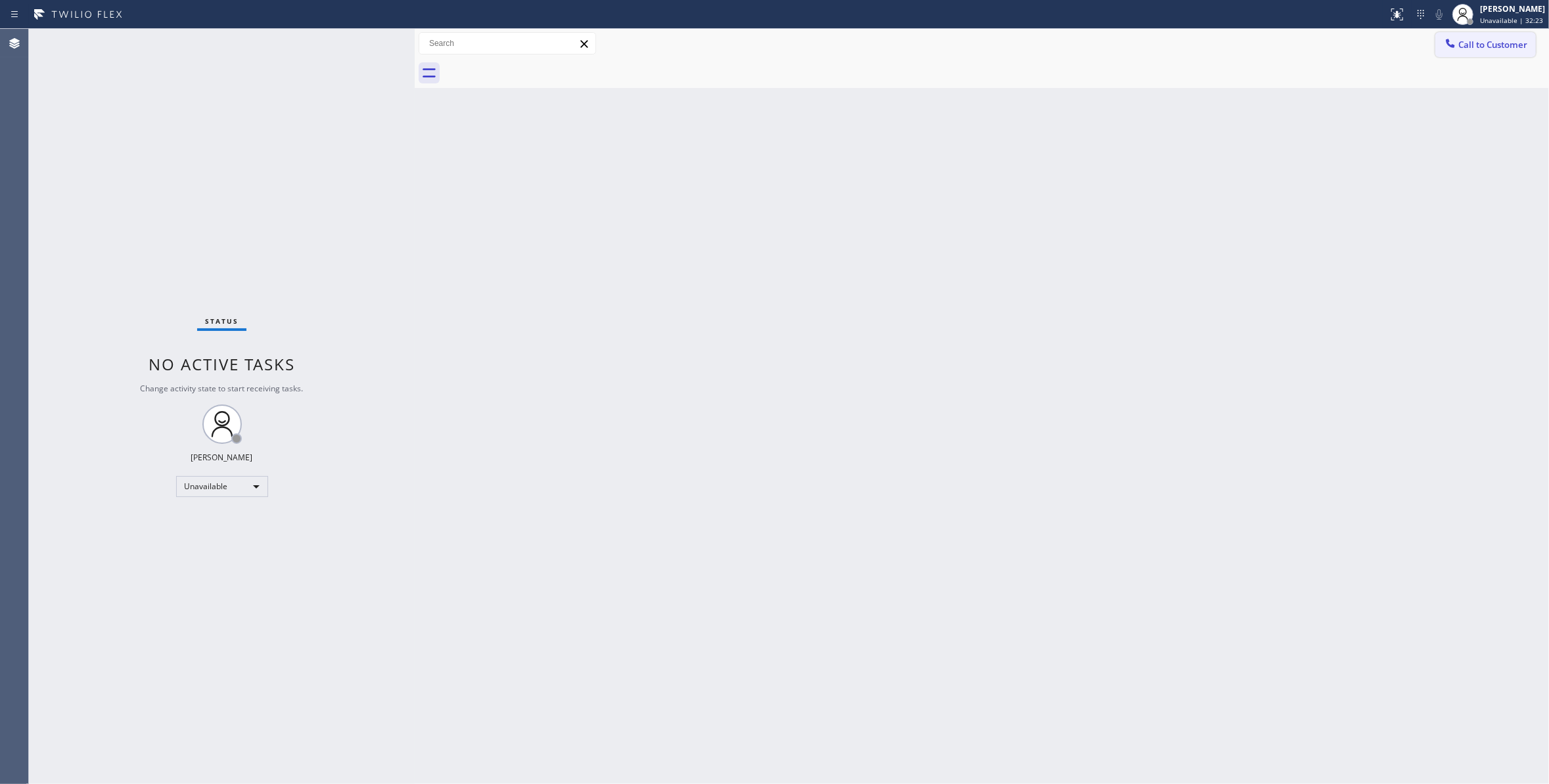
click at [1492, 34] on button "Call to Customer" at bounding box center [1485, 44] width 101 height 25
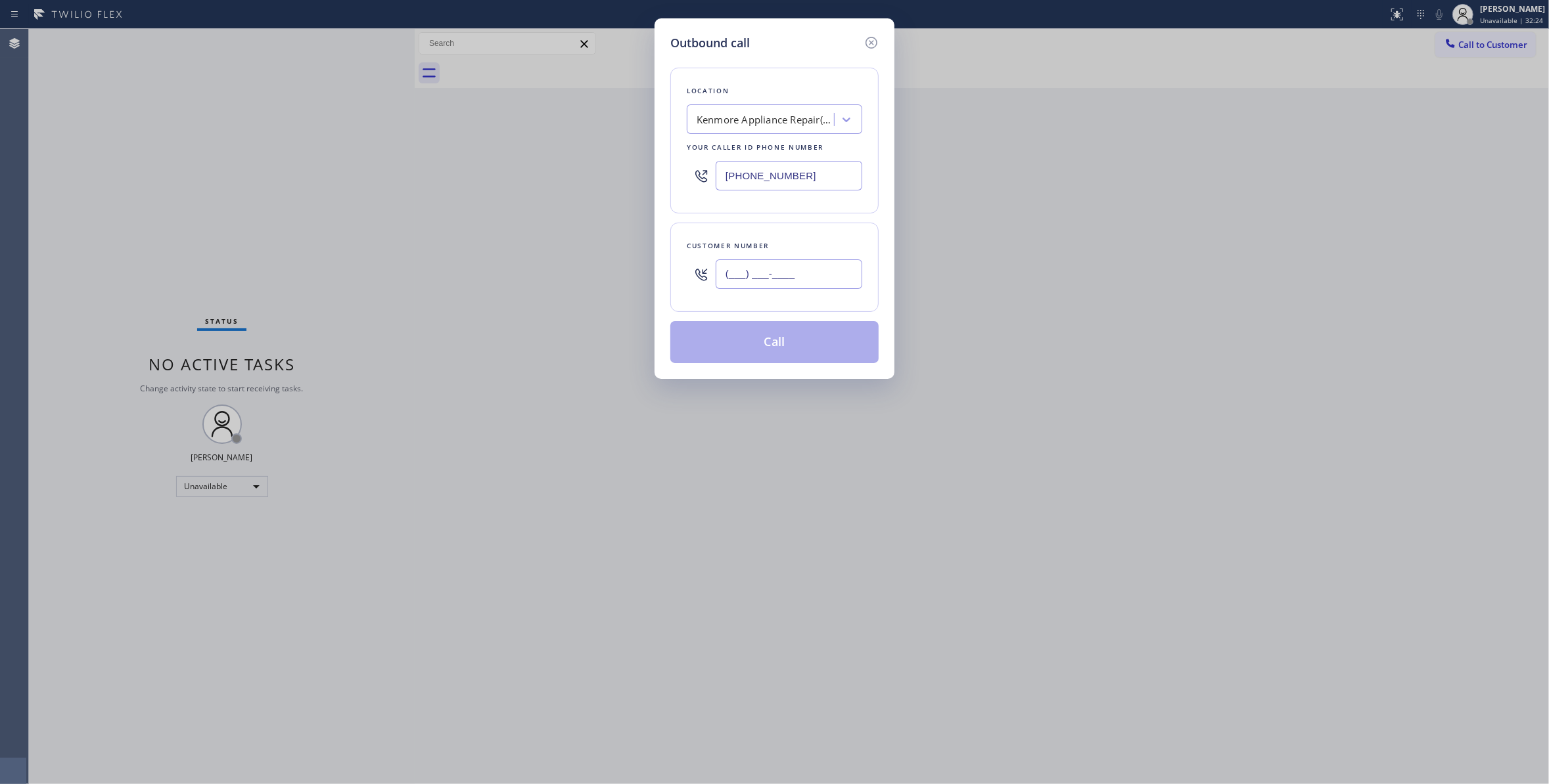
click at [781, 276] on input "(___) ___-____" at bounding box center [789, 274] width 147 height 30
paste input "510) 612-1695"
type input "(510) 612-1695"
click at [755, 353] on button "Call" at bounding box center [774, 342] width 208 height 42
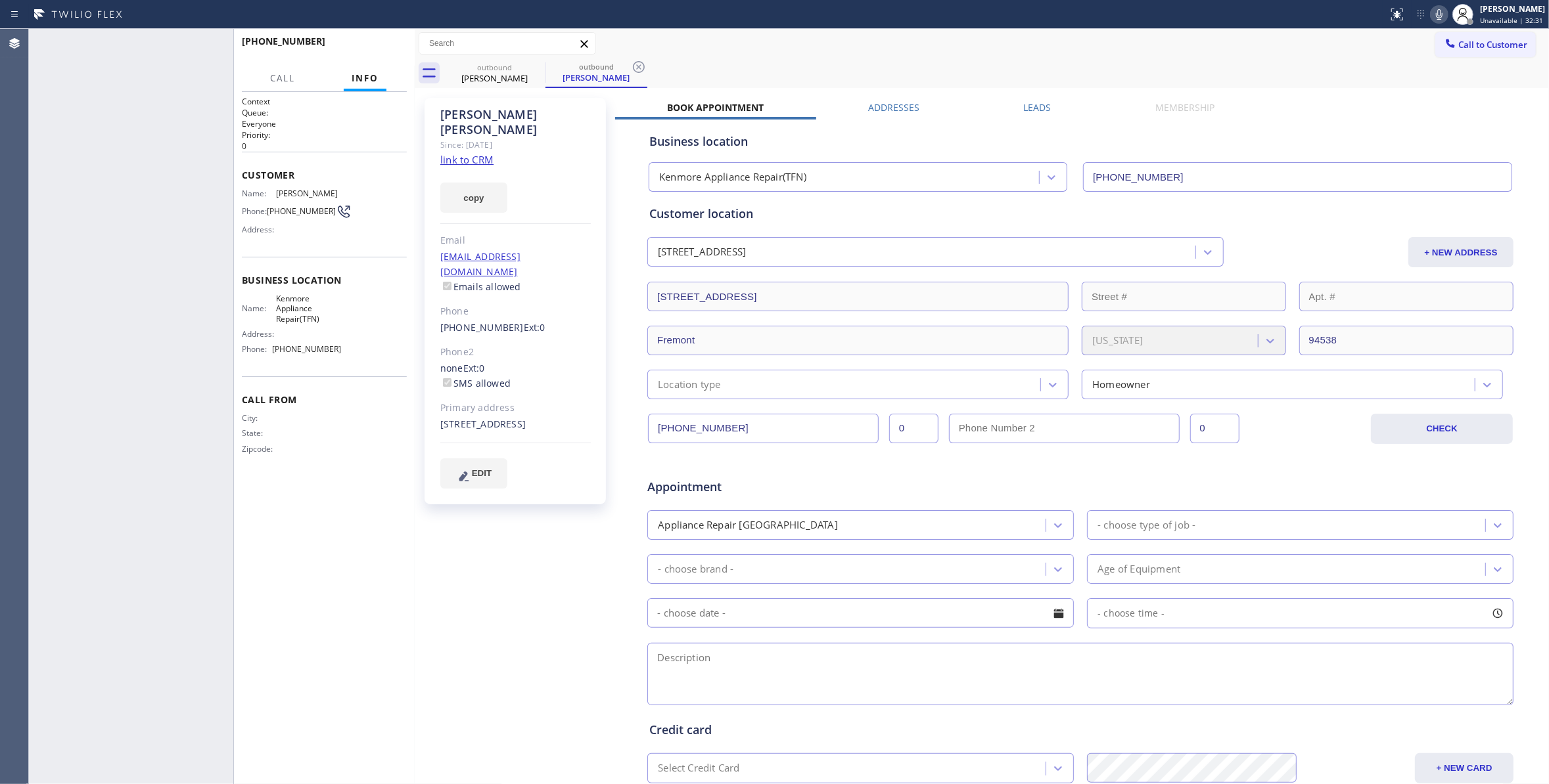
type input "(866) 432-1420"
click at [362, 43] on span "HANG UP" at bounding box center [376, 48] width 40 height 10
click at [642, 69] on icon at bounding box center [638, 67] width 16 height 16
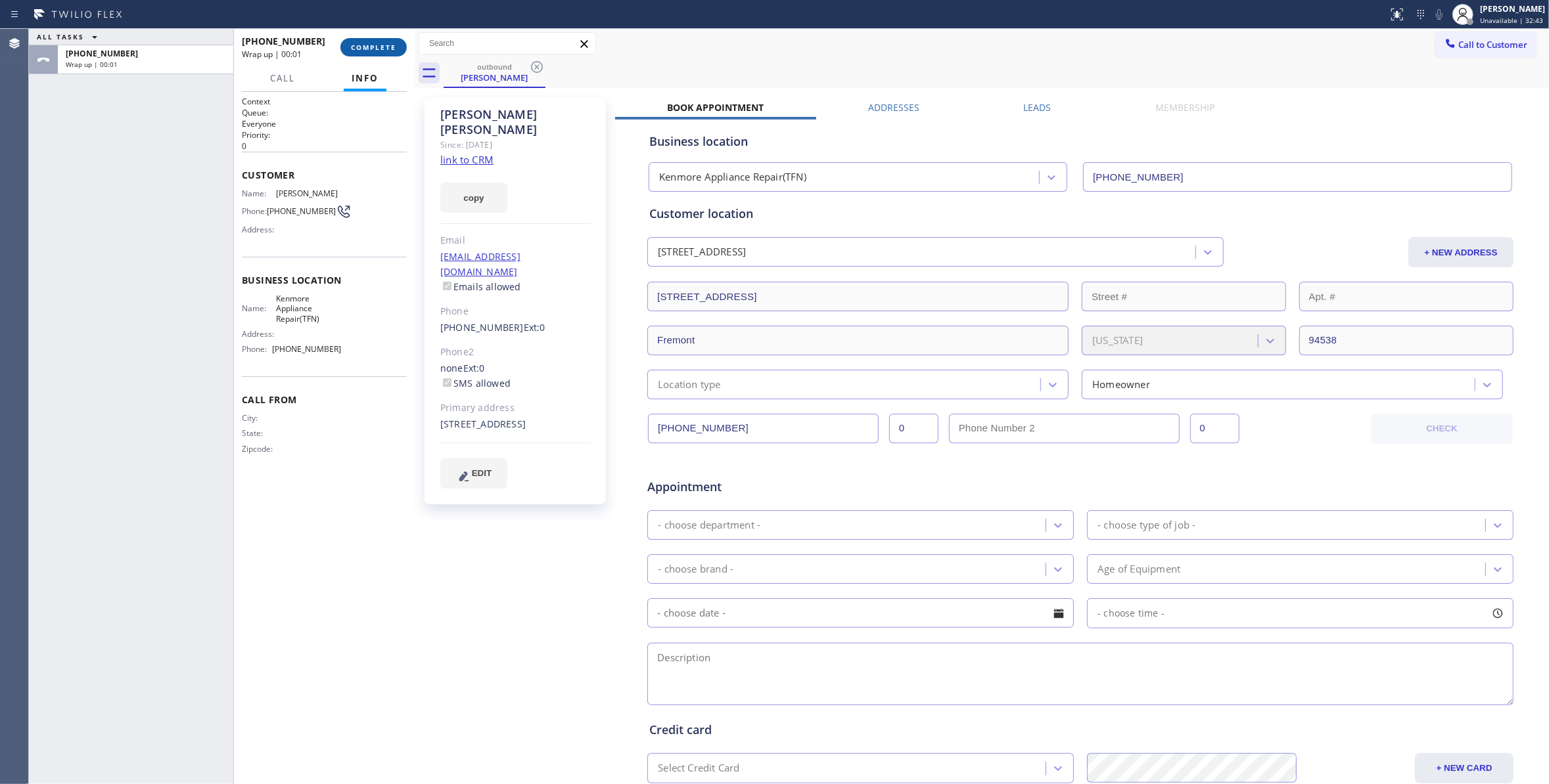
click at [382, 45] on span "COMPLETE" at bounding box center [373, 48] width 45 height 10
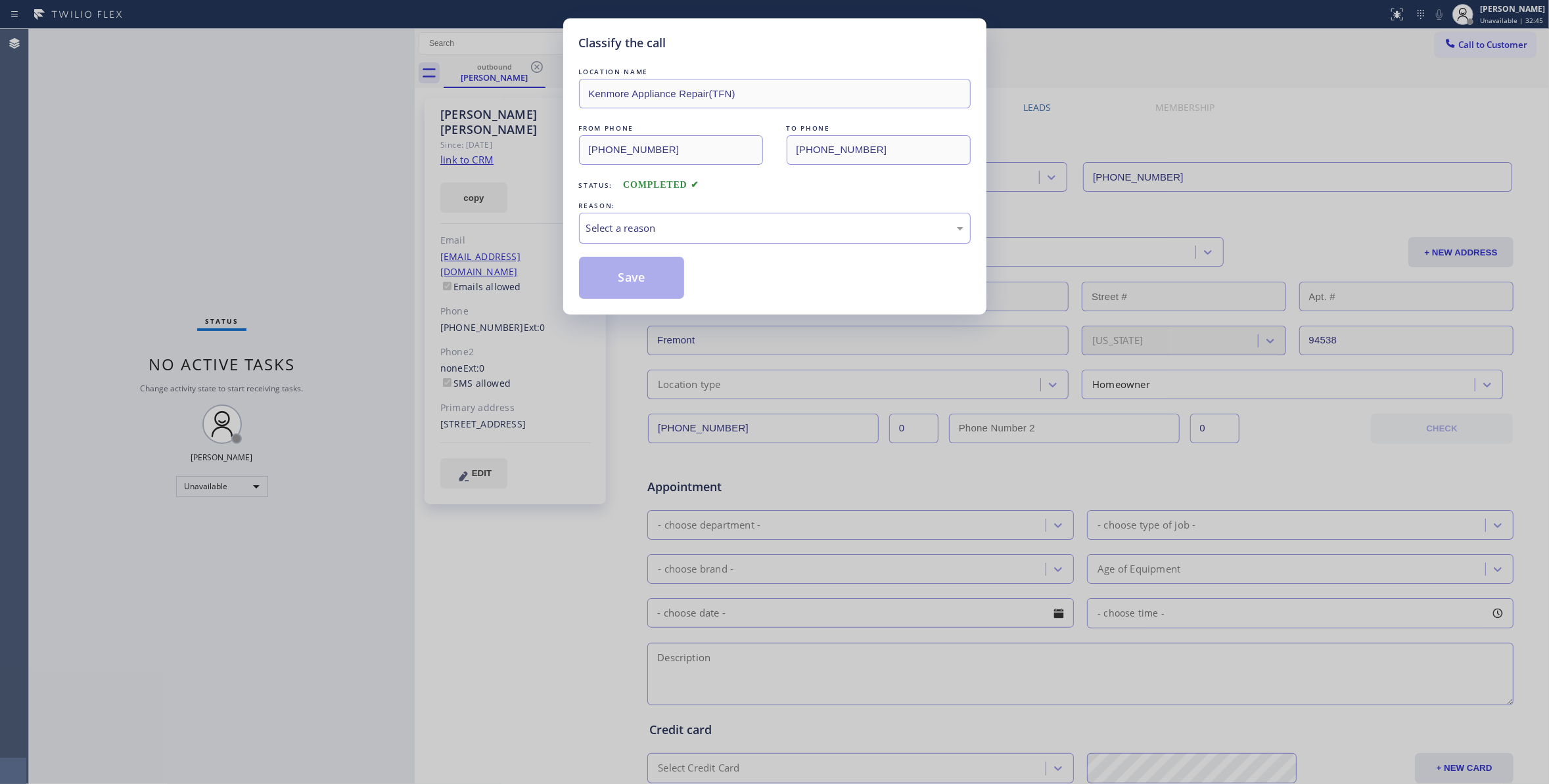
click at [658, 227] on div "Select a reason" at bounding box center [774, 228] width 377 height 15
click at [650, 276] on button "Save" at bounding box center [631, 278] width 106 height 42
drag, startPoint x: 650, startPoint y: 276, endPoint x: 394, endPoint y: 85, distance: 319.4
click at [648, 277] on button "Save" at bounding box center [631, 278] width 106 height 42
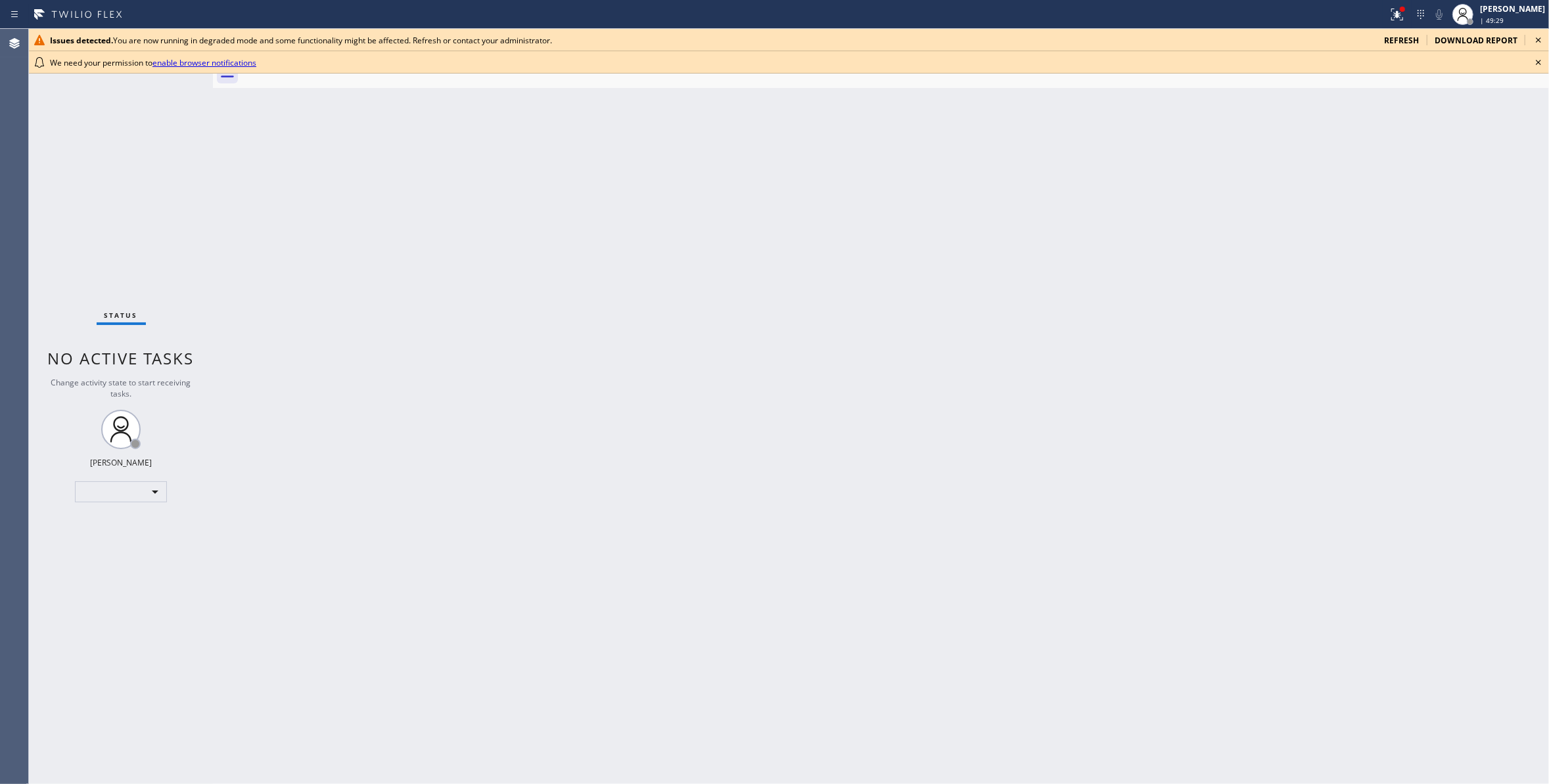
click at [1538, 64] on icon at bounding box center [1539, 62] width 16 height 16
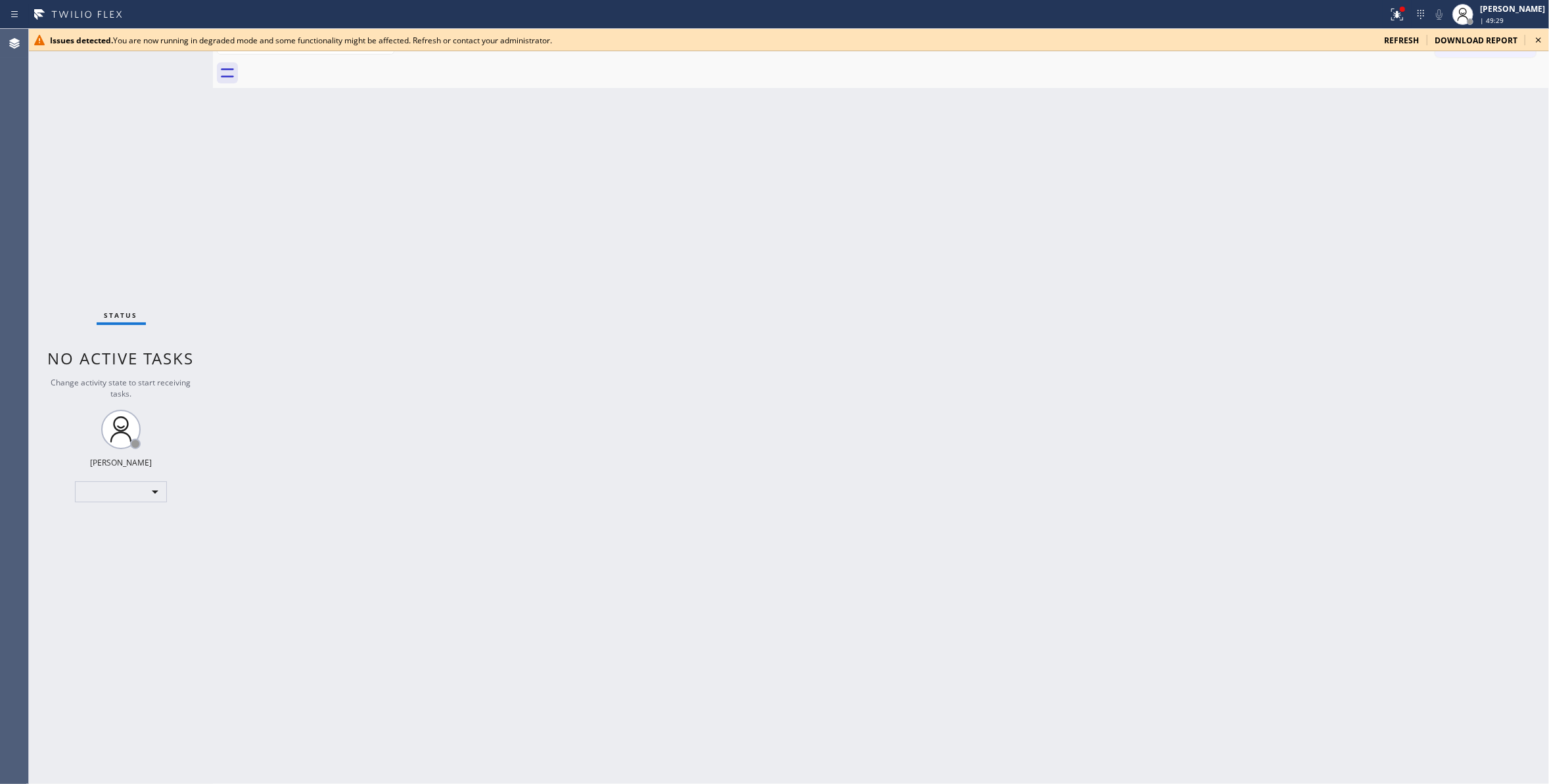
click at [1538, 40] on icon at bounding box center [1539, 40] width 16 height 16
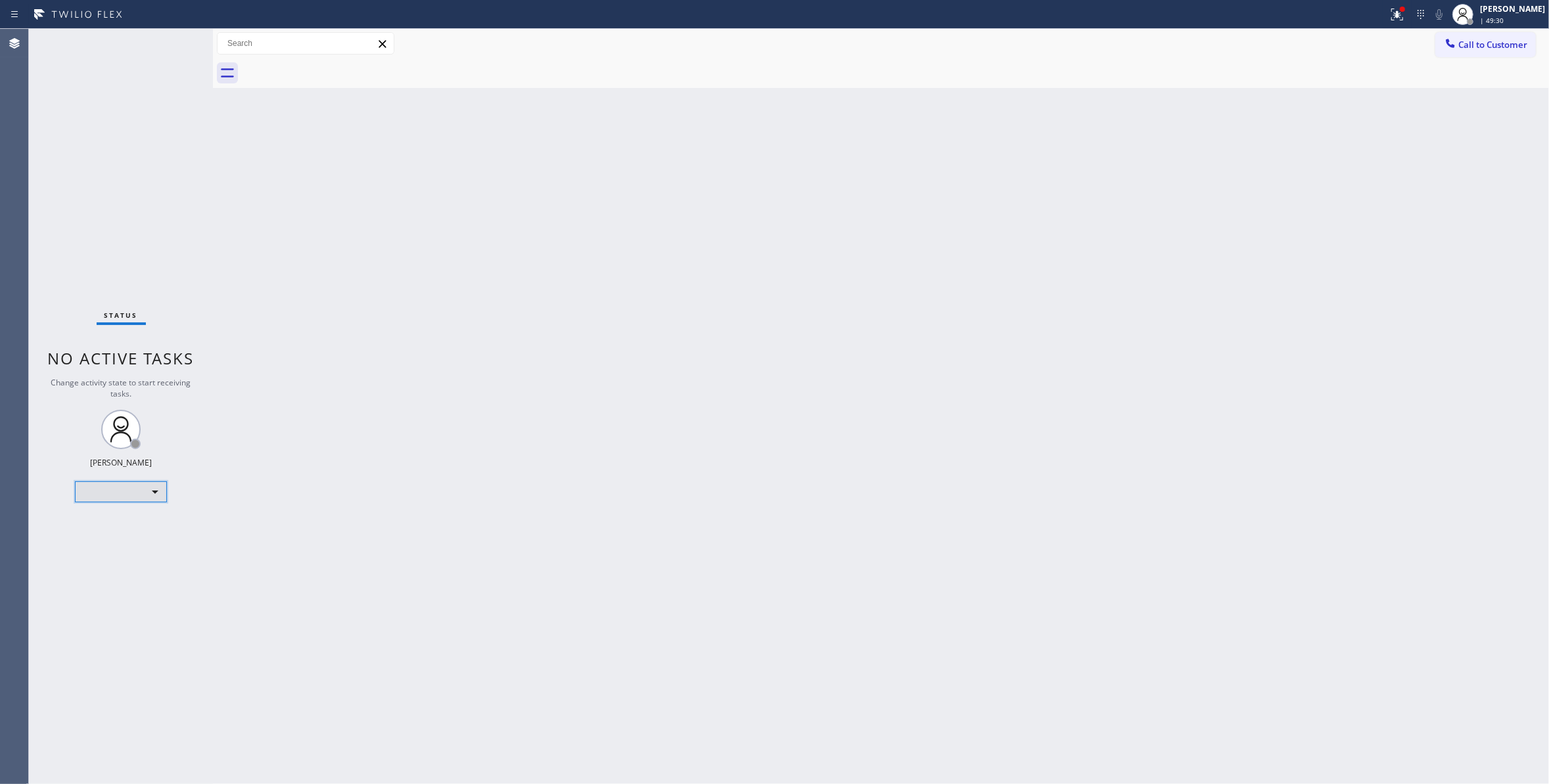
click at [143, 497] on div "​" at bounding box center [121, 492] width 92 height 21
drag, startPoint x: 207, startPoint y: 58, endPoint x: 658, endPoint y: 163, distance: 463.1
click at [662, 163] on div at bounding box center [774, 392] width 1549 height 784
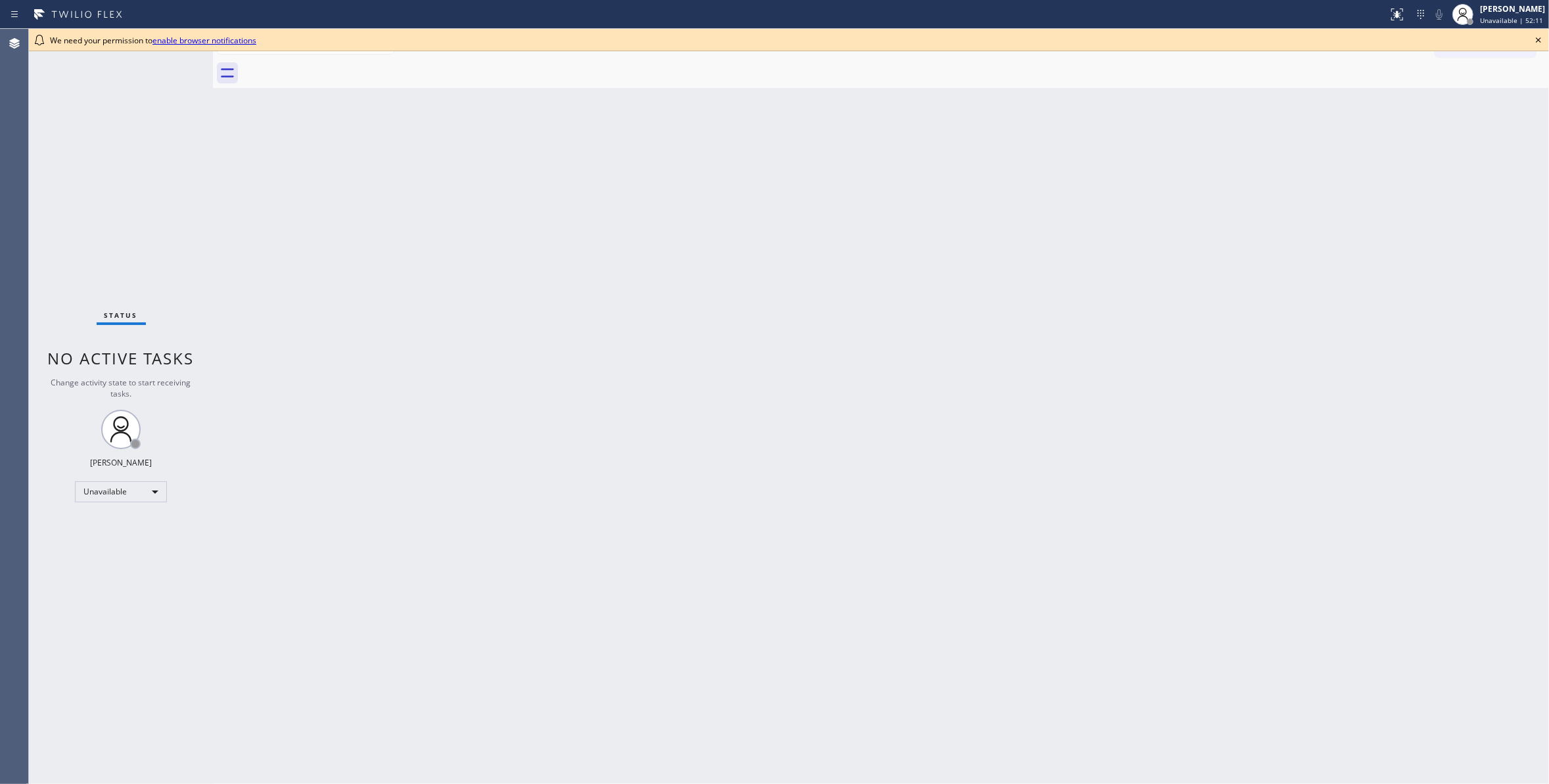
click at [1536, 37] on icon at bounding box center [1539, 40] width 16 height 16
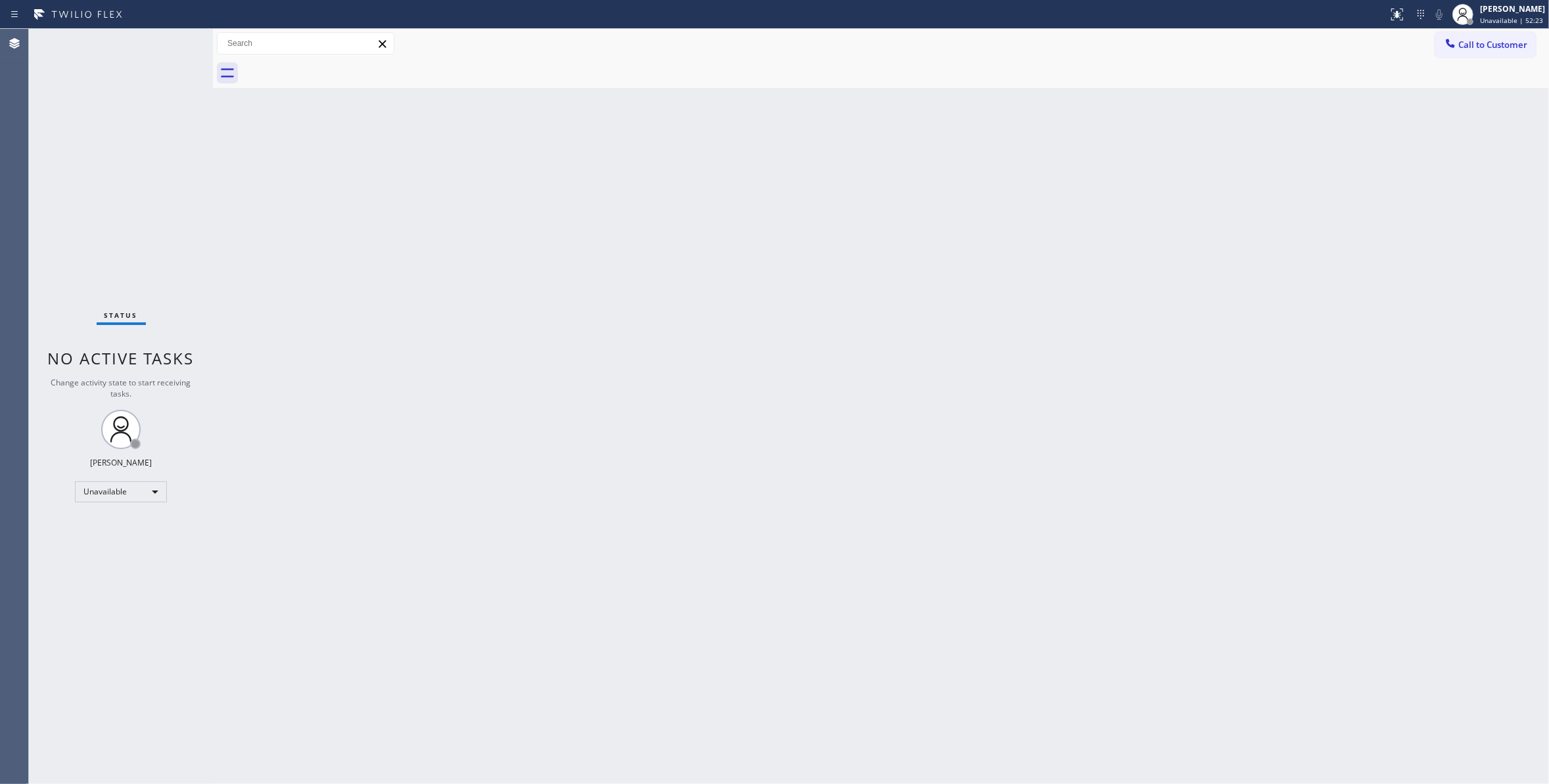
click at [1523, 50] on span "Call to Customer" at bounding box center [1492, 45] width 69 height 12
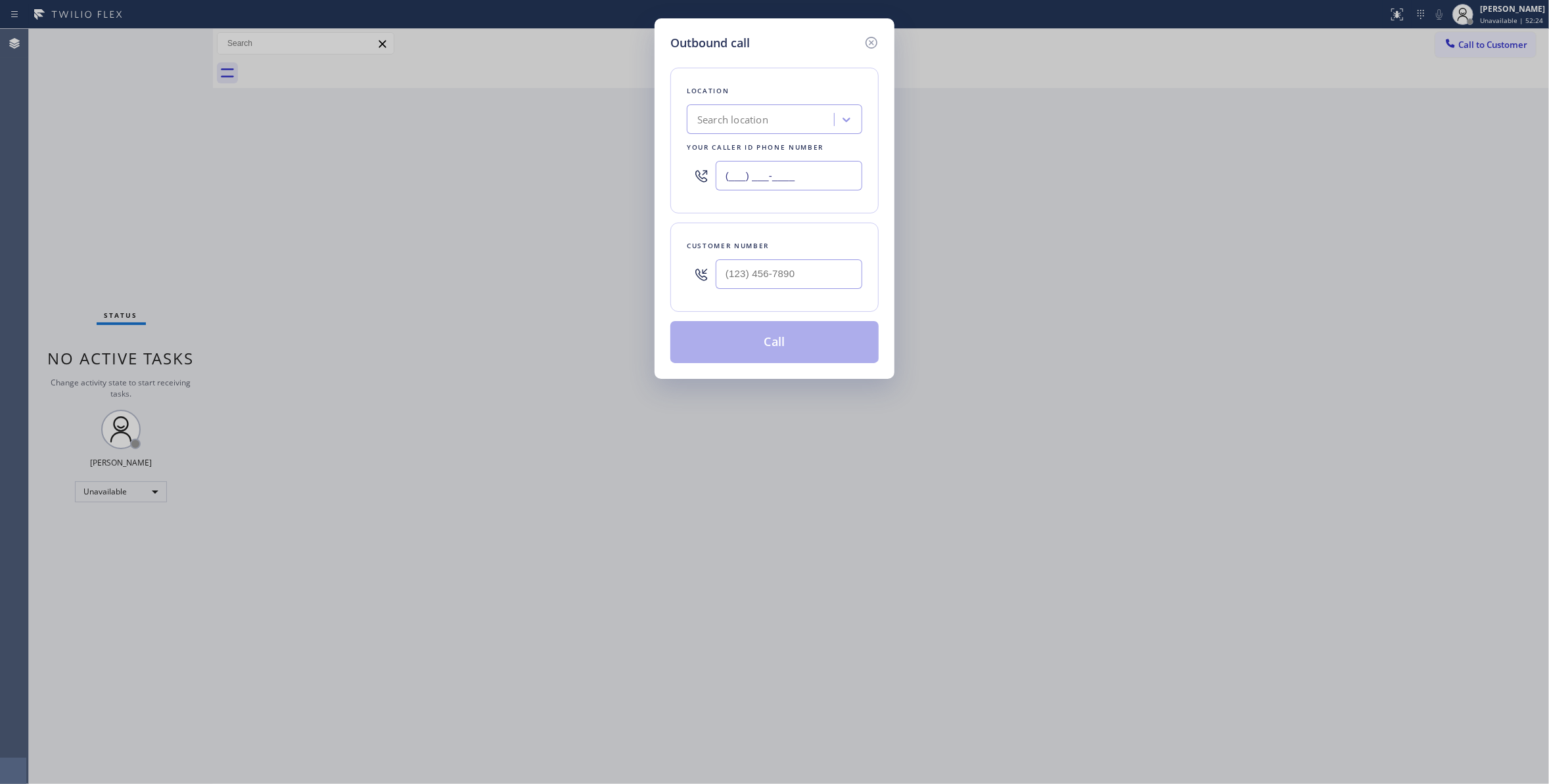
drag, startPoint x: 807, startPoint y: 181, endPoint x: 381, endPoint y: 160, distance: 426.5
click at [381, 160] on div "Outbound call Location Search location Your caller id phone number (___) ___-__…" at bounding box center [774, 392] width 1549 height 784
paste input "214) 949-1673"
type input "[PHONE_NUMBER]"
click at [776, 281] on input "(___) ___-____" at bounding box center [789, 274] width 147 height 30
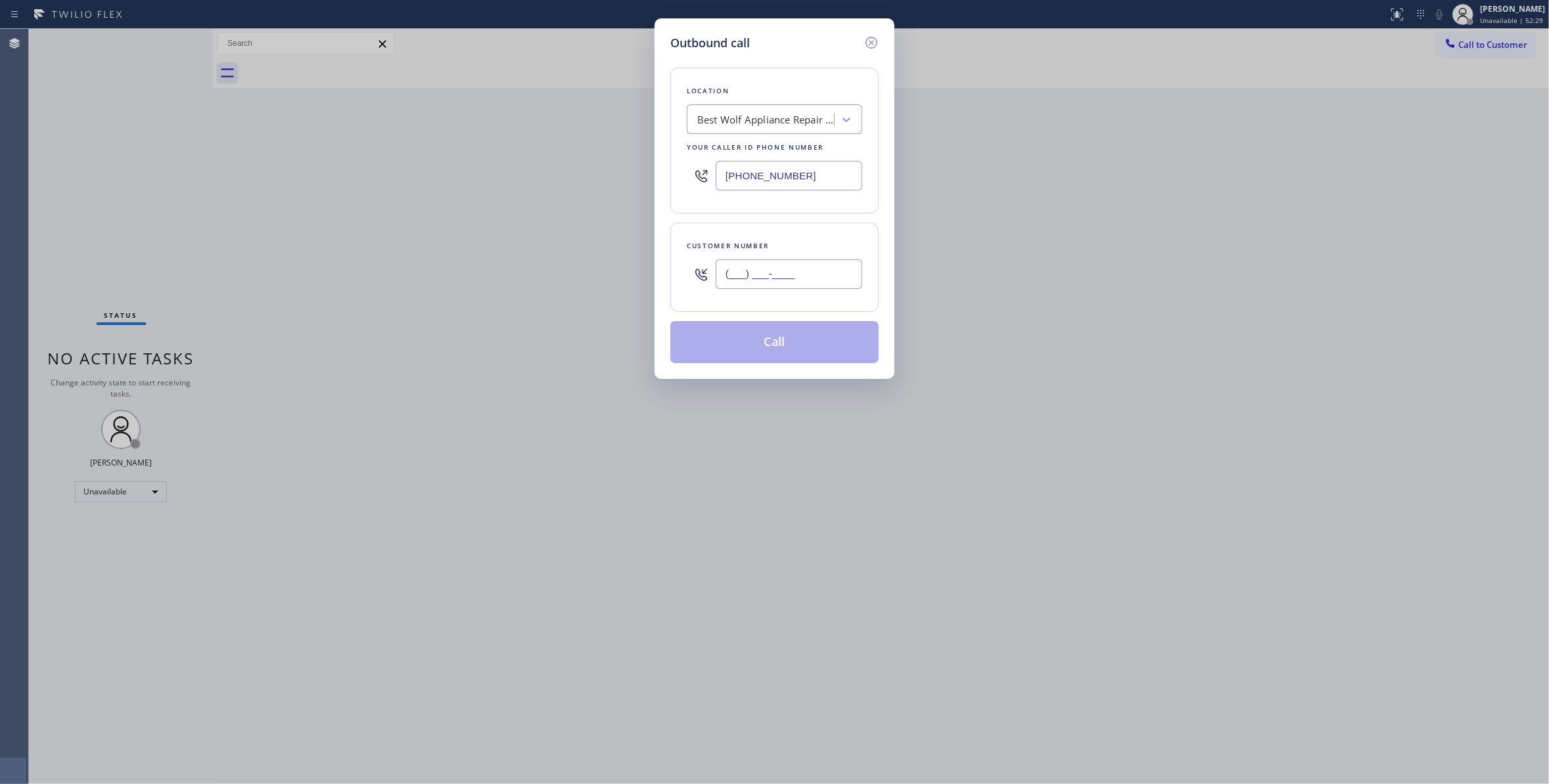
paste input "214) 566-3369"
type input "[PHONE_NUMBER]"
click at [776, 335] on button "Call" at bounding box center [774, 342] width 208 height 42
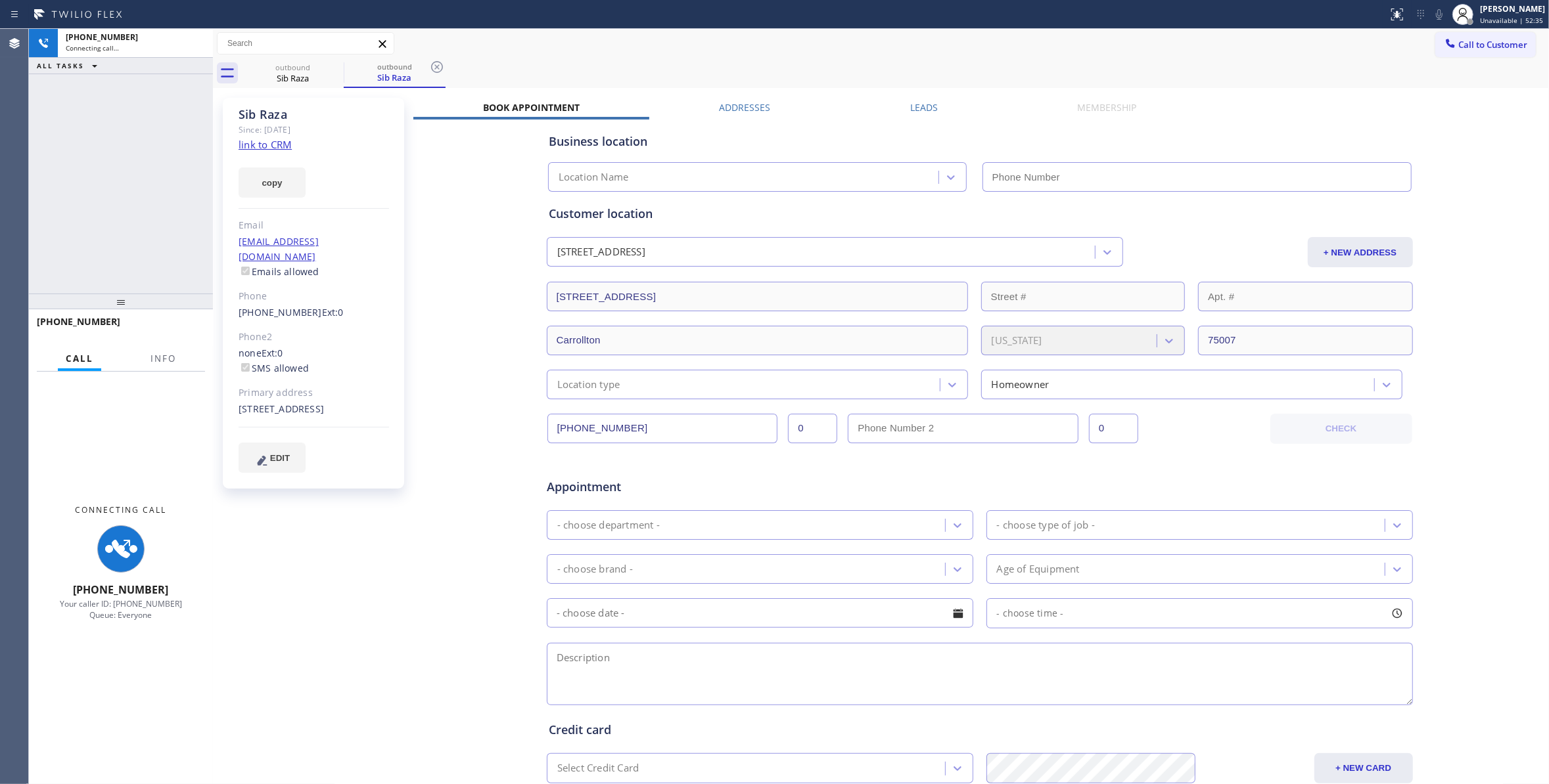
type input "[PHONE_NUMBER]"
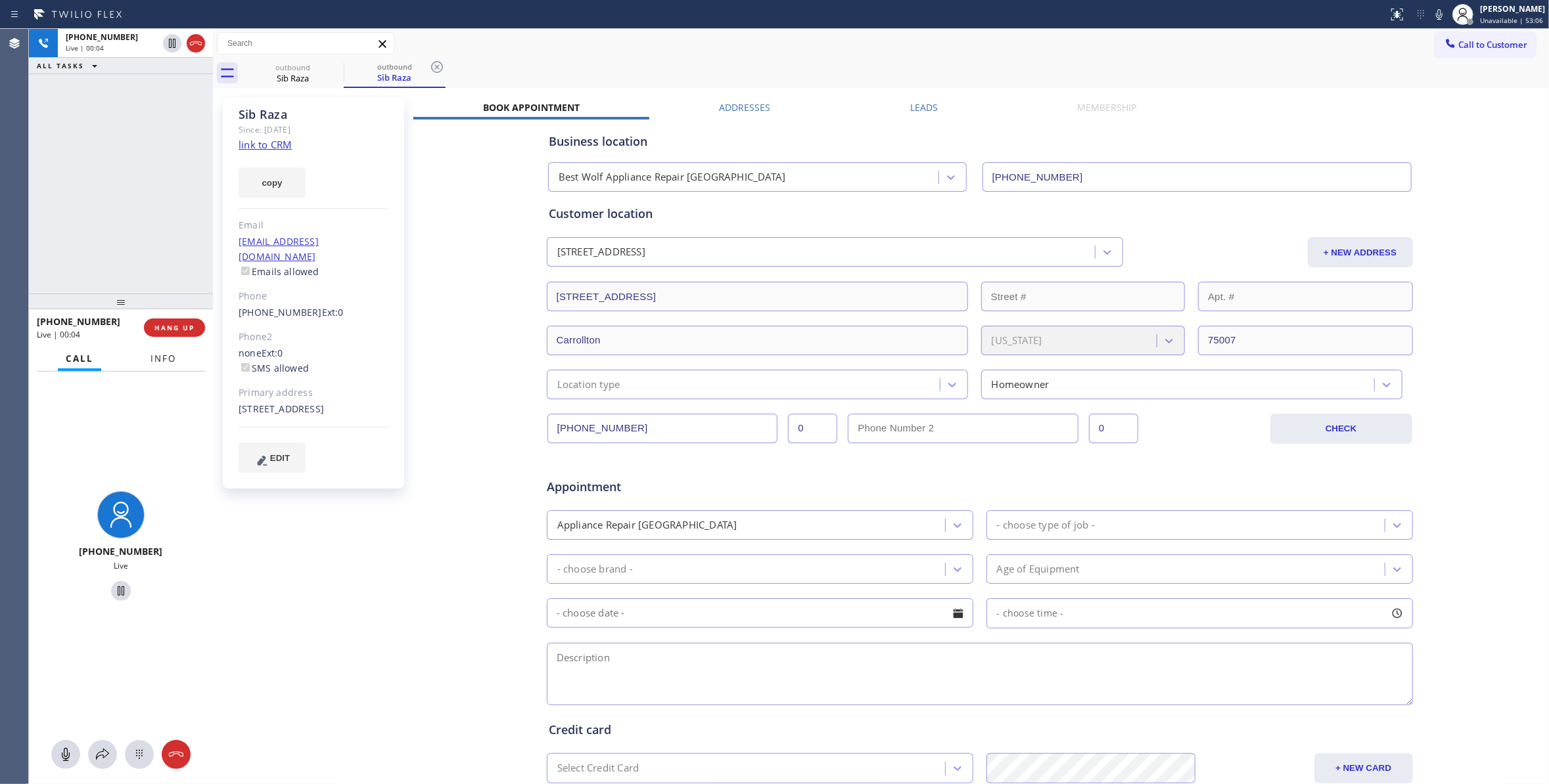
click at [164, 360] on span "Info" at bounding box center [164, 358] width 26 height 12
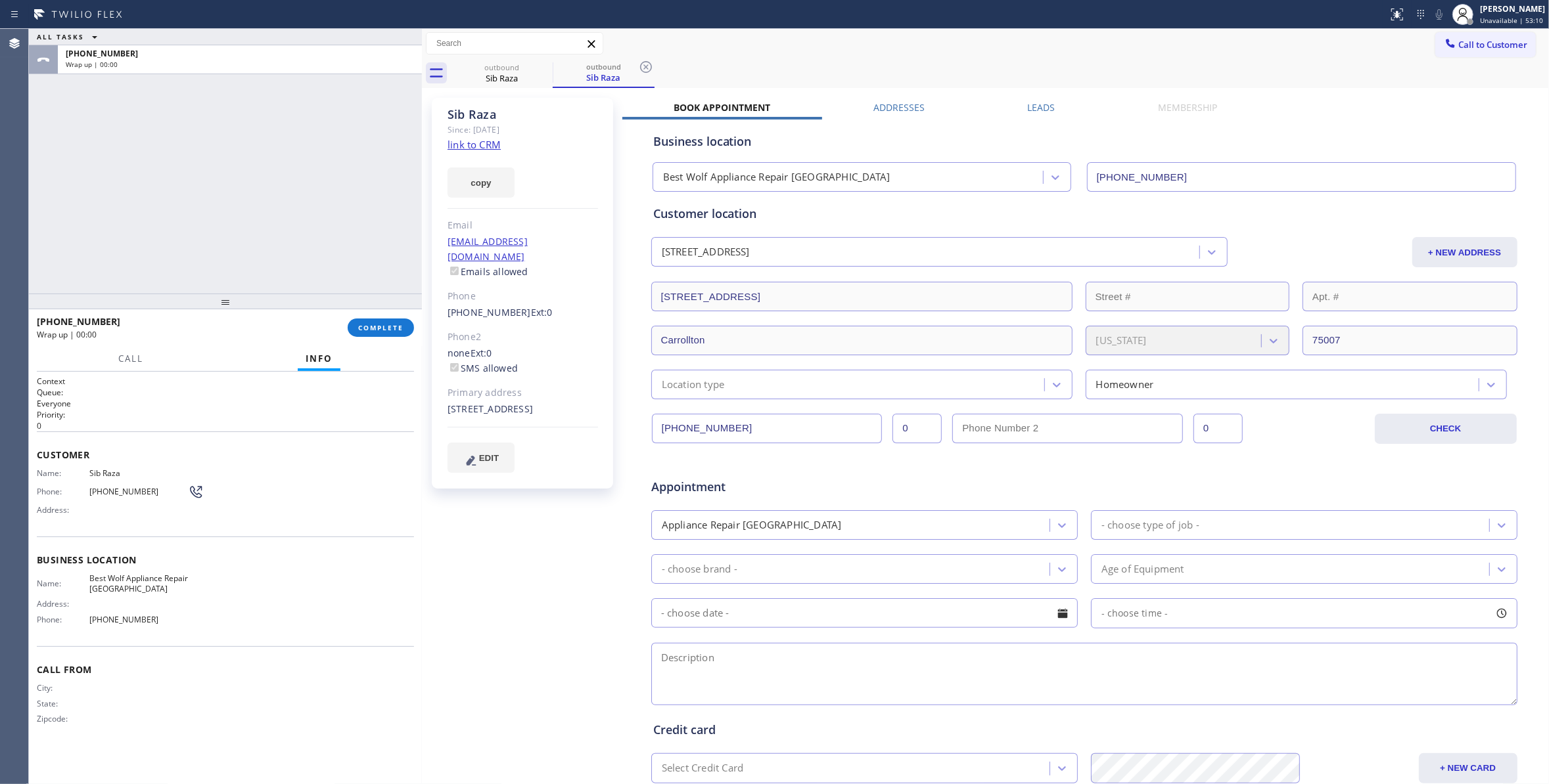
drag, startPoint x: 211, startPoint y: 168, endPoint x: 699, endPoint y: 93, distance: 493.7
click at [422, 201] on div at bounding box center [422, 406] width 0 height 755
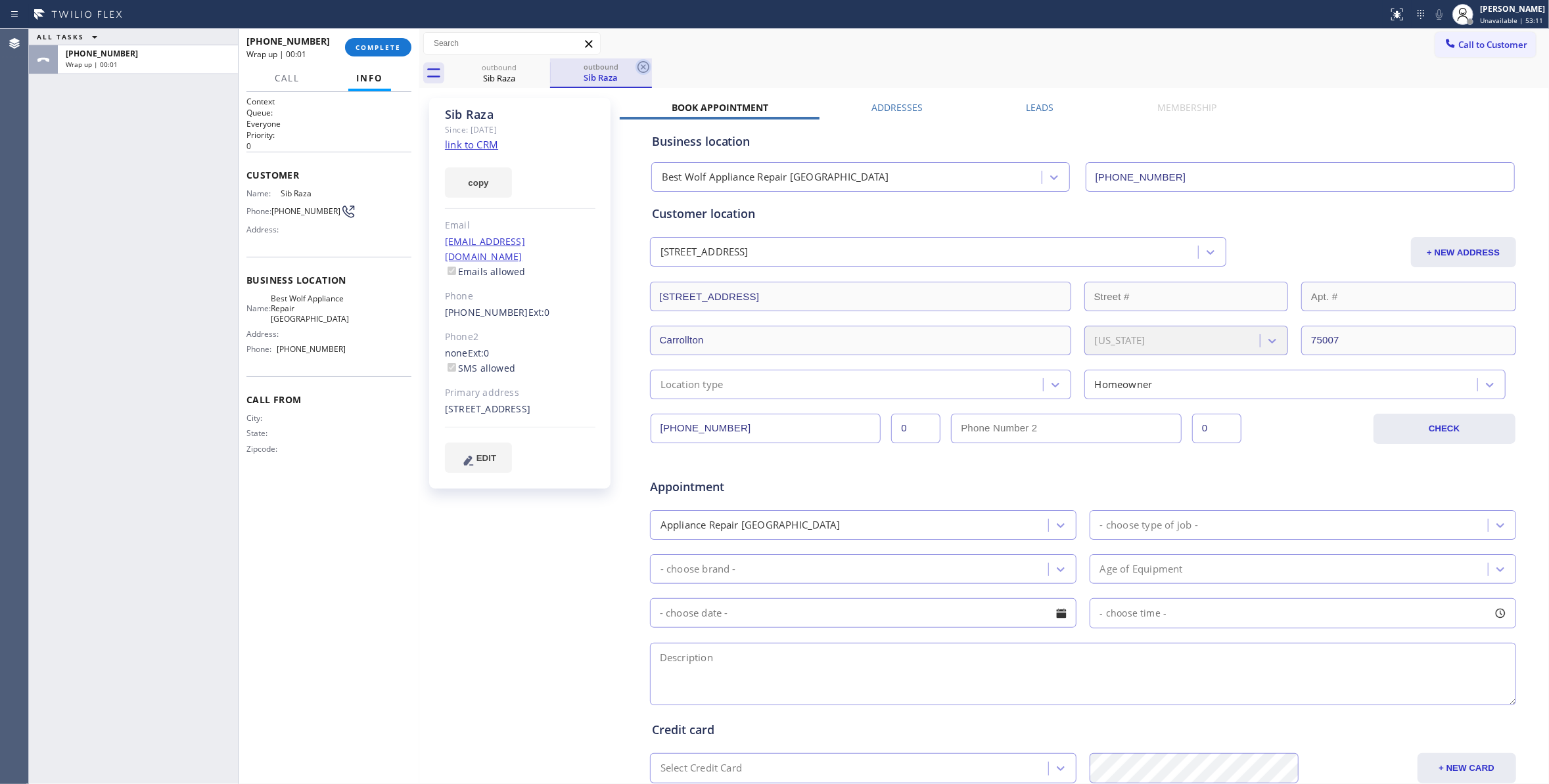
click at [638, 71] on icon at bounding box center [643, 67] width 16 height 16
click at [286, 214] on span "[PHONE_NUMBER]" at bounding box center [306, 211] width 69 height 10
copy div "[PHONE_NUMBER]"
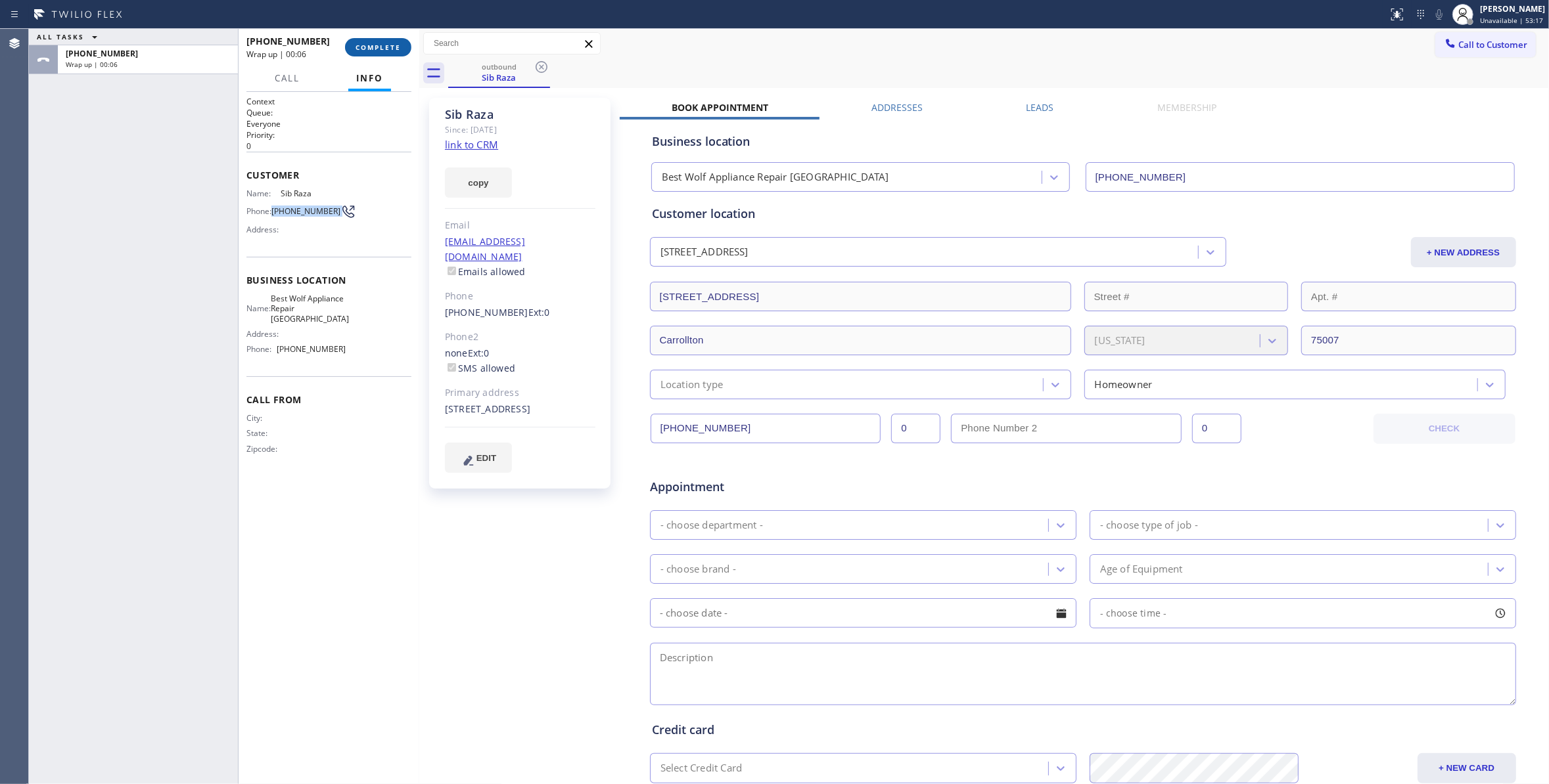
click at [369, 42] on button "COMPLETE" at bounding box center [377, 47] width 66 height 18
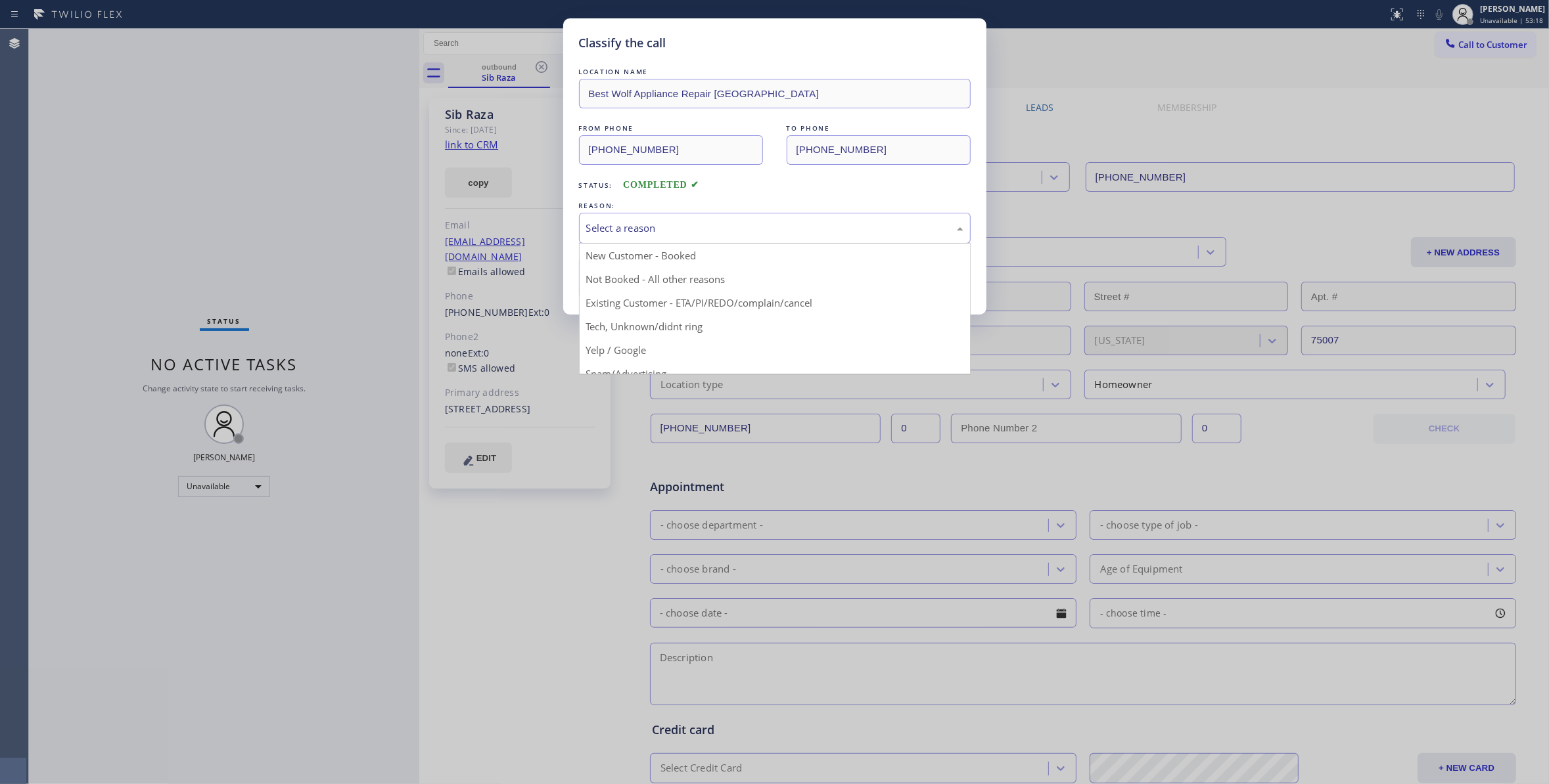
click at [638, 221] on div "Select a reason" at bounding box center [774, 228] width 377 height 15
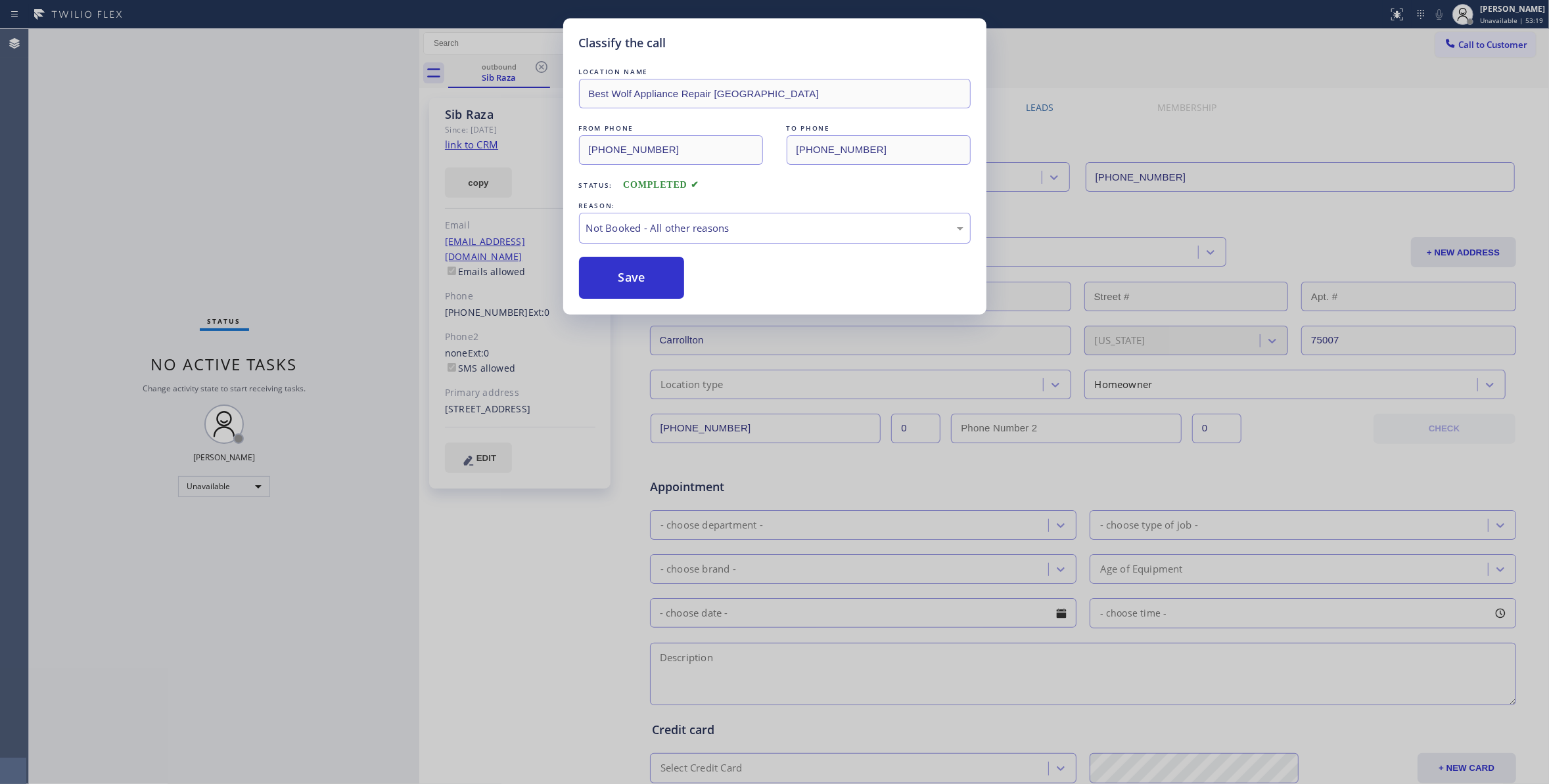
click at [624, 281] on button "Save" at bounding box center [631, 278] width 106 height 42
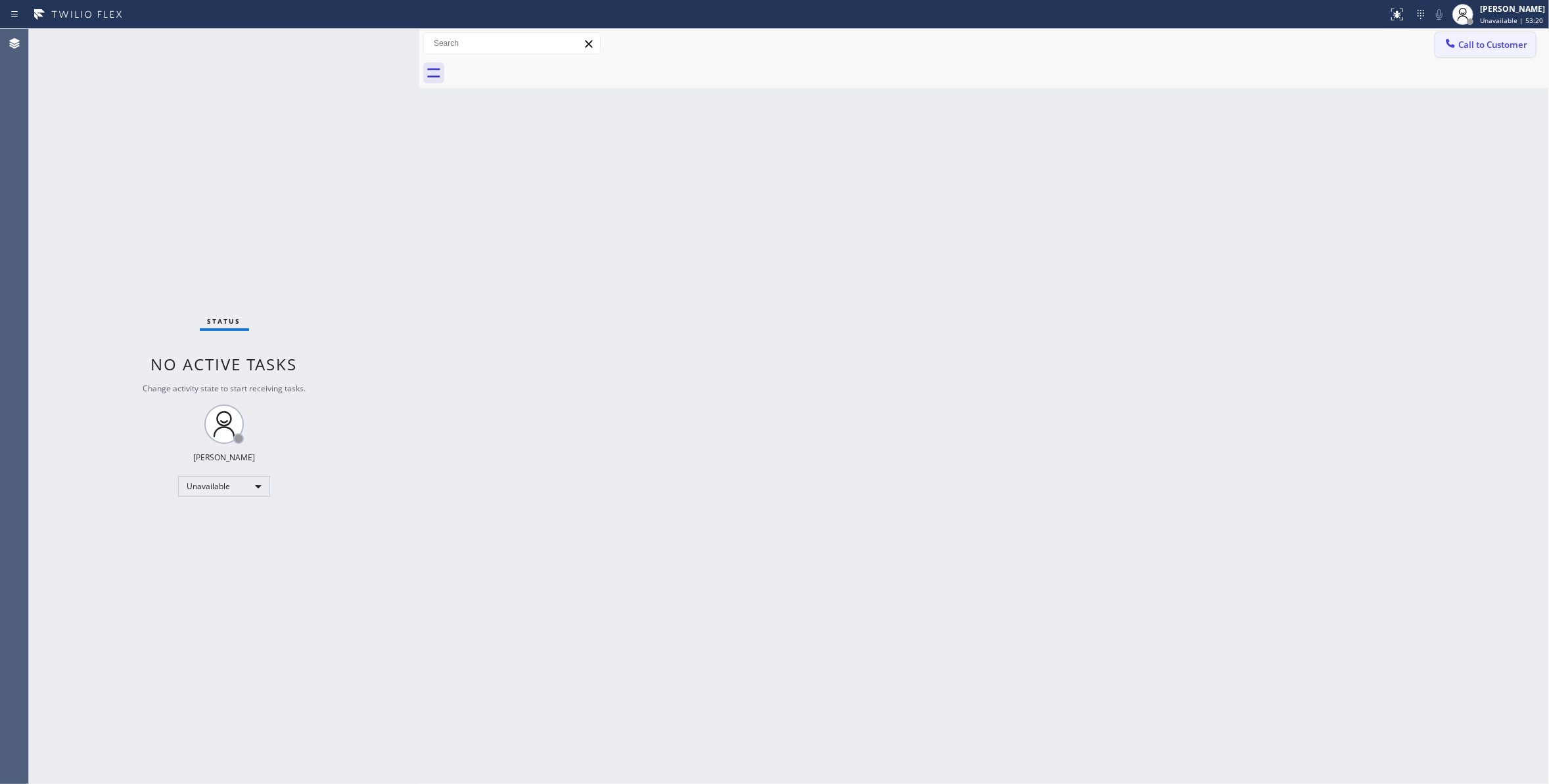
click at [1508, 41] on span "Call to Customer" at bounding box center [1492, 45] width 69 height 12
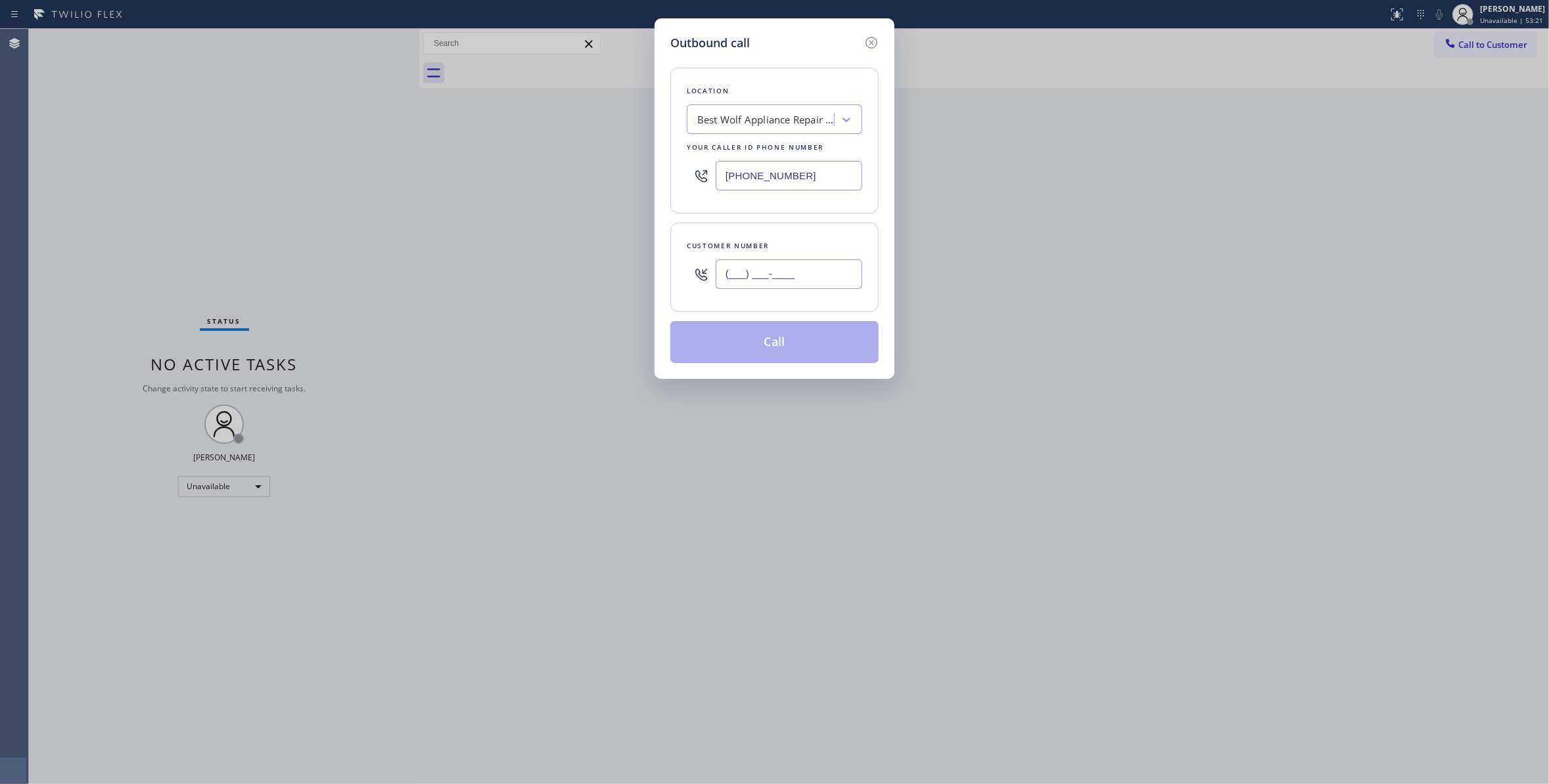
click at [805, 274] on input "(___) ___-____" at bounding box center [789, 274] width 147 height 30
paste input "214) 566-3369"
type input "[PHONE_NUMBER]"
click at [795, 348] on button "Call" at bounding box center [774, 342] width 208 height 42
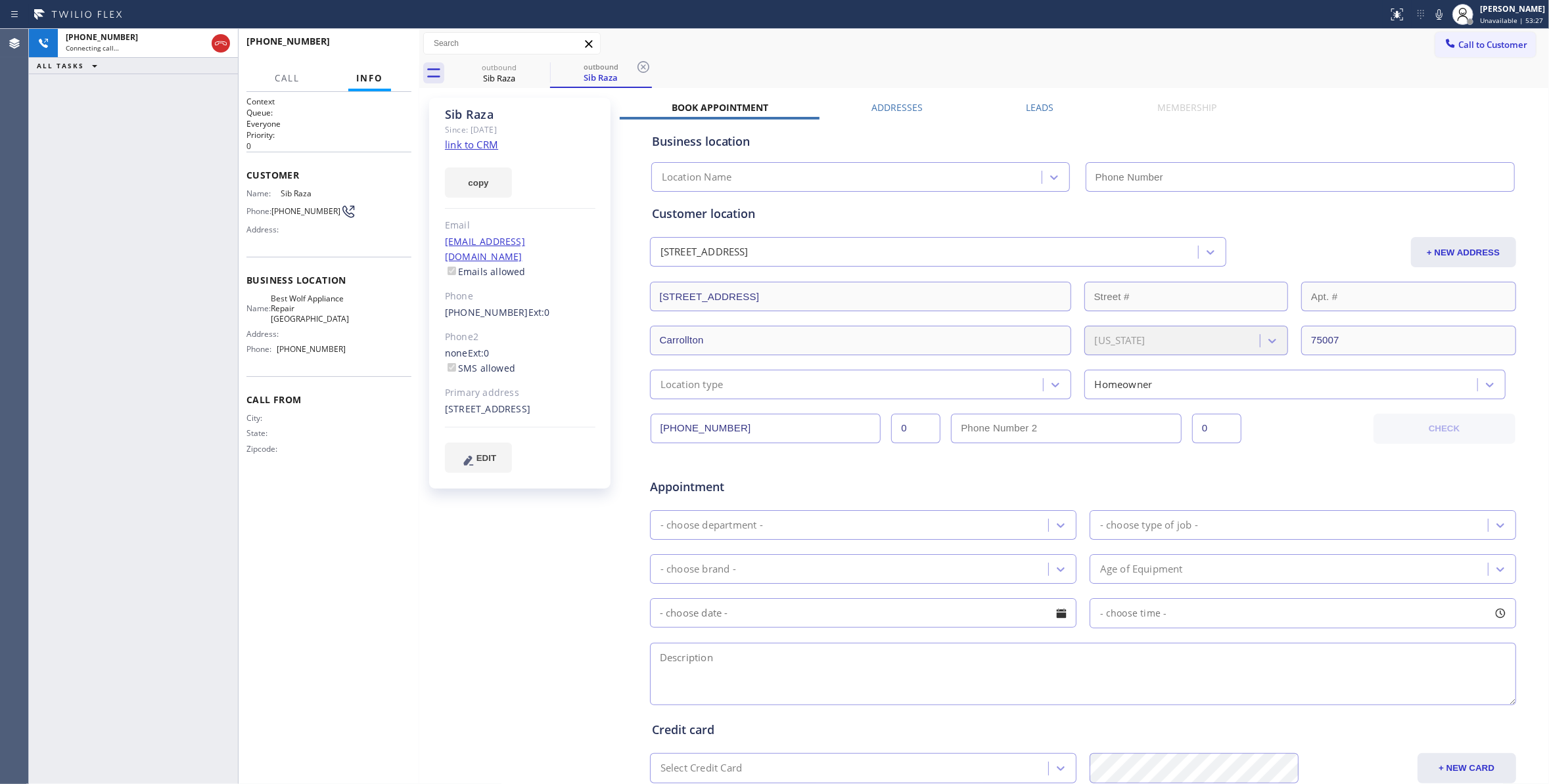
type input "[PHONE_NUMBER]"
click at [644, 64] on icon at bounding box center [643, 67] width 16 height 16
click at [385, 47] on span "HANG UP" at bounding box center [381, 48] width 40 height 10
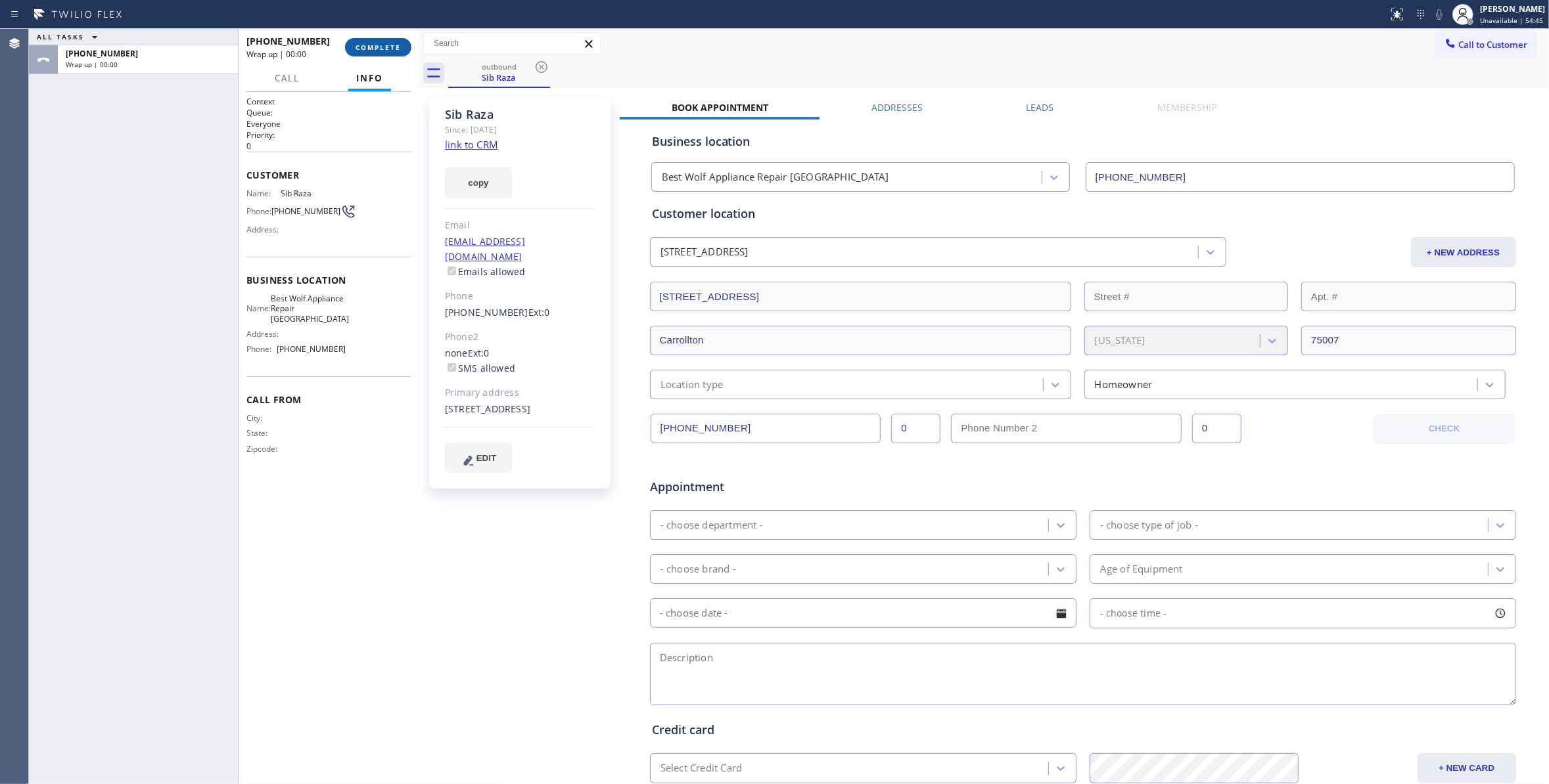
click at [385, 46] on span "COMPLETE" at bounding box center [377, 48] width 45 height 10
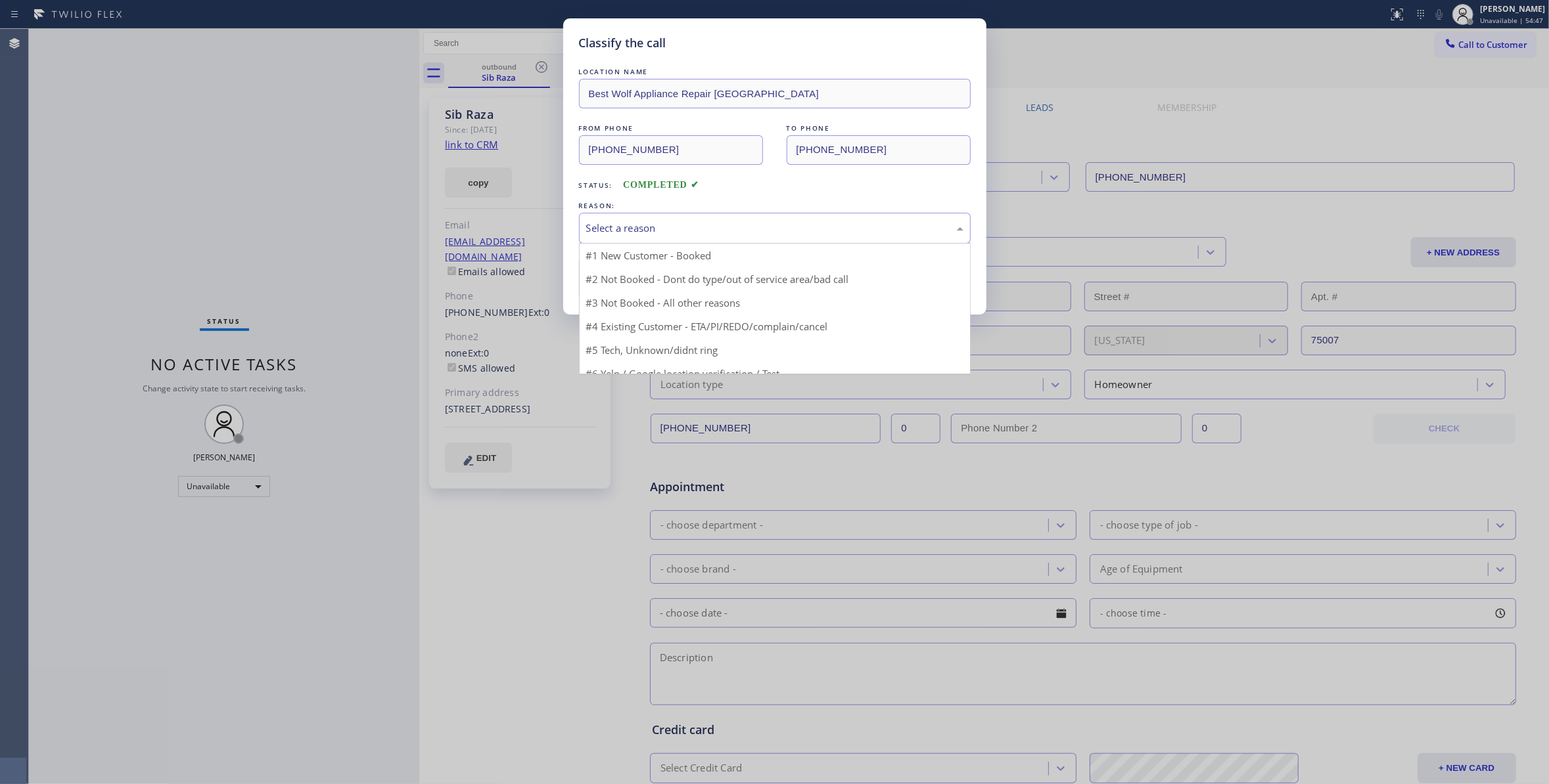
click at [666, 227] on div "Select a reason" at bounding box center [774, 228] width 377 height 15
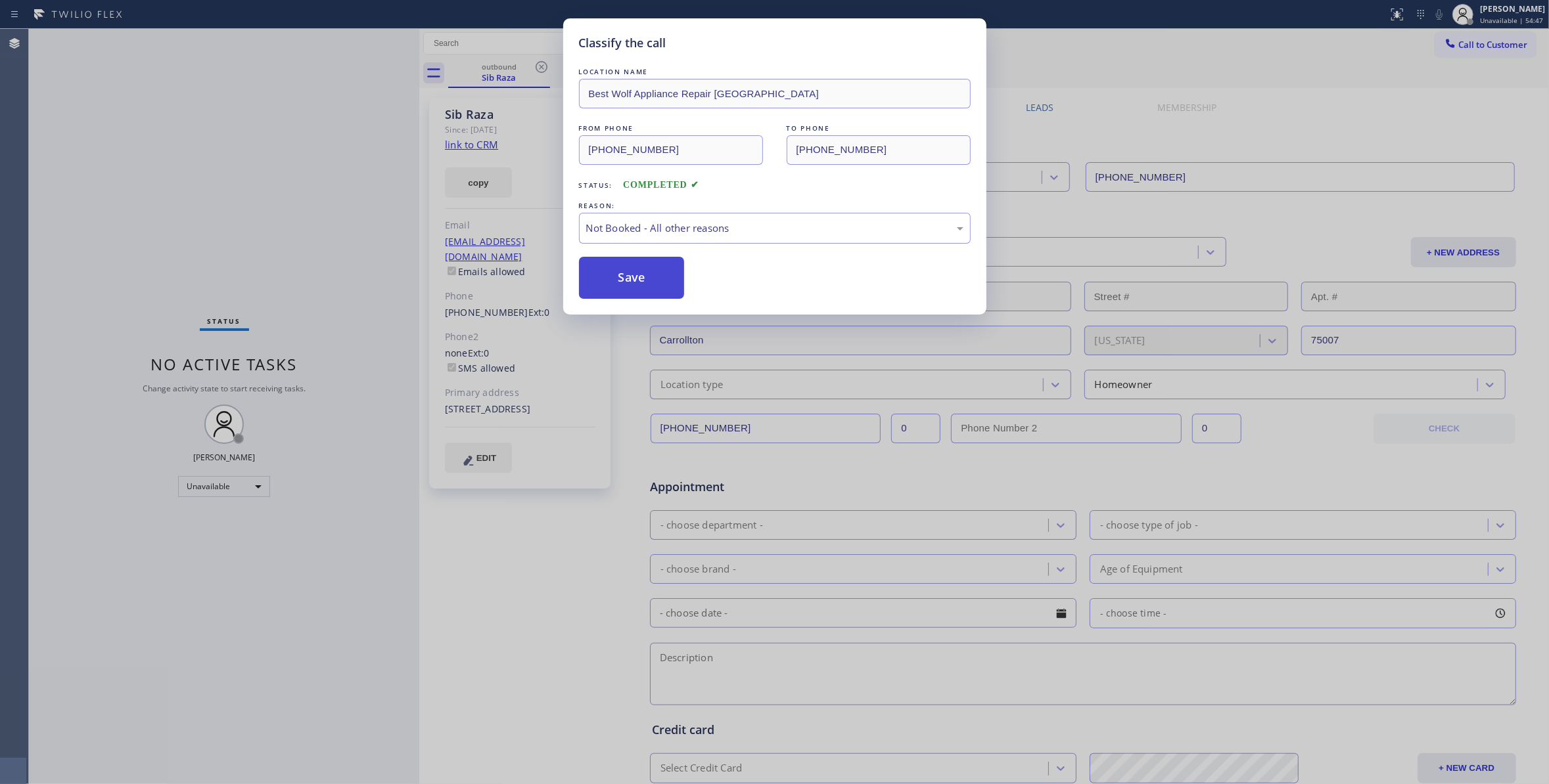
click at [595, 274] on button "Save" at bounding box center [631, 278] width 106 height 42
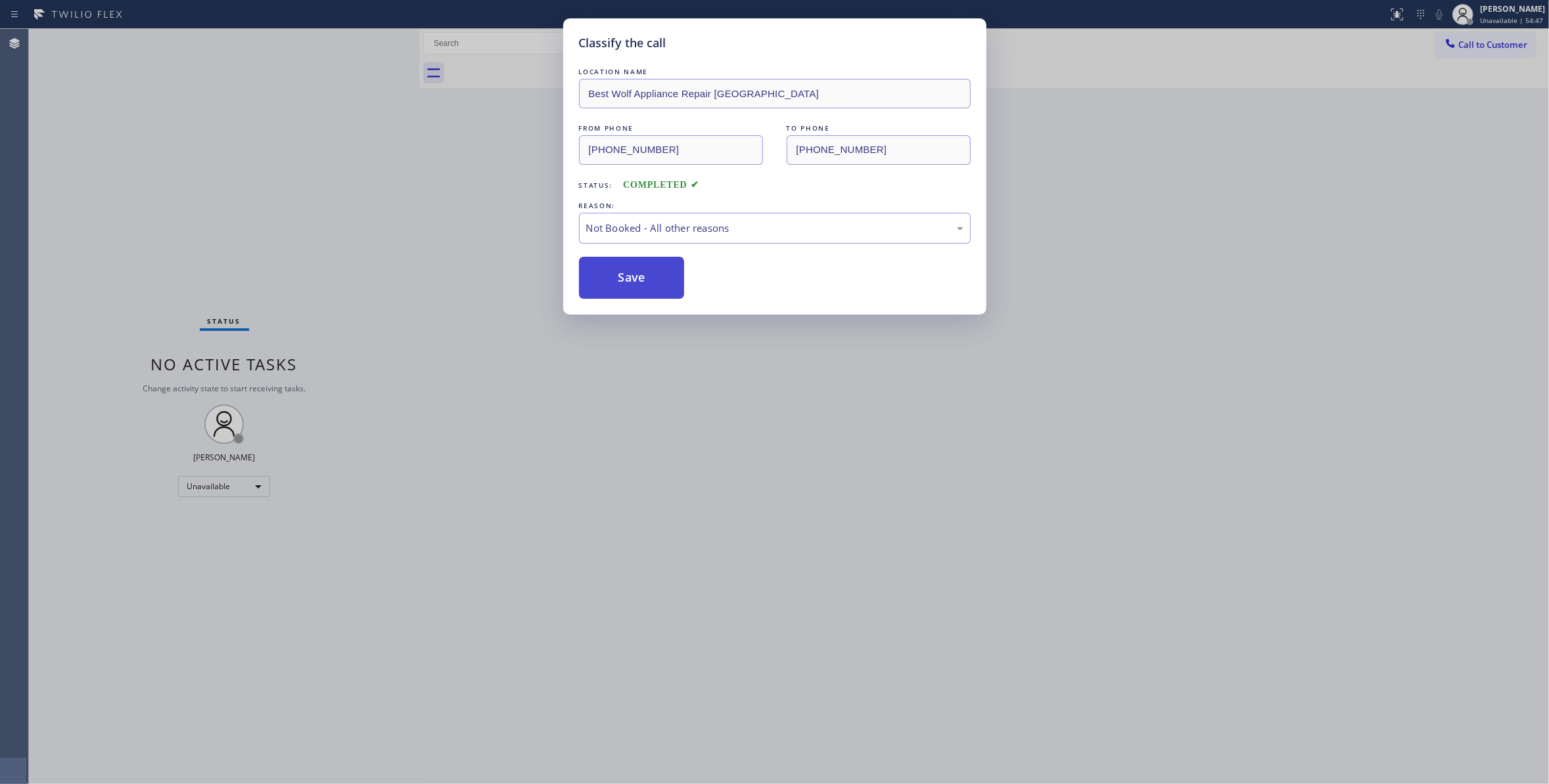
click at [595, 274] on button "Save" at bounding box center [631, 278] width 106 height 42
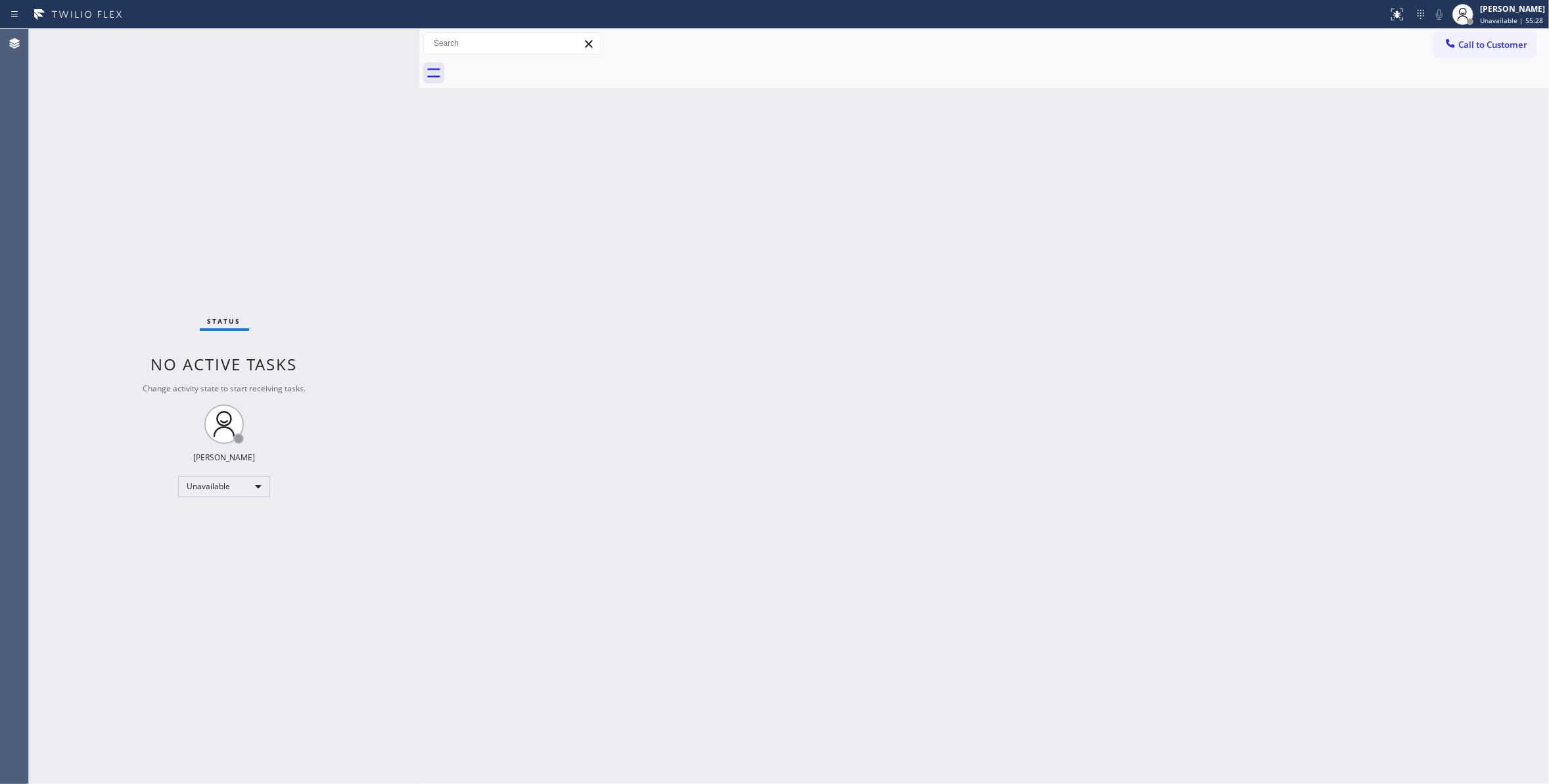
click at [1494, 29] on div "Call to Customer Outbound call Location Best Wolf Appliance Repair [GEOGRAPHIC_…" at bounding box center [983, 43] width 1129 height 30
click at [1496, 35] on button "Call to Customer" at bounding box center [1485, 44] width 101 height 25
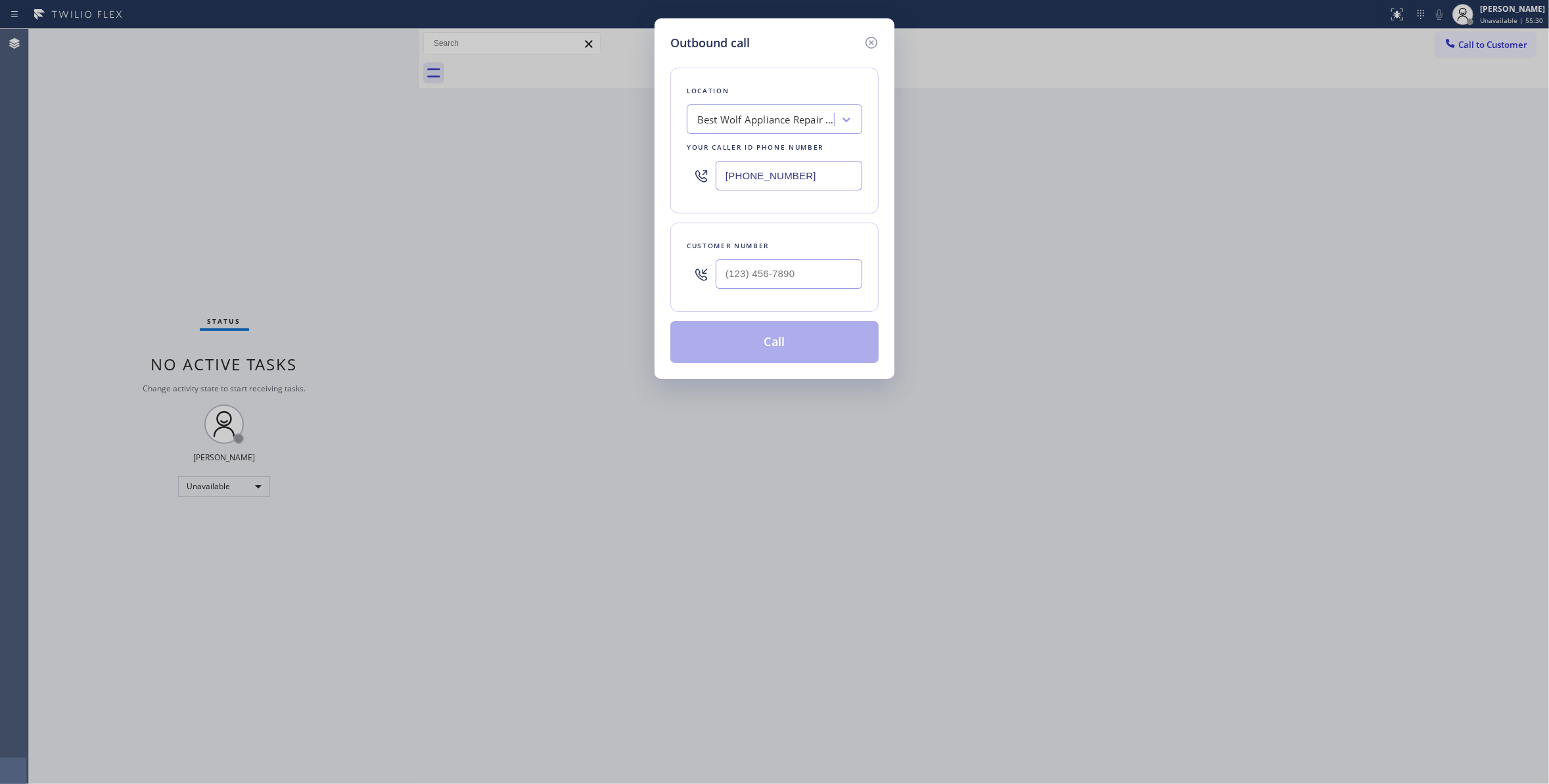
drag, startPoint x: 807, startPoint y: 171, endPoint x: 591, endPoint y: 136, distance: 218.8
click at [591, 136] on div "Outbound call Location Best Wolf Appliance Repair [GEOGRAPHIC_DATA] Your caller…" at bounding box center [774, 392] width 1549 height 784
paste input "929) 416-6656"
type input "[PHONE_NUMBER]"
click at [749, 270] on input "(___) ___-____" at bounding box center [789, 274] width 147 height 30
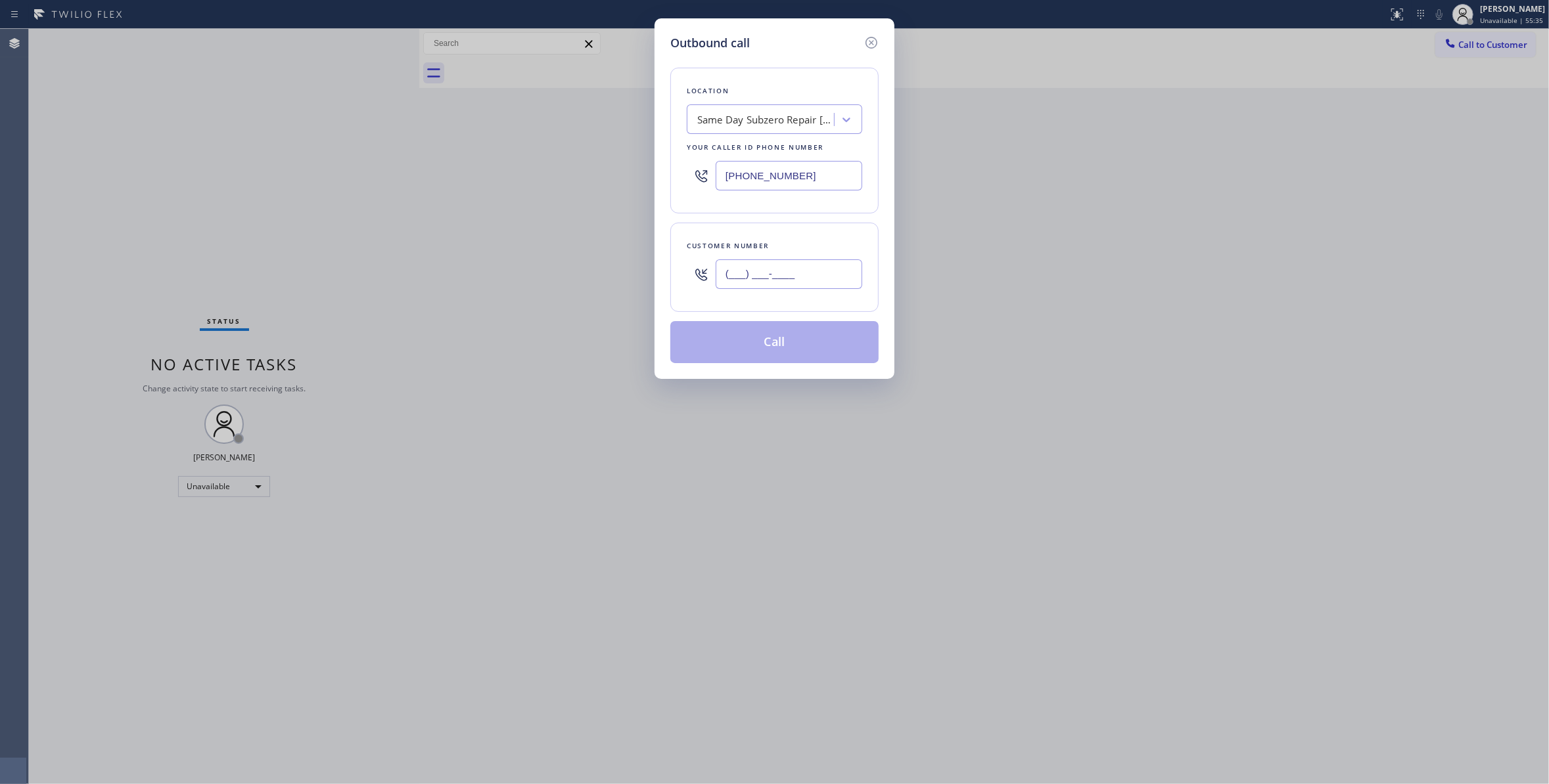
paste input "212) 920-9411"
type input "[PHONE_NUMBER]"
click at [778, 343] on button "Call" at bounding box center [774, 342] width 208 height 42
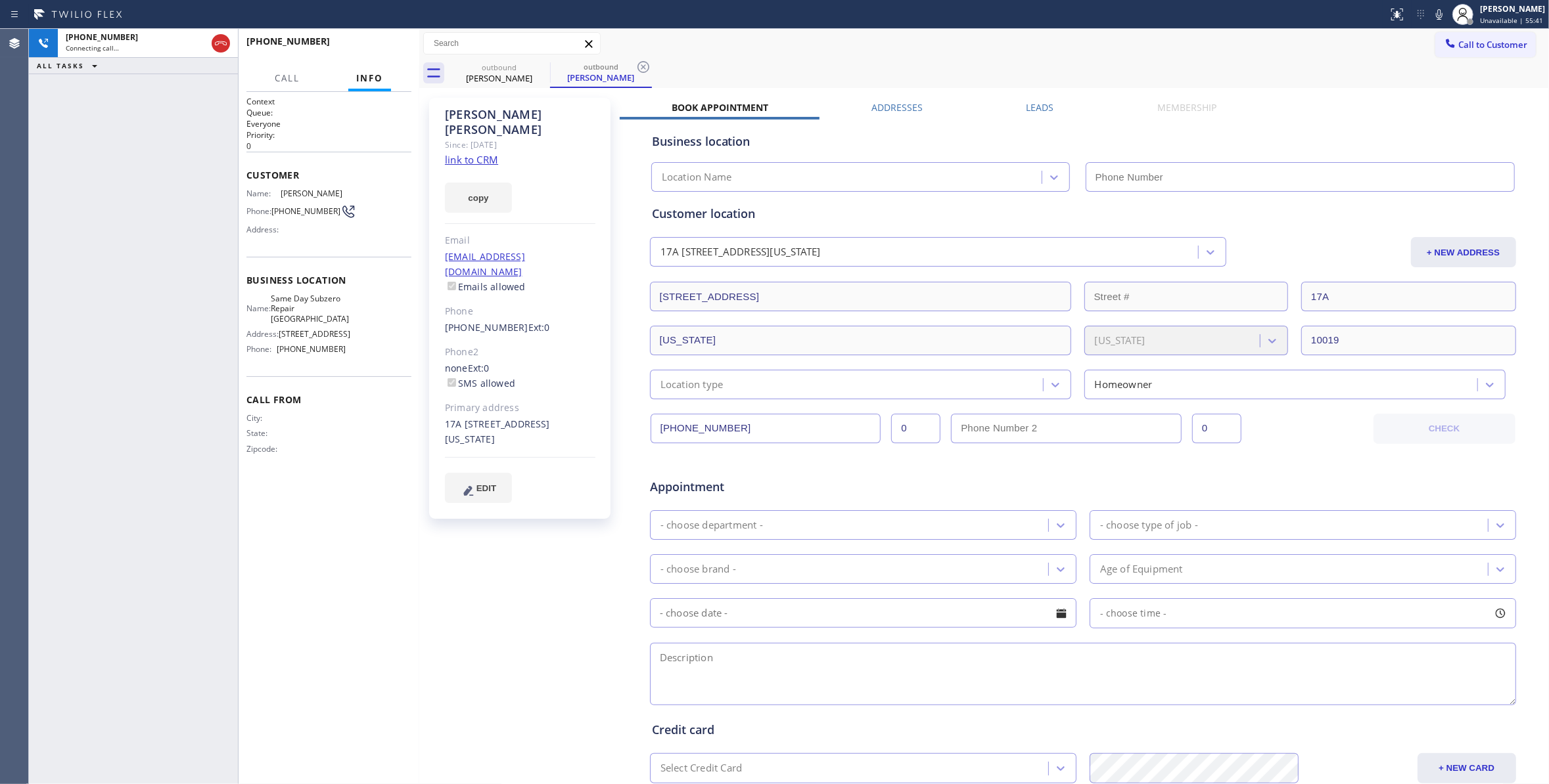
type input "[PHONE_NUMBER]"
click at [380, 47] on span "HANG UP" at bounding box center [381, 48] width 40 height 10
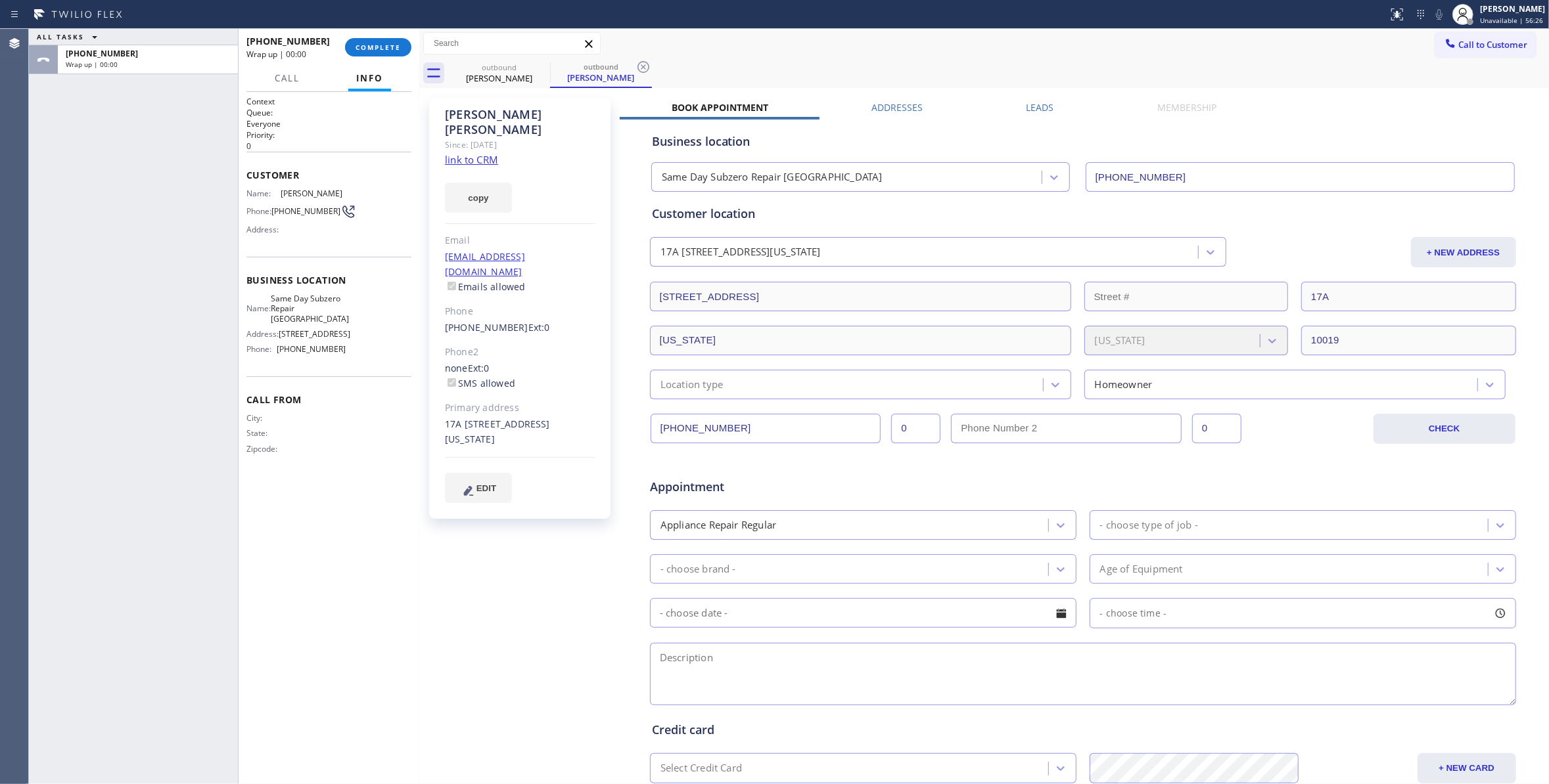
click at [288, 211] on span "[PHONE_NUMBER]" at bounding box center [306, 211] width 69 height 10
copy div "[PHONE_NUMBER]"
click at [376, 54] on button "COMPLETE" at bounding box center [377, 47] width 66 height 18
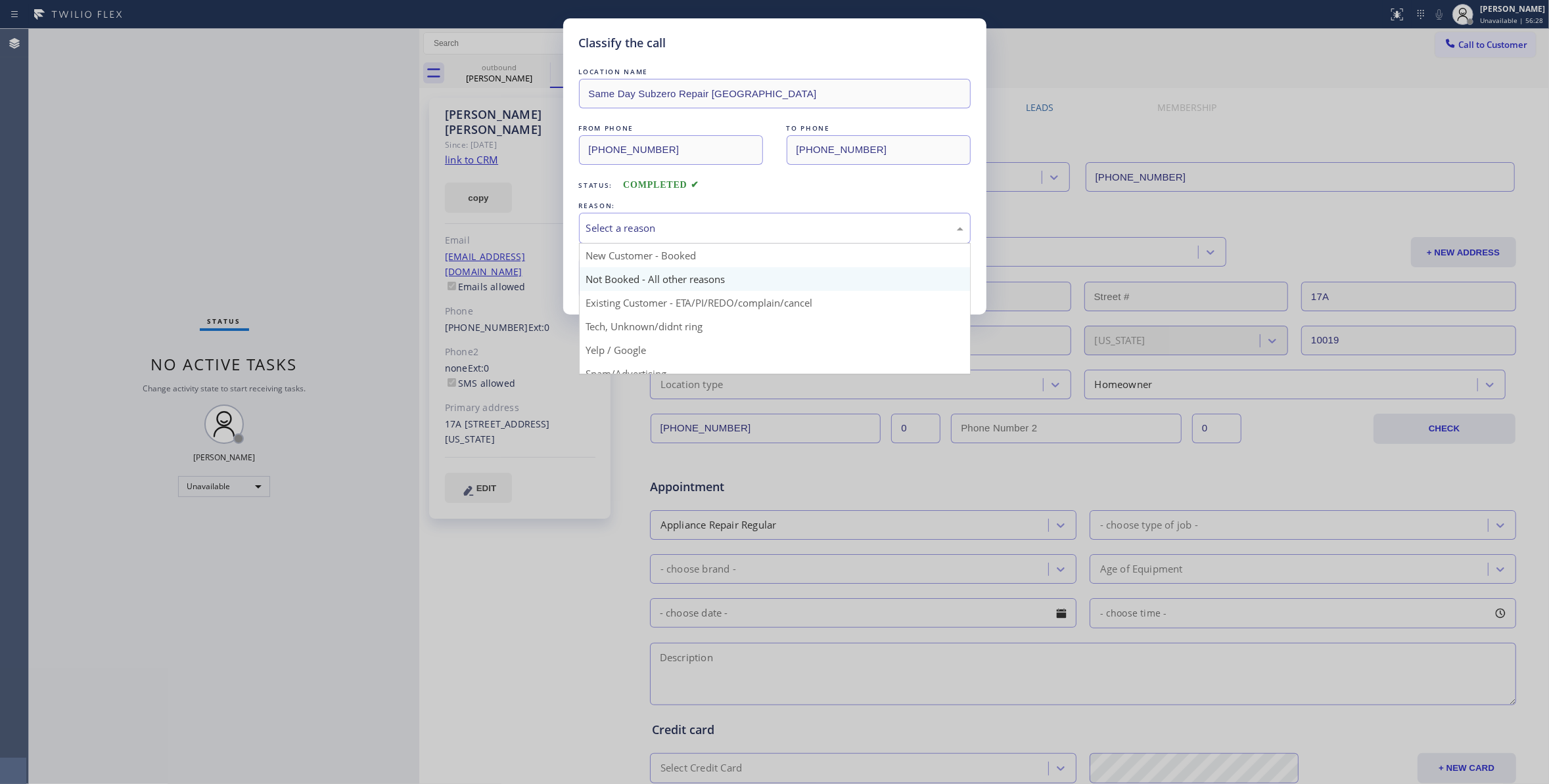
drag, startPoint x: 658, startPoint y: 215, endPoint x: 650, endPoint y: 269, distance: 54.6
click at [656, 216] on div "Select a reason" at bounding box center [774, 228] width 392 height 31
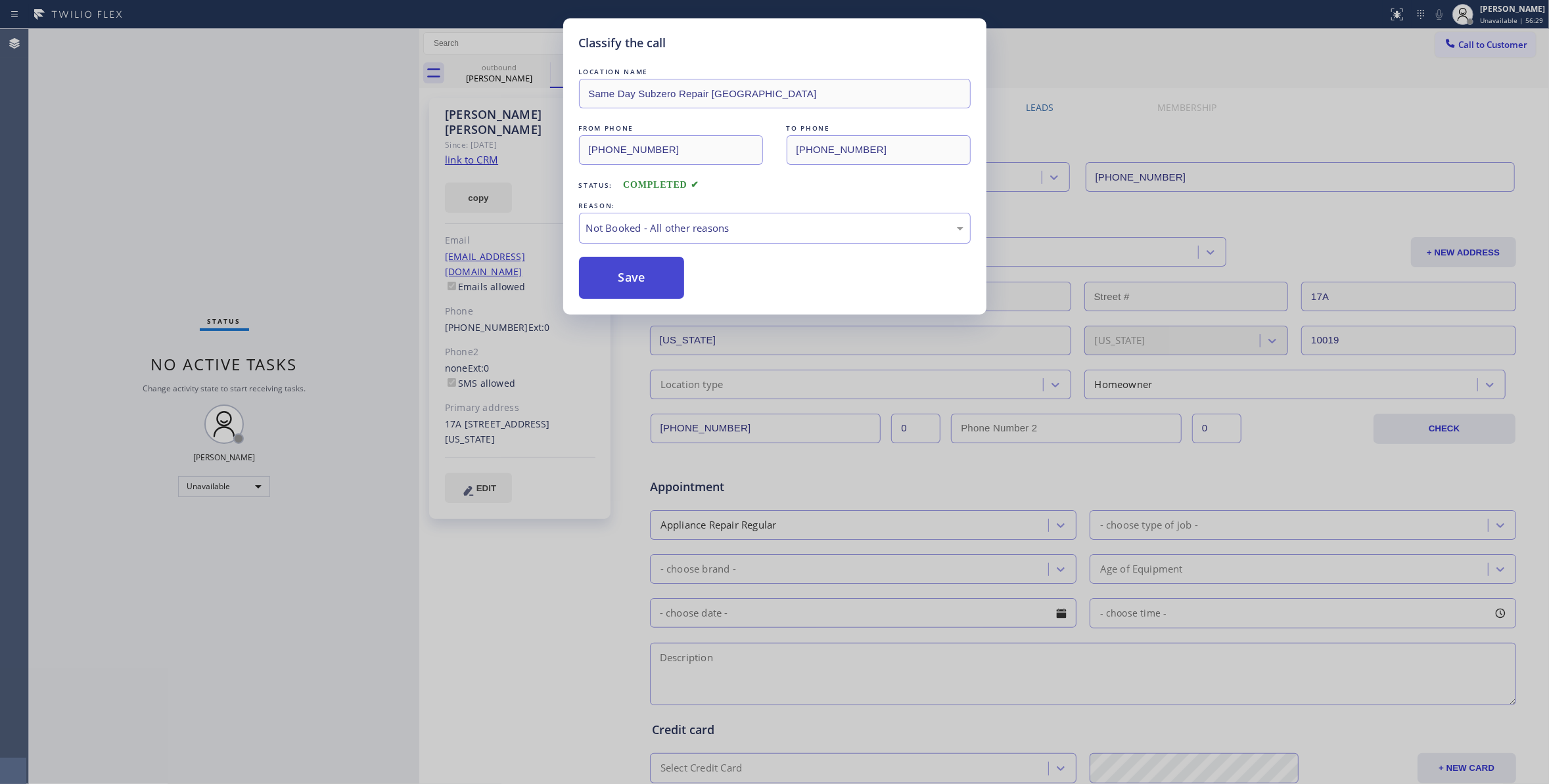
click at [642, 287] on button "Save" at bounding box center [631, 278] width 106 height 42
click at [642, 287] on button "Save" at bounding box center [631, 278] width 106 height 42
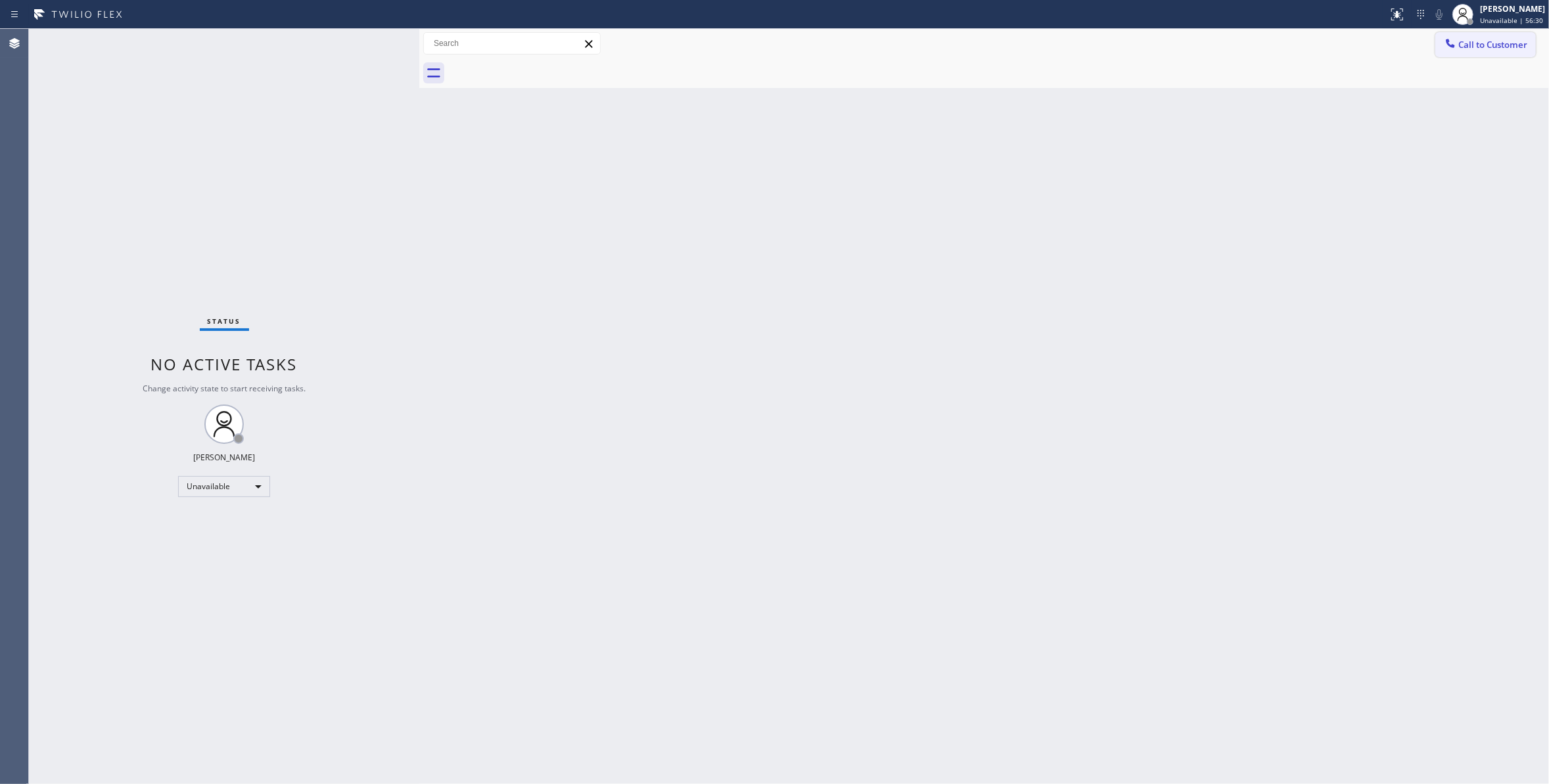
click at [1491, 47] on span "Call to Customer" at bounding box center [1492, 45] width 69 height 12
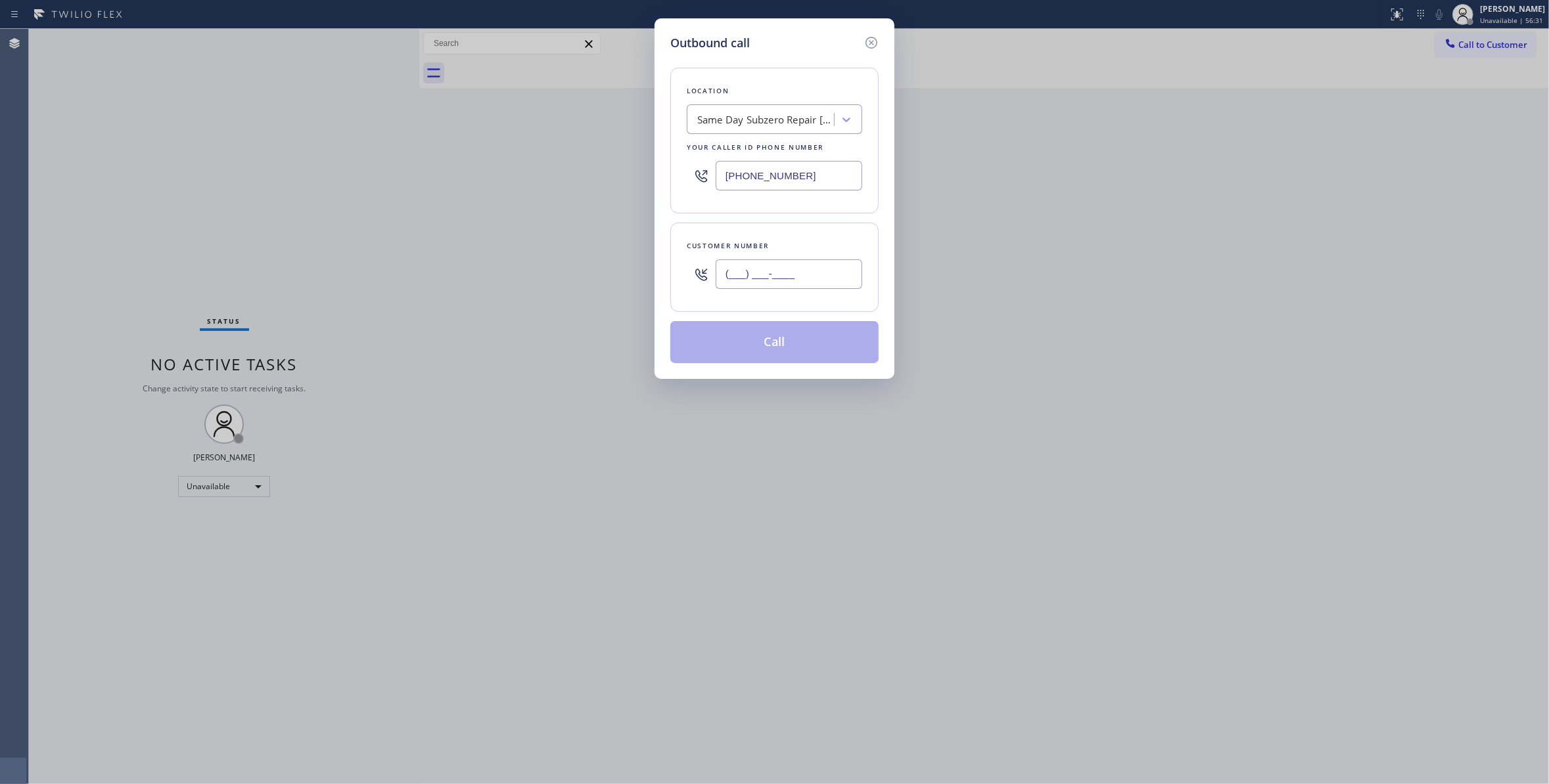
click at [766, 271] on input "(___) ___-____" at bounding box center [789, 274] width 147 height 30
paste input "212) 920-9411"
type input "[PHONE_NUMBER]"
click at [784, 353] on button "Call" at bounding box center [774, 342] width 208 height 42
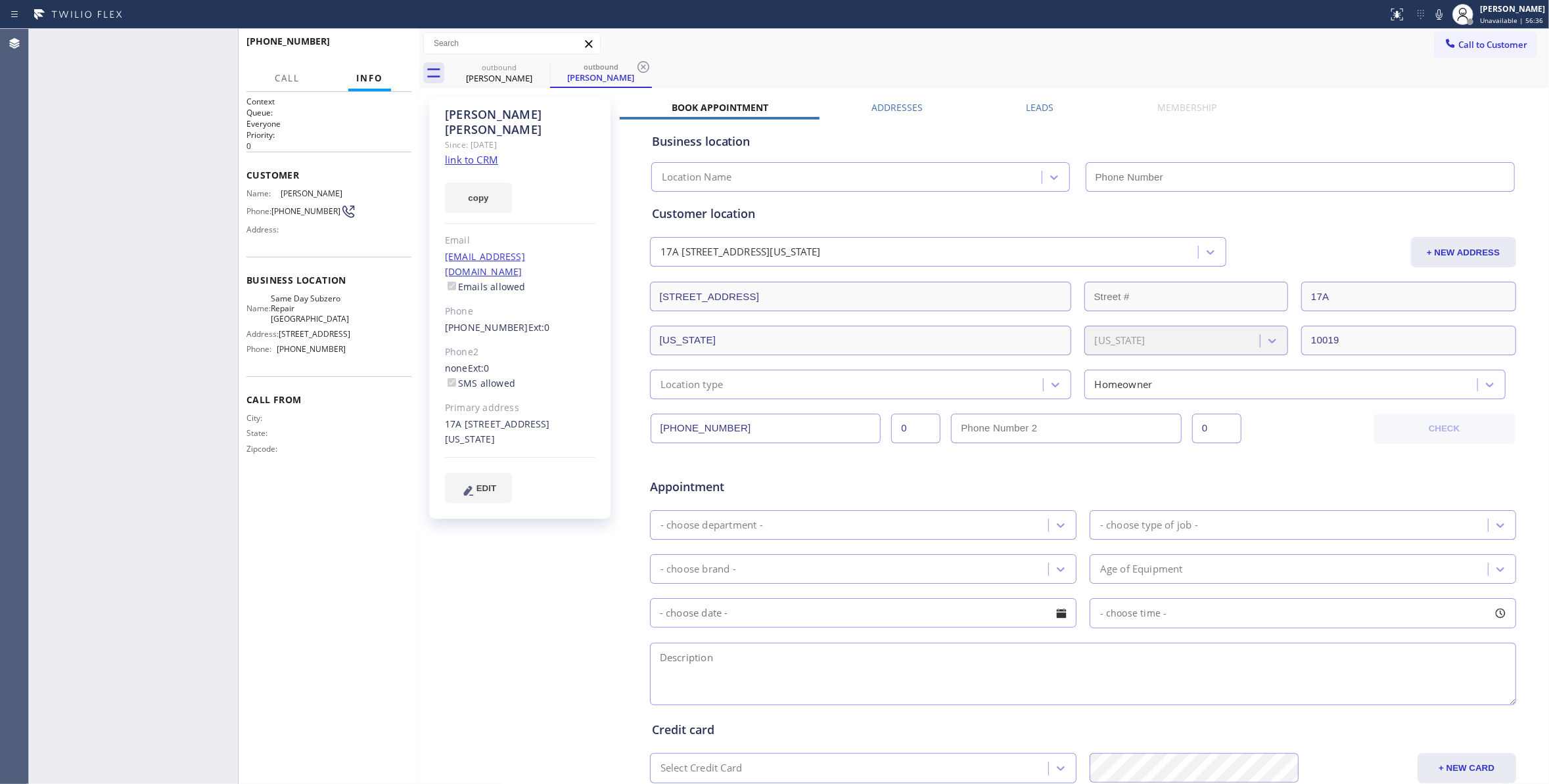
type input "[PHONE_NUMBER]"
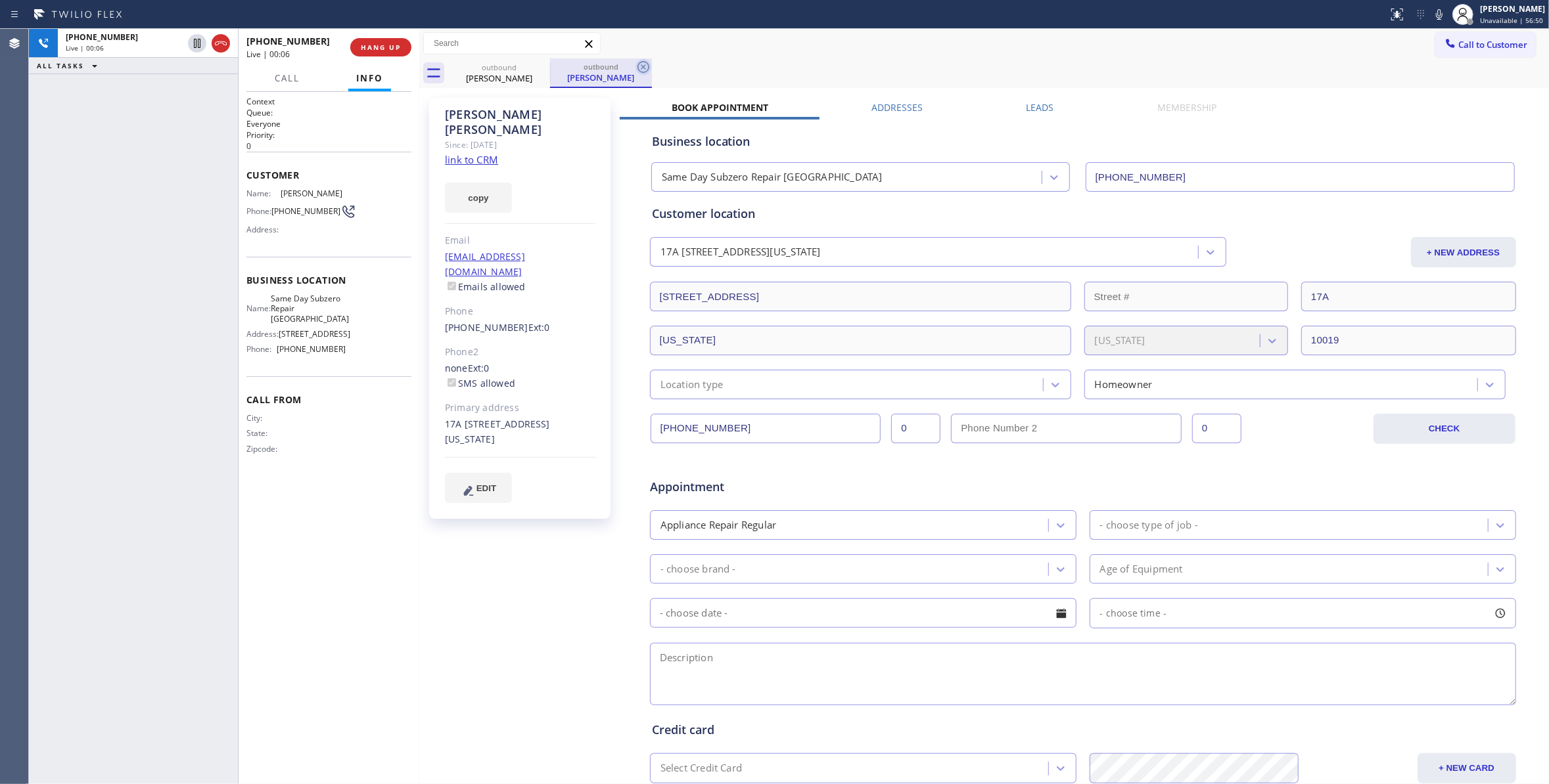
click at [645, 67] on icon at bounding box center [643, 67] width 16 height 16
click at [464, 153] on link "link to CRM" at bounding box center [471, 160] width 53 height 13
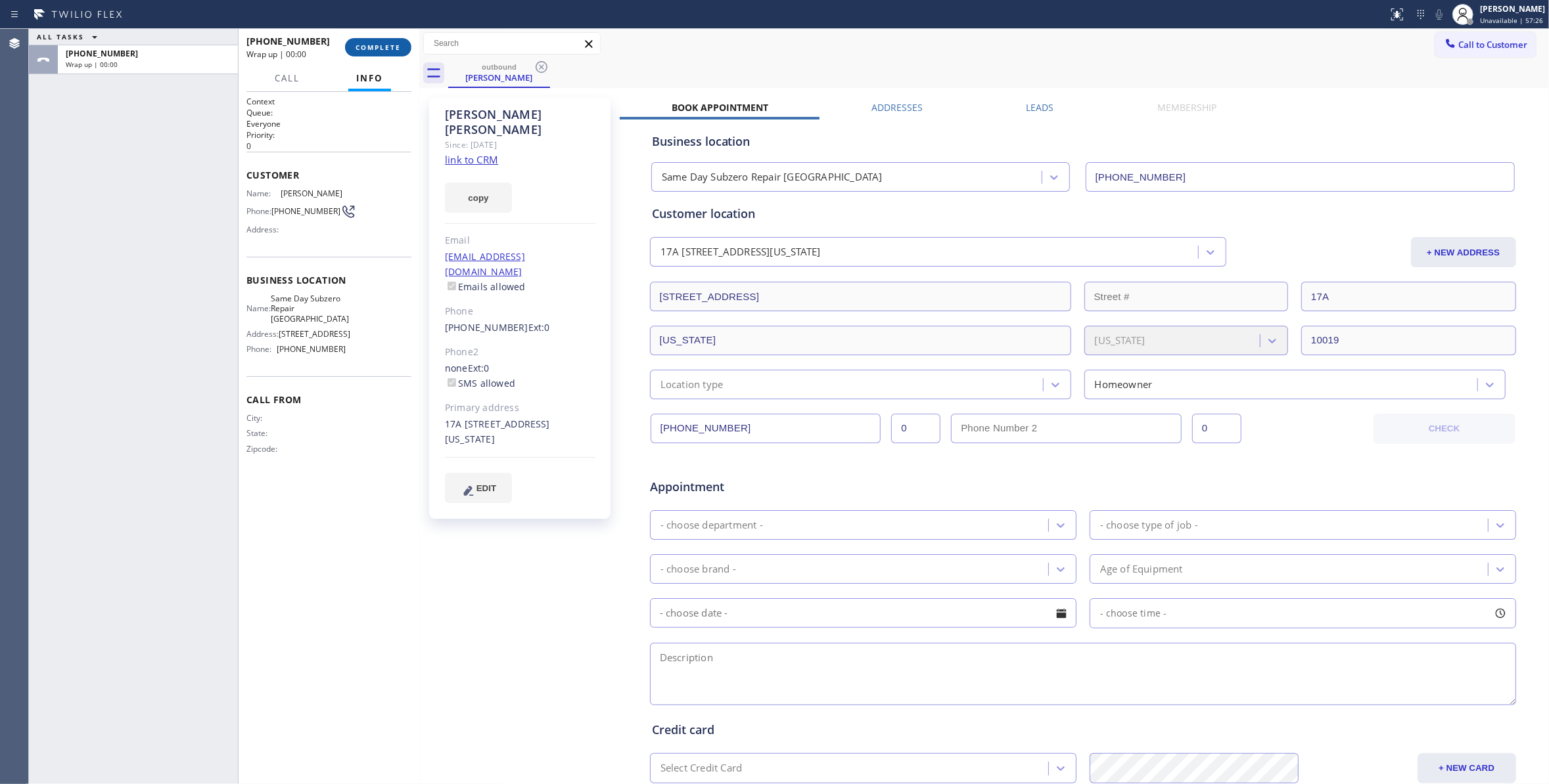
click at [377, 42] on button "COMPLETE" at bounding box center [377, 47] width 66 height 18
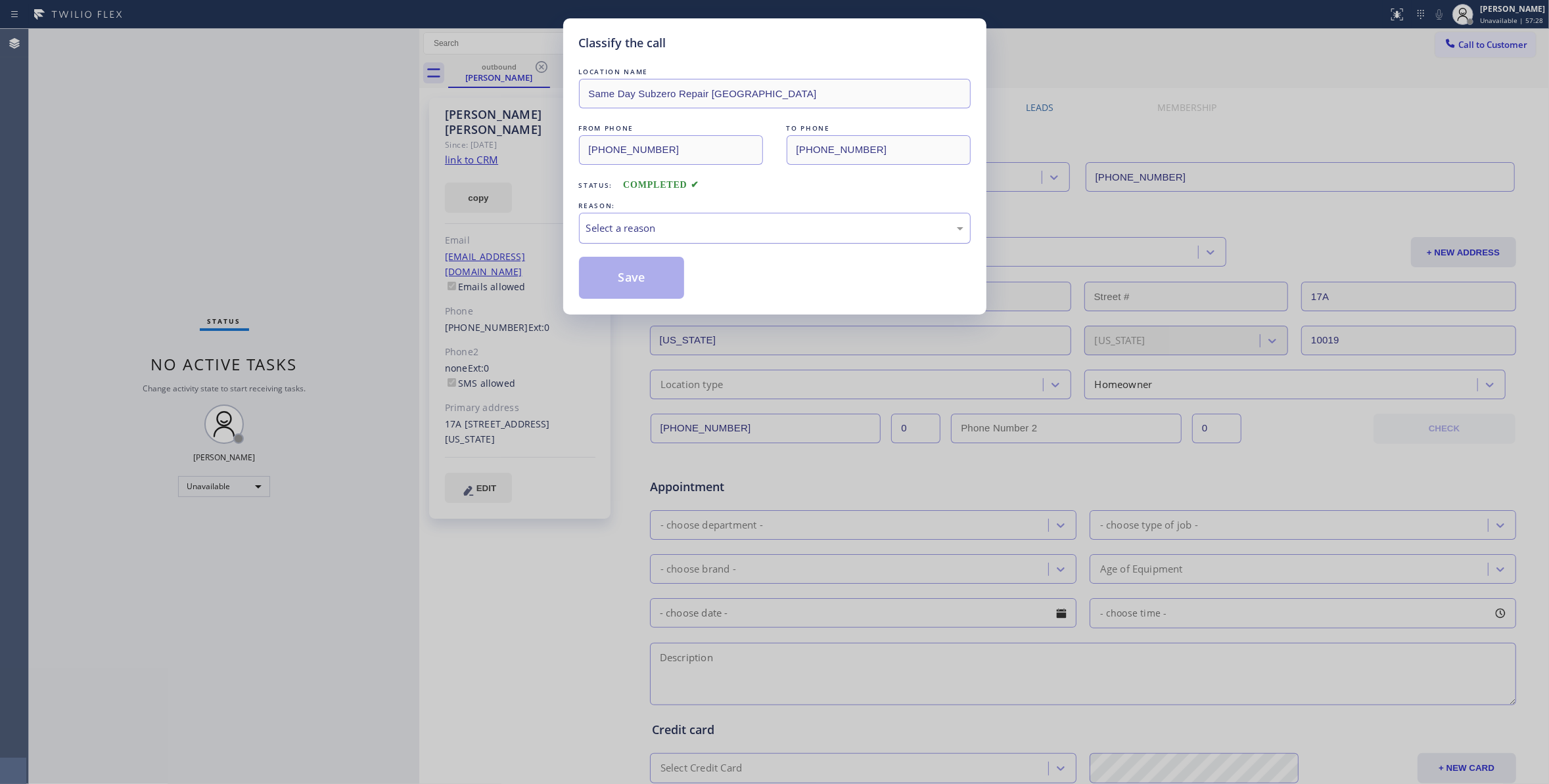
click at [647, 223] on div "Select a reason" at bounding box center [774, 228] width 377 height 15
click at [648, 274] on button "Save" at bounding box center [631, 278] width 106 height 42
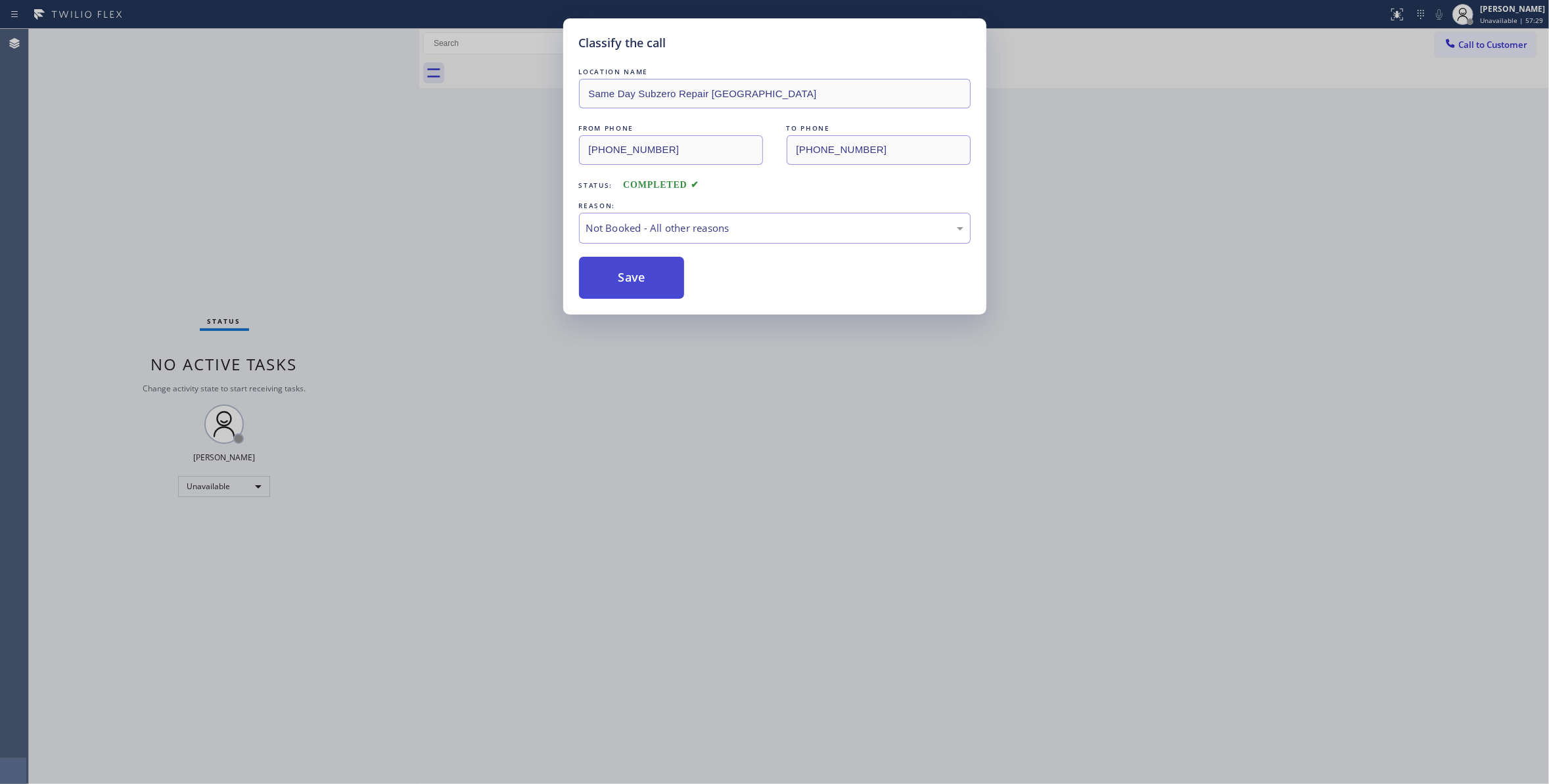
click at [647, 274] on button "Save" at bounding box center [631, 278] width 106 height 42
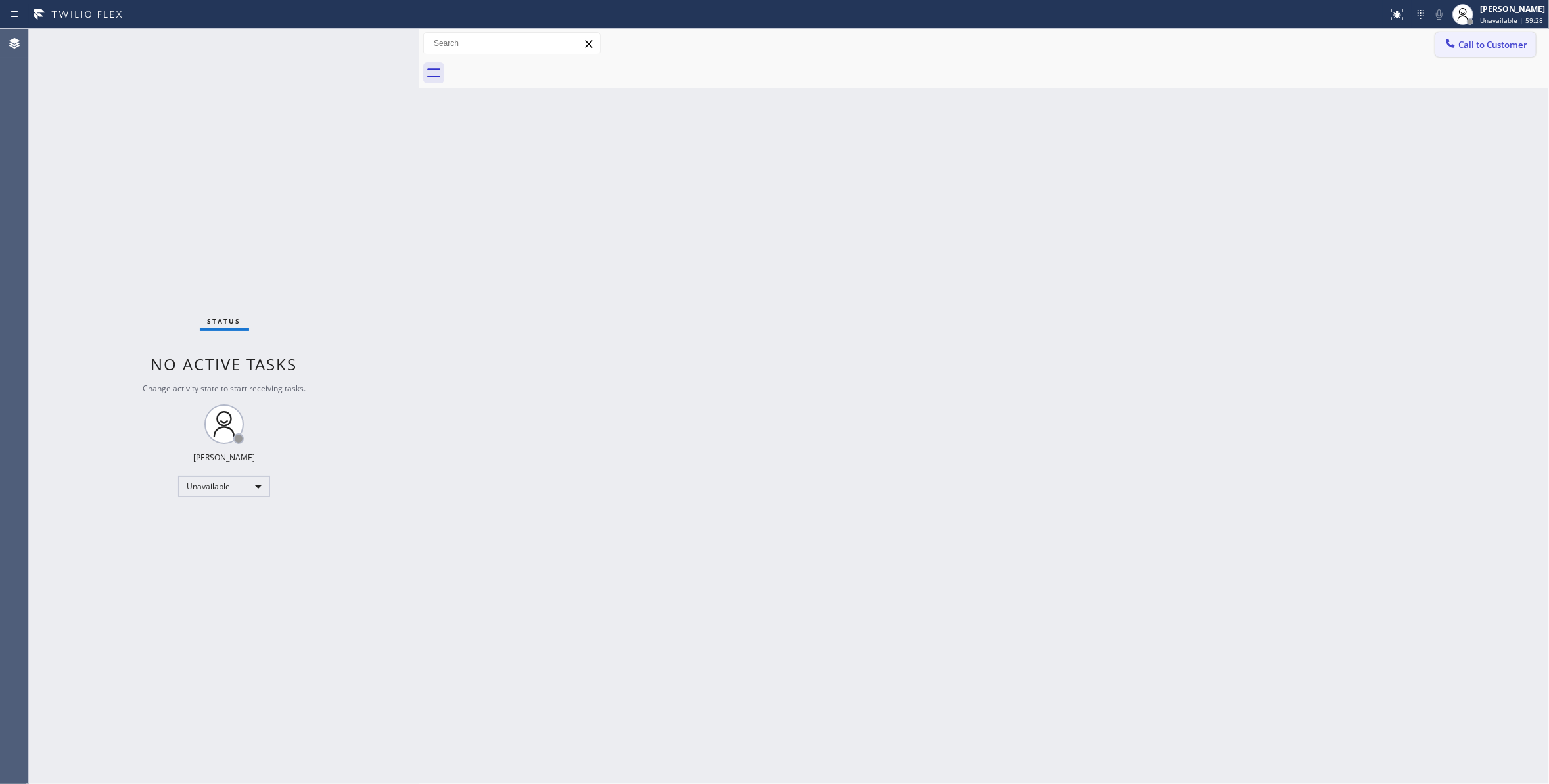
click at [1509, 54] on button "Call to Customer" at bounding box center [1485, 44] width 101 height 25
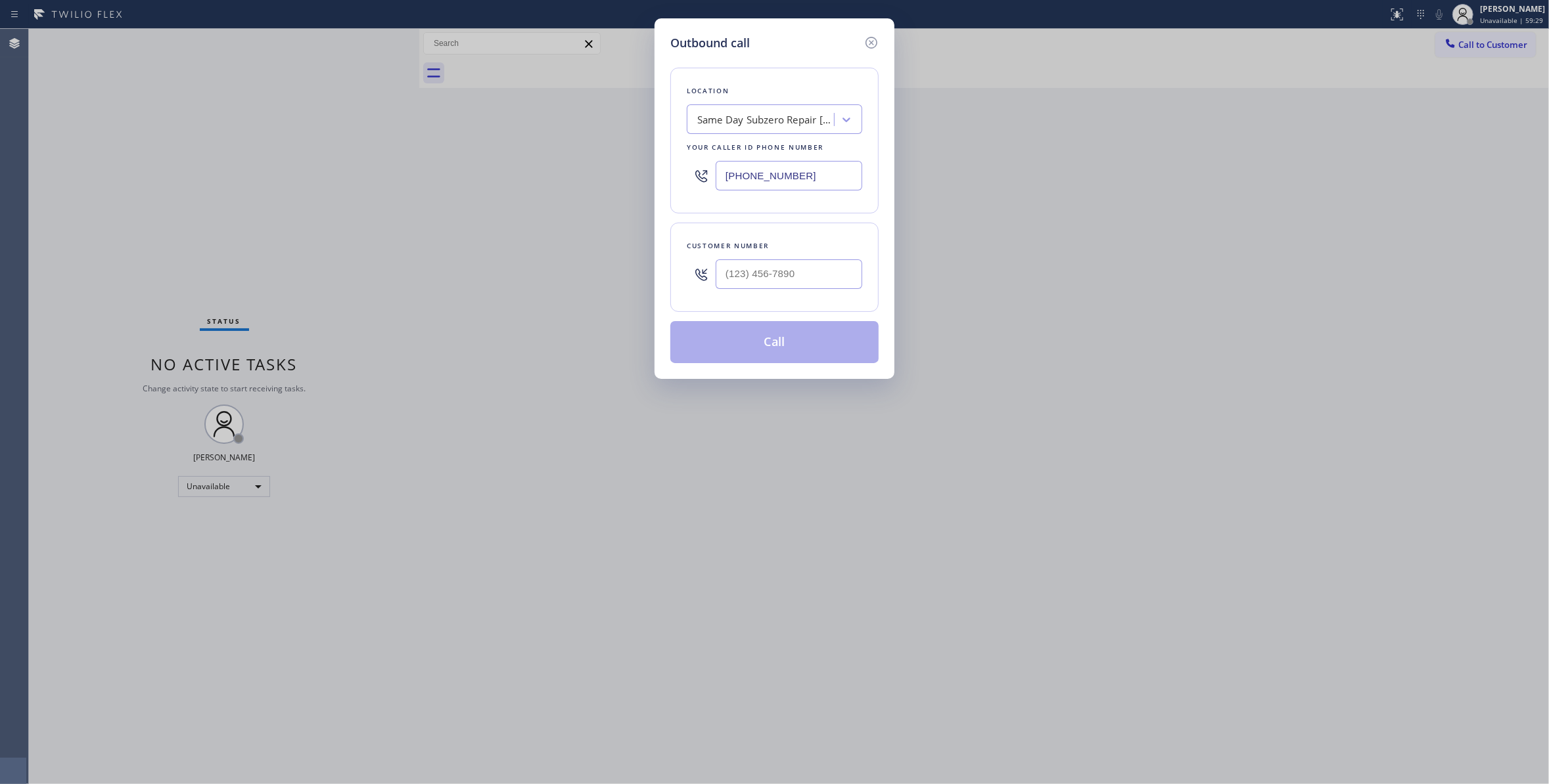
drag, startPoint x: 809, startPoint y: 171, endPoint x: 151, endPoint y: 174, distance: 658.0
click at [151, 174] on div "Outbound call Location Same Day Subzero Repair [GEOGRAPHIC_DATA] Your caller id…" at bounding box center [774, 392] width 1549 height 784
paste input "602) 806-7728"
type input "[PHONE_NUMBER]"
click at [792, 274] on input "(___) ___-____" at bounding box center [789, 274] width 147 height 30
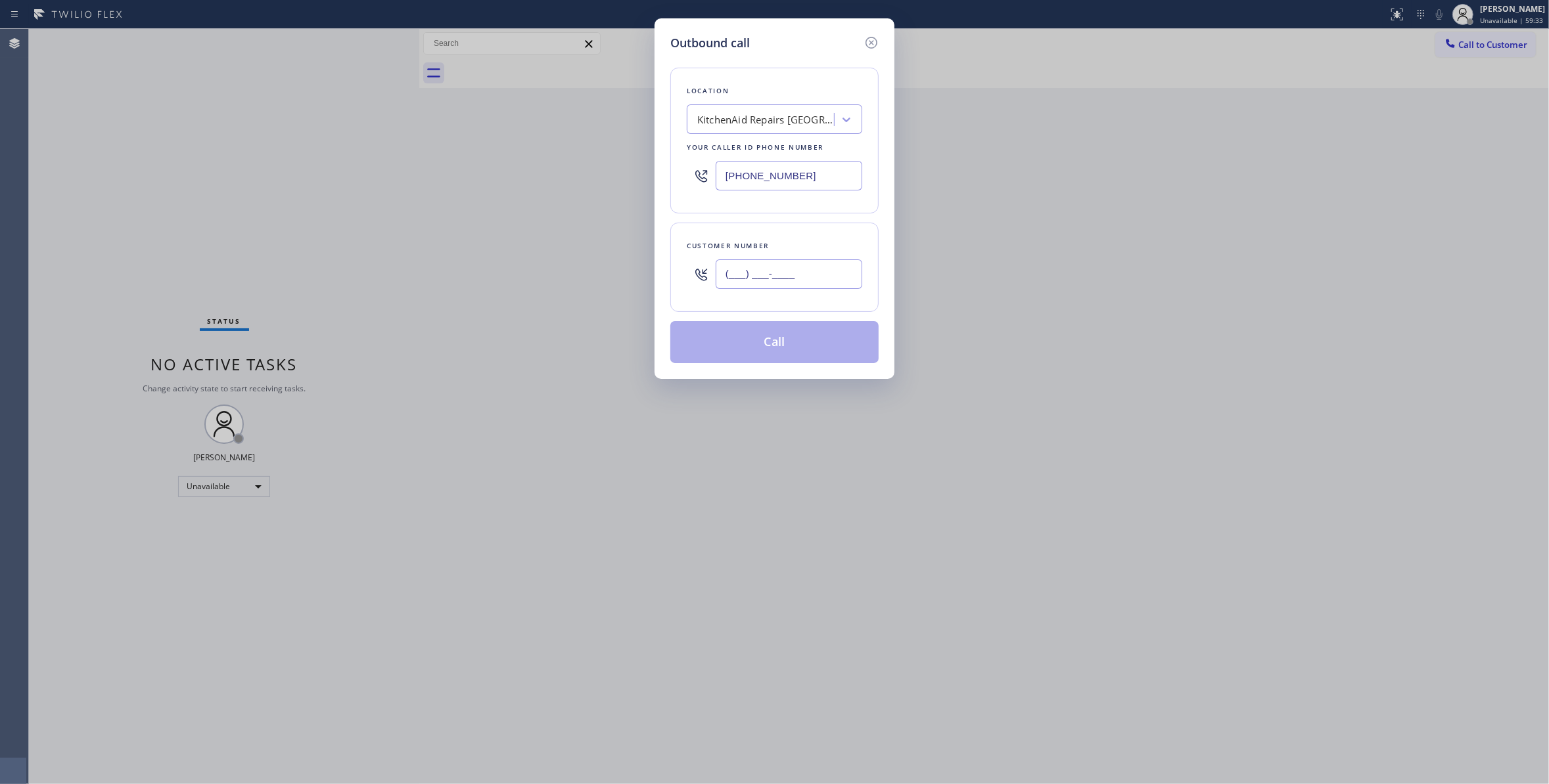
paste input "602) 432-0524"
type input "[PHONE_NUMBER]"
click at [787, 345] on button "Call" at bounding box center [774, 342] width 208 height 42
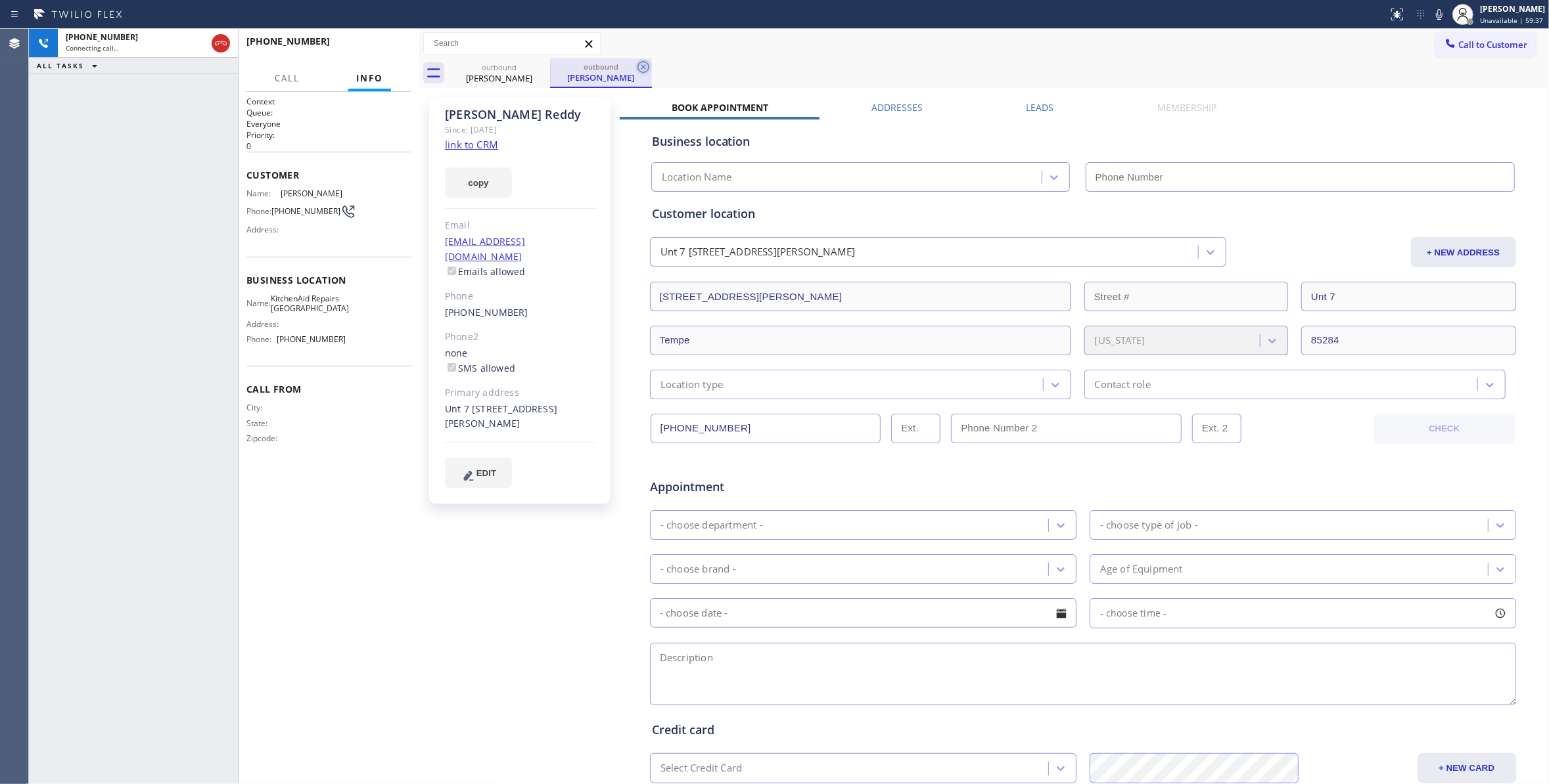
click at [640, 69] on icon at bounding box center [643, 67] width 16 height 16
type input "[PHONE_NUMBER]"
click at [473, 143] on link "link to CRM" at bounding box center [471, 144] width 53 height 13
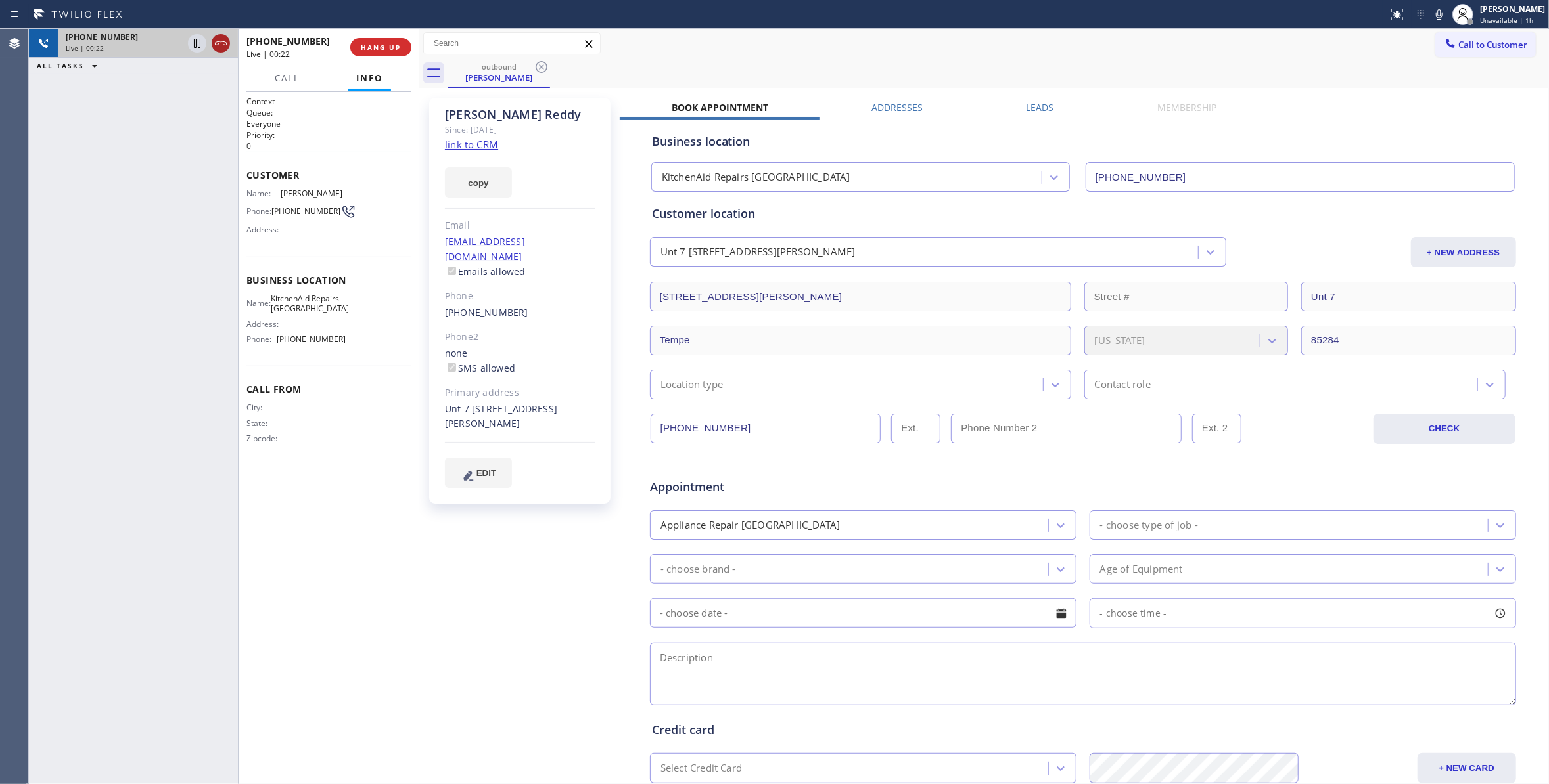
click at [218, 42] on icon at bounding box center [221, 43] width 16 height 16
click at [289, 216] on span "[PHONE_NUMBER]" at bounding box center [306, 211] width 69 height 10
click at [287, 216] on span "[PHONE_NUMBER]" at bounding box center [306, 211] width 69 height 10
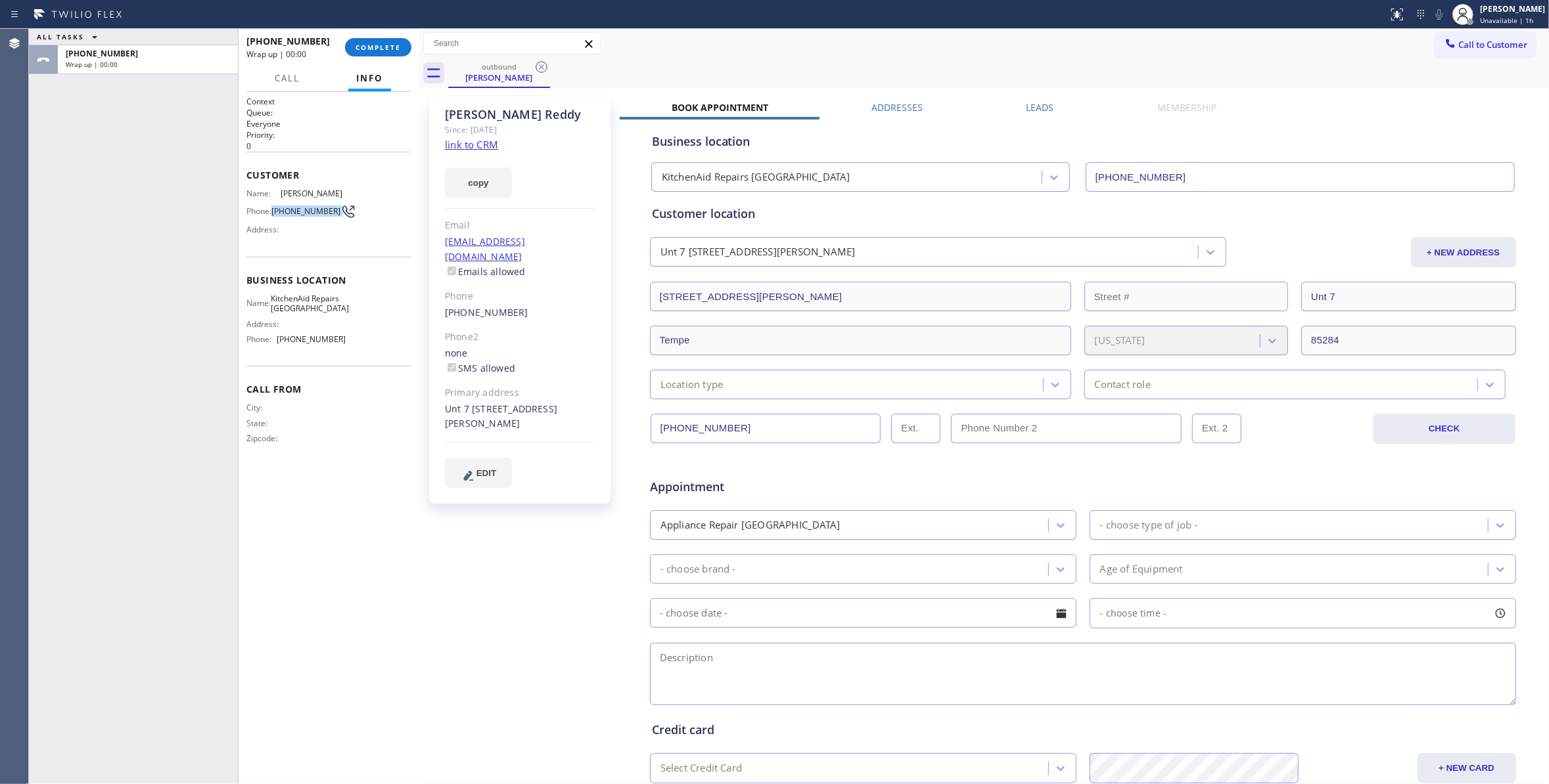
click at [287, 216] on span "[PHONE_NUMBER]" at bounding box center [306, 211] width 69 height 10
copy div "[PHONE_NUMBER]"
click at [376, 54] on button "COMPLETE" at bounding box center [377, 47] width 66 height 18
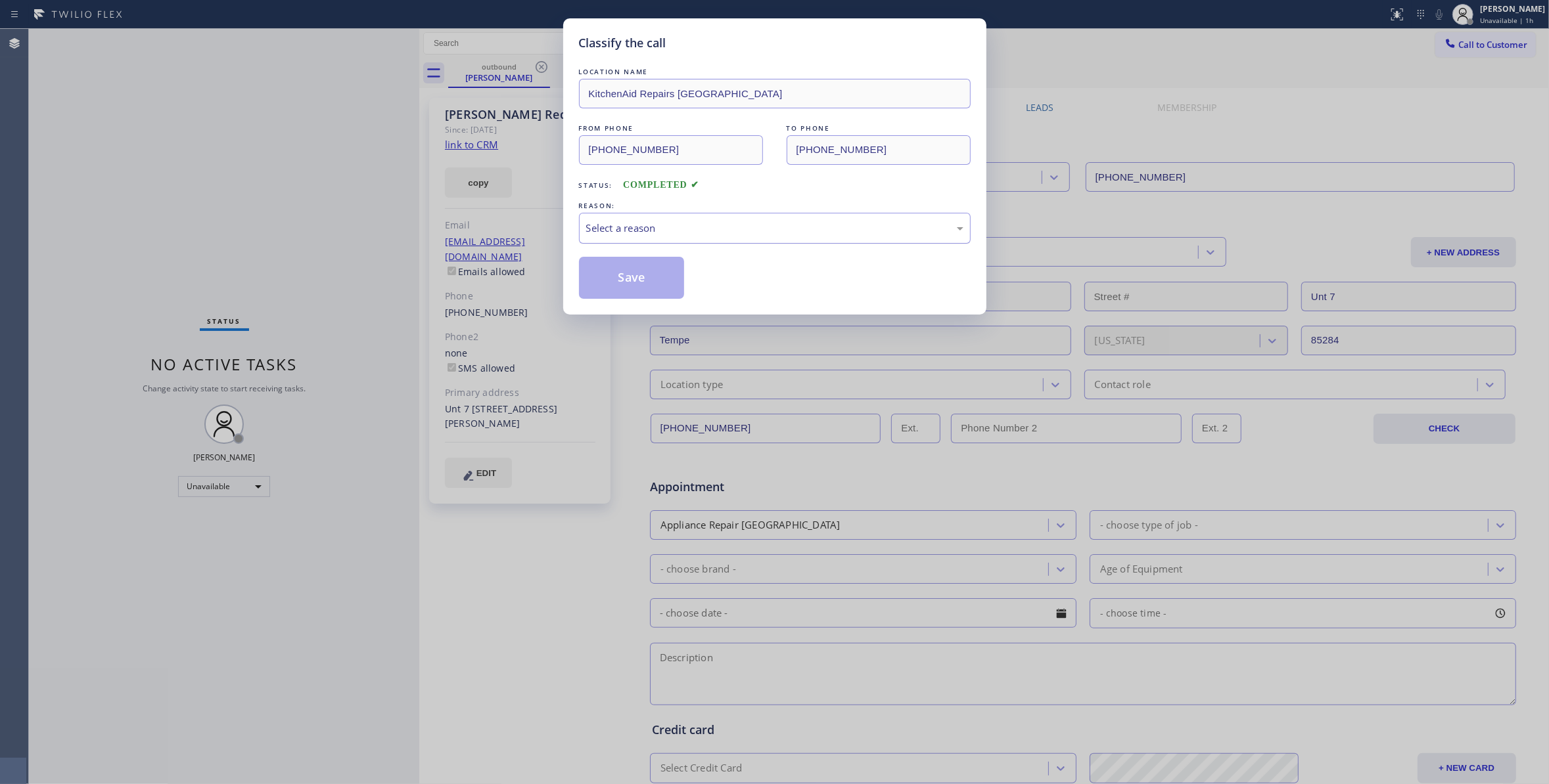
drag, startPoint x: 654, startPoint y: 234, endPoint x: 653, endPoint y: 242, distance: 8.1
click at [653, 232] on div "Select a reason" at bounding box center [774, 228] width 377 height 15
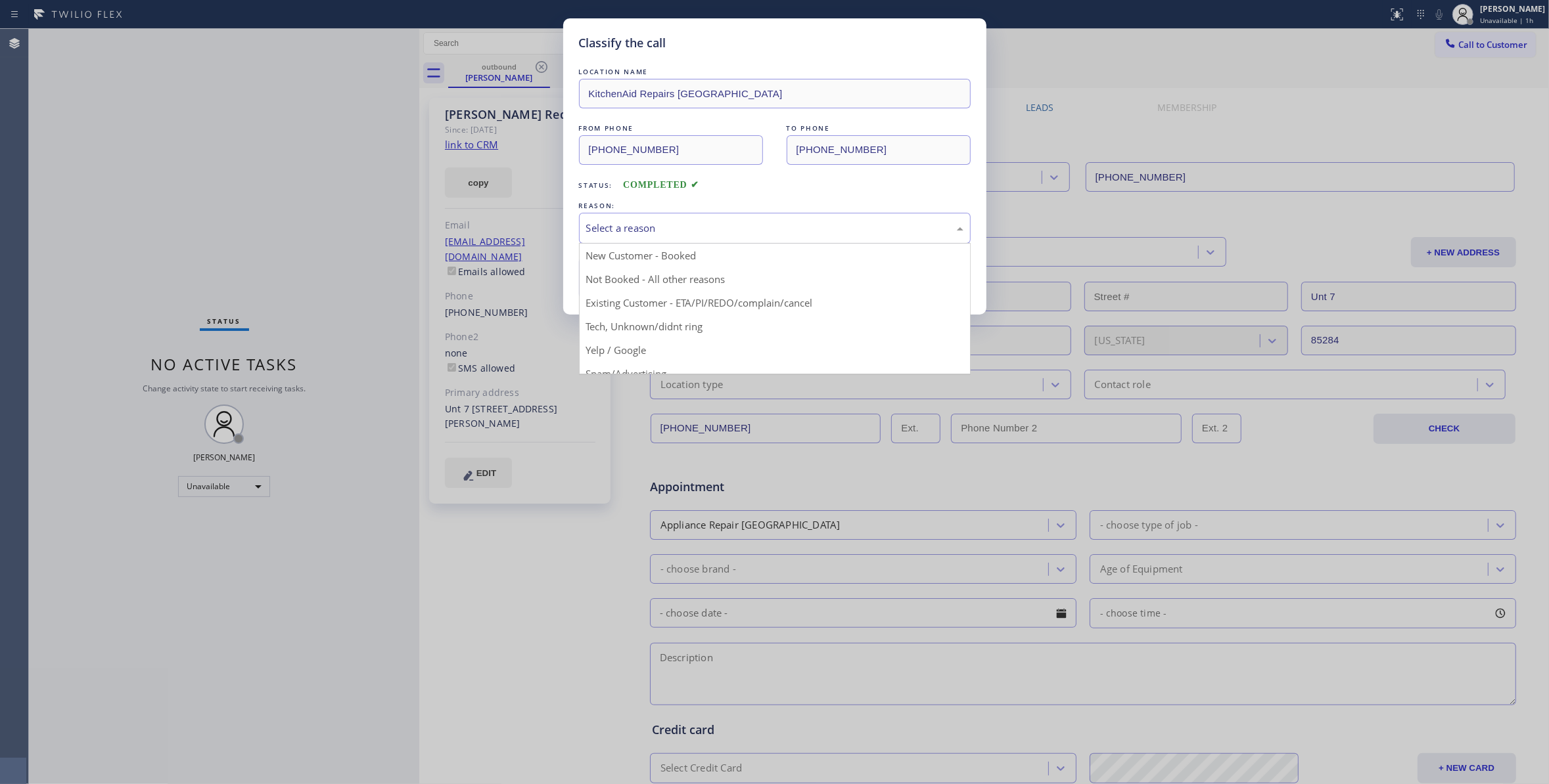
click at [654, 280] on button "Save" at bounding box center [631, 278] width 106 height 42
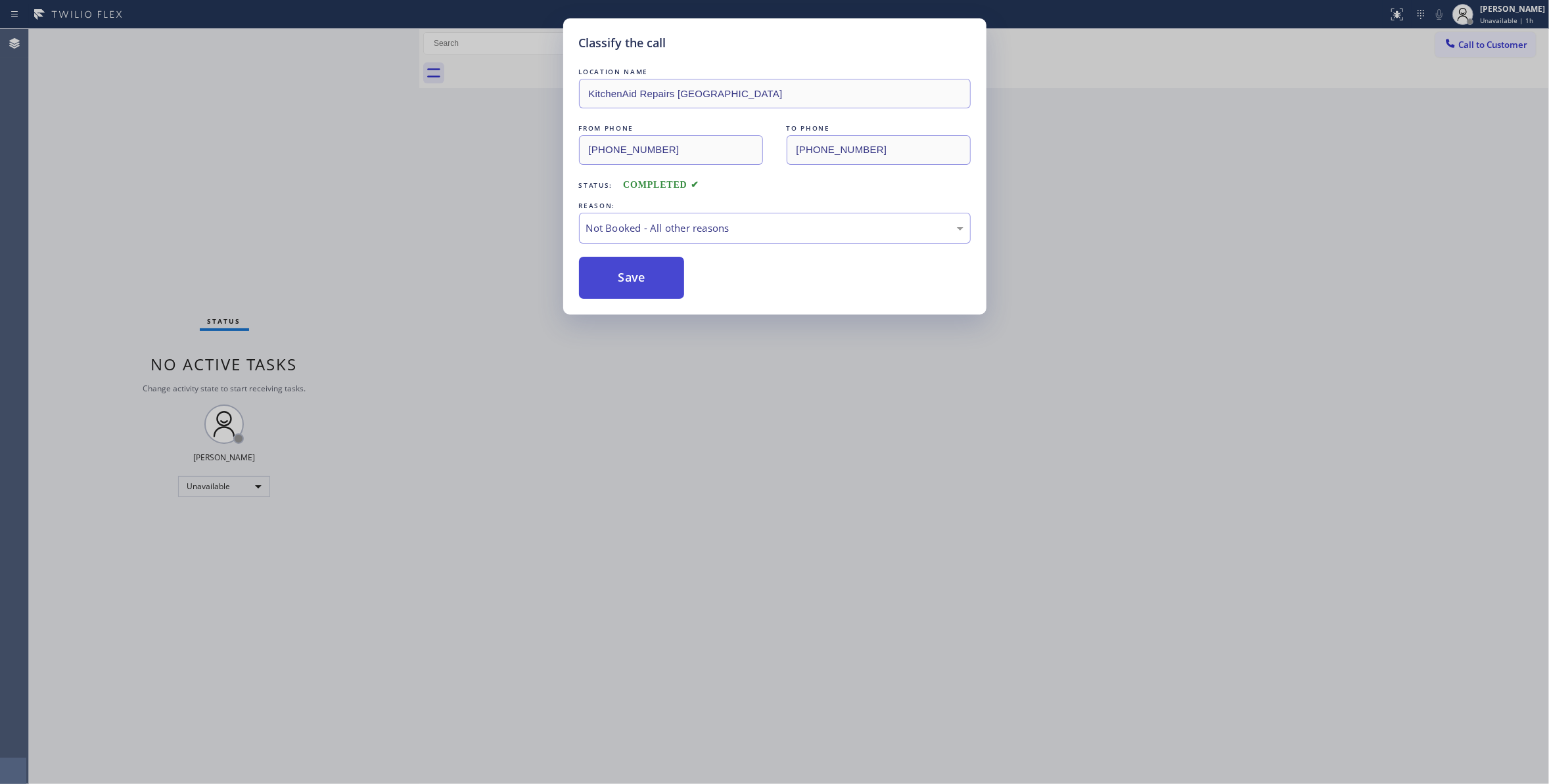
drag, startPoint x: 654, startPoint y: 280, endPoint x: 895, endPoint y: 234, distance: 245.4
click at [653, 280] on button "Save" at bounding box center [631, 278] width 106 height 42
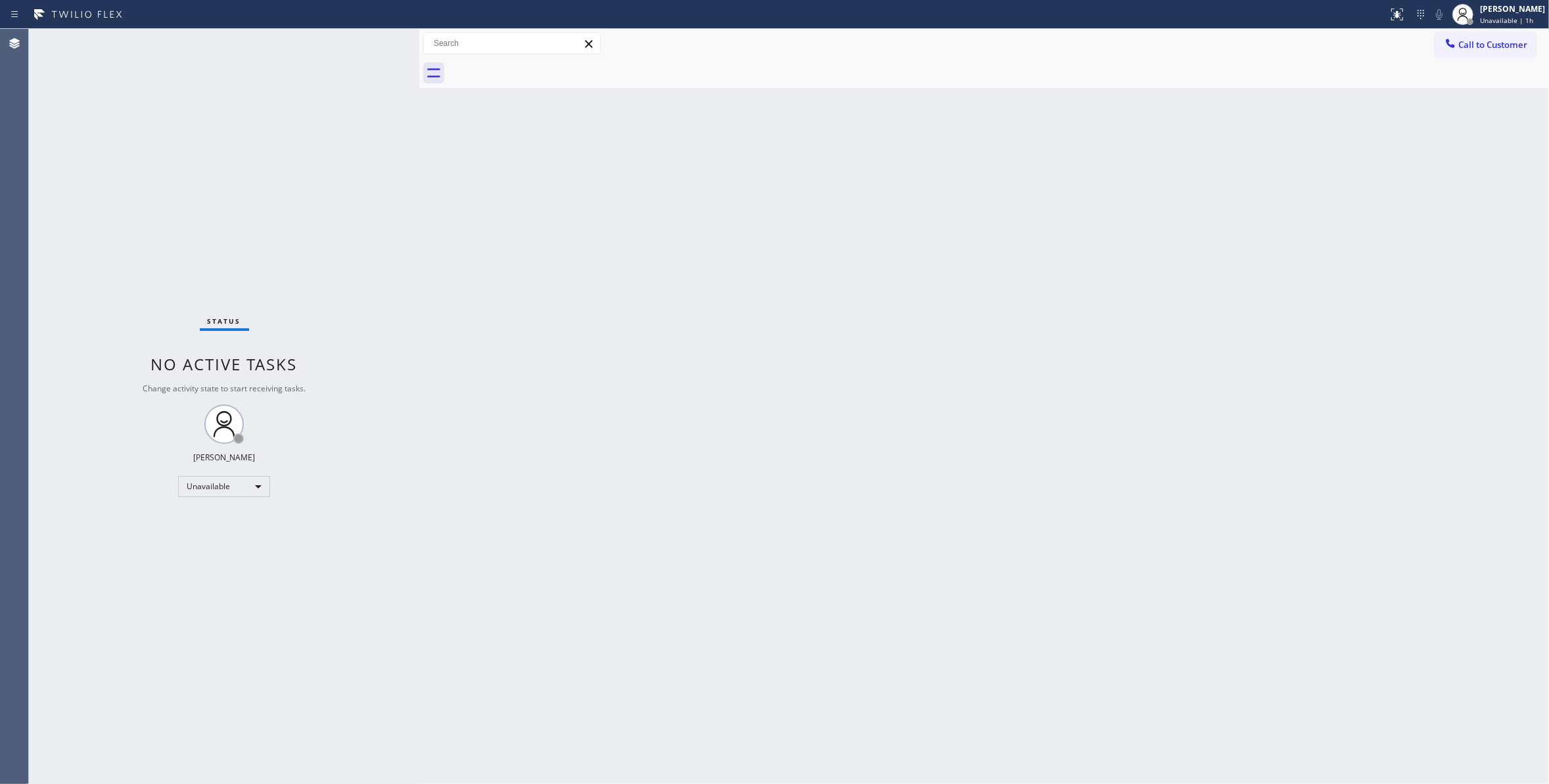
drag, startPoint x: 1491, startPoint y: 42, endPoint x: 1478, endPoint y: 50, distance: 15.3
click at [1491, 43] on span "Call to Customer" at bounding box center [1492, 45] width 69 height 12
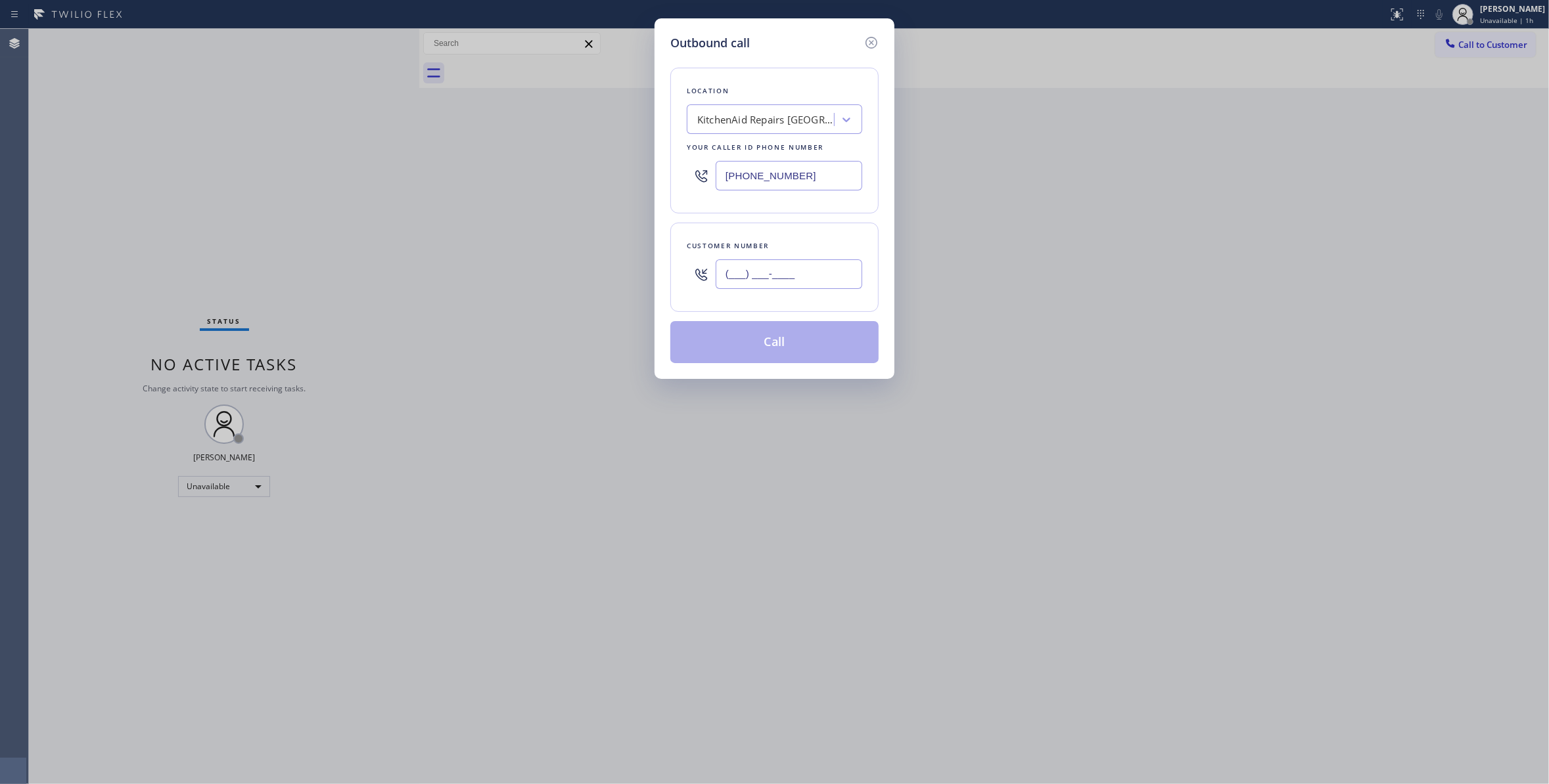
click at [755, 274] on input "(___) ___-____" at bounding box center [789, 274] width 147 height 30
paste input "602) 432-0524"
type input "[PHONE_NUMBER]"
click at [781, 348] on button "Call" at bounding box center [774, 342] width 208 height 42
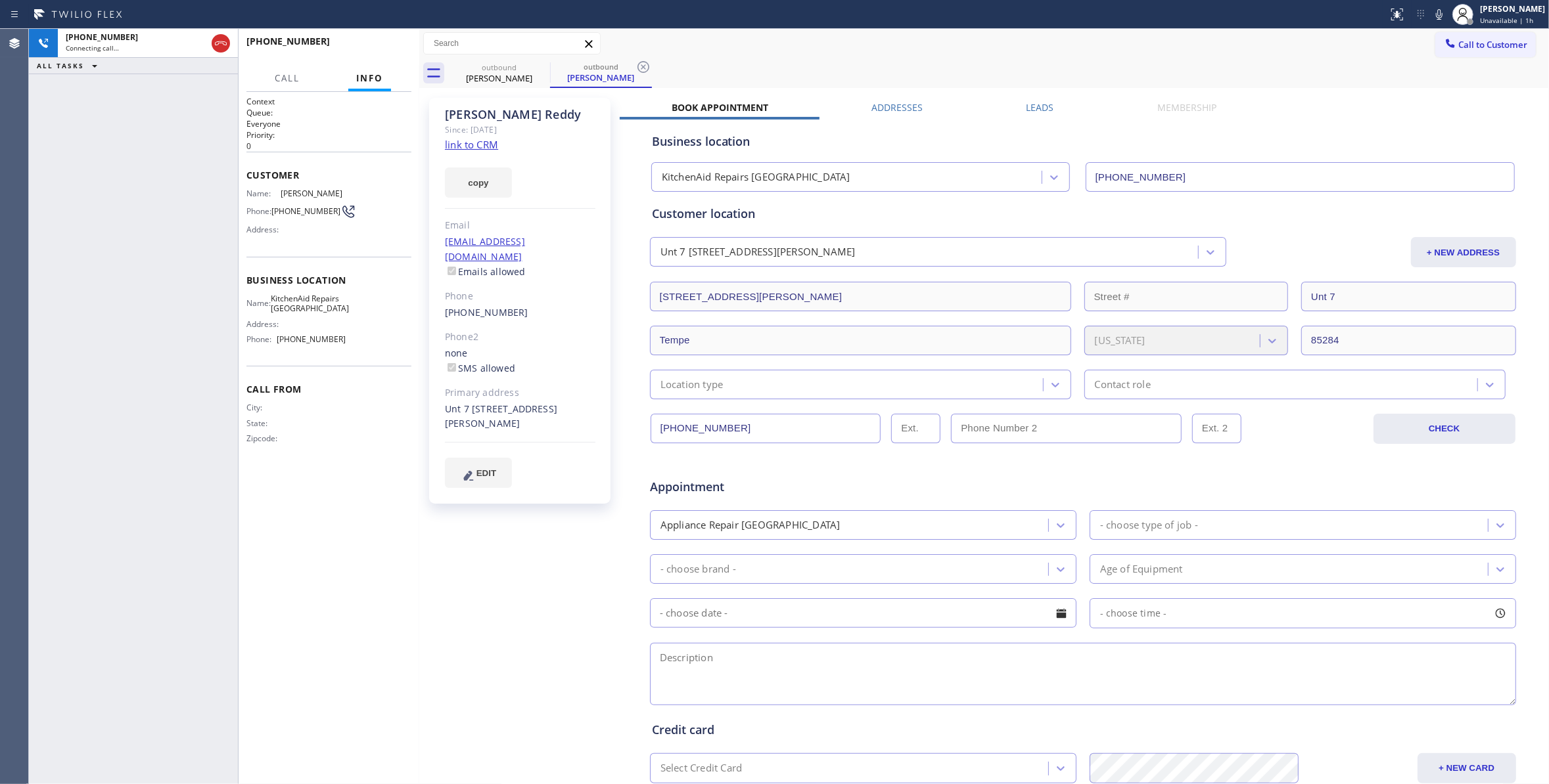
type input "[PHONE_NUMBER]"
click at [646, 63] on icon at bounding box center [643, 67] width 16 height 16
click at [373, 46] on span "HANG UP" at bounding box center [381, 48] width 40 height 10
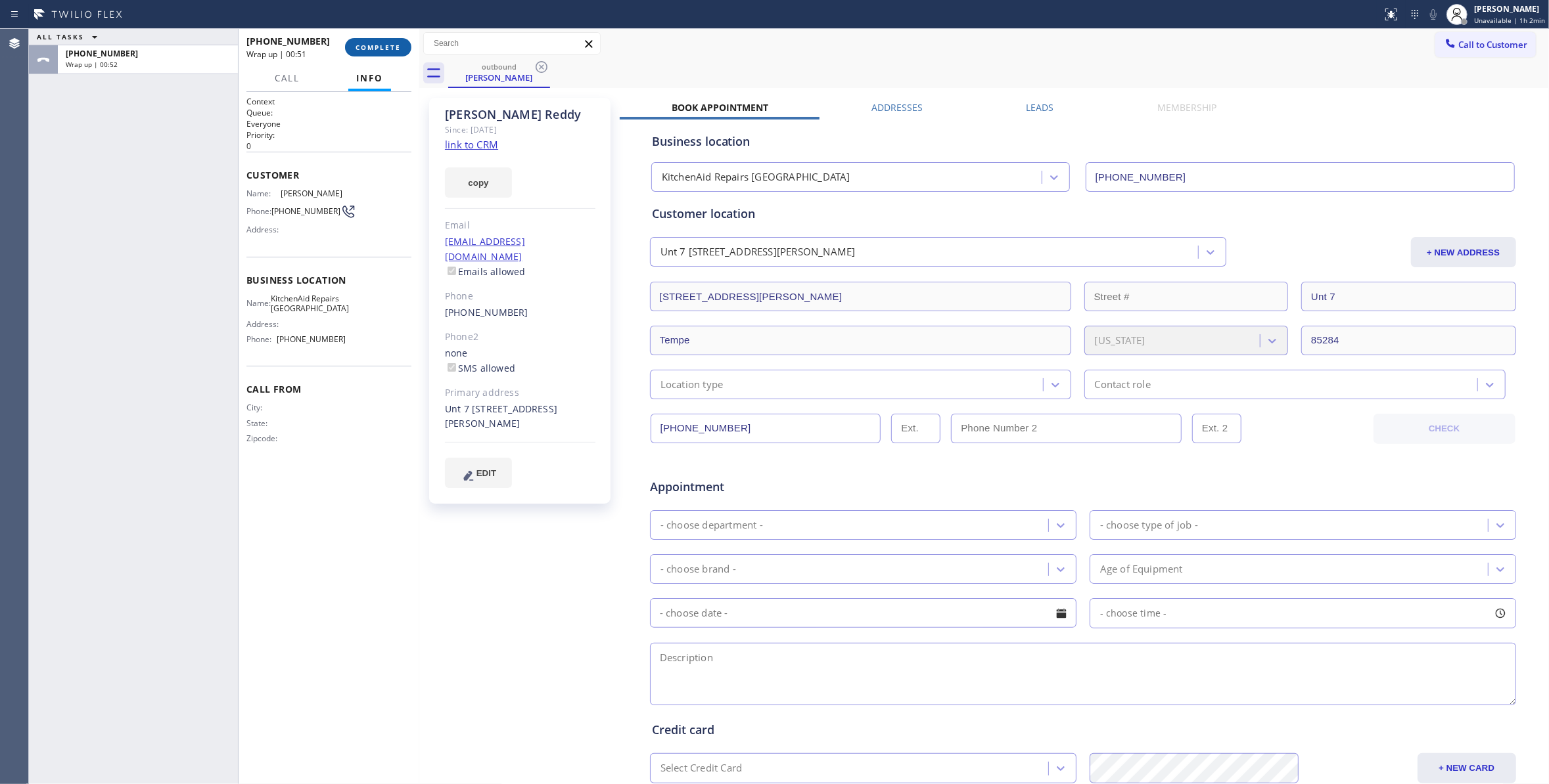
click at [389, 45] on span "COMPLETE" at bounding box center [377, 48] width 45 height 10
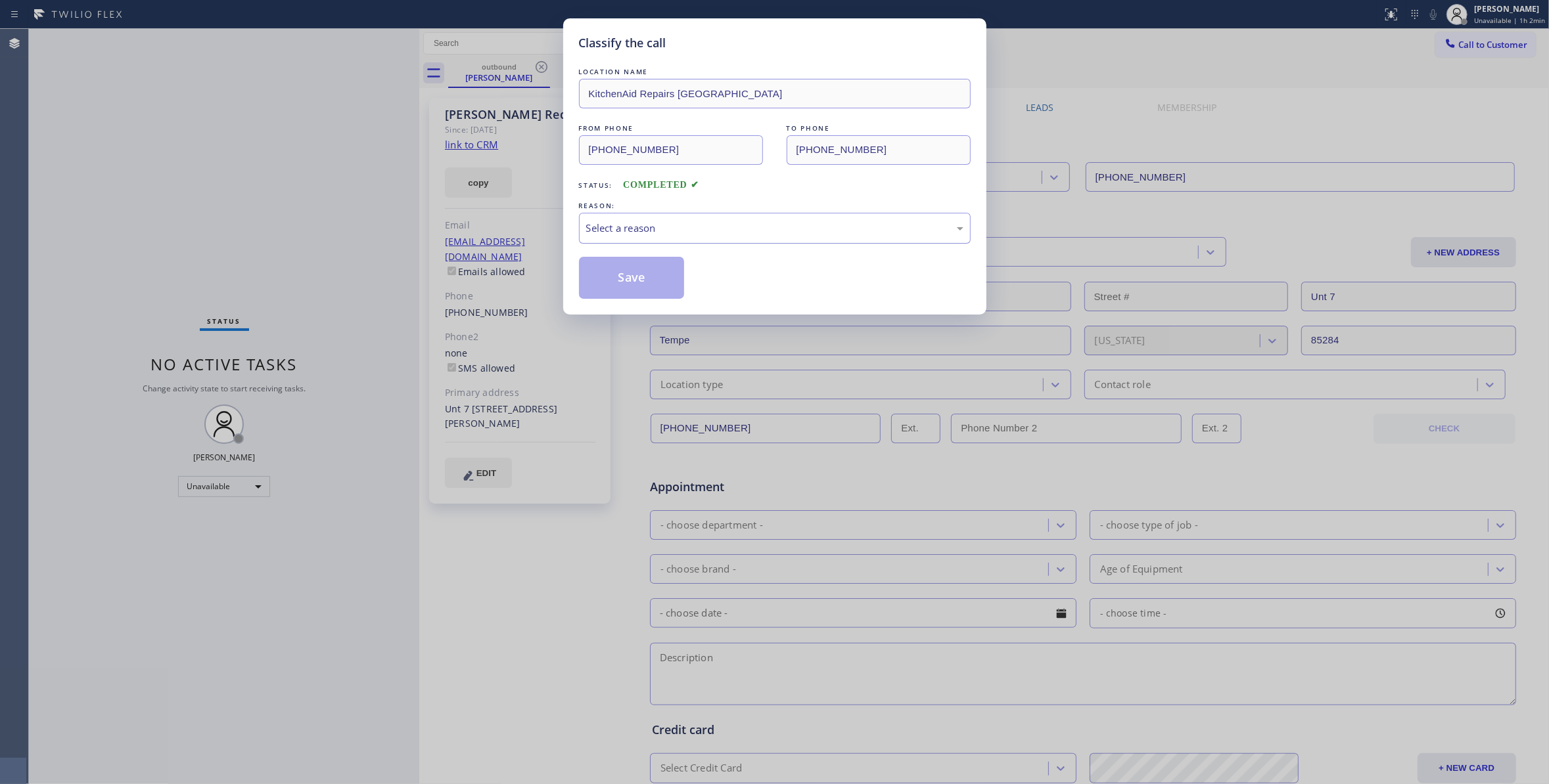
click at [681, 230] on div "Select a reason" at bounding box center [774, 228] width 377 height 15
click at [608, 279] on button "Save" at bounding box center [631, 278] width 106 height 42
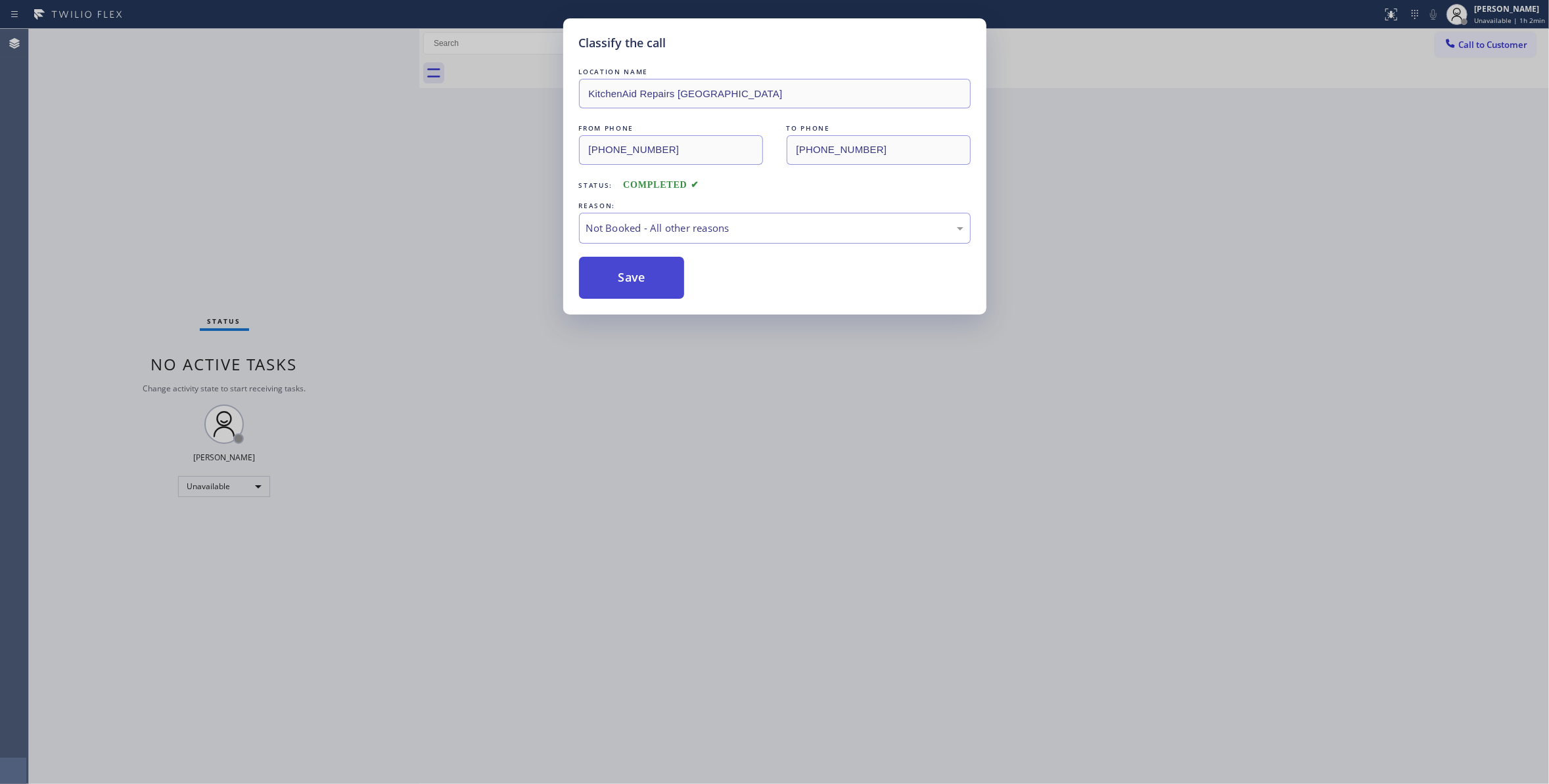
click at [608, 279] on button "Save" at bounding box center [631, 278] width 106 height 42
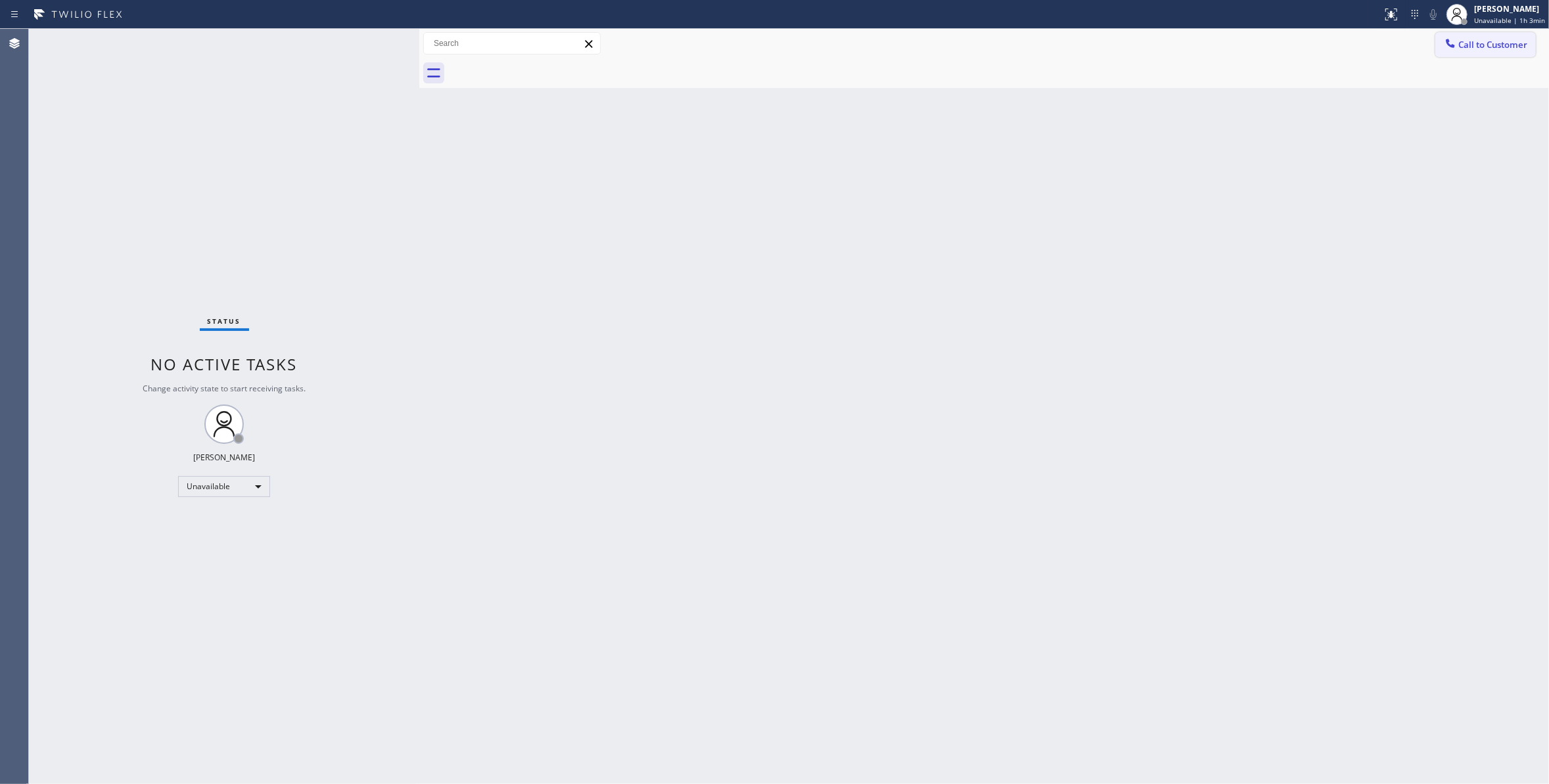
click at [1508, 39] on span "Call to Customer" at bounding box center [1492, 45] width 69 height 12
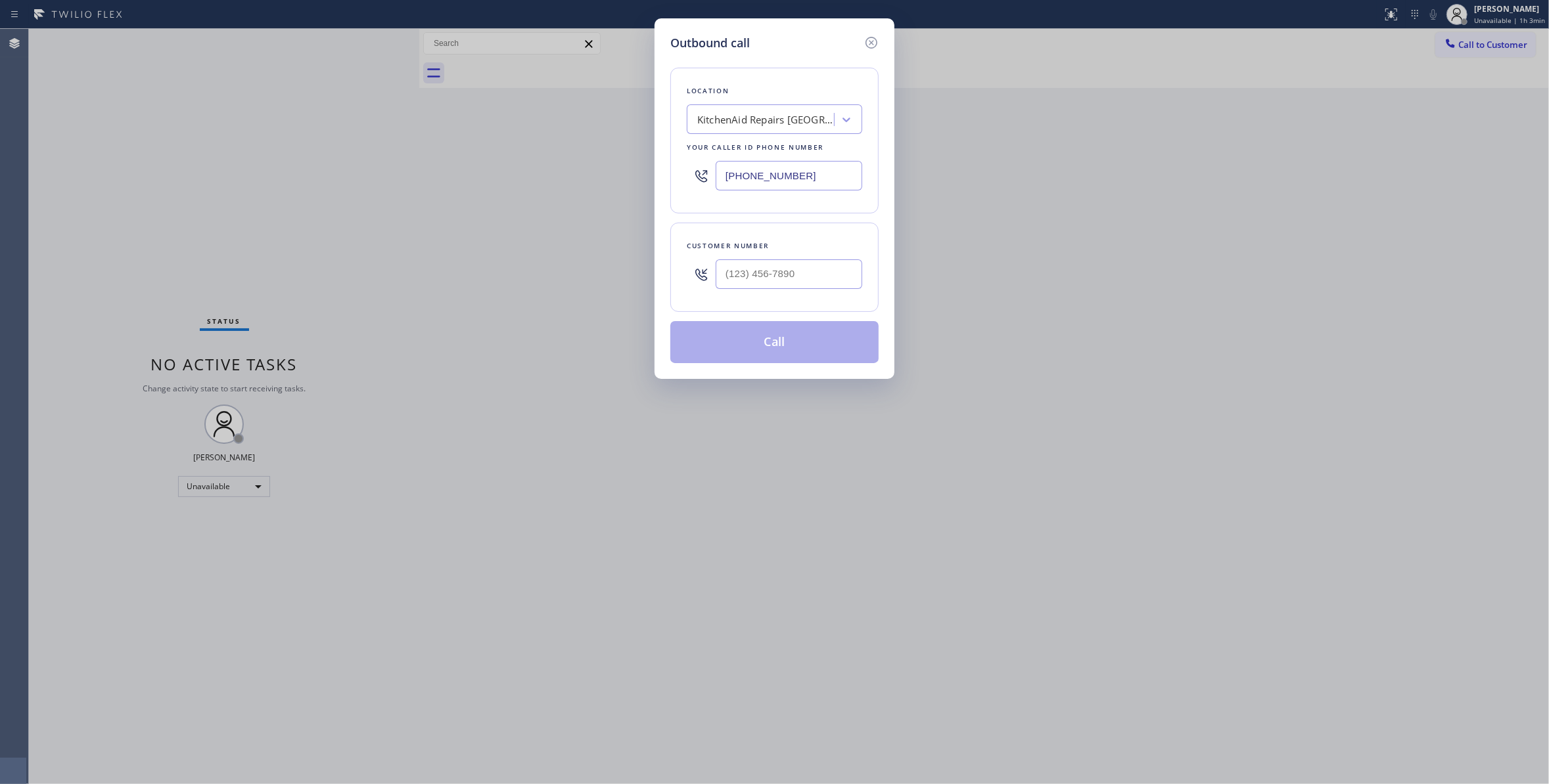
drag, startPoint x: 797, startPoint y: 179, endPoint x: 83, endPoint y: 100, distance: 718.4
click at [160, 109] on div "Outbound call Location KitchenAid Repairs [GEOGRAPHIC_DATA] Your caller id phon…" at bounding box center [774, 392] width 1549 height 784
paste input "855) 393-3634"
type input "[PHONE_NUMBER]"
click at [773, 272] on input "(___) ___-____" at bounding box center [789, 274] width 147 height 30
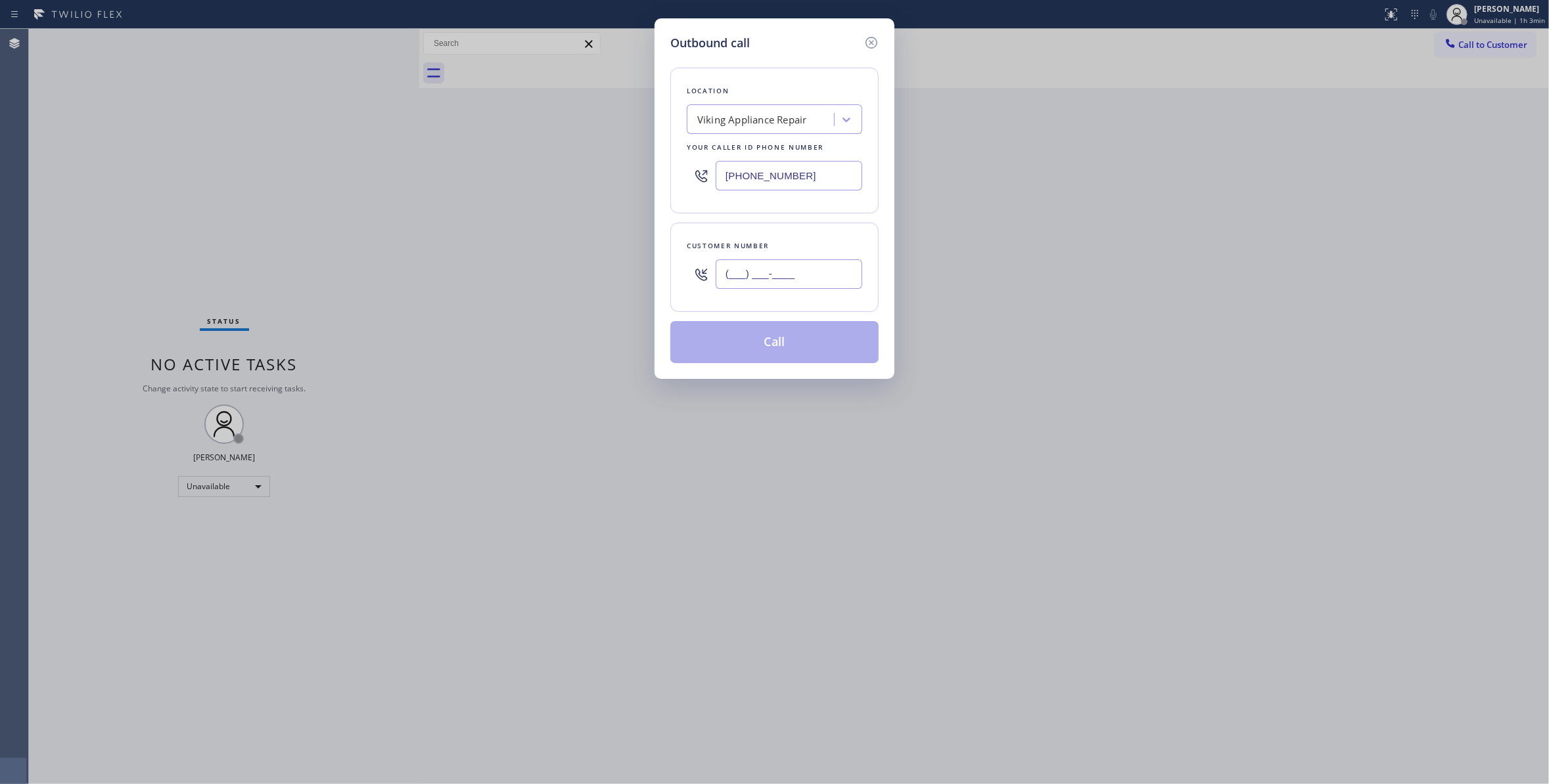
paste input "305) 793-8563"
type input "[PHONE_NUMBER]"
drag, startPoint x: 795, startPoint y: 344, endPoint x: 723, endPoint y: 17, distance: 334.8
click at [796, 344] on button "Call" at bounding box center [774, 342] width 208 height 42
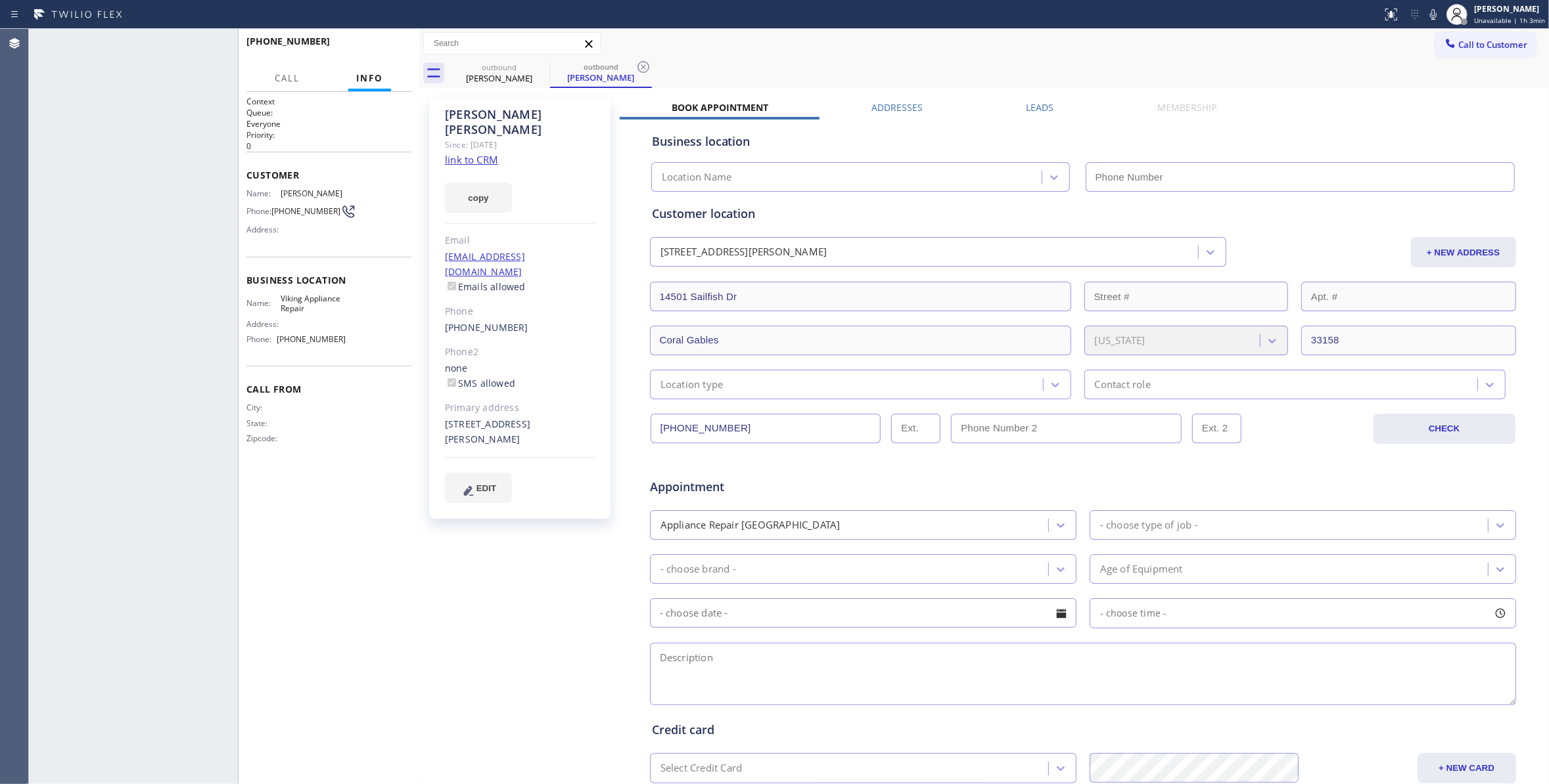
type input "[PHONE_NUMBER]"
drag, startPoint x: 299, startPoint y: 217, endPoint x: 274, endPoint y: 209, distance: 26.2
click at [274, 209] on div "Phone: [PHONE_NUMBER]" at bounding box center [296, 211] width 99 height 16
copy div "[PHONE_NUMBER]"
click at [374, 43] on span "COMPLETE" at bounding box center [377, 48] width 45 height 10
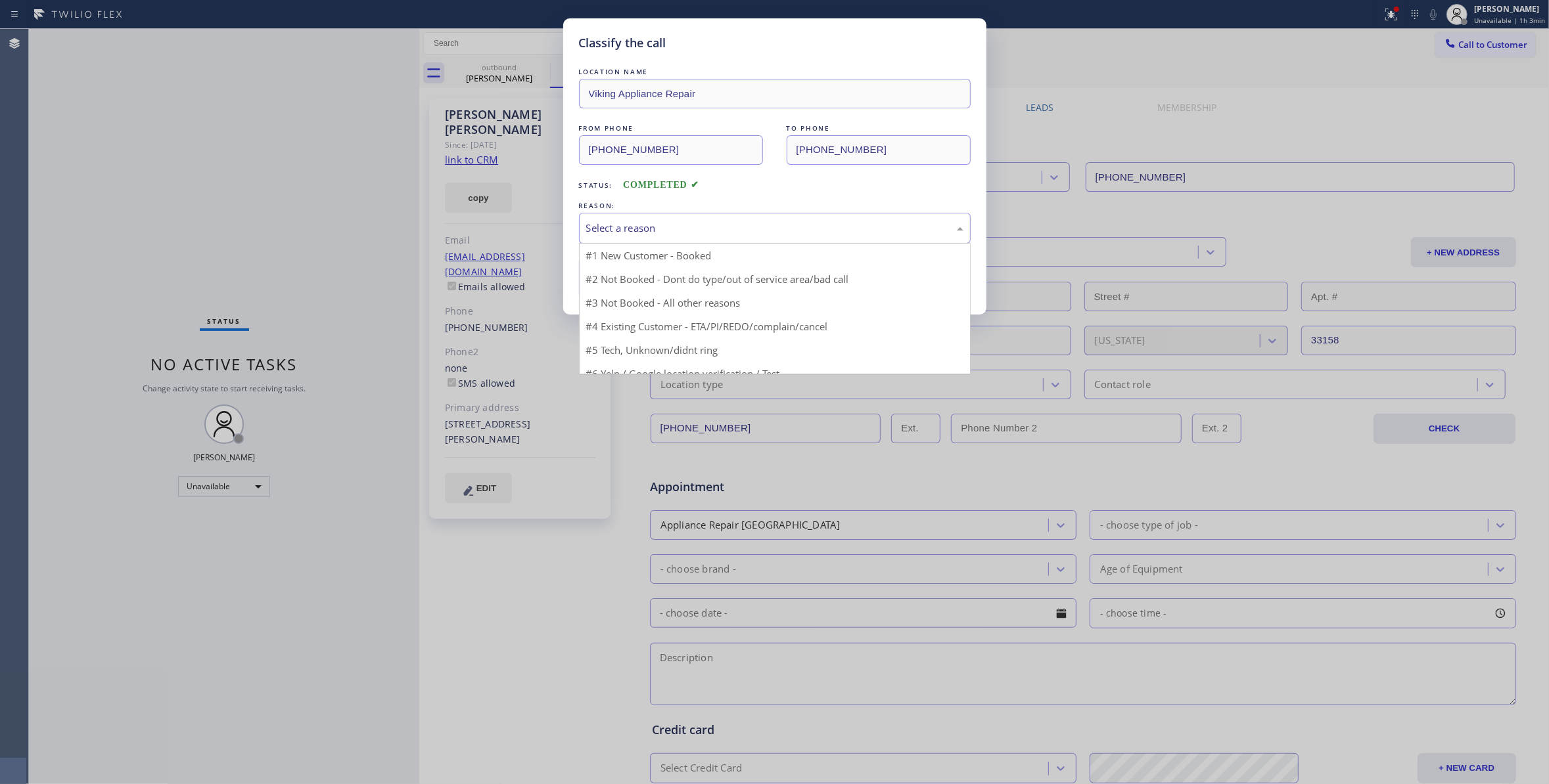
click at [628, 229] on div "Select a reason" at bounding box center [774, 228] width 377 height 15
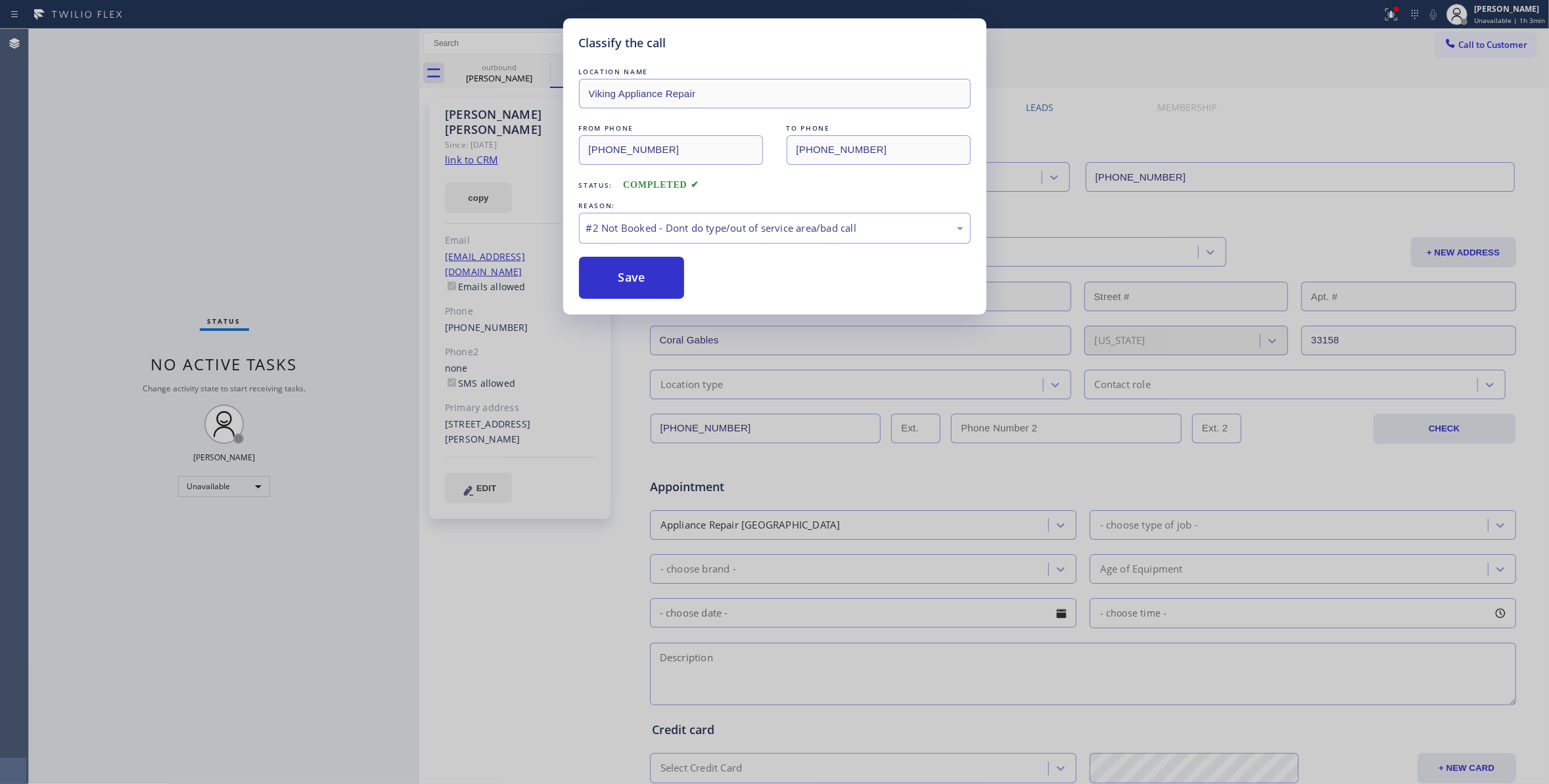
click at [632, 279] on button "Save" at bounding box center [631, 278] width 106 height 42
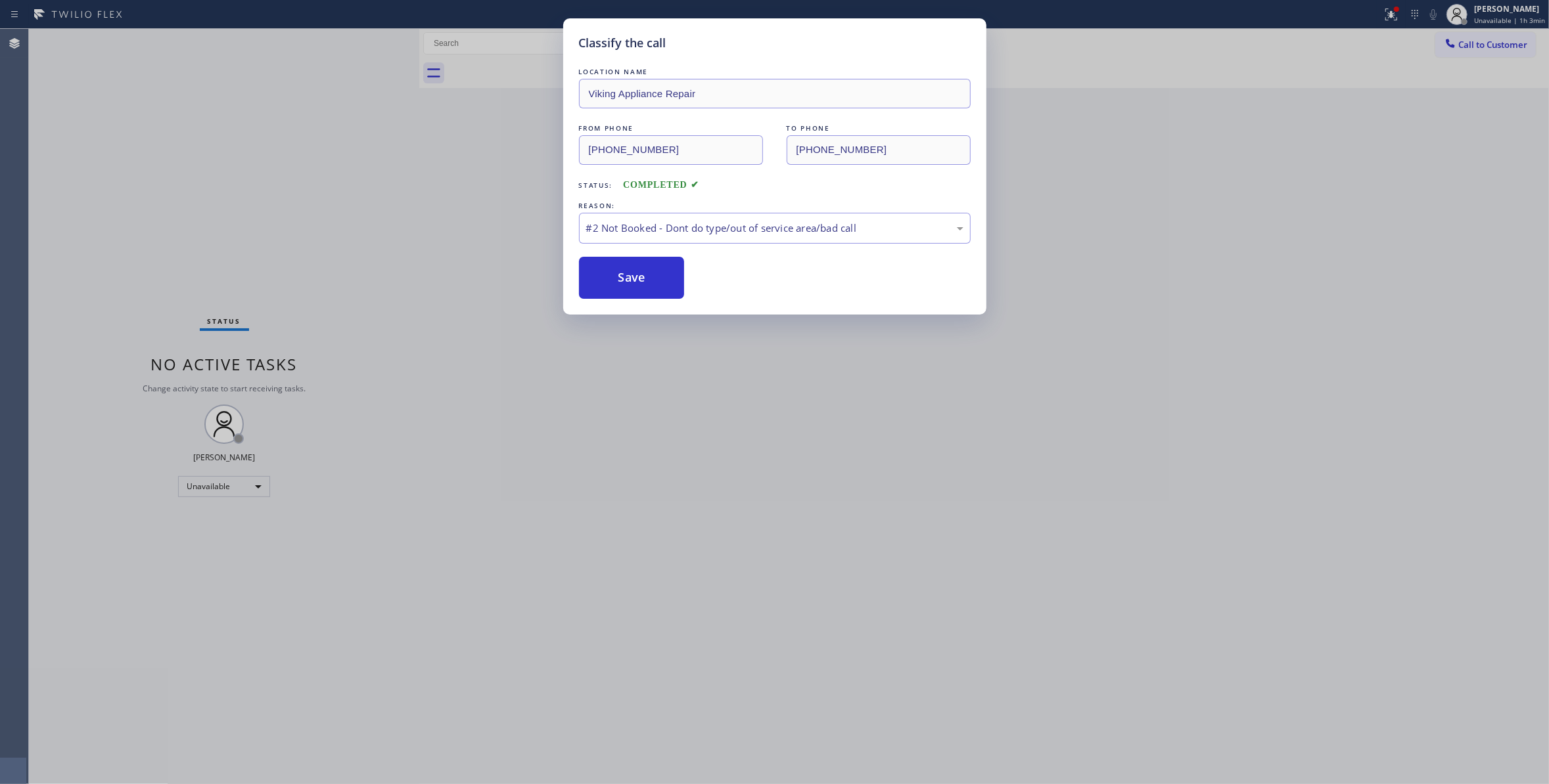
click at [1499, 42] on div "Classify the call LOCATION NAME Viking Appliance Repair FROM PHONE [PHONE_NUMBE…" at bounding box center [774, 392] width 1549 height 784
click at [654, 276] on button "Save" at bounding box center [631, 278] width 106 height 42
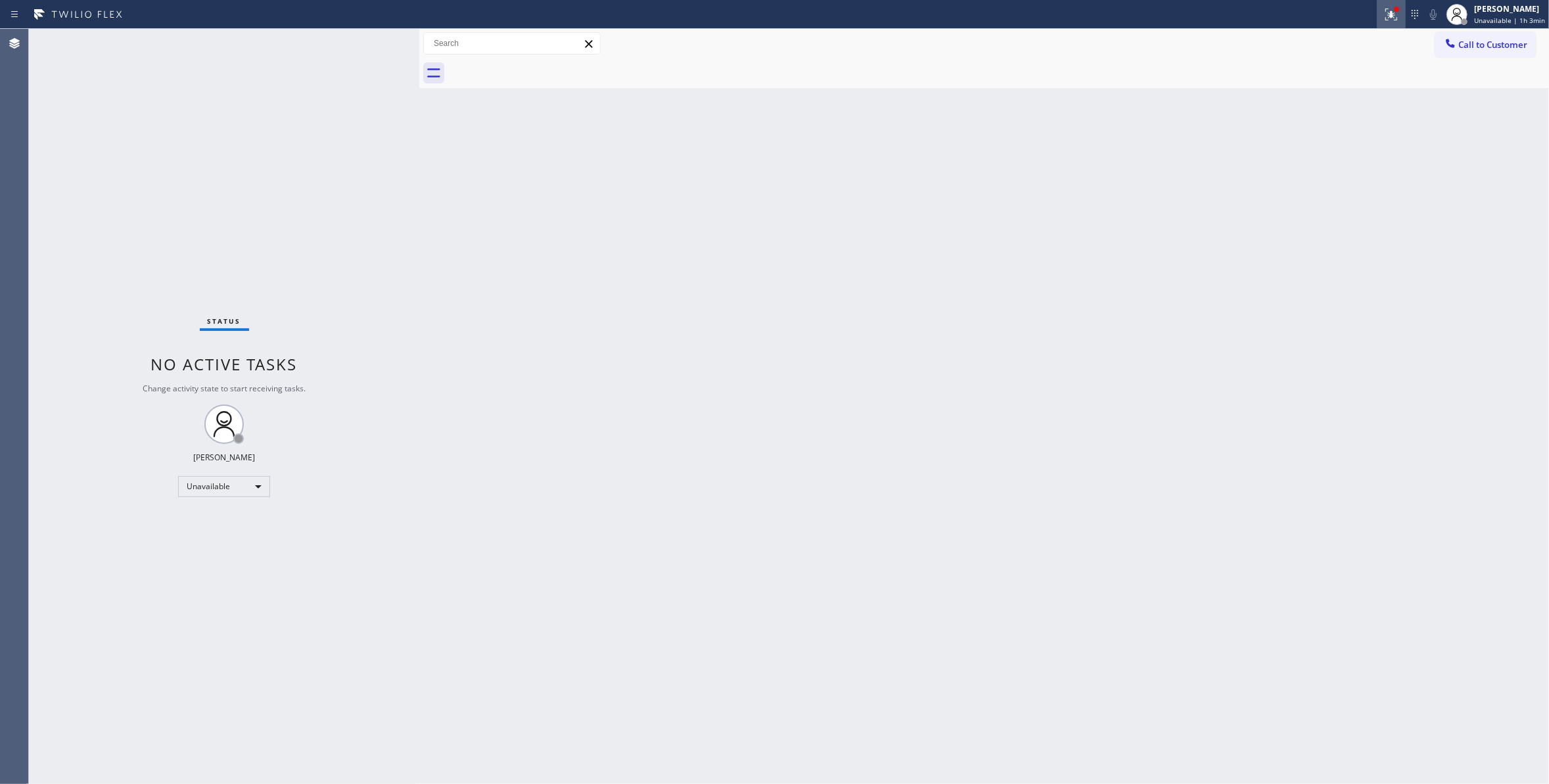
click at [1377, 18] on div at bounding box center [1391, 14] width 29 height 16
click at [1307, 168] on span "Clear issue" at bounding box center [1310, 172] width 57 height 10
drag, startPoint x: 1489, startPoint y: 50, endPoint x: 1021, endPoint y: 227, distance: 500.4
click at [1488, 50] on span "Call to Customer" at bounding box center [1492, 45] width 69 height 12
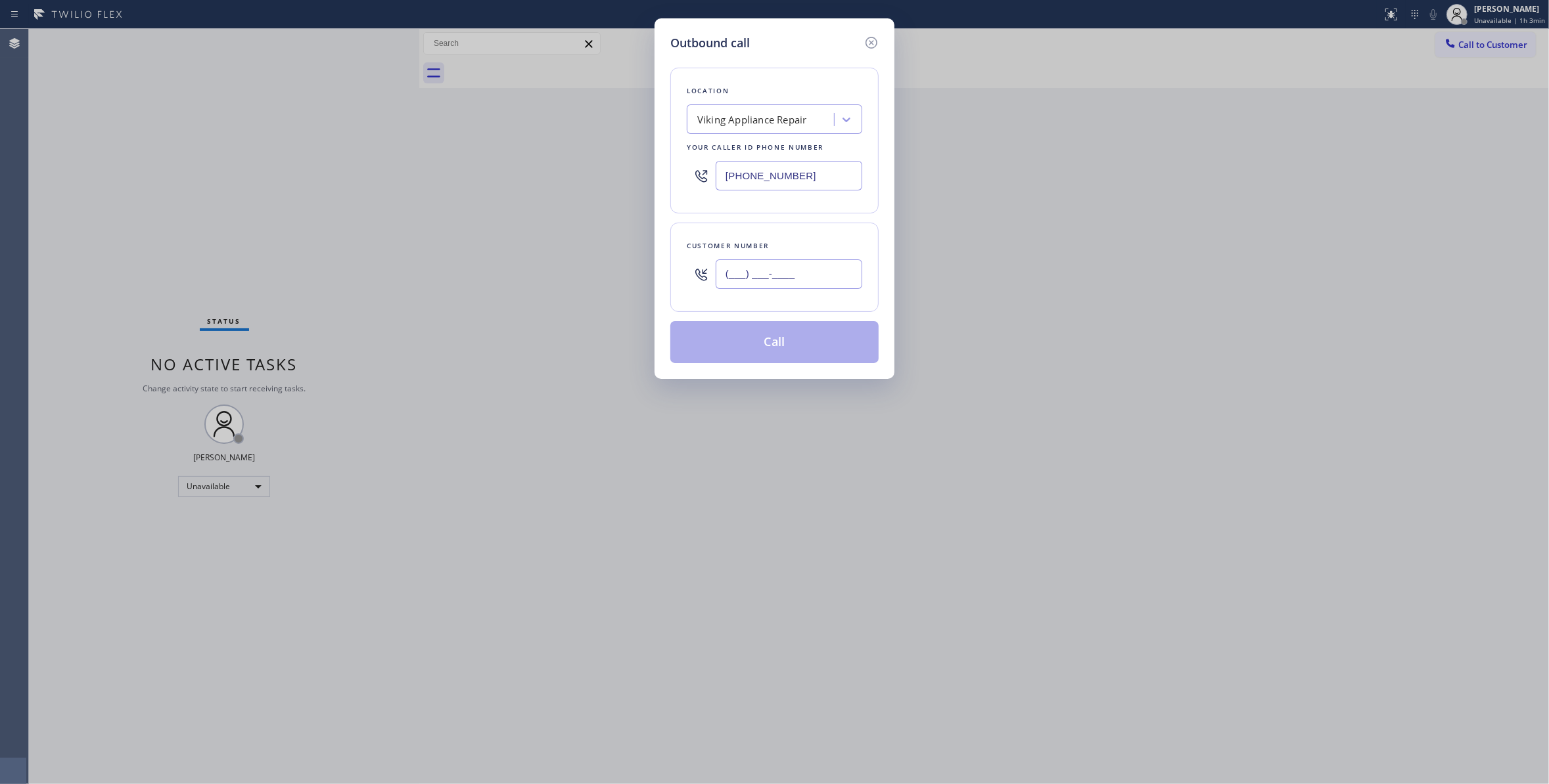
click at [816, 274] on input "(___) ___-____" at bounding box center [789, 274] width 147 height 30
paste input "305) 793-8563"
type input "[PHONE_NUMBER]"
click at [760, 124] on div "Viking Appliance Repair" at bounding box center [753, 120] width 110 height 15
type input "Home Alliance"
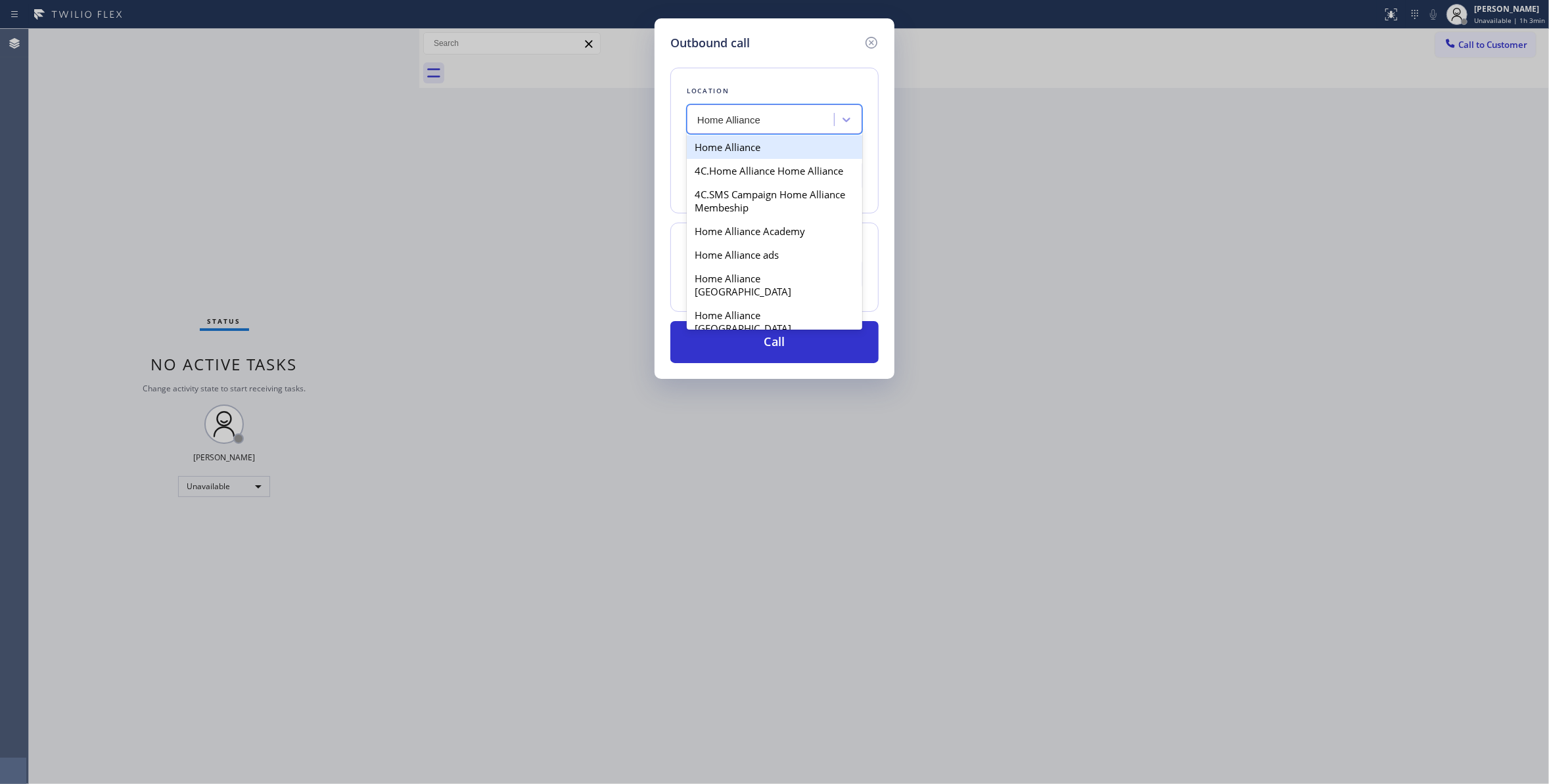
click at [719, 151] on div "Home Alliance" at bounding box center [774, 148] width 176 height 24
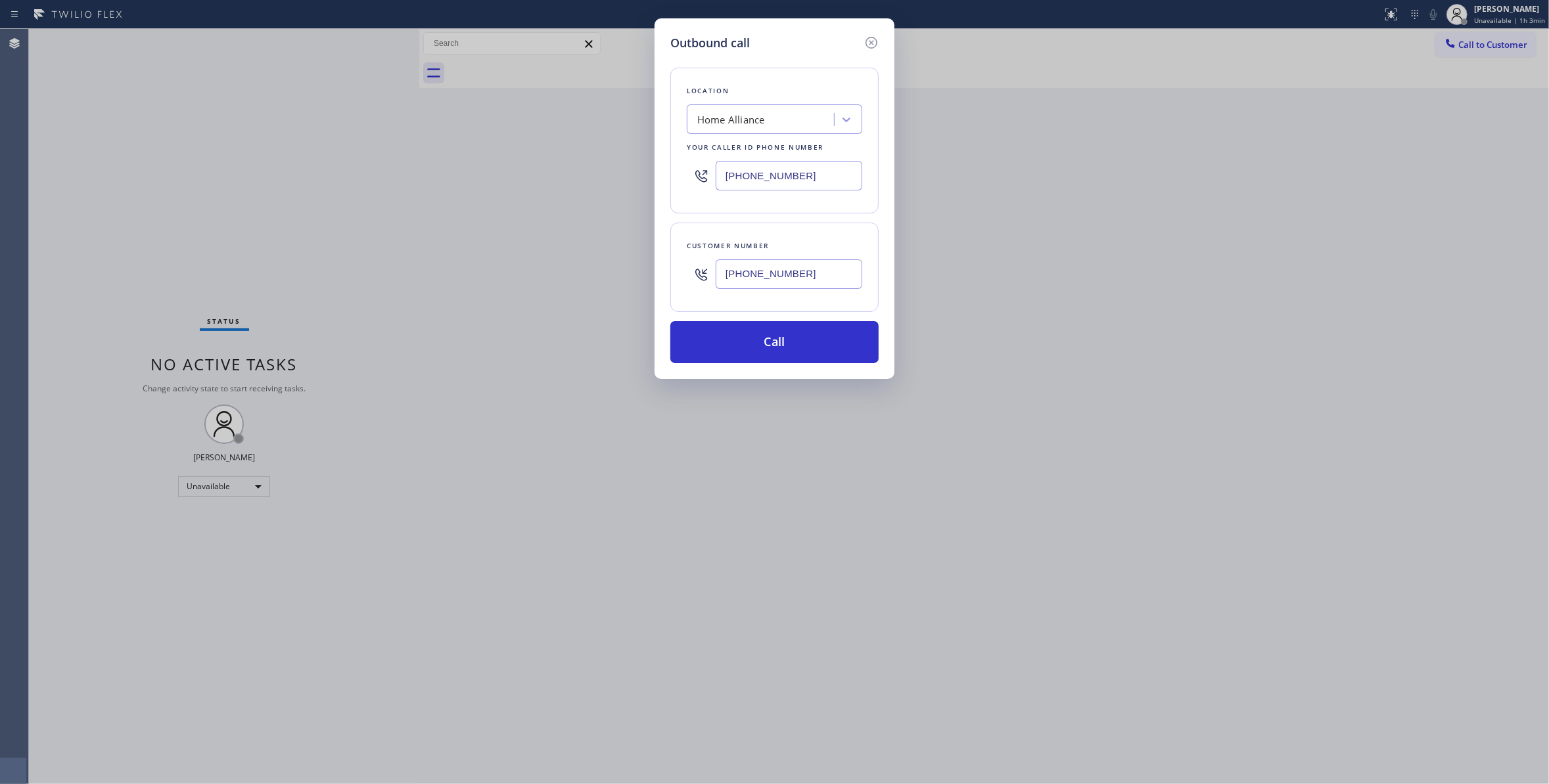
drag, startPoint x: 818, startPoint y: 274, endPoint x: 650, endPoint y: 274, distance: 168.0
click at [650, 274] on div "Outbound call Location Home Alliance Your caller id phone number [PHONE_NUMBER]…" at bounding box center [774, 392] width 1549 height 784
click at [766, 359] on button "Call" at bounding box center [774, 342] width 208 height 42
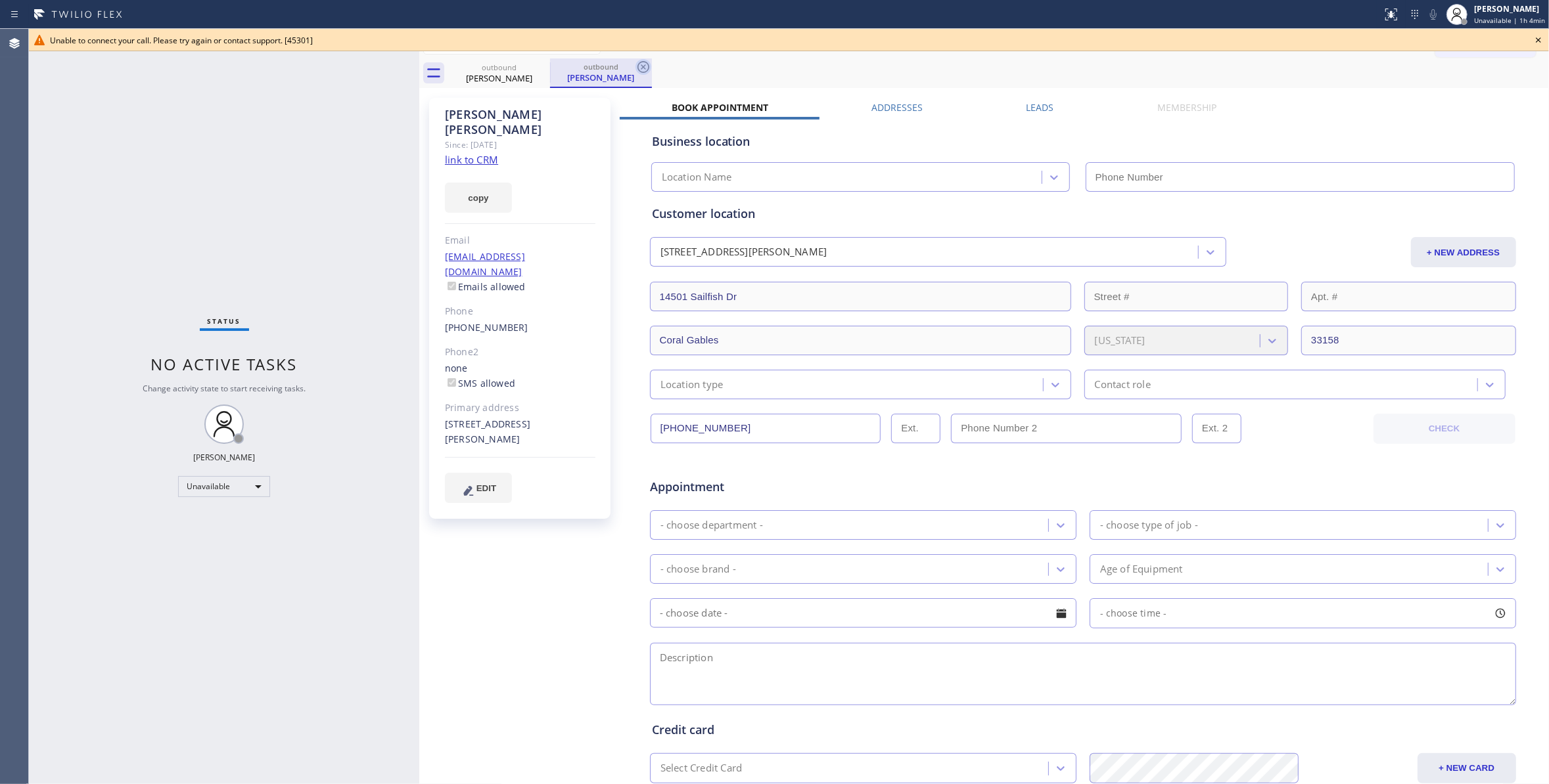
click at [646, 65] on icon at bounding box center [643, 67] width 16 height 16
type input "[PHONE_NUMBER]"
click at [539, 61] on icon at bounding box center [542, 67] width 16 height 16
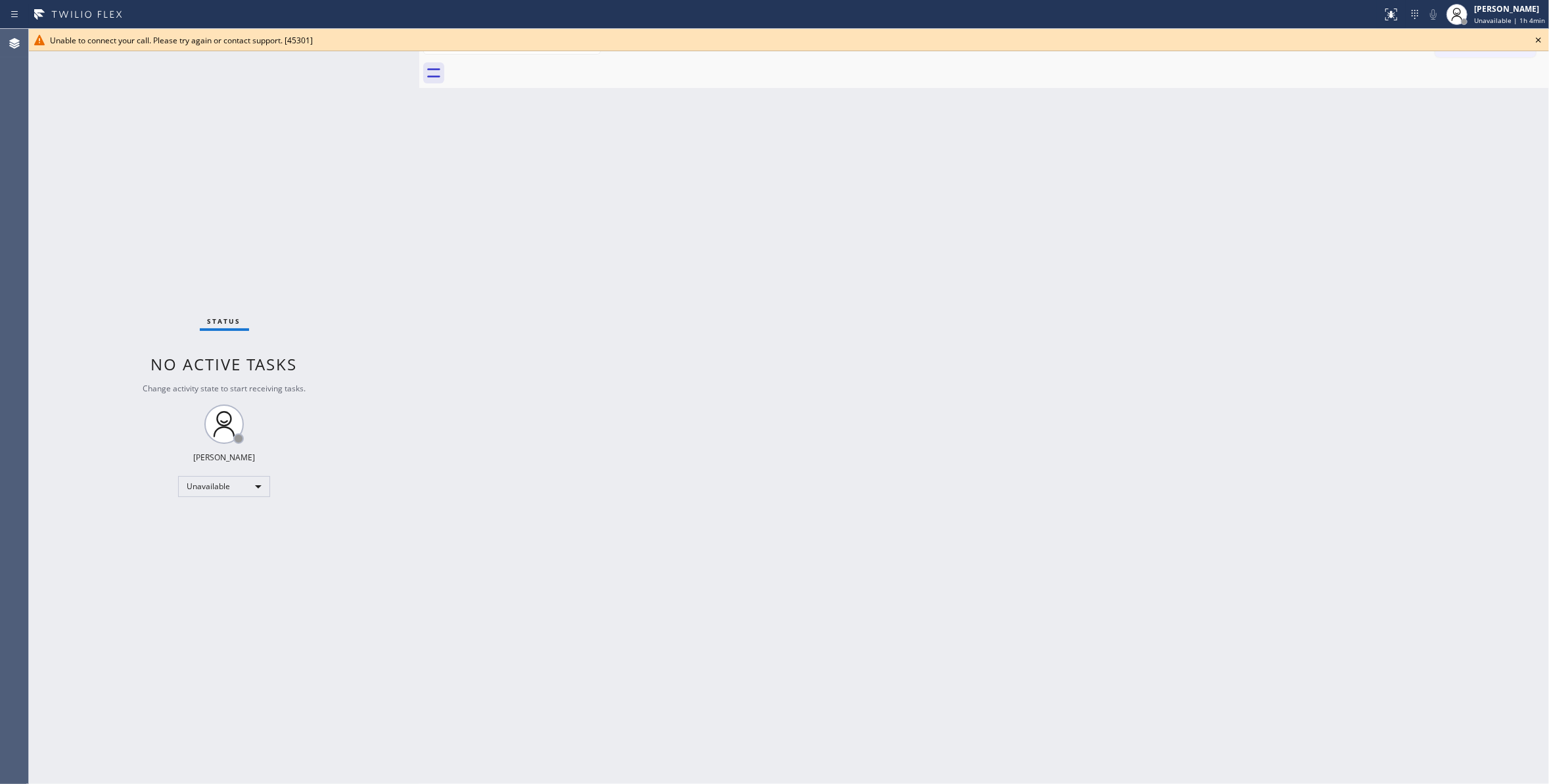
click at [1536, 39] on icon at bounding box center [1539, 40] width 16 height 16
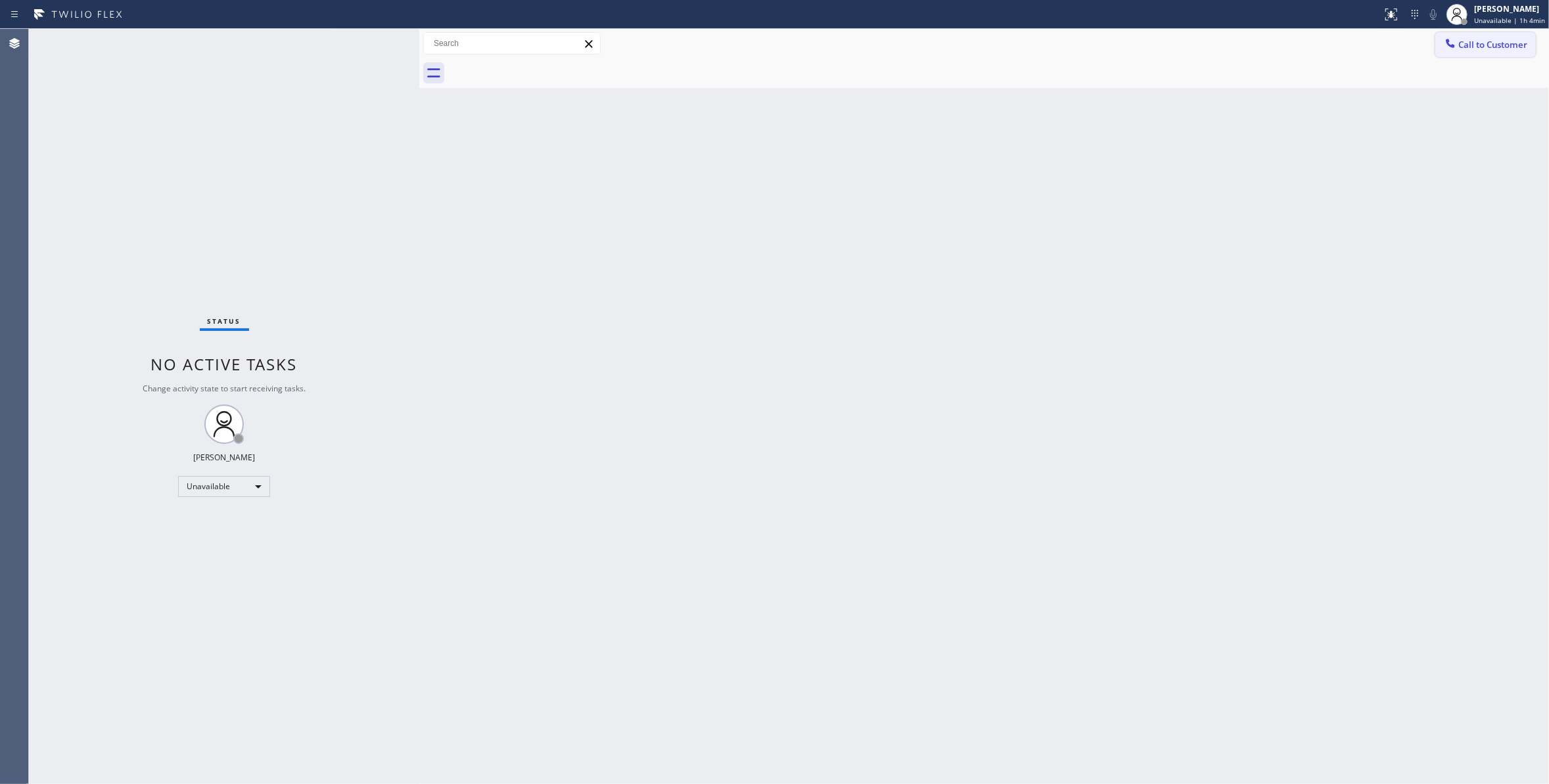
click at [1518, 51] on button "Call to Customer" at bounding box center [1485, 44] width 101 height 25
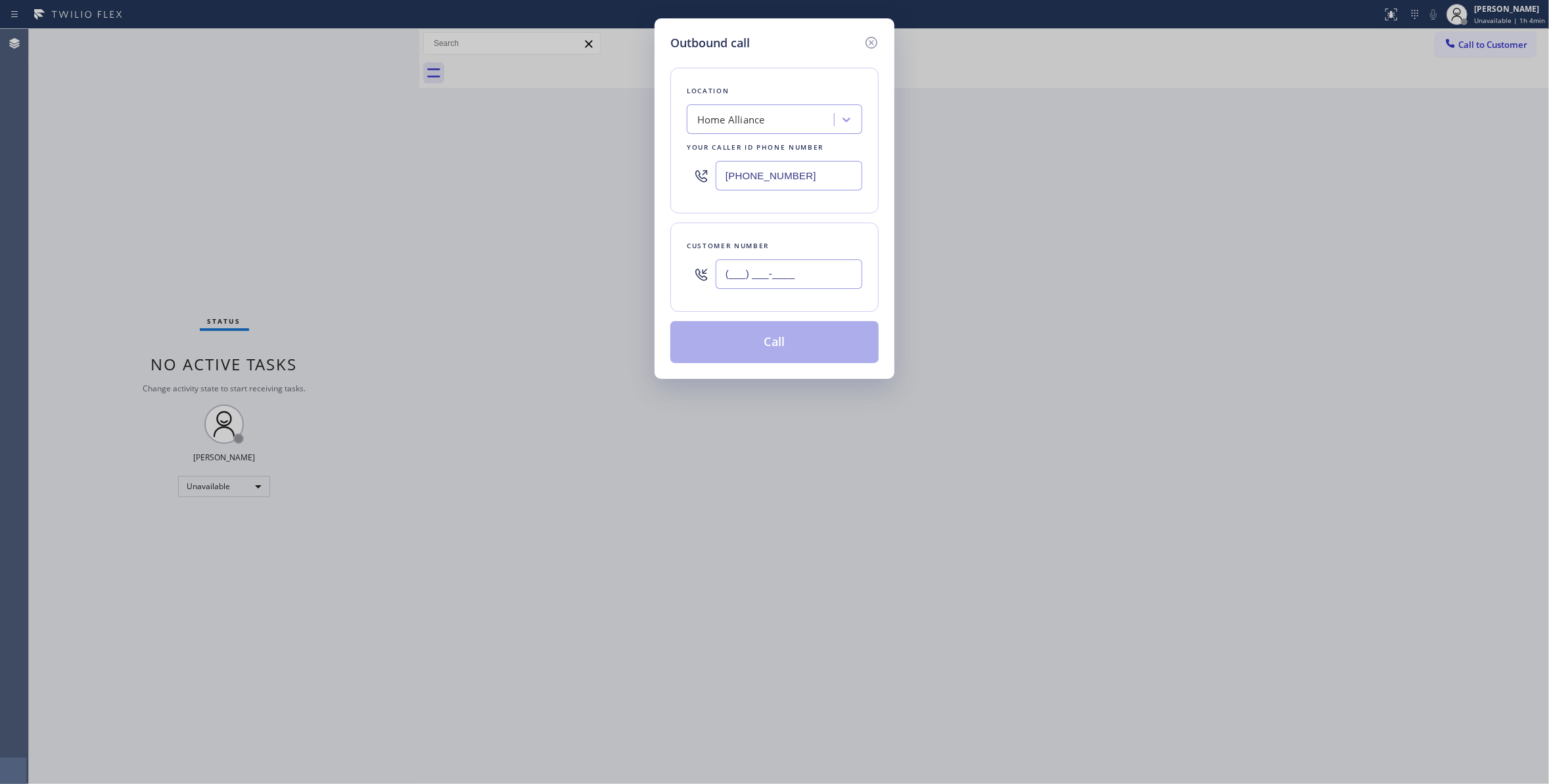
click at [758, 277] on input "(___) ___-____" at bounding box center [789, 274] width 147 height 30
paste input "305) 793-8563"
type input "[PHONE_NUMBER]"
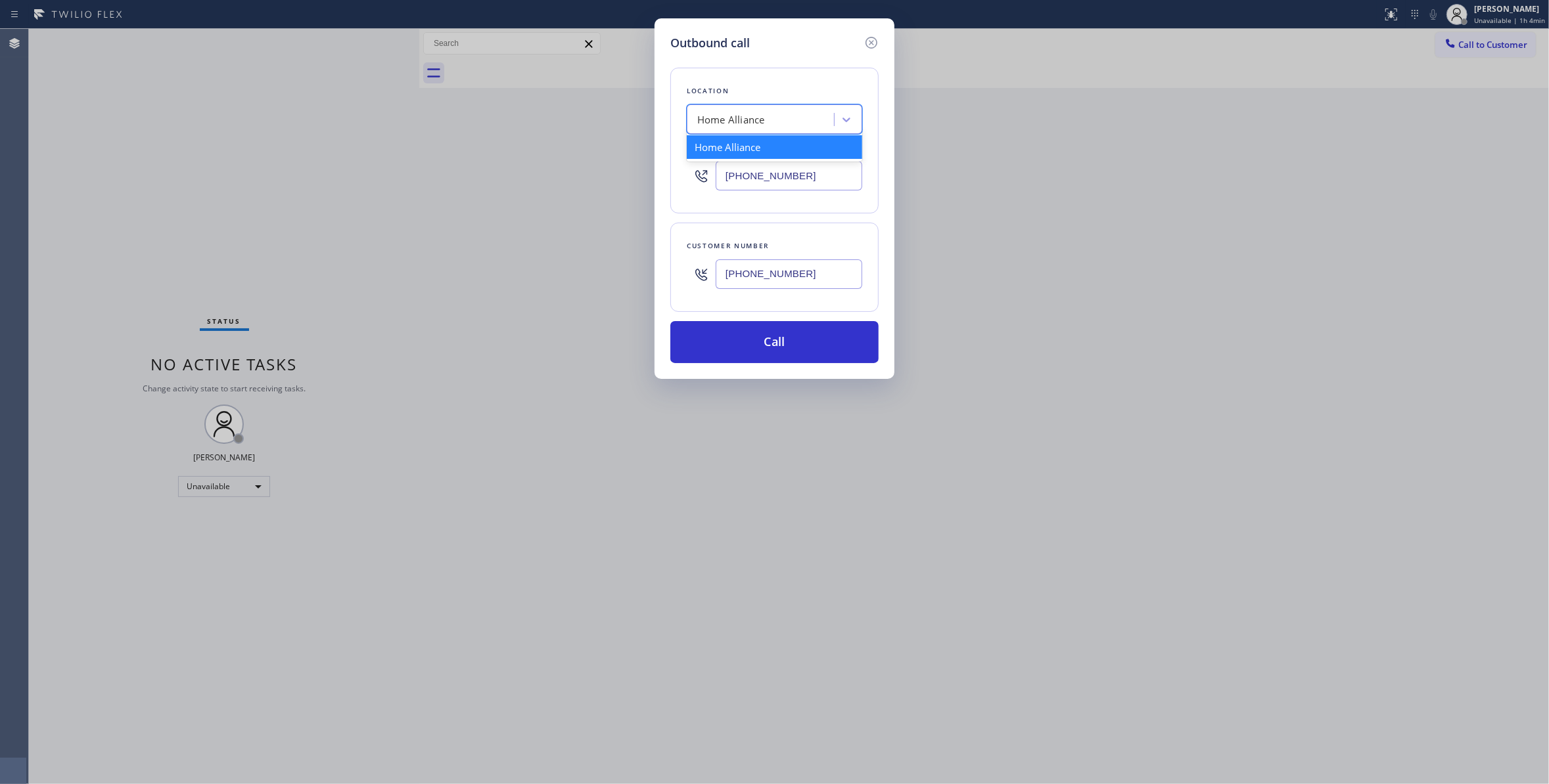
click at [746, 119] on div "Home Alliance" at bounding box center [731, 120] width 68 height 15
type input "5 Star Appliance Repair"
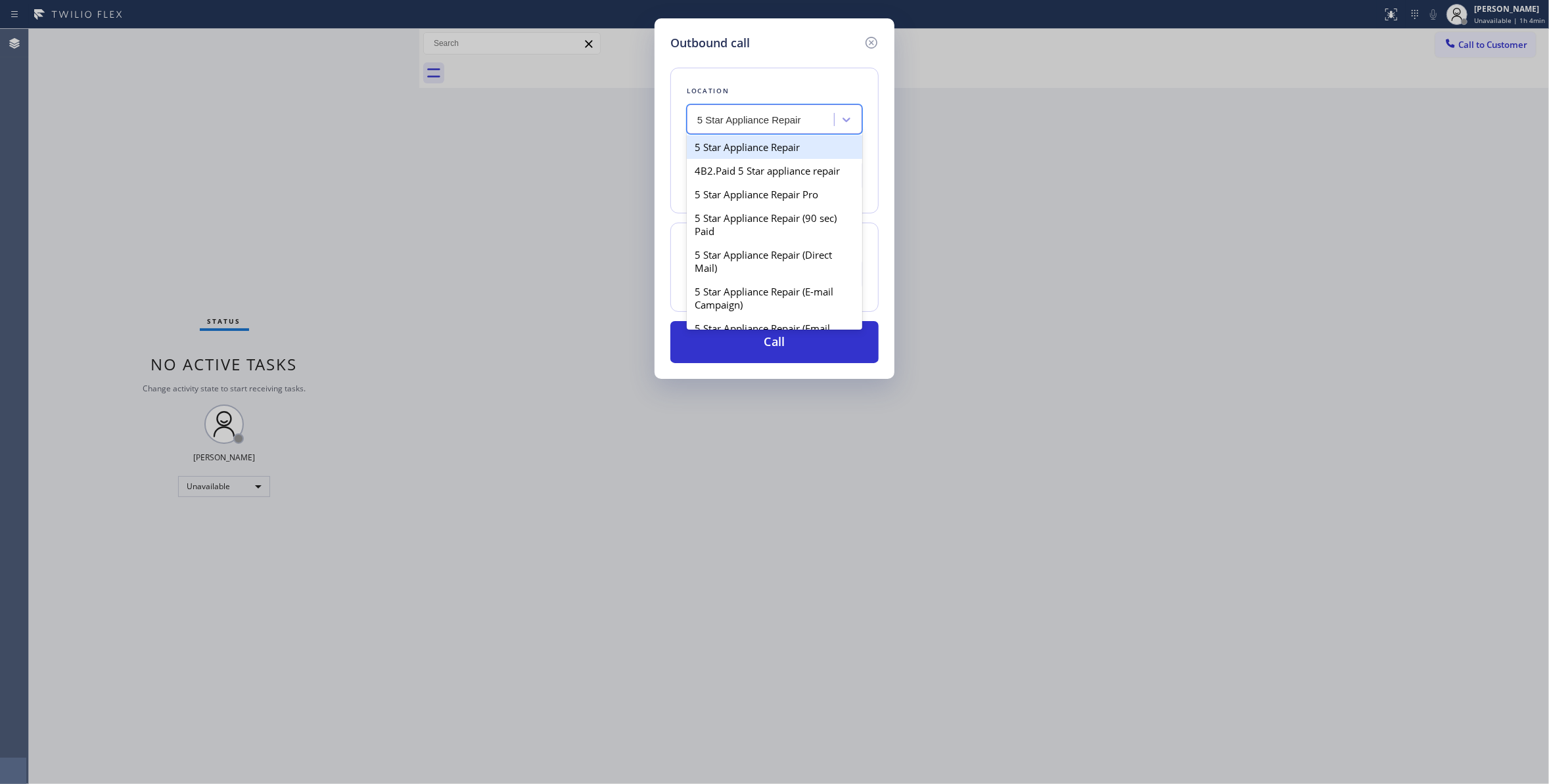
click at [754, 148] on div "5 Star Appliance Repair" at bounding box center [774, 148] width 176 height 24
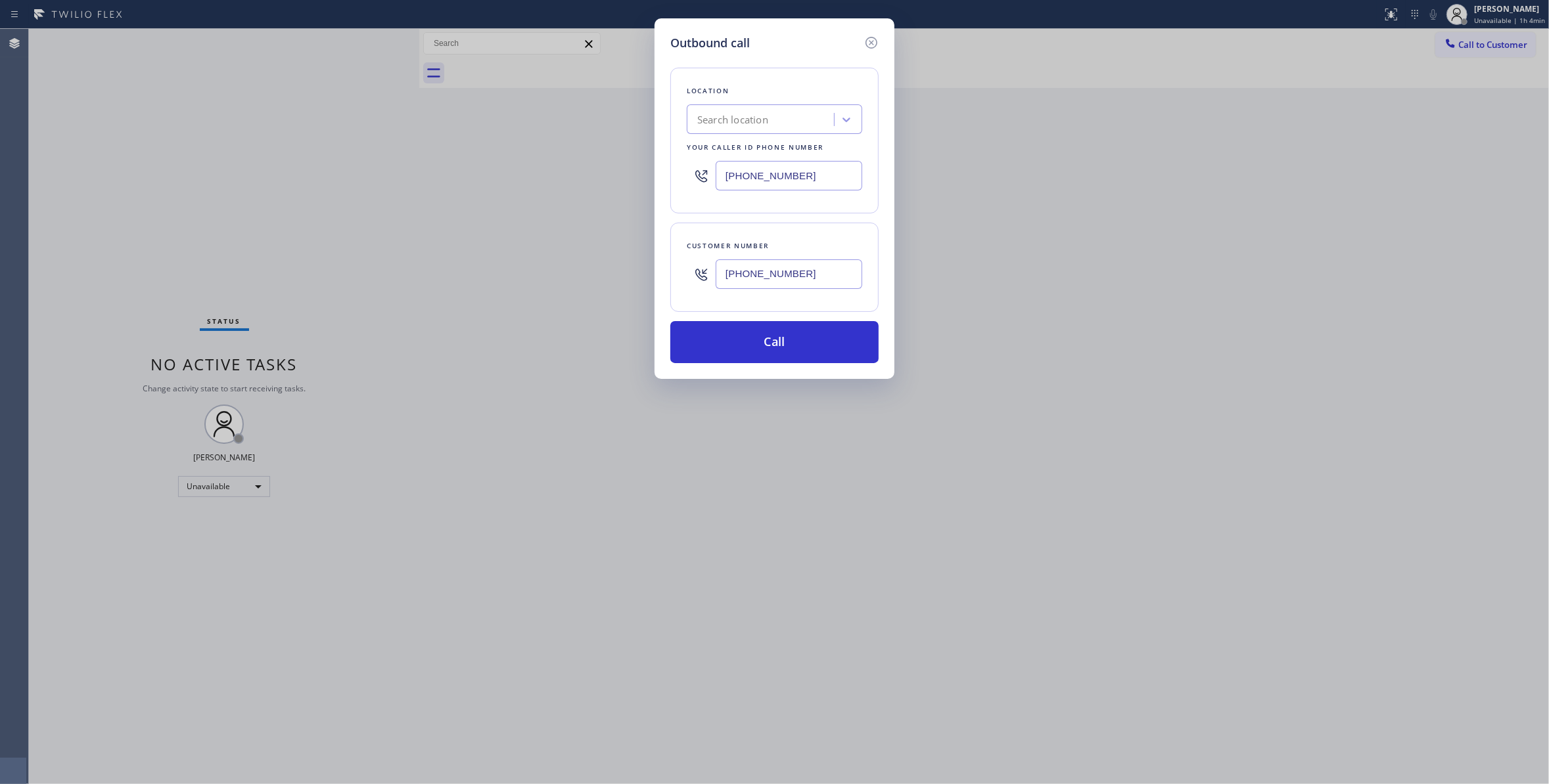
drag, startPoint x: 810, startPoint y: 279, endPoint x: 658, endPoint y: 276, distance: 152.0
click at [658, 276] on div "Outbound call Location Search location Your caller id phone number [PHONE_NUMBE…" at bounding box center [774, 199] width 240 height 360
click at [709, 348] on button "Call" at bounding box center [774, 342] width 208 height 42
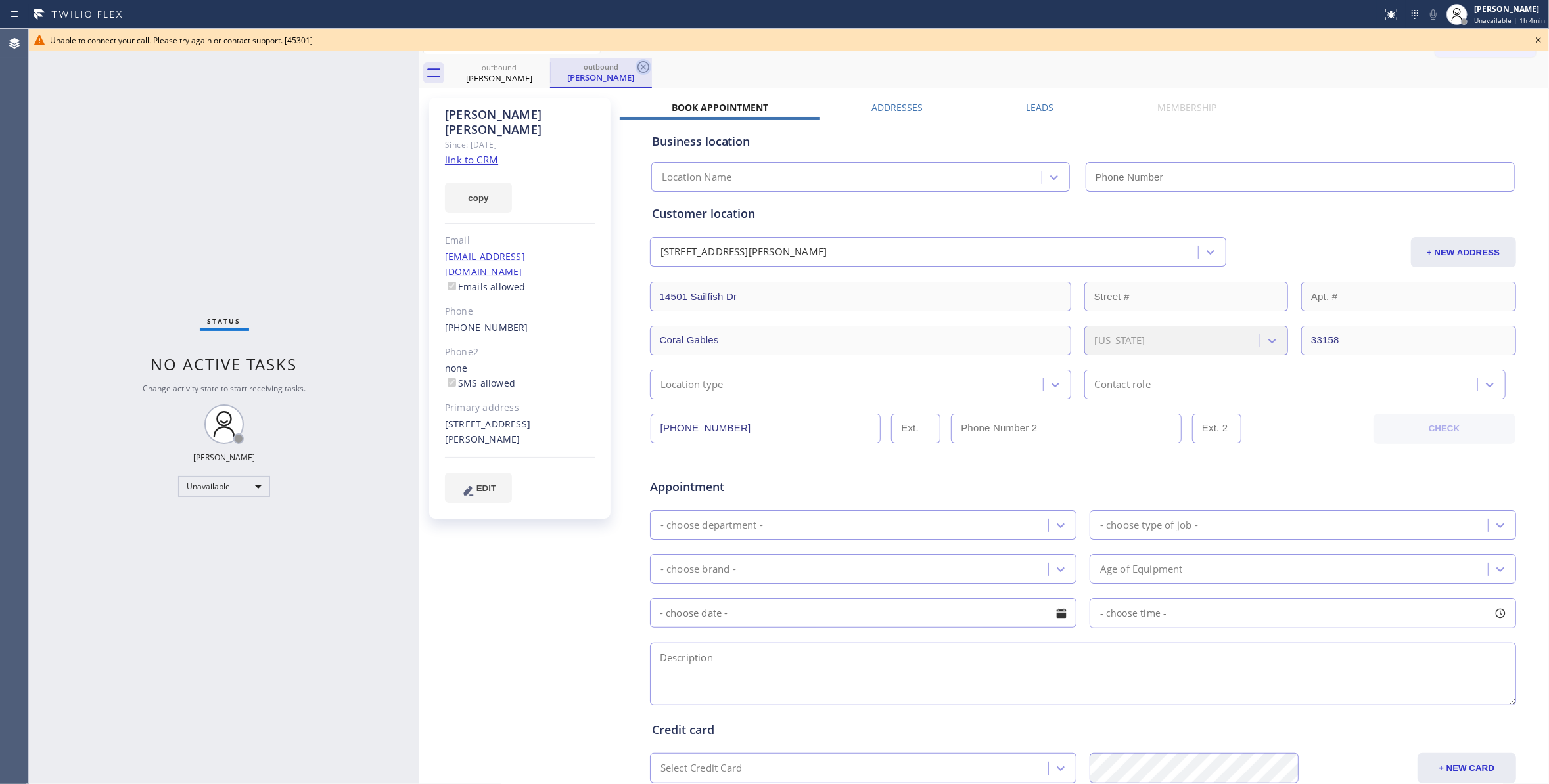
click at [642, 66] on icon at bounding box center [643, 67] width 12 height 12
click at [1546, 40] on icon at bounding box center [1539, 40] width 16 height 16
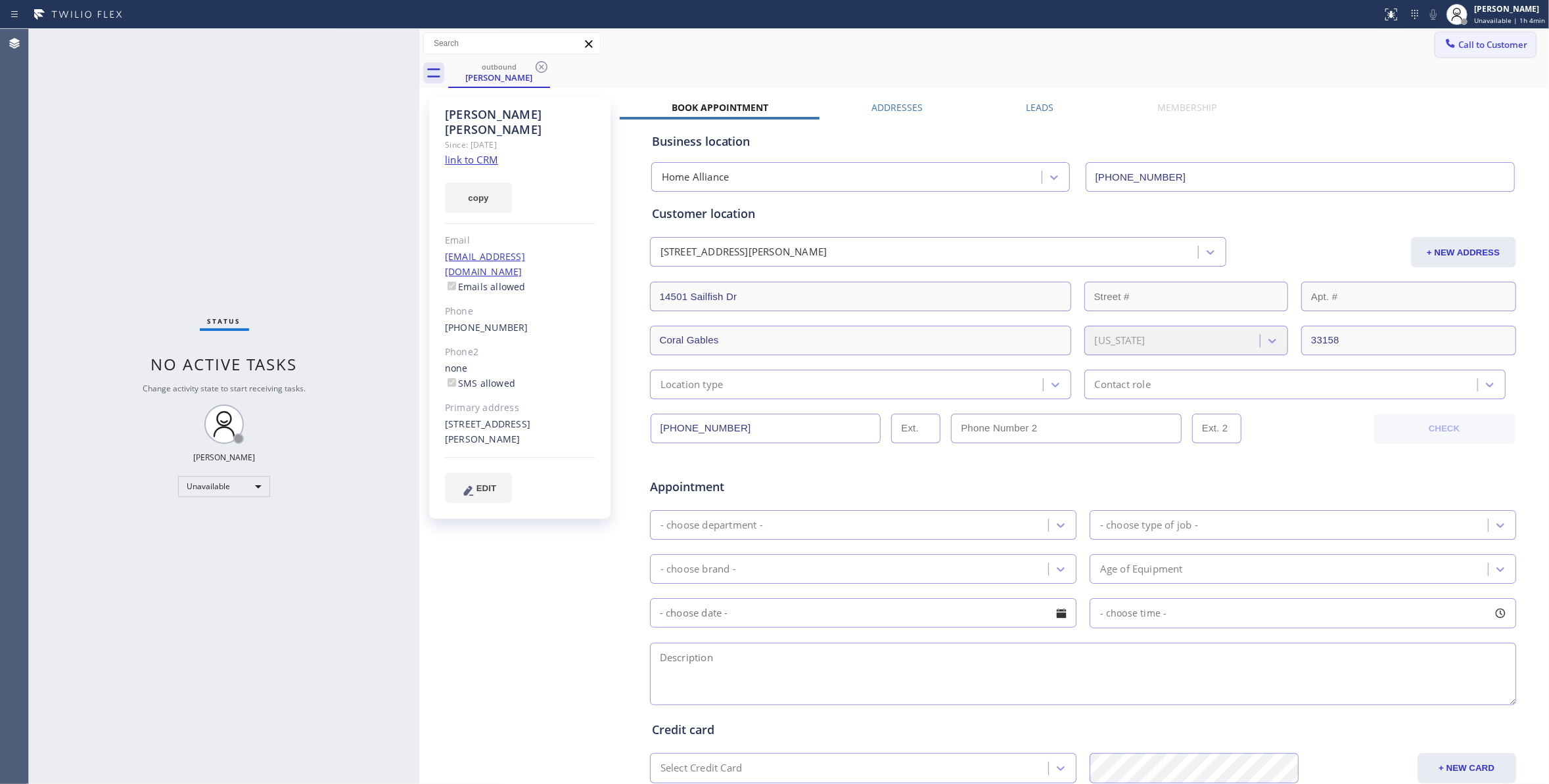
click at [1506, 46] on span "Call to Customer" at bounding box center [1492, 45] width 69 height 12
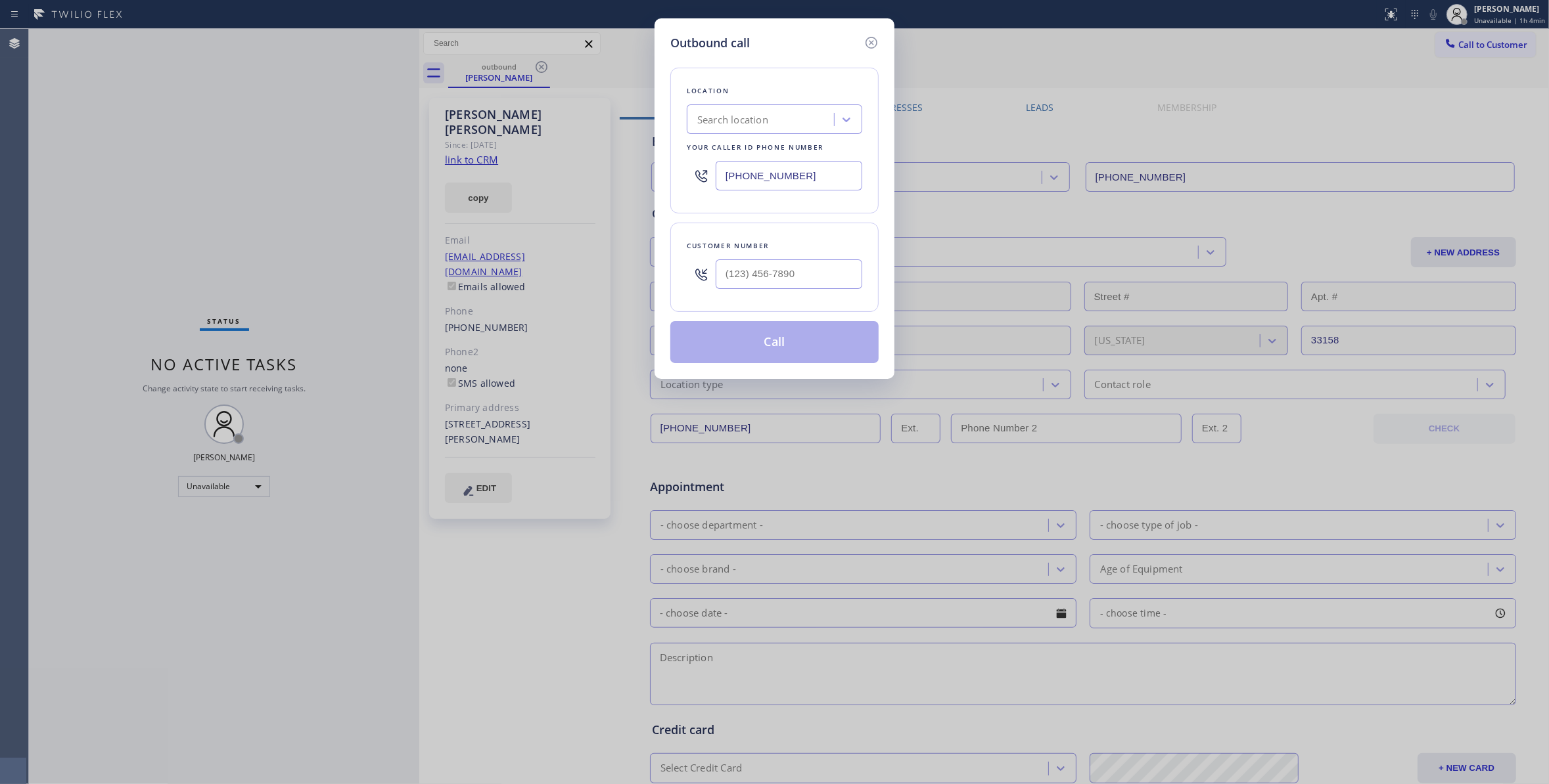
drag, startPoint x: 812, startPoint y: 176, endPoint x: 506, endPoint y: 166, distance: 306.2
click at [500, 145] on div "Outbound call Location Search location Your caller id phone number [PHONE_NUMBE…" at bounding box center [774, 392] width 1549 height 784
paste input "55) 731-4952"
type input "[PHONE_NUMBER]"
click at [758, 281] on input "(___) ___-____" at bounding box center [789, 274] width 147 height 30
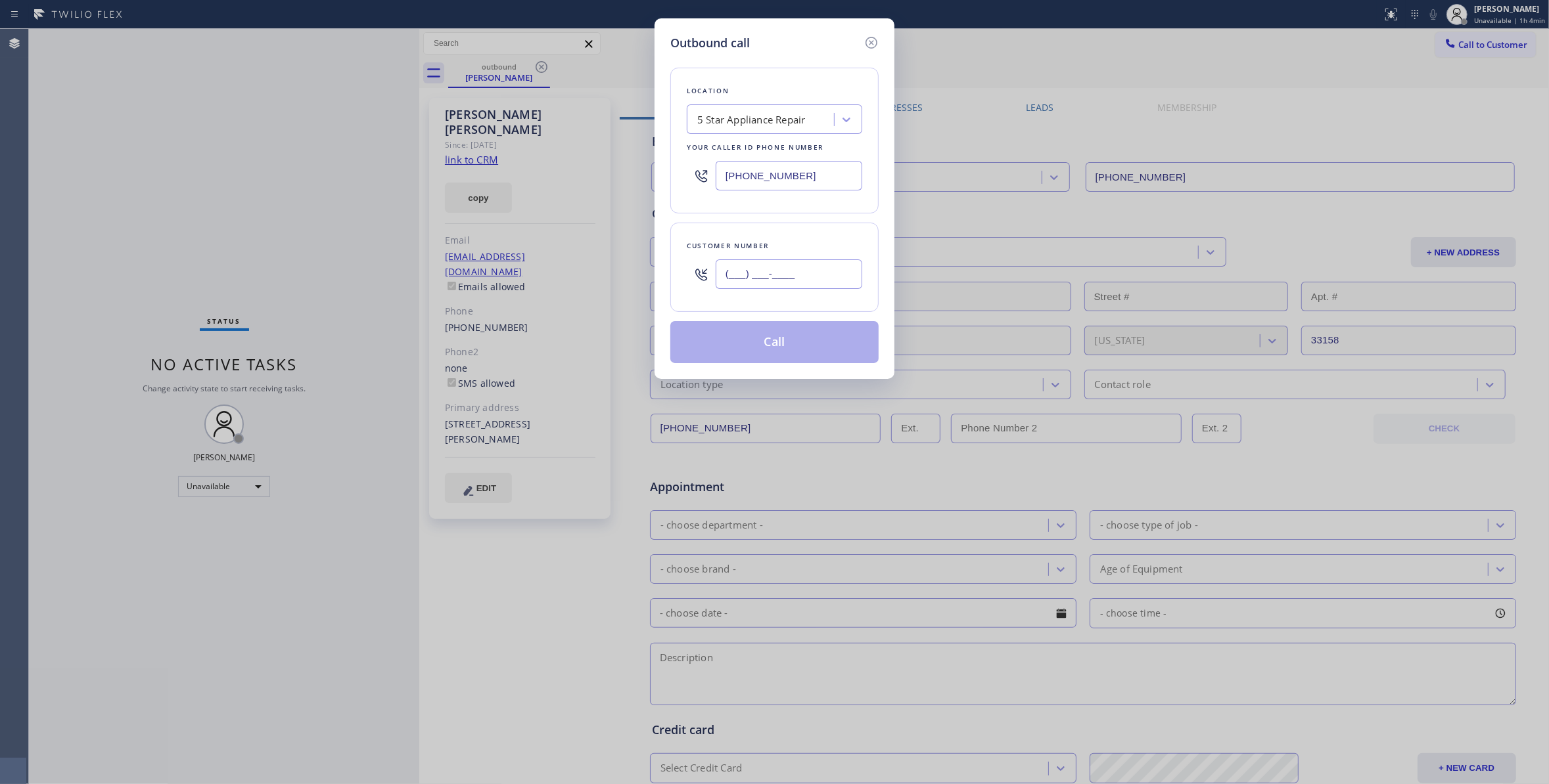
paste input "855) 731-4952"
type input "(___) ___-____"
click at [779, 272] on input "(___) ___-____" at bounding box center [789, 274] width 147 height 30
drag, startPoint x: 836, startPoint y: 277, endPoint x: 883, endPoint y: 339, distance: 77.8
click at [523, 244] on div "Outbound call Location 5 Star Appliance Repair Your caller id phone number [PHO…" at bounding box center [774, 392] width 1549 height 784
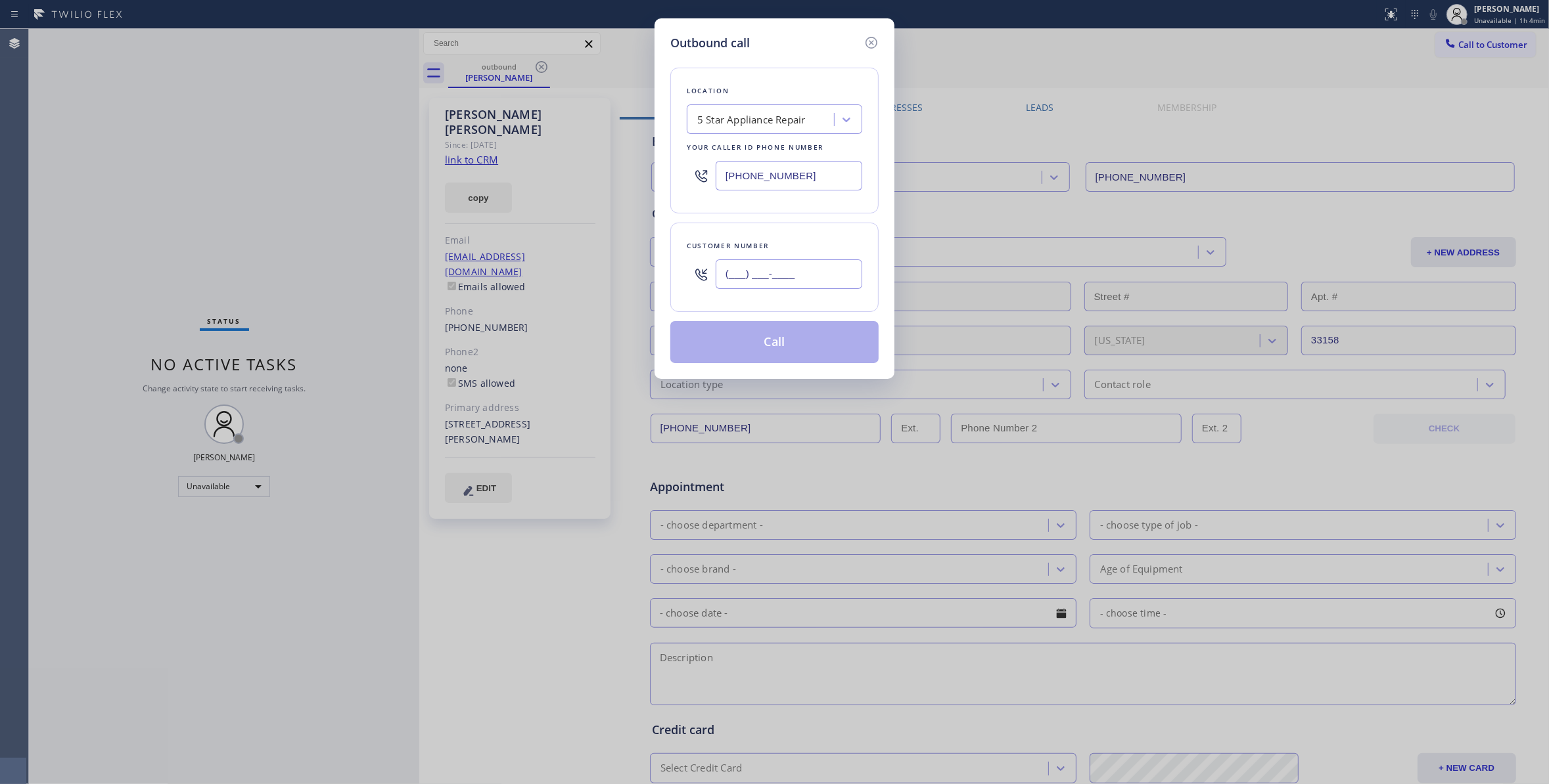
paste input "305) 793-8563"
type input "[PHONE_NUMBER]"
click at [792, 348] on button "Call" at bounding box center [774, 342] width 208 height 42
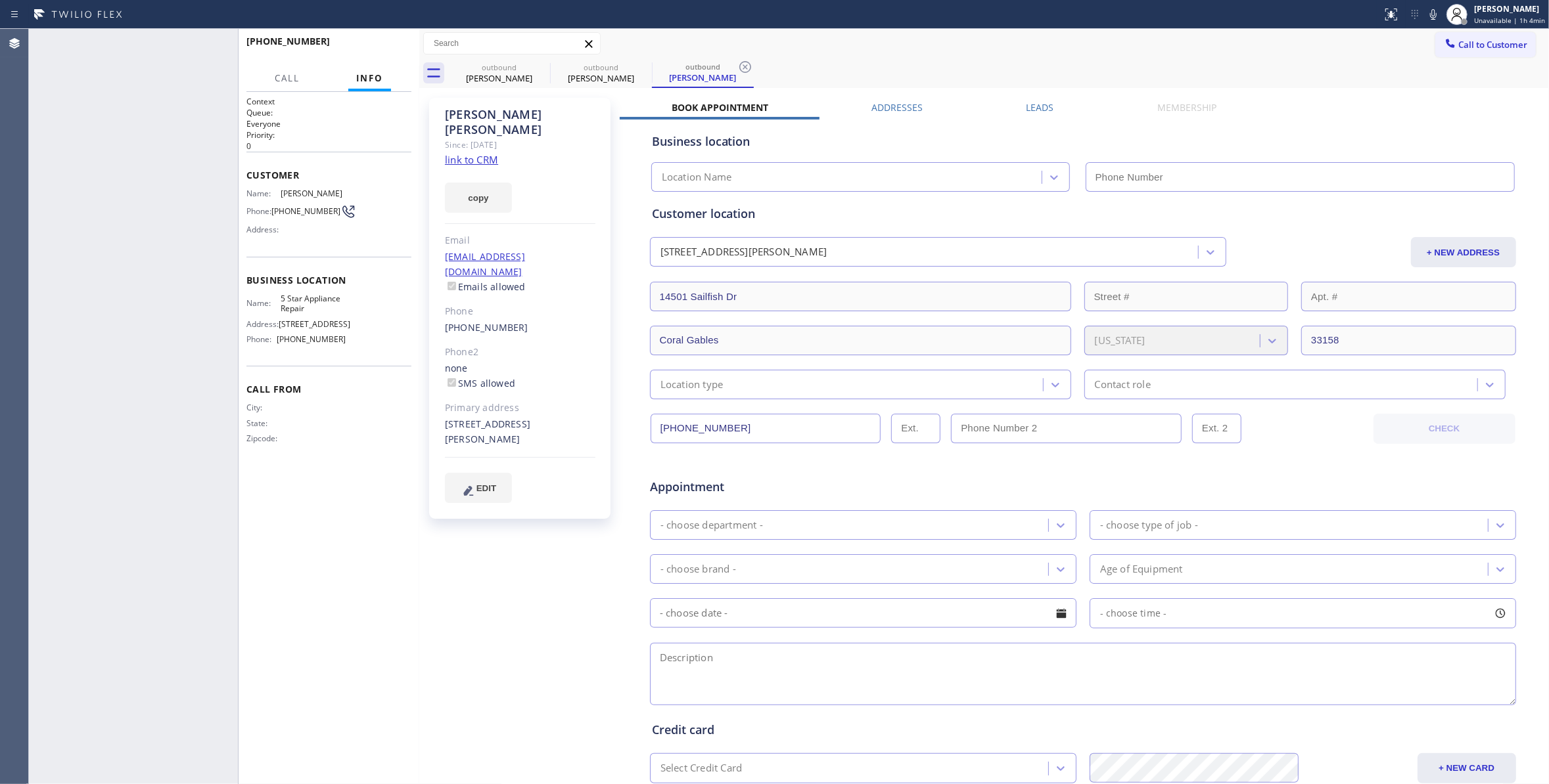
type input "[PHONE_NUMBER]"
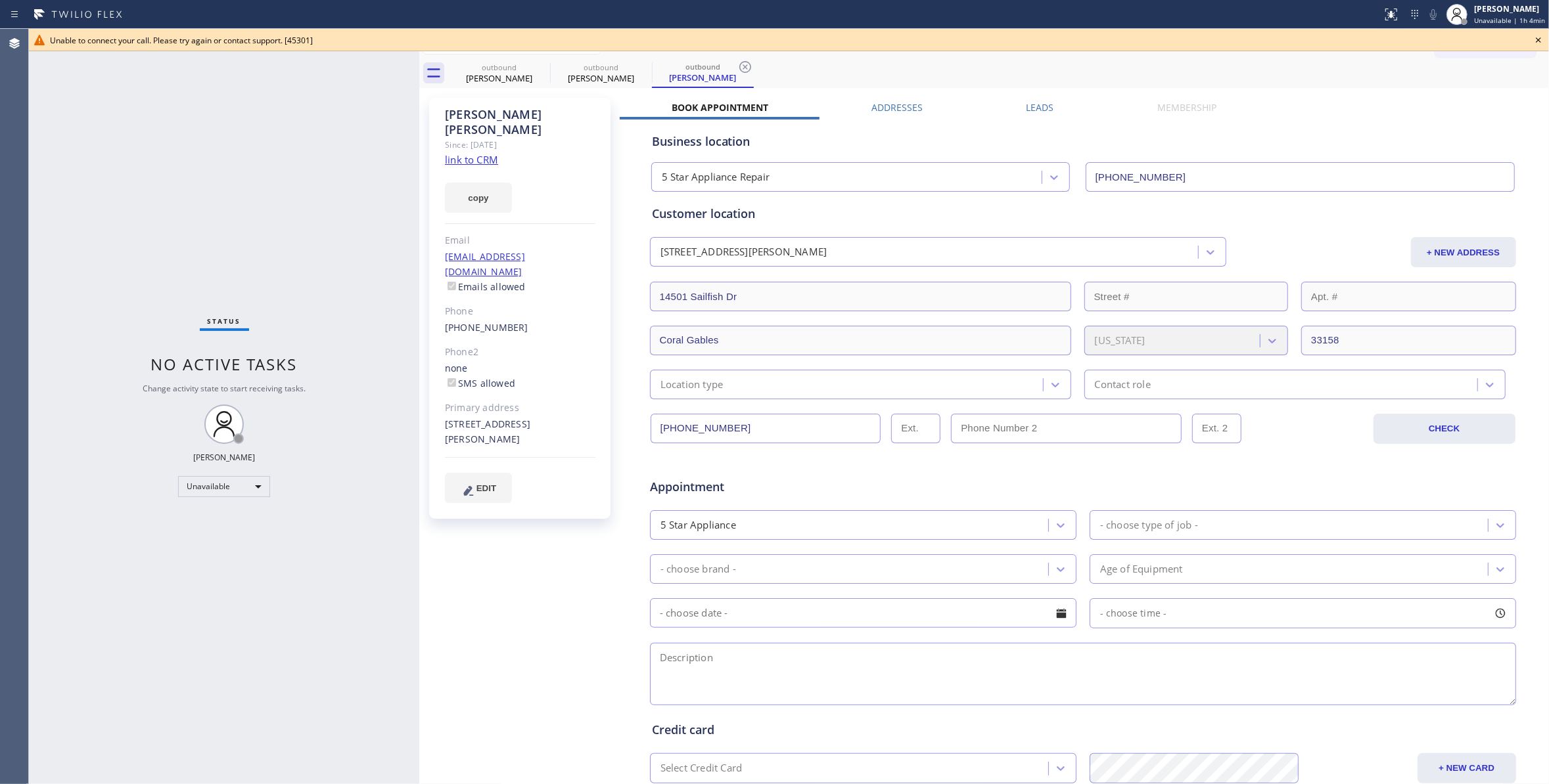
click at [1538, 38] on icon at bounding box center [1539, 40] width 16 height 16
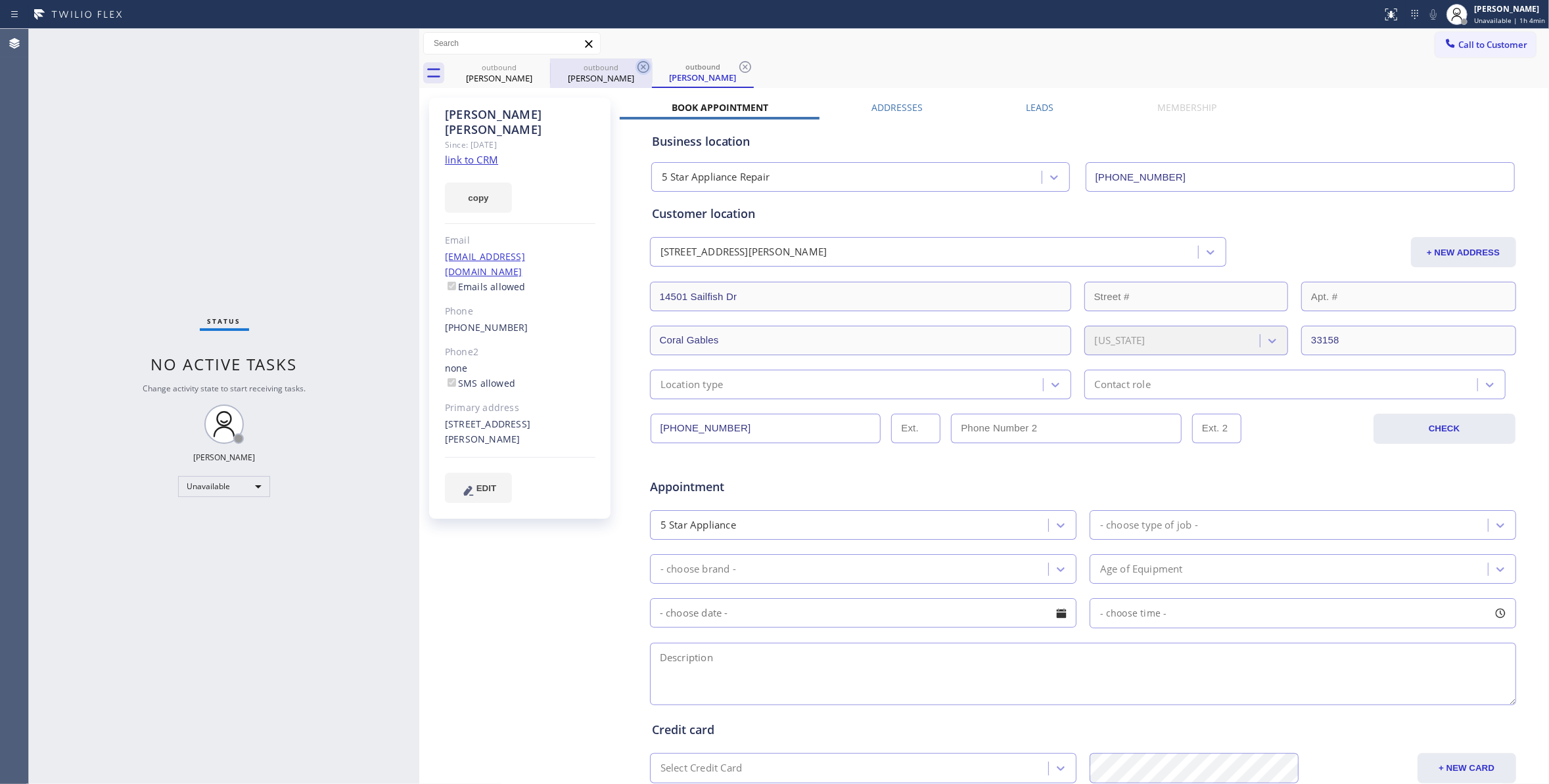
drag, startPoint x: 750, startPoint y: 65, endPoint x: 642, endPoint y: 65, distance: 108.0
click at [747, 65] on icon at bounding box center [745, 67] width 12 height 12
click at [642, 65] on icon at bounding box center [643, 67] width 16 height 16
type input "[PHONE_NUMBER]"
click at [539, 65] on icon at bounding box center [541, 67] width 12 height 12
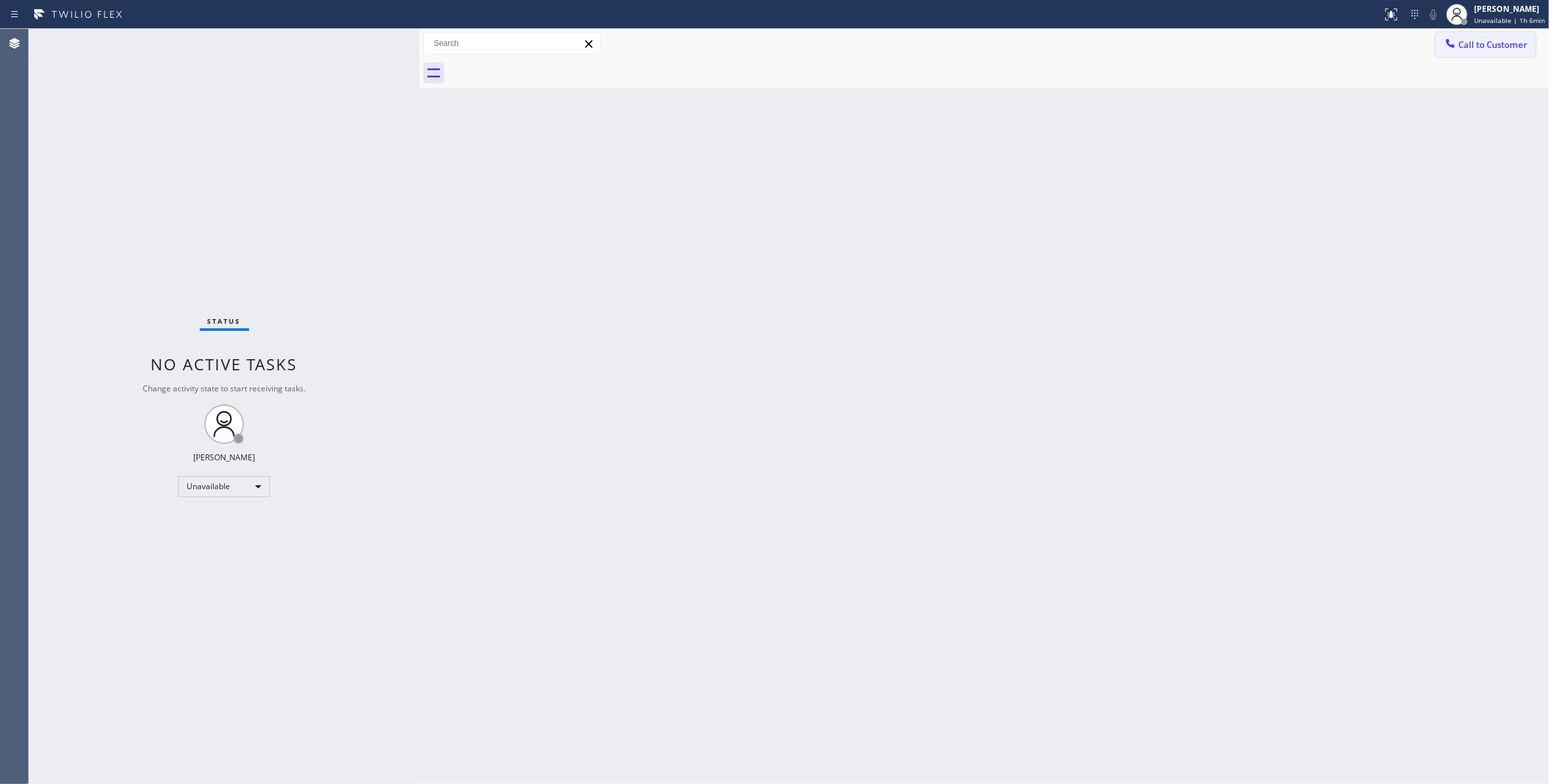
click at [1481, 37] on button "Call to Customer" at bounding box center [1485, 44] width 101 height 25
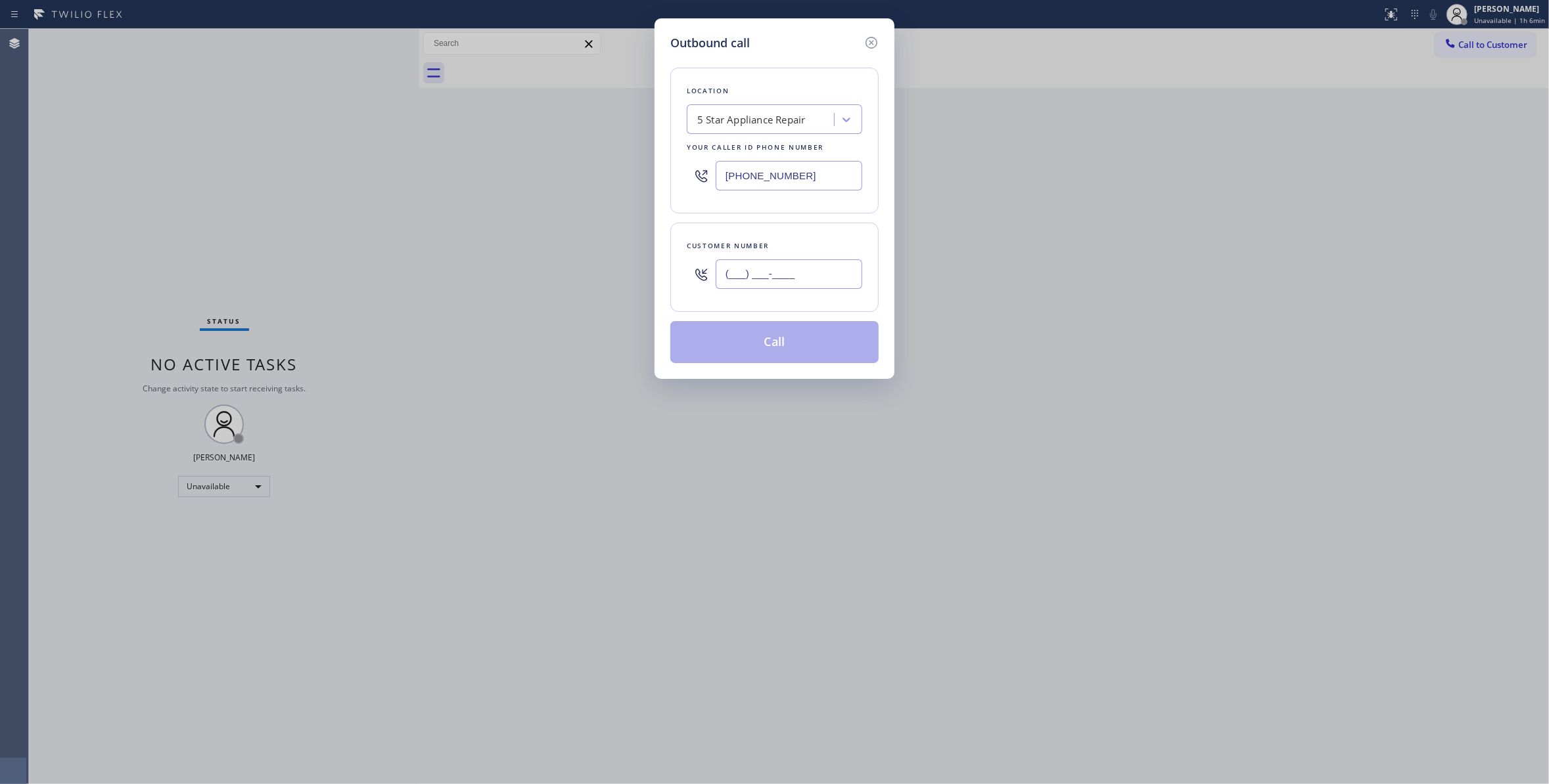
click at [755, 289] on input "(___) ___-____" at bounding box center [789, 274] width 147 height 30
paste input "714) 749-3145"
type input "[PHONE_NUMBER]"
click at [784, 355] on button "Call" at bounding box center [774, 342] width 208 height 42
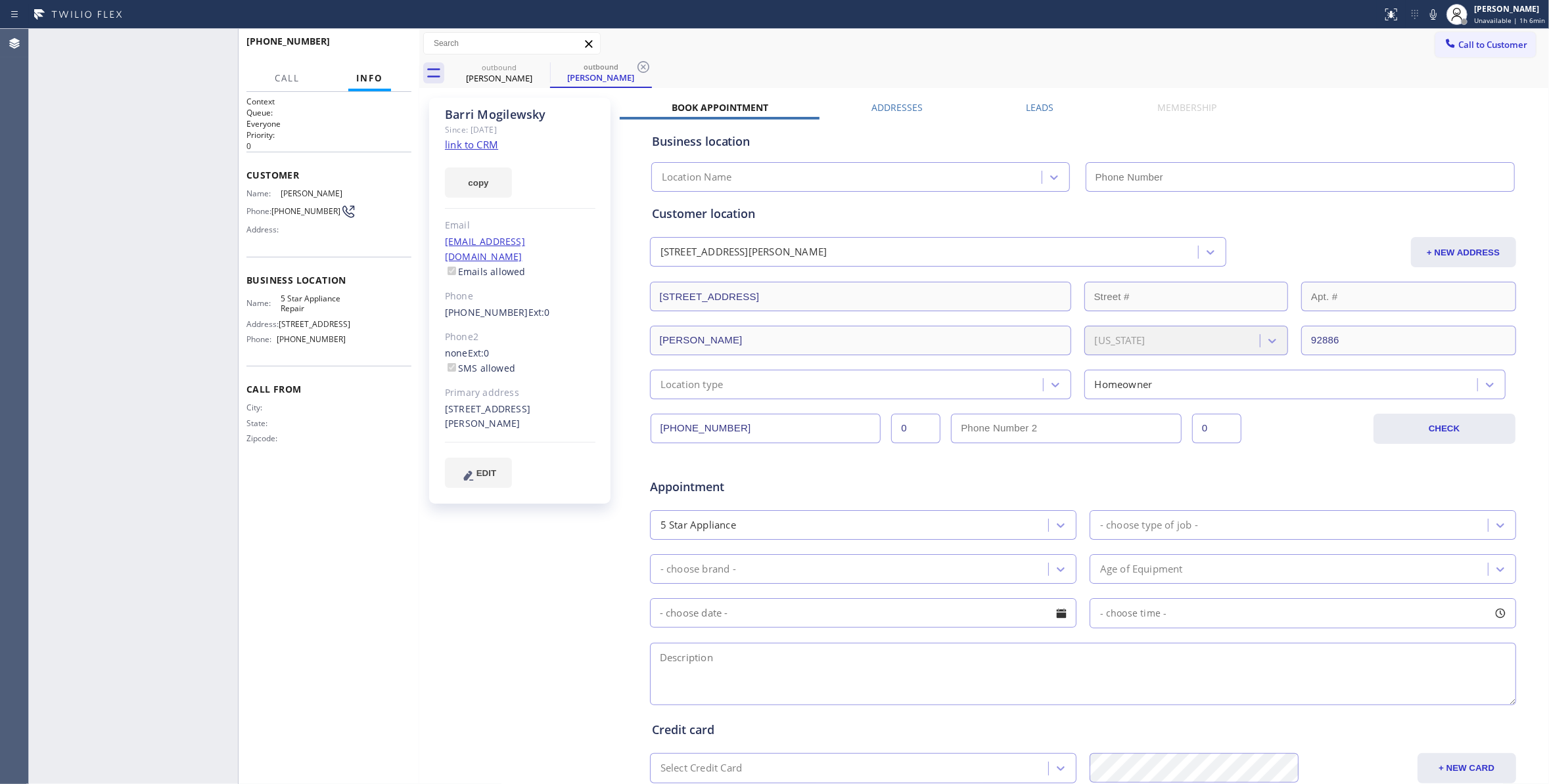
type input "[PHONE_NUMBER]"
drag, startPoint x: 290, startPoint y: 216, endPoint x: 276, endPoint y: 209, distance: 15.7
click at [276, 209] on span "[PHONE_NUMBER]" at bounding box center [306, 211] width 69 height 10
copy span "[PHONE_NUMBER]"
click at [380, 43] on span "HANG UP" at bounding box center [381, 48] width 40 height 10
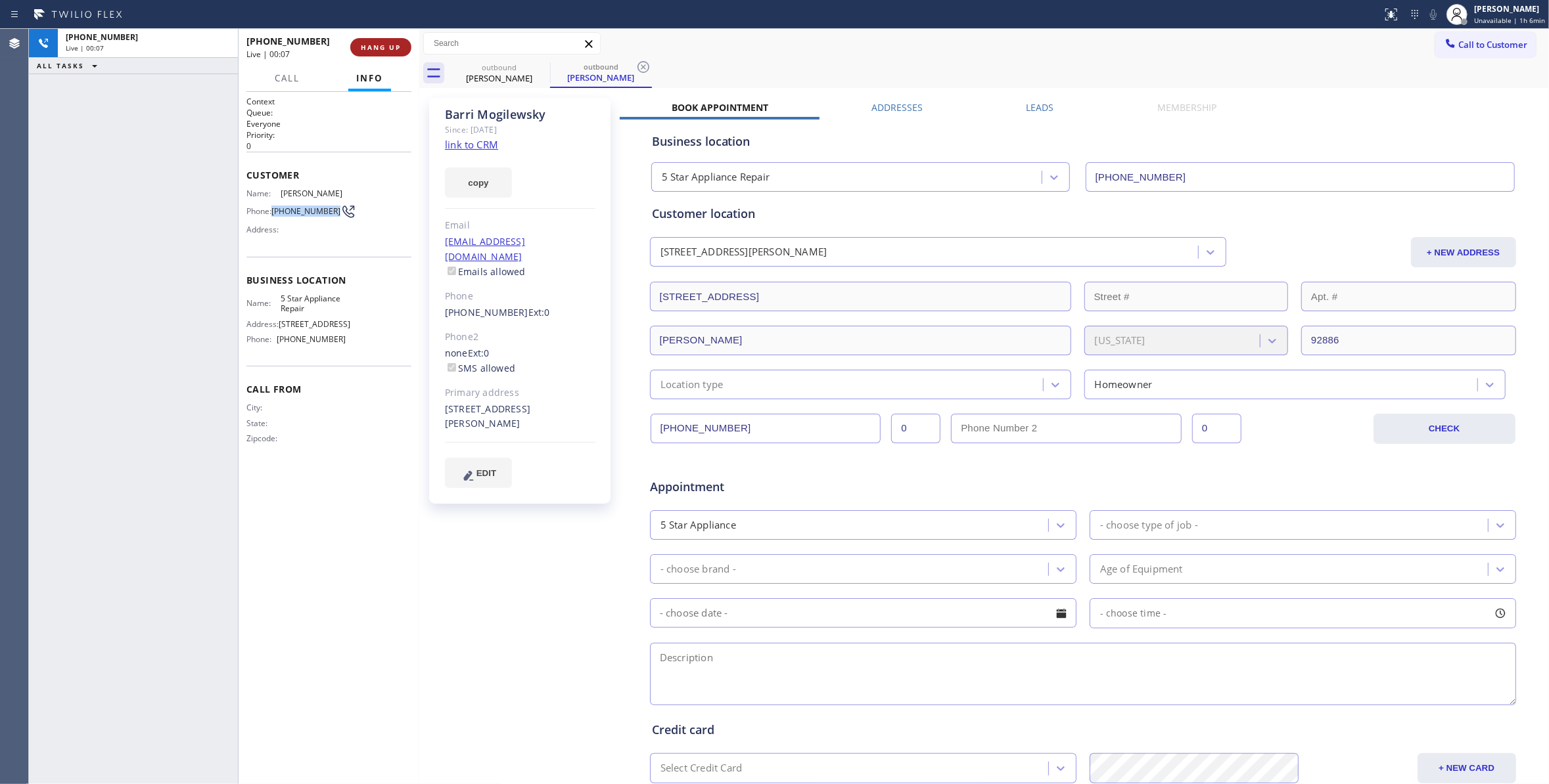
click at [380, 43] on span "HANG UP" at bounding box center [381, 48] width 40 height 10
click at [638, 66] on icon at bounding box center [643, 67] width 16 height 16
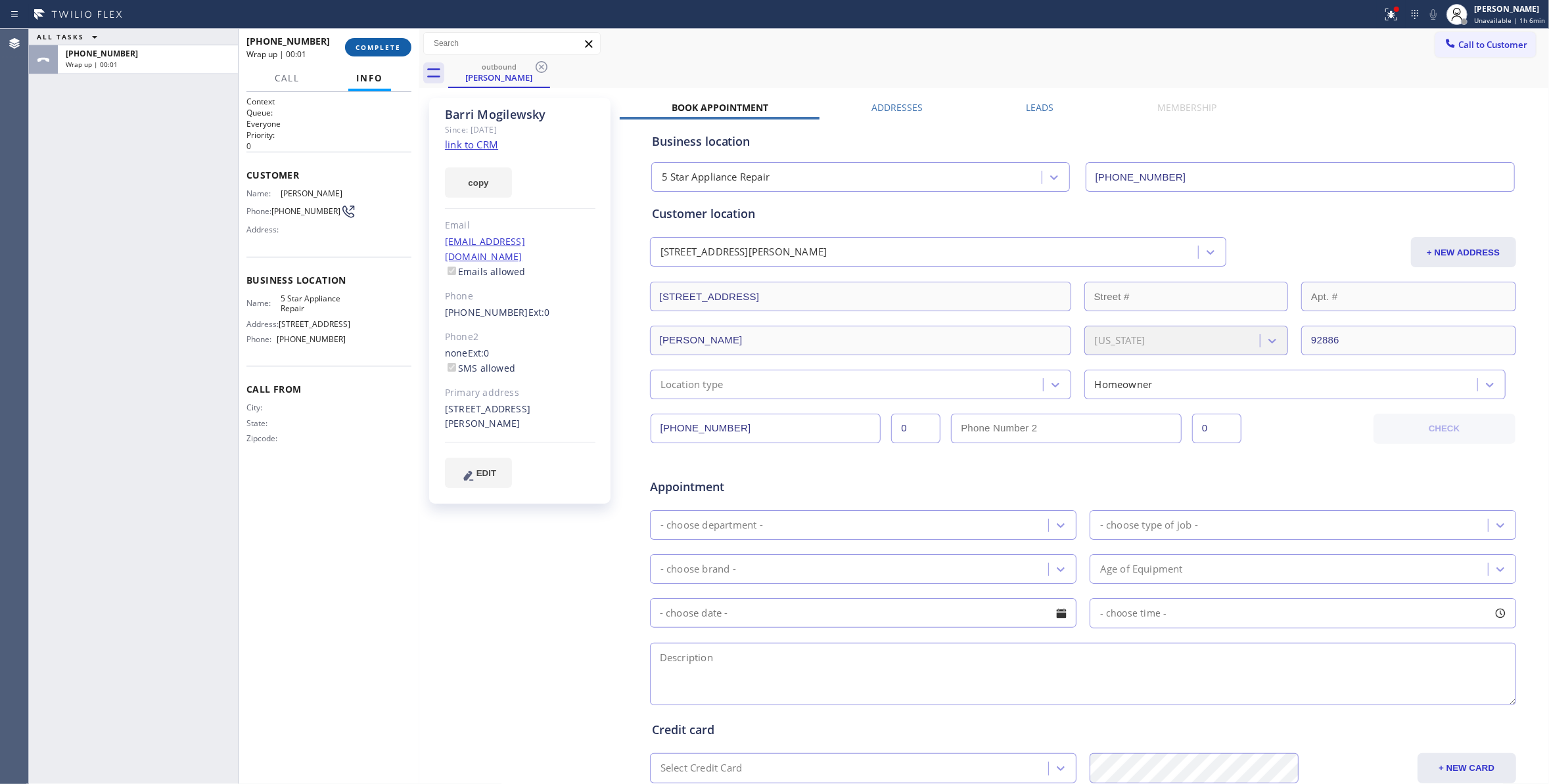
click at [377, 47] on span "COMPLETE" at bounding box center [377, 48] width 45 height 10
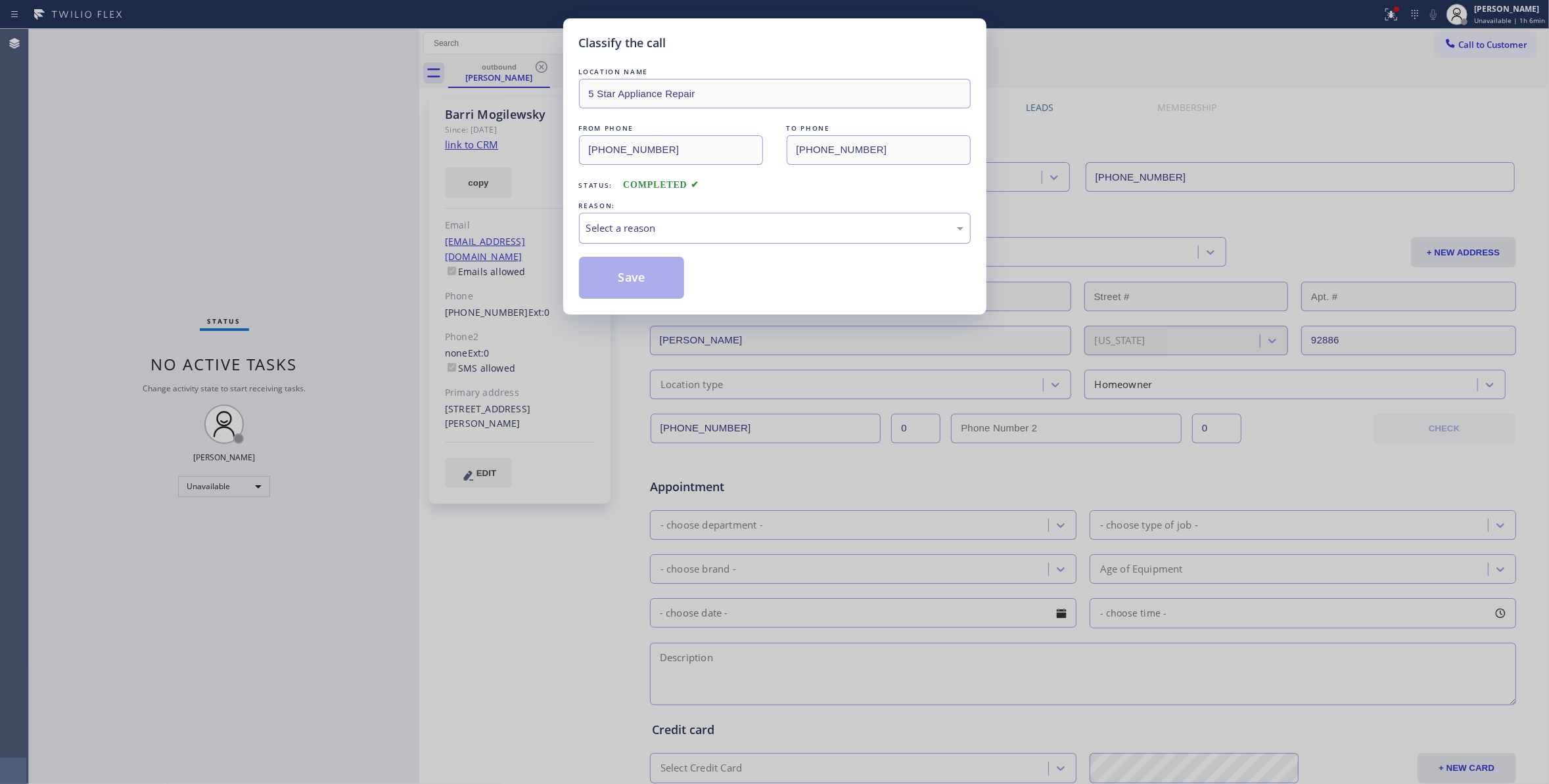
click at [637, 234] on div "Select a reason" at bounding box center [774, 228] width 377 height 15
click at [632, 284] on button "Save" at bounding box center [631, 278] width 106 height 42
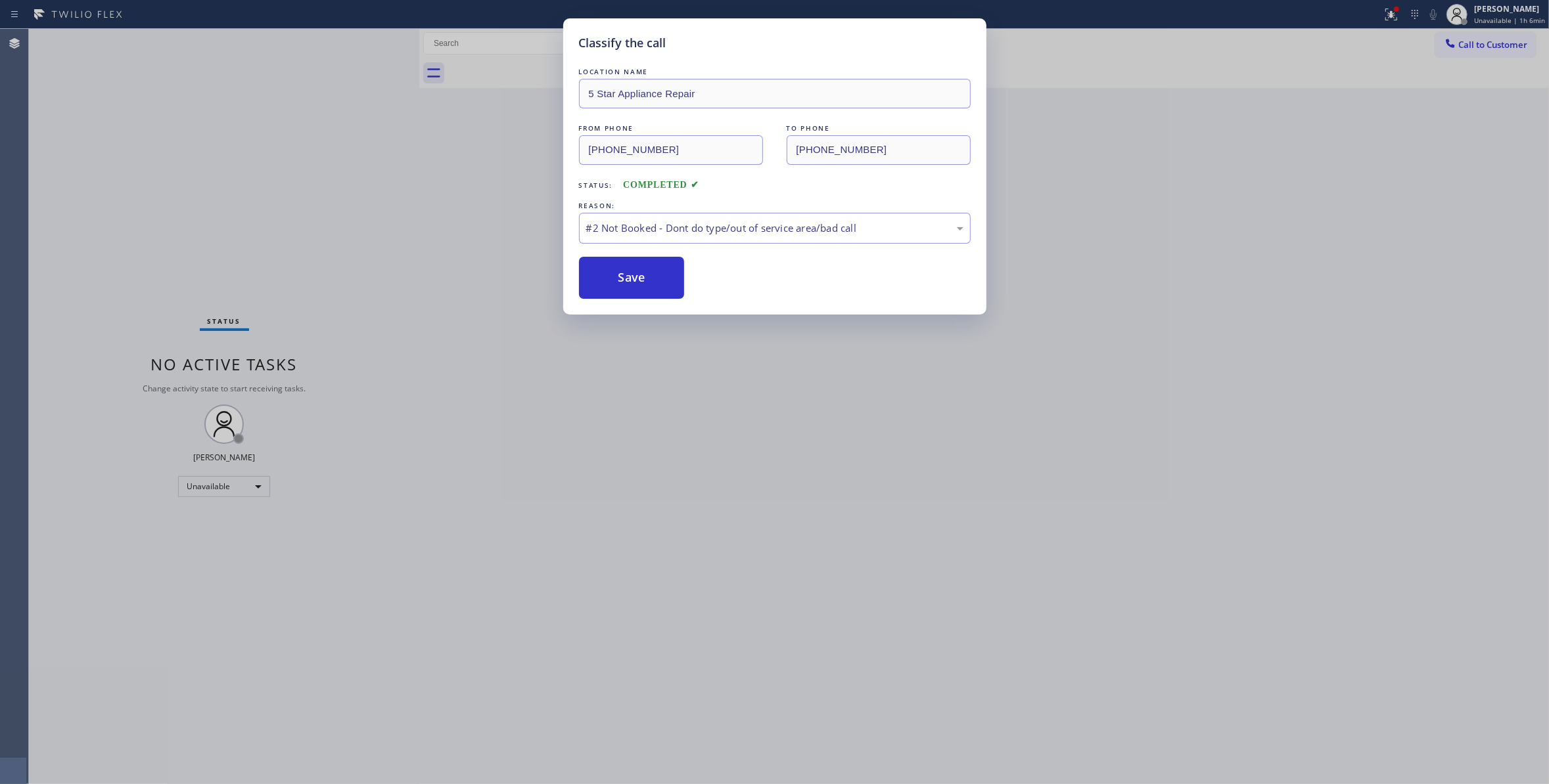
click at [632, 284] on button "Save" at bounding box center [631, 278] width 106 height 42
click at [1506, 48] on div "Classify the call LOCATION NAME 5 Star Appliance Repair FROM PHONE [PHONE_NUMBE…" at bounding box center [774, 392] width 1549 height 784
click at [1499, 46] on div "Classify the call LOCATION NAME 5 Star Appliance Repair FROM PHONE [PHONE_NUMBE…" at bounding box center [774, 392] width 1549 height 784
click at [631, 287] on button "Save" at bounding box center [631, 278] width 106 height 42
click at [600, 282] on button "Save" at bounding box center [631, 278] width 106 height 42
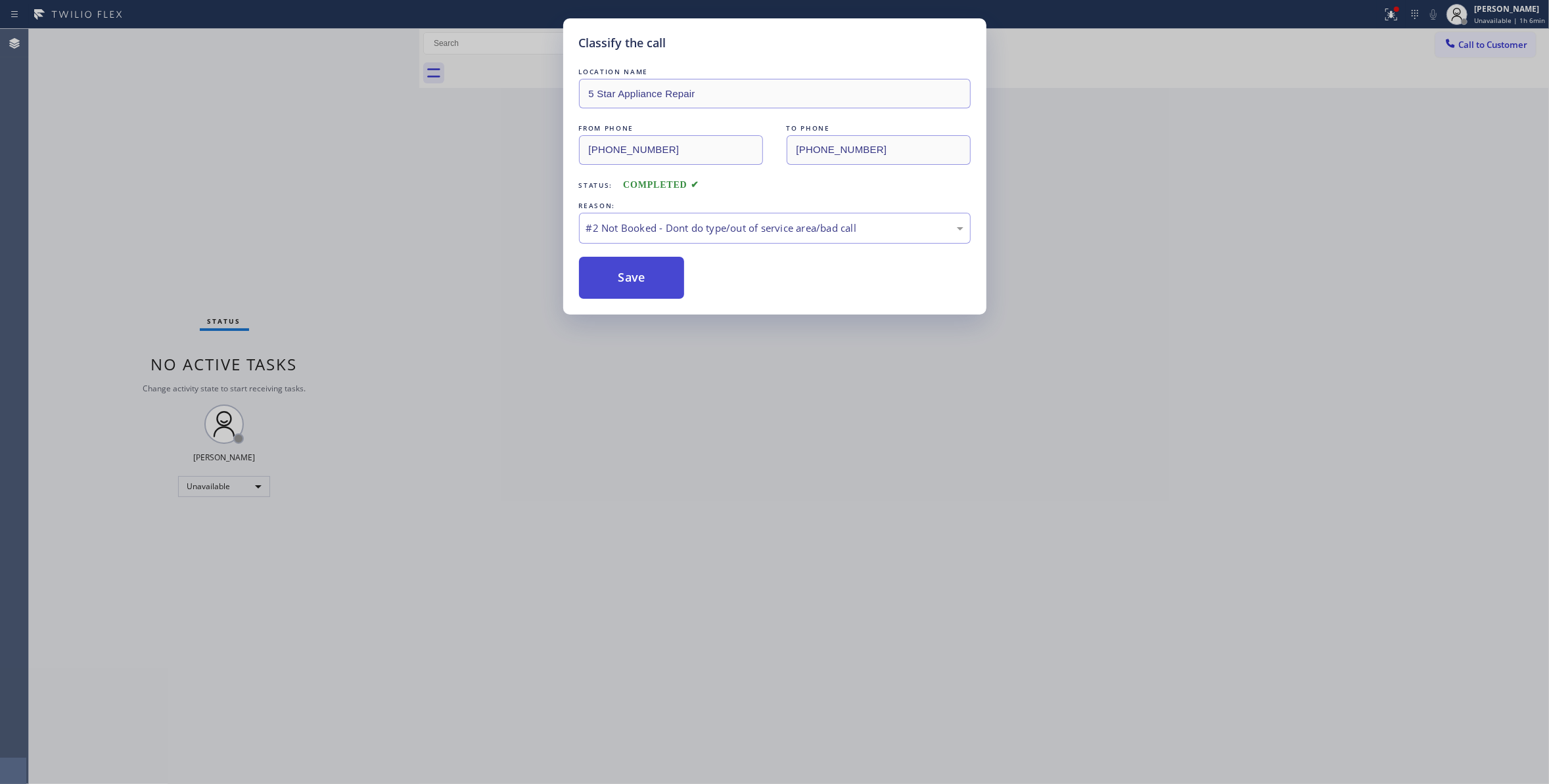
click at [647, 277] on button "Save" at bounding box center [631, 278] width 106 height 42
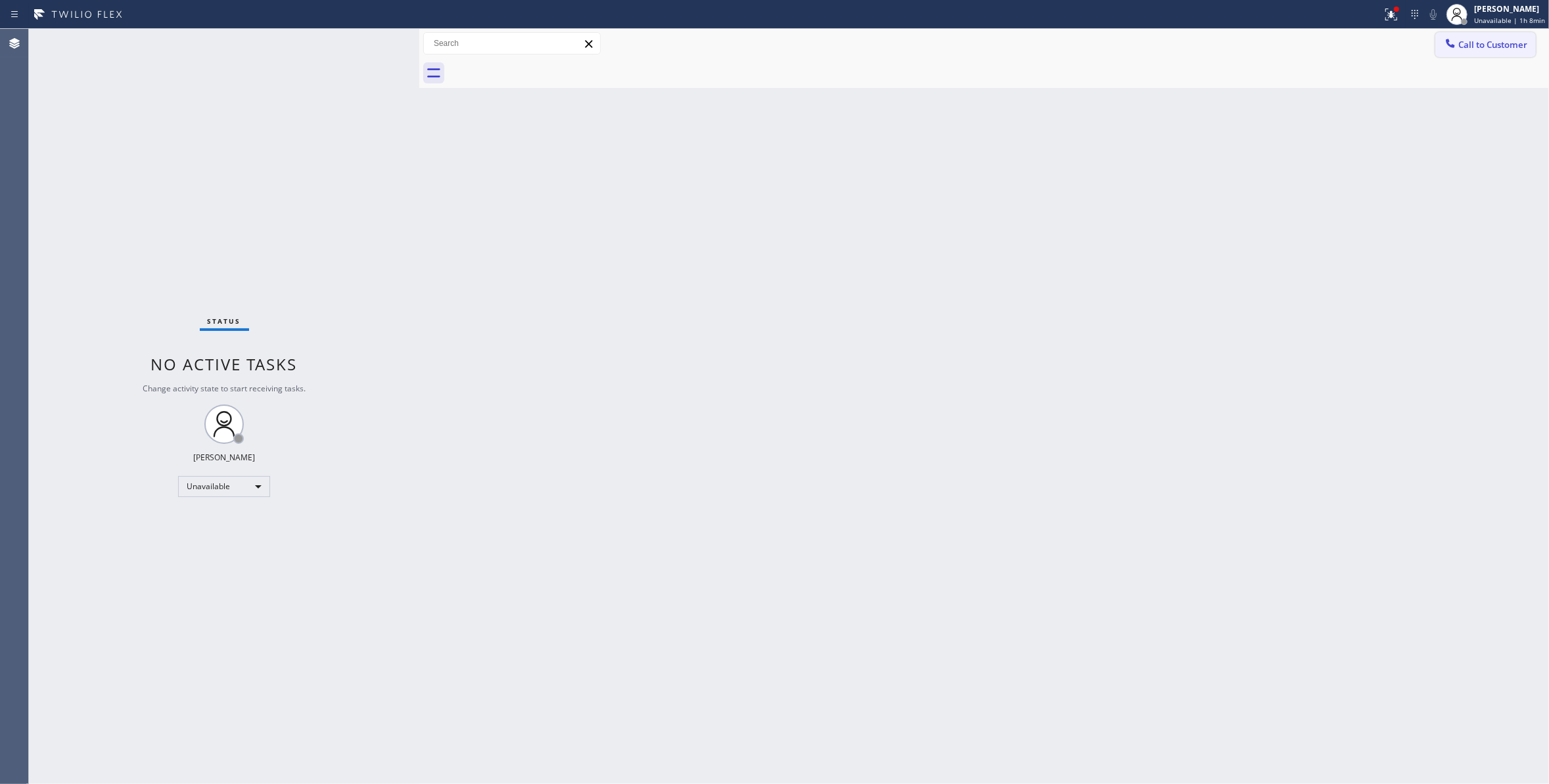
click at [1506, 45] on span "Call to Customer" at bounding box center [1492, 45] width 69 height 12
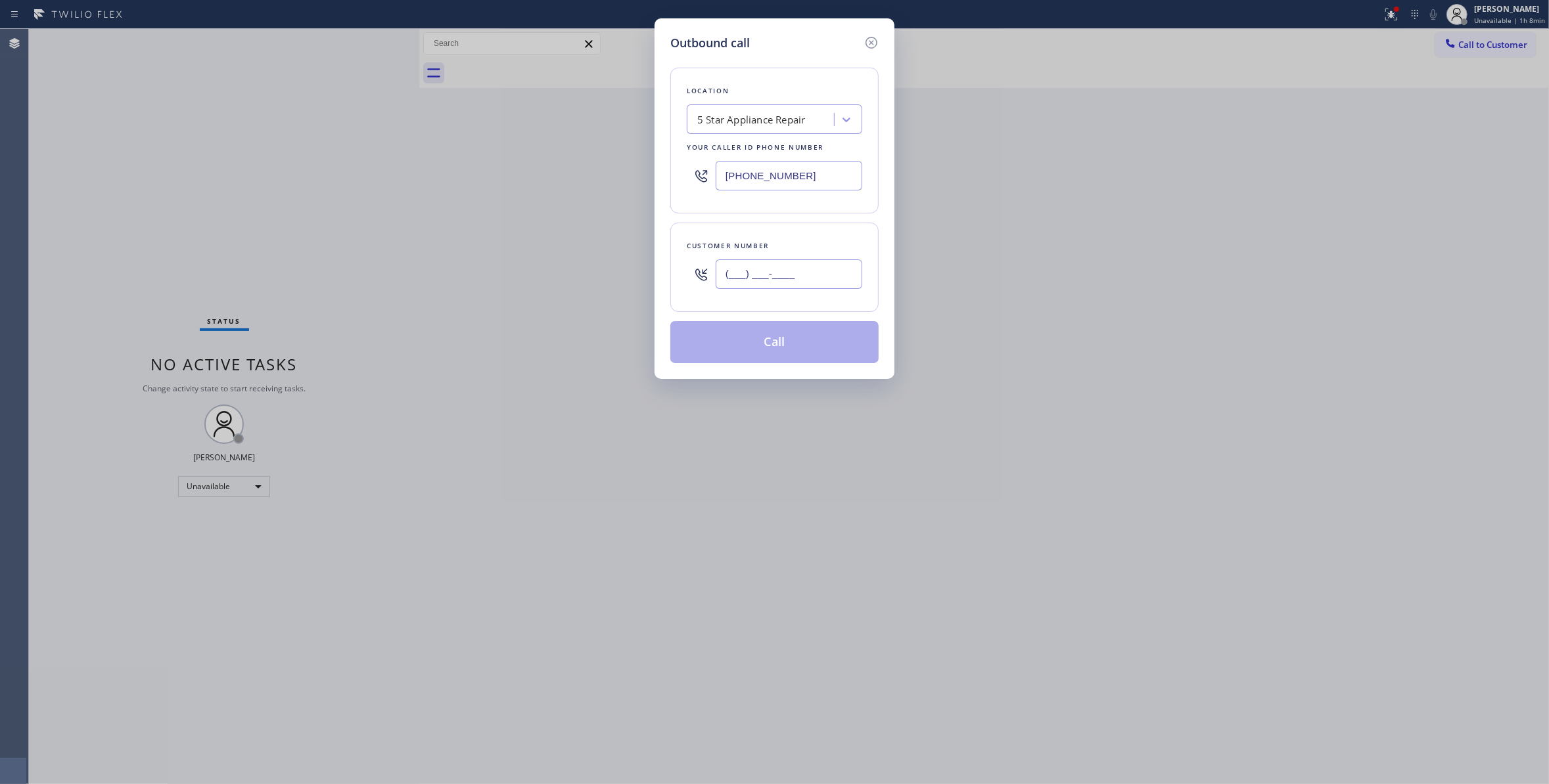
click at [795, 274] on input "(___) ___-____" at bounding box center [789, 274] width 147 height 30
paste input "714) 749-3145"
type input "[PHONE_NUMBER]"
click at [784, 345] on button "Call" at bounding box center [774, 342] width 208 height 42
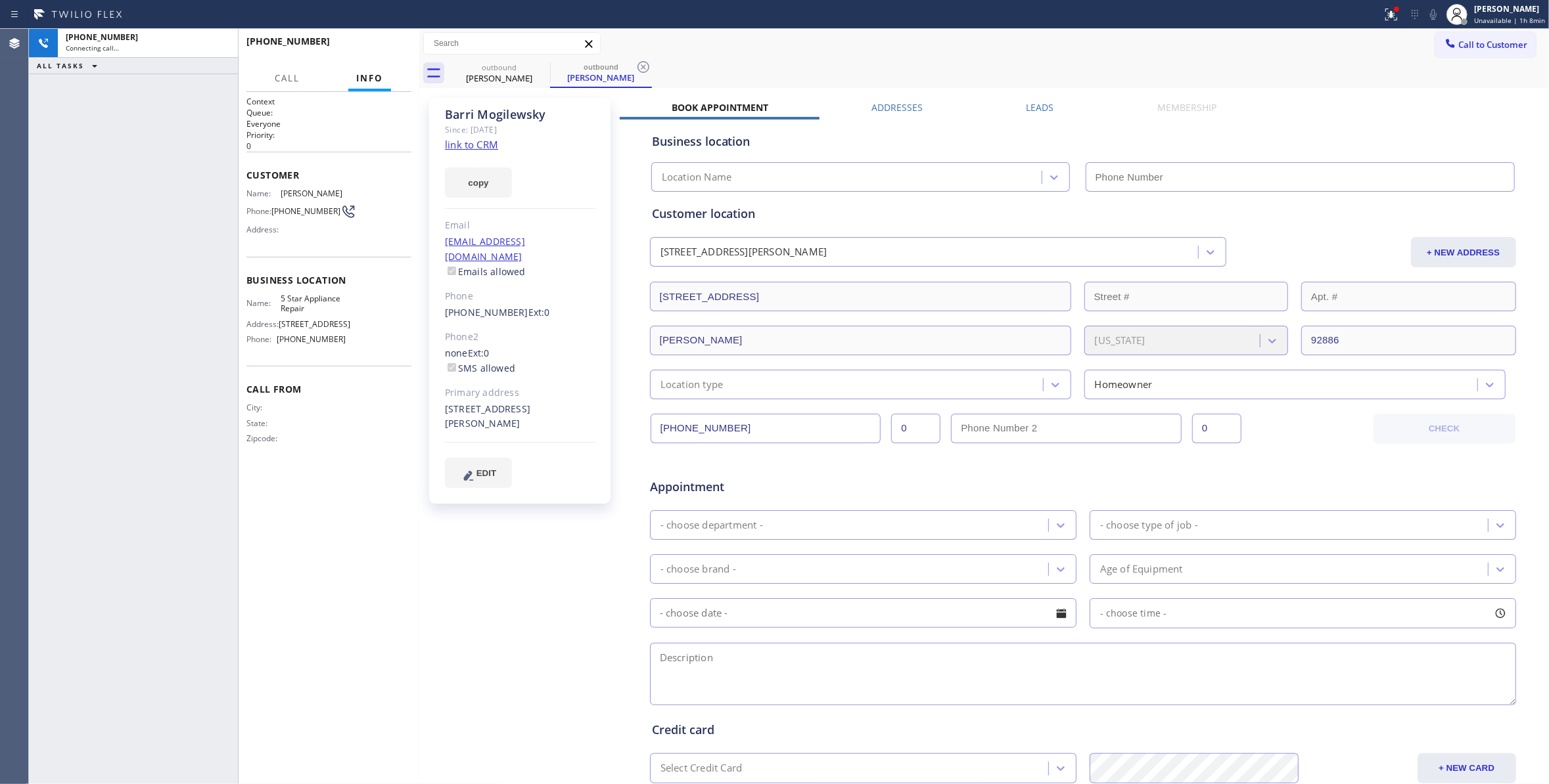
type input "[PHONE_NUMBER]"
drag, startPoint x: 642, startPoint y: 69, endPoint x: 678, endPoint y: 2, distance: 76.1
click at [642, 69] on icon at bounding box center [643, 67] width 16 height 16
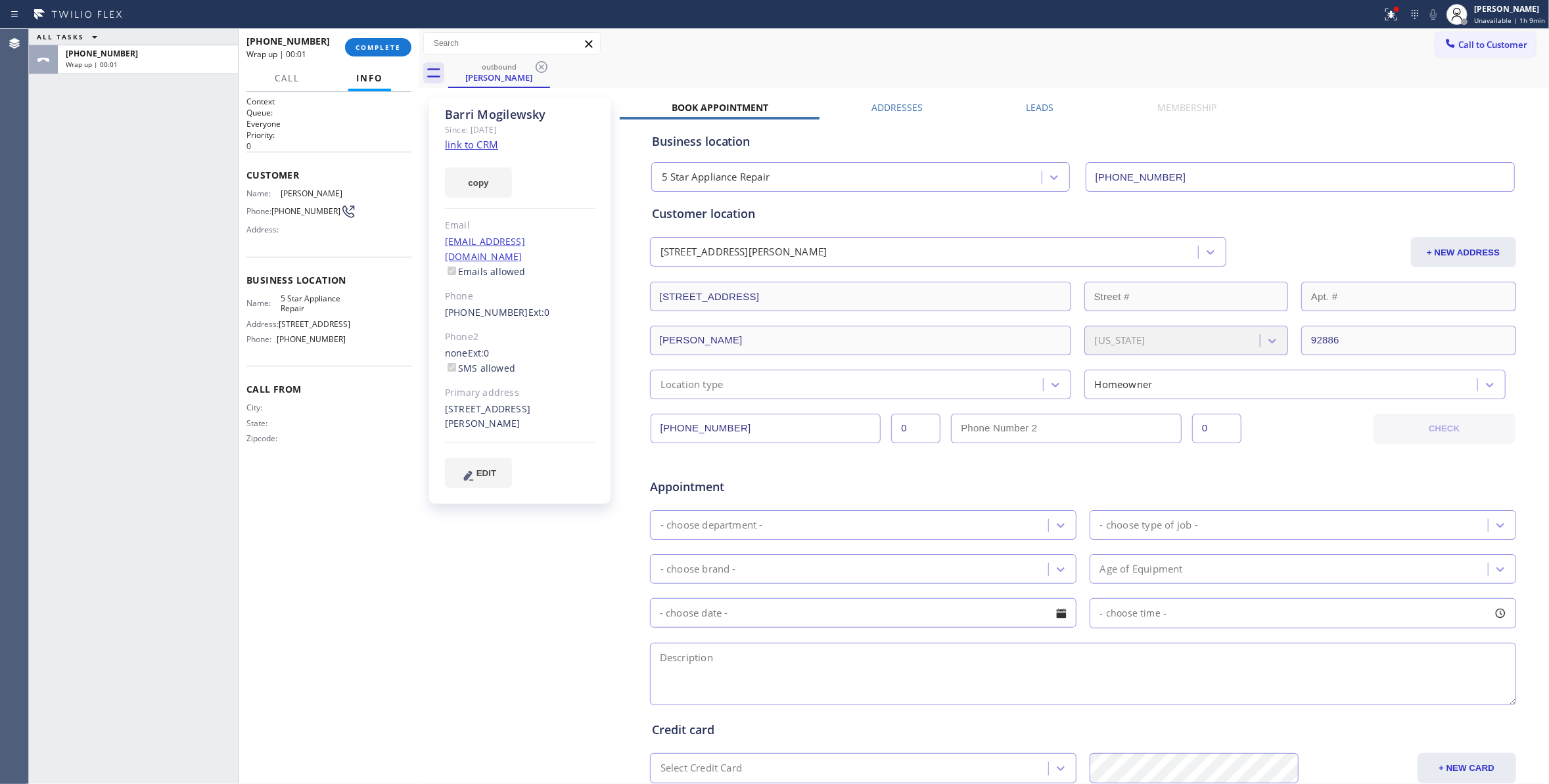
click at [381, 32] on div "[PHONE_NUMBER] Wrap up | 00:01 COMPLETE" at bounding box center [329, 47] width 165 height 34
click at [390, 47] on span "COMPLETE" at bounding box center [377, 48] width 45 height 10
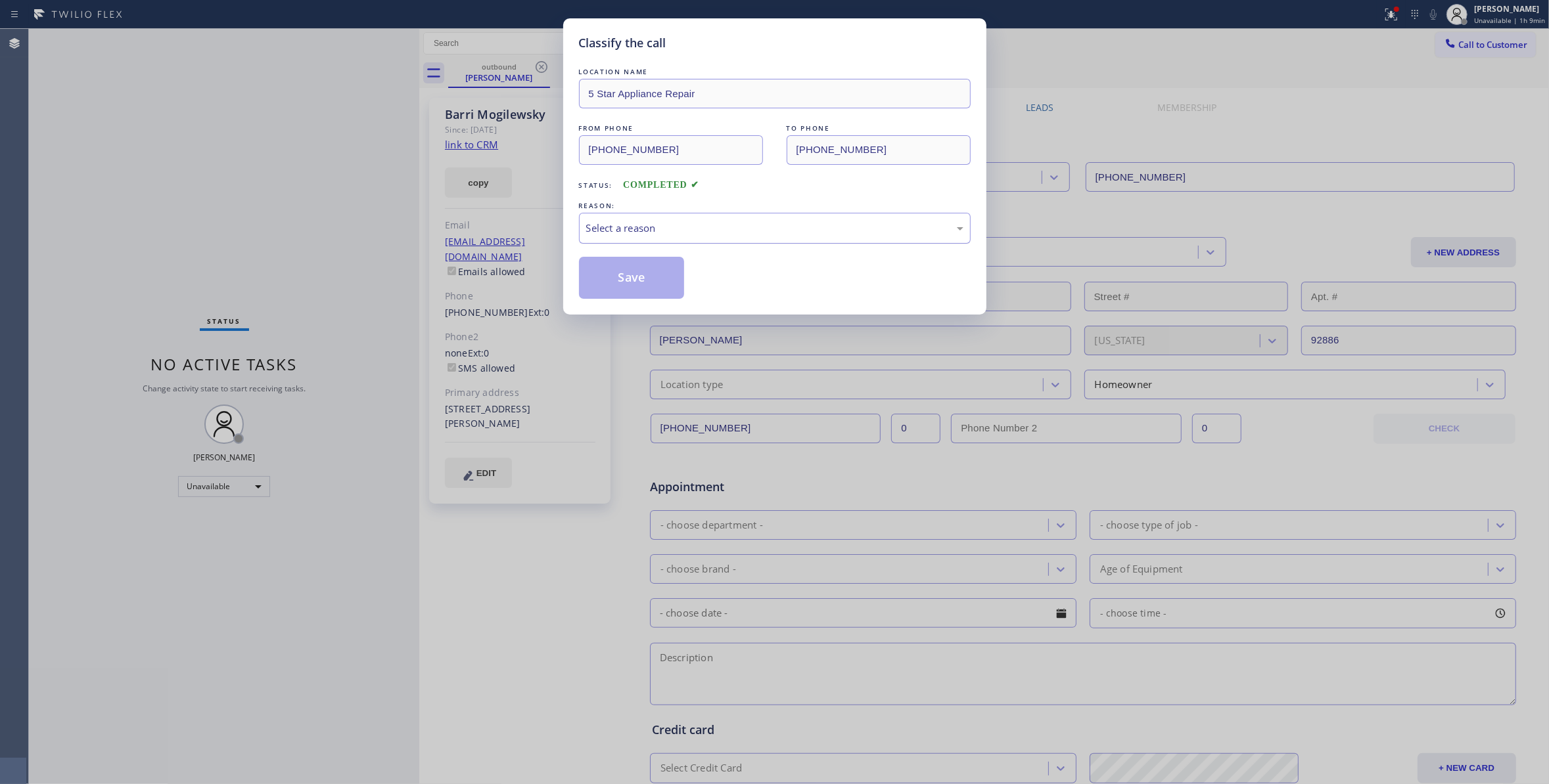
click at [626, 223] on div "Select a reason" at bounding box center [774, 228] width 377 height 15
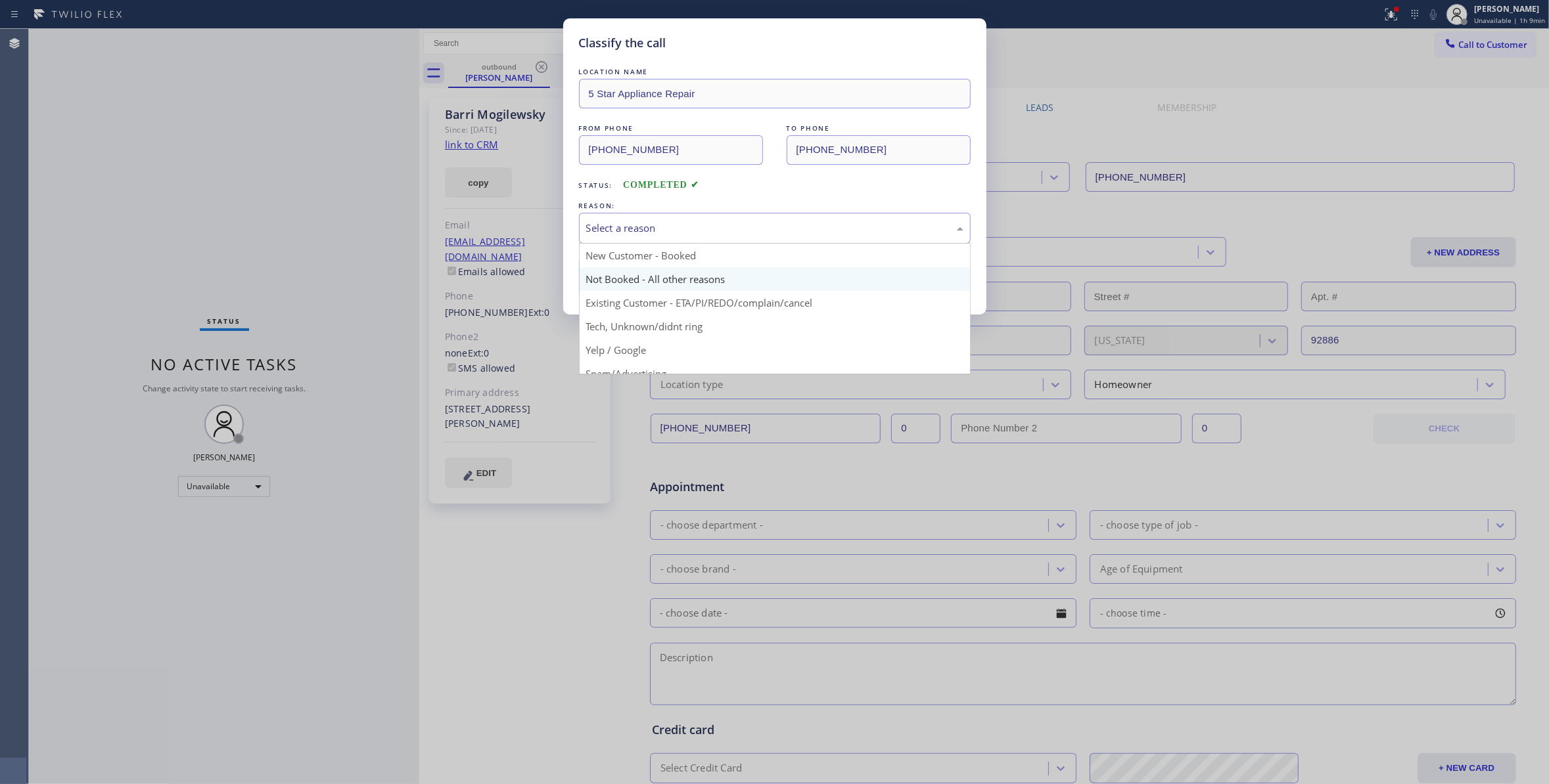
click at [627, 279] on button "Save" at bounding box center [631, 278] width 106 height 42
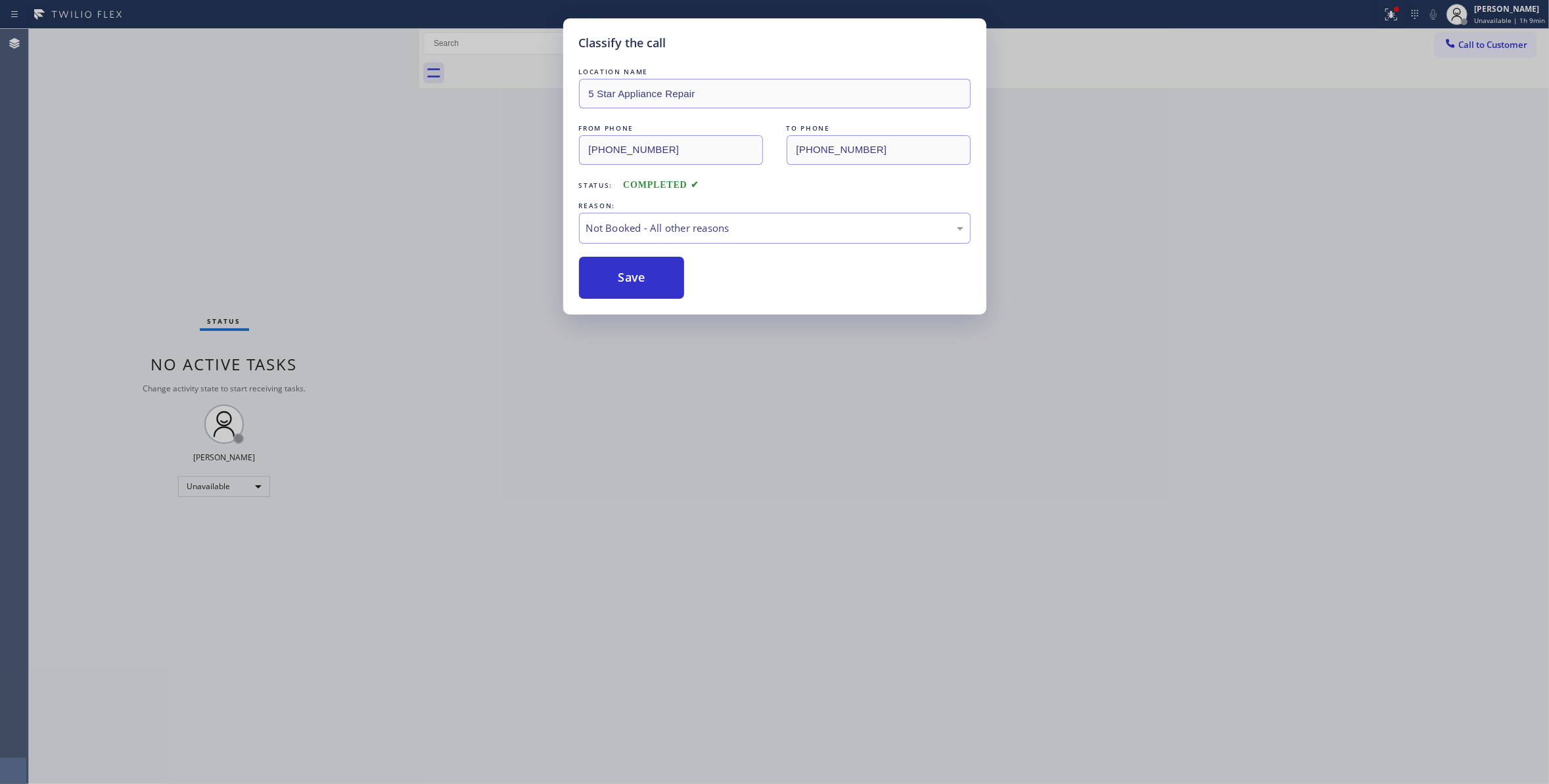
click at [627, 279] on button "Save" at bounding box center [631, 278] width 106 height 42
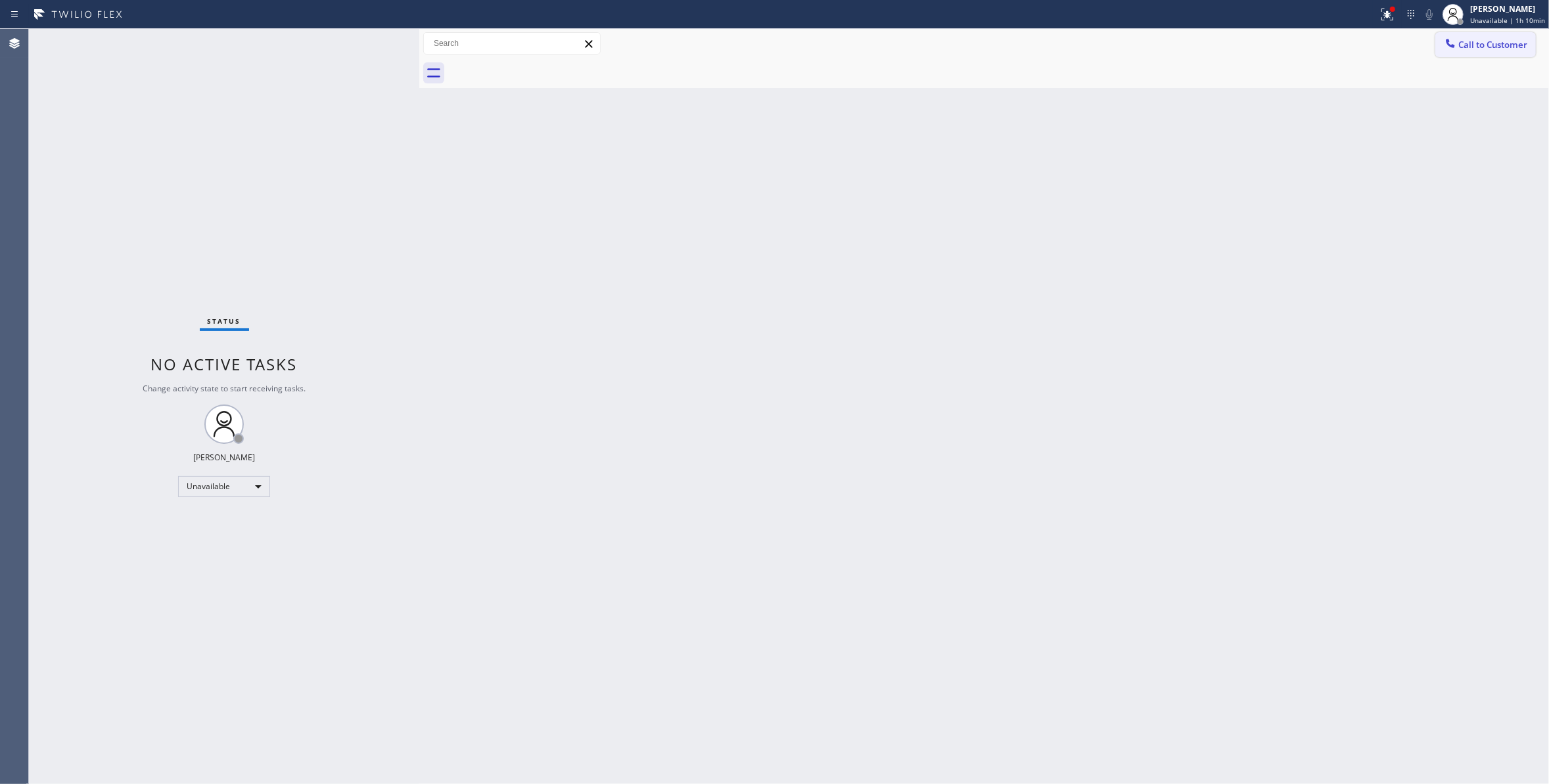
click at [1501, 45] on span "Call to Customer" at bounding box center [1492, 45] width 69 height 12
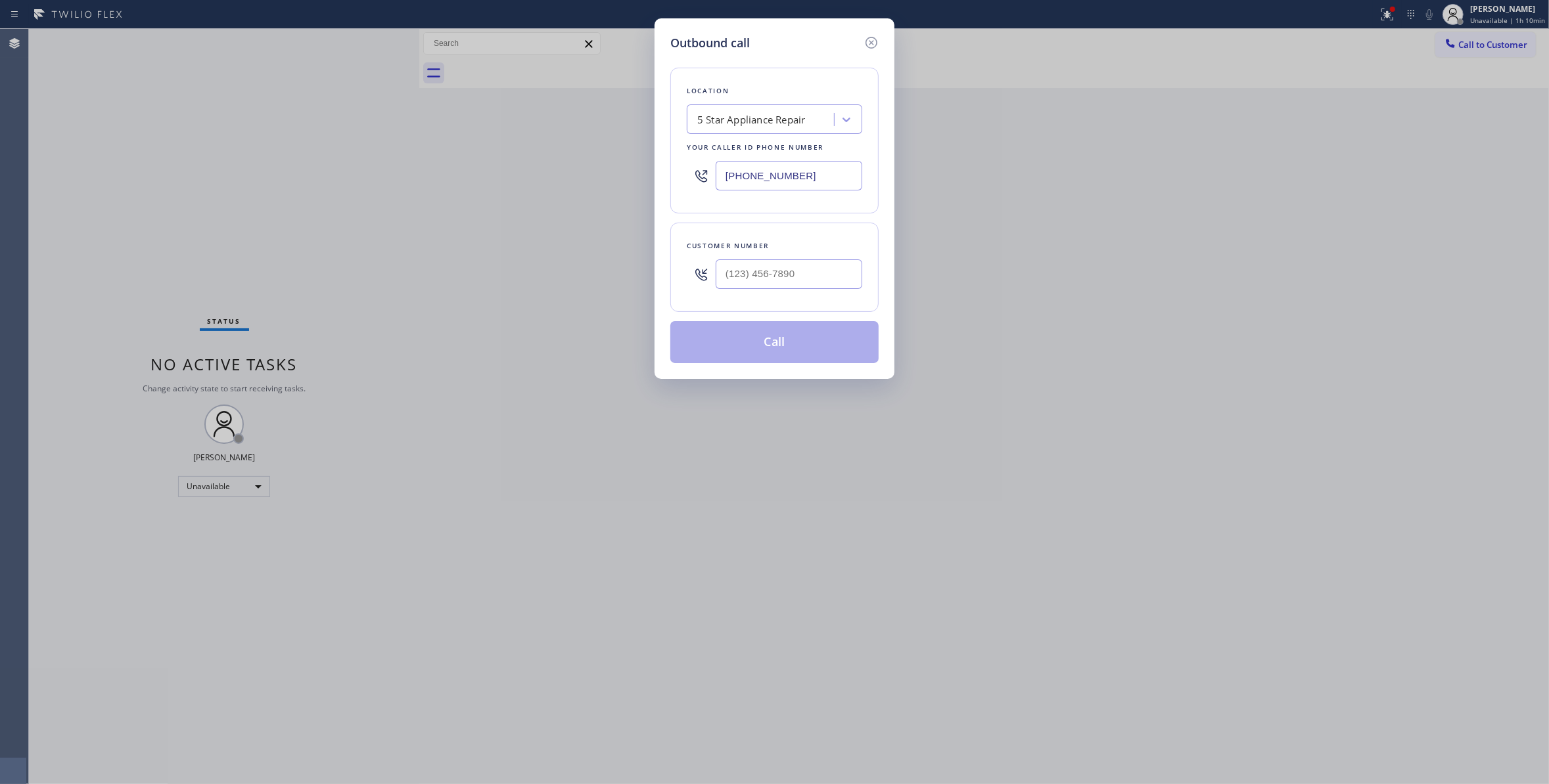
drag, startPoint x: 832, startPoint y: 161, endPoint x: 426, endPoint y: 163, distance: 406.0
click at [427, 163] on div "Outbound call Location 5 Star Appliance Repair Your caller id phone number [PHO…" at bounding box center [774, 392] width 1549 height 784
paste input "310) 550-746"
type input "[PHONE_NUMBER]"
click at [776, 268] on input "(___) ___-____" at bounding box center [789, 274] width 147 height 30
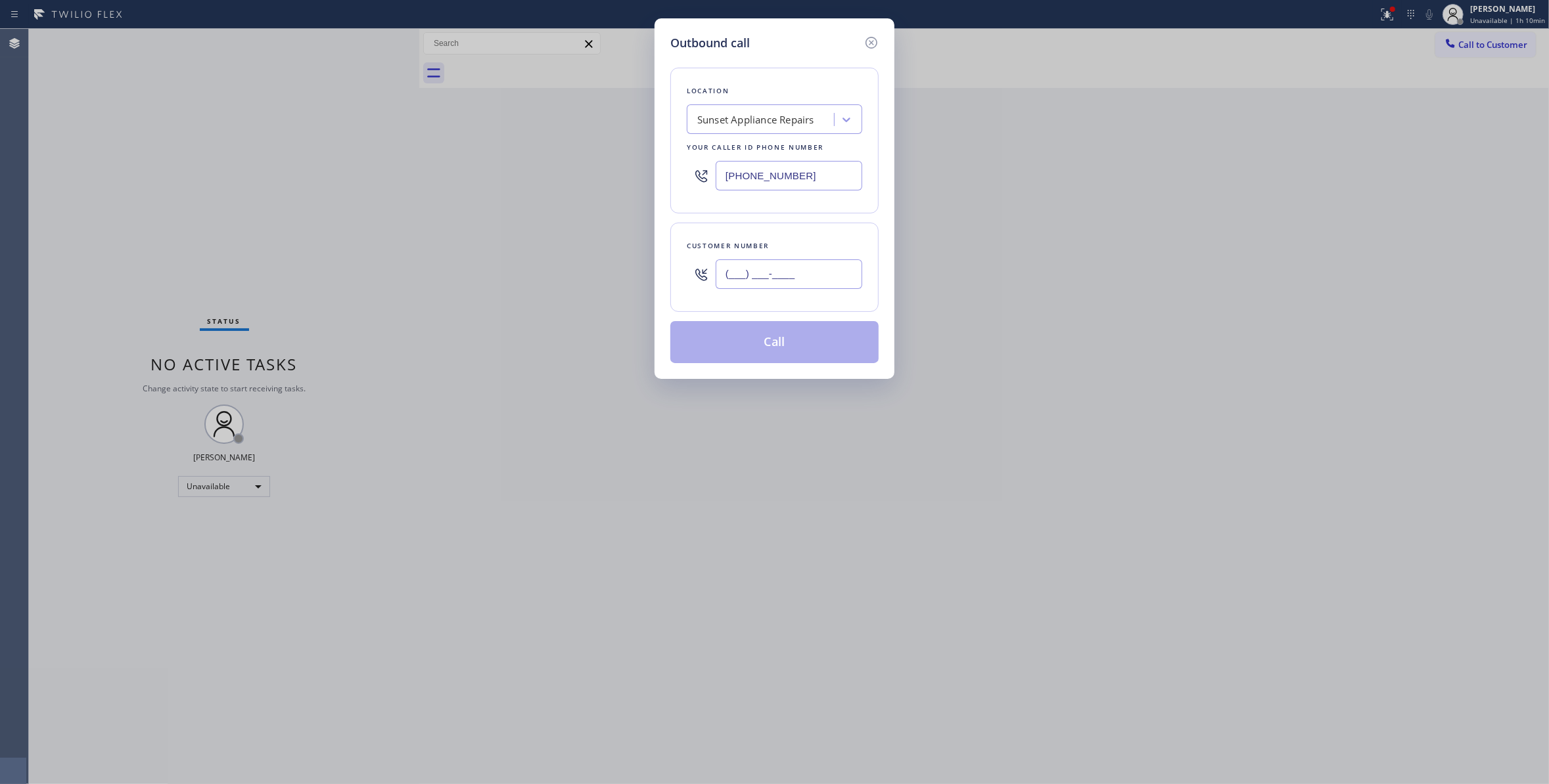
paste input "229) 834-8109"
type input "[PHONE_NUMBER]"
click at [784, 351] on button "Call" at bounding box center [774, 342] width 208 height 42
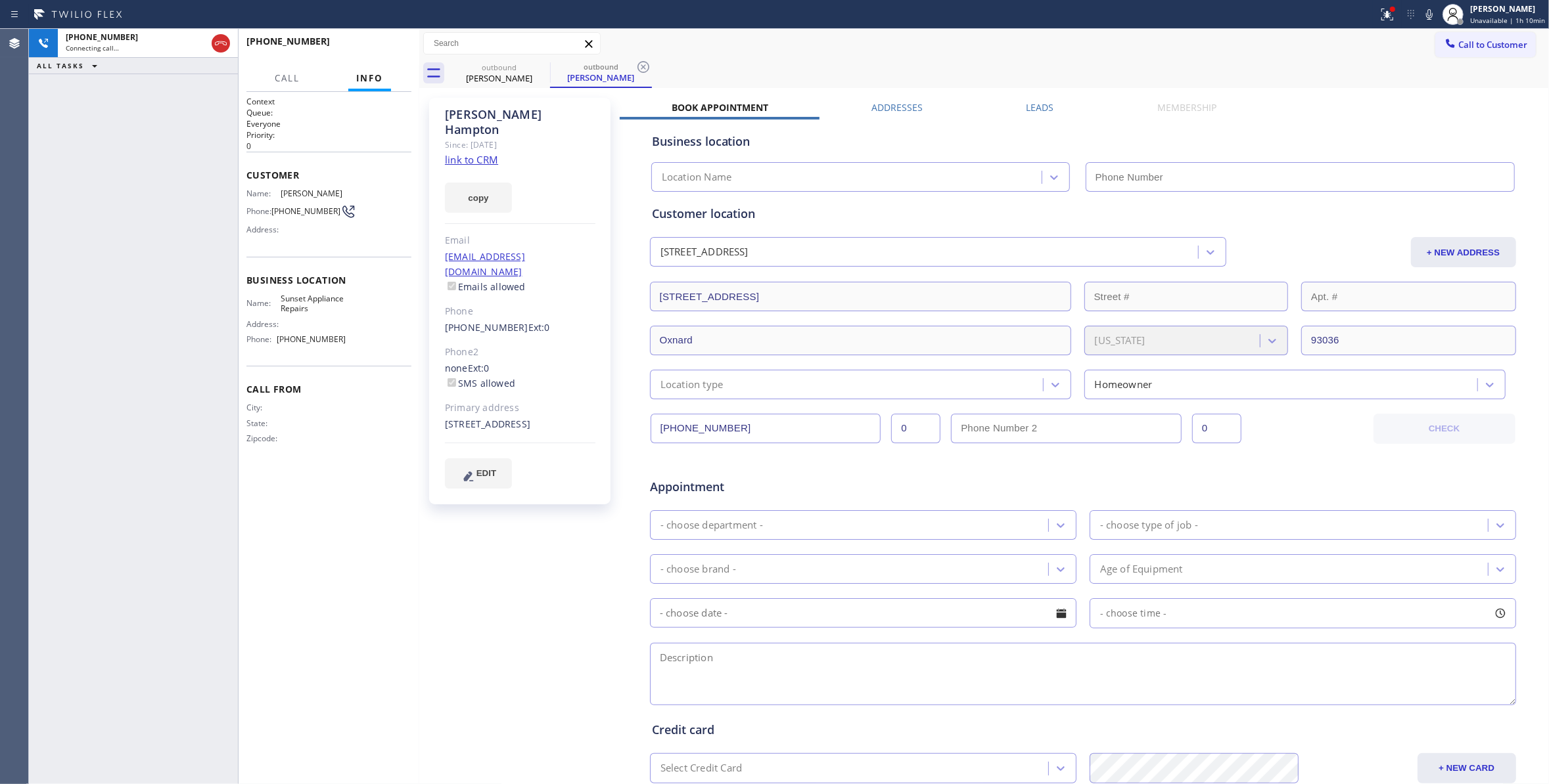
type input "[PHONE_NUMBER]"
click at [381, 43] on span "HANG UP" at bounding box center [381, 48] width 40 height 10
click at [385, 46] on span "HANG UP" at bounding box center [381, 48] width 40 height 10
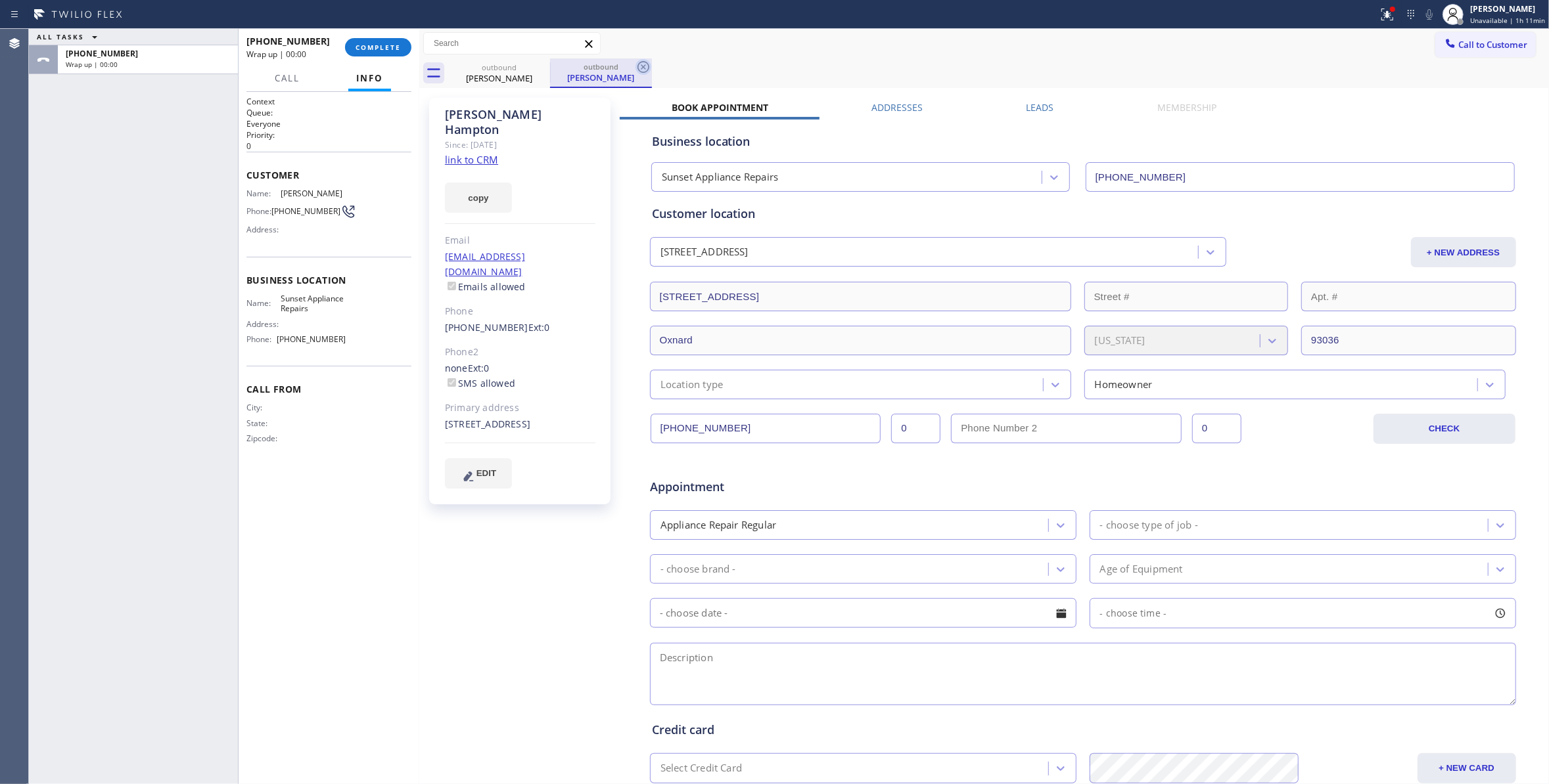
click at [650, 66] on icon at bounding box center [643, 67] width 16 height 16
click at [286, 216] on span "[PHONE_NUMBER]" at bounding box center [306, 211] width 69 height 10
click at [284, 216] on span "[PHONE_NUMBER]" at bounding box center [306, 211] width 69 height 10
drag, startPoint x: 292, startPoint y: 207, endPoint x: 292, endPoint y: 214, distance: 7.0
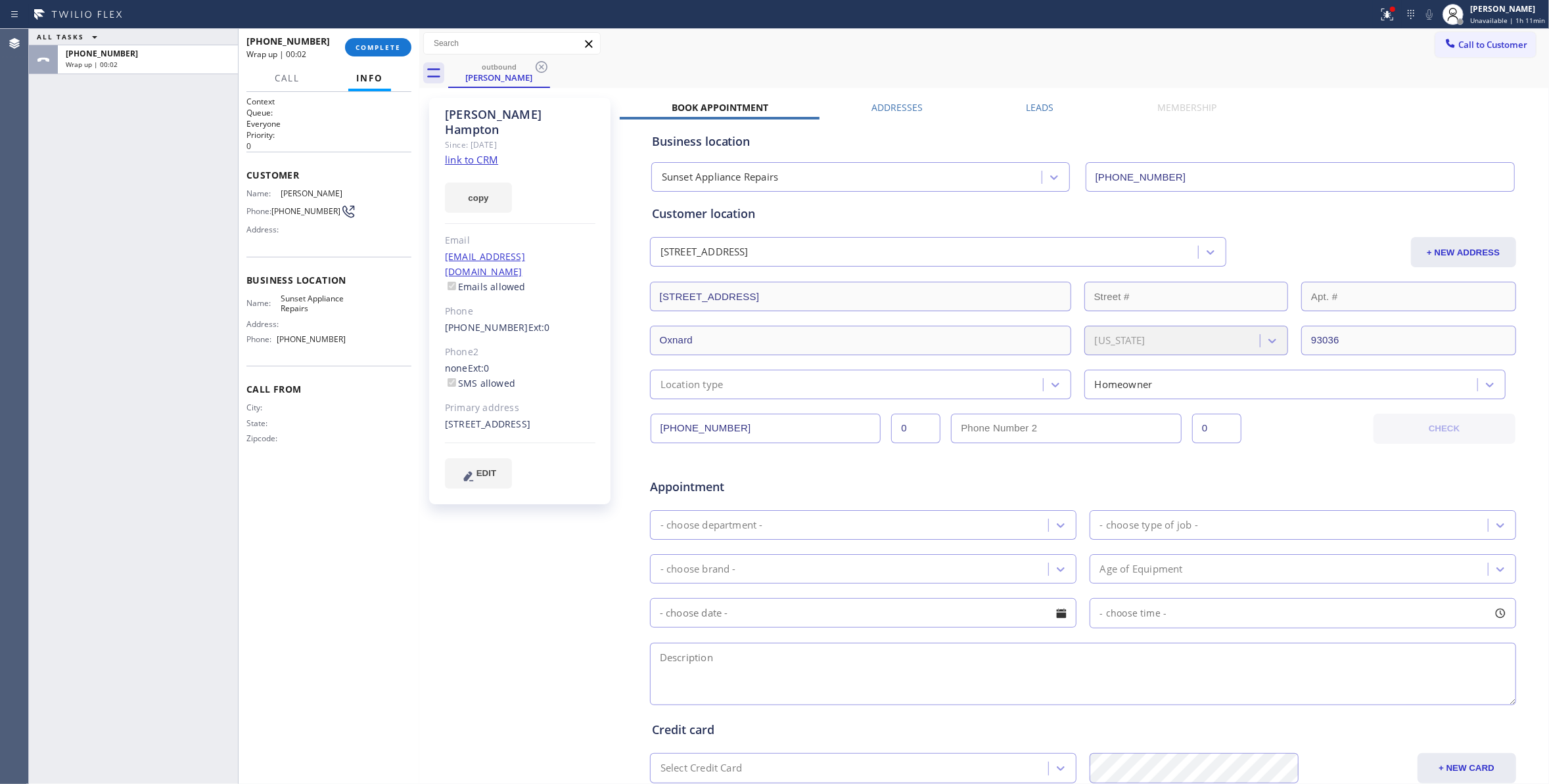
click at [292, 209] on span "[PHONE_NUMBER]" at bounding box center [306, 211] width 69 height 10
click at [292, 214] on span "[PHONE_NUMBER]" at bounding box center [306, 211] width 69 height 10
copy div "[PHONE_NUMBER]"
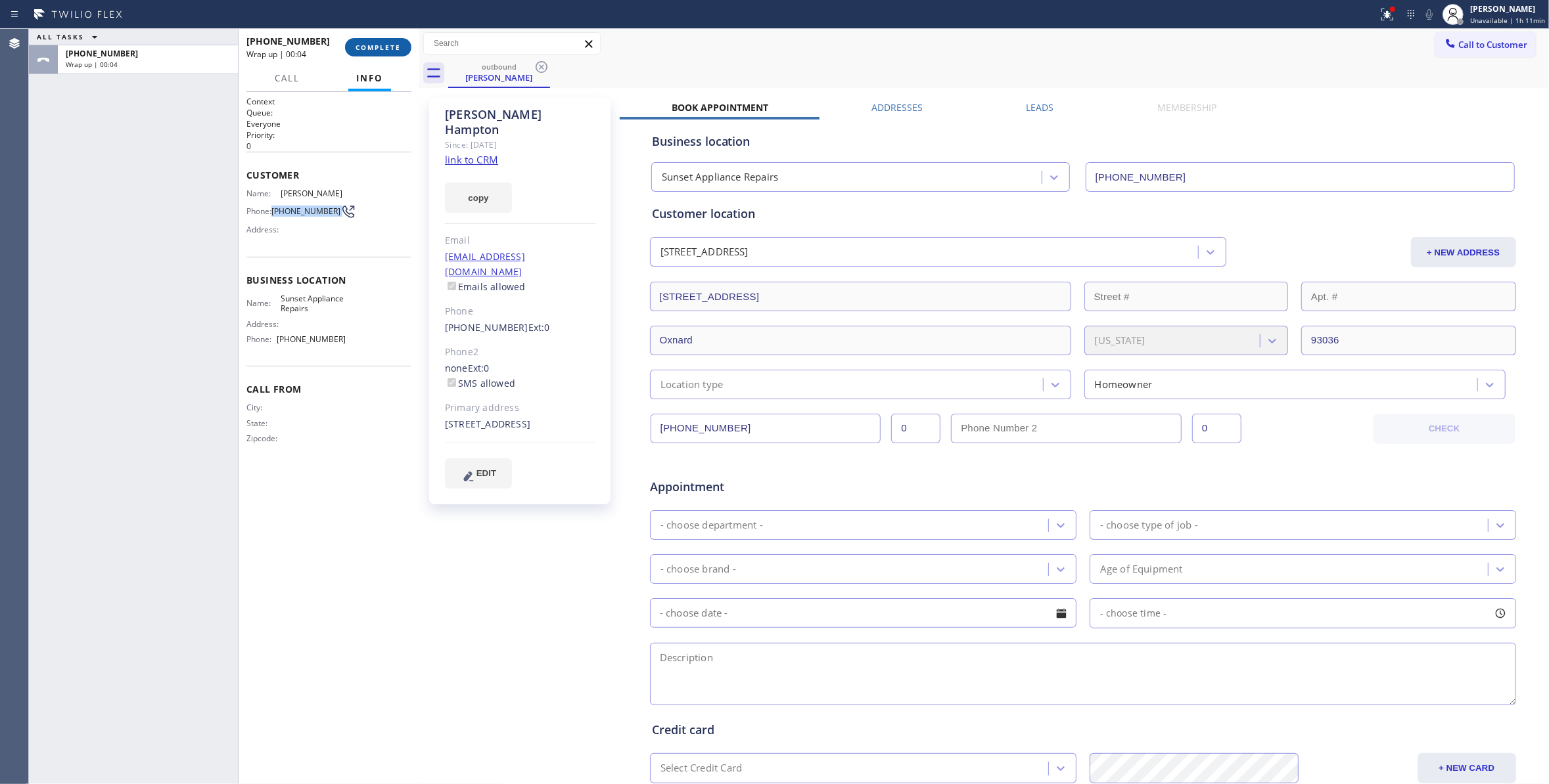
click at [388, 46] on span "COMPLETE" at bounding box center [377, 48] width 45 height 10
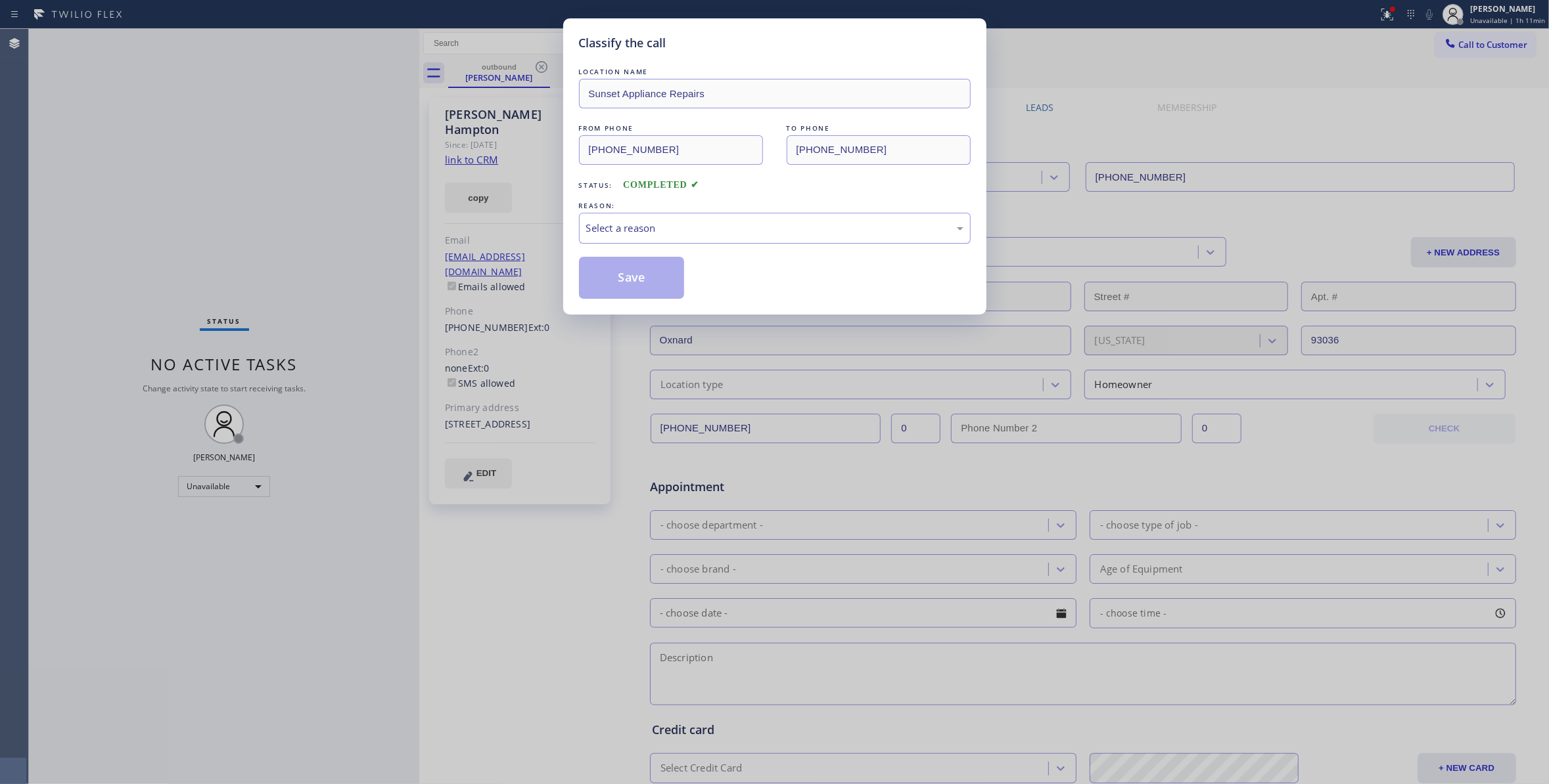
click at [618, 243] on div "Select a reason" at bounding box center [774, 228] width 392 height 31
click at [624, 272] on button "Save" at bounding box center [631, 278] width 106 height 42
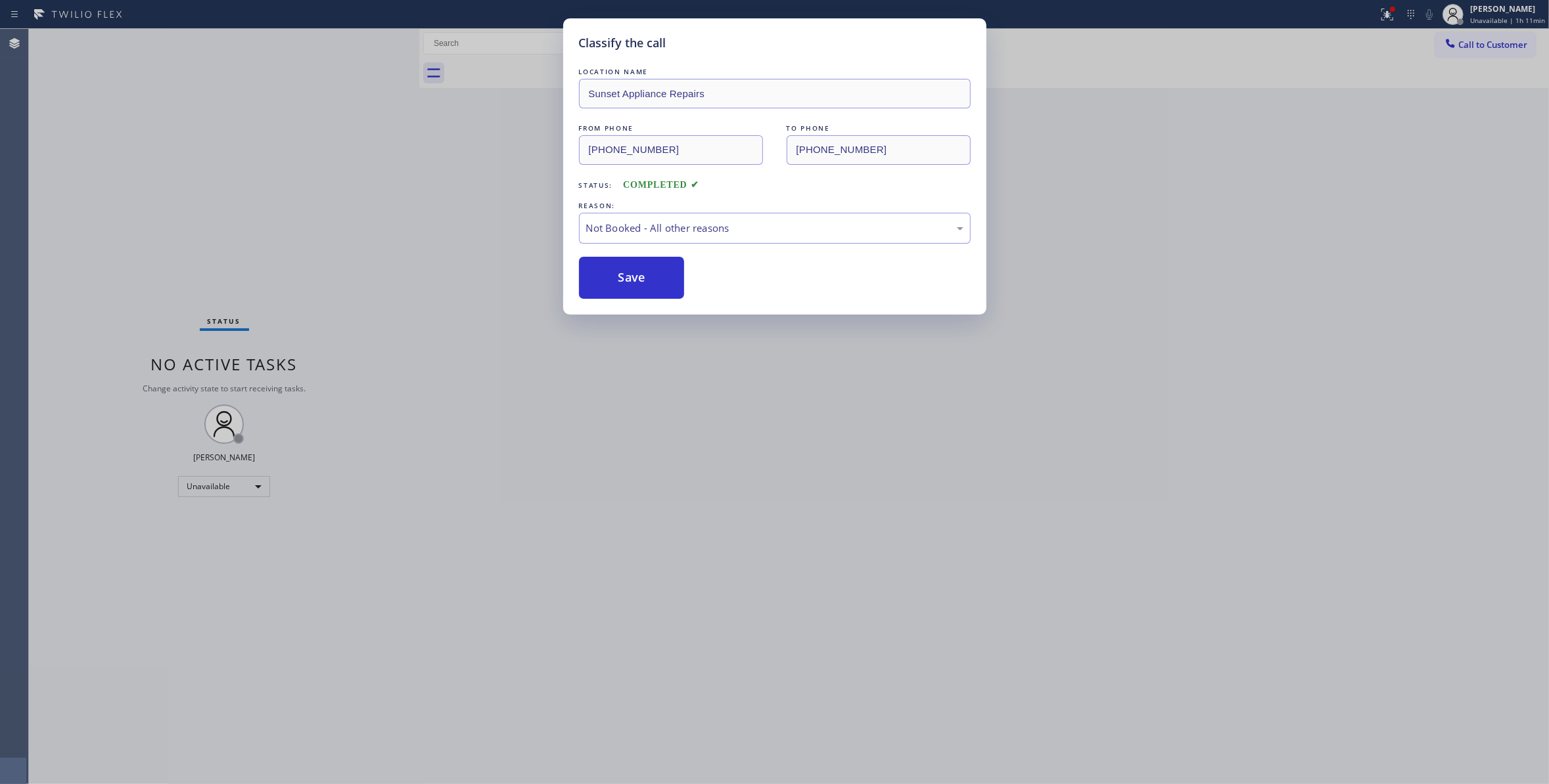
click at [624, 272] on button "Save" at bounding box center [631, 278] width 106 height 42
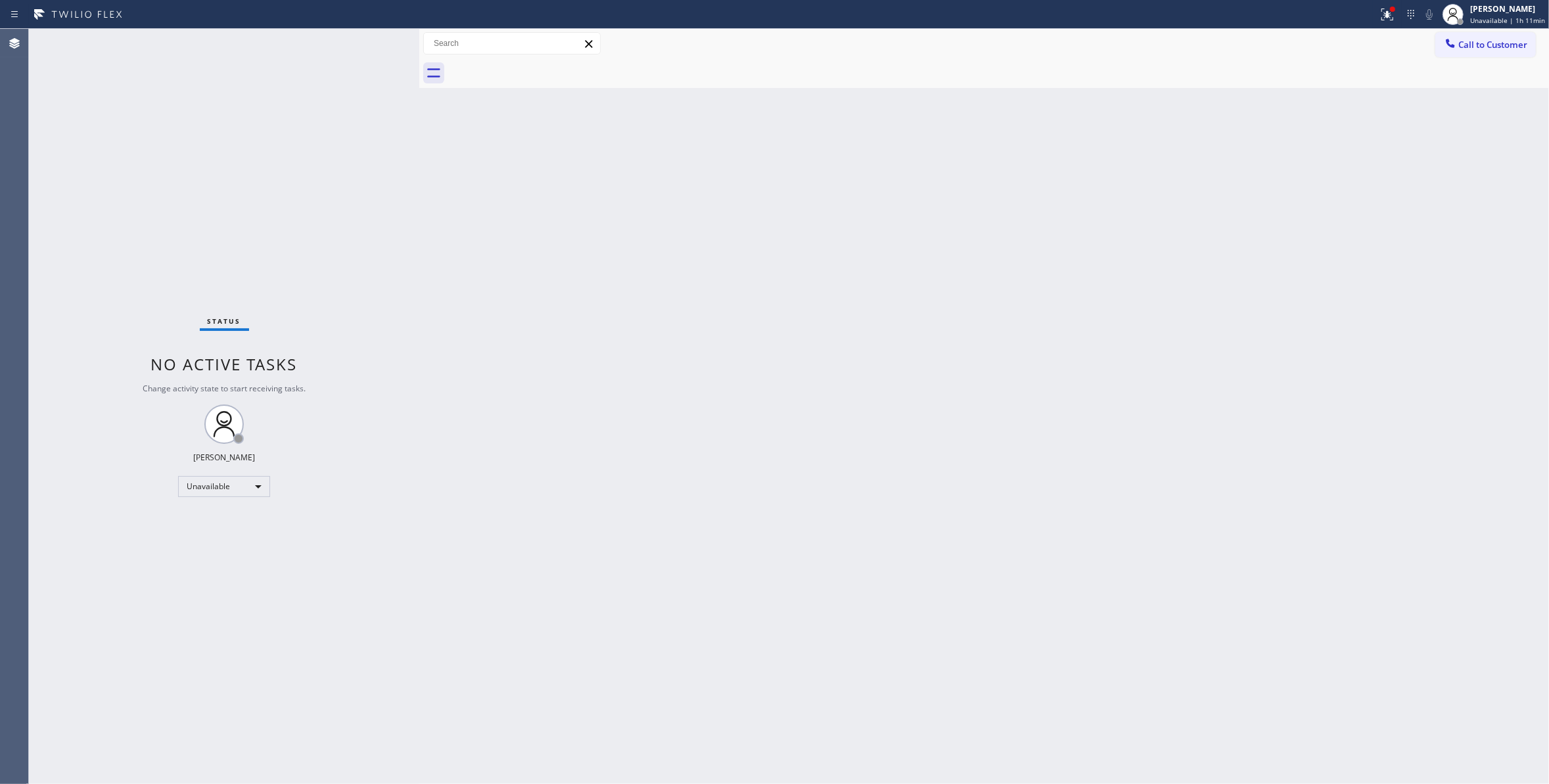
drag, startPoint x: 1499, startPoint y: 45, endPoint x: 1016, endPoint y: 117, distance: 488.3
click at [1493, 43] on span "Call to Customer" at bounding box center [1492, 45] width 69 height 12
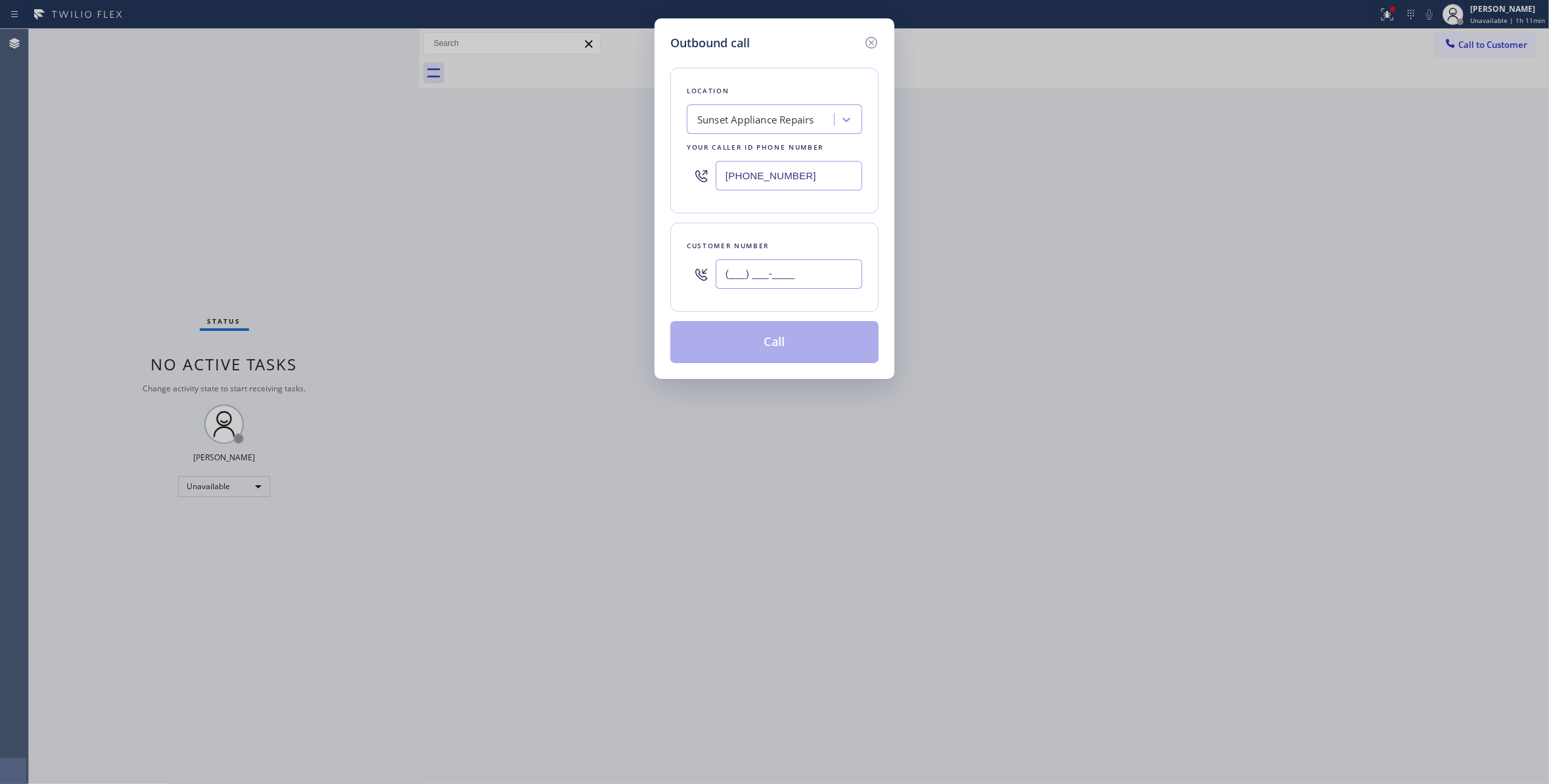
click at [796, 274] on input "(___) ___-____" at bounding box center [789, 274] width 147 height 30
paste input "229) 834-8109"
type input "[PHONE_NUMBER]"
click at [761, 349] on button "Call" at bounding box center [774, 342] width 208 height 42
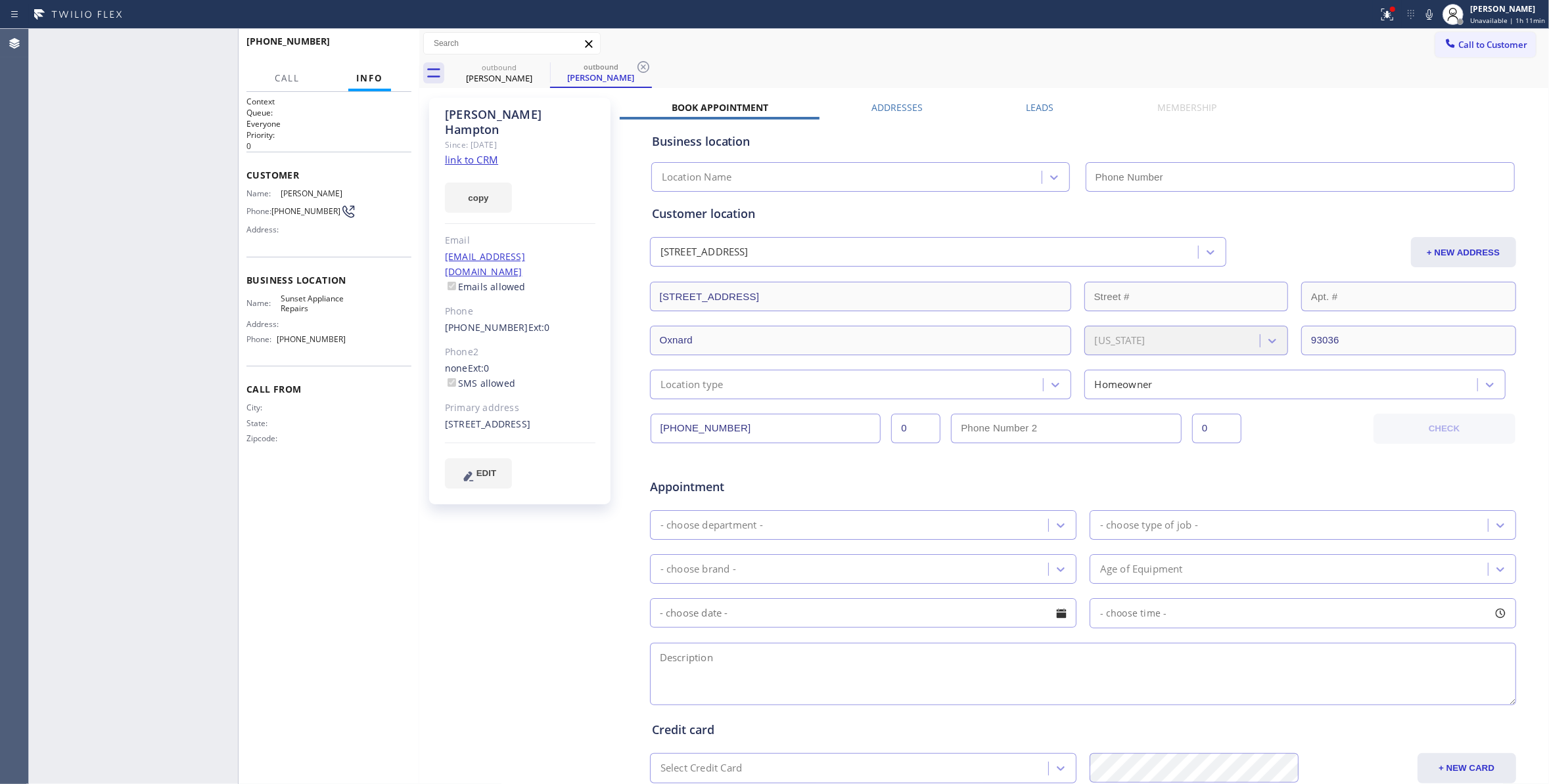
type input "[PHONE_NUMBER]"
click at [642, 64] on icon at bounding box center [643, 67] width 16 height 16
click at [376, 50] on span "COMPLETE" at bounding box center [377, 48] width 45 height 10
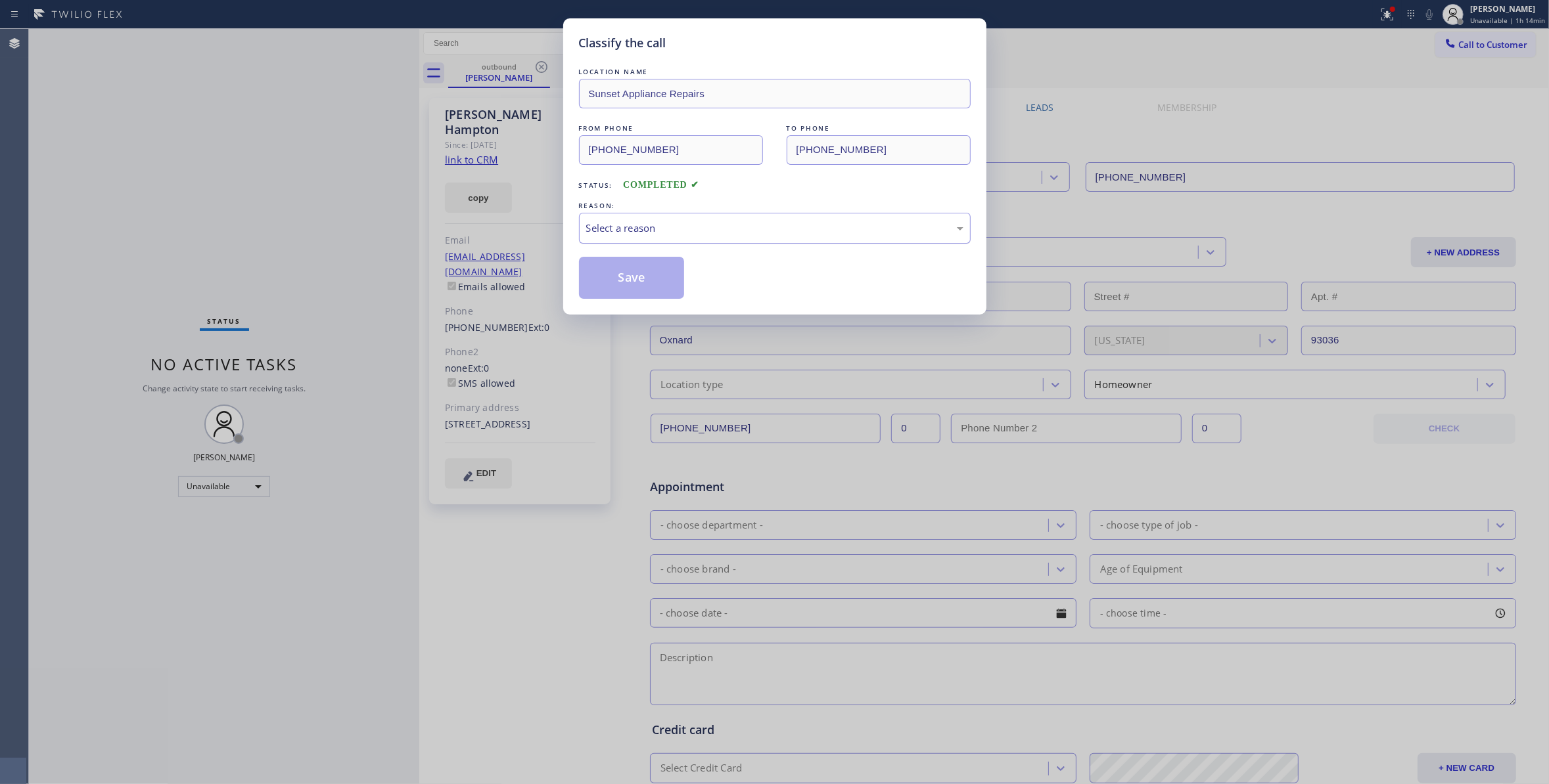
drag, startPoint x: 647, startPoint y: 226, endPoint x: 642, endPoint y: 234, distance: 9.4
click at [645, 226] on div "Select a reason" at bounding box center [774, 228] width 377 height 15
click at [634, 278] on button "Save" at bounding box center [631, 278] width 106 height 42
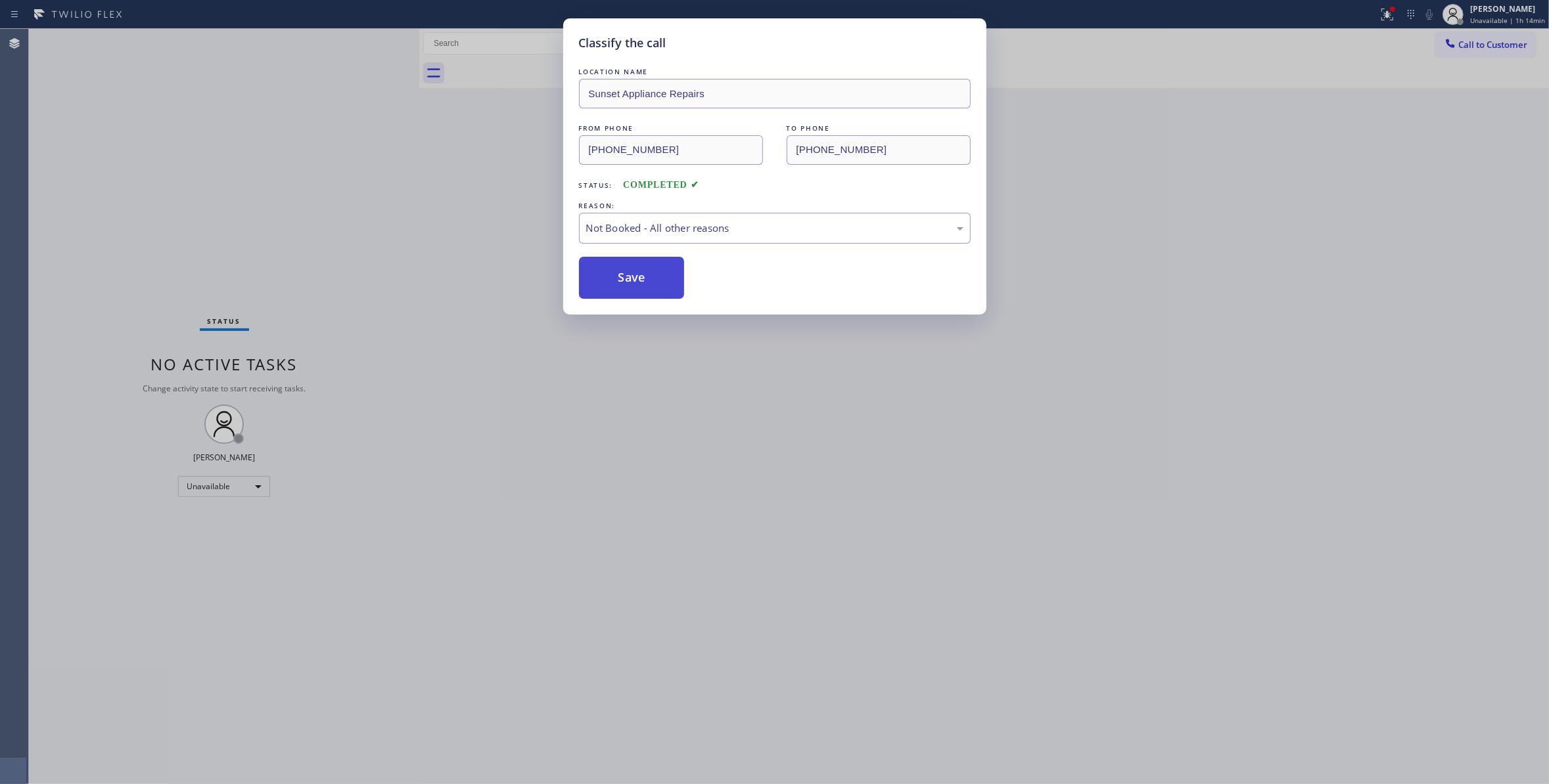
drag, startPoint x: 634, startPoint y: 278, endPoint x: 618, endPoint y: 61, distance: 217.6
click at [634, 274] on button "Save" at bounding box center [631, 278] width 106 height 42
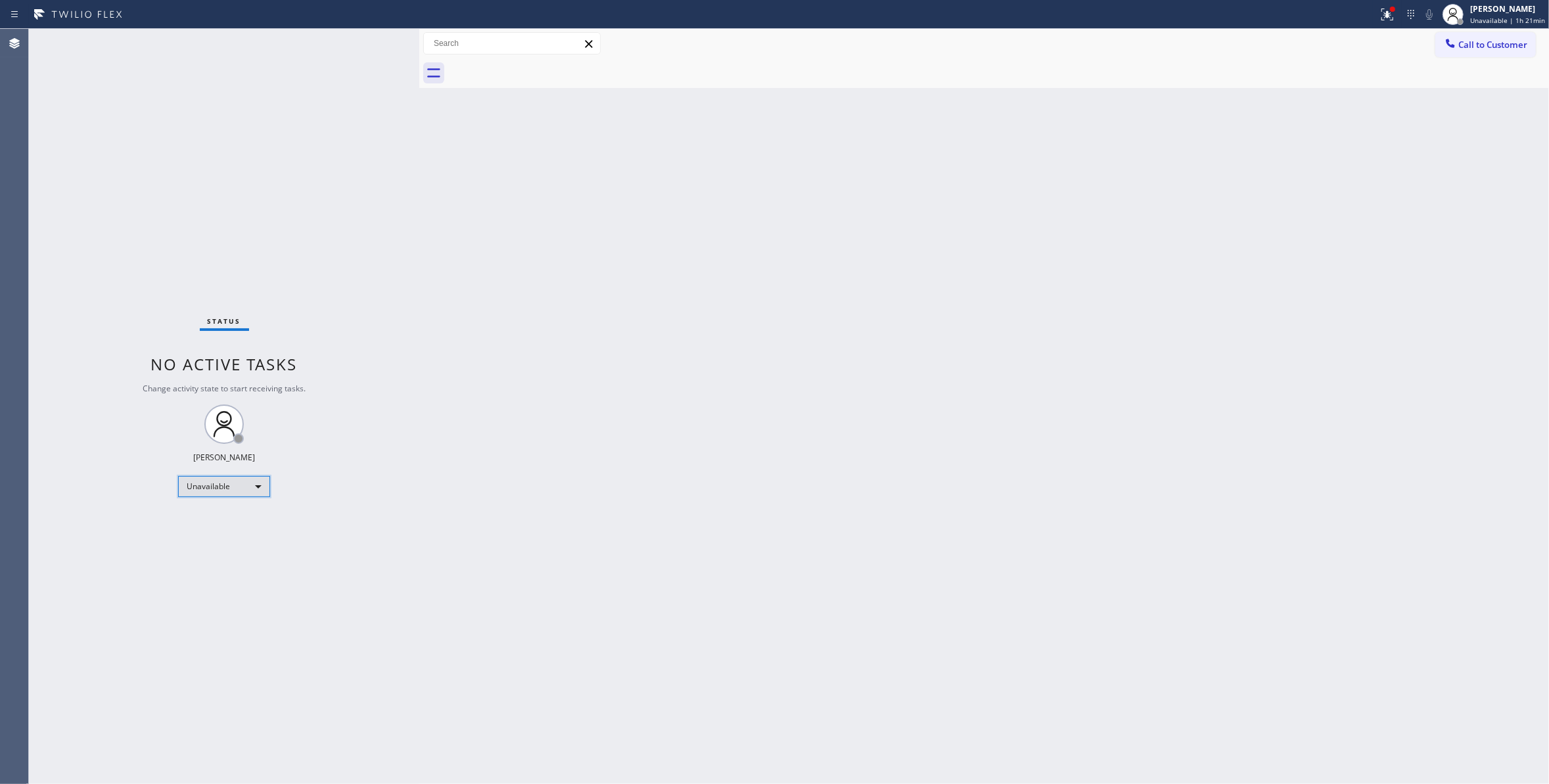
click at [215, 483] on div "Unavailable" at bounding box center [223, 487] width 92 height 21
click at [221, 520] on li "Available" at bounding box center [223, 522] width 89 height 16
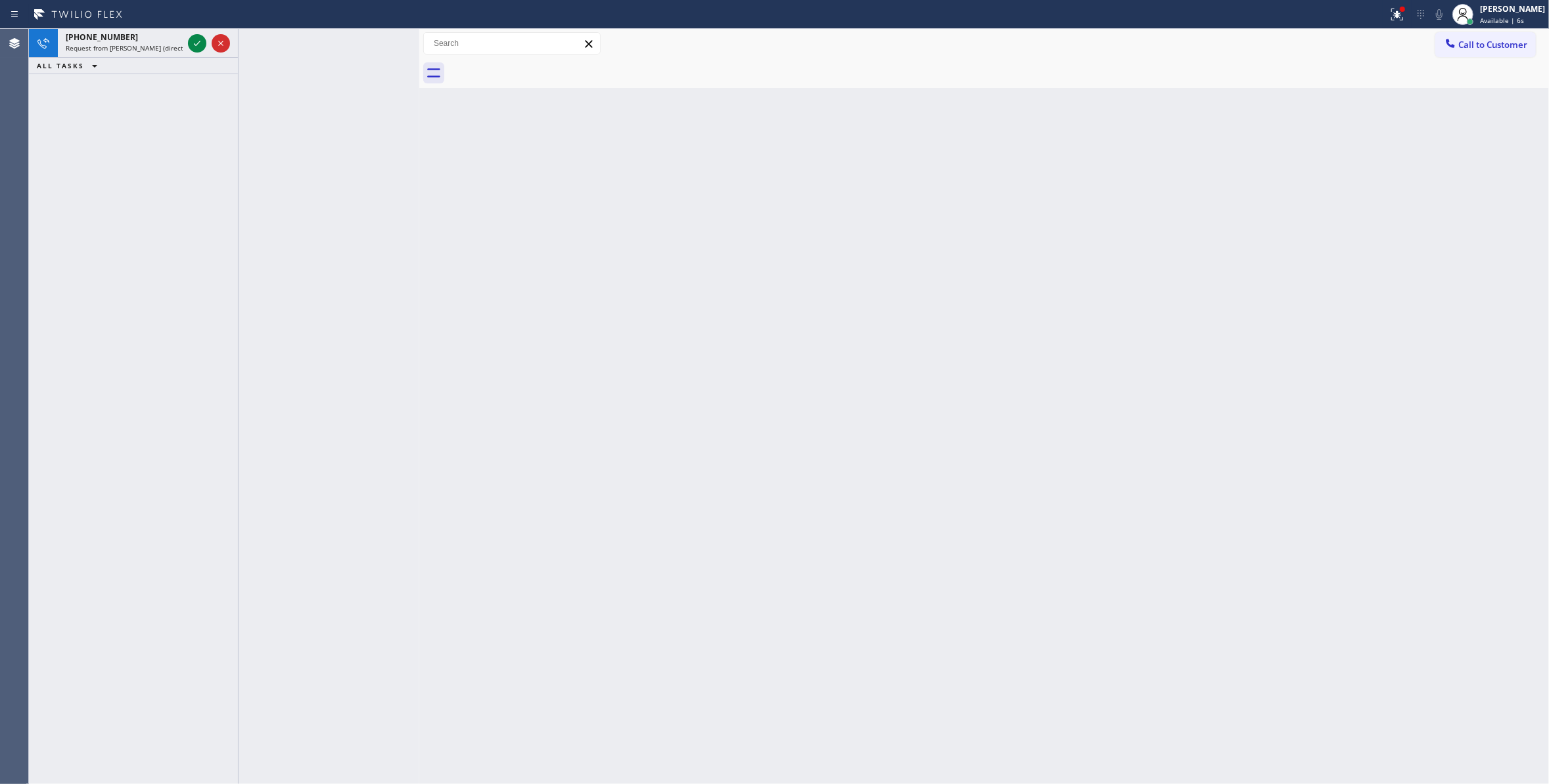
click at [152, 150] on div "[PHONE_NUMBER] Request from [PERSON_NAME] (direct) ALL TASKS ALL TASKS ACTIVE T…" at bounding box center [133, 406] width 209 height 755
click at [197, 42] on icon at bounding box center [197, 43] width 16 height 16
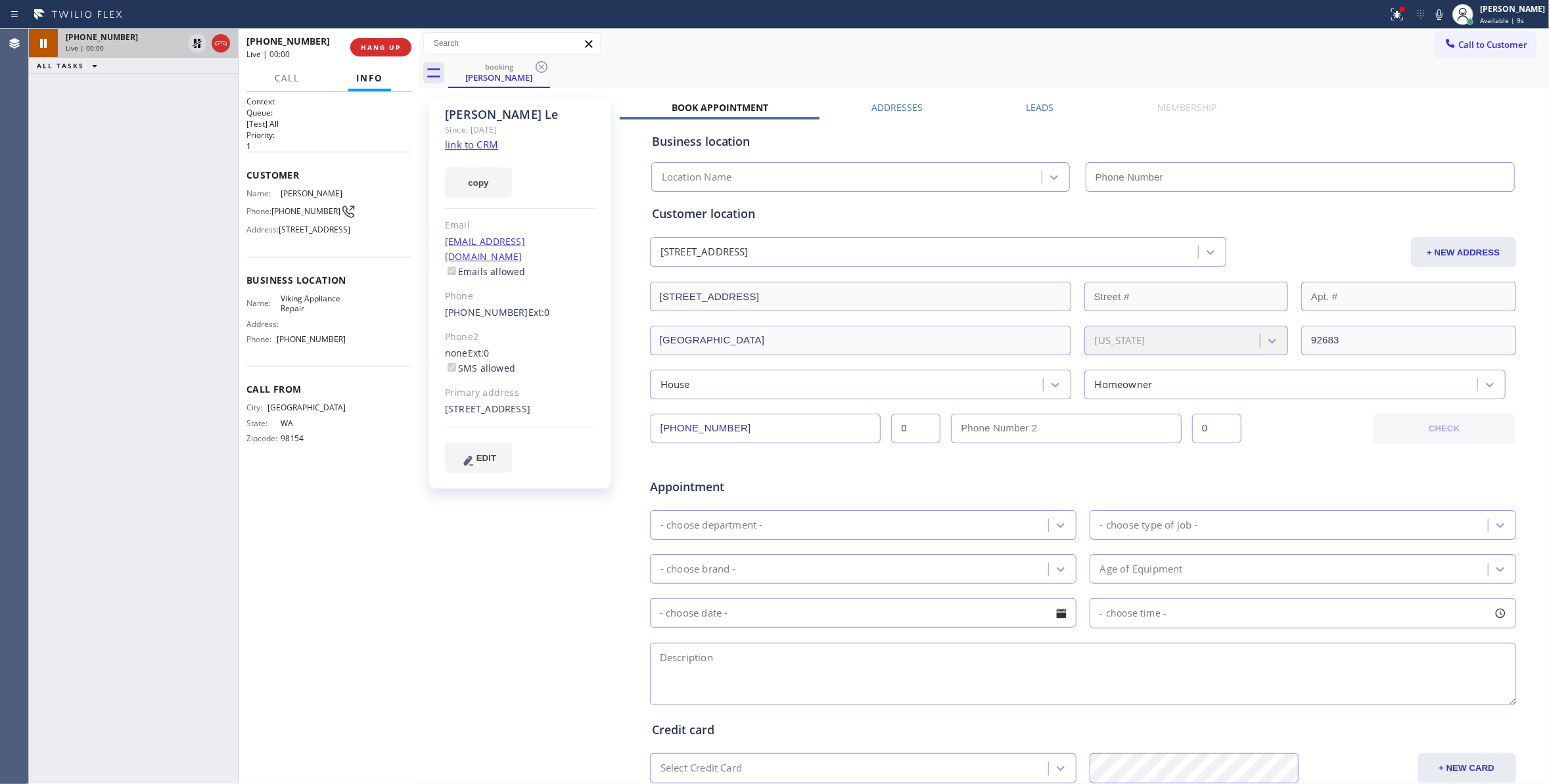
type input "[PHONE_NUMBER]"
click at [536, 546] on div "[PERSON_NAME] Since: [DATE] link to CRM copy Email [EMAIL_ADDRESS][DOMAIN_NAME]…" at bounding box center [520, 516] width 197 height 851
click at [903, 57] on div "Call to Customer Outbound call Location Sunset Appliance Repairs Your caller id…" at bounding box center [983, 43] width 1129 height 30
click at [566, 515] on div "[PERSON_NAME] Since: [DATE] link to CRM copy Email [EMAIL_ADDRESS][DOMAIN_NAME]…" at bounding box center [520, 516] width 197 height 851
click at [303, 257] on div "Customer Name: [PERSON_NAME] Phone: [PHONE_NUMBER] Address: [STREET_ADDRESS]" at bounding box center [329, 204] width 165 height 105
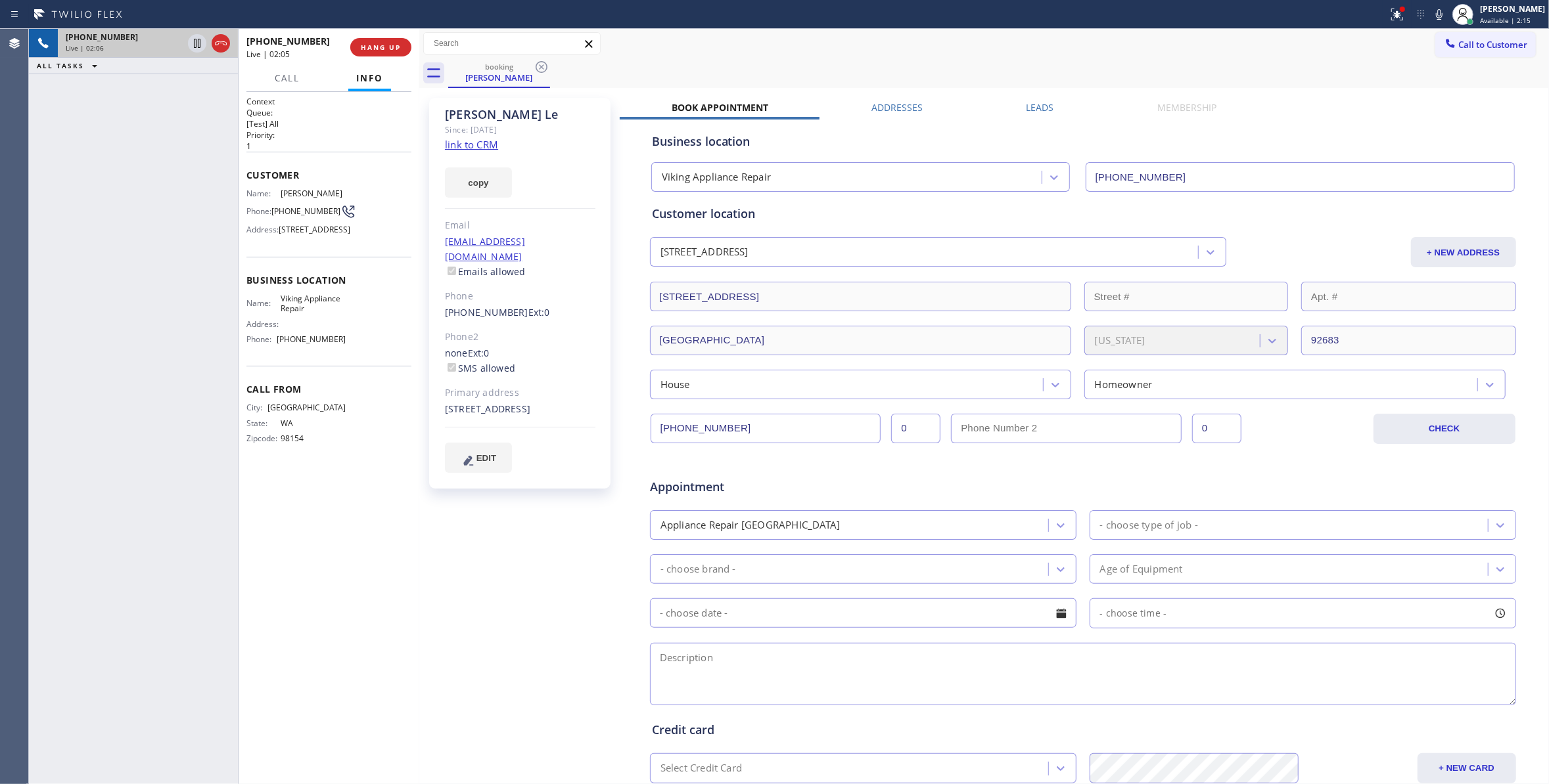
click at [771, 40] on div "Call to Customer Outbound call Location Sunset Appliance Repairs Your caller id…" at bounding box center [983, 43] width 1129 height 23
click at [574, 563] on div "[PERSON_NAME] Since: [DATE] link to CRM copy Email [EMAIL_ADDRESS][DOMAIN_NAME]…" at bounding box center [520, 516] width 197 height 851
click at [724, 61] on div "booking [PERSON_NAME]" at bounding box center [998, 73] width 1101 height 30
click at [642, 73] on div "booking [PERSON_NAME]" at bounding box center [998, 73] width 1101 height 30
click at [575, 183] on div "copy" at bounding box center [520, 175] width 151 height 45
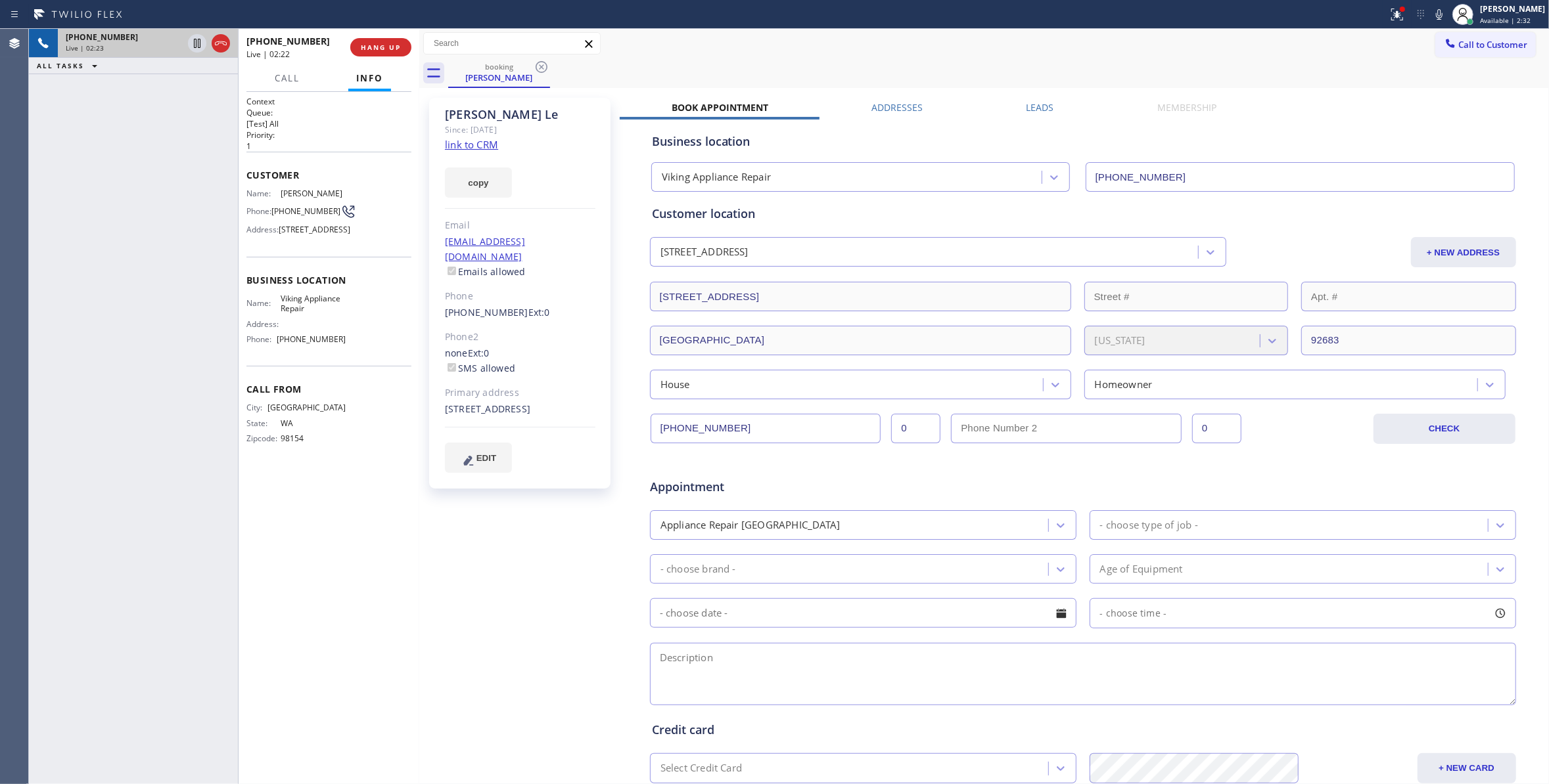
click at [390, 124] on p "[Test] All" at bounding box center [329, 124] width 165 height 11
click at [776, 65] on div "booking [PERSON_NAME]" at bounding box center [998, 73] width 1101 height 30
click at [1391, 16] on icon at bounding box center [1395, 14] width 8 height 10
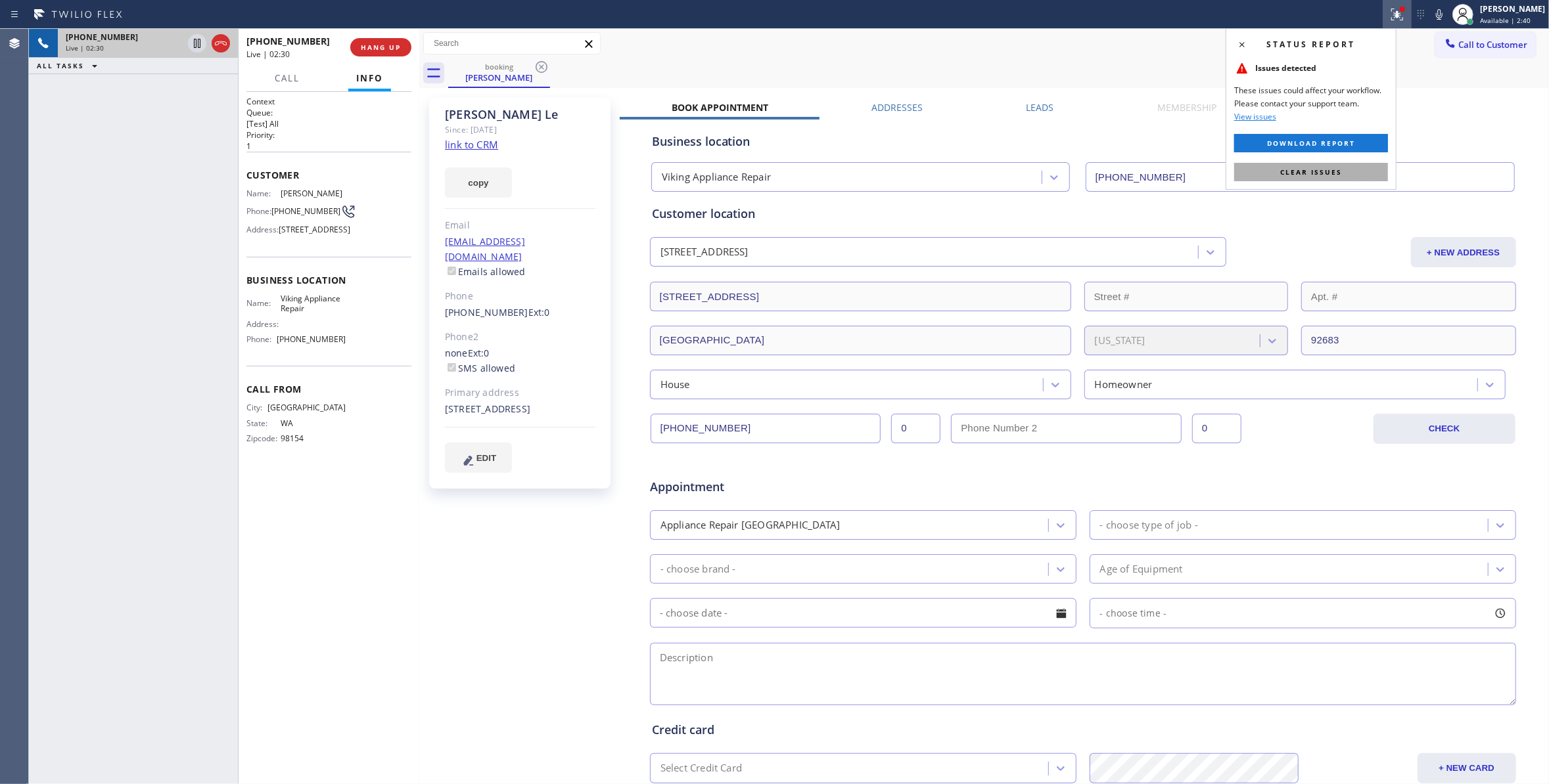
click at [1278, 175] on button "Clear issues" at bounding box center [1310, 171] width 154 height 18
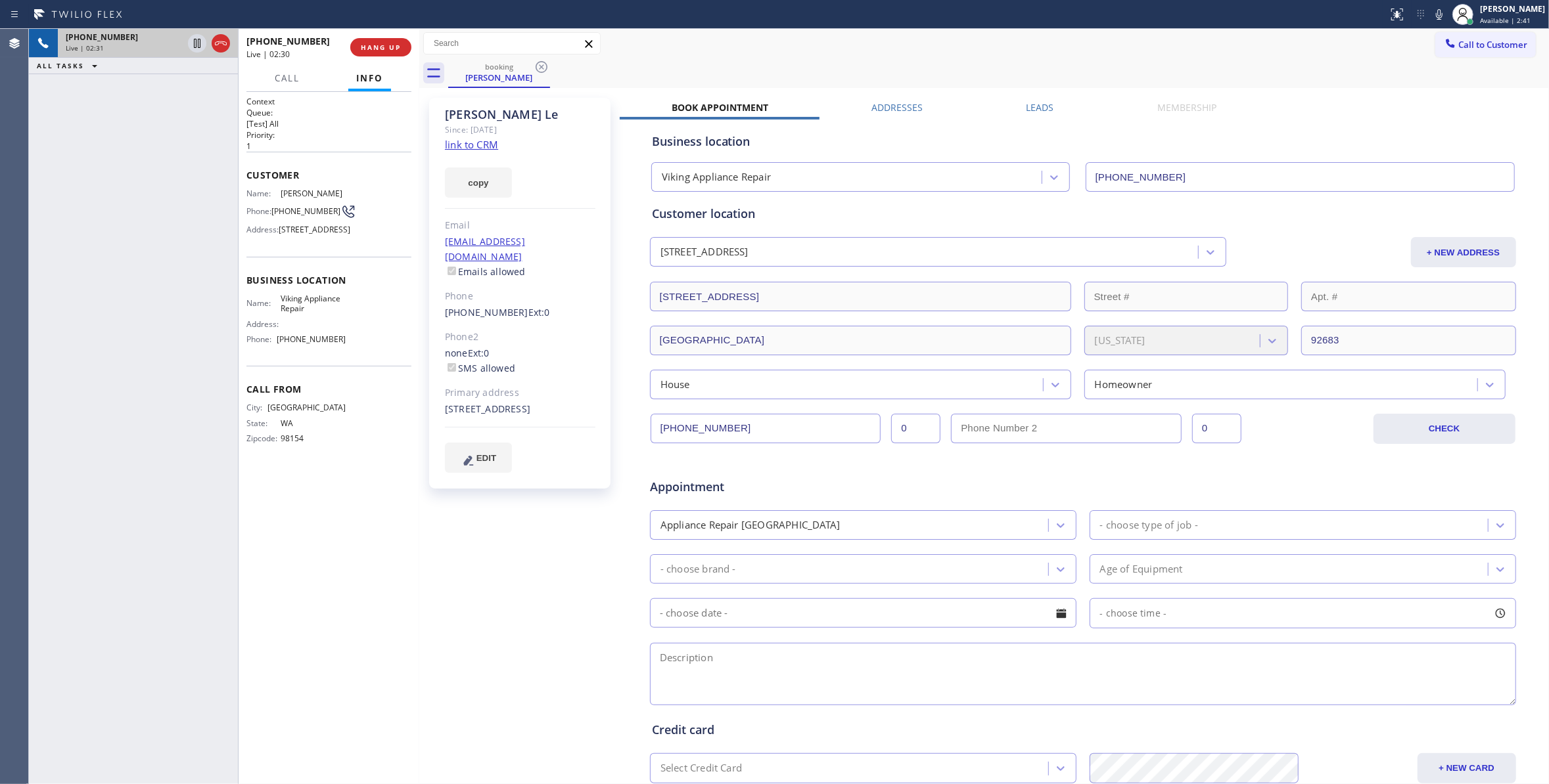
click at [784, 66] on div "booking [PERSON_NAME]" at bounding box center [998, 73] width 1101 height 30
click at [558, 553] on div "[PERSON_NAME] Since: [DATE] link to CRM copy Email [EMAIL_ADDRESS][DOMAIN_NAME]…" at bounding box center [520, 516] width 197 height 851
click at [769, 65] on div "booking [PERSON_NAME]" at bounding box center [998, 73] width 1101 height 30
click at [676, 61] on div "booking [PERSON_NAME]" at bounding box center [998, 73] width 1101 height 30
click at [799, 58] on div "booking [PERSON_NAME]" at bounding box center [998, 73] width 1101 height 30
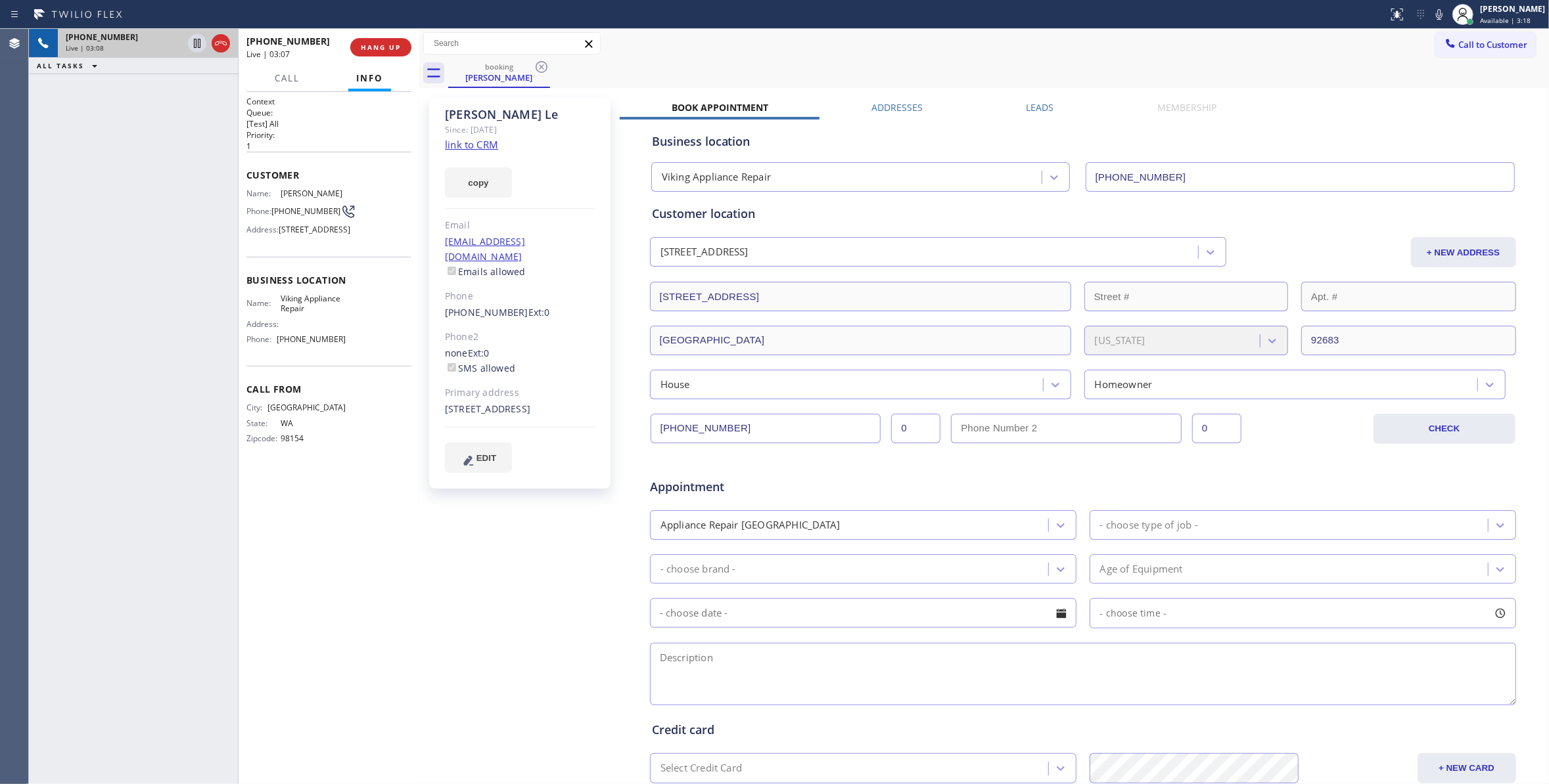
click at [661, 72] on div "booking [PERSON_NAME]" at bounding box center [998, 73] width 1101 height 30
click at [697, 65] on div "booking [PERSON_NAME]" at bounding box center [998, 73] width 1101 height 30
click at [530, 545] on div "[PERSON_NAME] Since: [DATE] link to CRM copy Email [EMAIL_ADDRESS][DOMAIN_NAME]…" at bounding box center [520, 516] width 197 height 851
click at [749, 65] on div "booking [PERSON_NAME]" at bounding box center [998, 73] width 1101 height 30
click at [381, 50] on span "HANG UP" at bounding box center [381, 48] width 40 height 10
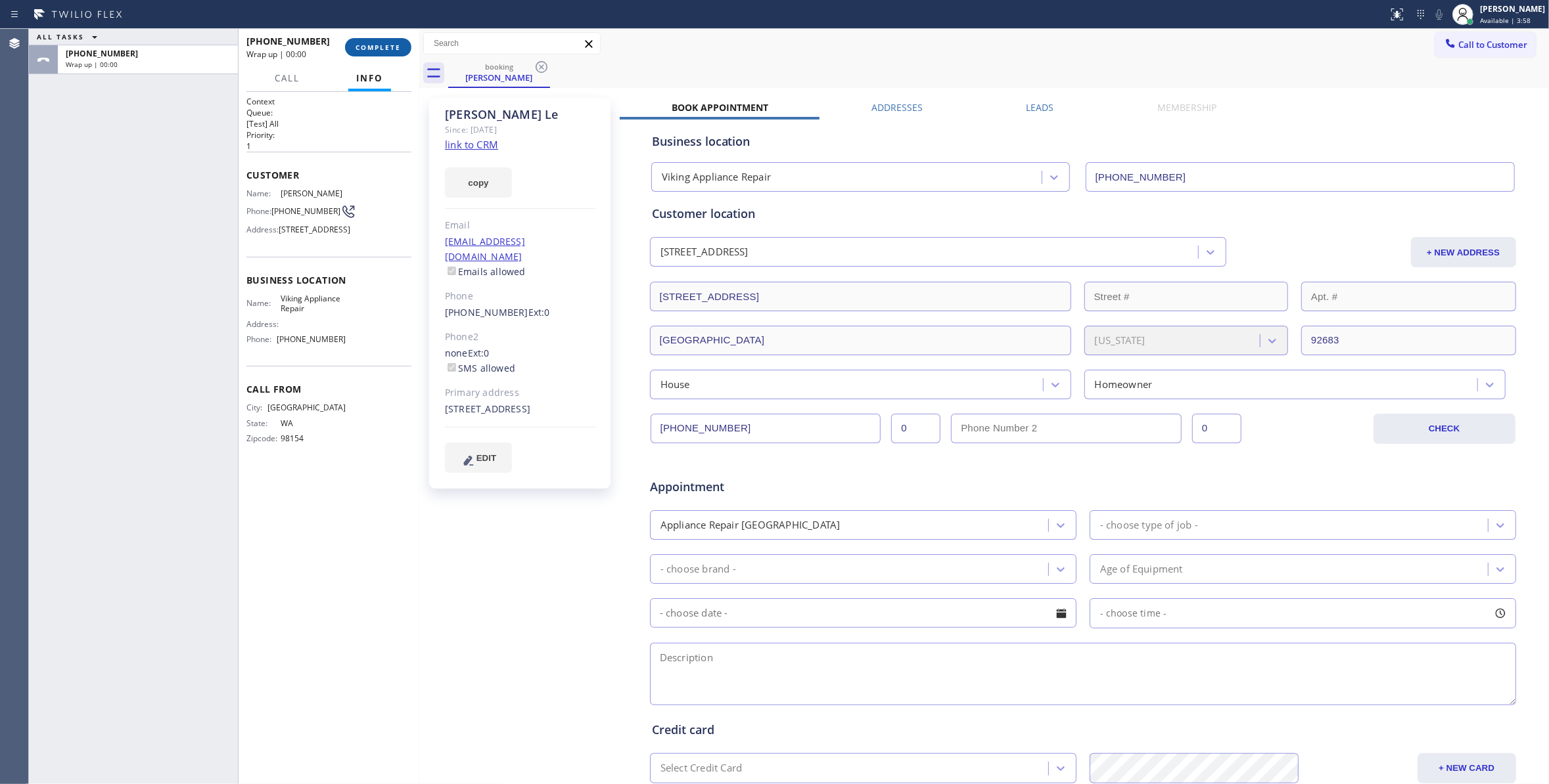
click at [384, 53] on button "COMPLETE" at bounding box center [377, 47] width 66 height 18
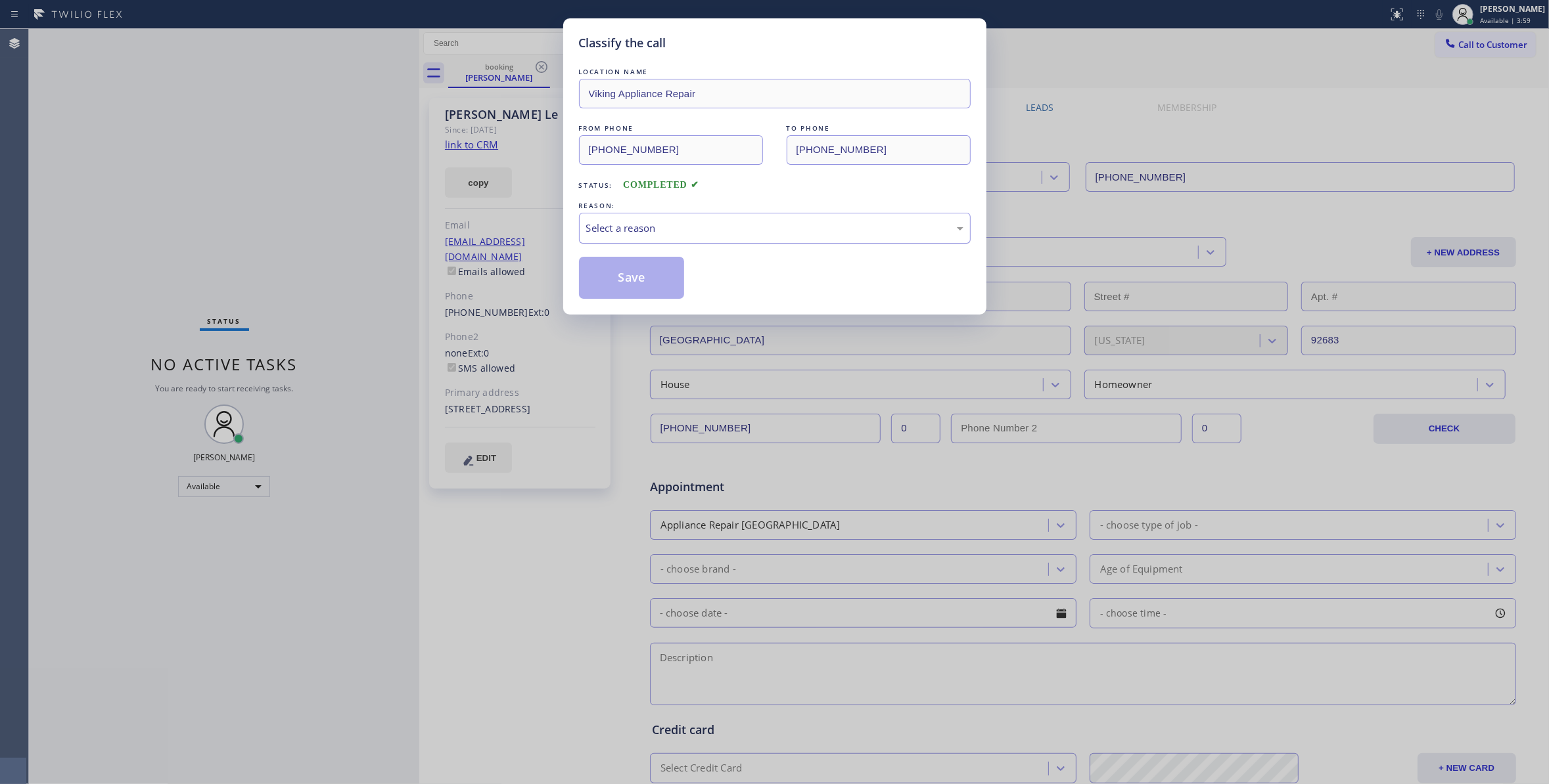
click at [611, 227] on div "Select a reason" at bounding box center [774, 228] width 377 height 15
click at [630, 282] on button "Save" at bounding box center [631, 278] width 106 height 42
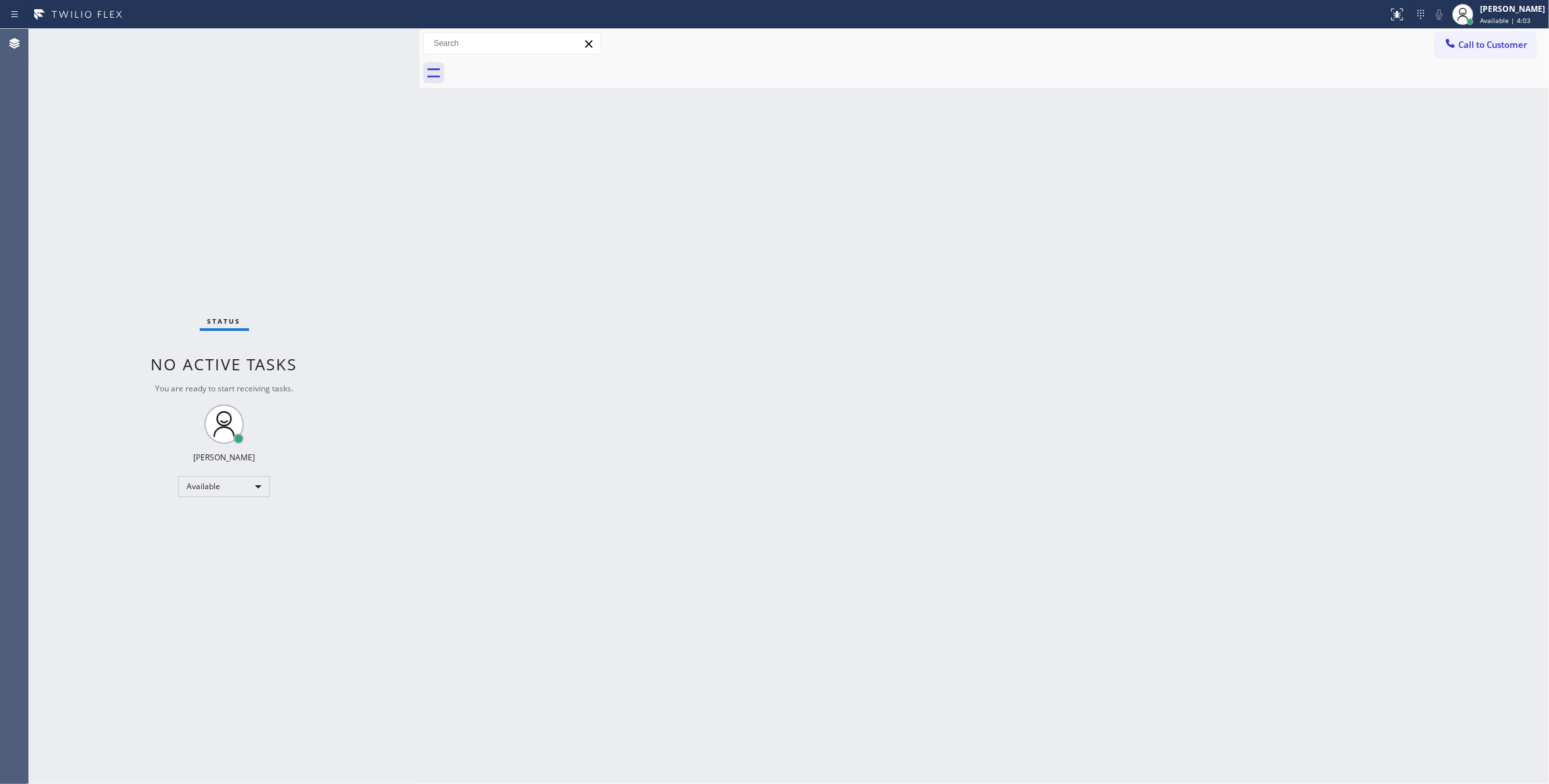
click at [214, 169] on div "Status No active tasks You are ready to start receiving tasks. [PERSON_NAME] Av…" at bounding box center [223, 406] width 390 height 755
click at [225, 483] on div "Available" at bounding box center [223, 487] width 92 height 21
click at [214, 538] on li "Unavailable" at bounding box center [223, 538] width 89 height 16
click at [1480, 16] on span "Available | 5:16" at bounding box center [1504, 21] width 50 height 10
click at [1440, 126] on span "Log out" at bounding box center [1439, 128] width 27 height 11
